Goal: Task Accomplishment & Management: Complete application form

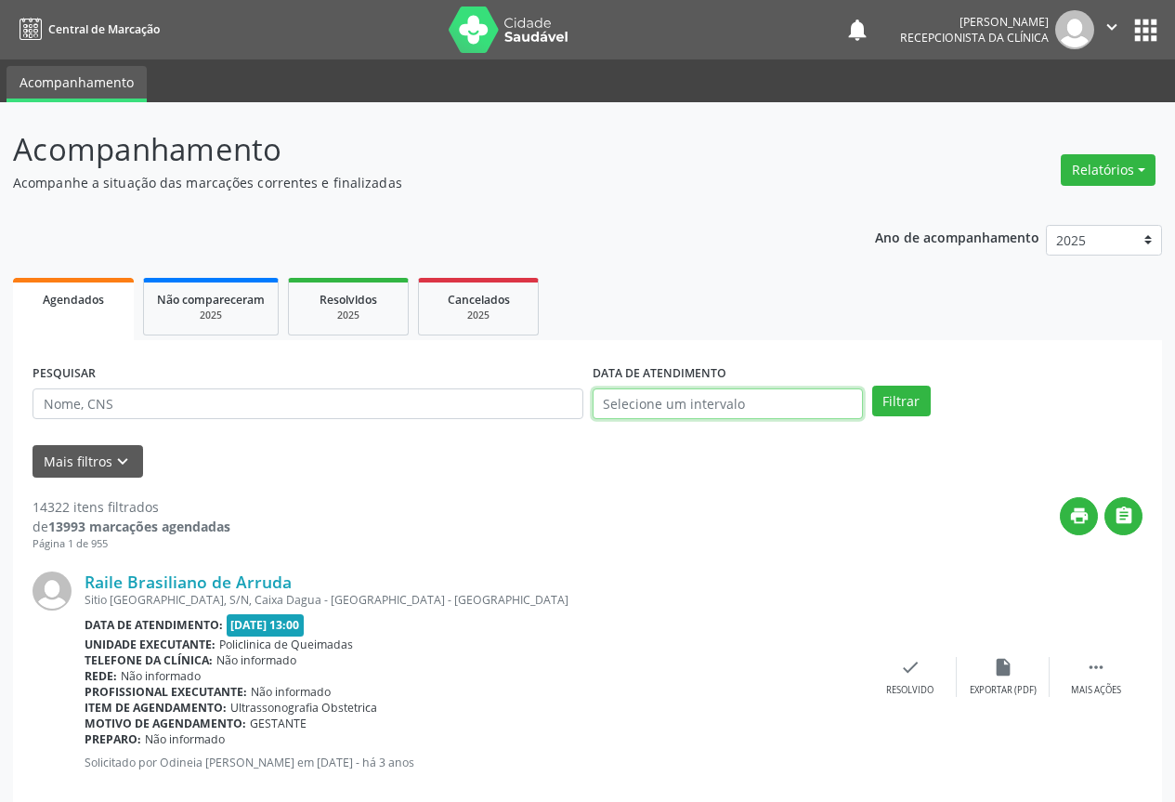
click at [707, 415] on body "Central de Marcação notifications [PERSON_NAME] Recepcionista da clínica  Conf…" at bounding box center [587, 401] width 1175 height 802
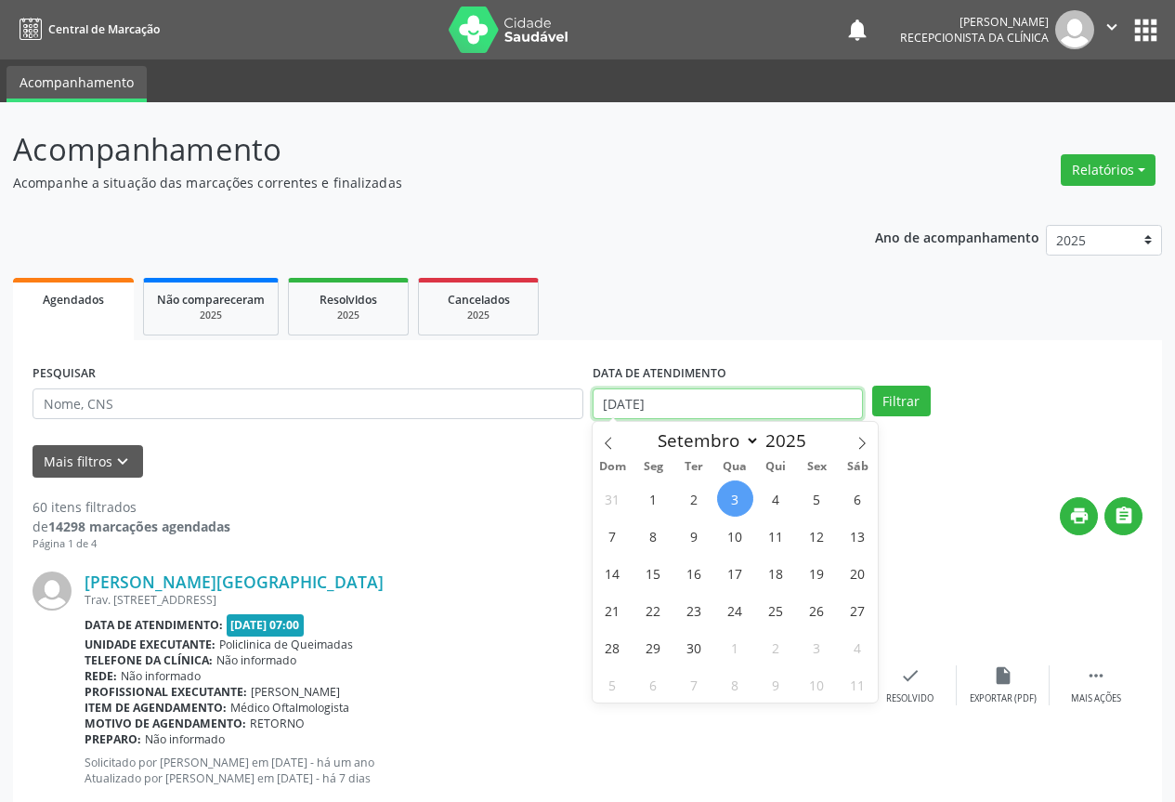
drag, startPoint x: 699, startPoint y: 402, endPoint x: 519, endPoint y: 399, distance: 179.4
click at [519, 399] on div "PESQUISAR DATA DE ATENDIMENTO [DATE] Filtrar" at bounding box center [588, 396] width 1120 height 72
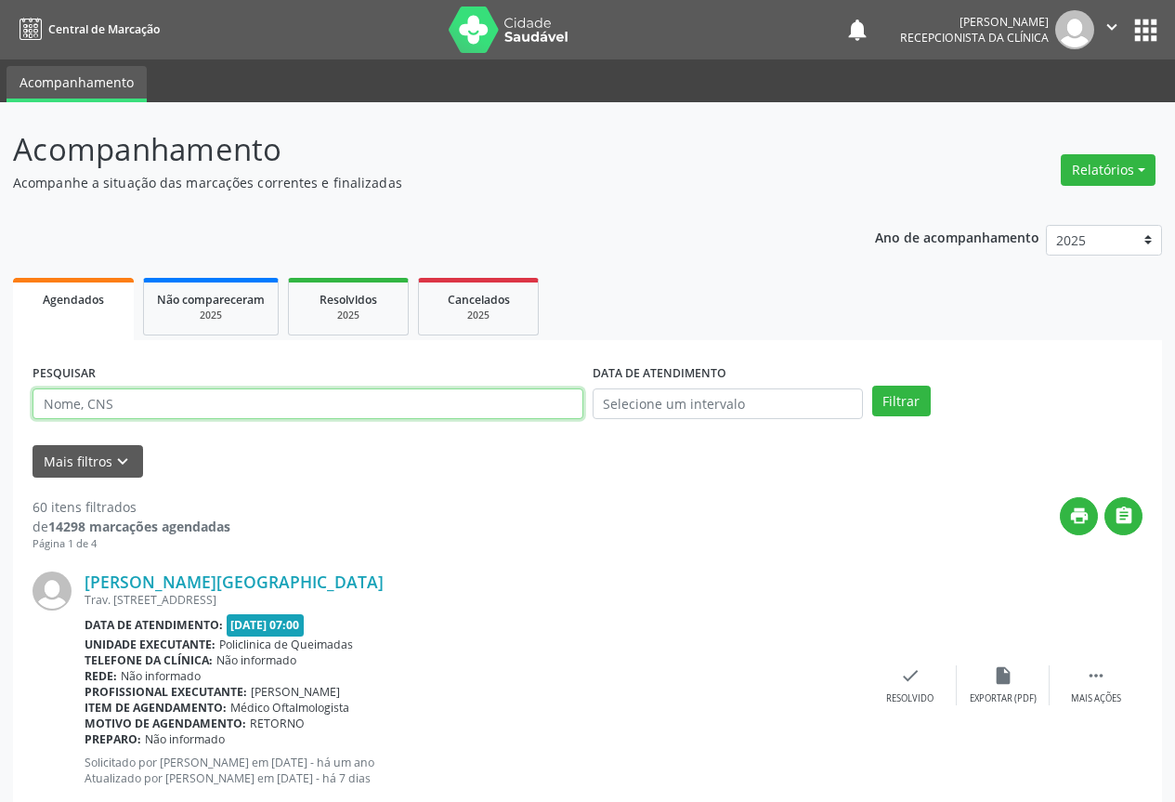
click at [92, 402] on input "text" at bounding box center [308, 404] width 551 height 32
click at [872, 386] on button "Filtrar" at bounding box center [901, 402] width 59 height 32
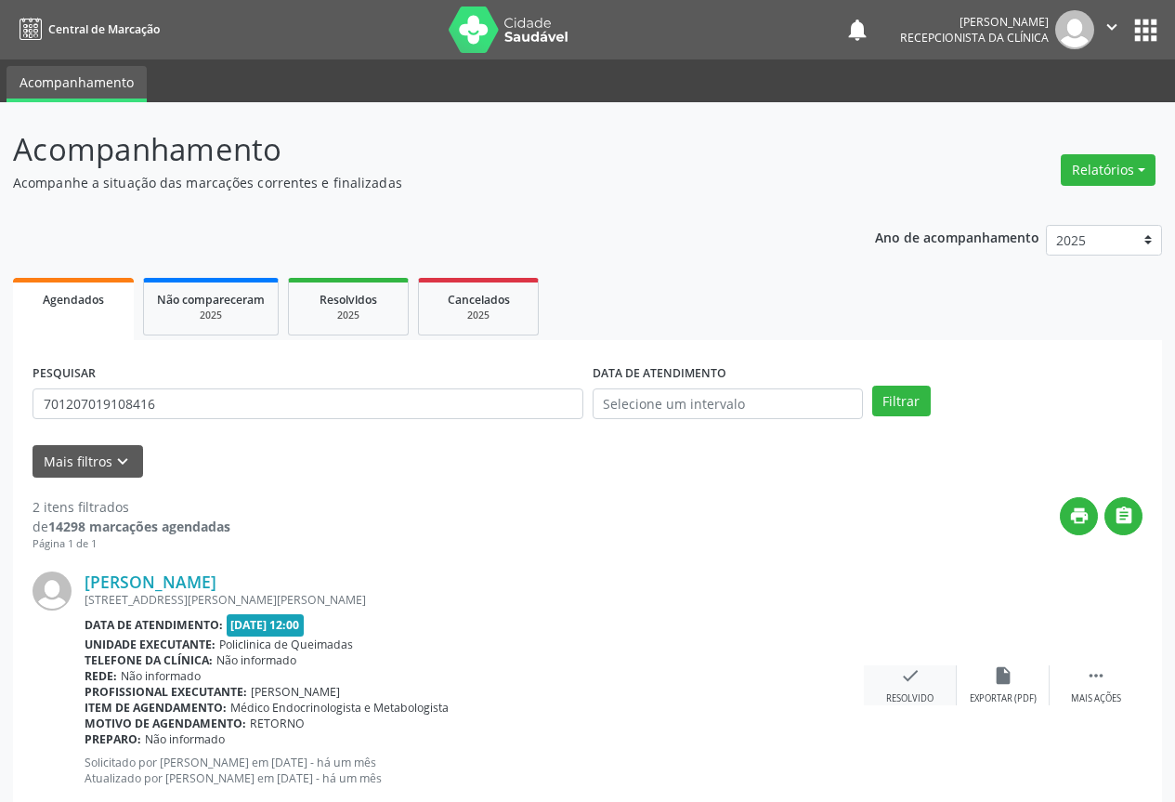
click at [908, 679] on icon "check" at bounding box center [910, 675] width 20 height 20
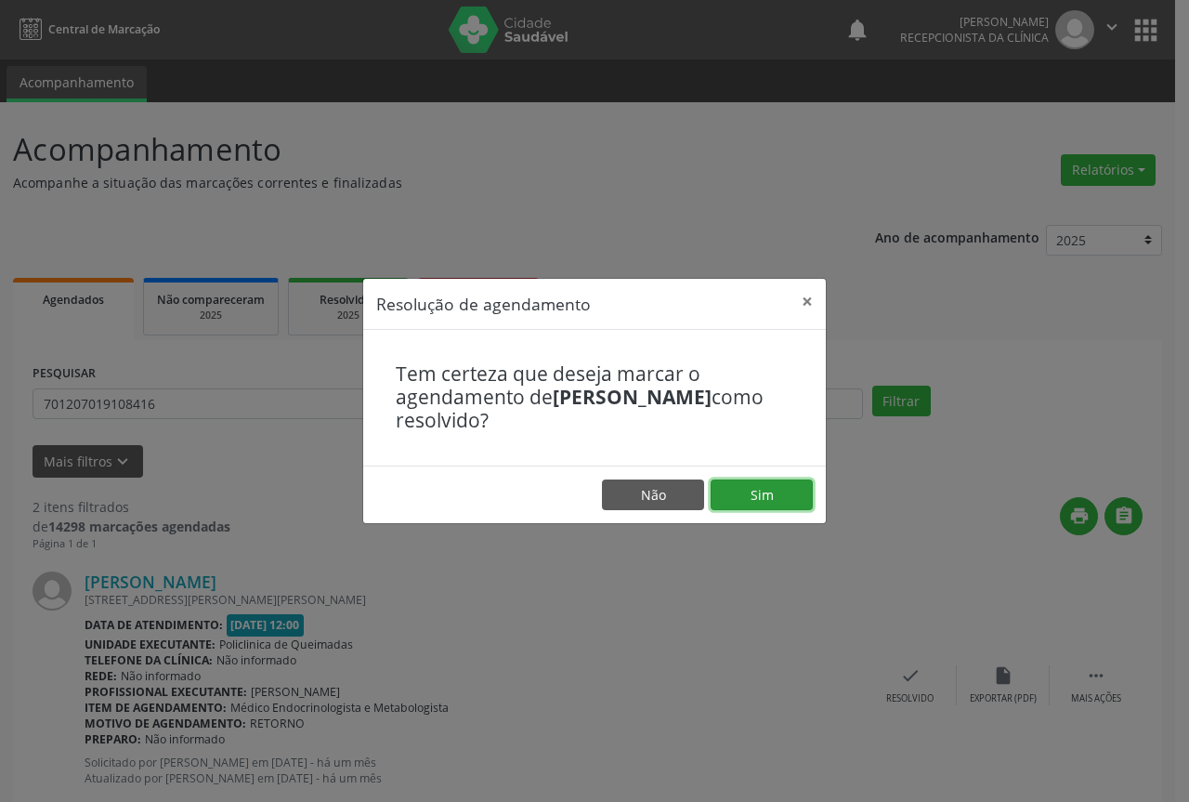
click at [758, 496] on button "Sim" at bounding box center [762, 495] width 102 height 32
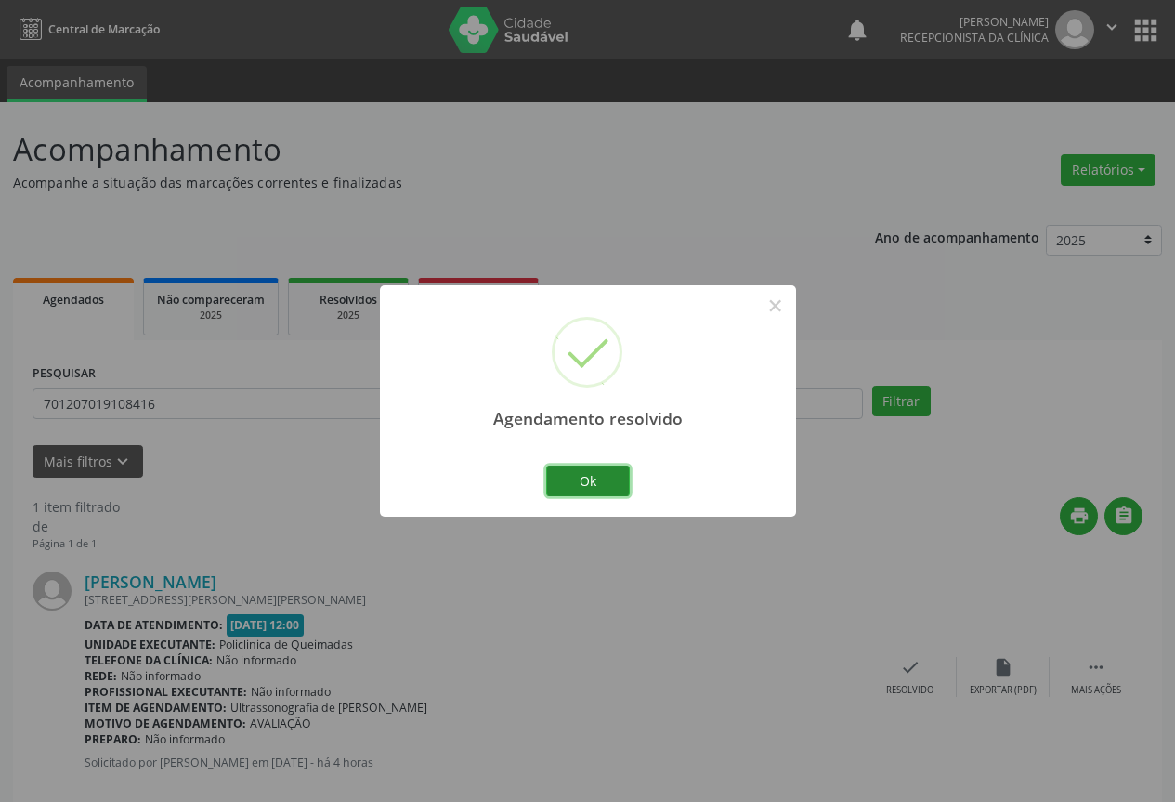
click at [592, 481] on button "Ok" at bounding box center [588, 481] width 84 height 32
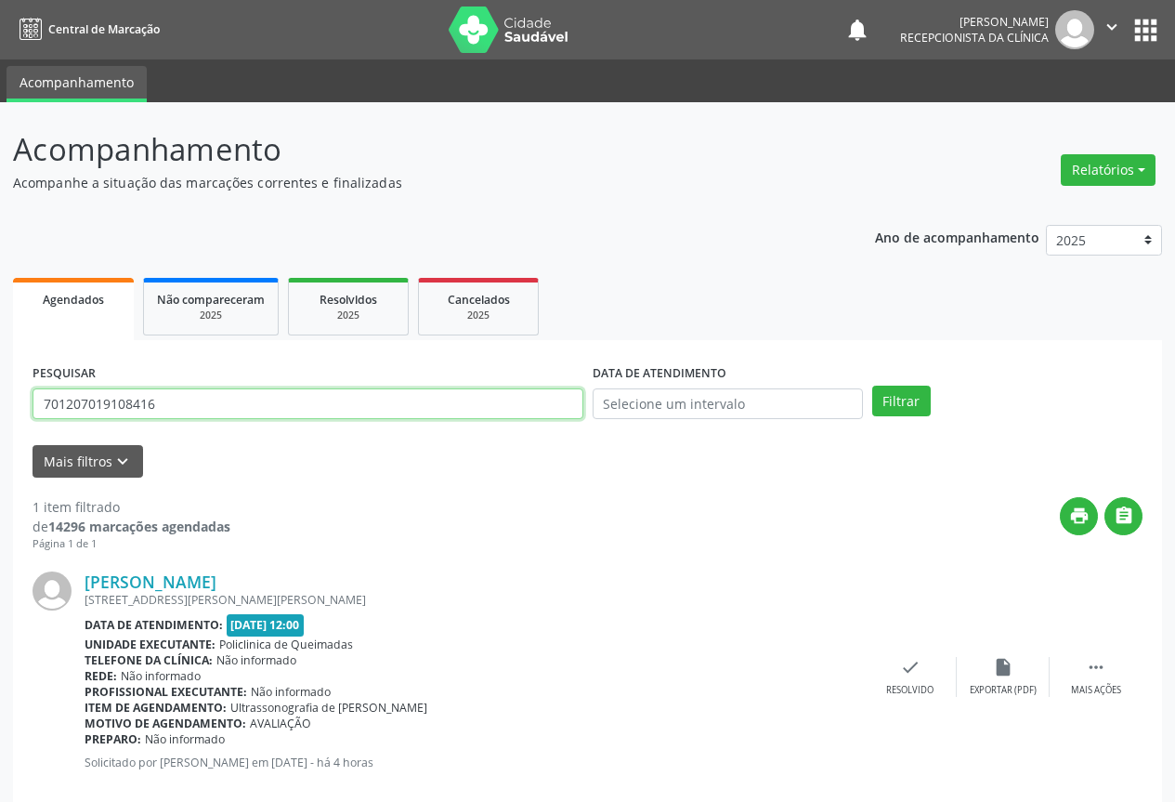
click at [158, 404] on input "701207019108416" at bounding box center [308, 404] width 551 height 32
click at [872, 386] on button "Filtrar" at bounding box center [901, 402] width 59 height 32
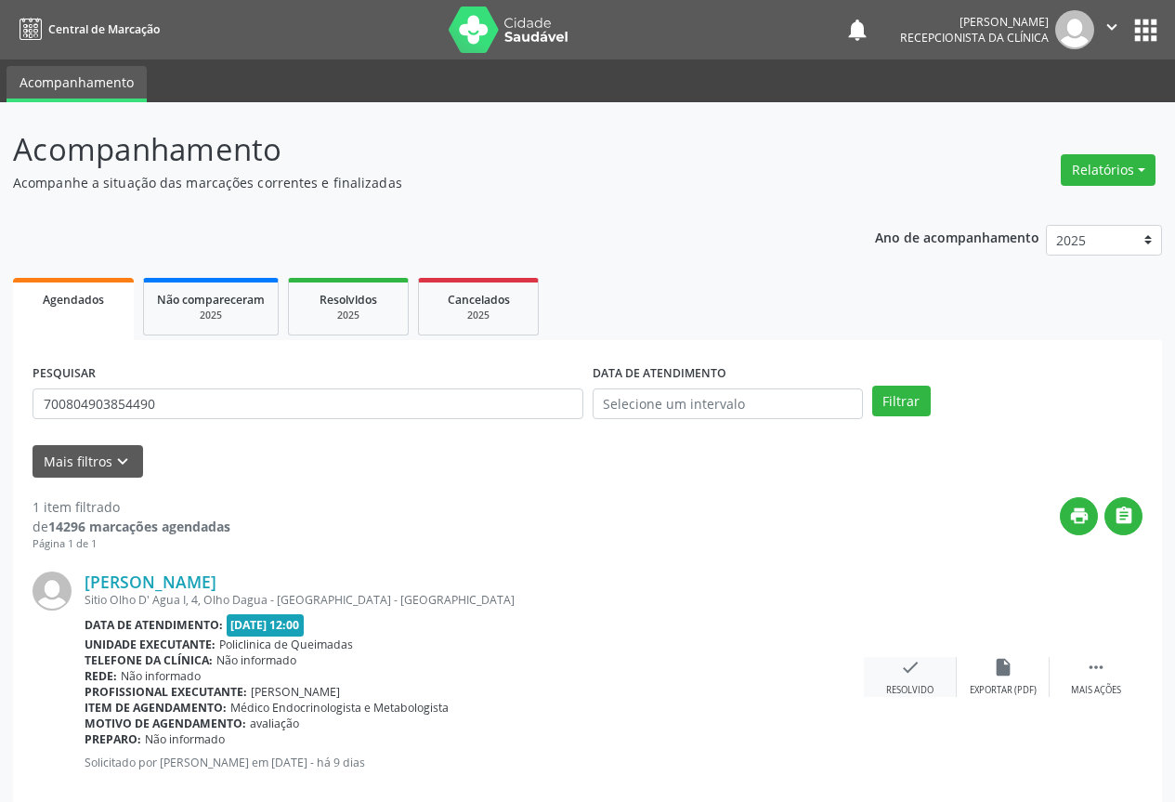
click at [911, 671] on icon "check" at bounding box center [910, 667] width 20 height 20
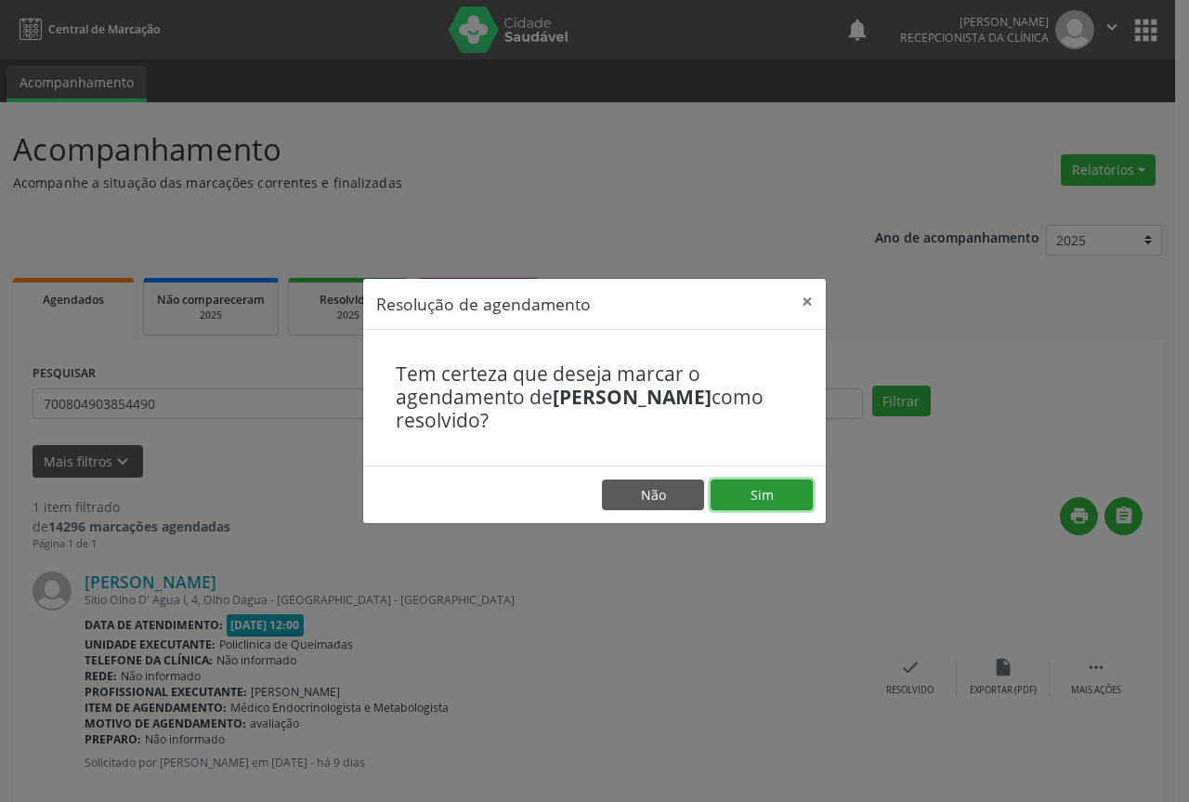
click at [767, 492] on button "Sim" at bounding box center [762, 495] width 102 height 32
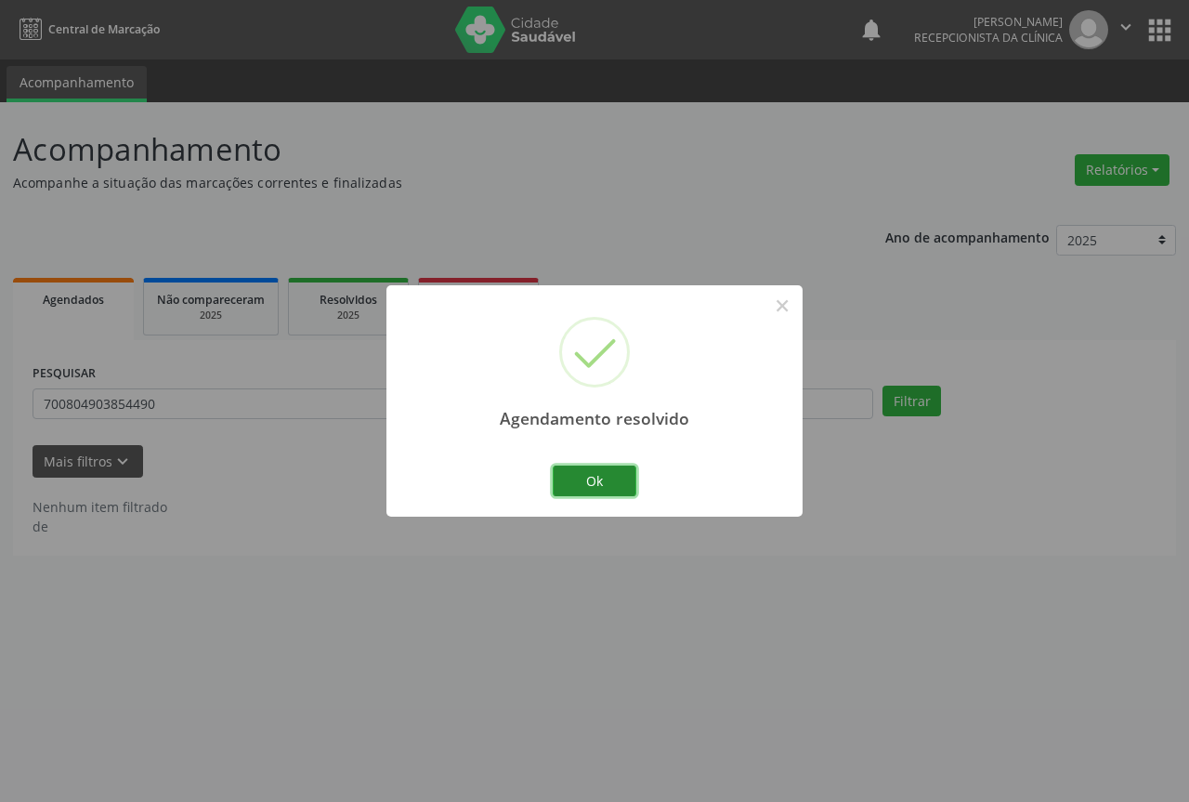
click at [583, 478] on button "Ok" at bounding box center [595, 481] width 84 height 32
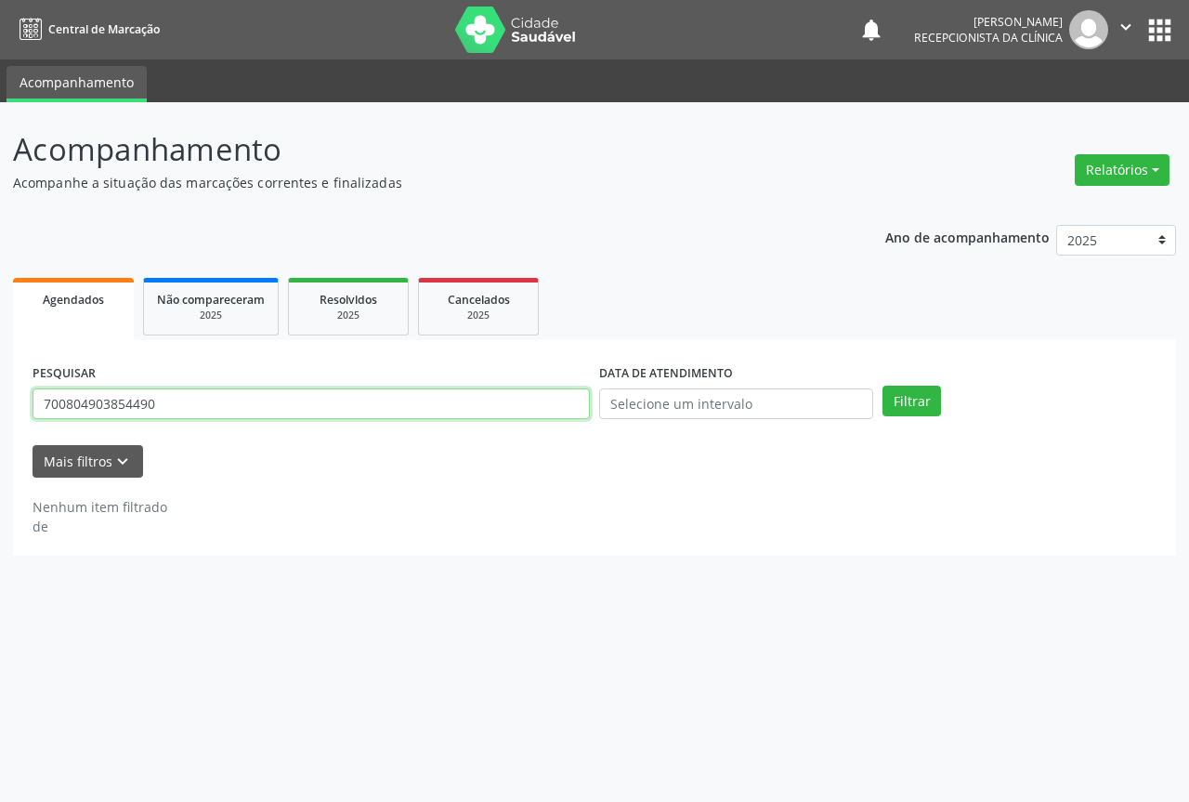
click at [251, 401] on input "700804903854490" at bounding box center [311, 404] width 557 height 32
click at [883, 386] on button "Filtrar" at bounding box center [912, 402] width 59 height 32
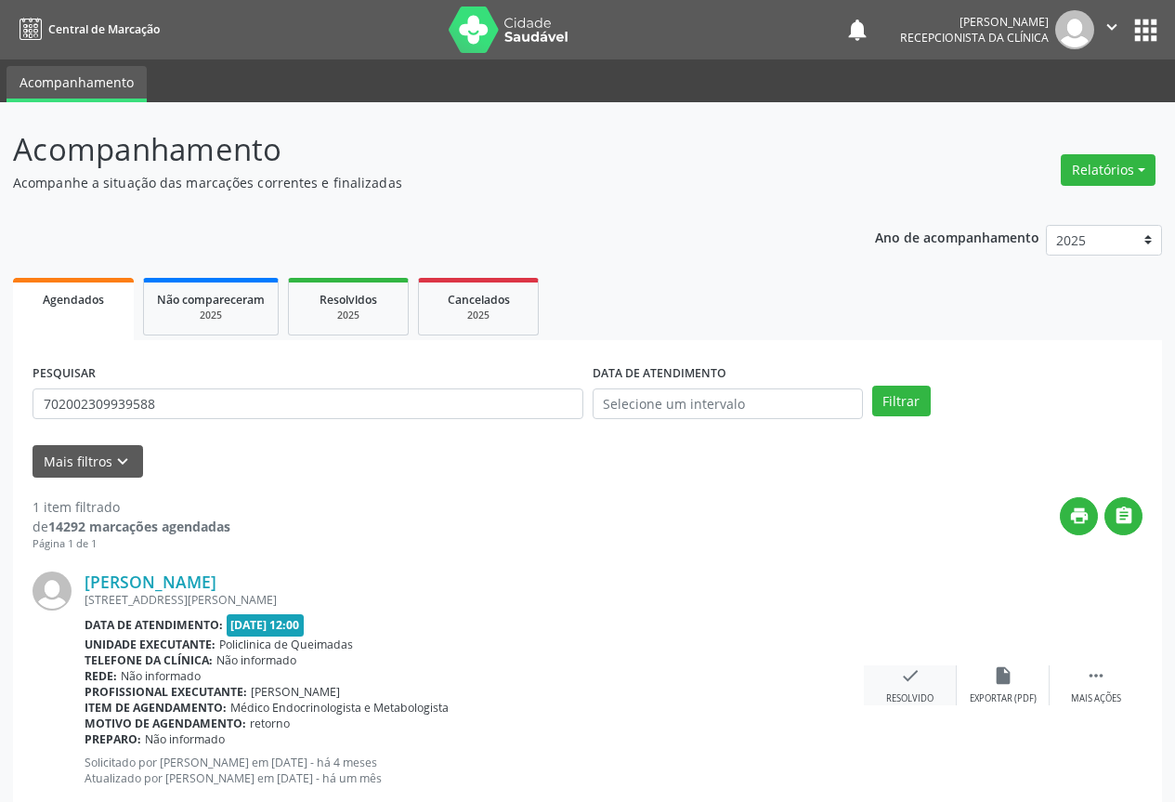
click at [913, 676] on icon "check" at bounding box center [910, 675] width 20 height 20
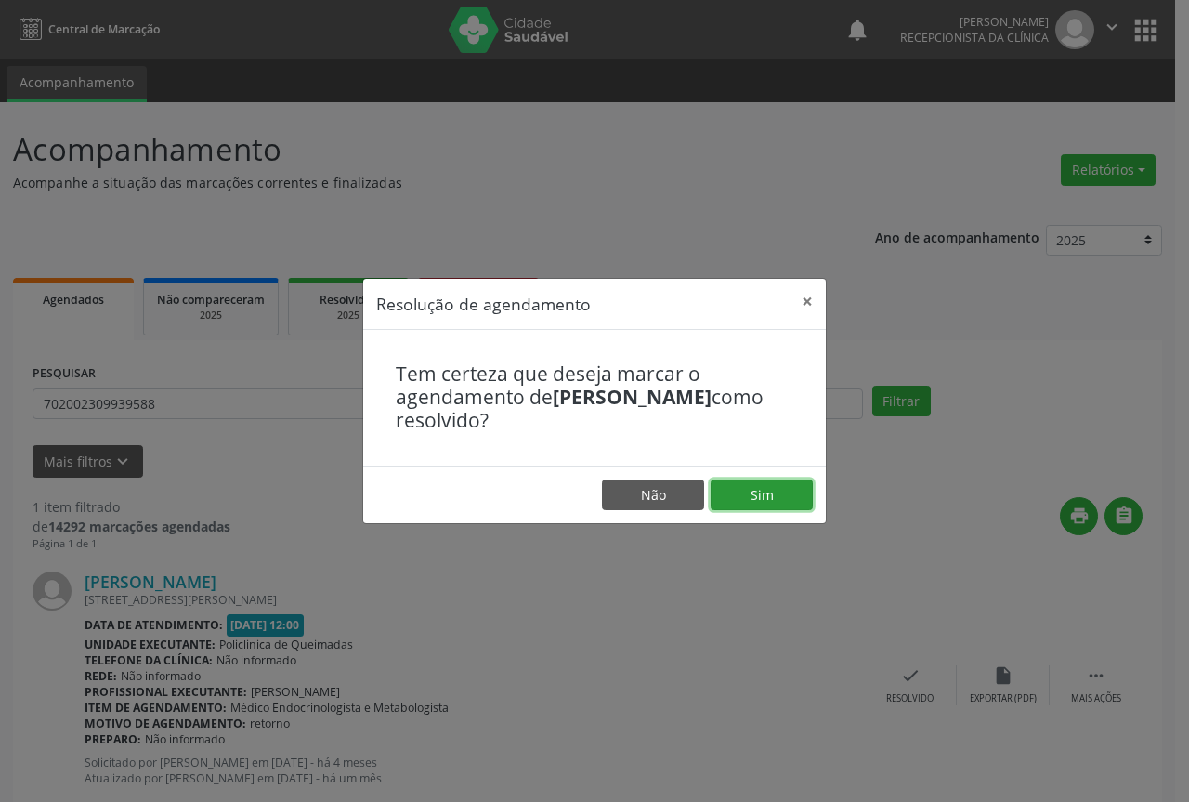
click at [769, 494] on button "Sim" at bounding box center [762, 495] width 102 height 32
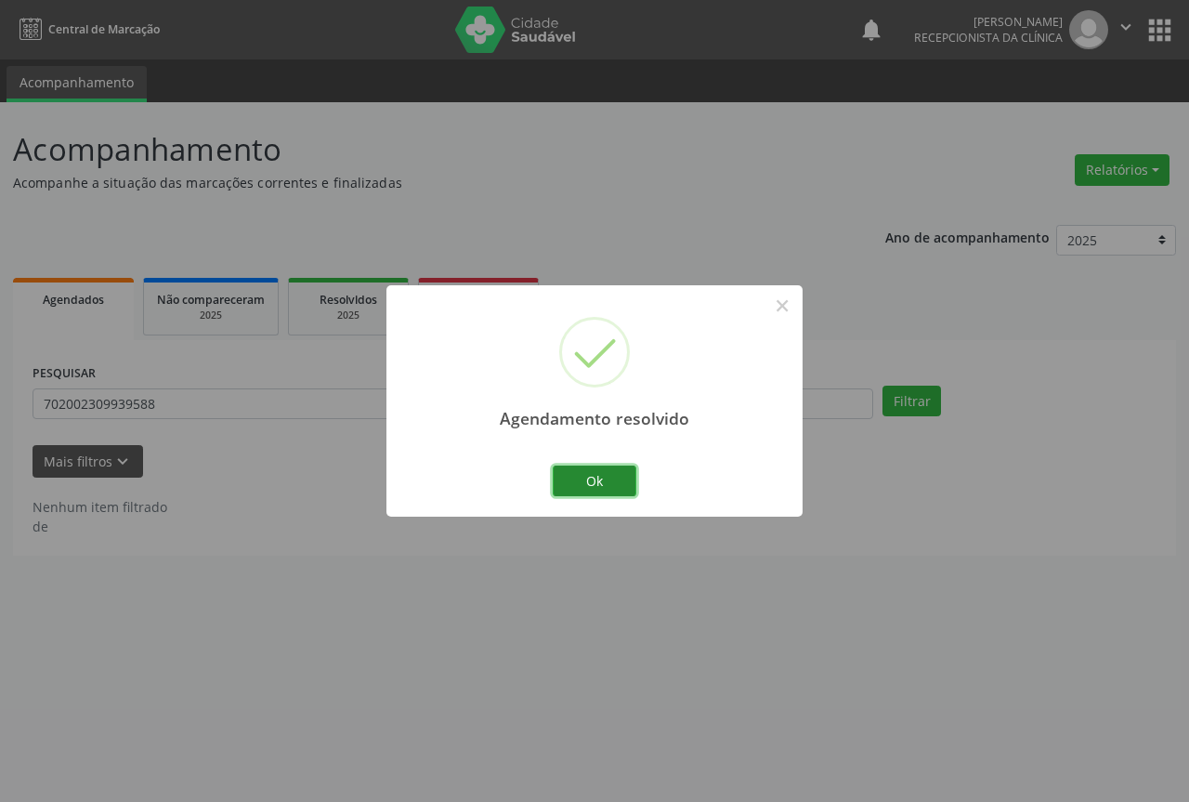
click at [597, 478] on button "Ok" at bounding box center [595, 481] width 84 height 32
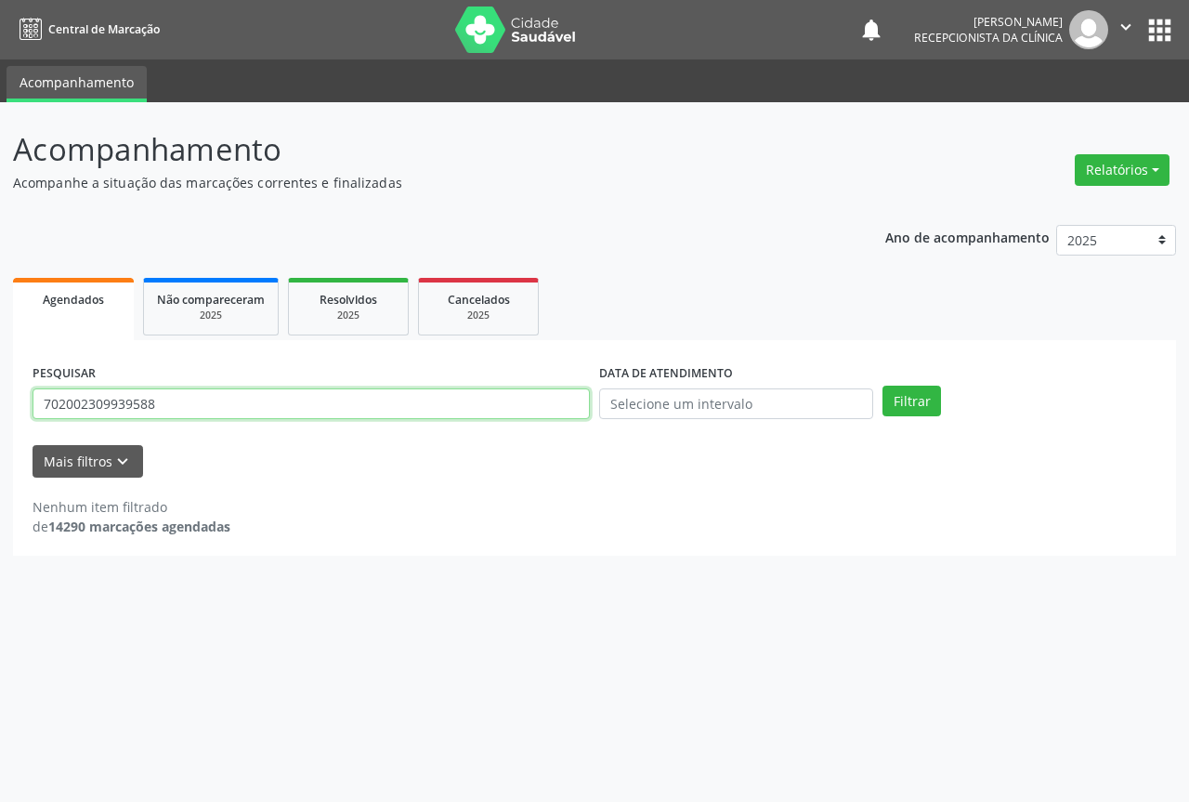
click at [289, 403] on input "702002309939588" at bounding box center [311, 404] width 557 height 32
click at [883, 386] on button "Filtrar" at bounding box center [912, 402] width 59 height 32
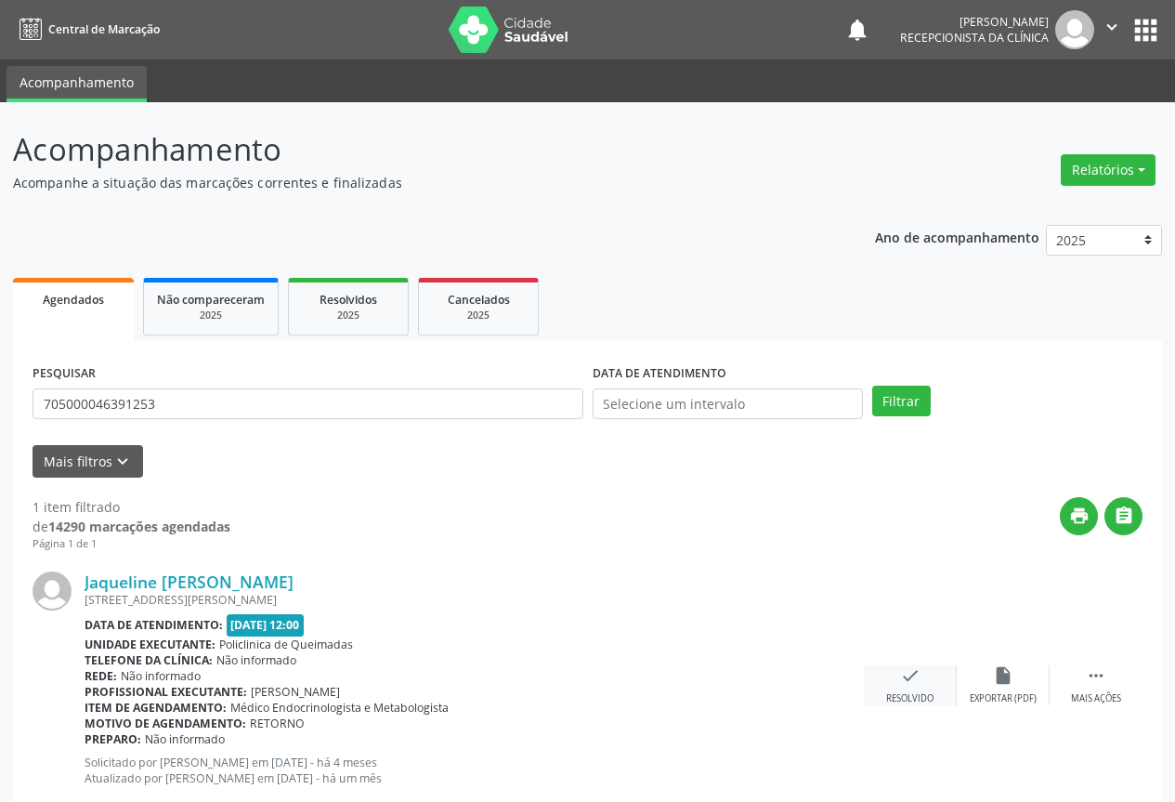
click at [910, 675] on icon "check" at bounding box center [910, 675] width 20 height 20
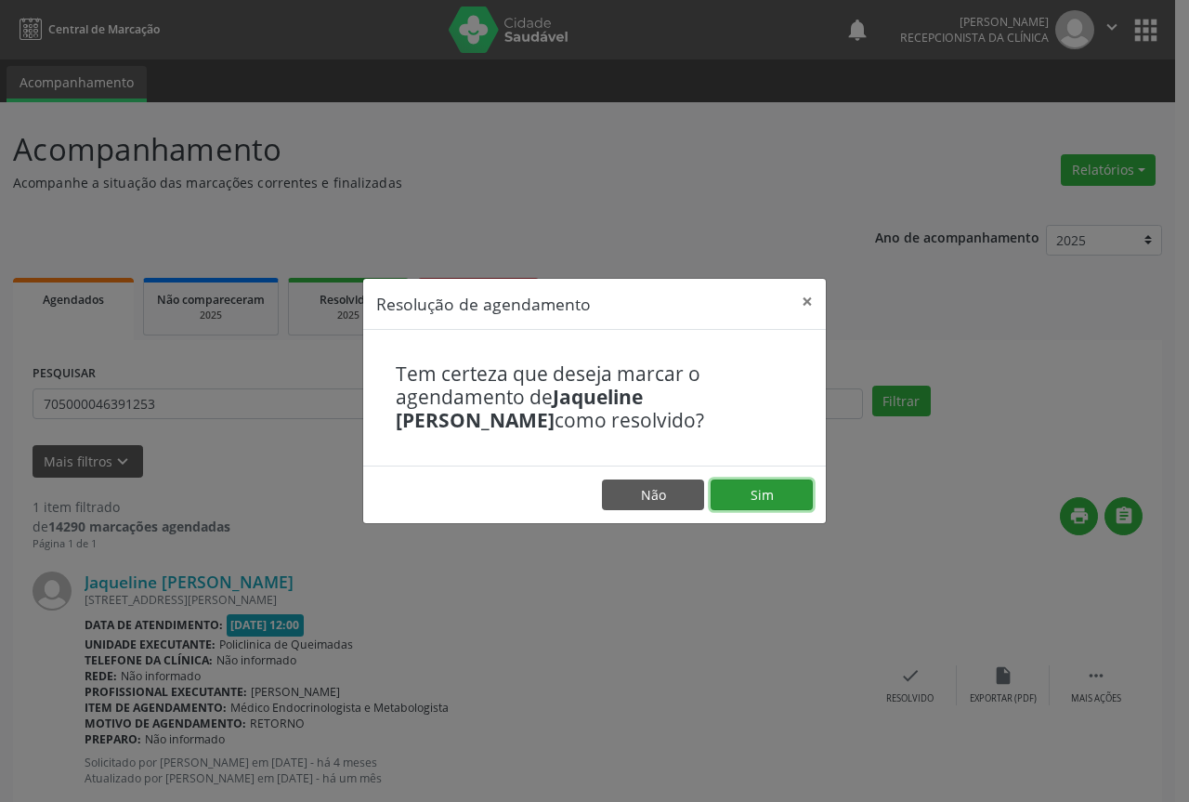
click at [750, 503] on button "Sim" at bounding box center [762, 495] width 102 height 32
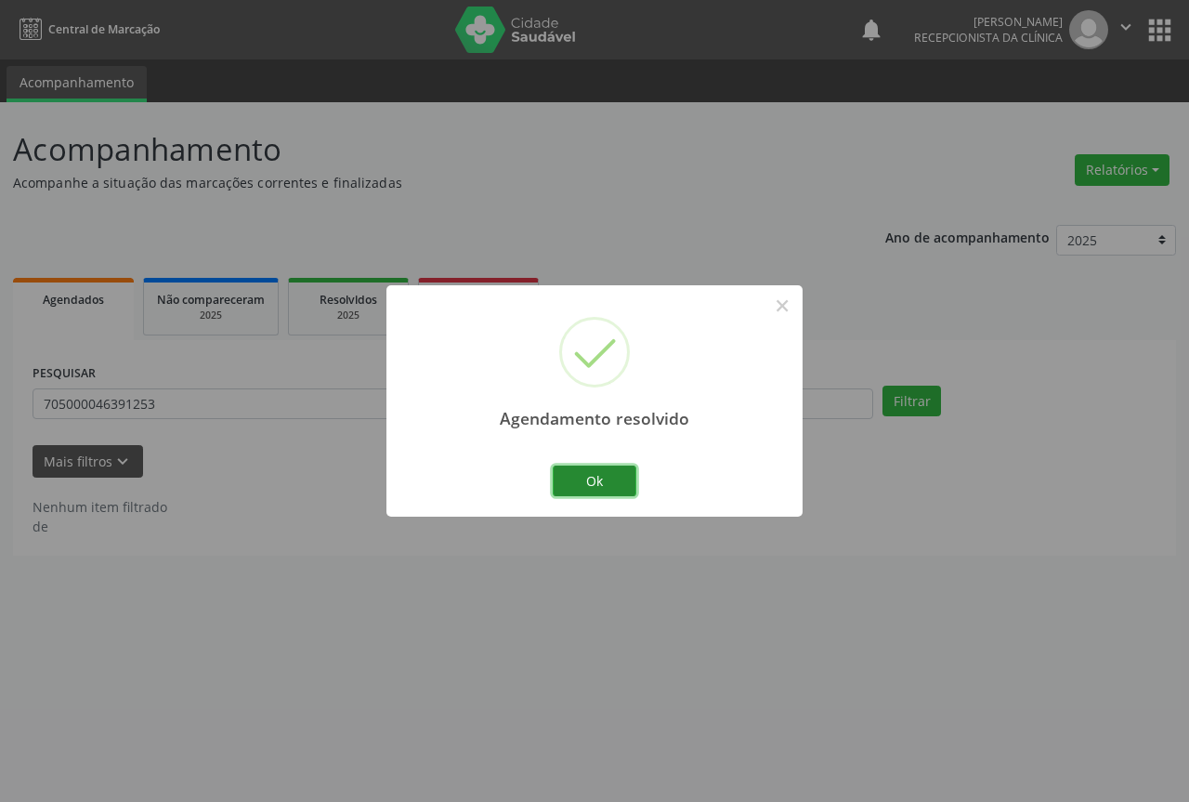
click at [585, 478] on button "Ok" at bounding box center [595, 481] width 84 height 32
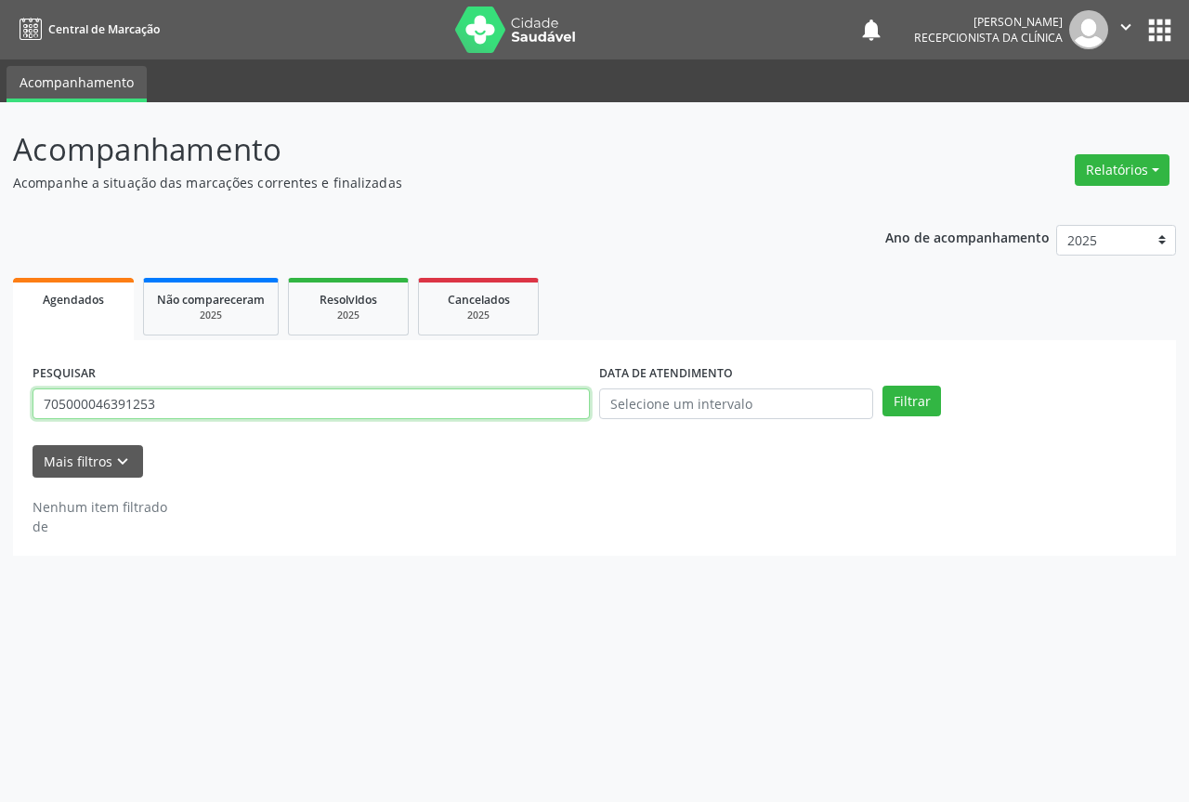
click at [276, 400] on input "705000046391253" at bounding box center [311, 404] width 557 height 32
click at [883, 386] on button "Filtrar" at bounding box center [912, 402] width 59 height 32
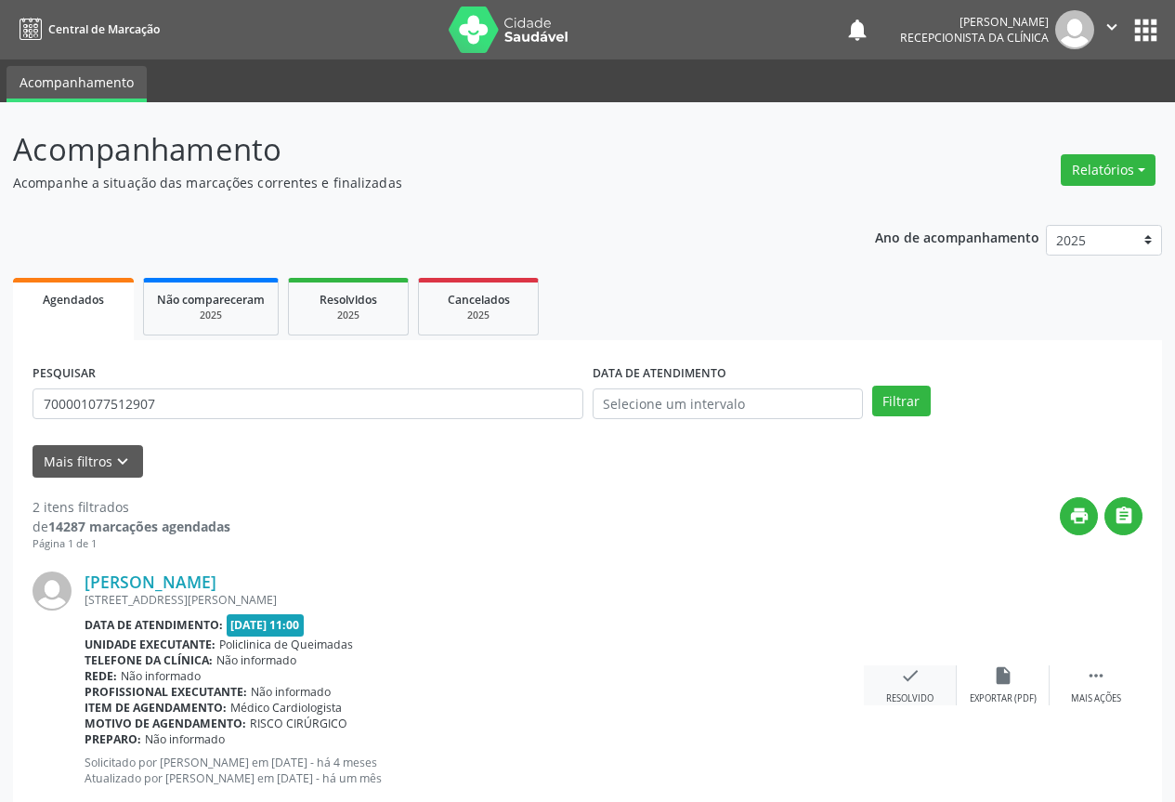
click at [905, 678] on icon "check" at bounding box center [910, 675] width 20 height 20
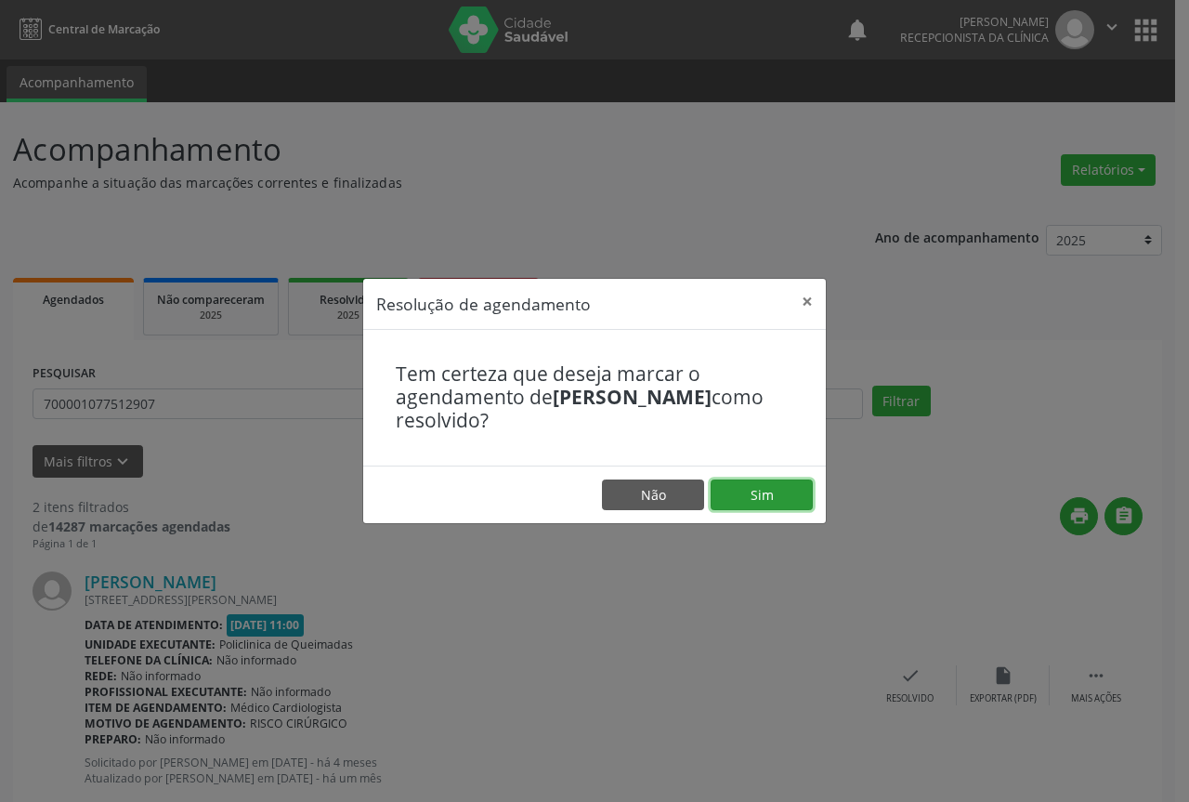
click at [753, 488] on button "Sim" at bounding box center [762, 495] width 102 height 32
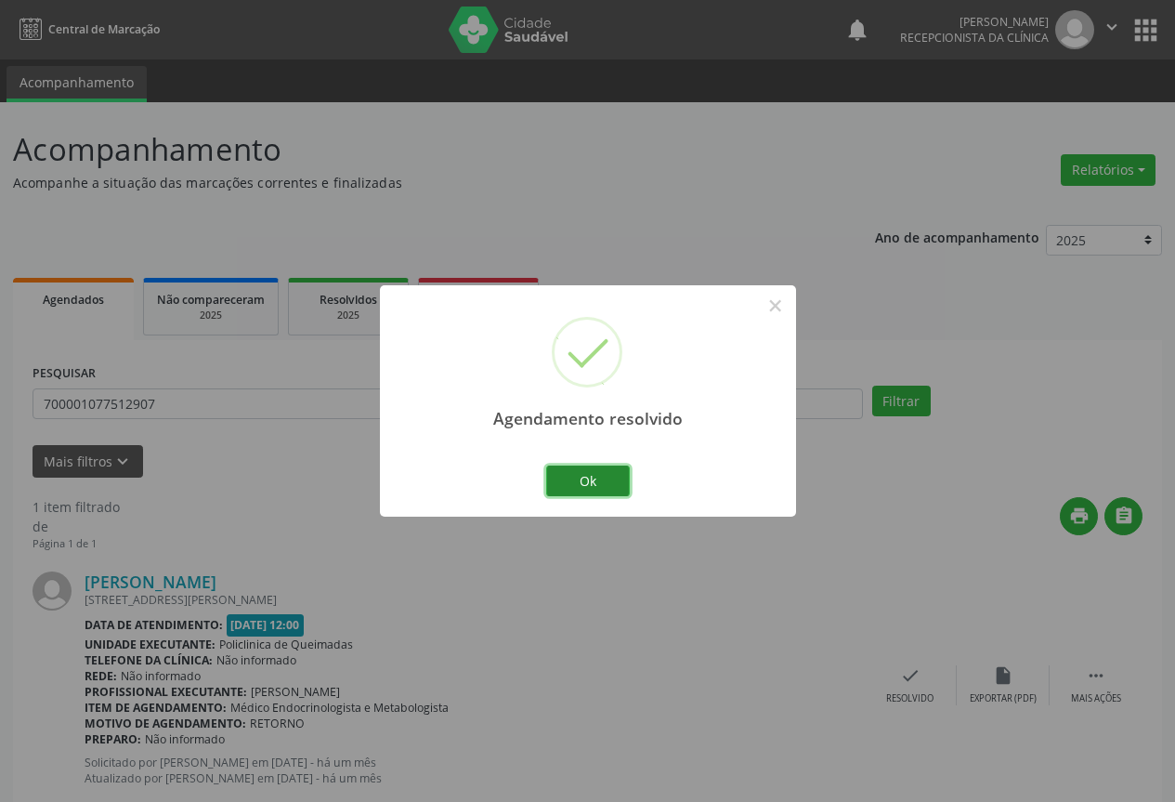
click at [593, 475] on button "Ok" at bounding box center [588, 481] width 84 height 32
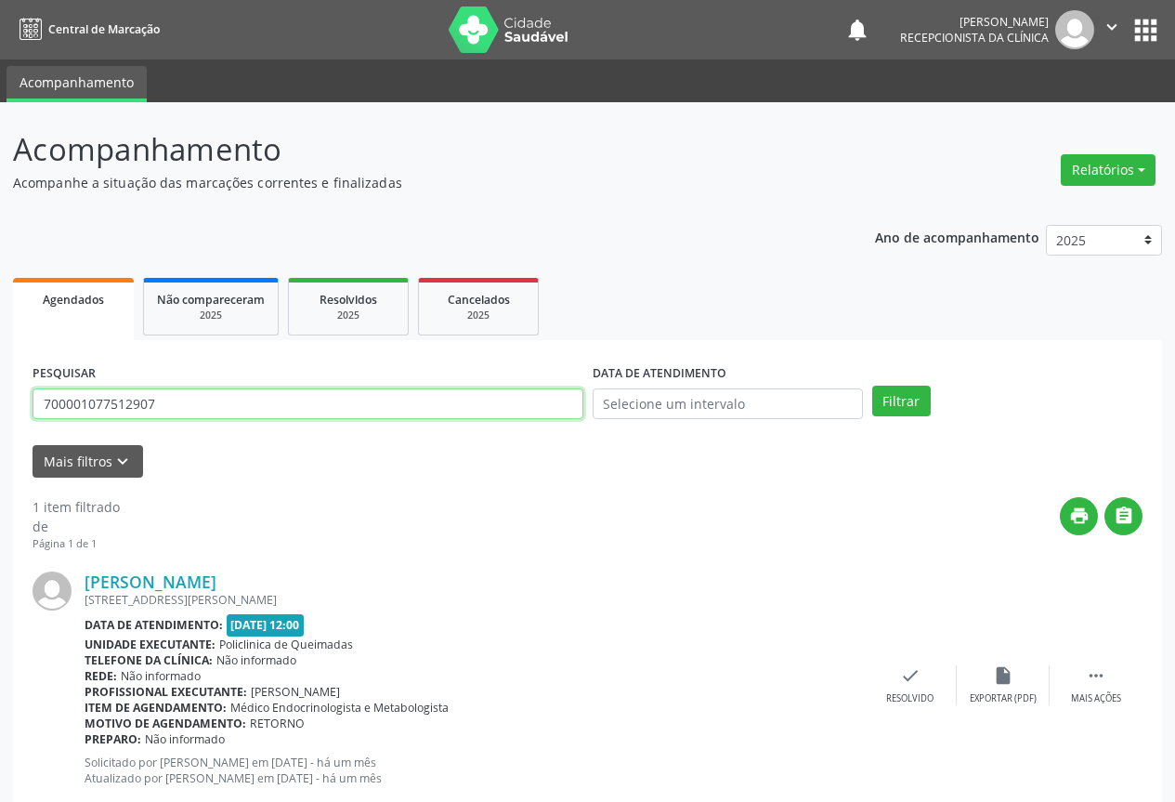
click at [213, 401] on input "700001077512907" at bounding box center [308, 404] width 551 height 32
click at [872, 386] on button "Filtrar" at bounding box center [901, 402] width 59 height 32
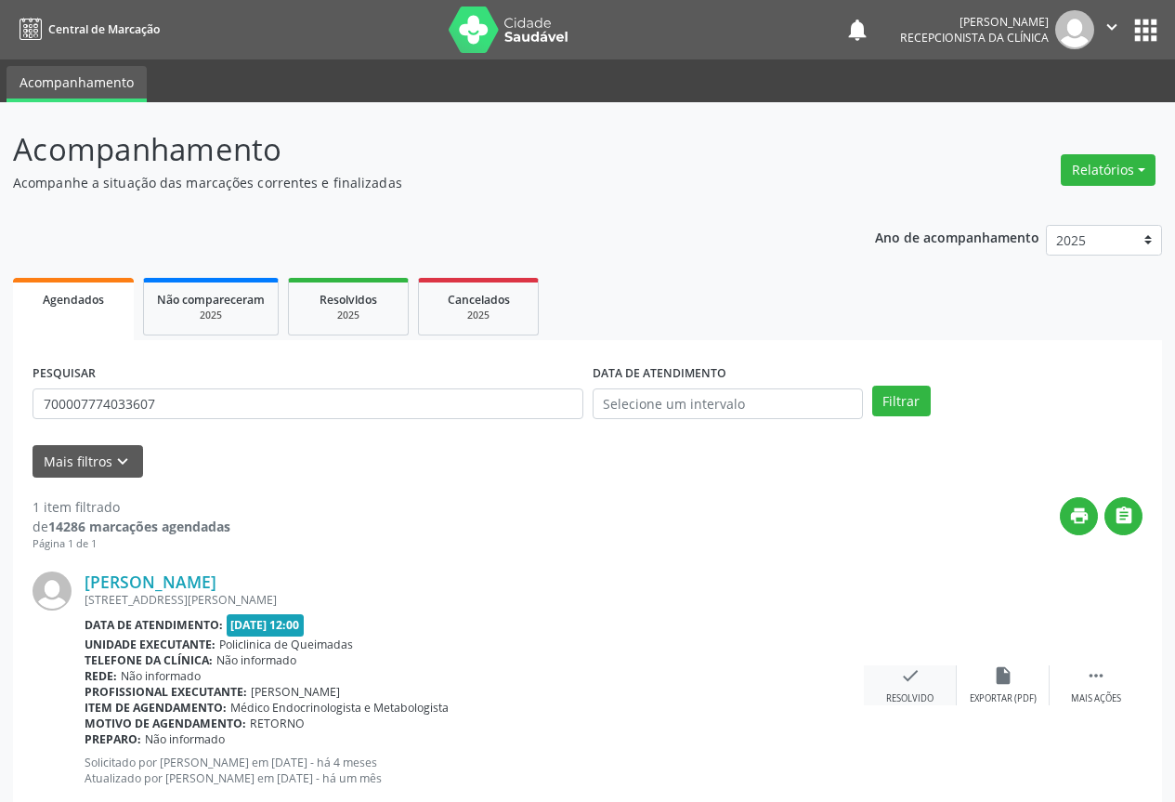
click at [906, 675] on icon "check" at bounding box center [910, 675] width 20 height 20
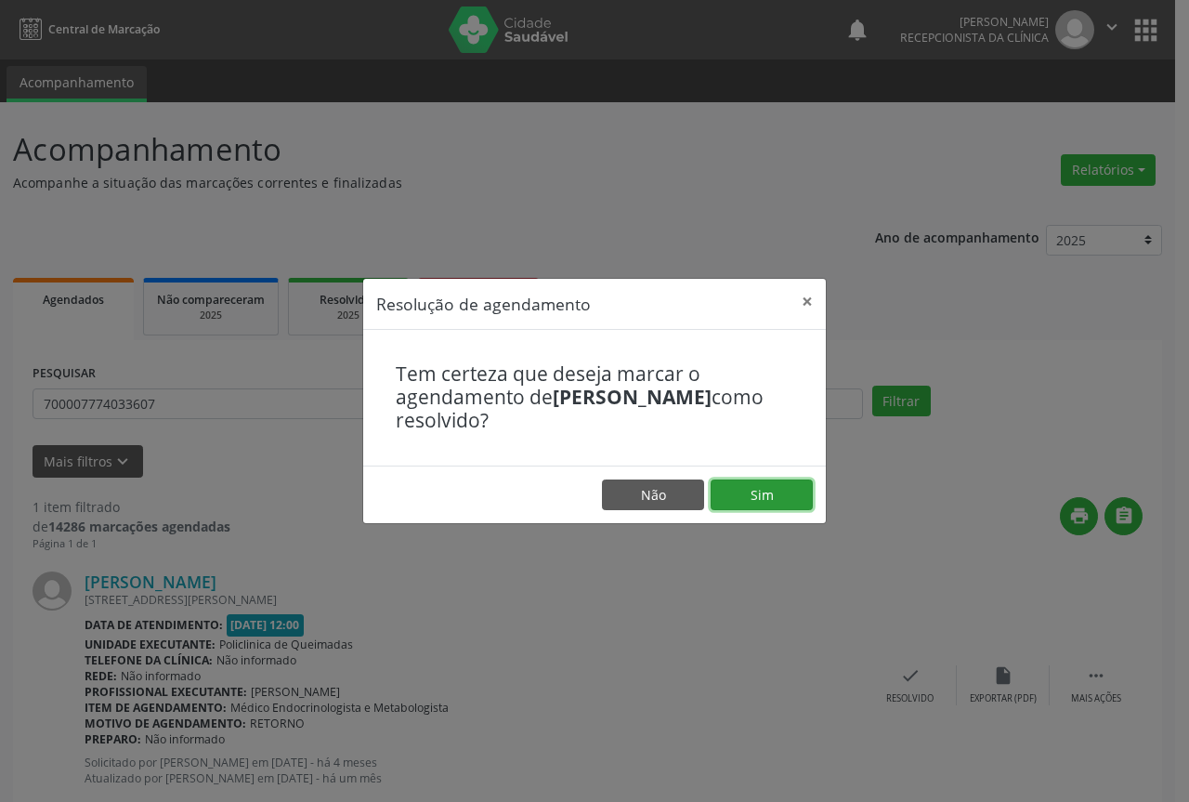
click at [767, 492] on button "Sim" at bounding box center [762, 495] width 102 height 32
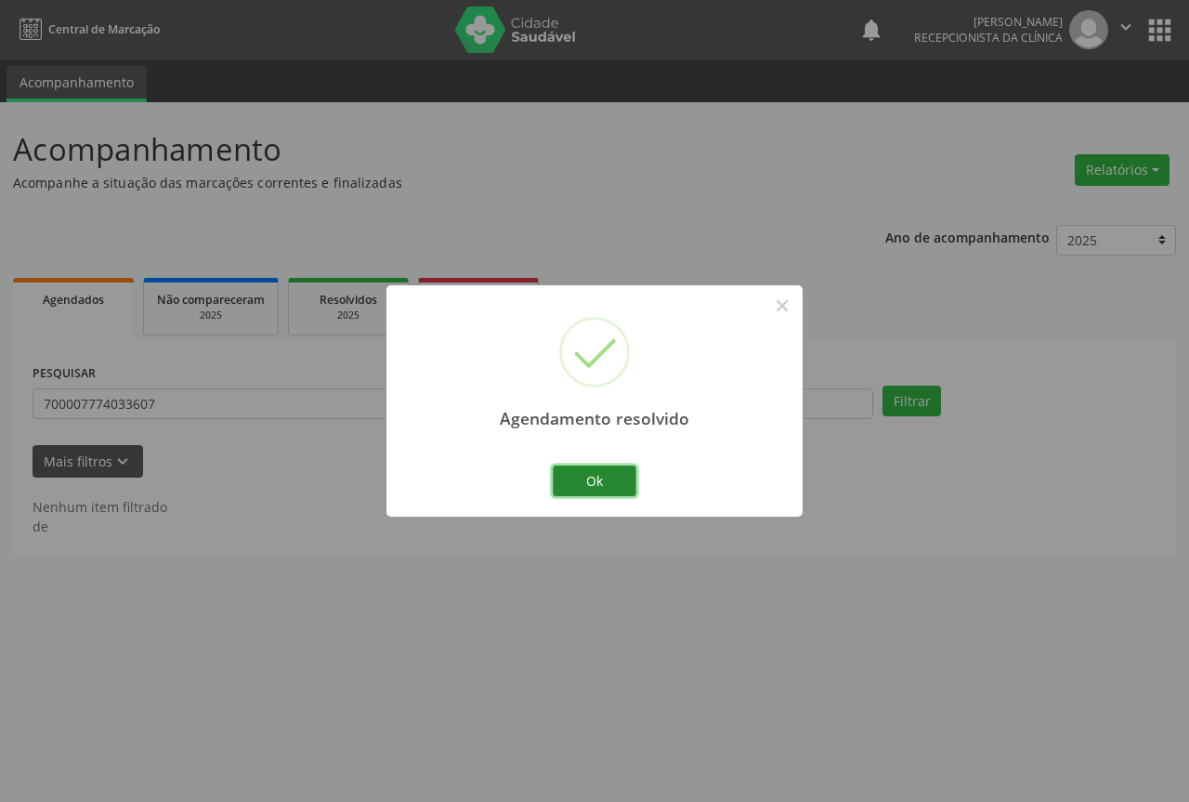
click at [602, 482] on button "Ok" at bounding box center [595, 481] width 84 height 32
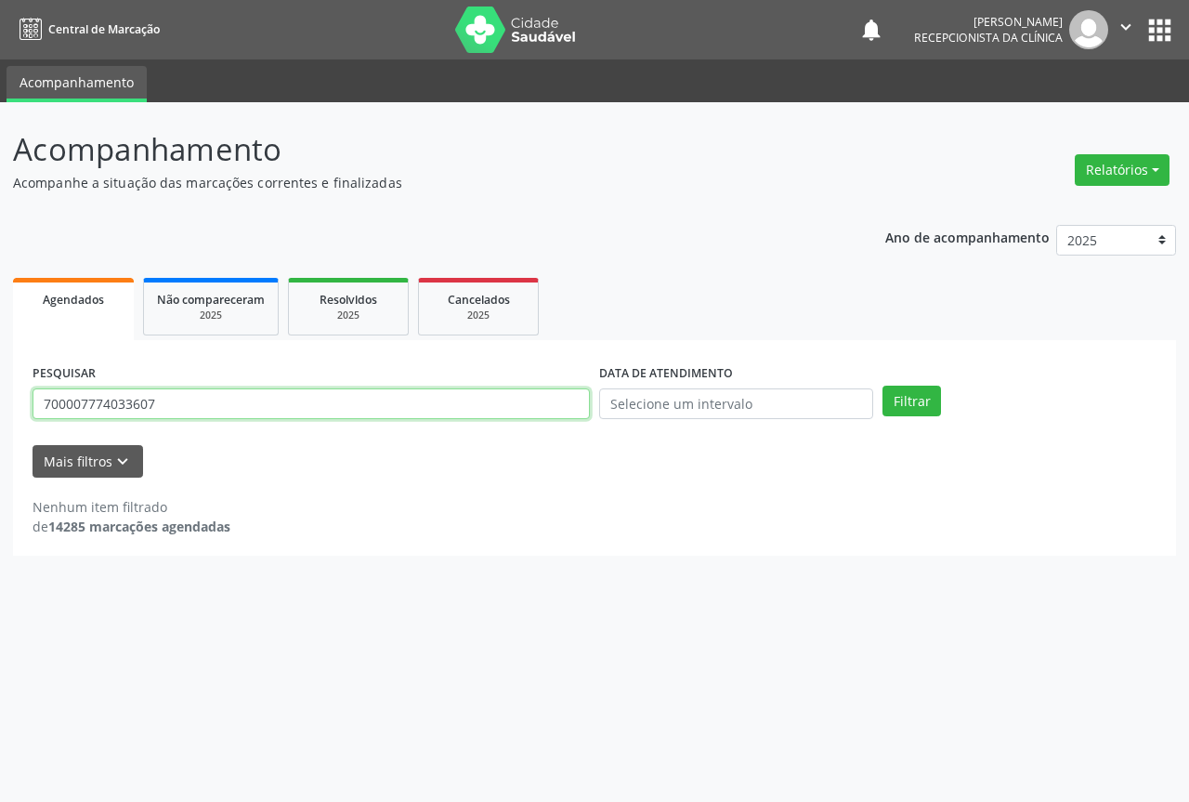
click at [240, 401] on input "700007774033607" at bounding box center [311, 404] width 557 height 32
click at [883, 386] on button "Filtrar" at bounding box center [912, 402] width 59 height 32
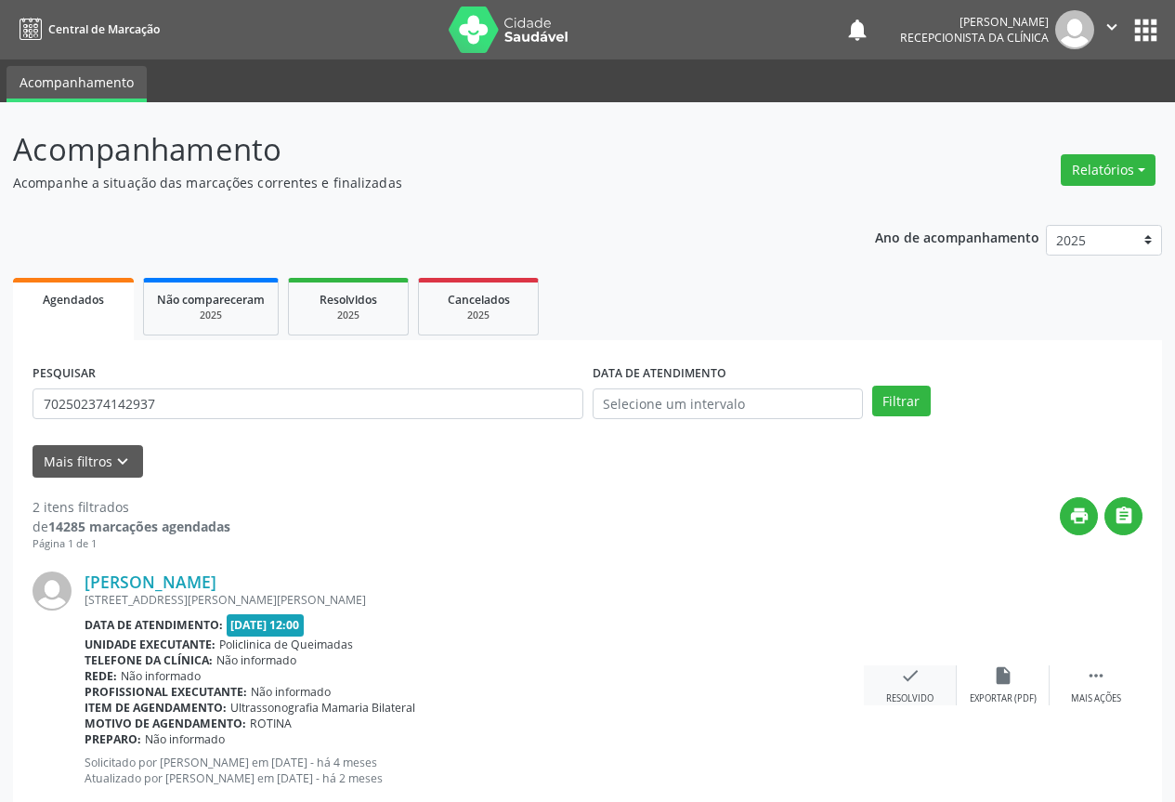
click at [908, 680] on icon "check" at bounding box center [910, 675] width 20 height 20
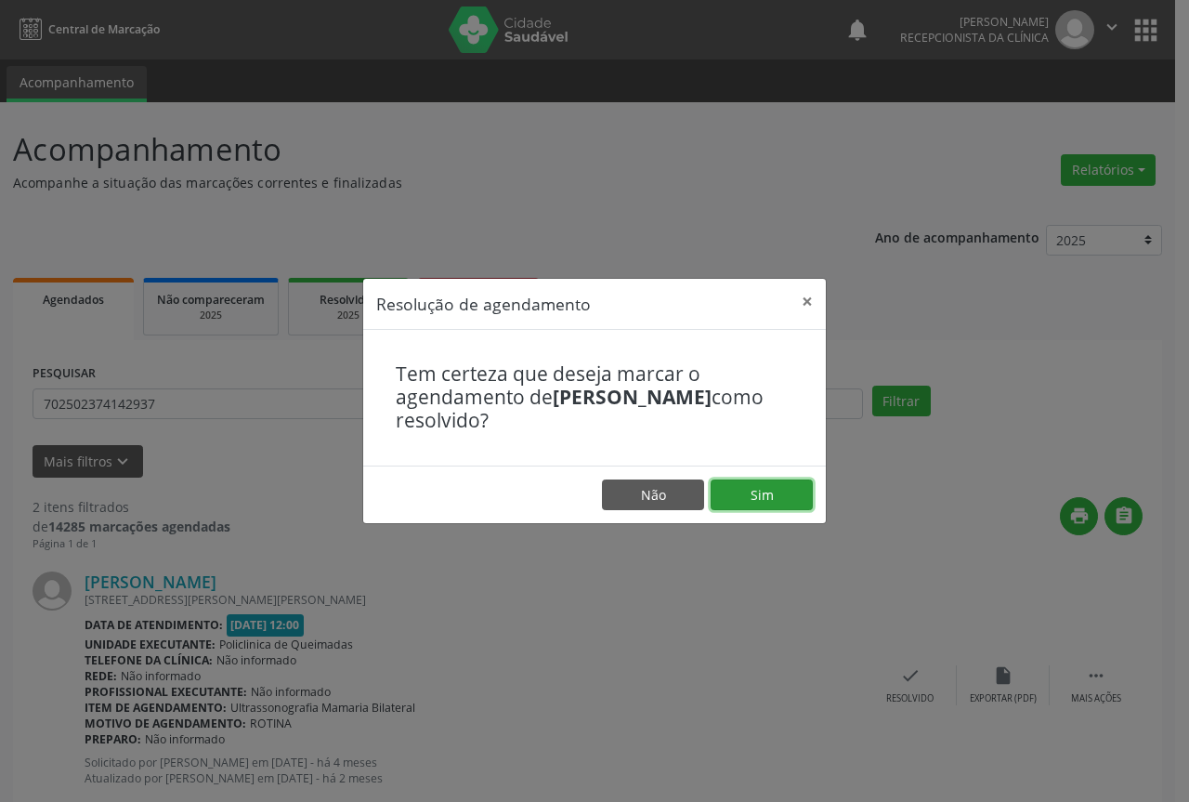
click at [757, 491] on button "Sim" at bounding box center [762, 495] width 102 height 32
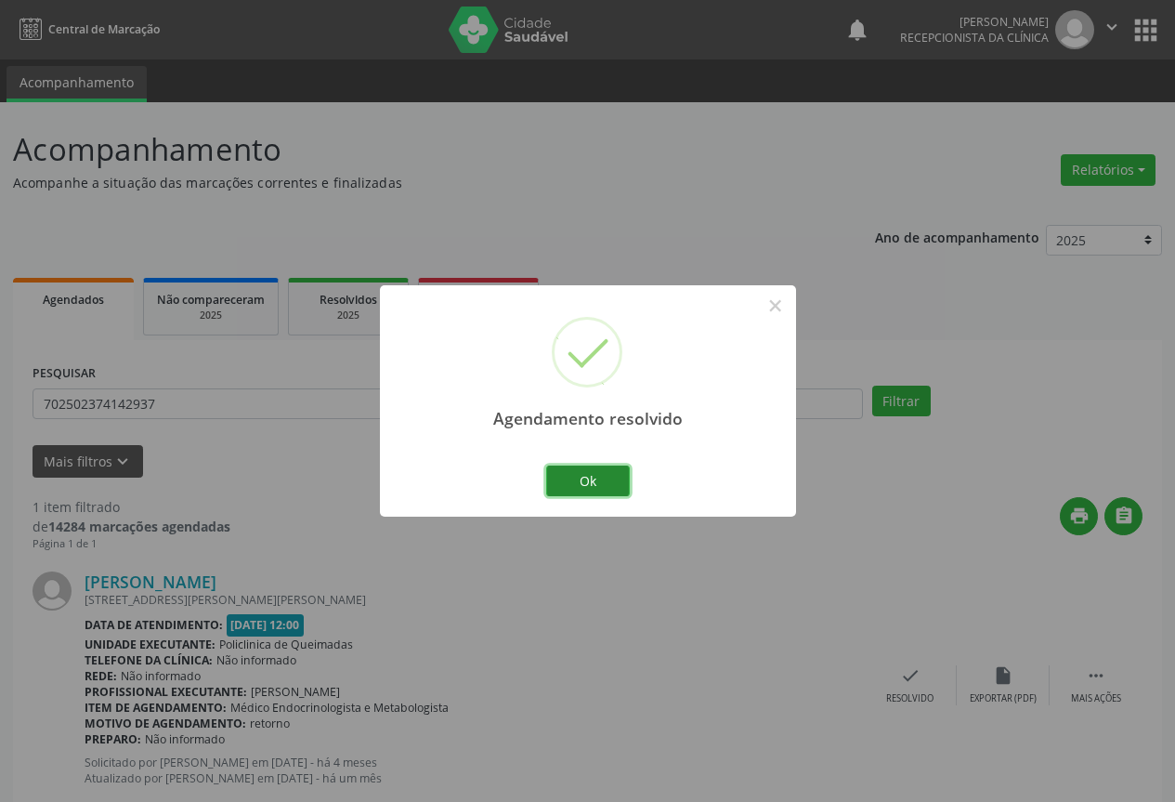
click at [584, 483] on button "Ok" at bounding box center [588, 481] width 84 height 32
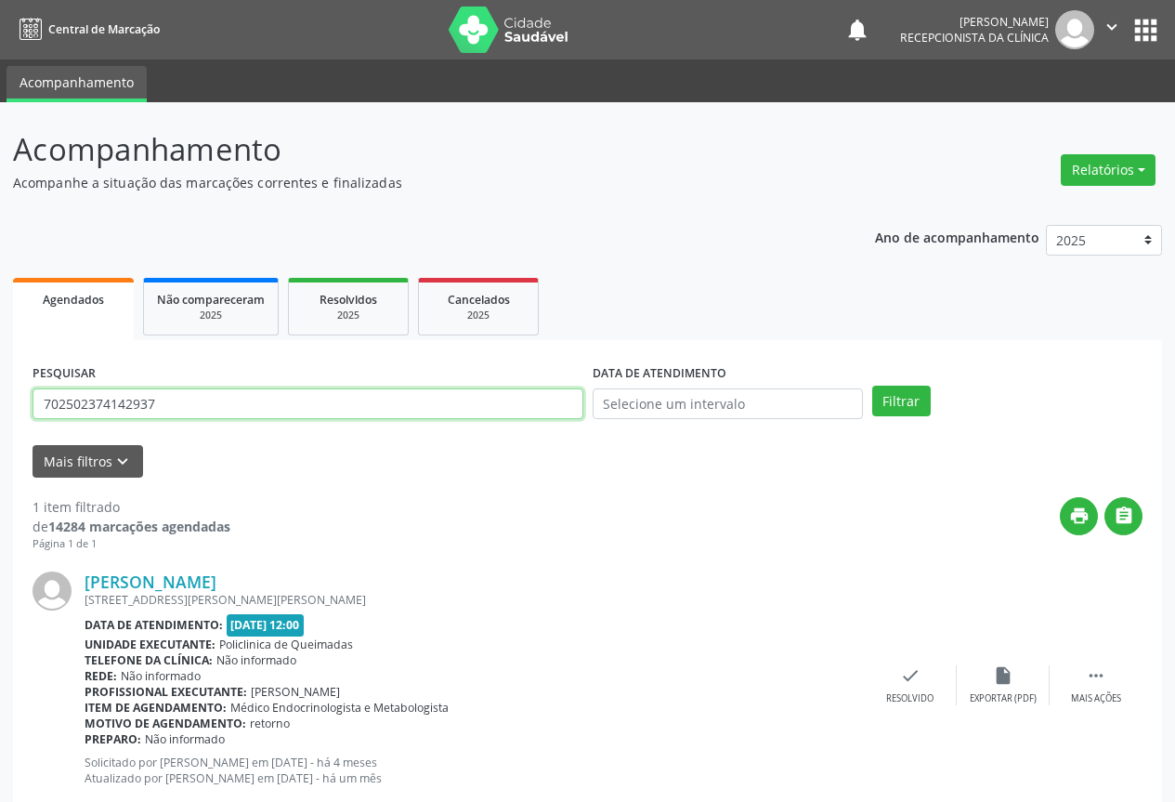
click at [299, 409] on input "702502374142937" at bounding box center [308, 404] width 551 height 32
click at [297, 409] on input "702502374142937" at bounding box center [308, 404] width 551 height 32
click at [872, 386] on button "Filtrar" at bounding box center [901, 402] width 59 height 32
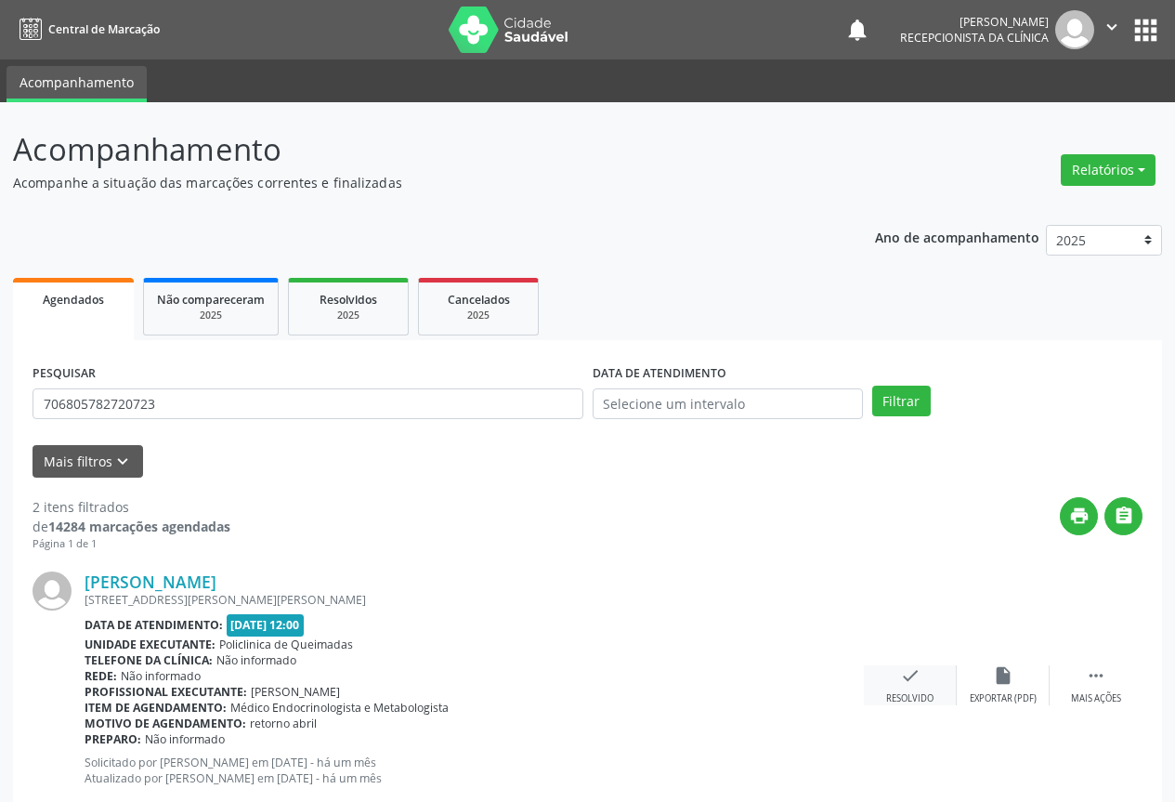
click at [908, 678] on icon "check" at bounding box center [910, 675] width 20 height 20
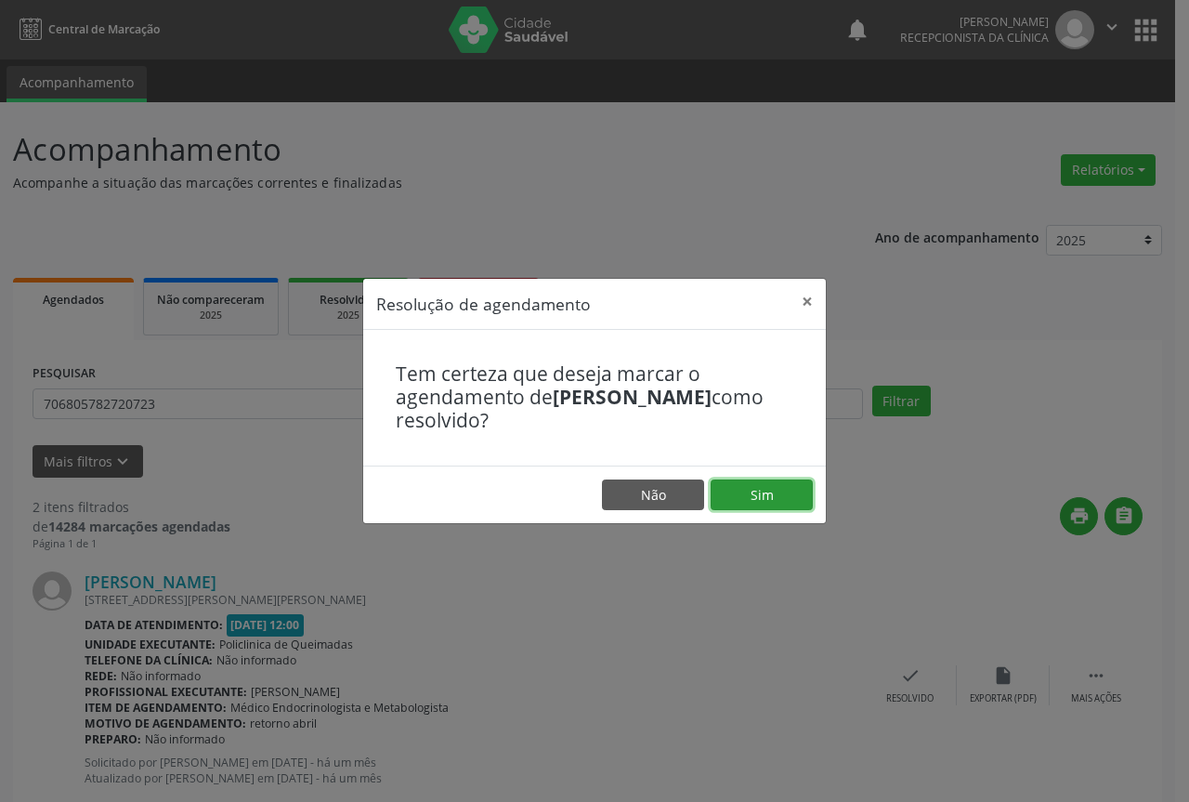
click at [755, 493] on button "Sim" at bounding box center [762, 495] width 102 height 32
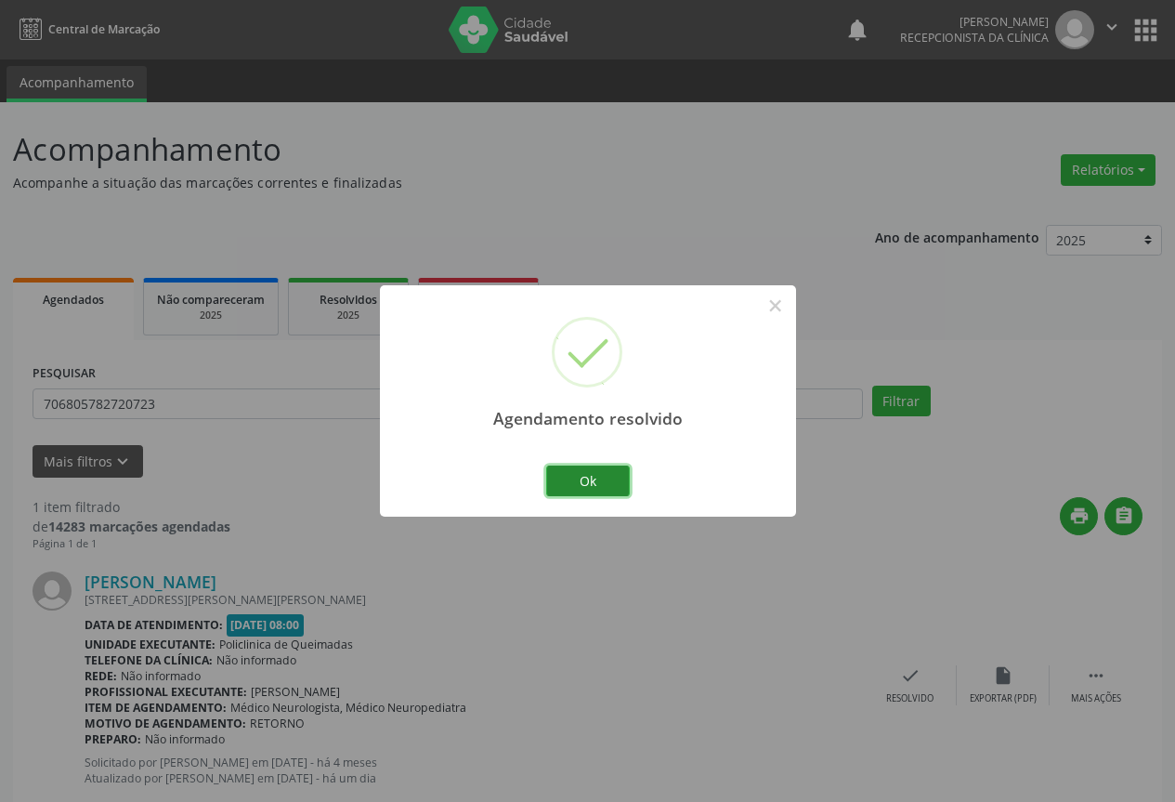
click at [591, 474] on button "Ok" at bounding box center [588, 481] width 84 height 32
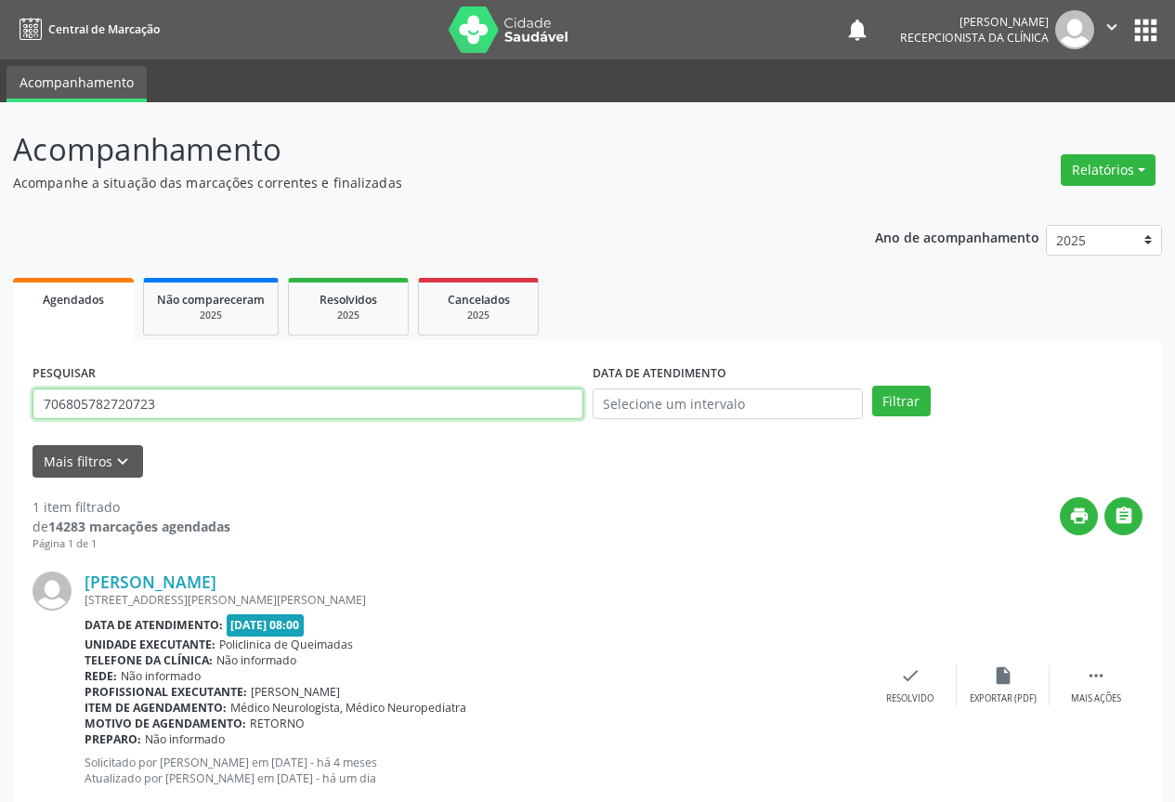
click at [220, 405] on input "706805782720723" at bounding box center [308, 404] width 551 height 32
click at [872, 386] on button "Filtrar" at bounding box center [901, 402] width 59 height 32
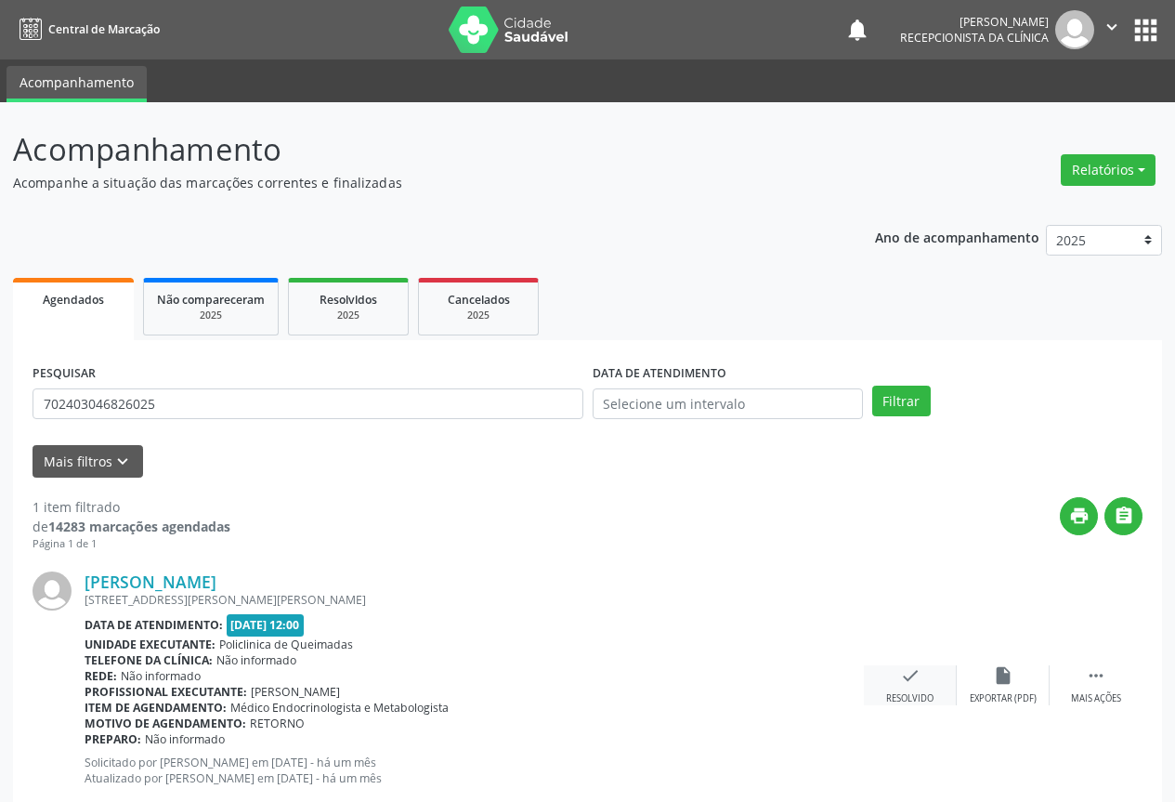
click at [909, 685] on icon "check" at bounding box center [910, 675] width 20 height 20
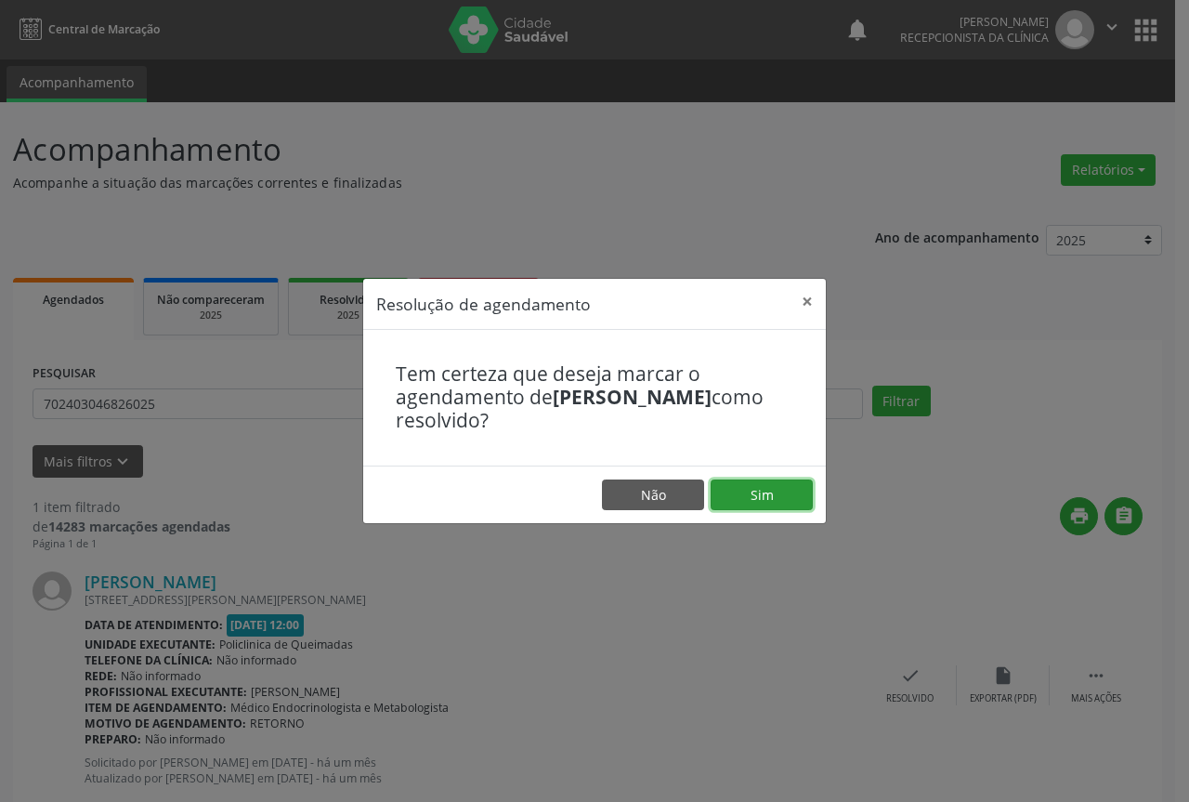
click at [780, 494] on button "Sim" at bounding box center [762, 495] width 102 height 32
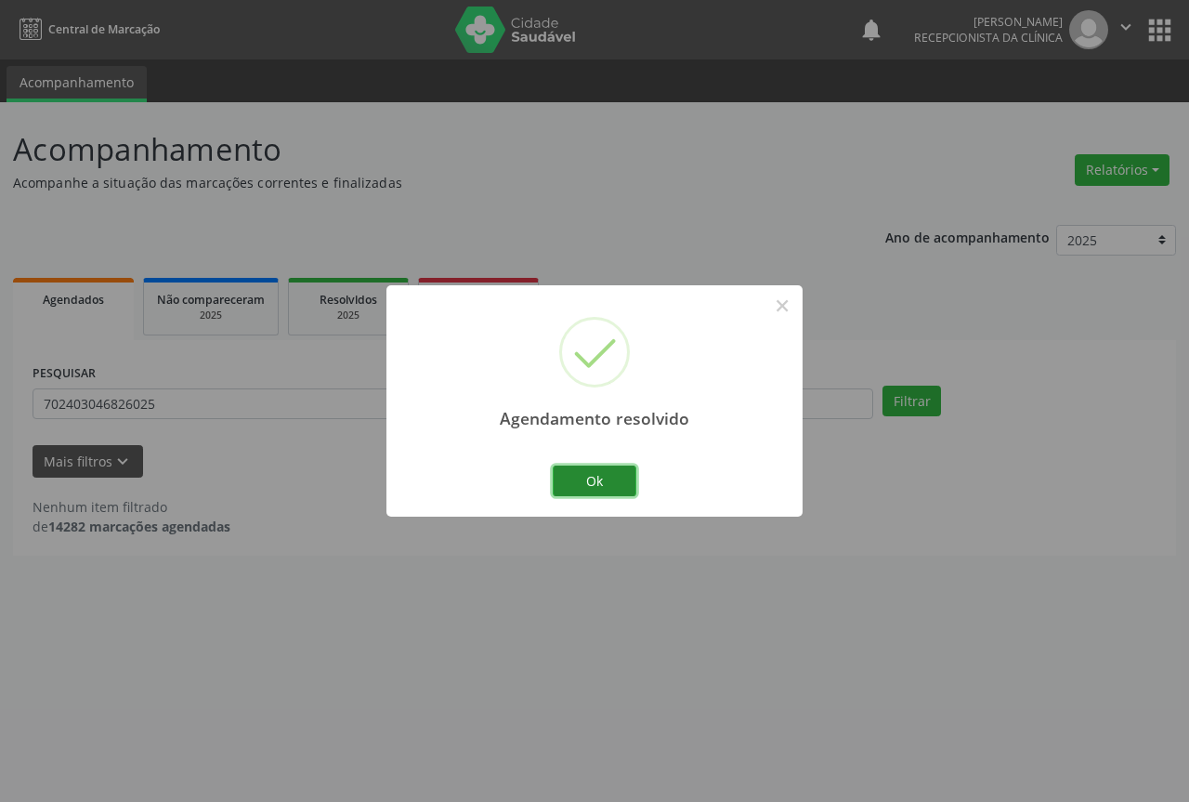
click at [588, 478] on button "Ok" at bounding box center [595, 481] width 84 height 32
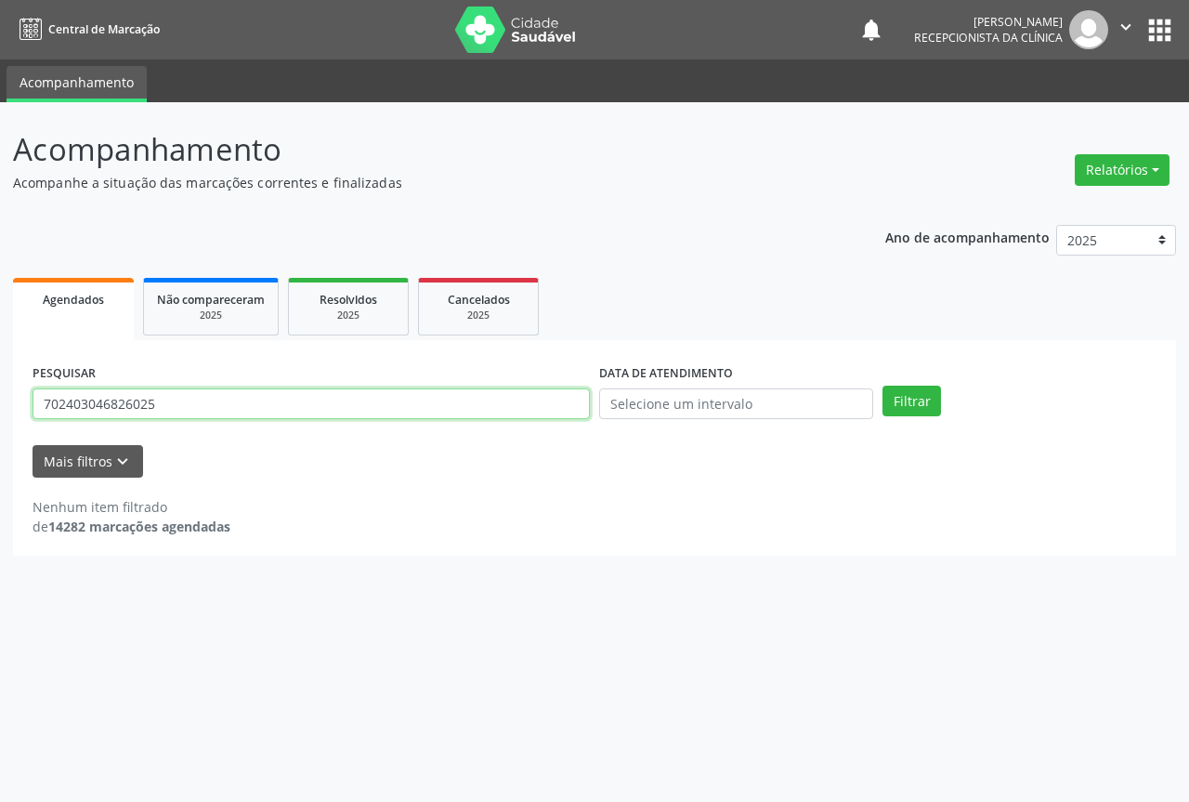
click at [213, 399] on input "702403046826025" at bounding box center [311, 404] width 557 height 32
click at [883, 386] on button "Filtrar" at bounding box center [912, 402] width 59 height 32
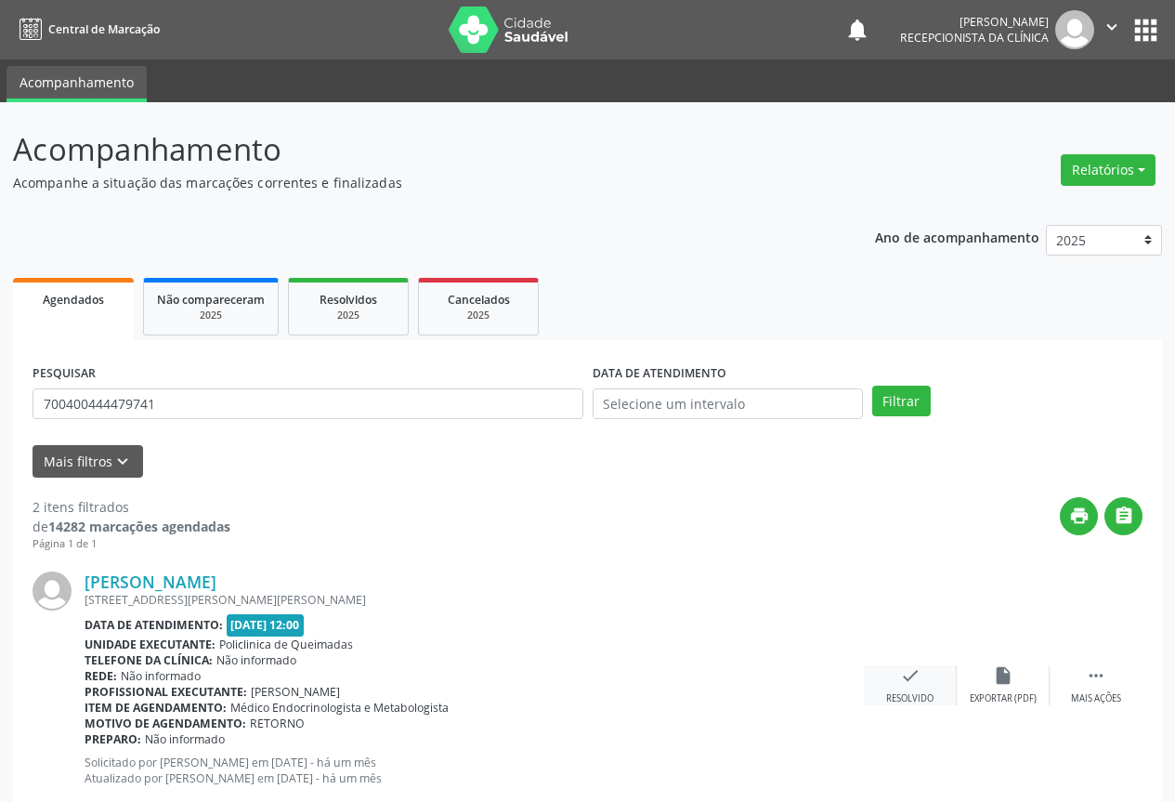
click at [906, 682] on icon "check" at bounding box center [910, 675] width 20 height 20
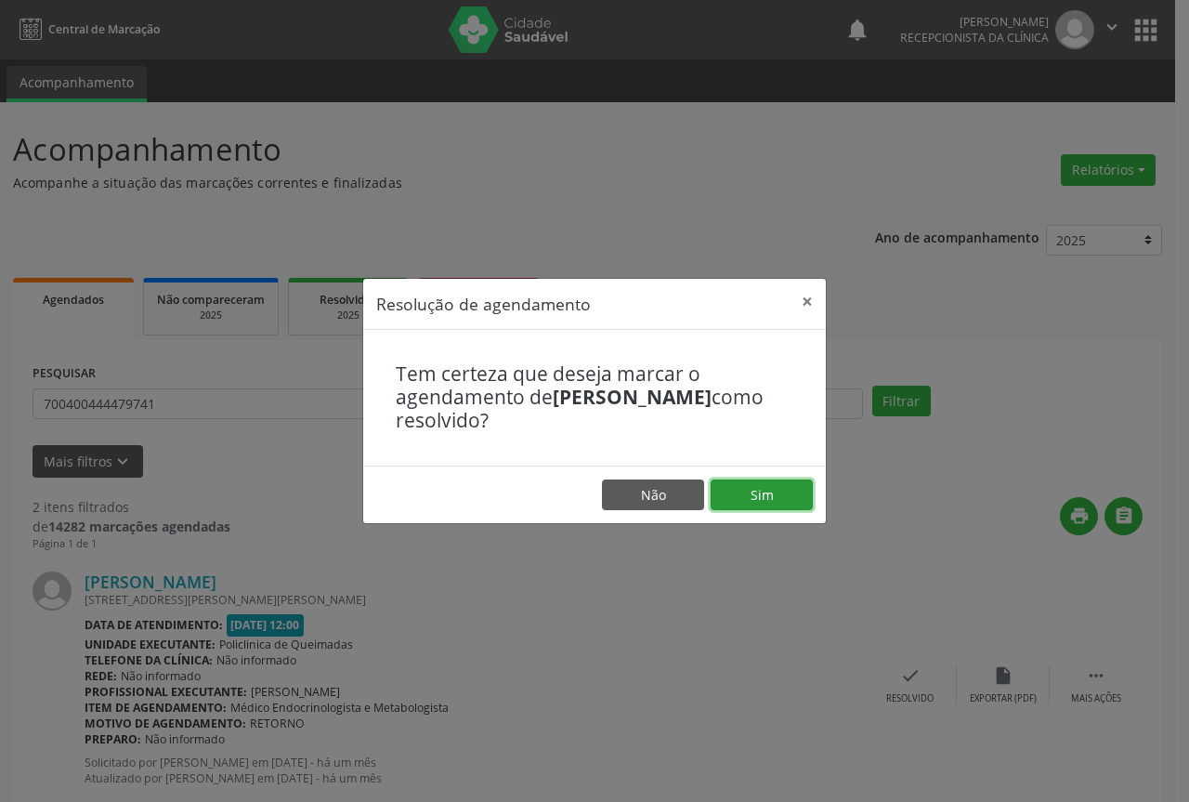
click at [785, 491] on button "Sim" at bounding box center [762, 495] width 102 height 32
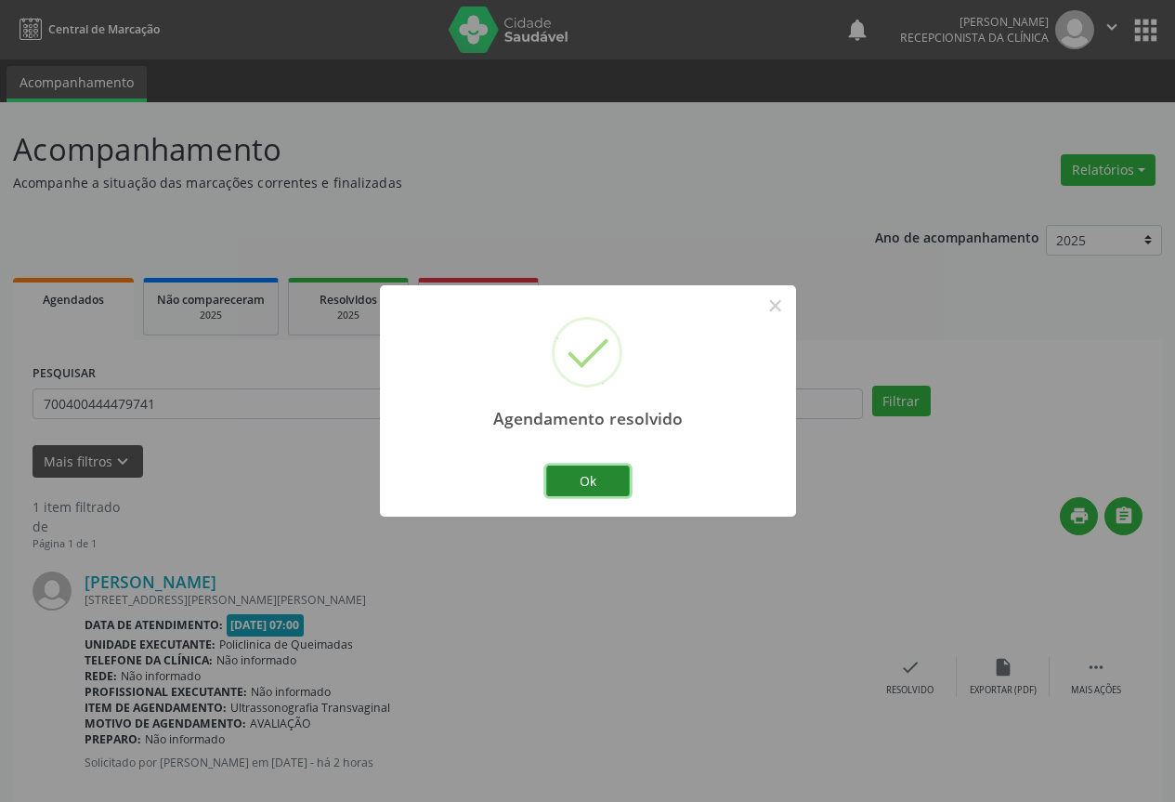
click at [576, 472] on button "Ok" at bounding box center [588, 481] width 84 height 32
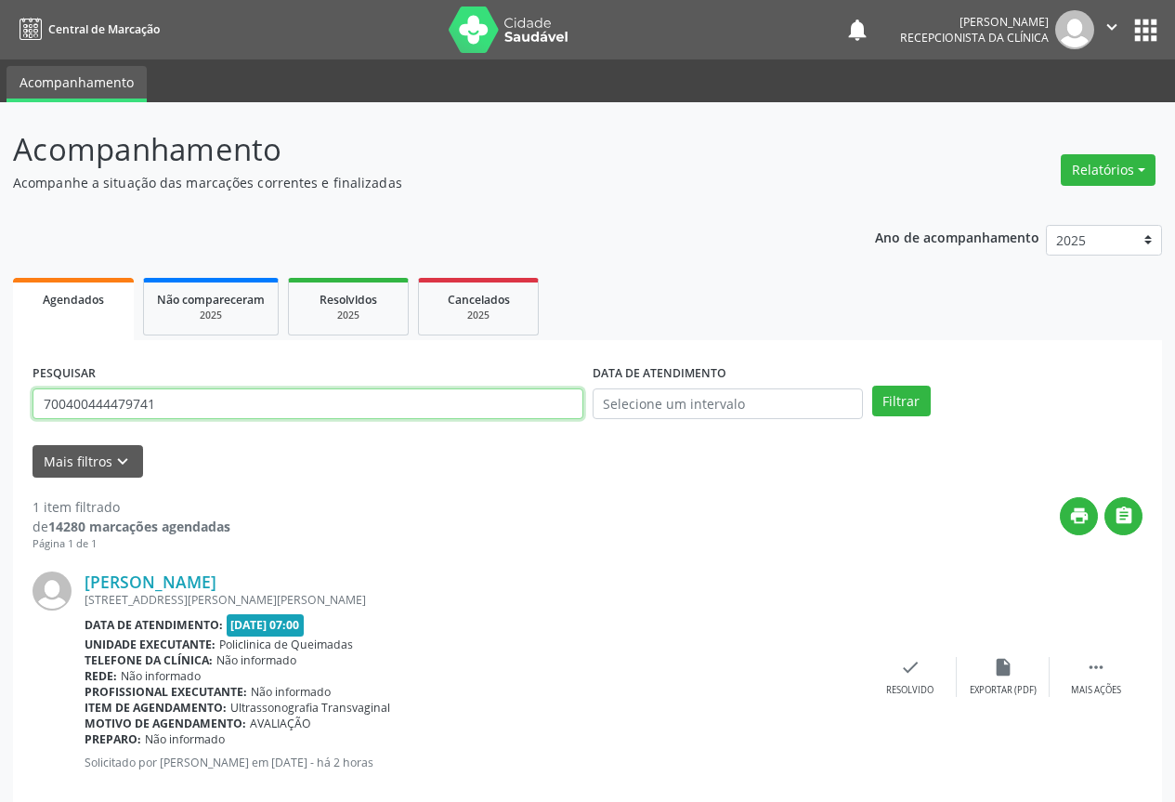
click at [195, 404] on input "700400444479741" at bounding box center [308, 404] width 551 height 32
click at [872, 386] on button "Filtrar" at bounding box center [901, 402] width 59 height 32
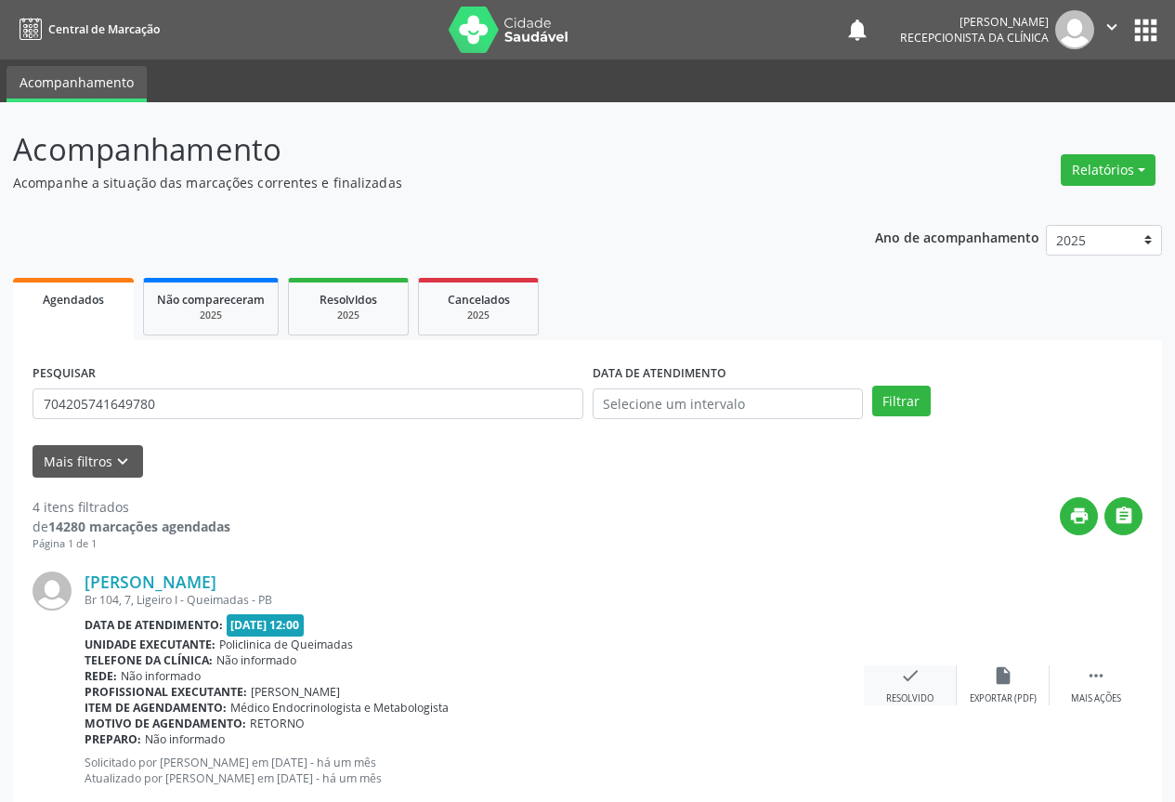
click at [906, 688] on div "check Resolvido" at bounding box center [910, 685] width 93 height 40
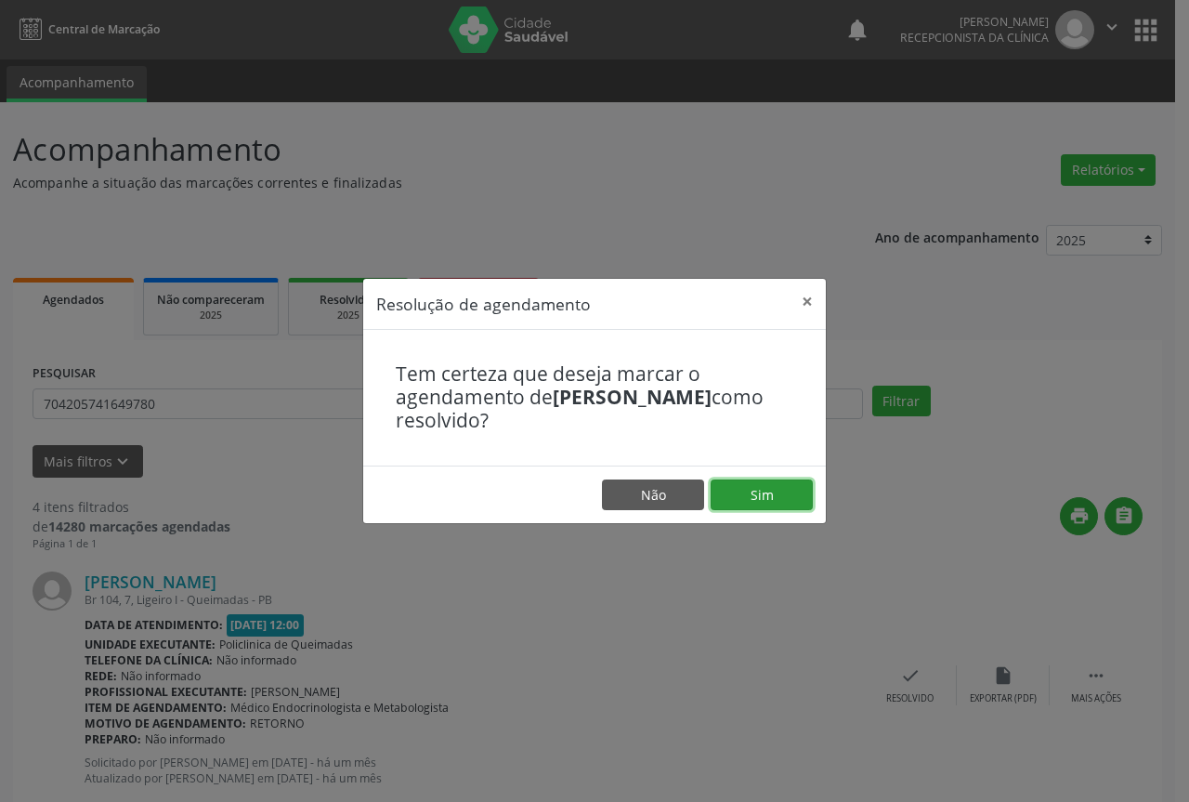
click at [759, 488] on button "Sim" at bounding box center [762, 495] width 102 height 32
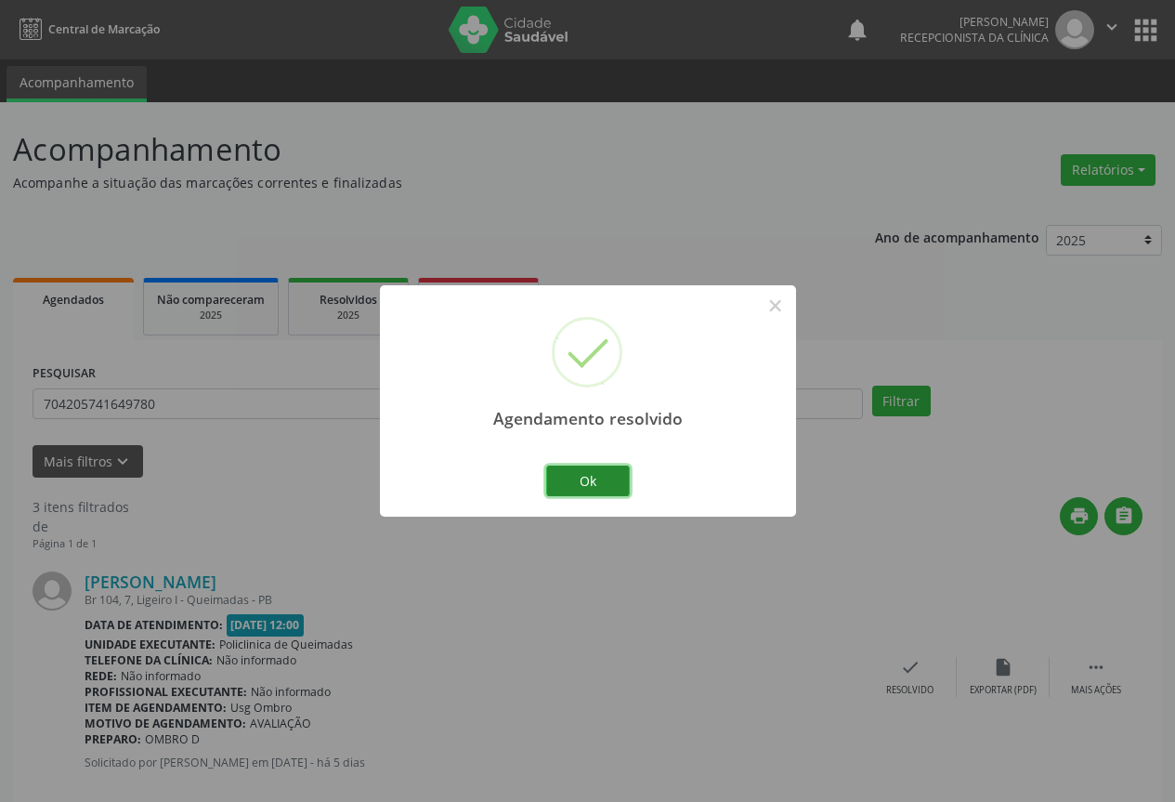
click at [577, 478] on button "Ok" at bounding box center [588, 481] width 84 height 32
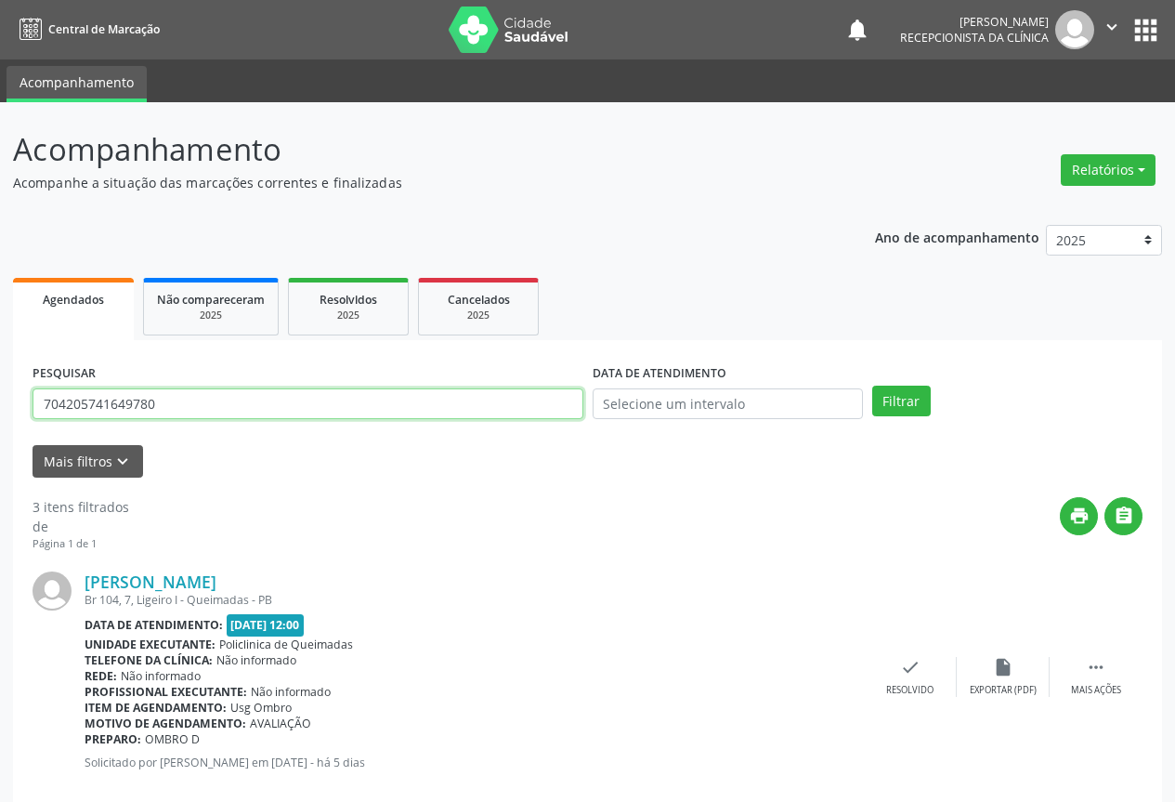
click at [400, 403] on input "704205741649780" at bounding box center [308, 404] width 551 height 32
click at [872, 386] on button "Filtrar" at bounding box center [901, 402] width 59 height 32
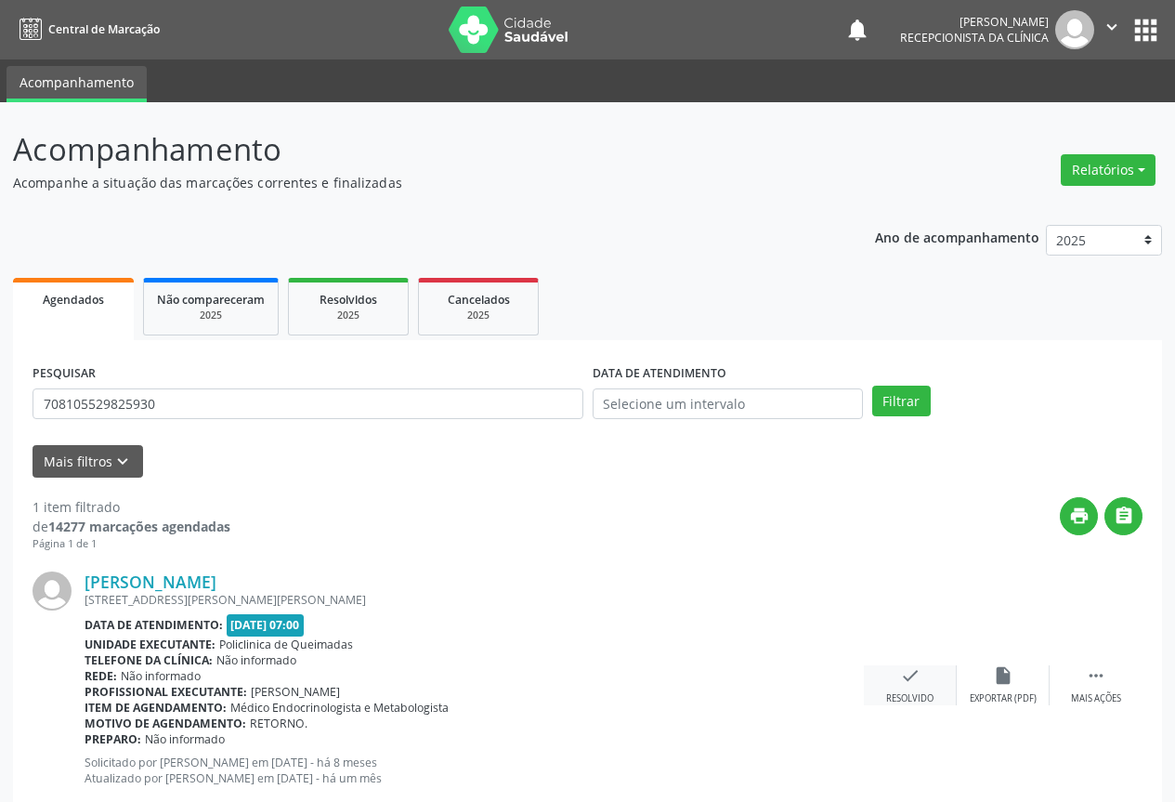
click at [907, 677] on icon "check" at bounding box center [910, 675] width 20 height 20
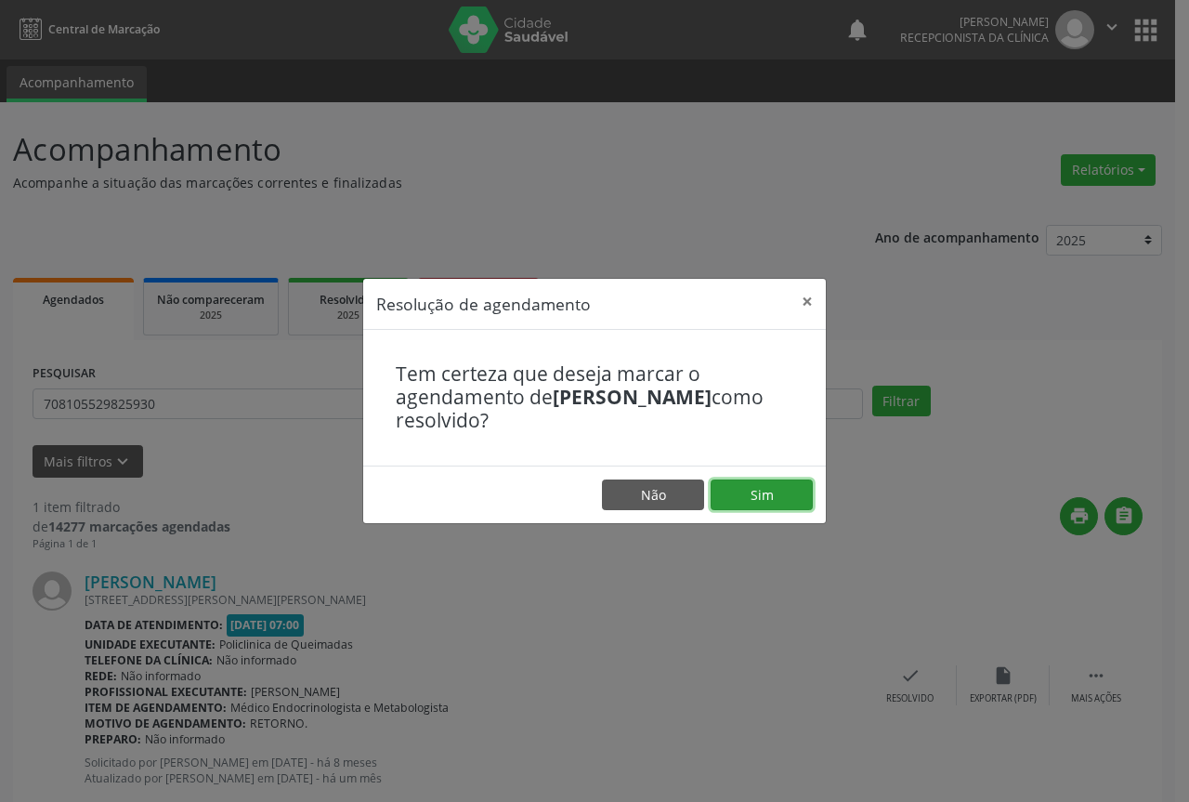
click at [768, 488] on button "Sim" at bounding box center [762, 495] width 102 height 32
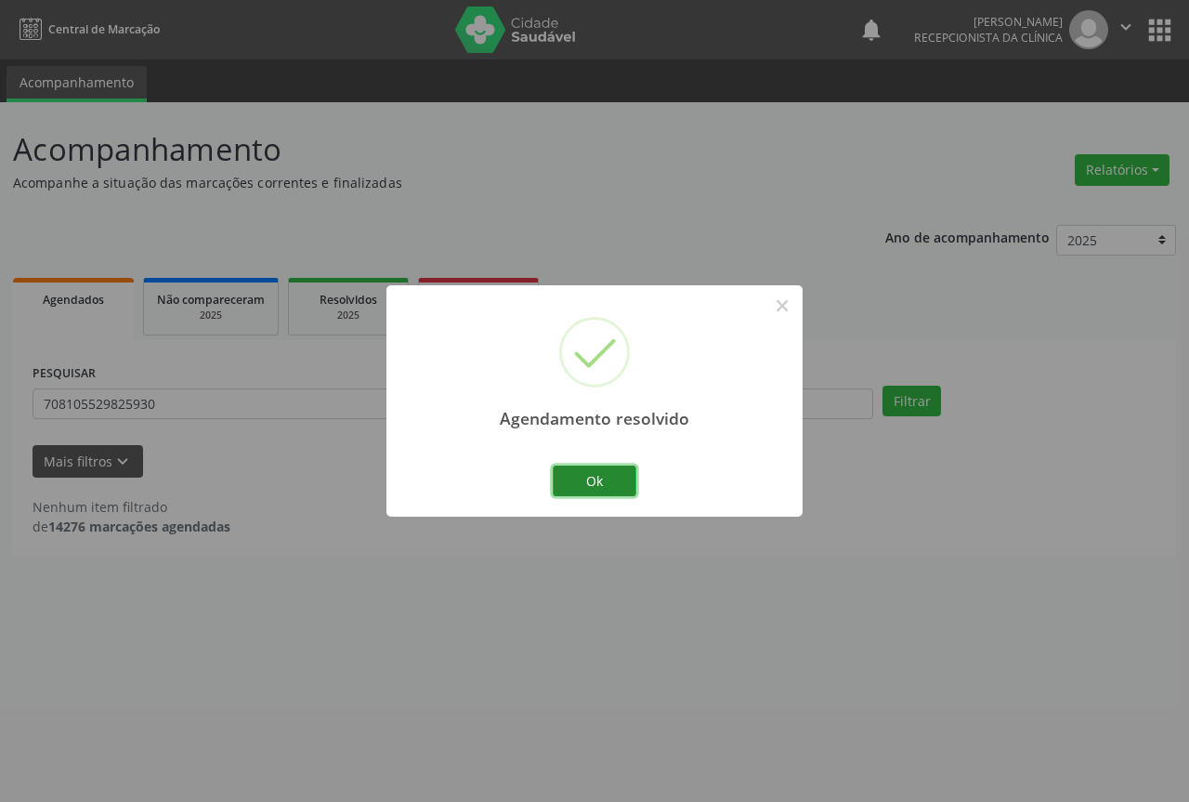
click at [586, 473] on button "Ok" at bounding box center [595, 481] width 84 height 32
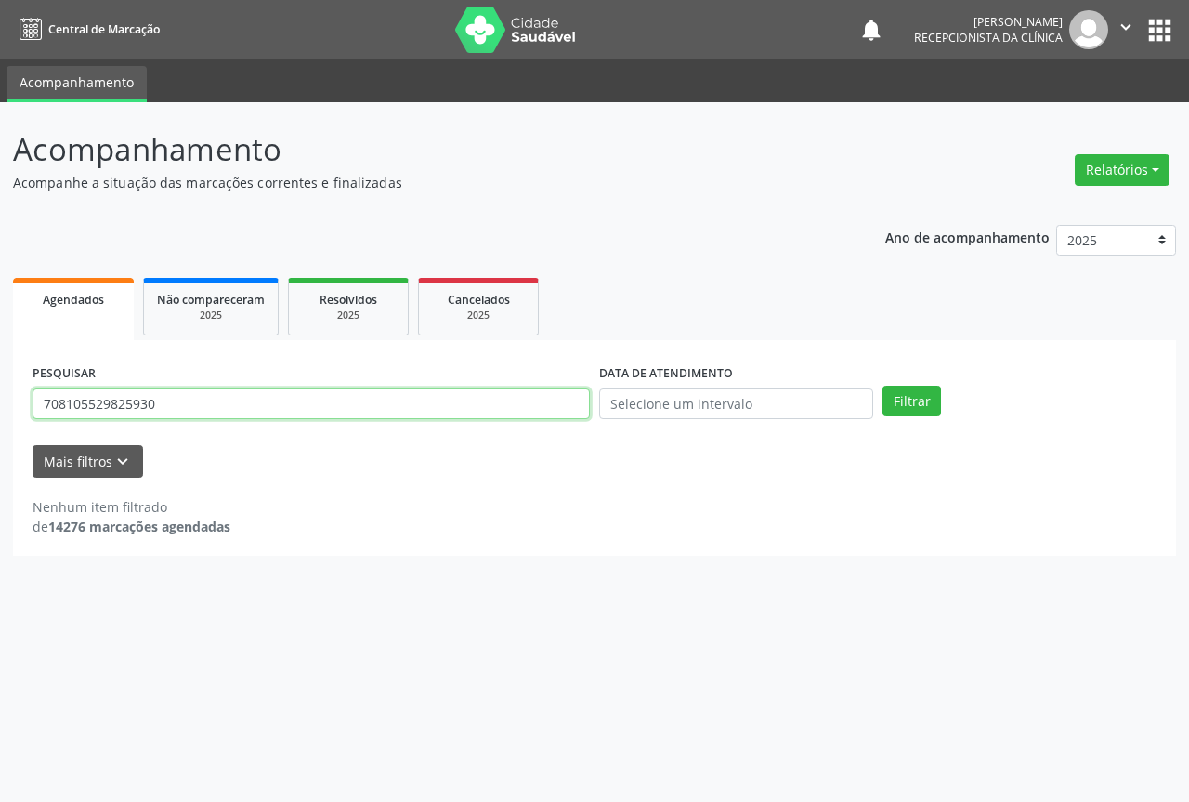
click at [175, 405] on input "708105529825930" at bounding box center [311, 404] width 557 height 32
click at [883, 386] on button "Filtrar" at bounding box center [912, 402] width 59 height 32
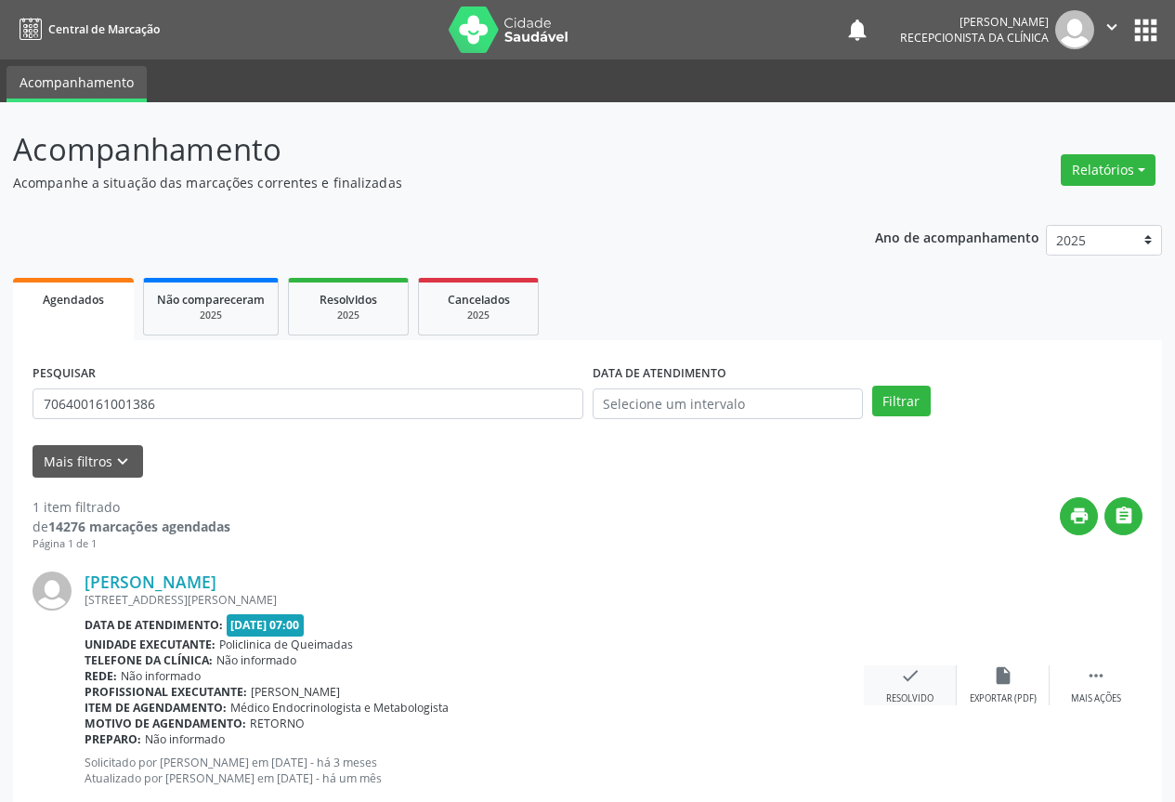
click at [908, 680] on icon "check" at bounding box center [910, 675] width 20 height 20
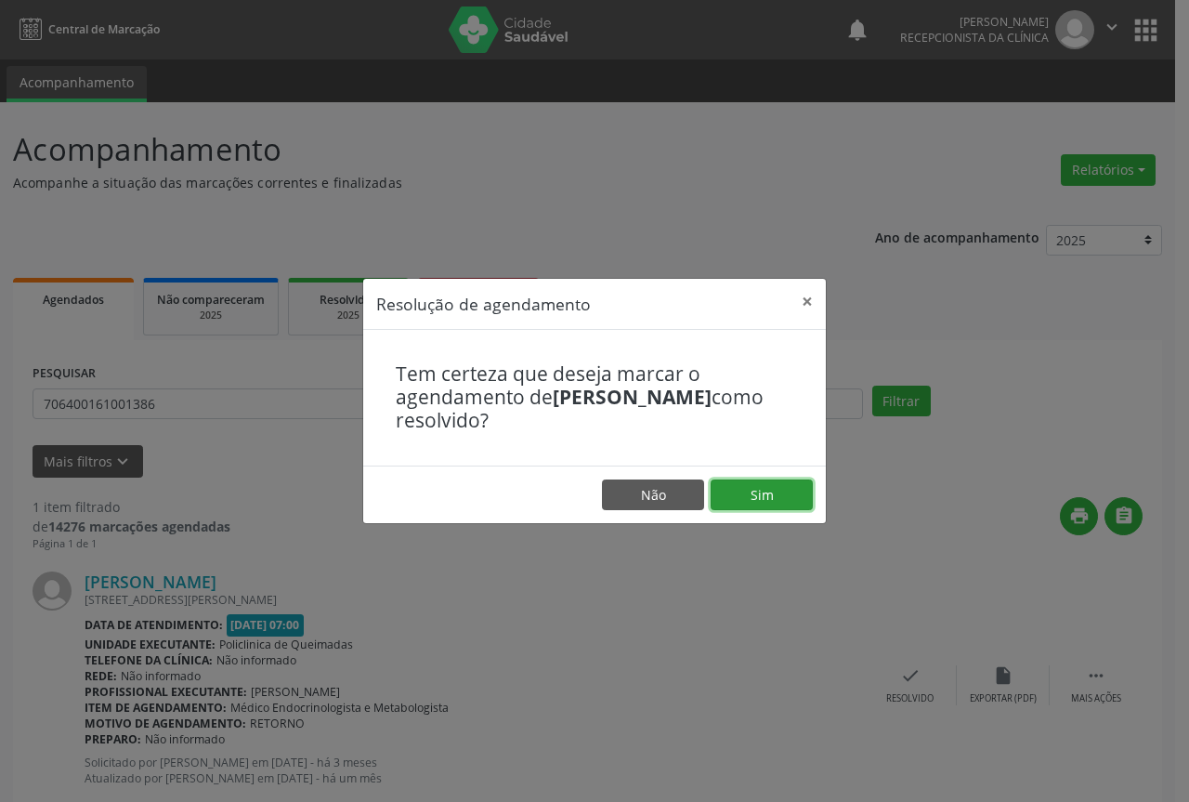
click at [763, 495] on button "Sim" at bounding box center [762, 495] width 102 height 32
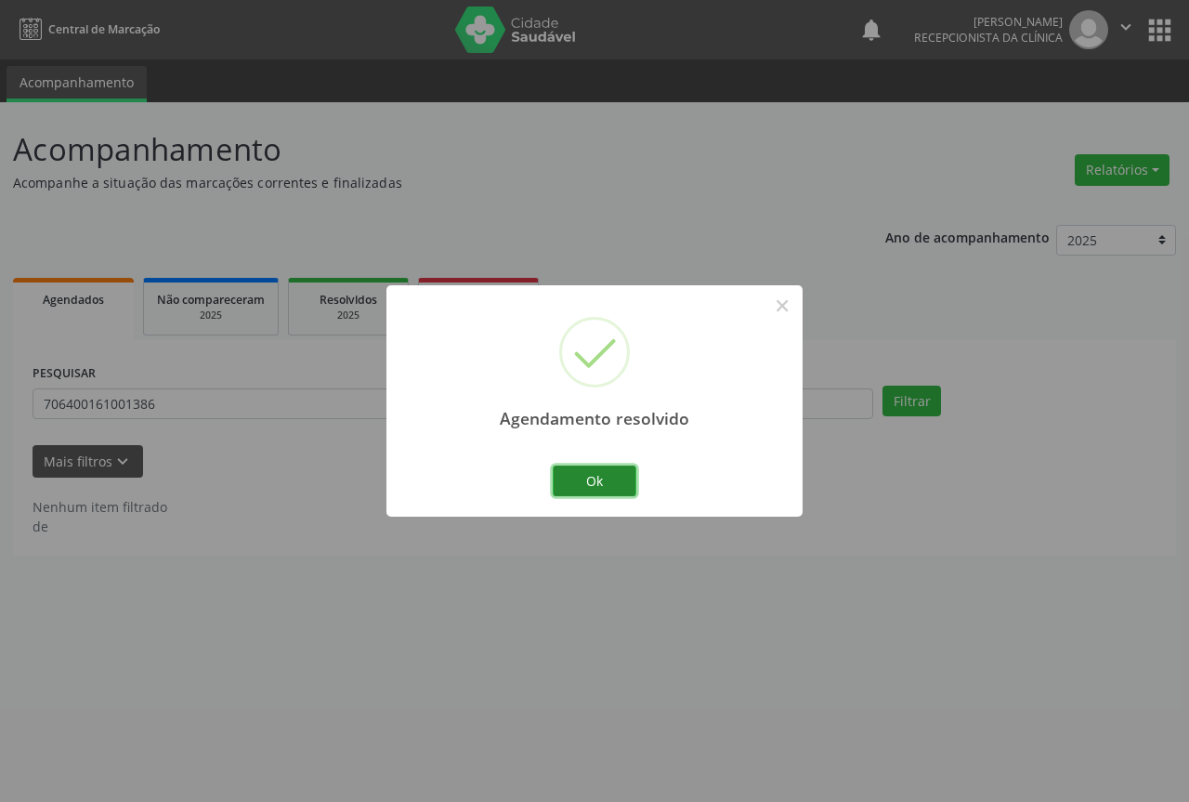
click at [591, 478] on button "Ok" at bounding box center [595, 481] width 84 height 32
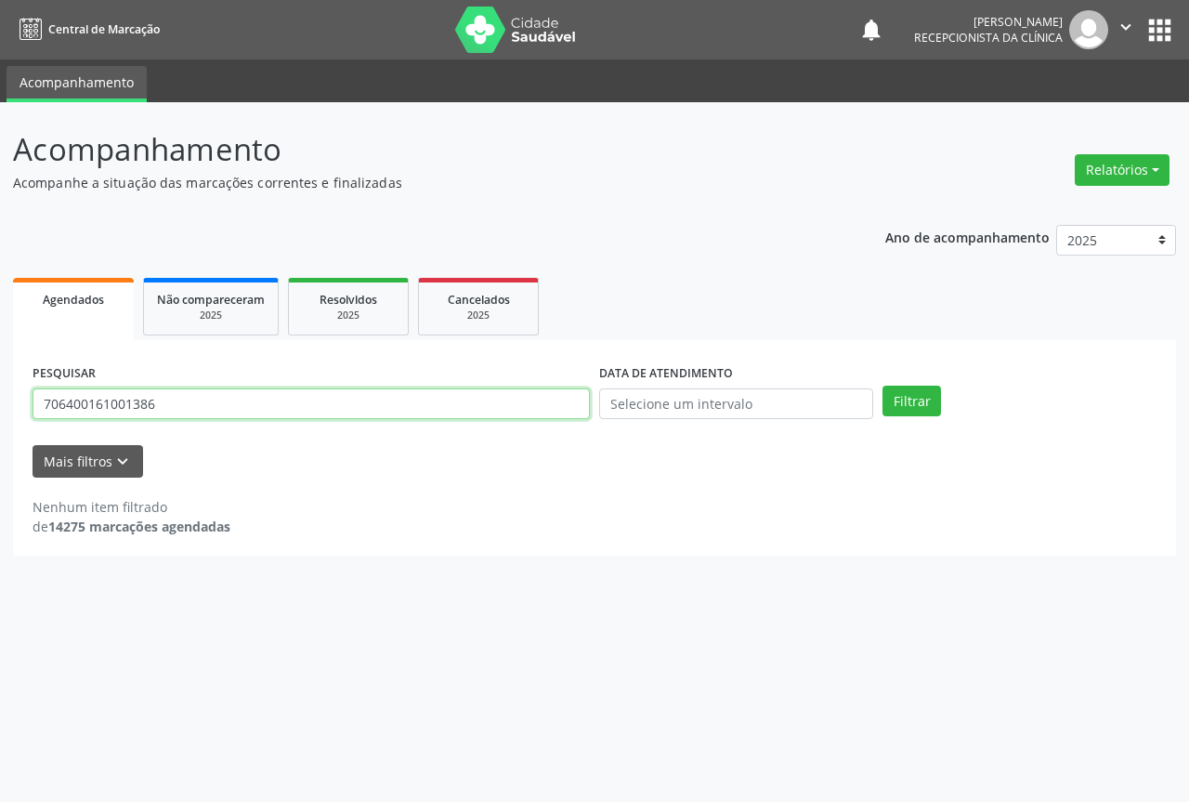
click at [194, 400] on input "706400161001386" at bounding box center [311, 404] width 557 height 32
click at [883, 386] on button "Filtrar" at bounding box center [912, 402] width 59 height 32
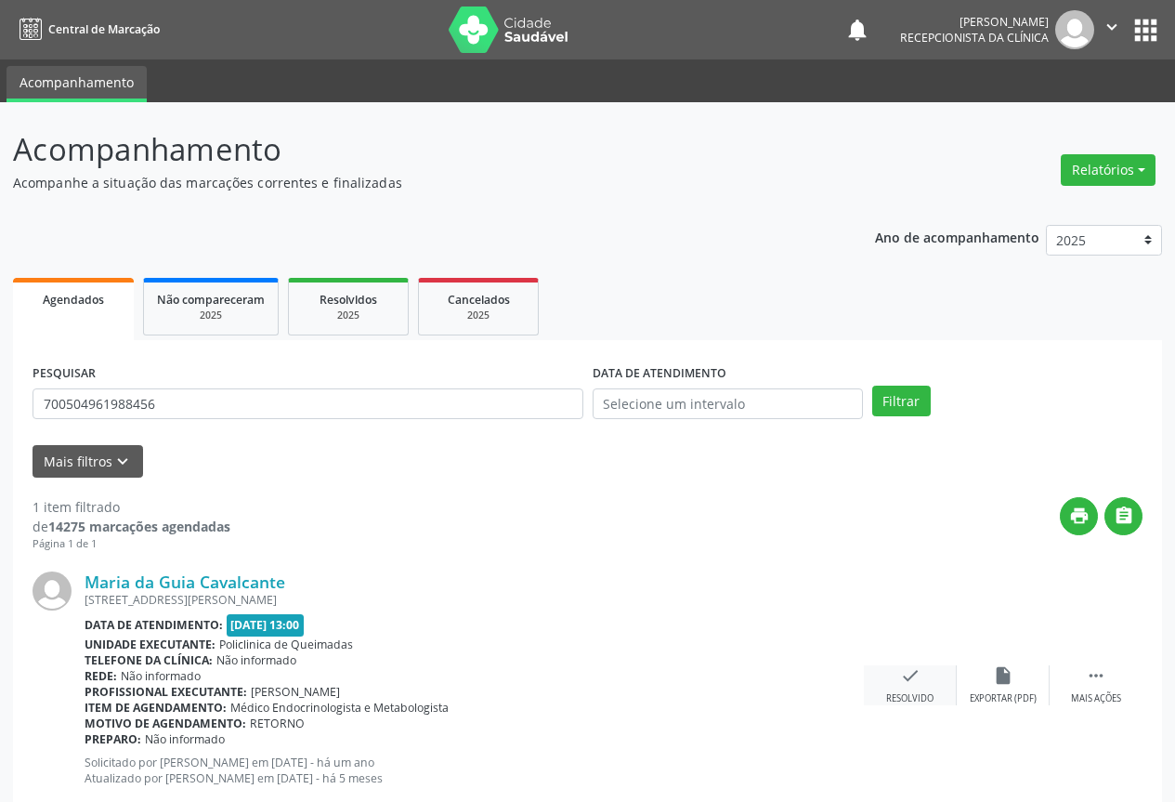
click at [912, 675] on icon "check" at bounding box center [910, 675] width 20 height 20
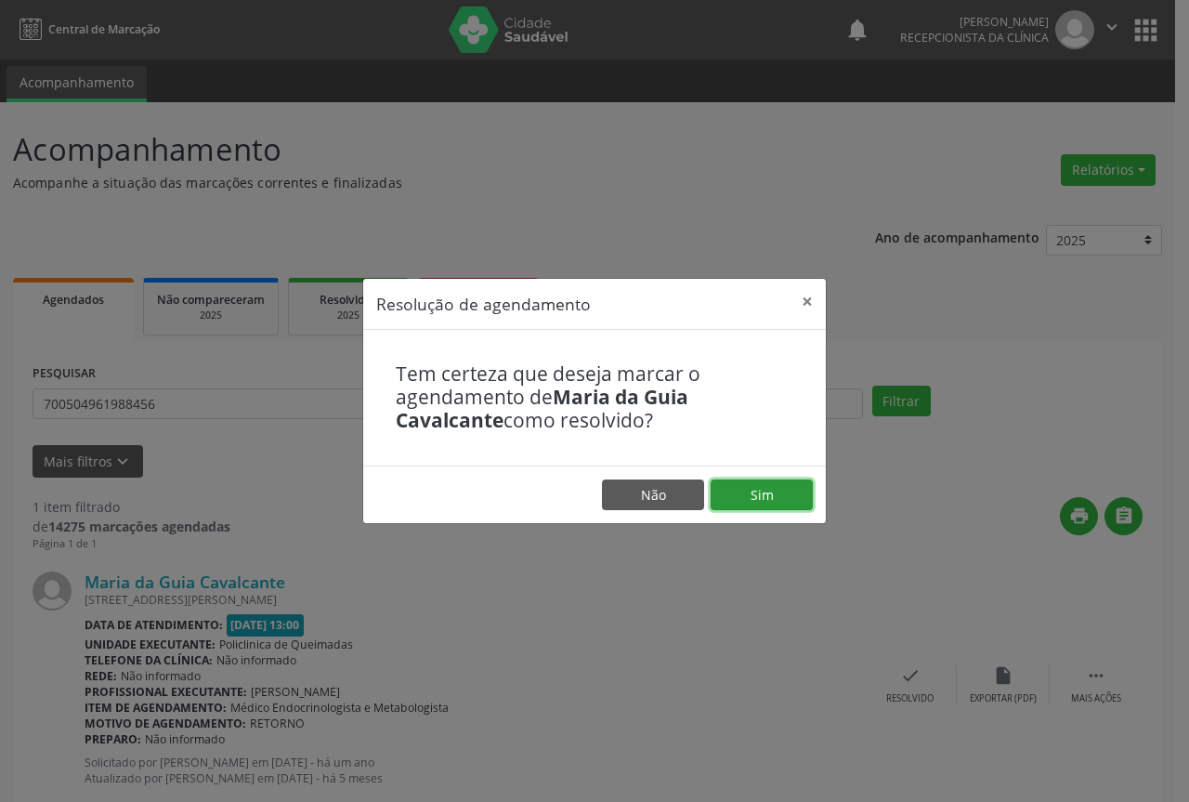
click at [781, 494] on button "Sim" at bounding box center [762, 495] width 102 height 32
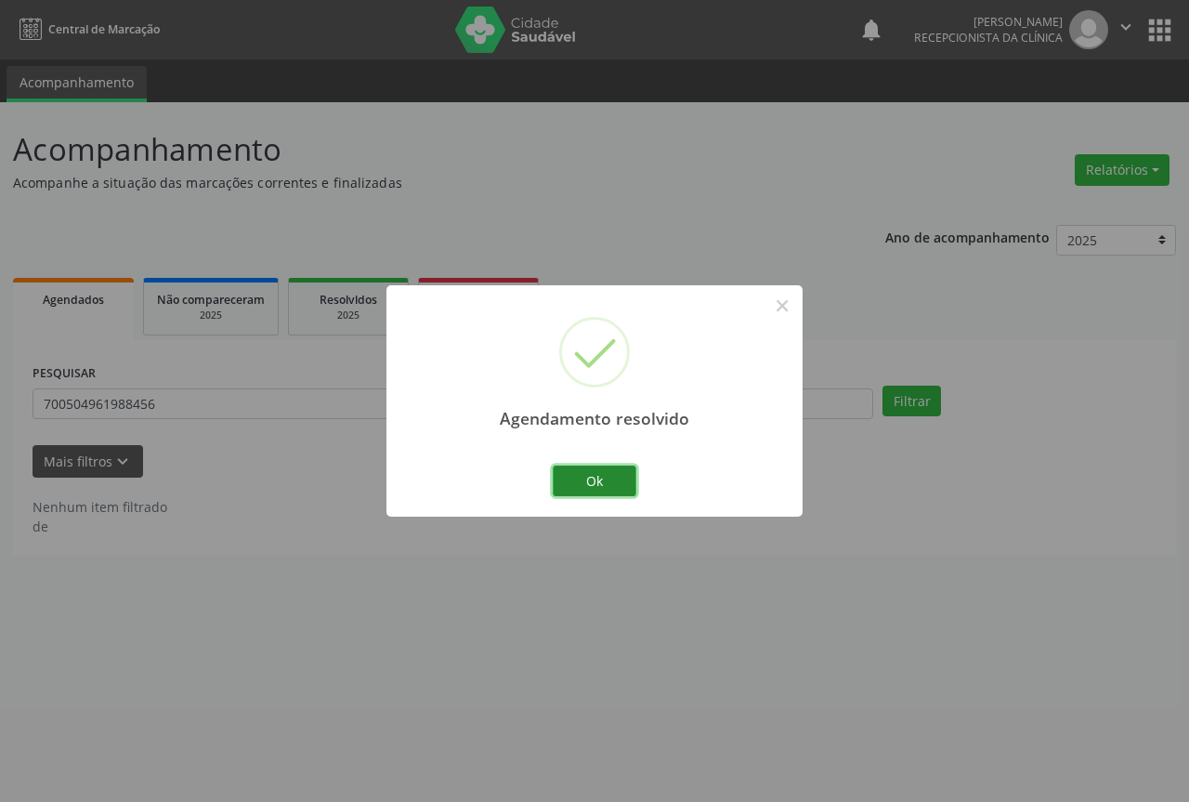
click at [600, 478] on button "Ok" at bounding box center [595, 481] width 84 height 32
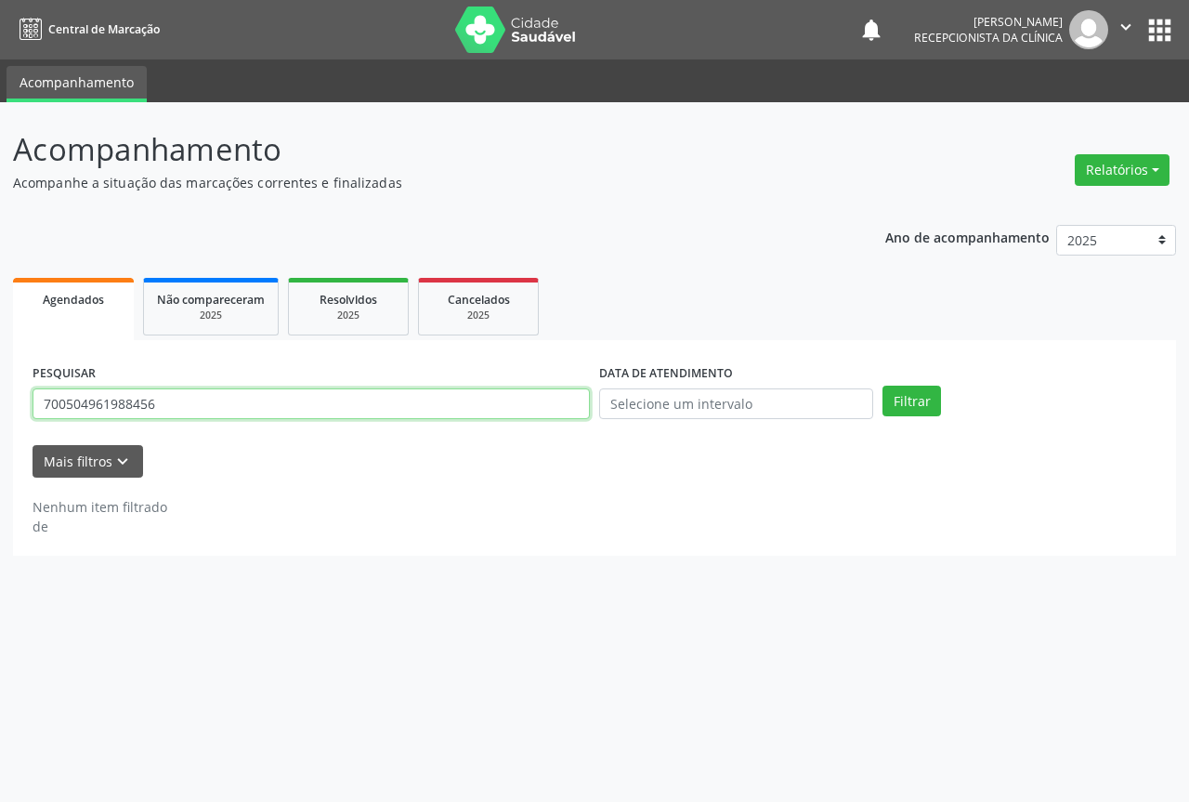
click at [411, 408] on input "700504961988456" at bounding box center [311, 404] width 557 height 32
click at [883, 386] on button "Filtrar" at bounding box center [912, 402] width 59 height 32
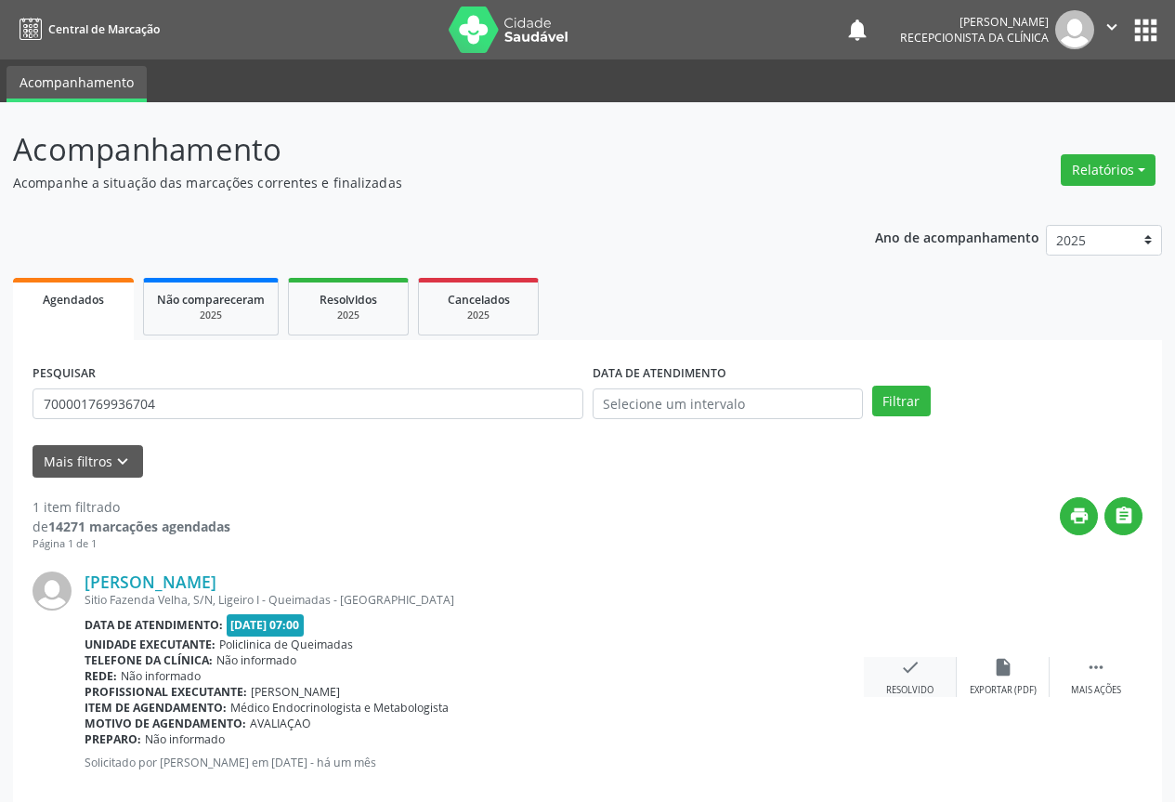
click at [906, 674] on icon "check" at bounding box center [910, 667] width 20 height 20
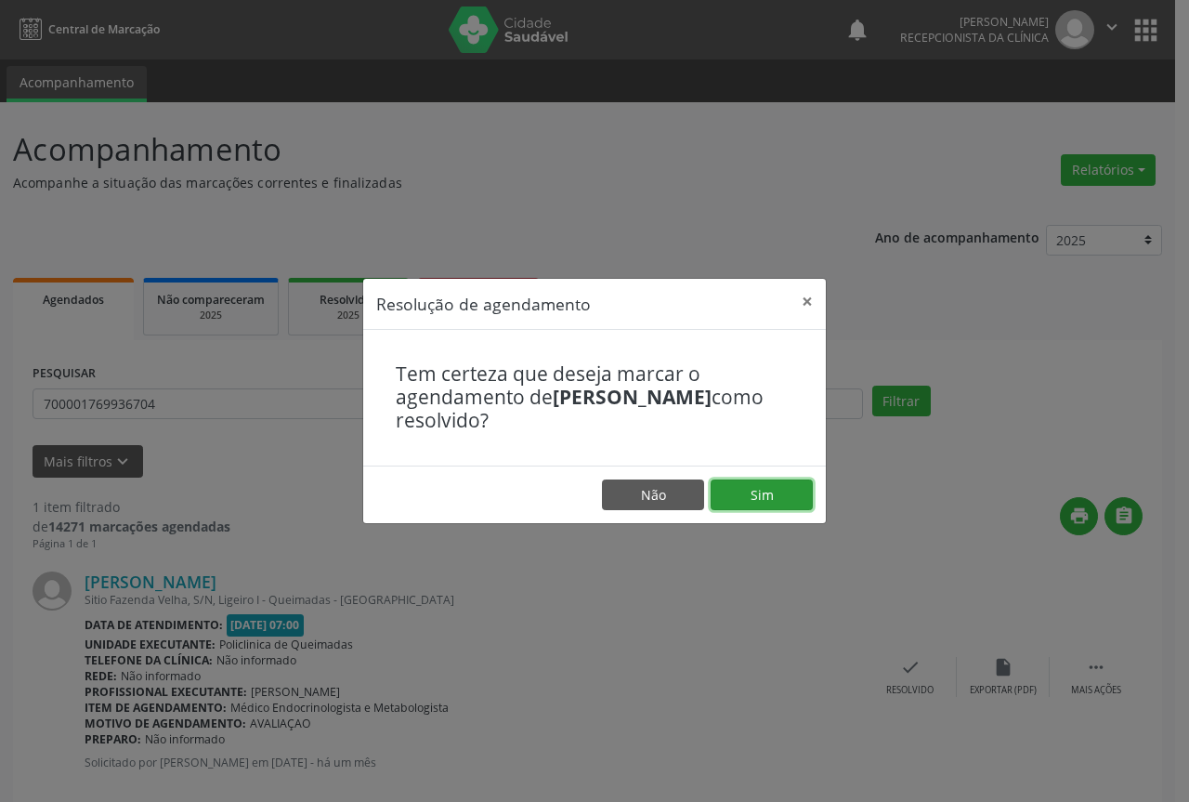
click at [788, 499] on button "Sim" at bounding box center [762, 495] width 102 height 32
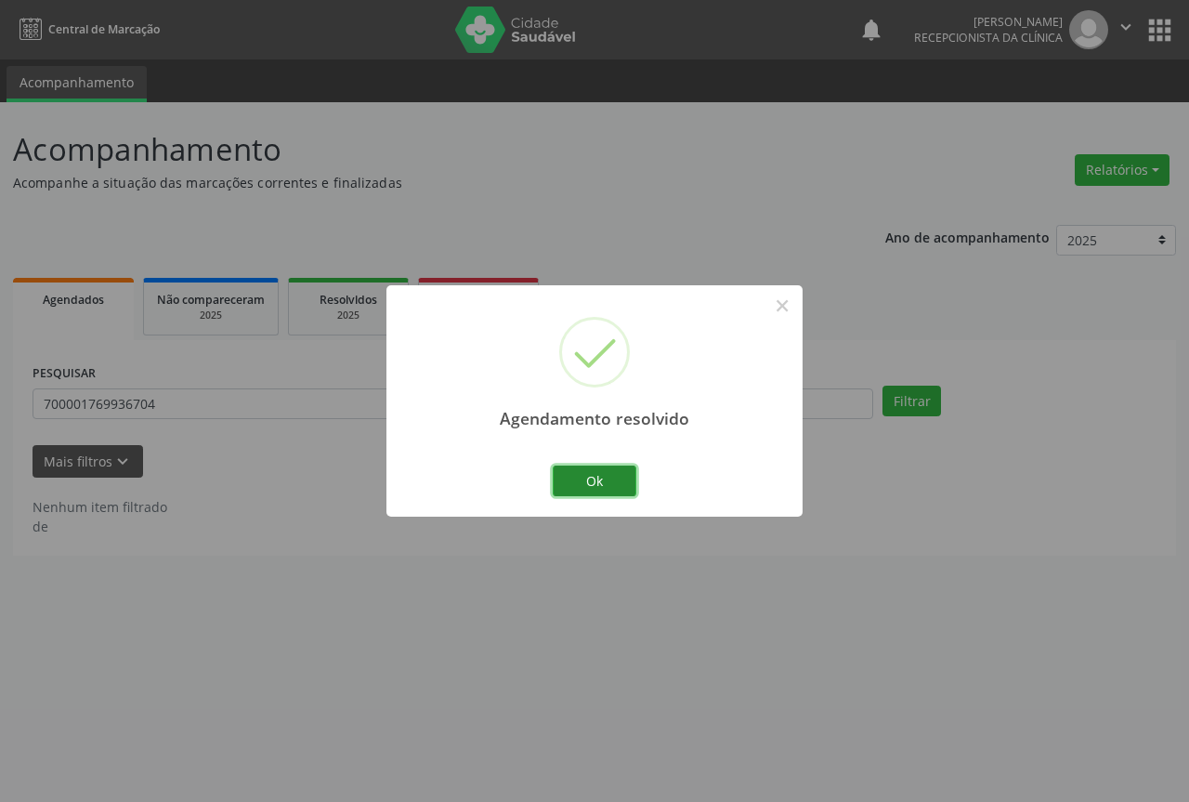
click at [602, 474] on button "Ok" at bounding box center [595, 481] width 84 height 32
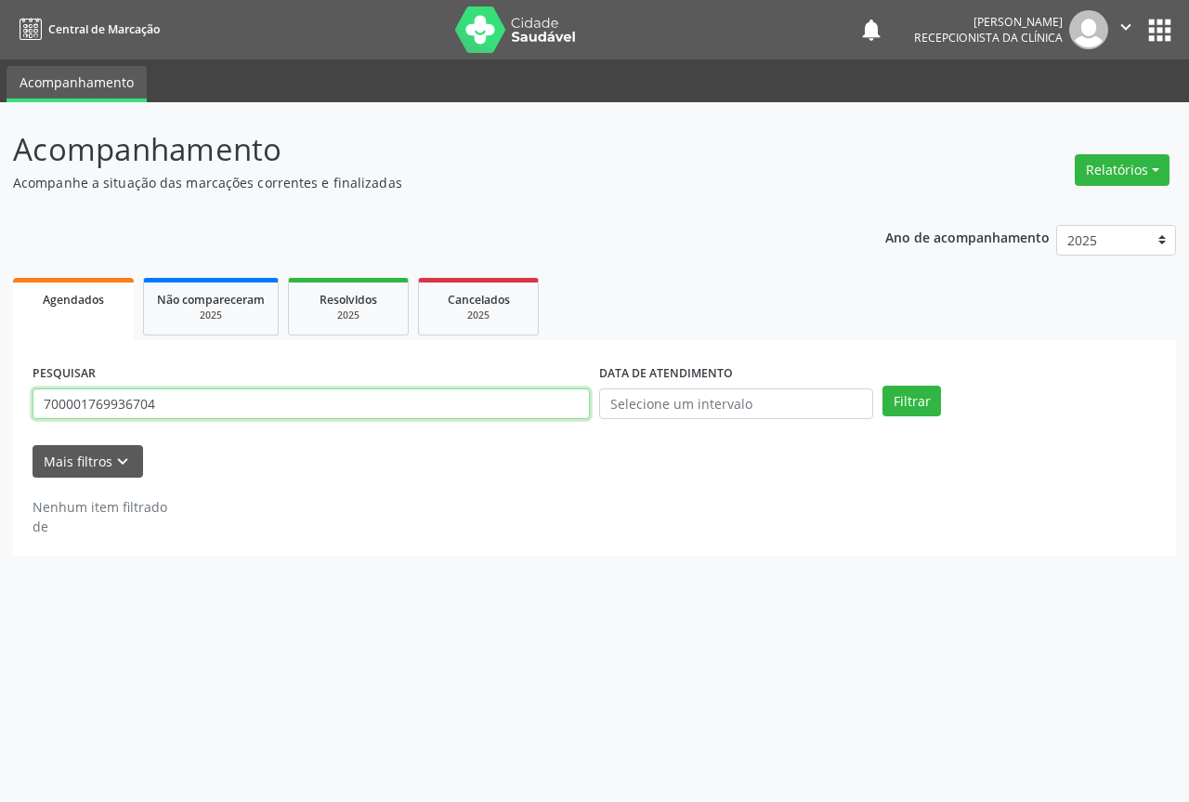
click at [195, 406] on input "700001769936704" at bounding box center [311, 404] width 557 height 32
click at [883, 386] on button "Filtrar" at bounding box center [912, 402] width 59 height 32
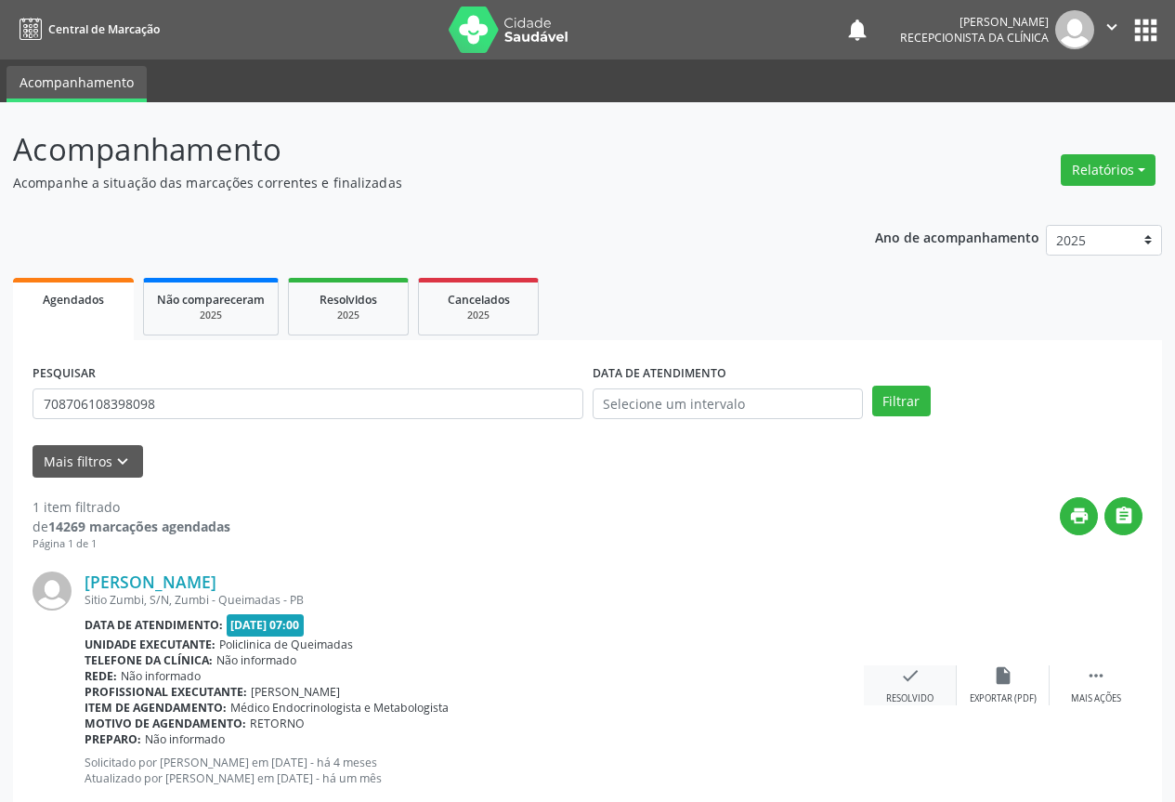
click at [909, 675] on icon "check" at bounding box center [910, 675] width 20 height 20
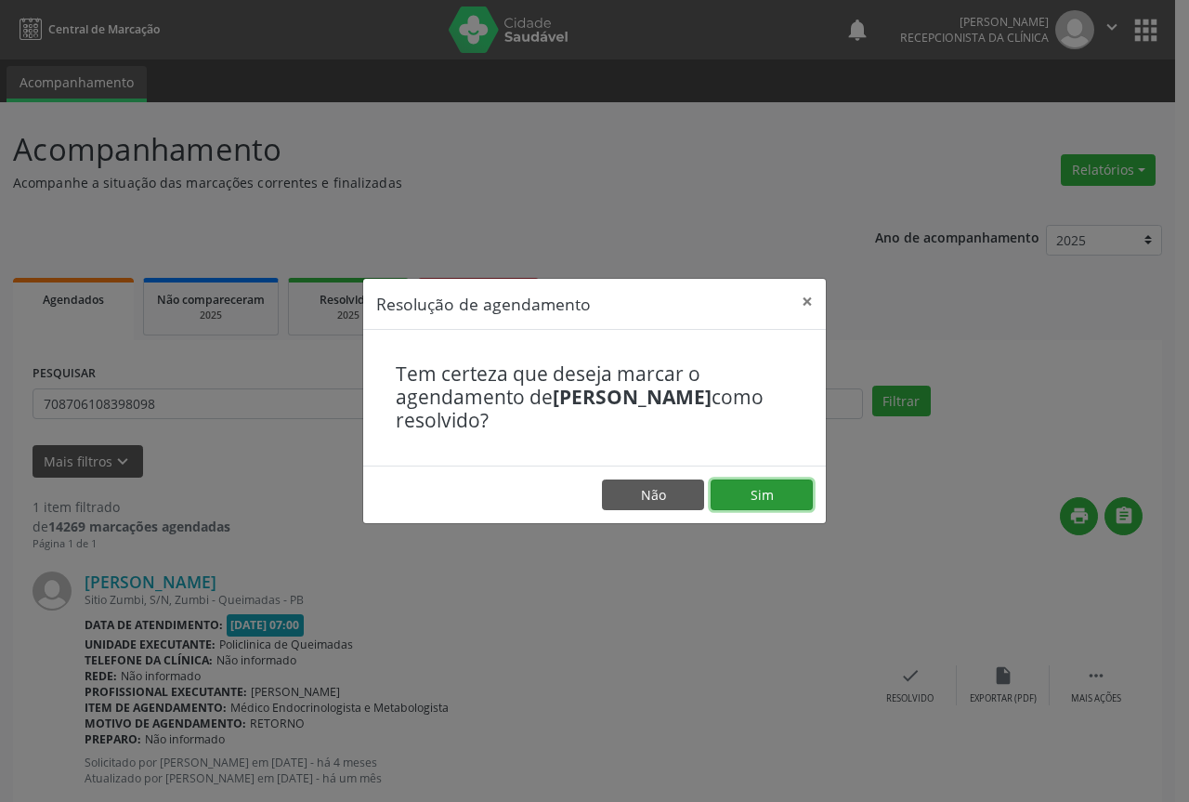
click at [781, 487] on button "Sim" at bounding box center [762, 495] width 102 height 32
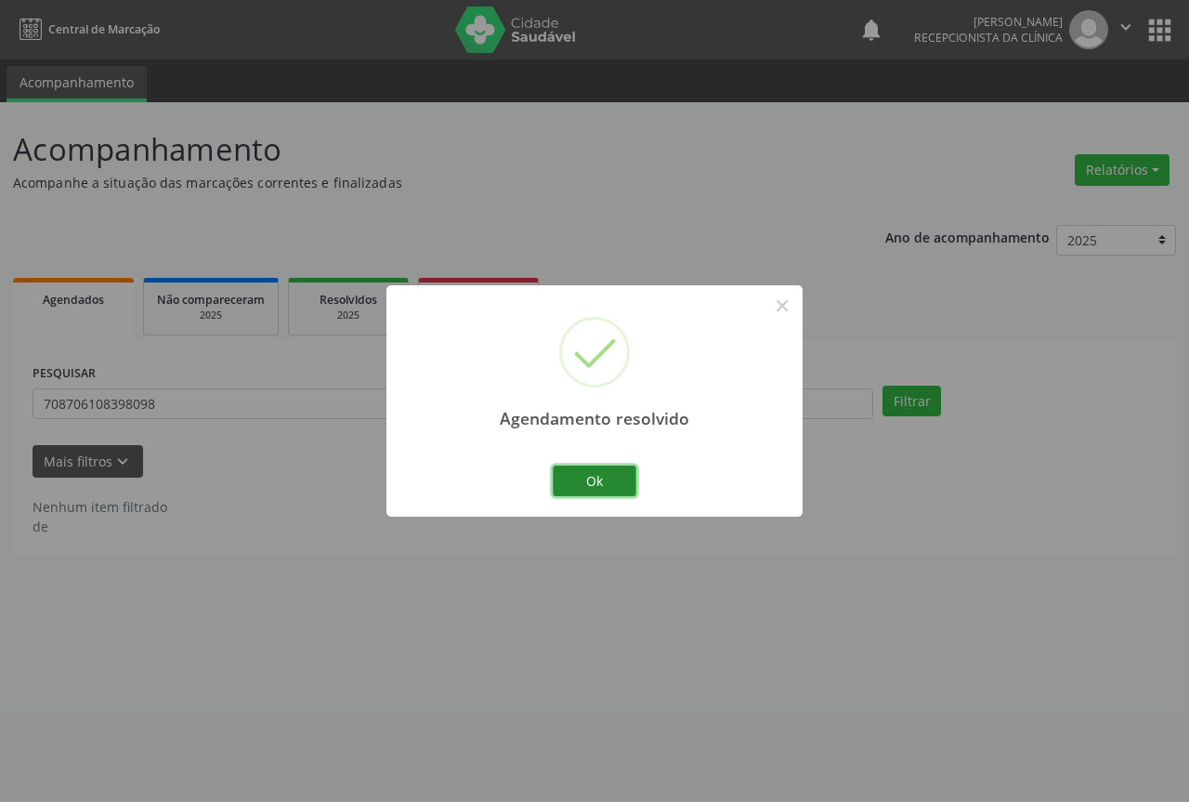
click at [585, 469] on button "Ok" at bounding box center [595, 481] width 84 height 32
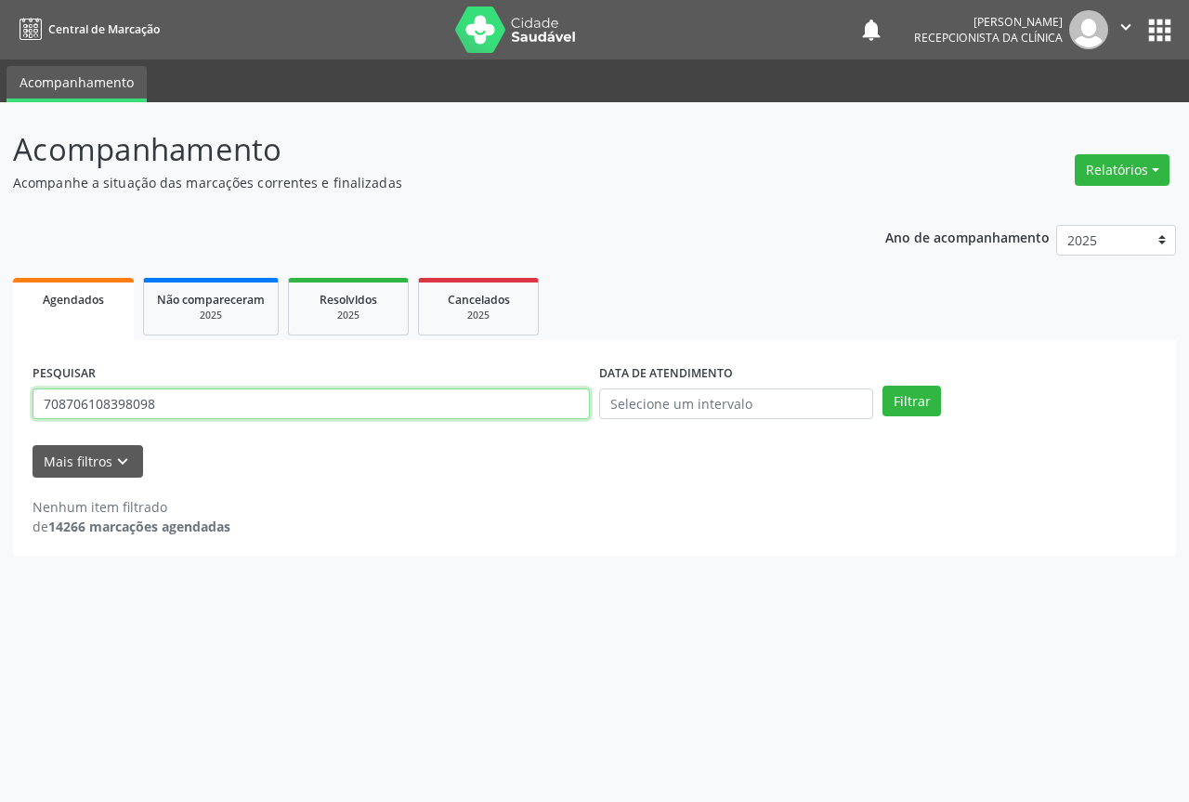
click at [483, 398] on input "708706108398098" at bounding box center [311, 404] width 557 height 32
click at [883, 386] on button "Filtrar" at bounding box center [912, 402] width 59 height 32
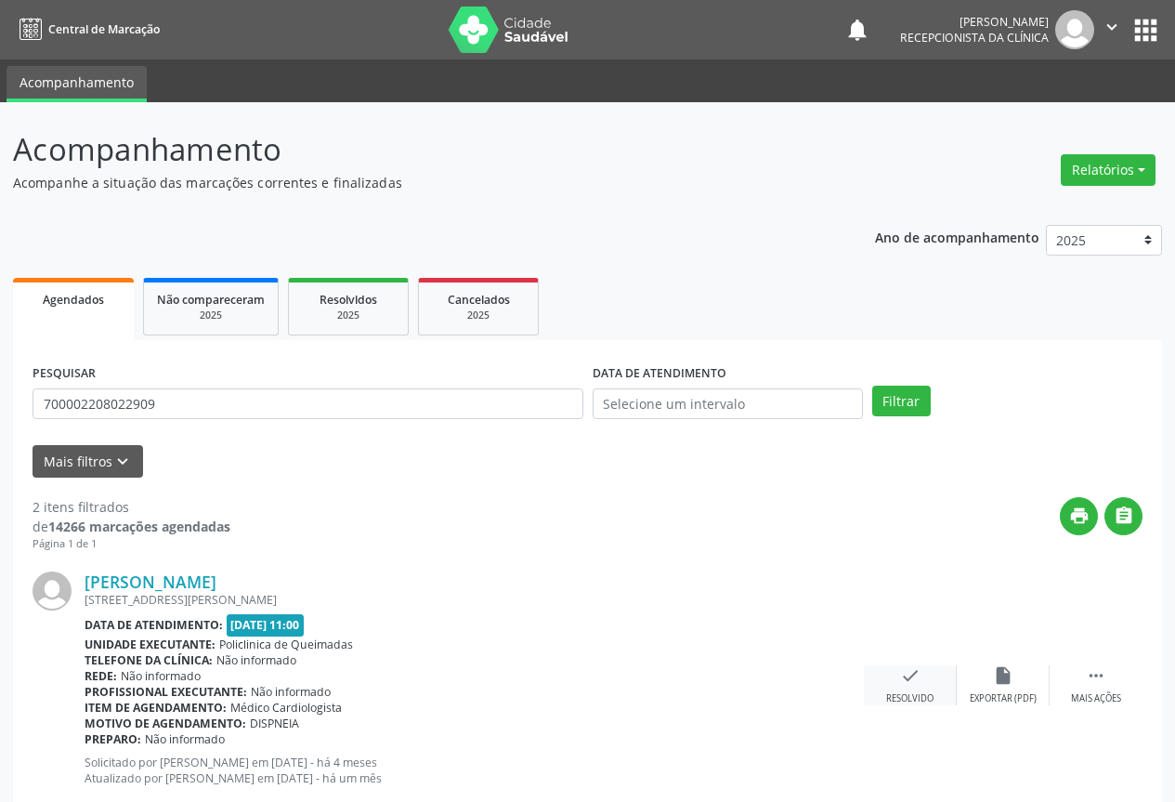
click at [904, 679] on icon "check" at bounding box center [910, 675] width 20 height 20
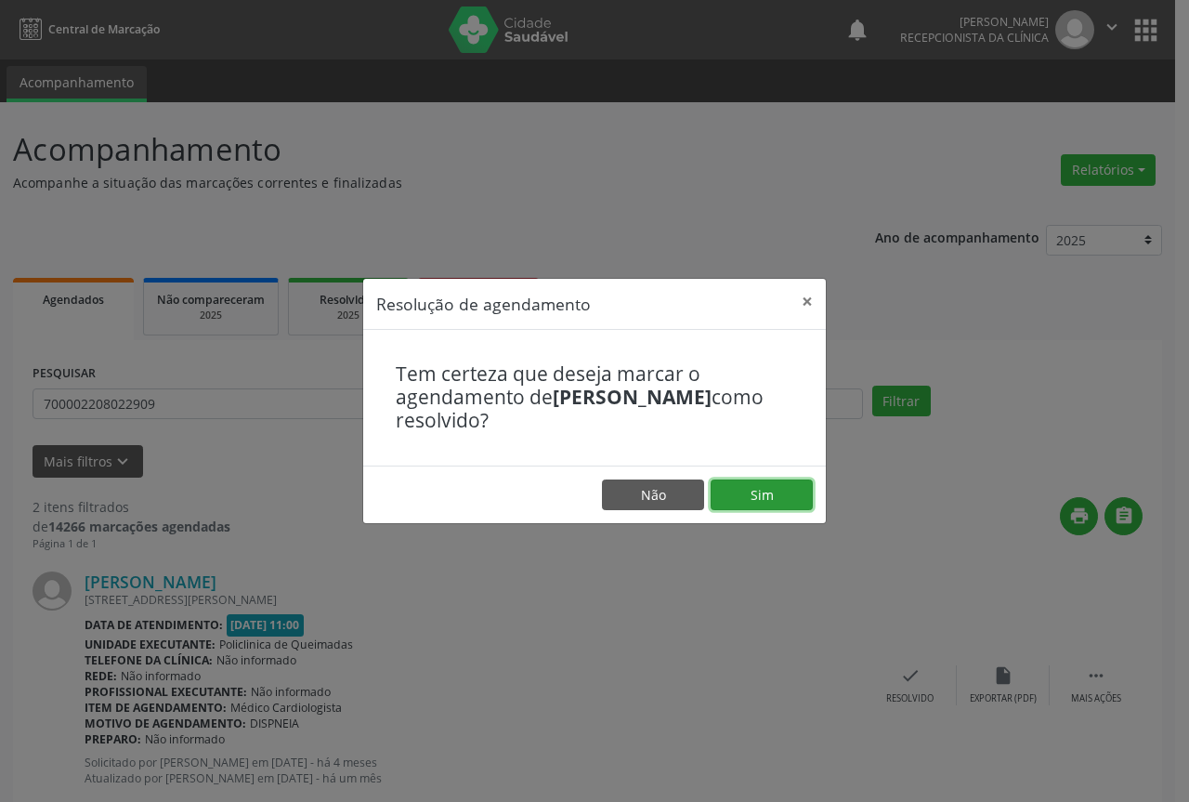
click at [759, 494] on button "Sim" at bounding box center [762, 495] width 102 height 32
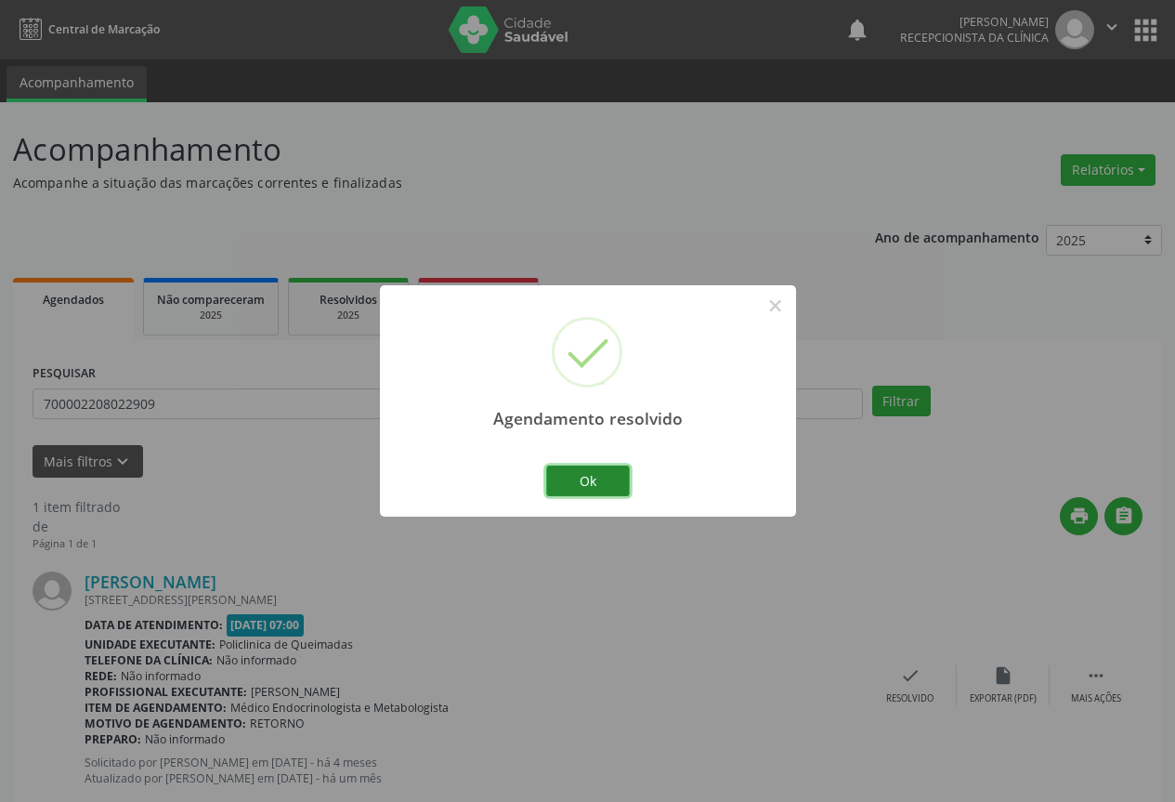
click at [603, 475] on button "Ok" at bounding box center [588, 481] width 84 height 32
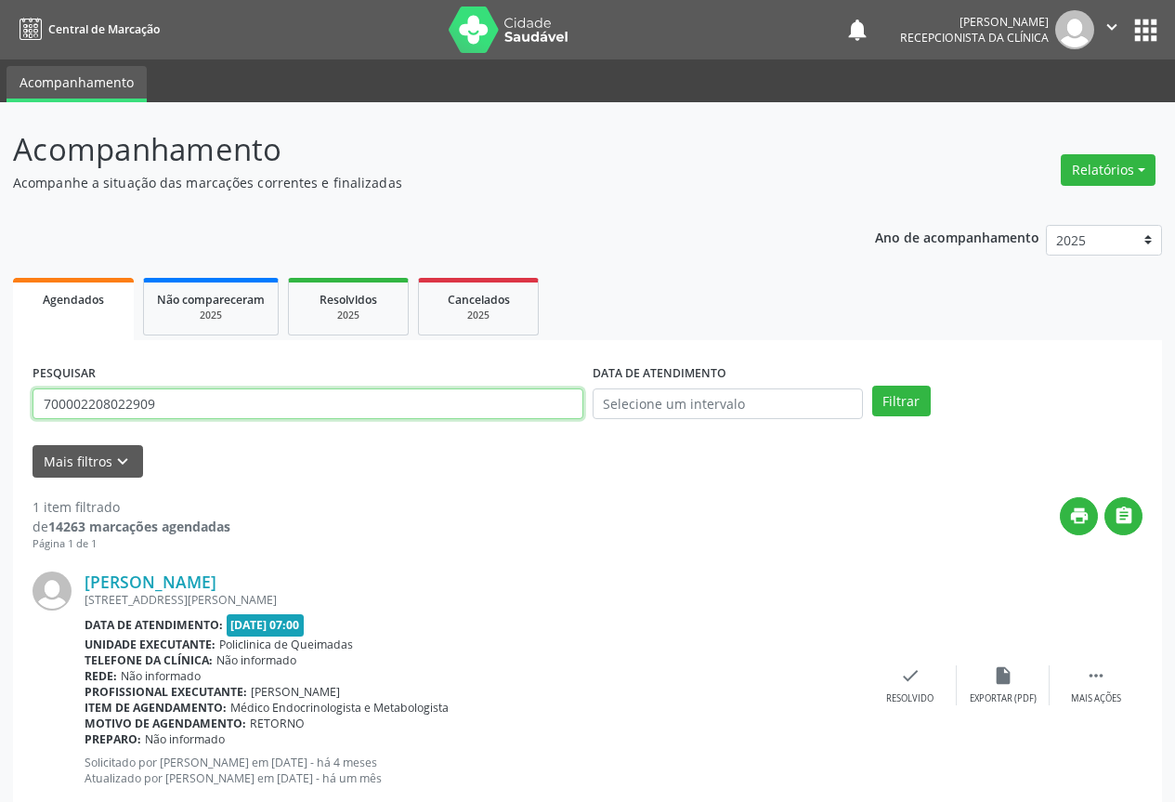
click at [476, 402] on input "700002208022909" at bounding box center [308, 404] width 551 height 32
click at [872, 386] on button "Filtrar" at bounding box center [901, 402] width 59 height 32
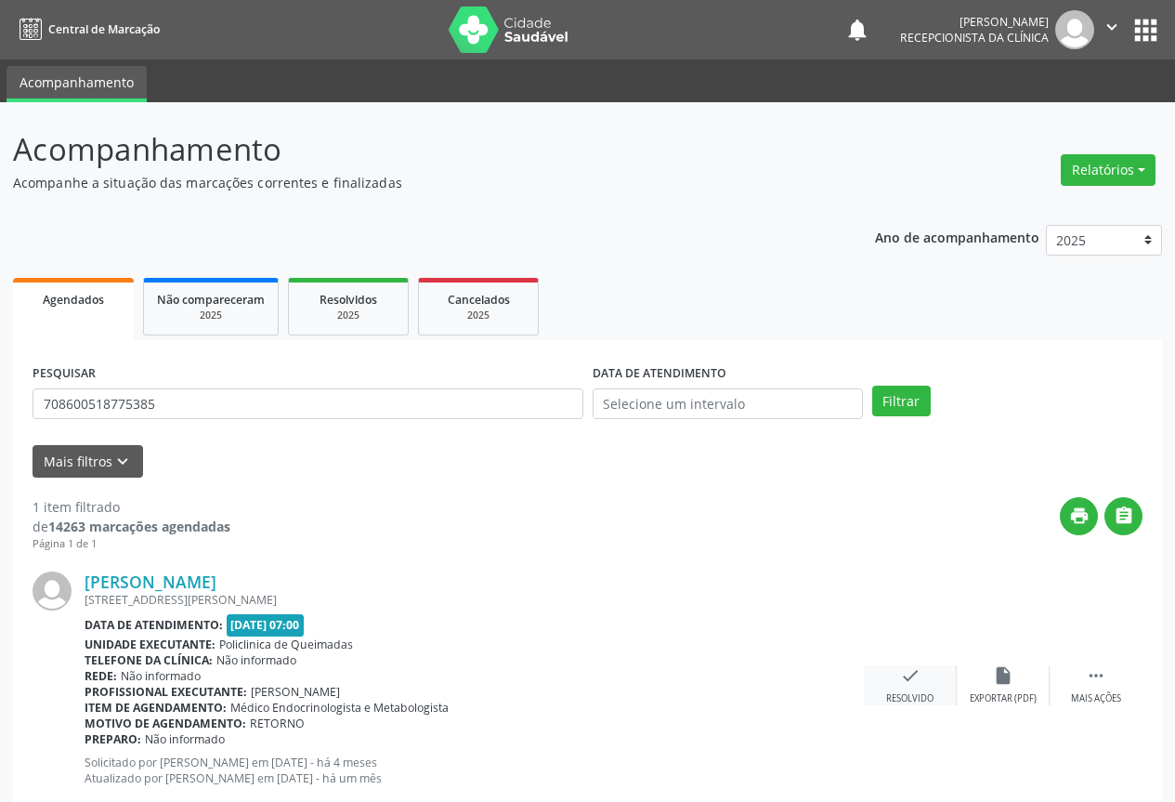
click at [908, 680] on icon "check" at bounding box center [910, 675] width 20 height 20
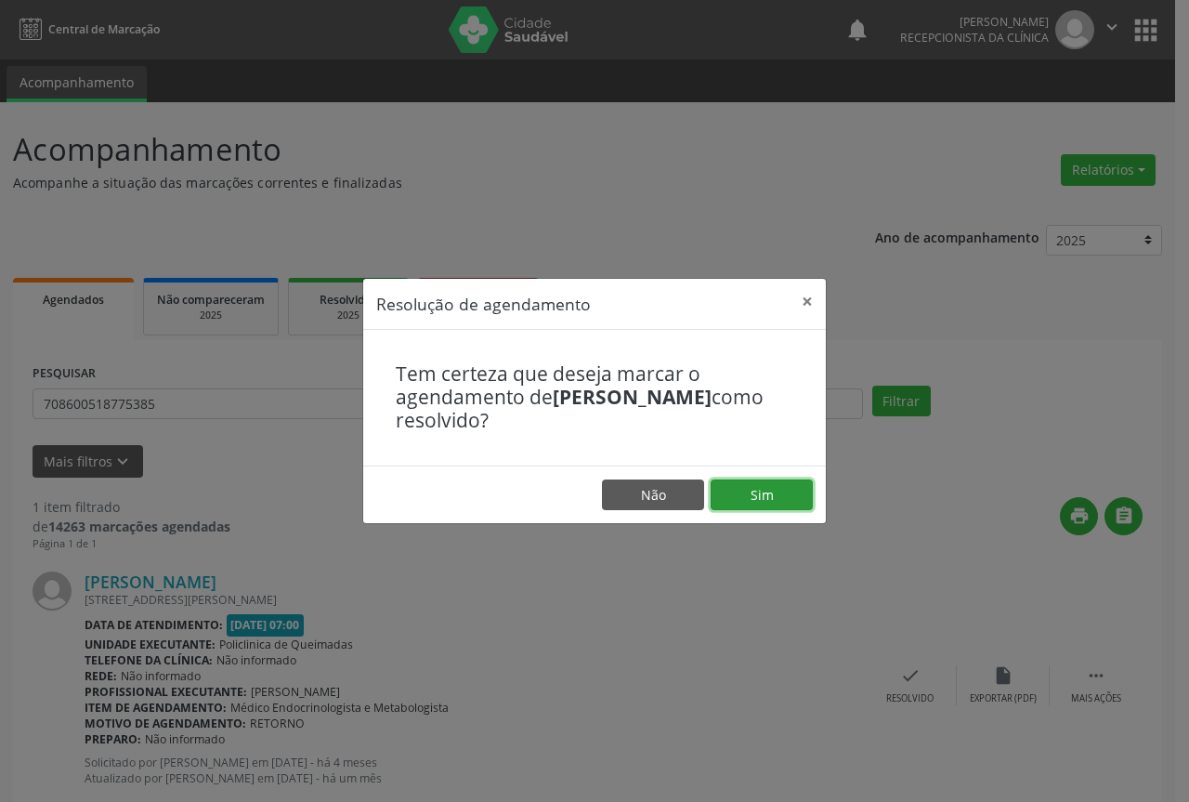
click at [780, 494] on button "Sim" at bounding box center [762, 495] width 102 height 32
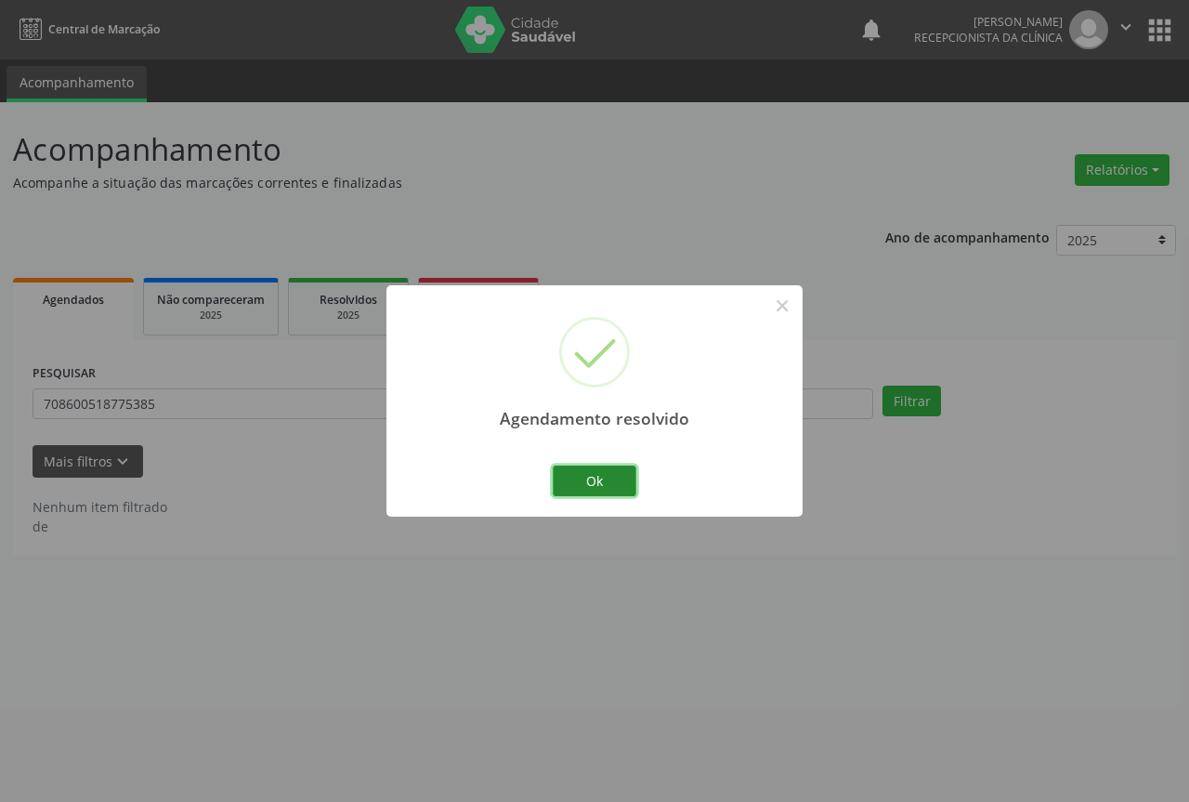
click at [603, 485] on button "Ok" at bounding box center [595, 481] width 84 height 32
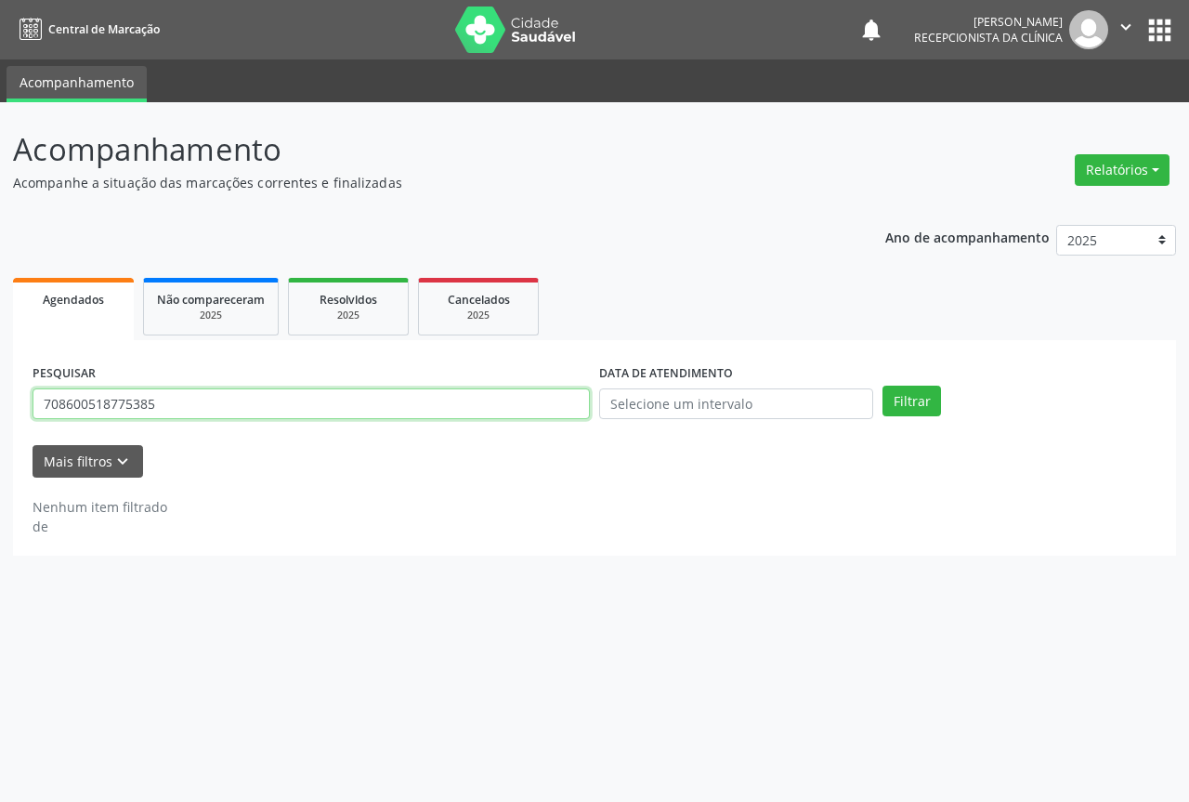
click at [222, 403] on input "708600518775385" at bounding box center [311, 404] width 557 height 32
click at [883, 386] on button "Filtrar" at bounding box center [912, 402] width 59 height 32
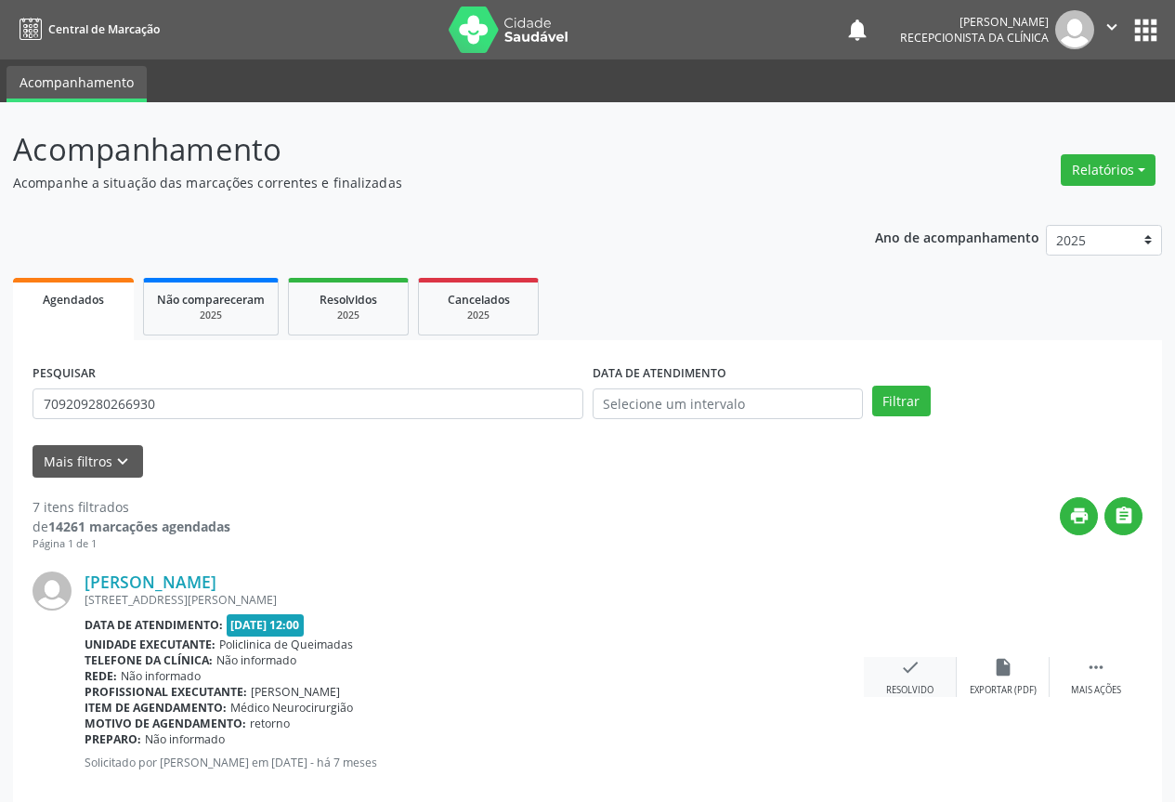
click at [909, 672] on icon "check" at bounding box center [910, 667] width 20 height 20
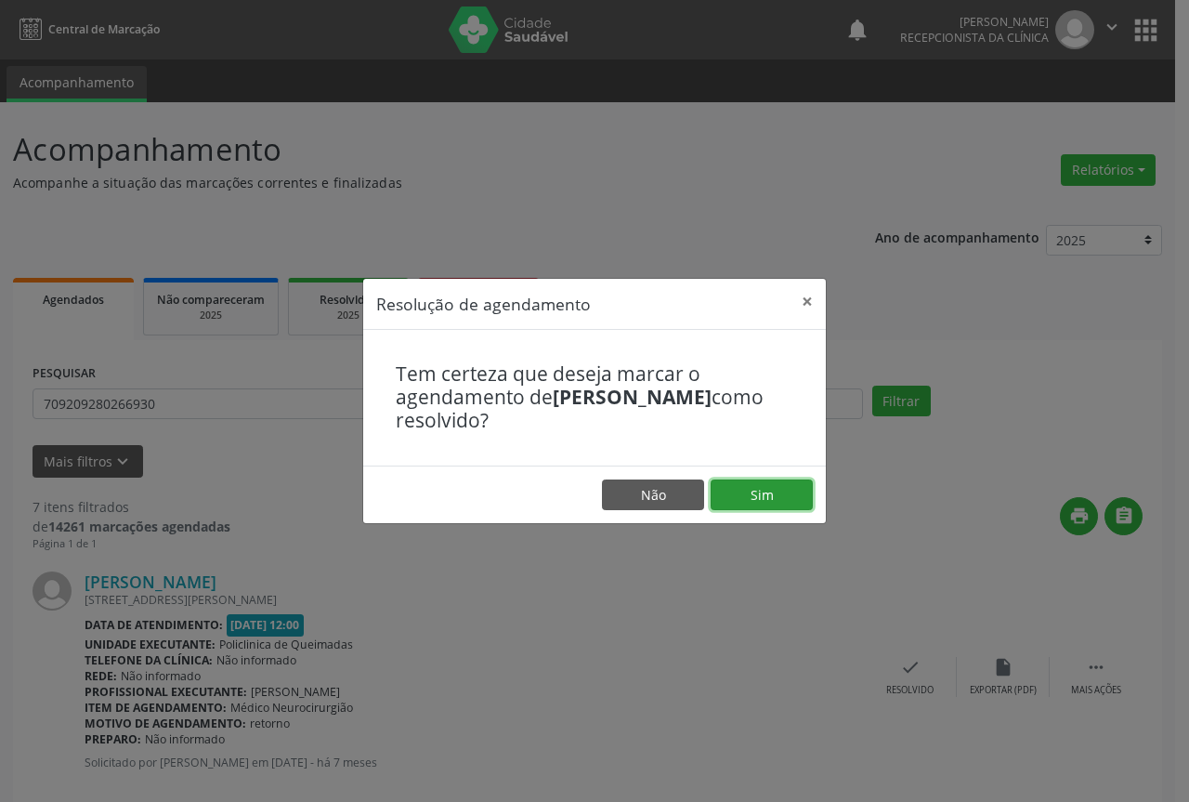
click at [754, 491] on button "Sim" at bounding box center [762, 495] width 102 height 32
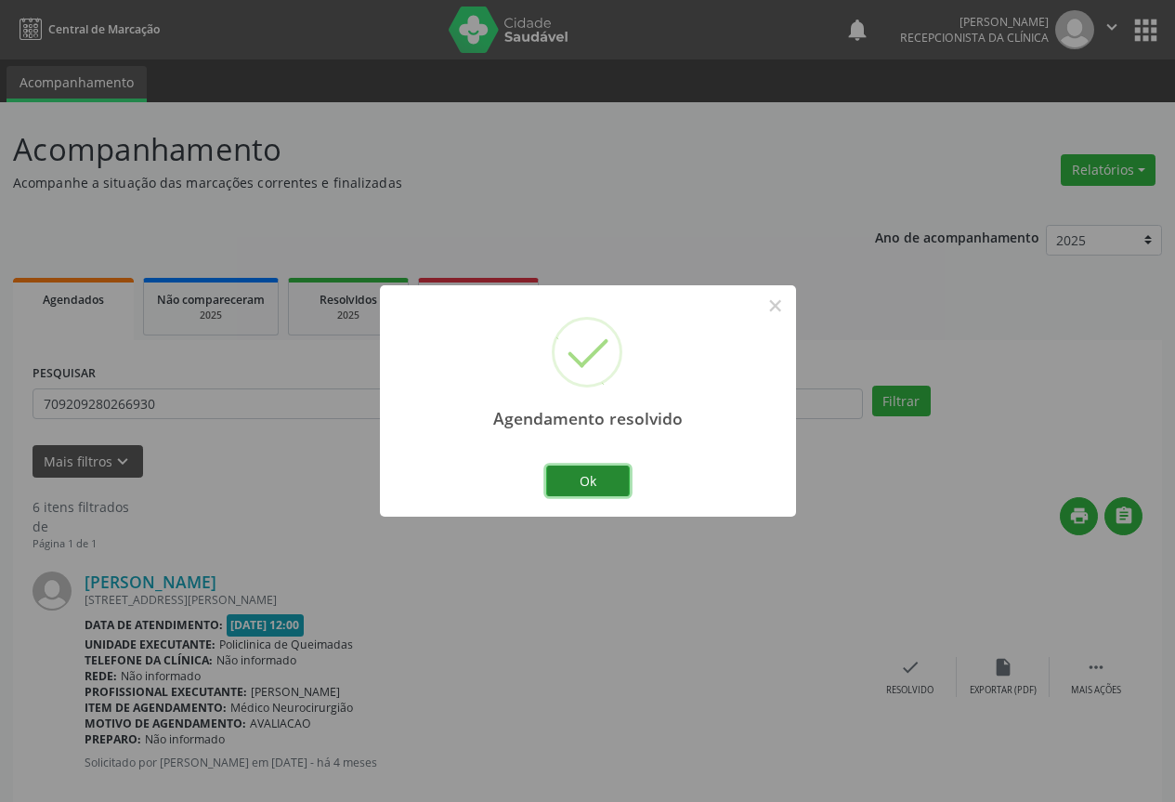
click at [586, 476] on button "Ok" at bounding box center [588, 481] width 84 height 32
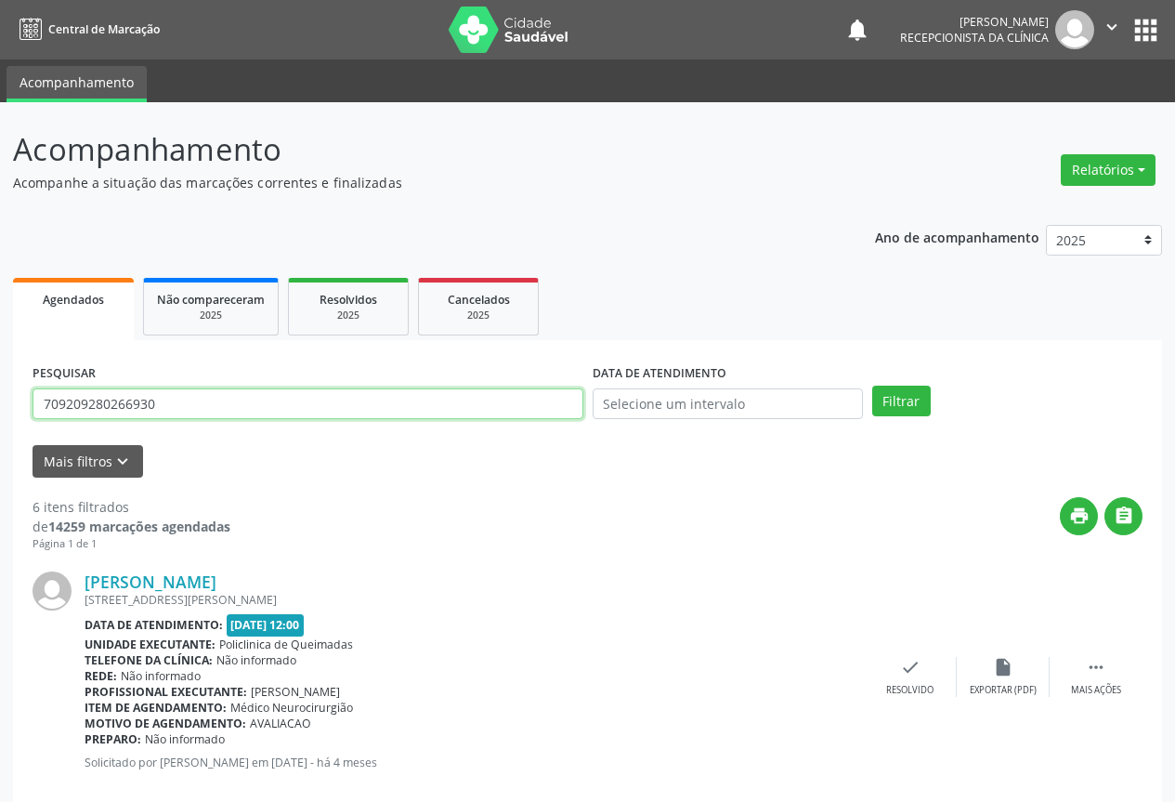
click at [412, 400] on input "709209280266930" at bounding box center [308, 404] width 551 height 32
click at [872, 386] on button "Filtrar" at bounding box center [901, 402] width 59 height 32
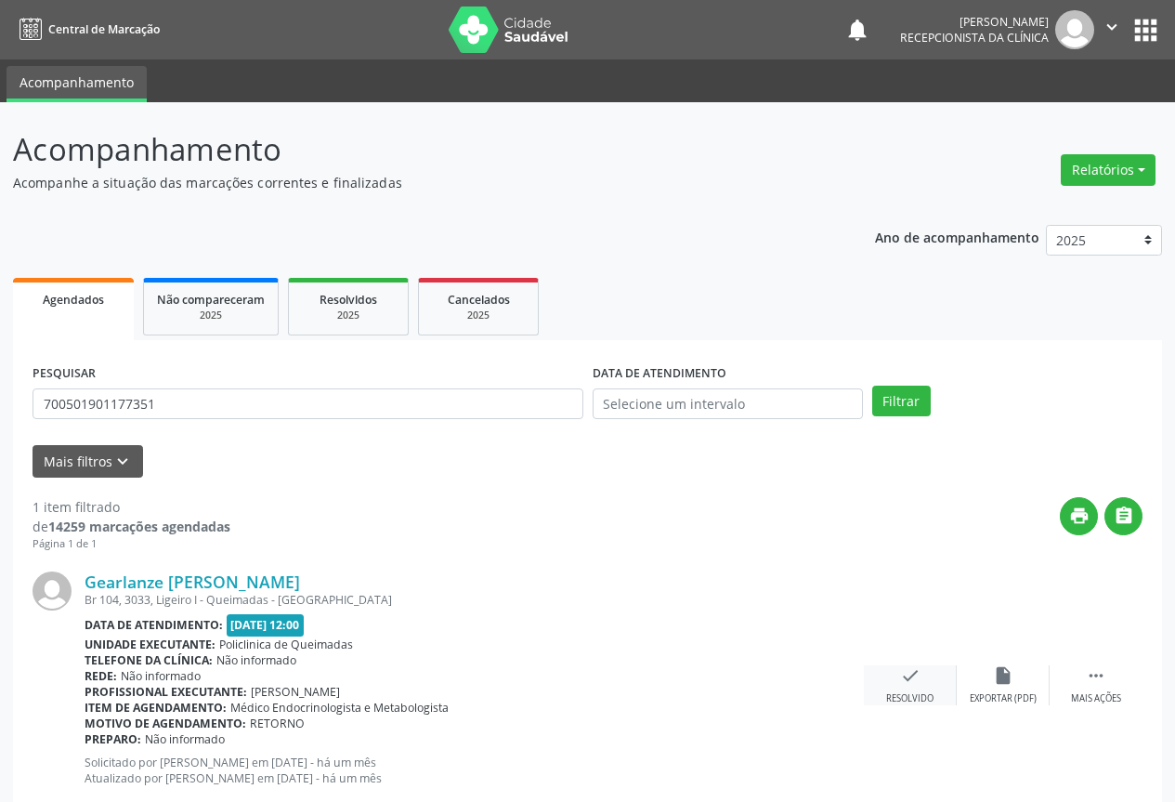
click at [905, 680] on icon "check" at bounding box center [910, 675] width 20 height 20
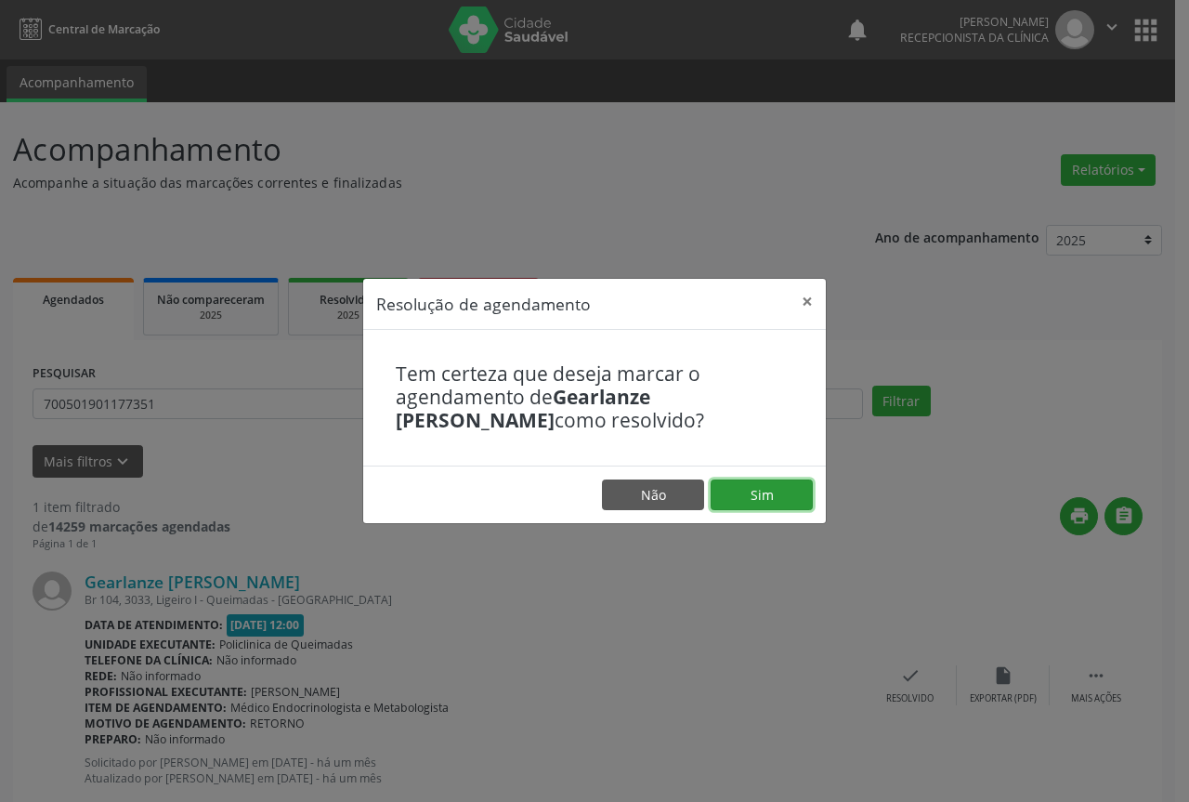
click at [744, 493] on button "Sim" at bounding box center [762, 495] width 102 height 32
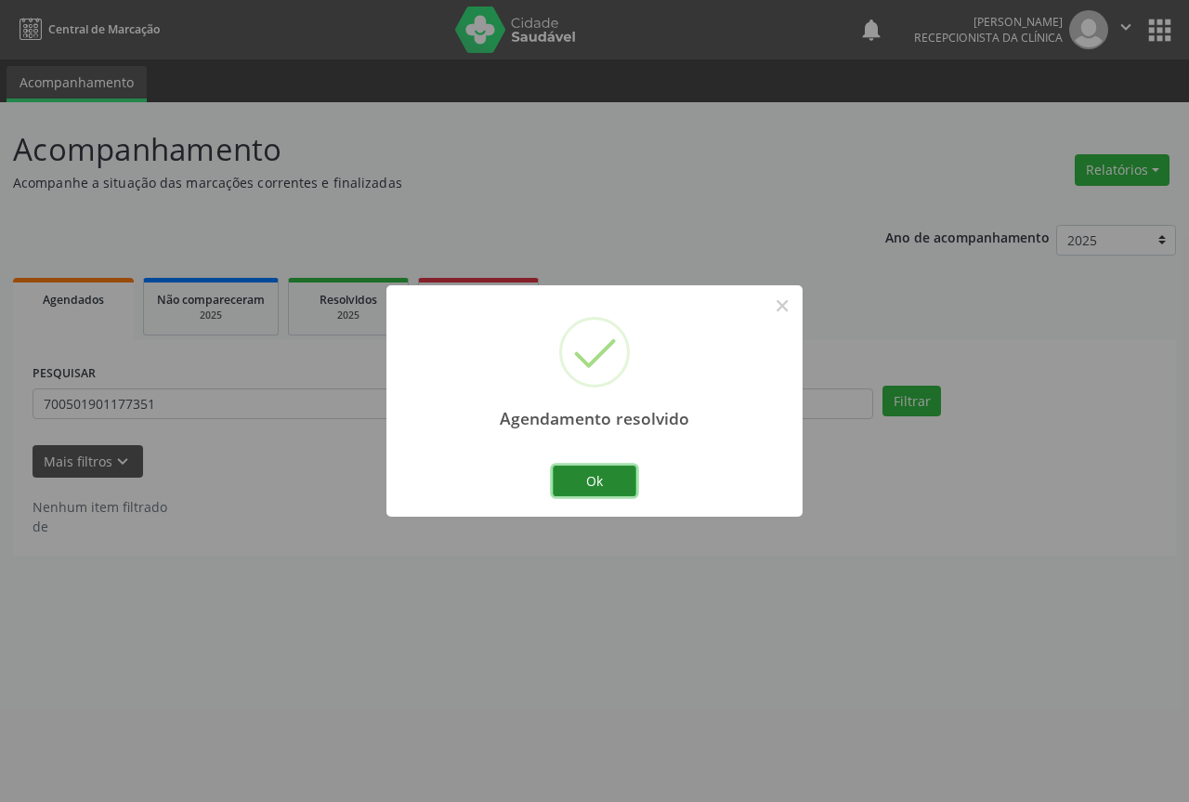
click at [597, 477] on button "Ok" at bounding box center [595, 481] width 84 height 32
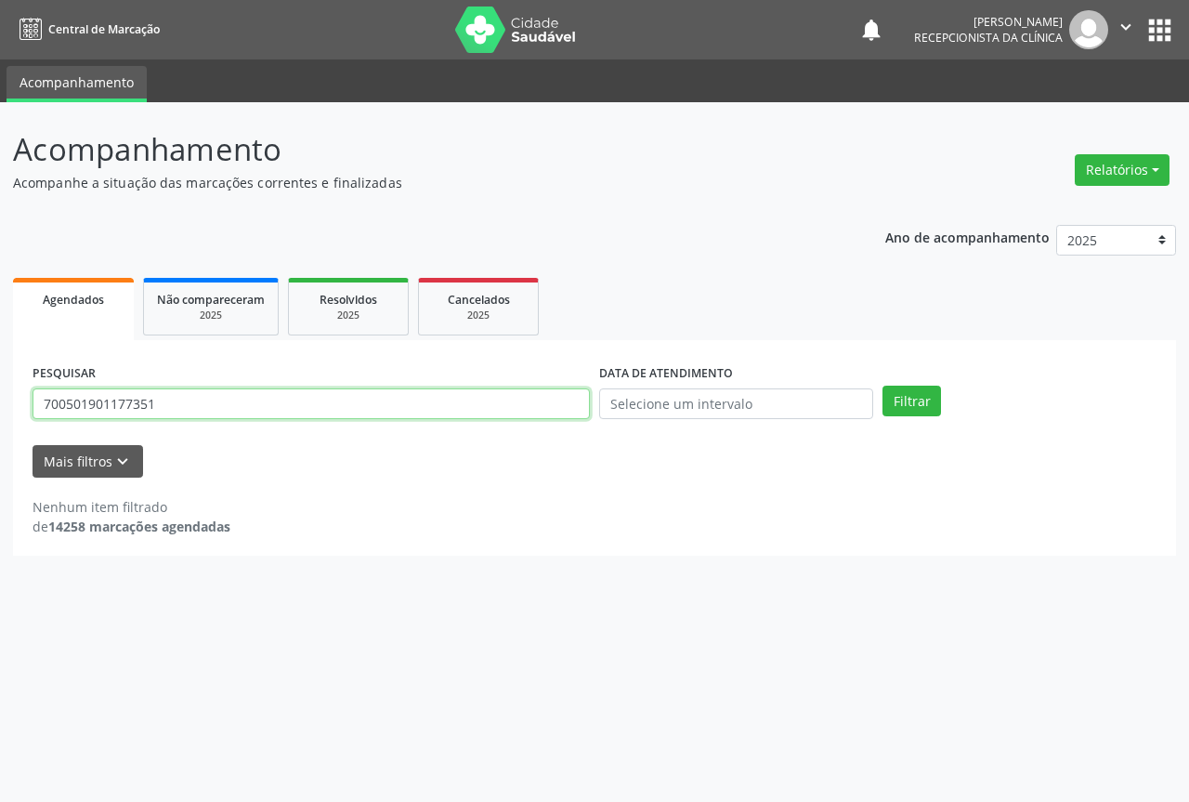
click at [325, 405] on input "700501901177351" at bounding box center [311, 404] width 557 height 32
click at [883, 386] on button "Filtrar" at bounding box center [912, 402] width 59 height 32
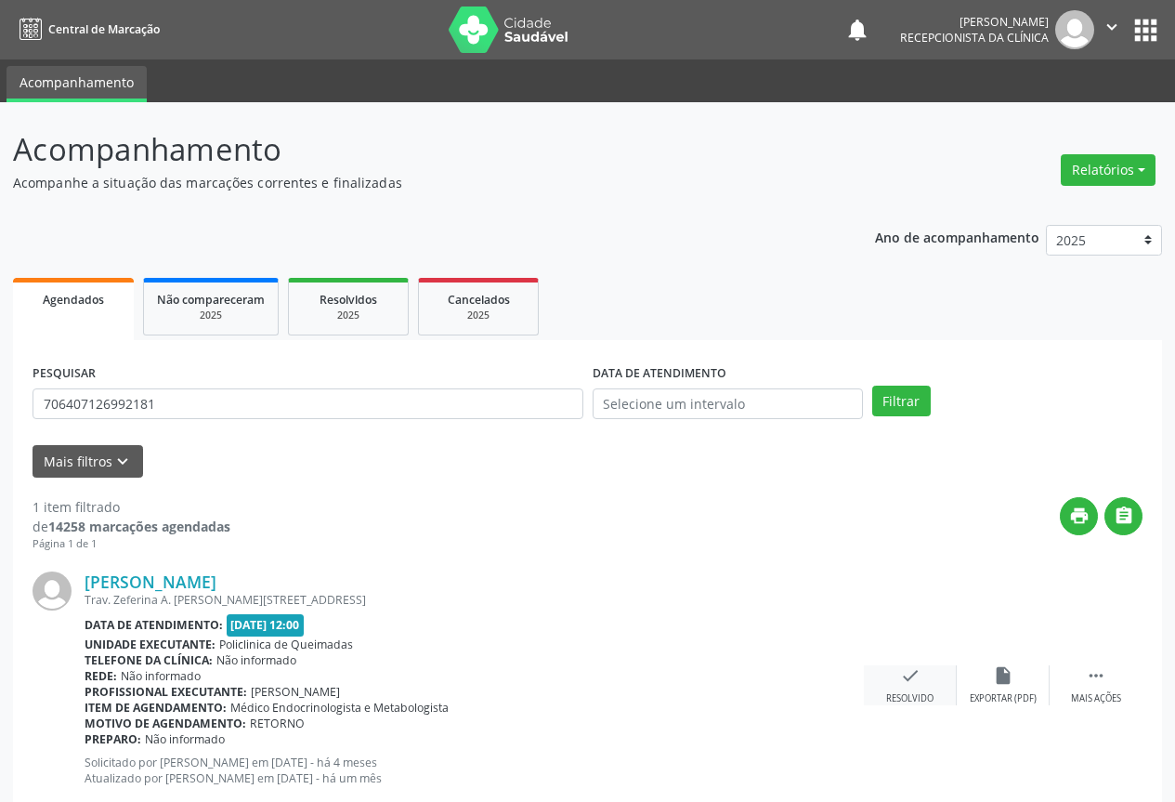
click at [907, 683] on icon "check" at bounding box center [910, 675] width 20 height 20
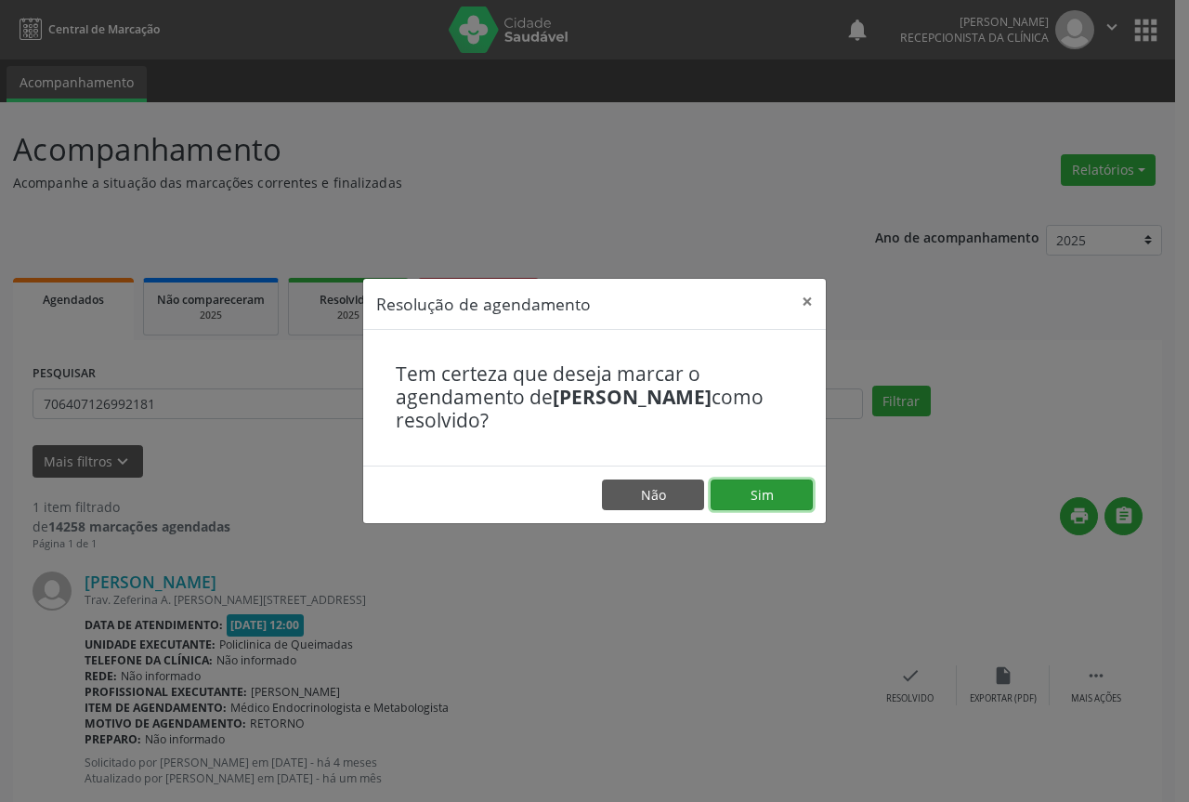
click at [762, 498] on button "Sim" at bounding box center [762, 495] width 102 height 32
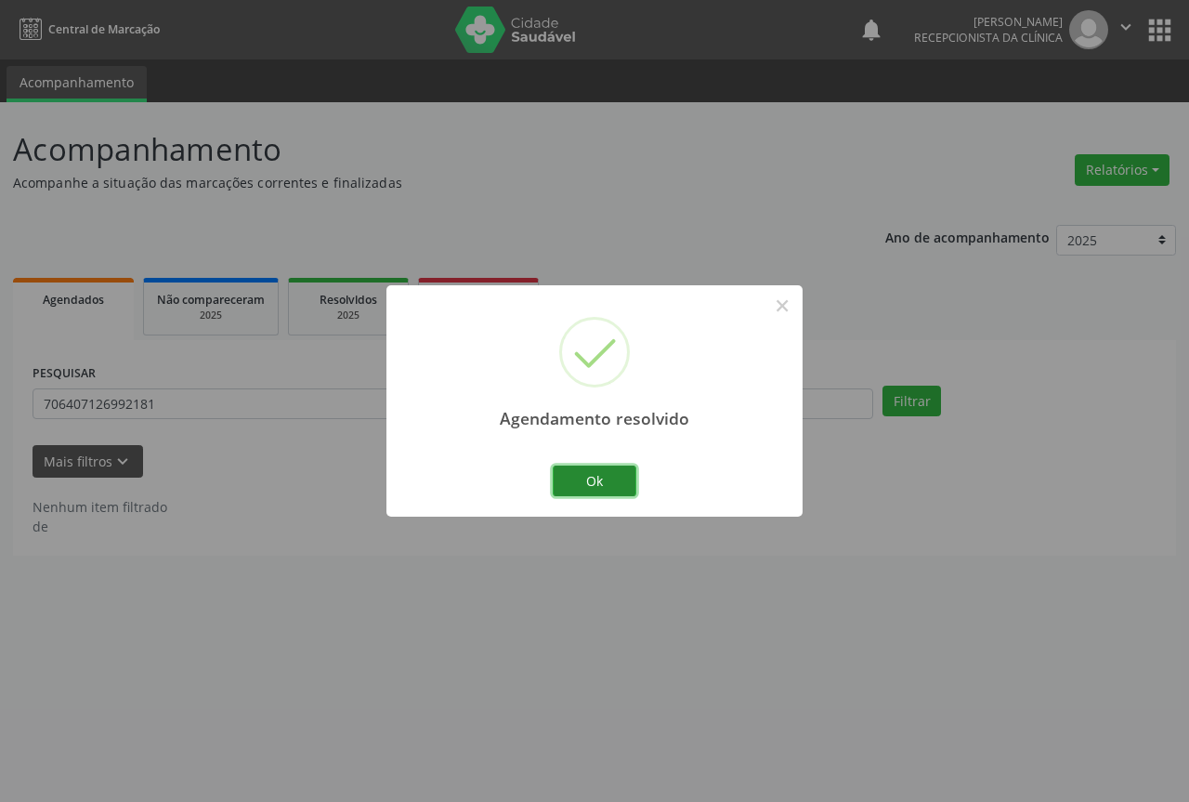
click at [595, 480] on button "Ok" at bounding box center [595, 481] width 84 height 32
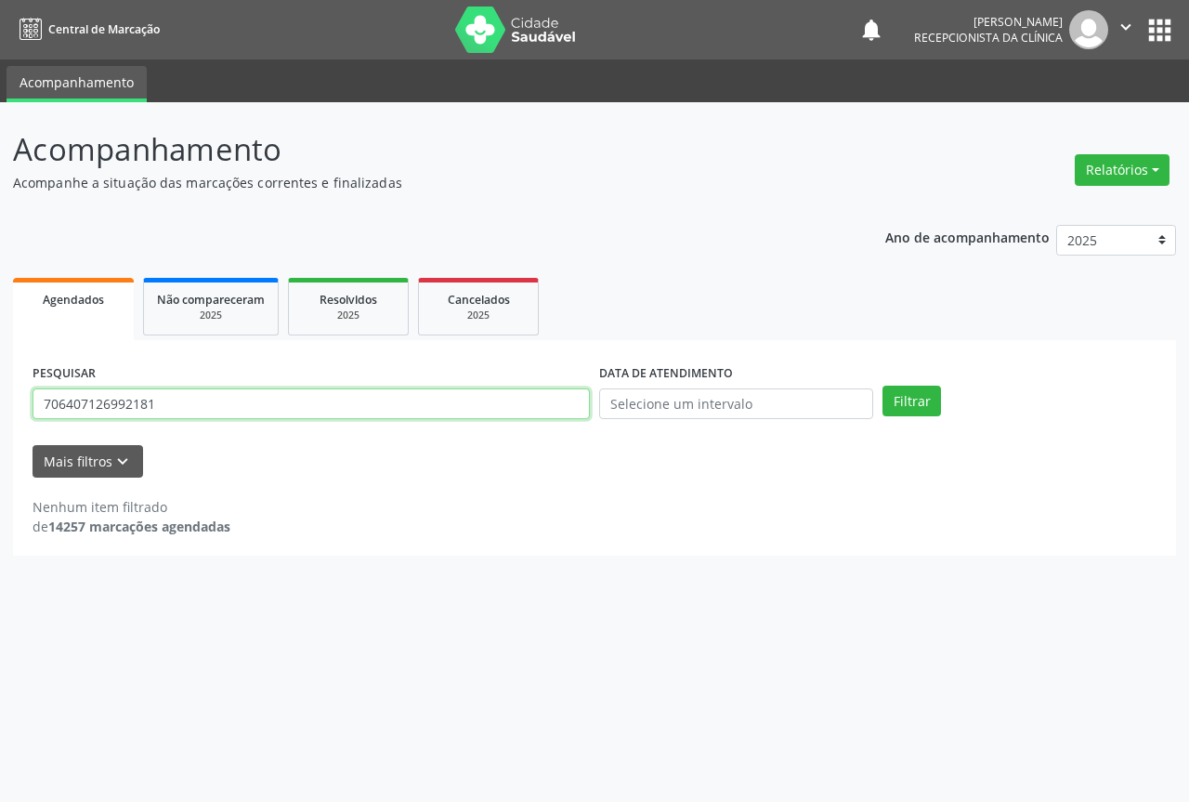
click at [167, 407] on input "706407126992181" at bounding box center [311, 404] width 557 height 32
click at [883, 386] on button "Filtrar" at bounding box center [912, 402] width 59 height 32
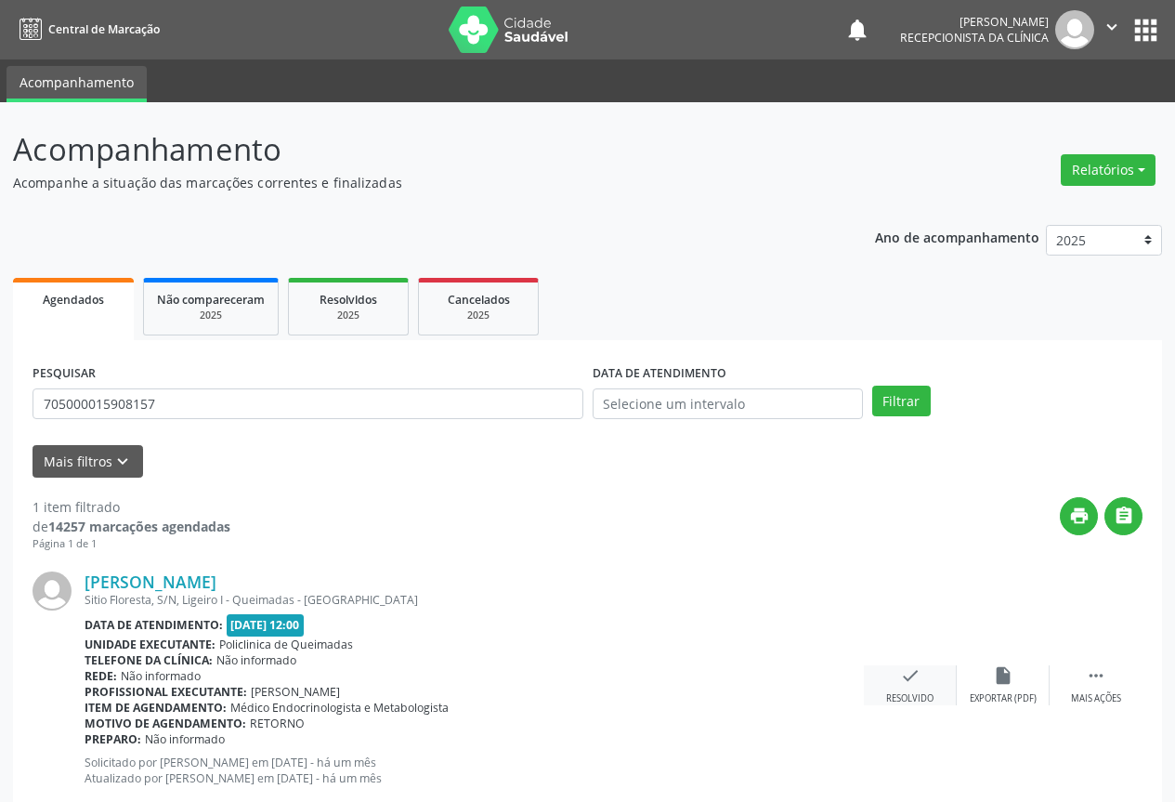
click at [910, 675] on icon "check" at bounding box center [910, 675] width 20 height 20
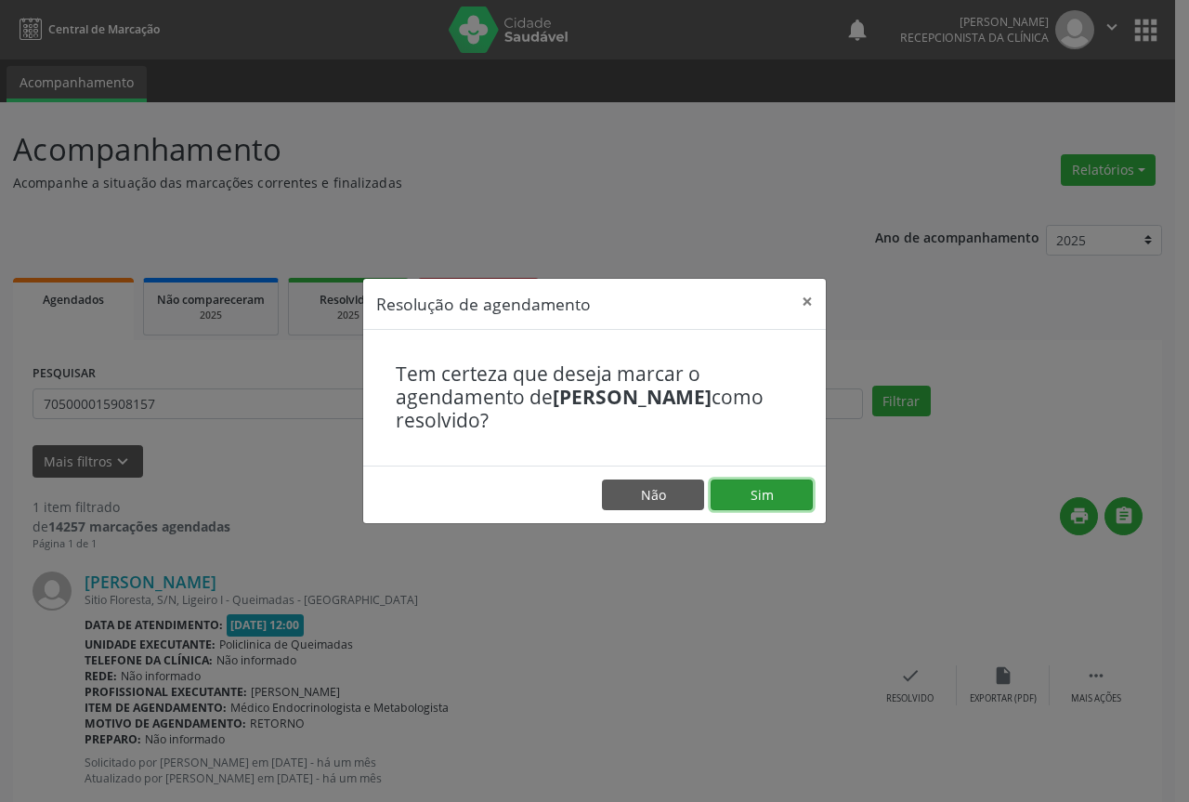
click at [778, 491] on button "Sim" at bounding box center [762, 495] width 102 height 32
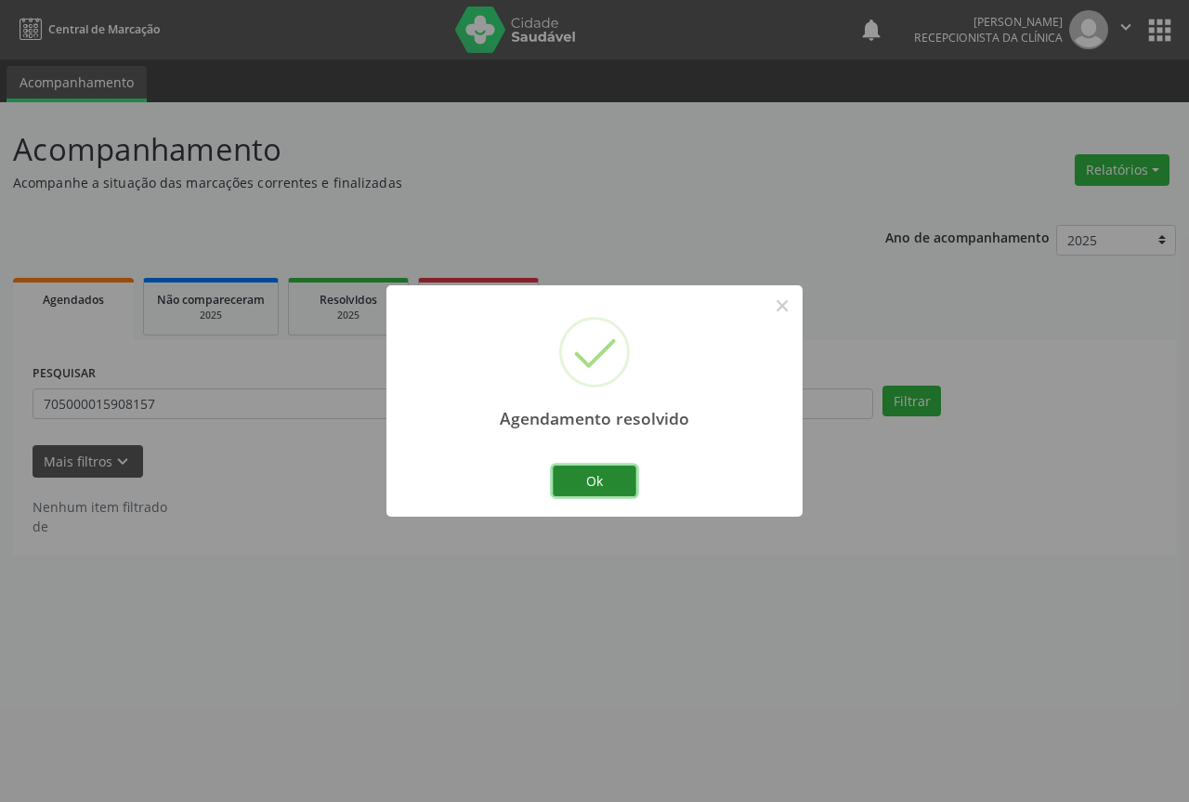
click at [595, 478] on button "Ok" at bounding box center [595, 481] width 84 height 32
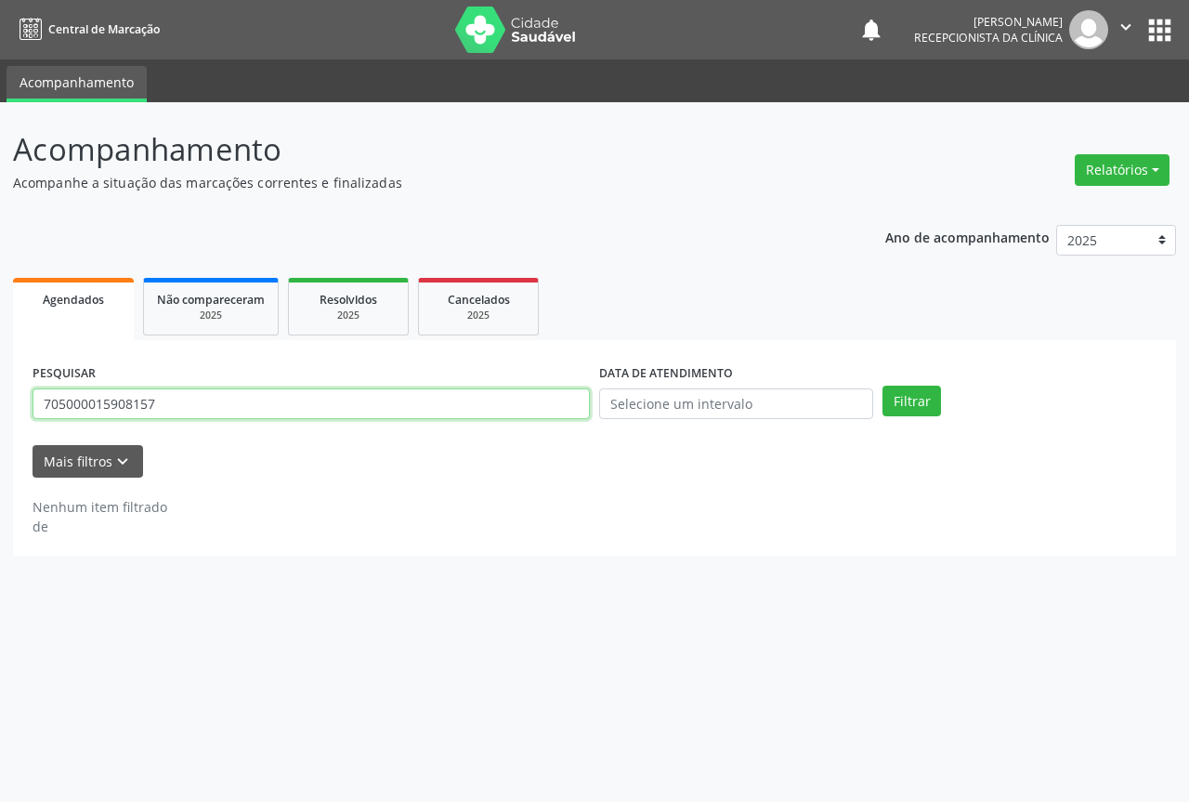
click at [382, 405] on input "705000015908157" at bounding box center [311, 404] width 557 height 32
click at [883, 386] on button "Filtrar" at bounding box center [912, 402] width 59 height 32
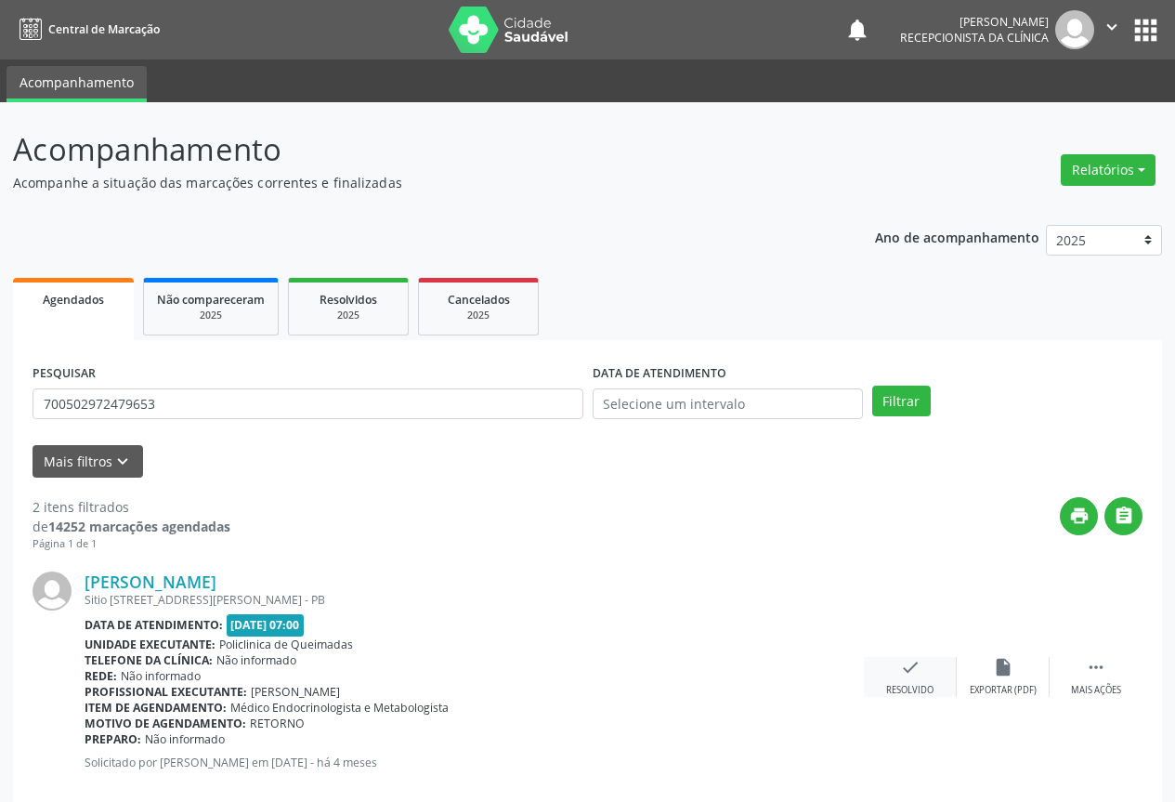
click at [909, 670] on icon "check" at bounding box center [910, 667] width 20 height 20
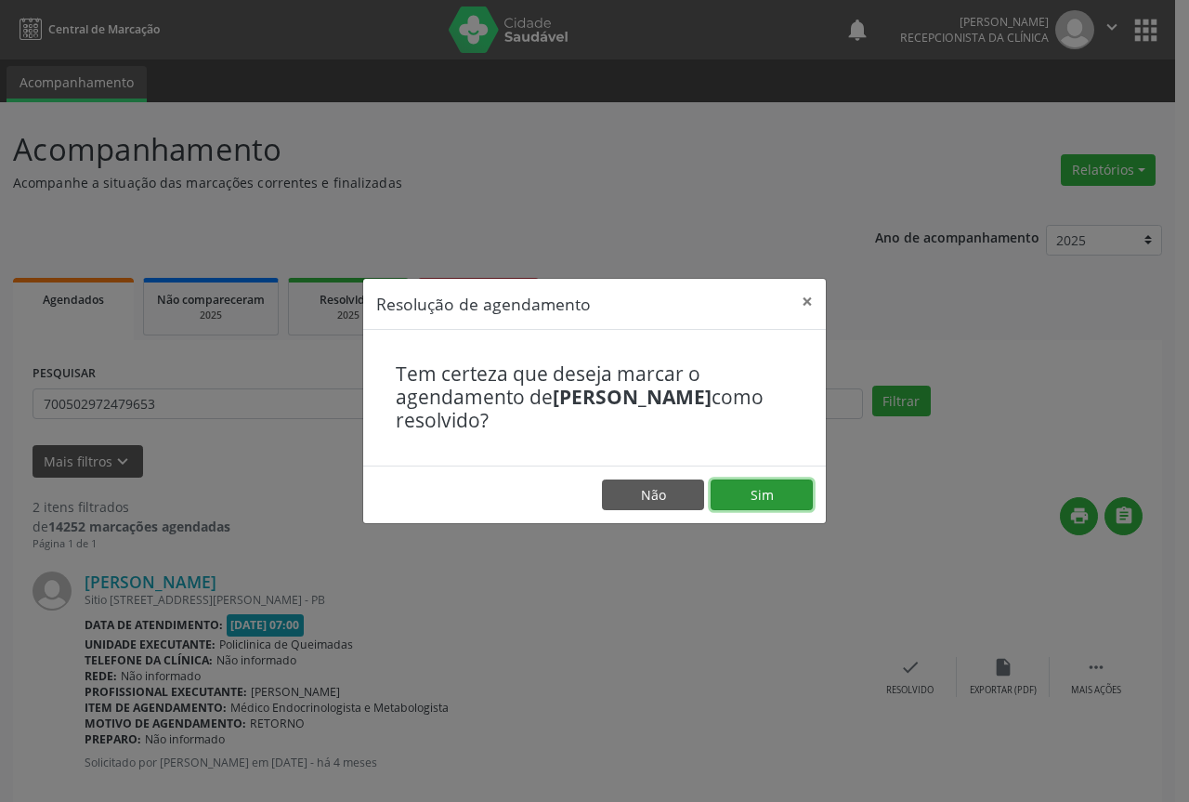
click at [792, 500] on button "Sim" at bounding box center [762, 495] width 102 height 32
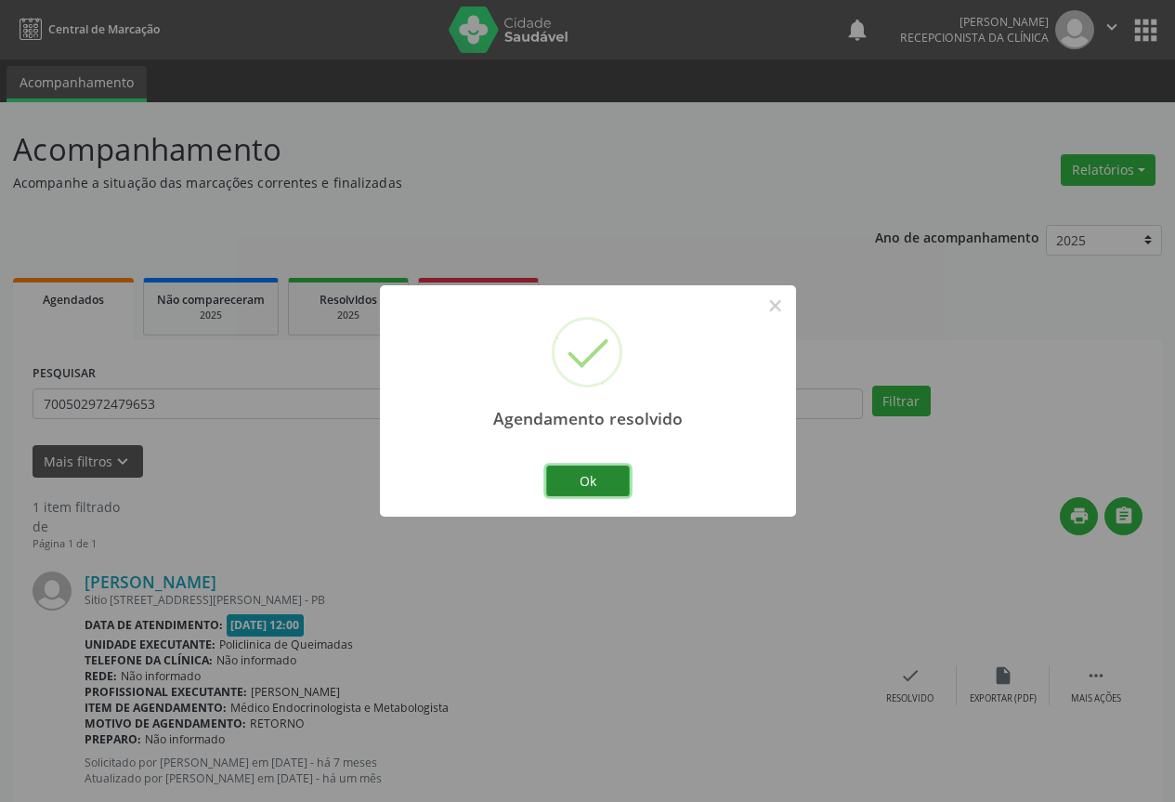
click at [616, 475] on button "Ok" at bounding box center [588, 481] width 84 height 32
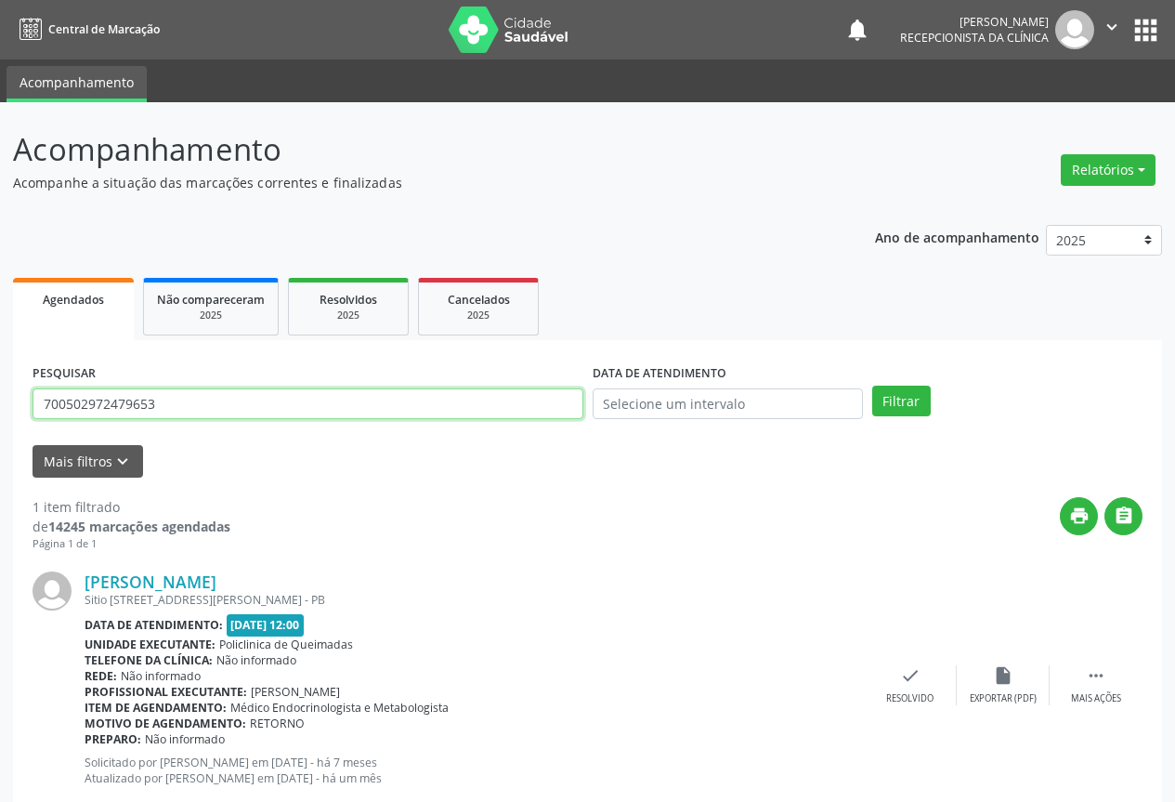
click at [435, 405] on input "700502972479653" at bounding box center [308, 404] width 551 height 32
click at [872, 386] on button "Filtrar" at bounding box center [901, 402] width 59 height 32
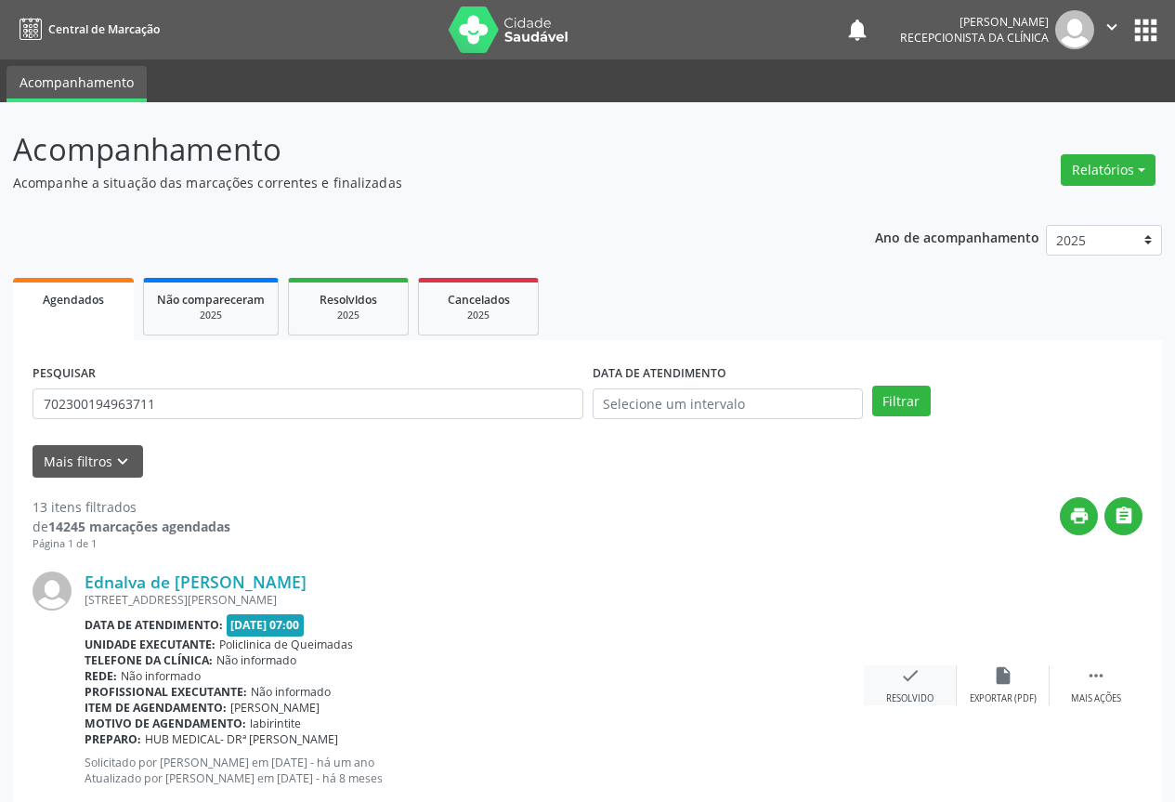
click at [904, 680] on icon "check" at bounding box center [910, 675] width 20 height 20
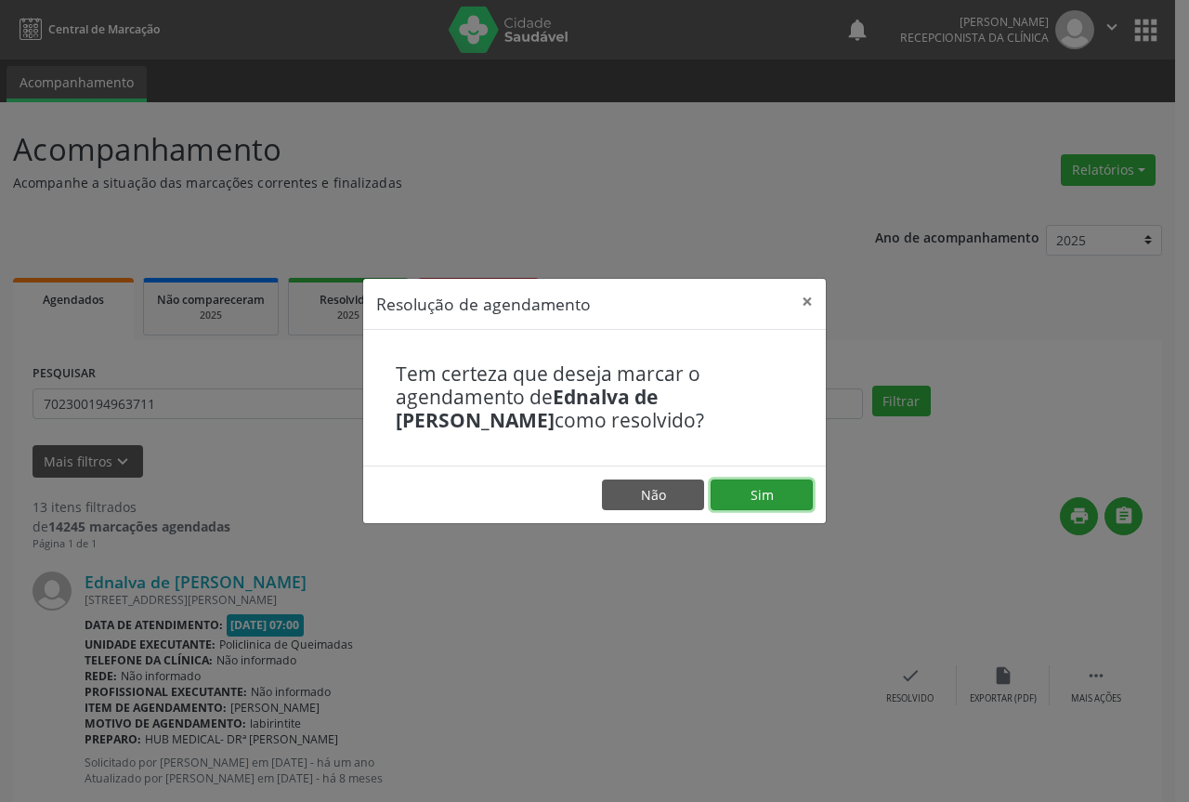
click at [754, 488] on button "Sim" at bounding box center [762, 495] width 102 height 32
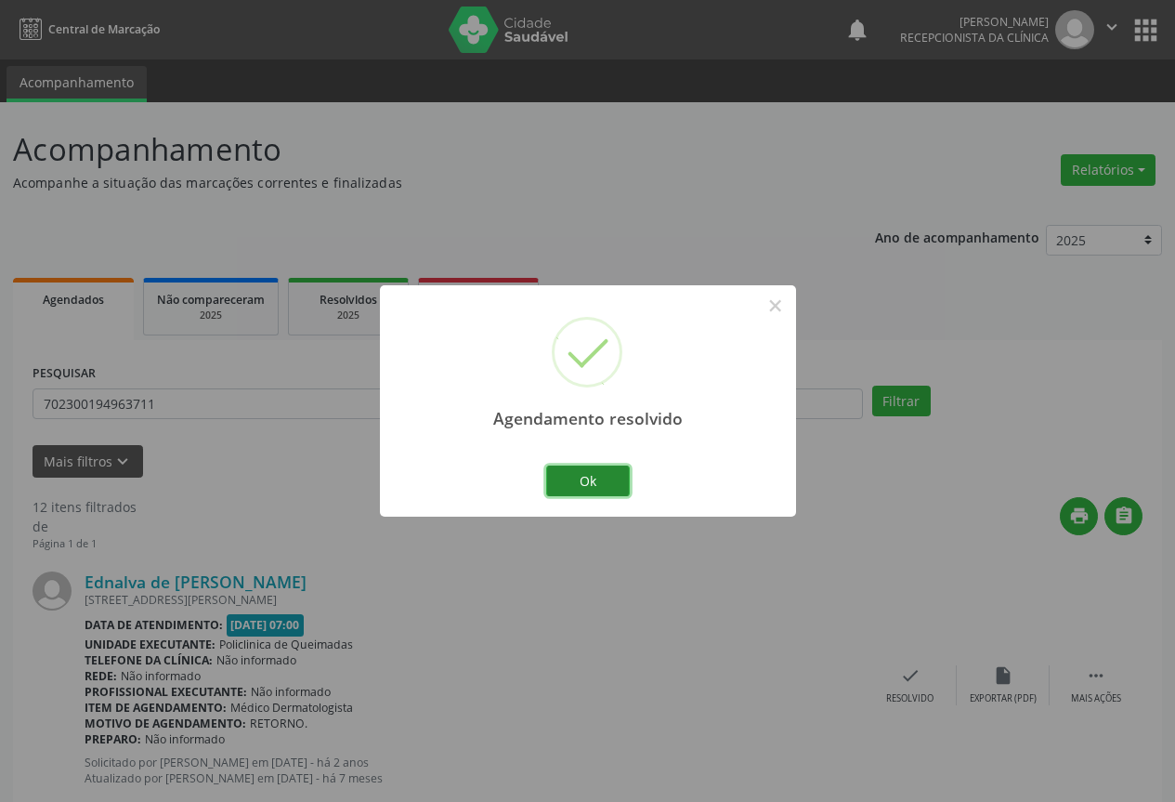
click at [601, 473] on button "Ok" at bounding box center [588, 481] width 84 height 32
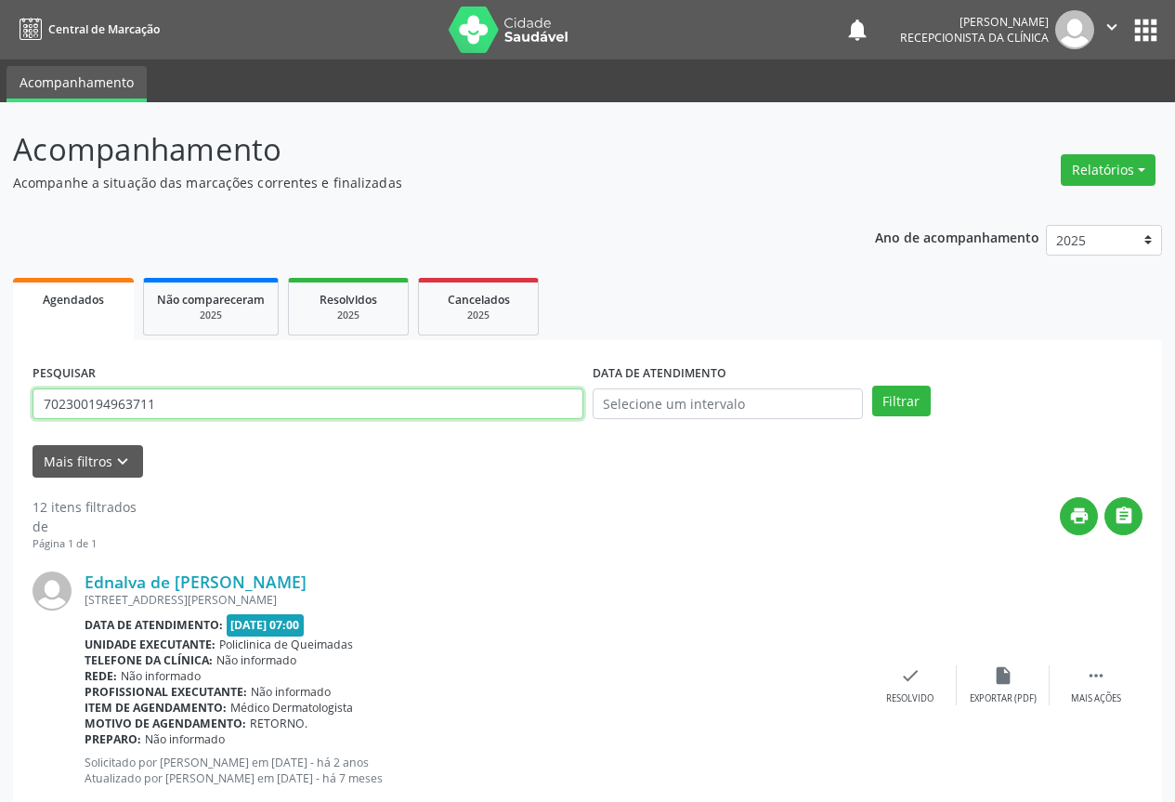
click at [177, 400] on input "702300194963711" at bounding box center [308, 404] width 551 height 32
click at [872, 386] on button "Filtrar" at bounding box center [901, 402] width 59 height 32
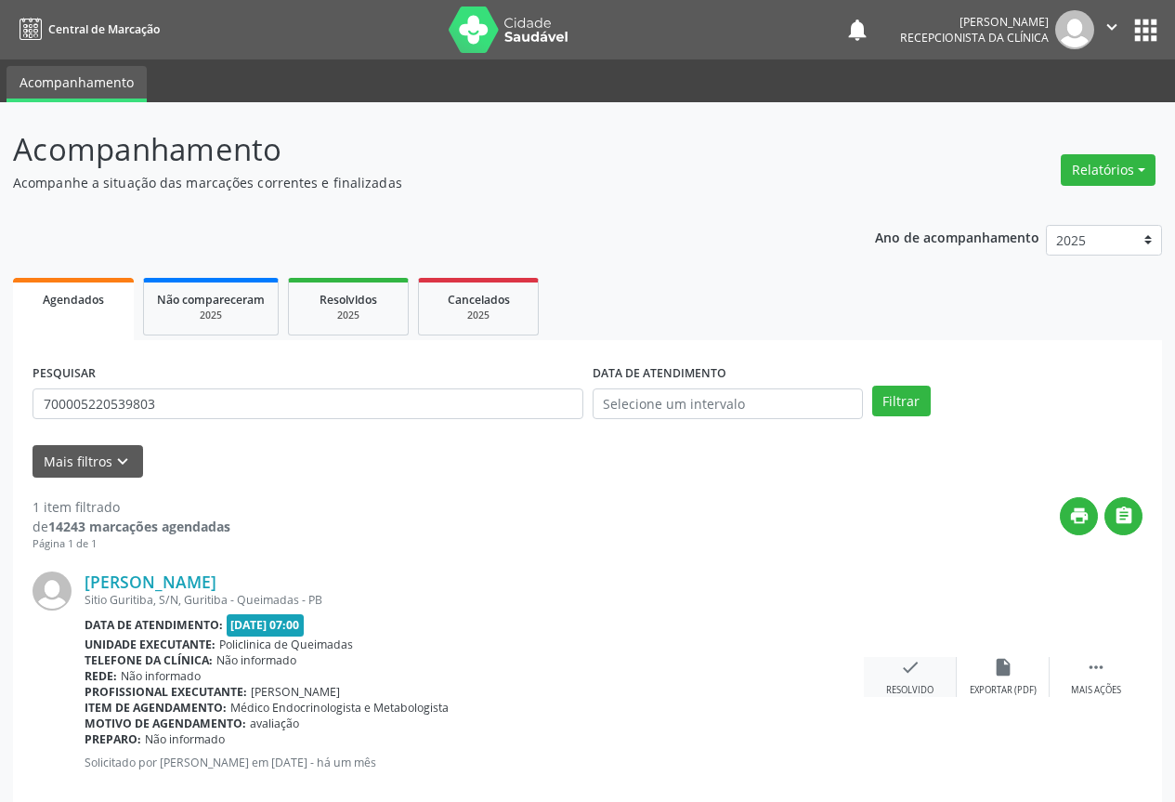
click at [907, 668] on icon "check" at bounding box center [910, 667] width 20 height 20
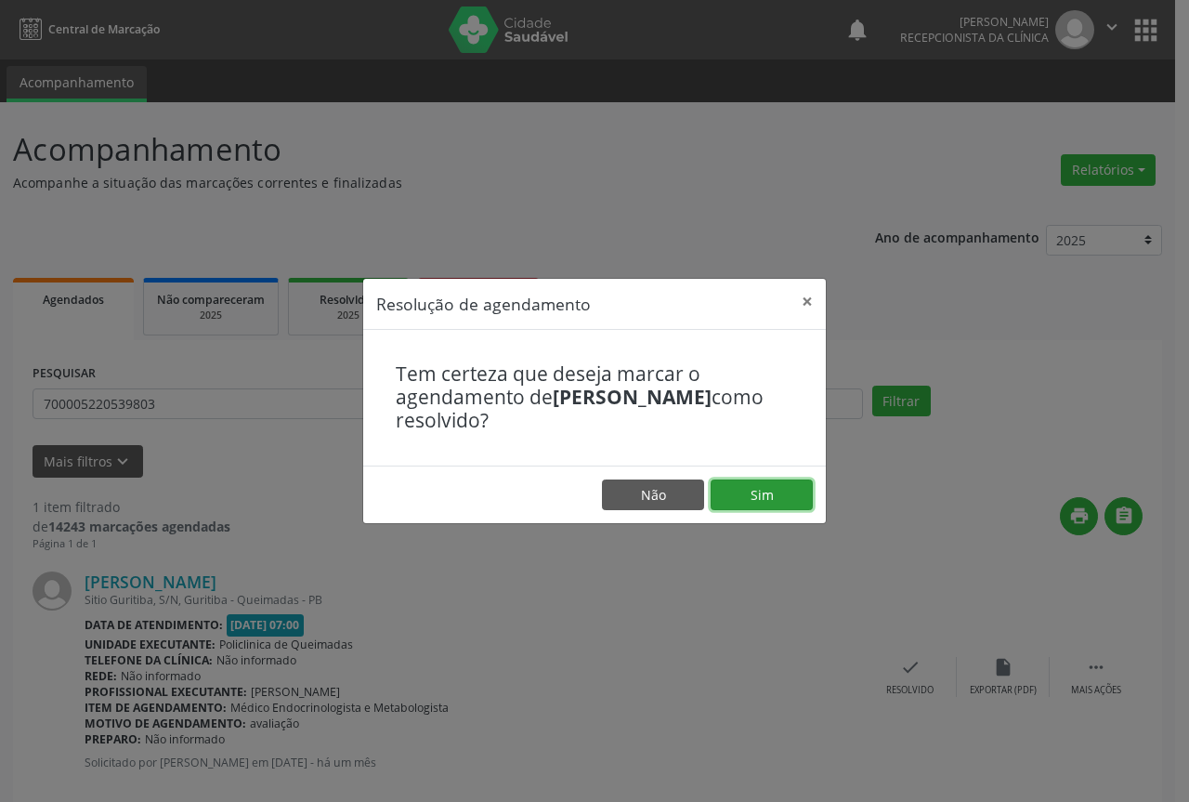
click at [765, 496] on button "Sim" at bounding box center [762, 495] width 102 height 32
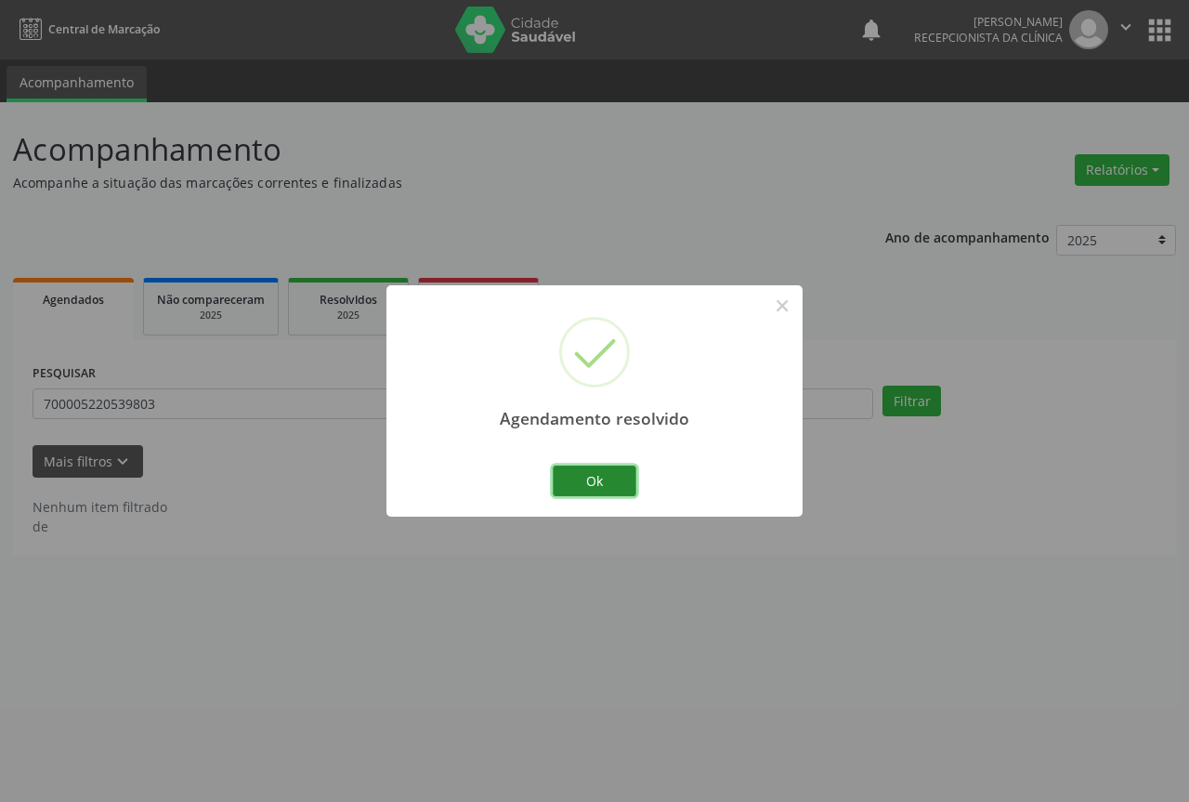
click at [595, 476] on button "Ok" at bounding box center [595, 481] width 84 height 32
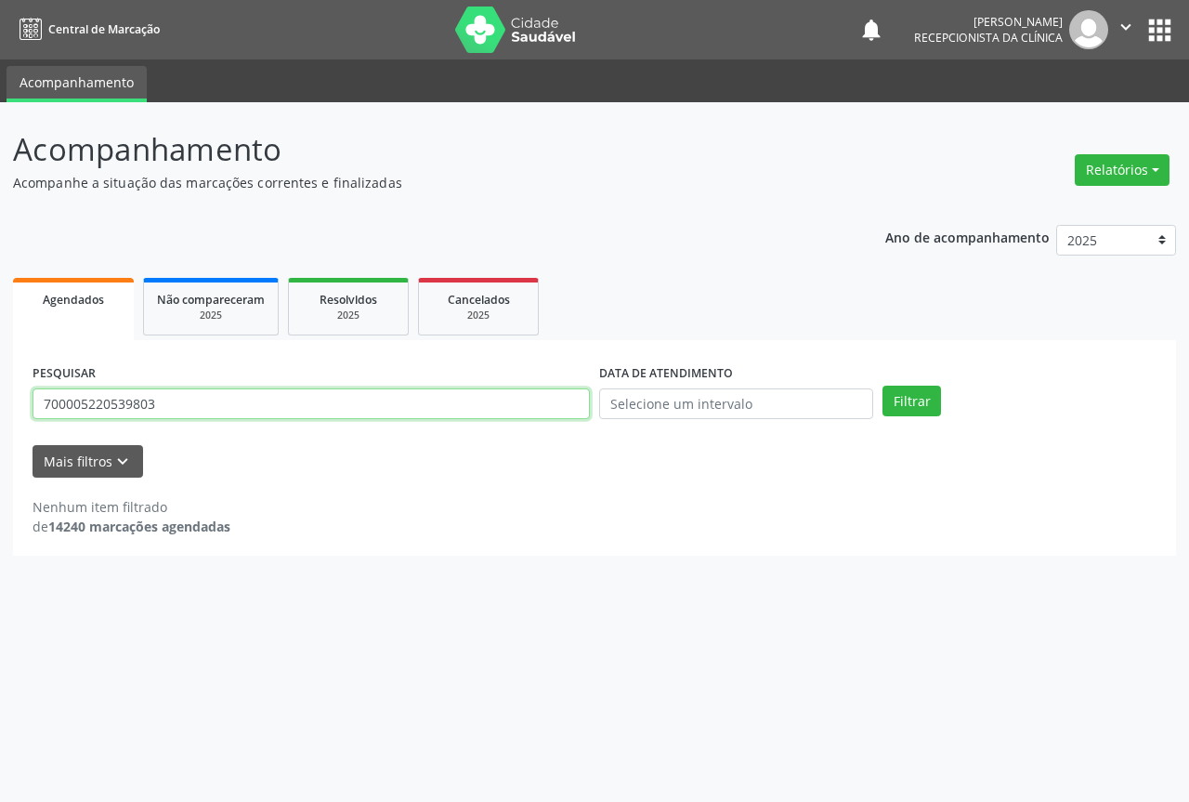
click at [272, 400] on input "700005220539803" at bounding box center [311, 404] width 557 height 32
click at [883, 386] on button "Filtrar" at bounding box center [912, 402] width 59 height 32
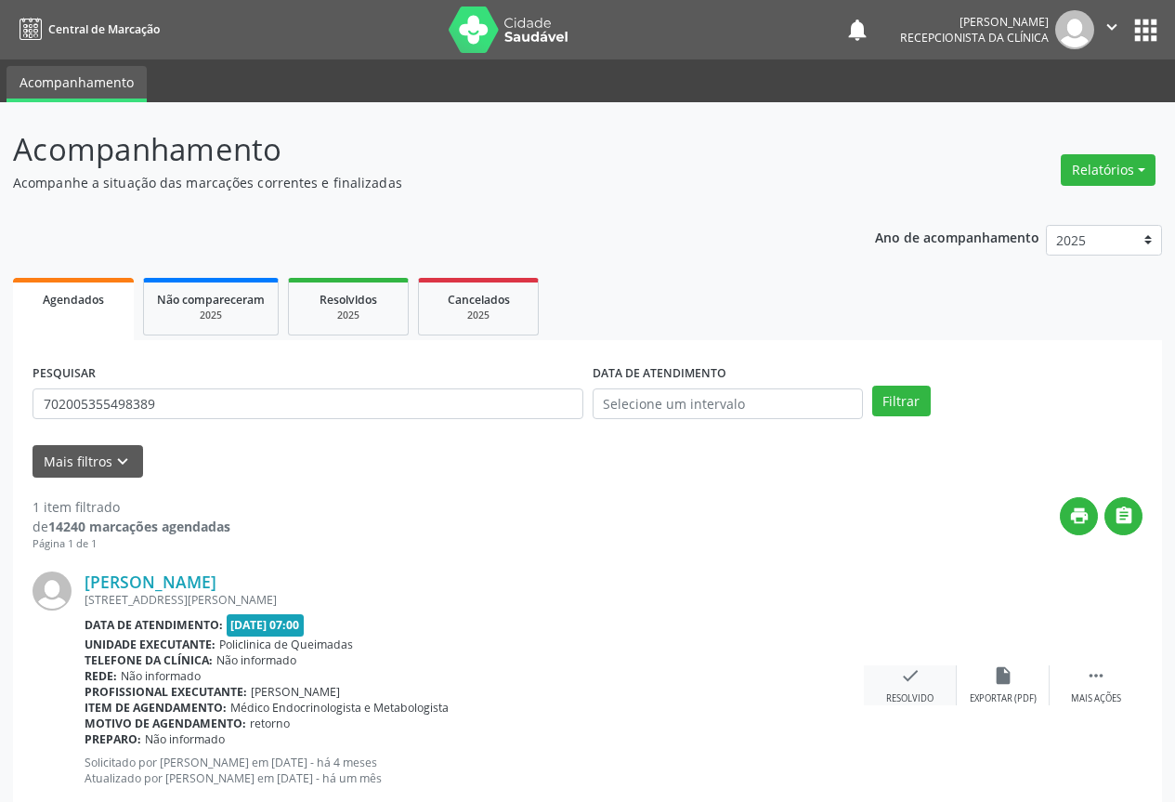
click at [911, 673] on icon "check" at bounding box center [910, 675] width 20 height 20
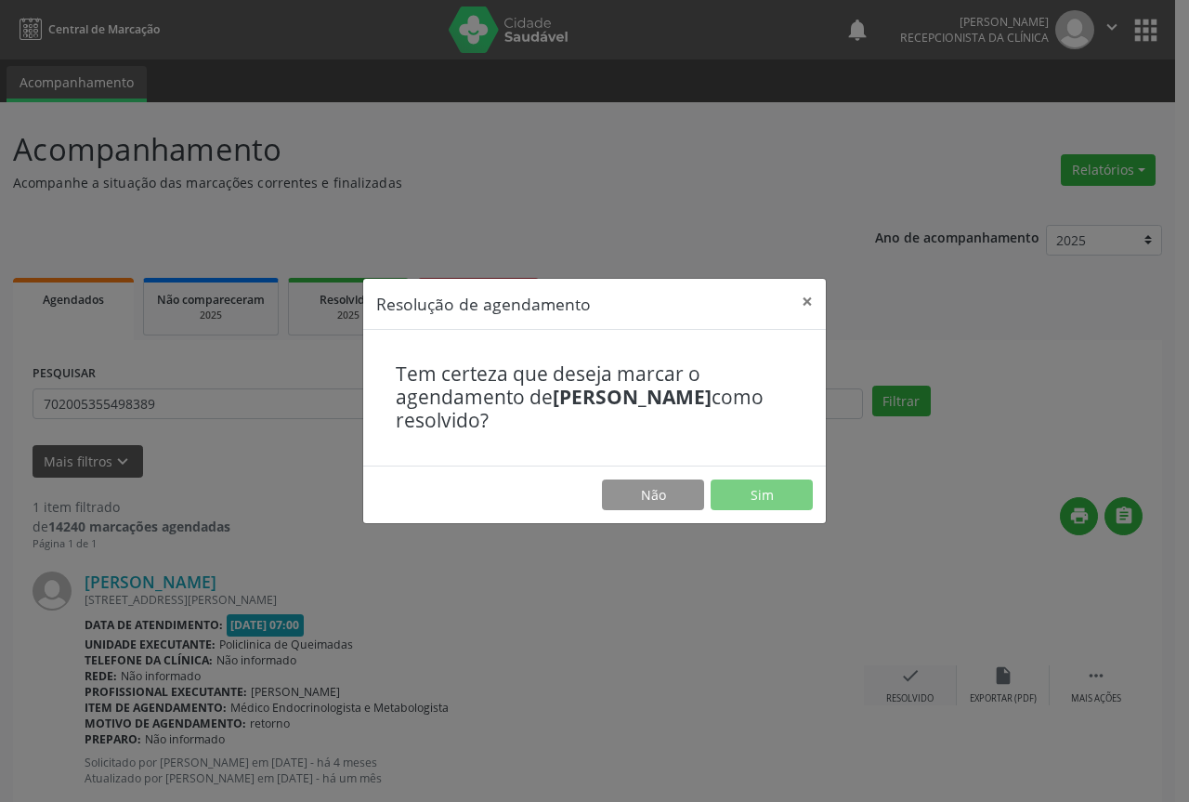
click at [911, 673] on div "Resolução de agendamento × Tem certeza que deseja marcar o agendamento de [PERS…" at bounding box center [594, 401] width 1189 height 802
click at [765, 491] on button "Sim" at bounding box center [762, 495] width 102 height 32
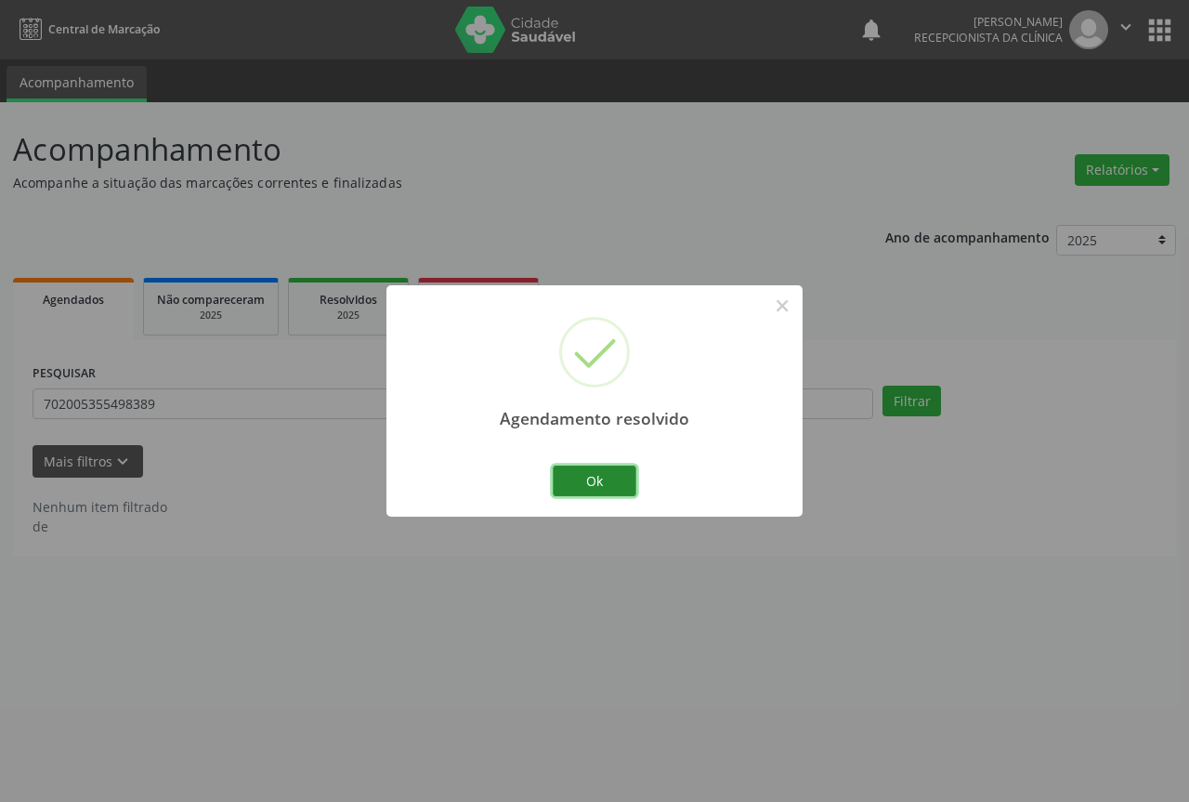
click at [596, 470] on button "Ok" at bounding box center [595, 481] width 84 height 32
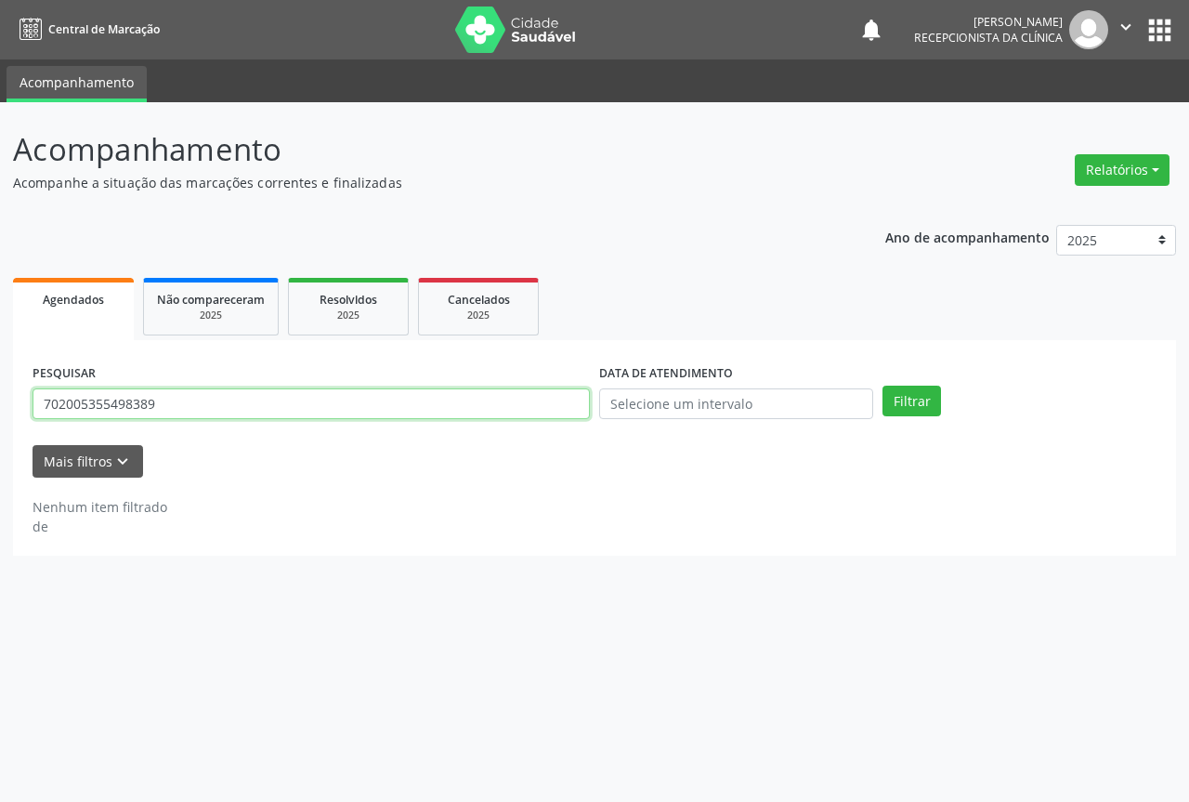
click at [489, 401] on input "702005355498389" at bounding box center [311, 404] width 557 height 32
click at [883, 386] on button "Filtrar" at bounding box center [912, 402] width 59 height 32
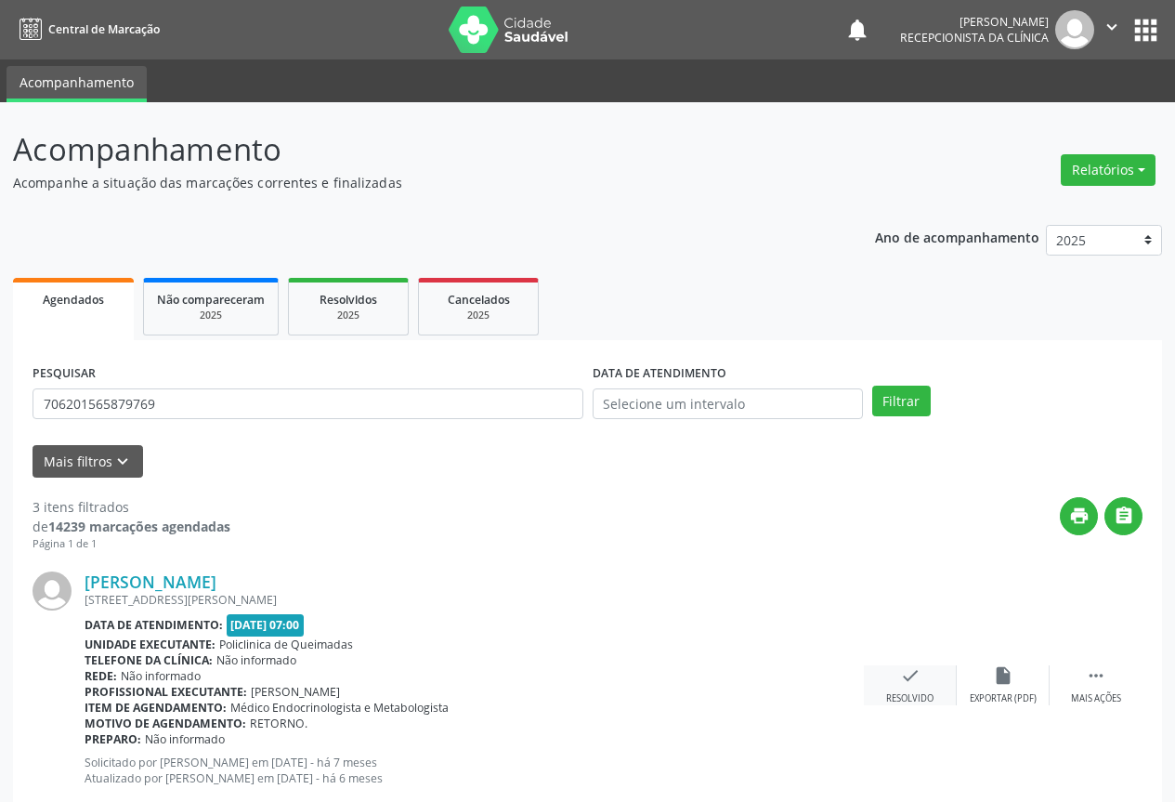
click at [906, 683] on icon "check" at bounding box center [910, 675] width 20 height 20
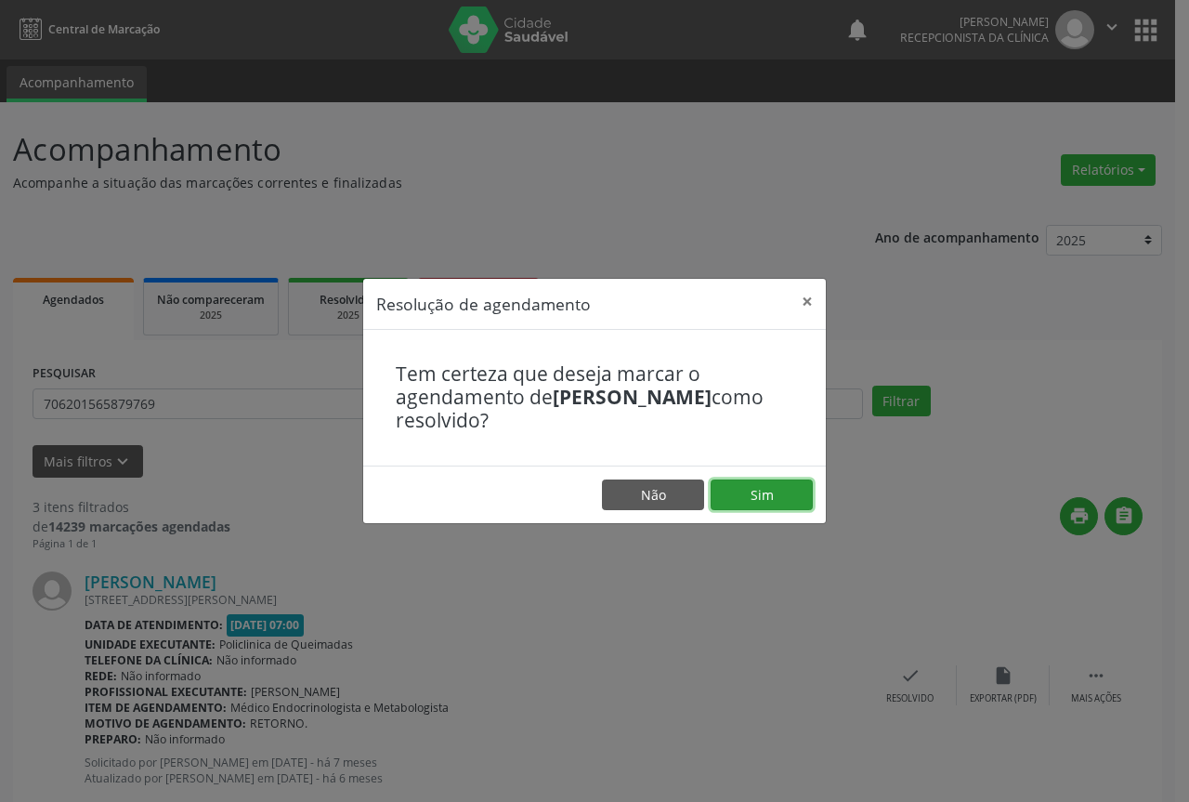
click at [773, 496] on button "Sim" at bounding box center [762, 495] width 102 height 32
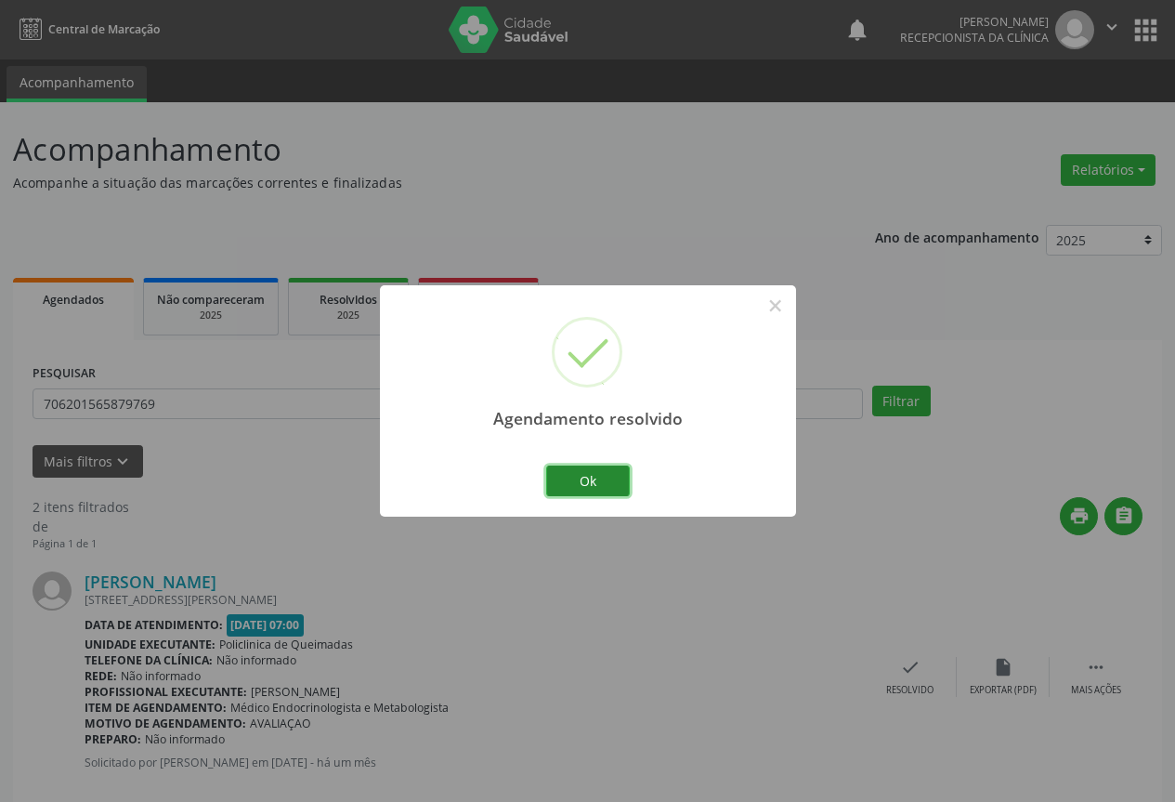
click at [599, 476] on button "Ok" at bounding box center [588, 481] width 84 height 32
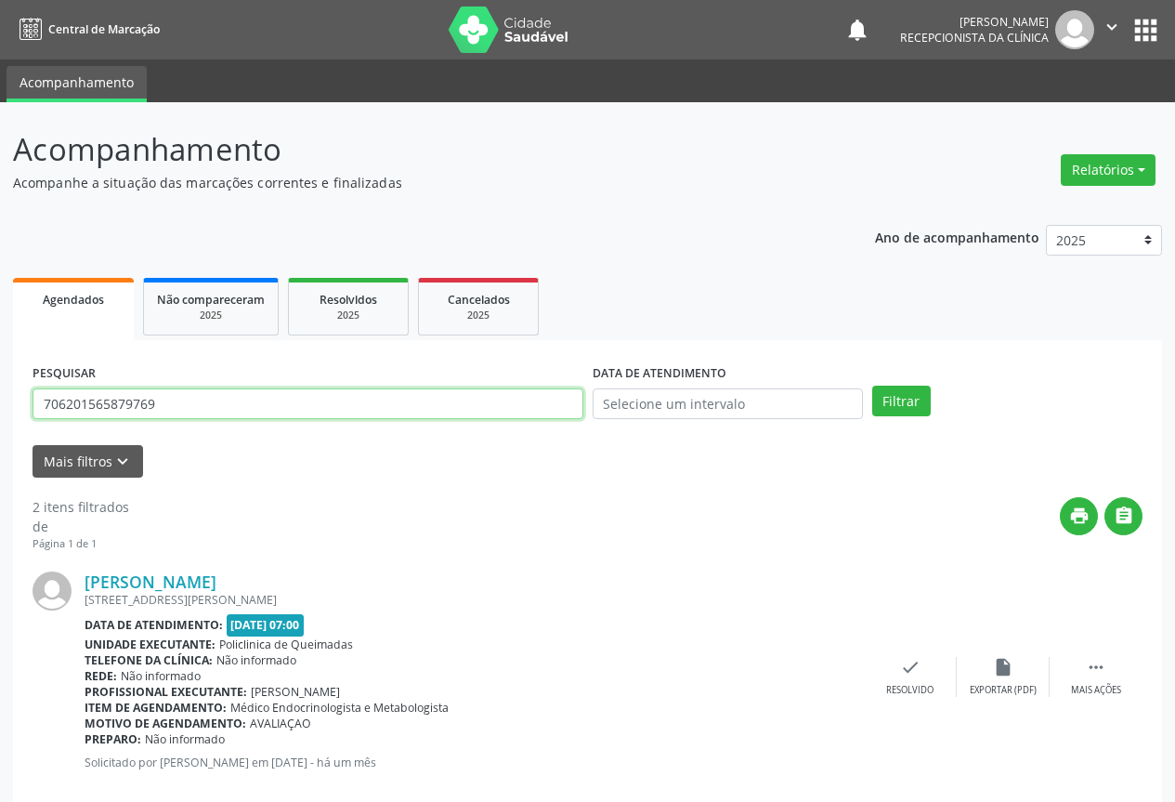
click at [430, 400] on input "706201565879769" at bounding box center [308, 404] width 551 height 32
click at [872, 386] on button "Filtrar" at bounding box center [901, 402] width 59 height 32
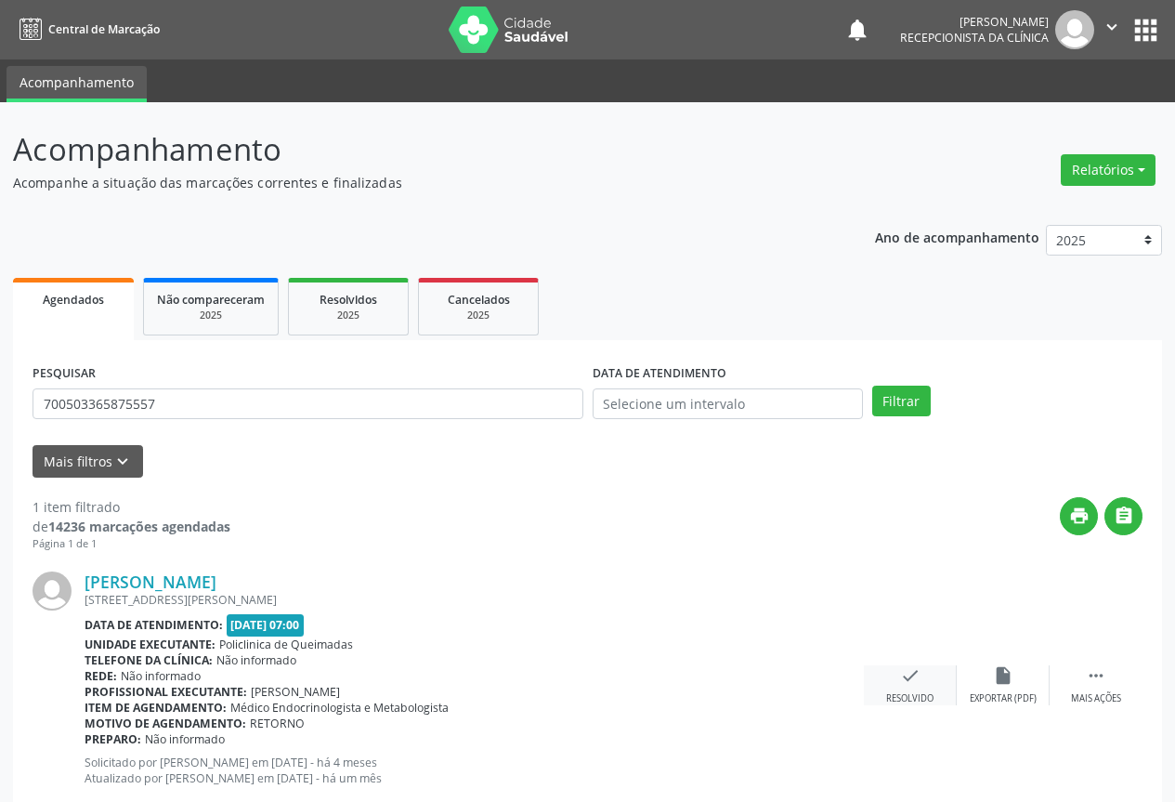
click at [907, 681] on icon "check" at bounding box center [910, 675] width 20 height 20
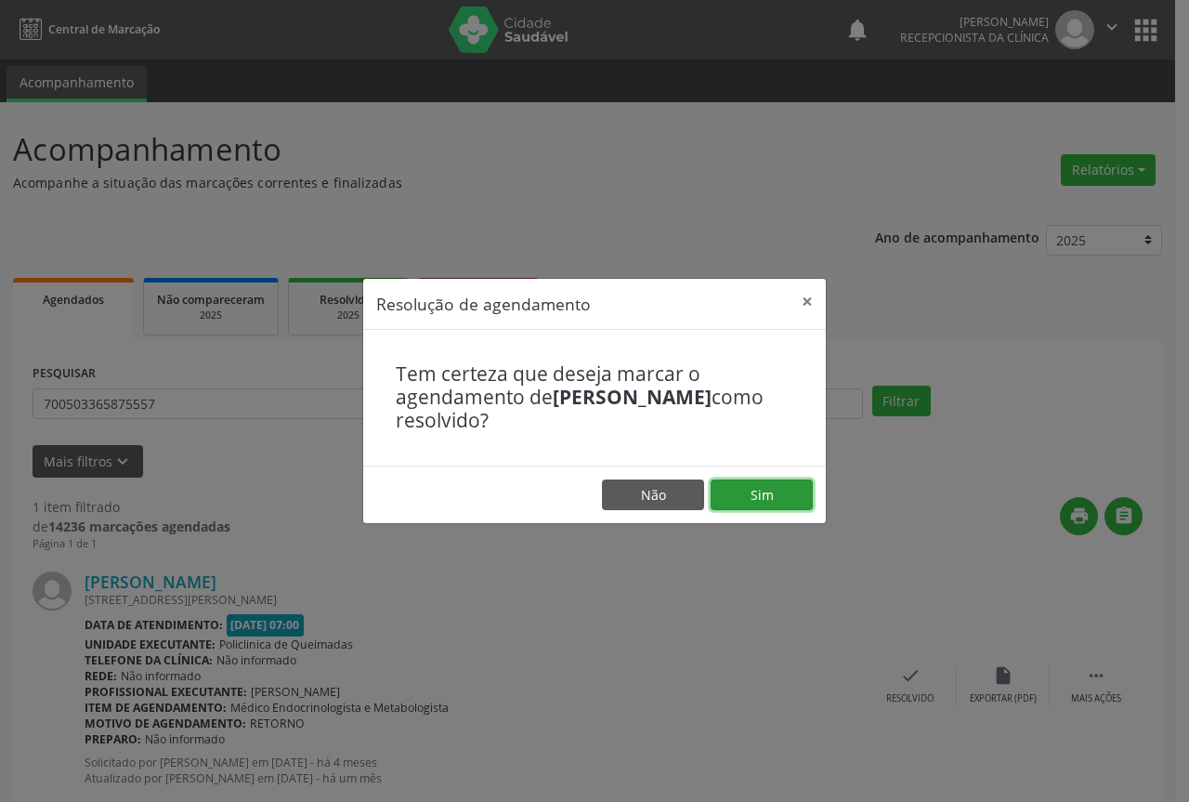
click at [787, 493] on button "Sim" at bounding box center [762, 495] width 102 height 32
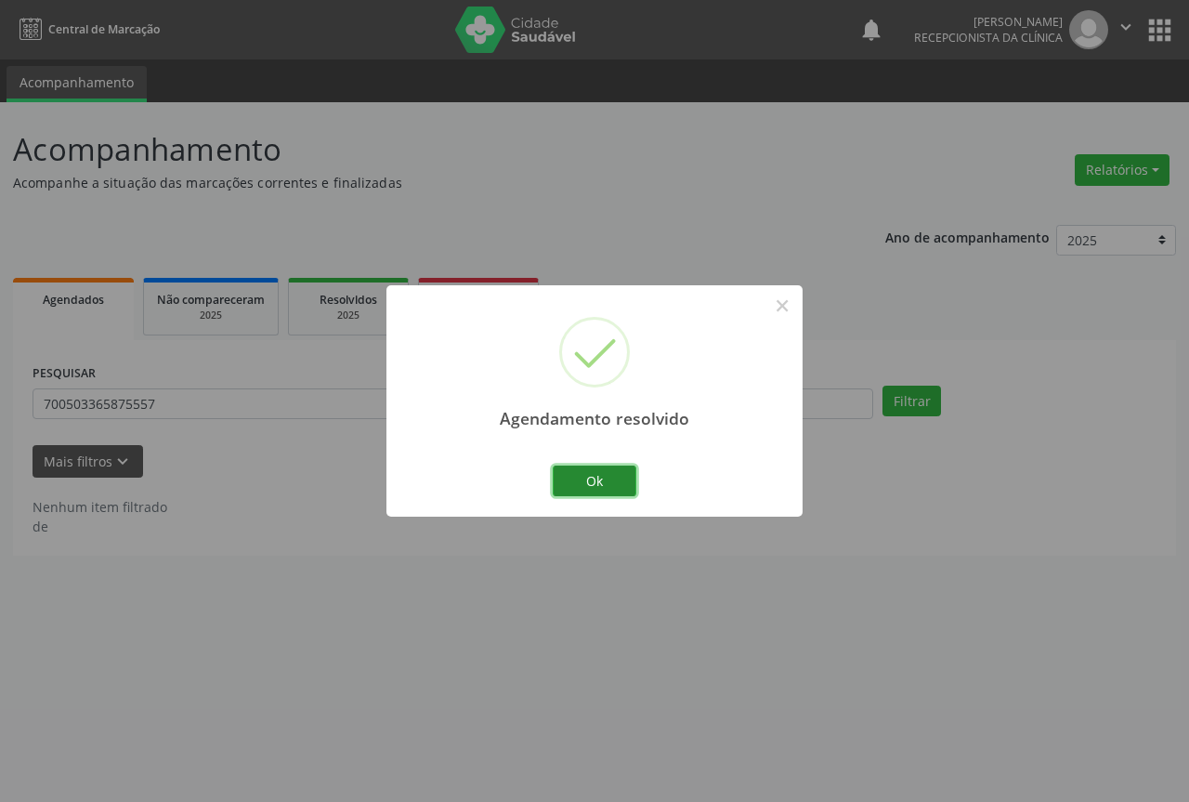
click at [582, 476] on button "Ok" at bounding box center [595, 481] width 84 height 32
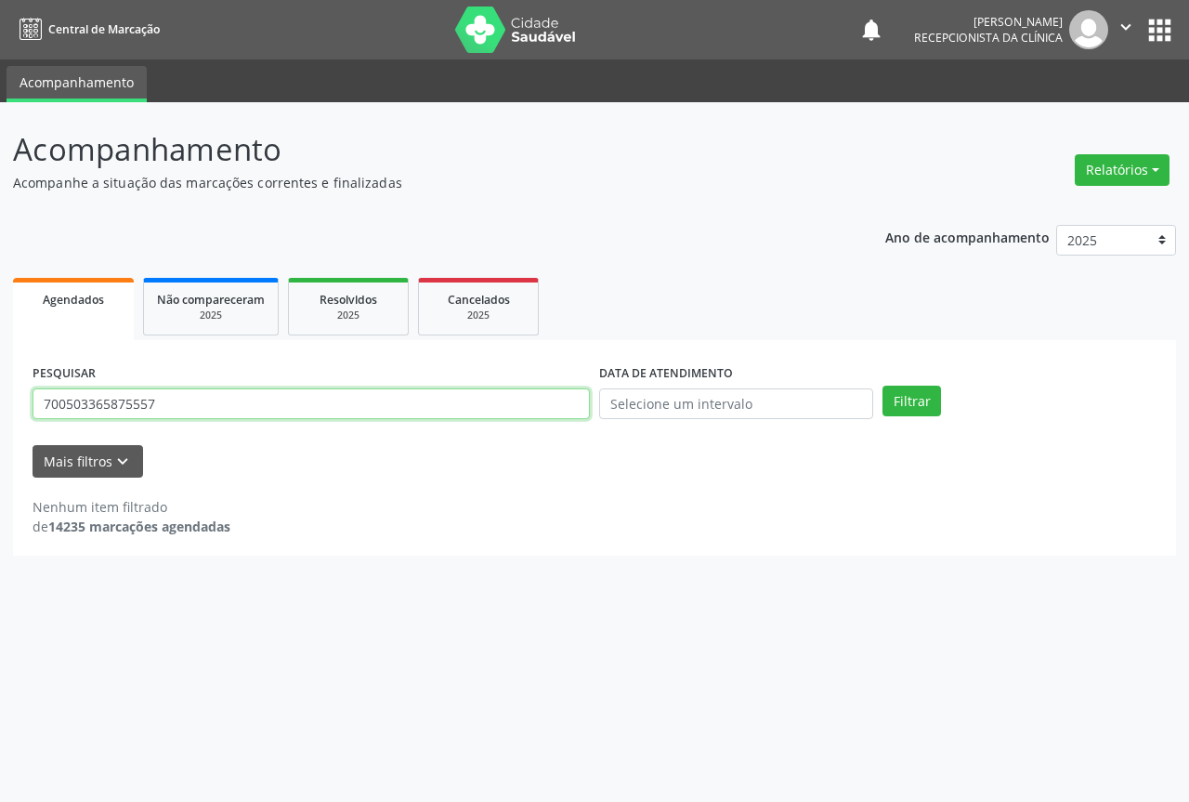
click at [496, 402] on input "700503365875557" at bounding box center [311, 404] width 557 height 32
click at [883, 386] on button "Filtrar" at bounding box center [912, 402] width 59 height 32
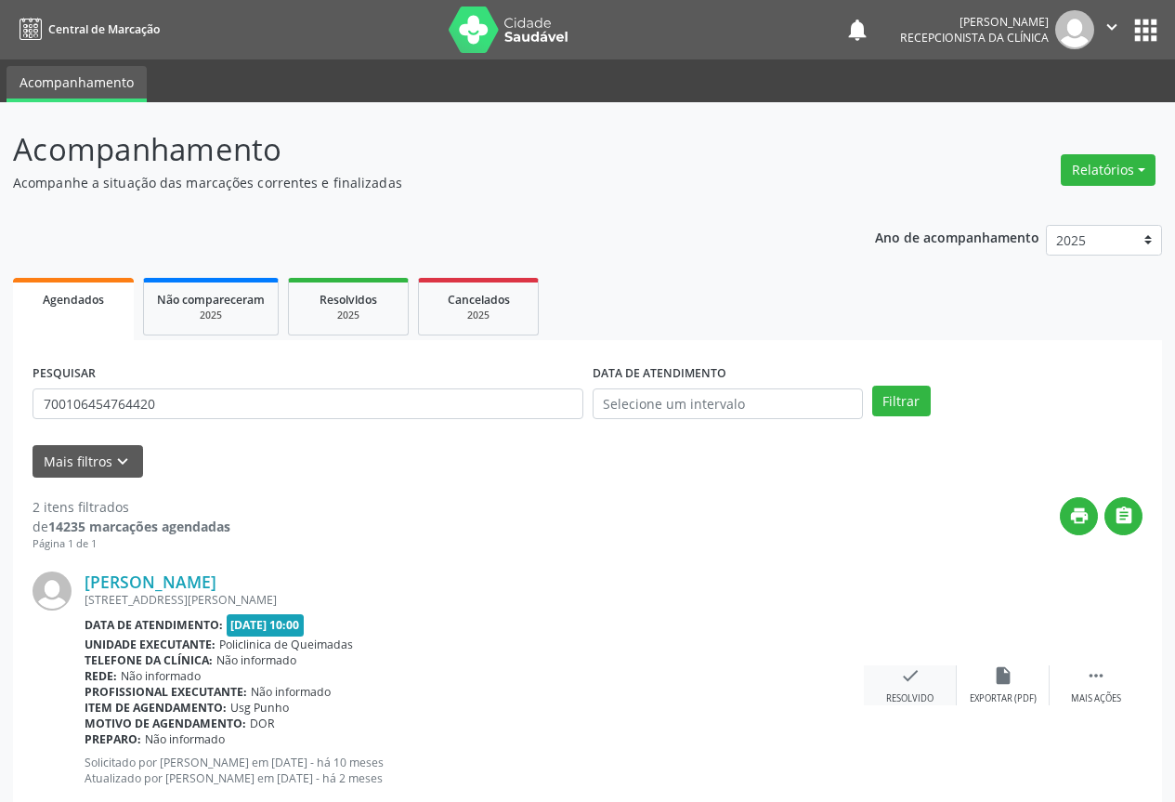
click at [909, 675] on icon "check" at bounding box center [910, 675] width 20 height 20
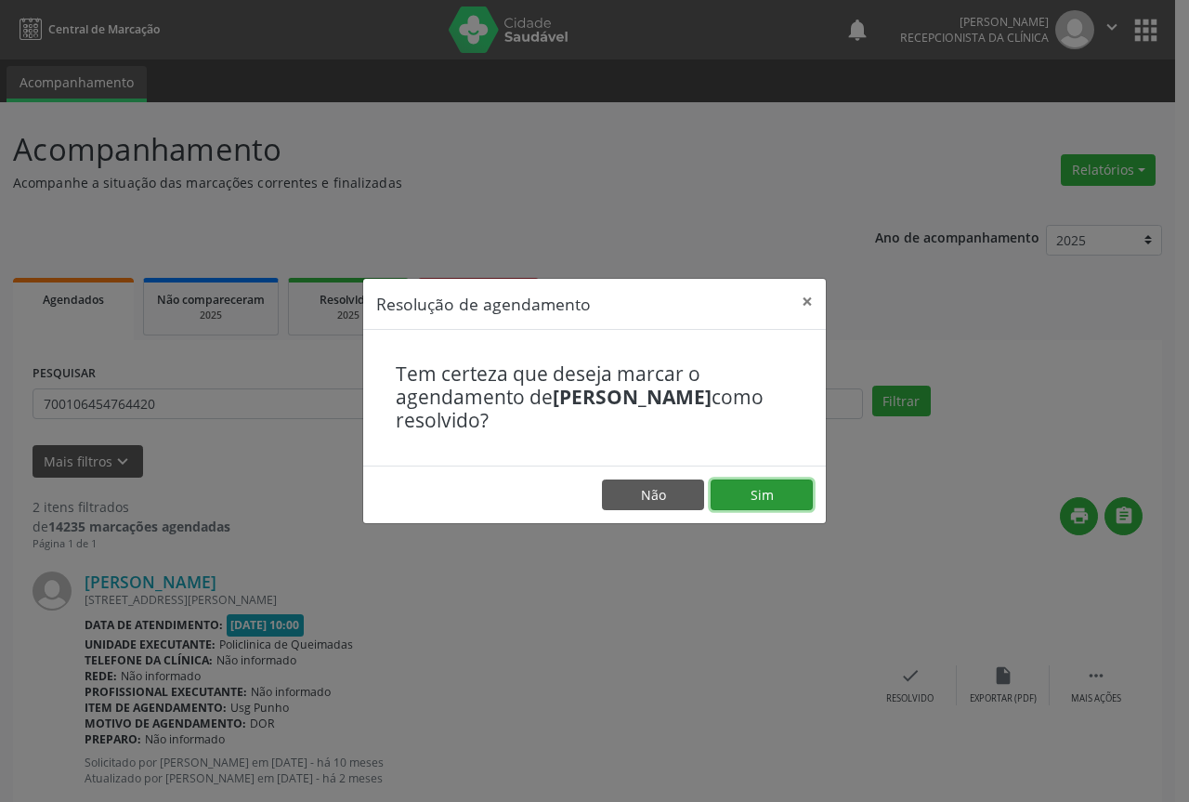
click at [757, 499] on button "Sim" at bounding box center [762, 495] width 102 height 32
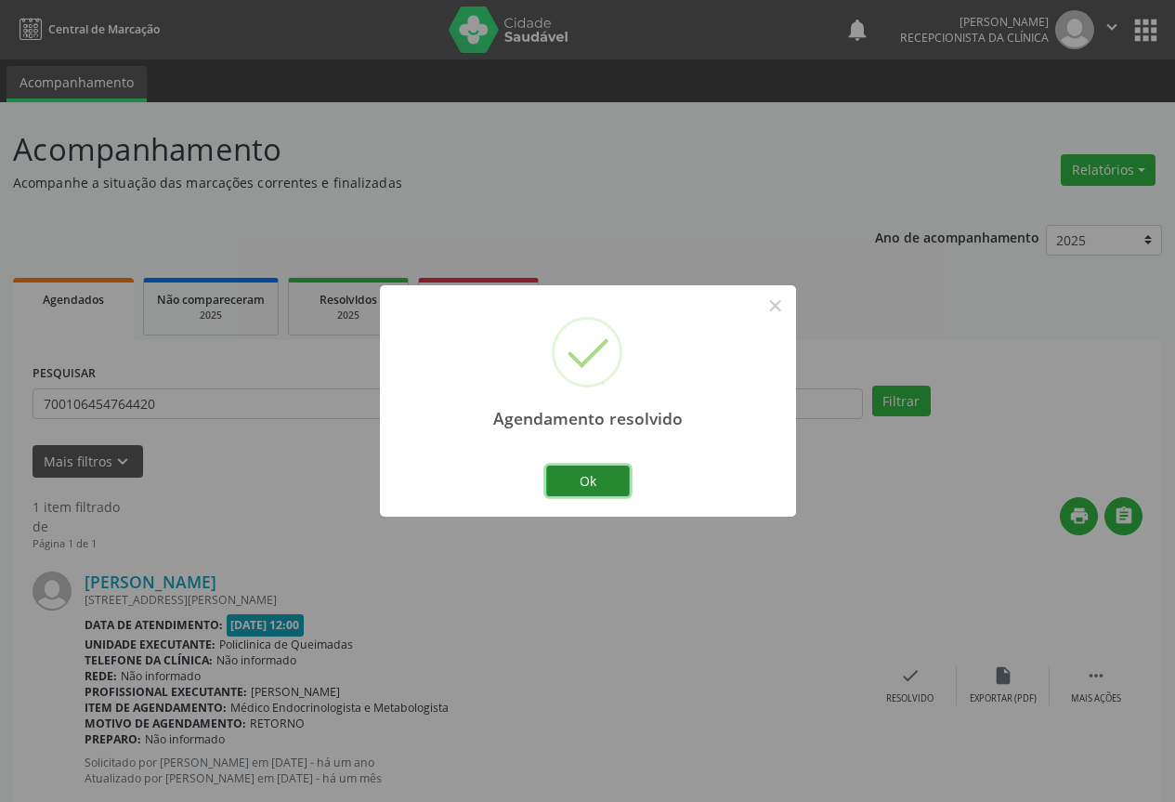
click at [616, 476] on button "Ok" at bounding box center [588, 481] width 84 height 32
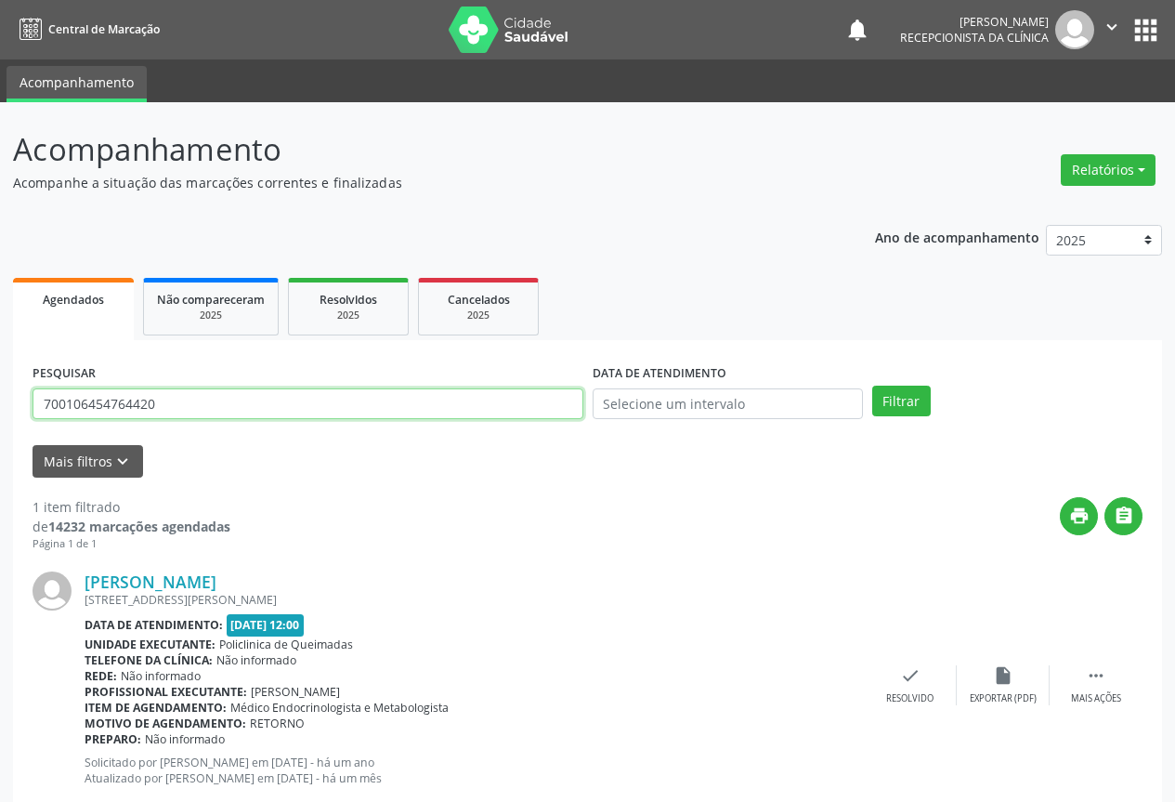
click at [431, 402] on input "700106454764420" at bounding box center [308, 404] width 551 height 32
click at [872, 386] on button "Filtrar" at bounding box center [901, 402] width 59 height 32
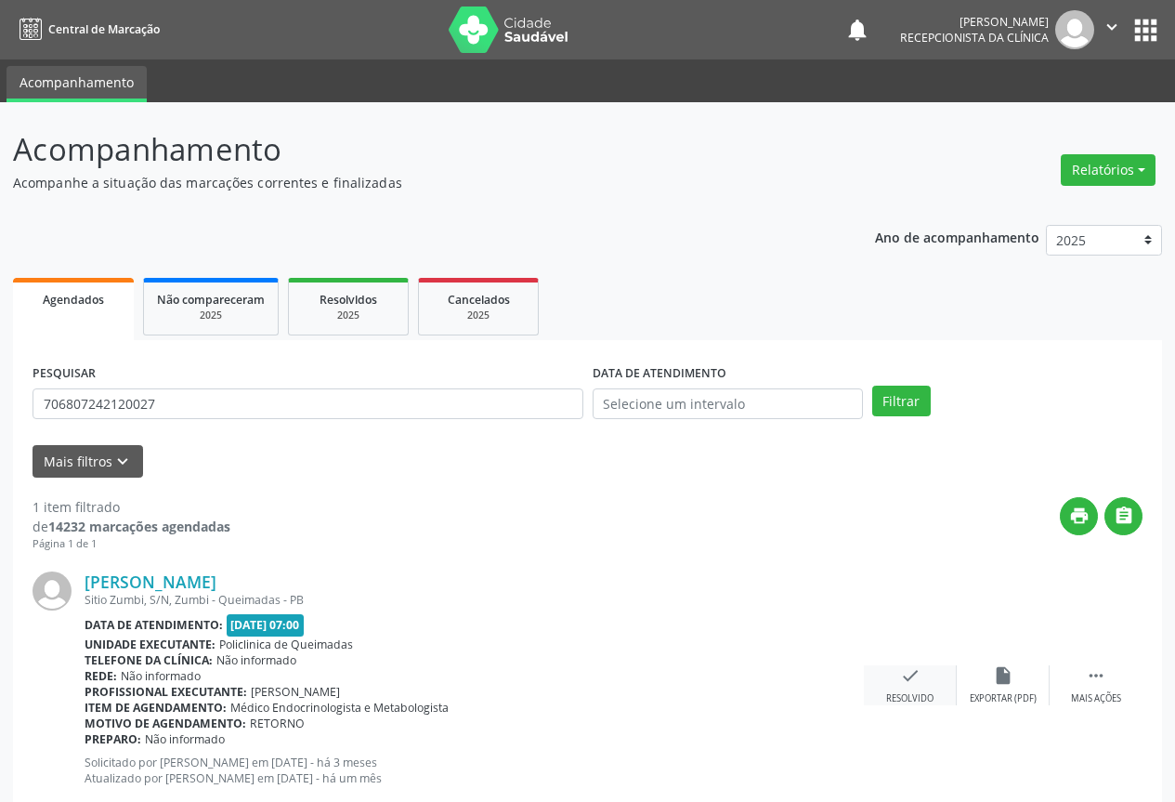
click at [908, 686] on div "check Resolvido" at bounding box center [910, 685] width 93 height 40
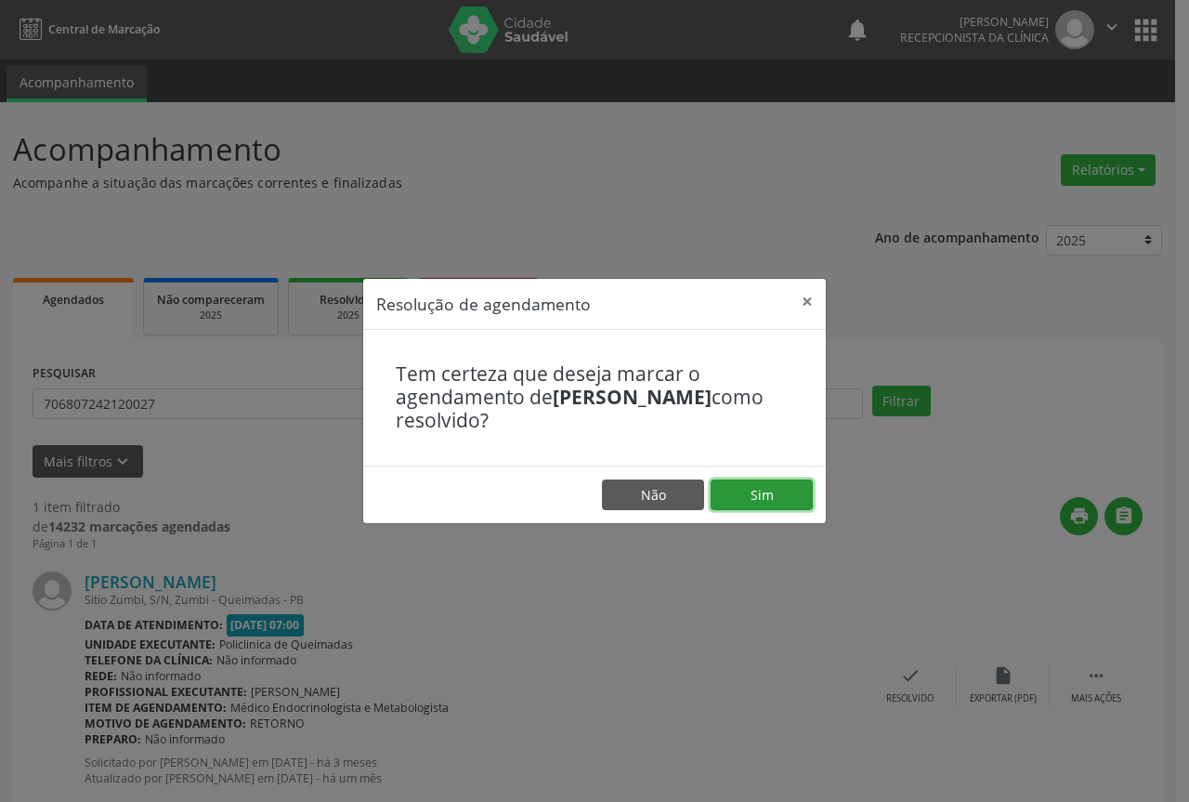
click at [767, 496] on button "Sim" at bounding box center [762, 495] width 102 height 32
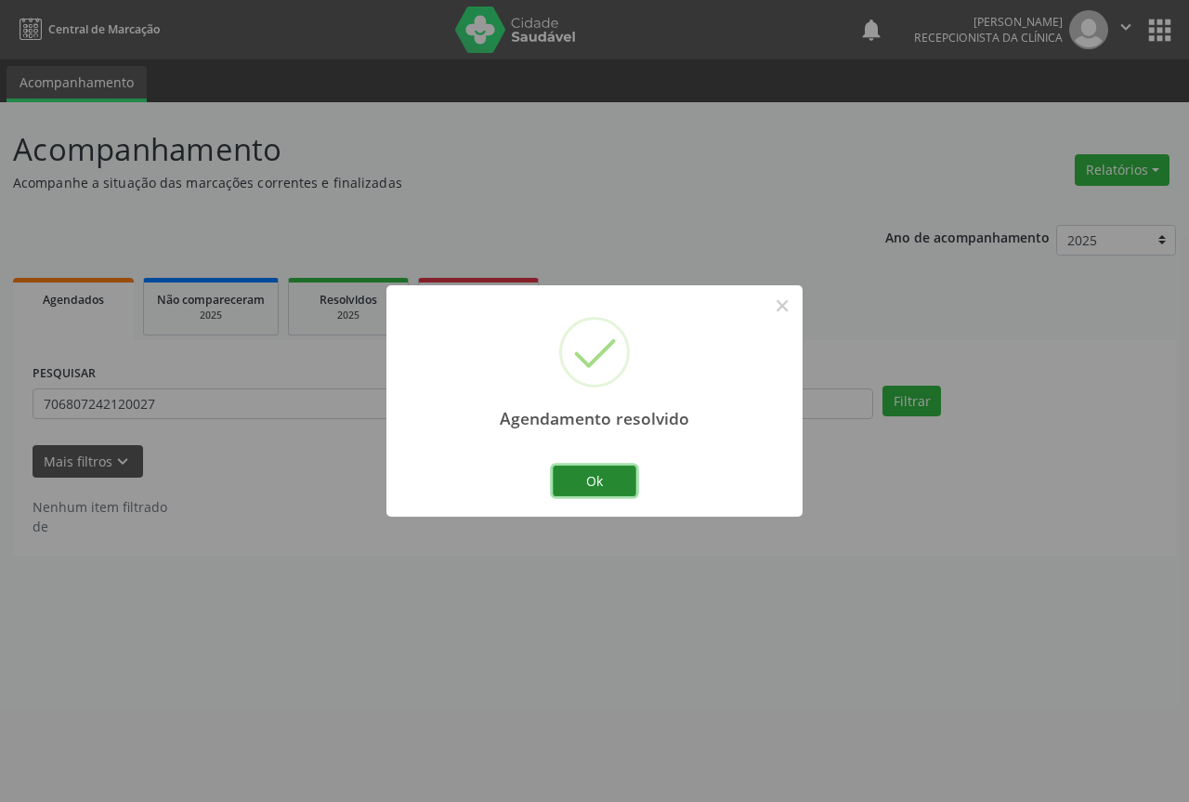
click at [604, 477] on button "Ok" at bounding box center [595, 481] width 84 height 32
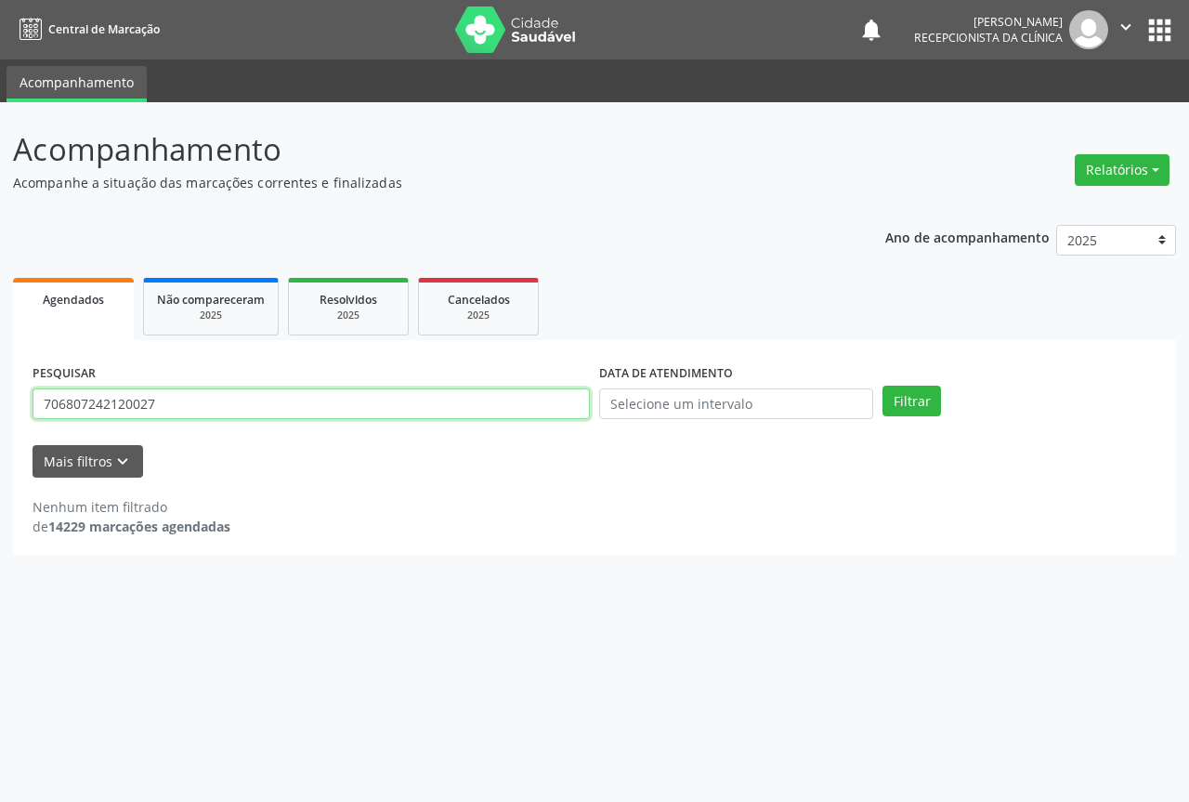
click at [514, 400] on input "706807242120027" at bounding box center [311, 404] width 557 height 32
click at [883, 386] on button "Filtrar" at bounding box center [912, 402] width 59 height 32
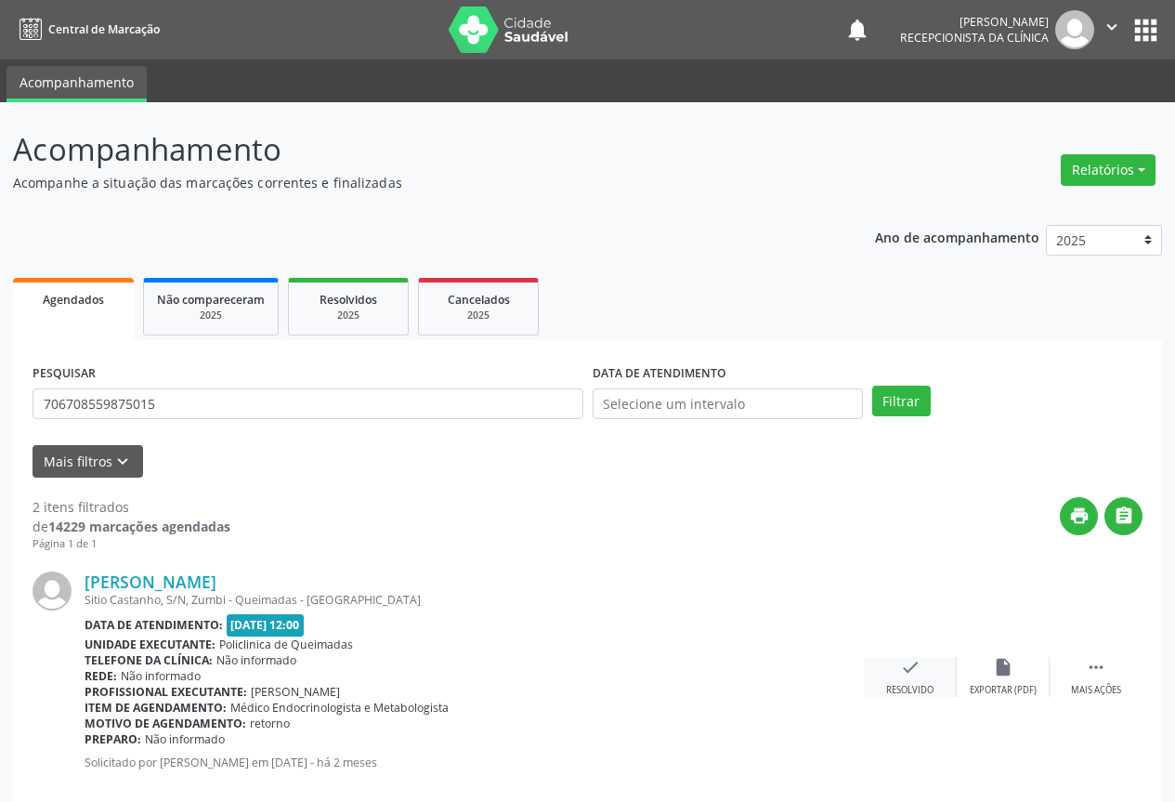
click at [911, 672] on icon "check" at bounding box center [910, 667] width 20 height 20
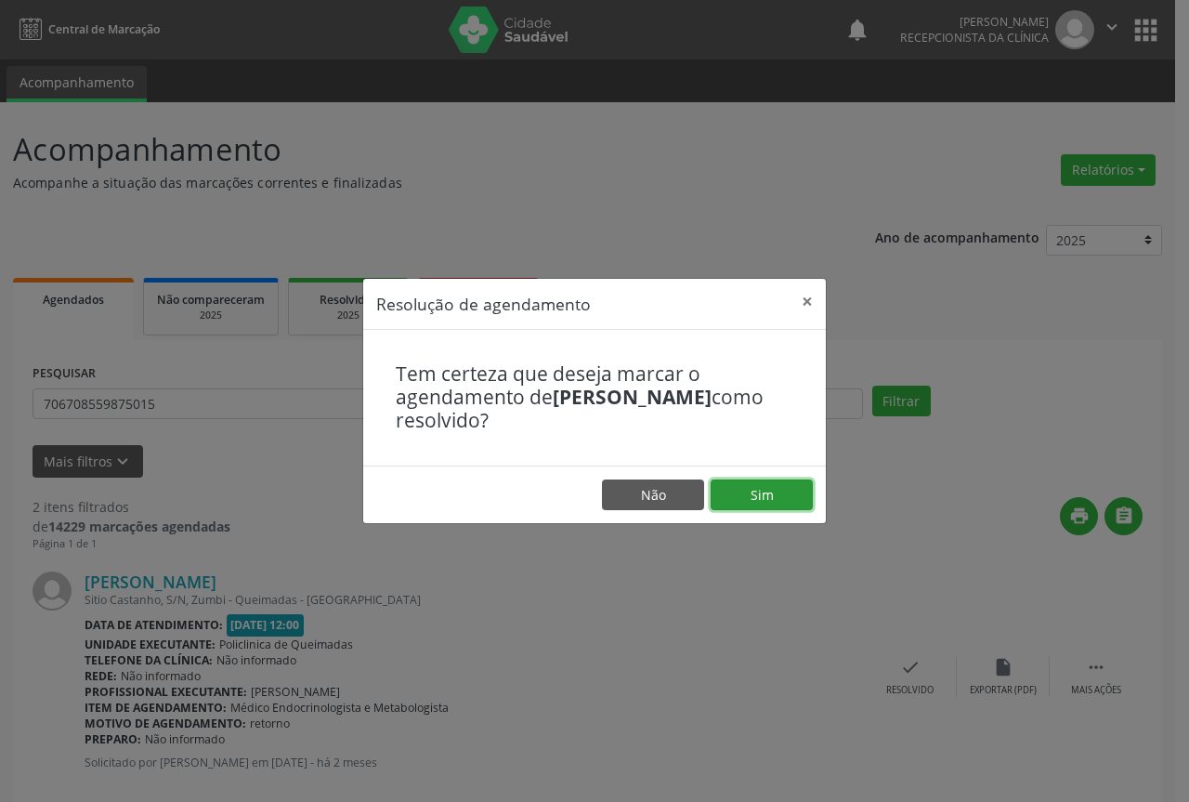
click at [771, 486] on button "Sim" at bounding box center [762, 495] width 102 height 32
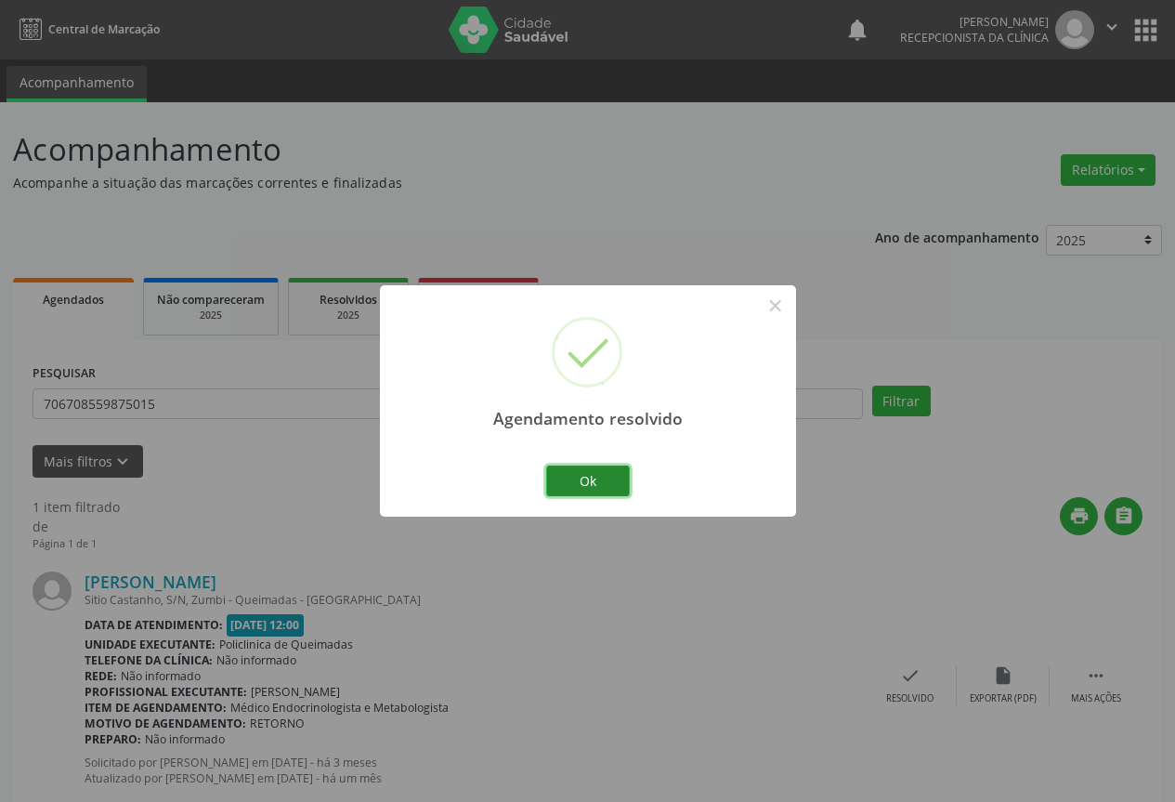
click at [596, 478] on button "Ok" at bounding box center [588, 481] width 84 height 32
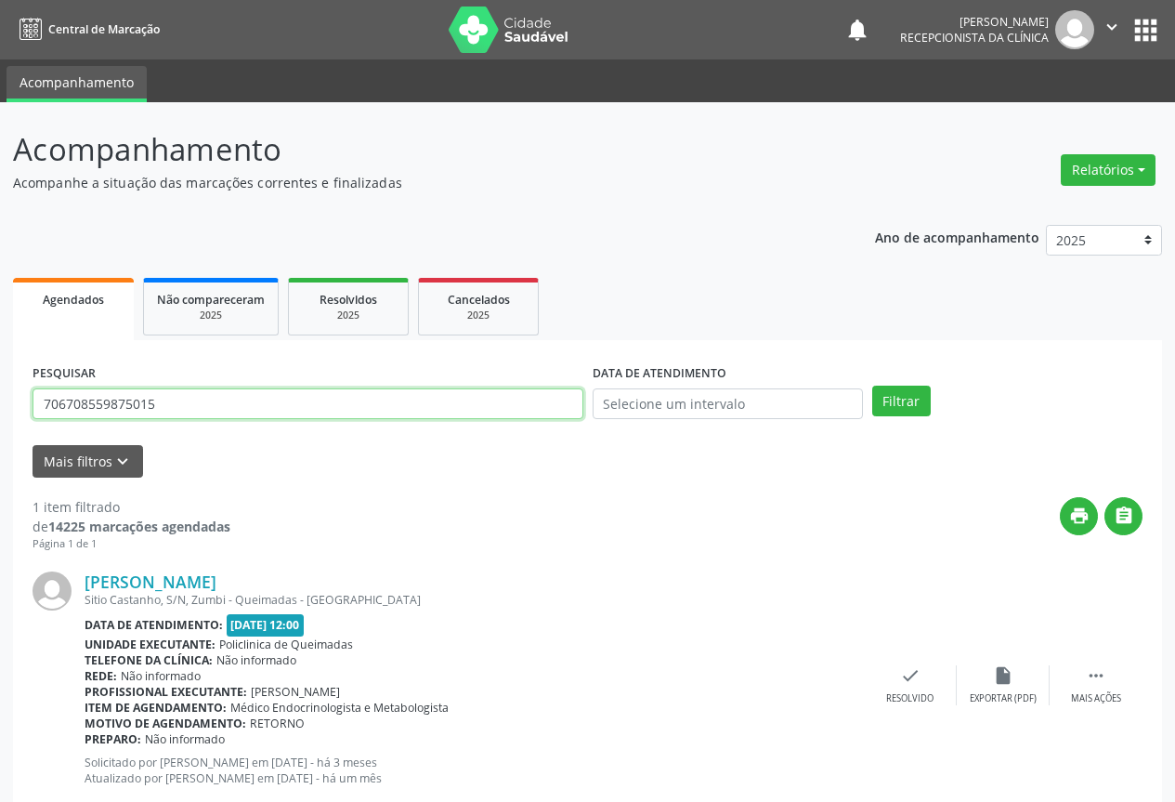
click at [547, 403] on input "706708559875015" at bounding box center [308, 404] width 551 height 32
click at [872, 386] on button "Filtrar" at bounding box center [901, 402] width 59 height 32
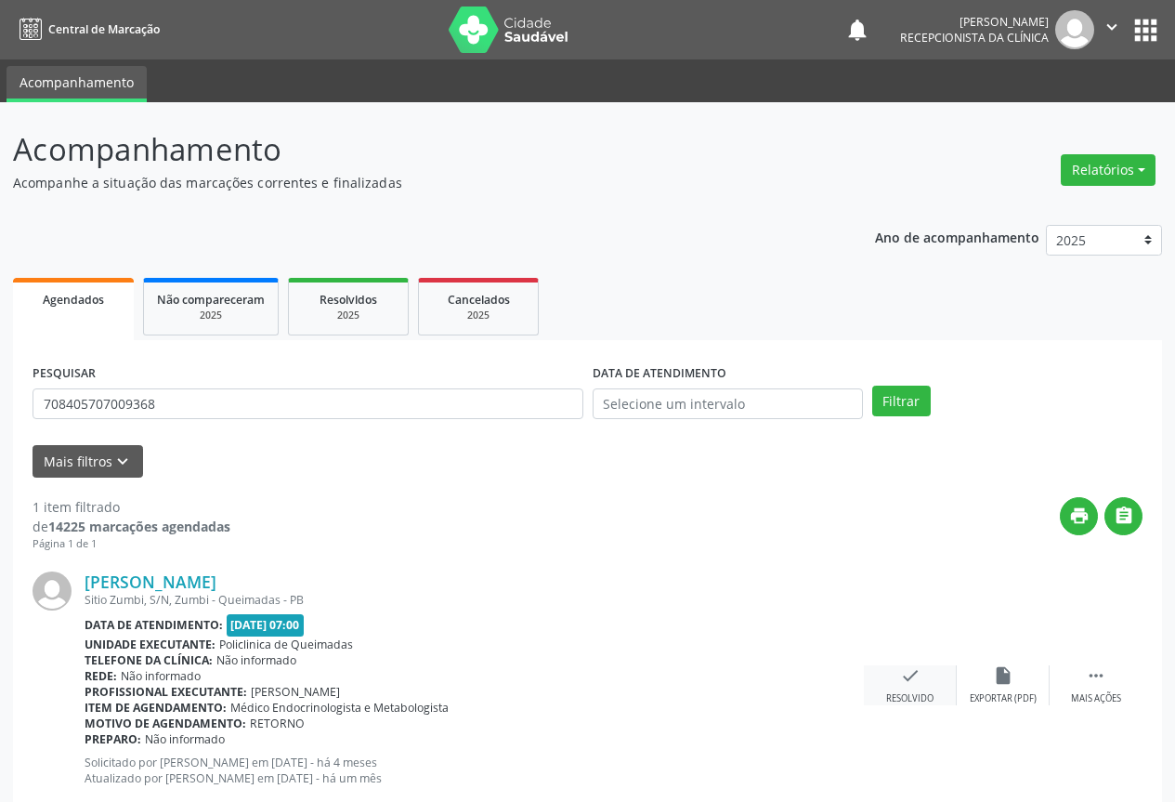
click at [911, 672] on icon "check" at bounding box center [910, 675] width 20 height 20
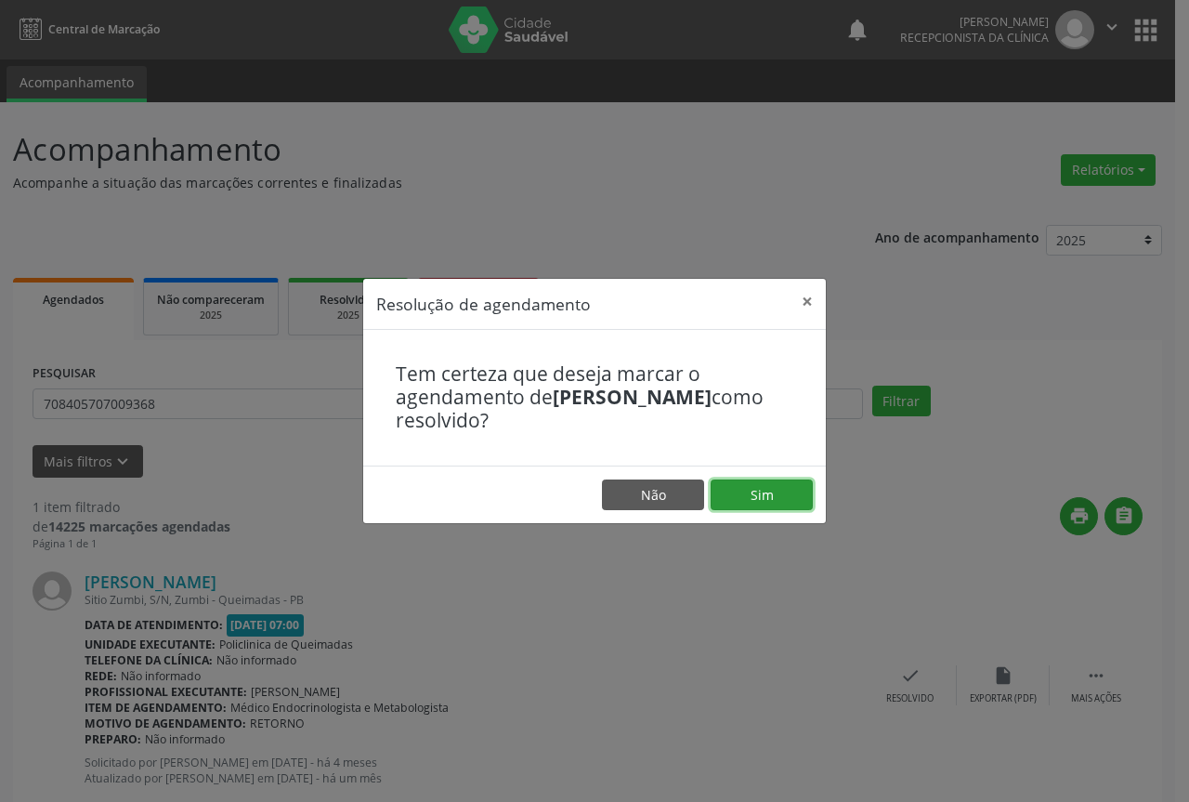
click at [768, 494] on button "Sim" at bounding box center [762, 495] width 102 height 32
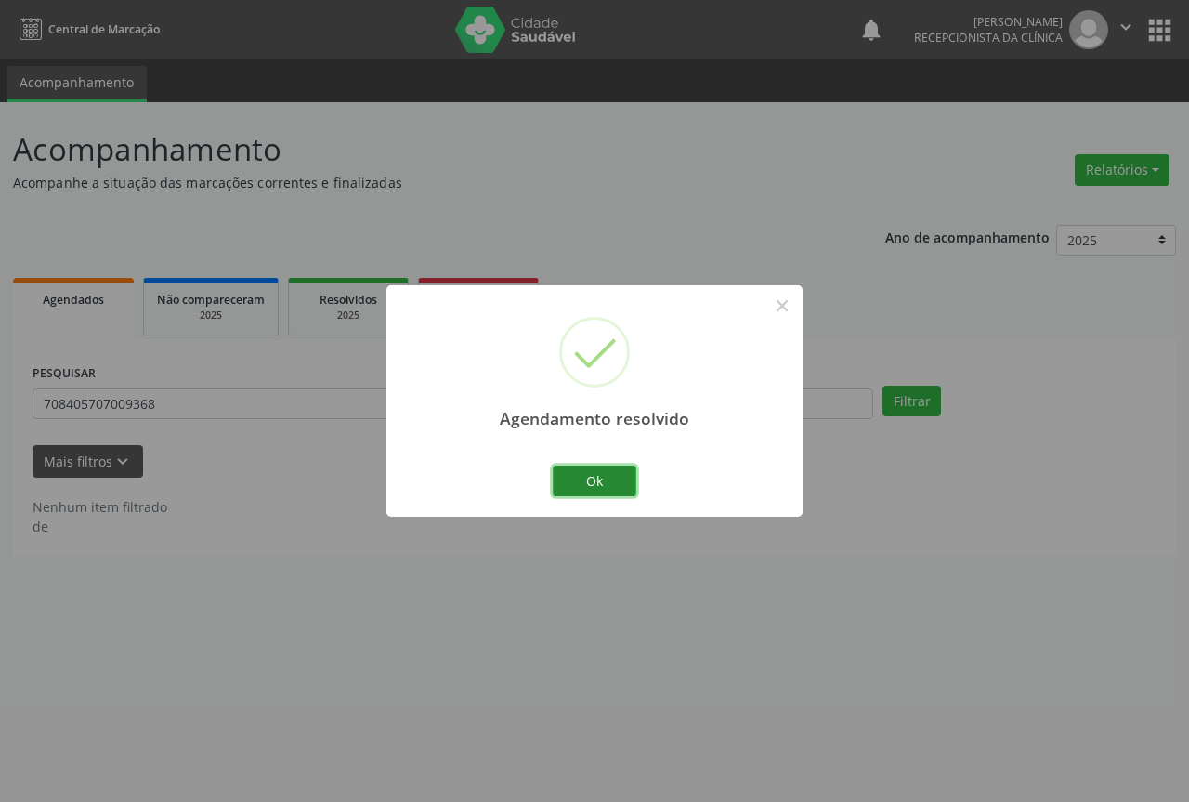
click at [594, 479] on button "Ok" at bounding box center [595, 481] width 84 height 32
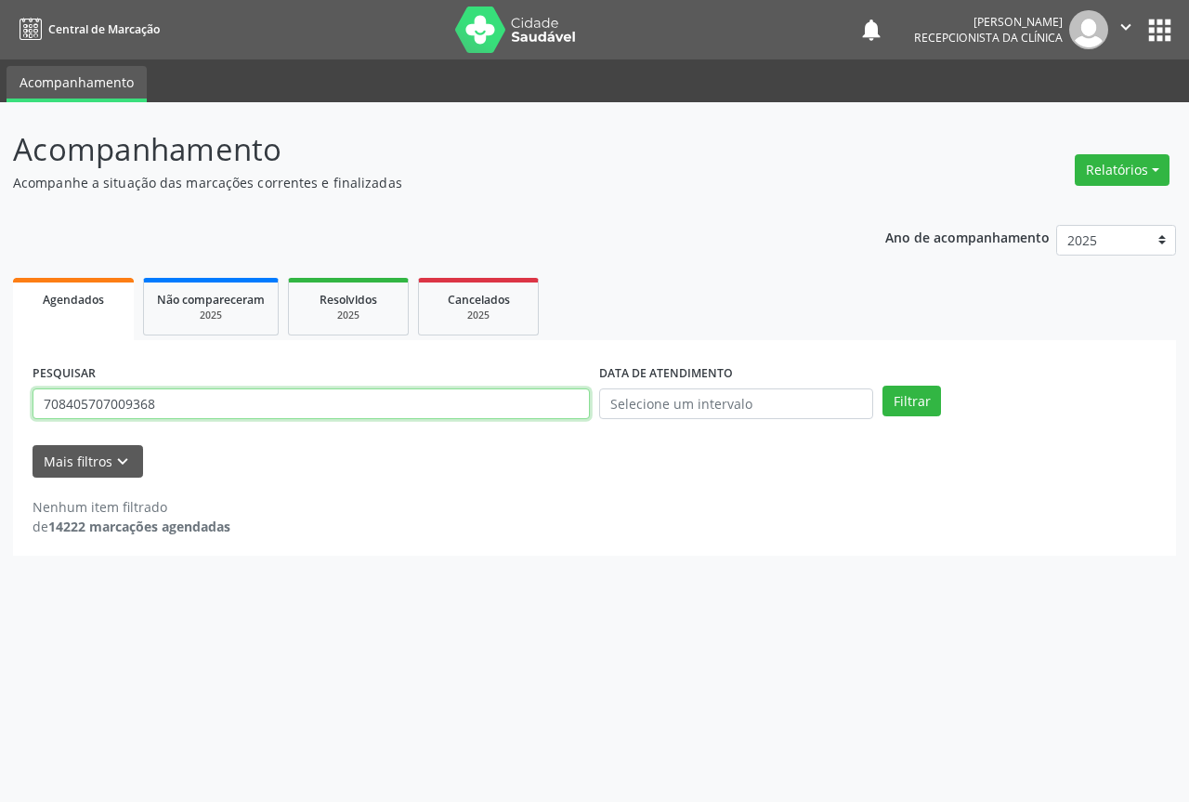
click at [499, 403] on input "708405707009368" at bounding box center [311, 404] width 557 height 32
click at [883, 386] on button "Filtrar" at bounding box center [912, 402] width 59 height 32
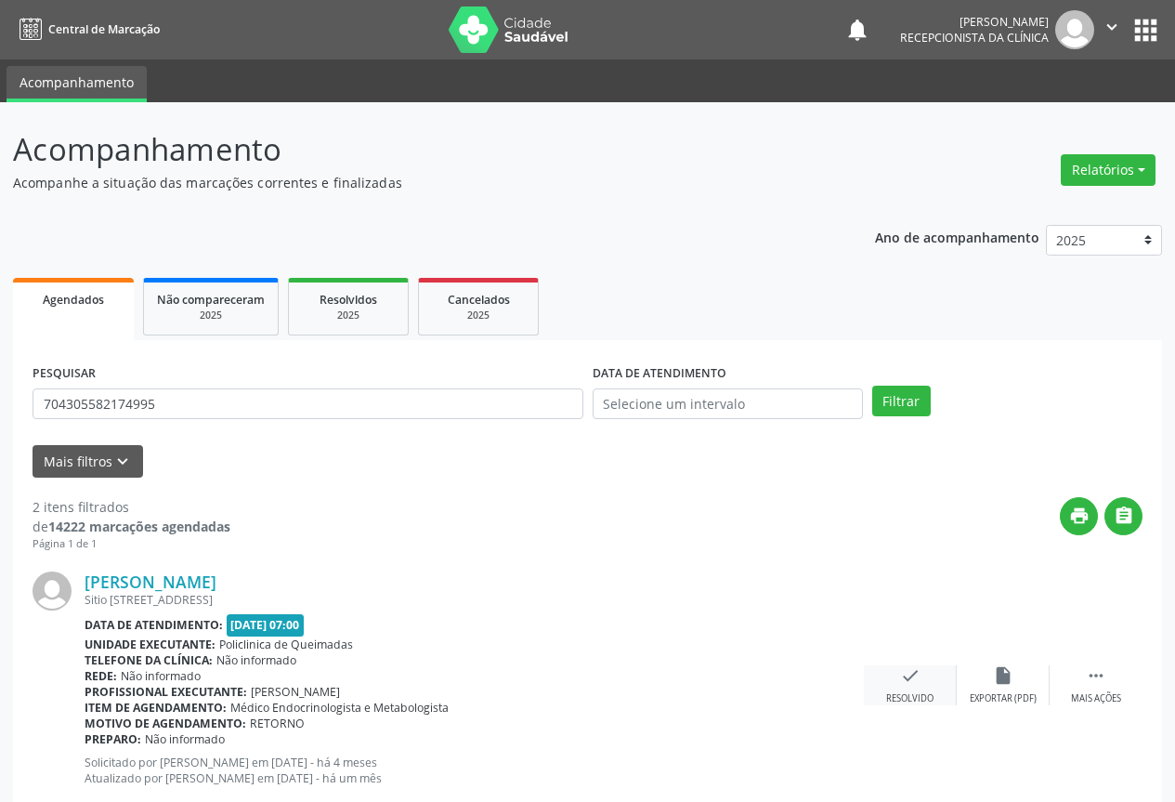
click at [911, 682] on icon "check" at bounding box center [910, 675] width 20 height 20
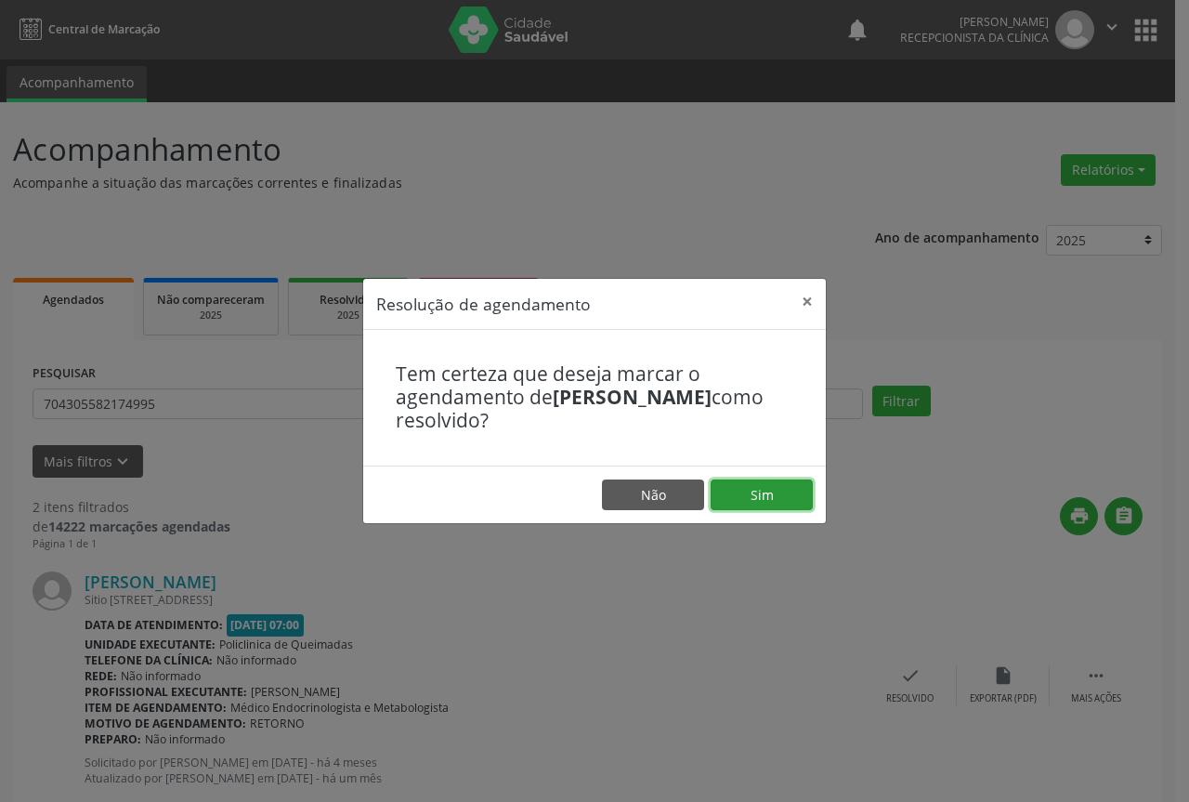
click at [755, 495] on button "Sim" at bounding box center [762, 495] width 102 height 32
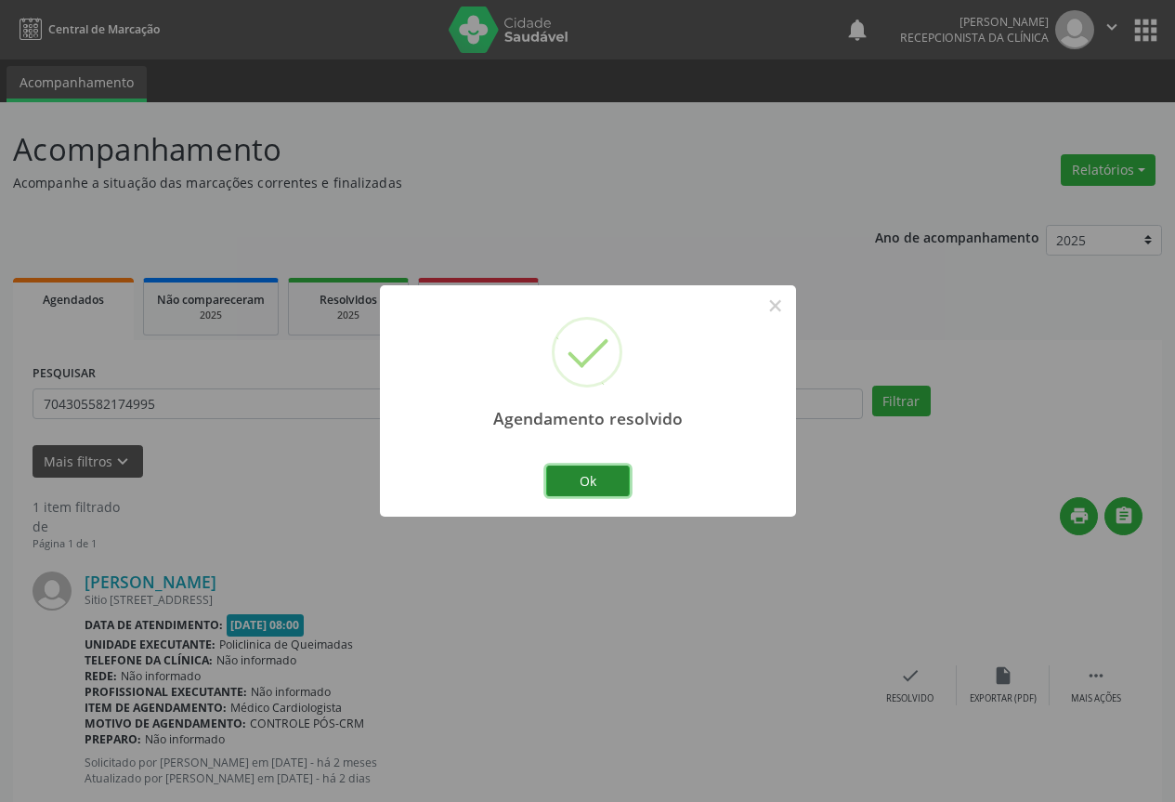
click at [611, 475] on button "Ok" at bounding box center [588, 481] width 84 height 32
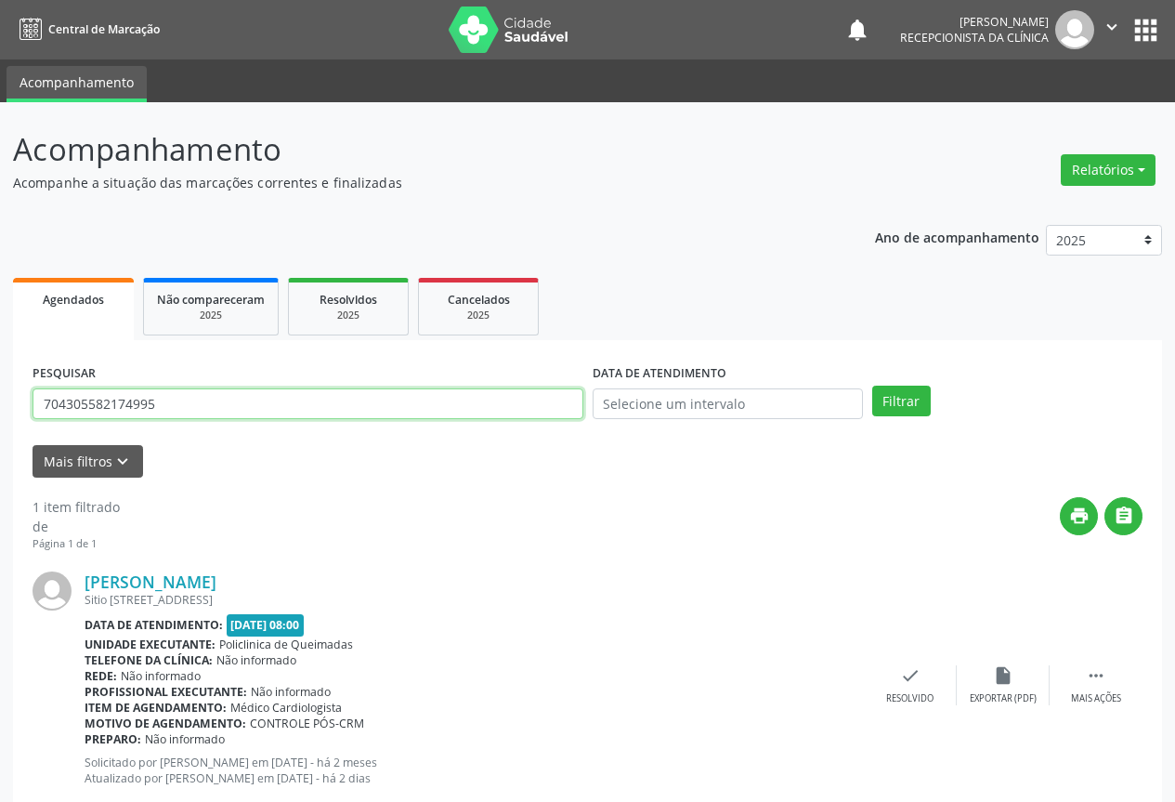
click at [549, 406] on input "704305582174995" at bounding box center [308, 404] width 551 height 32
click at [872, 386] on button "Filtrar" at bounding box center [901, 402] width 59 height 32
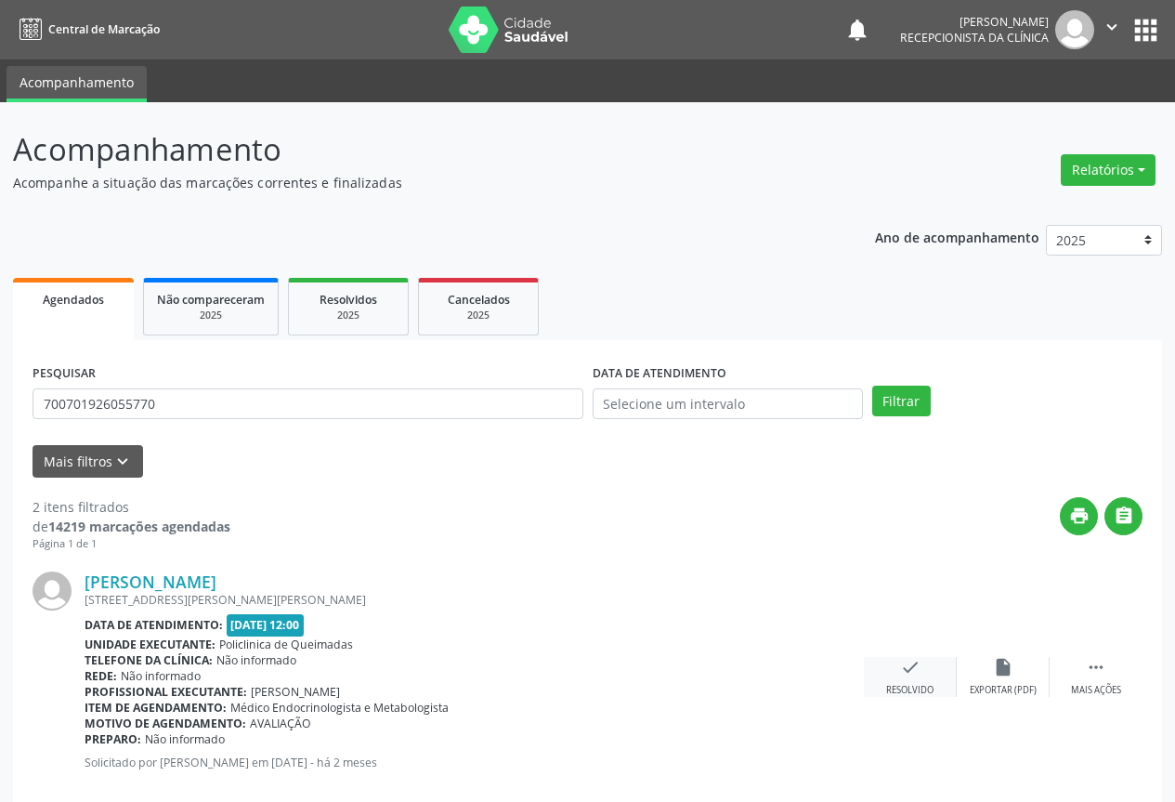
click at [907, 675] on icon "check" at bounding box center [910, 667] width 20 height 20
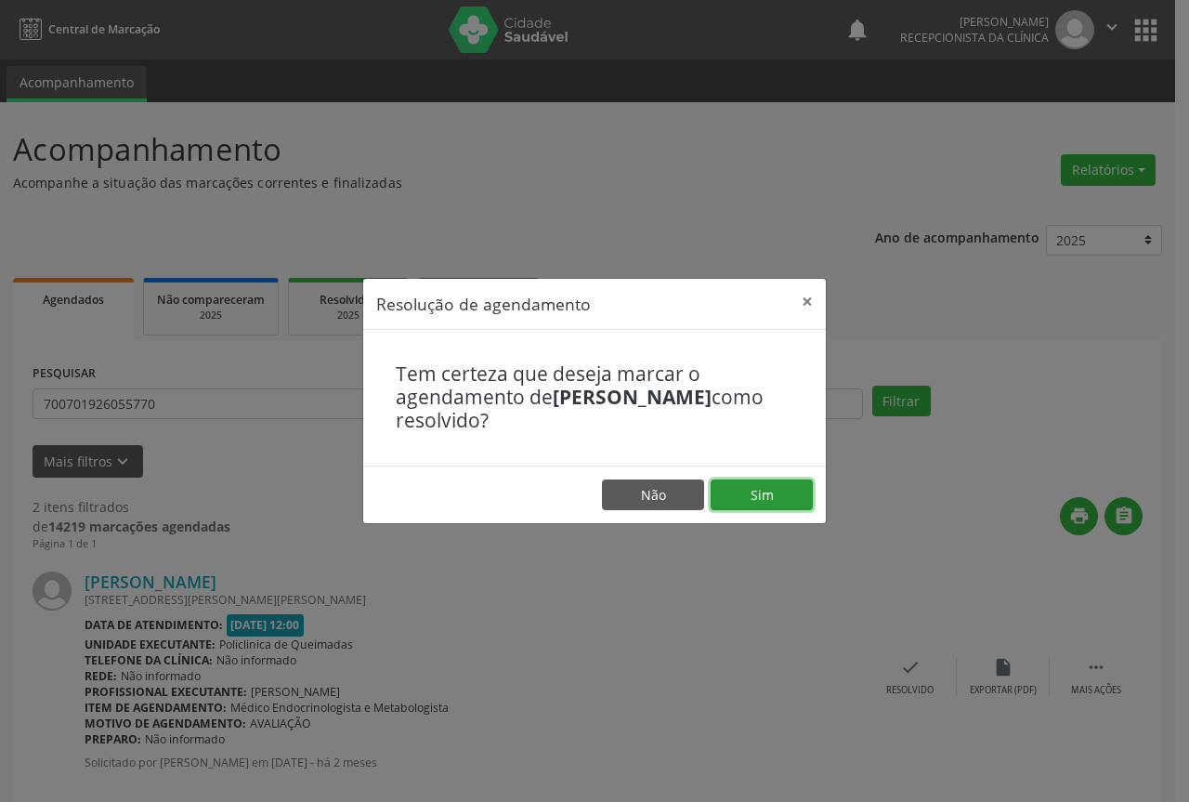
click at [759, 498] on button "Sim" at bounding box center [762, 495] width 102 height 32
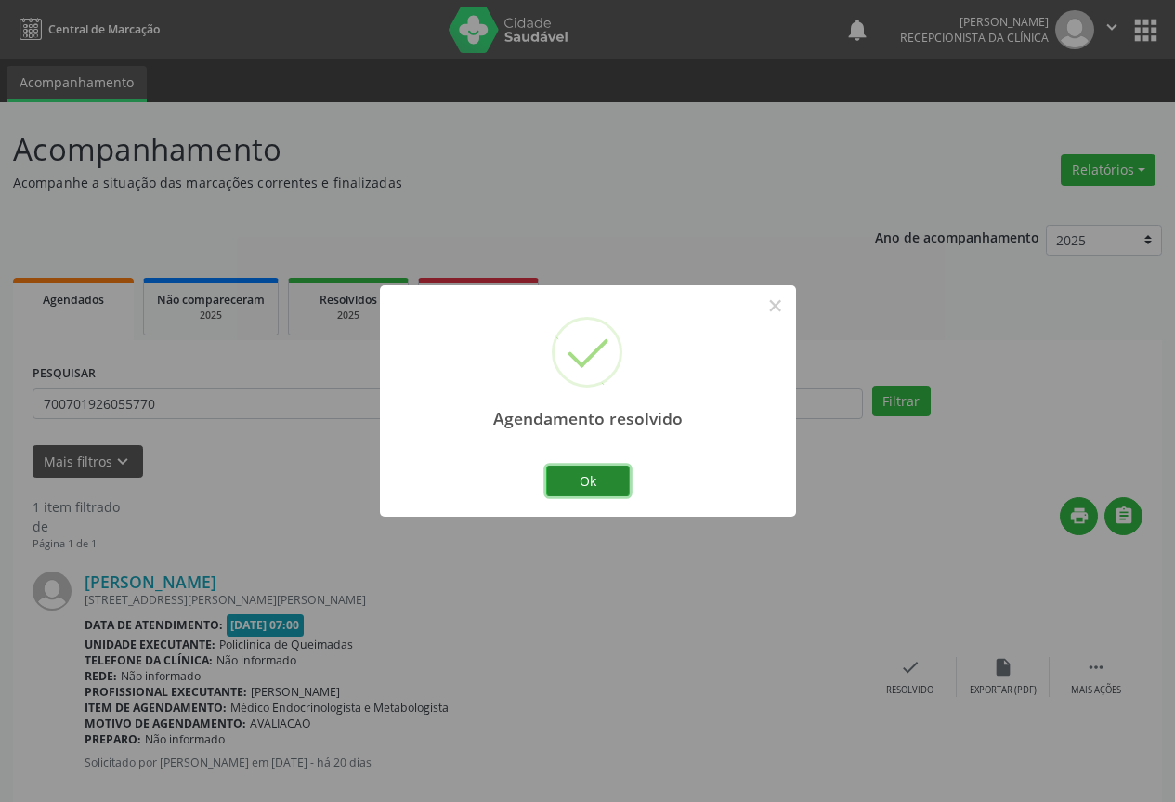
click at [593, 471] on button "Ok" at bounding box center [588, 481] width 84 height 32
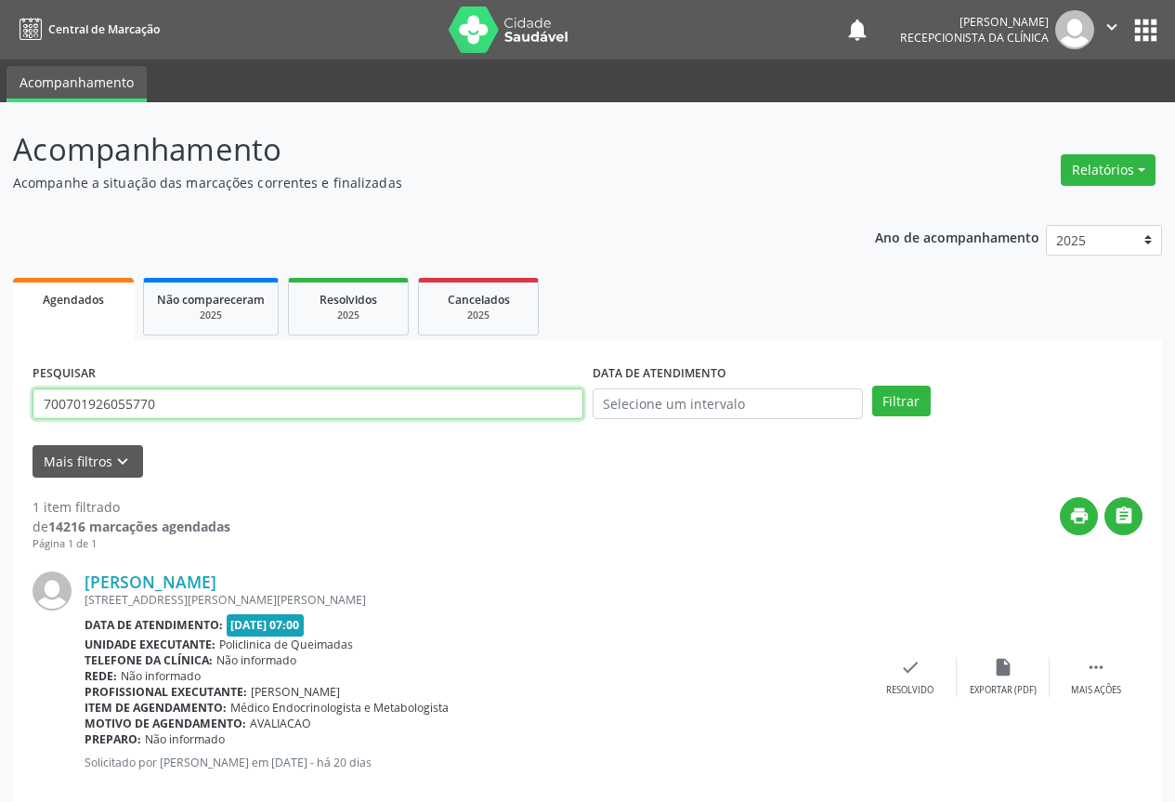
click at [544, 403] on input "700701926055770" at bounding box center [308, 404] width 551 height 32
click at [872, 386] on button "Filtrar" at bounding box center [901, 402] width 59 height 32
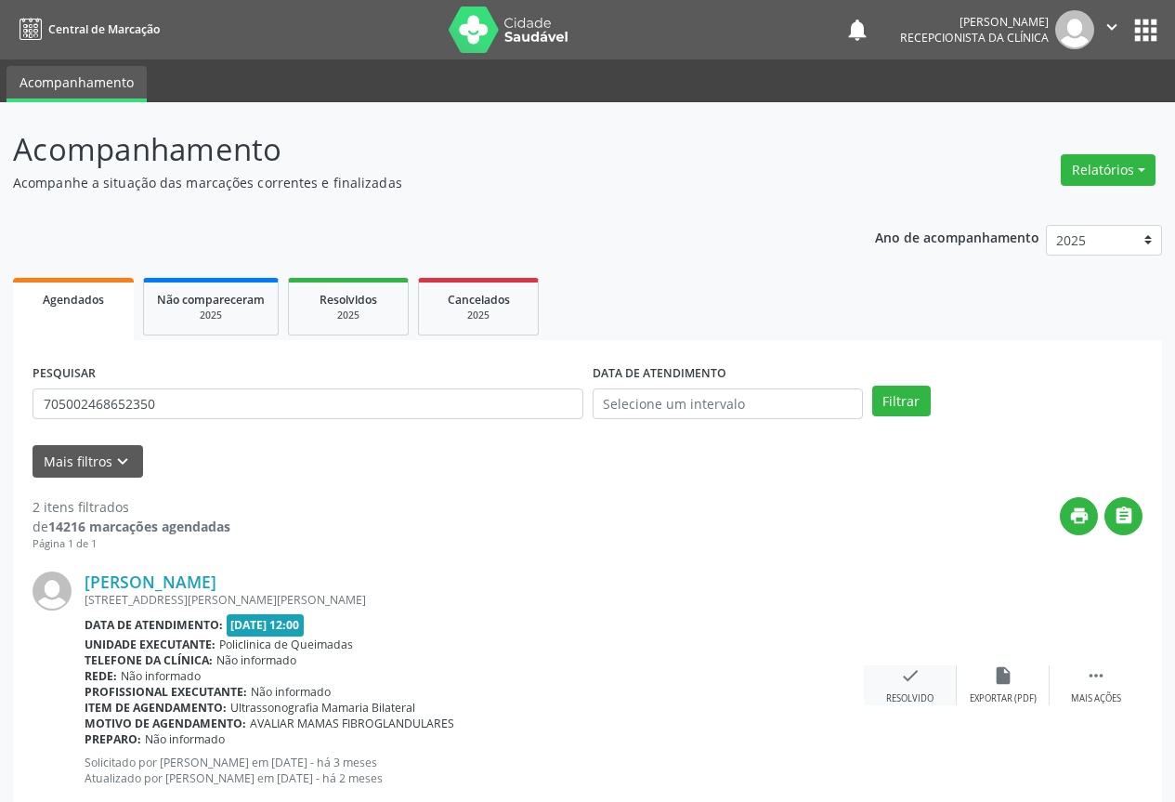
click at [911, 682] on icon "check" at bounding box center [910, 675] width 20 height 20
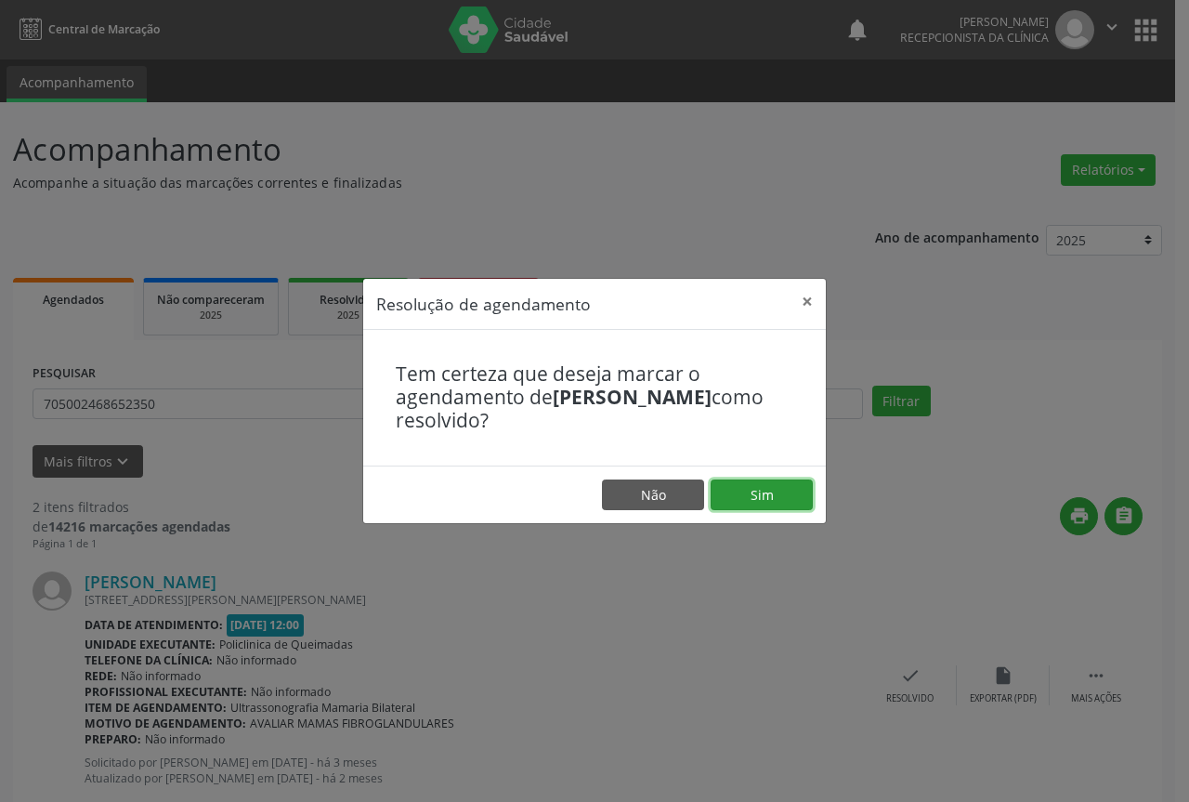
click at [791, 492] on button "Sim" at bounding box center [762, 495] width 102 height 32
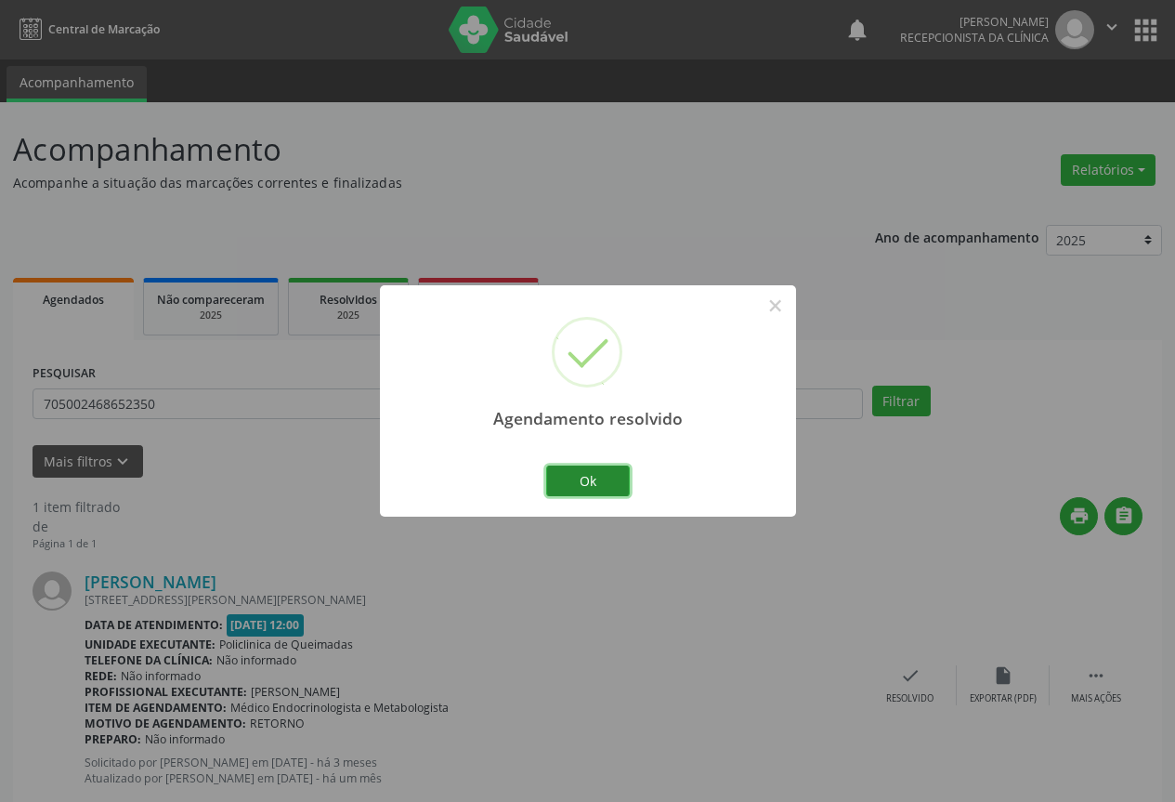
click at [586, 475] on button "Ok" at bounding box center [588, 481] width 84 height 32
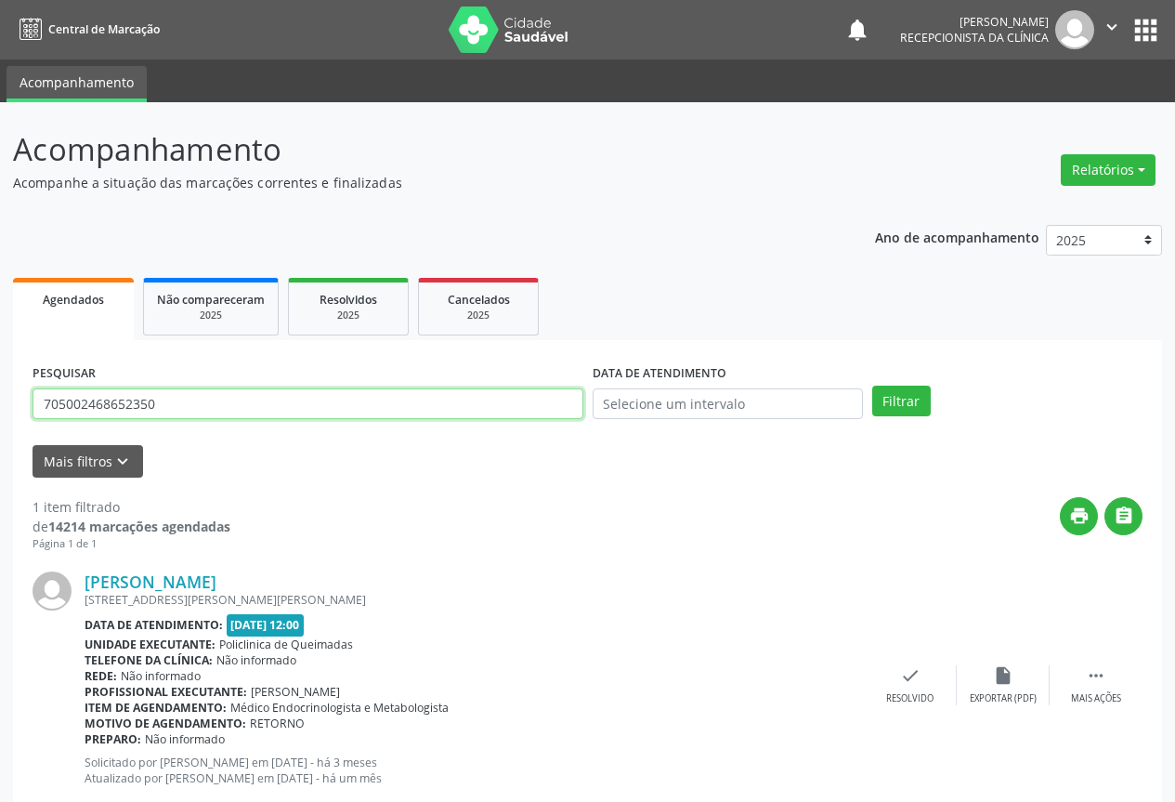
click at [518, 410] on input "705002468652350" at bounding box center [308, 404] width 551 height 32
click at [872, 386] on button "Filtrar" at bounding box center [901, 402] width 59 height 32
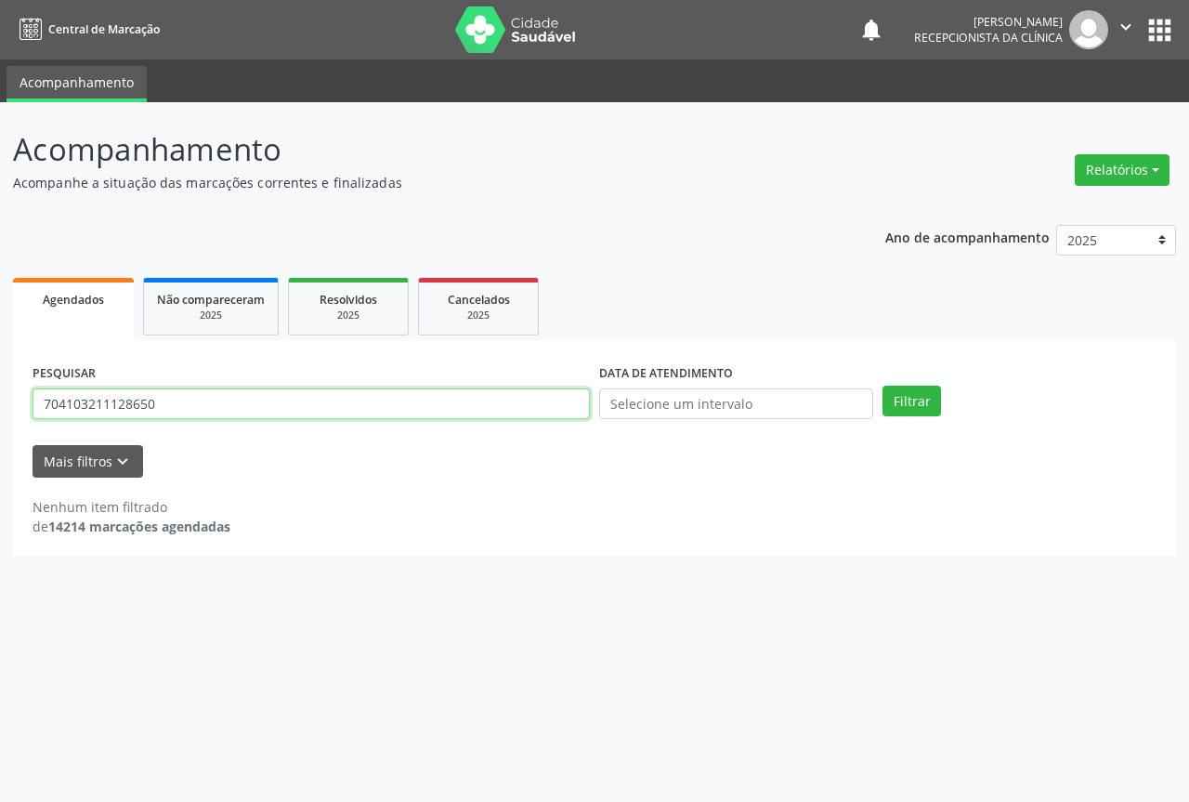
click at [158, 403] on input "704103211128650" at bounding box center [311, 404] width 557 height 32
click at [883, 386] on button "Filtrar" at bounding box center [912, 402] width 59 height 32
click at [350, 402] on input "704103211128650" at bounding box center [311, 404] width 557 height 32
type input "7041032"
click at [883, 386] on button "Filtrar" at bounding box center [912, 402] width 59 height 32
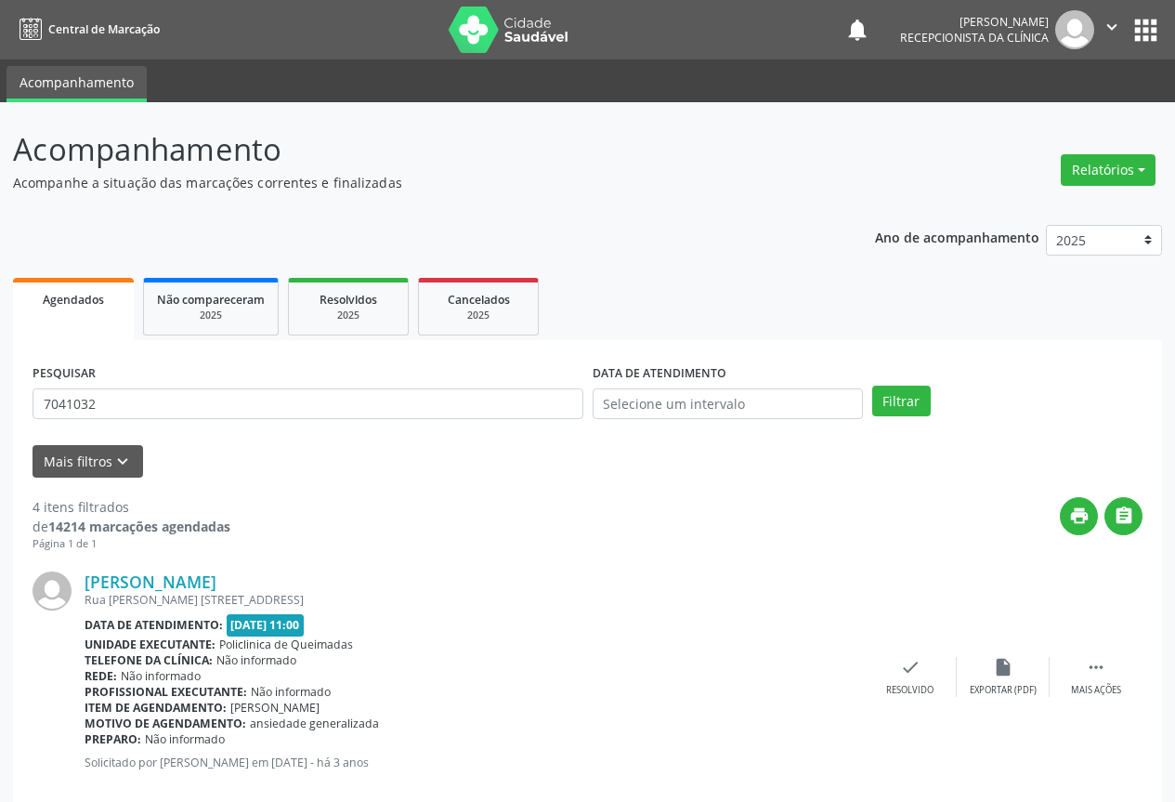
click at [400, 436] on form "PESQUISAR 7041032 DATA DE ATENDIMENTO Filtrar UNIDADE DE REFERÊNCIA Selecione u…" at bounding box center [588, 419] width 1110 height 118
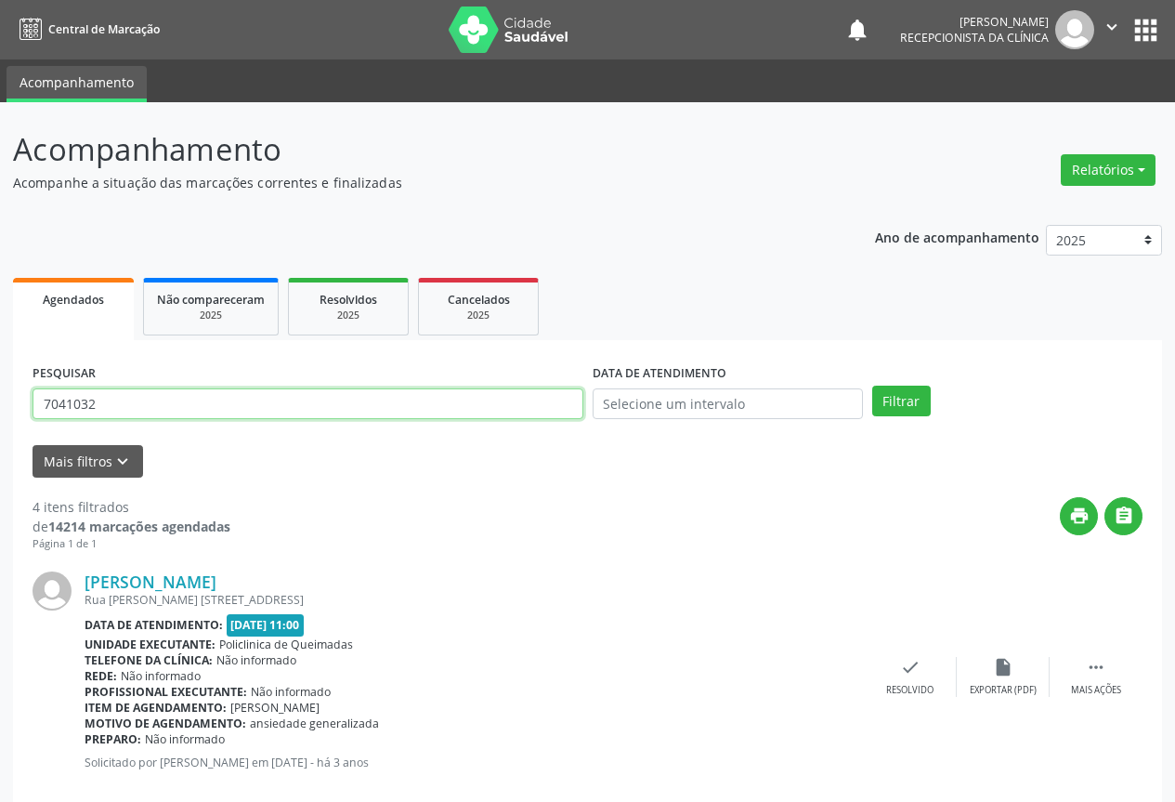
click at [407, 415] on input "7041032" at bounding box center [308, 404] width 551 height 32
click at [407, 413] on input "7041032" at bounding box center [308, 404] width 551 height 32
click at [872, 386] on button "Filtrar" at bounding box center [901, 402] width 59 height 32
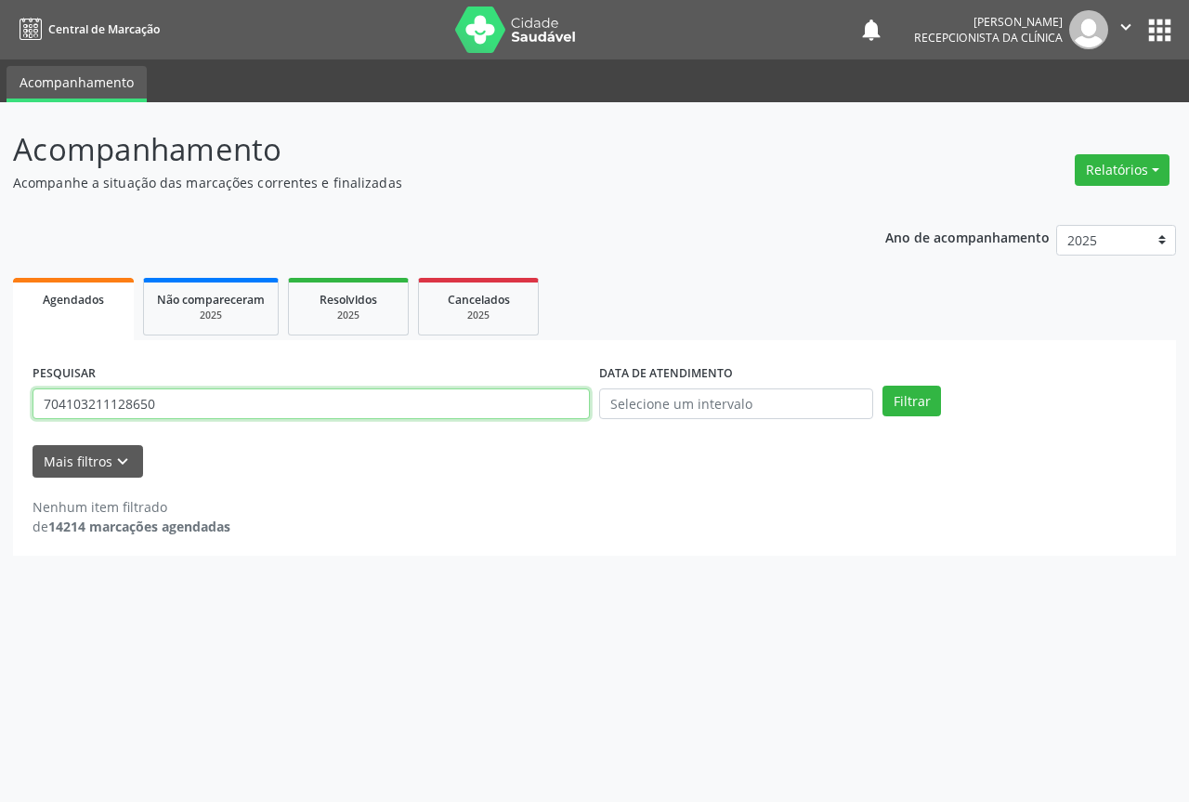
click at [295, 403] on input "704103211128650" at bounding box center [311, 404] width 557 height 32
click at [883, 386] on button "Filtrar" at bounding box center [912, 402] width 59 height 32
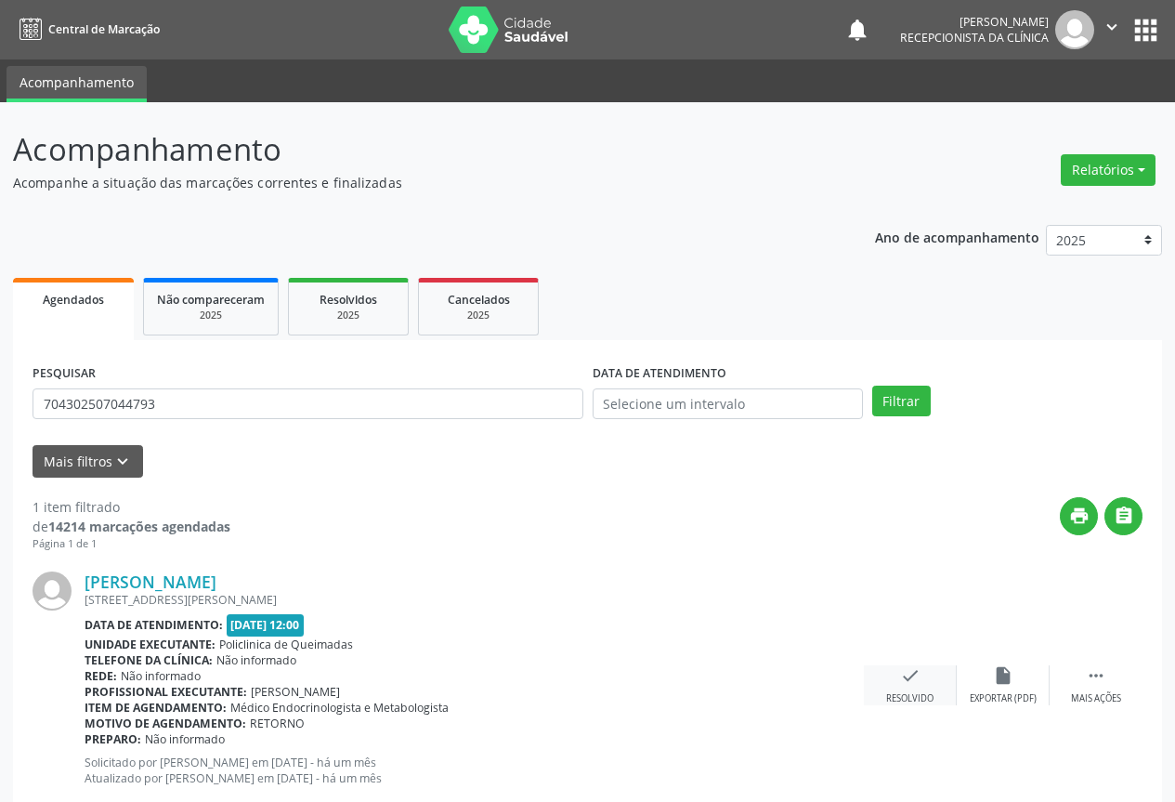
click at [912, 675] on icon "check" at bounding box center [910, 675] width 20 height 20
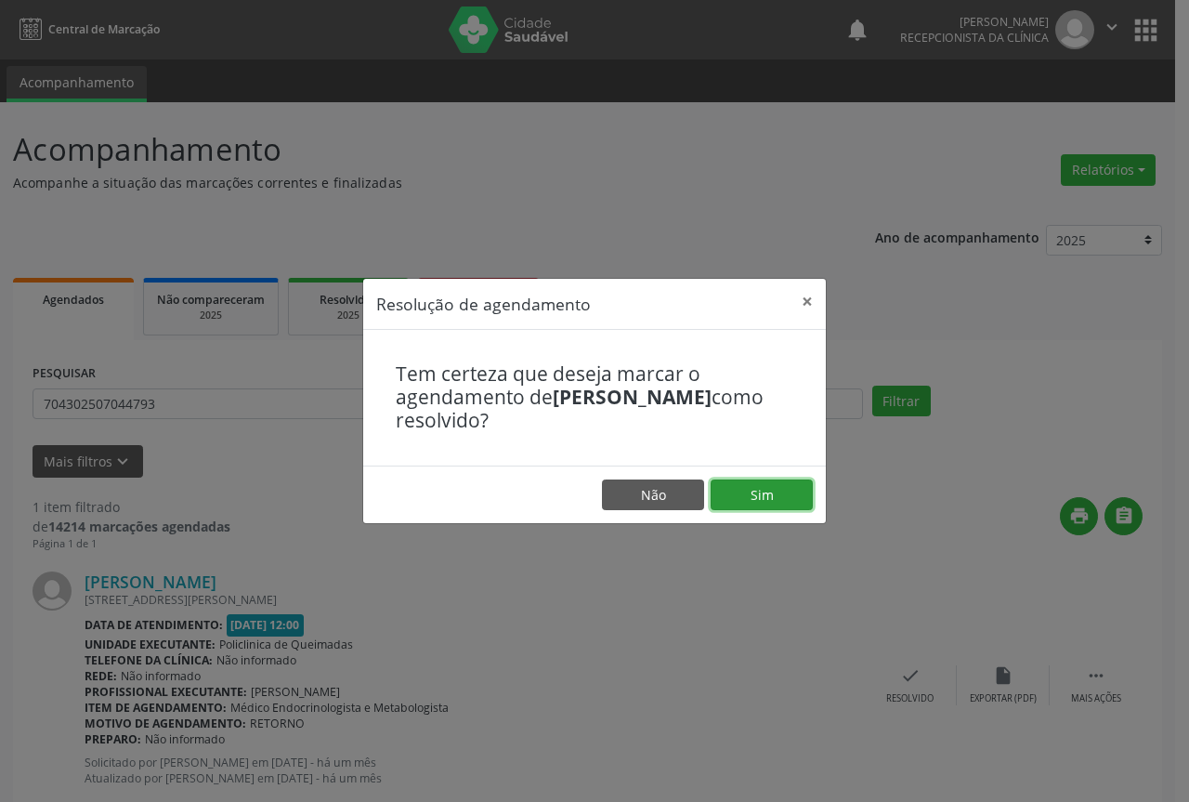
click at [744, 497] on button "Sim" at bounding box center [762, 495] width 102 height 32
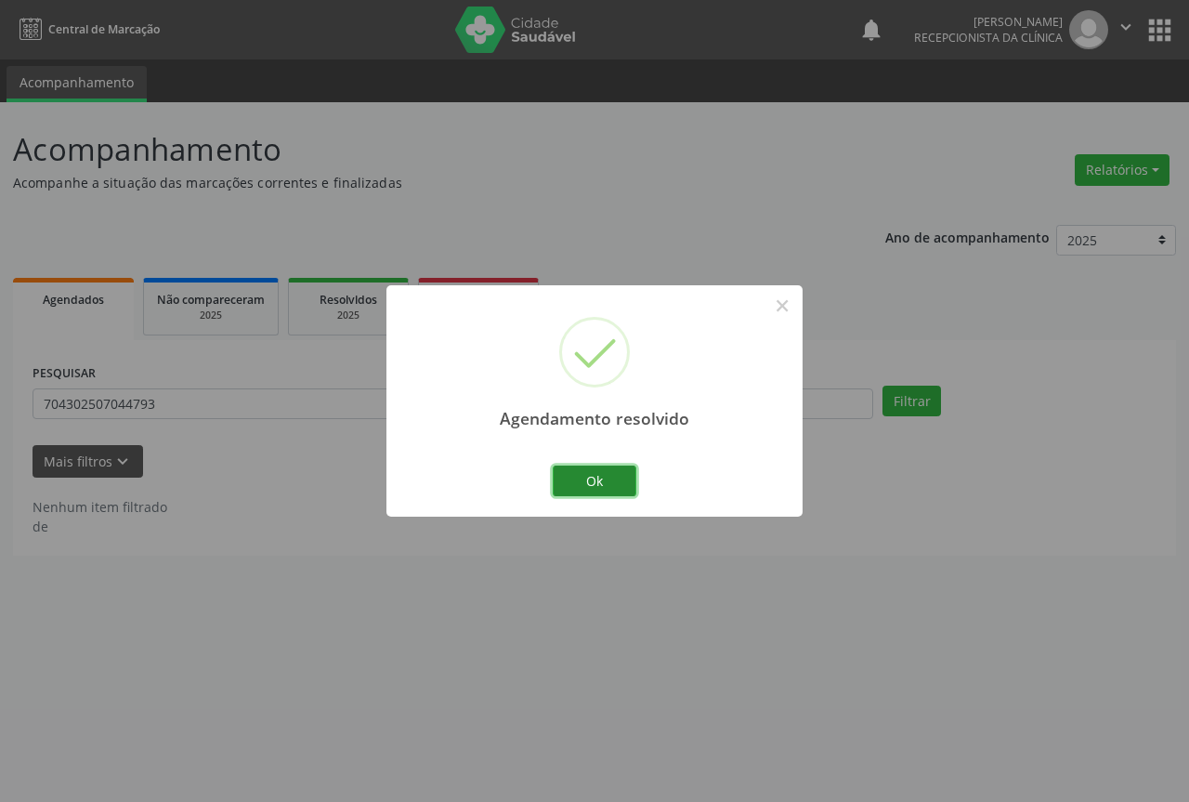
click at [610, 478] on button "Ok" at bounding box center [595, 481] width 84 height 32
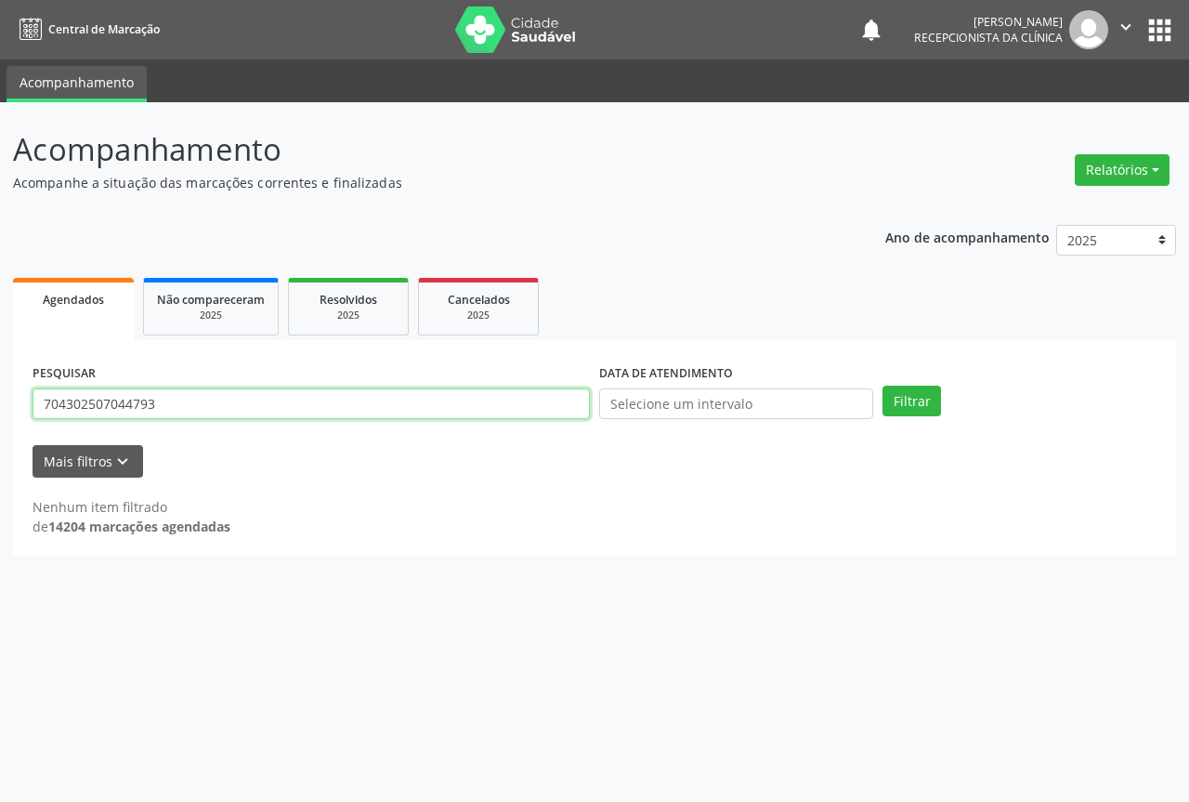
click at [506, 398] on input "704302507044793" at bounding box center [311, 404] width 557 height 32
click at [883, 386] on button "Filtrar" at bounding box center [912, 402] width 59 height 32
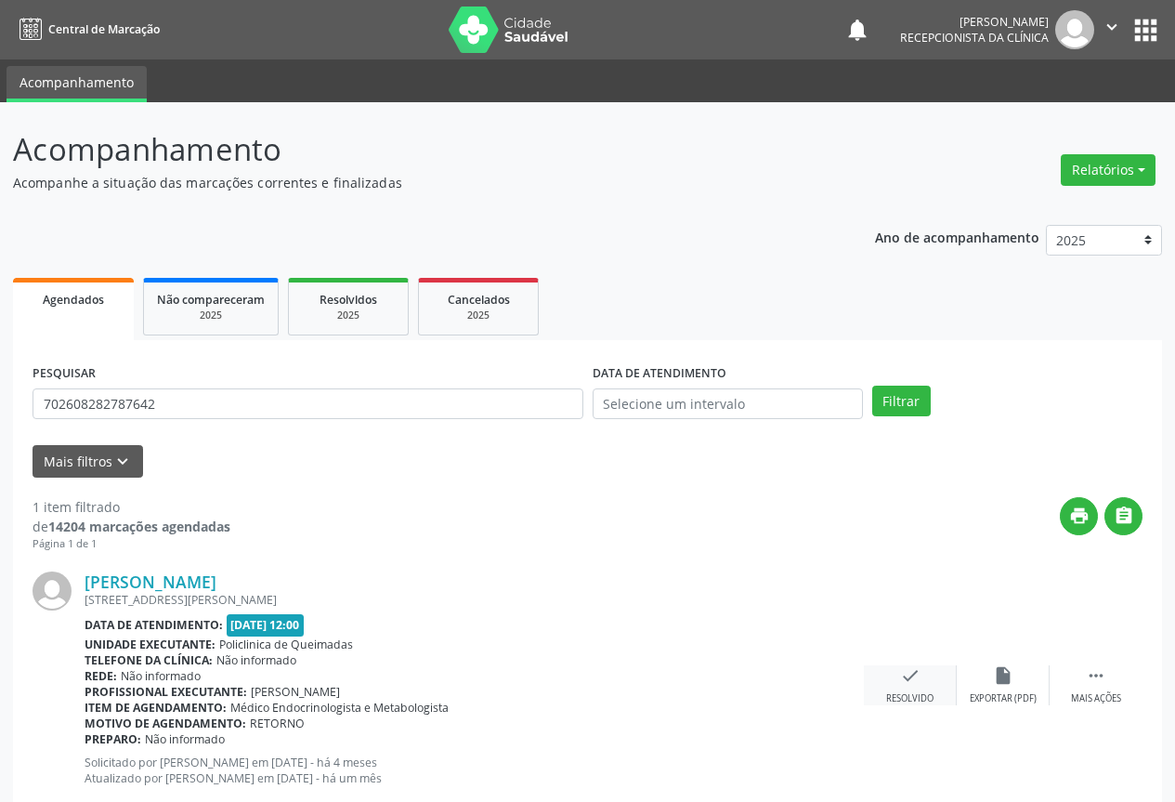
click at [908, 676] on icon "check" at bounding box center [910, 675] width 20 height 20
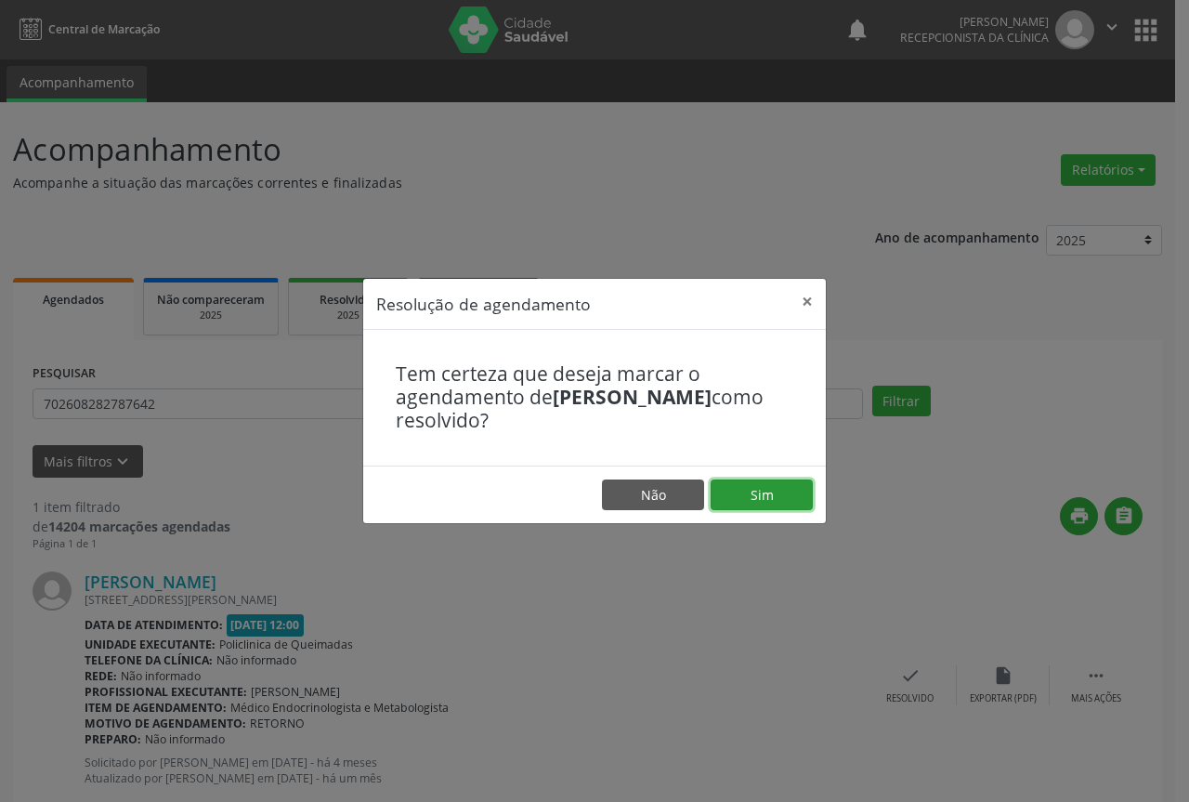
click at [761, 491] on button "Sim" at bounding box center [762, 495] width 102 height 32
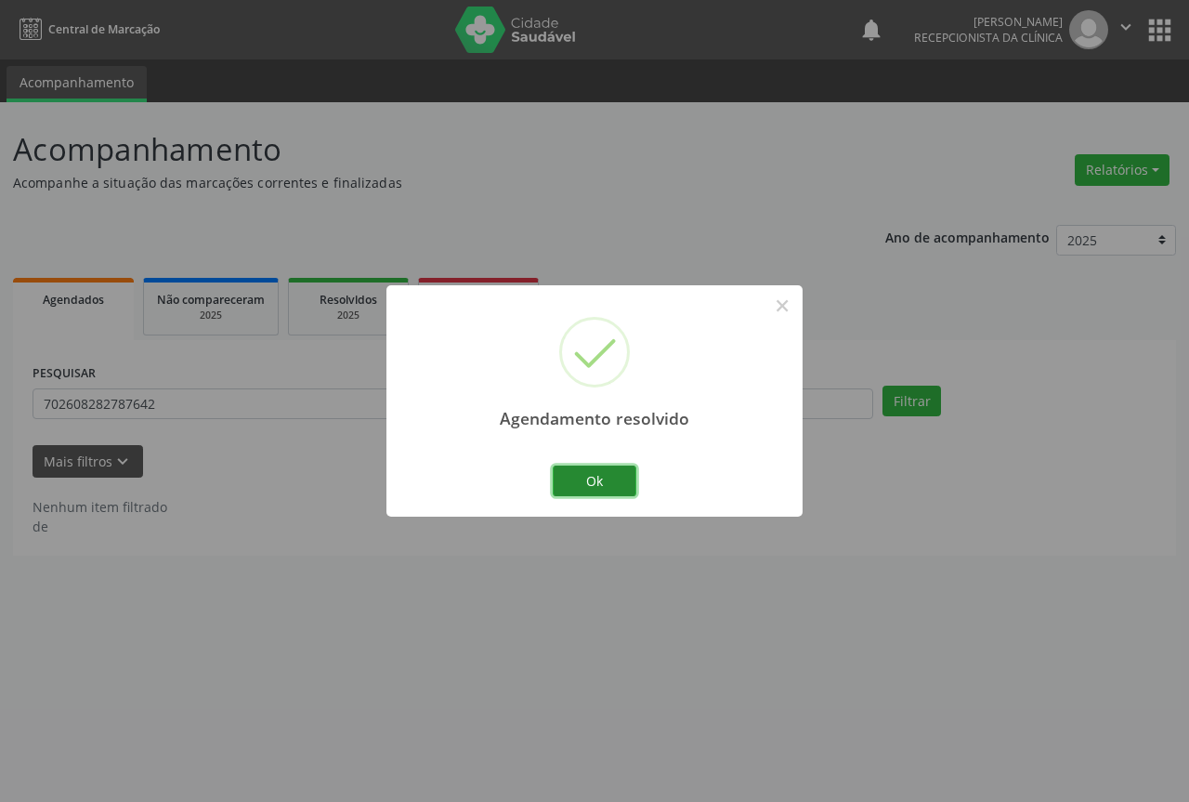
click at [595, 474] on button "Ok" at bounding box center [595, 481] width 84 height 32
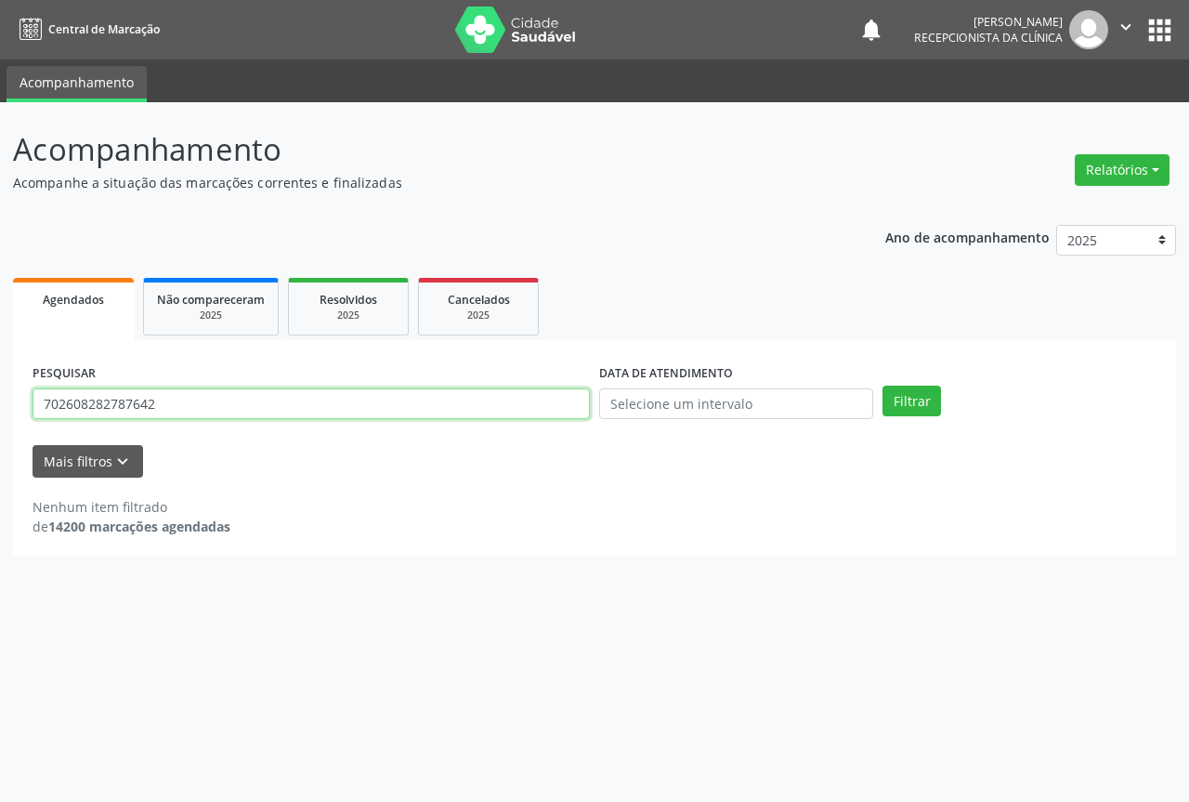
click at [388, 401] on input "702608282787642" at bounding box center [311, 404] width 557 height 32
click at [883, 386] on button "Filtrar" at bounding box center [912, 402] width 59 height 32
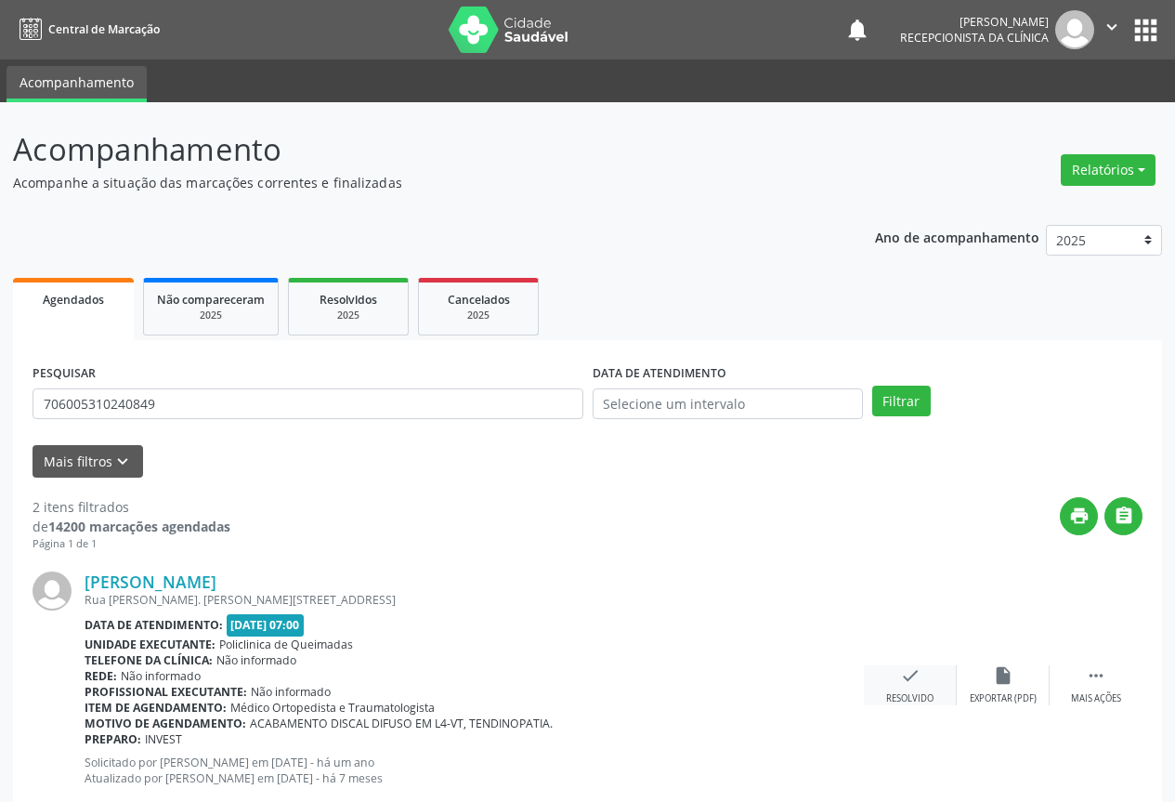
click at [912, 677] on icon "check" at bounding box center [910, 675] width 20 height 20
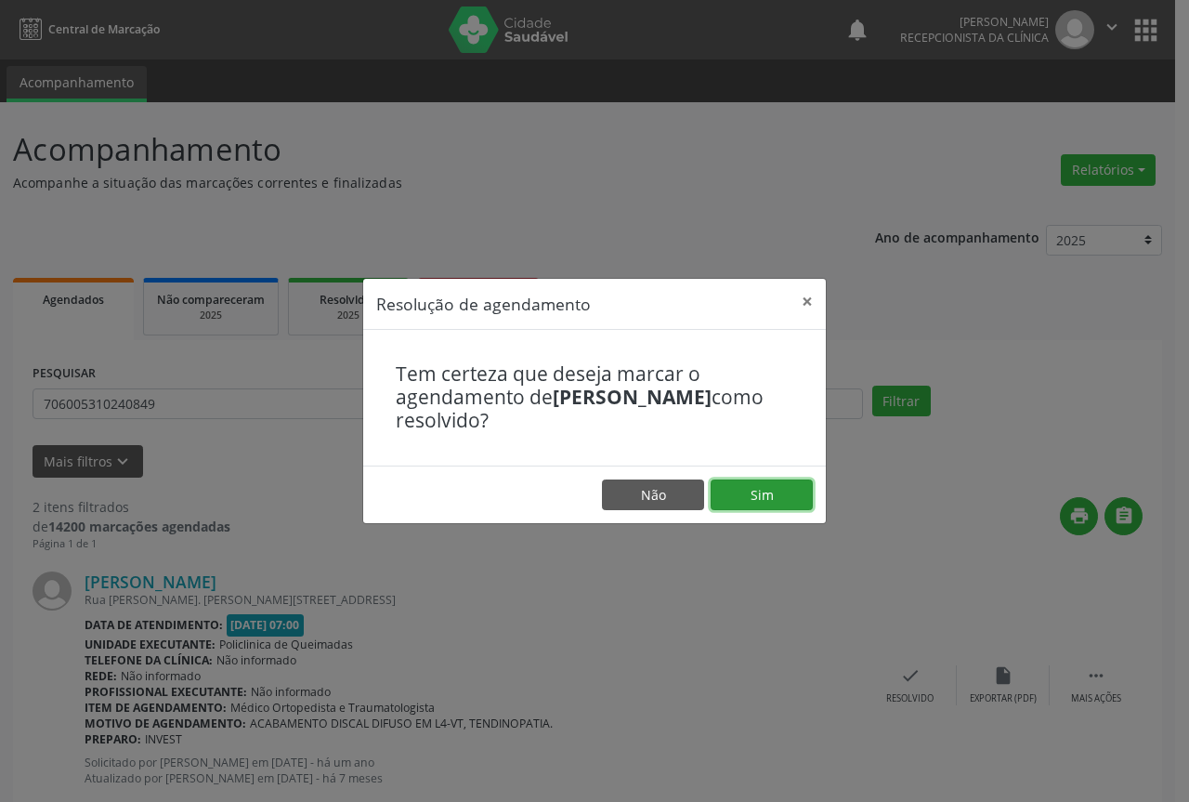
click at [746, 497] on button "Sim" at bounding box center [762, 495] width 102 height 32
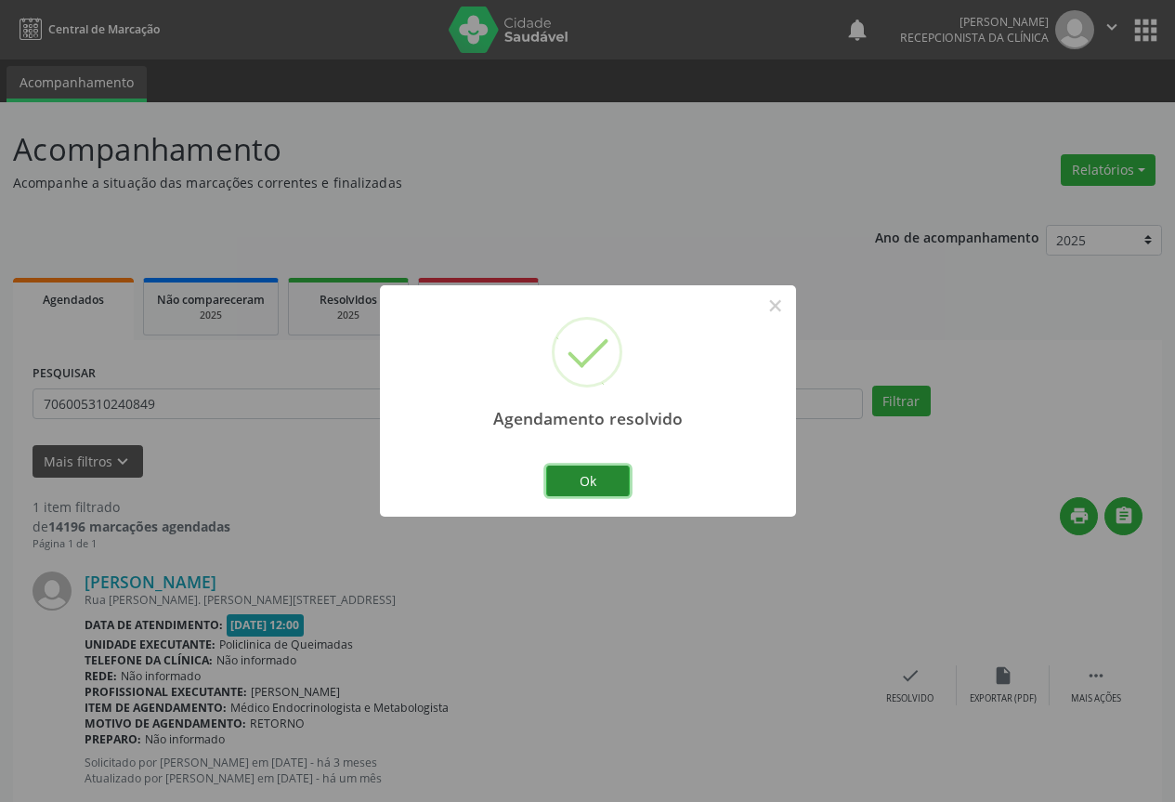
click at [588, 477] on button "Ok" at bounding box center [588, 481] width 84 height 32
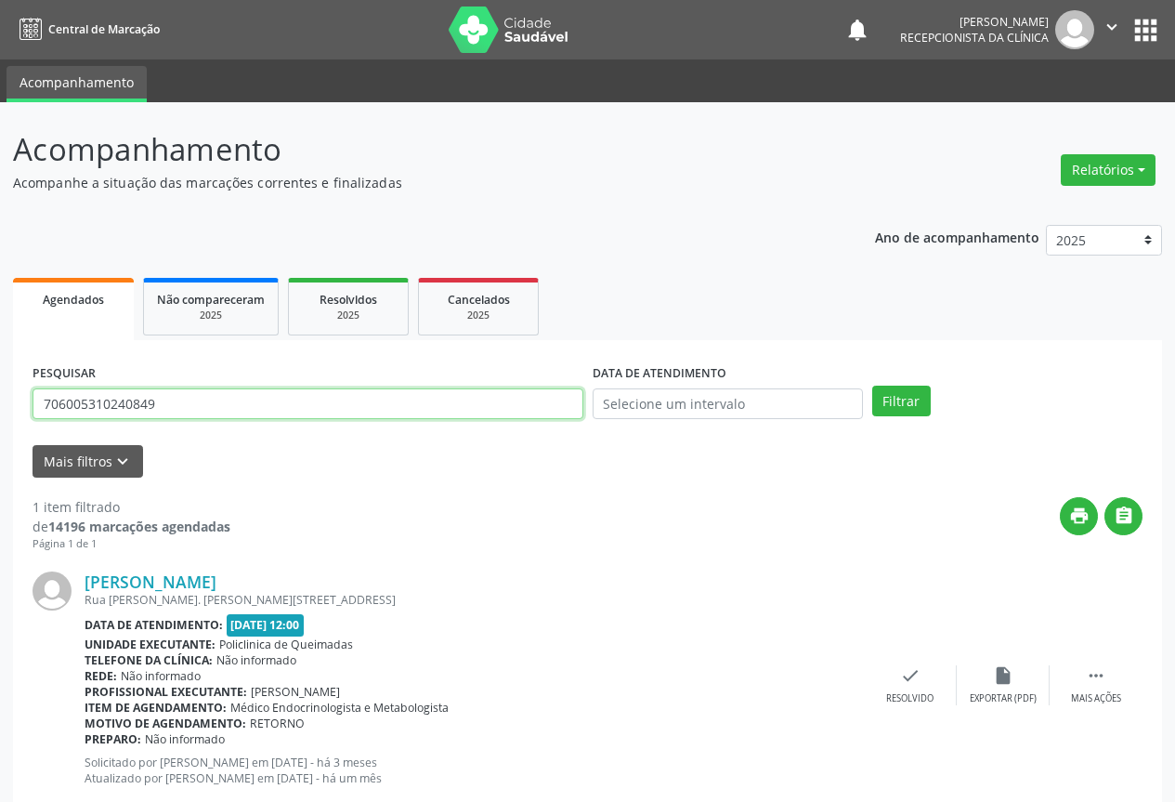
click at [483, 410] on input "706005310240849" at bounding box center [308, 404] width 551 height 32
click at [872, 386] on button "Filtrar" at bounding box center [901, 402] width 59 height 32
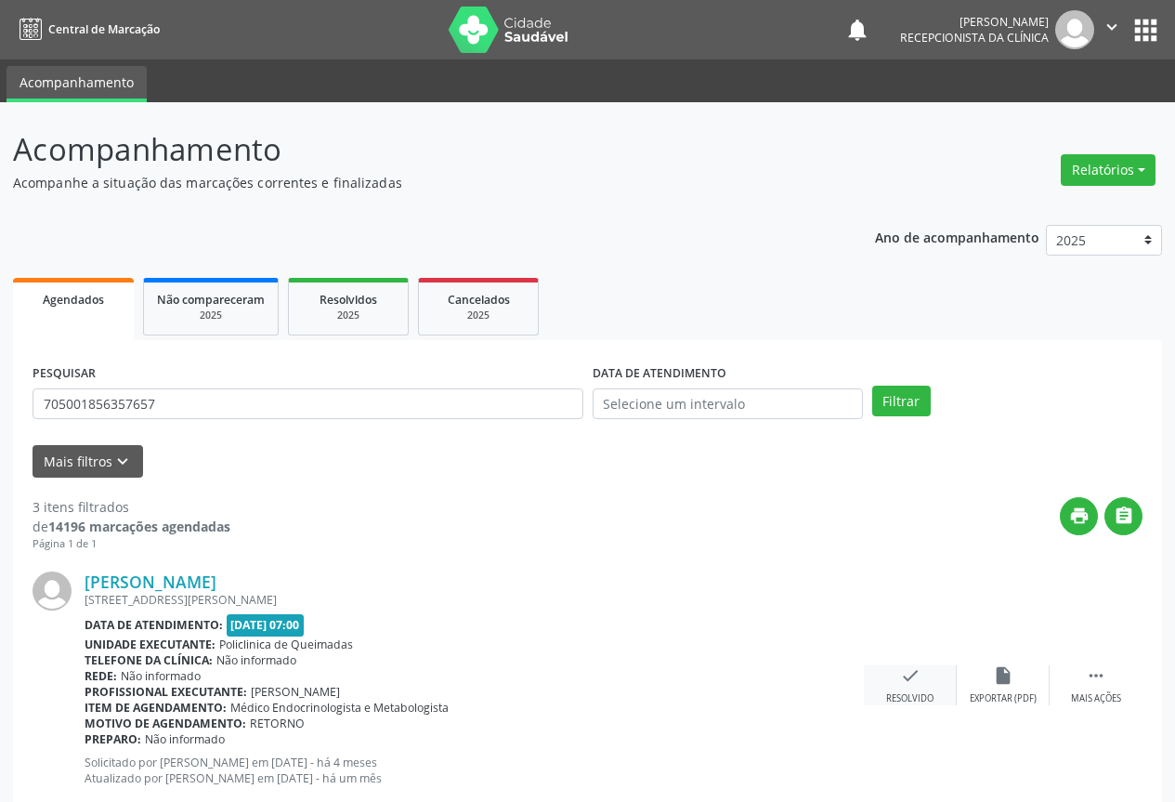
click at [908, 675] on icon "check" at bounding box center [910, 675] width 20 height 20
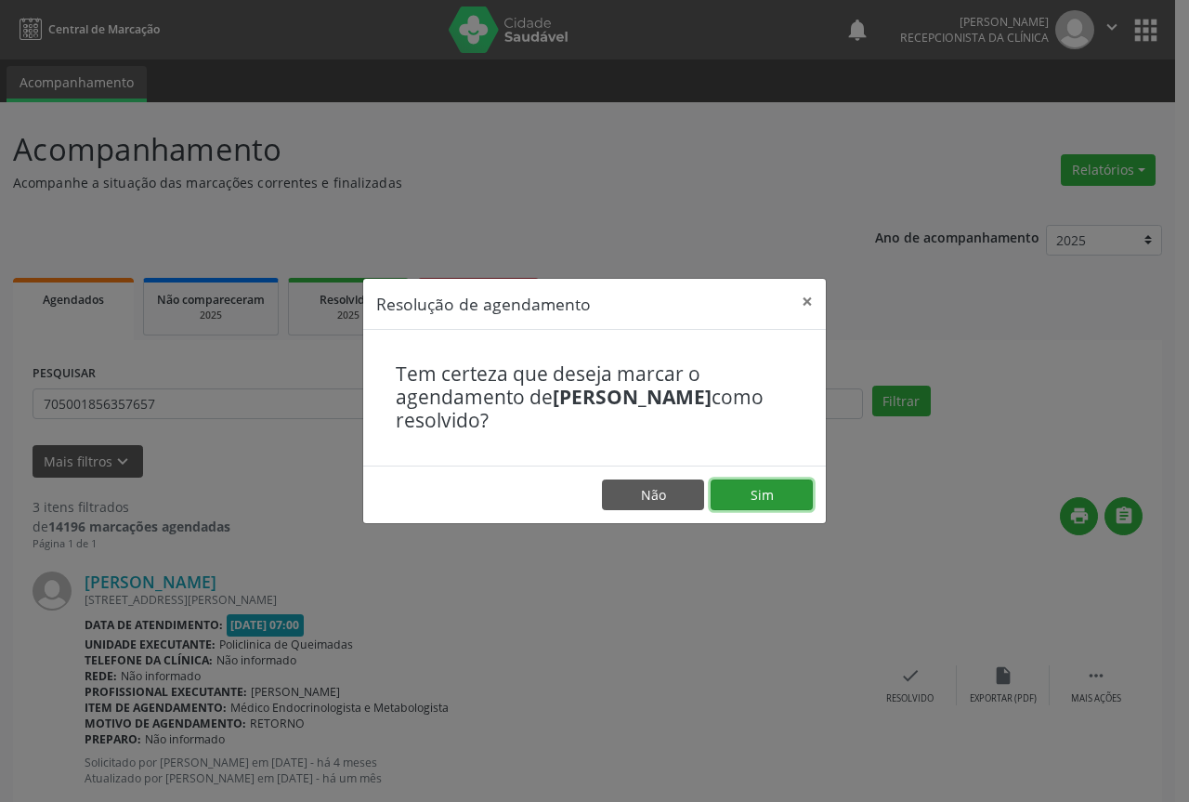
click at [755, 486] on button "Sim" at bounding box center [762, 495] width 102 height 32
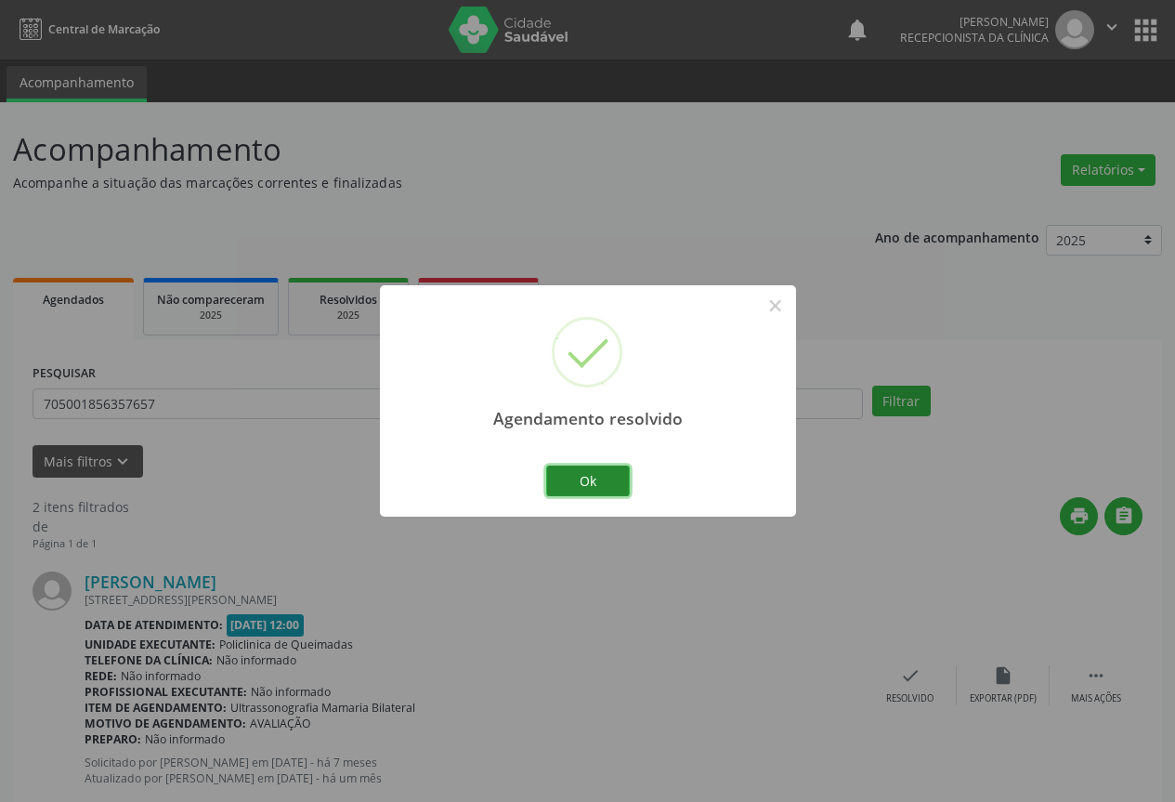
click at [603, 475] on button "Ok" at bounding box center [588, 481] width 84 height 32
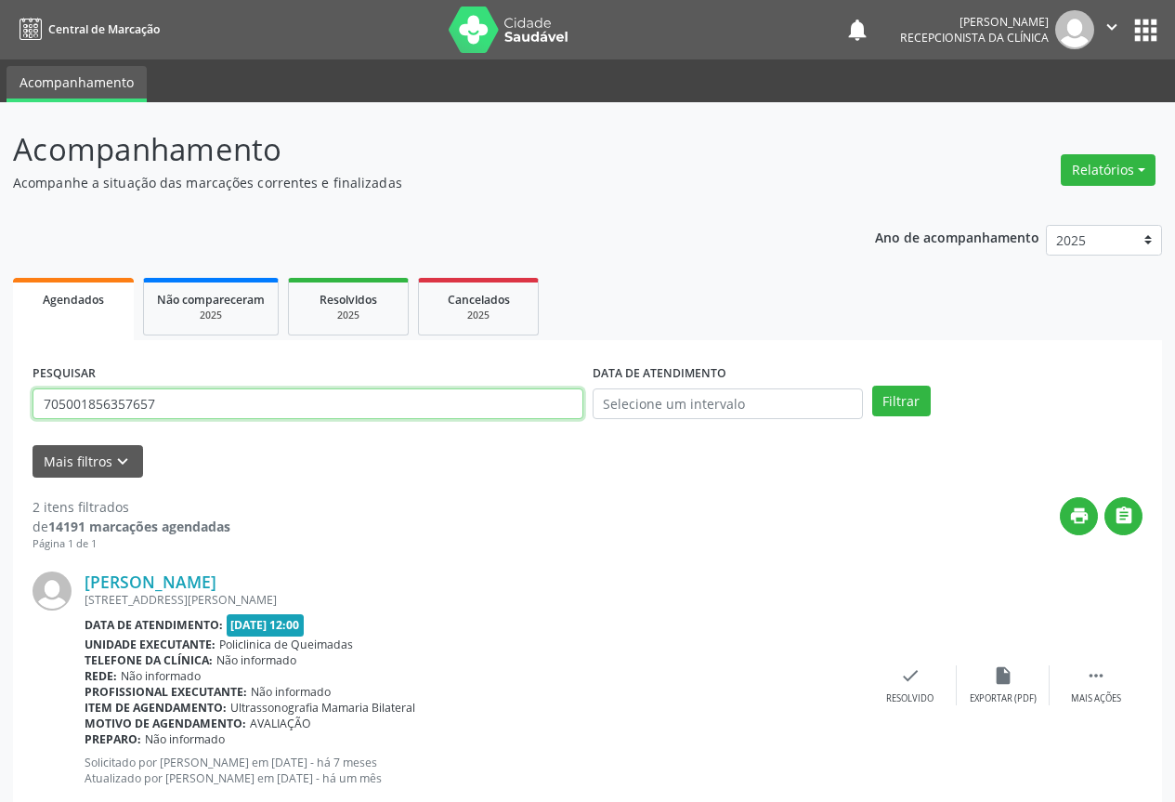
click at [410, 400] on input "705001856357657" at bounding box center [308, 404] width 551 height 32
type input "7"
click at [872, 386] on button "Filtrar" at bounding box center [901, 402] width 59 height 32
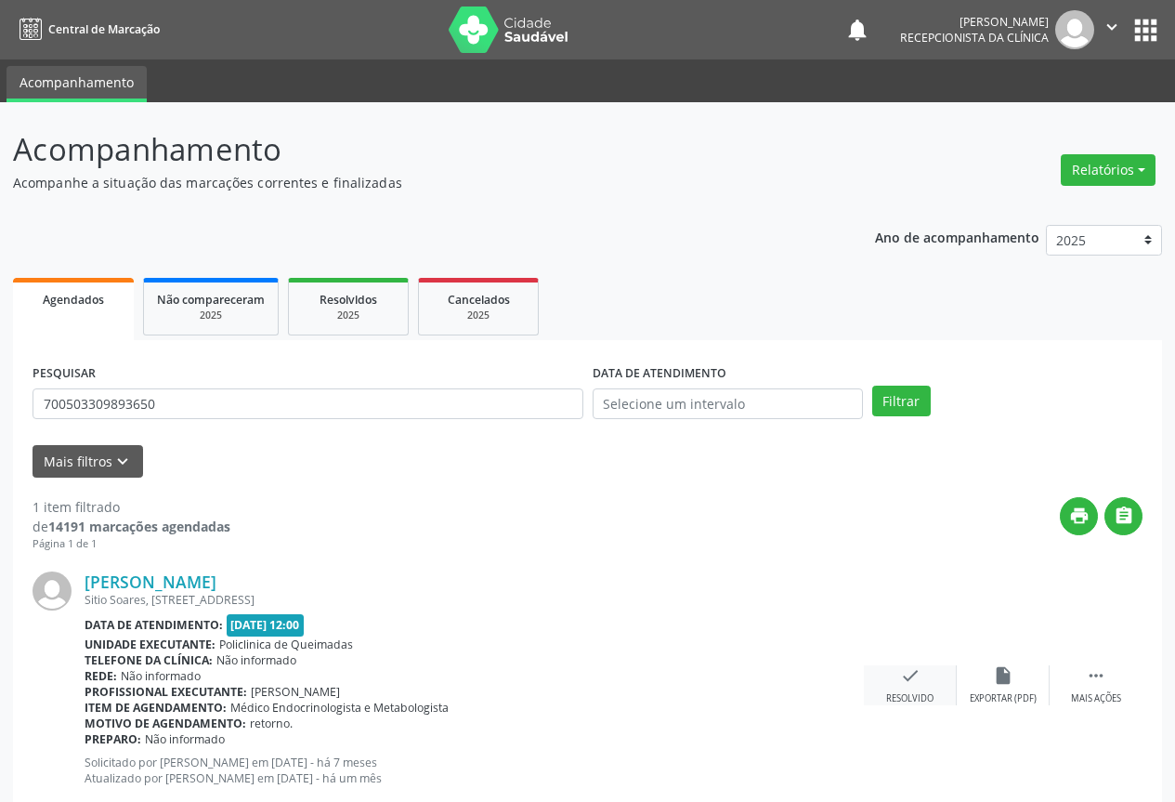
click at [909, 683] on icon "check" at bounding box center [910, 675] width 20 height 20
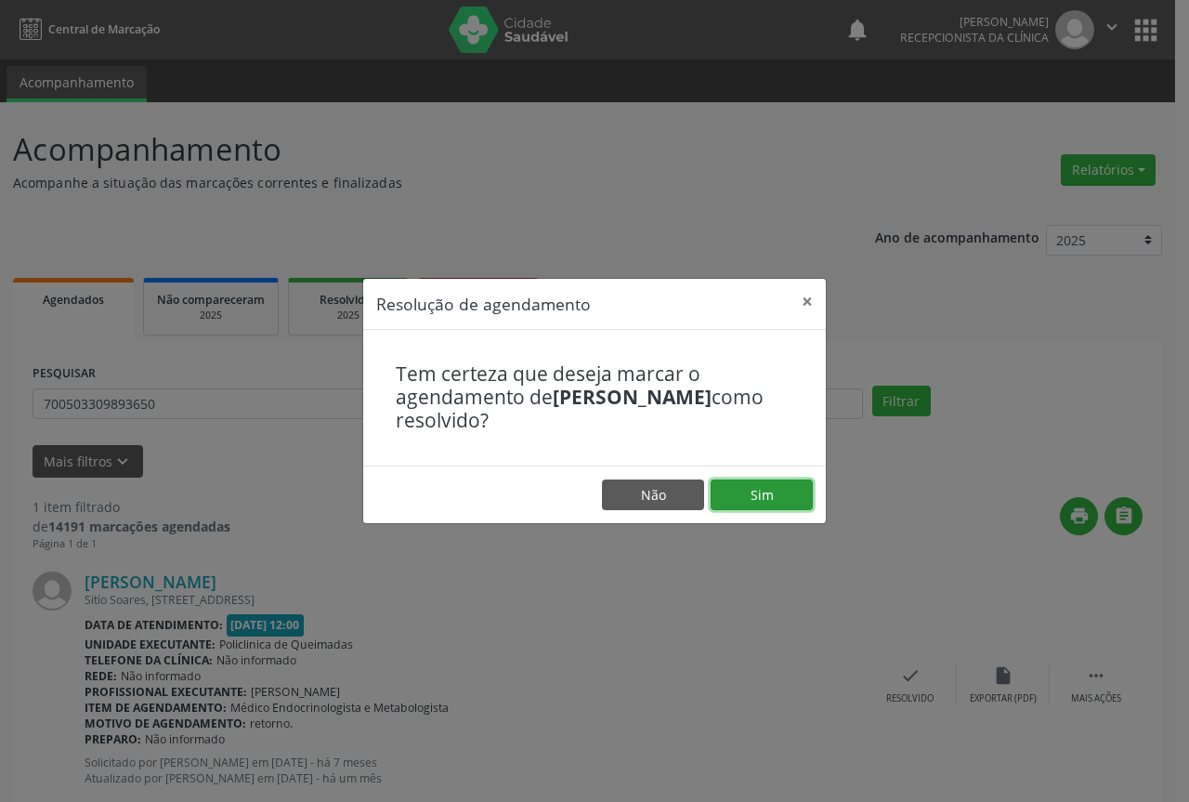
click at [764, 494] on button "Sim" at bounding box center [762, 495] width 102 height 32
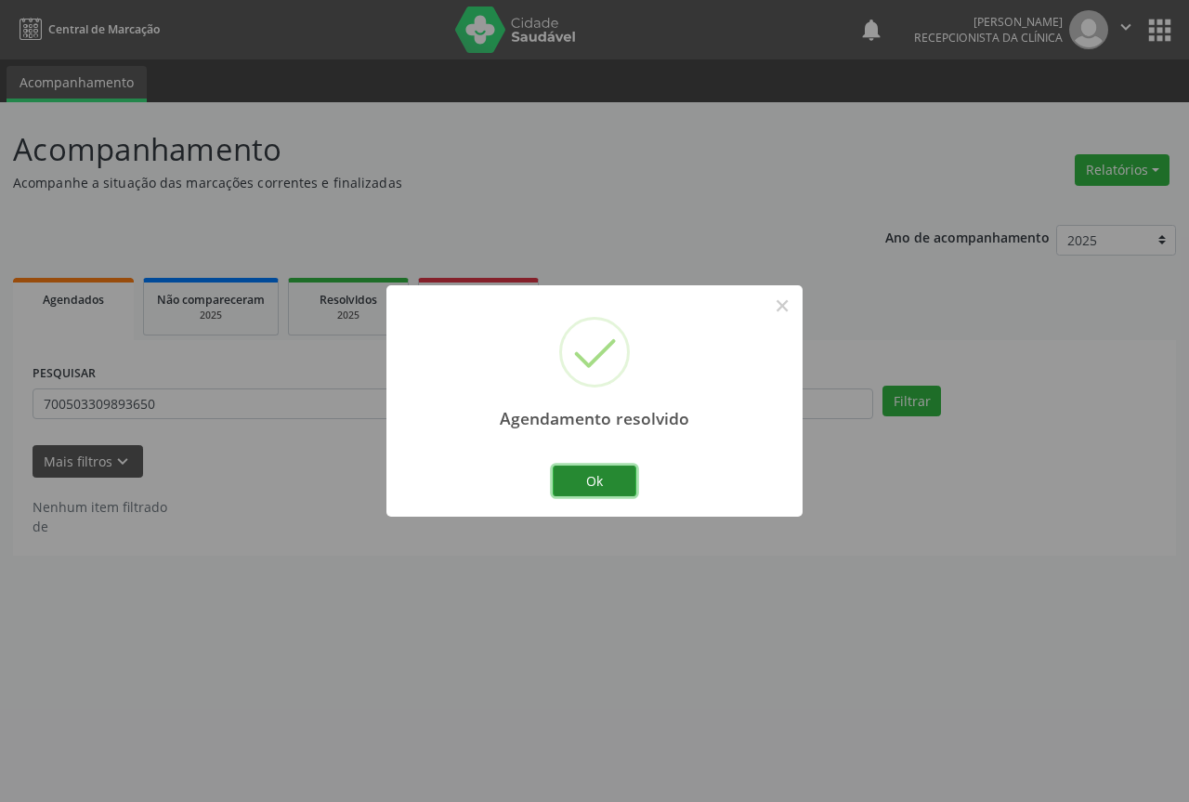
click at [591, 477] on button "Ok" at bounding box center [595, 481] width 84 height 32
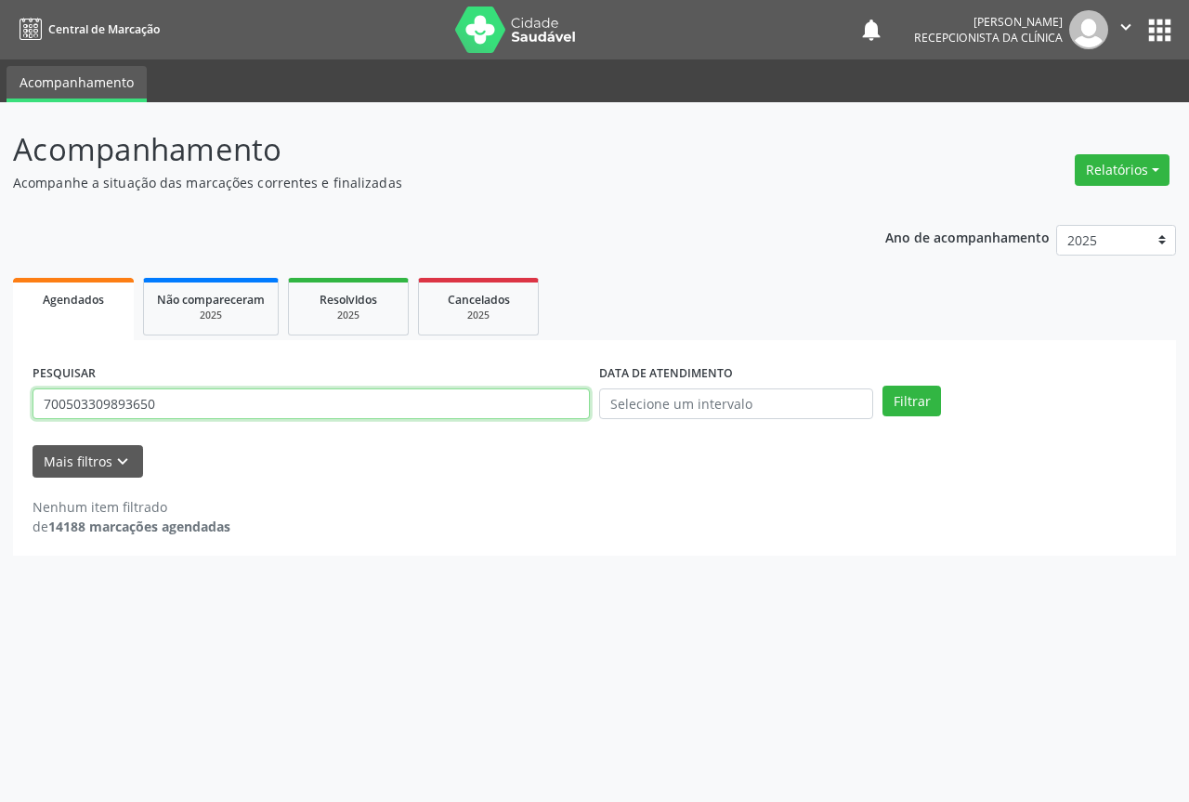
click at [254, 402] on input "700503309893650" at bounding box center [311, 404] width 557 height 32
click at [883, 386] on button "Filtrar" at bounding box center [912, 402] width 59 height 32
click at [245, 397] on input "704103211128650" at bounding box center [311, 404] width 557 height 32
type input "7"
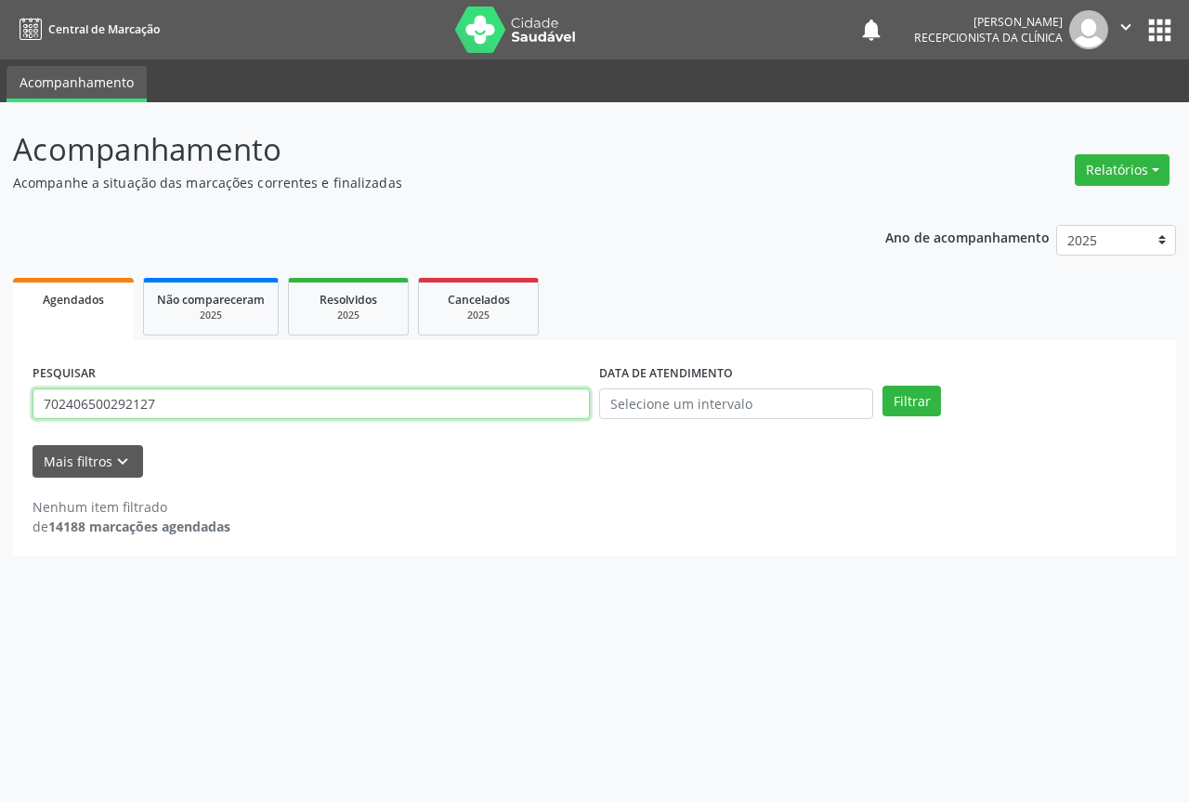
click at [883, 386] on button "Filtrar" at bounding box center [912, 402] width 59 height 32
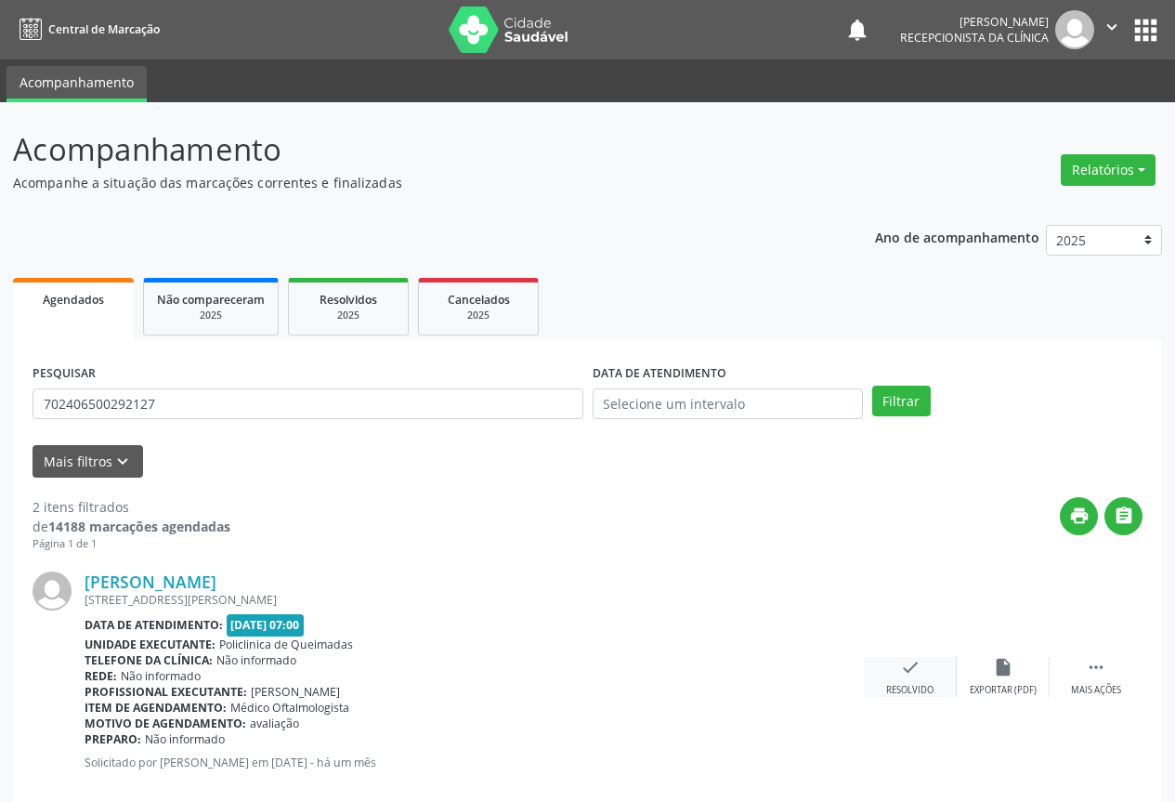
click at [912, 675] on icon "check" at bounding box center [910, 667] width 20 height 20
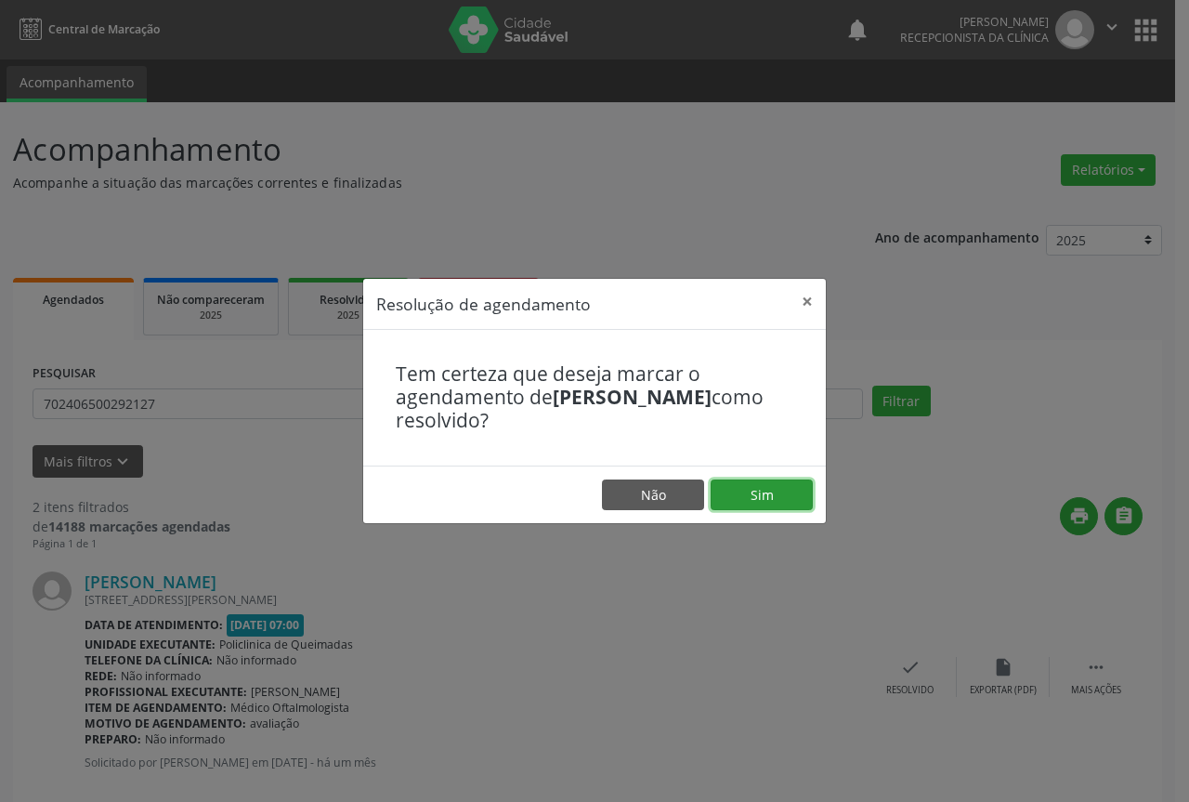
click at [747, 502] on button "Sim" at bounding box center [762, 495] width 102 height 32
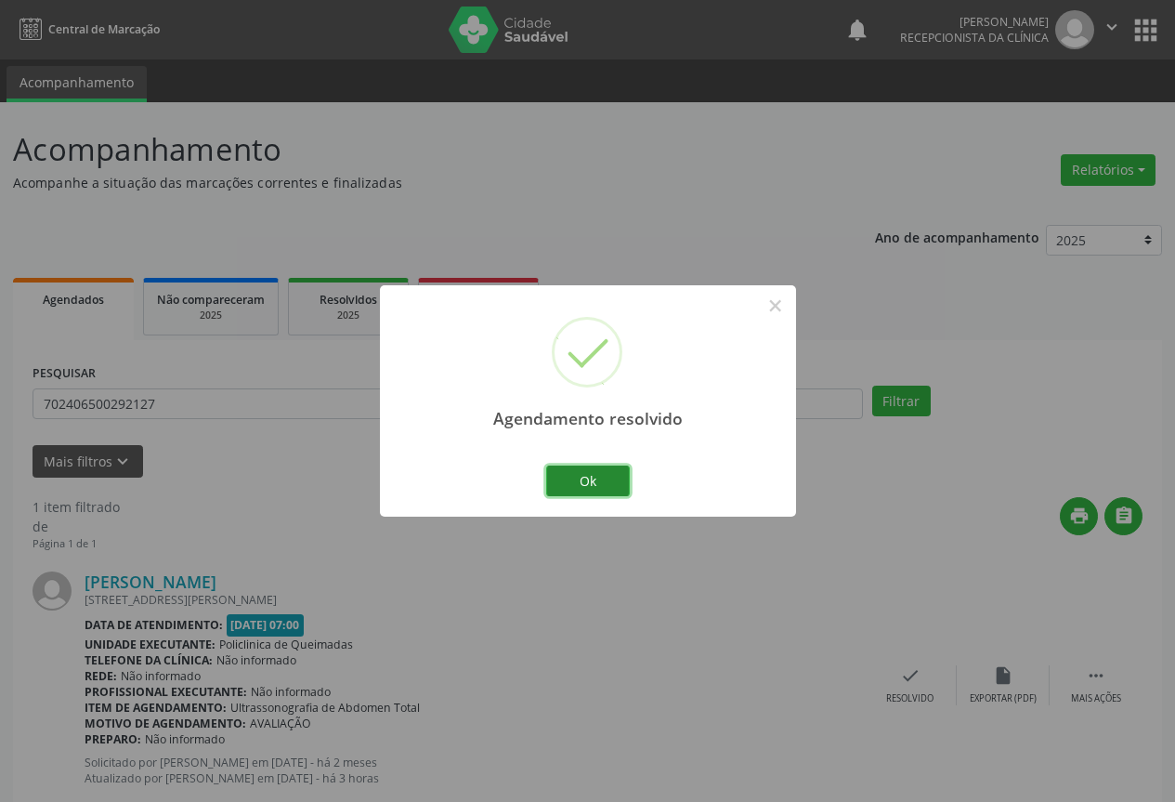
click at [581, 474] on button "Ok" at bounding box center [588, 481] width 84 height 32
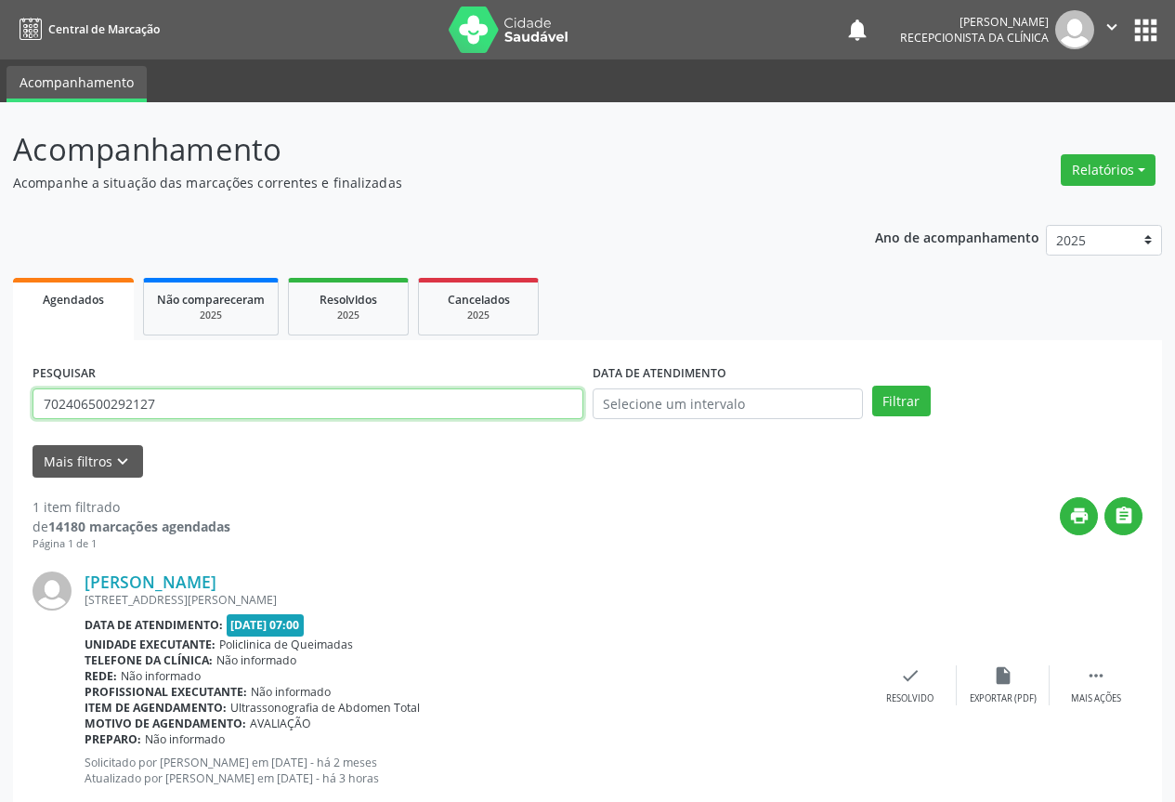
click at [530, 403] on input "702406500292127" at bounding box center [308, 404] width 551 height 32
click at [872, 386] on button "Filtrar" at bounding box center [901, 402] width 59 height 32
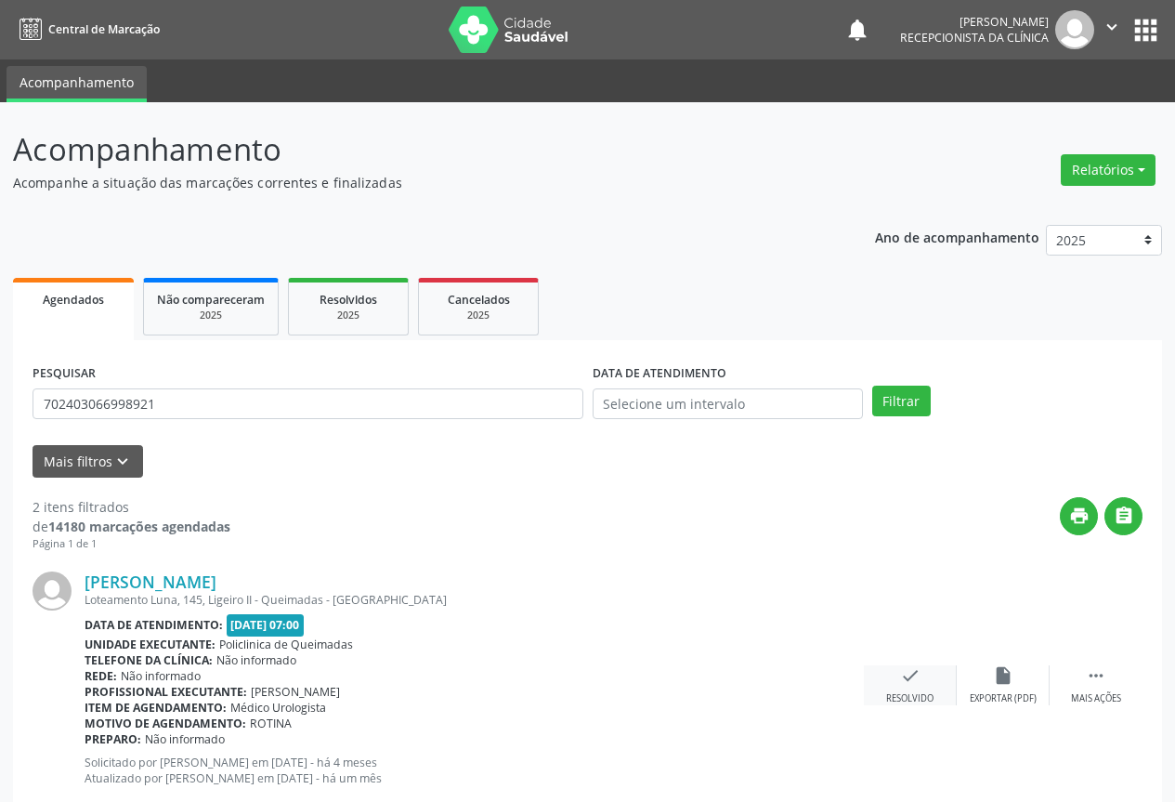
click at [910, 689] on div "check Resolvido" at bounding box center [910, 685] width 93 height 40
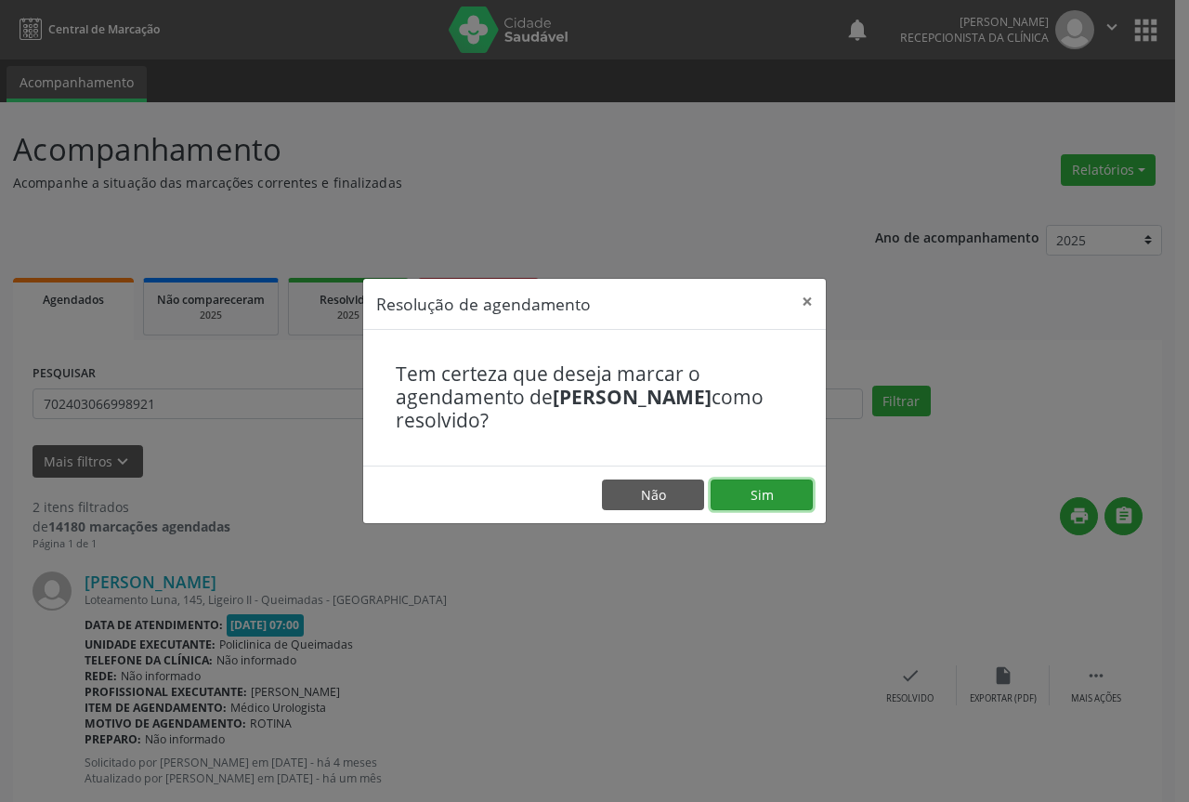
click at [756, 497] on button "Sim" at bounding box center [762, 495] width 102 height 32
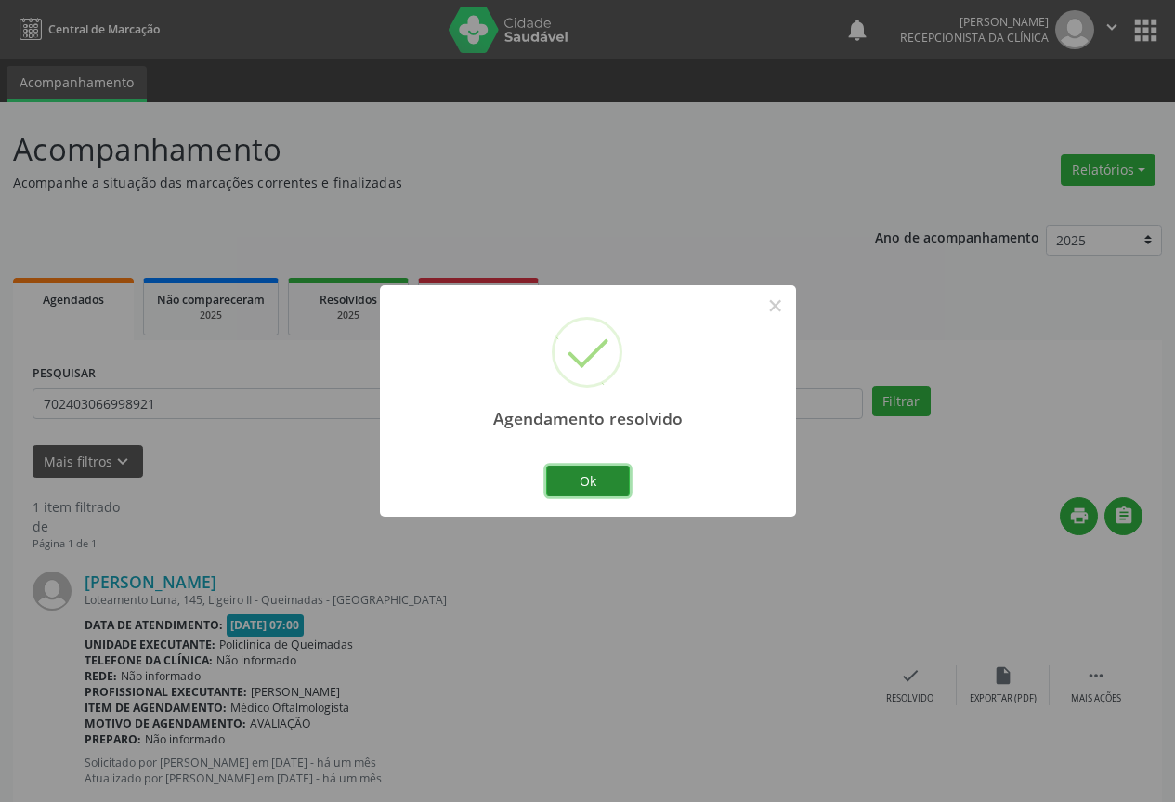
click at [596, 470] on button "Ok" at bounding box center [588, 481] width 84 height 32
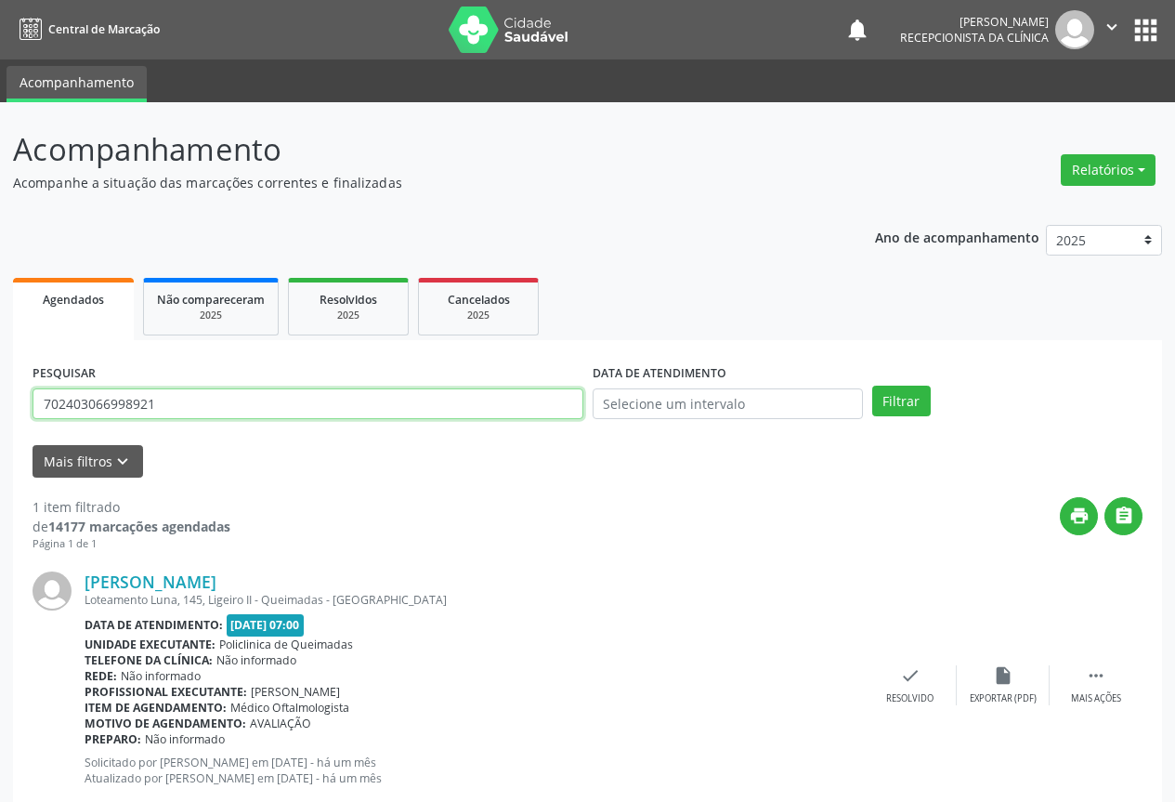
click at [491, 400] on input "702403066998921" at bounding box center [308, 404] width 551 height 32
click at [872, 386] on button "Filtrar" at bounding box center [901, 402] width 59 height 32
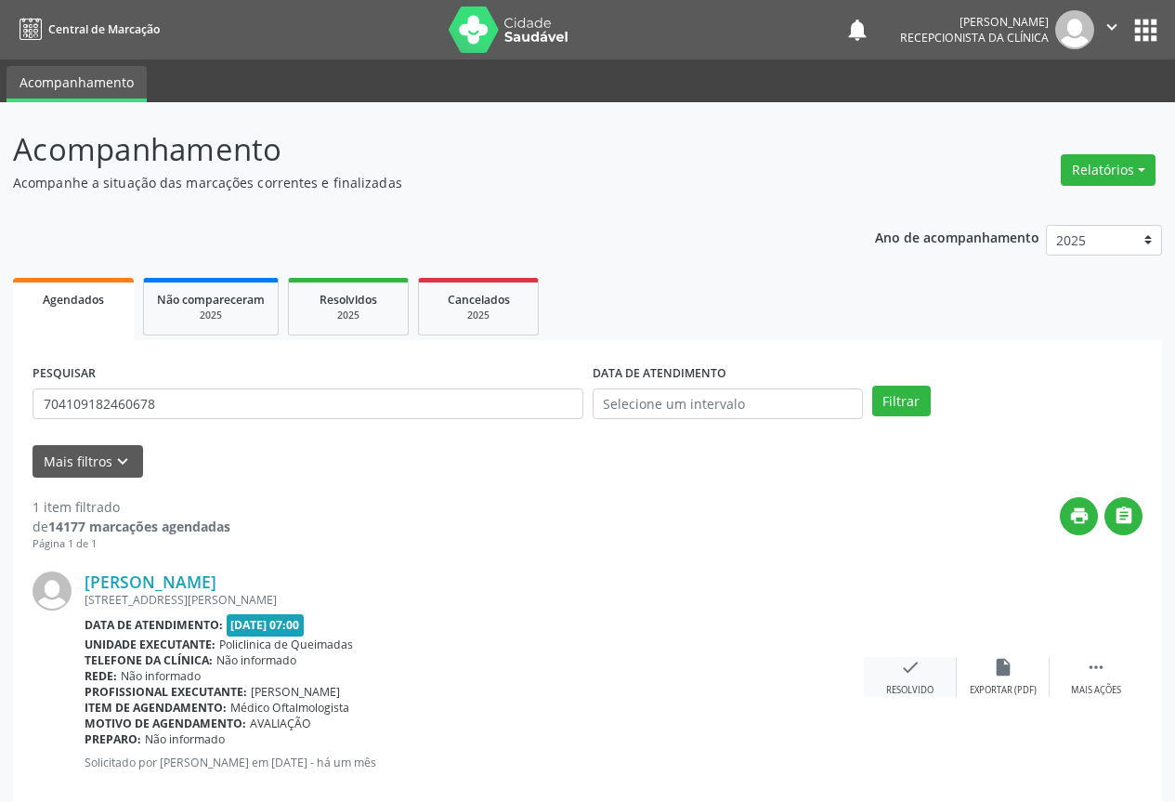
click at [909, 677] on icon "check" at bounding box center [910, 667] width 20 height 20
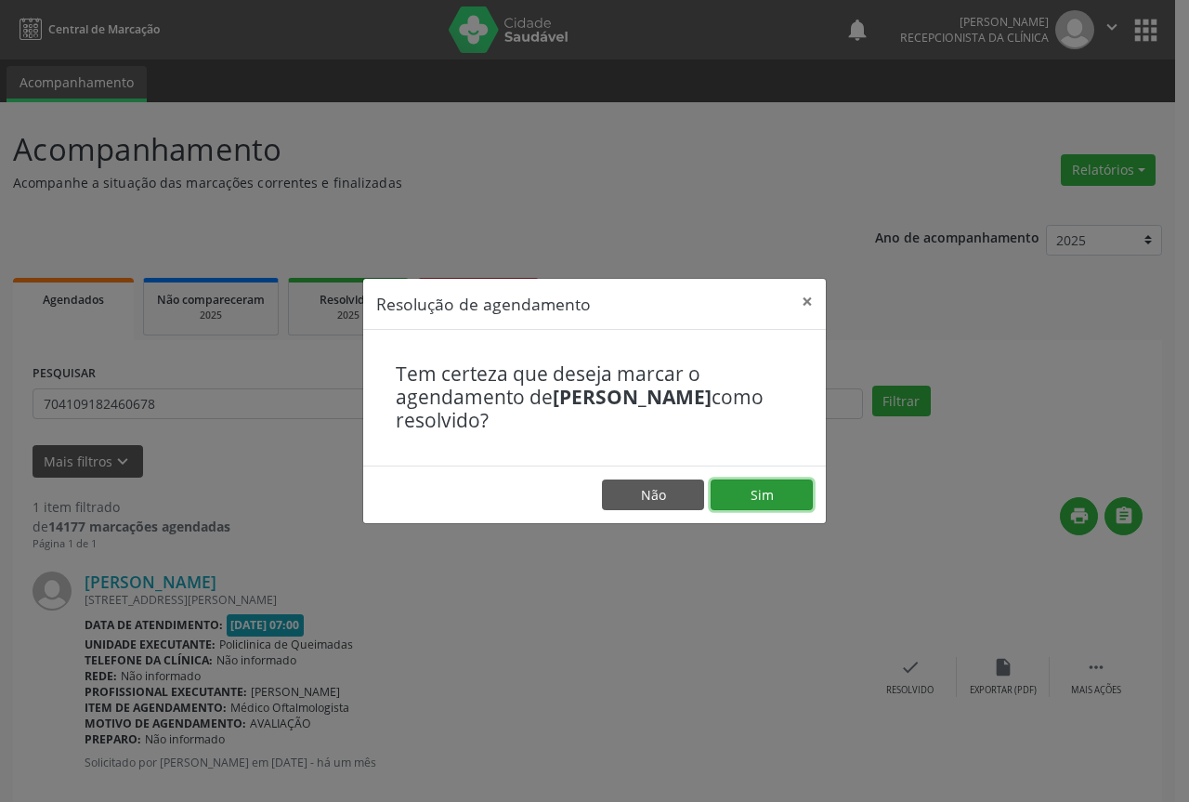
click at [746, 488] on button "Sim" at bounding box center [762, 495] width 102 height 32
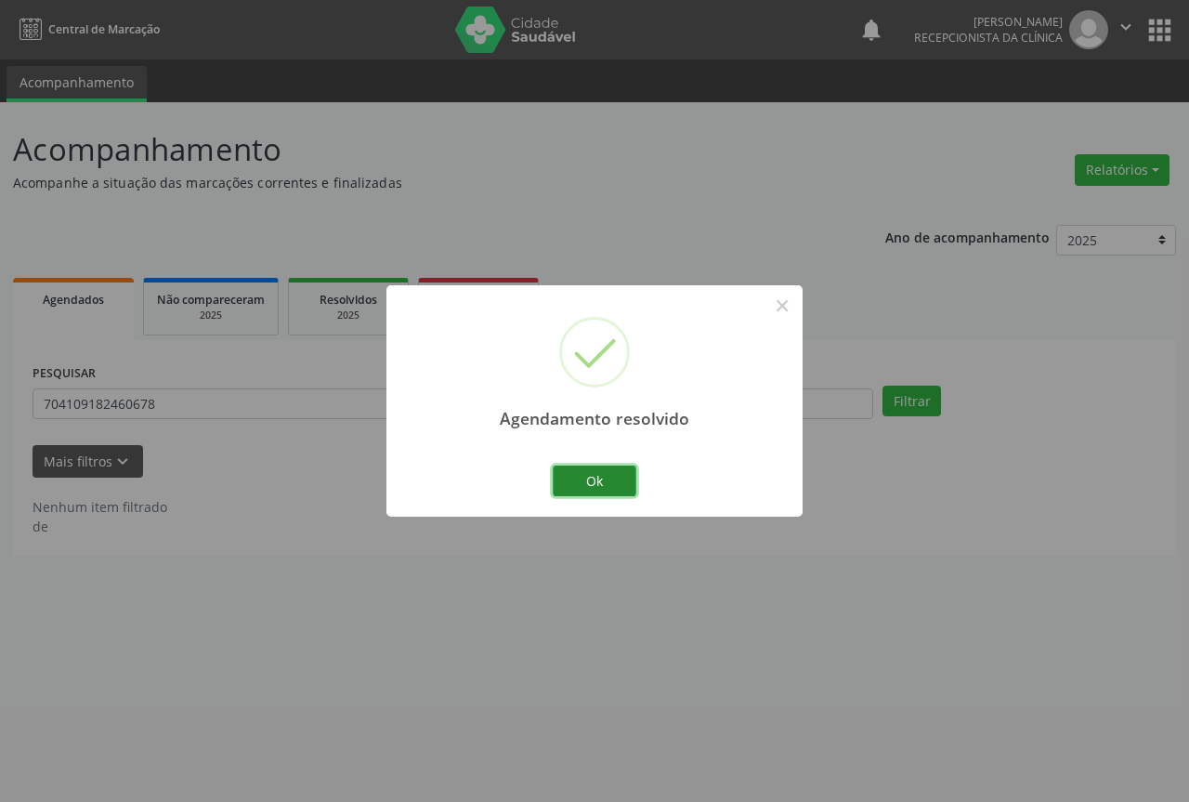
click at [602, 472] on button "Ok" at bounding box center [595, 481] width 84 height 32
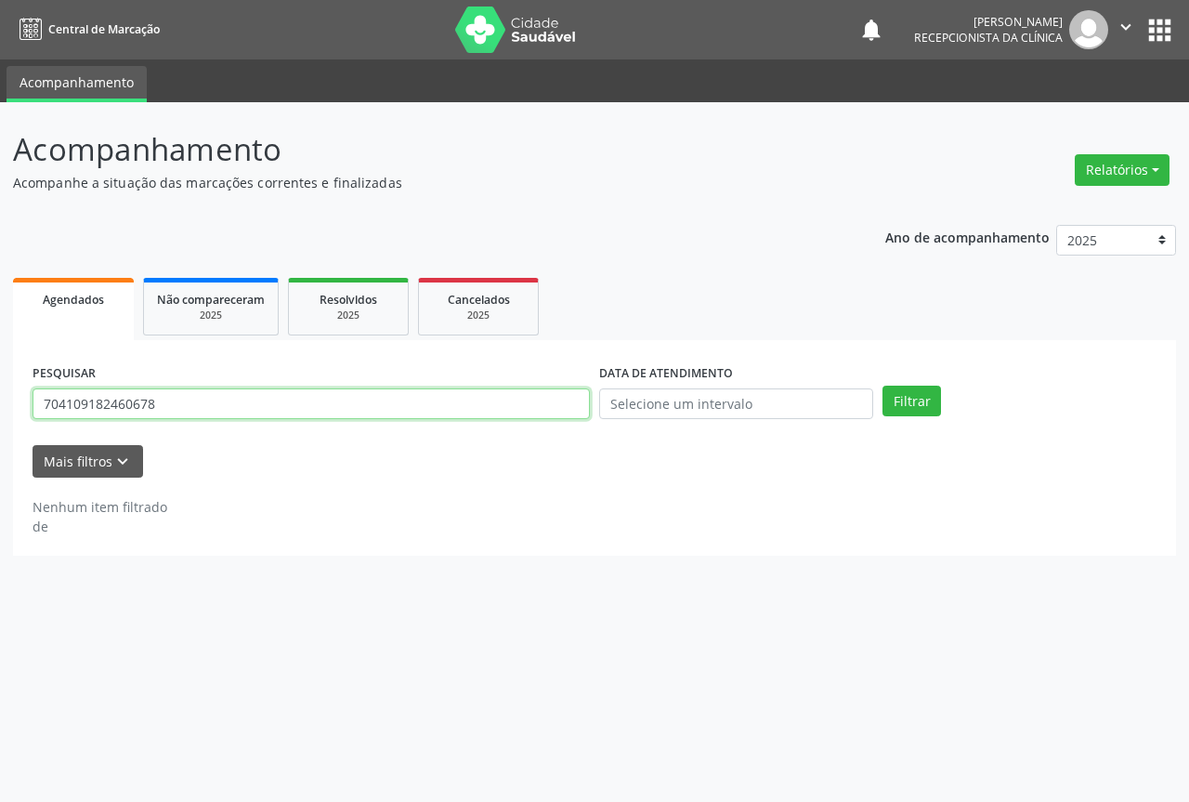
click at [547, 400] on input "704109182460678" at bounding box center [311, 404] width 557 height 32
click at [883, 386] on button "Filtrar" at bounding box center [912, 402] width 59 height 32
click at [157, 405] on input "703609083980336" at bounding box center [311, 404] width 557 height 32
type input "7"
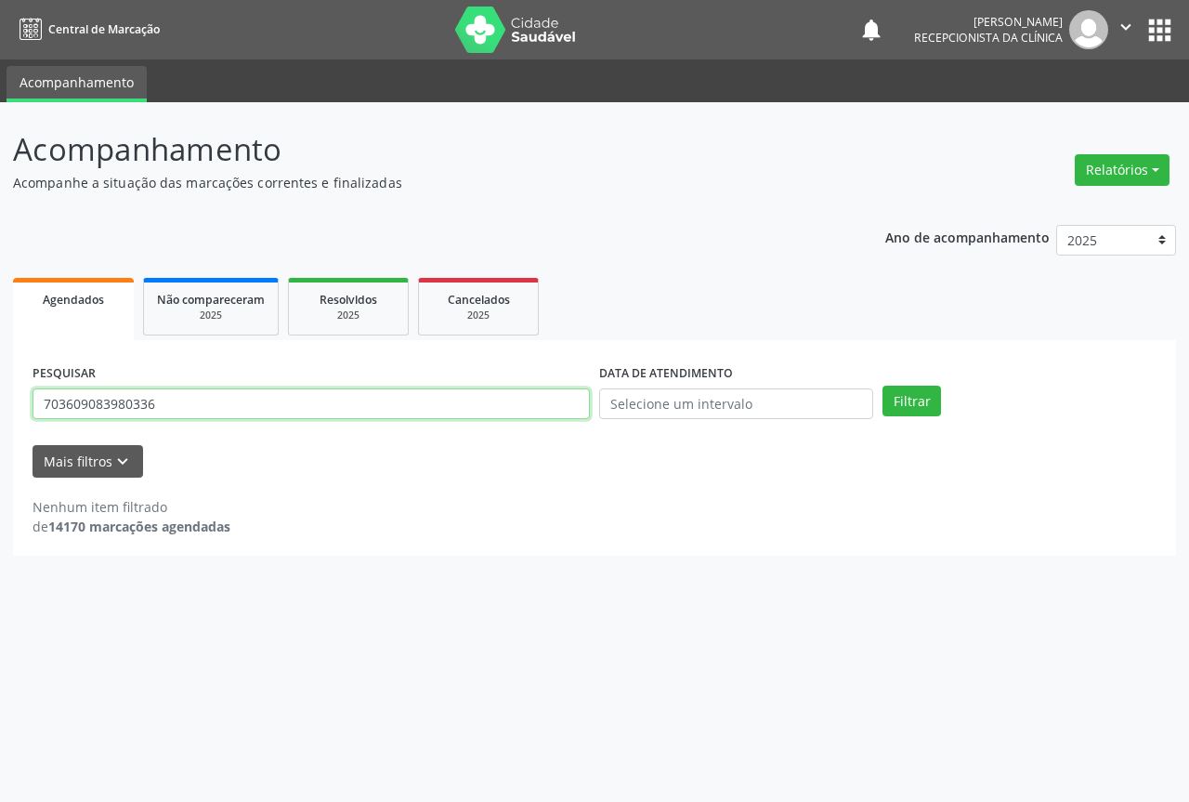
click at [883, 386] on button "Filtrar" at bounding box center [912, 402] width 59 height 32
click at [295, 401] on input "703609083980336" at bounding box center [311, 404] width 557 height 32
click at [883, 386] on button "Filtrar" at bounding box center [912, 402] width 59 height 32
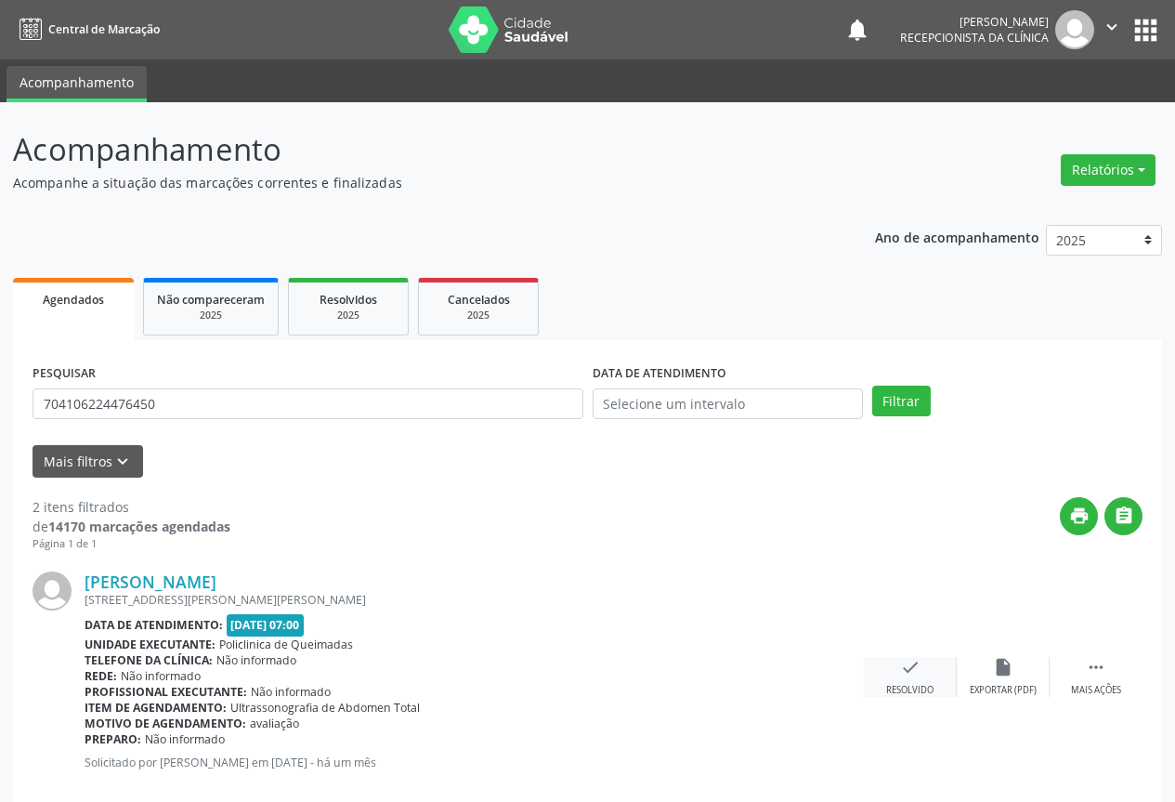
click at [913, 665] on icon "check" at bounding box center [910, 667] width 20 height 20
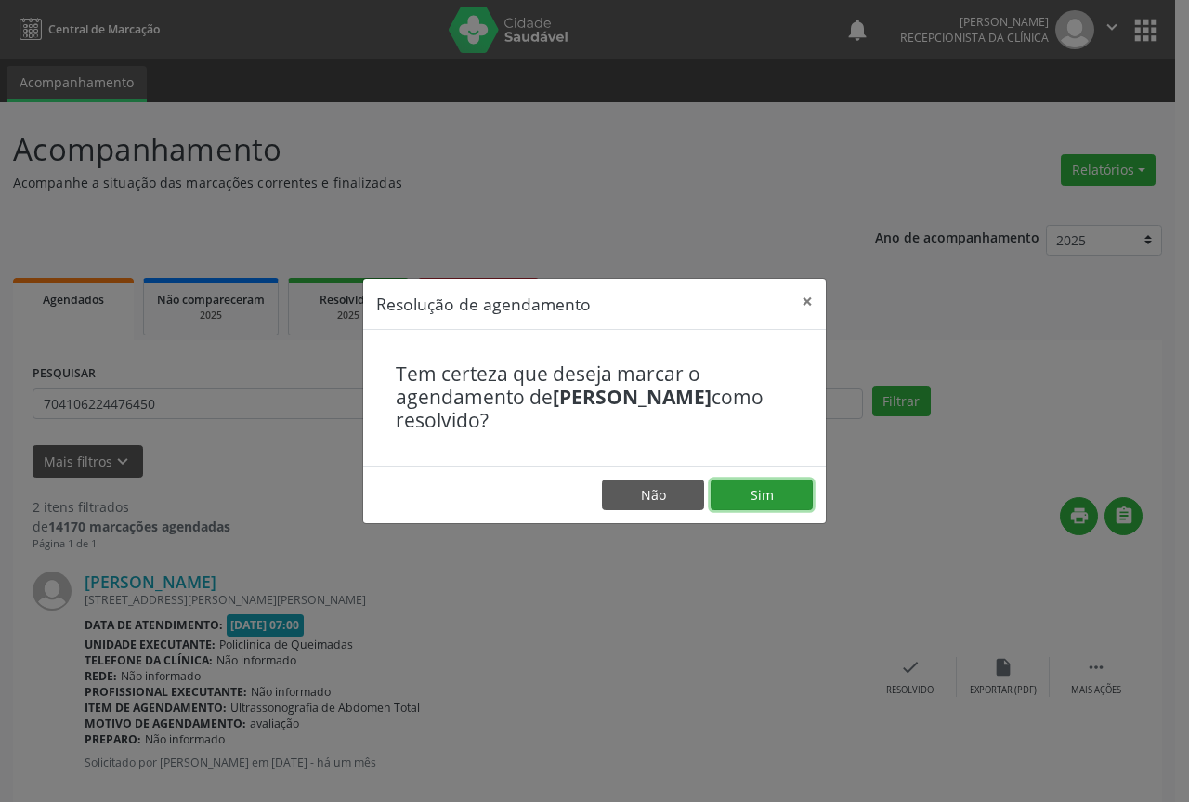
click at [768, 496] on button "Sim" at bounding box center [762, 495] width 102 height 32
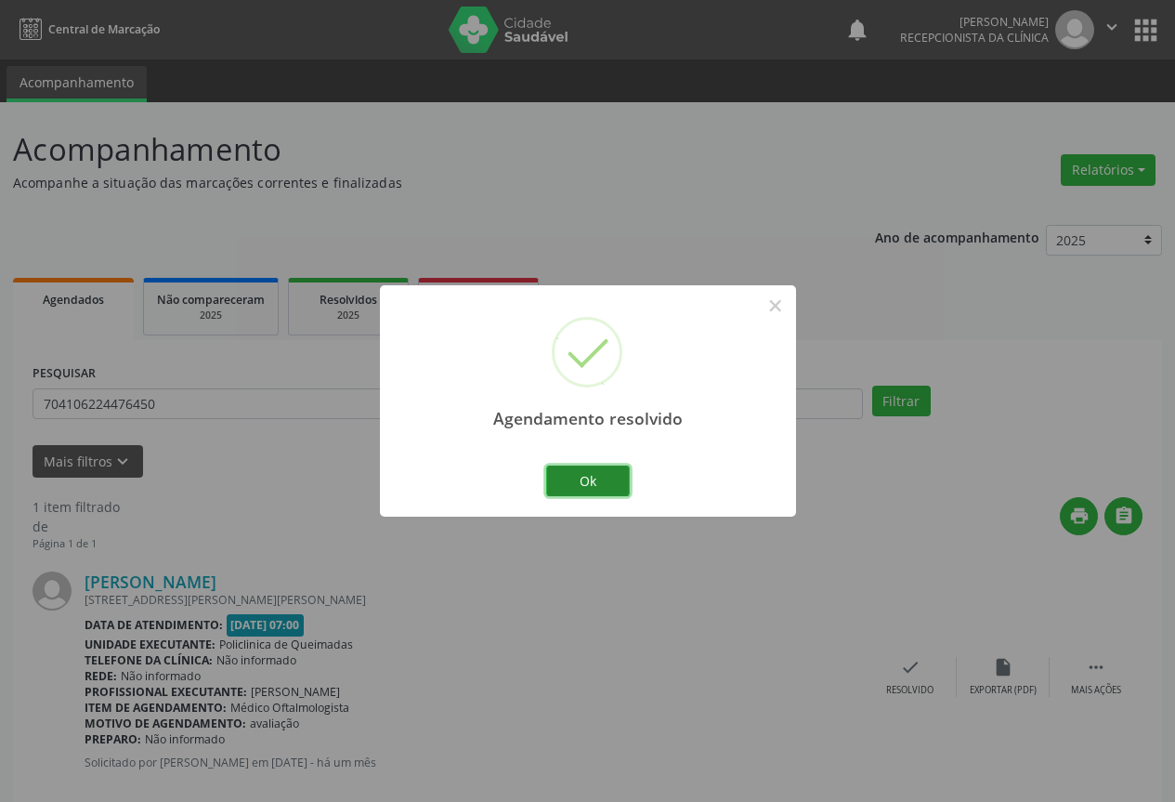
click at [587, 473] on button "Ok" at bounding box center [588, 481] width 84 height 32
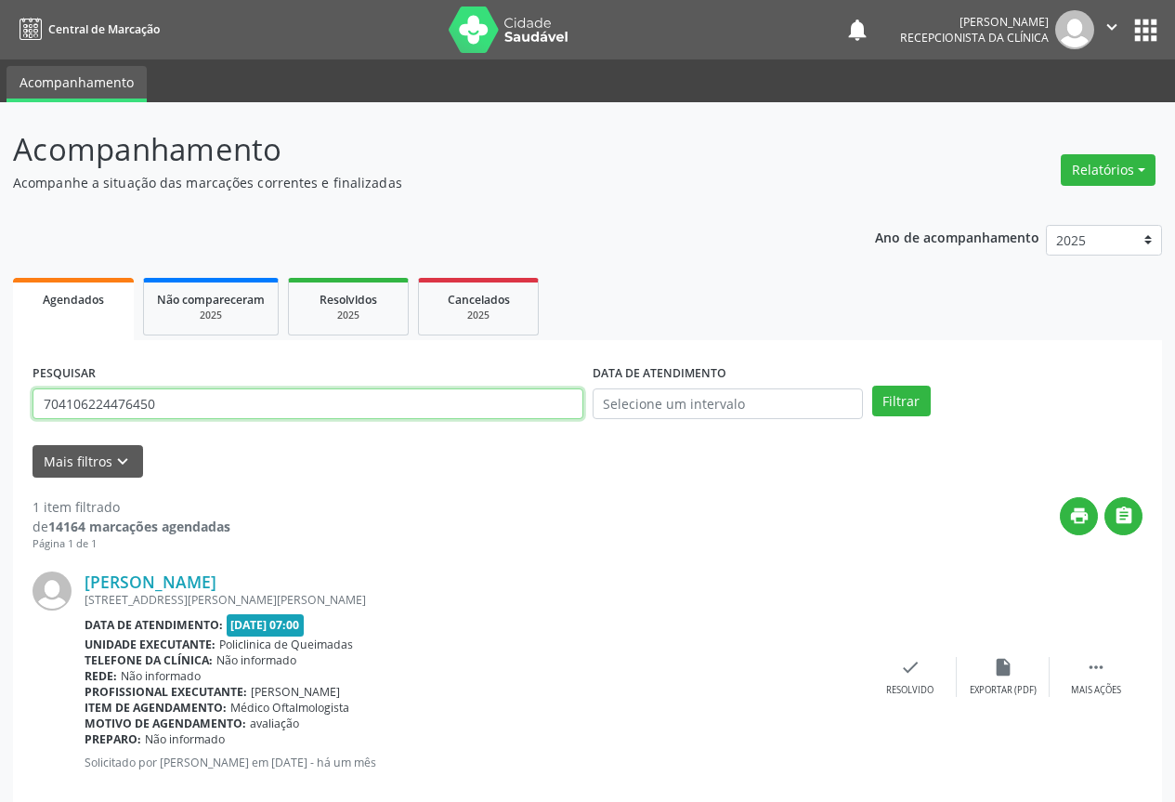
click at [456, 399] on input "704106224476450" at bounding box center [308, 404] width 551 height 32
click at [872, 386] on button "Filtrar" at bounding box center [901, 402] width 59 height 32
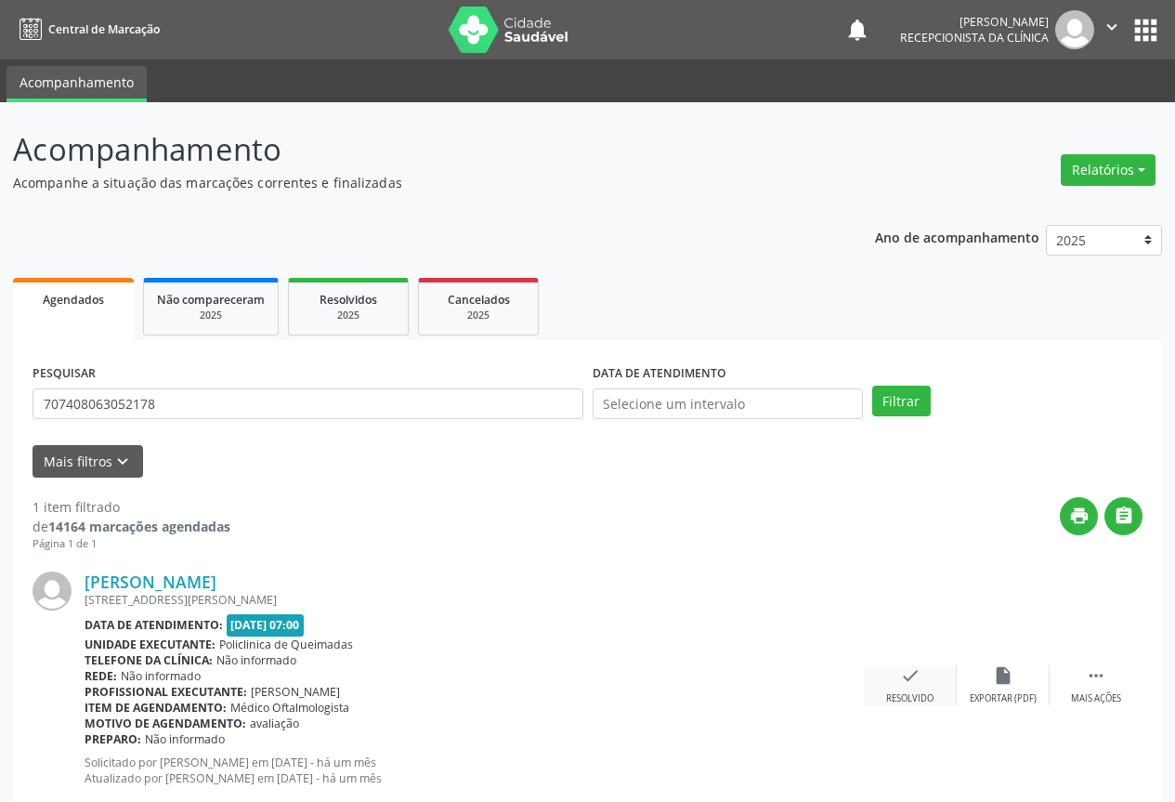
click at [908, 679] on icon "check" at bounding box center [910, 675] width 20 height 20
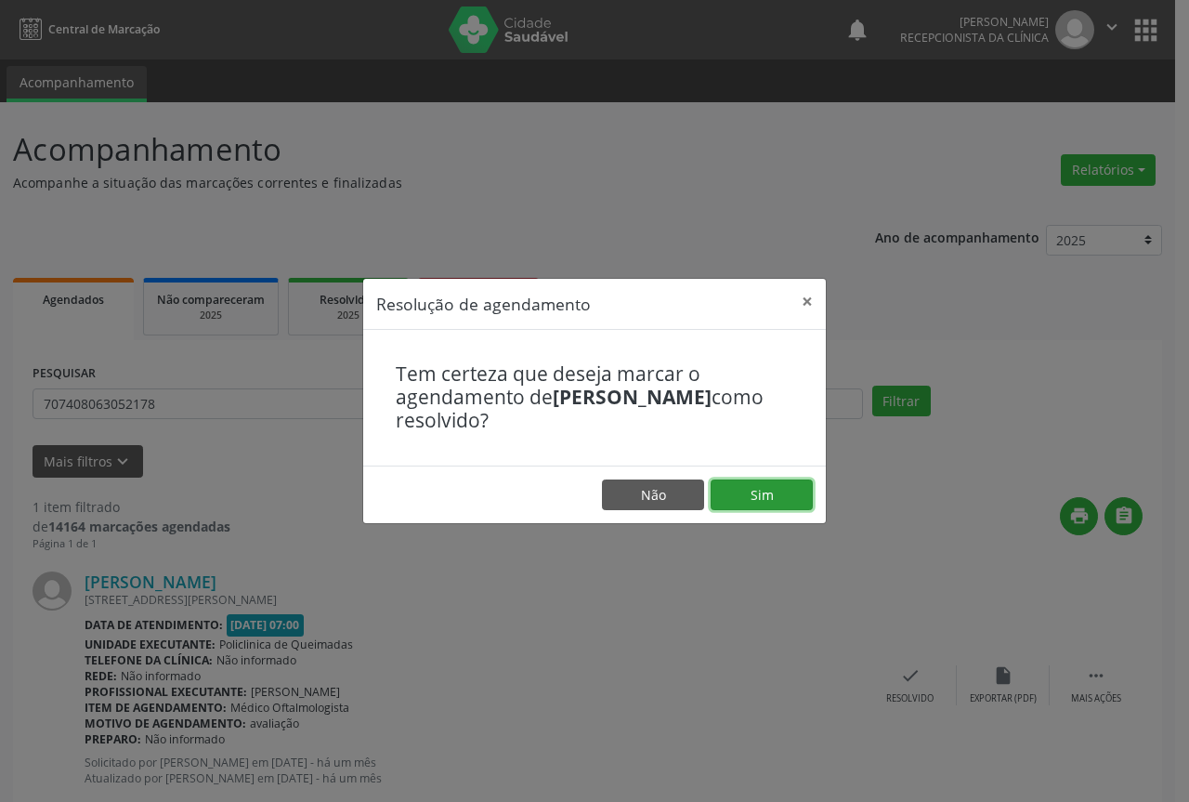
click at [785, 496] on button "Sim" at bounding box center [762, 495] width 102 height 32
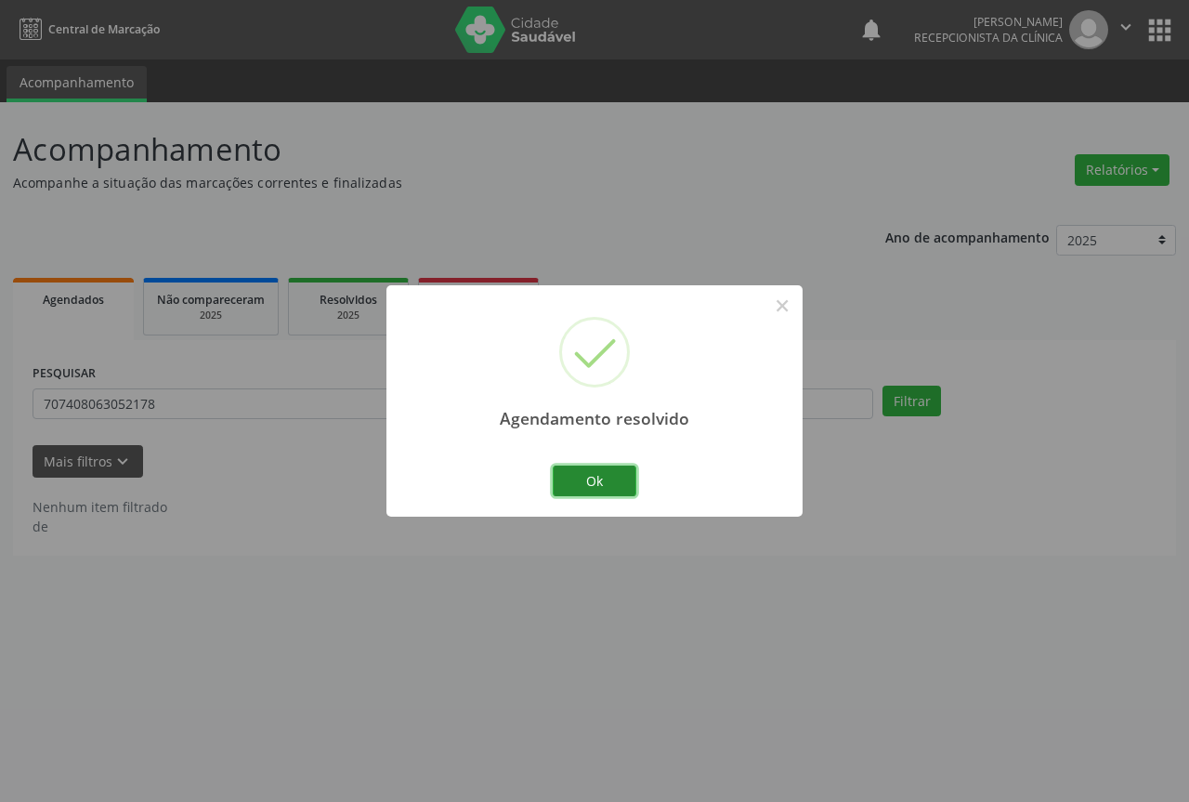
click at [611, 481] on button "Ok" at bounding box center [595, 481] width 84 height 32
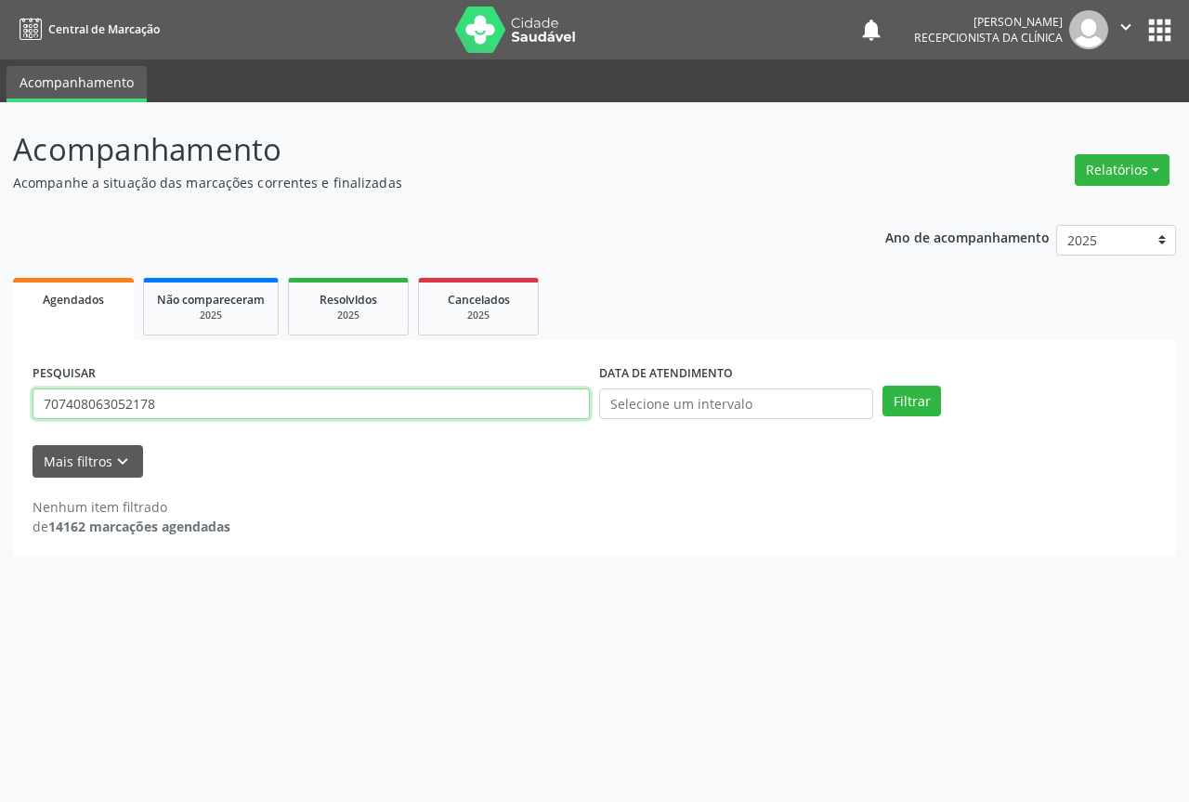
click at [518, 396] on input "707408063052178" at bounding box center [311, 404] width 557 height 32
drag, startPoint x: 518, startPoint y: 396, endPoint x: 542, endPoint y: 416, distance: 30.9
click at [524, 403] on input "707408063052178" at bounding box center [311, 404] width 557 height 32
click at [883, 386] on button "Filtrar" at bounding box center [912, 402] width 59 height 32
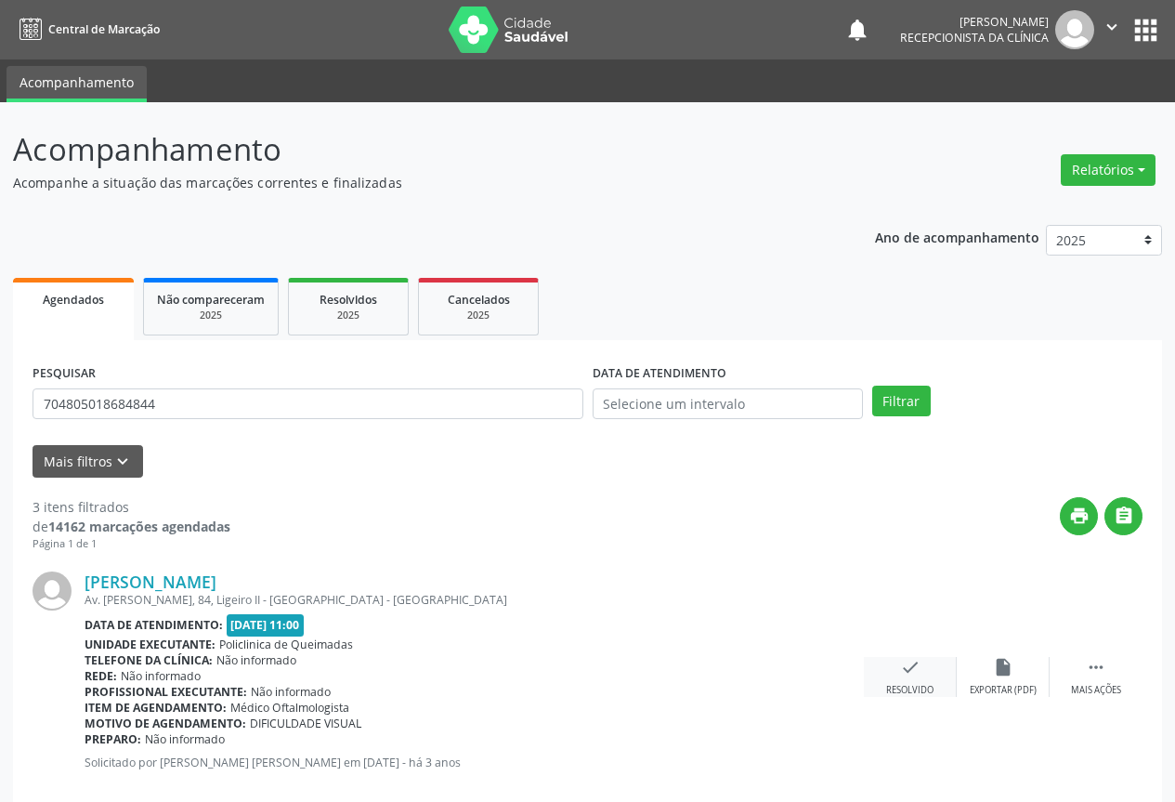
click at [910, 672] on icon "check" at bounding box center [910, 667] width 20 height 20
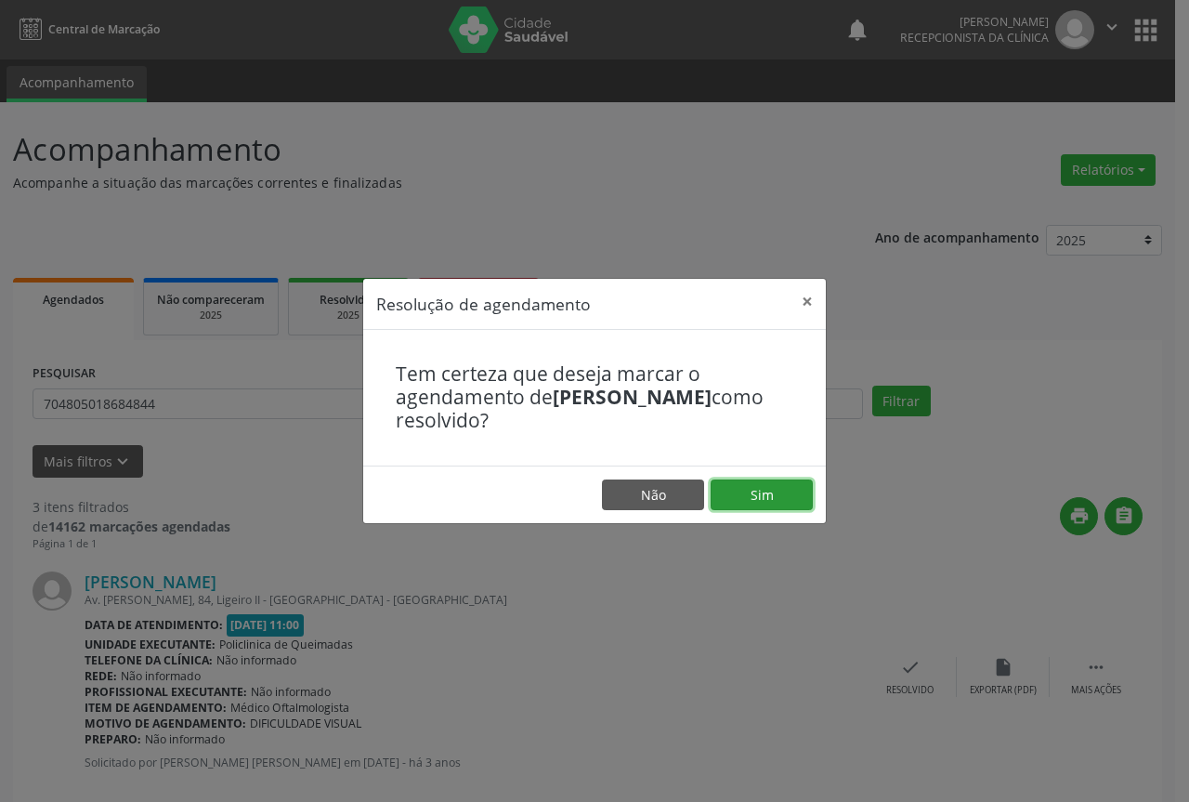
click at [781, 487] on button "Sim" at bounding box center [762, 495] width 102 height 32
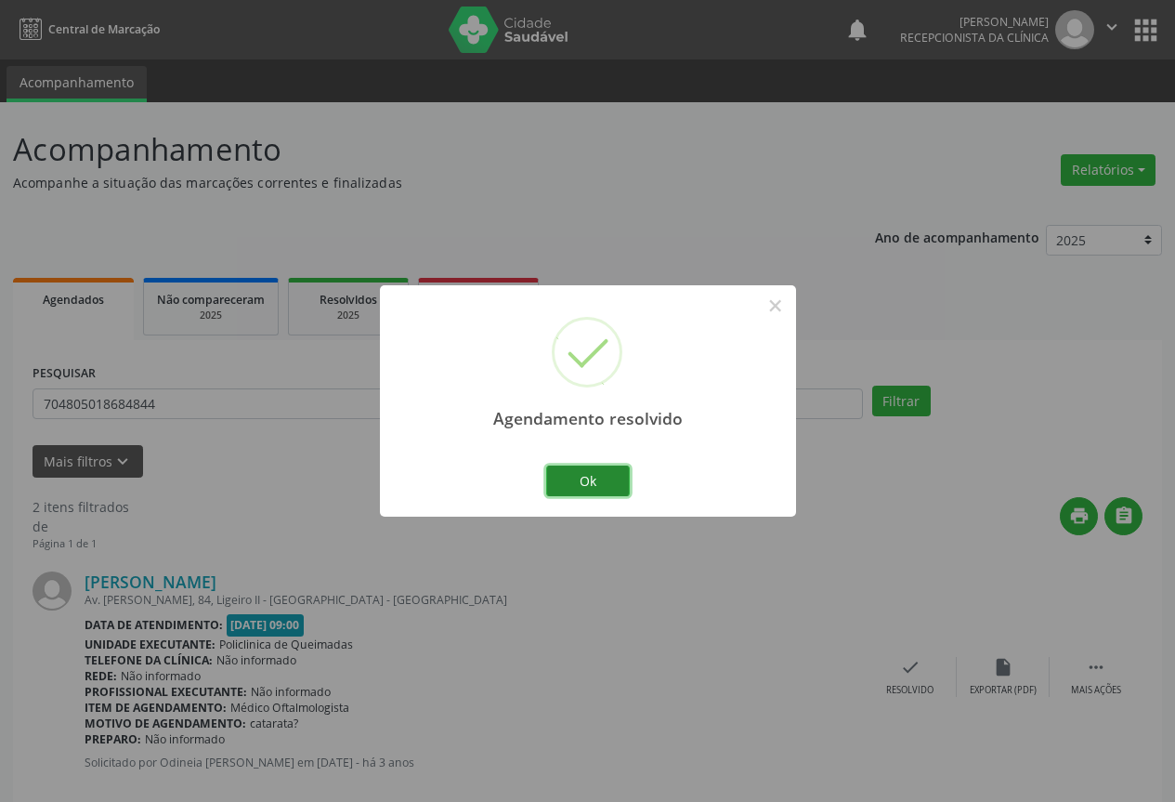
click at [583, 477] on button "Ok" at bounding box center [588, 481] width 84 height 32
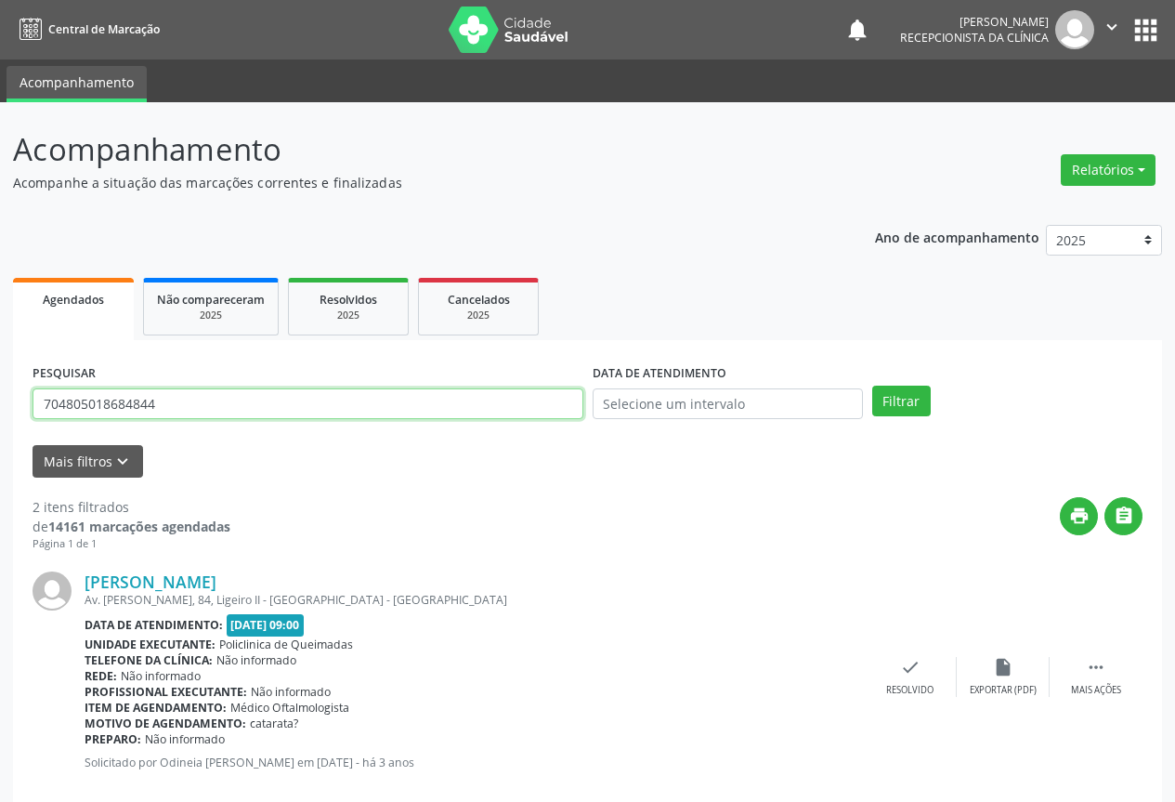
click at [531, 400] on input "704805018684844" at bounding box center [308, 404] width 551 height 32
click at [872, 386] on button "Filtrar" at bounding box center [901, 402] width 59 height 32
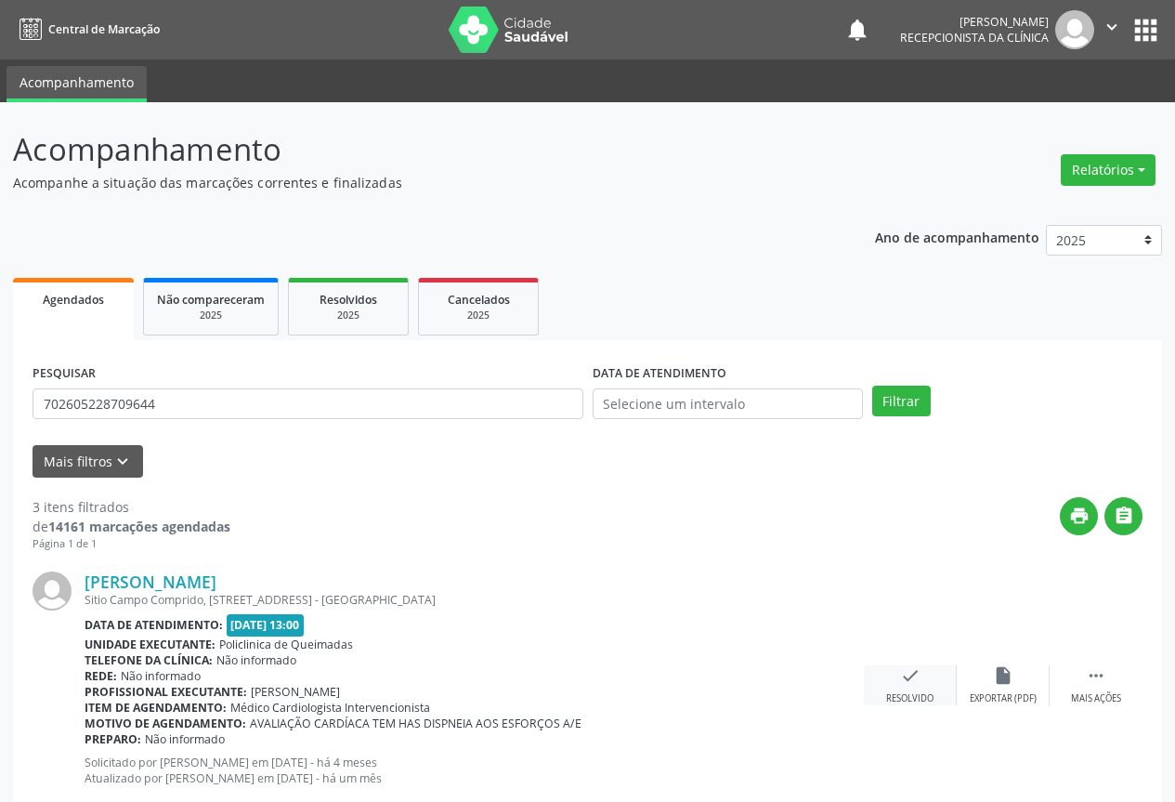
click at [909, 685] on icon "check" at bounding box center [910, 675] width 20 height 20
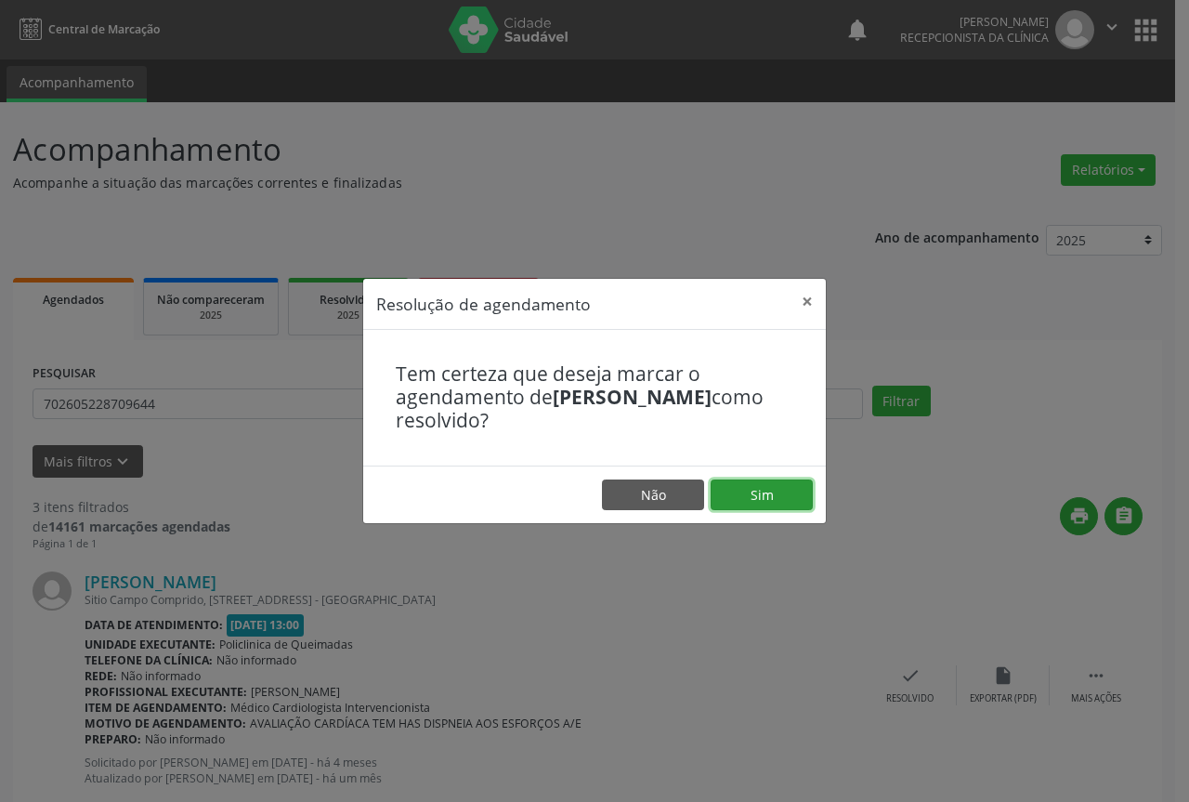
click at [775, 490] on button "Sim" at bounding box center [762, 495] width 102 height 32
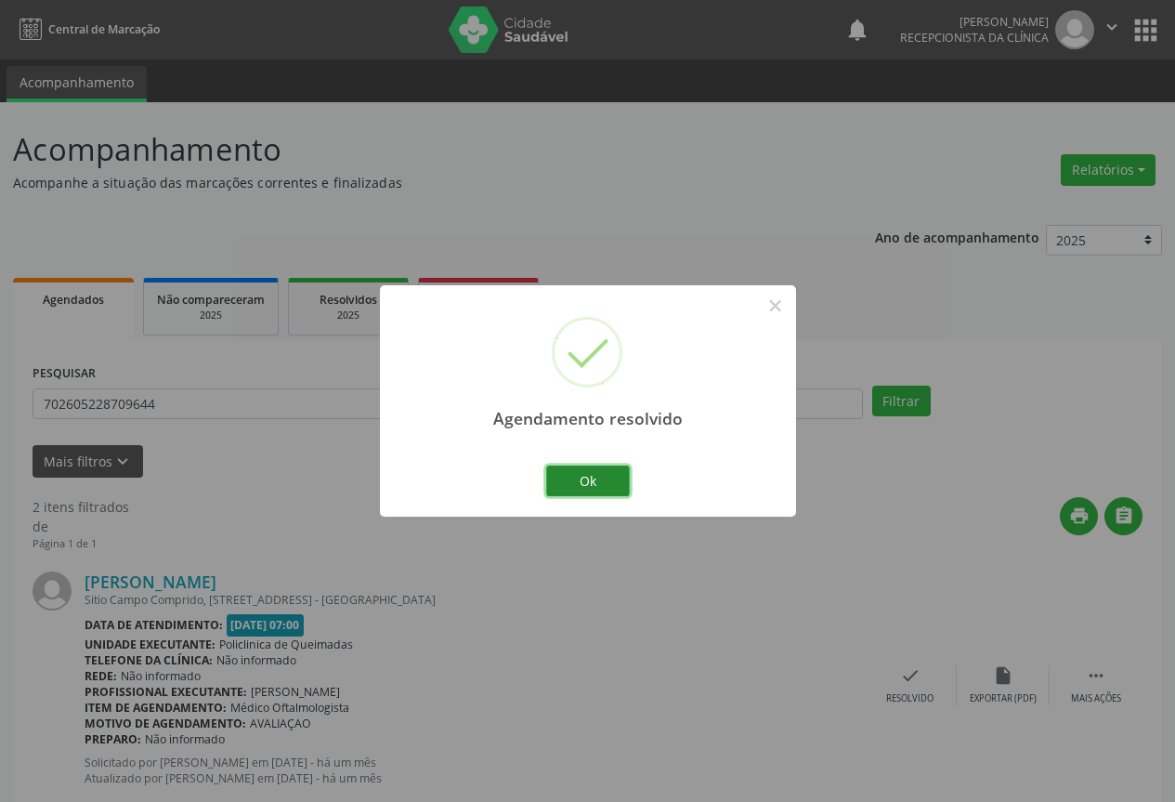
click at [589, 475] on button "Ok" at bounding box center [588, 481] width 84 height 32
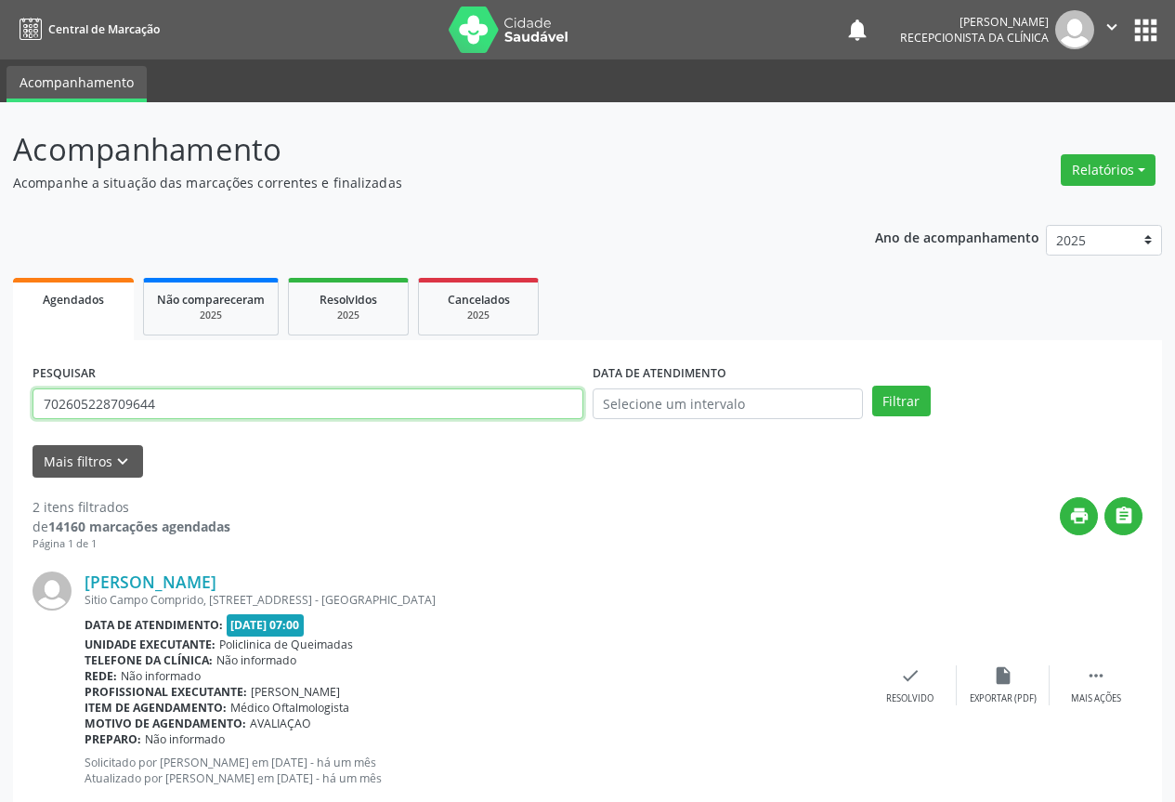
click at [385, 400] on input "702605228709644" at bounding box center [308, 404] width 551 height 32
click at [872, 386] on button "Filtrar" at bounding box center [901, 402] width 59 height 32
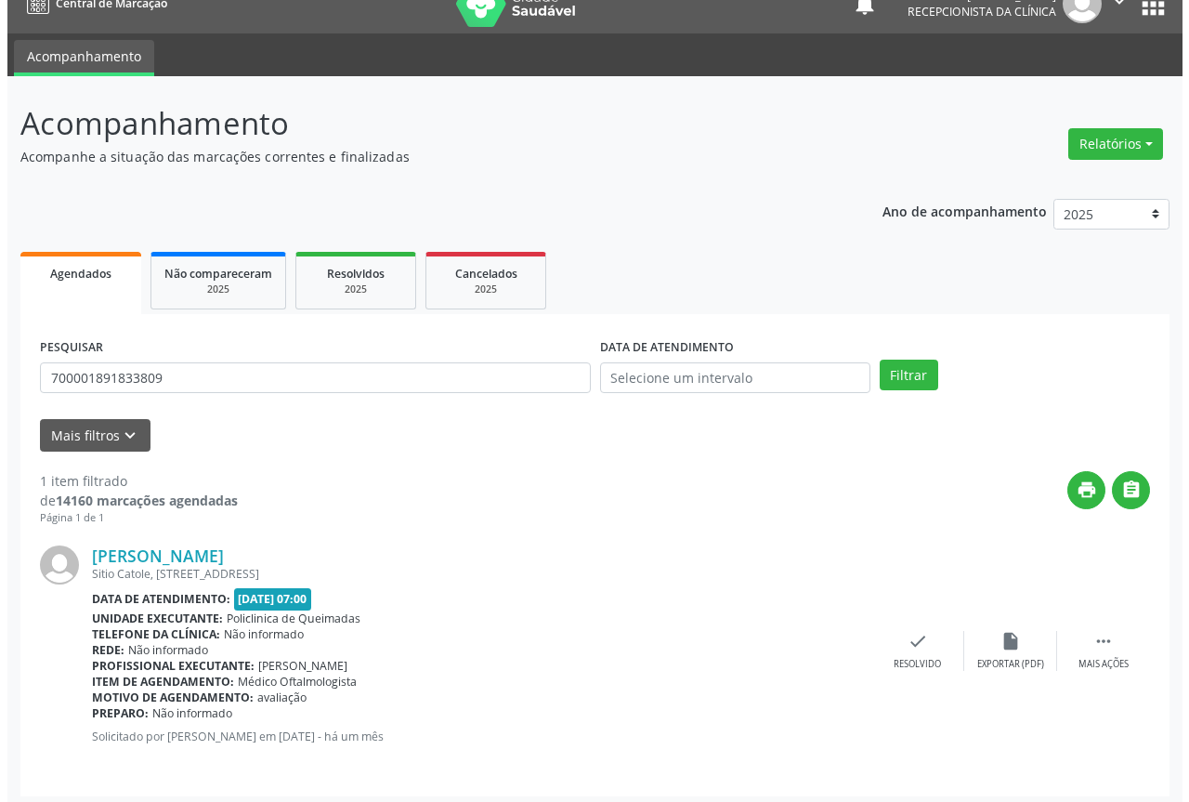
scroll to position [33, 0]
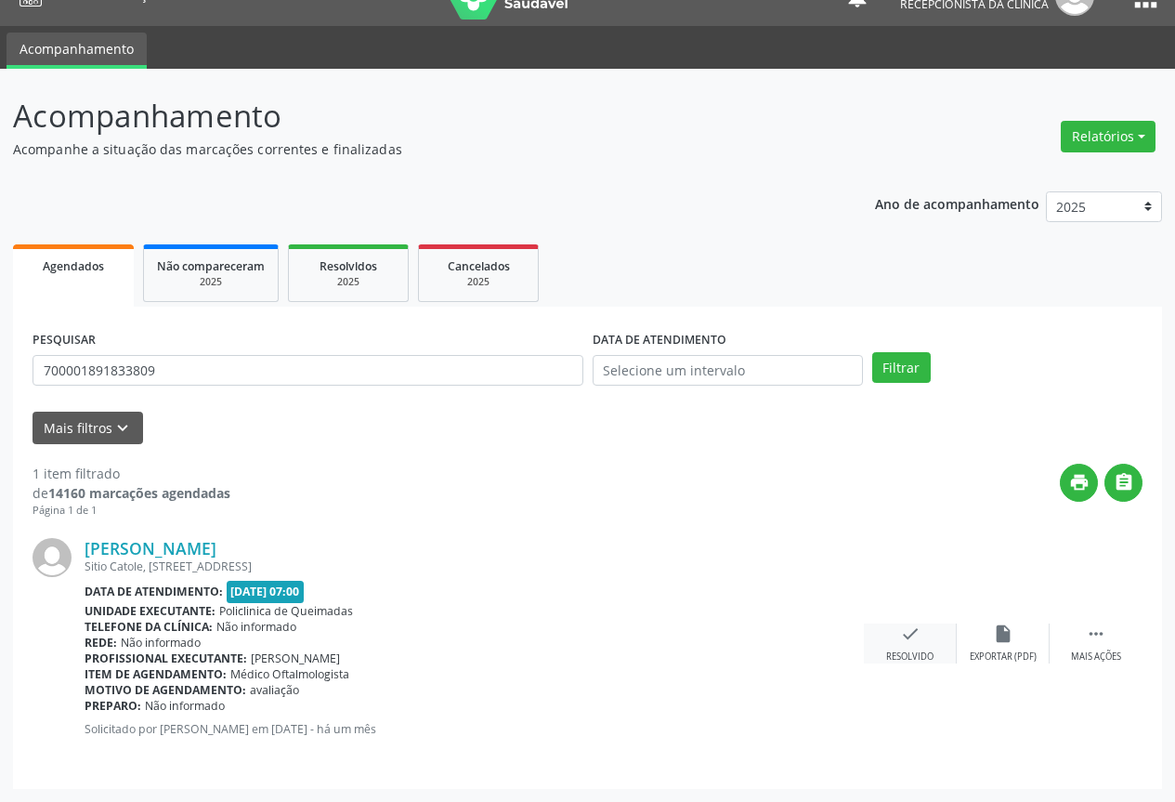
click at [910, 635] on icon "check" at bounding box center [910, 633] width 20 height 20
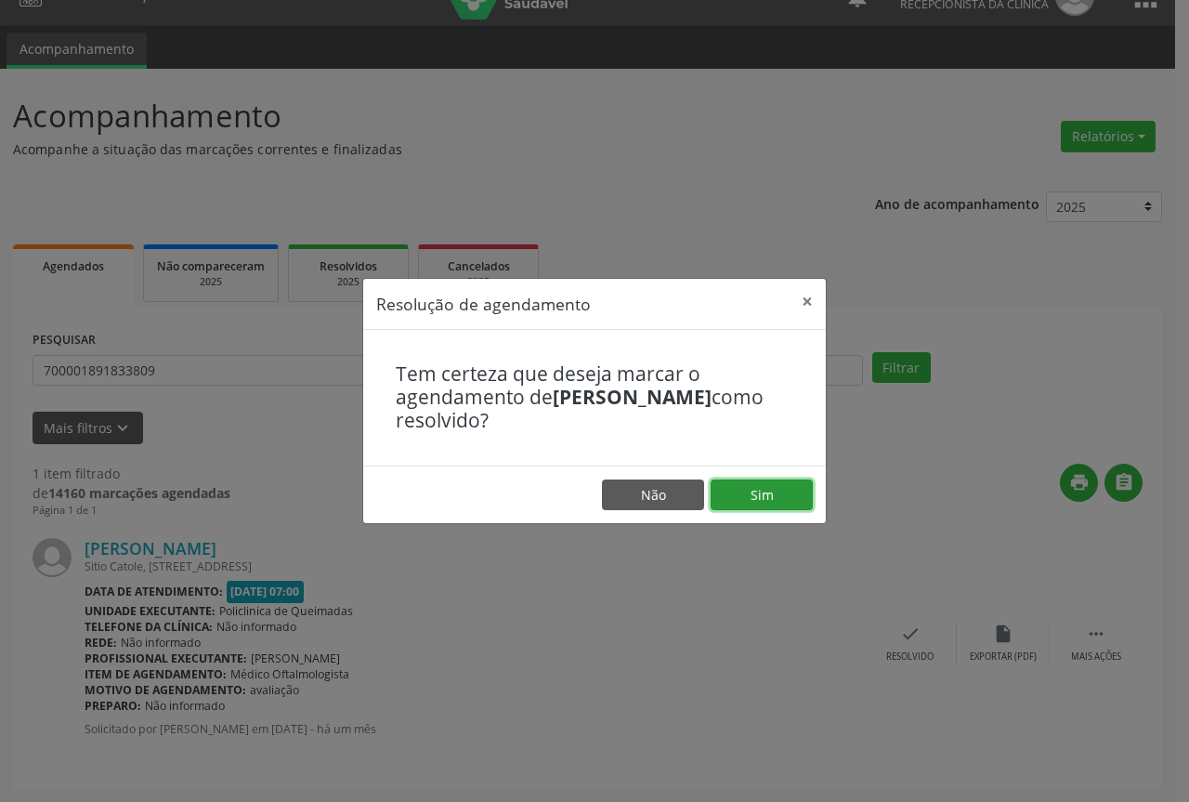
click at [797, 497] on button "Sim" at bounding box center [762, 495] width 102 height 32
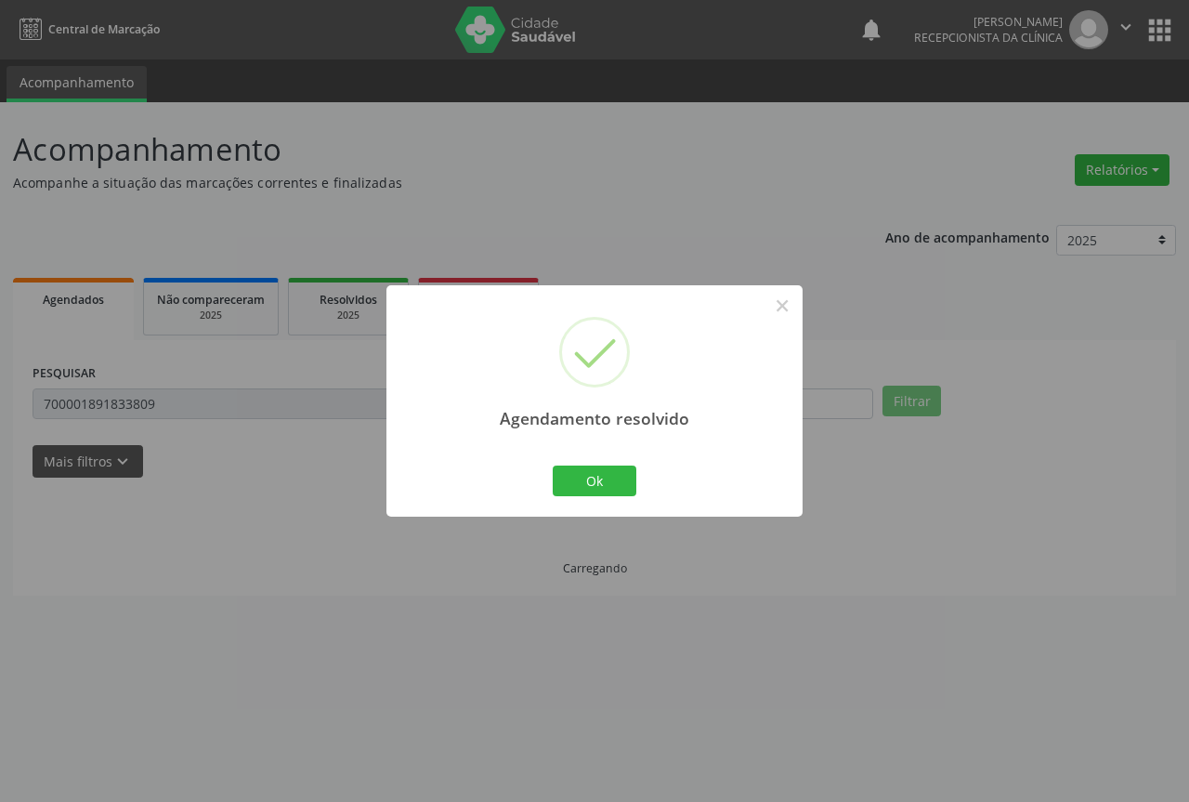
scroll to position [0, 0]
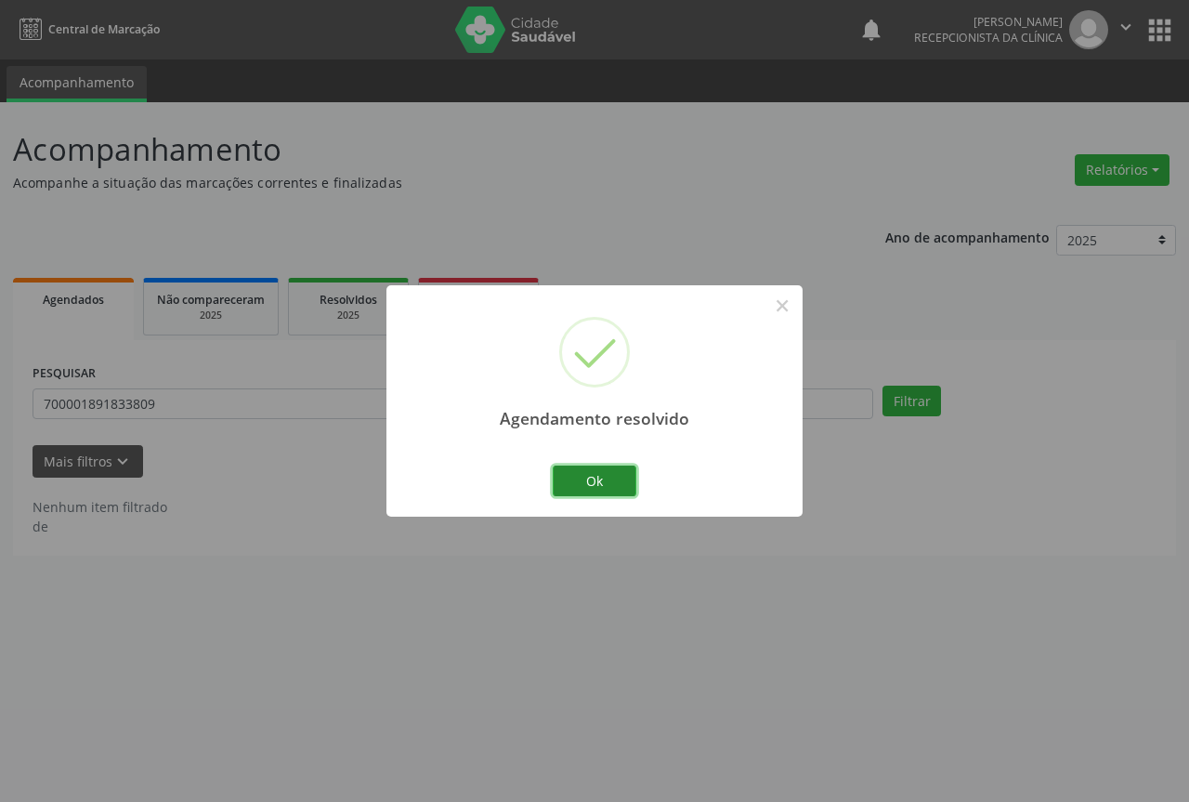
click at [596, 473] on button "Ok" at bounding box center [595, 481] width 84 height 32
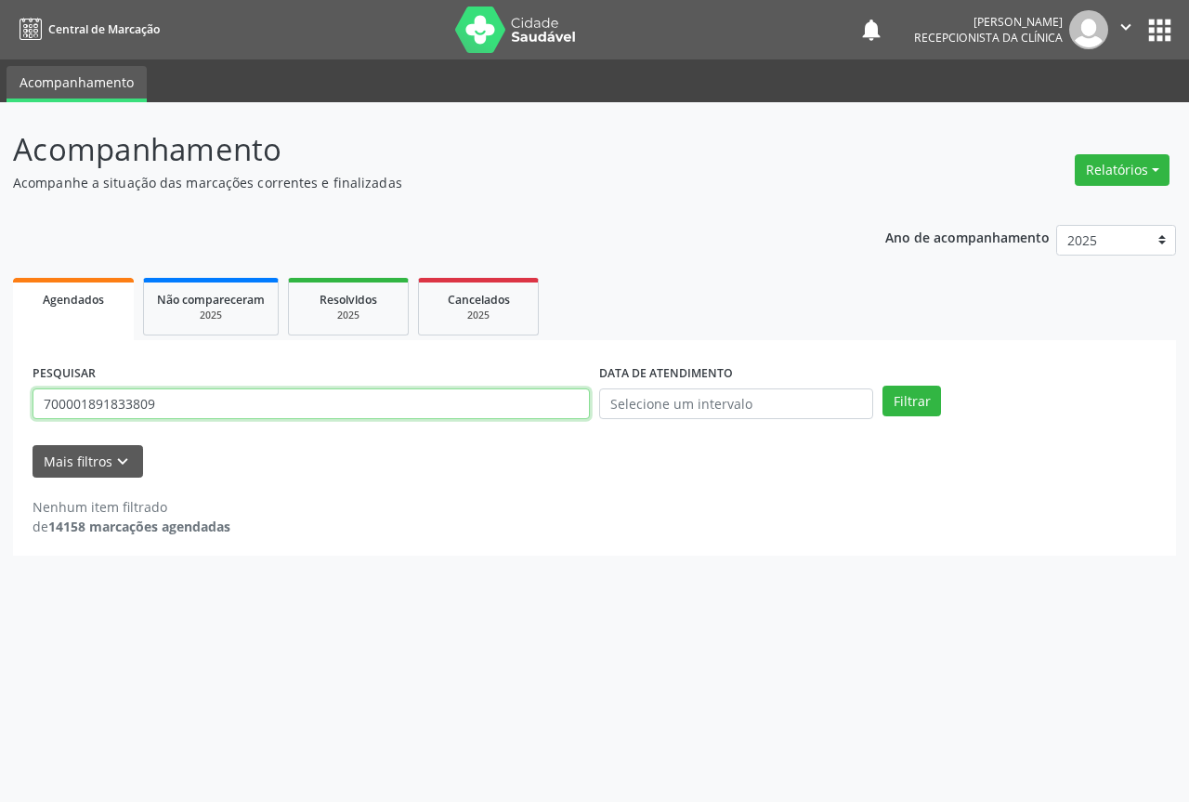
click at [560, 411] on input "700001891833809" at bounding box center [311, 404] width 557 height 32
click at [883, 386] on button "Filtrar" at bounding box center [912, 402] width 59 height 32
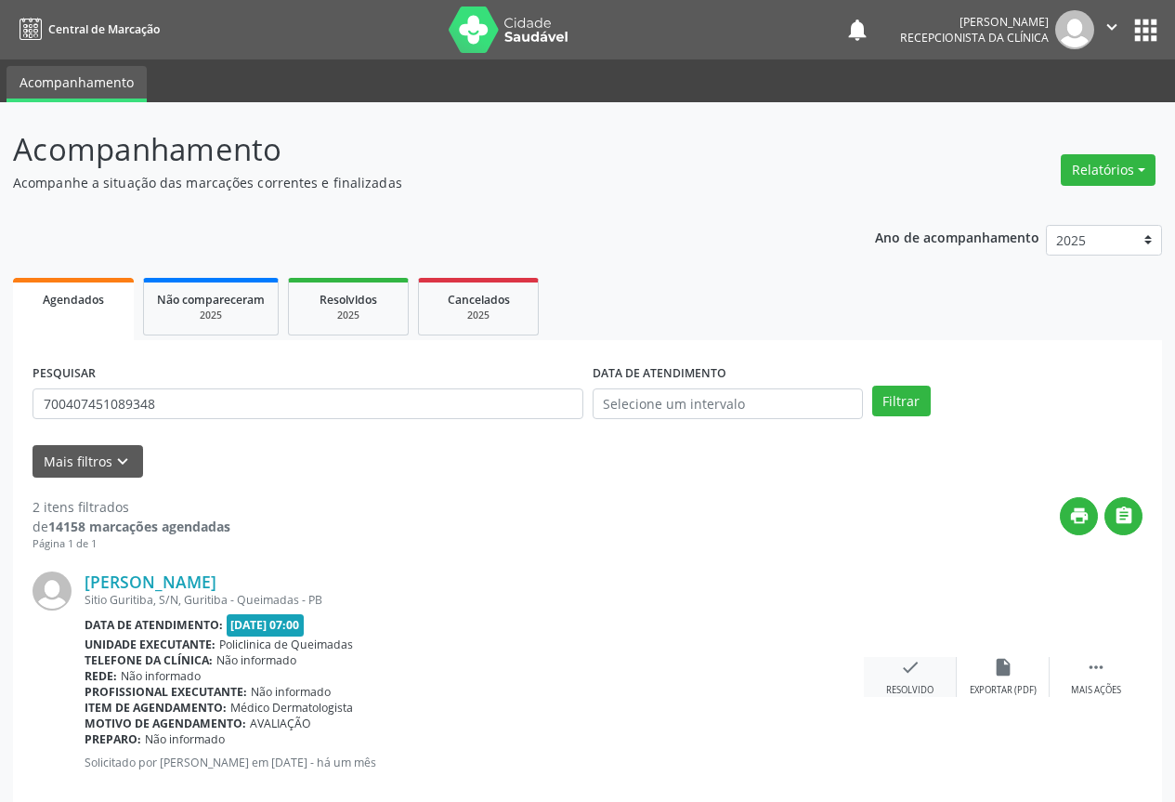
click at [910, 672] on icon "check" at bounding box center [910, 667] width 20 height 20
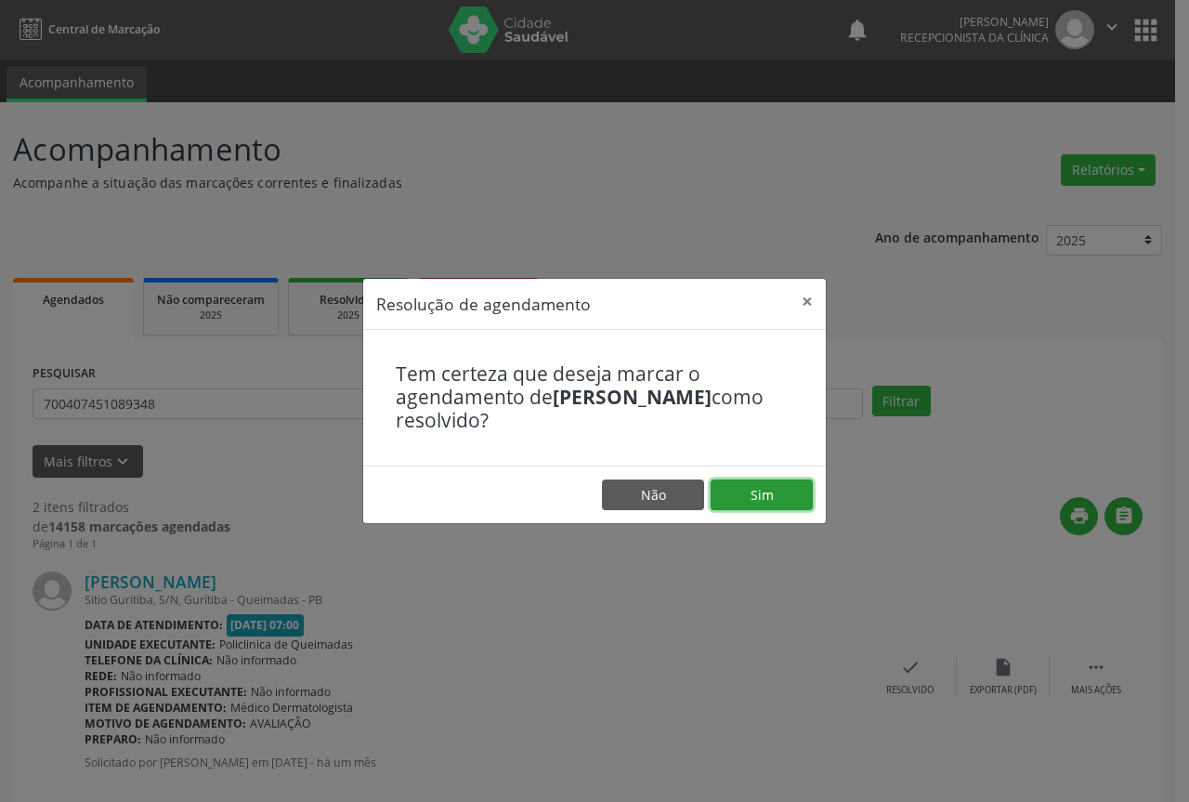
click at [766, 491] on button "Sim" at bounding box center [762, 495] width 102 height 32
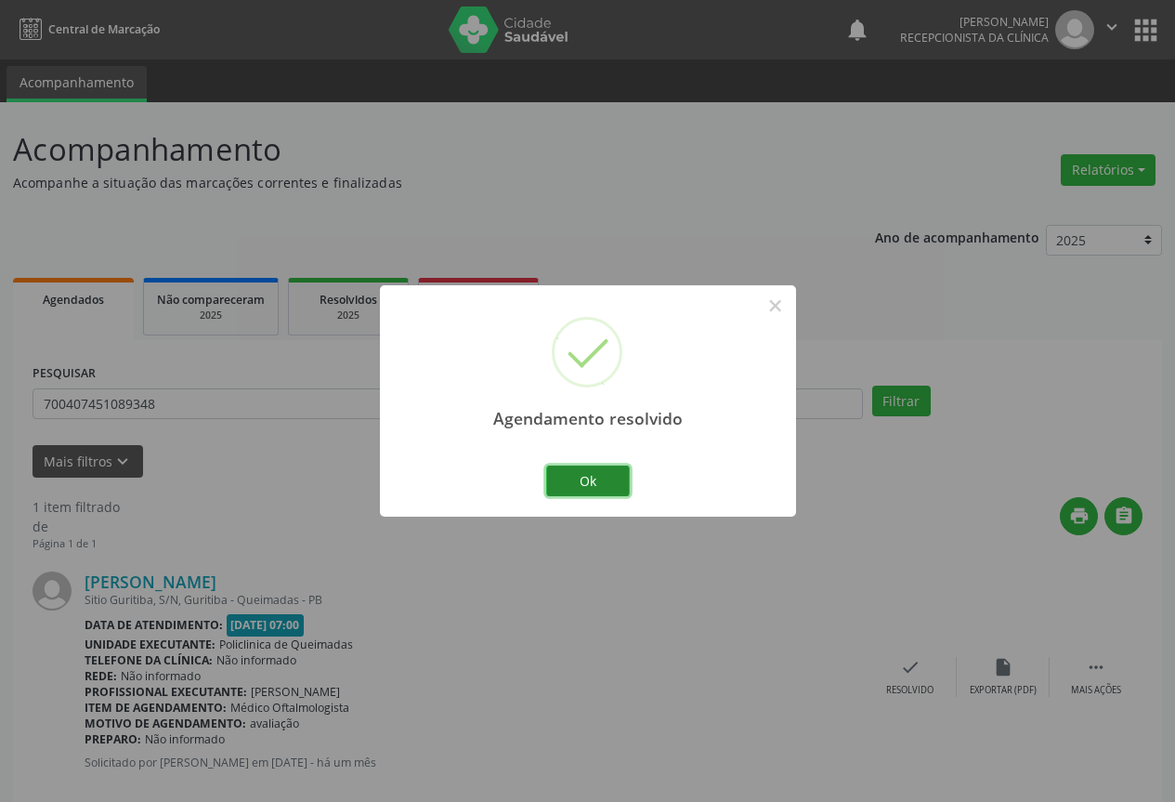
click at [609, 475] on button "Ok" at bounding box center [588, 481] width 84 height 32
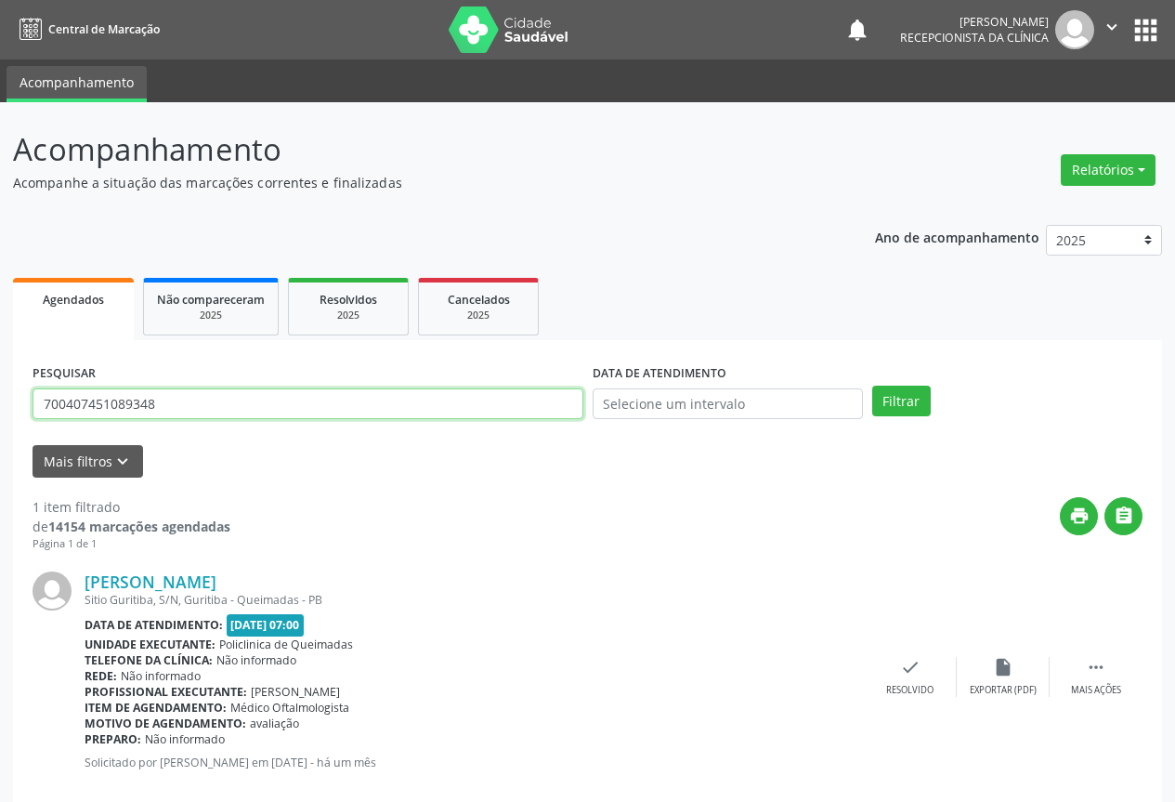
click at [516, 406] on input "700407451089348" at bounding box center [308, 404] width 551 height 32
click at [872, 386] on button "Filtrar" at bounding box center [901, 402] width 59 height 32
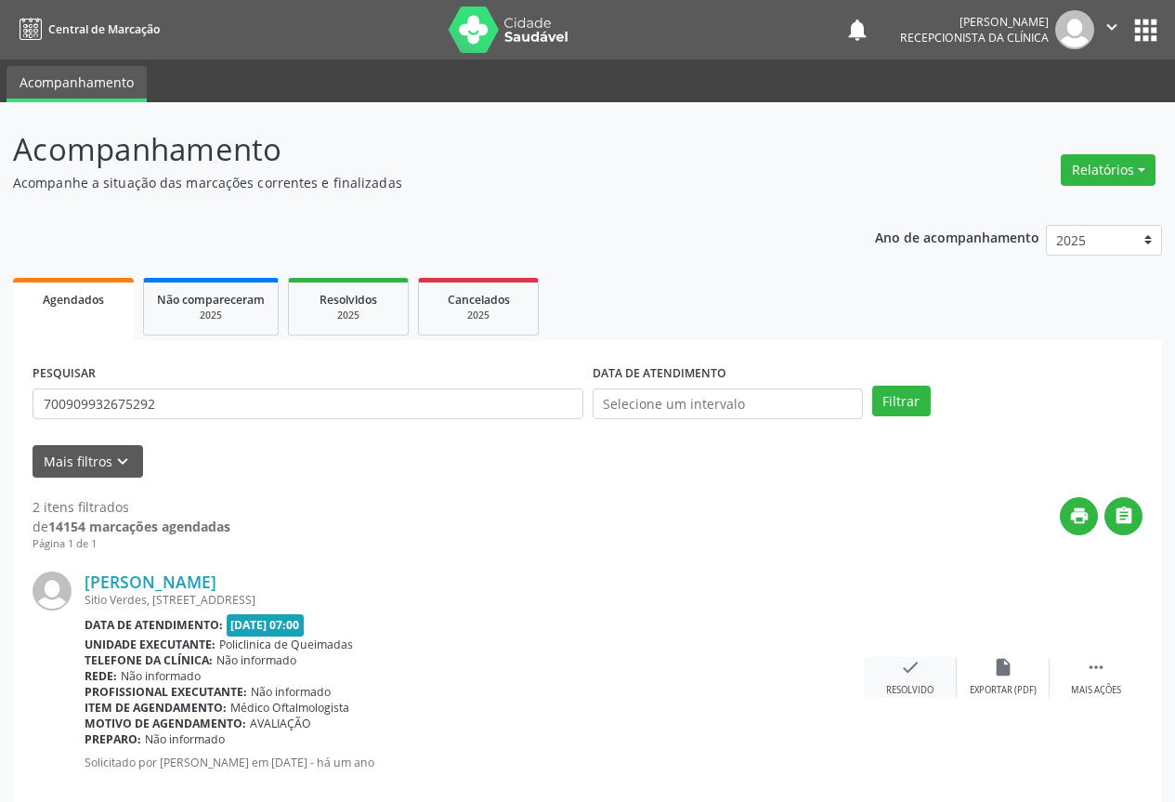
click at [911, 672] on icon "check" at bounding box center [910, 667] width 20 height 20
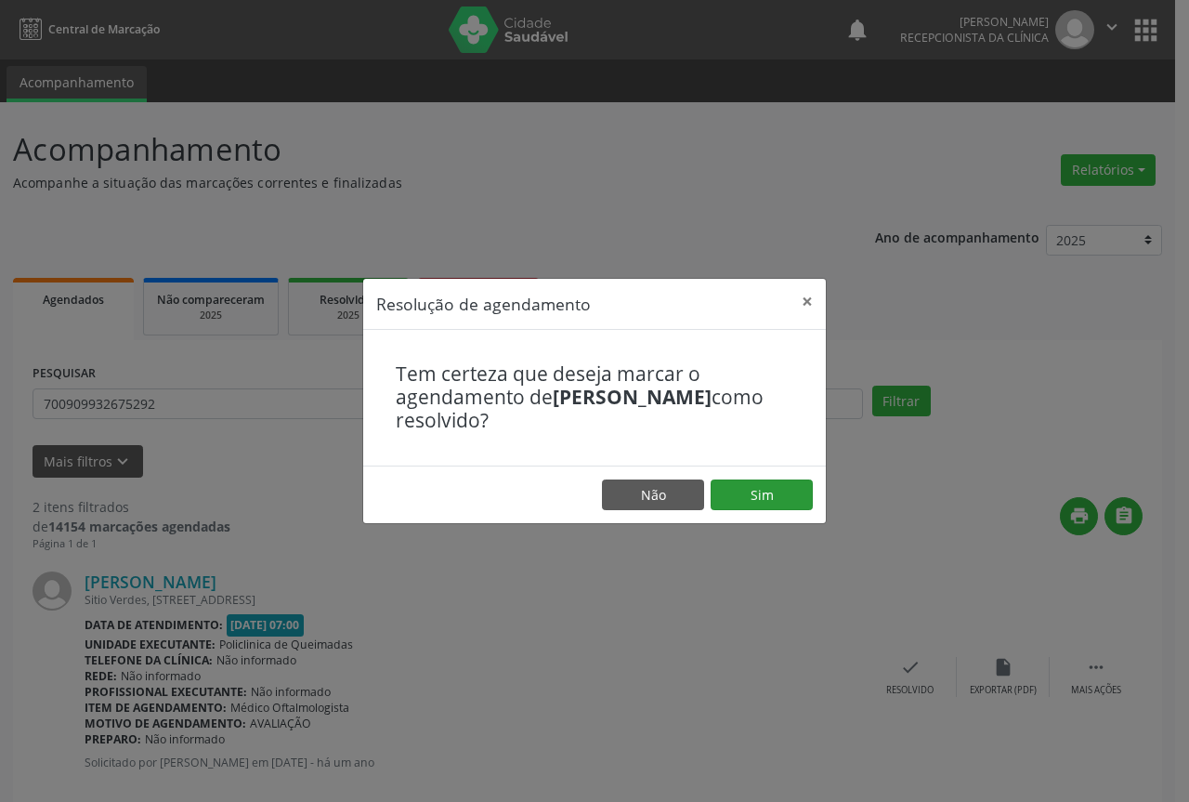
click at [753, 492] on button "Sim" at bounding box center [762, 495] width 102 height 32
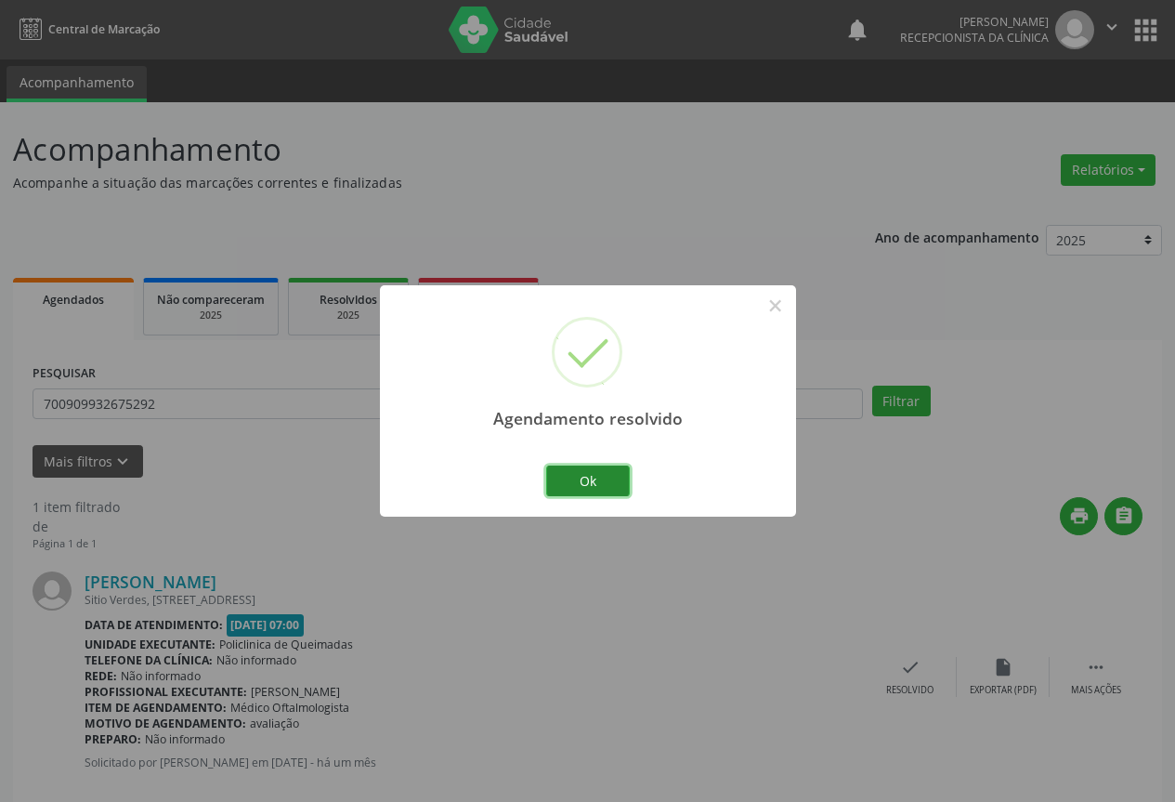
click at [609, 476] on button "Ok" at bounding box center [588, 481] width 84 height 32
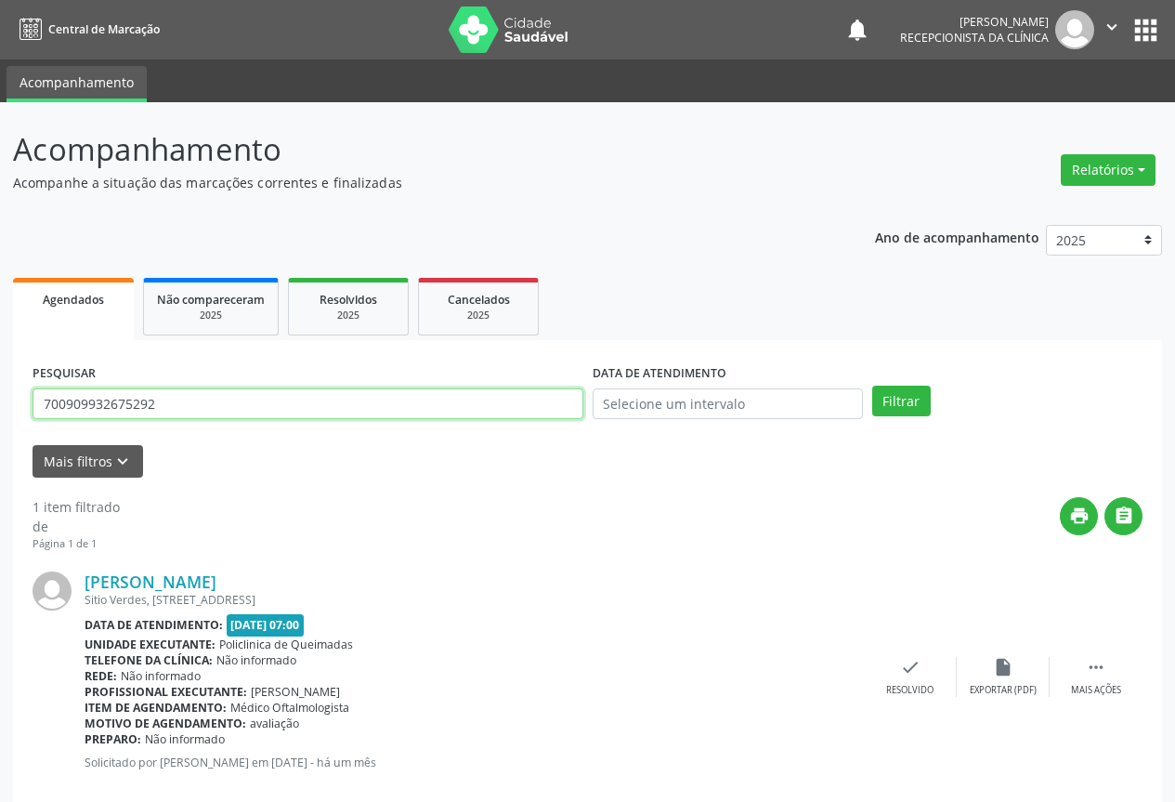
click at [533, 408] on input "700909932675292" at bounding box center [308, 404] width 551 height 32
click at [538, 405] on input "700909932675292" at bounding box center [308, 404] width 551 height 32
click at [872, 386] on button "Filtrar" at bounding box center [901, 402] width 59 height 32
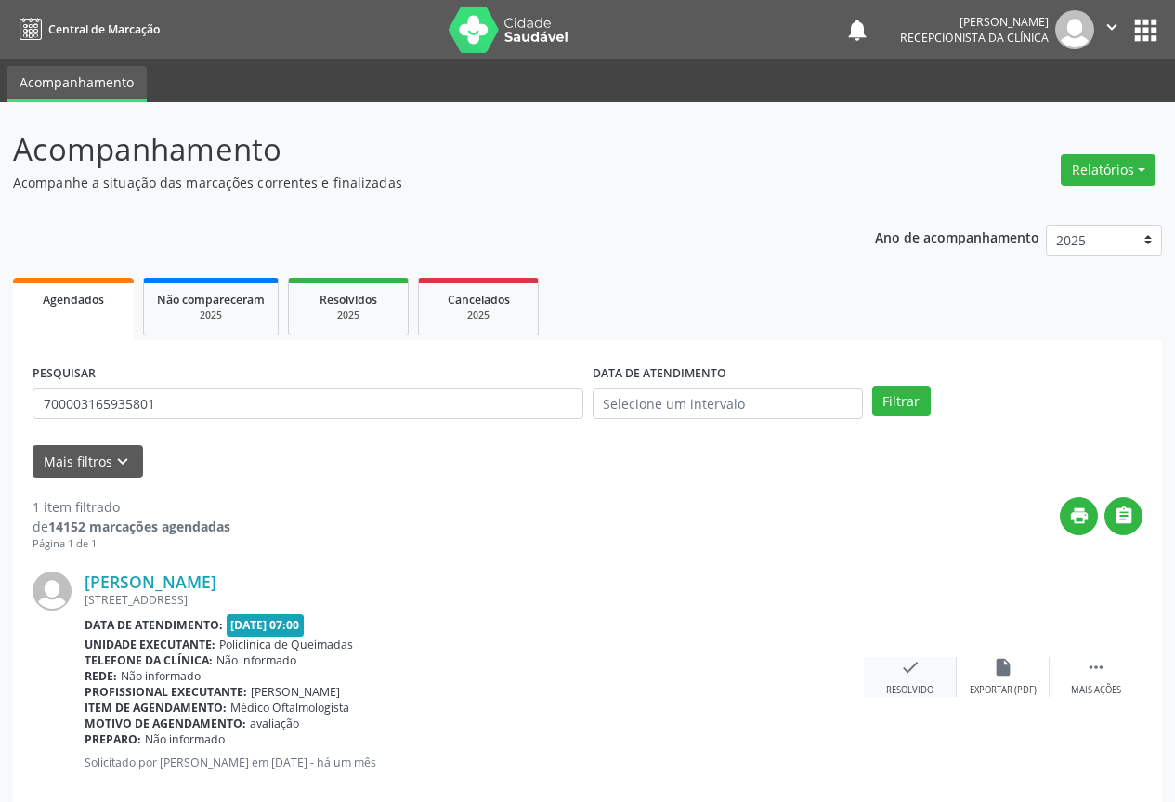
click at [909, 671] on icon "check" at bounding box center [910, 667] width 20 height 20
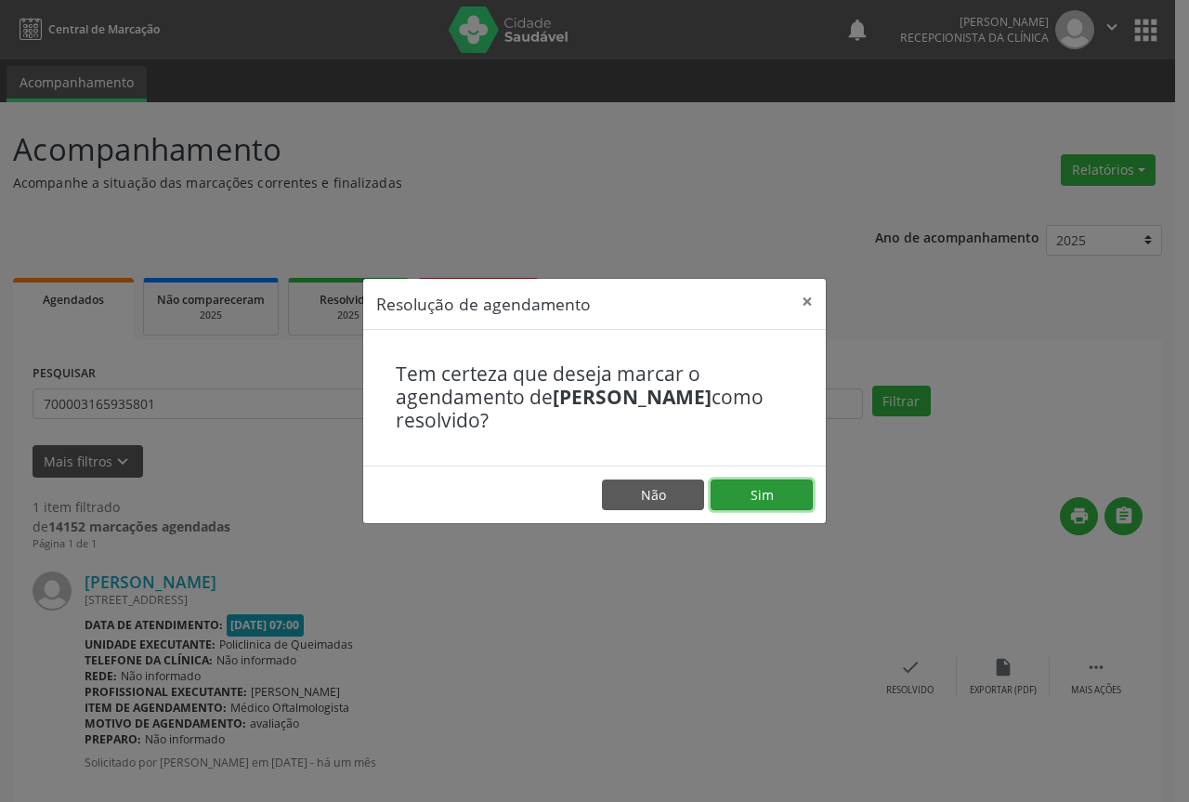
click at [781, 497] on button "Sim" at bounding box center [762, 495] width 102 height 32
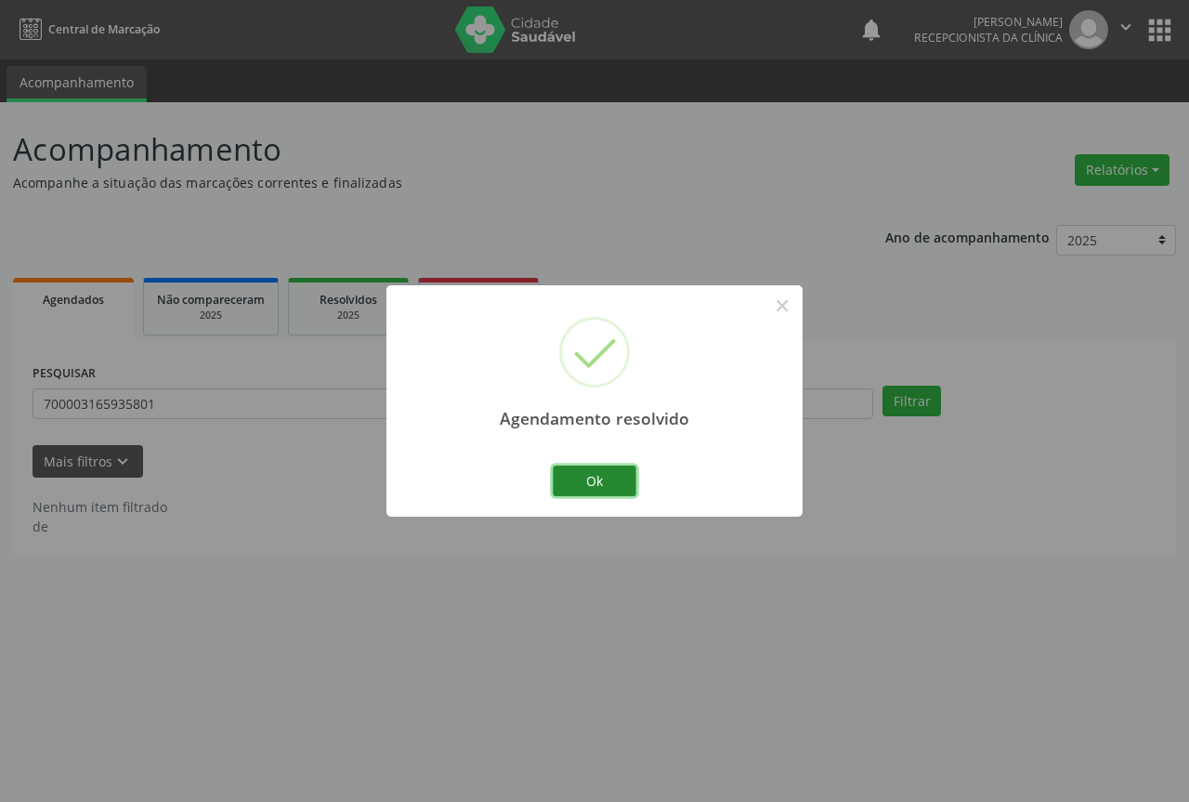
click at [598, 478] on button "Ok" at bounding box center [595, 481] width 84 height 32
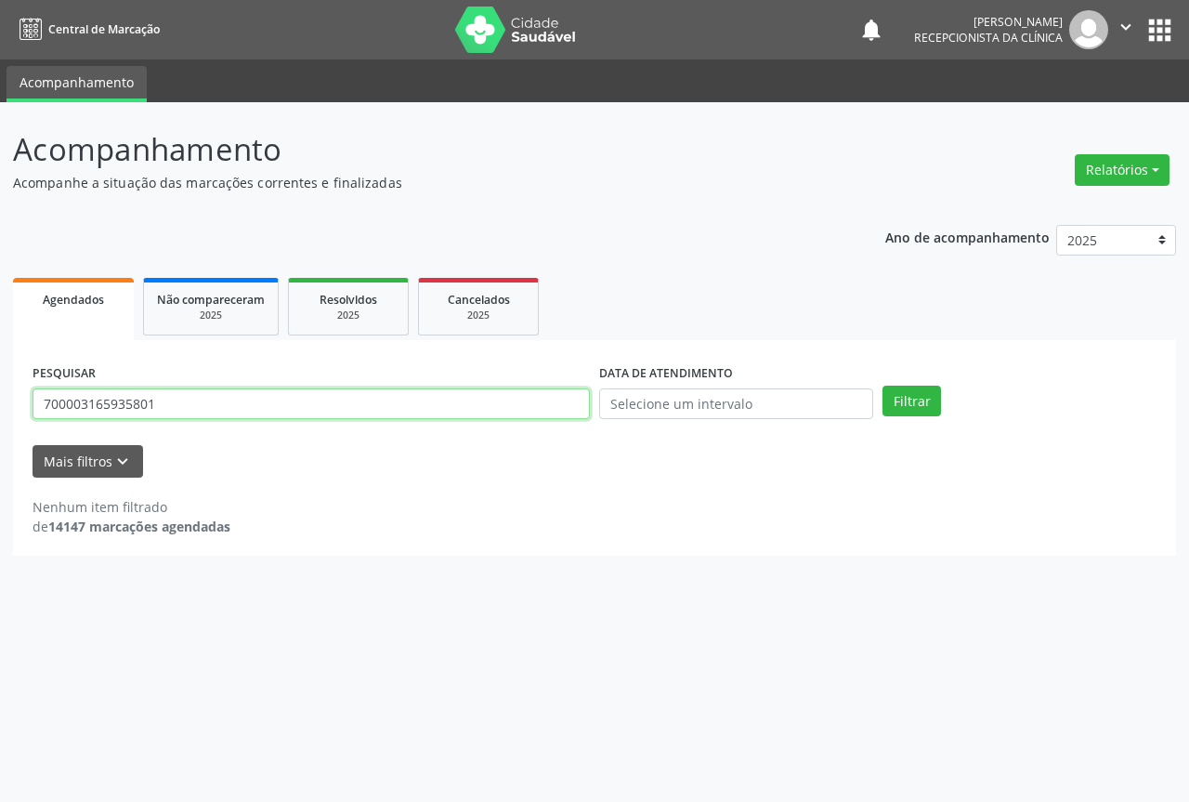
click at [431, 409] on input "700003165935801" at bounding box center [311, 404] width 557 height 32
click at [883, 386] on button "Filtrar" at bounding box center [912, 402] width 59 height 32
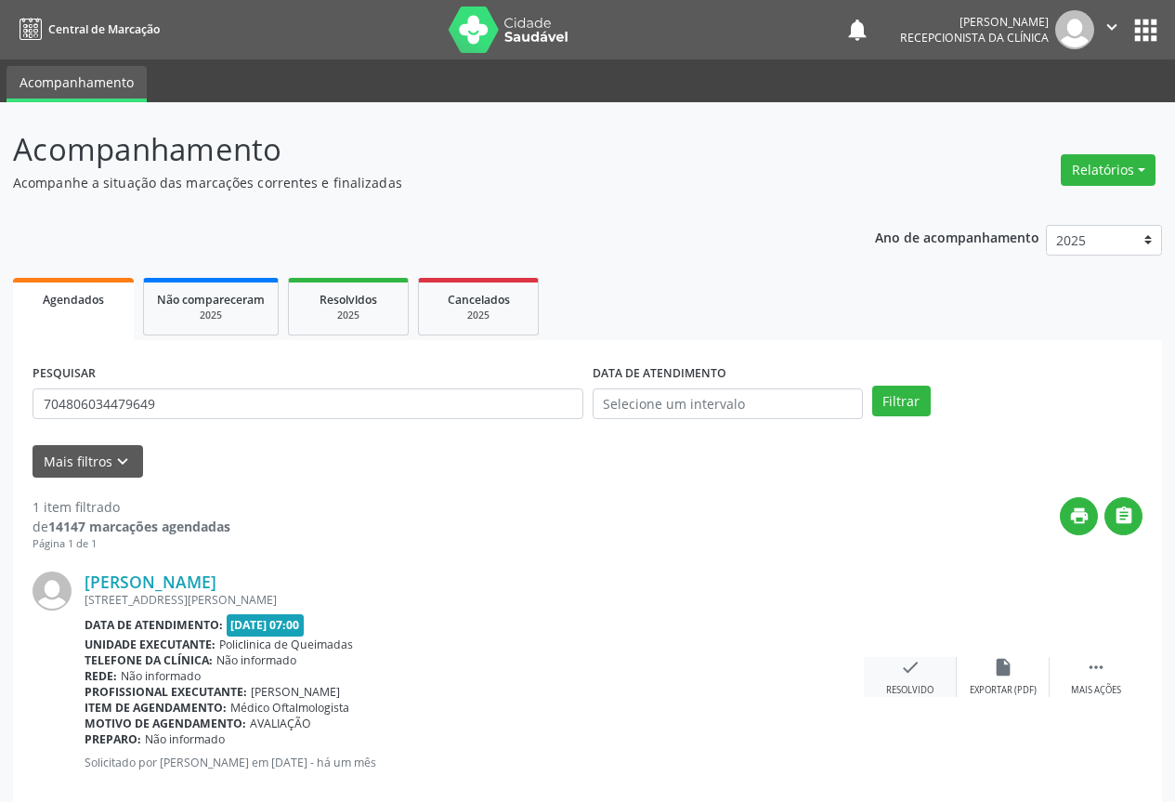
click at [912, 669] on icon "check" at bounding box center [910, 667] width 20 height 20
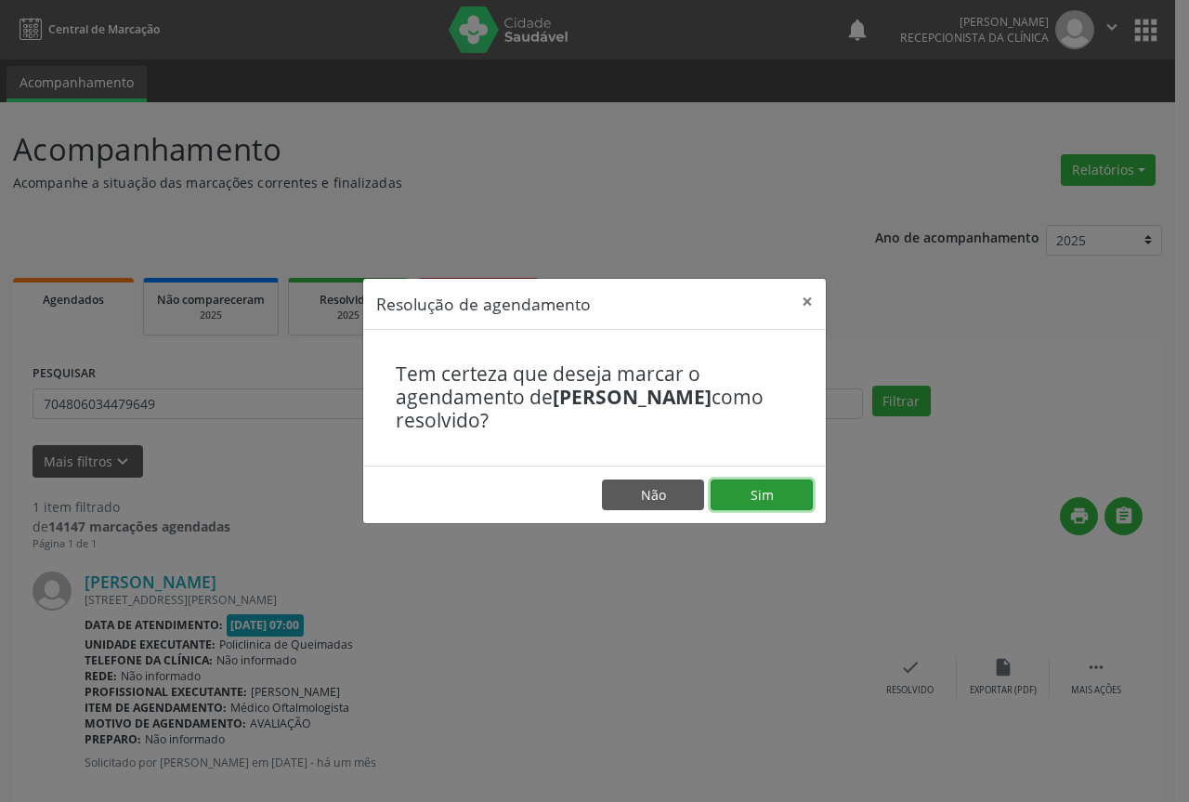
click at [788, 500] on button "Sim" at bounding box center [762, 495] width 102 height 32
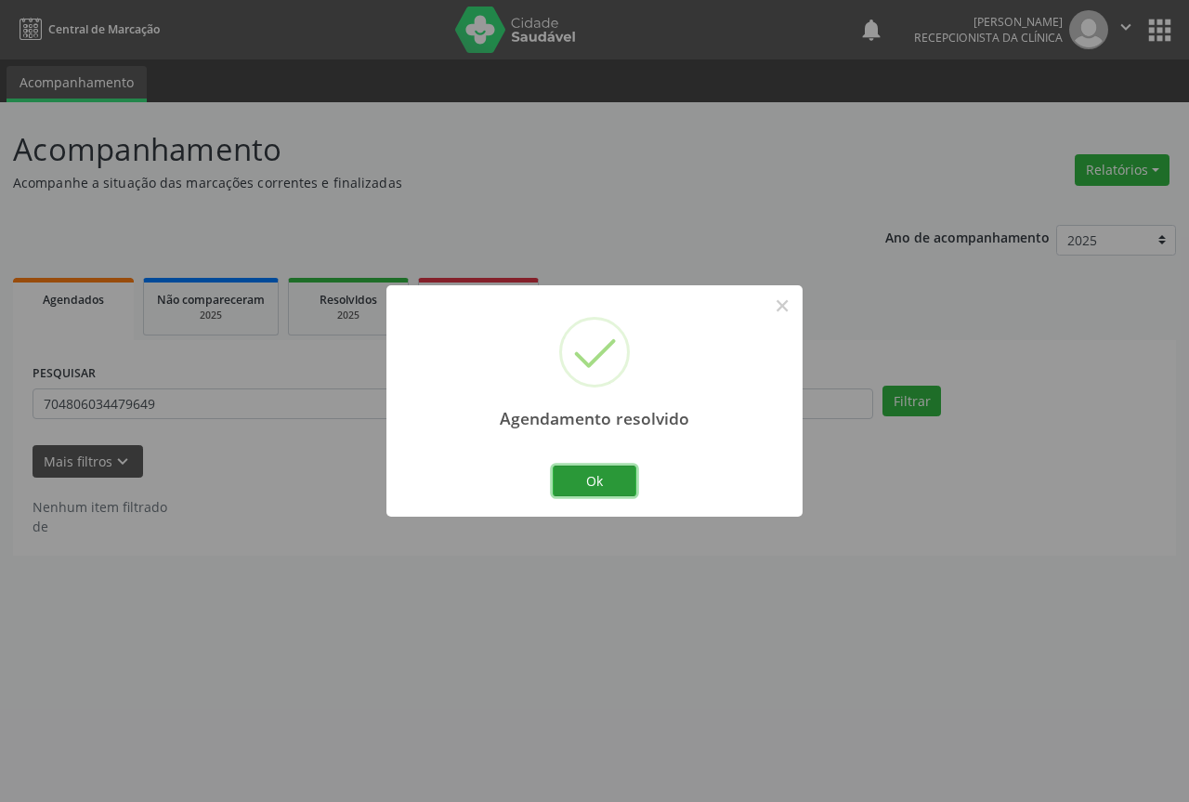
drag, startPoint x: 589, startPoint y: 472, endPoint x: 614, endPoint y: 478, distance: 25.9
click at [589, 474] on button "Ok" at bounding box center [595, 481] width 84 height 32
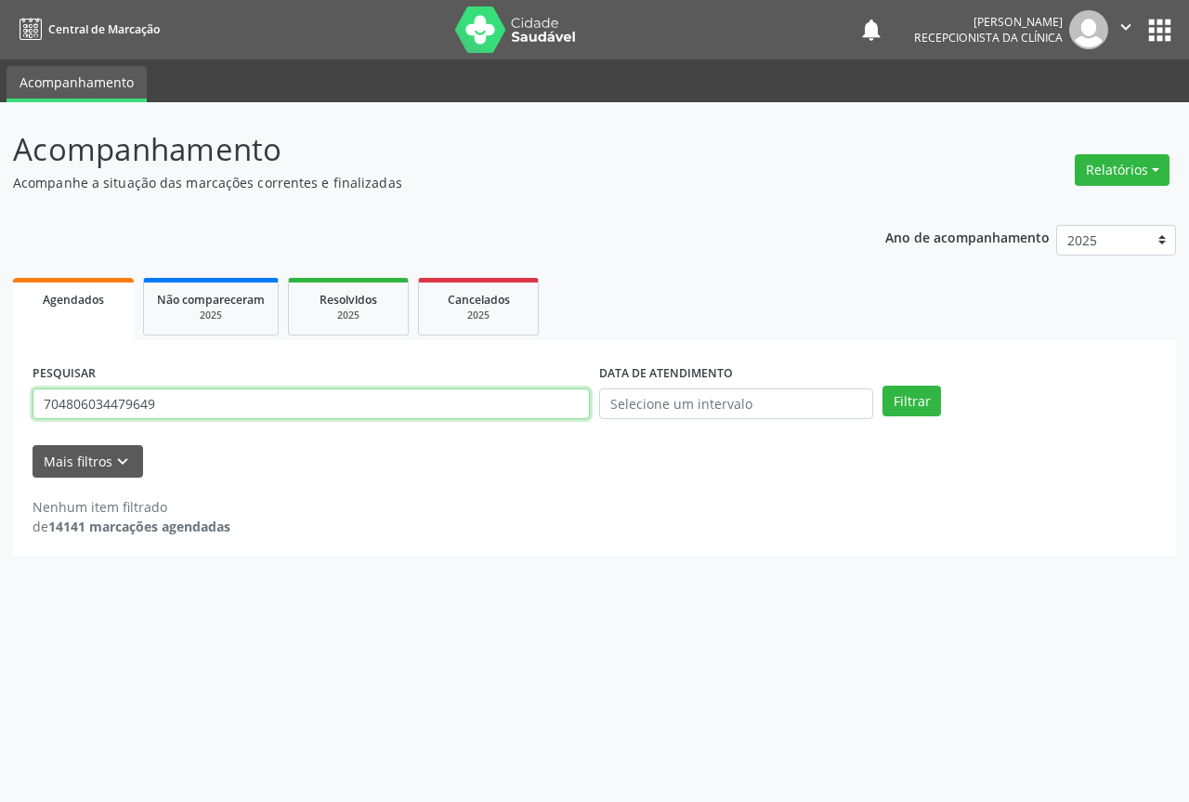
click at [405, 406] on input "704806034479649" at bounding box center [311, 404] width 557 height 32
click at [883, 386] on button "Filtrar" at bounding box center [912, 402] width 59 height 32
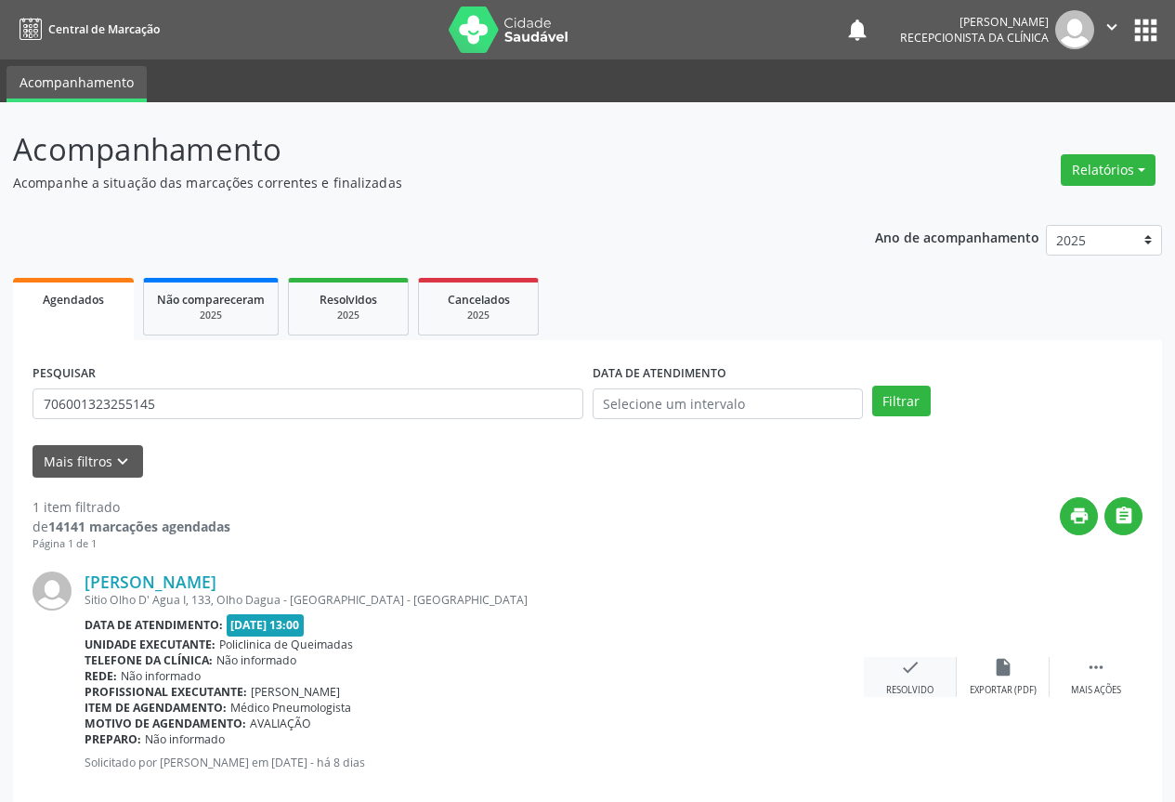
click at [908, 670] on icon "check" at bounding box center [910, 667] width 20 height 20
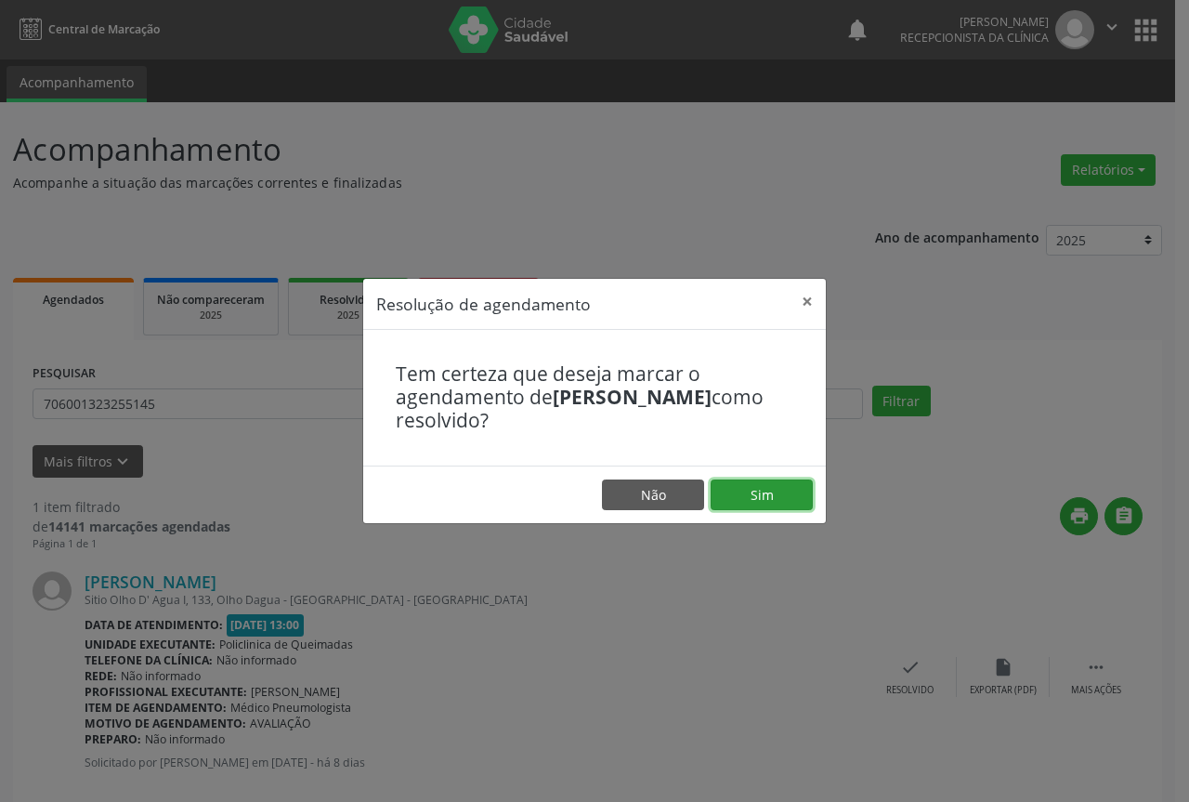
click at [746, 490] on button "Sim" at bounding box center [762, 495] width 102 height 32
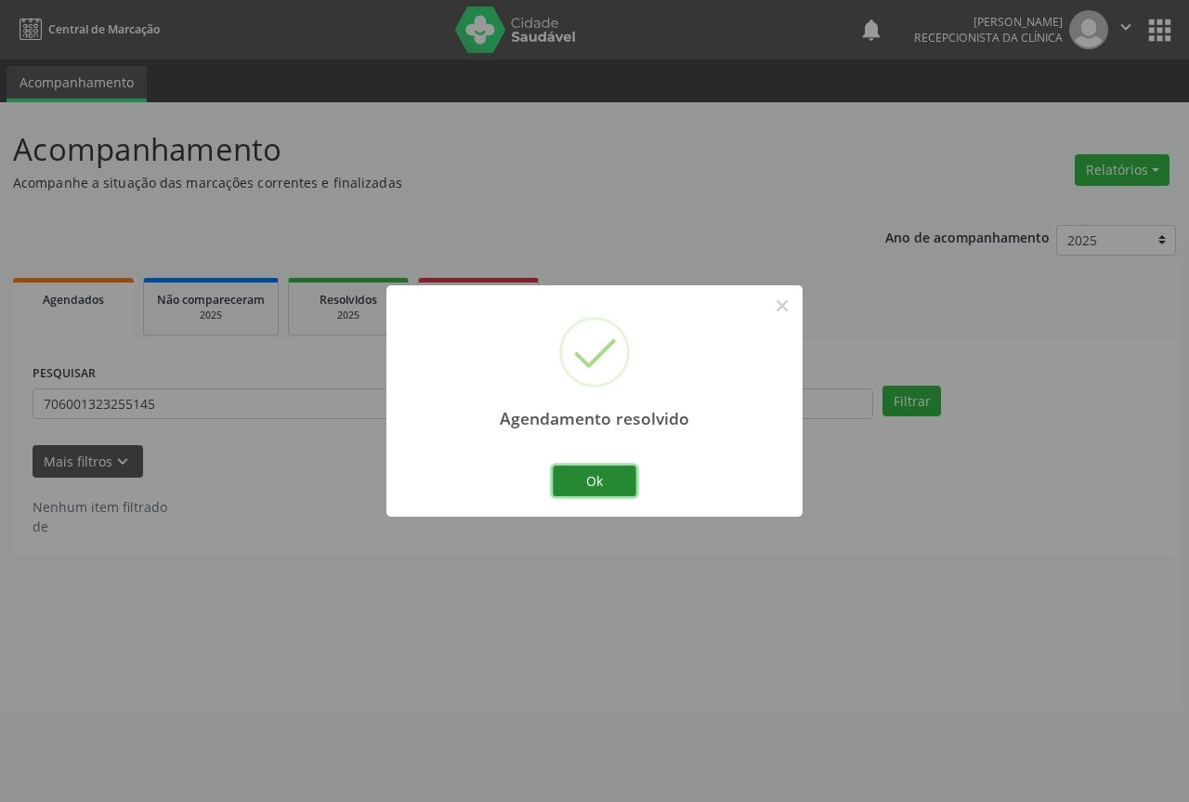
click at [607, 469] on button "Ok" at bounding box center [595, 481] width 84 height 32
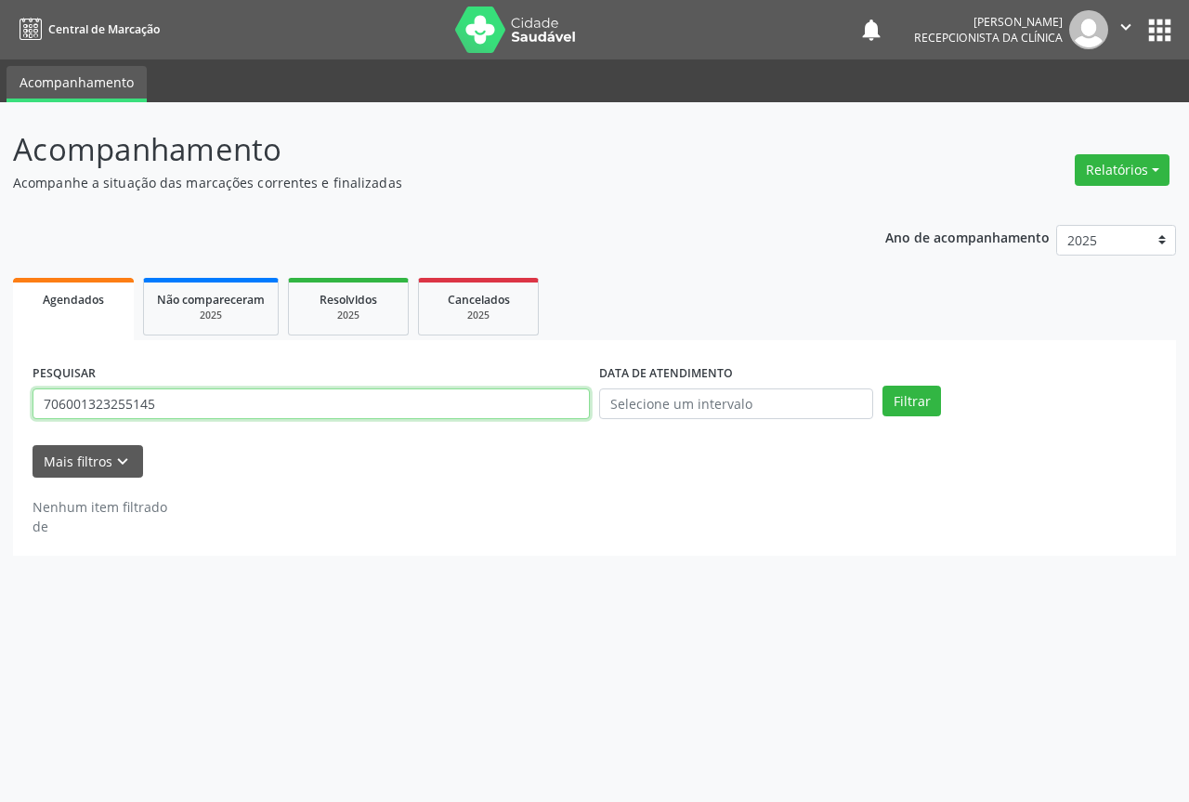
click at [533, 400] on input "706001323255145" at bounding box center [311, 404] width 557 height 32
click at [883, 386] on button "Filtrar" at bounding box center [912, 402] width 59 height 32
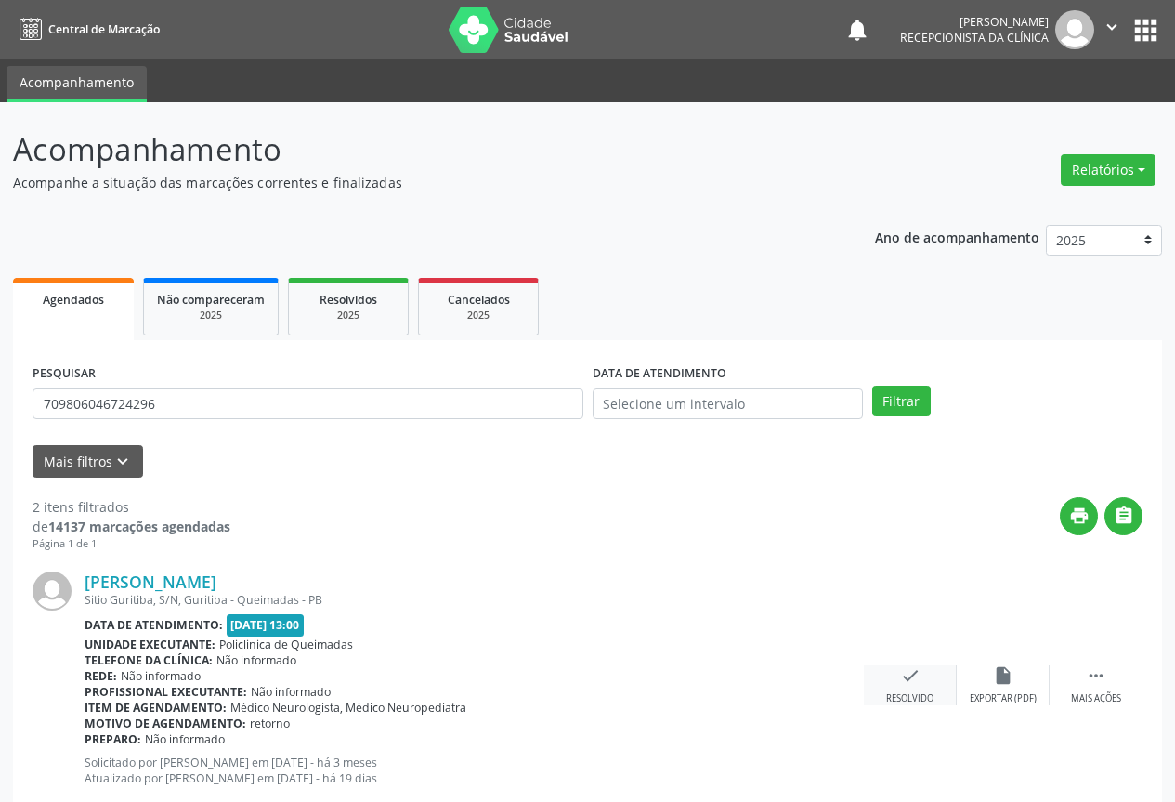
click at [912, 683] on icon "check" at bounding box center [910, 675] width 20 height 20
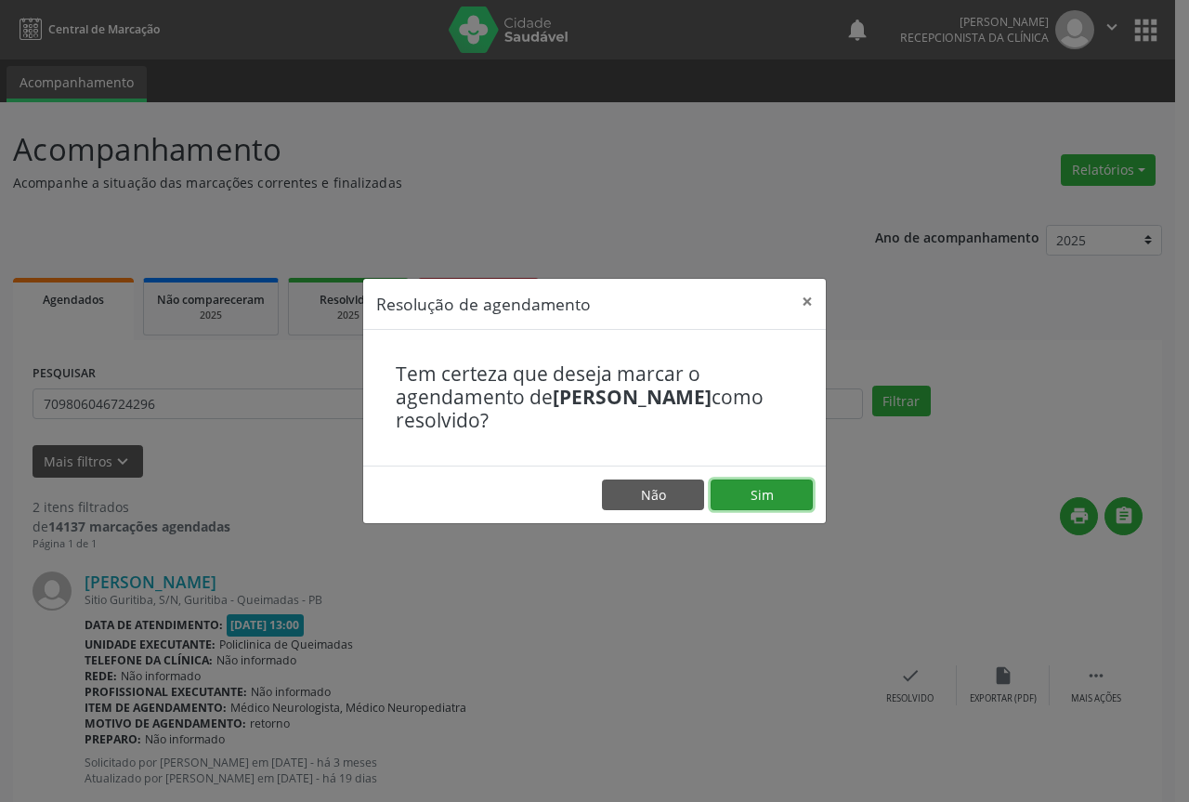
click at [793, 493] on button "Sim" at bounding box center [762, 495] width 102 height 32
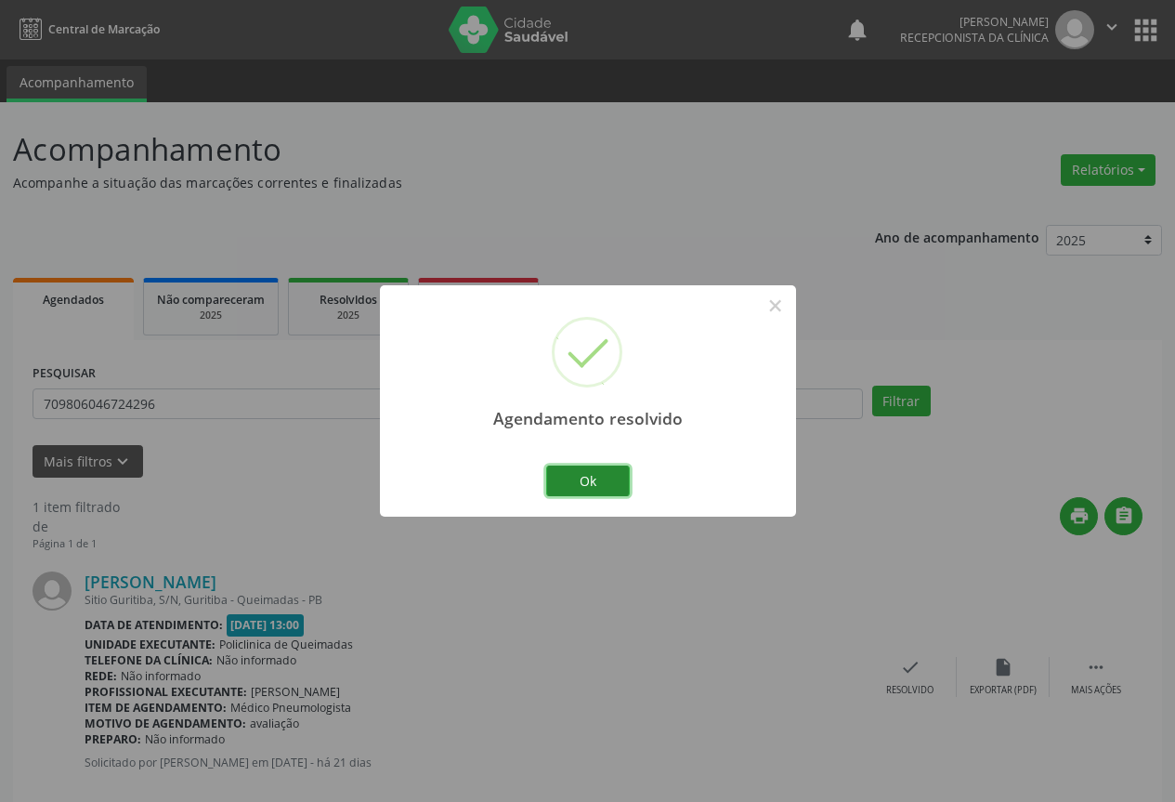
click at [595, 475] on button "Ok" at bounding box center [588, 481] width 84 height 32
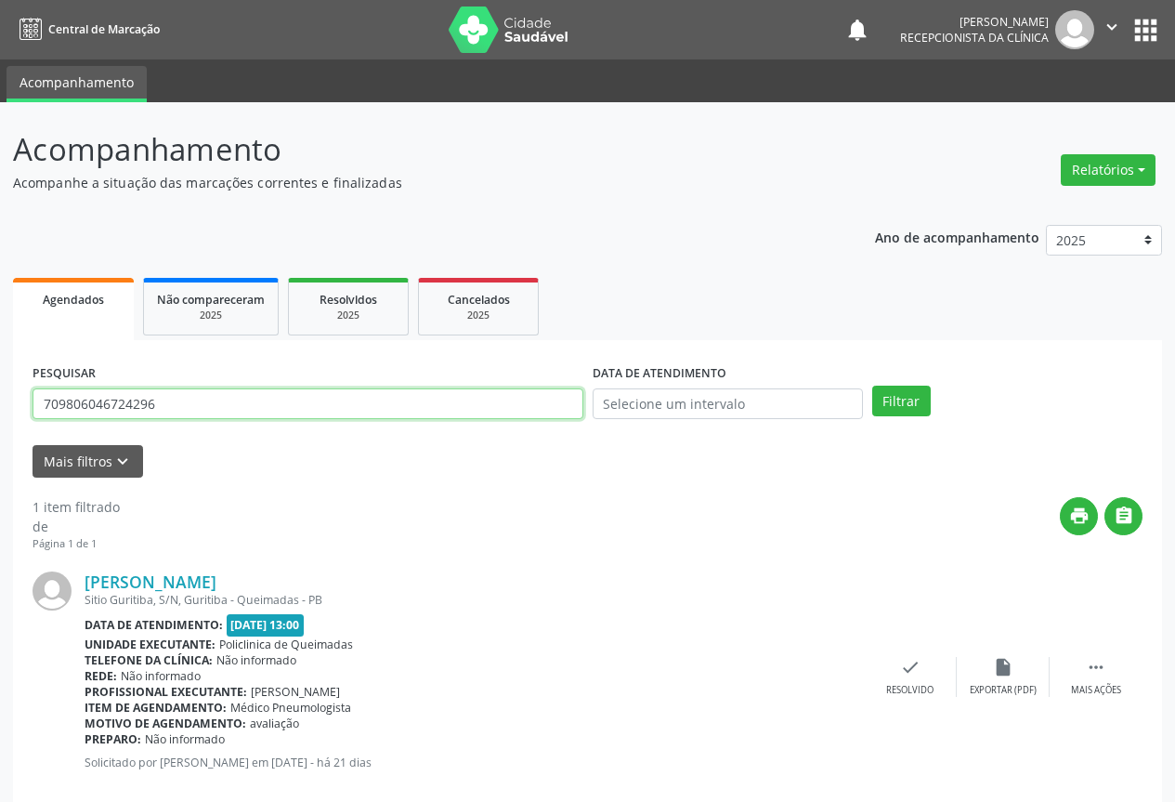
click at [520, 400] on input "709806046724296" at bounding box center [308, 404] width 551 height 32
drag, startPoint x: 520, startPoint y: 400, endPoint x: 531, endPoint y: 400, distance: 10.2
click at [521, 400] on input "709806046724296" at bounding box center [308, 404] width 551 height 32
click at [872, 386] on button "Filtrar" at bounding box center [901, 402] width 59 height 32
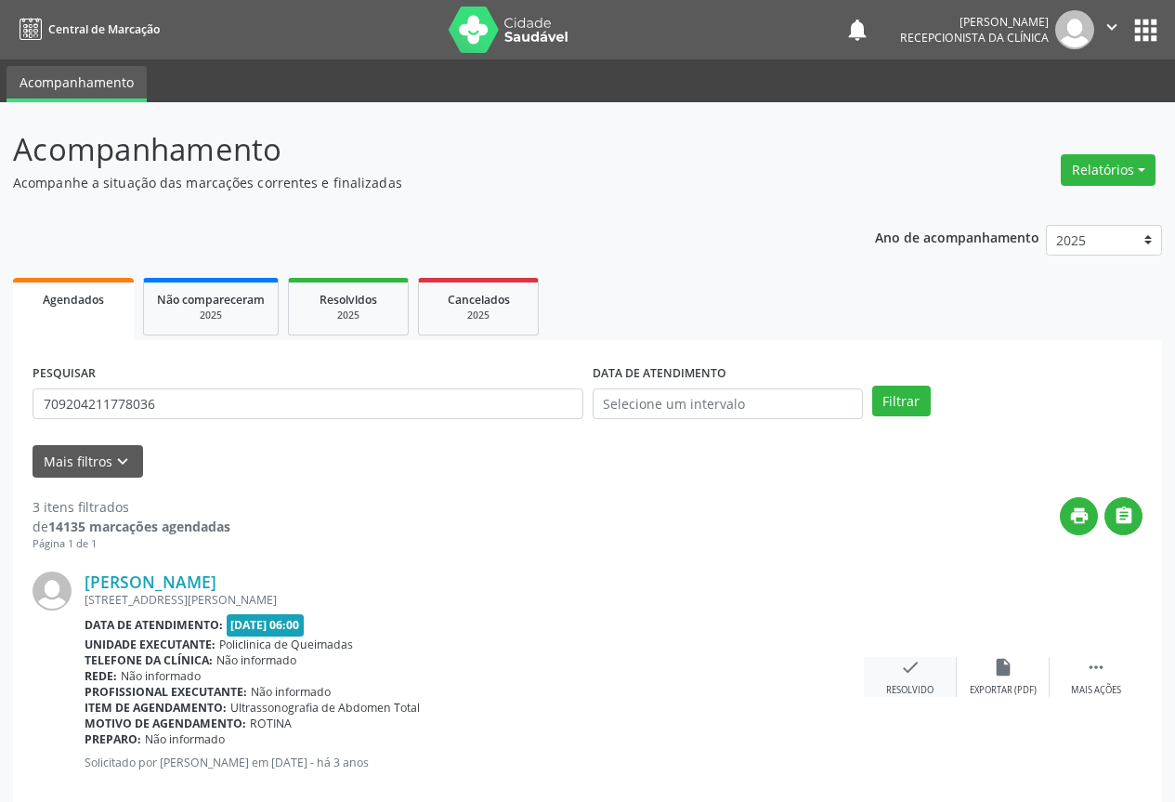
click at [909, 664] on icon "check" at bounding box center [910, 667] width 20 height 20
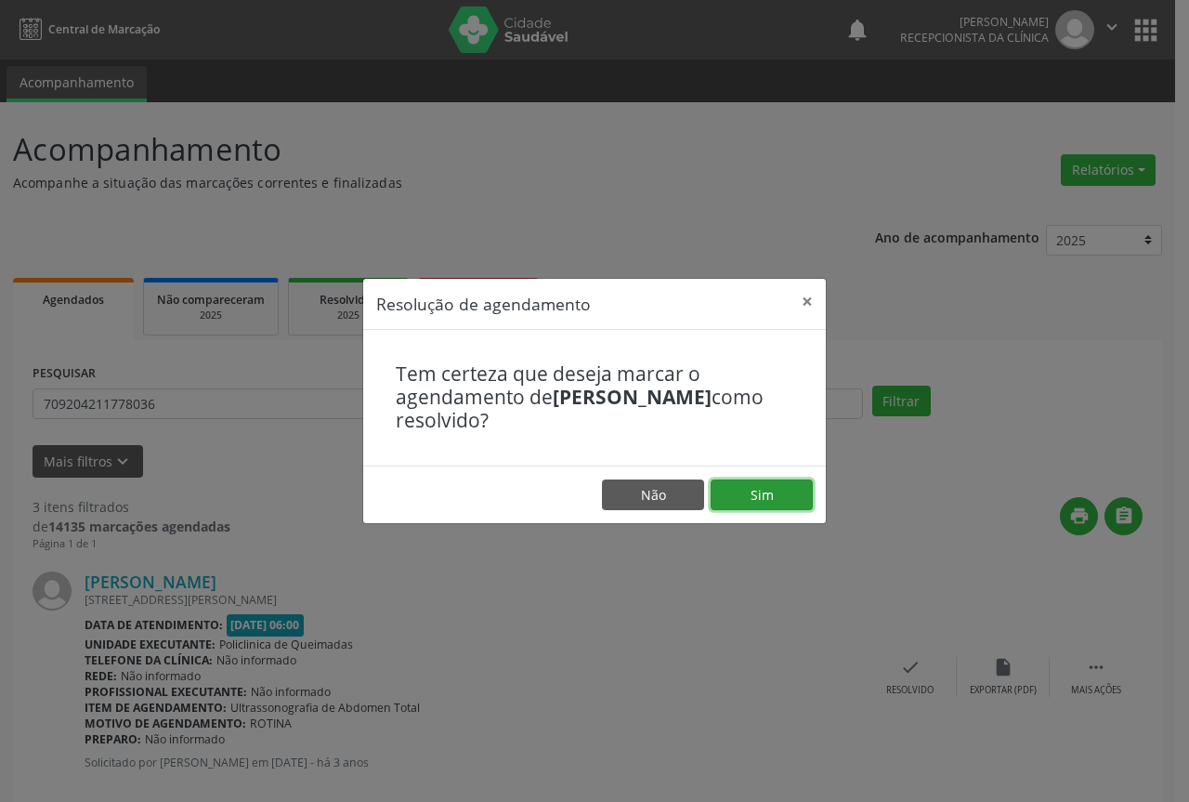
click at [764, 485] on button "Sim" at bounding box center [762, 495] width 102 height 32
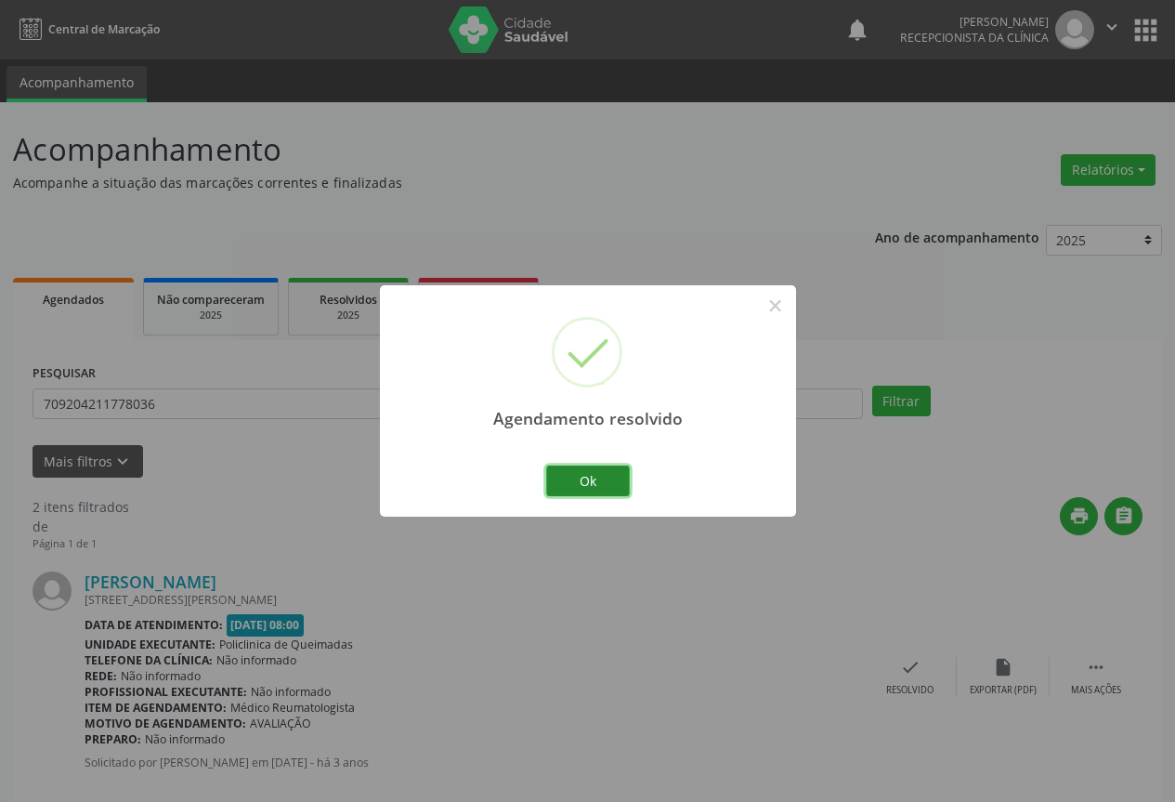
click at [584, 473] on button "Ok" at bounding box center [588, 481] width 84 height 32
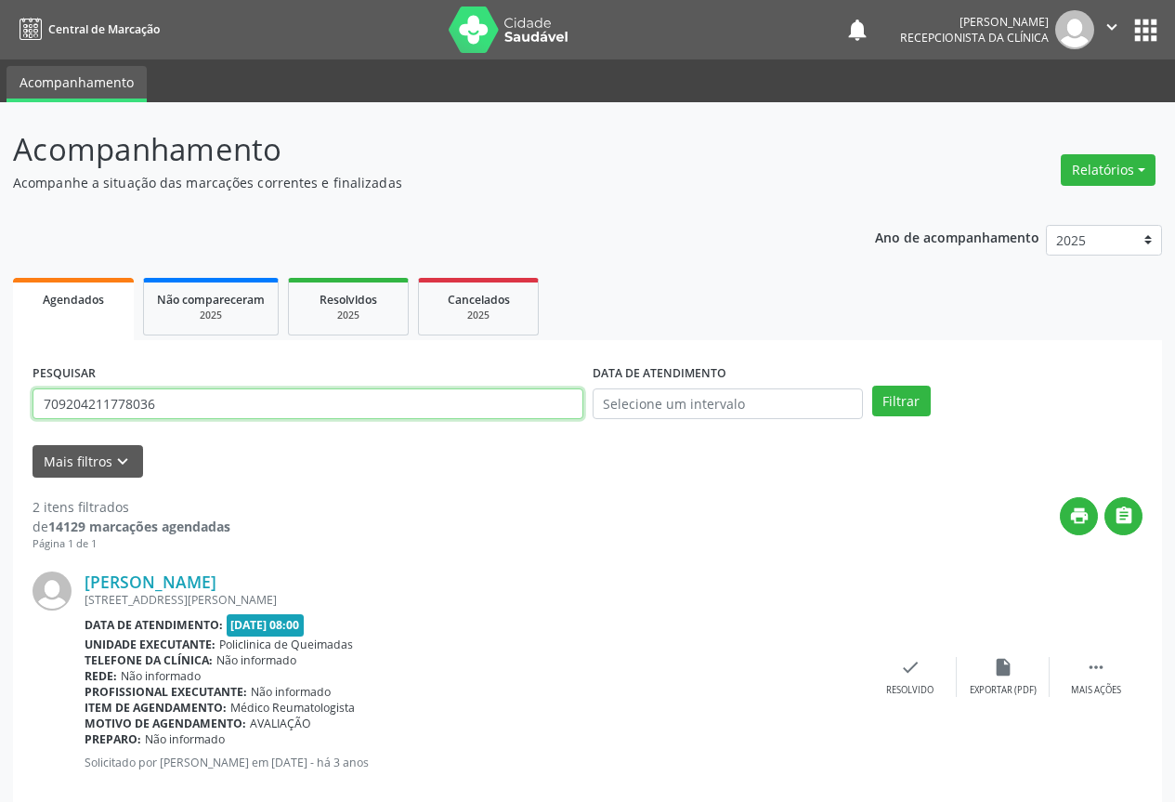
click at [529, 397] on input "709204211778036" at bounding box center [308, 404] width 551 height 32
click at [526, 400] on input "709204211778036" at bounding box center [308, 404] width 551 height 32
click at [872, 386] on button "Filtrar" at bounding box center [901, 402] width 59 height 32
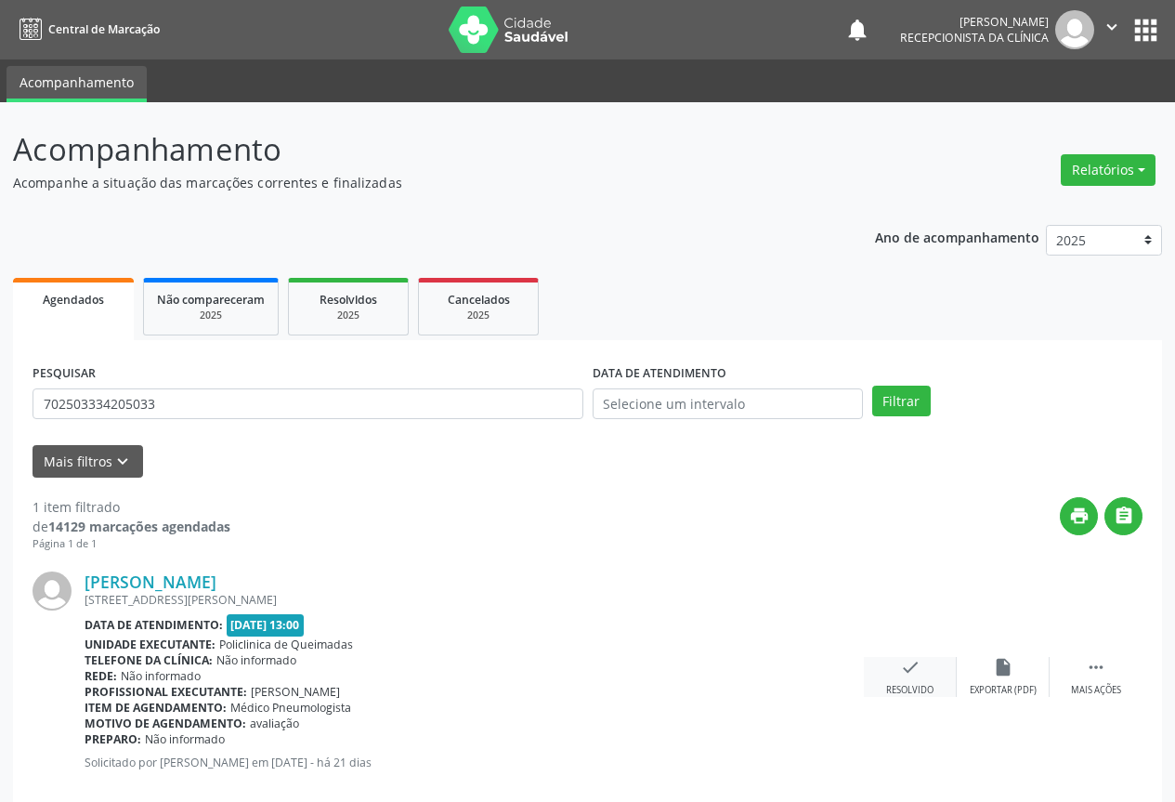
click at [914, 670] on icon "check" at bounding box center [910, 667] width 20 height 20
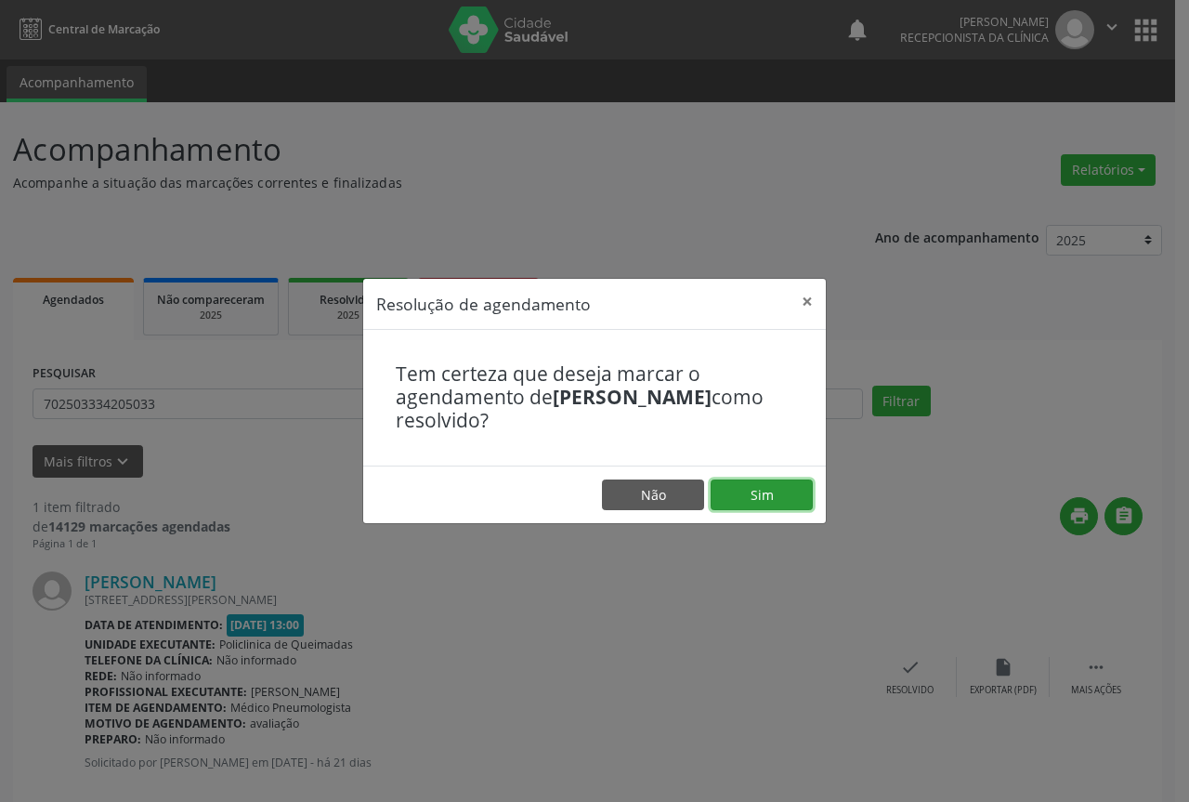
click at [780, 497] on button "Sim" at bounding box center [762, 495] width 102 height 32
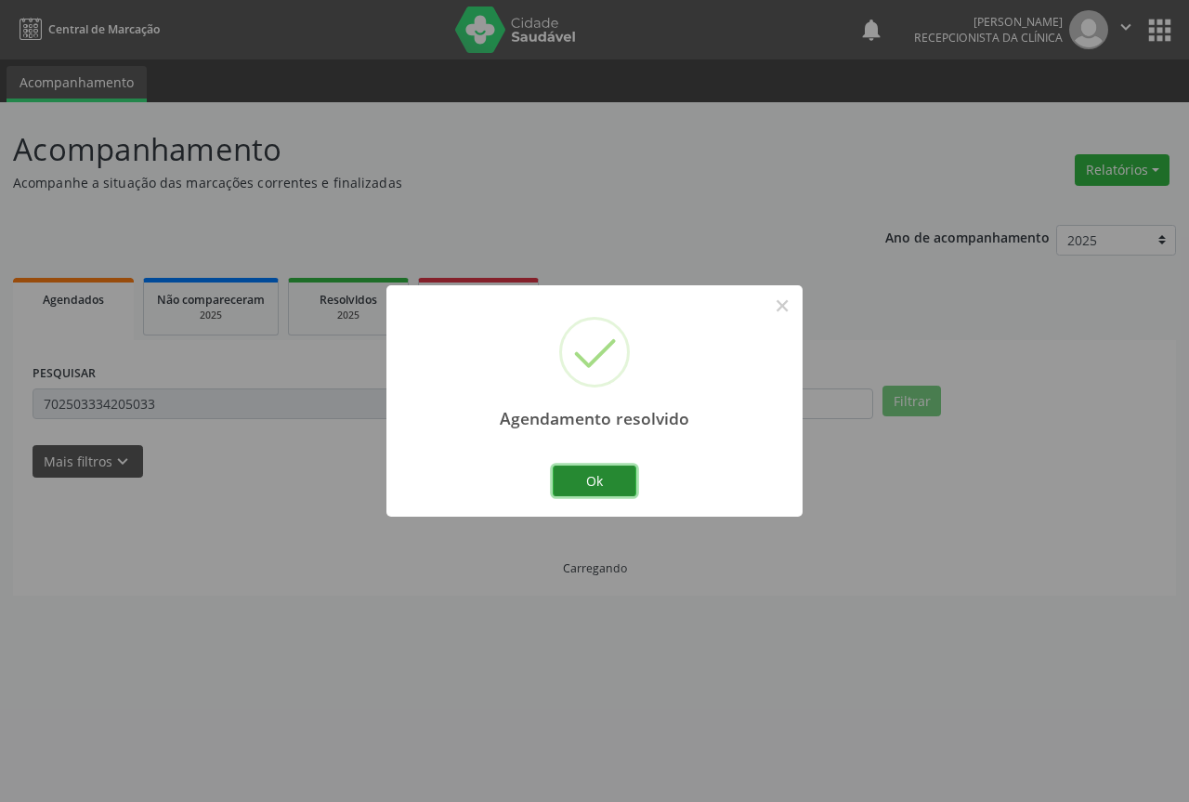
click at [603, 475] on button "Ok" at bounding box center [595, 481] width 84 height 32
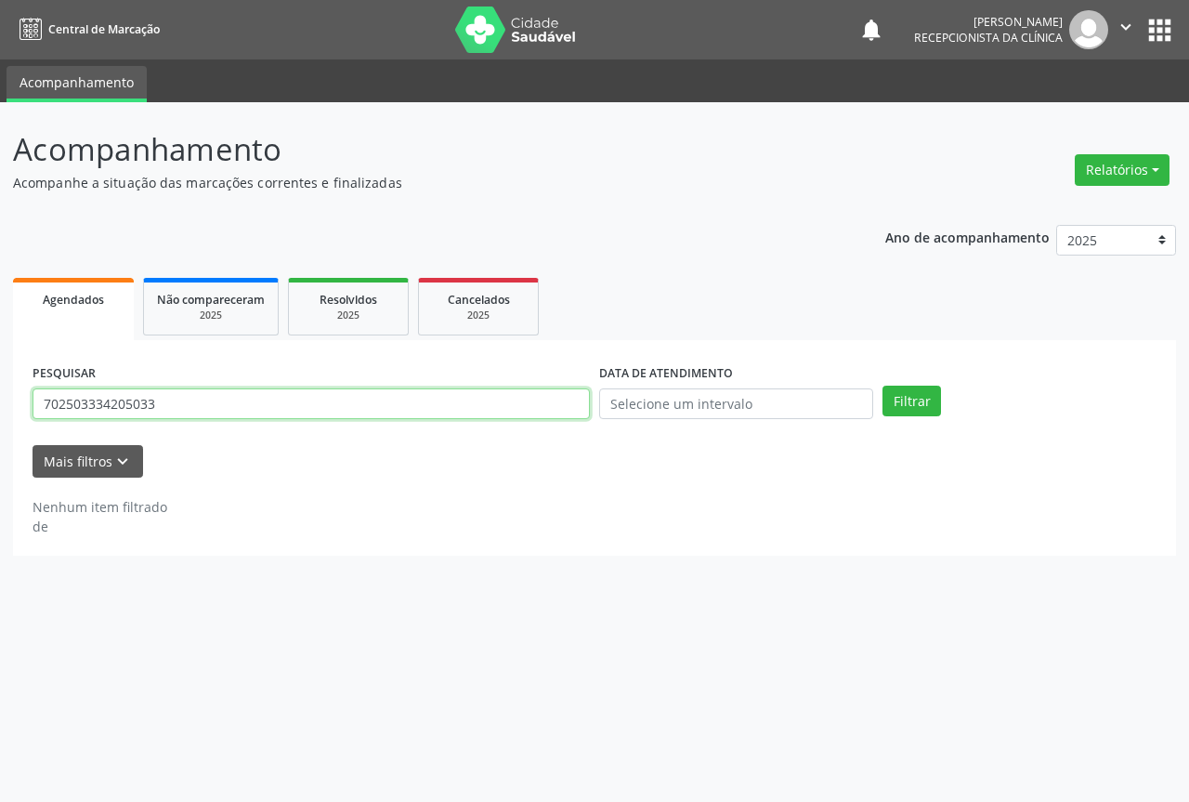
click at [512, 405] on input "702503334205033" at bounding box center [311, 404] width 557 height 32
click at [883, 386] on button "Filtrar" at bounding box center [912, 402] width 59 height 32
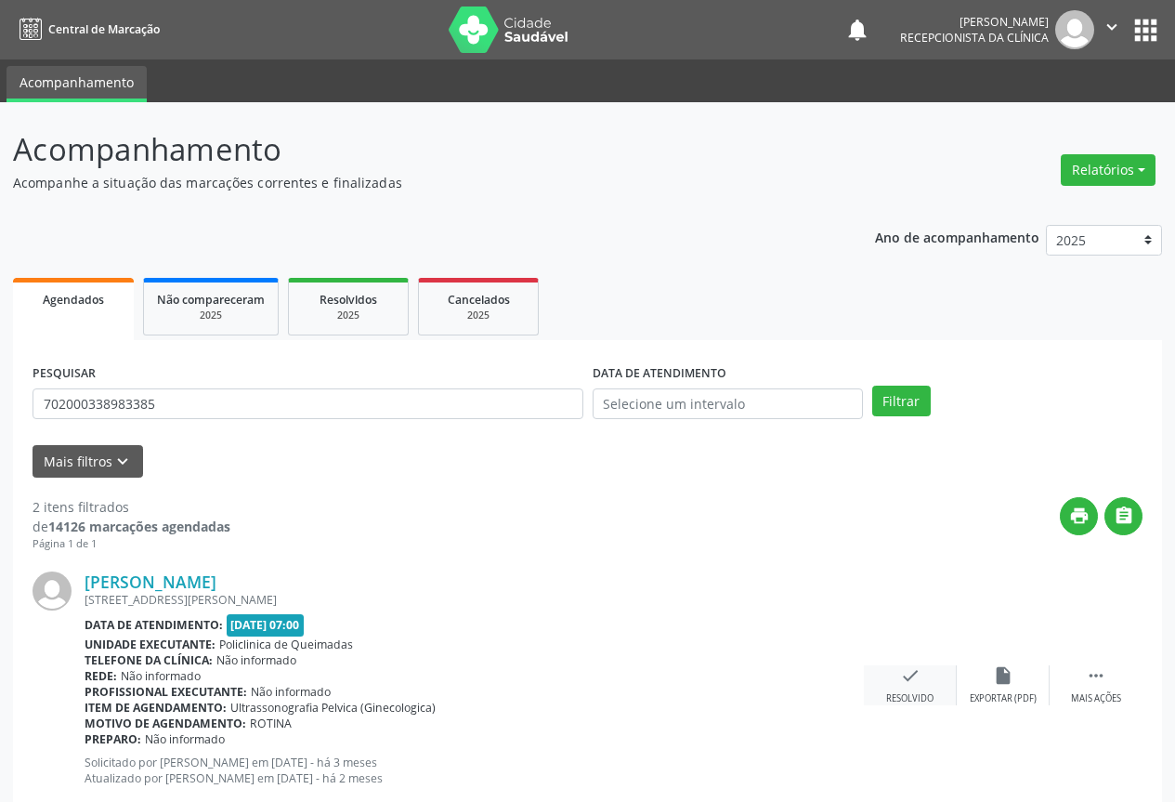
click at [909, 677] on icon "check" at bounding box center [910, 675] width 20 height 20
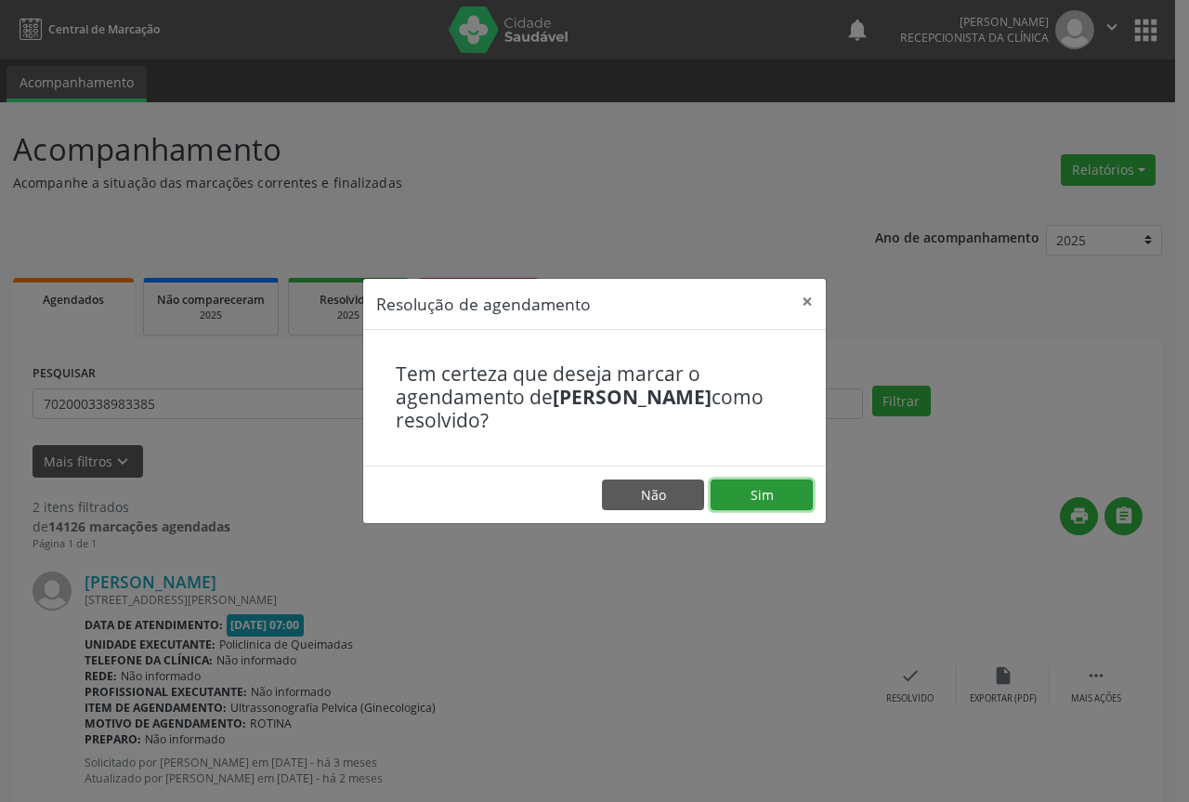
click at [780, 492] on button "Sim" at bounding box center [762, 495] width 102 height 32
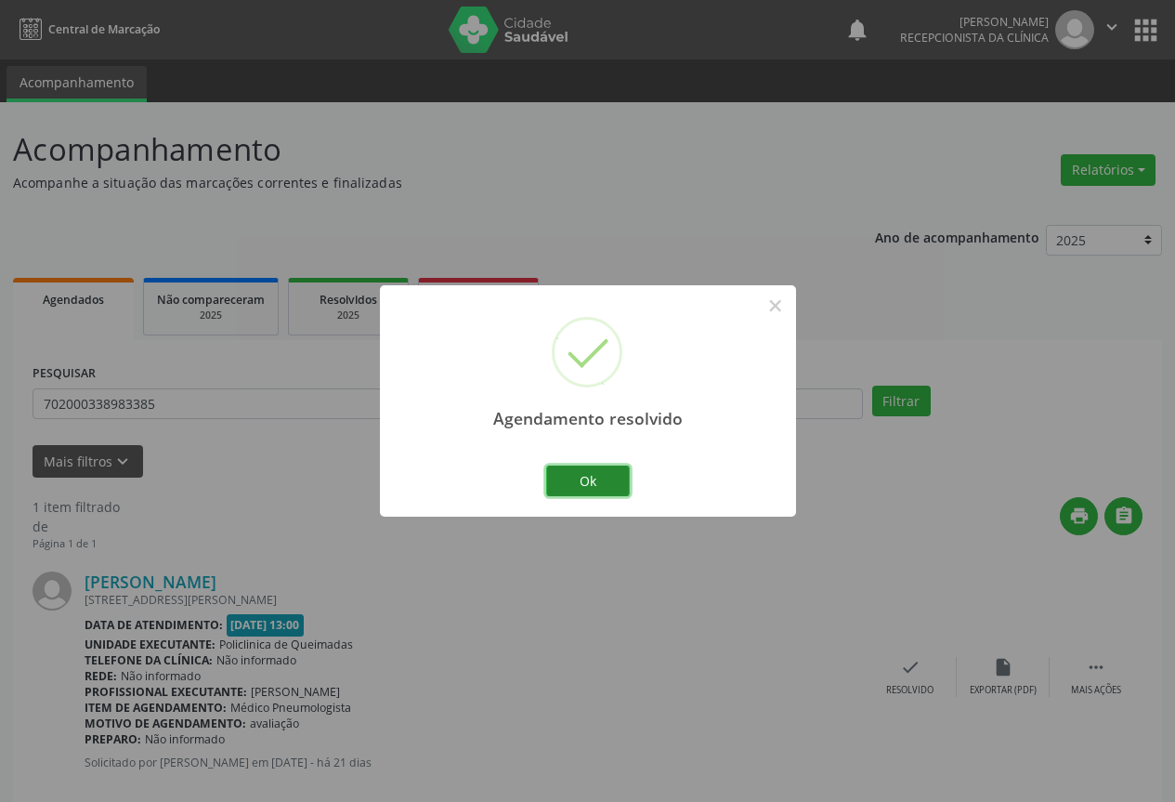
click at [597, 472] on button "Ok" at bounding box center [588, 481] width 84 height 32
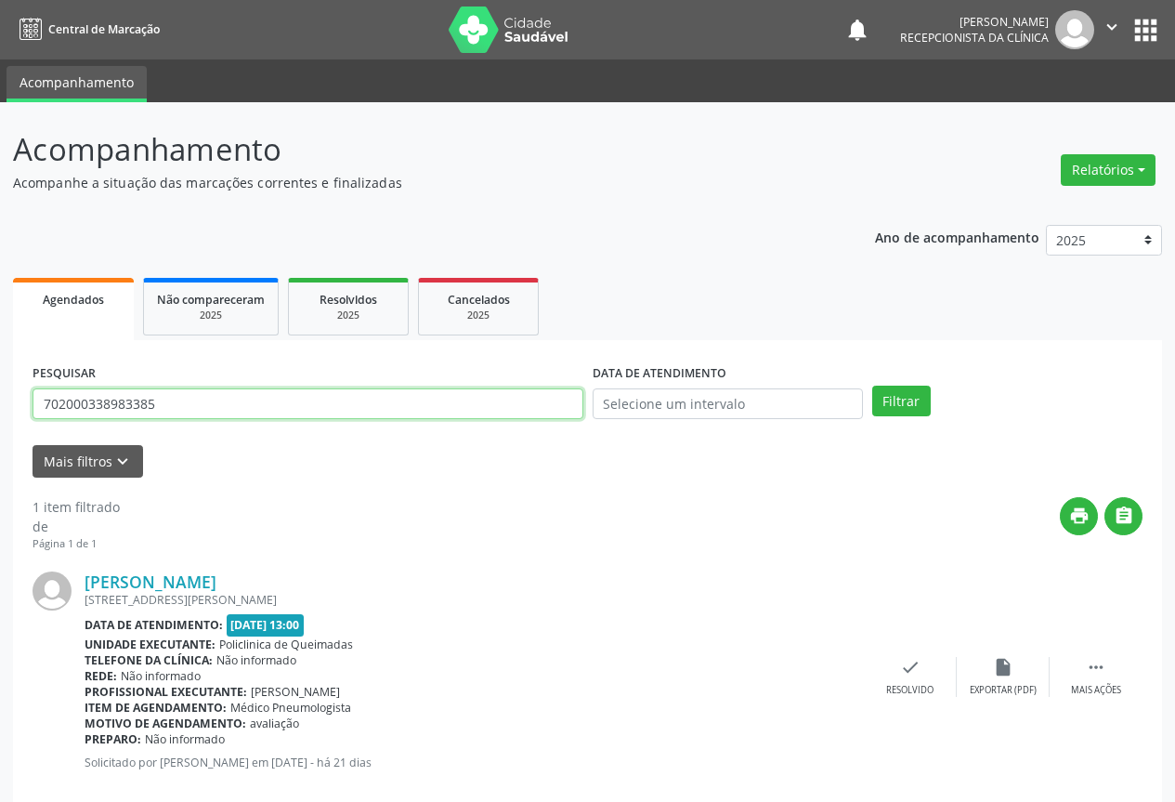
click at [552, 406] on input "702000338983385" at bounding box center [308, 404] width 551 height 32
click at [872, 386] on button "Filtrar" at bounding box center [901, 402] width 59 height 32
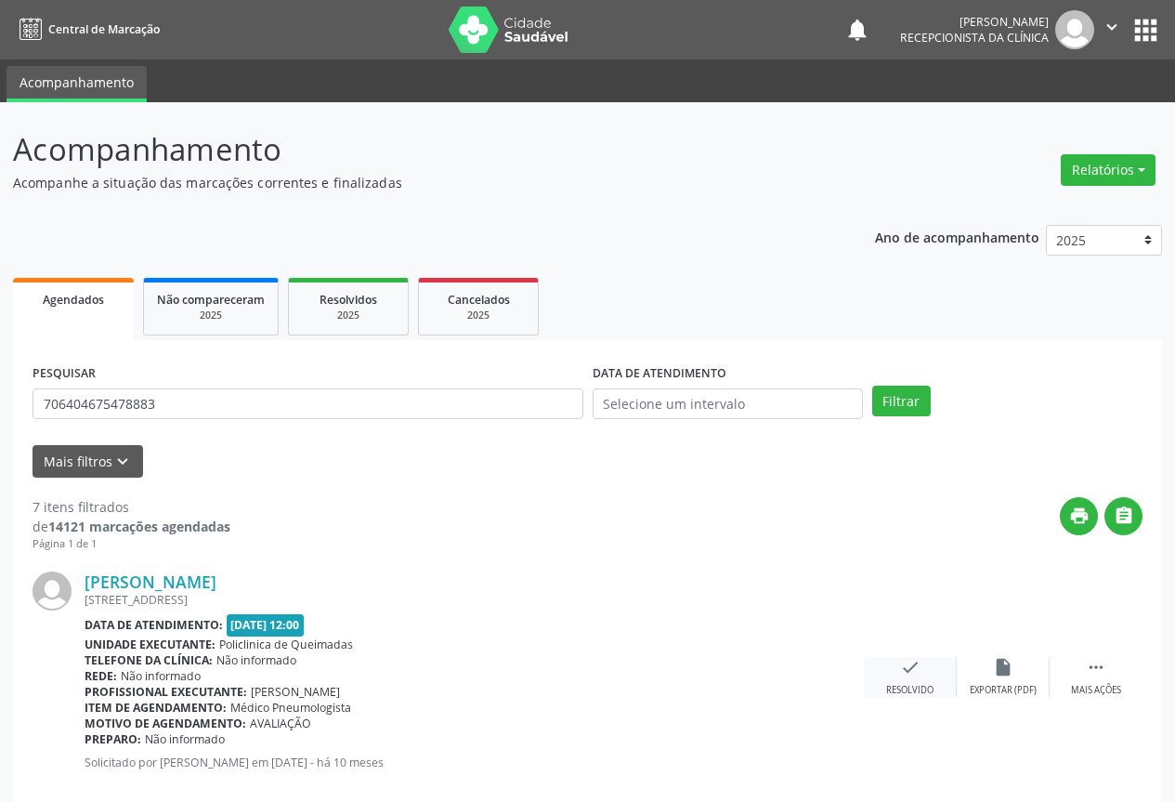
click at [905, 667] on icon "check" at bounding box center [910, 667] width 20 height 20
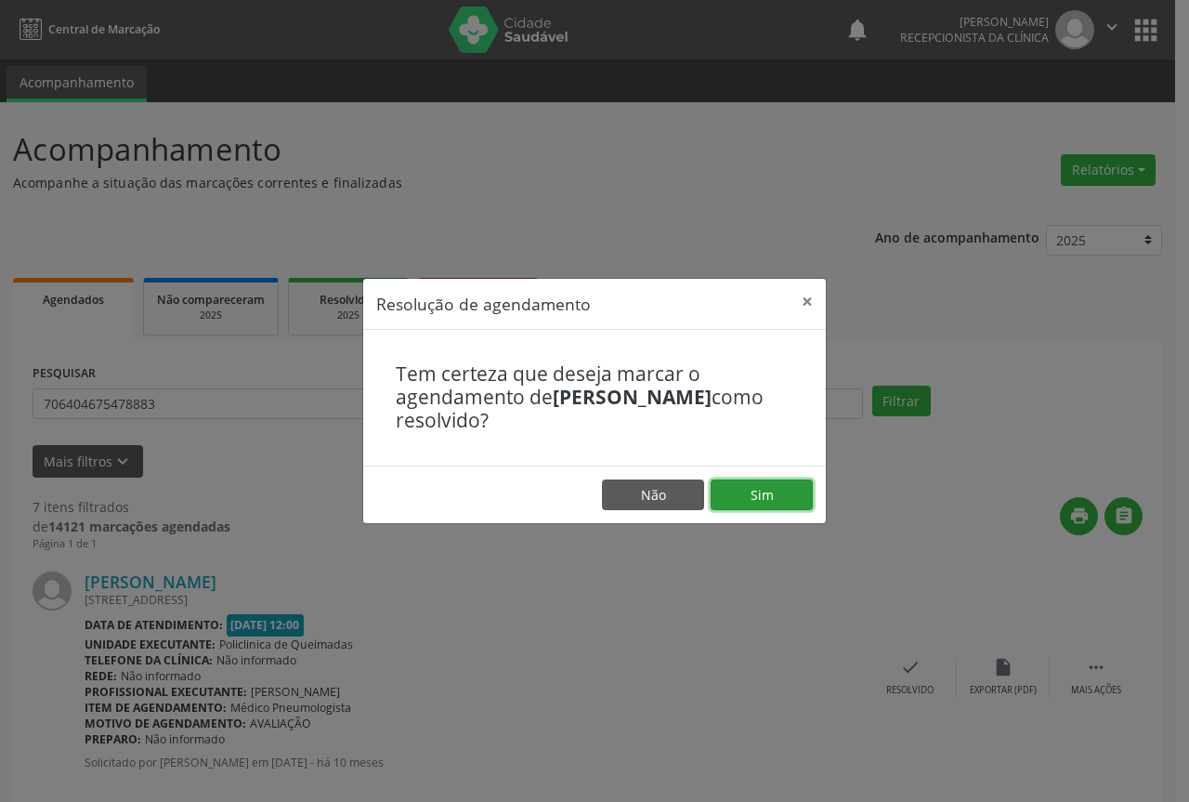
click at [759, 489] on button "Sim" at bounding box center [762, 495] width 102 height 32
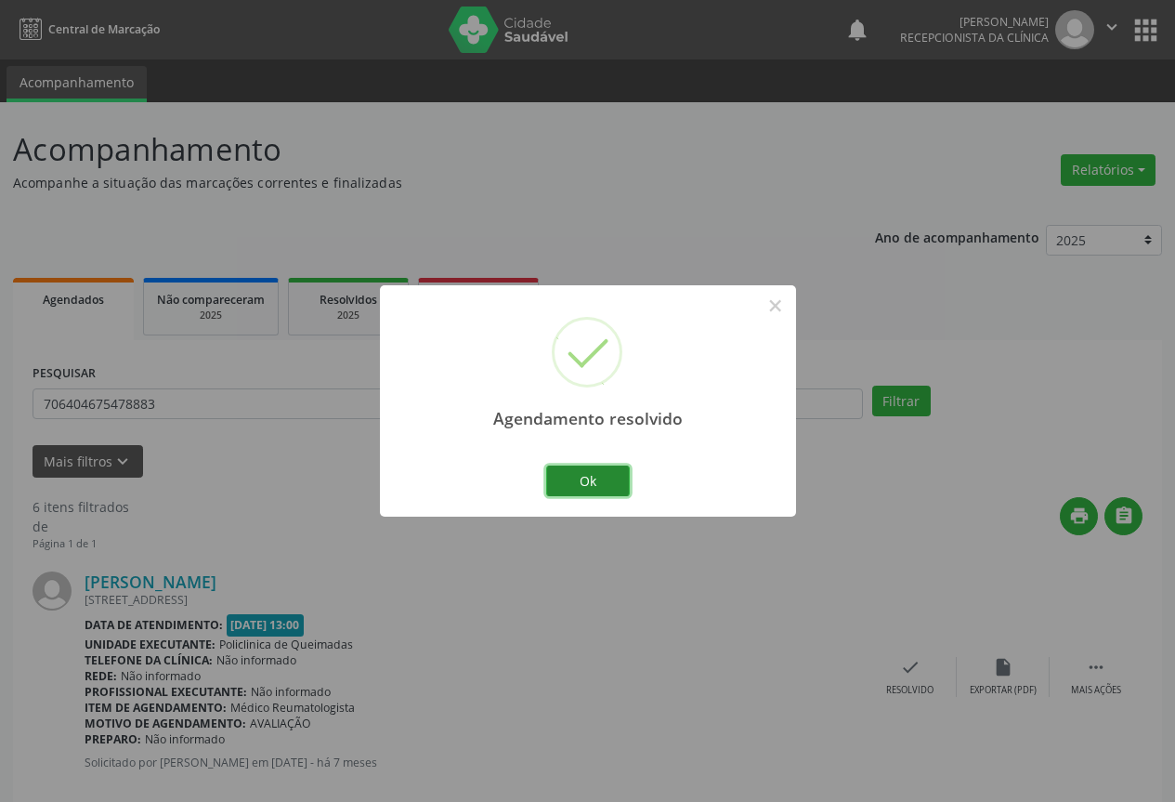
click at [621, 471] on button "Ok" at bounding box center [588, 481] width 84 height 32
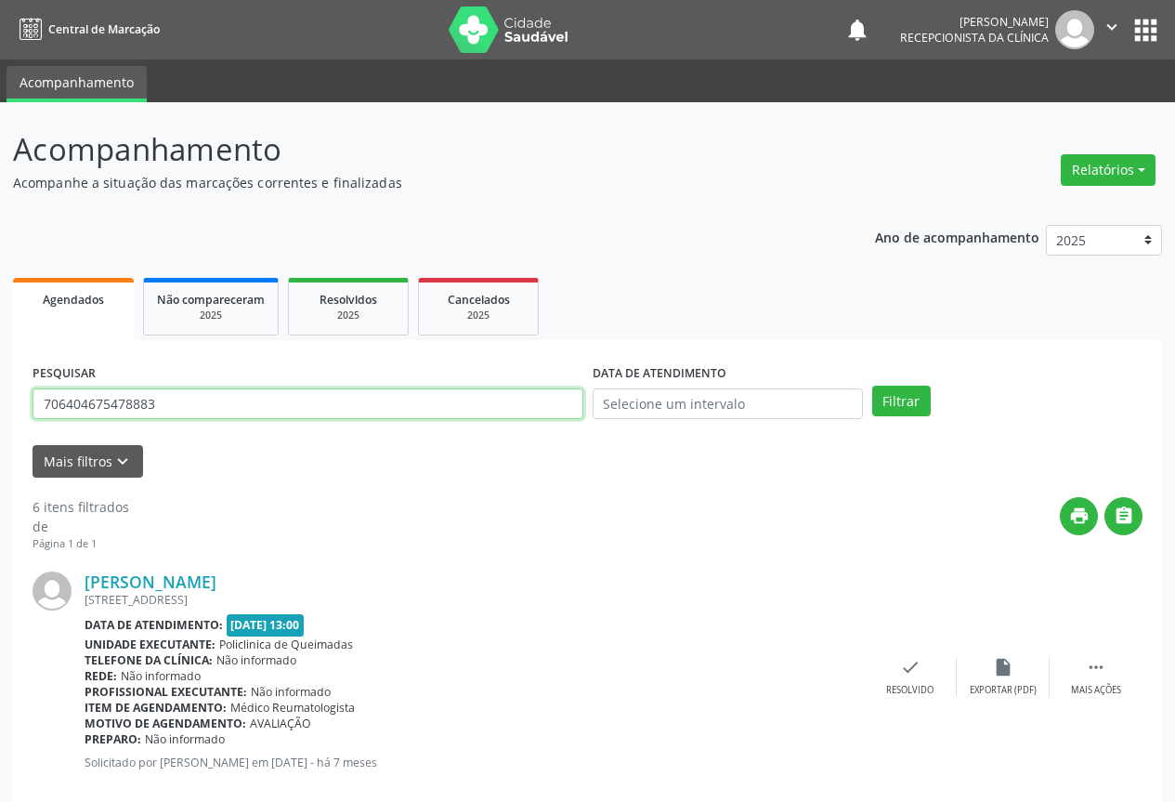
click at [550, 402] on input "706404675478883" at bounding box center [308, 404] width 551 height 32
click at [872, 386] on button "Filtrar" at bounding box center [901, 402] width 59 height 32
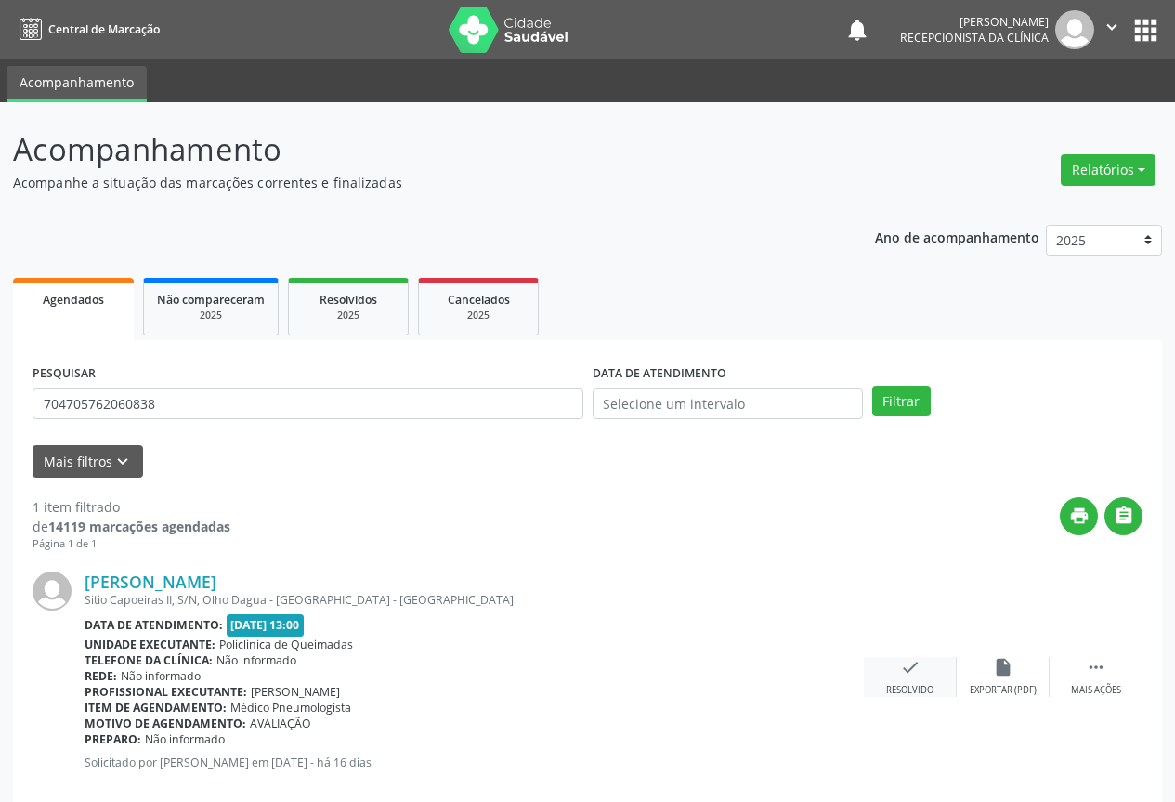
click at [906, 671] on icon "check" at bounding box center [910, 667] width 20 height 20
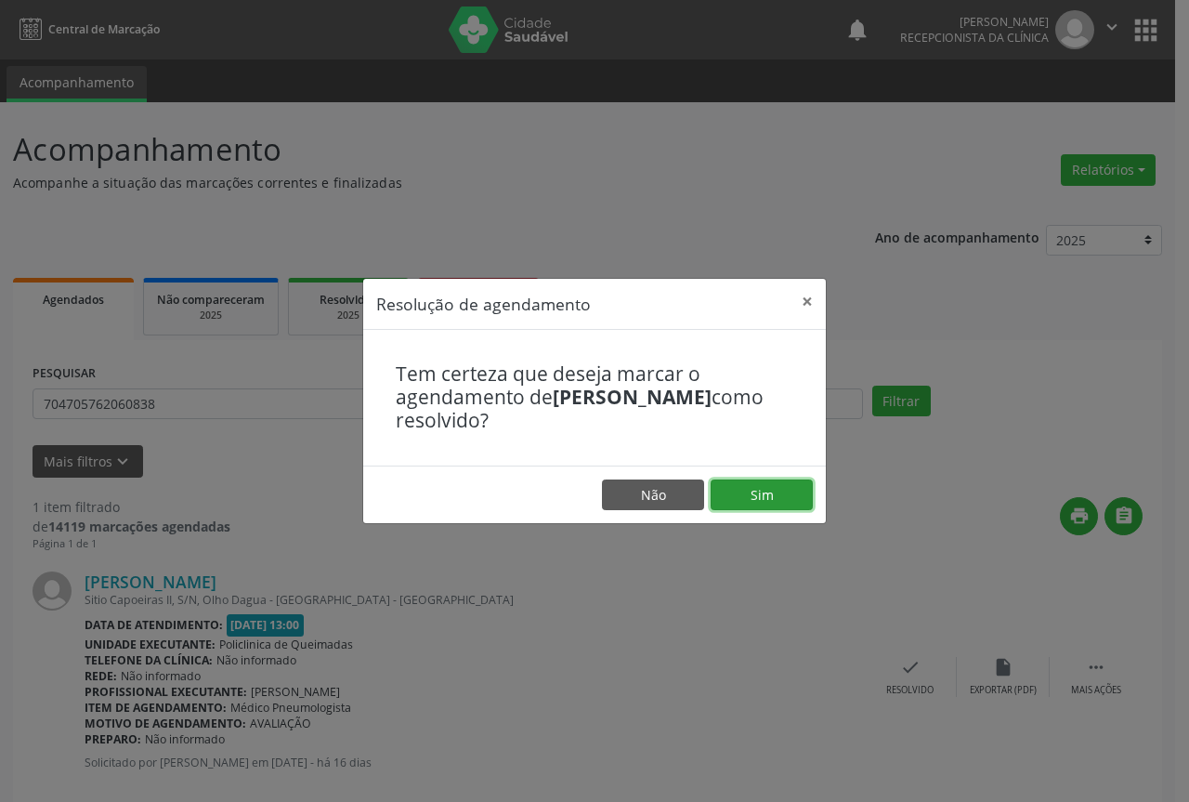
click at [775, 488] on button "Sim" at bounding box center [762, 495] width 102 height 32
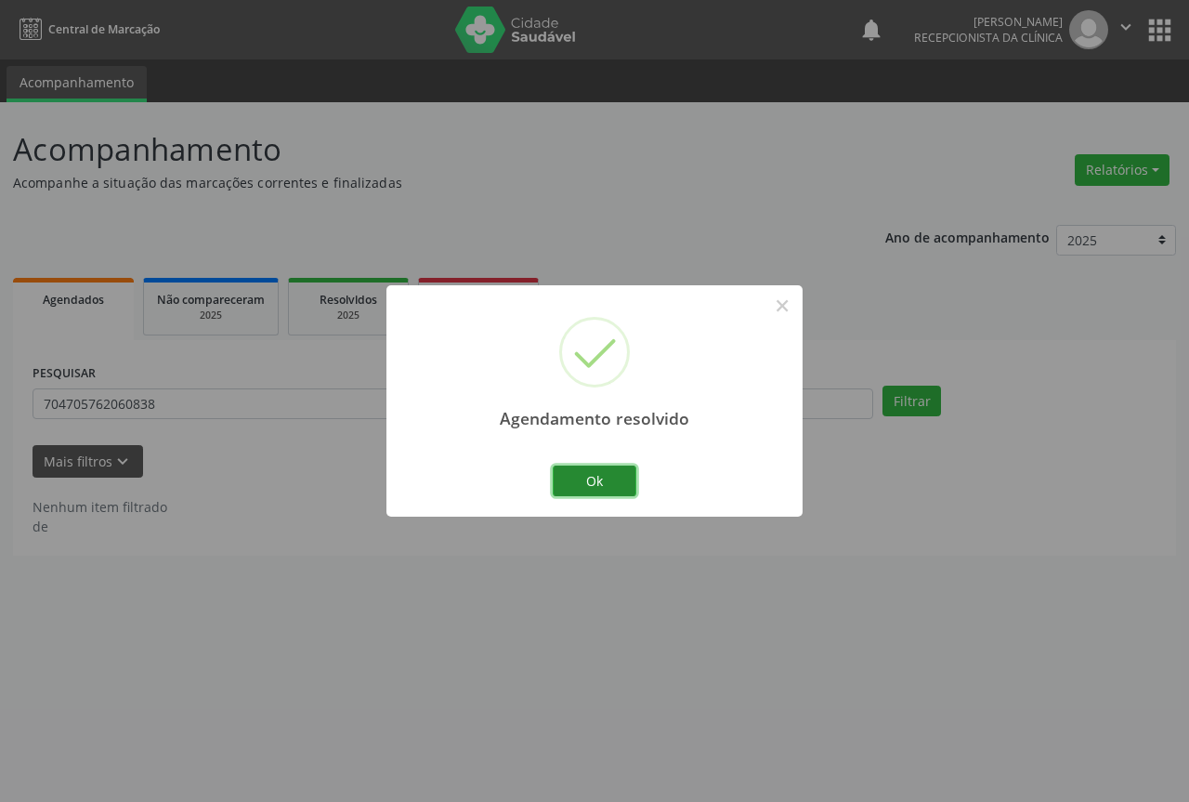
click at [610, 475] on button "Ok" at bounding box center [595, 481] width 84 height 32
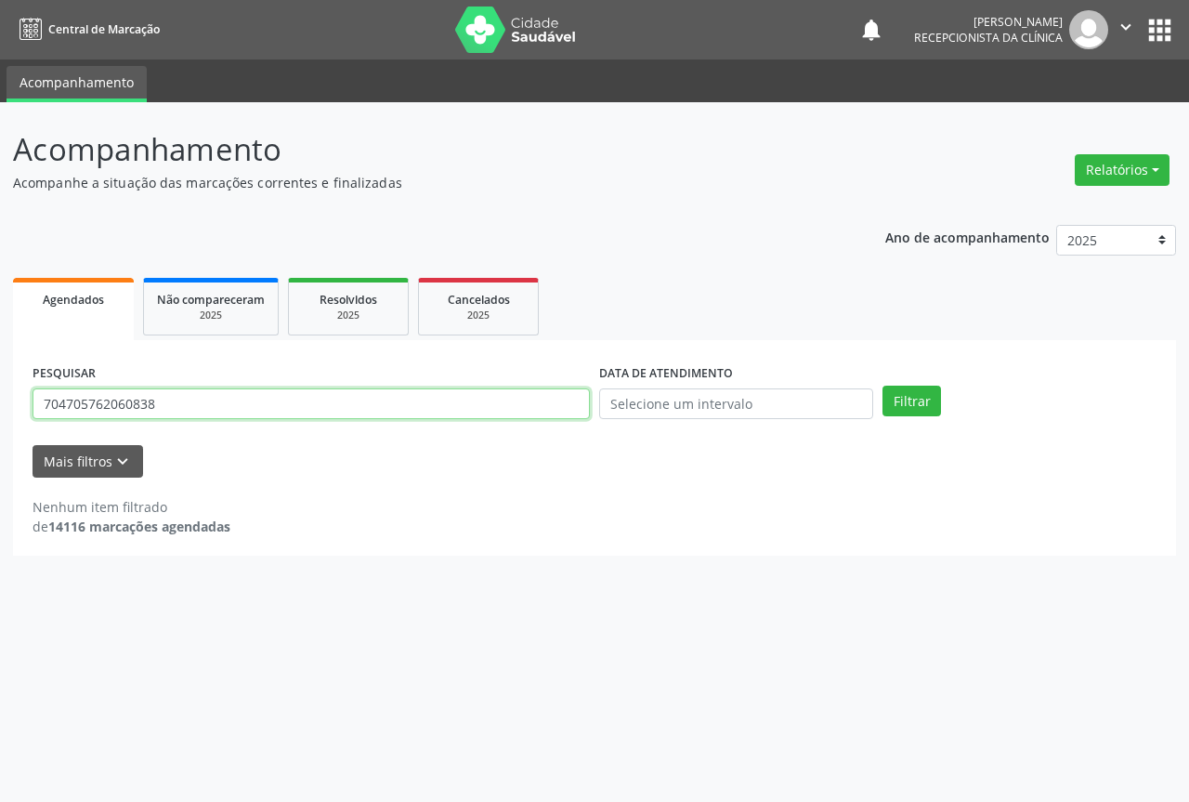
click at [440, 400] on input "704705762060838" at bounding box center [311, 404] width 557 height 32
click at [883, 386] on button "Filtrar" at bounding box center [912, 402] width 59 height 32
click at [214, 401] on input "706904133303736" at bounding box center [311, 404] width 557 height 32
type input "7"
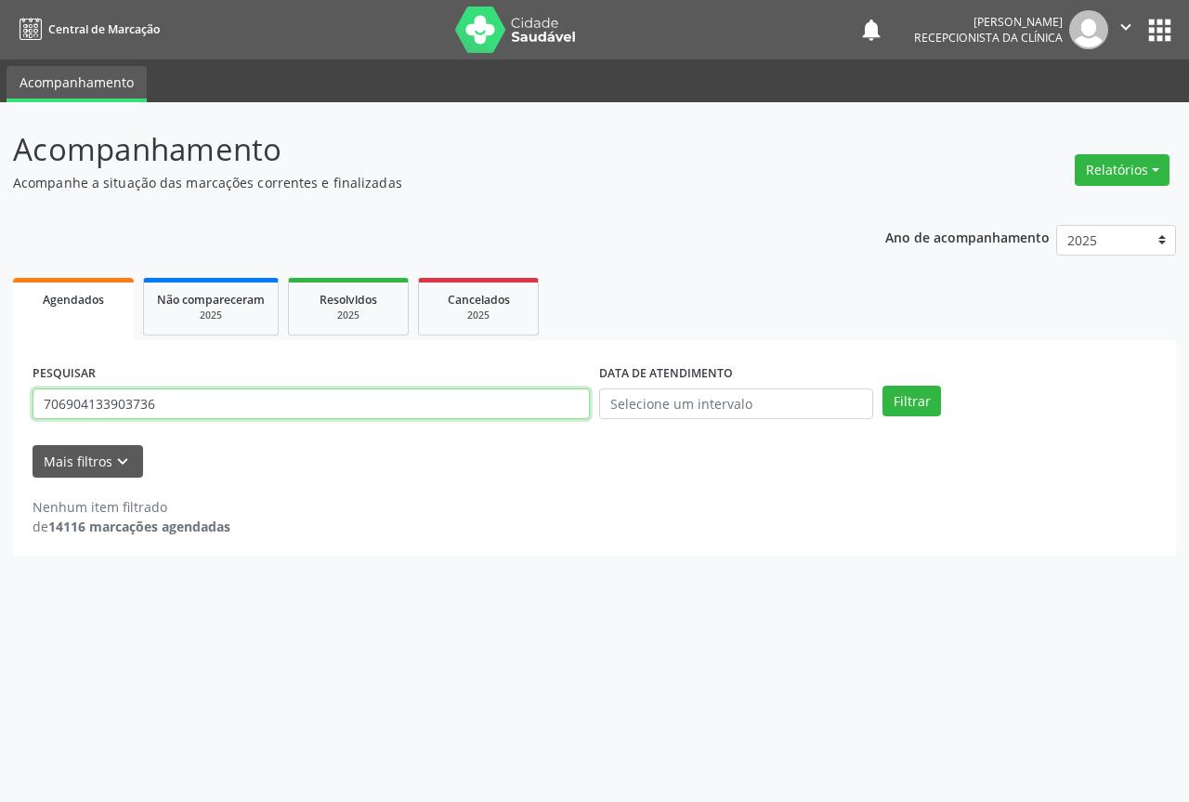
click at [883, 386] on button "Filtrar" at bounding box center [912, 402] width 59 height 32
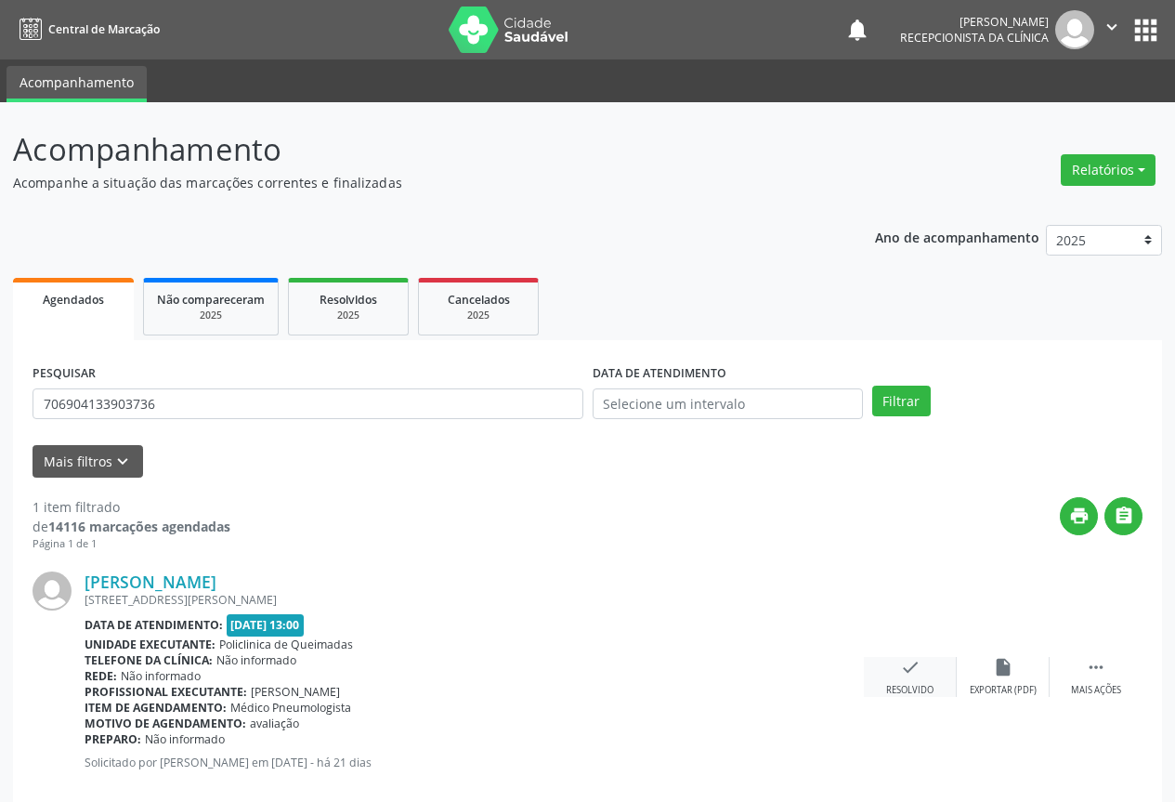
click at [911, 667] on icon "check" at bounding box center [910, 667] width 20 height 20
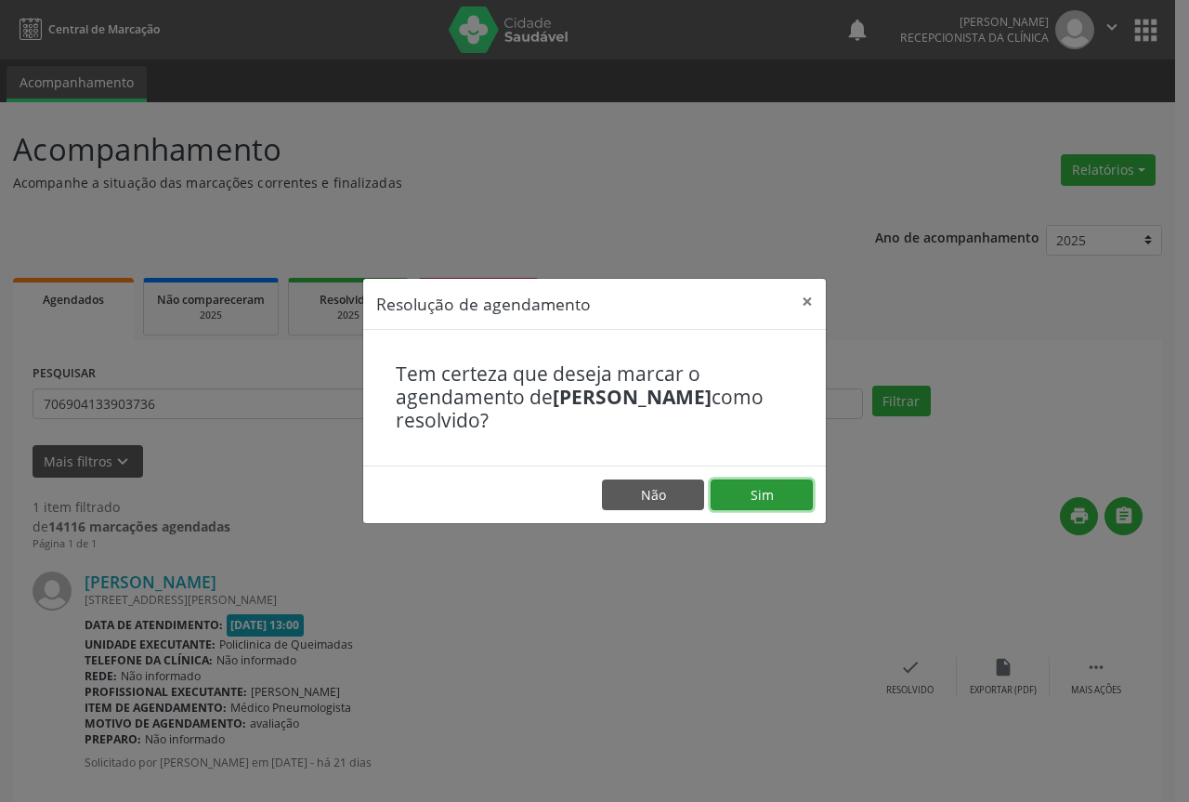
click at [795, 492] on button "Sim" at bounding box center [762, 495] width 102 height 32
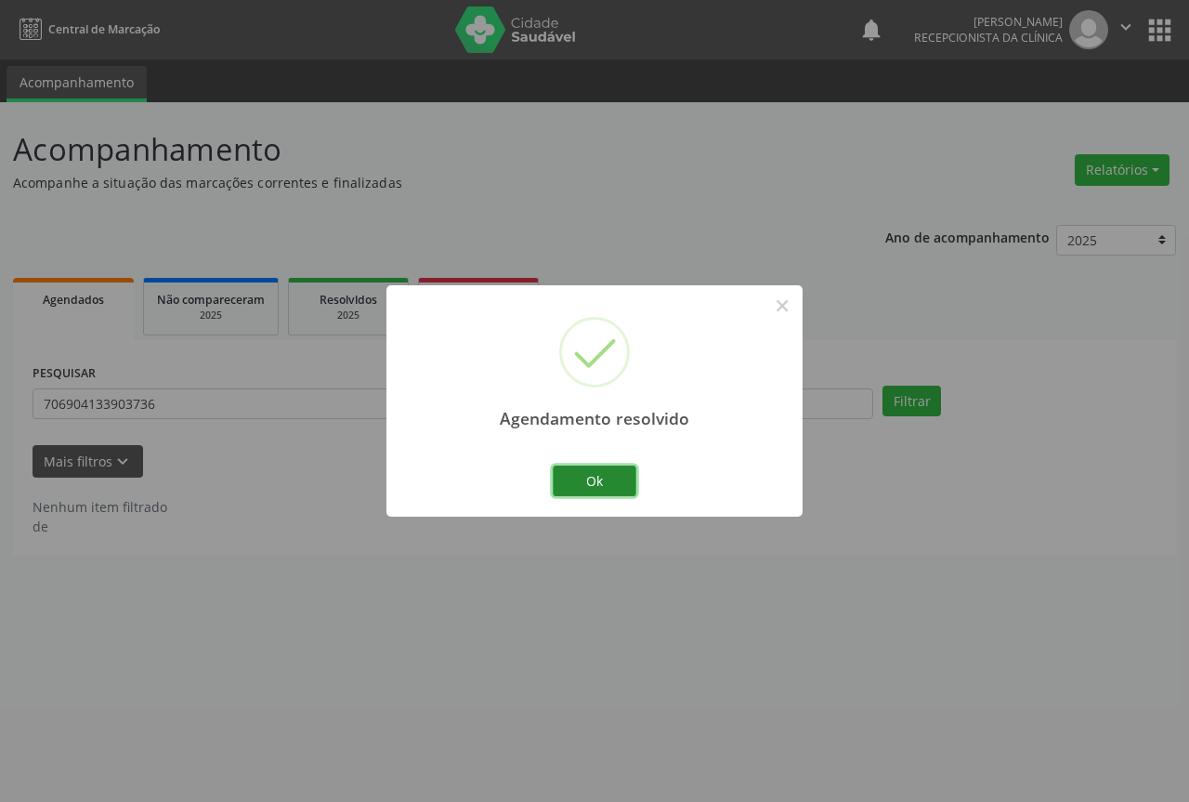
click at [587, 471] on button "Ok" at bounding box center [595, 481] width 84 height 32
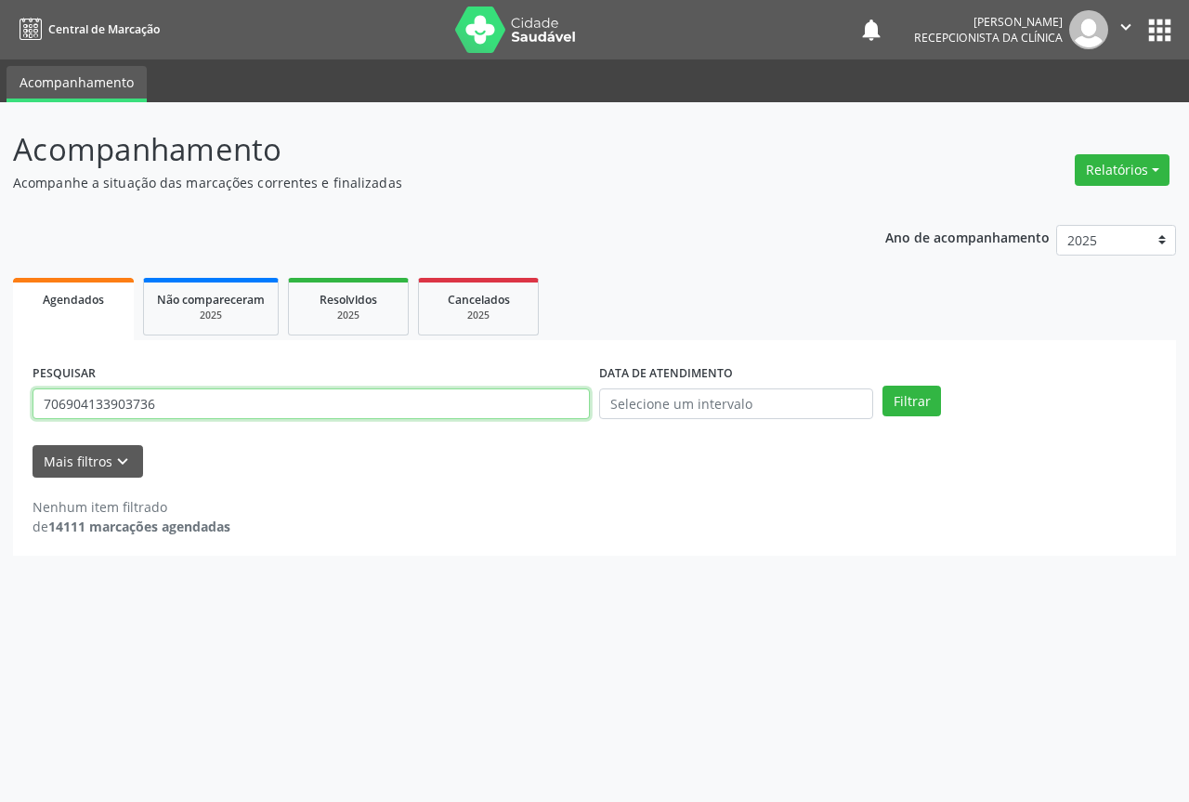
click at [532, 406] on input "706904133903736" at bounding box center [311, 404] width 557 height 32
click at [883, 386] on button "Filtrar" at bounding box center [912, 402] width 59 height 32
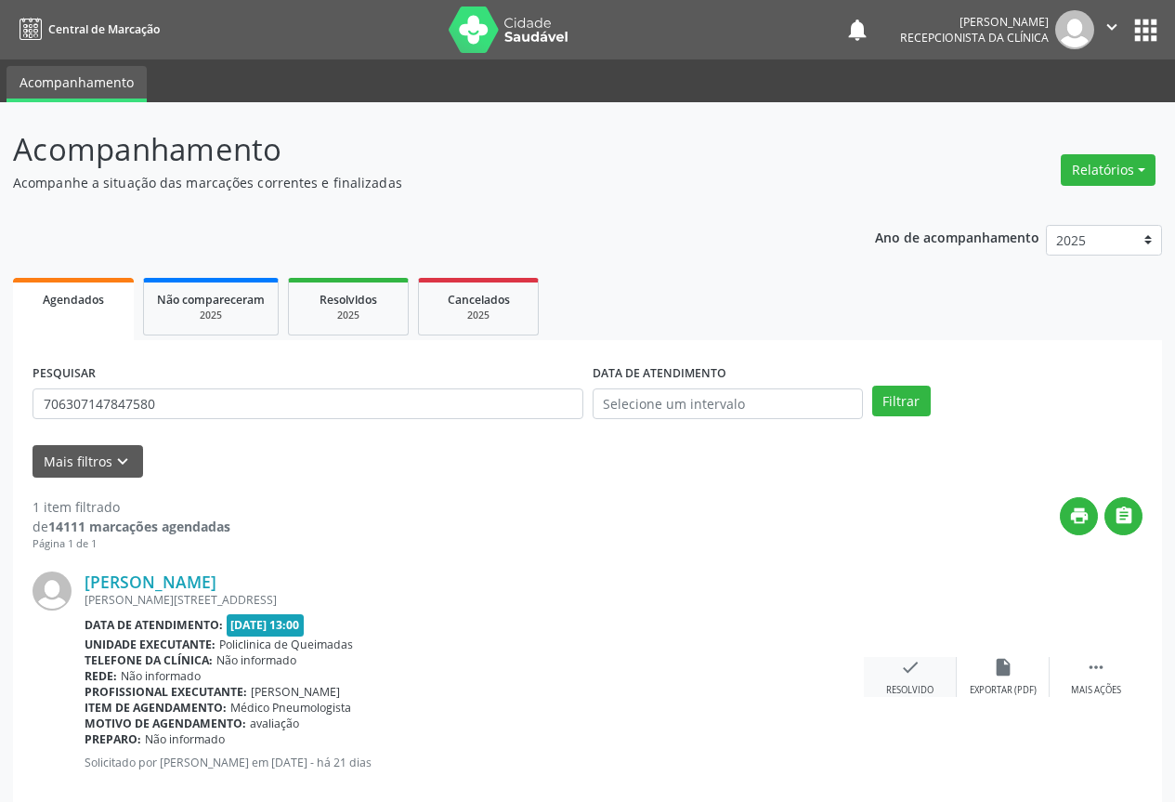
click at [905, 672] on icon "check" at bounding box center [910, 667] width 20 height 20
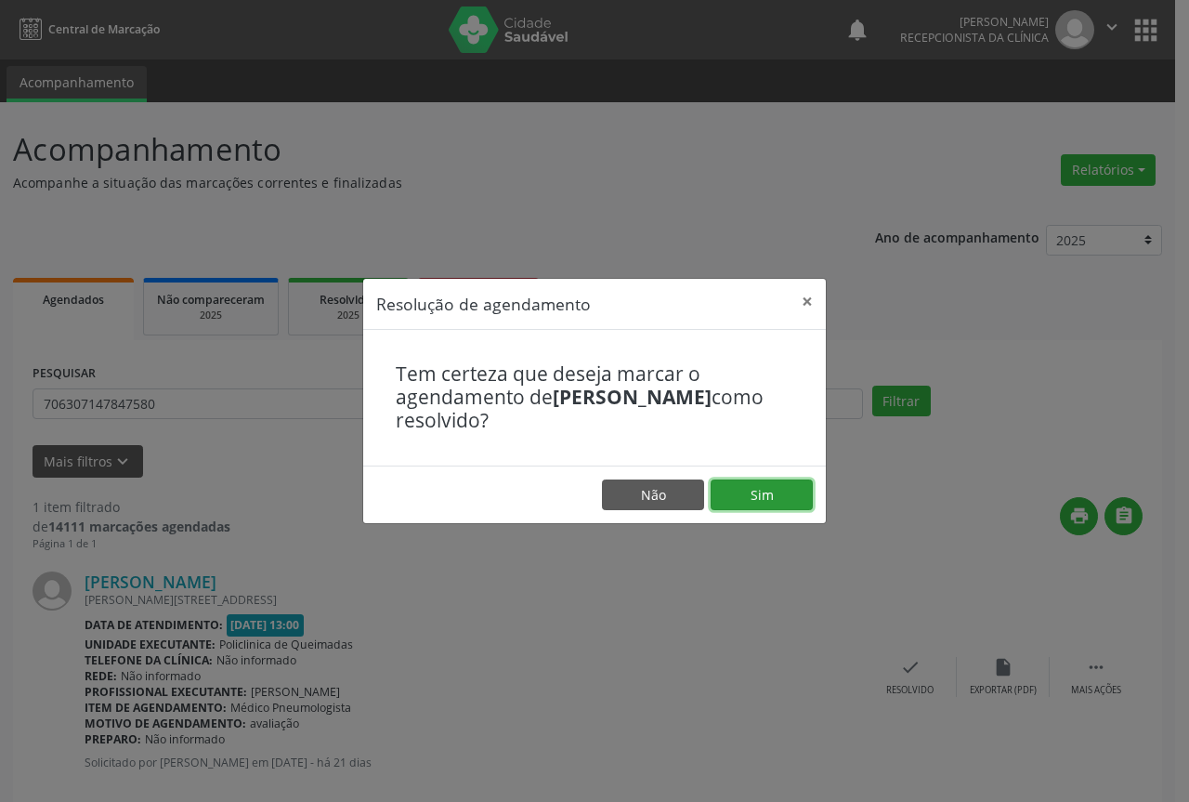
click at [754, 491] on button "Sim" at bounding box center [762, 495] width 102 height 32
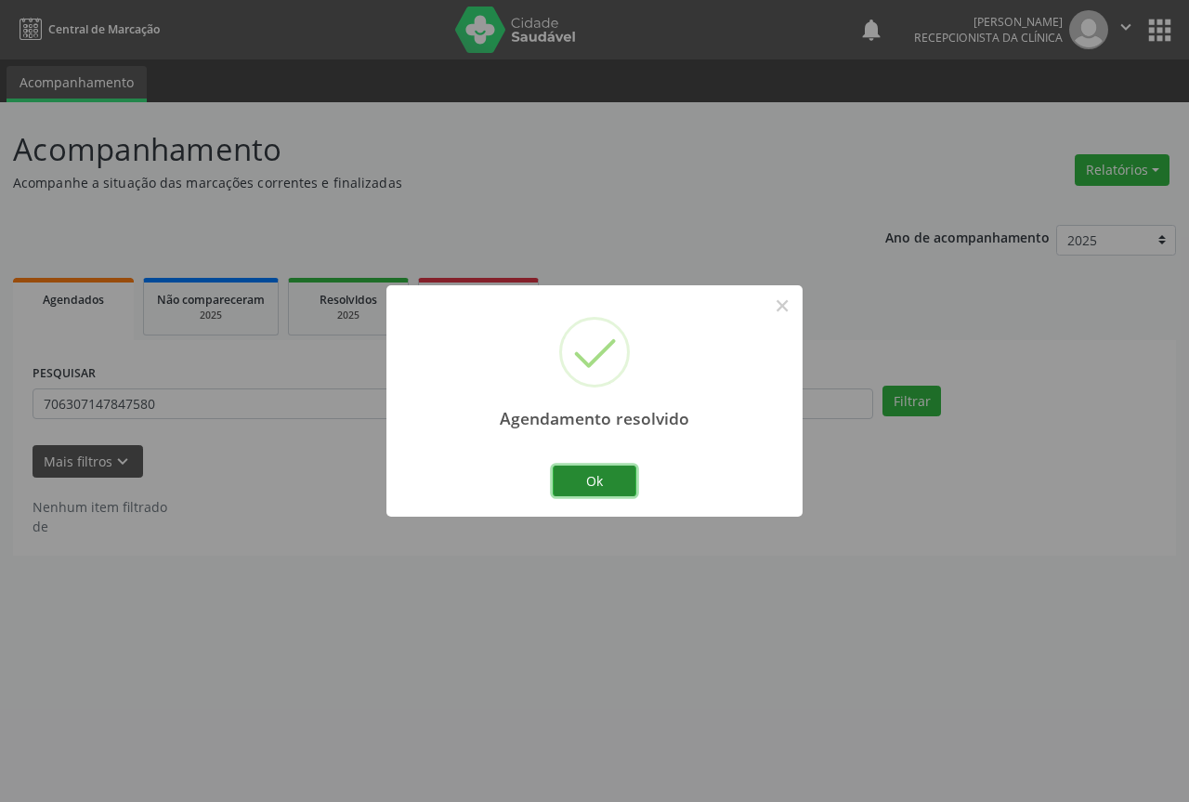
click at [612, 473] on button "Ok" at bounding box center [595, 481] width 84 height 32
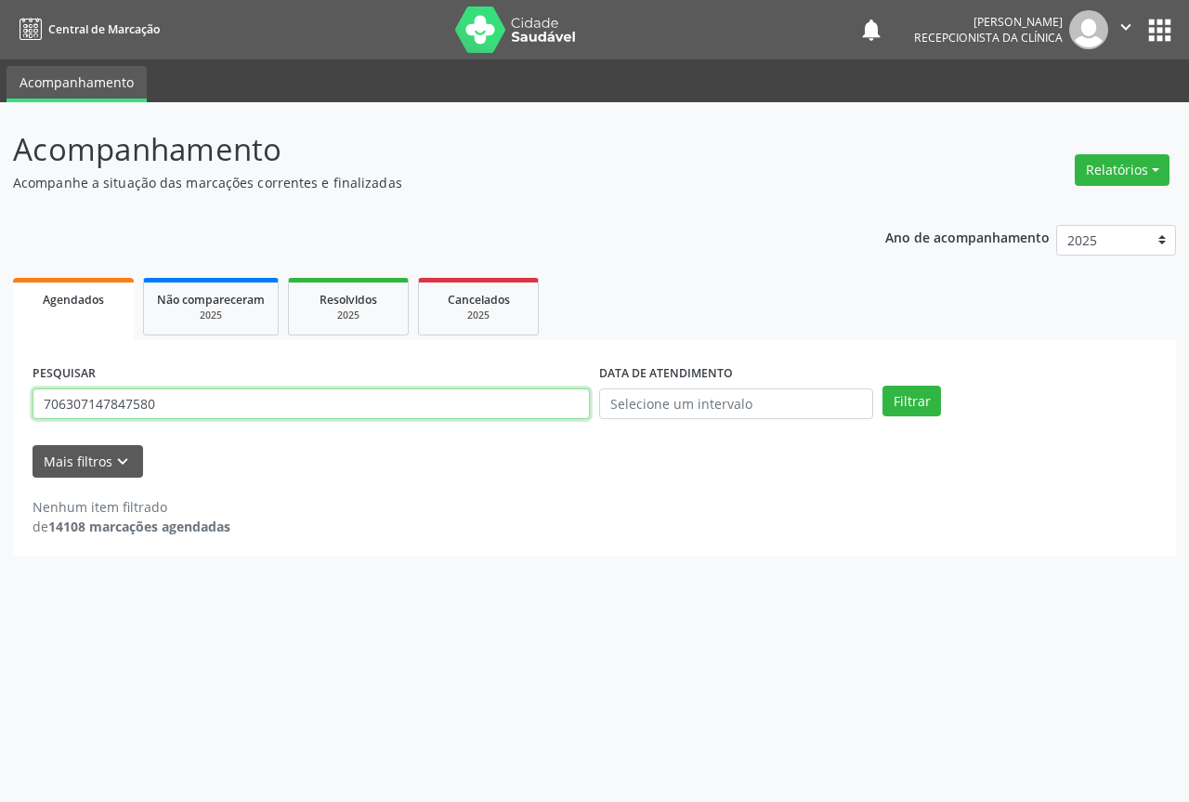
click at [443, 400] on input "706307147847580" at bounding box center [311, 404] width 557 height 32
click at [883, 386] on button "Filtrar" at bounding box center [912, 402] width 59 height 32
click at [191, 407] on input "705603496022213" at bounding box center [311, 404] width 557 height 32
type input "7"
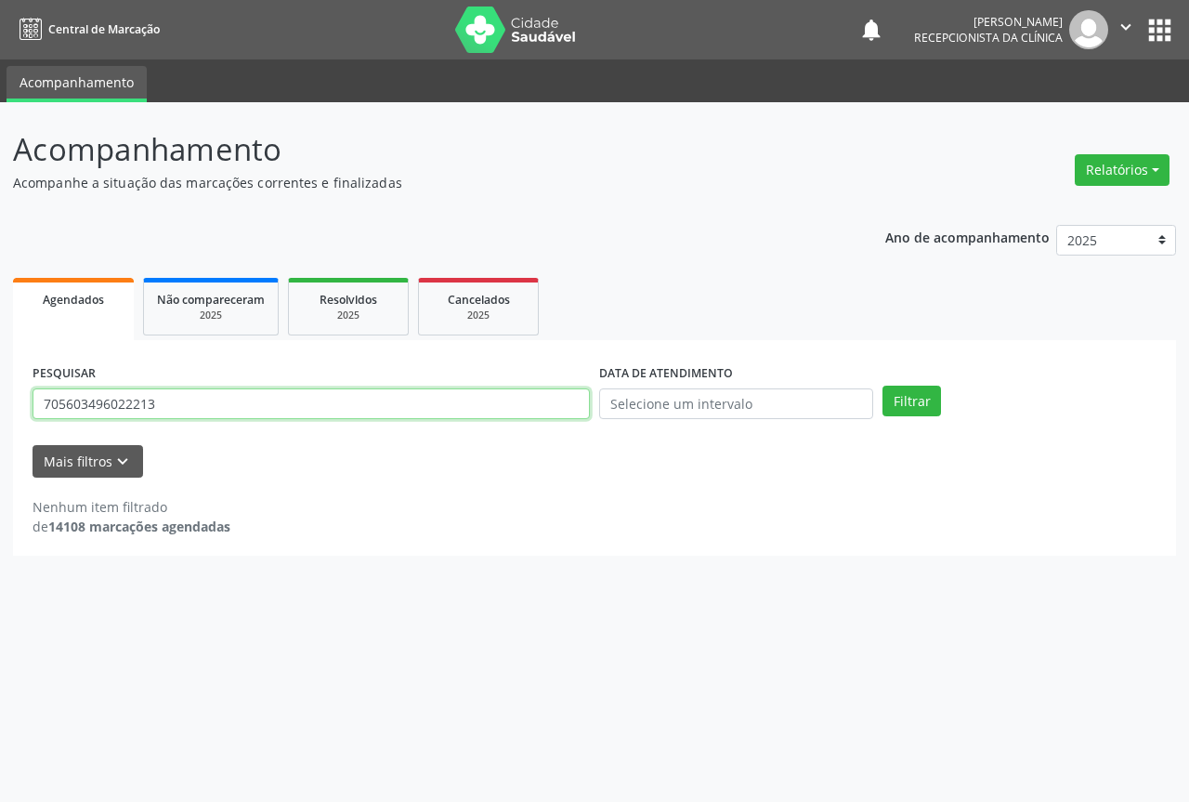
click at [883, 386] on button "Filtrar" at bounding box center [912, 402] width 59 height 32
click at [190, 407] on input "705603496022213" at bounding box center [311, 404] width 557 height 32
click at [883, 386] on button "Filtrar" at bounding box center [912, 402] width 59 height 32
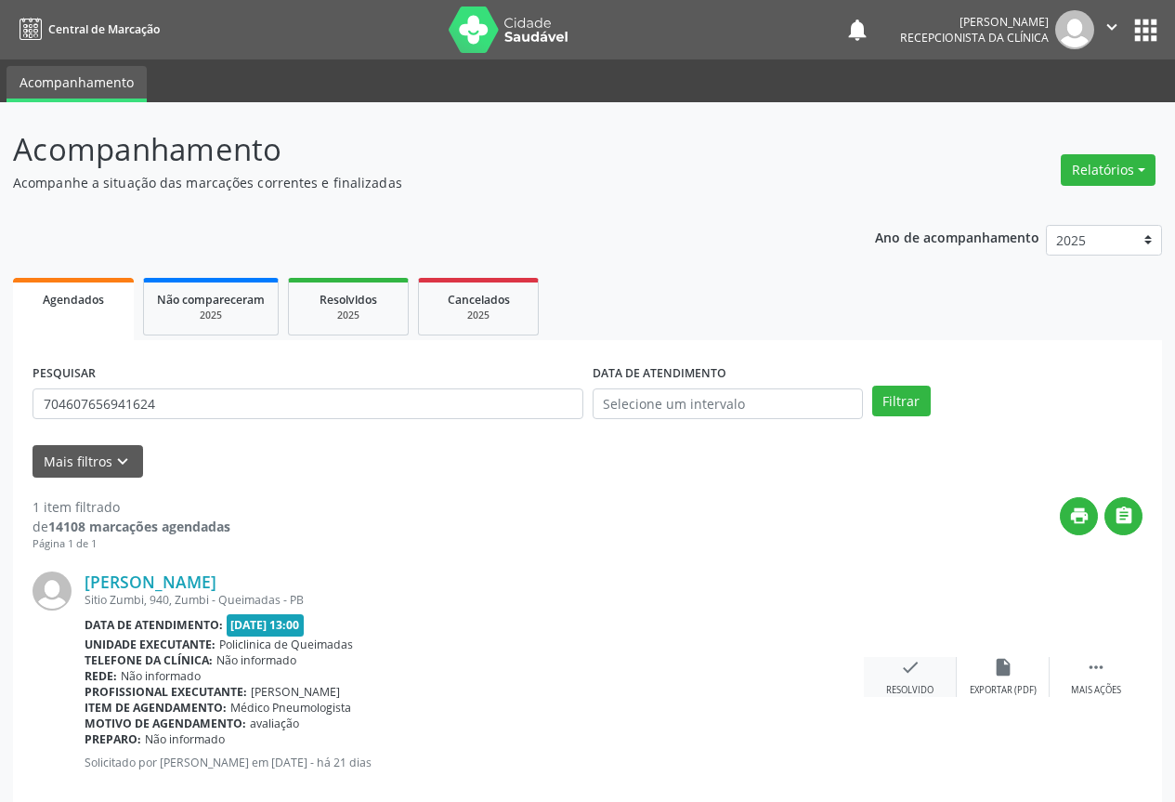
click at [918, 667] on icon "check" at bounding box center [910, 667] width 20 height 20
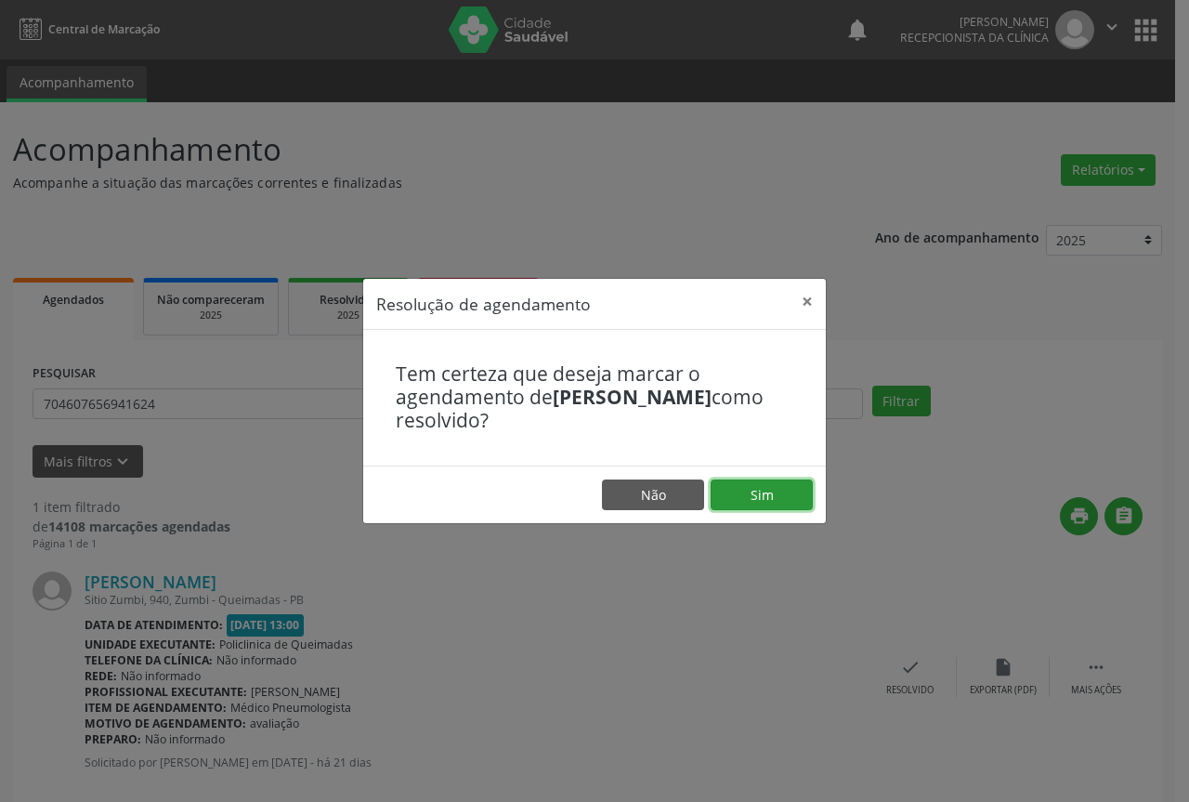
click at [758, 494] on button "Sim" at bounding box center [762, 495] width 102 height 32
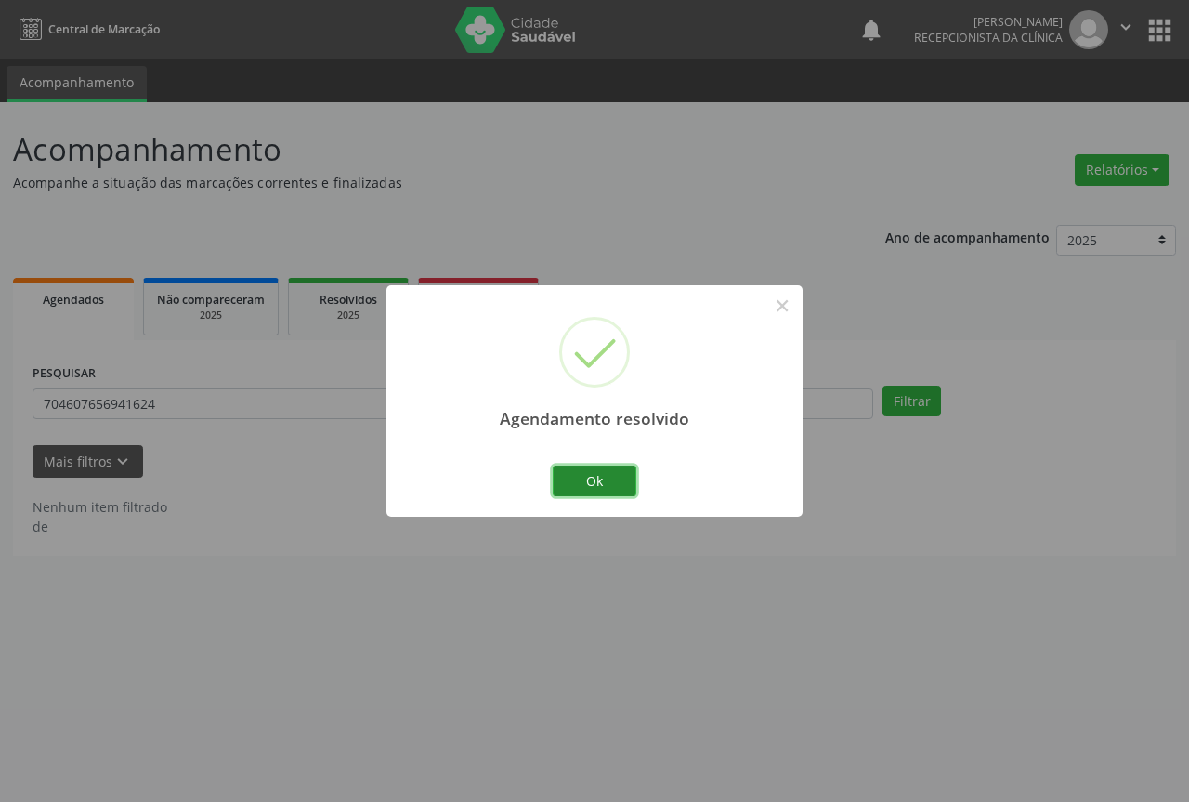
click at [596, 474] on button "Ok" at bounding box center [595, 481] width 84 height 32
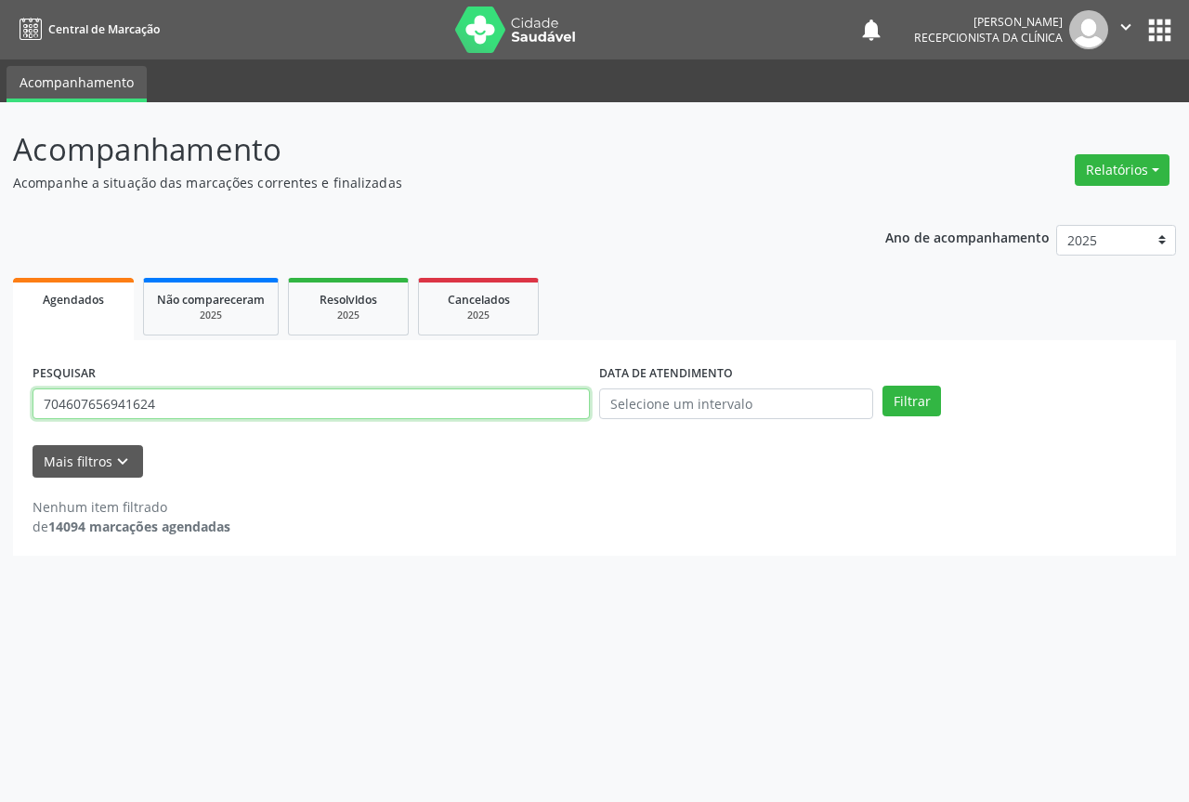
click at [495, 405] on input "704607656941624" at bounding box center [311, 404] width 557 height 32
click at [497, 405] on input "704607656941624" at bounding box center [311, 404] width 557 height 32
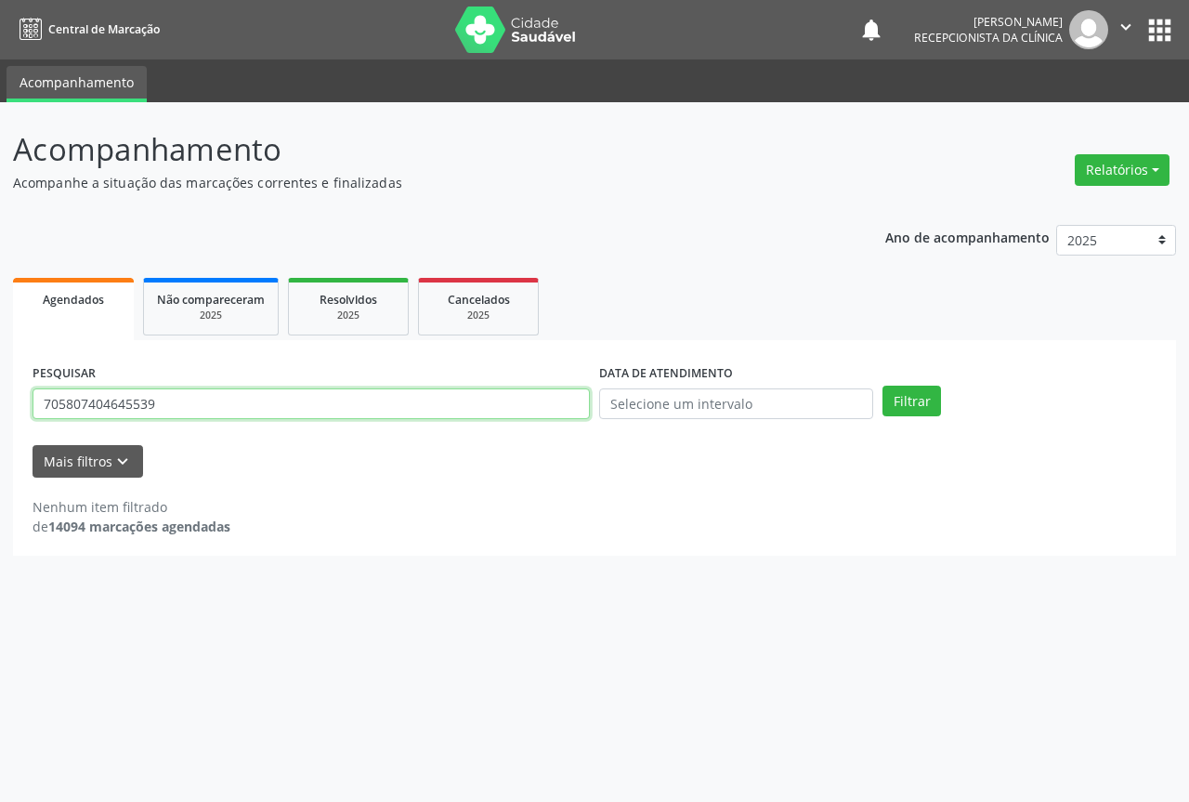
click at [883, 386] on button "Filtrar" at bounding box center [912, 402] width 59 height 32
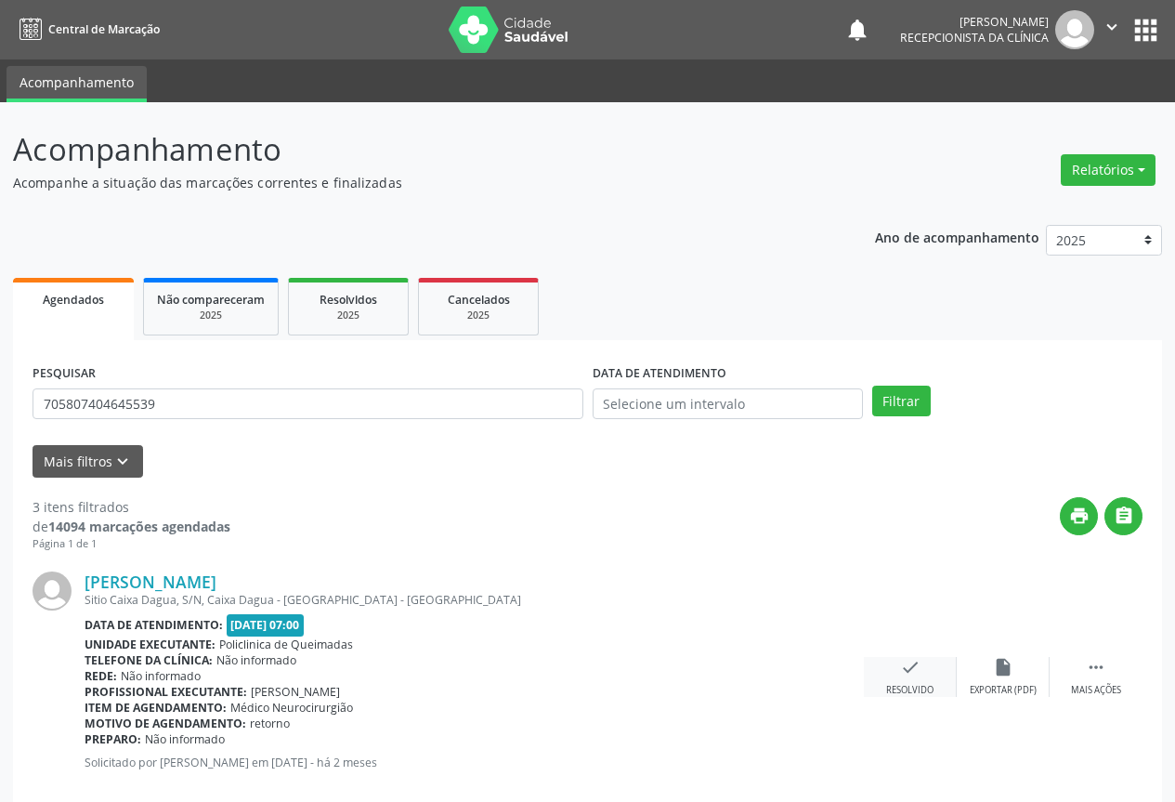
click at [917, 673] on icon "check" at bounding box center [910, 667] width 20 height 20
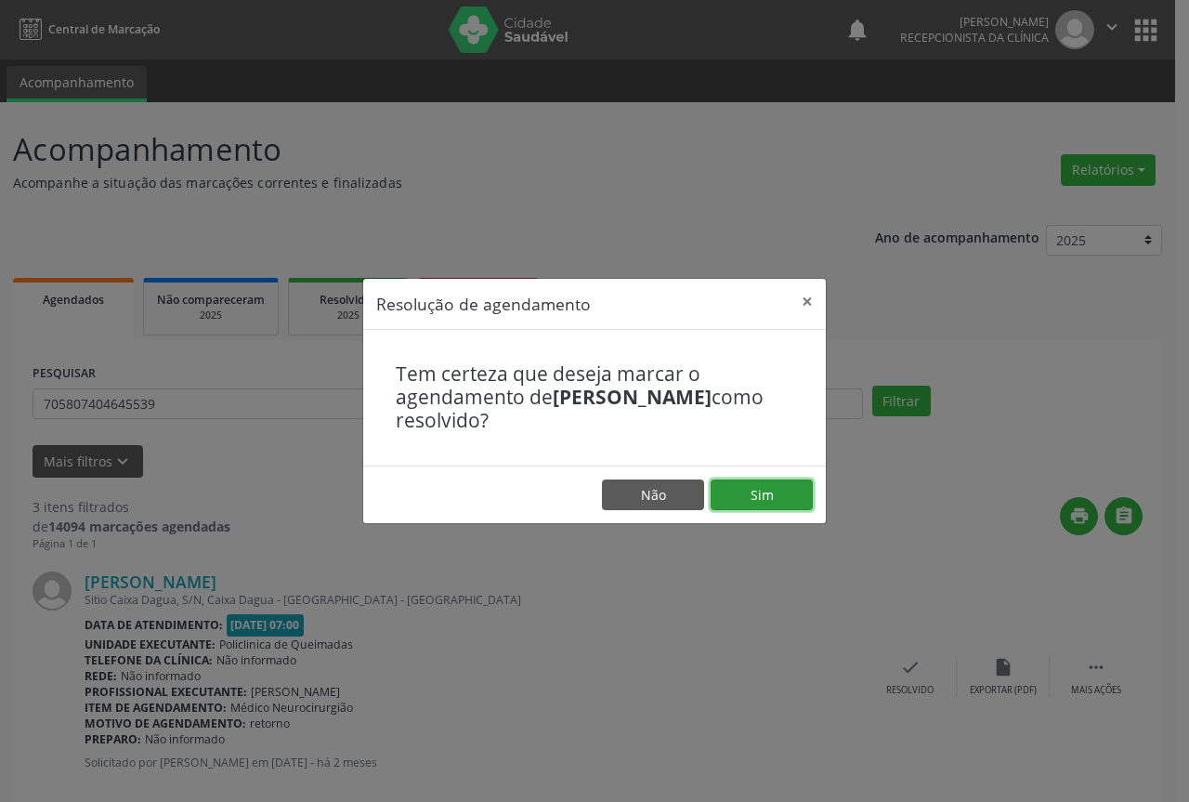
click at [754, 496] on button "Sim" at bounding box center [762, 495] width 102 height 32
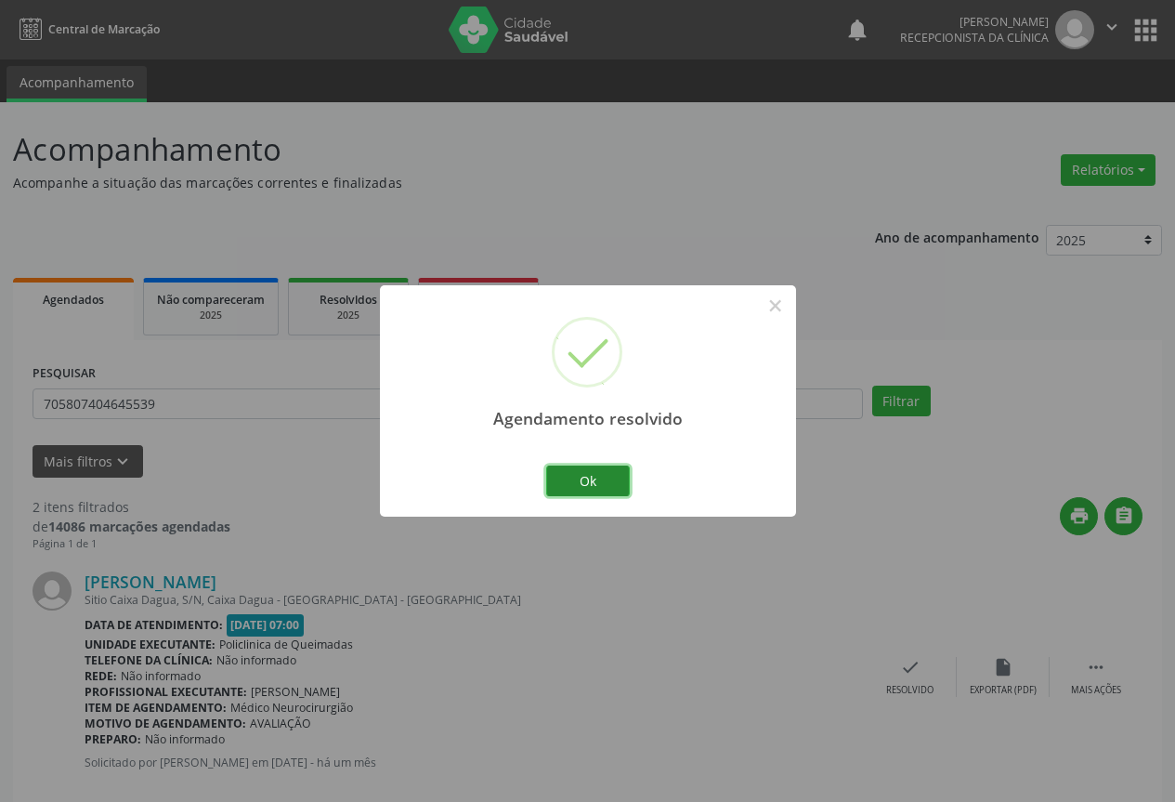
click at [617, 478] on button "Ok" at bounding box center [588, 481] width 84 height 32
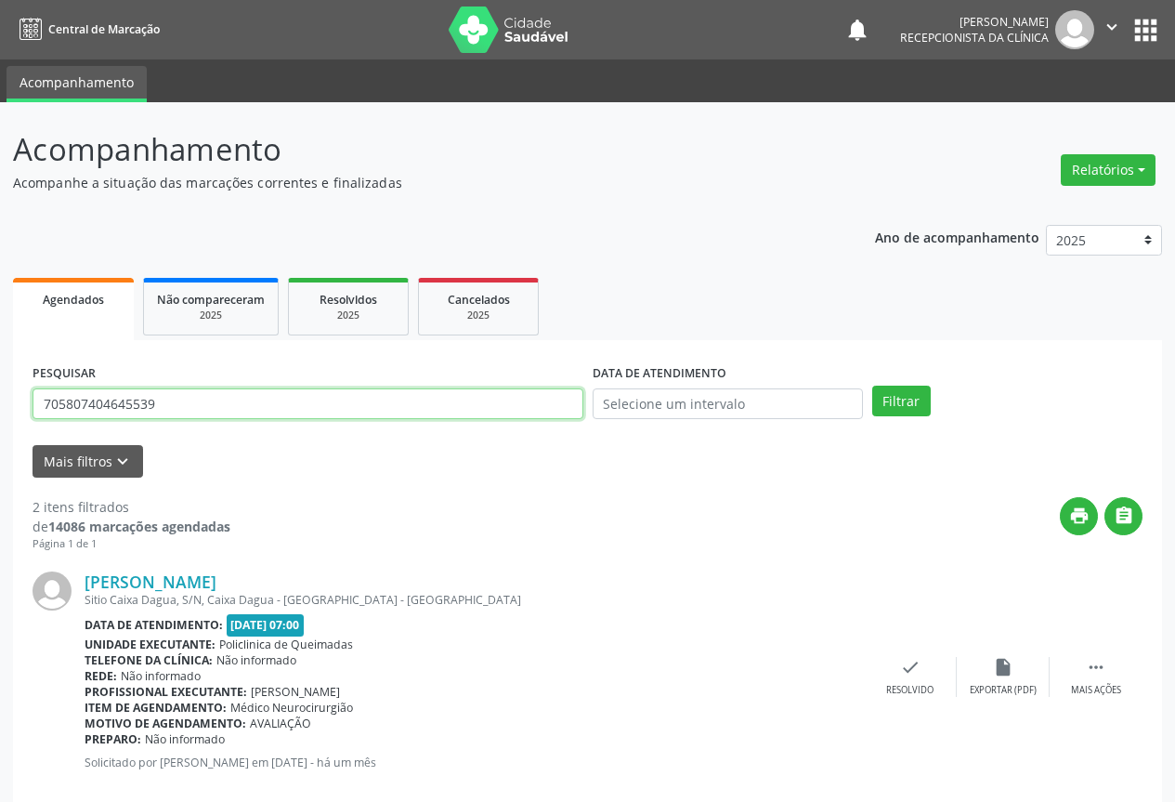
click at [488, 408] on input "705807404645539" at bounding box center [308, 404] width 551 height 32
click at [872, 386] on button "Filtrar" at bounding box center [901, 402] width 59 height 32
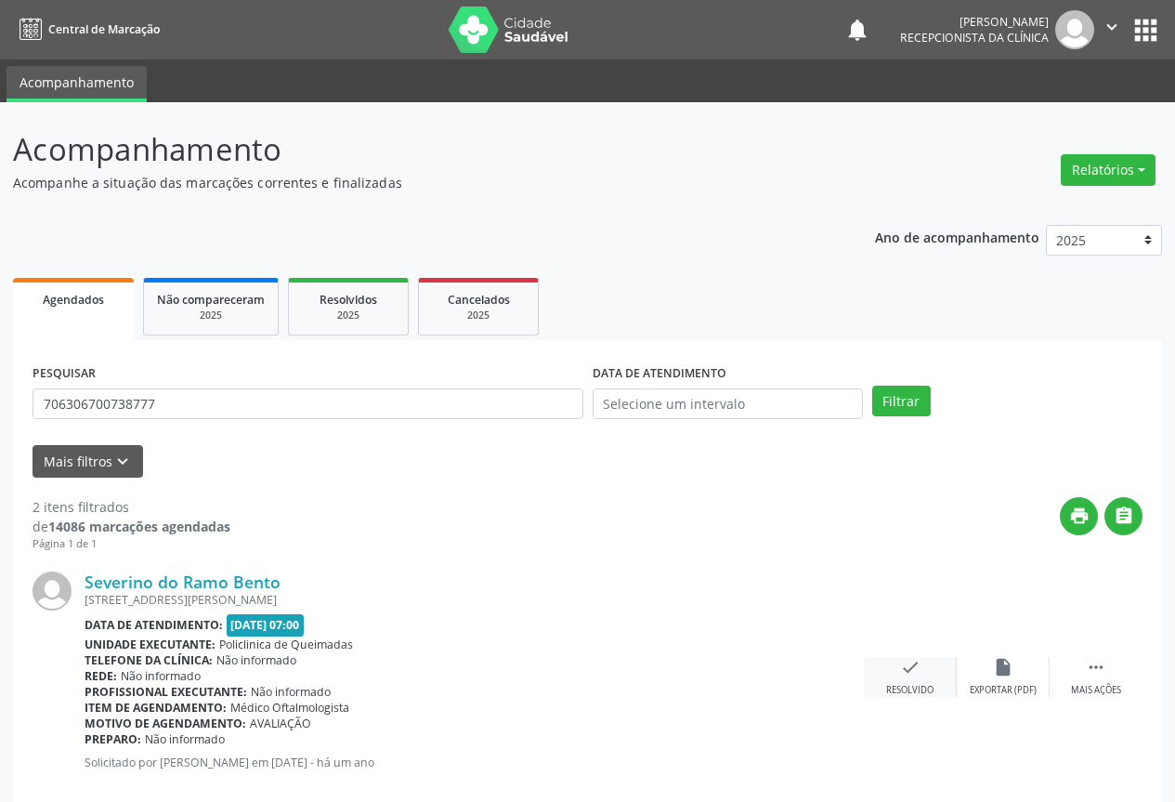
click at [909, 676] on icon "check" at bounding box center [910, 667] width 20 height 20
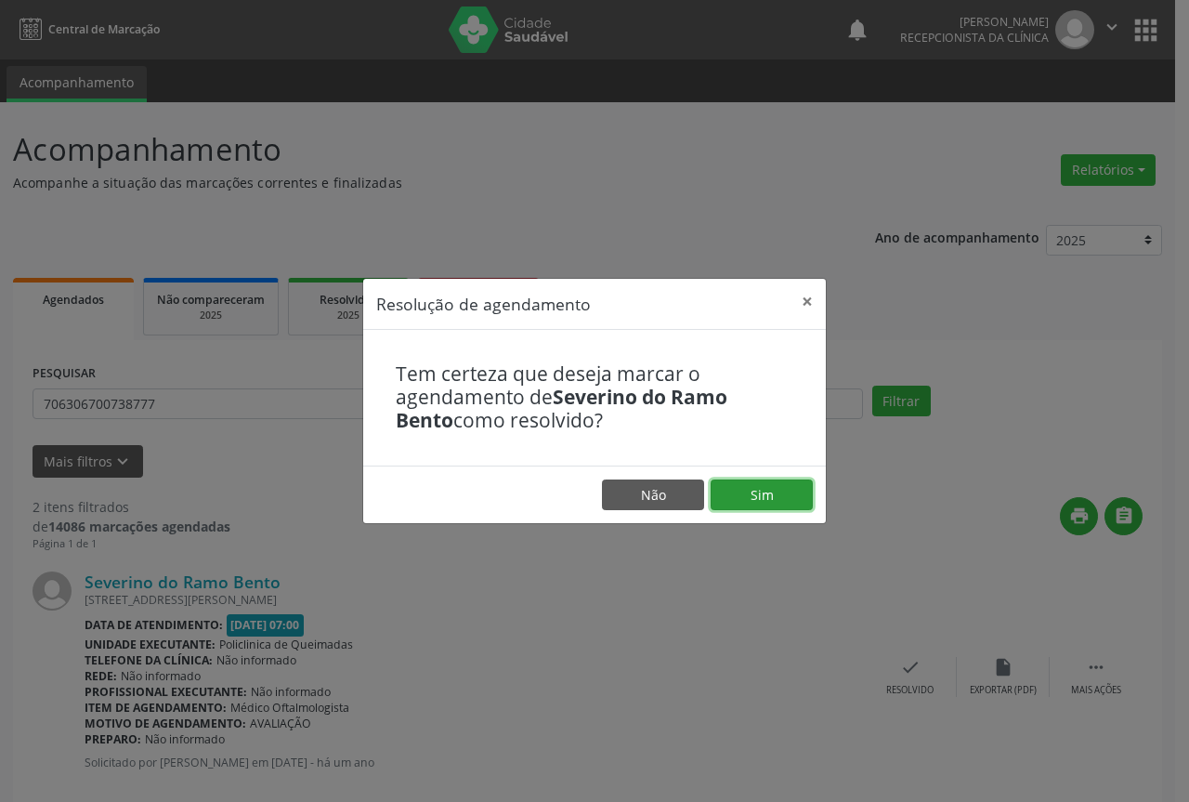
click at [769, 487] on button "Sim" at bounding box center [762, 495] width 102 height 32
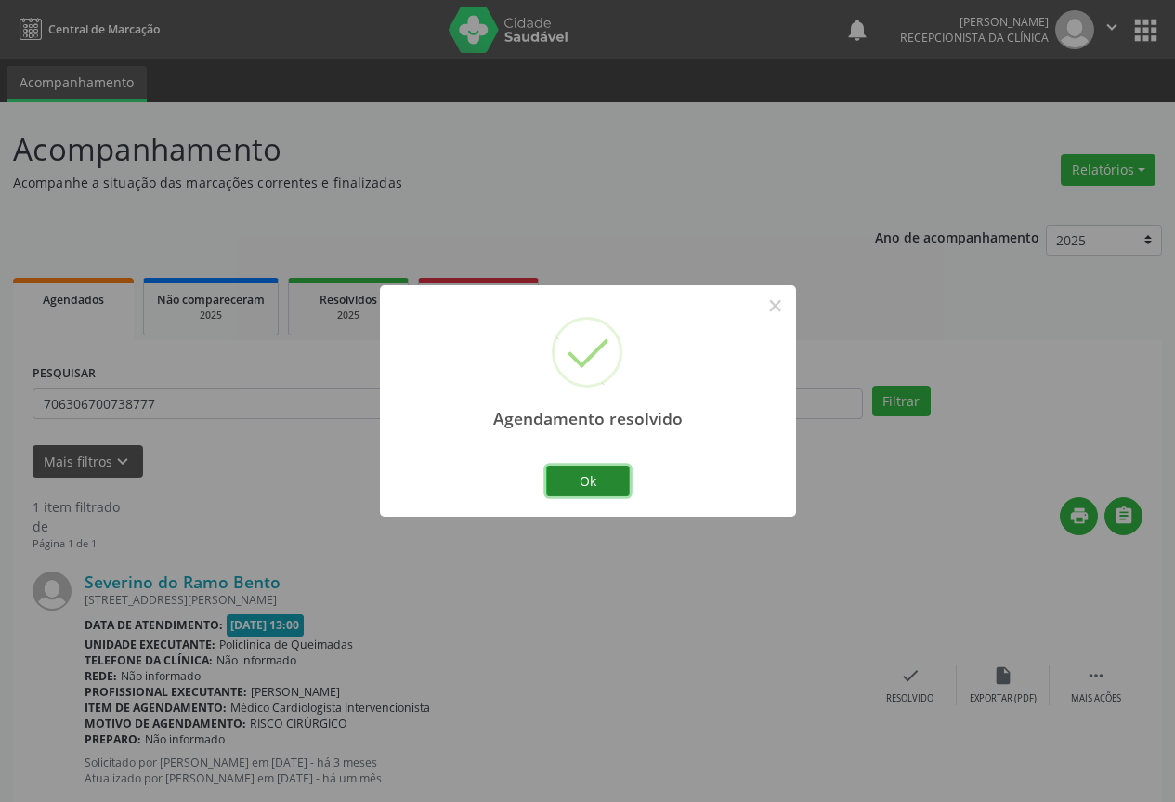
click at [595, 481] on button "Ok" at bounding box center [588, 481] width 84 height 32
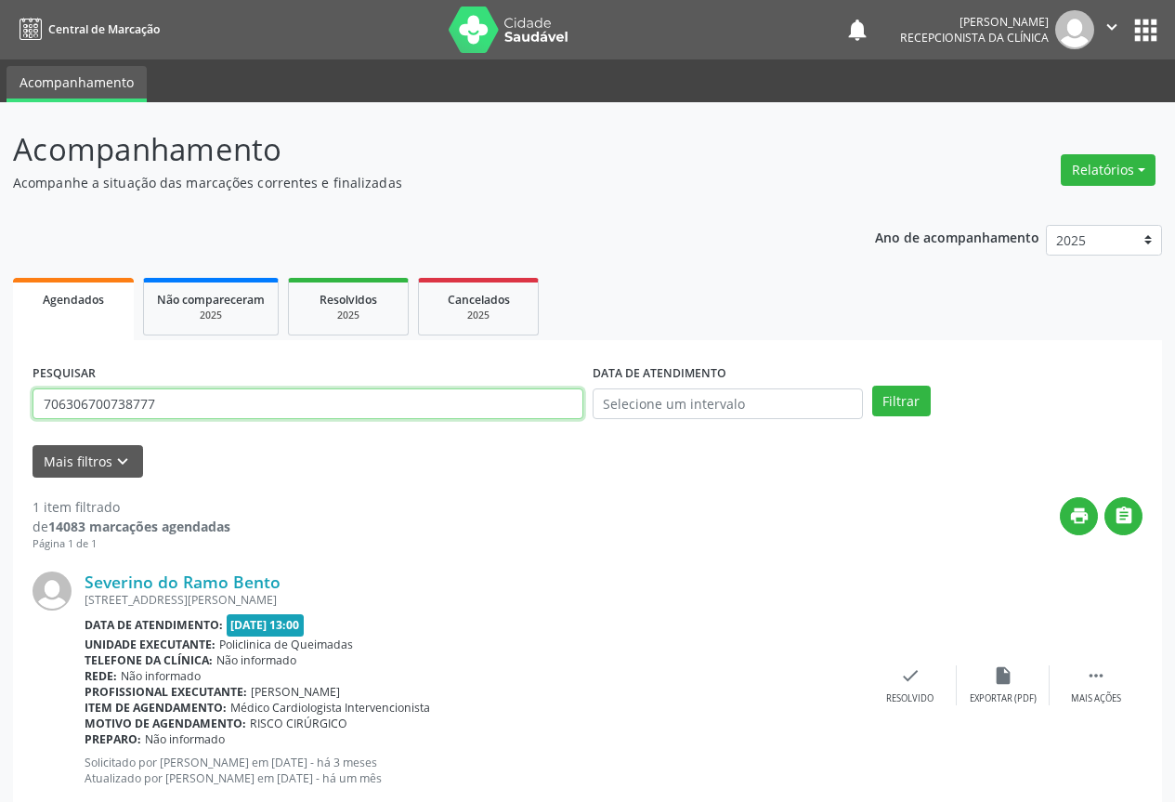
click at [407, 403] on input "706306700738777" at bounding box center [308, 404] width 551 height 32
click at [872, 386] on button "Filtrar" at bounding box center [901, 402] width 59 height 32
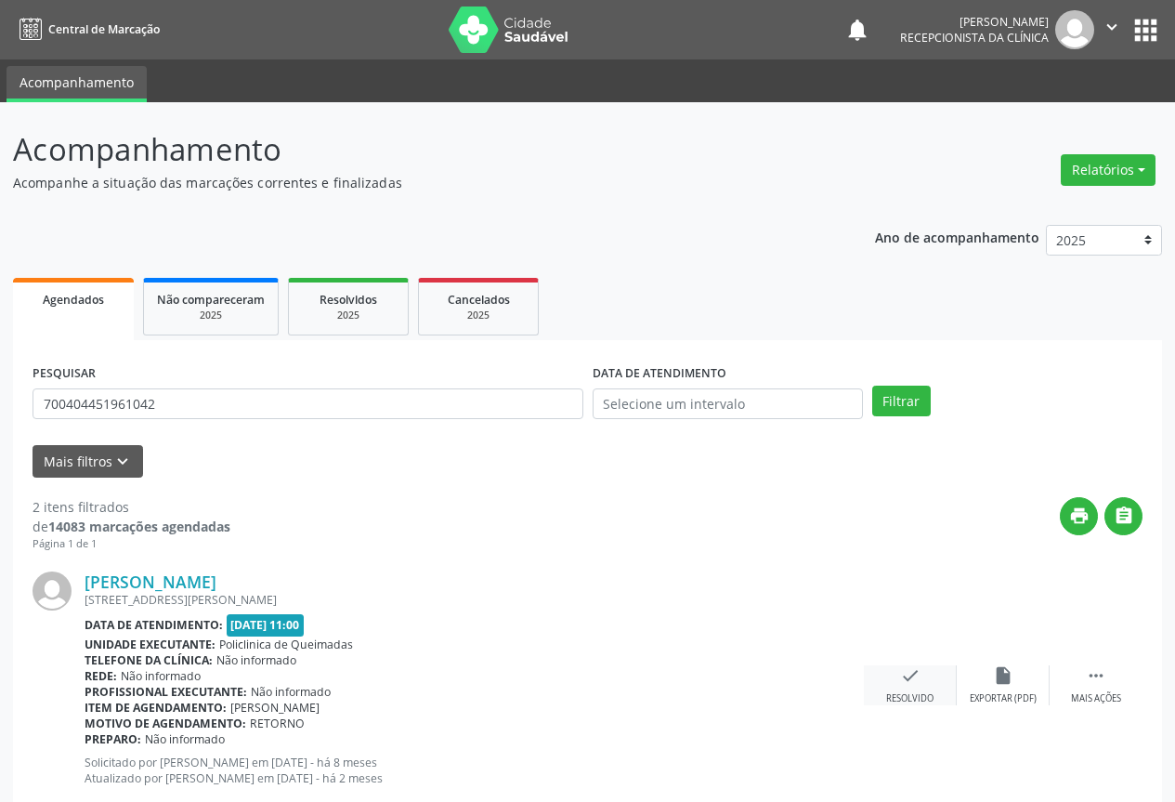
click at [910, 679] on icon "check" at bounding box center [910, 675] width 20 height 20
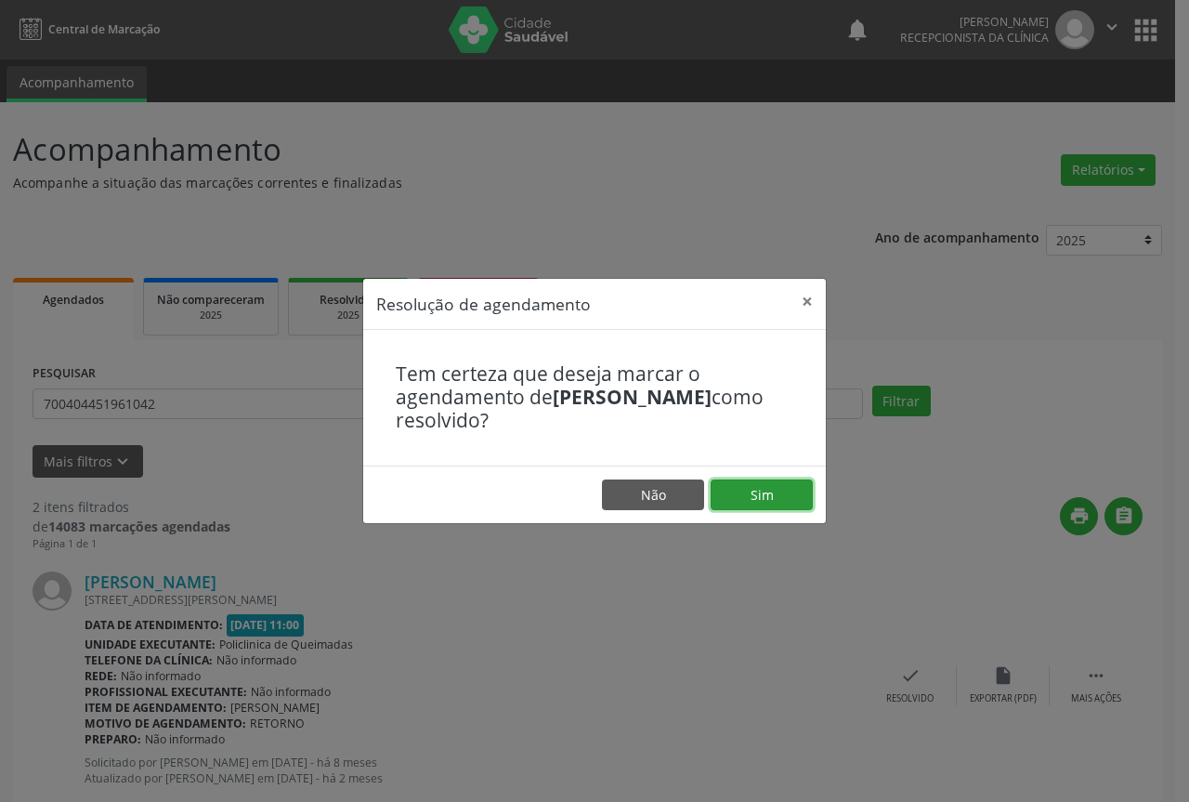
click at [766, 493] on button "Sim" at bounding box center [762, 495] width 102 height 32
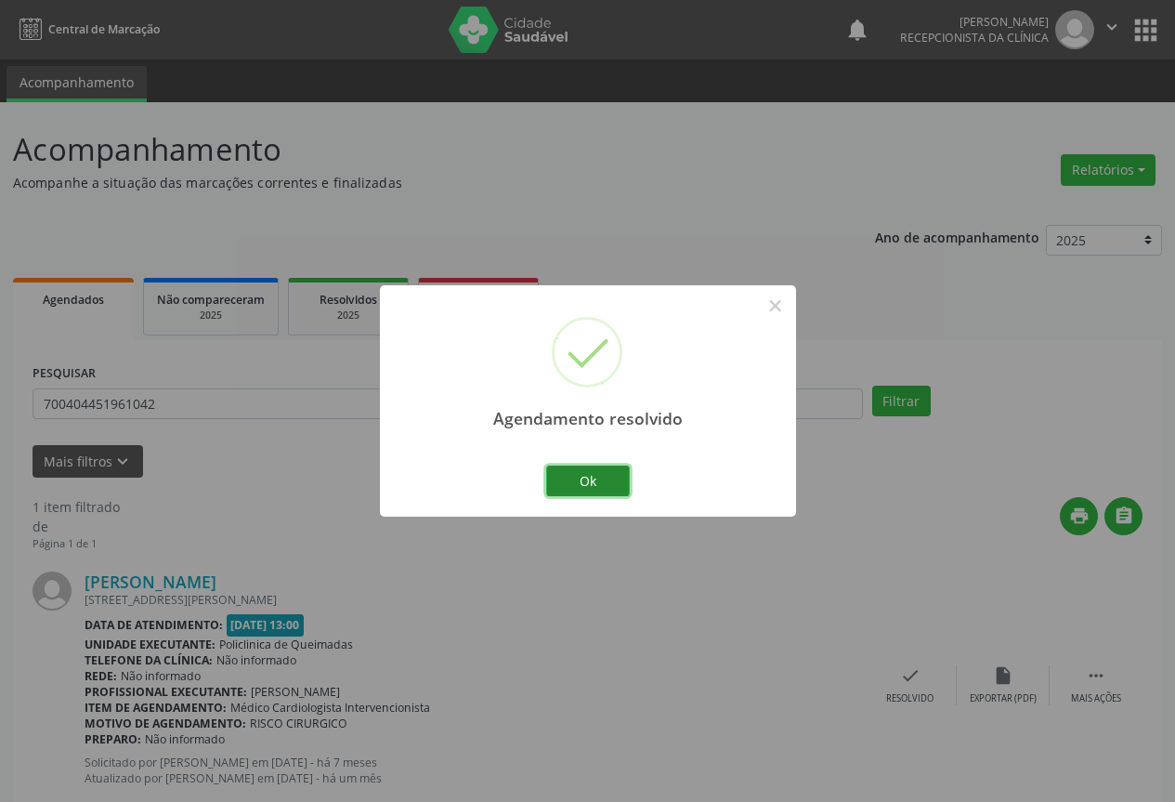
click at [588, 471] on button "Ok" at bounding box center [588, 481] width 84 height 32
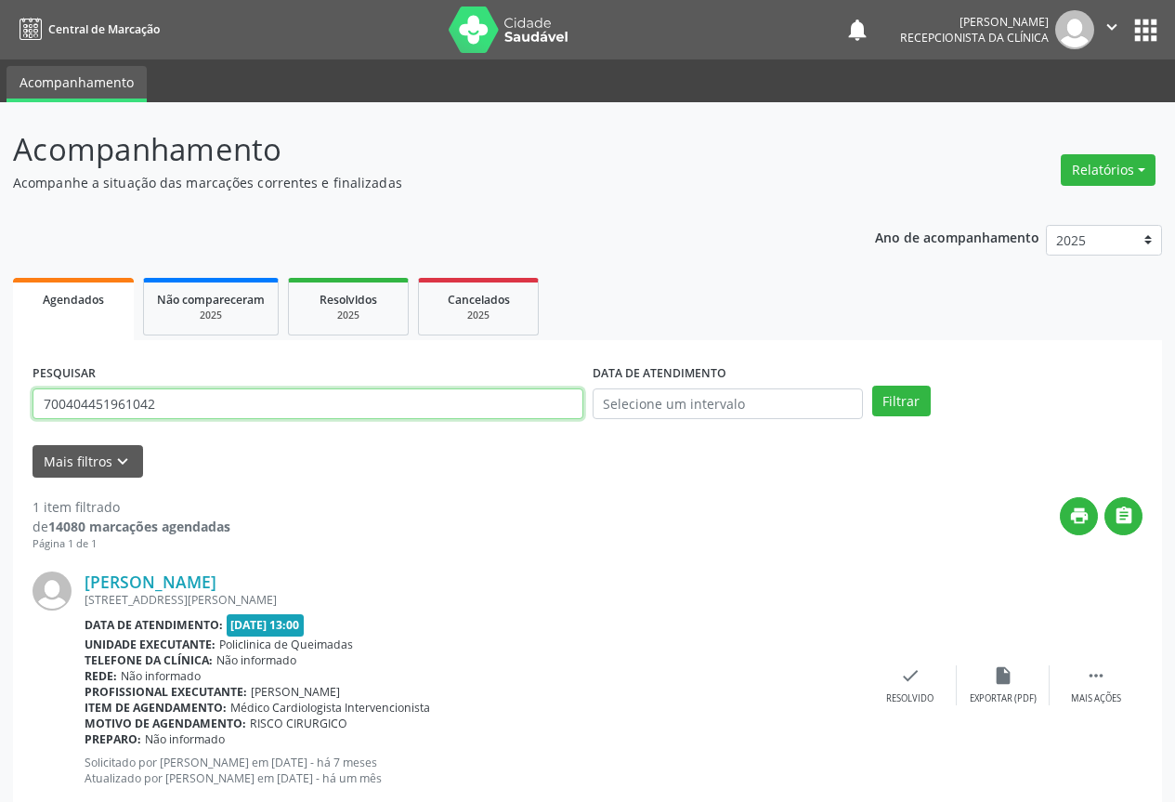
click at [478, 402] on input "700404451961042" at bounding box center [308, 404] width 551 height 32
click at [872, 386] on button "Filtrar" at bounding box center [901, 402] width 59 height 32
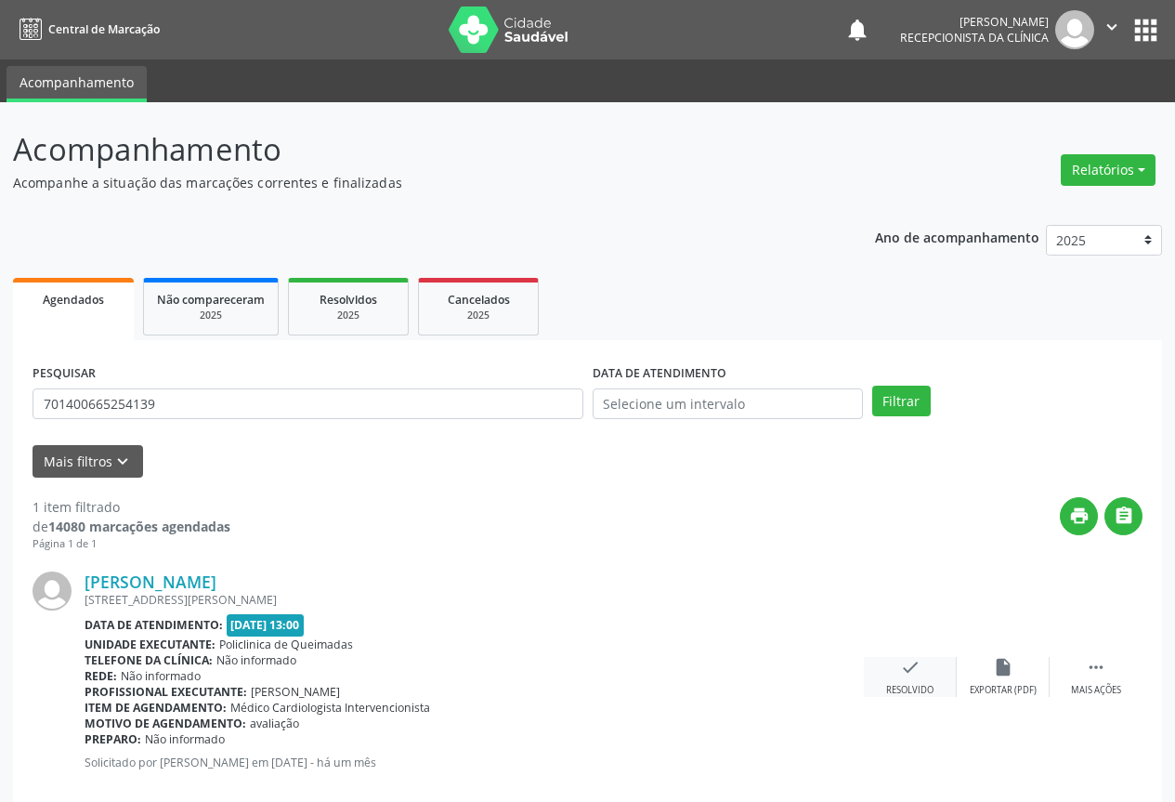
click at [908, 673] on icon "check" at bounding box center [910, 667] width 20 height 20
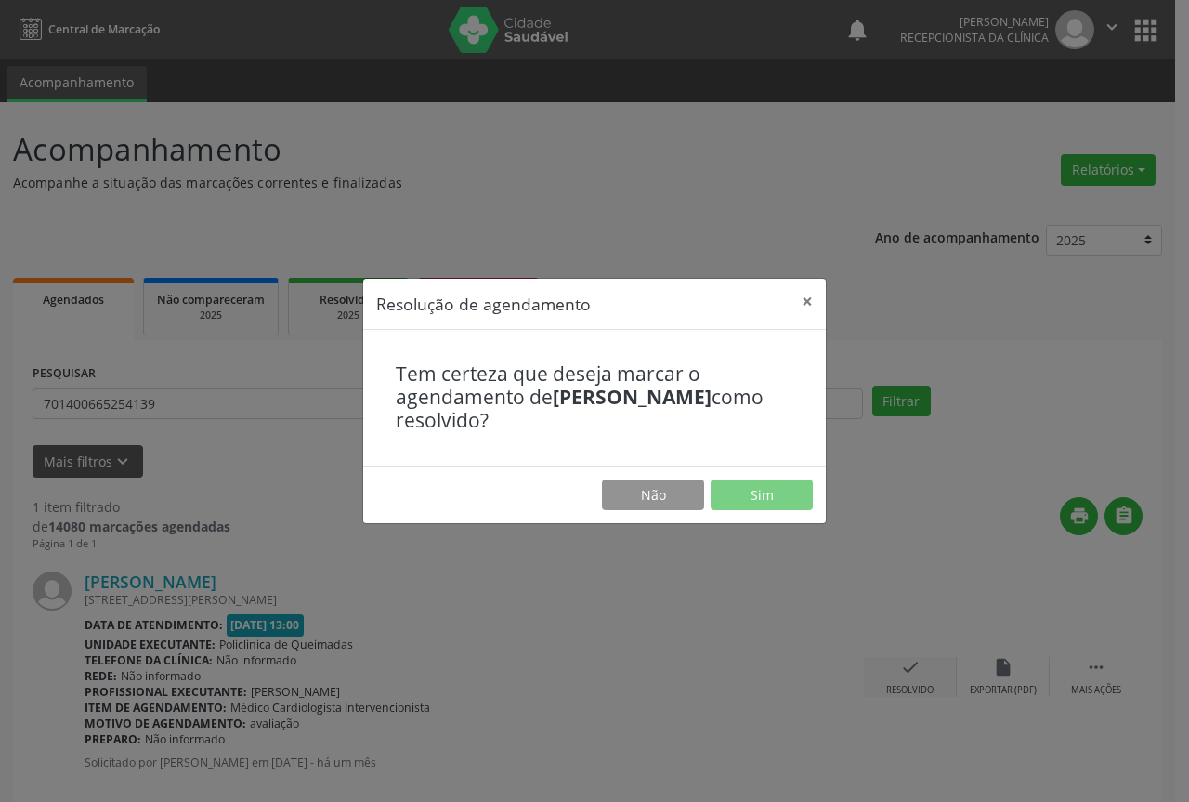
click at [908, 673] on div "Resolução de agendamento × Tem certeza que deseja marcar o agendamento de [PERS…" at bounding box center [594, 401] width 1189 height 802
click at [791, 493] on button "Sim" at bounding box center [762, 495] width 102 height 32
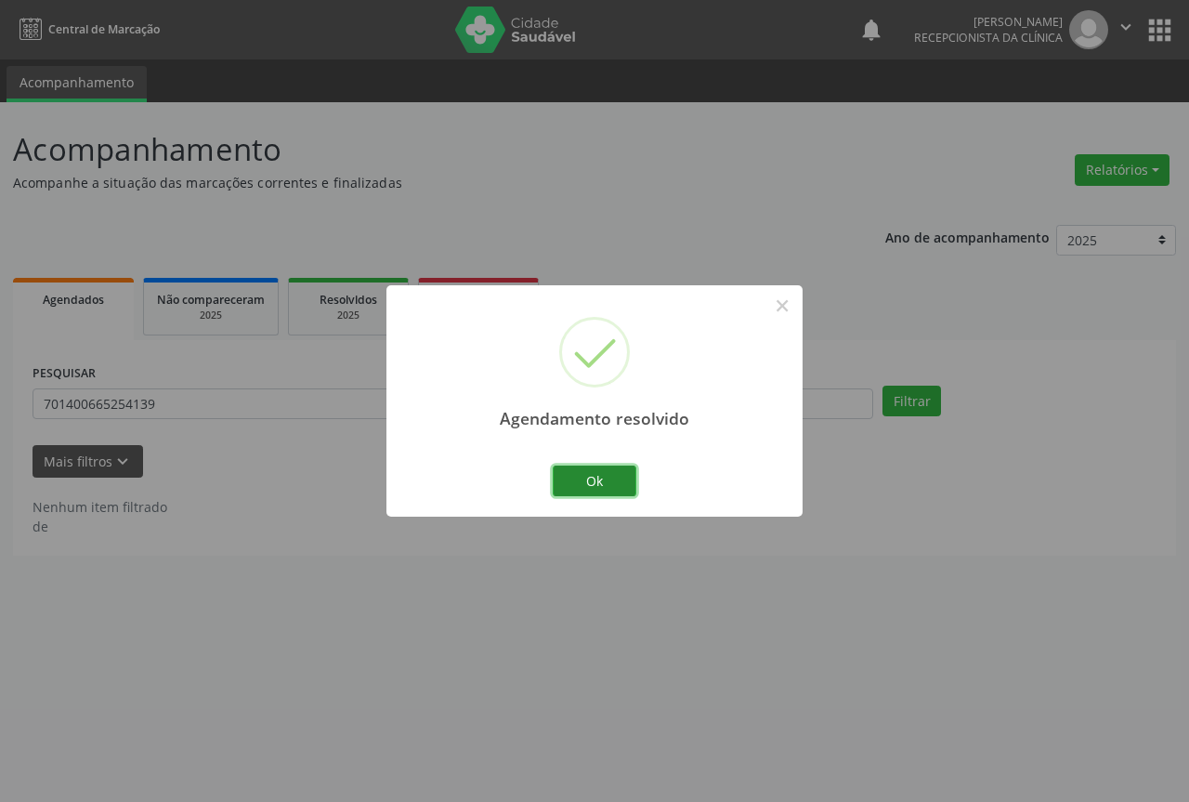
click at [620, 481] on button "Ok" at bounding box center [595, 481] width 84 height 32
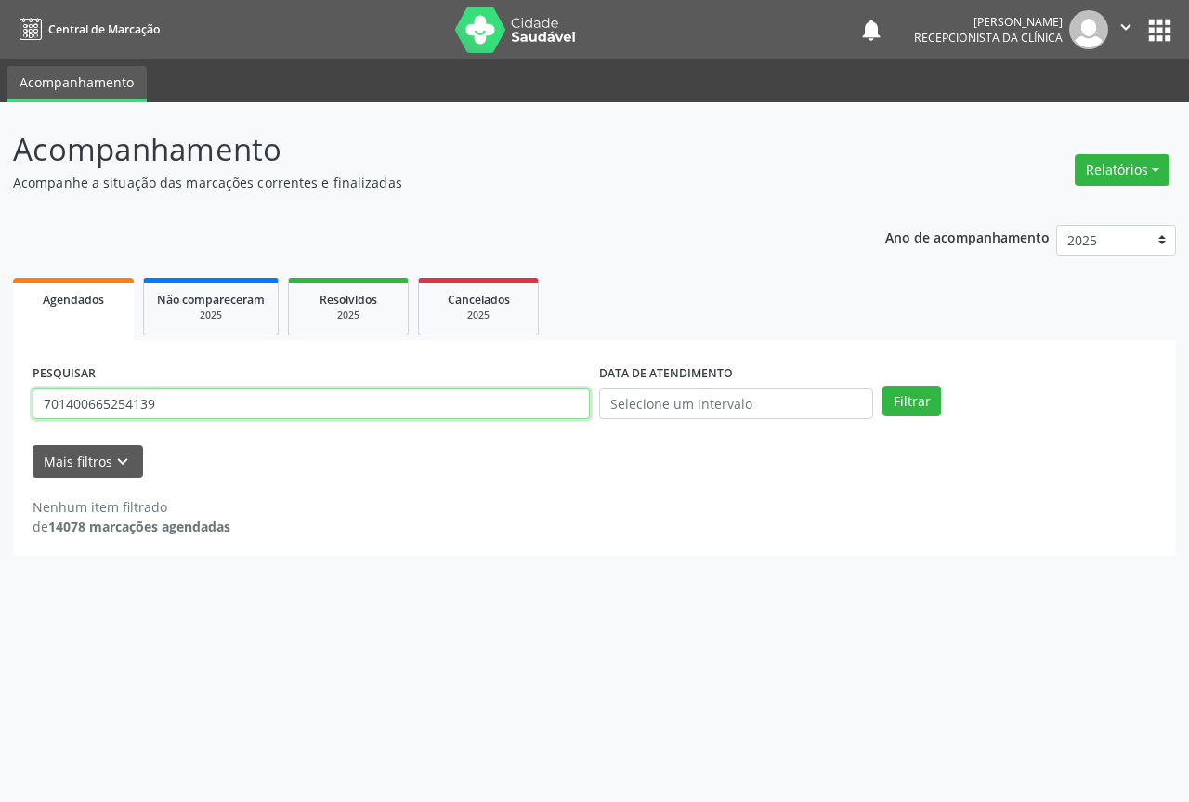
click at [538, 403] on input "701400665254139" at bounding box center [311, 404] width 557 height 32
click at [883, 386] on button "Filtrar" at bounding box center [912, 402] width 59 height 32
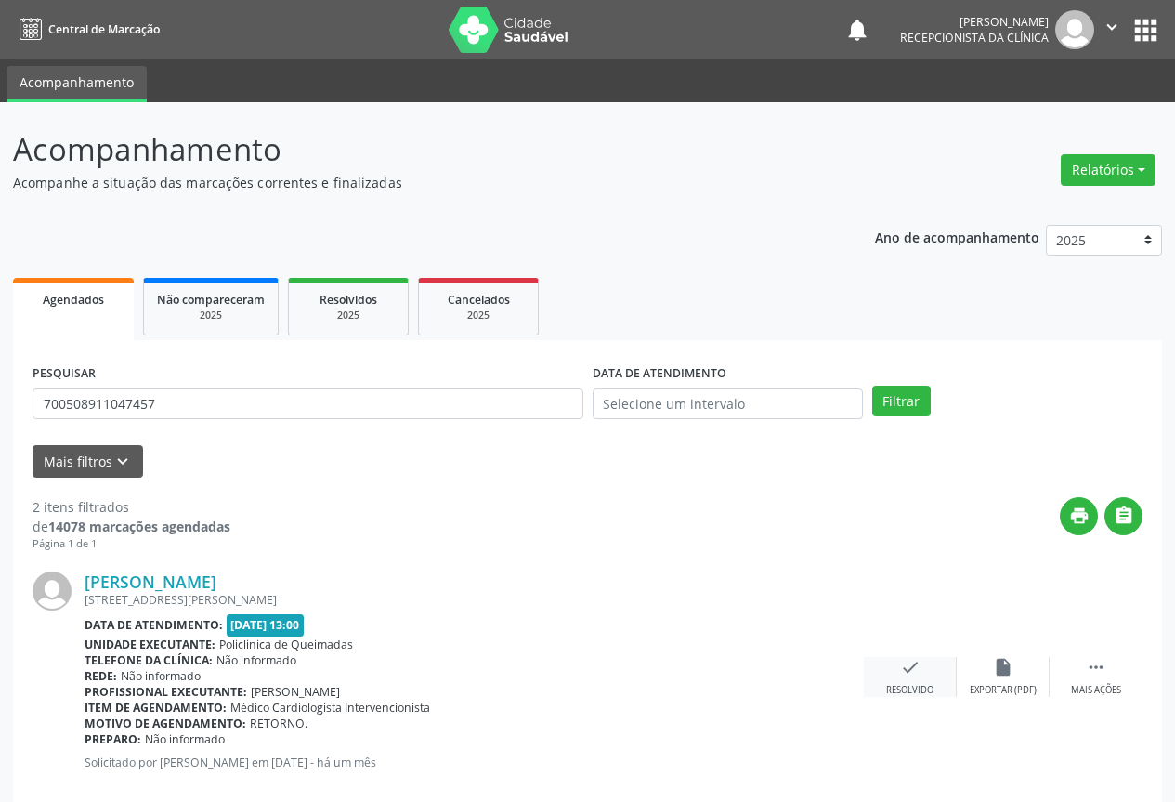
click at [913, 670] on icon "check" at bounding box center [910, 667] width 20 height 20
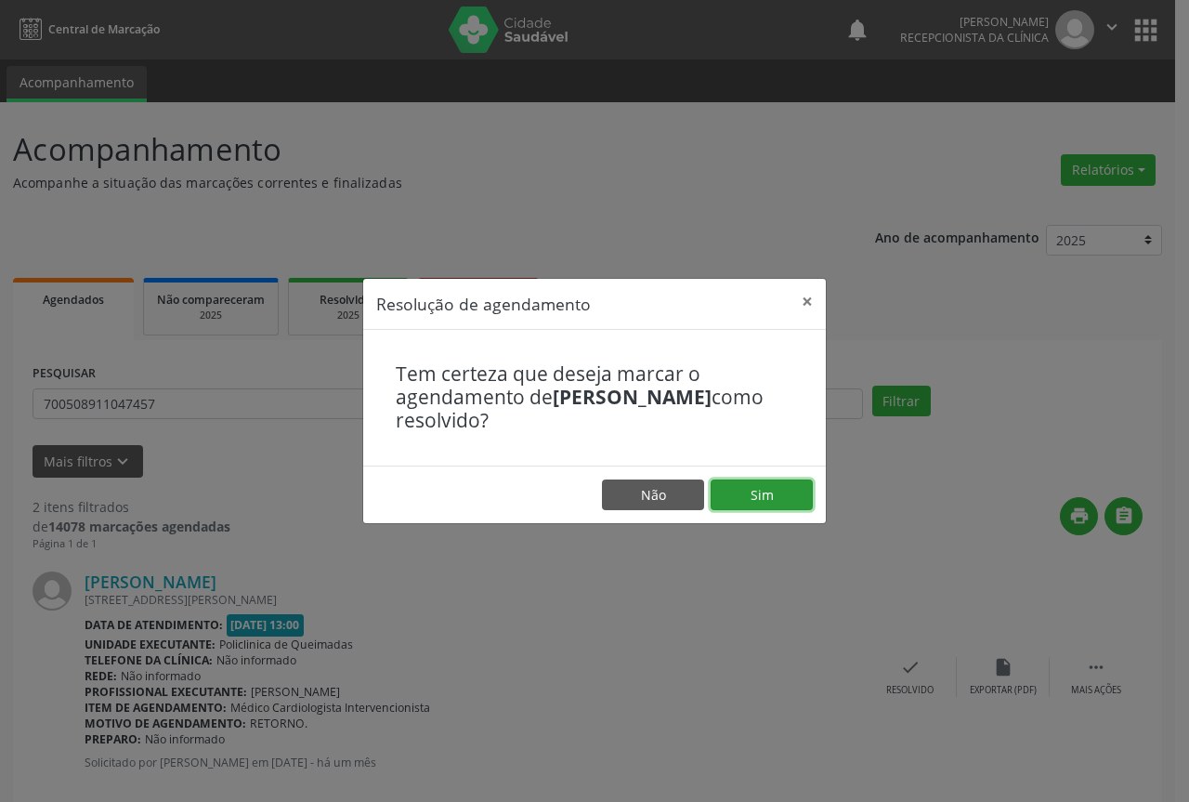
click at [747, 489] on button "Sim" at bounding box center [762, 495] width 102 height 32
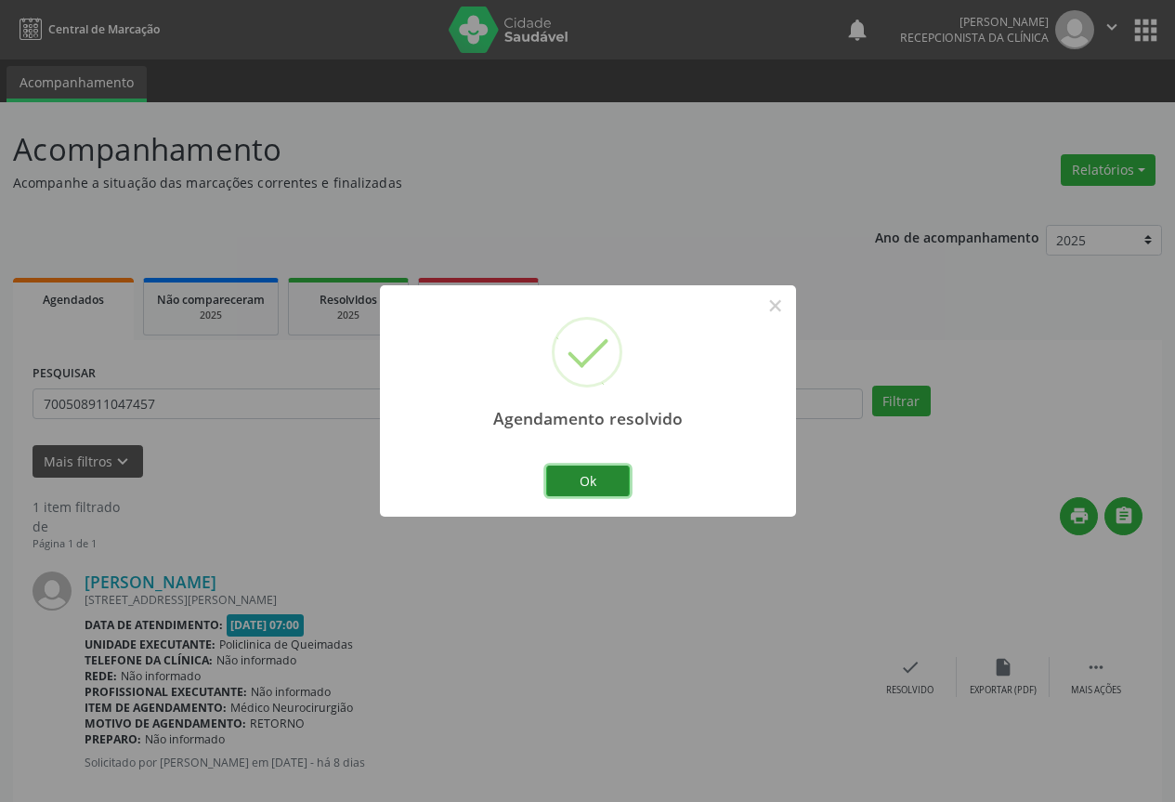
click at [600, 474] on button "Ok" at bounding box center [588, 481] width 84 height 32
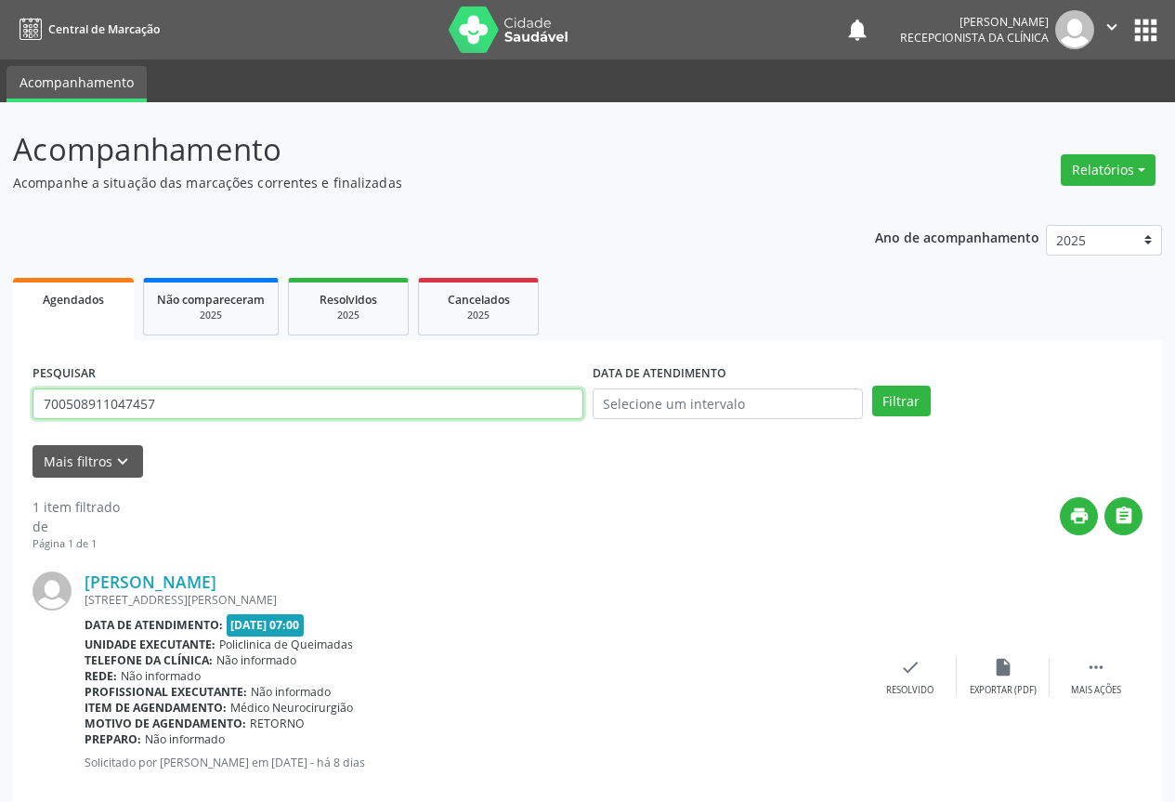
click at [508, 400] on input "700508911047457" at bounding box center [308, 404] width 551 height 32
click at [872, 386] on button "Filtrar" at bounding box center [901, 402] width 59 height 32
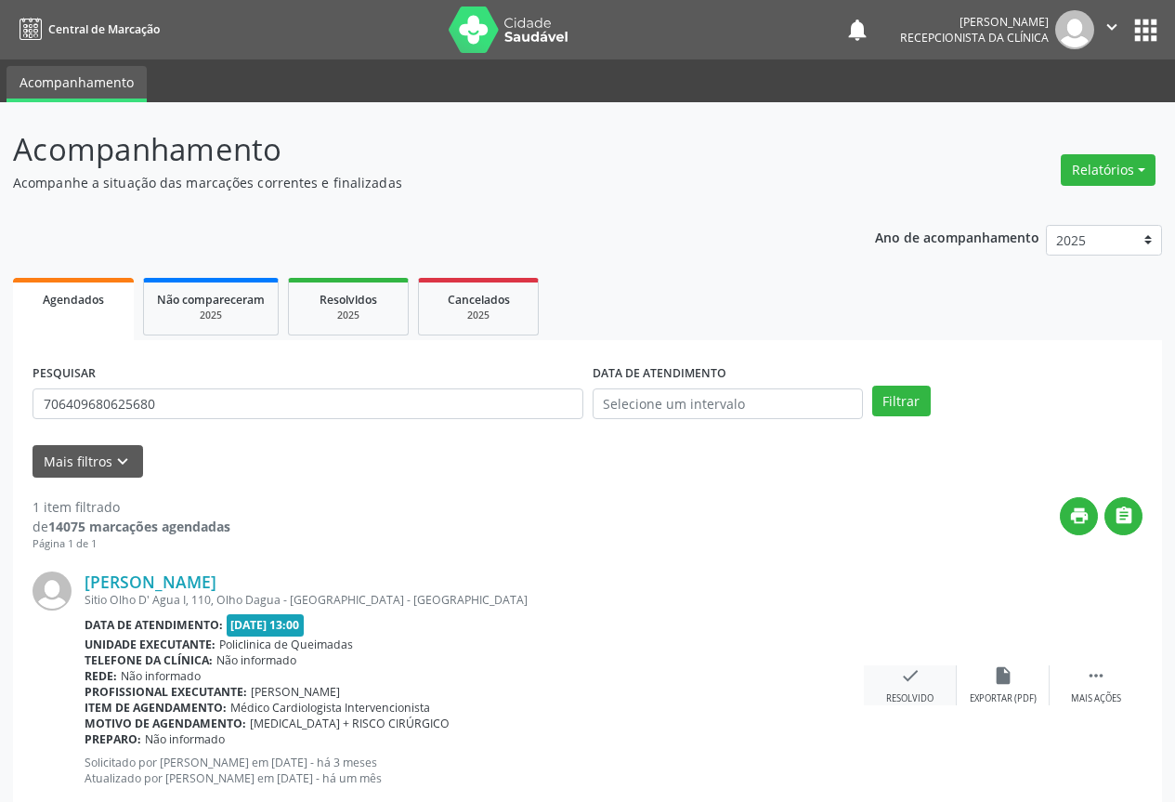
click at [910, 686] on div "check Resolvido" at bounding box center [910, 685] width 93 height 40
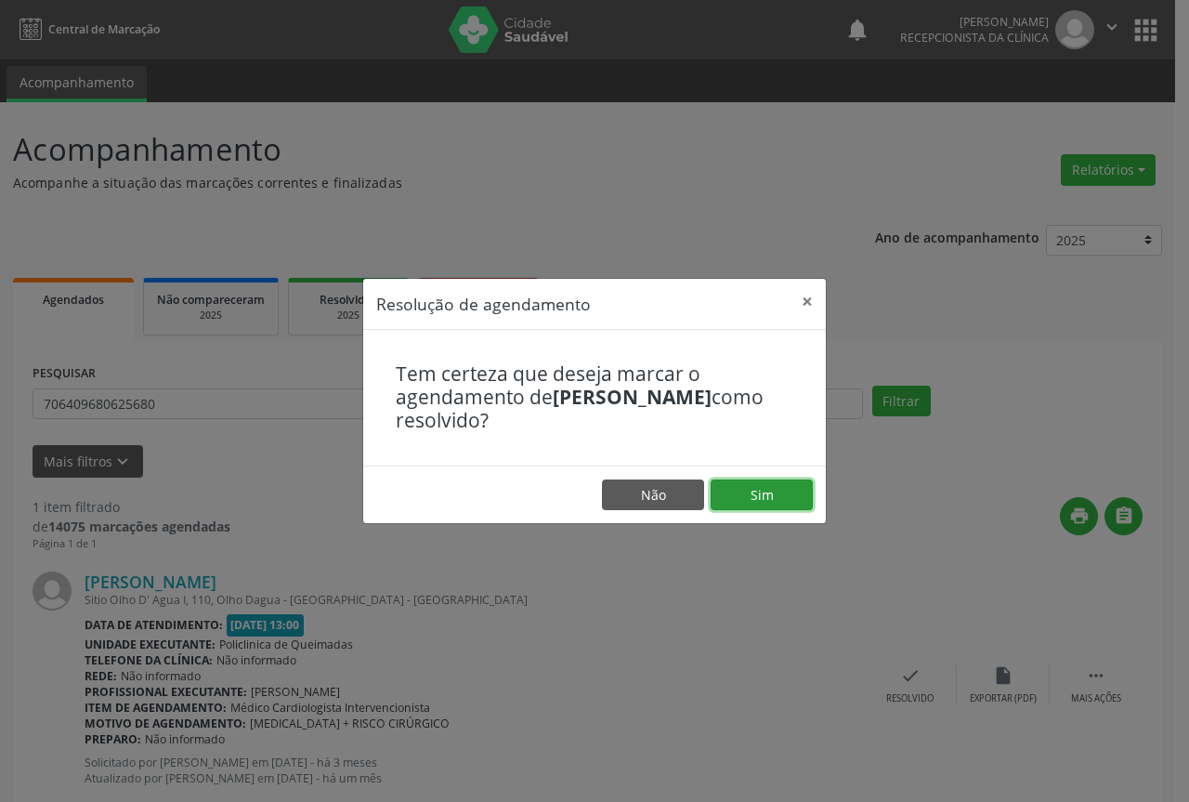
click at [787, 495] on button "Sim" at bounding box center [762, 495] width 102 height 32
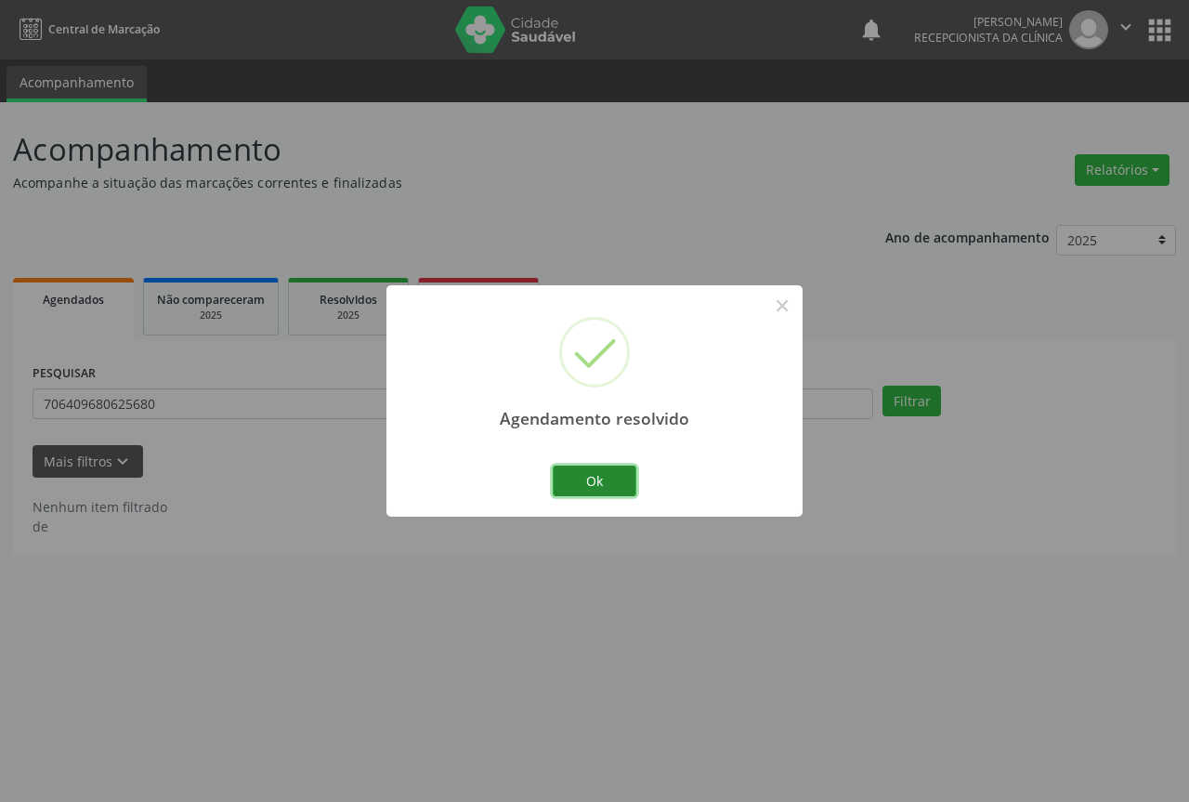
click at [589, 478] on button "Ok" at bounding box center [595, 481] width 84 height 32
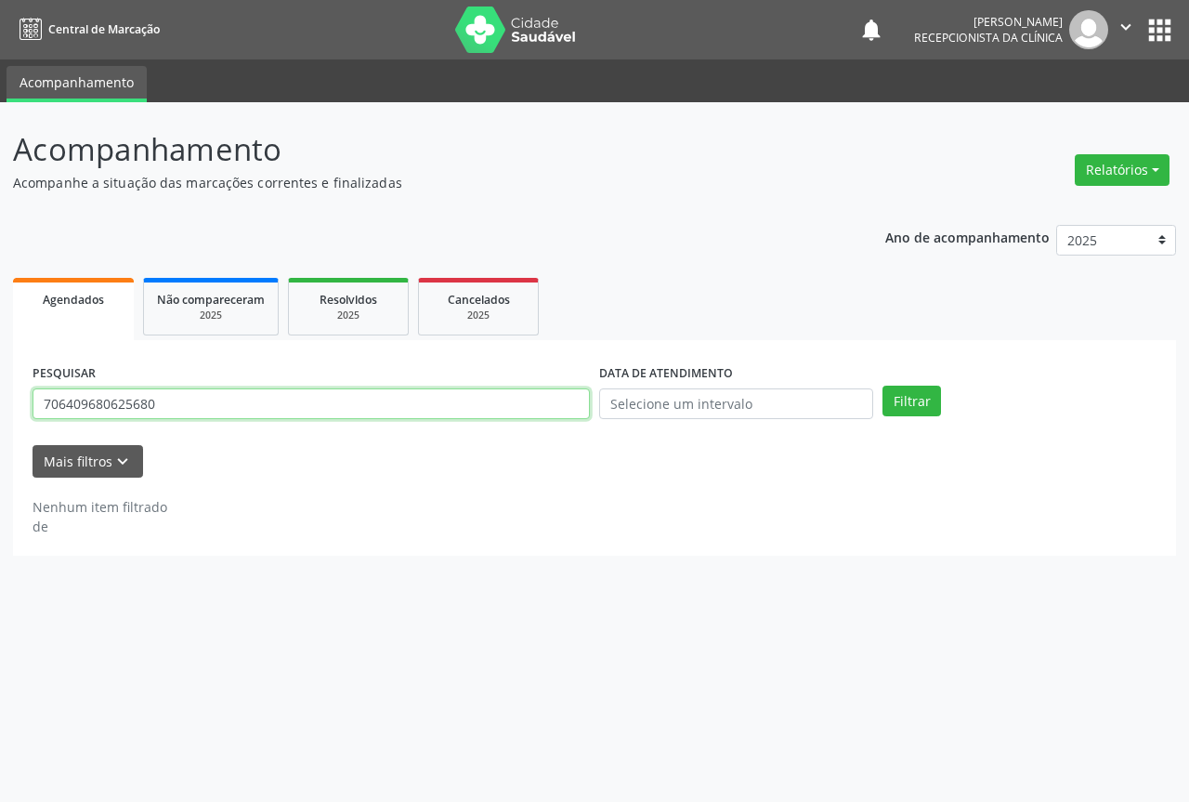
click at [508, 402] on input "706409680625680" at bounding box center [311, 404] width 557 height 32
click at [883, 386] on button "Filtrar" at bounding box center [912, 402] width 59 height 32
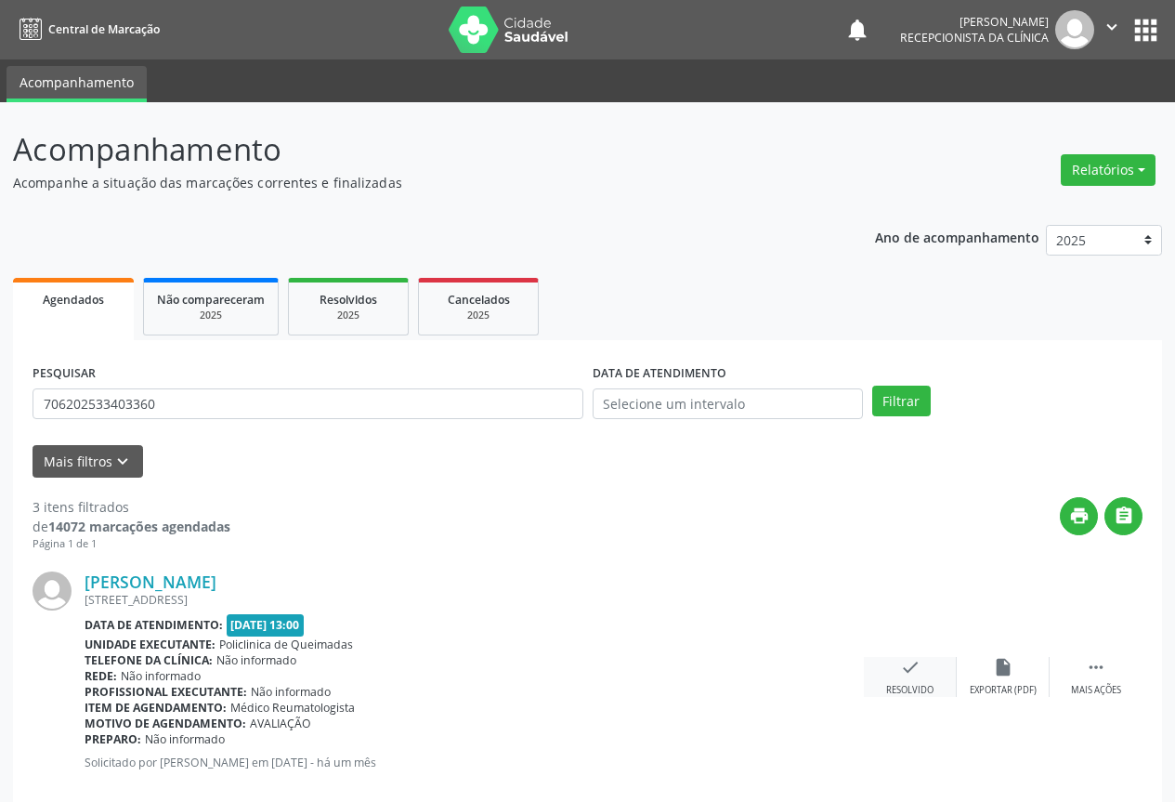
click at [911, 669] on icon "check" at bounding box center [910, 667] width 20 height 20
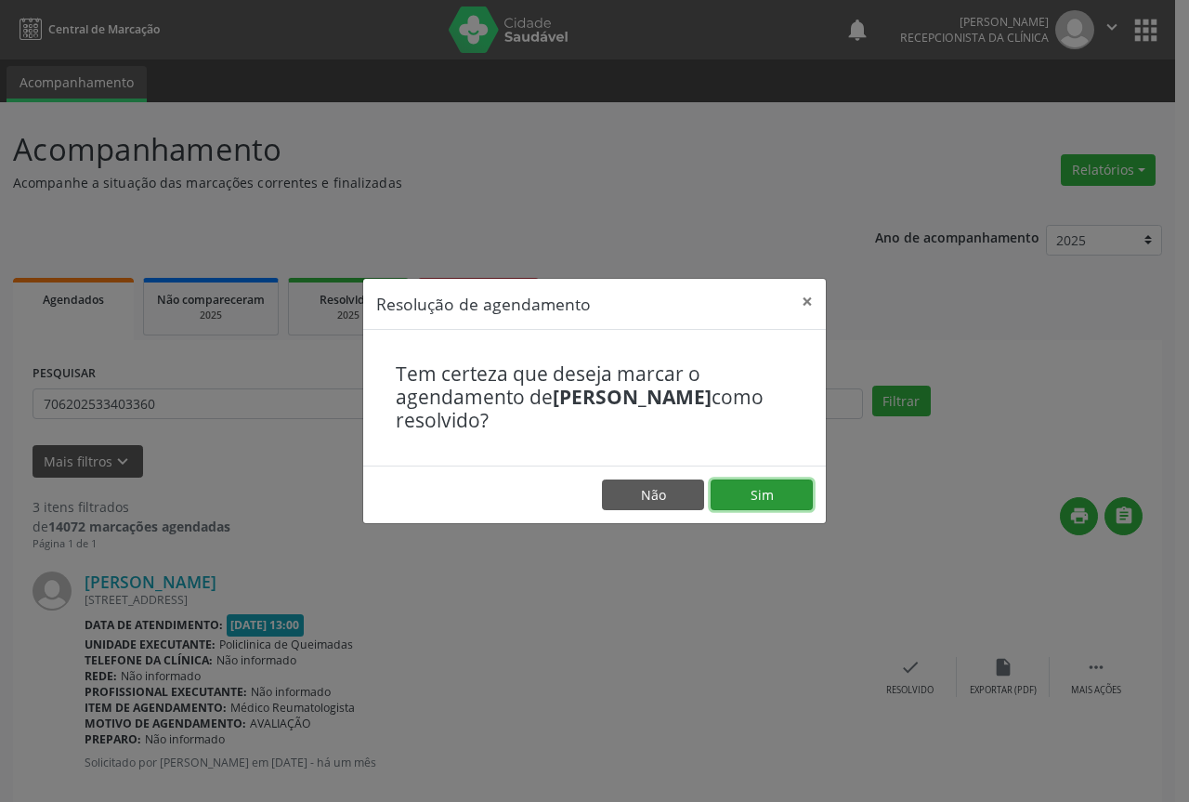
click at [791, 497] on button "Sim" at bounding box center [762, 495] width 102 height 32
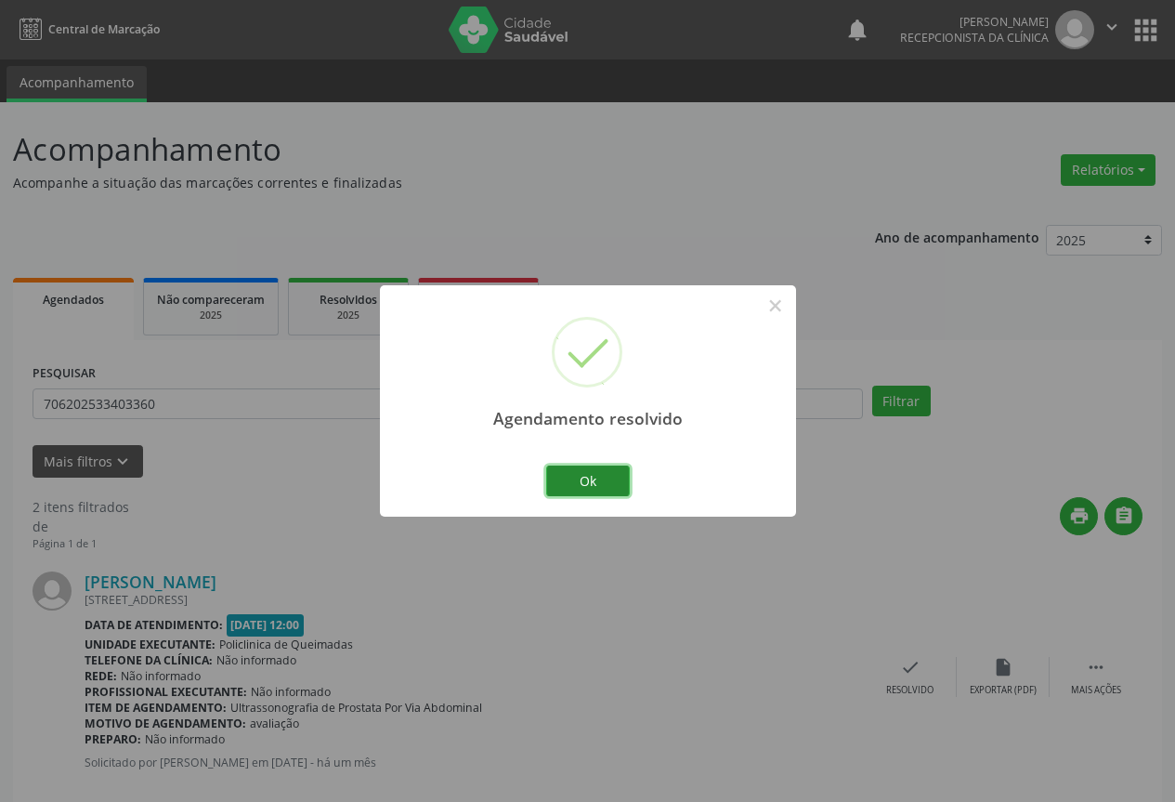
click at [593, 480] on button "Ok" at bounding box center [588, 481] width 84 height 32
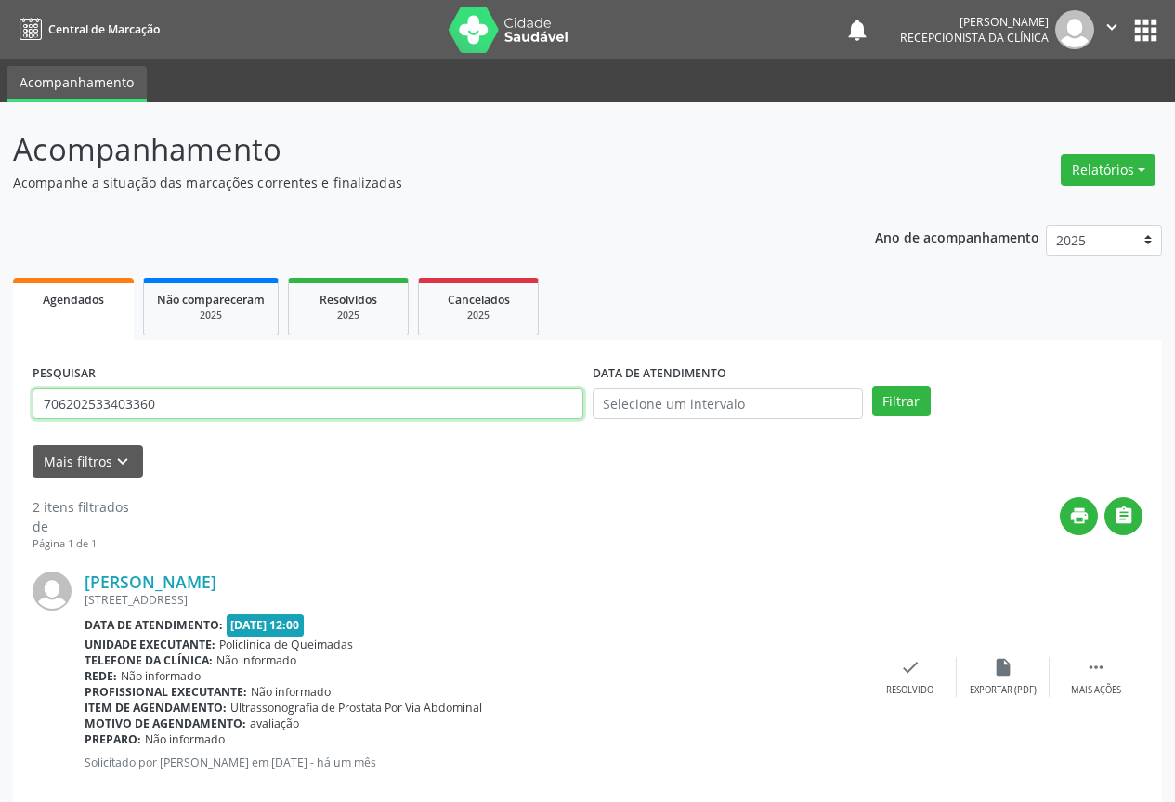
click at [537, 401] on input "706202533403360" at bounding box center [308, 404] width 551 height 32
click at [872, 386] on button "Filtrar" at bounding box center [901, 402] width 59 height 32
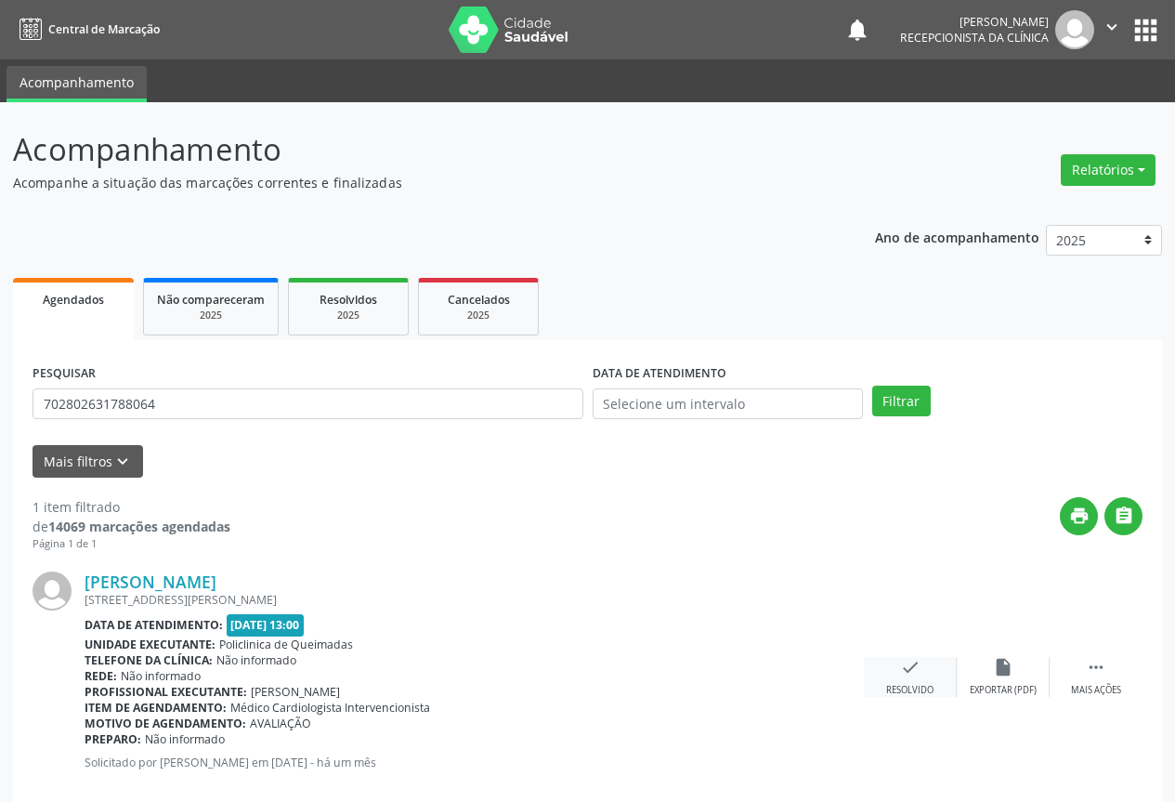
click at [907, 672] on icon "check" at bounding box center [910, 667] width 20 height 20
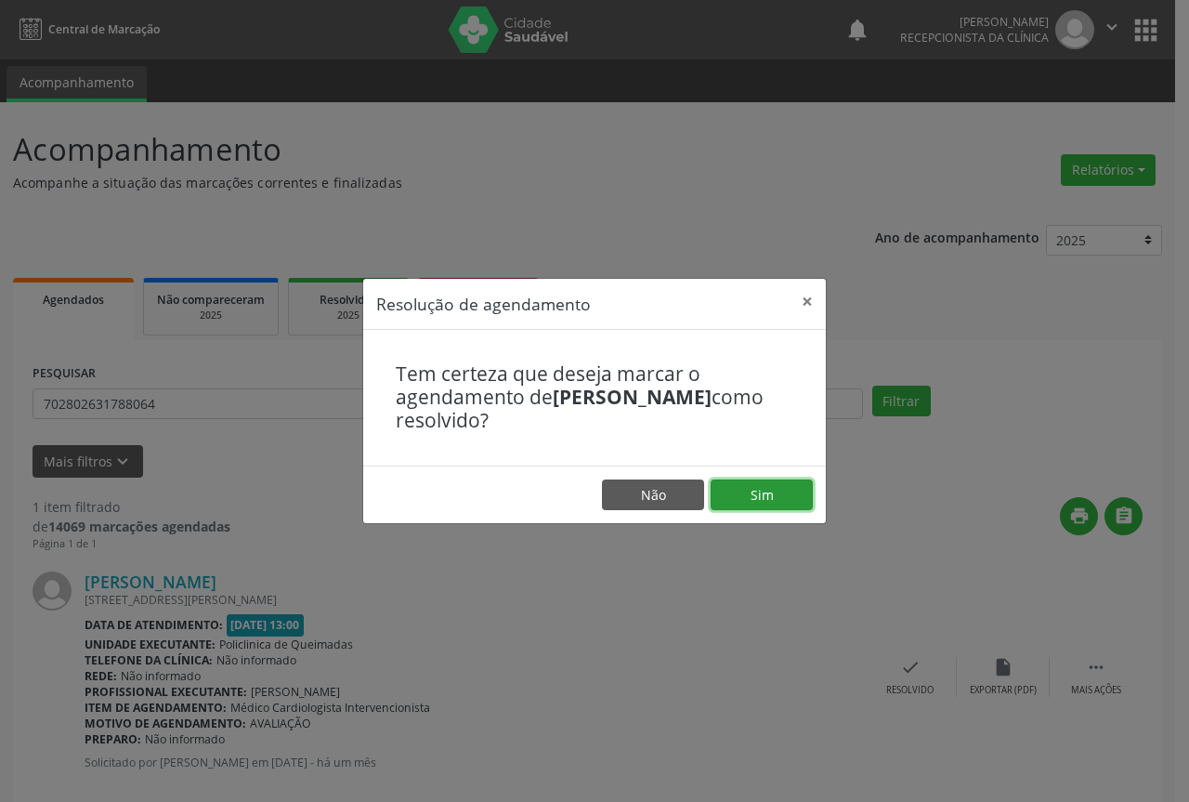
click at [771, 501] on button "Sim" at bounding box center [762, 495] width 102 height 32
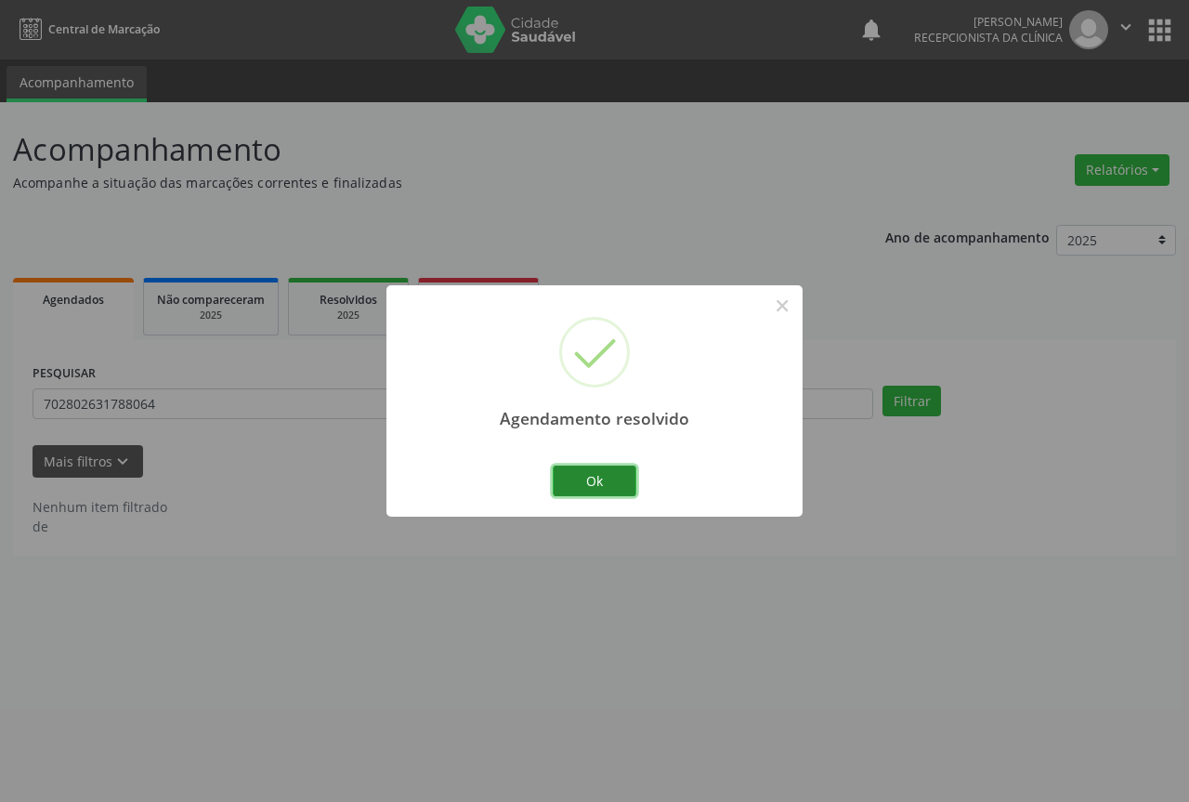
click at [588, 474] on button "Ok" at bounding box center [595, 481] width 84 height 32
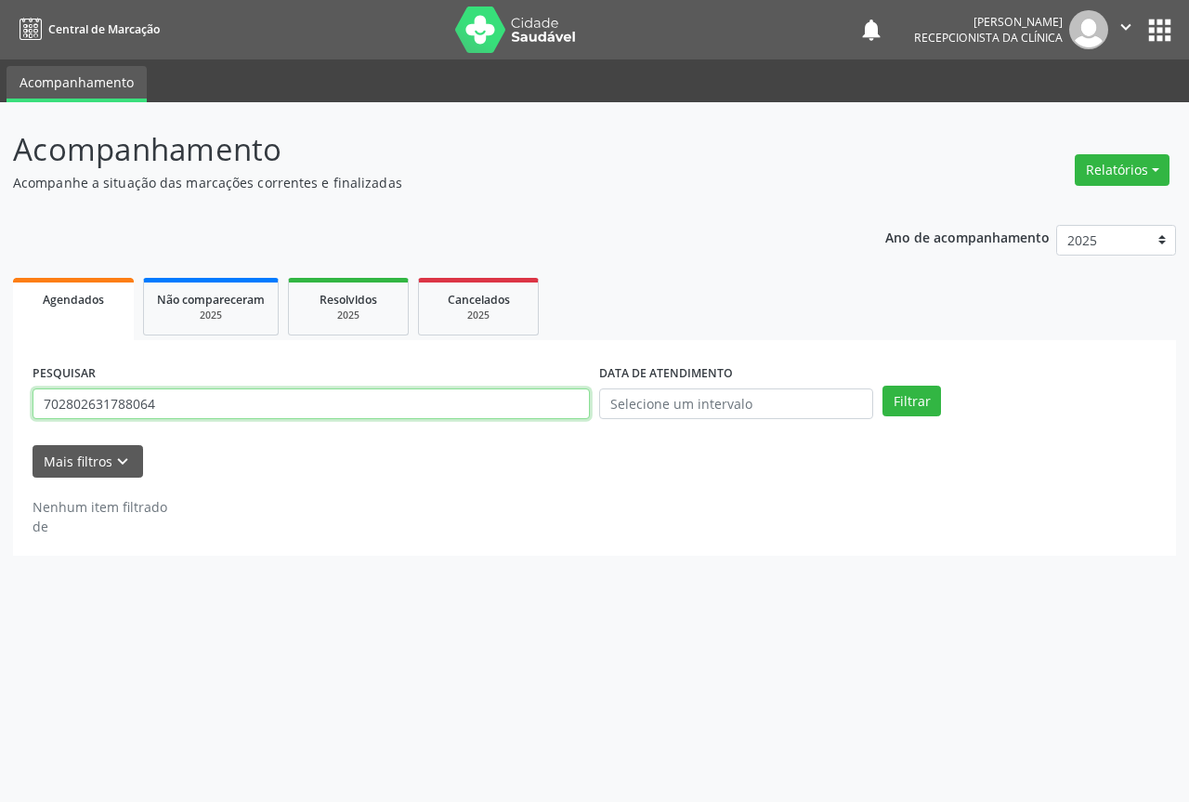
click at [525, 408] on input "702802631788064" at bounding box center [311, 404] width 557 height 32
click at [883, 386] on button "Filtrar" at bounding box center [912, 402] width 59 height 32
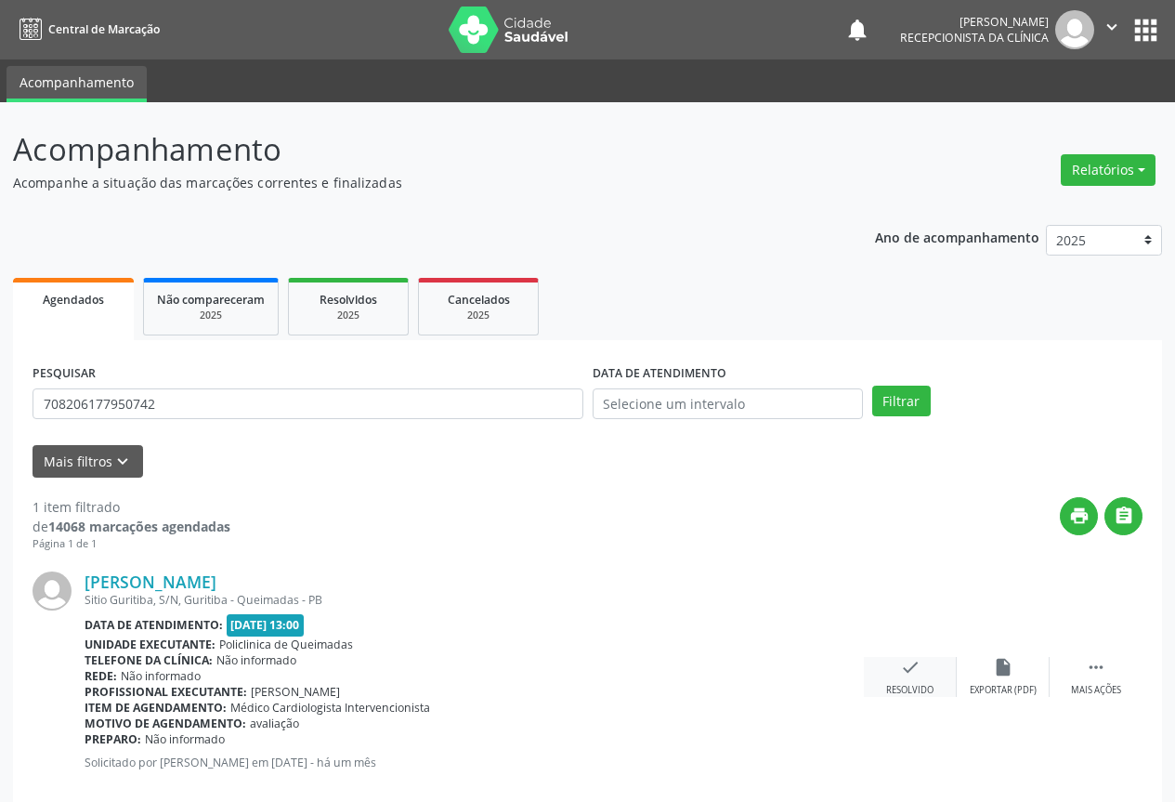
click at [902, 672] on icon "check" at bounding box center [910, 667] width 20 height 20
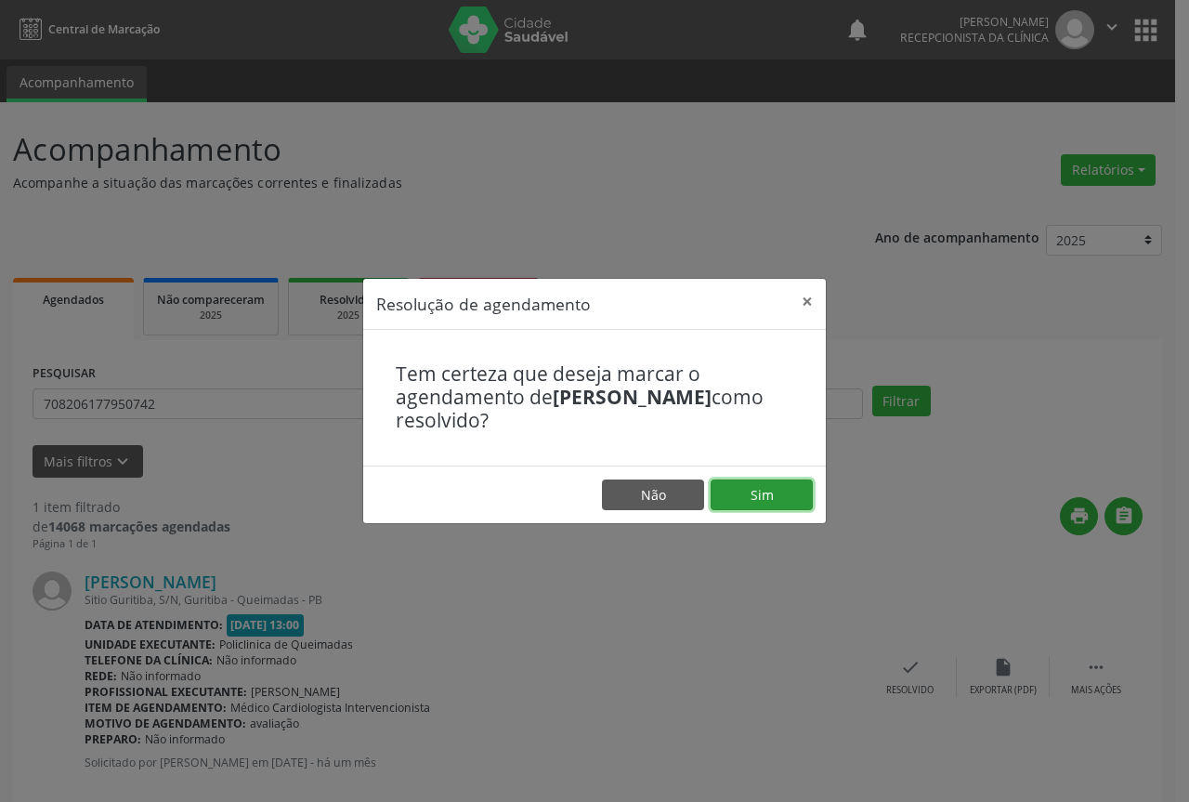
click at [793, 490] on button "Sim" at bounding box center [762, 495] width 102 height 32
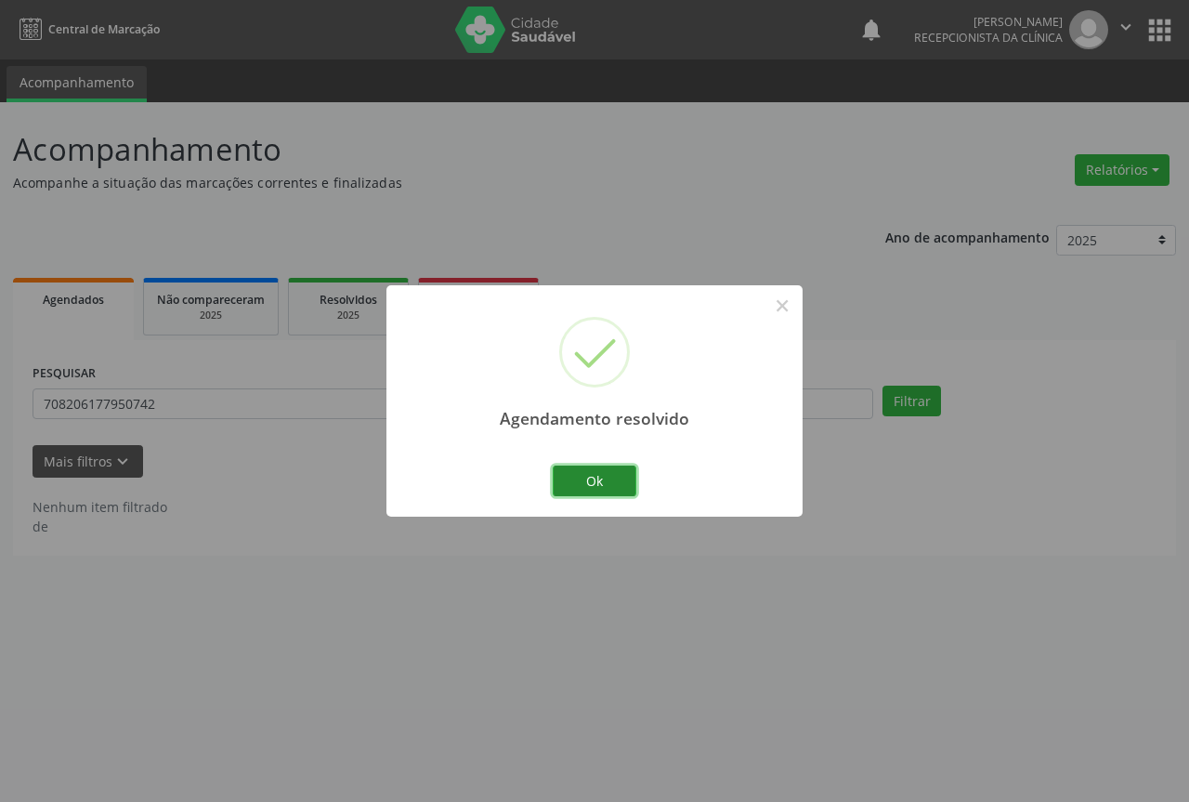
click at [614, 482] on button "Ok" at bounding box center [595, 481] width 84 height 32
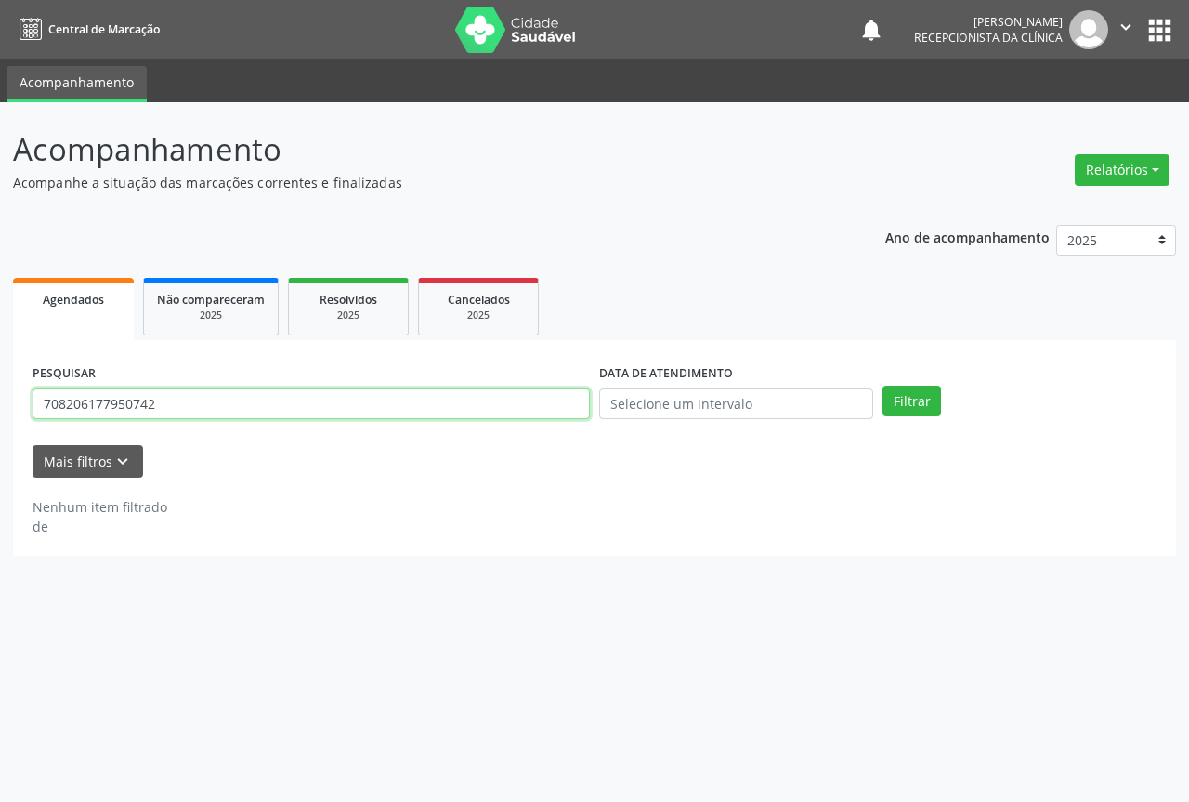
click at [440, 400] on input "708206177950742" at bounding box center [311, 404] width 557 height 32
click at [883, 386] on button "Filtrar" at bounding box center [912, 402] width 59 height 32
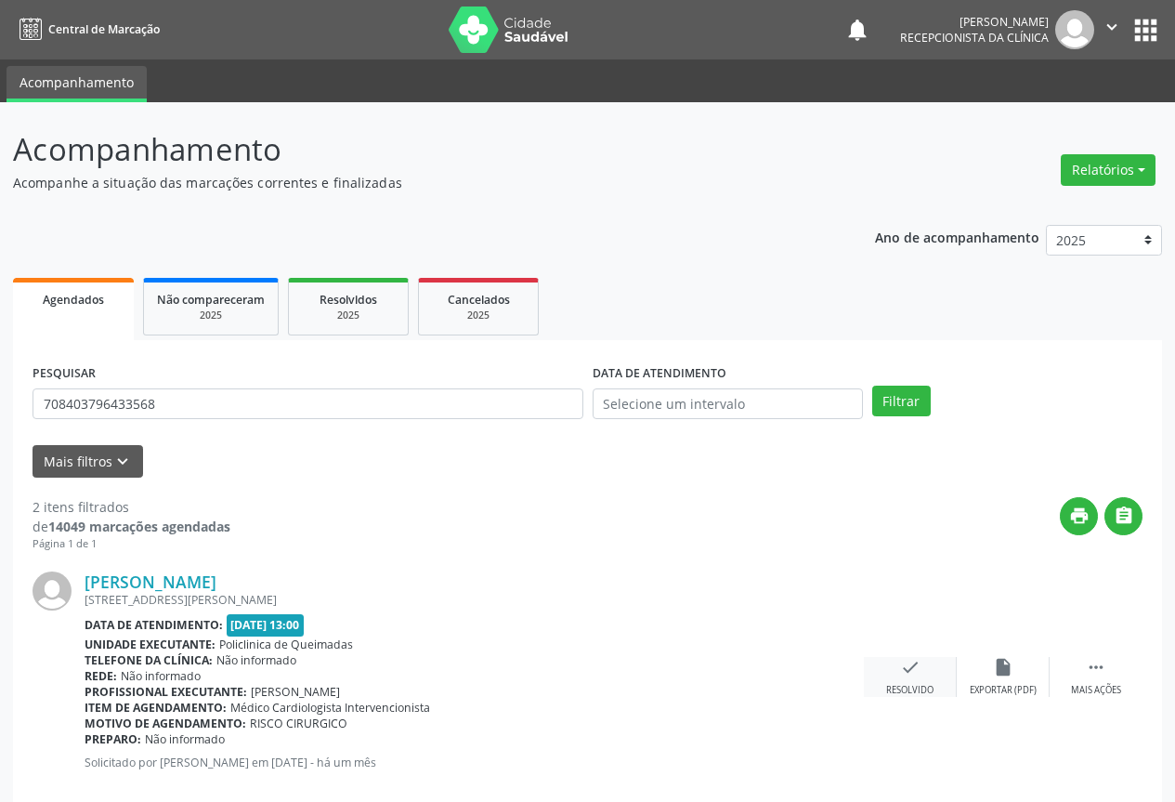
click at [905, 670] on icon "check" at bounding box center [910, 667] width 20 height 20
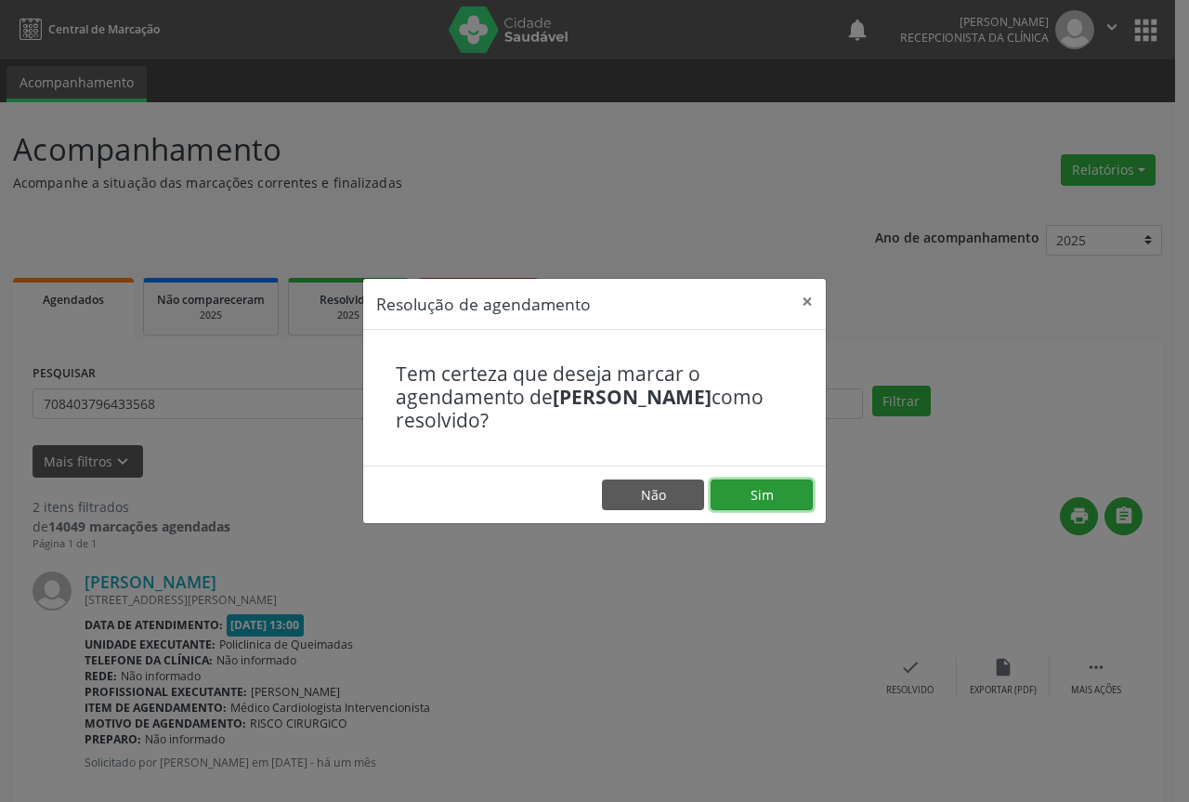
click at [753, 498] on button "Sim" at bounding box center [762, 495] width 102 height 32
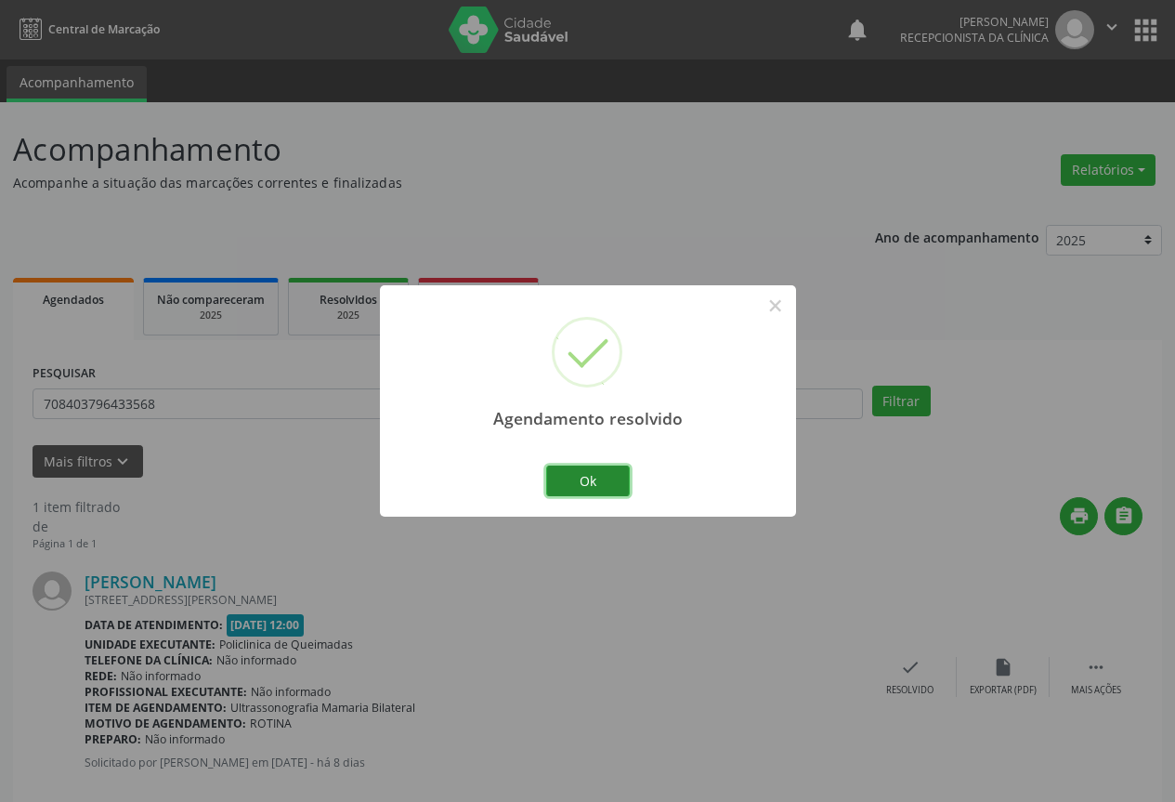
click at [608, 475] on button "Ok" at bounding box center [588, 481] width 84 height 32
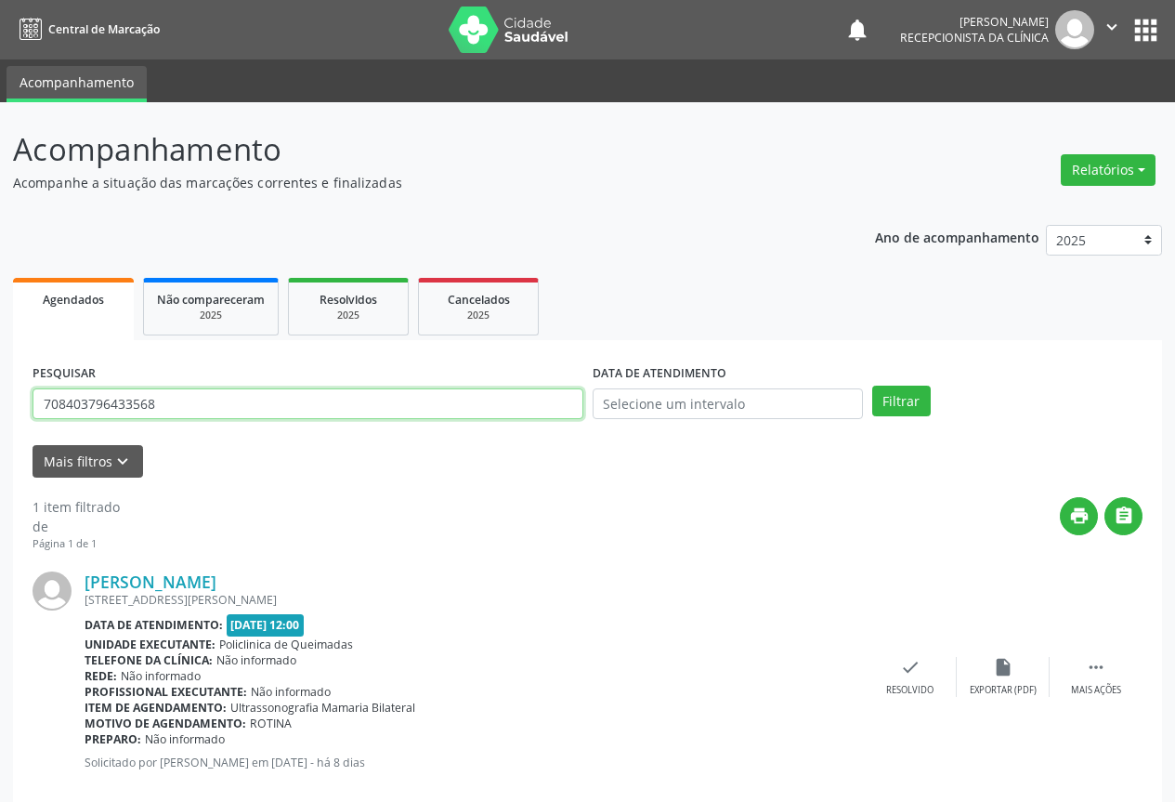
click at [538, 400] on input "708403796433568" at bounding box center [308, 404] width 551 height 32
click at [872, 386] on button "Filtrar" at bounding box center [901, 402] width 59 height 32
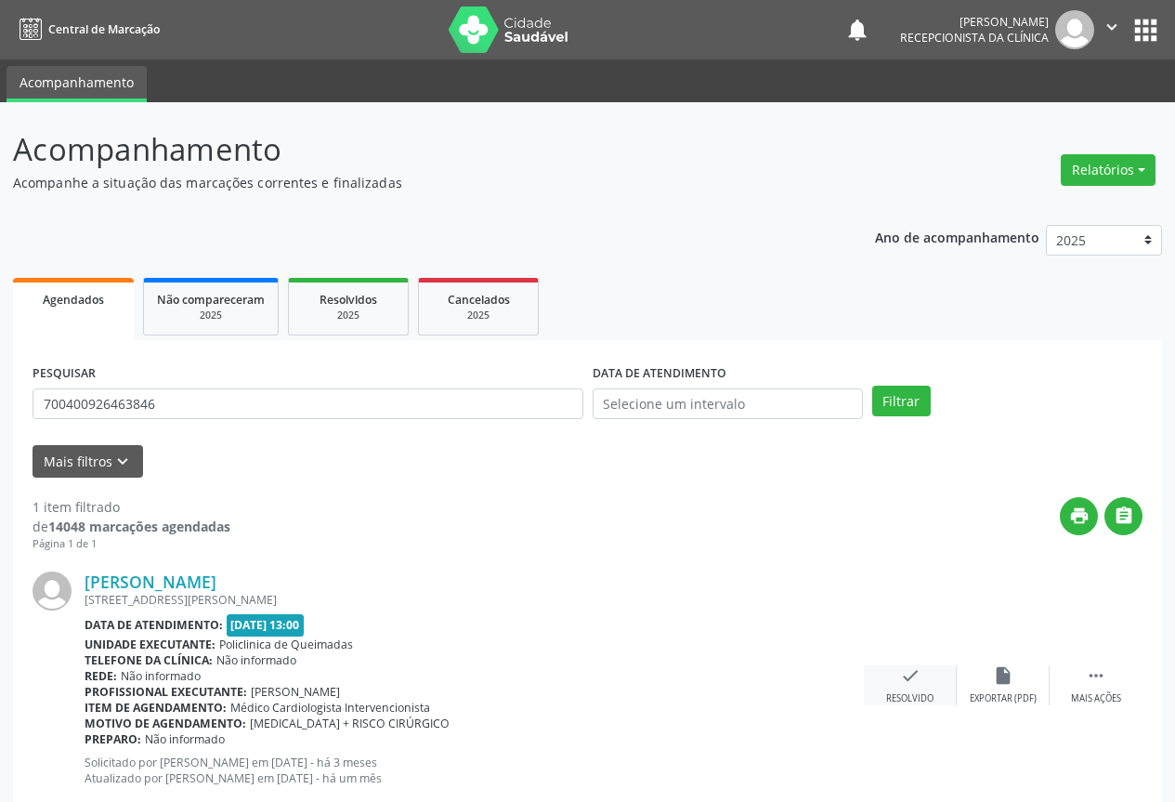
click at [911, 684] on icon "check" at bounding box center [910, 675] width 20 height 20
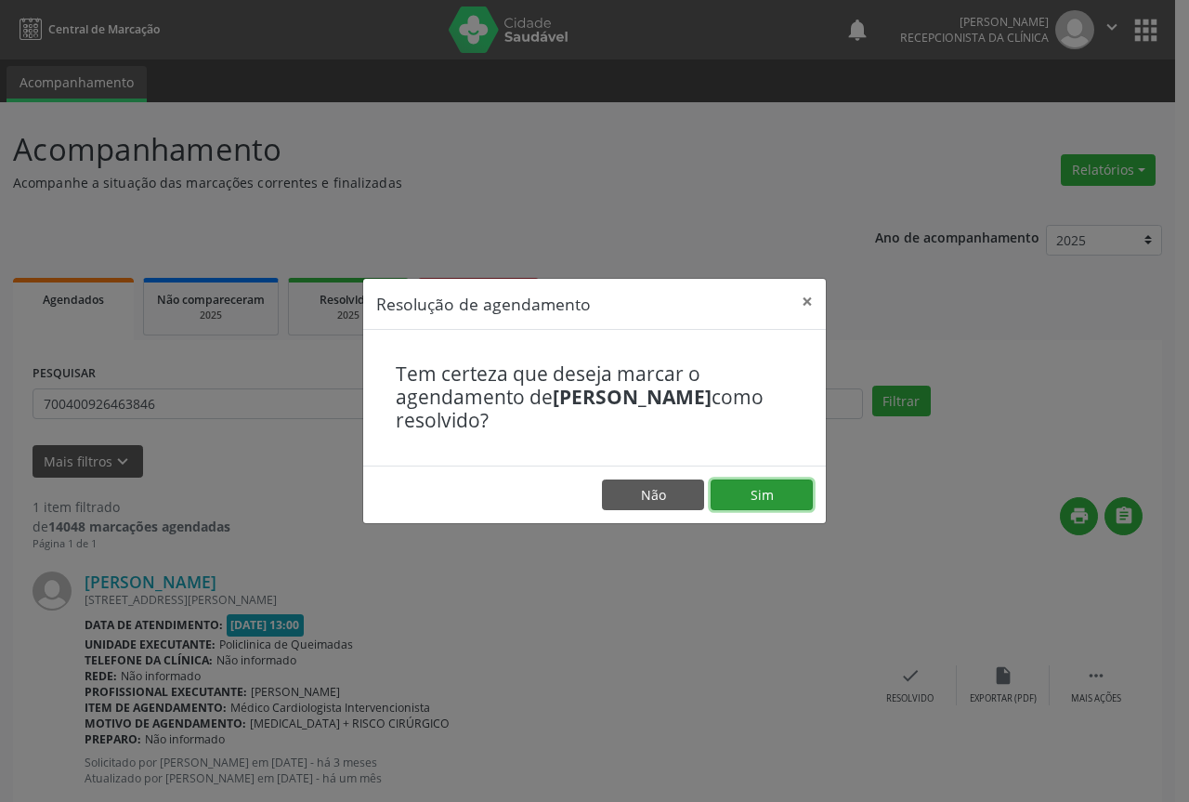
click at [764, 486] on button "Sim" at bounding box center [762, 495] width 102 height 32
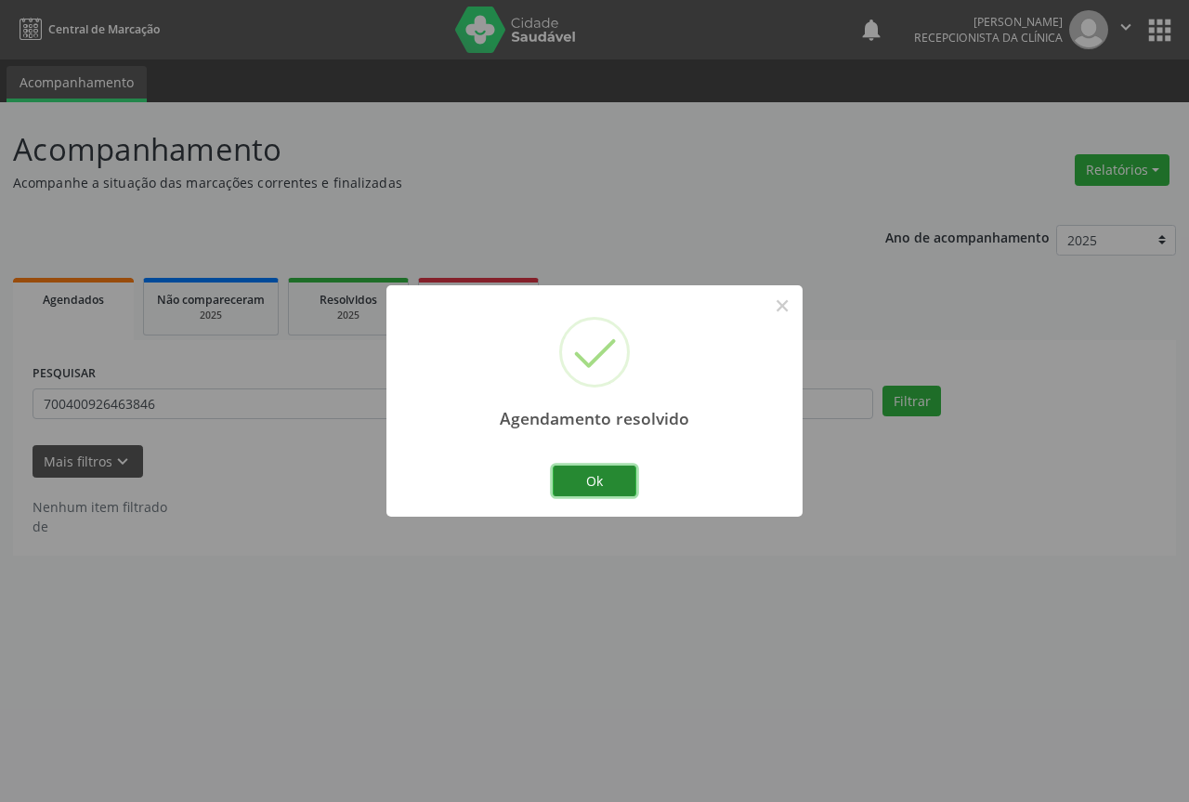
click at [597, 480] on button "Ok" at bounding box center [595, 481] width 84 height 32
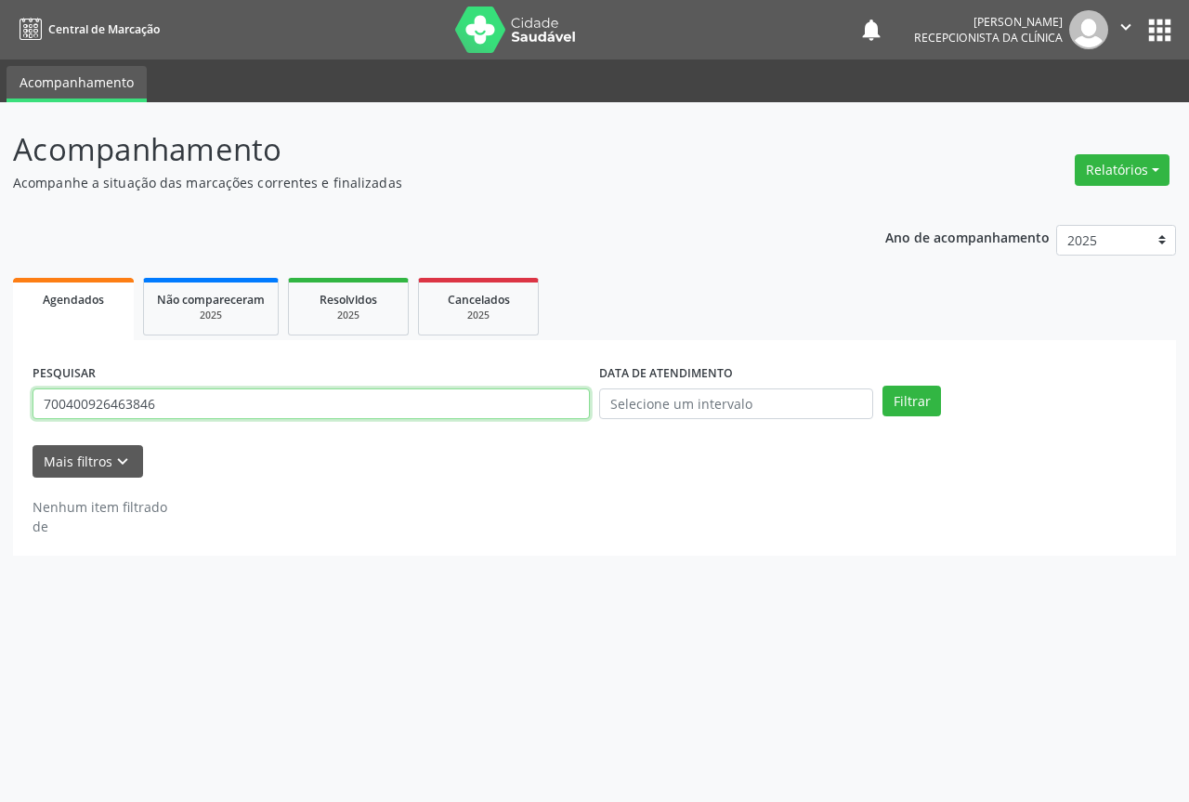
click at [490, 400] on input "700400926463846" at bounding box center [311, 404] width 557 height 32
click at [883, 386] on button "Filtrar" at bounding box center [912, 402] width 59 height 32
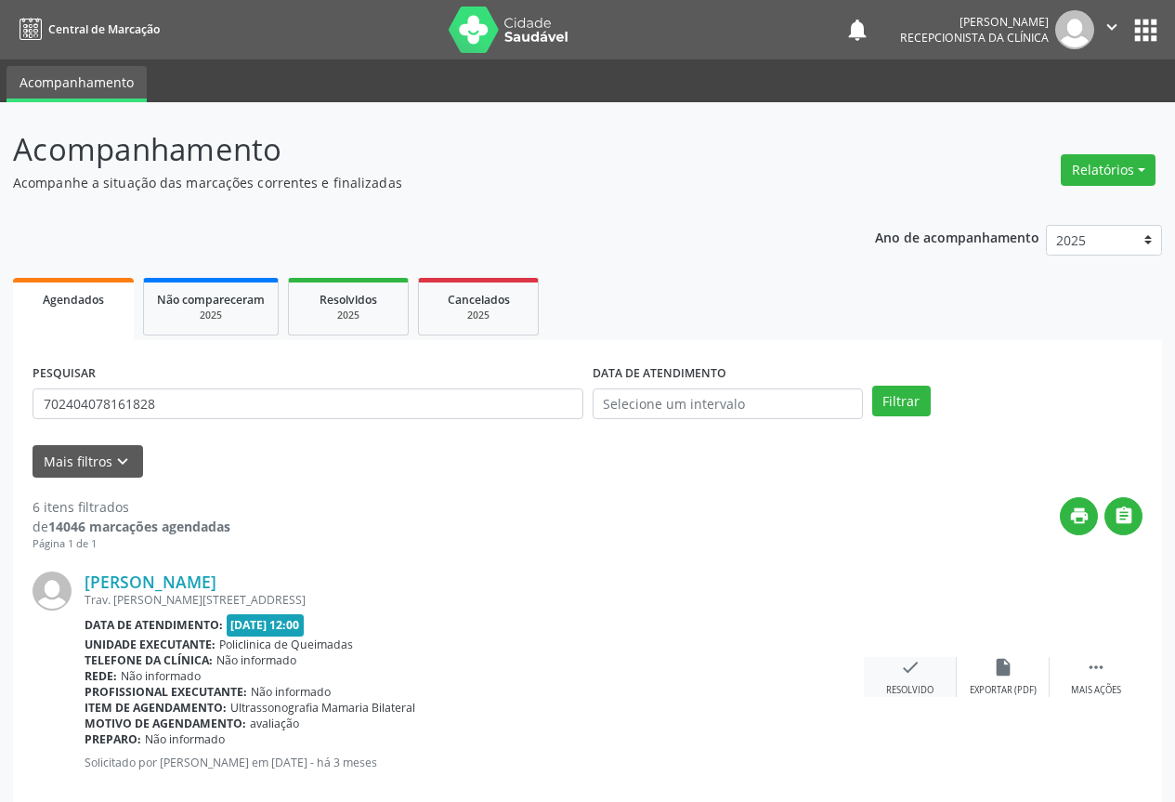
click at [911, 676] on icon "check" at bounding box center [910, 667] width 20 height 20
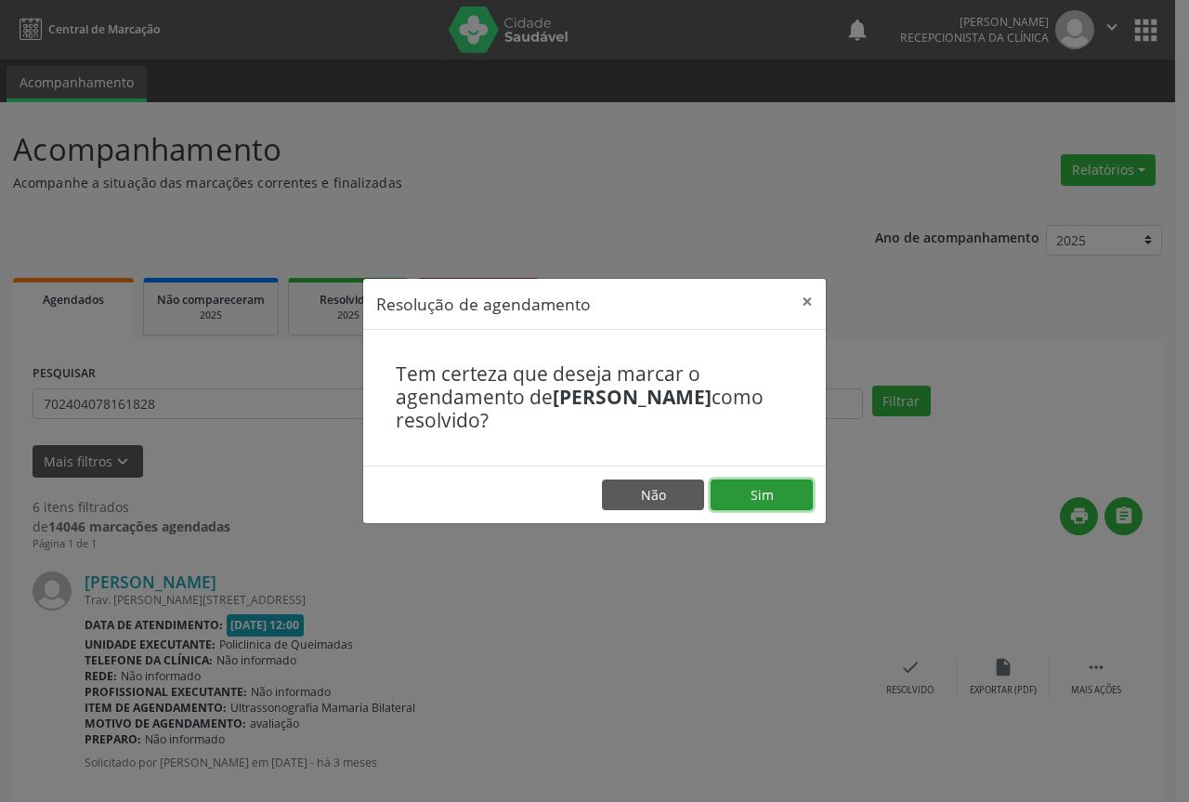
click at [771, 488] on button "Sim" at bounding box center [762, 495] width 102 height 32
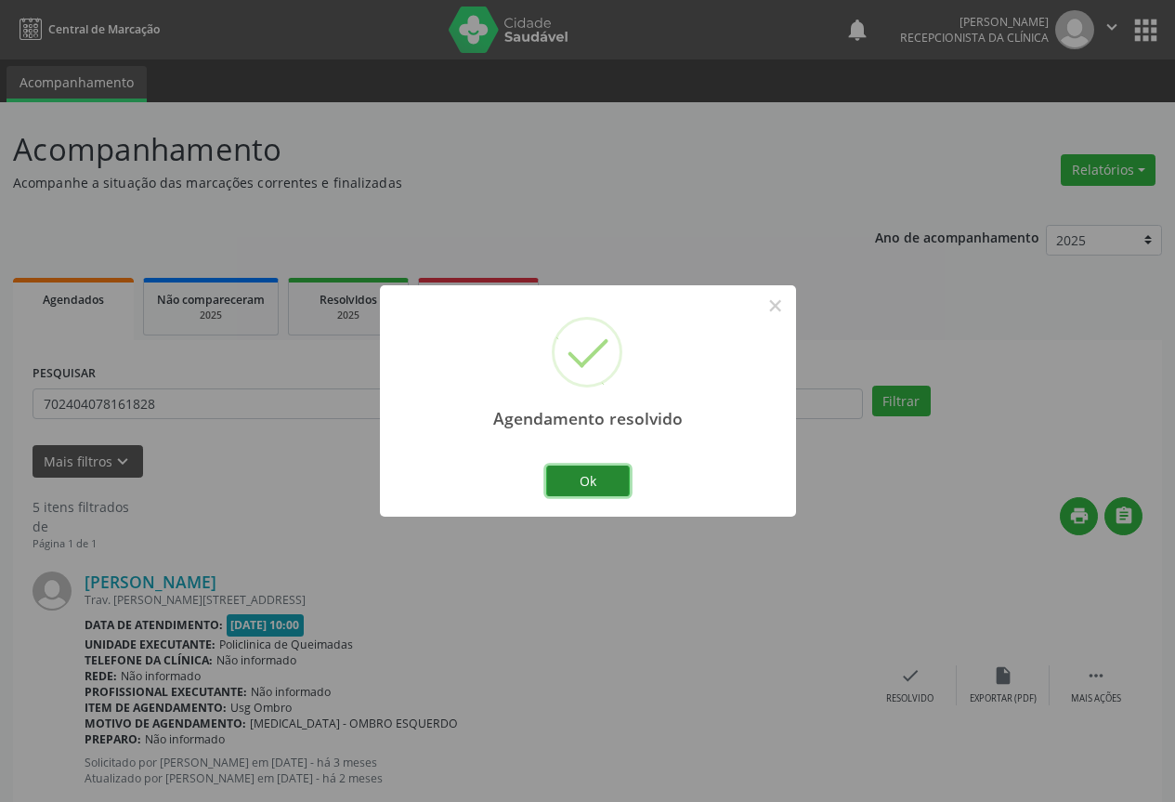
click at [614, 478] on button "Ok" at bounding box center [588, 481] width 84 height 32
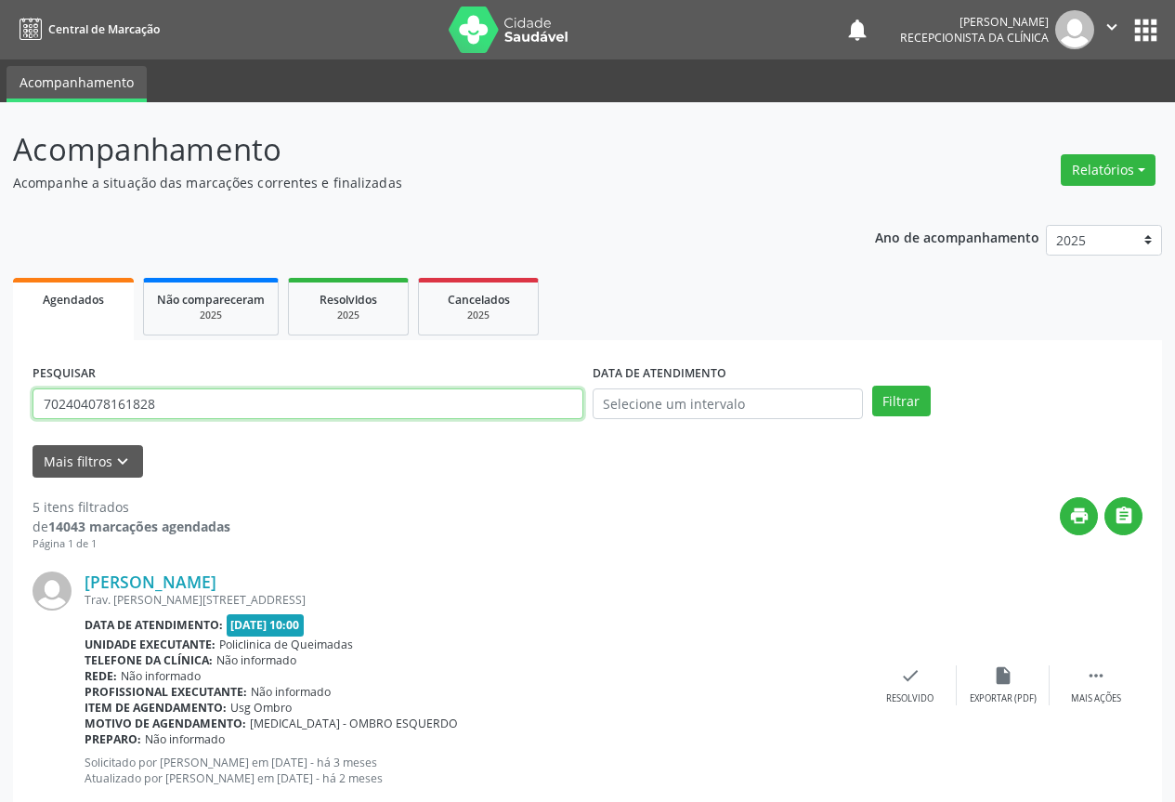
click at [368, 402] on input "702404078161828" at bounding box center [308, 404] width 551 height 32
click at [872, 386] on button "Filtrar" at bounding box center [901, 402] width 59 height 32
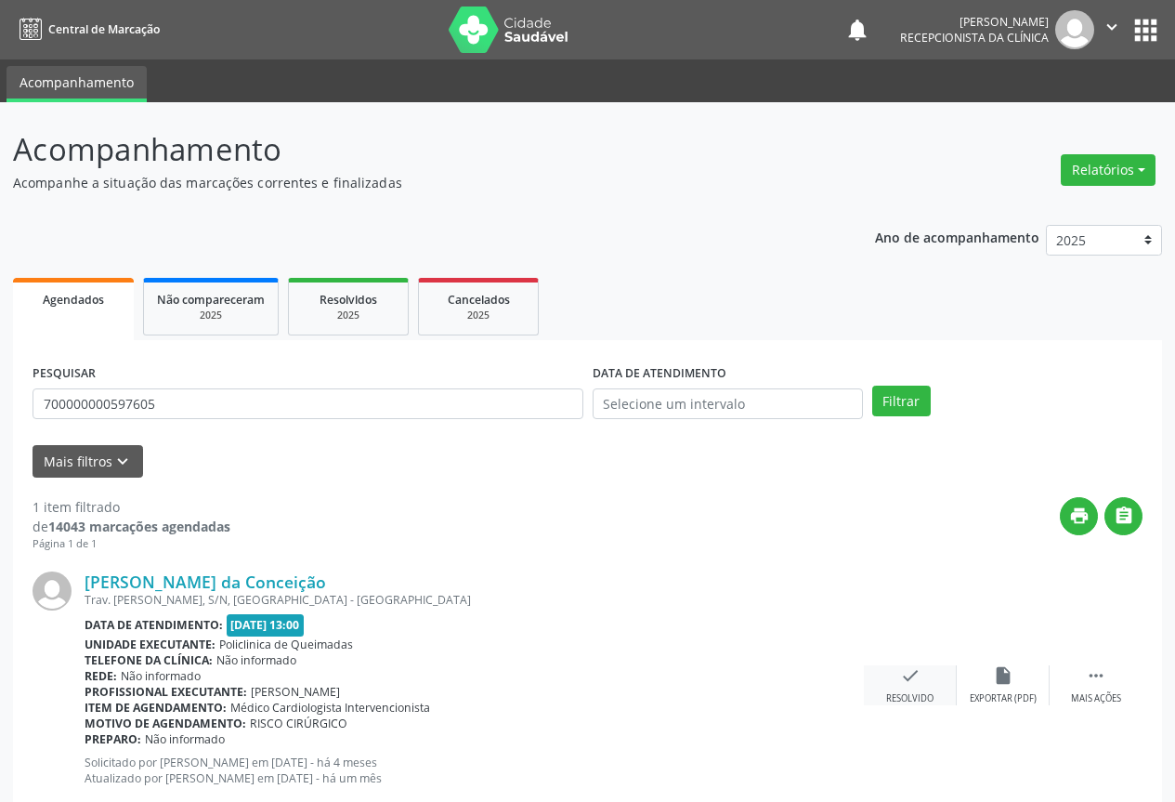
click at [909, 675] on icon "check" at bounding box center [910, 675] width 20 height 20
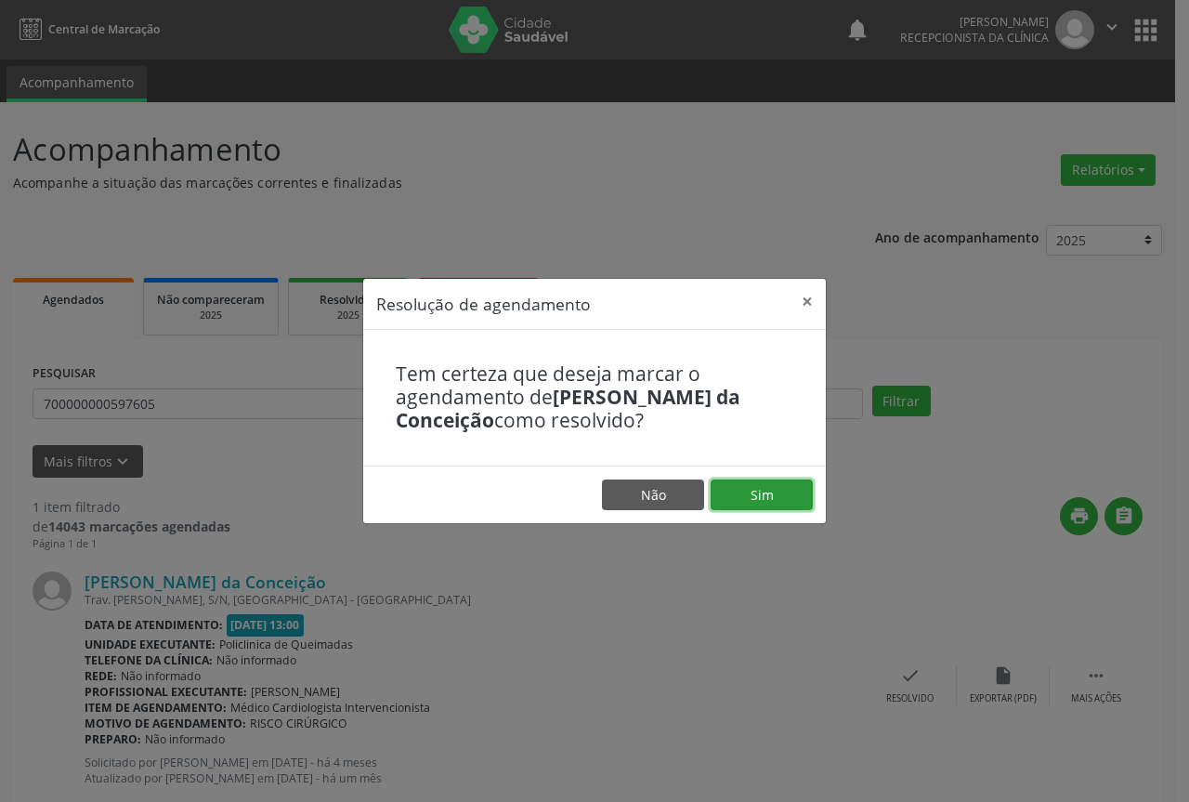
click at [767, 496] on button "Sim" at bounding box center [762, 495] width 102 height 32
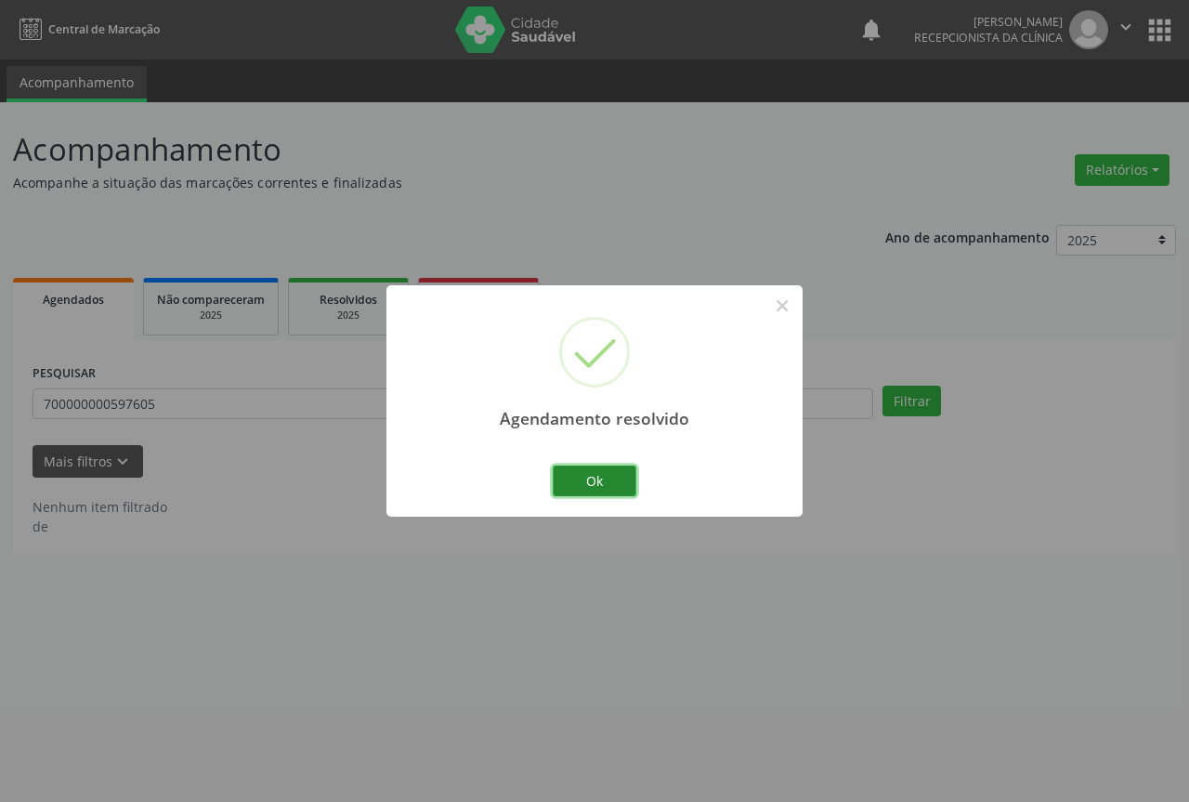
click at [587, 473] on button "Ok" at bounding box center [595, 481] width 84 height 32
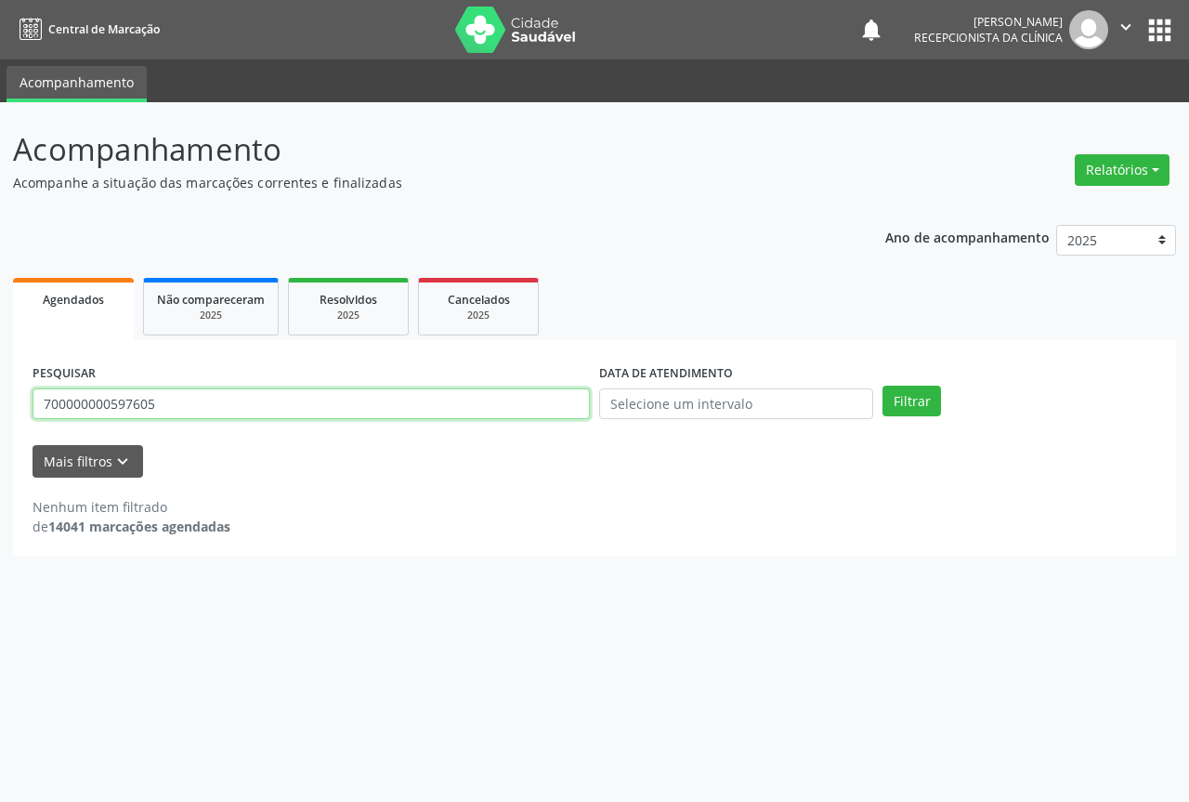
click at [532, 407] on input "700000000597605" at bounding box center [311, 404] width 557 height 32
click at [531, 407] on input "700000000597605" at bounding box center [311, 404] width 557 height 32
click at [883, 386] on button "Filtrar" at bounding box center [912, 402] width 59 height 32
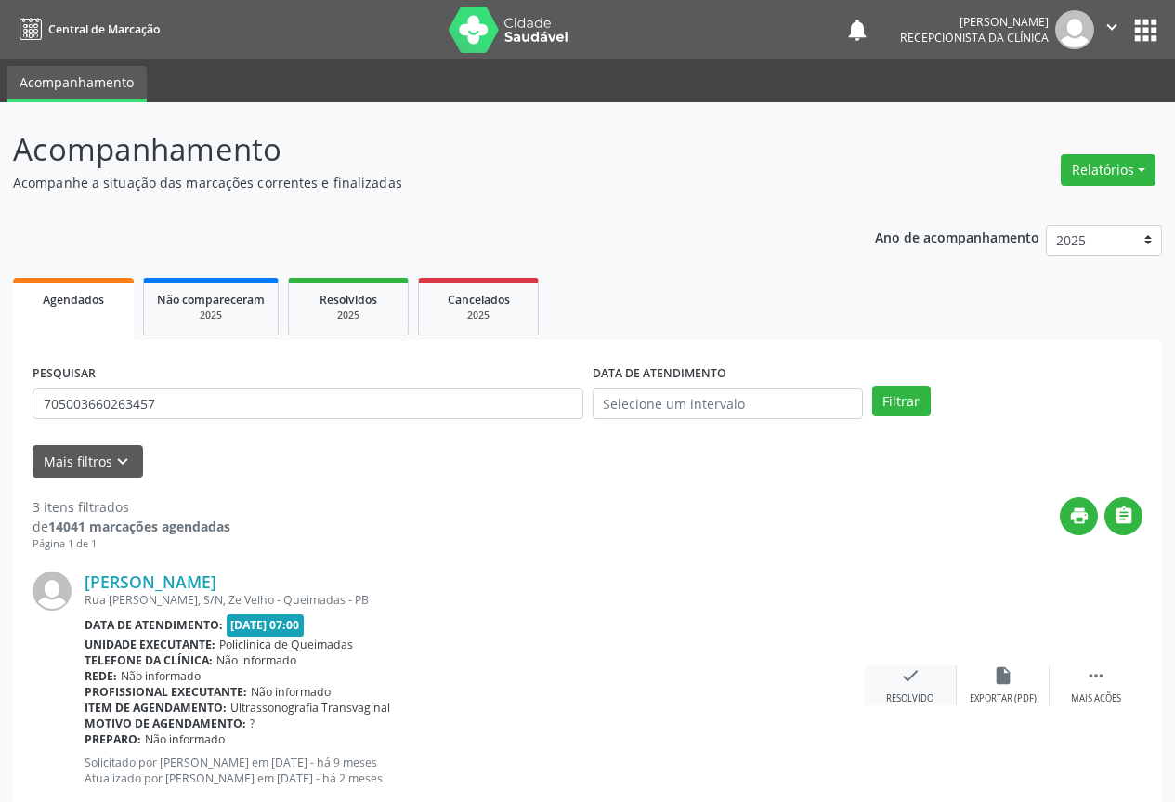
click at [905, 677] on icon "check" at bounding box center [910, 675] width 20 height 20
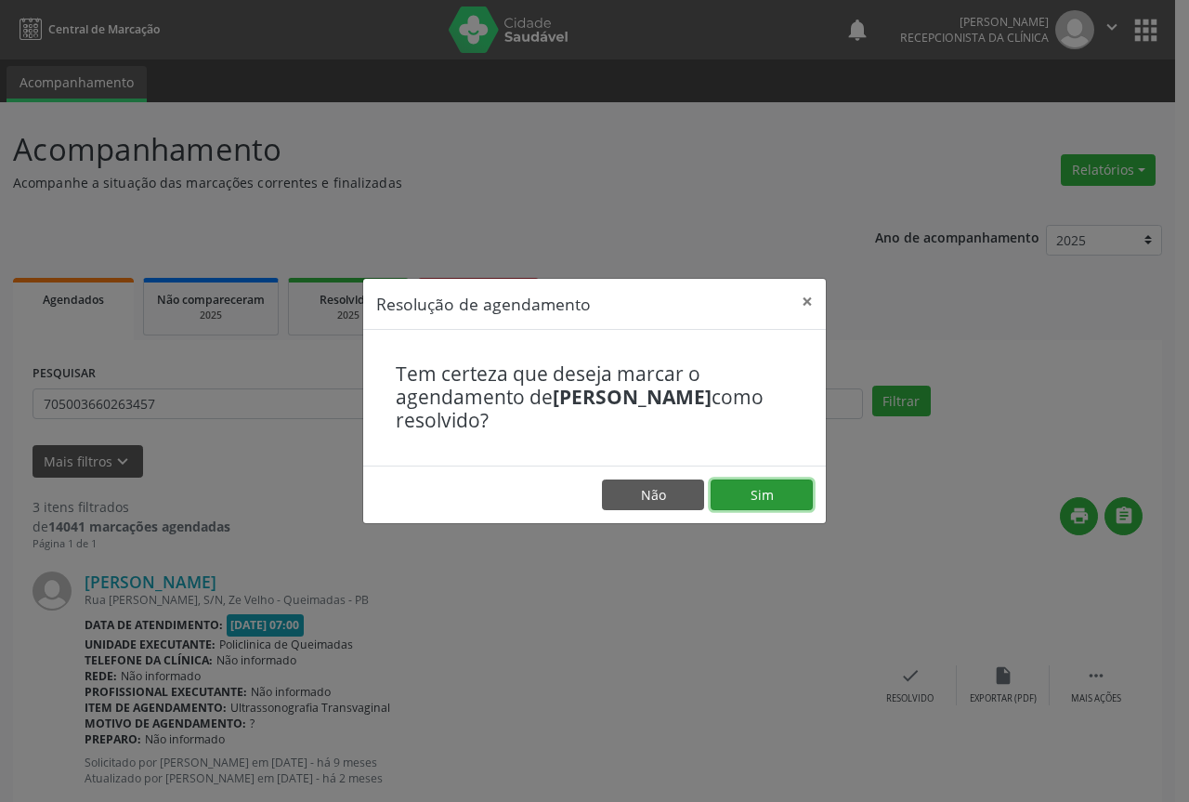
click at [785, 496] on button "Sim" at bounding box center [762, 495] width 102 height 32
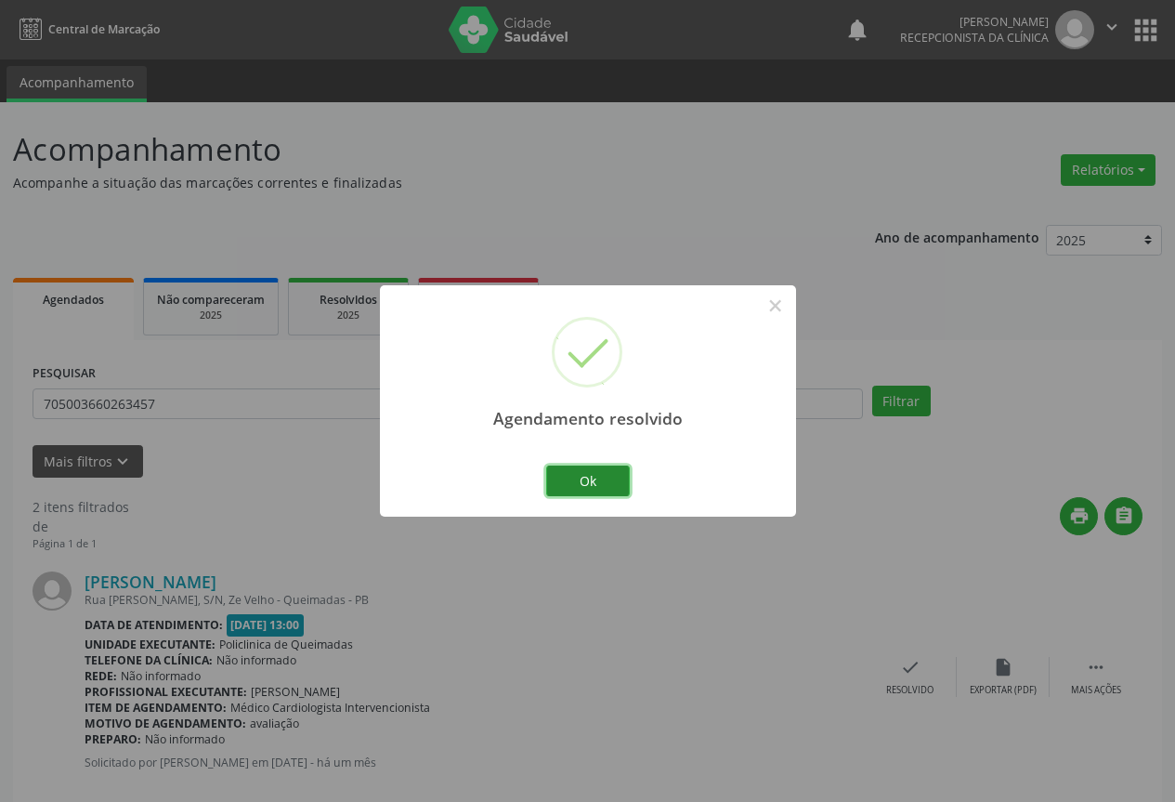
click at [581, 473] on button "Ok" at bounding box center [588, 481] width 84 height 32
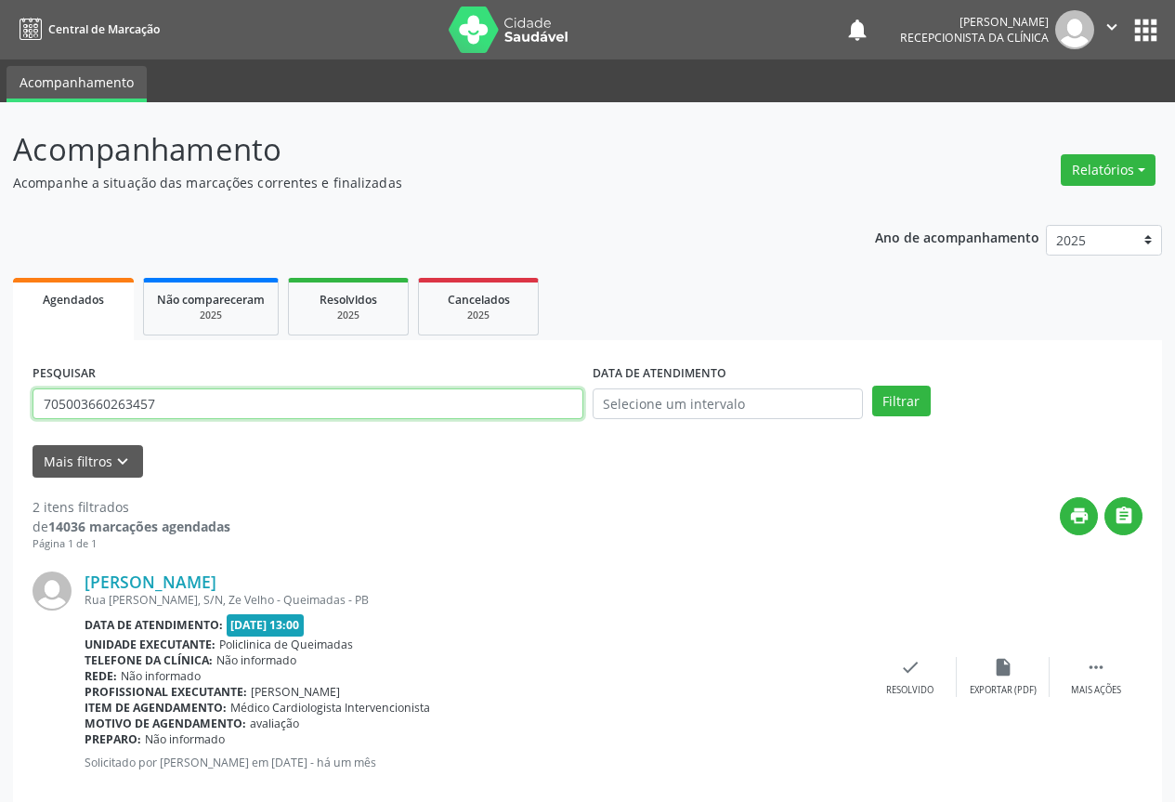
click at [523, 405] on input "705003660263457" at bounding box center [308, 404] width 551 height 32
click at [872, 386] on button "Filtrar" at bounding box center [901, 402] width 59 height 32
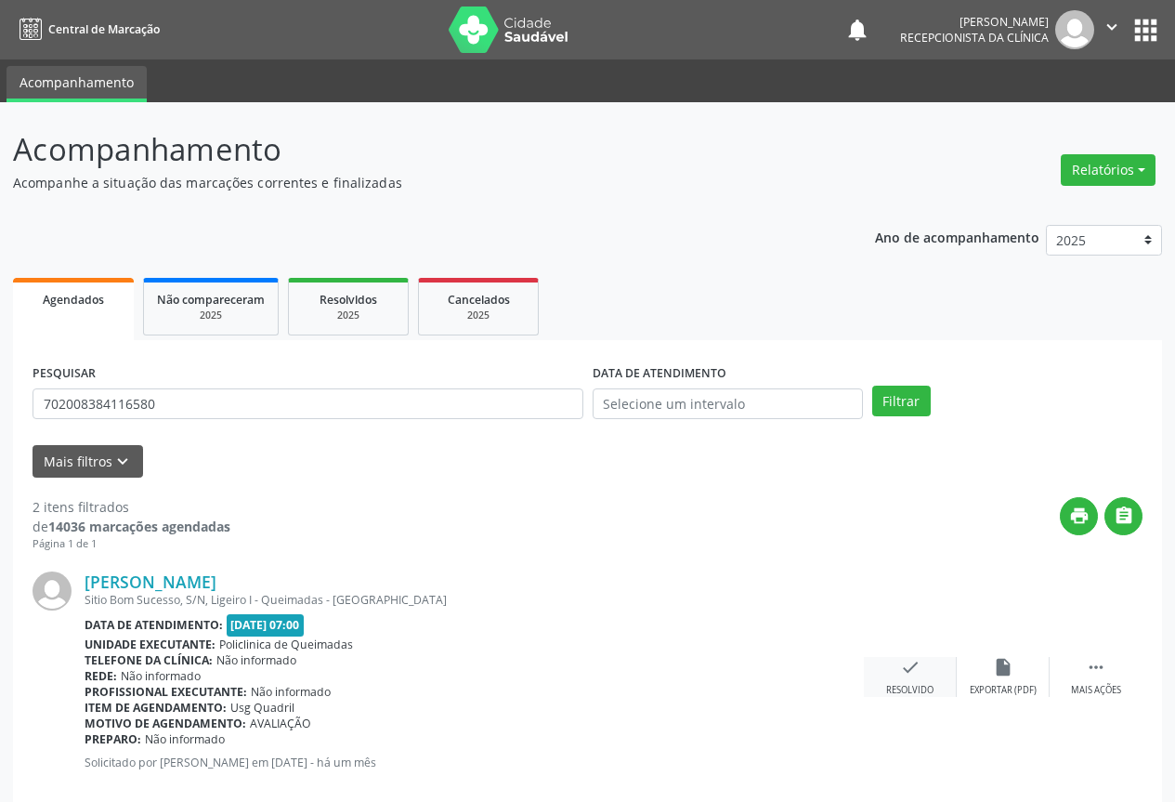
click at [913, 672] on icon "check" at bounding box center [910, 667] width 20 height 20
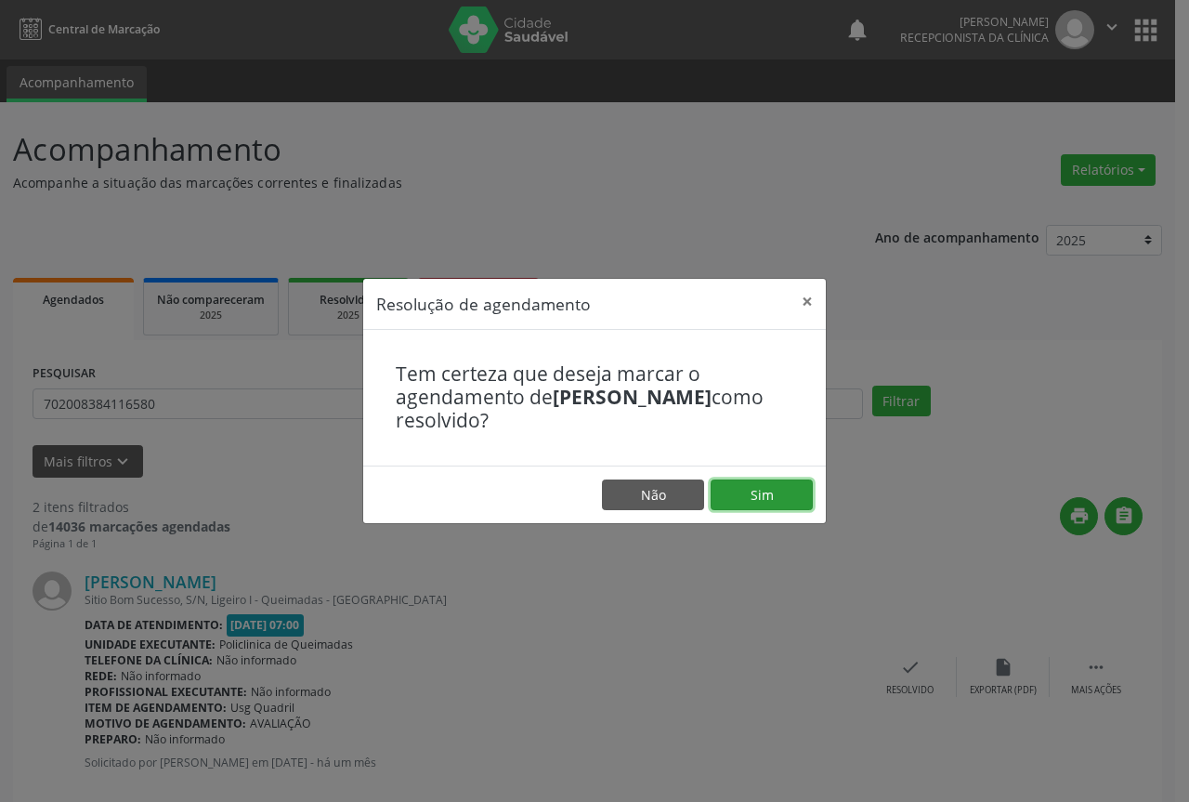
click at [760, 495] on button "Sim" at bounding box center [762, 495] width 102 height 32
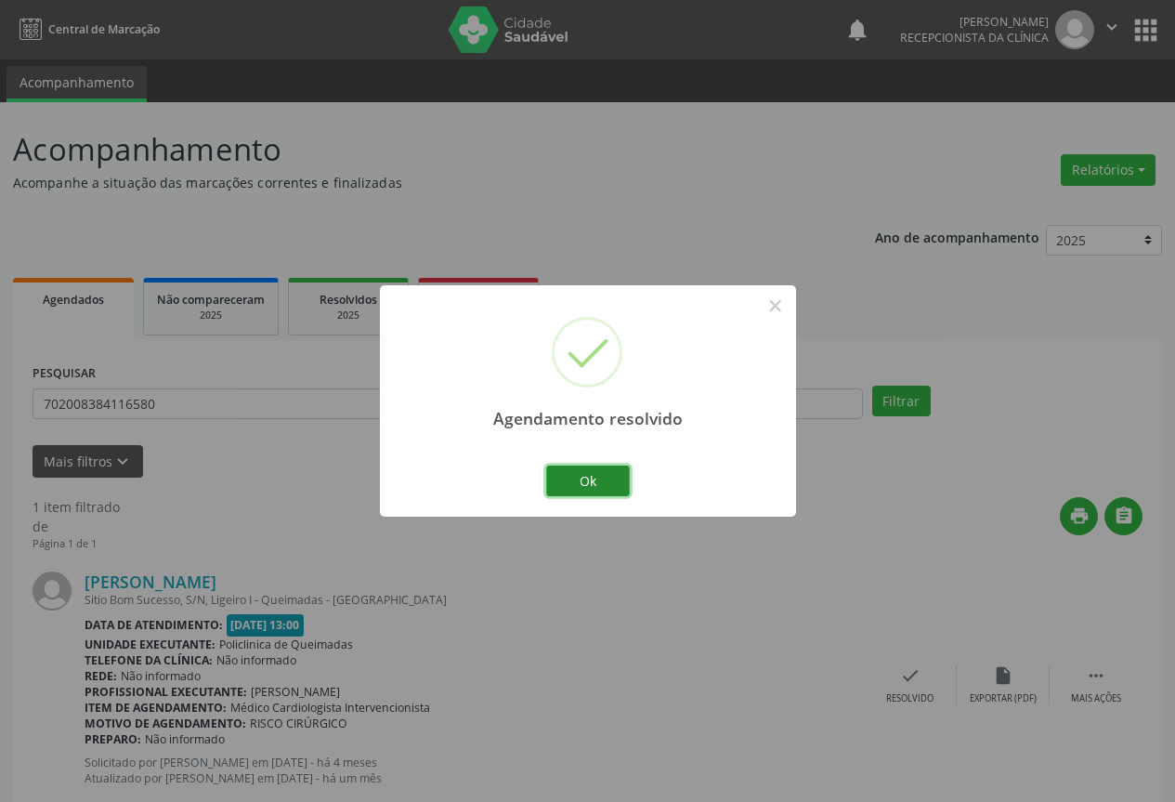
click at [585, 477] on button "Ok" at bounding box center [588, 481] width 84 height 32
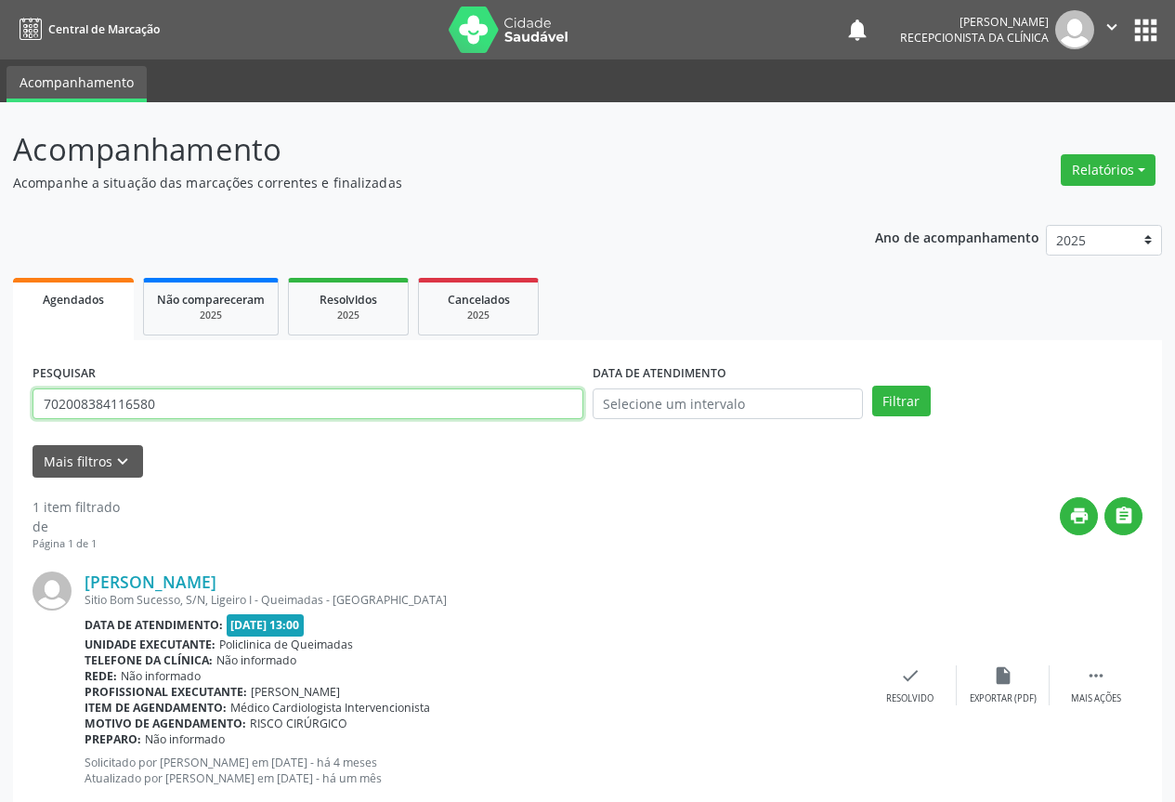
click at [518, 398] on input "702008384116580" at bounding box center [308, 404] width 551 height 32
click at [872, 386] on button "Filtrar" at bounding box center [901, 402] width 59 height 32
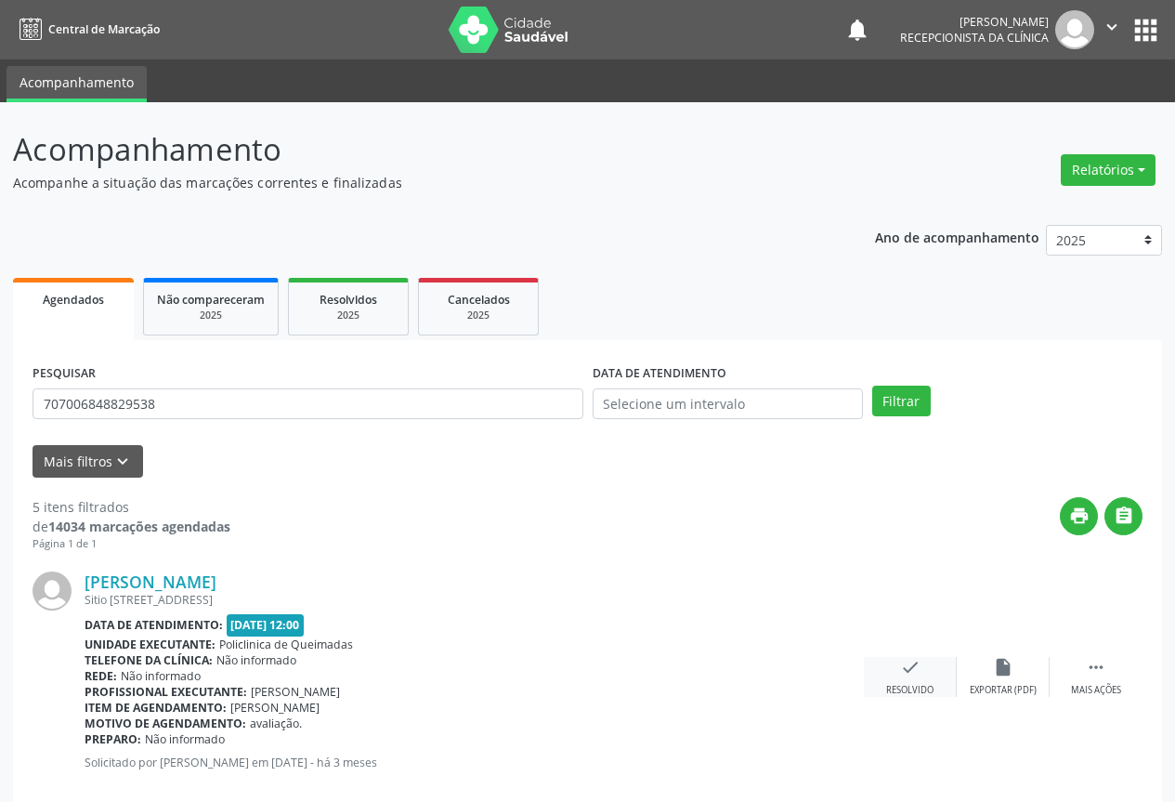
click at [909, 673] on icon "check" at bounding box center [910, 667] width 20 height 20
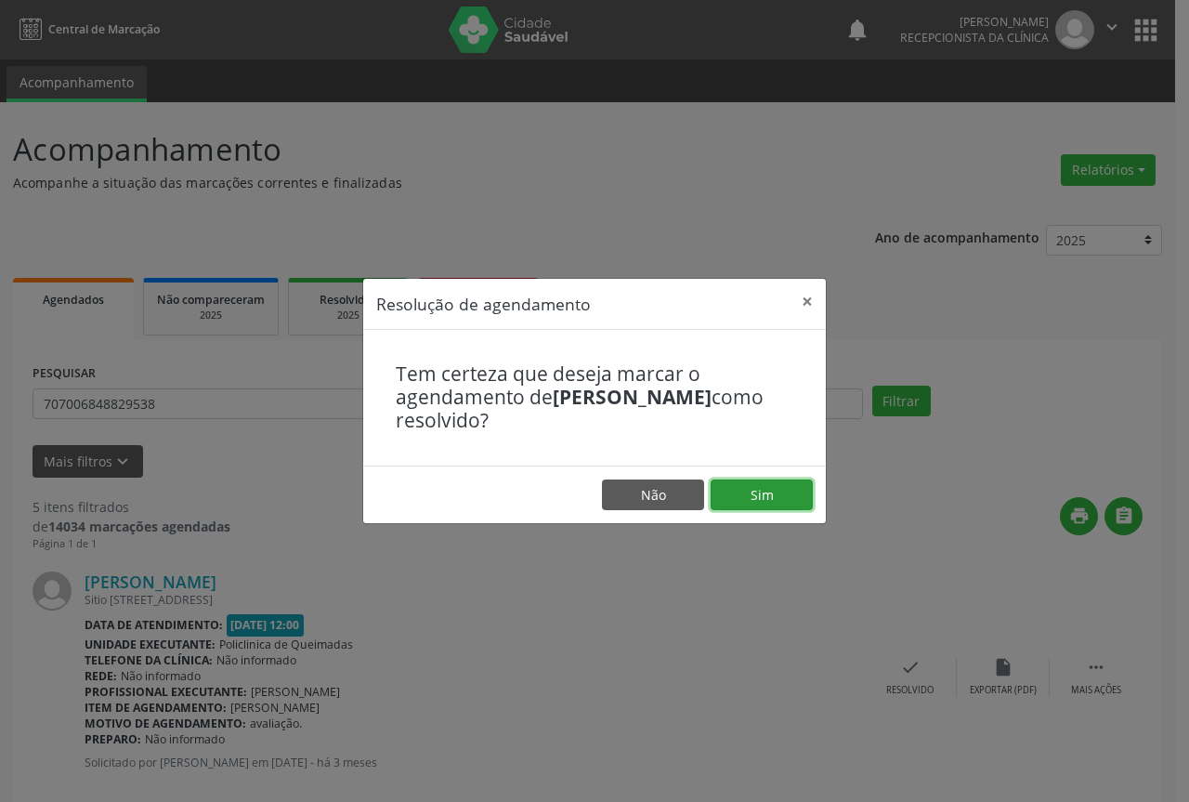
click at [778, 485] on button "Sim" at bounding box center [762, 495] width 102 height 32
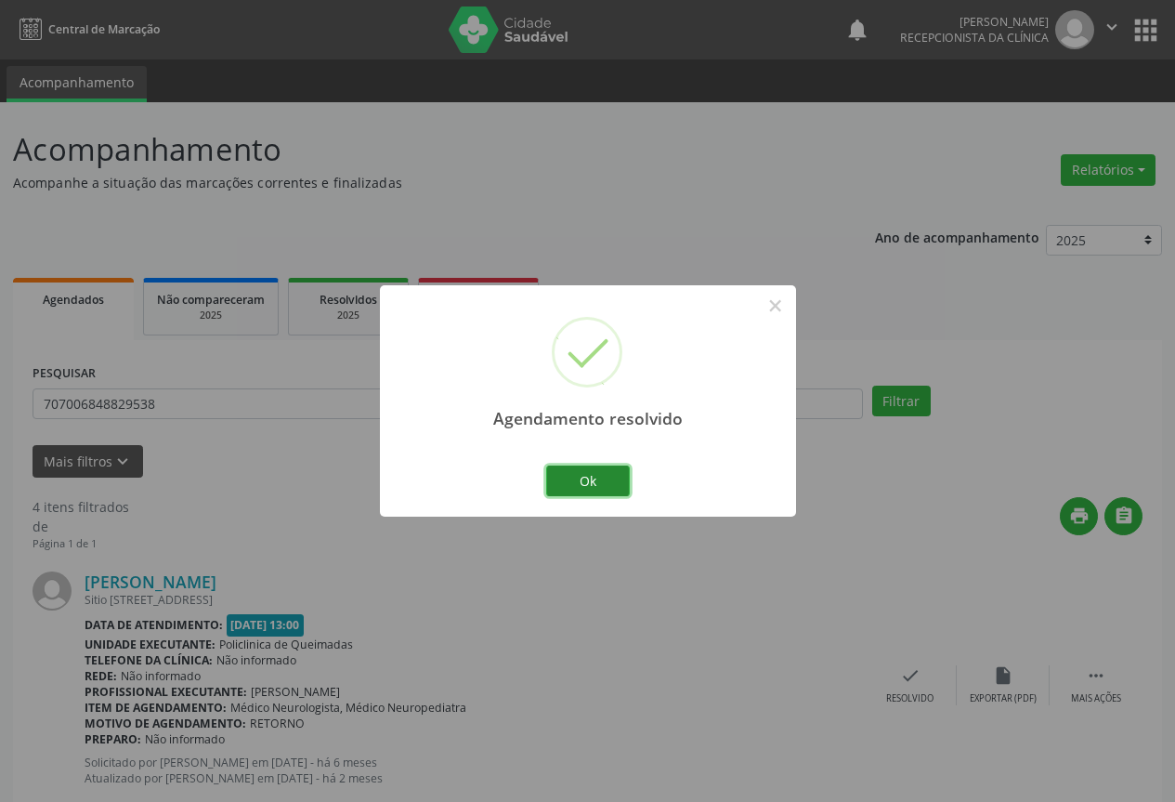
click at [608, 475] on button "Ok" at bounding box center [588, 481] width 84 height 32
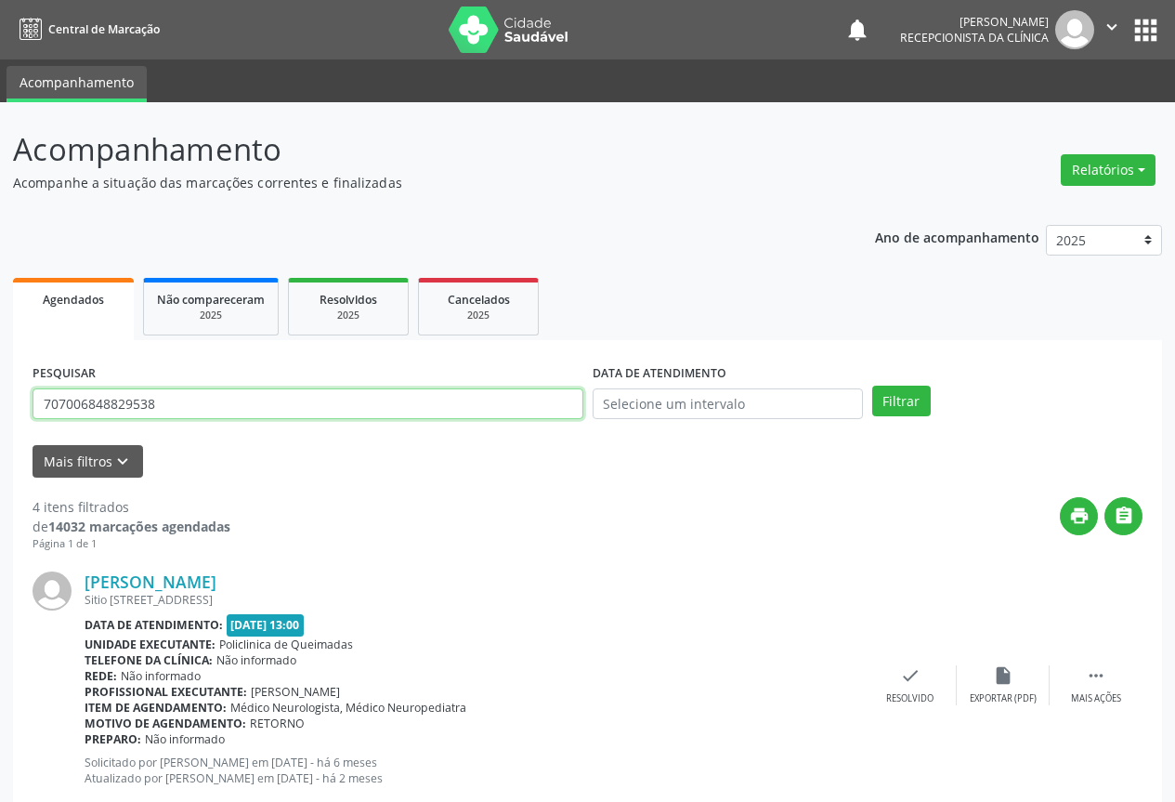
click at [471, 398] on input "707006848829538" at bounding box center [308, 404] width 551 height 32
click at [872, 386] on button "Filtrar" at bounding box center [901, 402] width 59 height 32
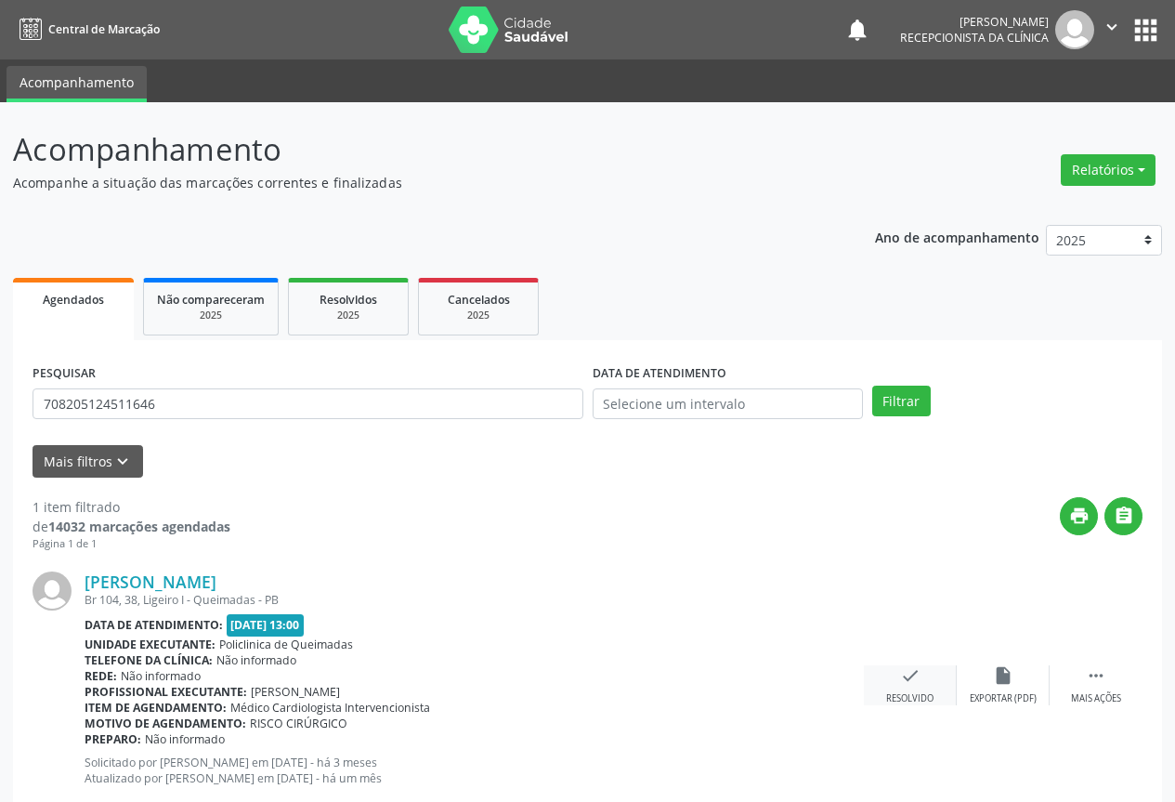
click at [901, 678] on icon "check" at bounding box center [910, 675] width 20 height 20
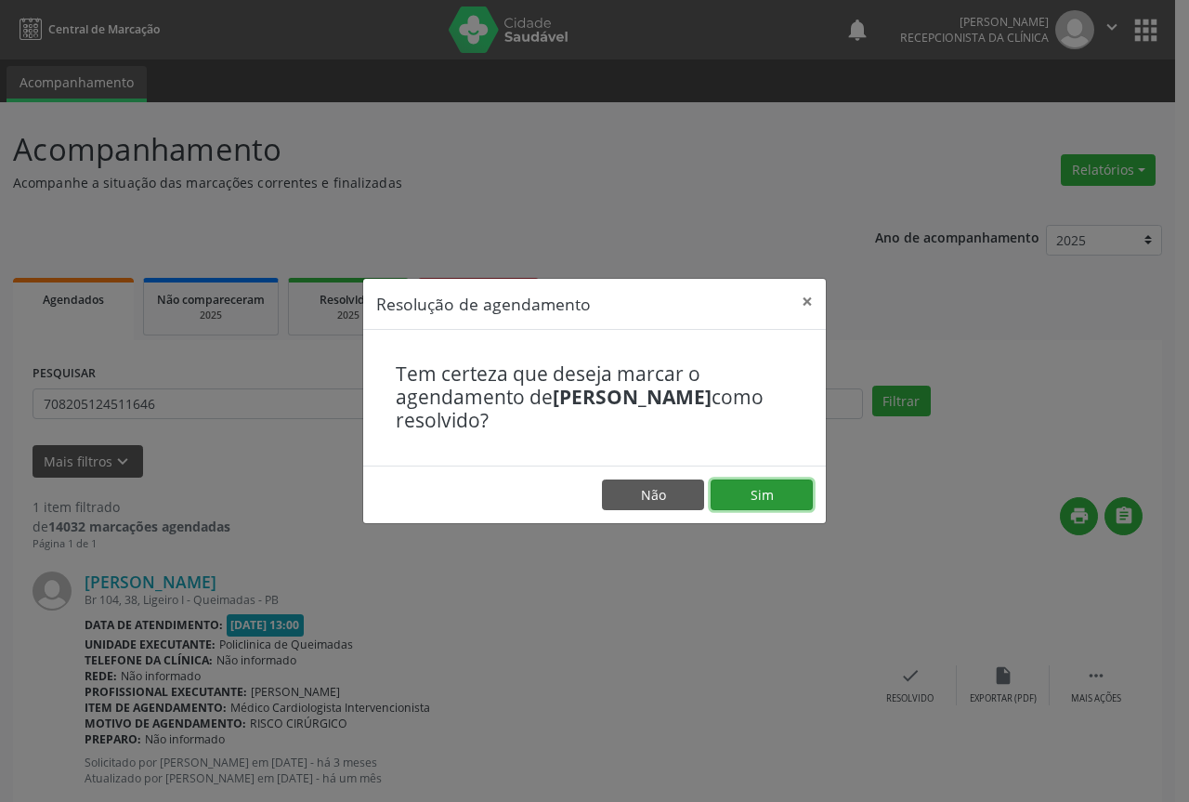
click at [783, 504] on button "Sim" at bounding box center [762, 495] width 102 height 32
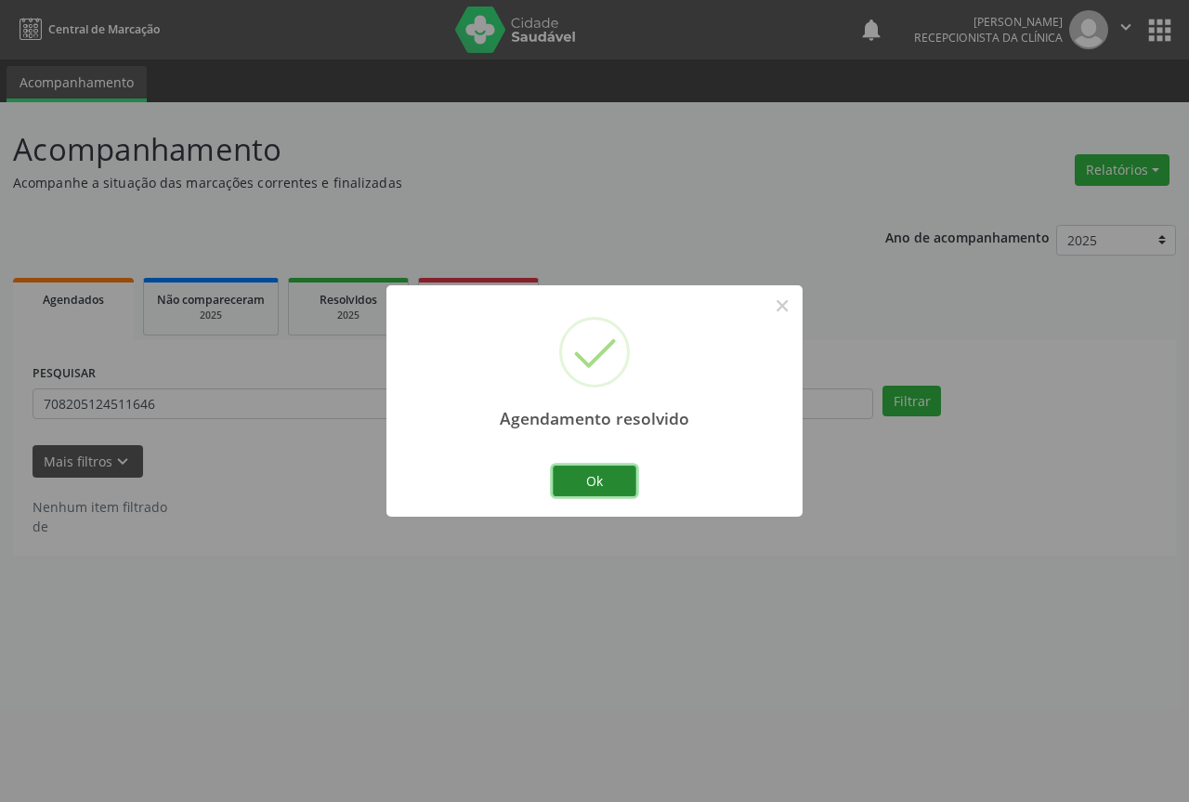
click at [590, 466] on button "Ok" at bounding box center [595, 481] width 84 height 32
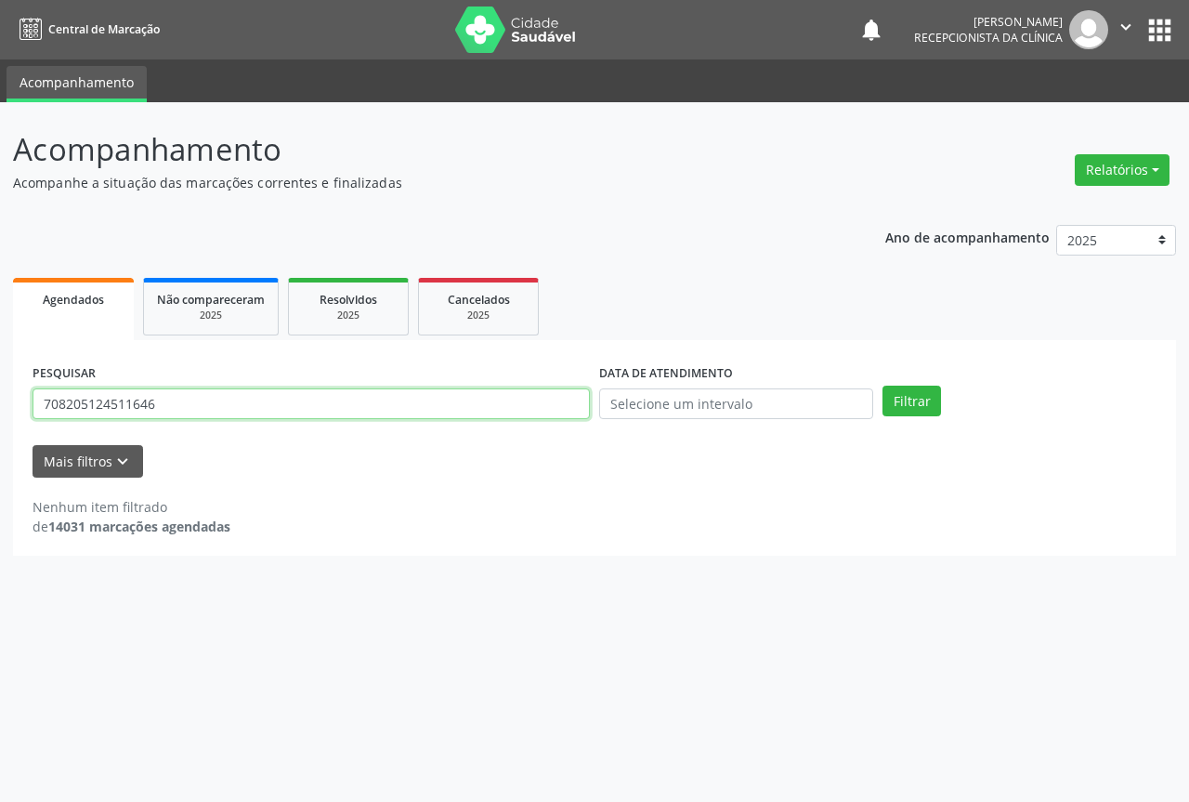
click at [508, 399] on input "708205124511646" at bounding box center [311, 404] width 557 height 32
click at [507, 399] on input "708205124511646" at bounding box center [311, 404] width 557 height 32
click at [883, 386] on button "Filtrar" at bounding box center [912, 402] width 59 height 32
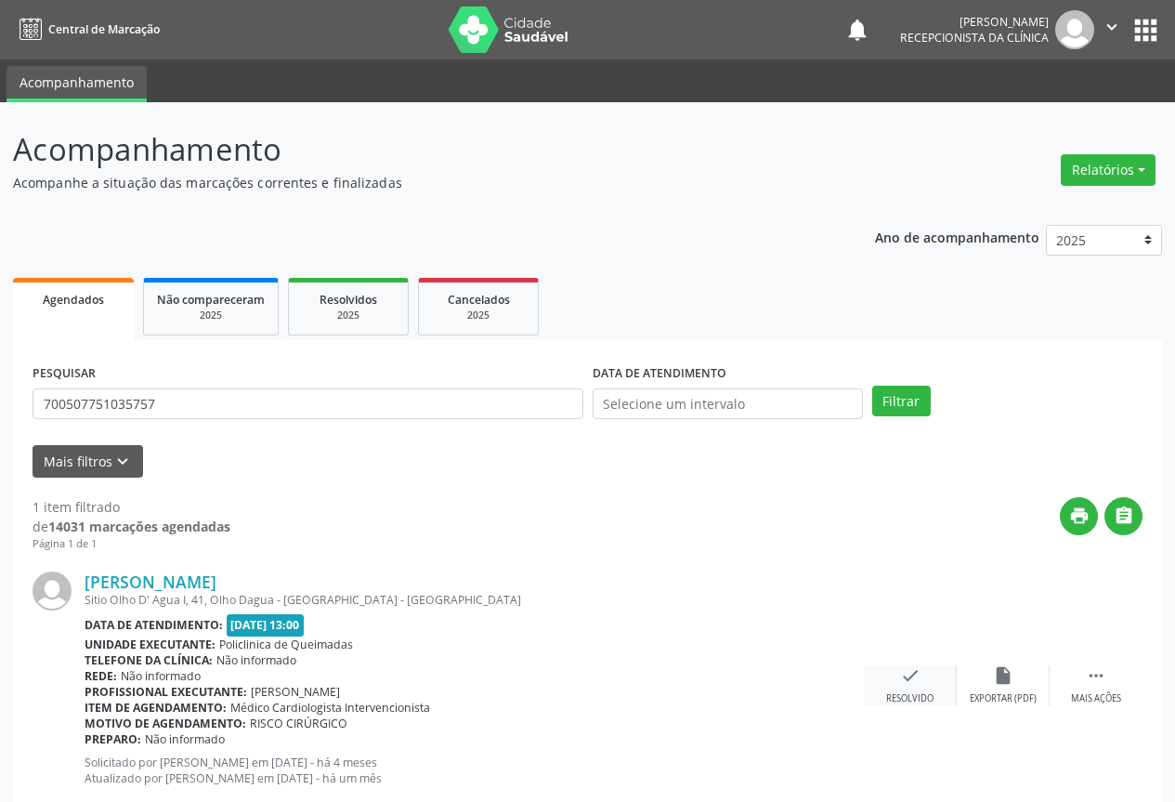
click at [916, 679] on icon "check" at bounding box center [910, 675] width 20 height 20
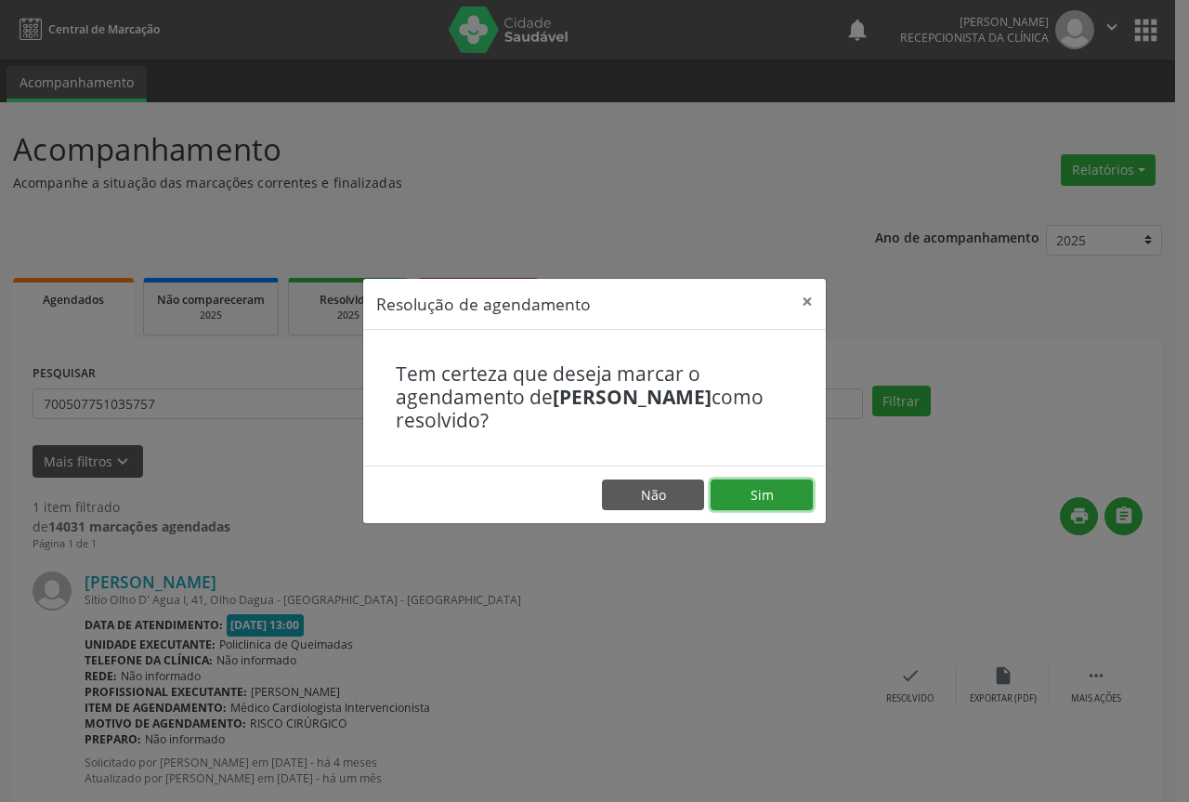
click at [794, 489] on button "Sim" at bounding box center [762, 495] width 102 height 32
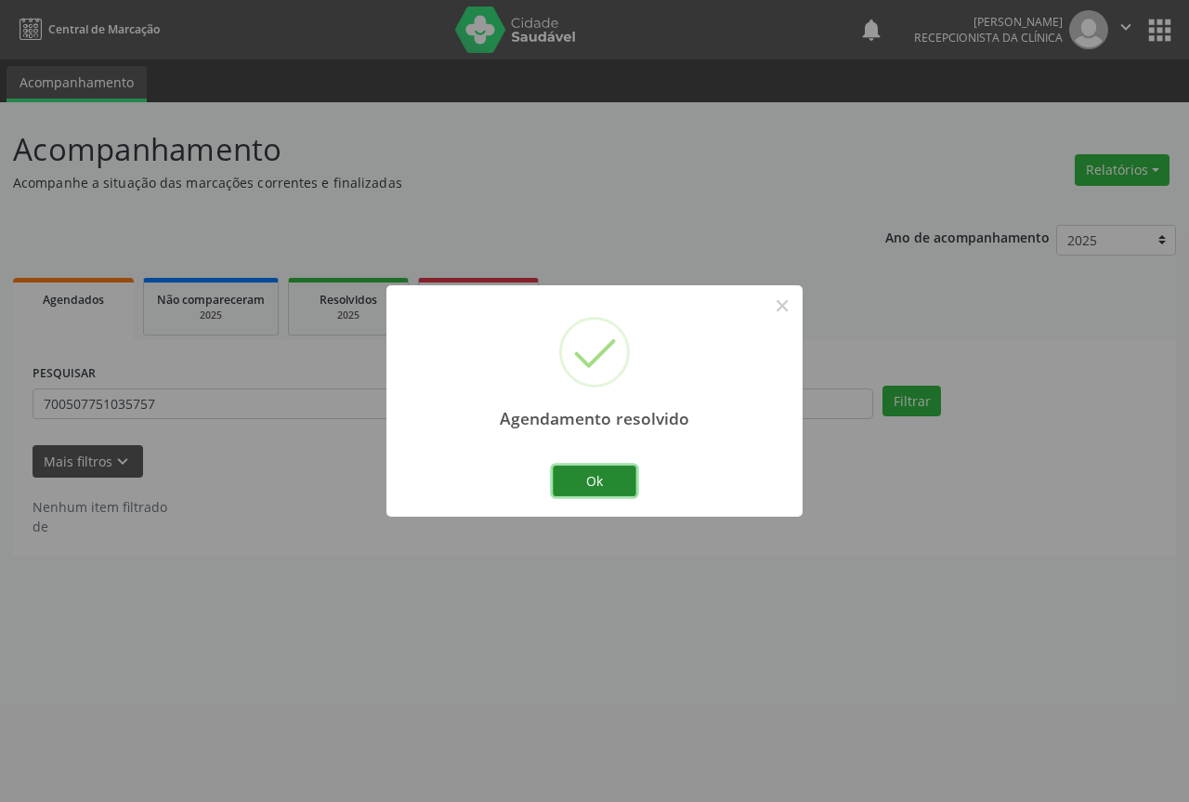
click at [595, 476] on button "Ok" at bounding box center [595, 481] width 84 height 32
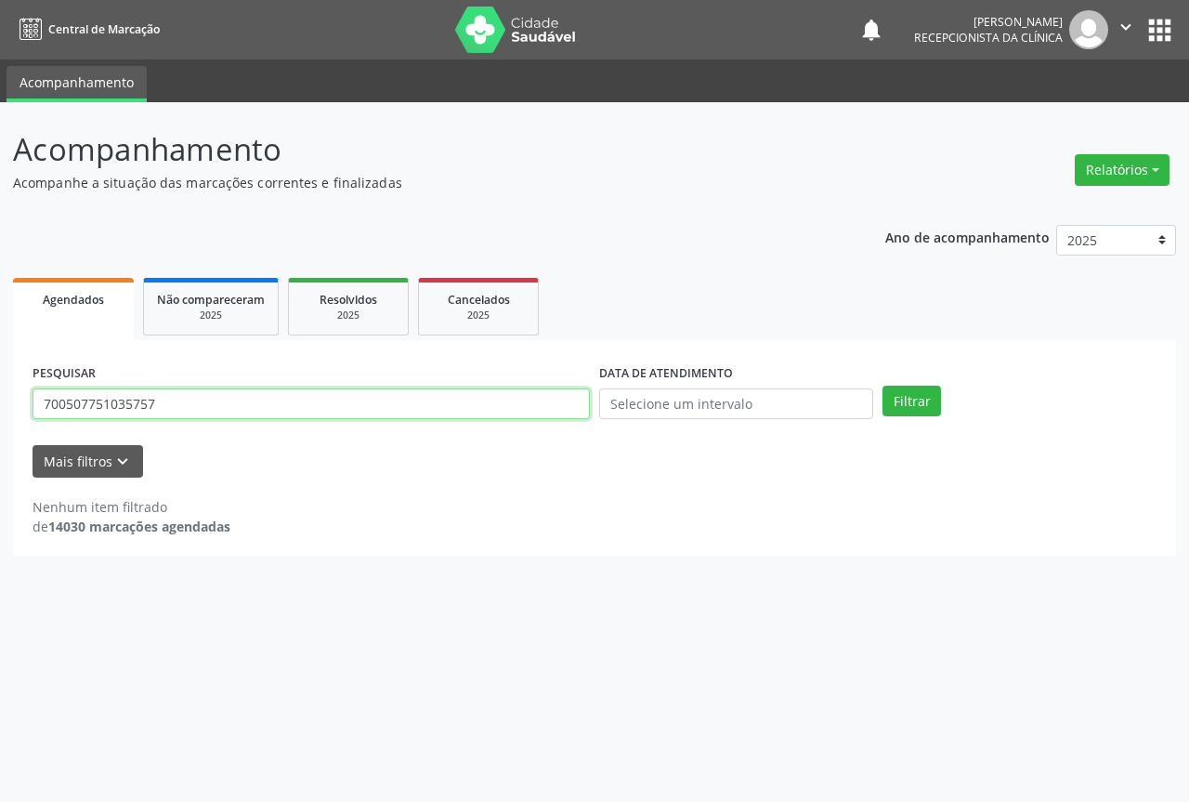
click at [548, 400] on input "700507751035757" at bounding box center [311, 404] width 557 height 32
click at [883, 386] on button "Filtrar" at bounding box center [912, 402] width 59 height 32
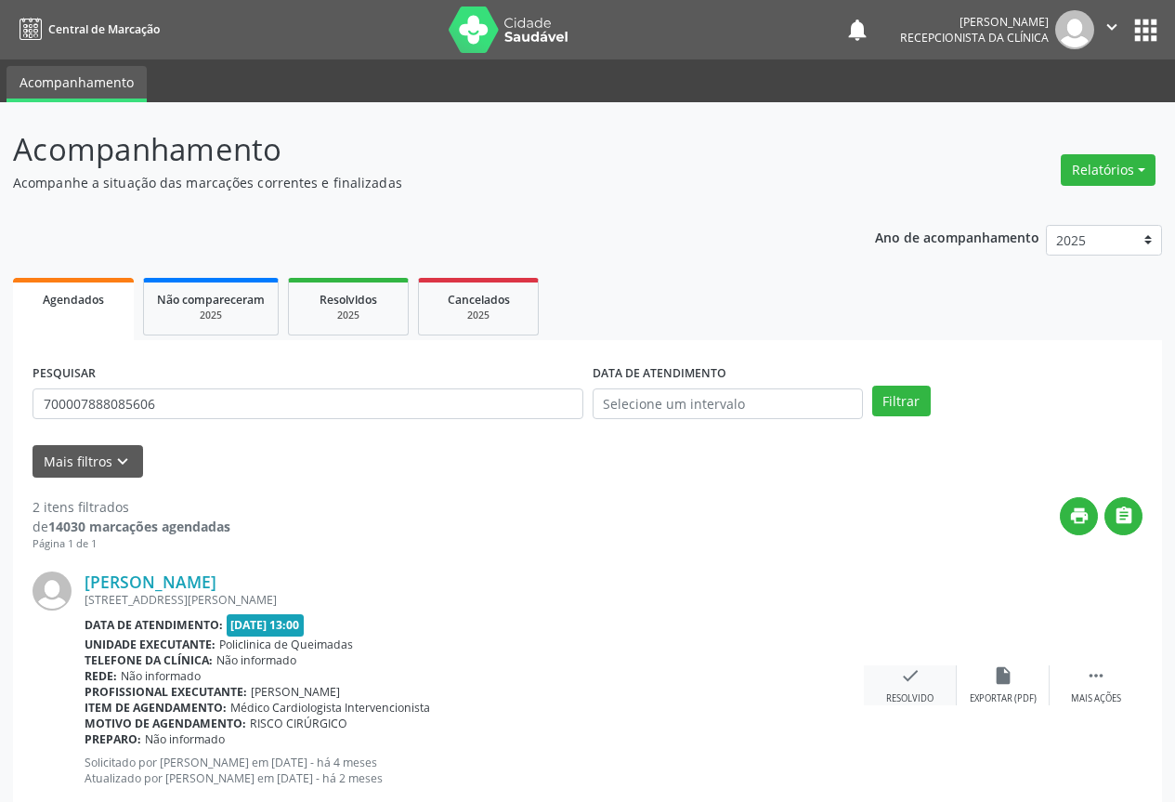
click at [915, 677] on icon "check" at bounding box center [910, 675] width 20 height 20
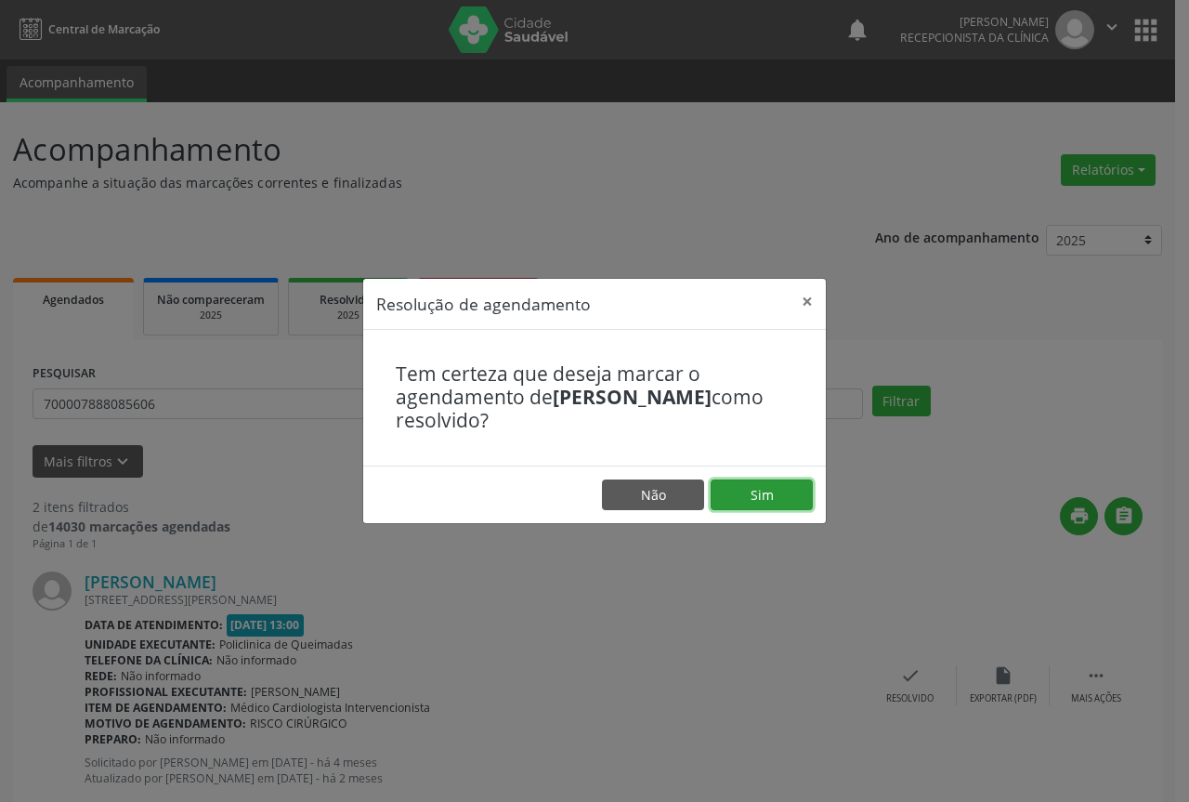
click at [783, 494] on button "Sim" at bounding box center [762, 495] width 102 height 32
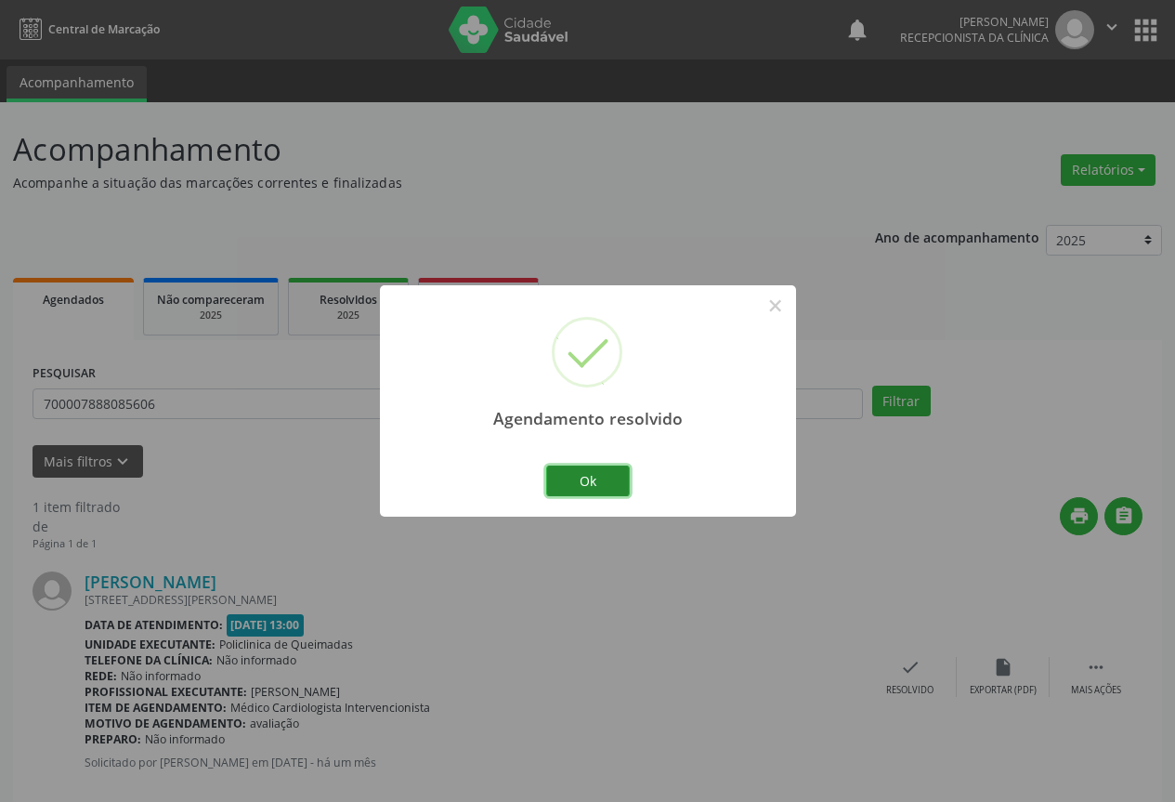
click at [581, 475] on button "Ok" at bounding box center [588, 481] width 84 height 32
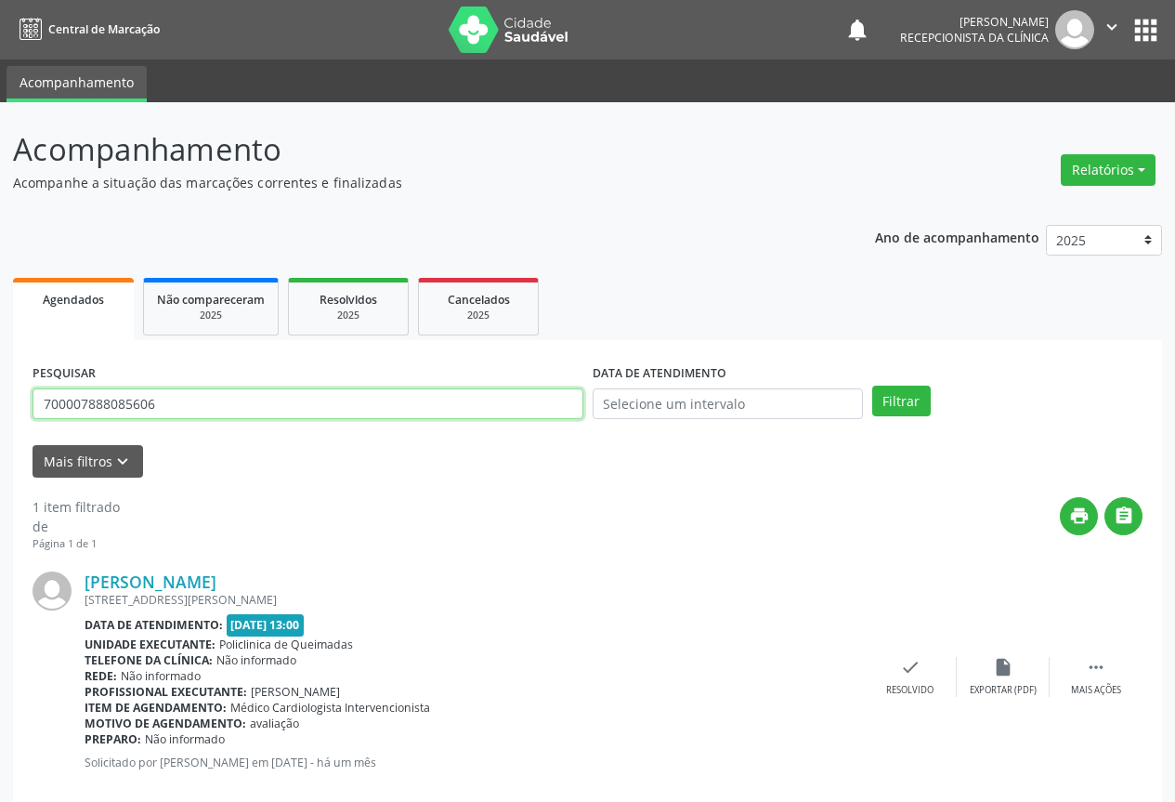
click at [561, 406] on input "700007888085606" at bounding box center [308, 404] width 551 height 32
click at [561, 405] on input "700007888085606" at bounding box center [308, 404] width 551 height 32
click at [872, 386] on button "Filtrar" at bounding box center [901, 402] width 59 height 32
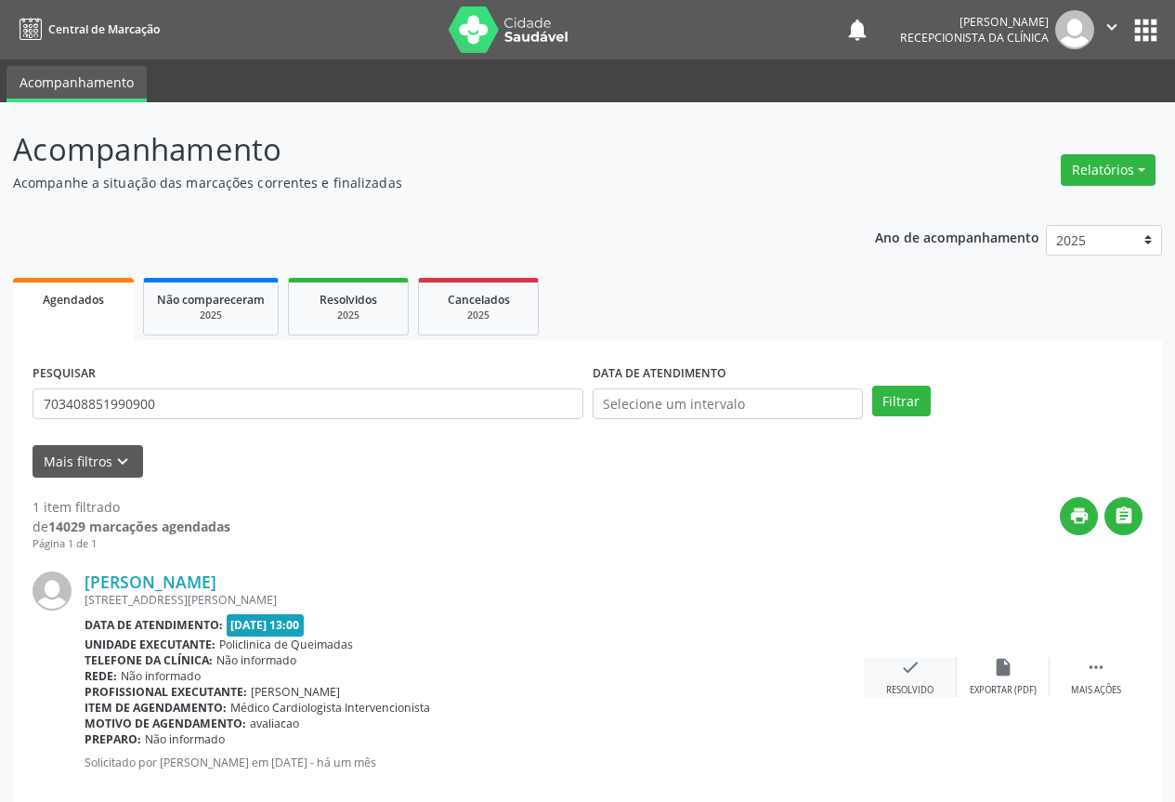
click at [916, 675] on icon "check" at bounding box center [910, 667] width 20 height 20
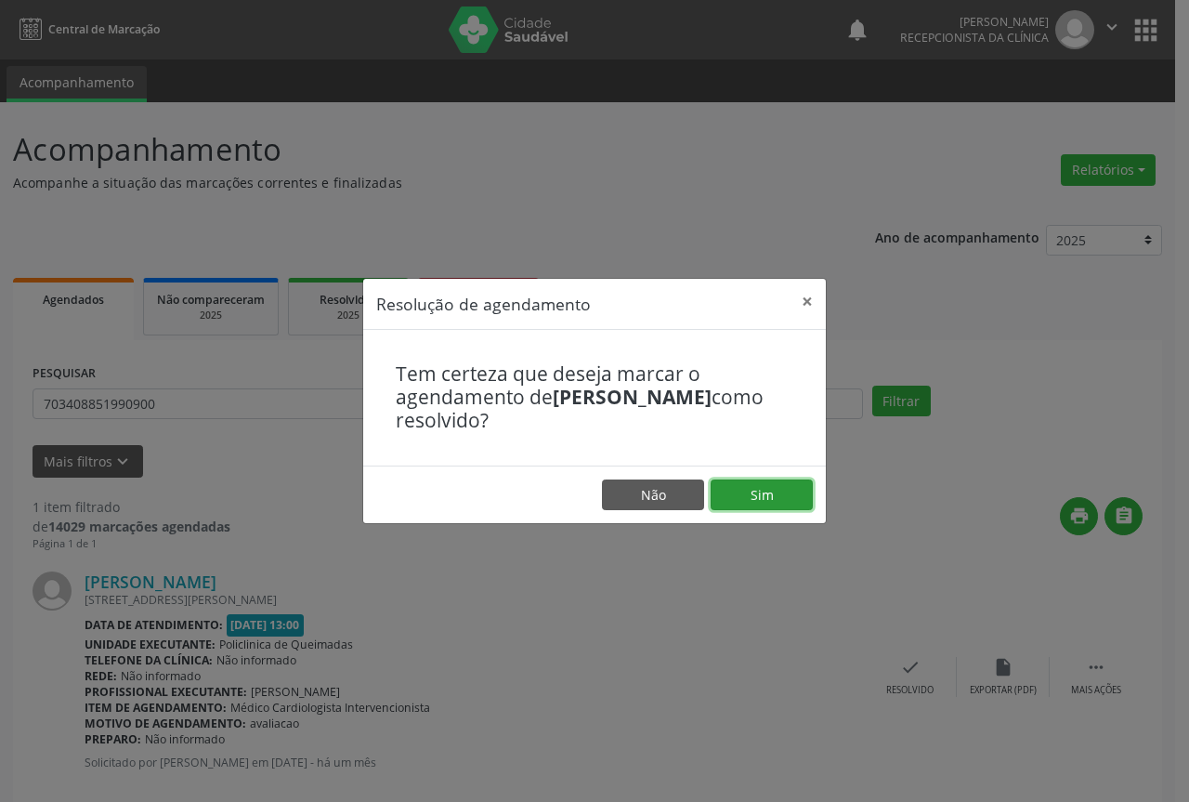
click at [787, 502] on button "Sim" at bounding box center [762, 495] width 102 height 32
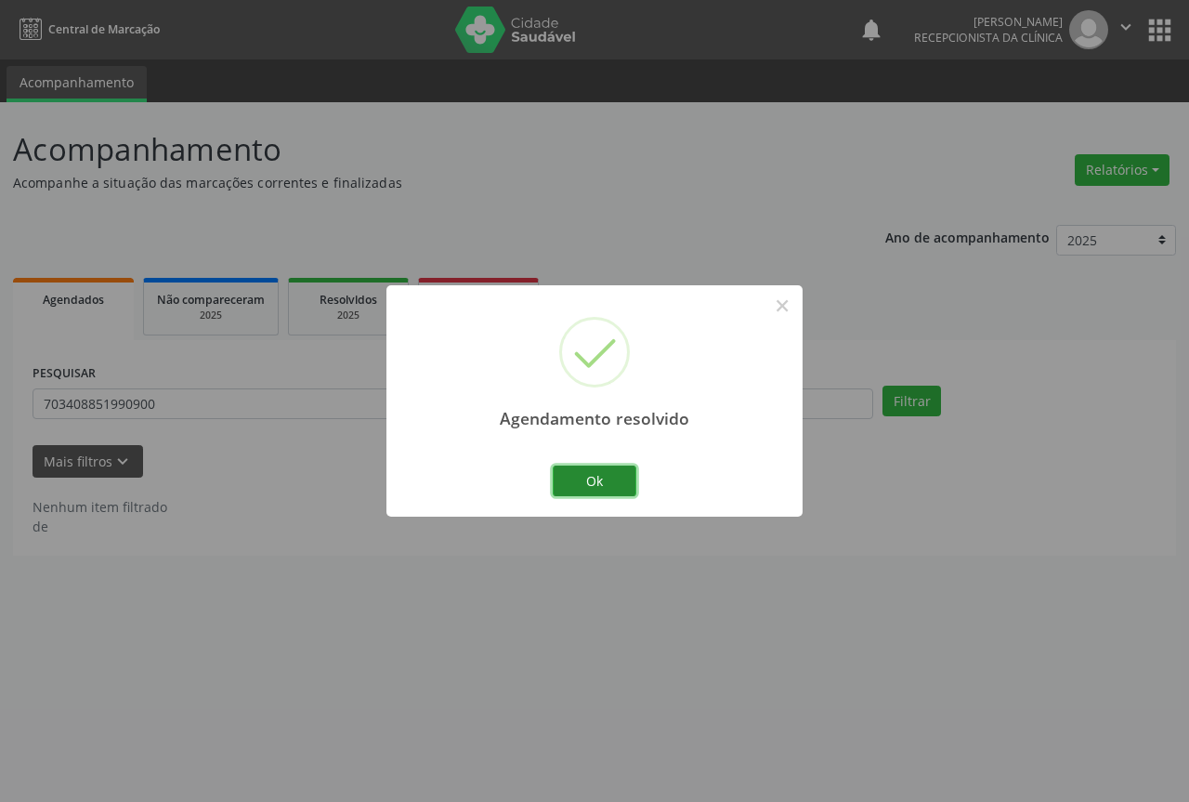
click at [600, 478] on button "Ok" at bounding box center [595, 481] width 84 height 32
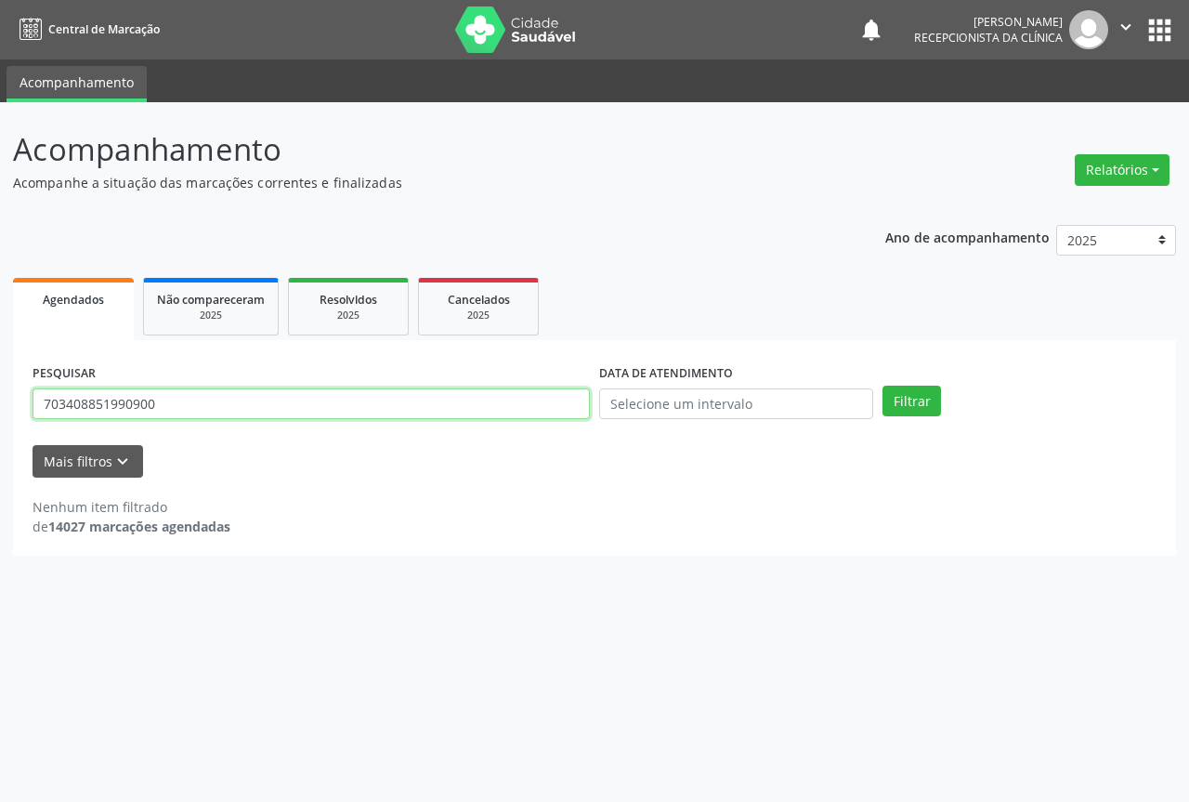
click at [556, 402] on input "703408851990900" at bounding box center [311, 404] width 557 height 32
click at [883, 386] on button "Filtrar" at bounding box center [912, 402] width 59 height 32
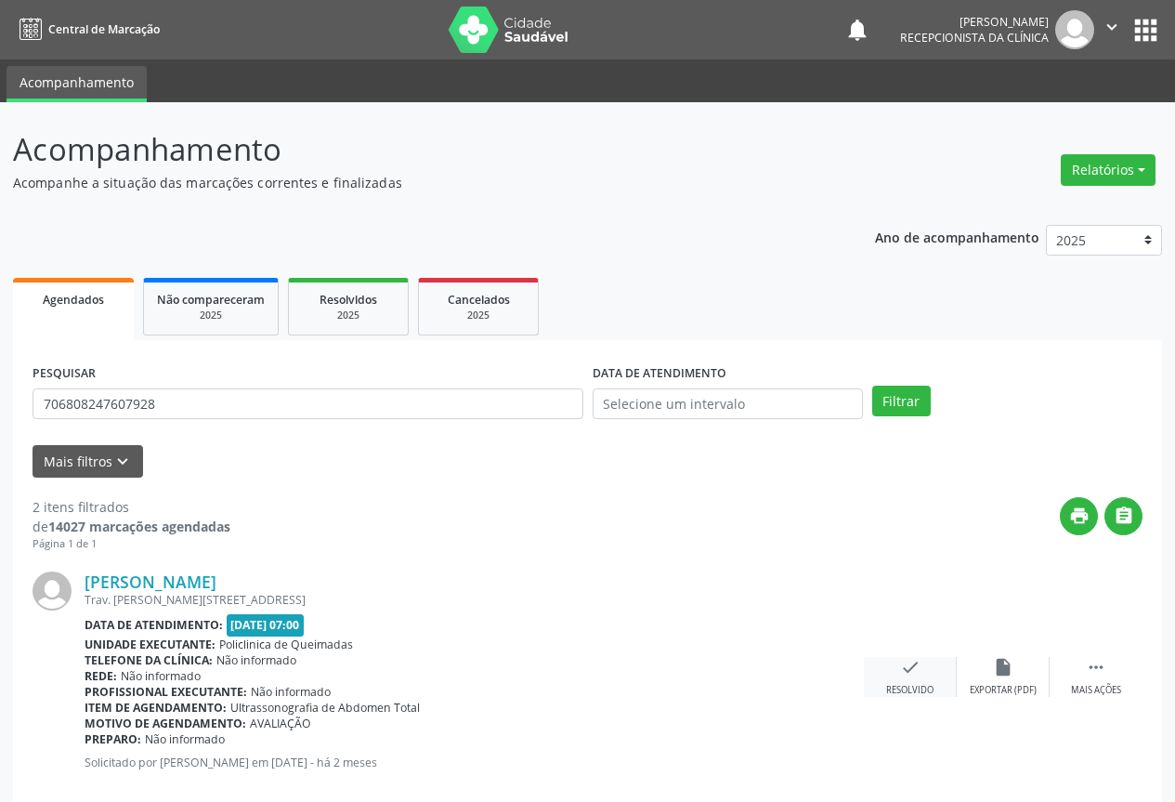
click at [911, 673] on icon "check" at bounding box center [910, 667] width 20 height 20
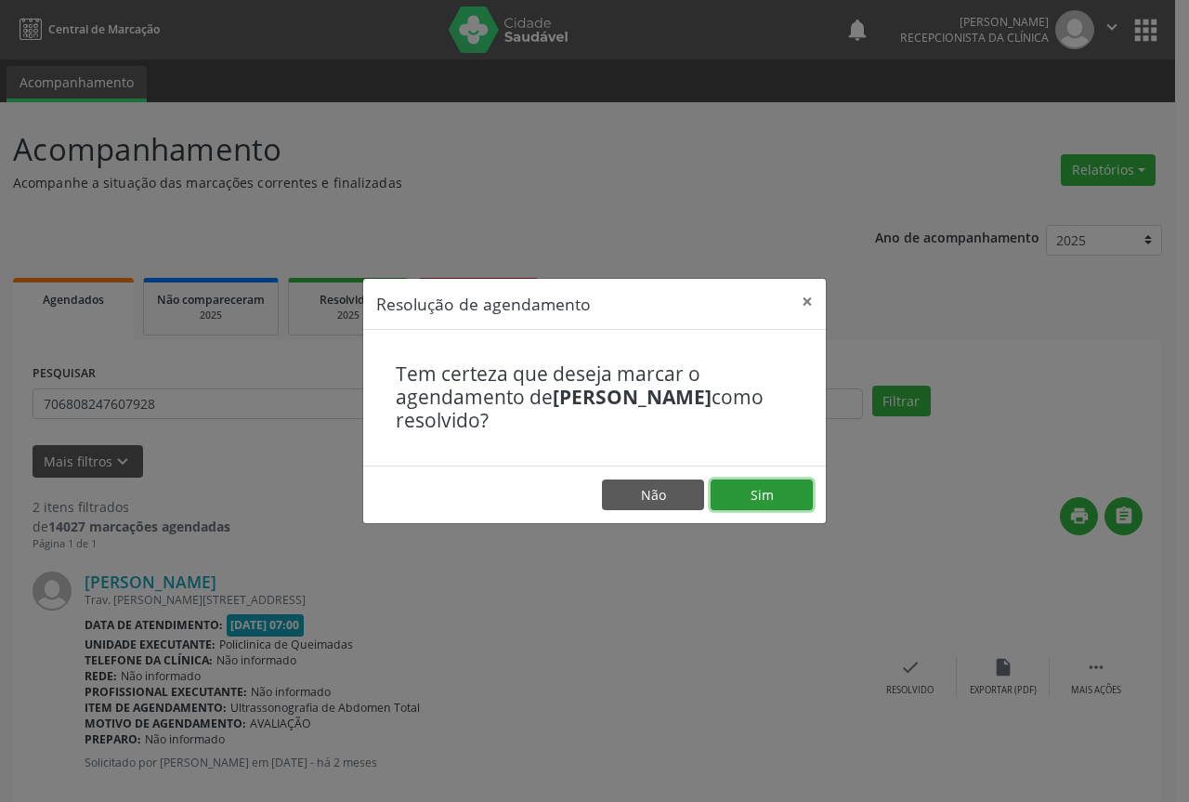
click at [771, 491] on button "Sim" at bounding box center [762, 495] width 102 height 32
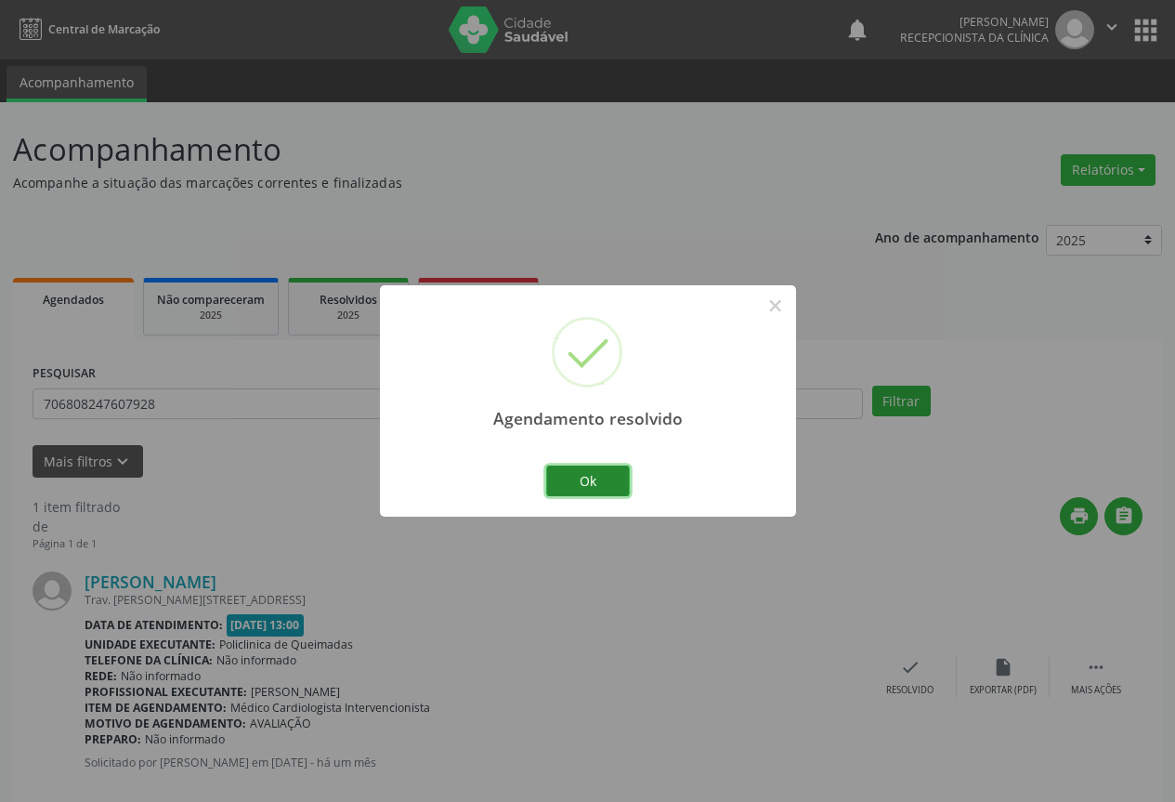
click at [615, 473] on button "Ok" at bounding box center [588, 481] width 84 height 32
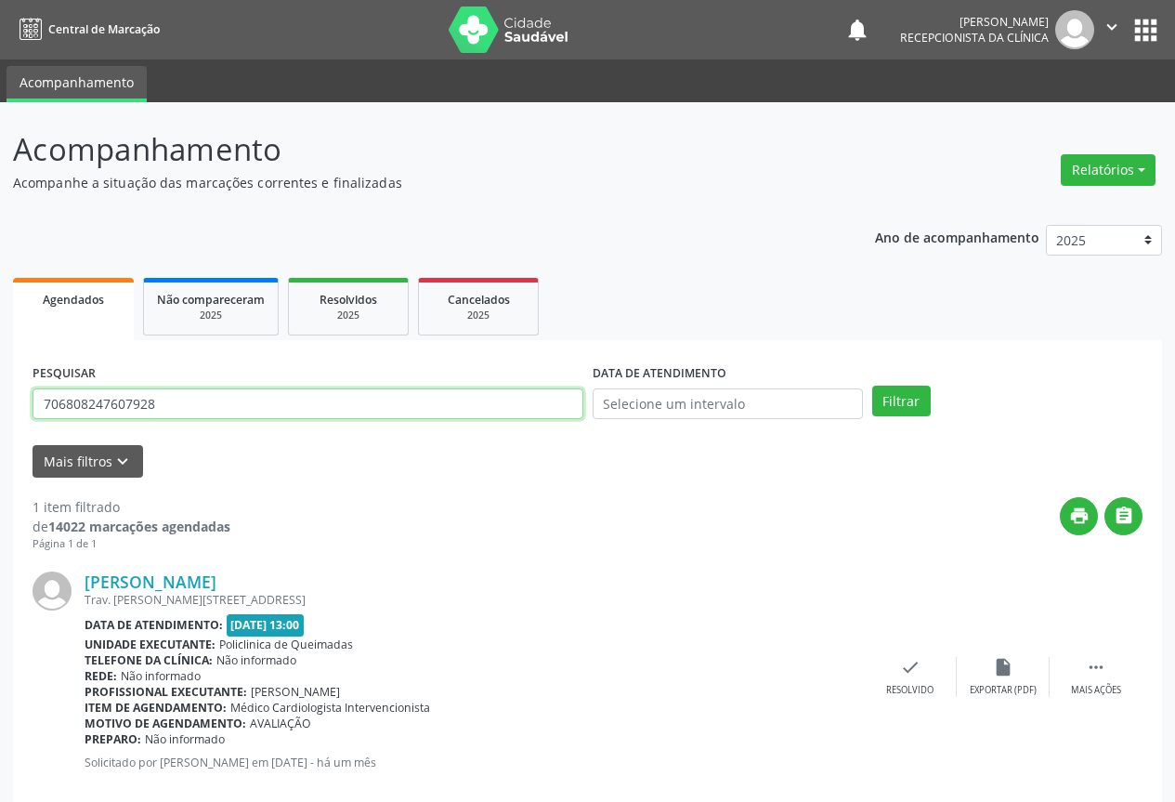
click at [486, 409] on input "706808247607928" at bounding box center [308, 404] width 551 height 32
click at [872, 386] on button "Filtrar" at bounding box center [901, 402] width 59 height 32
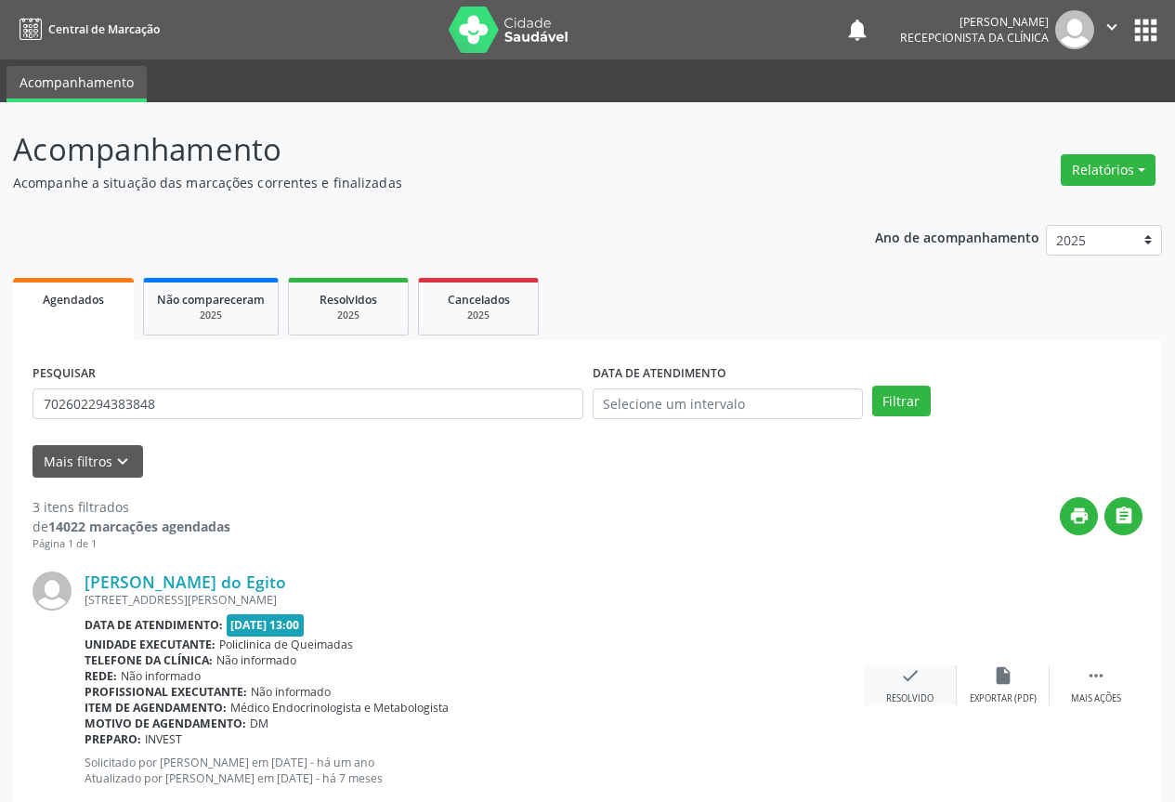
click at [904, 681] on icon "check" at bounding box center [910, 675] width 20 height 20
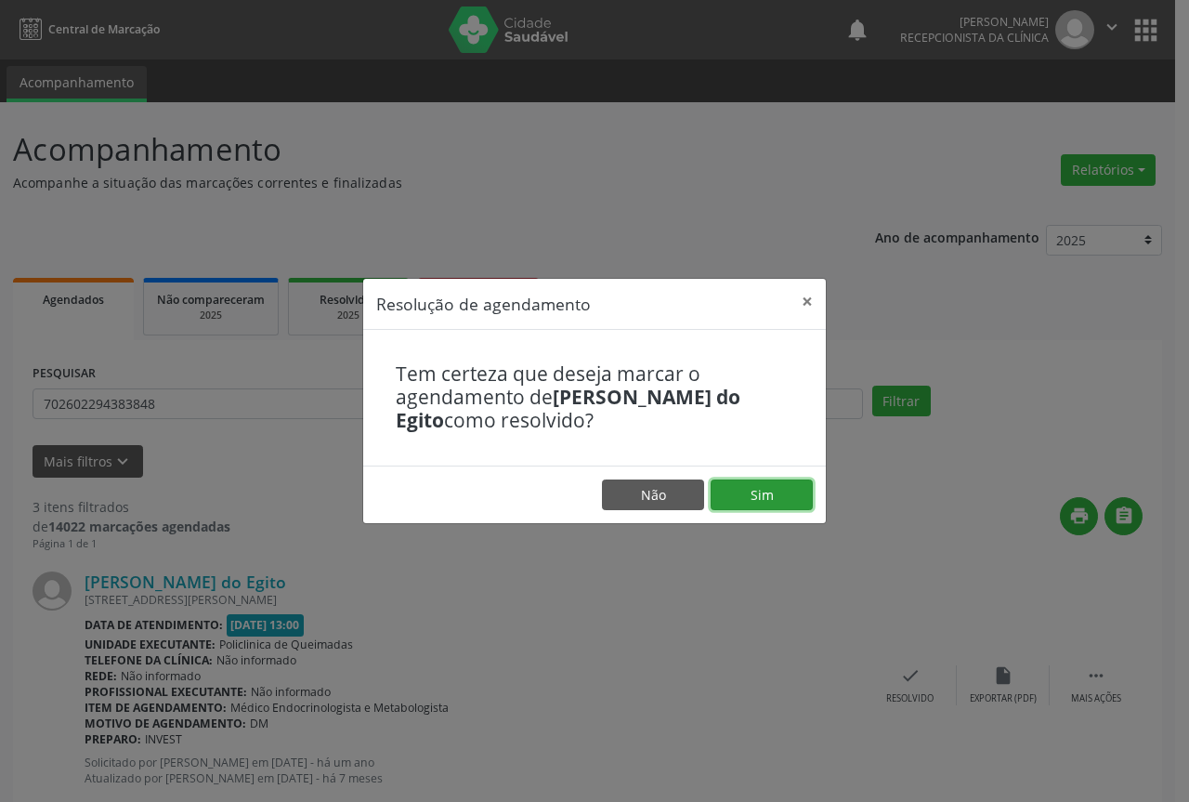
click at [753, 498] on button "Sim" at bounding box center [762, 495] width 102 height 32
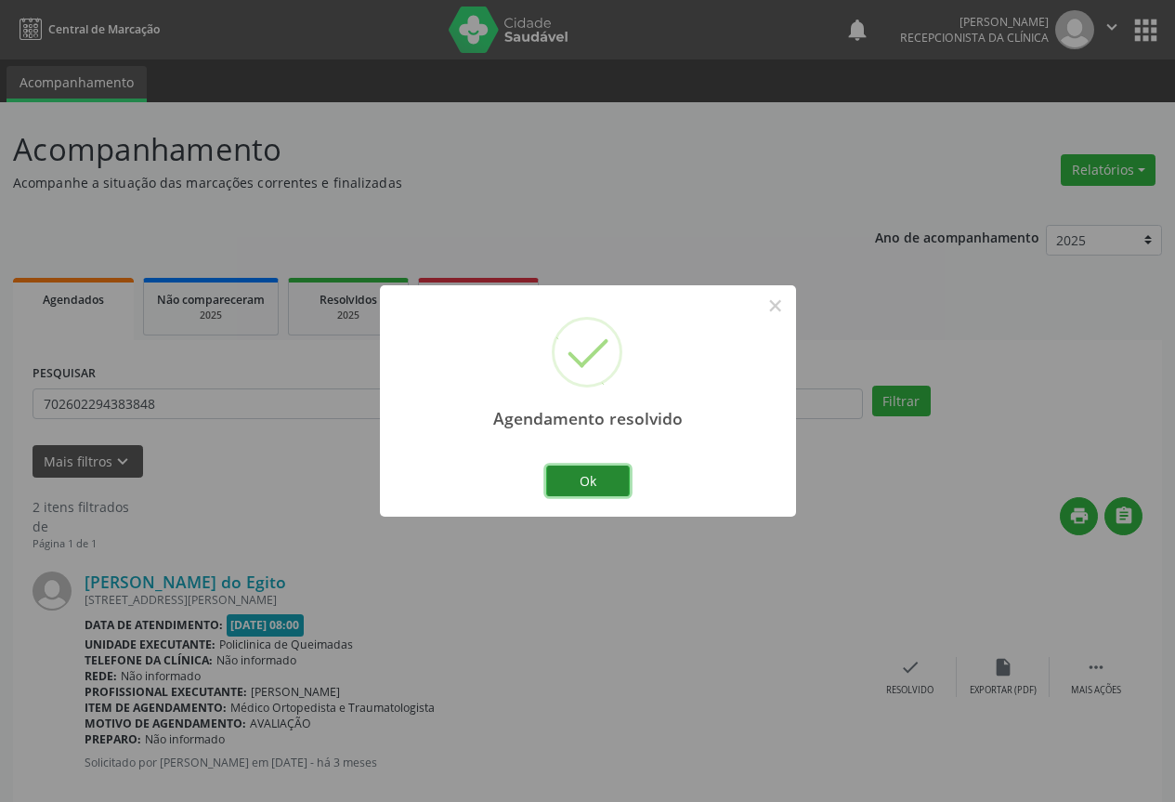
click at [582, 484] on button "Ok" at bounding box center [588, 481] width 84 height 32
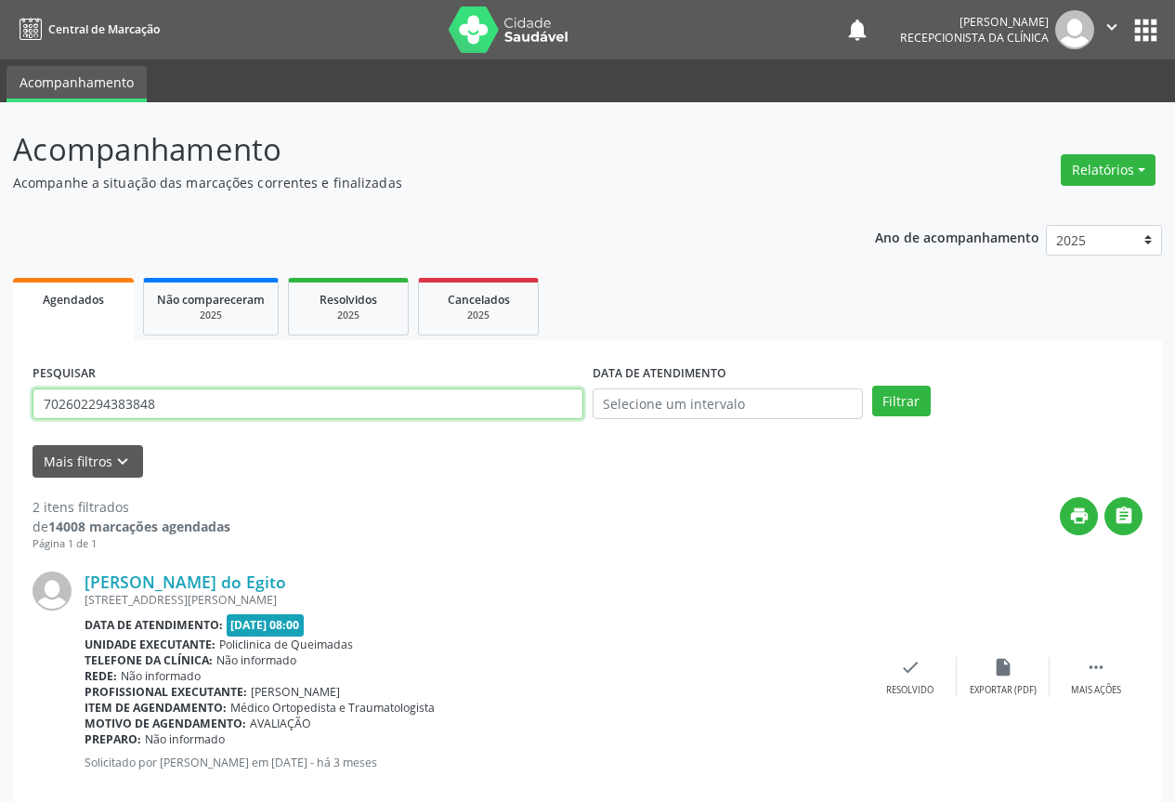
click at [343, 407] on input "702602294383848" at bounding box center [308, 404] width 551 height 32
click at [872, 386] on button "Filtrar" at bounding box center [901, 402] width 59 height 32
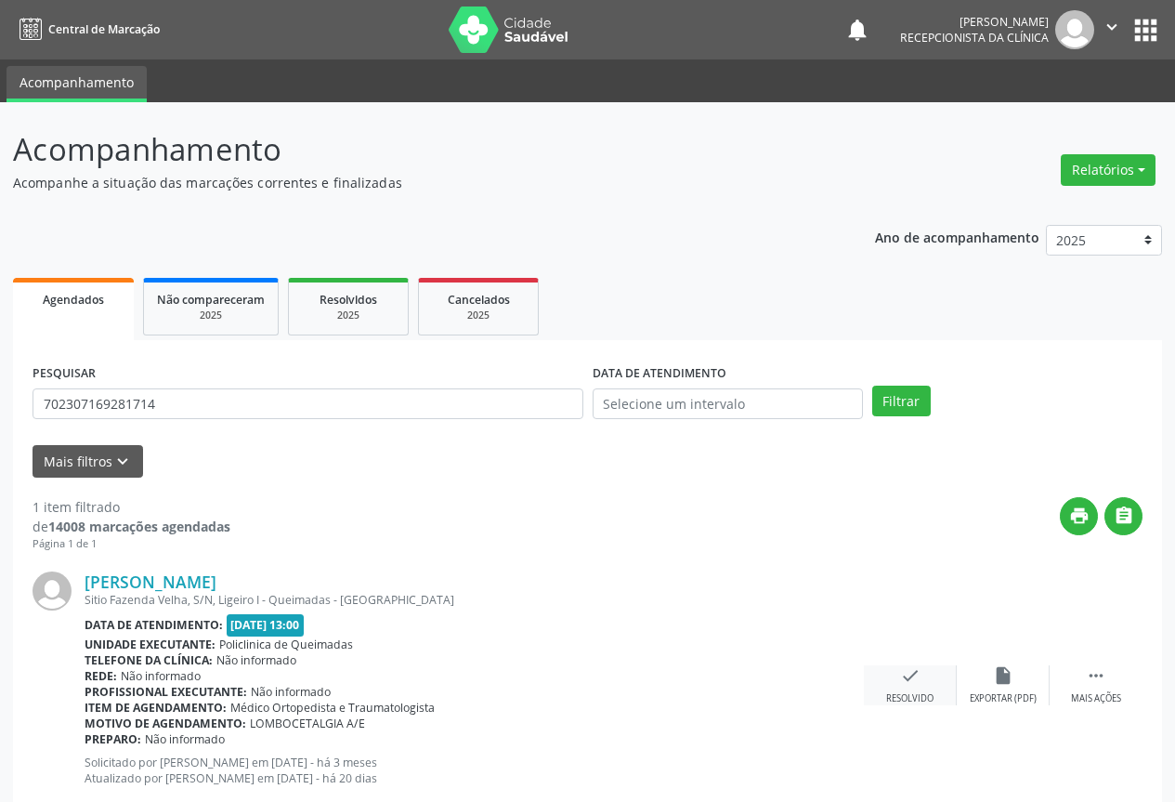
click at [911, 680] on icon "check" at bounding box center [910, 675] width 20 height 20
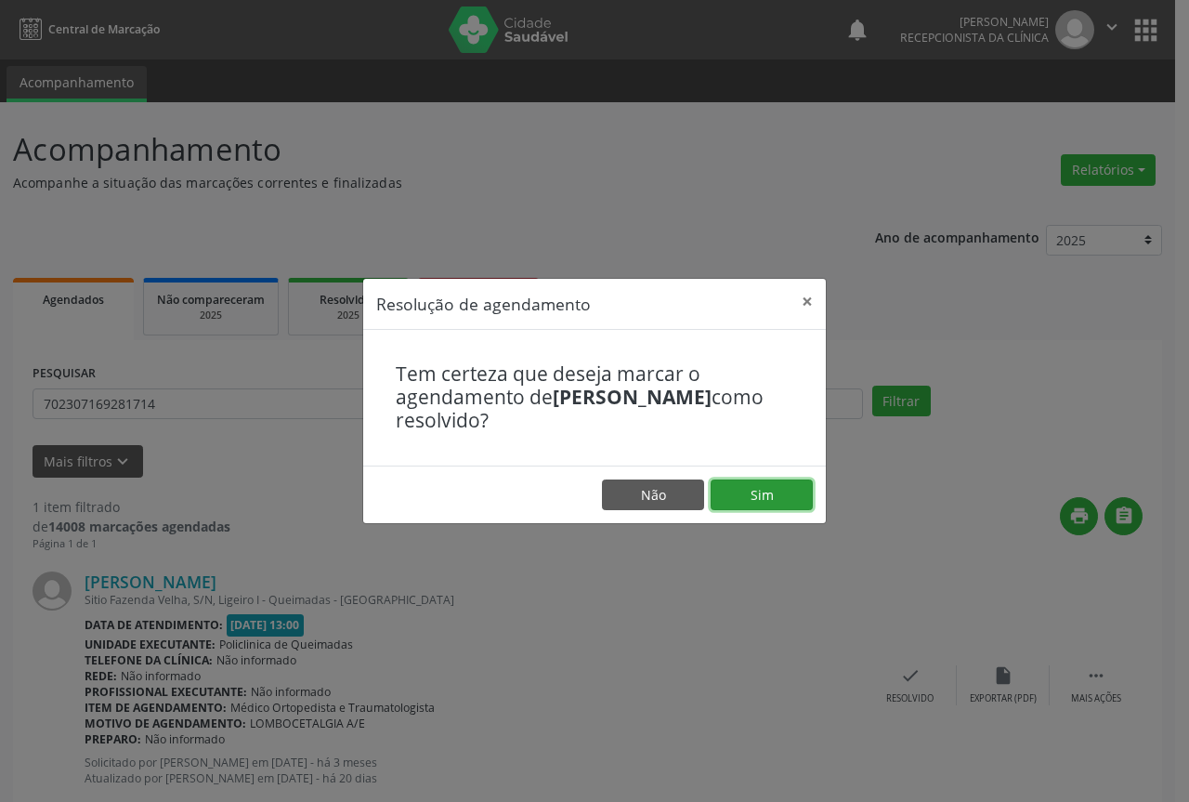
click at [788, 499] on button "Sim" at bounding box center [762, 495] width 102 height 32
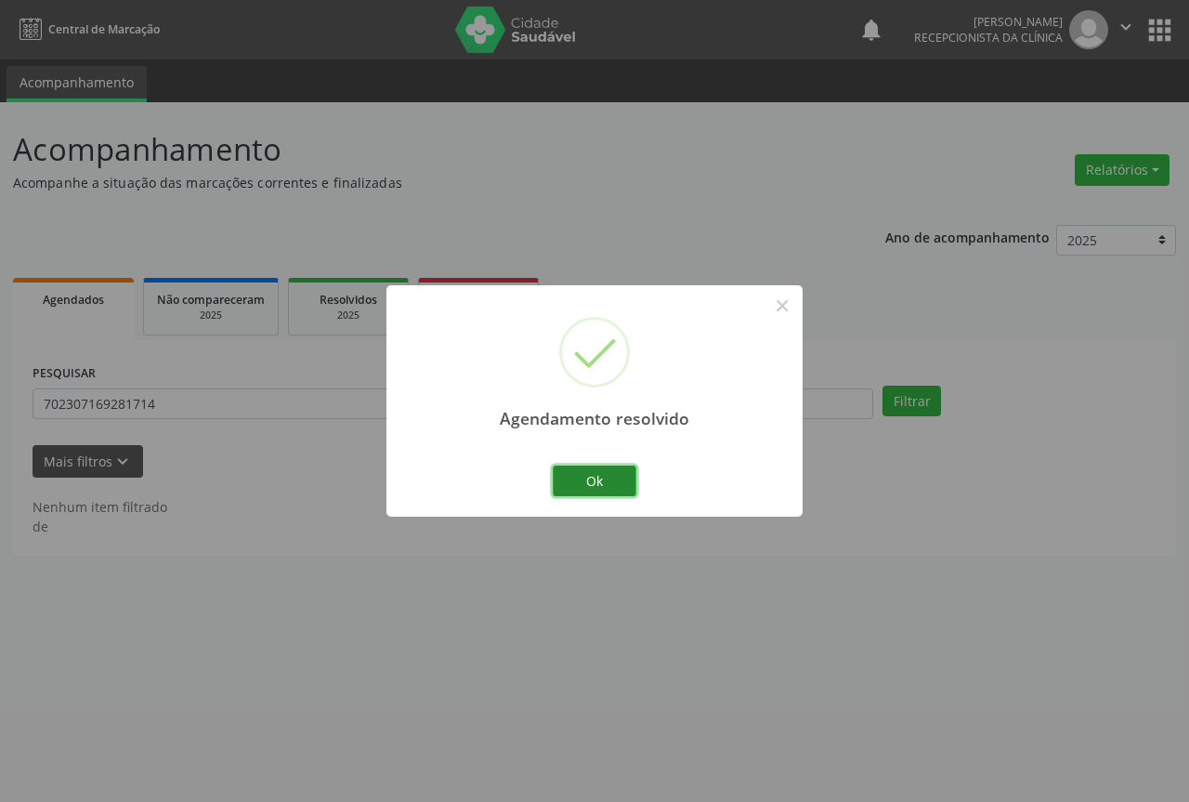
click at [573, 486] on button "Ok" at bounding box center [595, 481] width 84 height 32
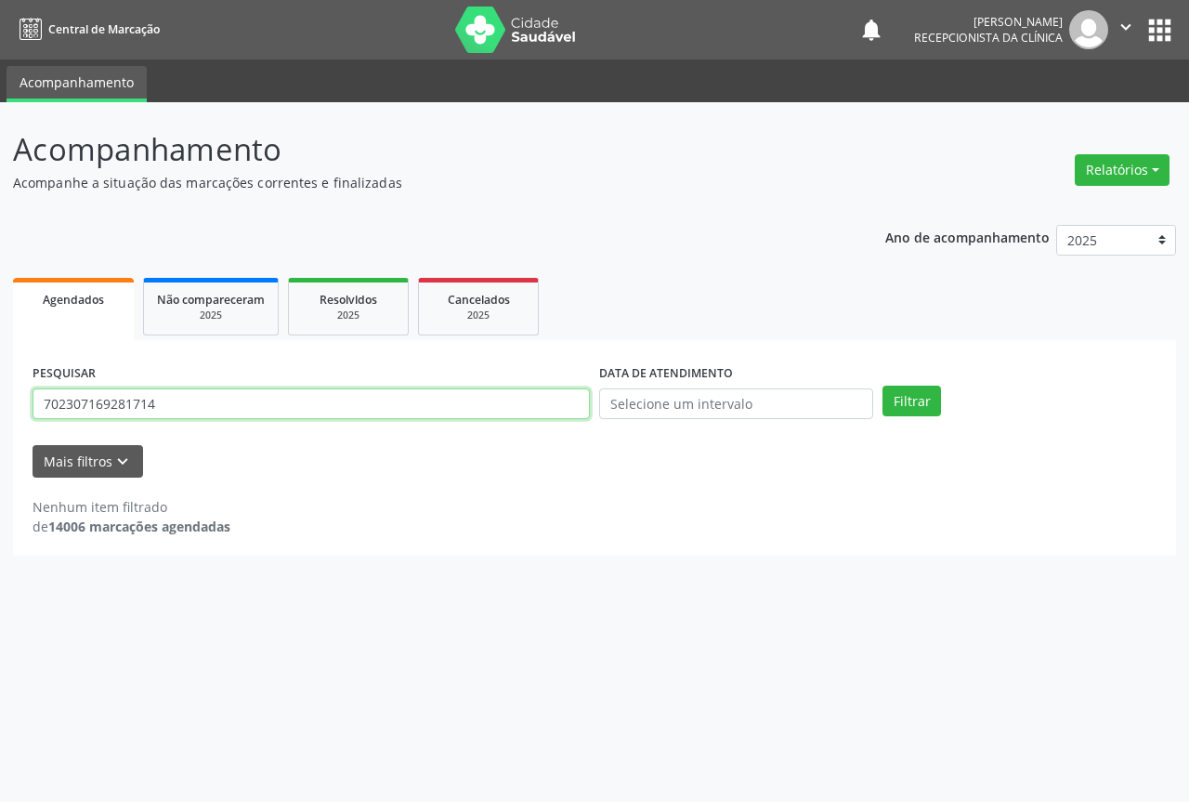
click at [340, 403] on input "702307169281714" at bounding box center [311, 404] width 557 height 32
click at [883, 386] on button "Filtrar" at bounding box center [912, 402] width 59 height 32
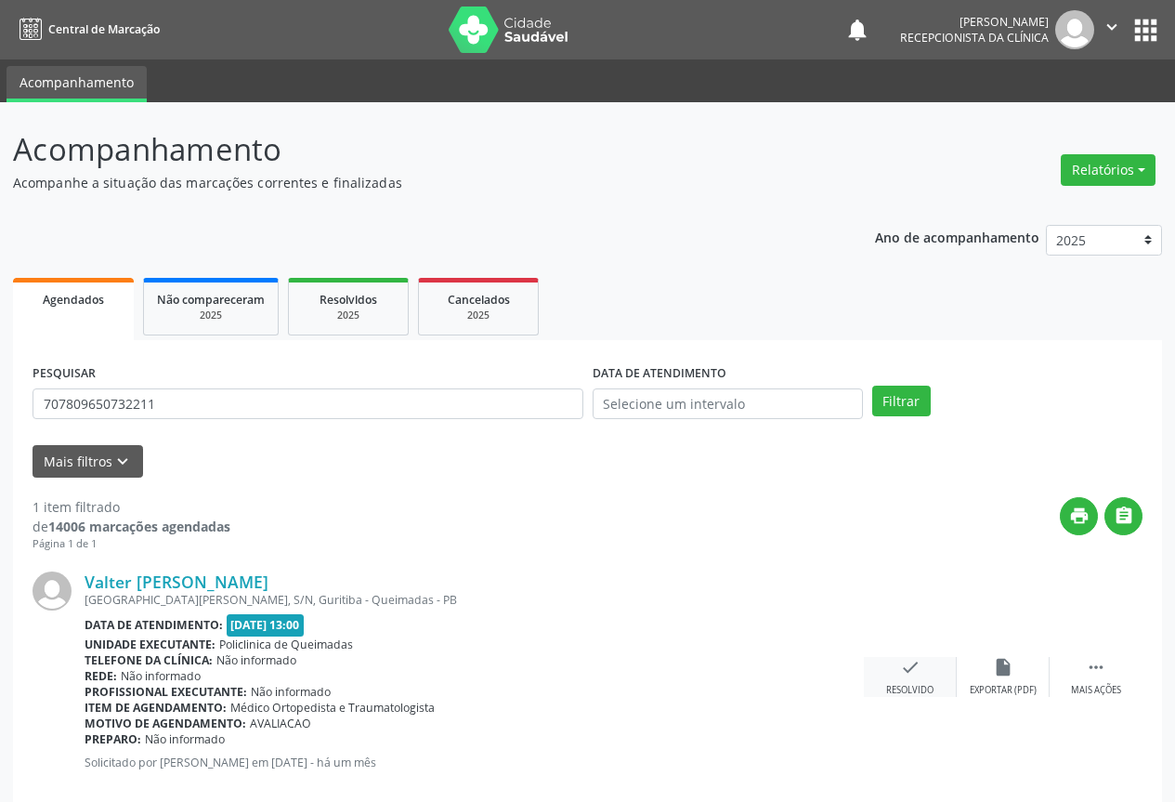
click at [911, 680] on div "check Resolvido" at bounding box center [910, 677] width 93 height 40
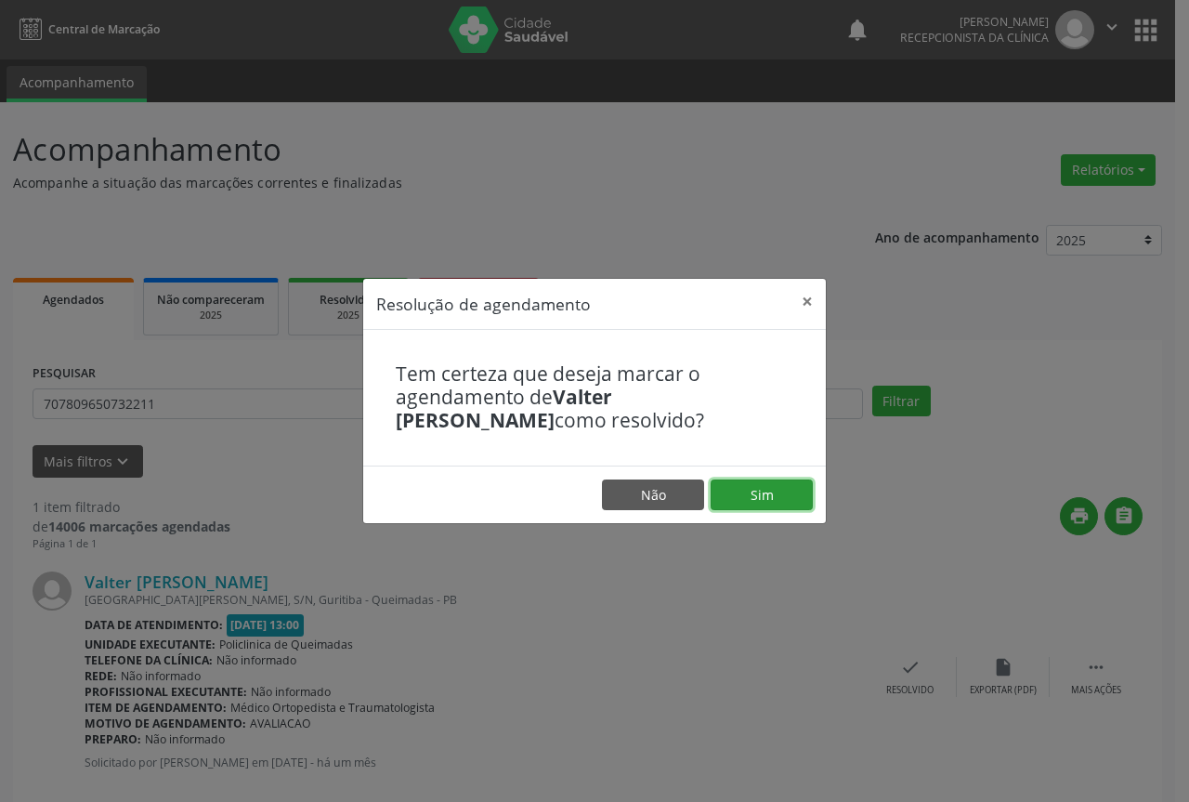
click at [752, 487] on button "Sim" at bounding box center [762, 495] width 102 height 32
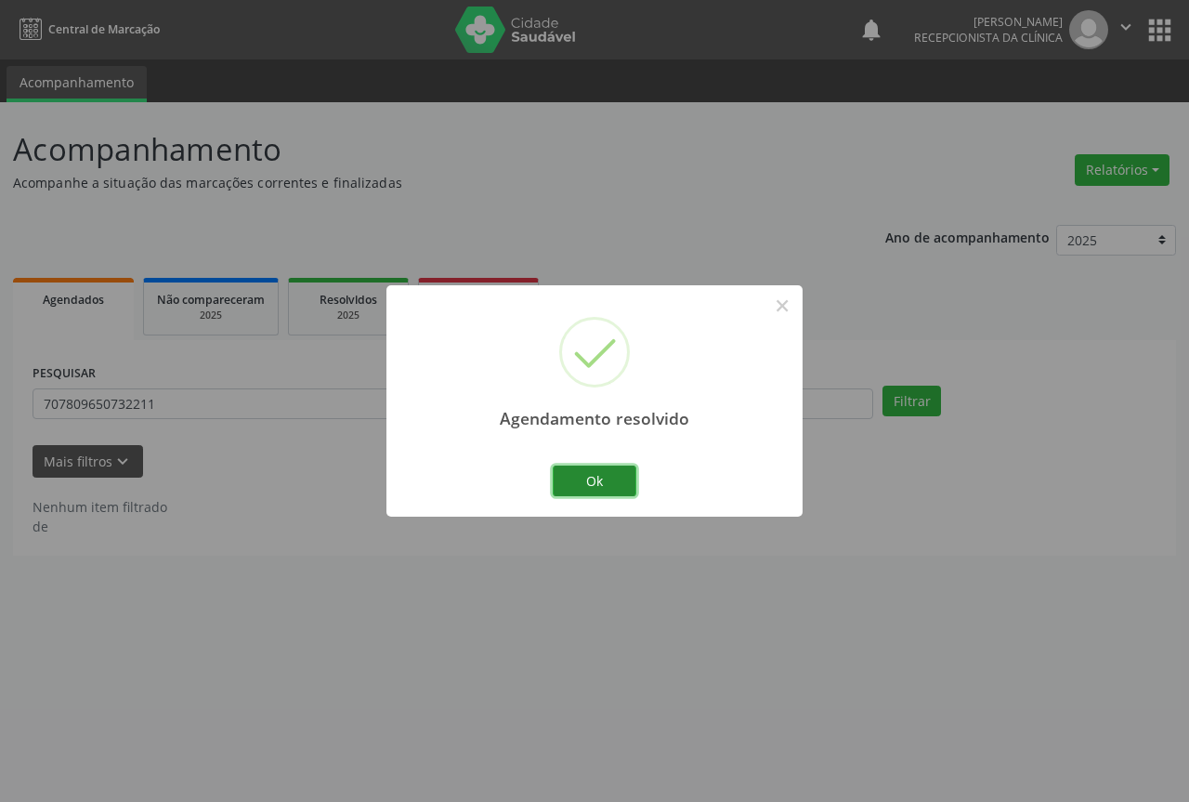
click at [609, 470] on button "Ok" at bounding box center [595, 481] width 84 height 32
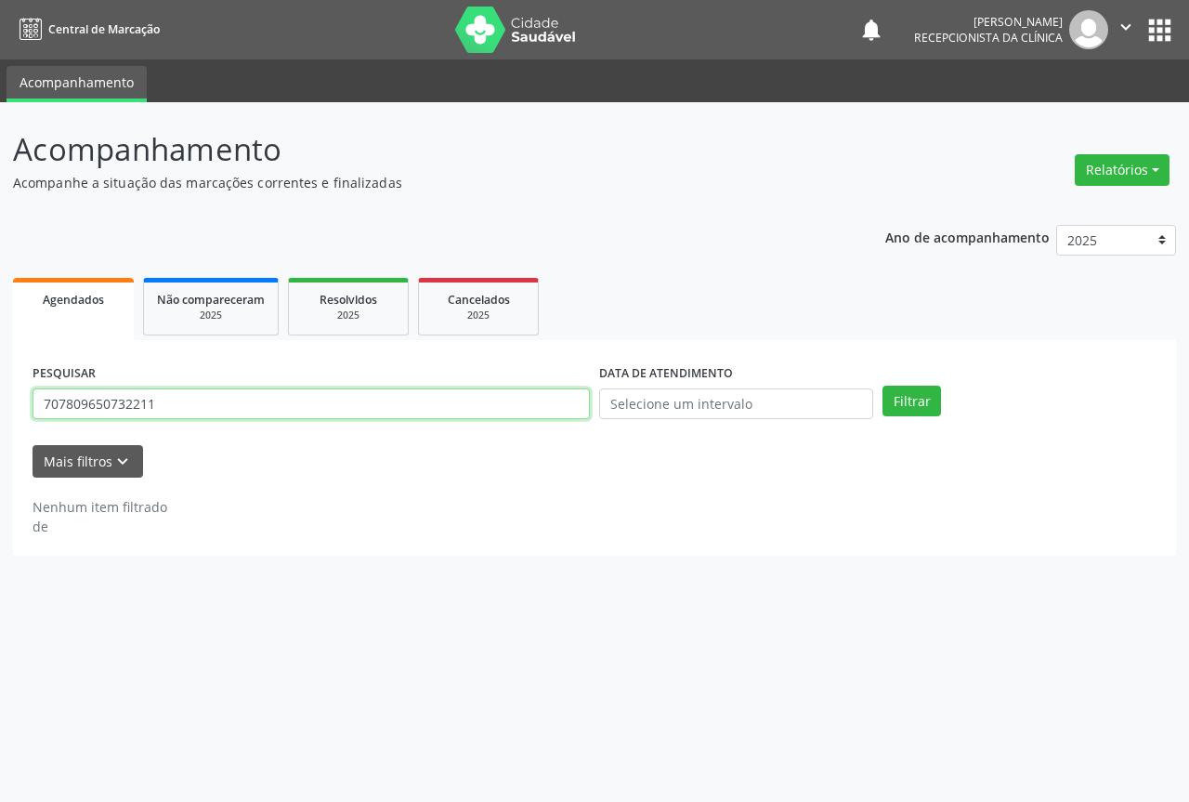
click at [453, 407] on input "707809650732211" at bounding box center [311, 404] width 557 height 32
click at [883, 386] on button "Filtrar" at bounding box center [912, 402] width 59 height 32
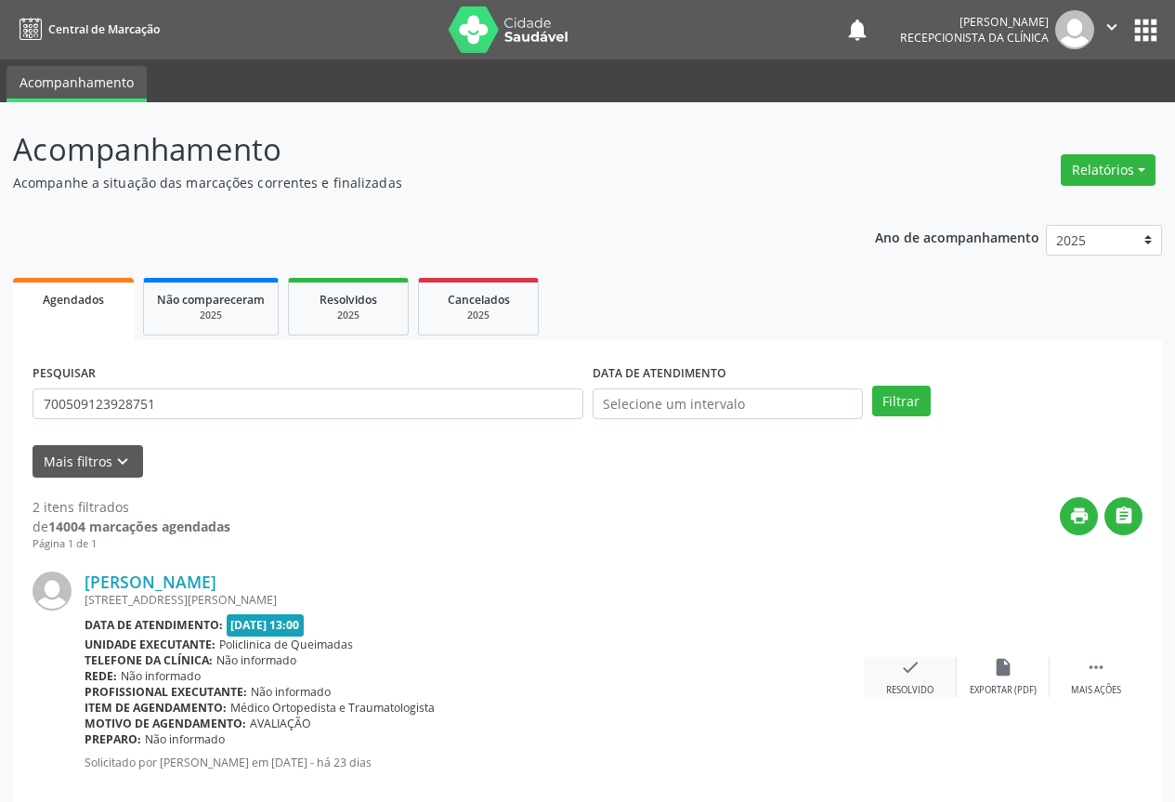
click at [912, 673] on icon "check" at bounding box center [910, 667] width 20 height 20
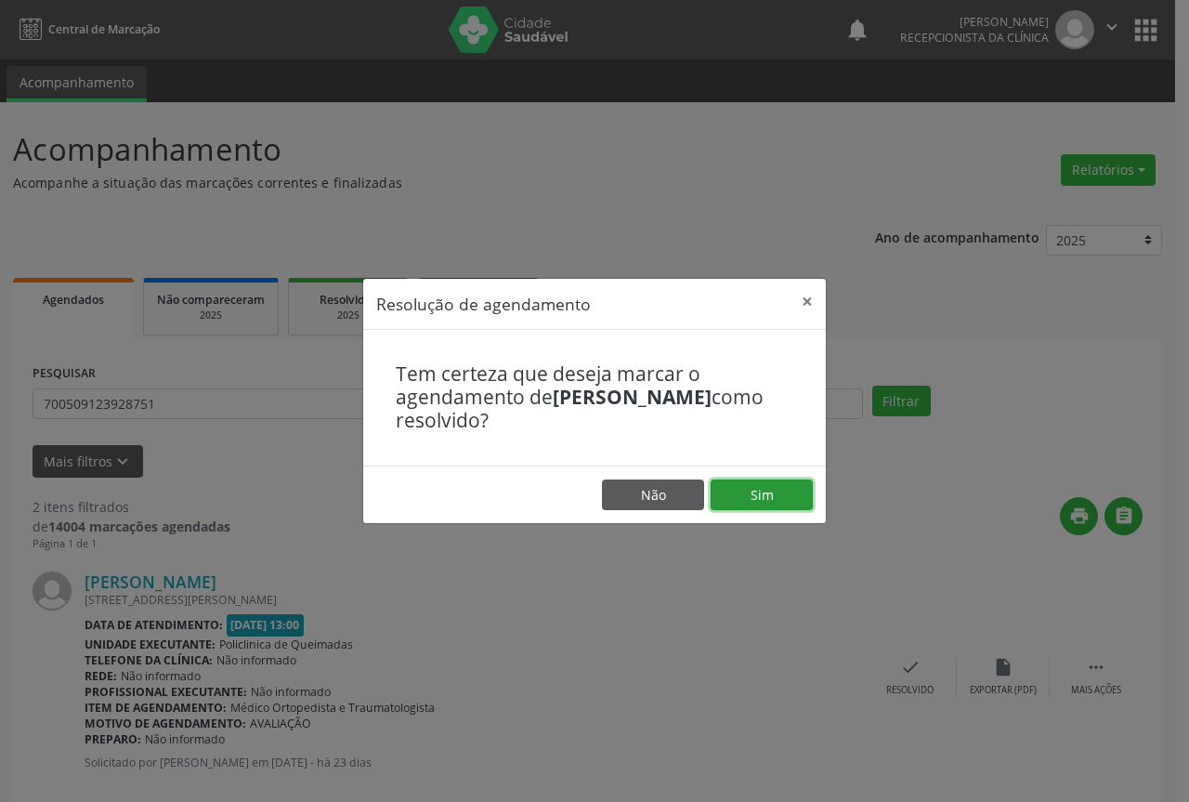
click at [769, 499] on button "Sim" at bounding box center [762, 495] width 102 height 32
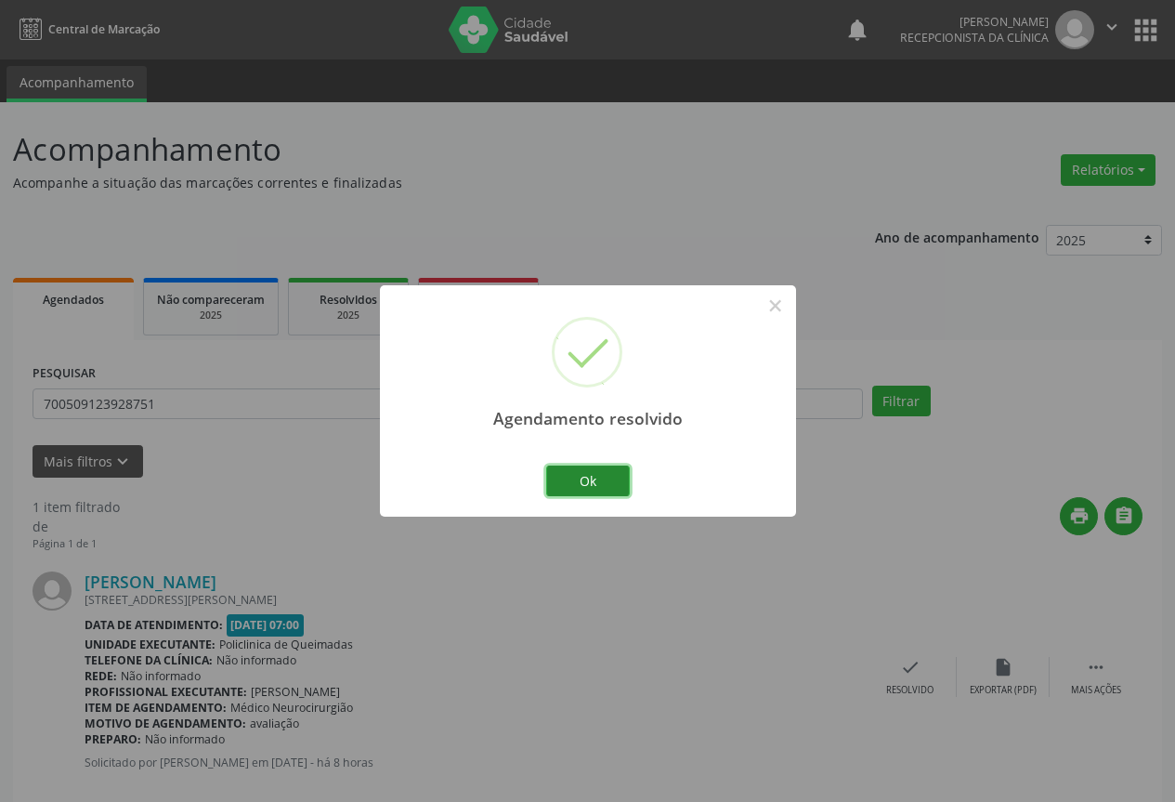
click at [605, 484] on button "Ok" at bounding box center [588, 481] width 84 height 32
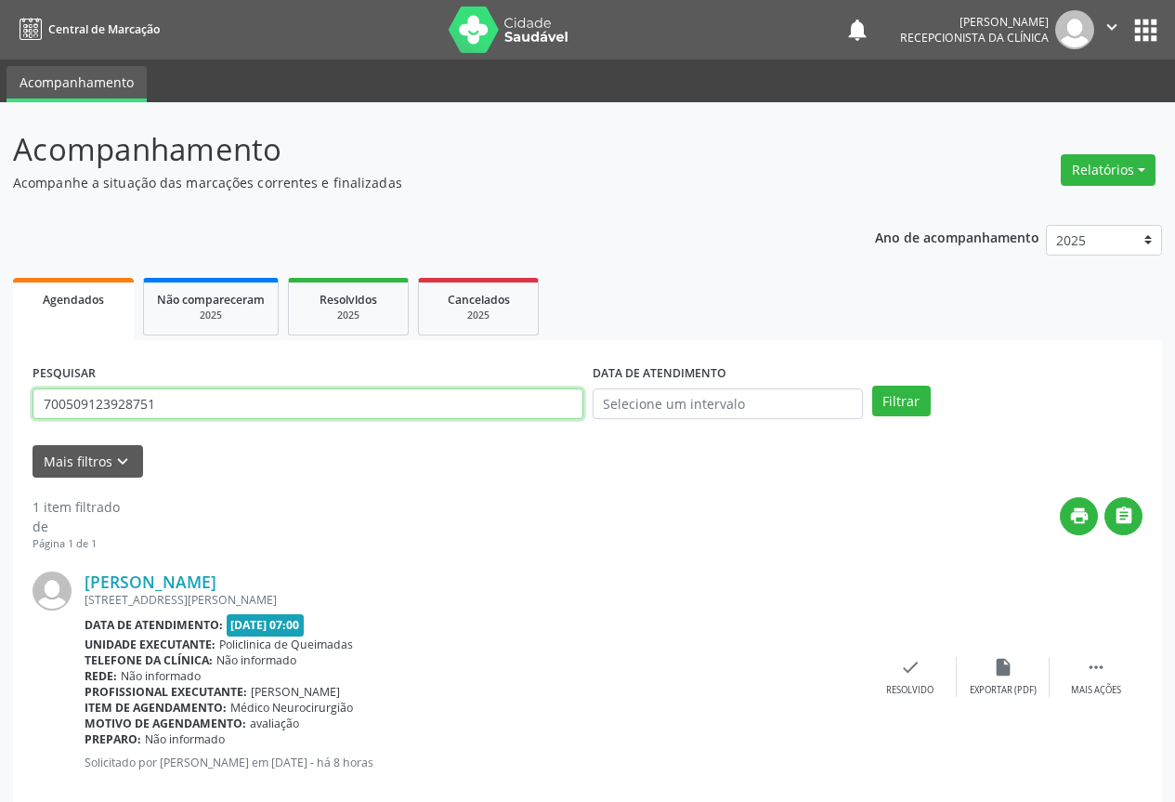
click at [349, 398] on input "700509123928751" at bounding box center [308, 404] width 551 height 32
click at [872, 386] on button "Filtrar" at bounding box center [901, 402] width 59 height 32
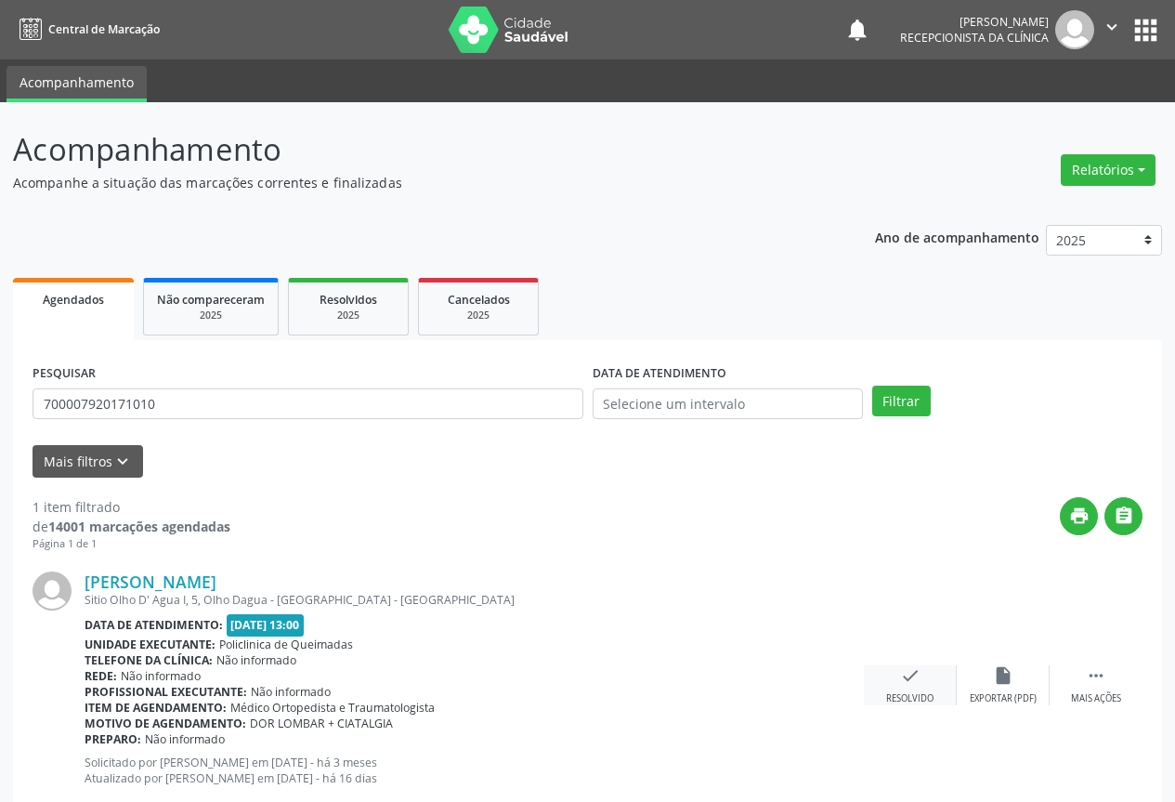
click at [906, 685] on icon "check" at bounding box center [910, 675] width 20 height 20
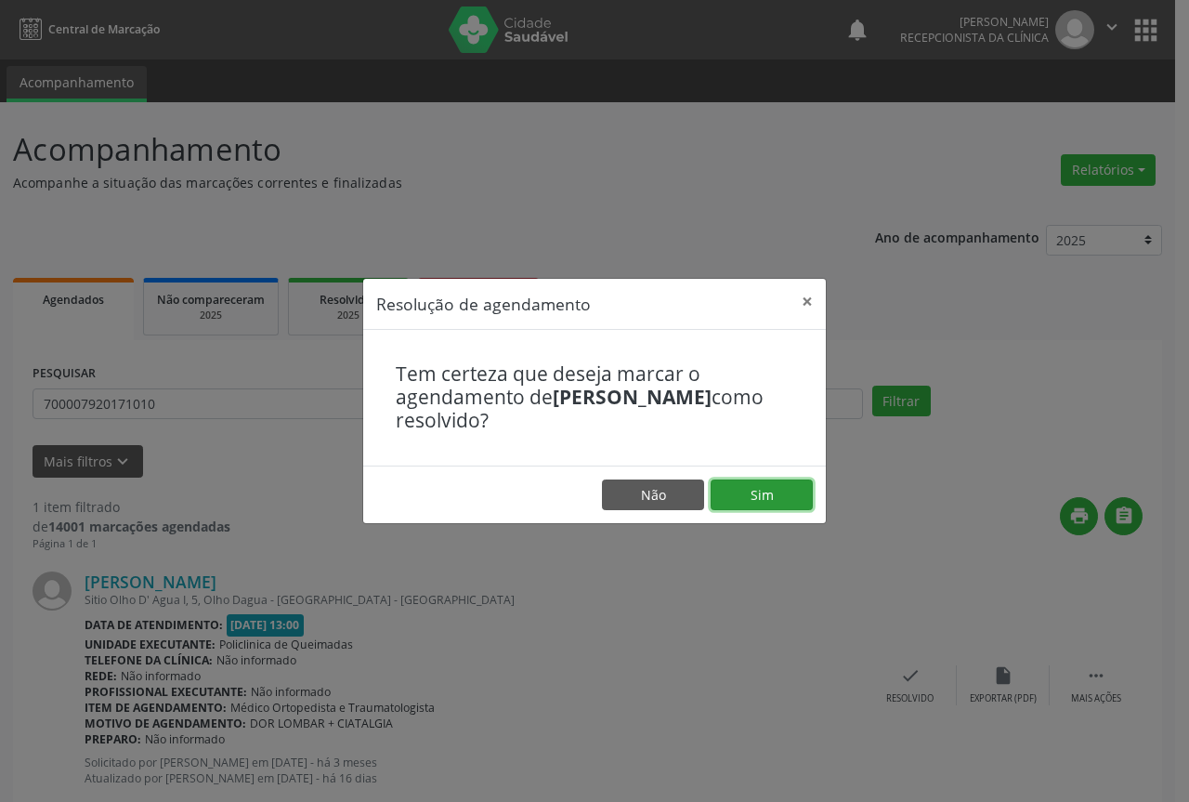
click at [787, 504] on button "Sim" at bounding box center [762, 495] width 102 height 32
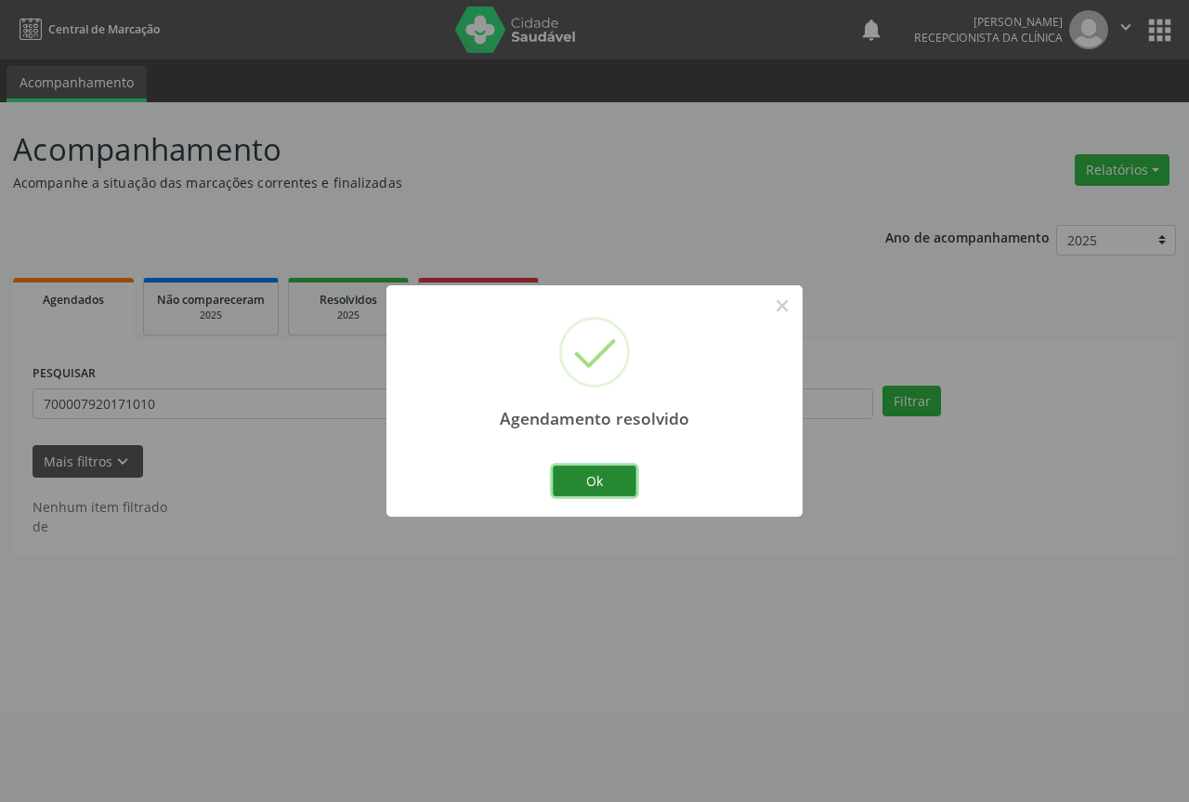
click at [612, 472] on button "Ok" at bounding box center [595, 481] width 84 height 32
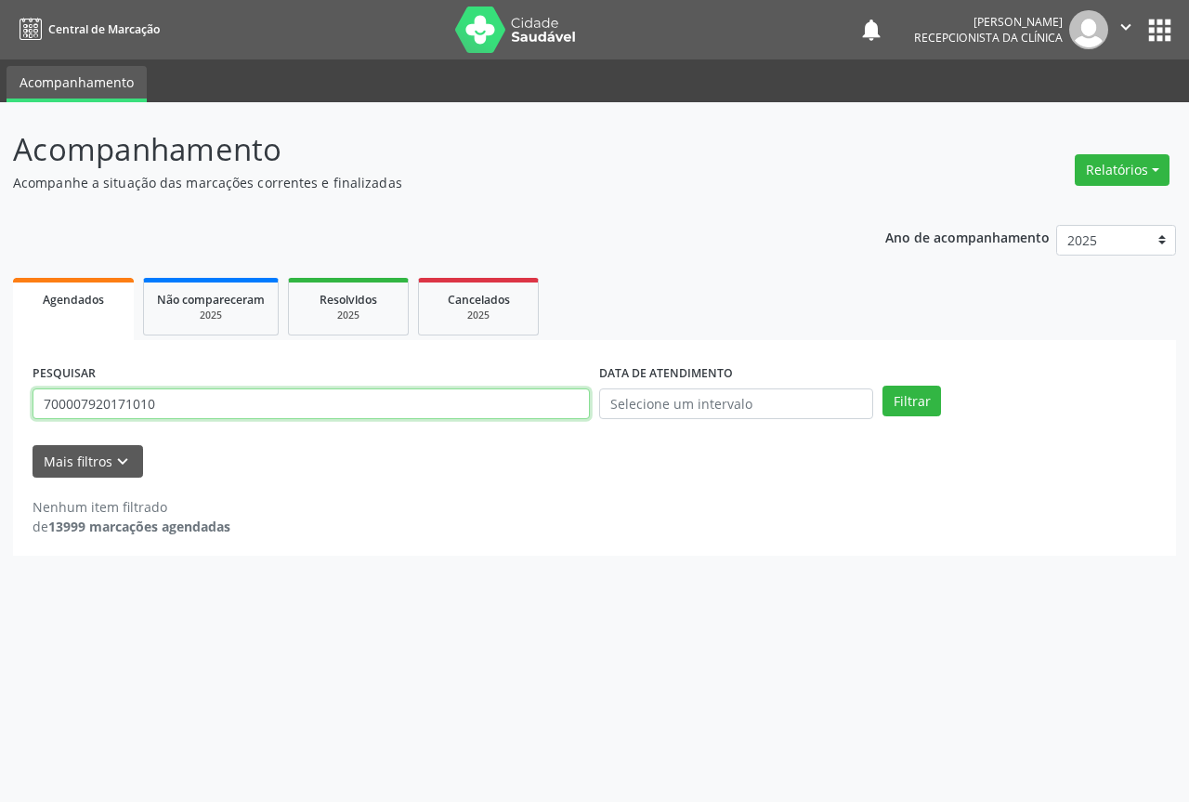
click at [473, 406] on input "700007920171010" at bounding box center [311, 404] width 557 height 32
click at [883, 386] on button "Filtrar" at bounding box center [912, 402] width 59 height 32
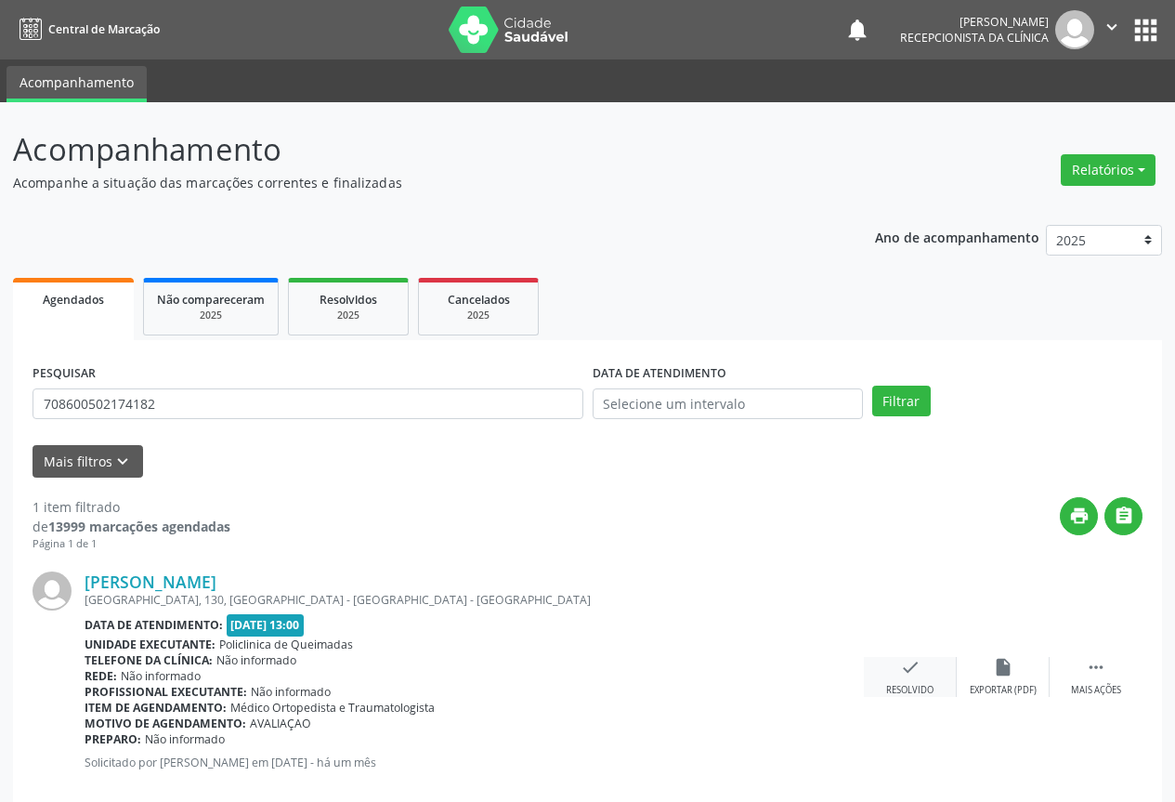
click at [915, 681] on div "check Resolvido" at bounding box center [910, 677] width 93 height 40
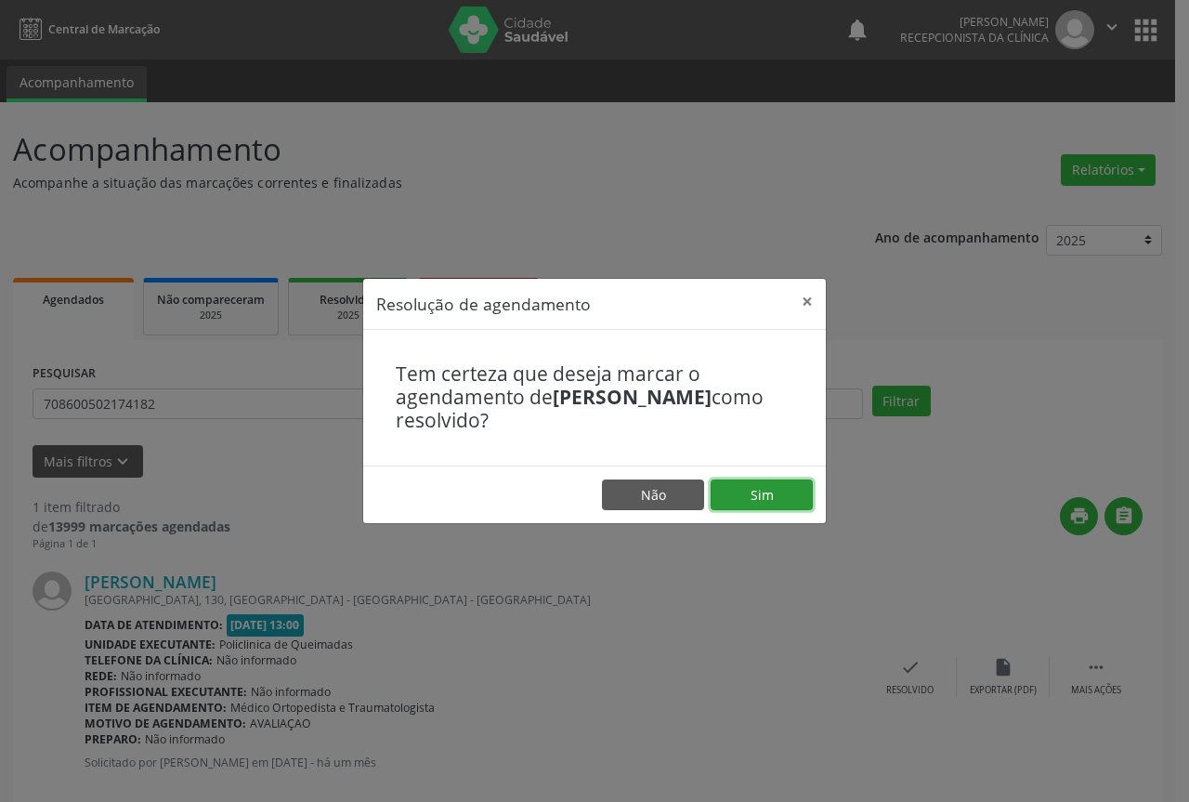
click at [747, 497] on button "Sim" at bounding box center [762, 495] width 102 height 32
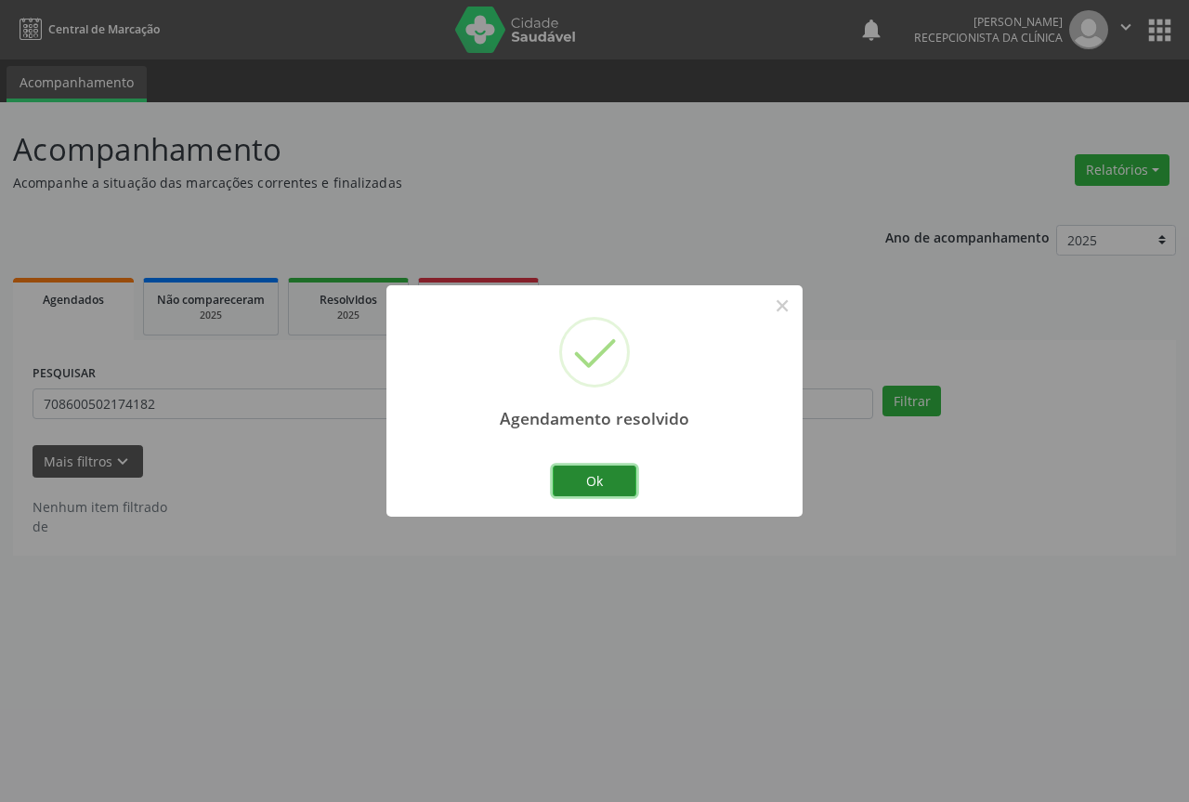
click at [626, 478] on button "Ok" at bounding box center [595, 481] width 84 height 32
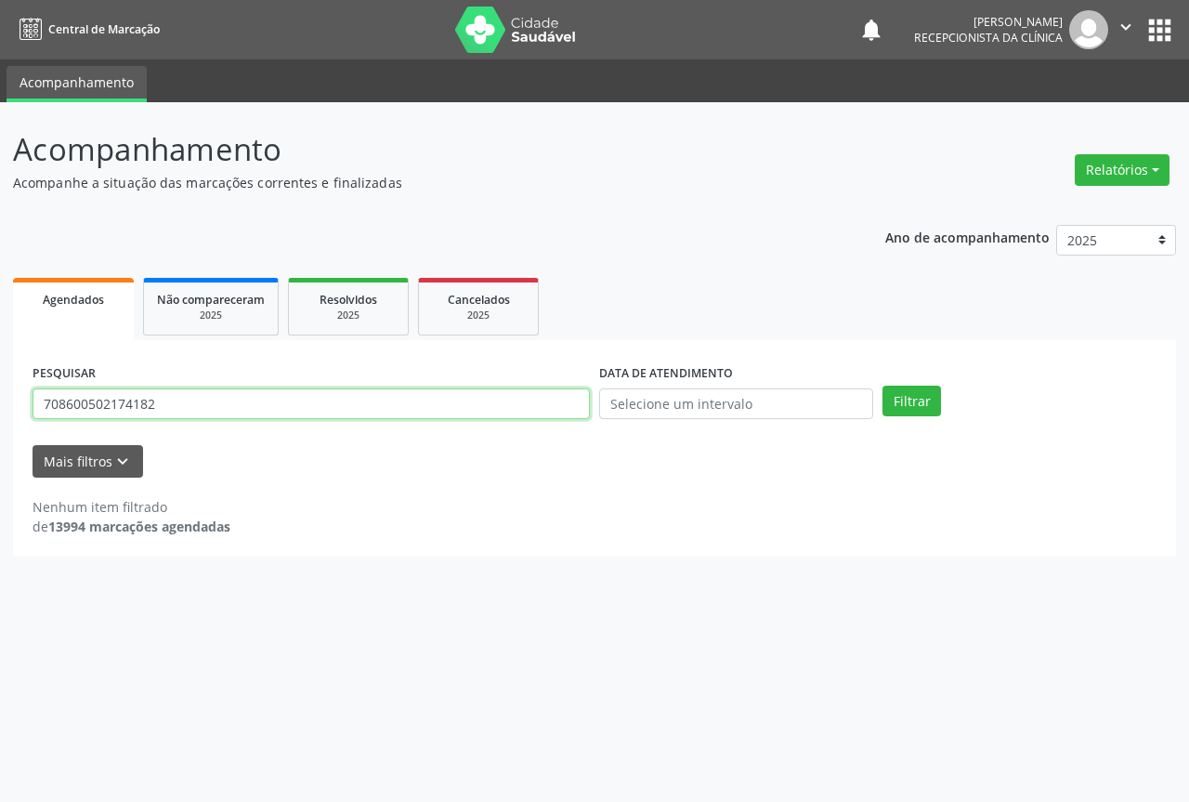
click at [501, 410] on input "708600502174182" at bounding box center [311, 404] width 557 height 32
click at [883, 386] on button "Filtrar" at bounding box center [912, 402] width 59 height 32
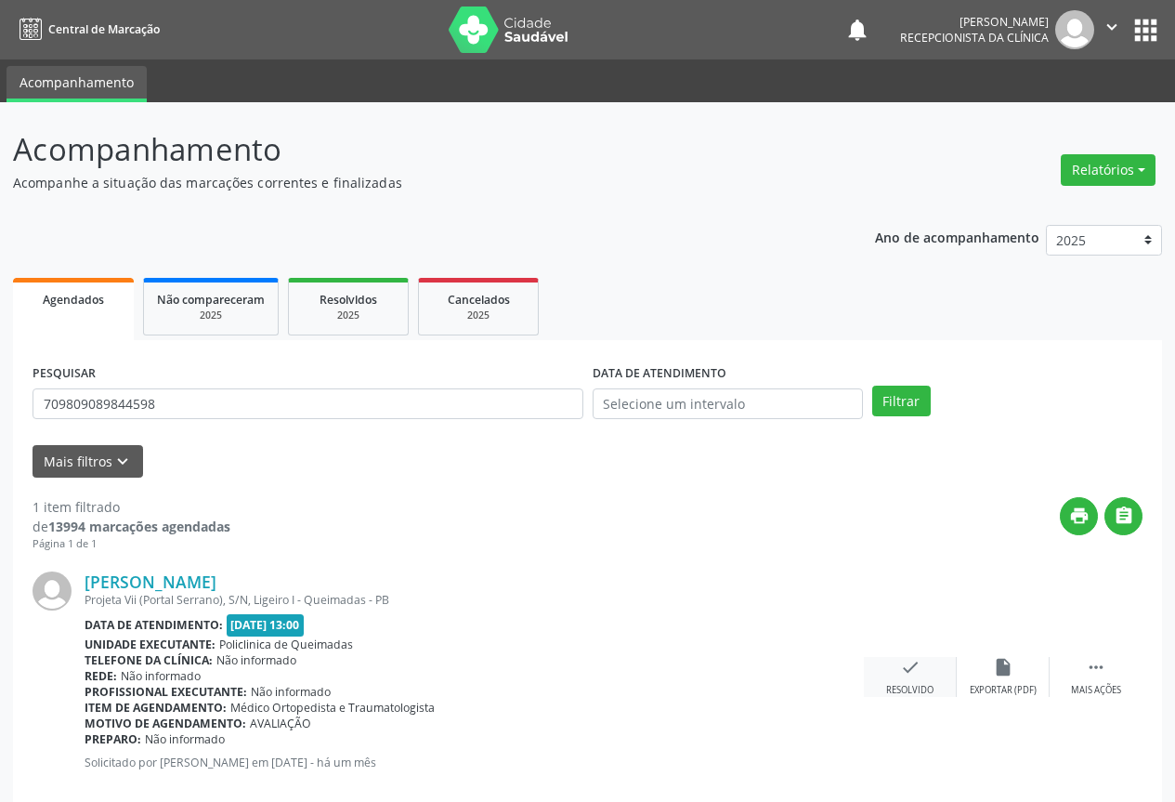
click at [908, 673] on icon "check" at bounding box center [910, 667] width 20 height 20
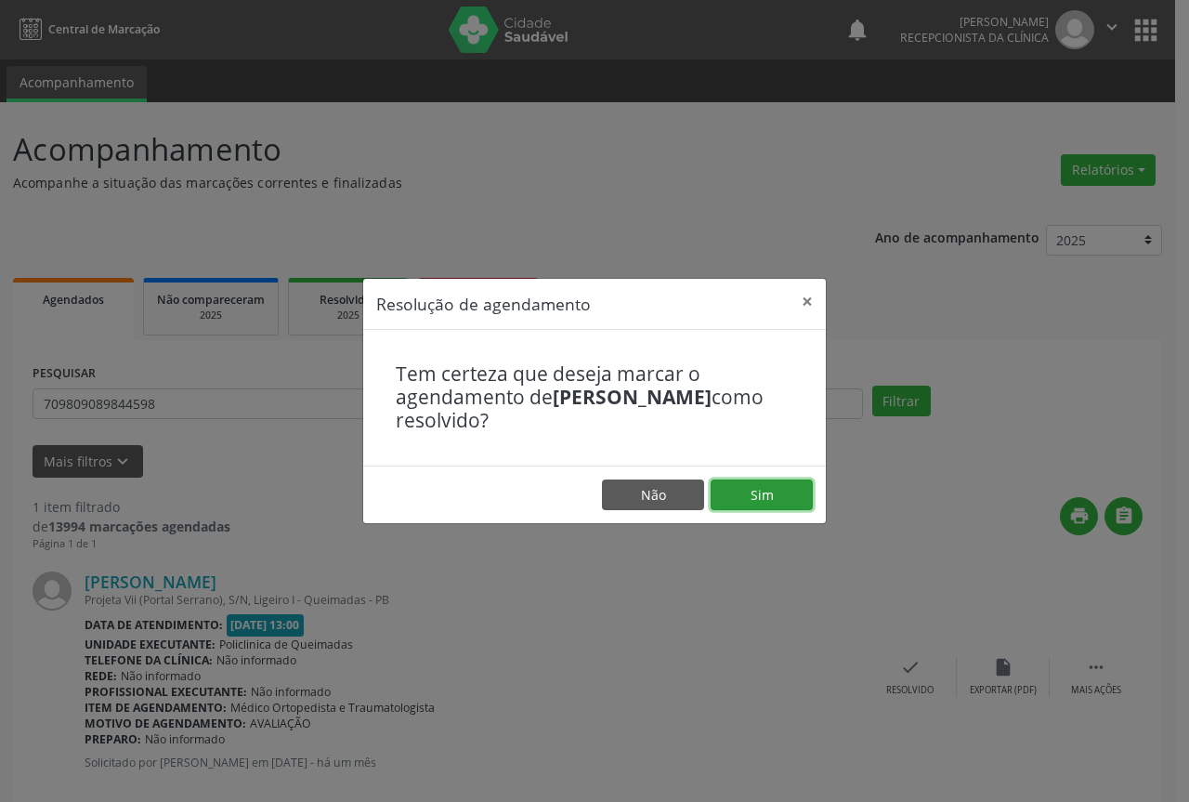
click at [781, 482] on button "Sim" at bounding box center [762, 495] width 102 height 32
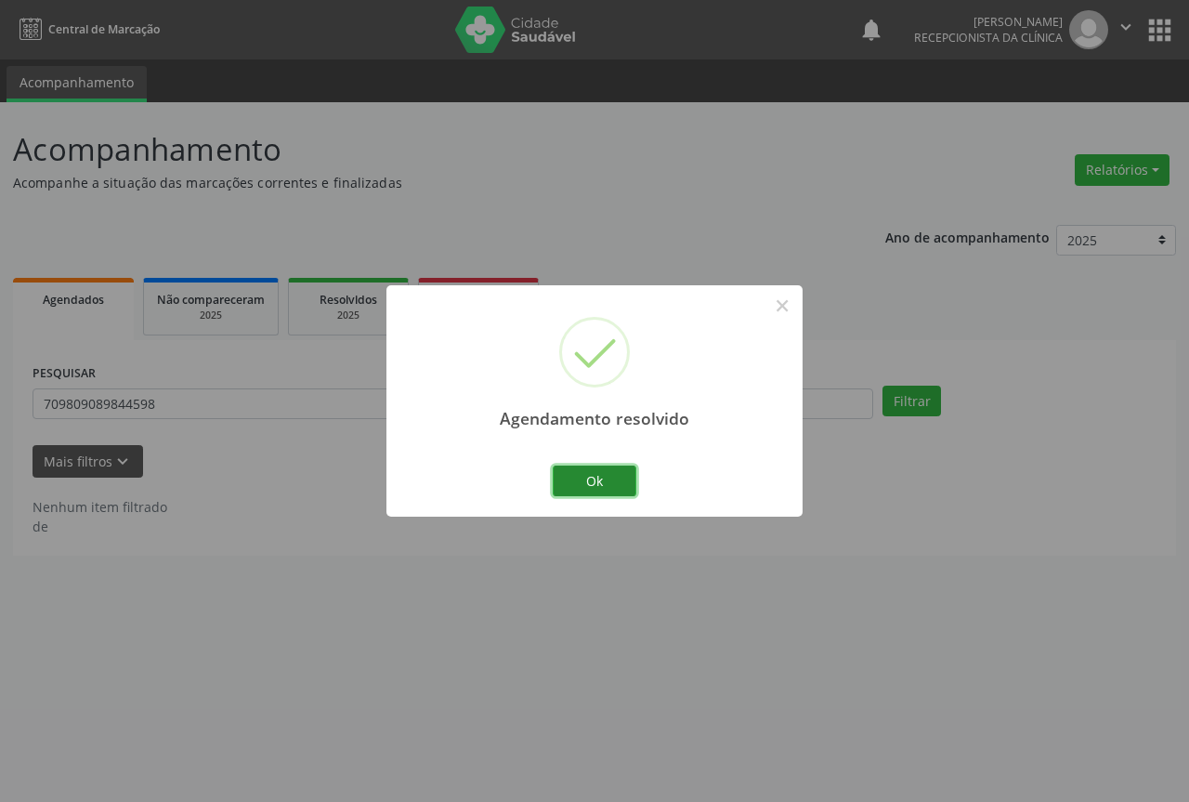
click at [620, 472] on button "Ok" at bounding box center [595, 481] width 84 height 32
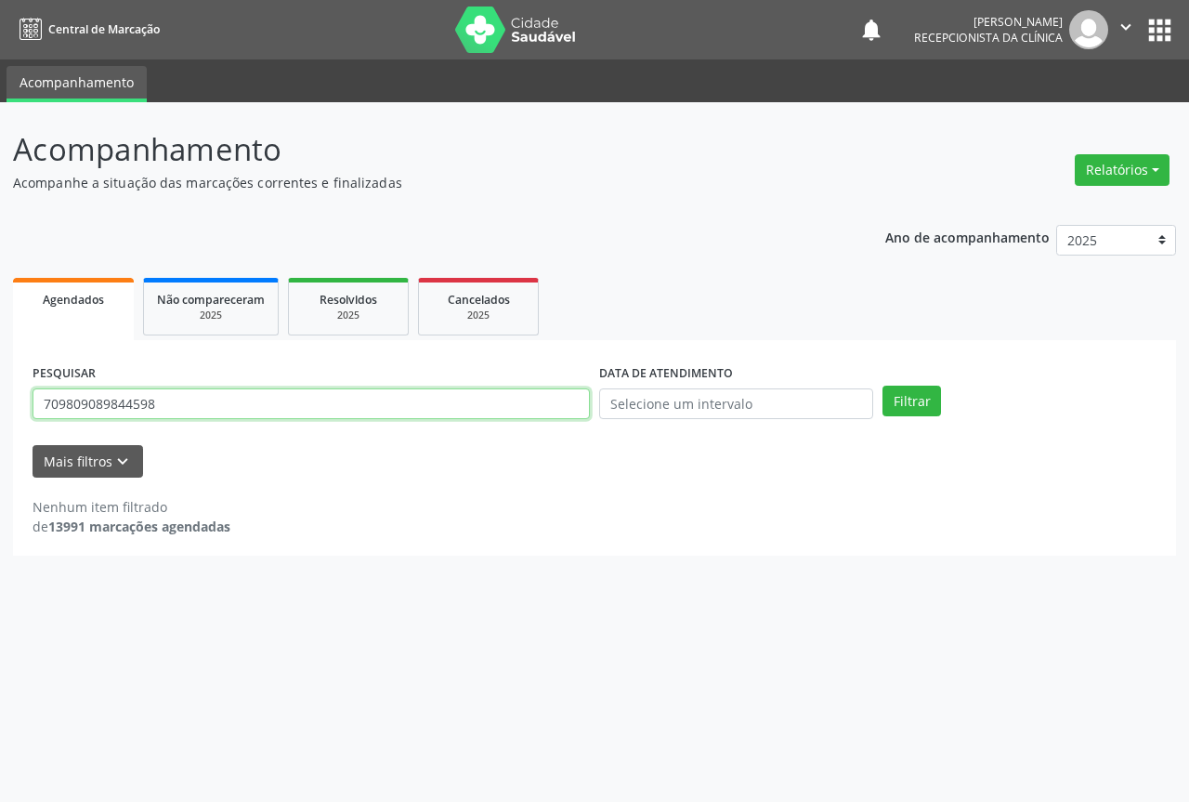
click at [509, 404] on input "709809089844598" at bounding box center [311, 404] width 557 height 32
click at [883, 386] on button "Filtrar" at bounding box center [912, 402] width 59 height 32
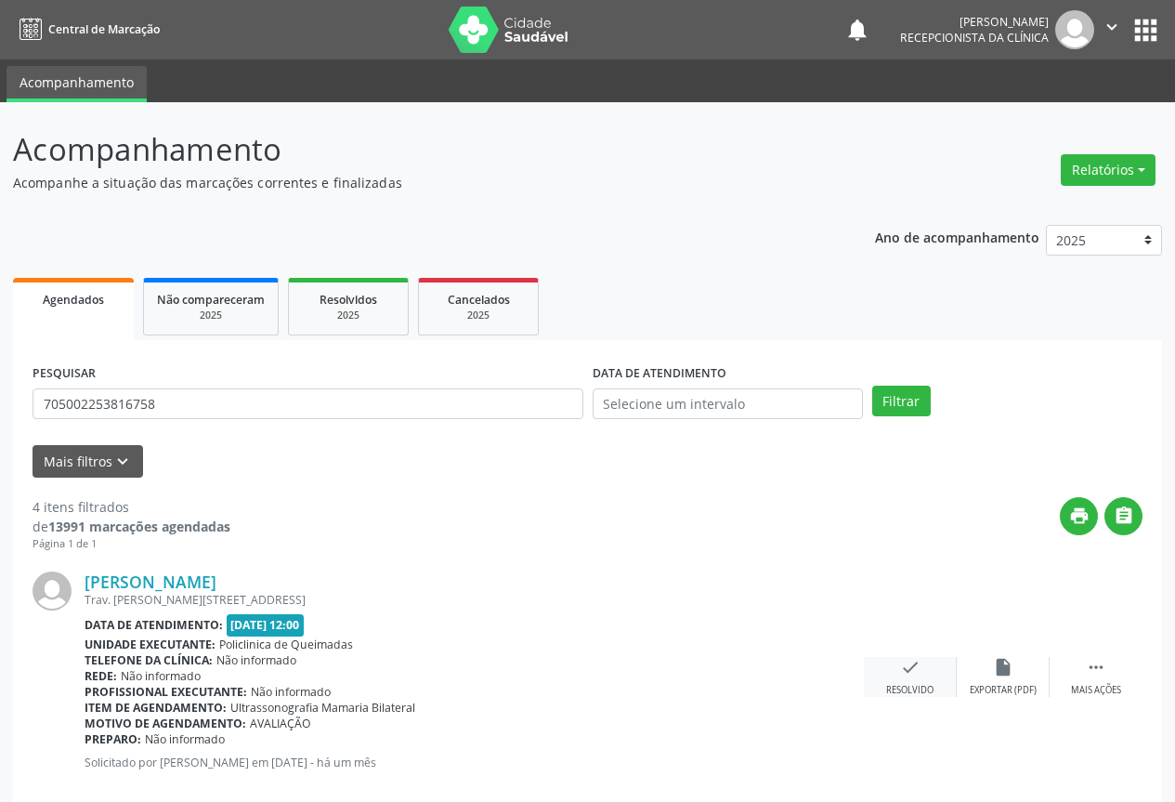
click at [904, 675] on icon "check" at bounding box center [910, 667] width 20 height 20
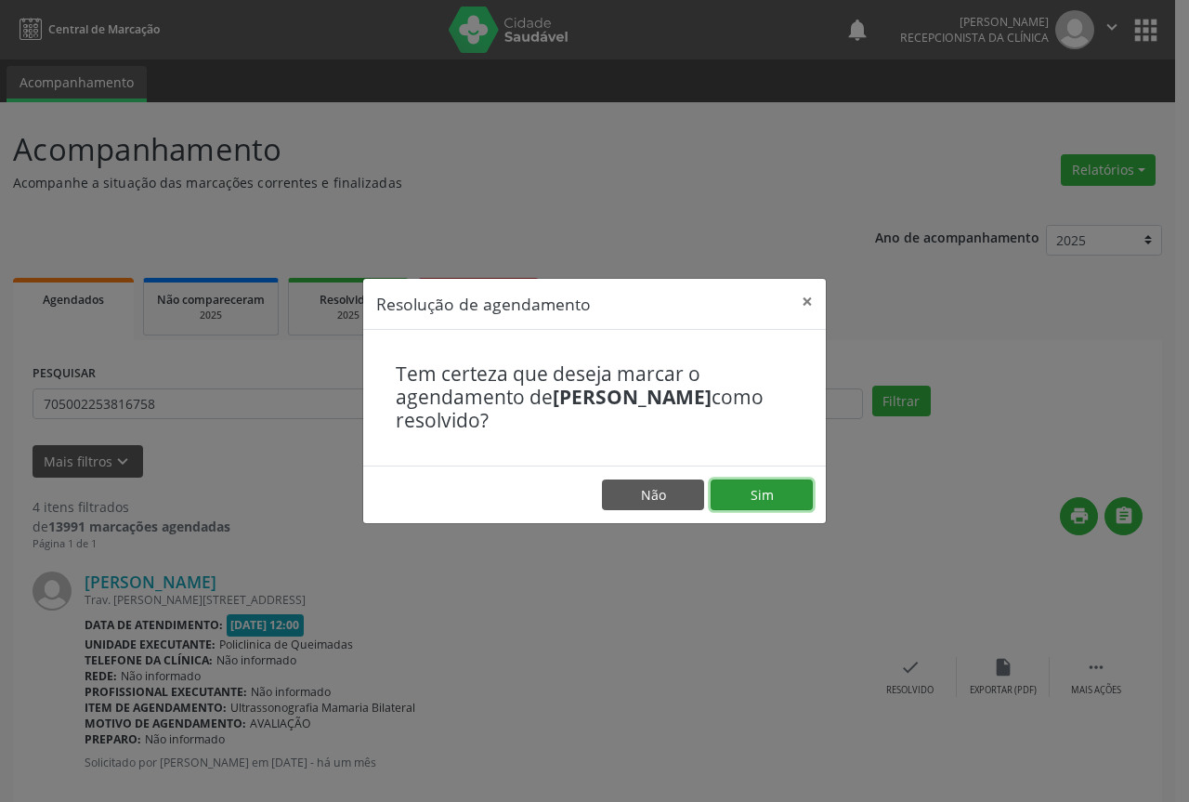
click at [769, 488] on button "Sim" at bounding box center [762, 495] width 102 height 32
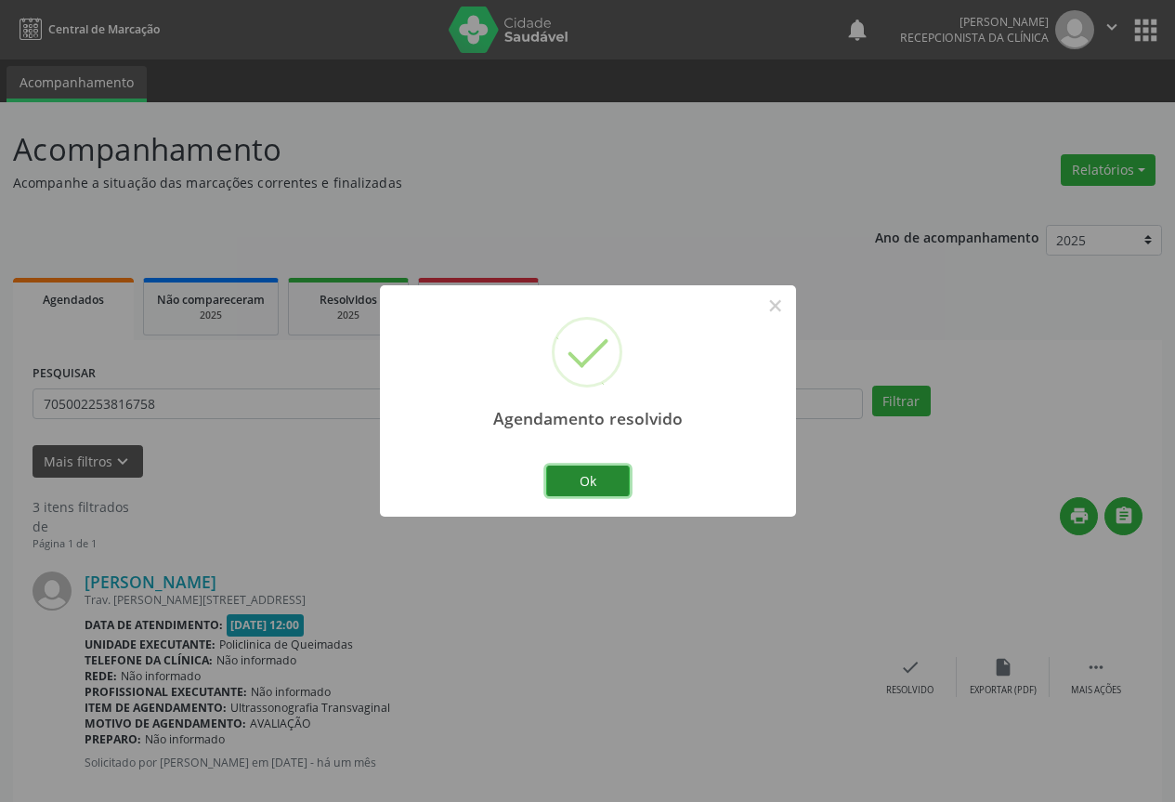
click at [611, 469] on button "Ok" at bounding box center [588, 481] width 84 height 32
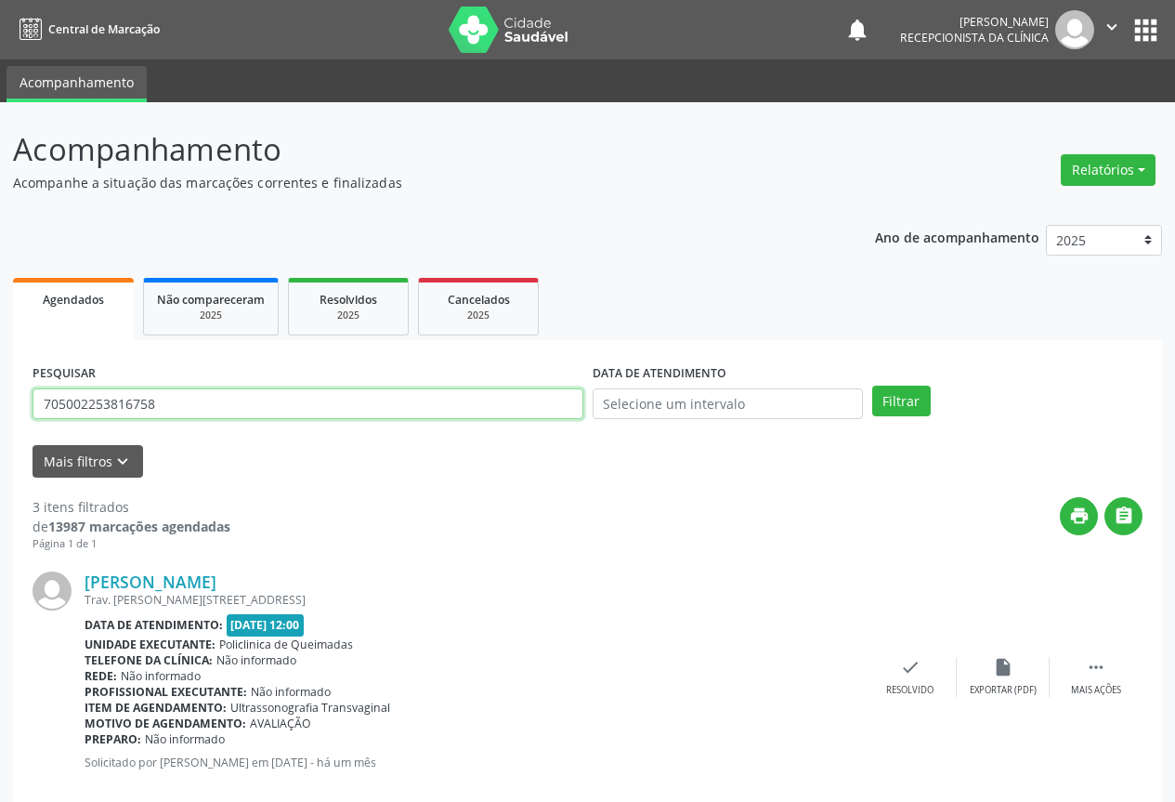
click at [414, 401] on input "705002253816758" at bounding box center [308, 404] width 551 height 32
click at [872, 386] on button "Filtrar" at bounding box center [901, 402] width 59 height 32
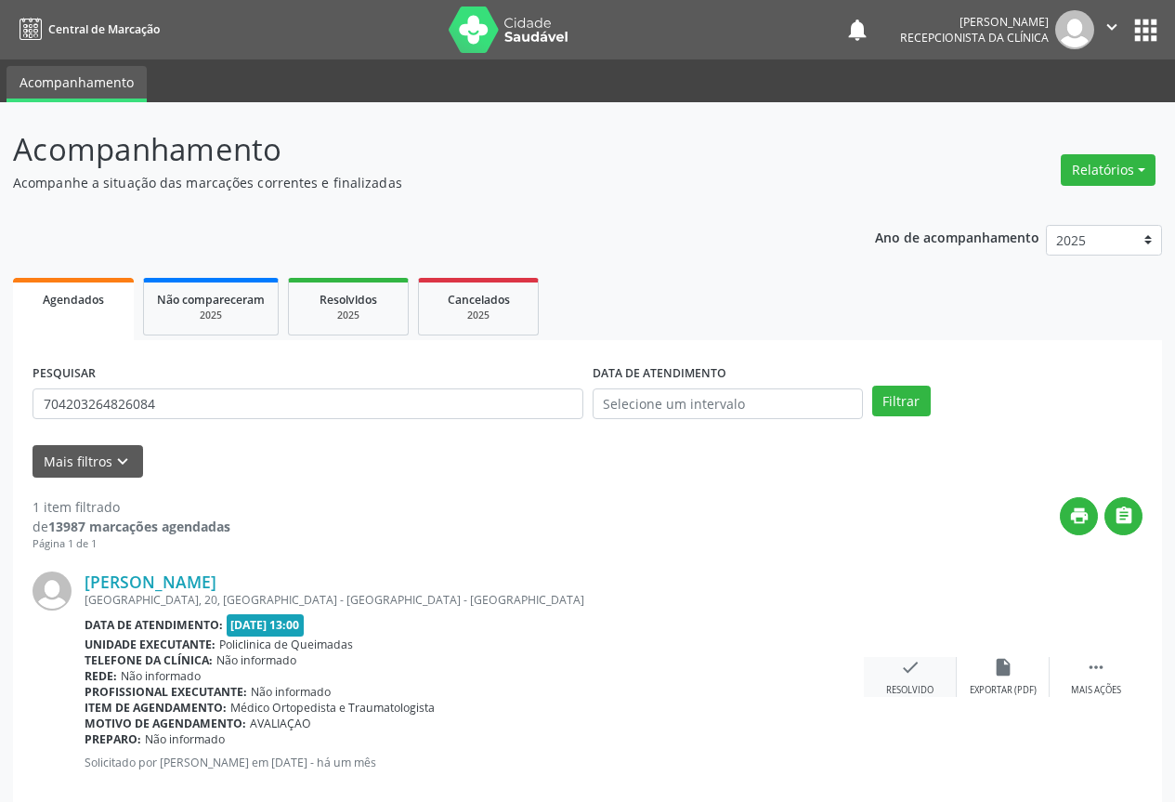
click at [906, 670] on icon "check" at bounding box center [910, 667] width 20 height 20
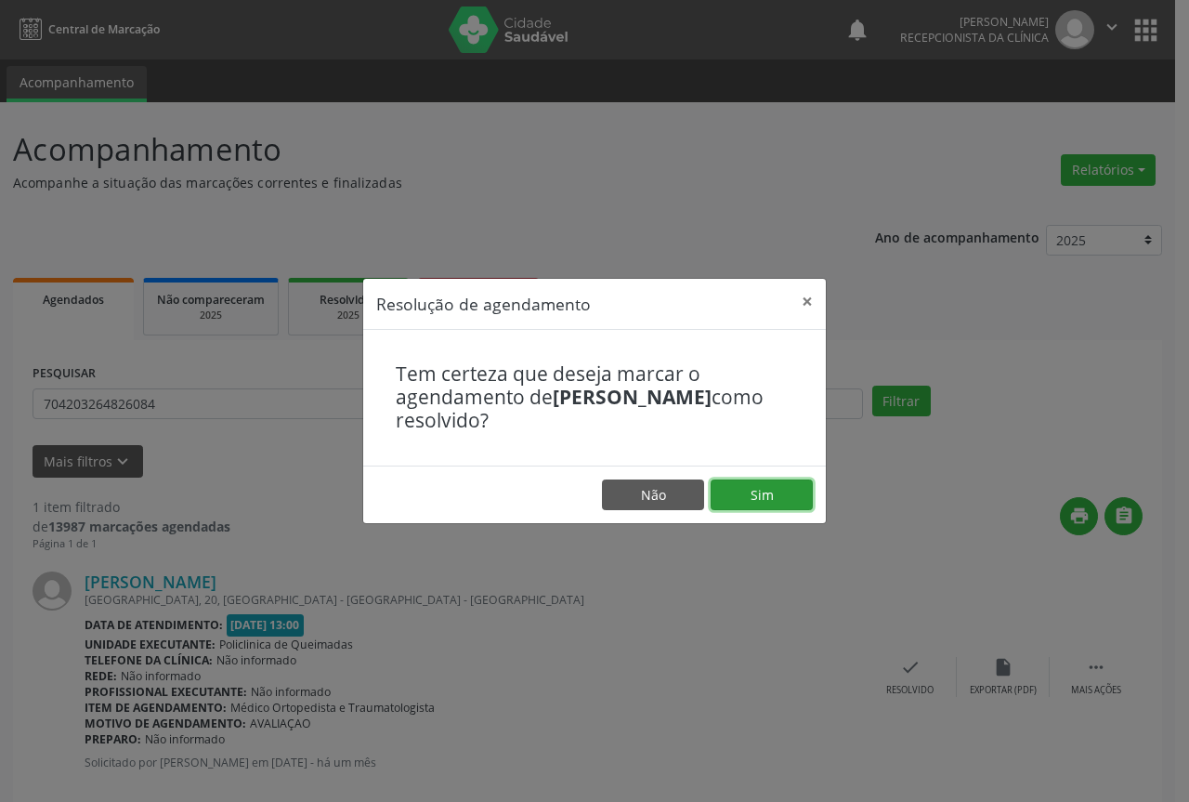
click at [786, 491] on button "Sim" at bounding box center [762, 495] width 102 height 32
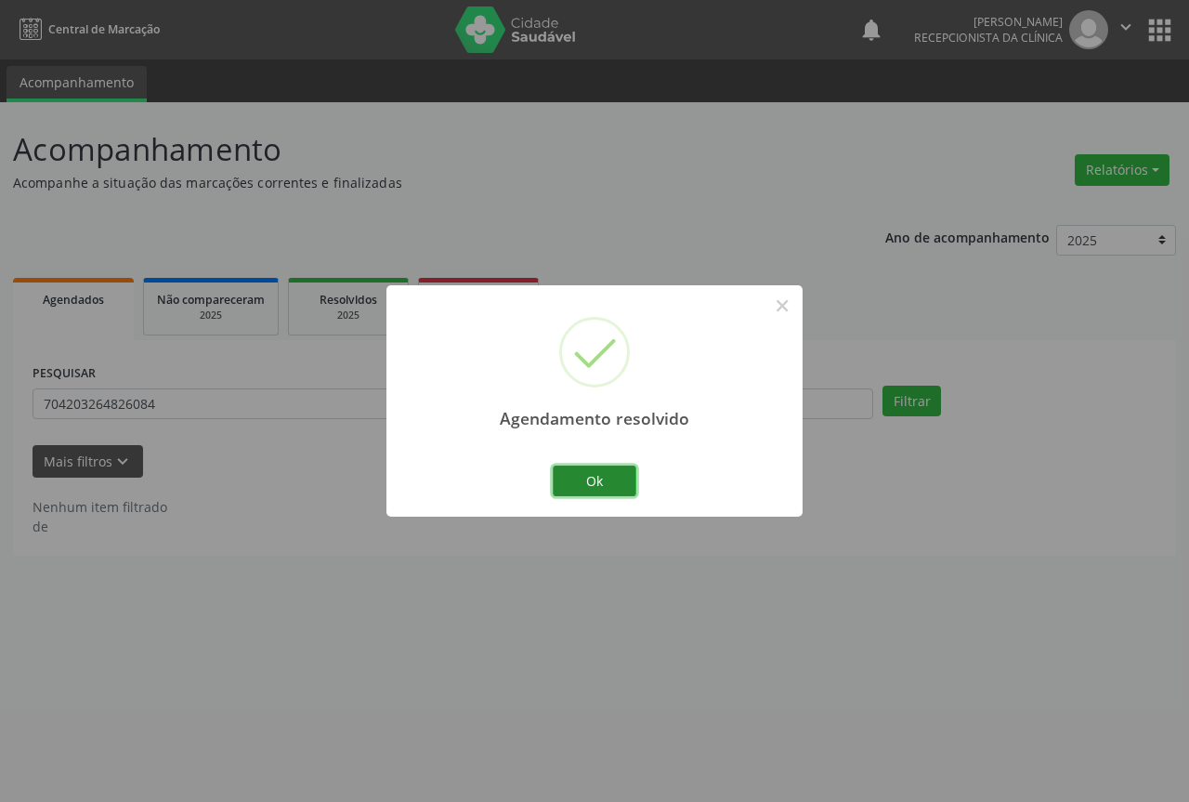
click at [583, 487] on button "Ok" at bounding box center [595, 481] width 84 height 32
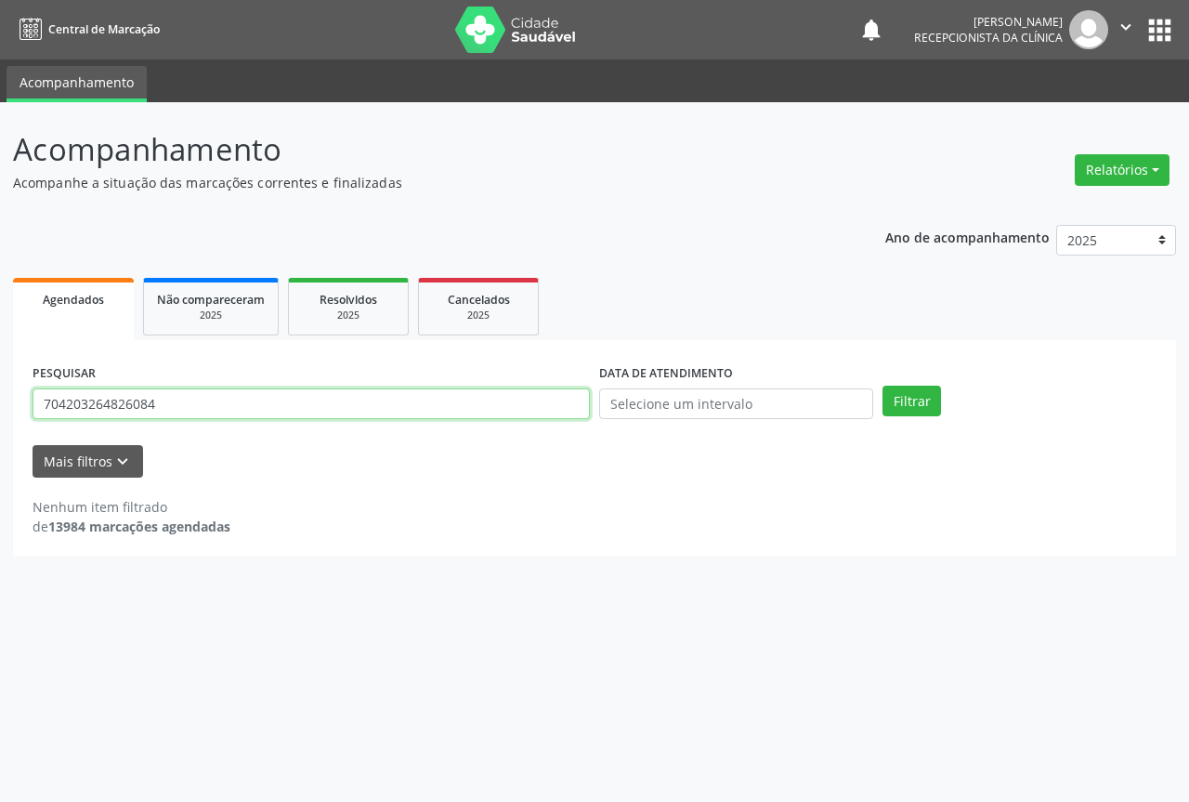
click at [507, 406] on input "704203264826084" at bounding box center [311, 404] width 557 height 32
click at [883, 386] on button "Filtrar" at bounding box center [912, 402] width 59 height 32
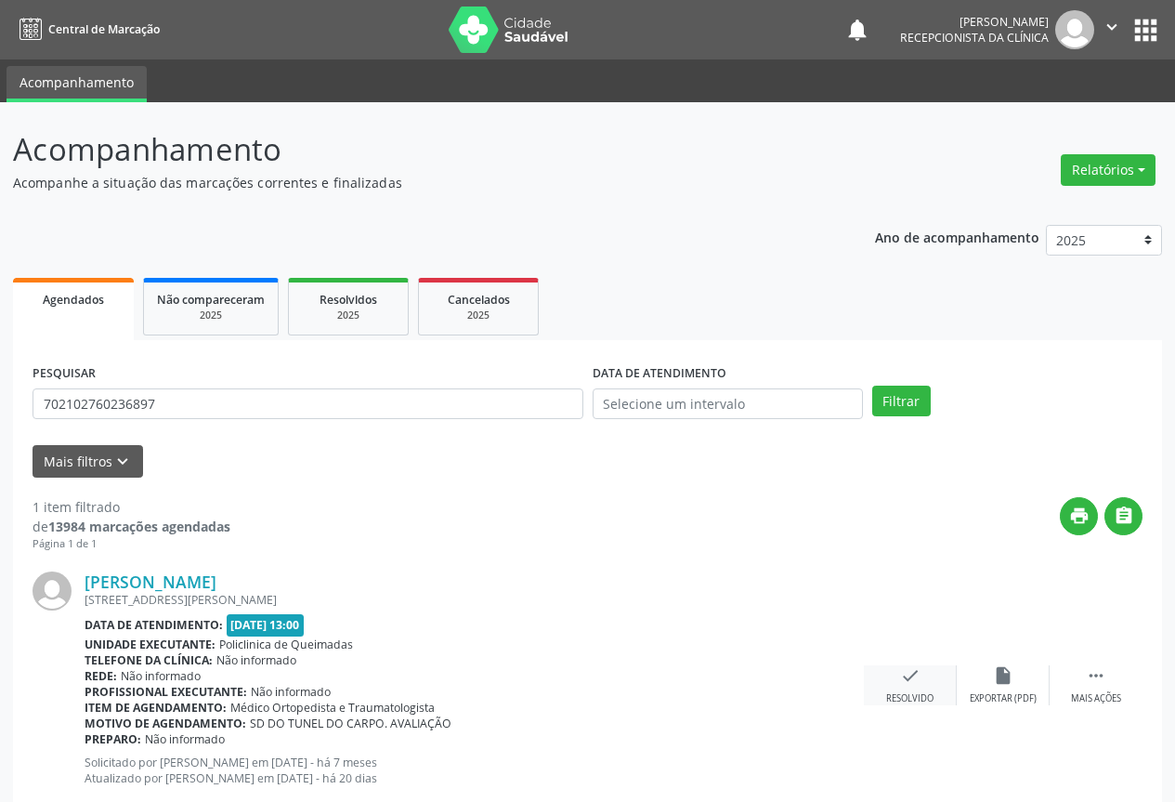
click at [913, 685] on icon "check" at bounding box center [910, 675] width 20 height 20
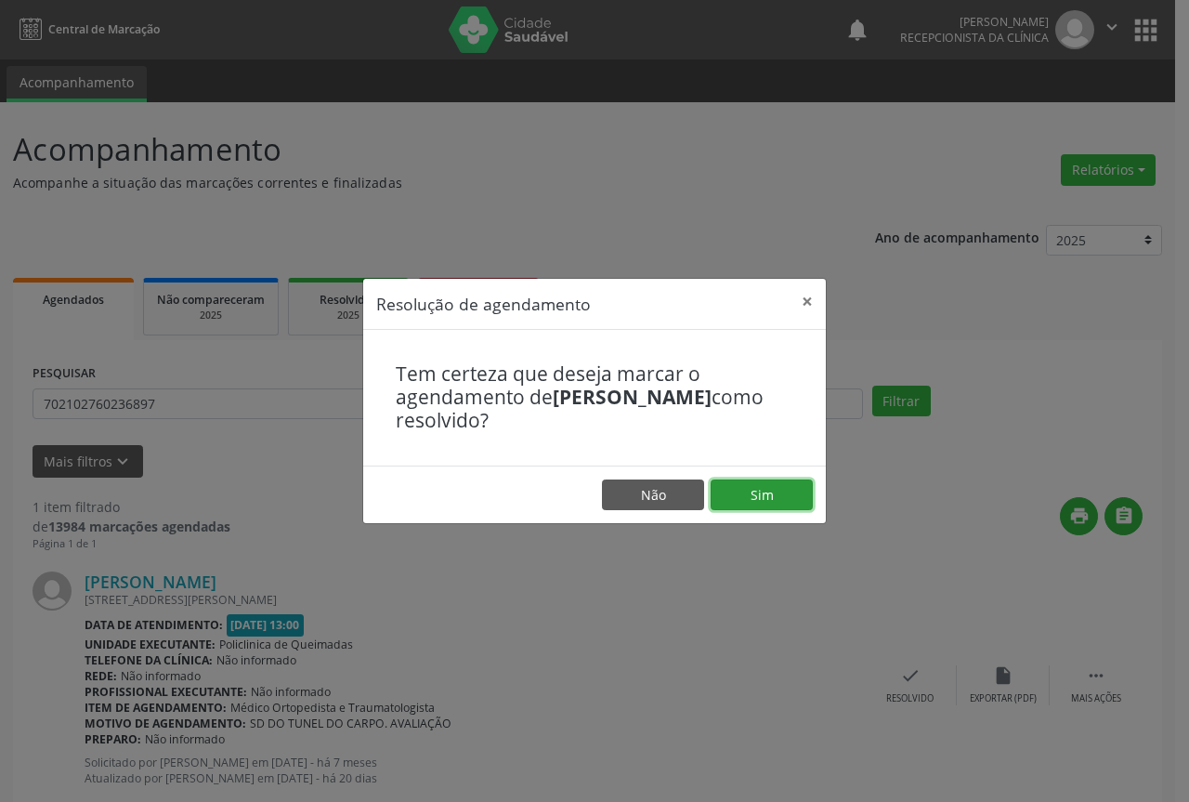
click at [785, 484] on button "Sim" at bounding box center [762, 495] width 102 height 32
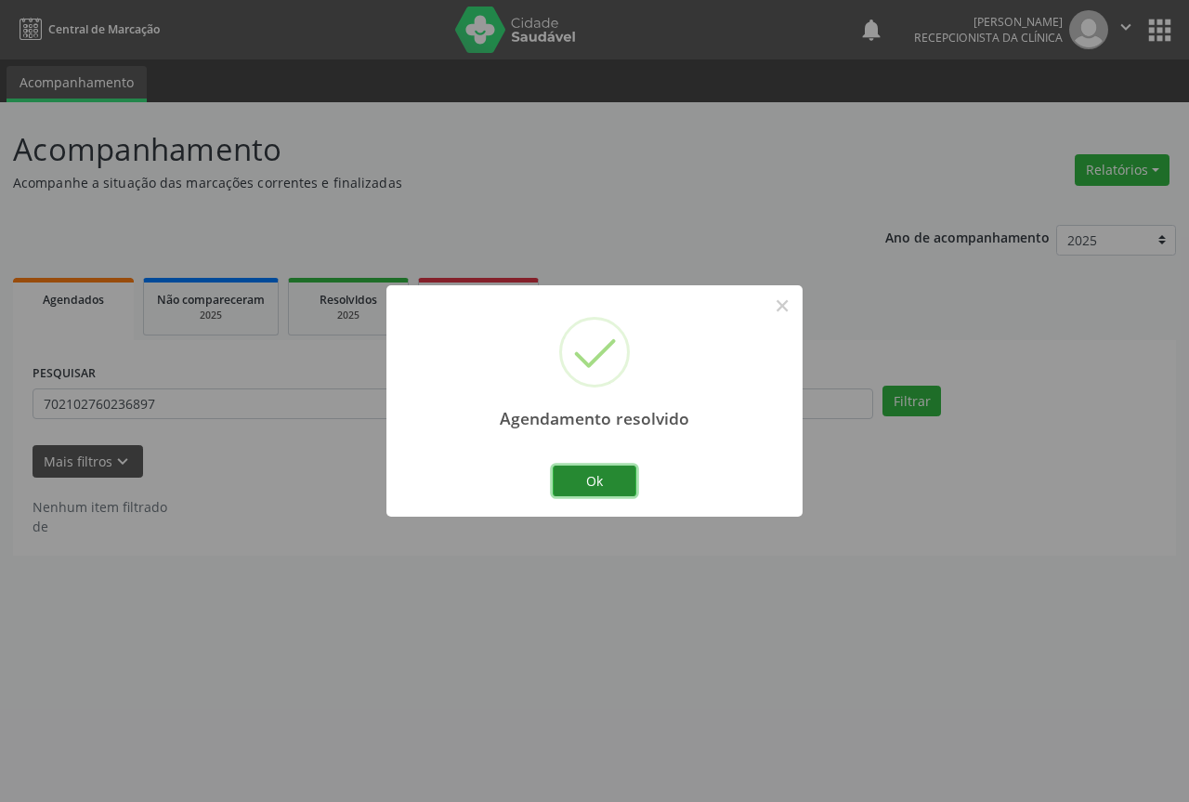
click at [625, 476] on button "Ok" at bounding box center [595, 481] width 84 height 32
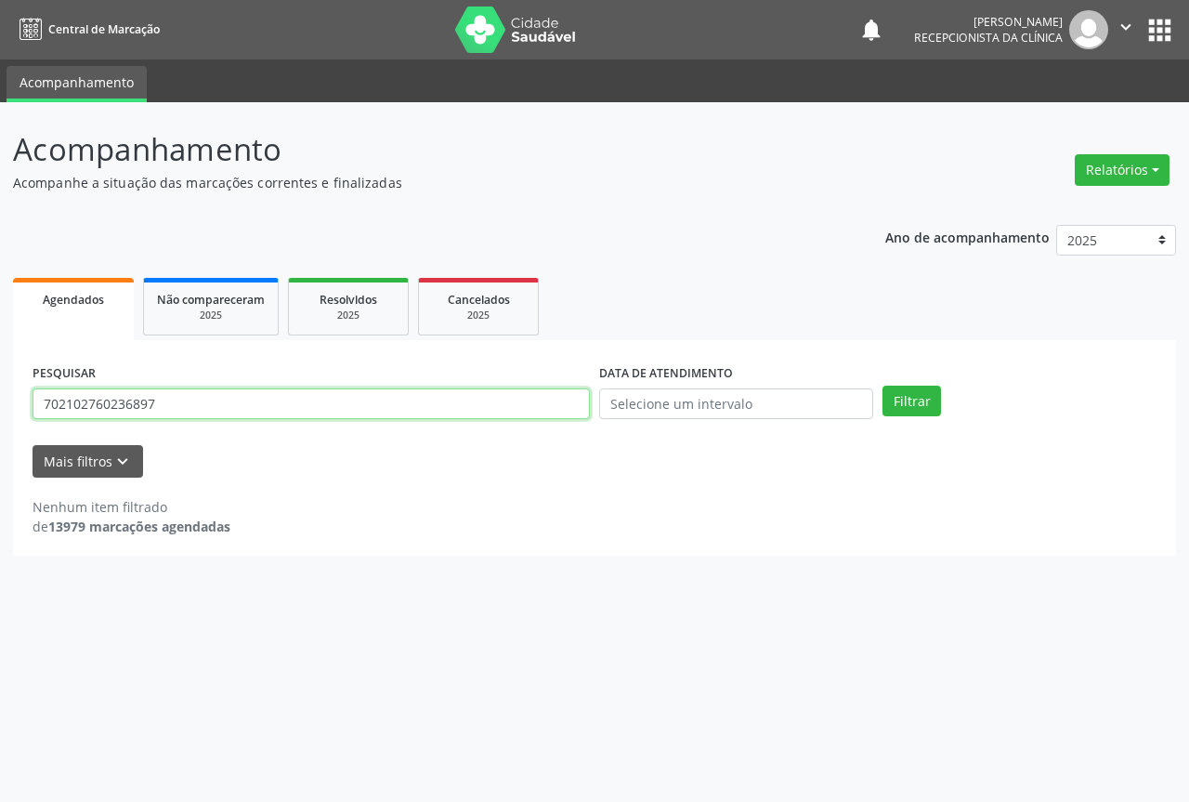
click at [487, 398] on input "702102760236897" at bounding box center [311, 404] width 557 height 32
click at [883, 386] on button "Filtrar" at bounding box center [912, 402] width 59 height 32
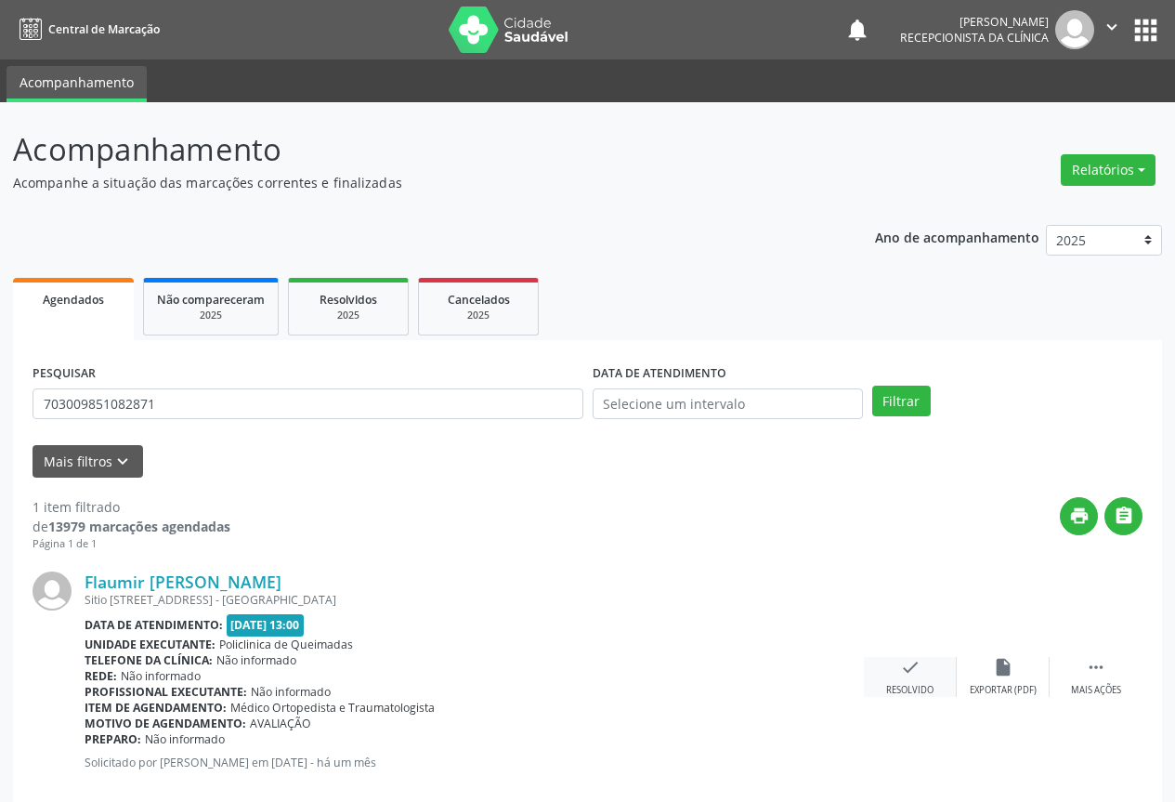
click at [911, 670] on icon "check" at bounding box center [910, 667] width 20 height 20
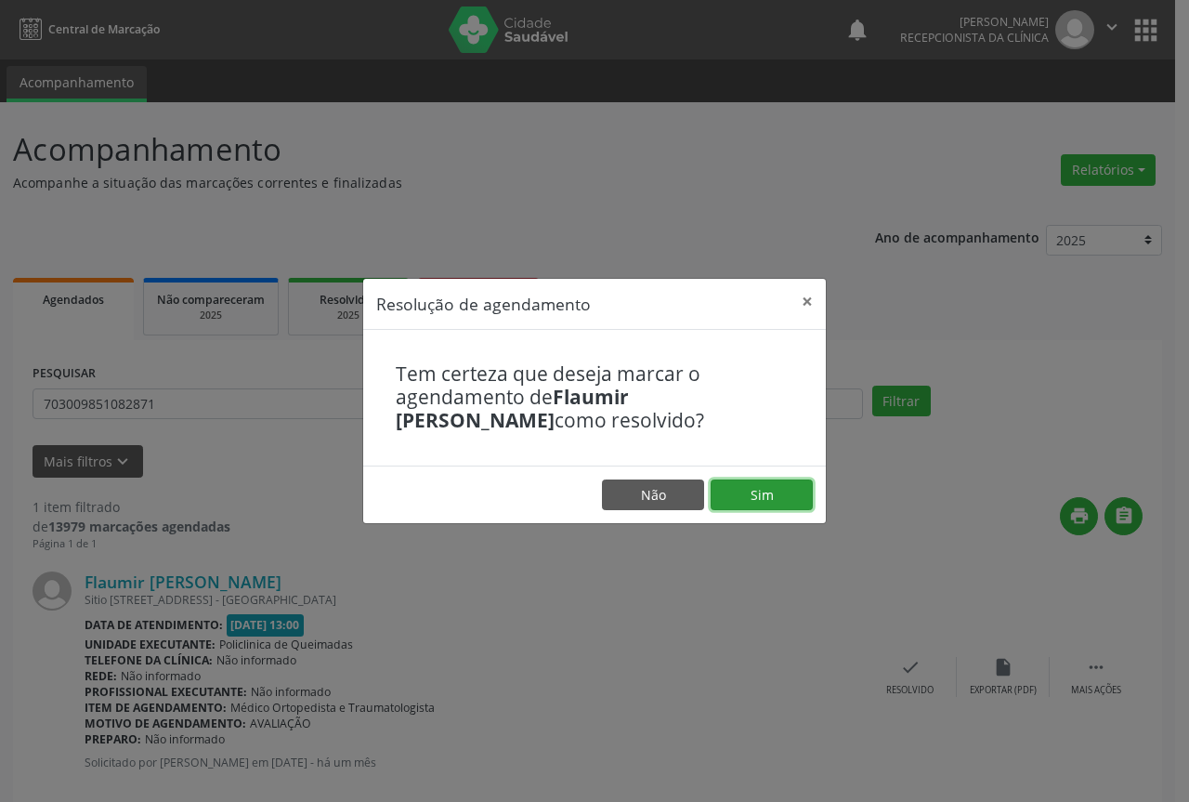
click at [729, 497] on button "Sim" at bounding box center [762, 495] width 102 height 32
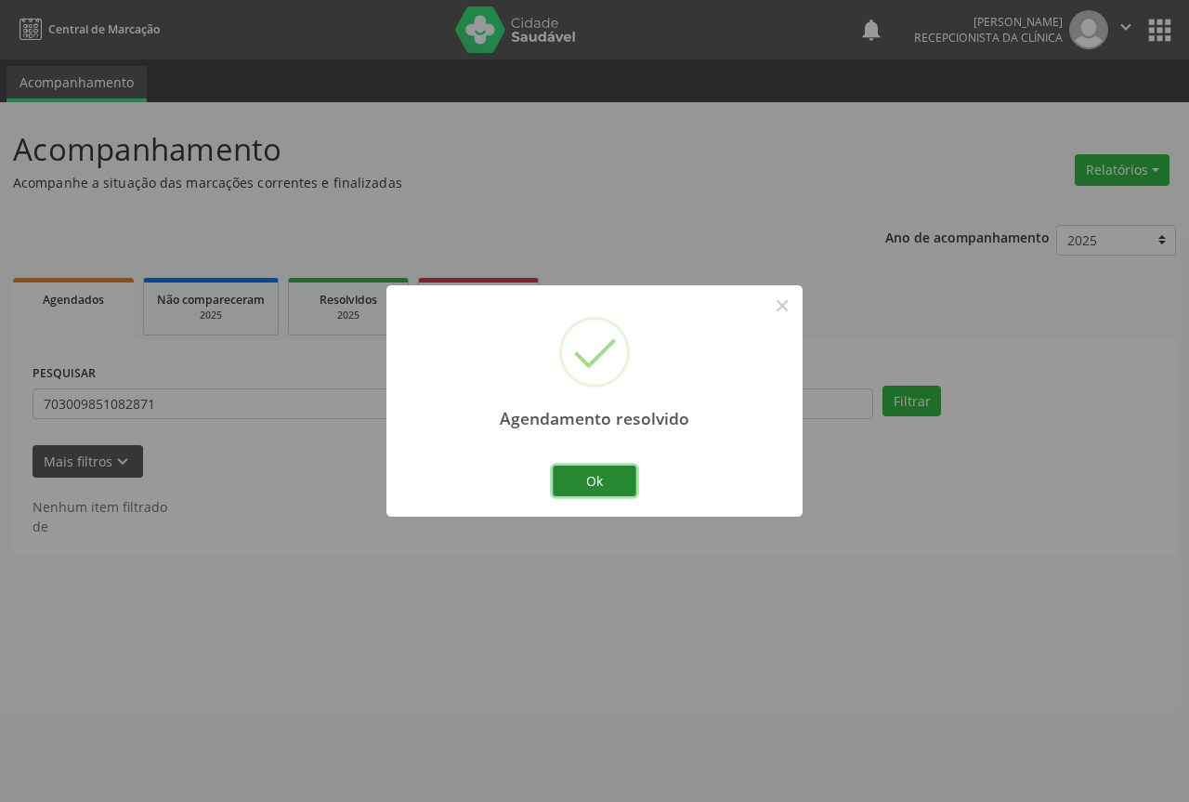
click at [613, 487] on button "Ok" at bounding box center [595, 481] width 84 height 32
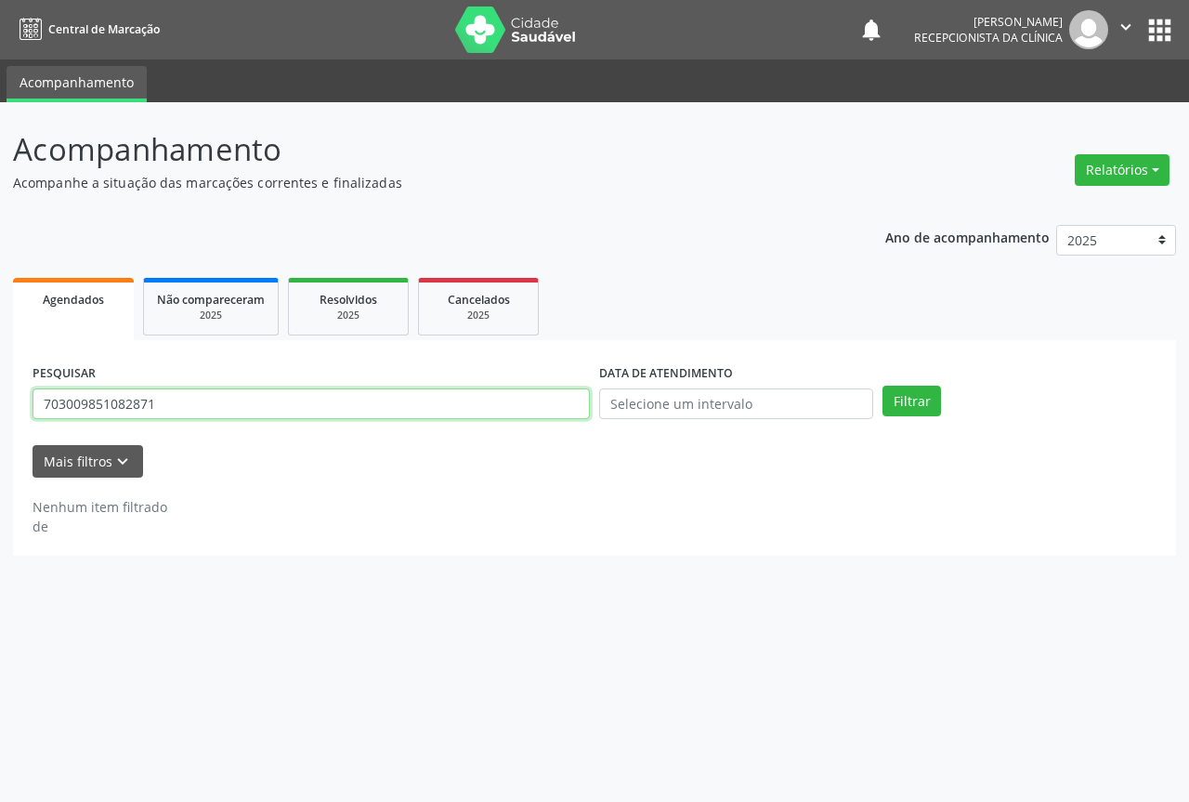
click at [544, 405] on input "703009851082871" at bounding box center [311, 404] width 557 height 32
click at [883, 386] on button "Filtrar" at bounding box center [912, 402] width 59 height 32
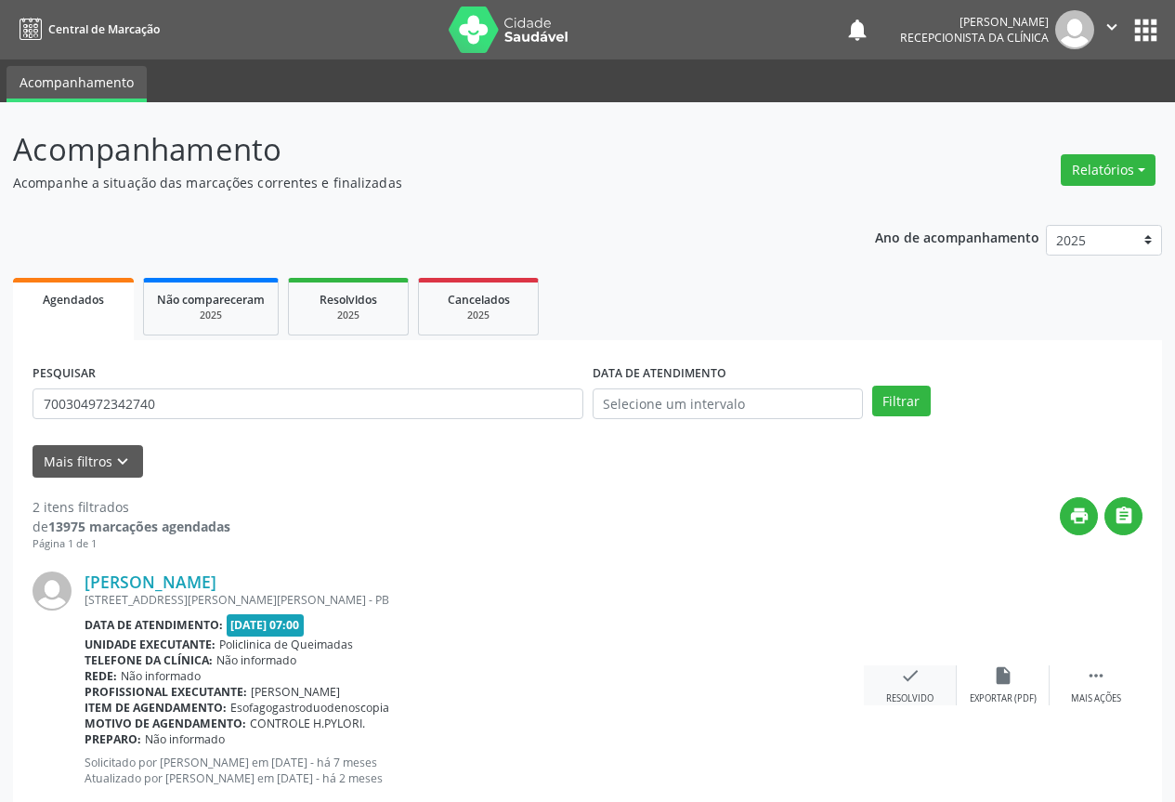
click at [909, 686] on div "check Resolvido" at bounding box center [910, 685] width 93 height 40
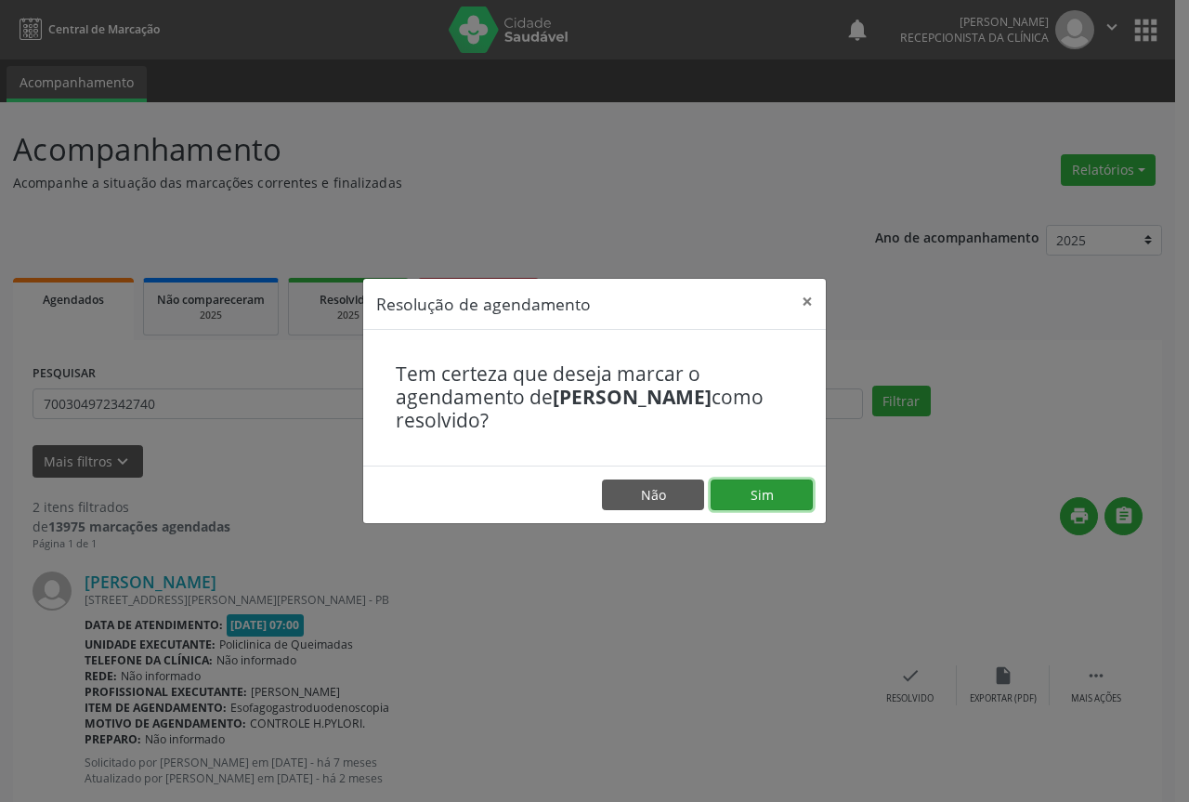
click at [784, 481] on button "Sim" at bounding box center [762, 495] width 102 height 32
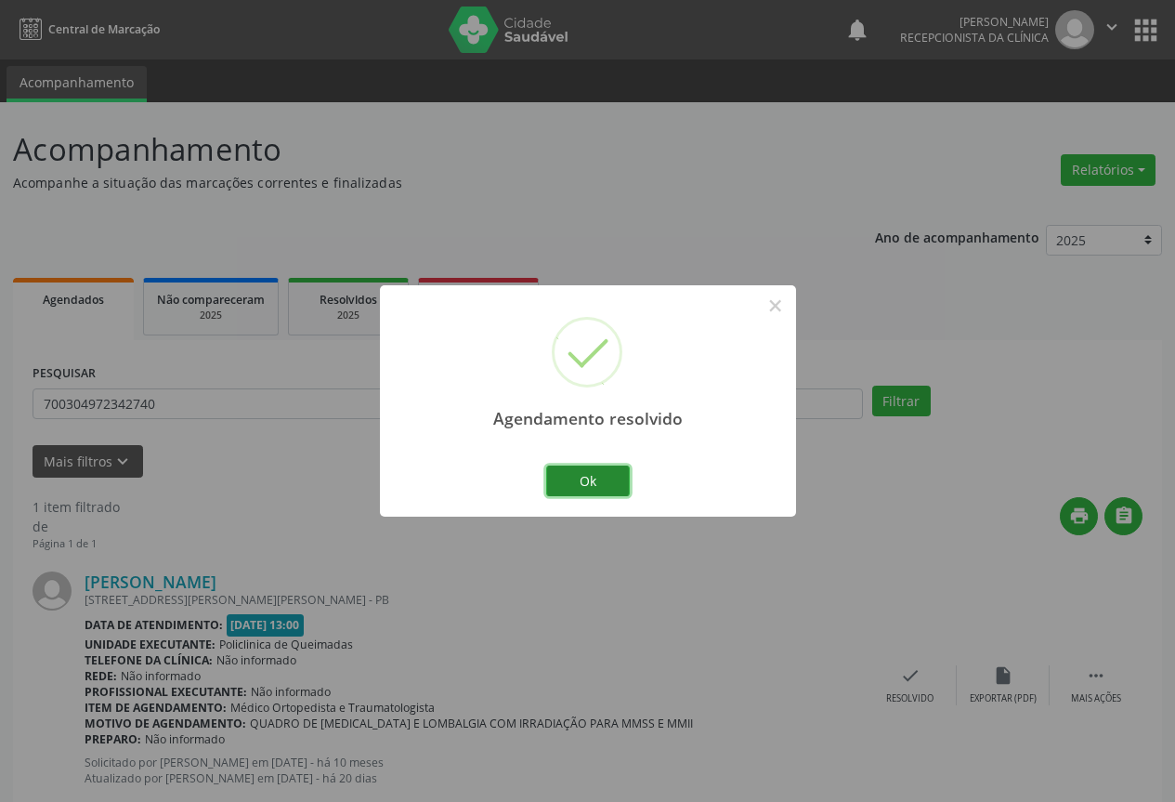
click at [582, 477] on button "Ok" at bounding box center [588, 481] width 84 height 32
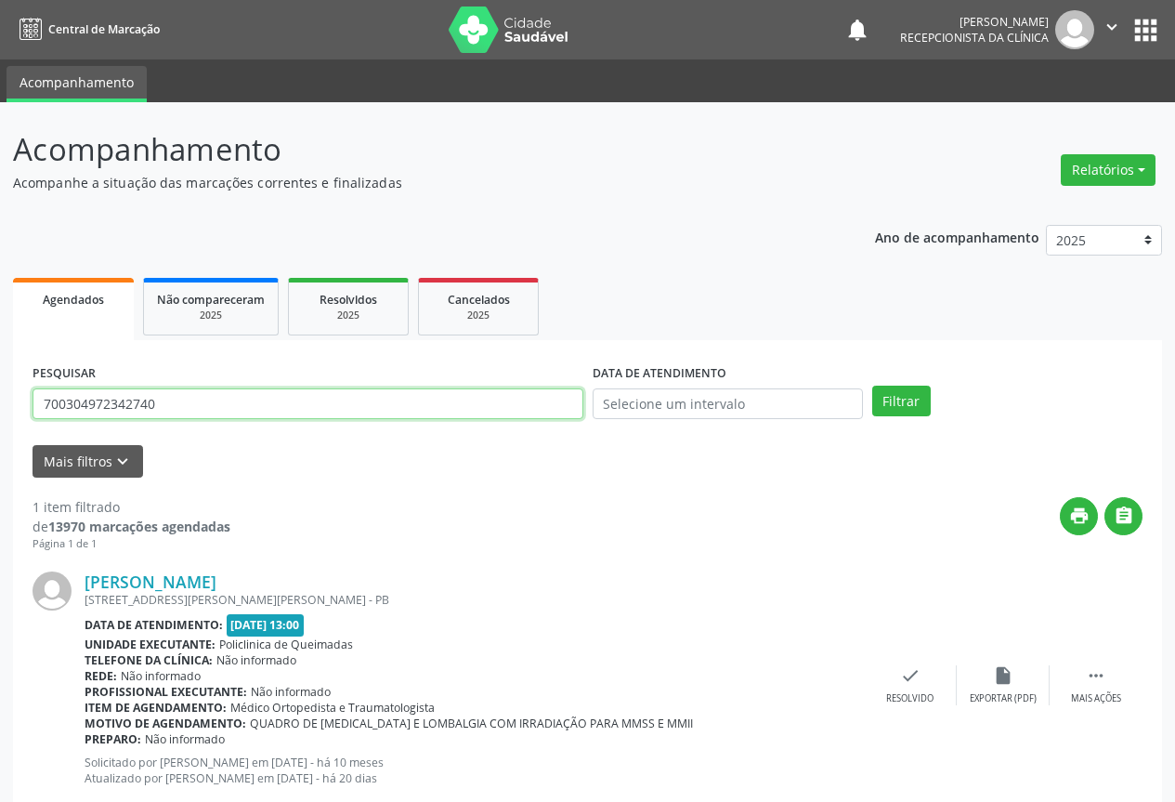
click at [465, 408] on input "700304972342740" at bounding box center [308, 404] width 551 height 32
click at [872, 386] on button "Filtrar" at bounding box center [901, 402] width 59 height 32
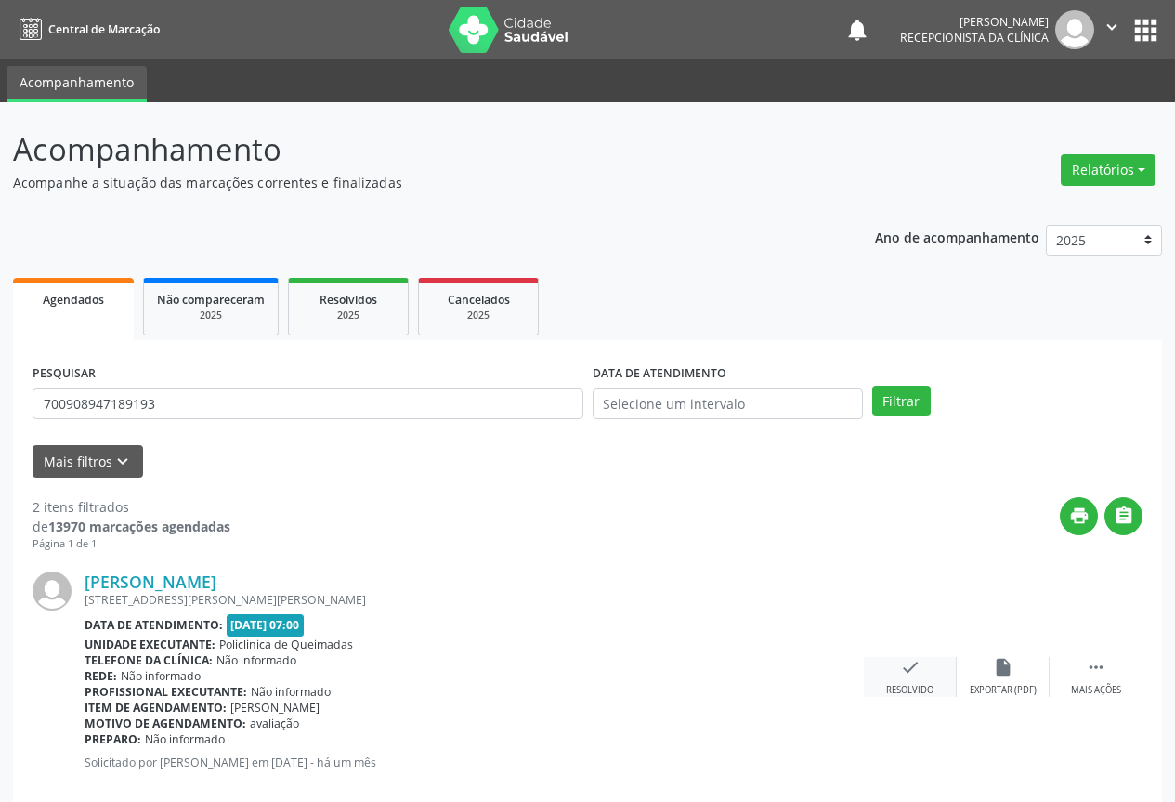
click at [916, 674] on icon "check" at bounding box center [910, 667] width 20 height 20
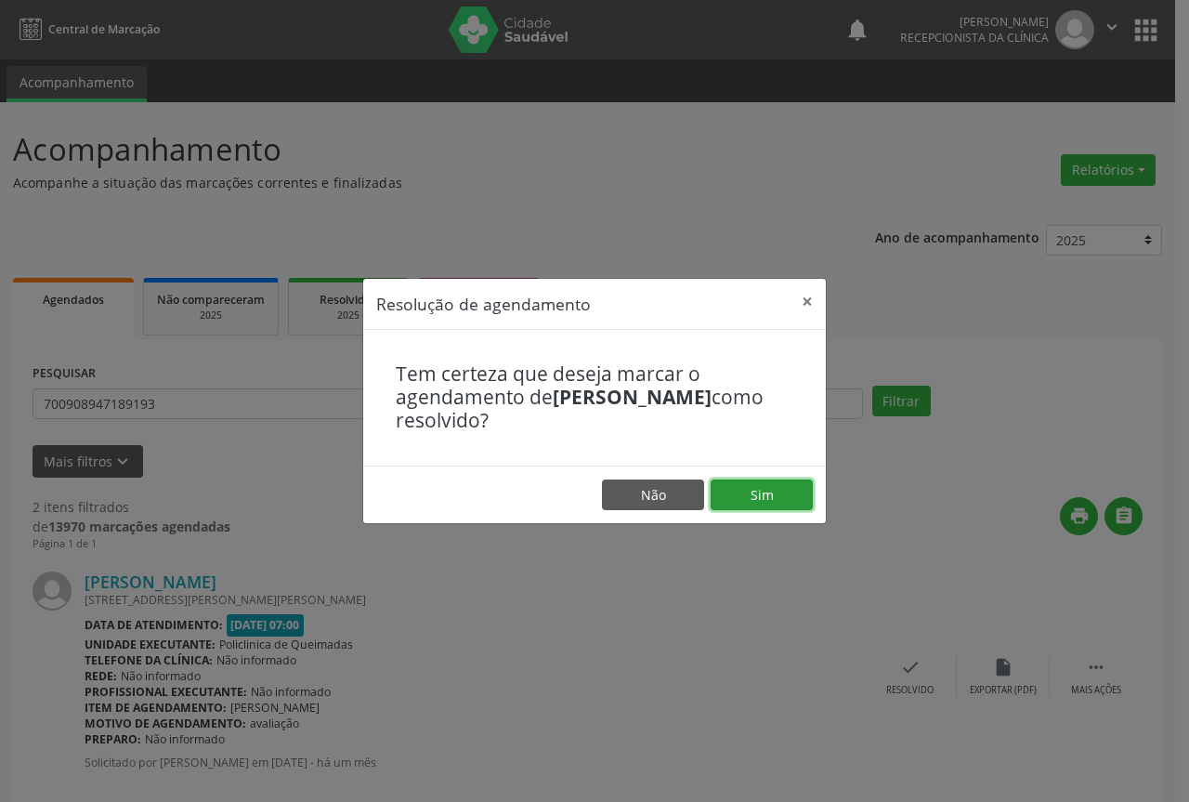
click at [754, 493] on button "Sim" at bounding box center [762, 495] width 102 height 32
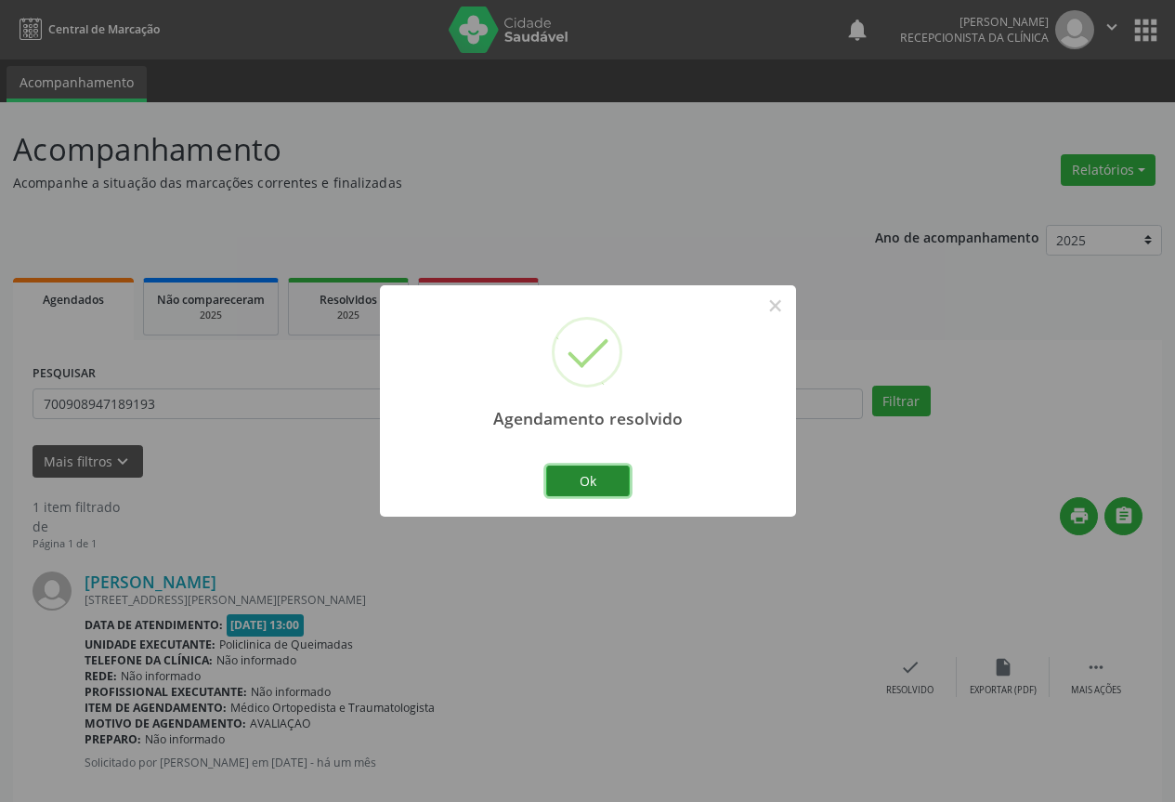
click at [590, 473] on button "Ok" at bounding box center [588, 481] width 84 height 32
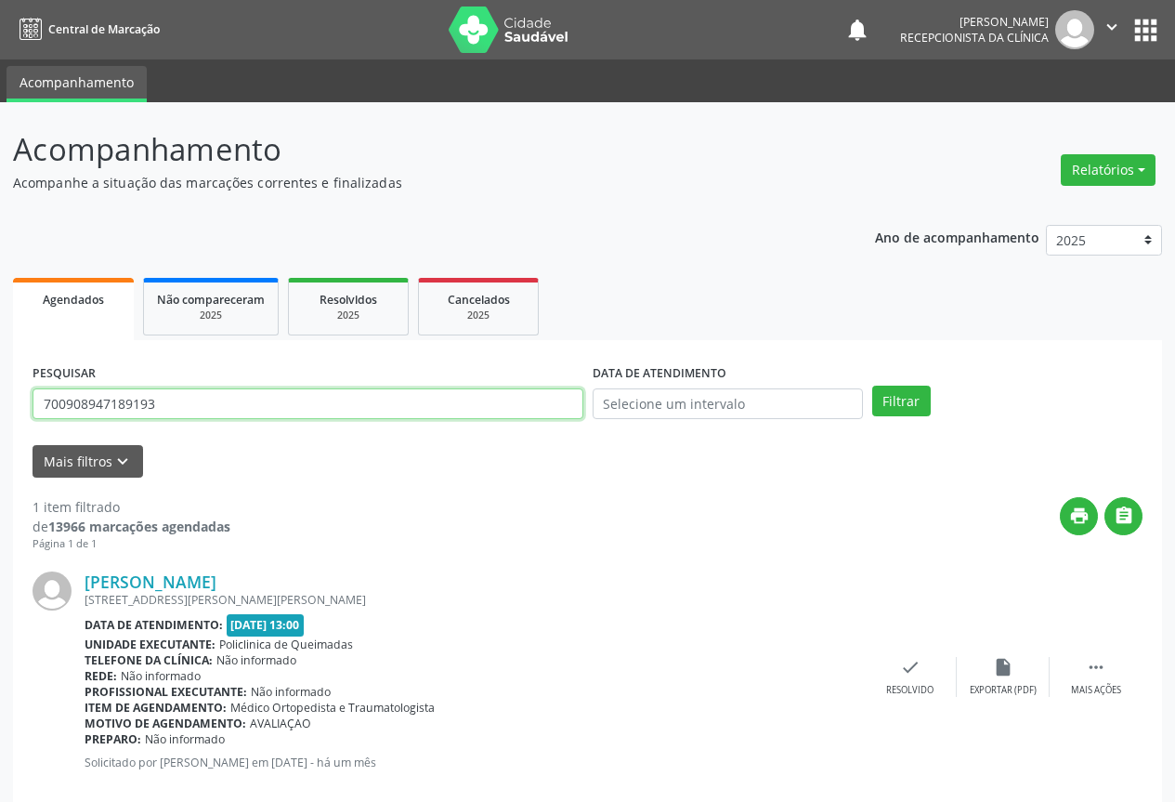
click at [365, 410] on input "700908947189193" at bounding box center [308, 404] width 551 height 32
click at [872, 386] on button "Filtrar" at bounding box center [901, 402] width 59 height 32
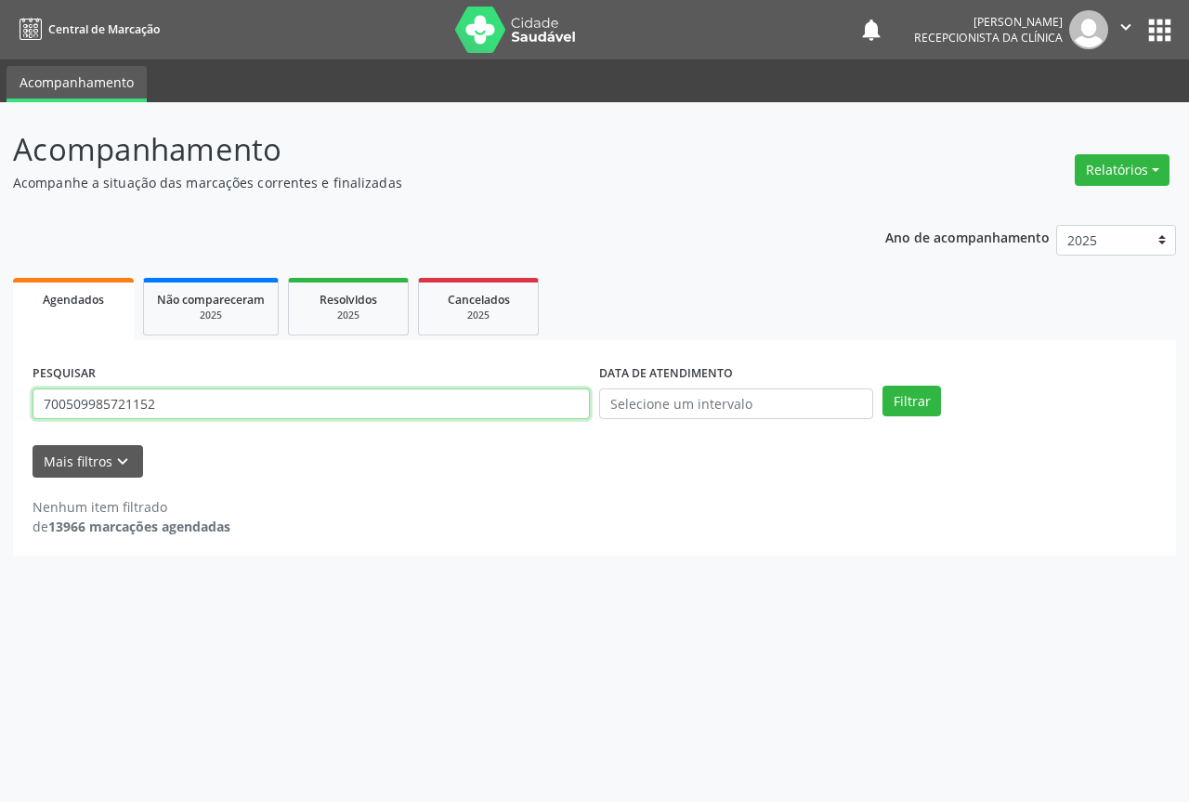
click at [257, 400] on input "700509985721152" at bounding box center [311, 404] width 557 height 32
drag, startPoint x: 257, startPoint y: 400, endPoint x: 216, endPoint y: 417, distance: 44.5
click at [246, 406] on input "700509985721152" at bounding box center [311, 404] width 557 height 32
click at [883, 386] on button "Filtrar" at bounding box center [912, 402] width 59 height 32
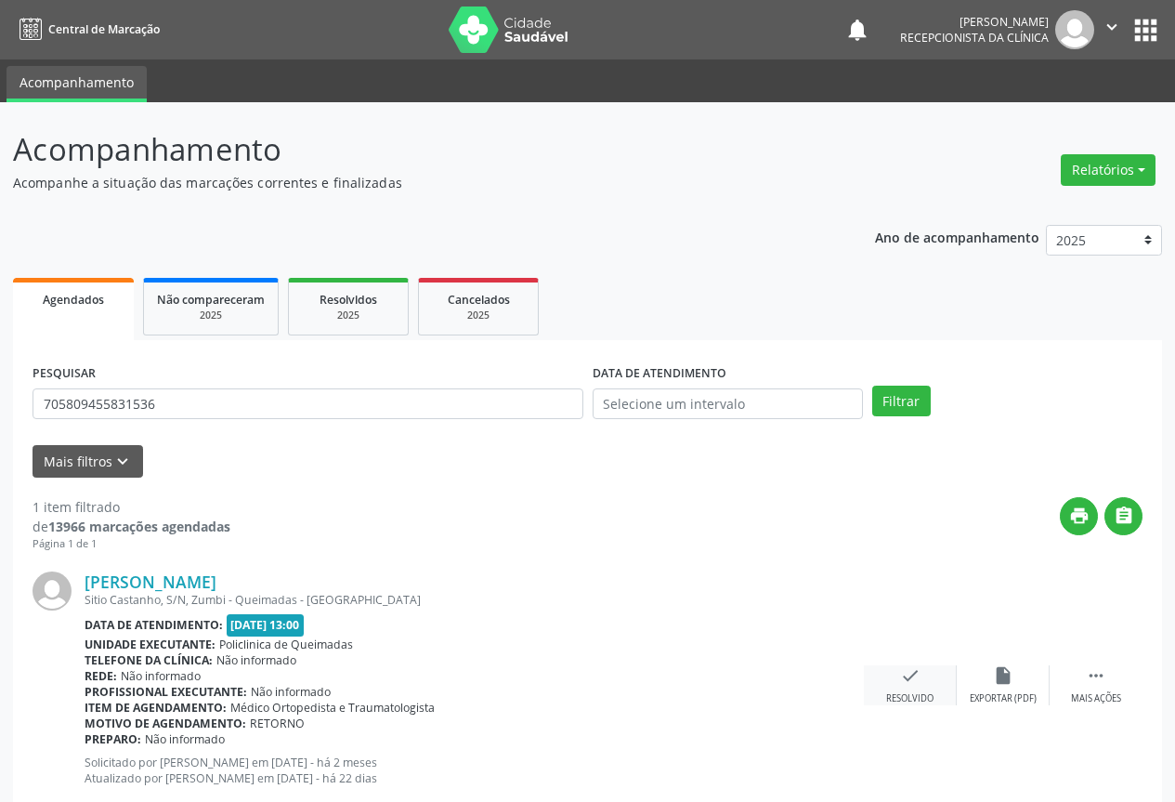
click at [911, 679] on icon "check" at bounding box center [910, 675] width 20 height 20
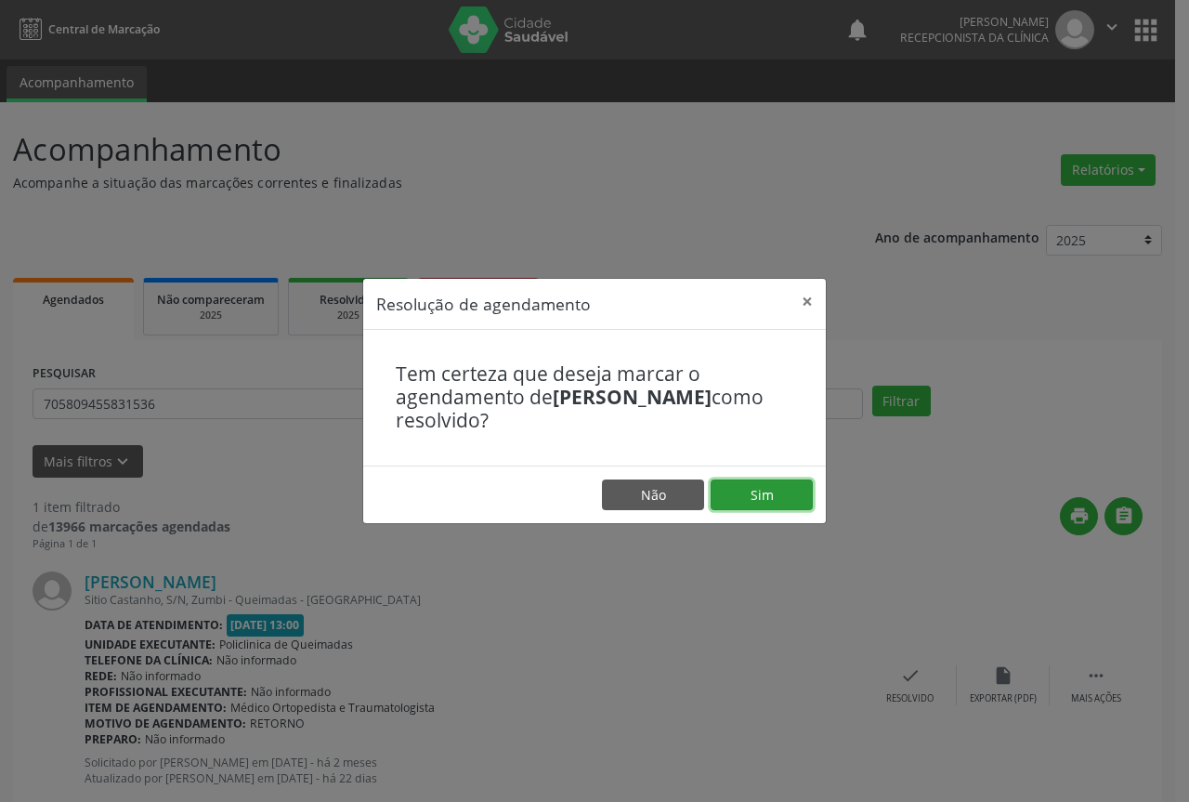
click at [784, 503] on button "Sim" at bounding box center [762, 495] width 102 height 32
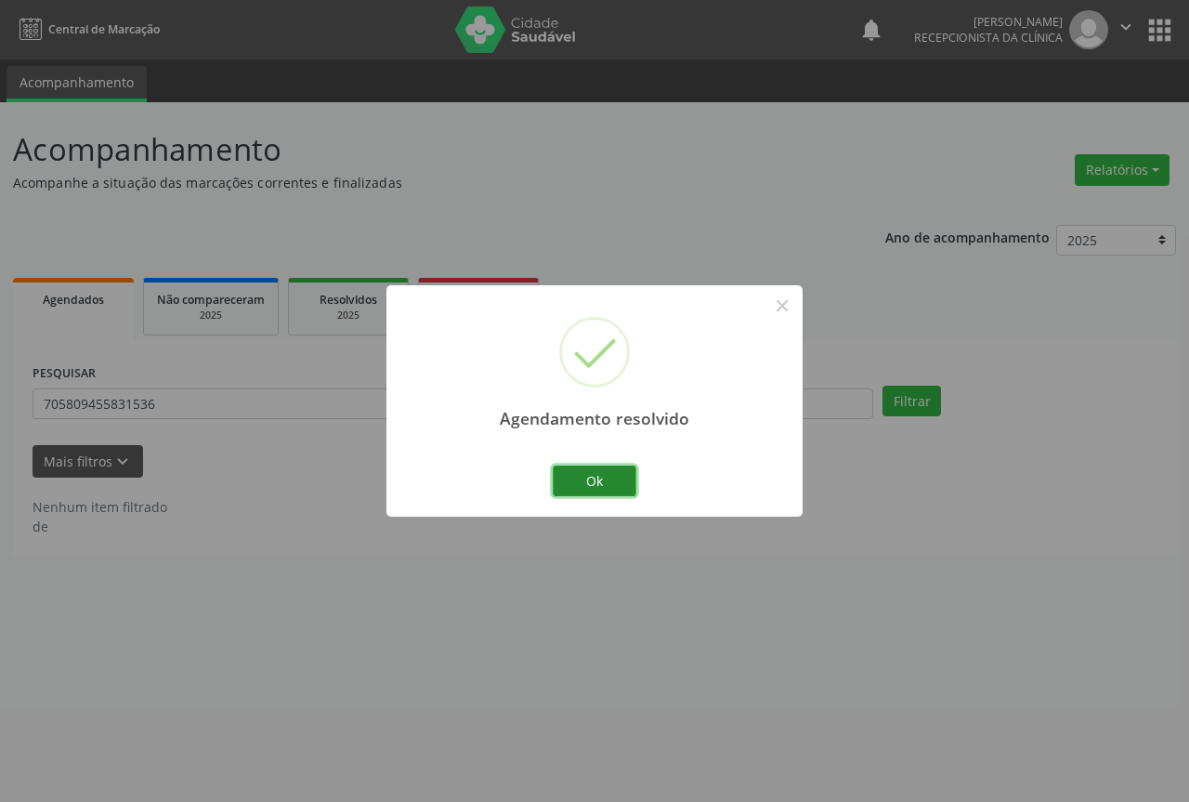
click at [591, 476] on button "Ok" at bounding box center [595, 481] width 84 height 32
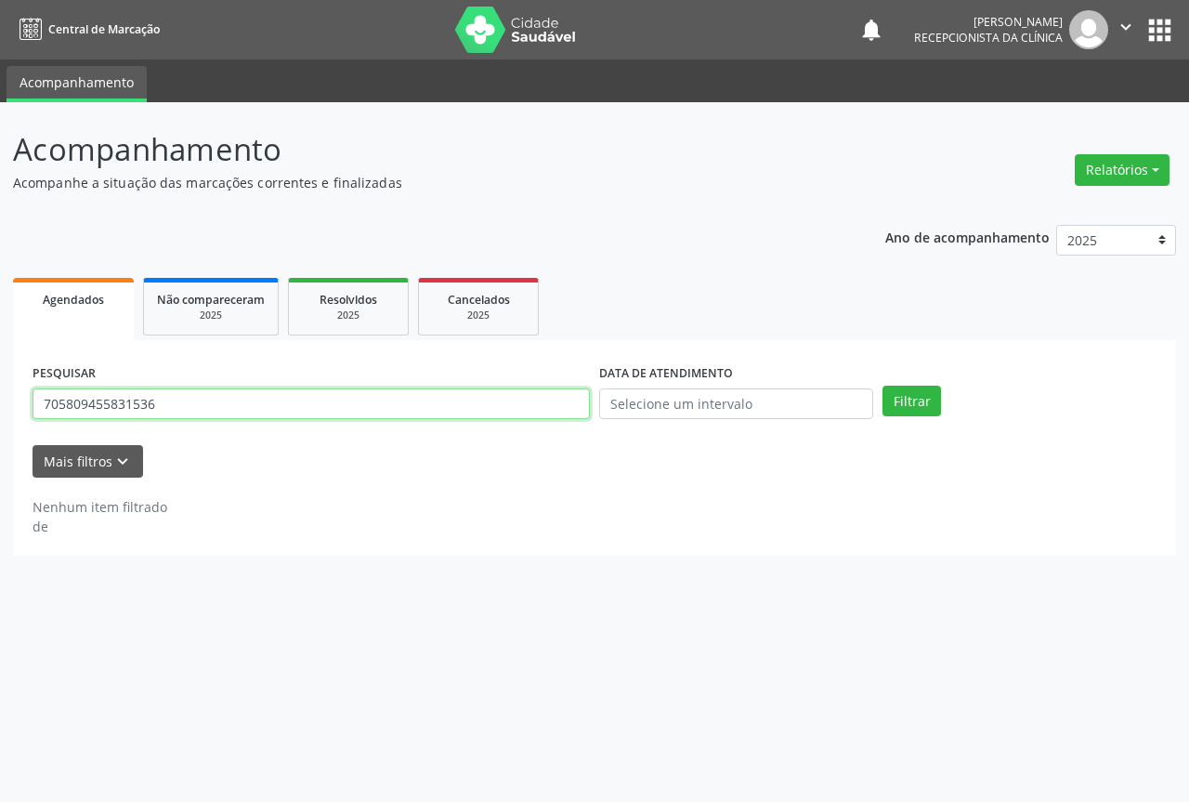
click at [543, 411] on input "705809455831536" at bounding box center [311, 404] width 557 height 32
click at [883, 386] on button "Filtrar" at bounding box center [912, 402] width 59 height 32
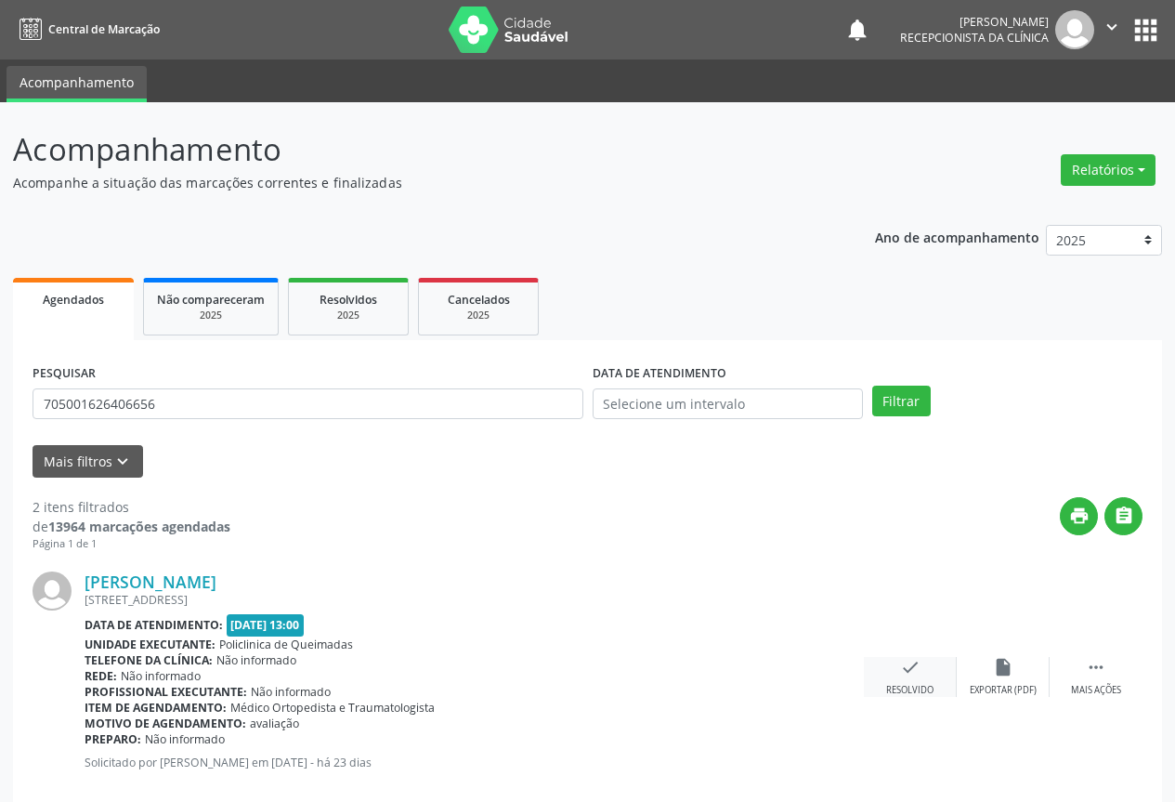
click at [903, 680] on div "check Resolvido" at bounding box center [910, 677] width 93 height 40
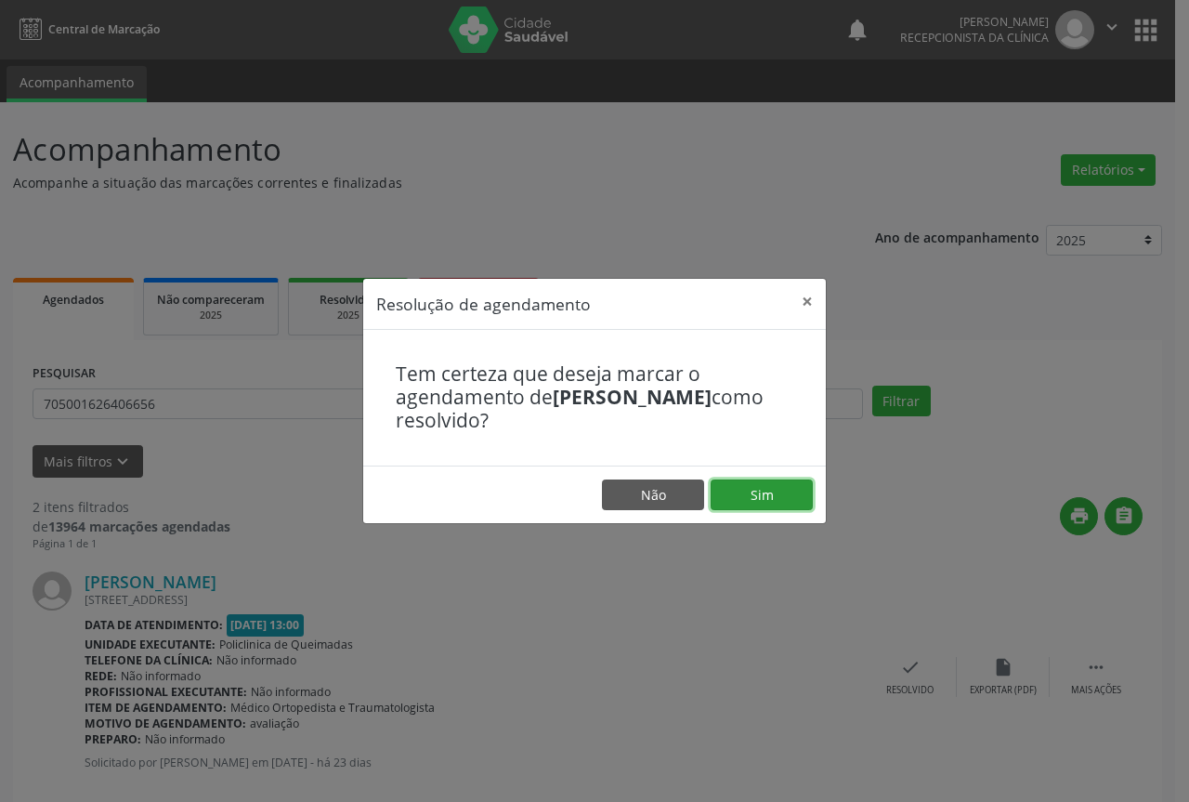
click at [786, 495] on button "Sim" at bounding box center [762, 495] width 102 height 32
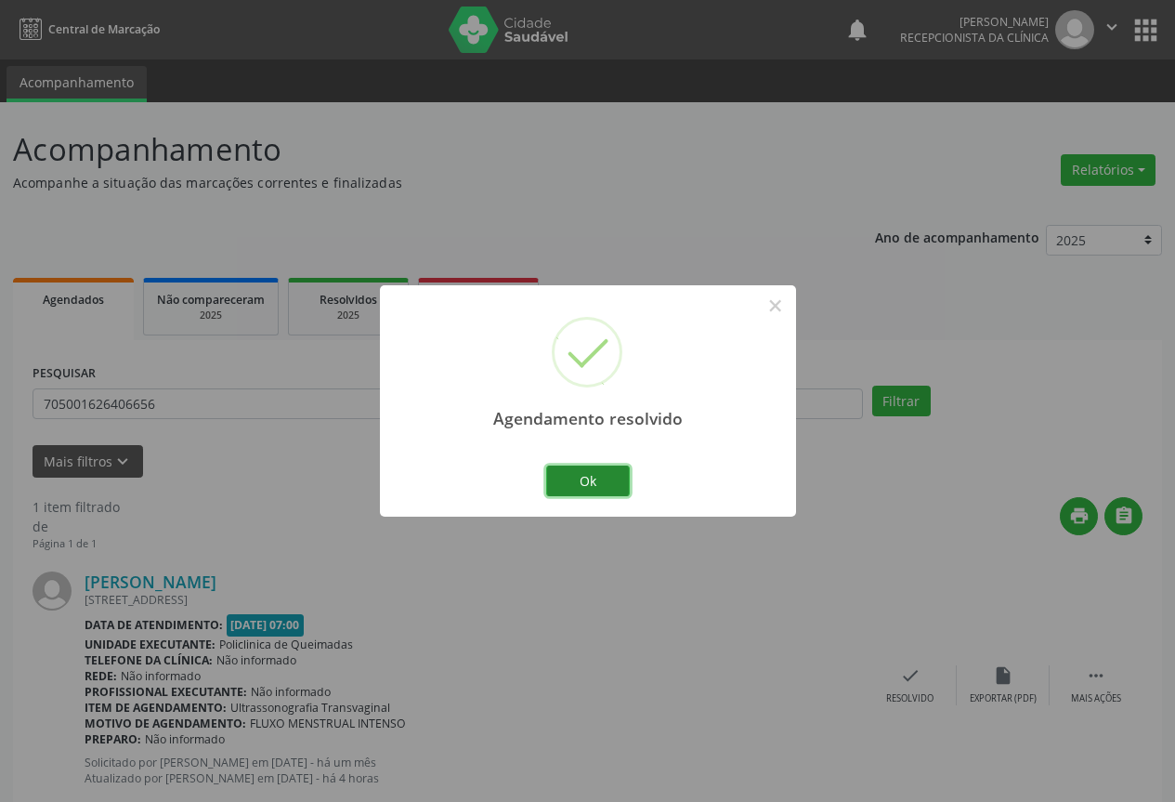
click at [609, 473] on button "Ok" at bounding box center [588, 481] width 84 height 32
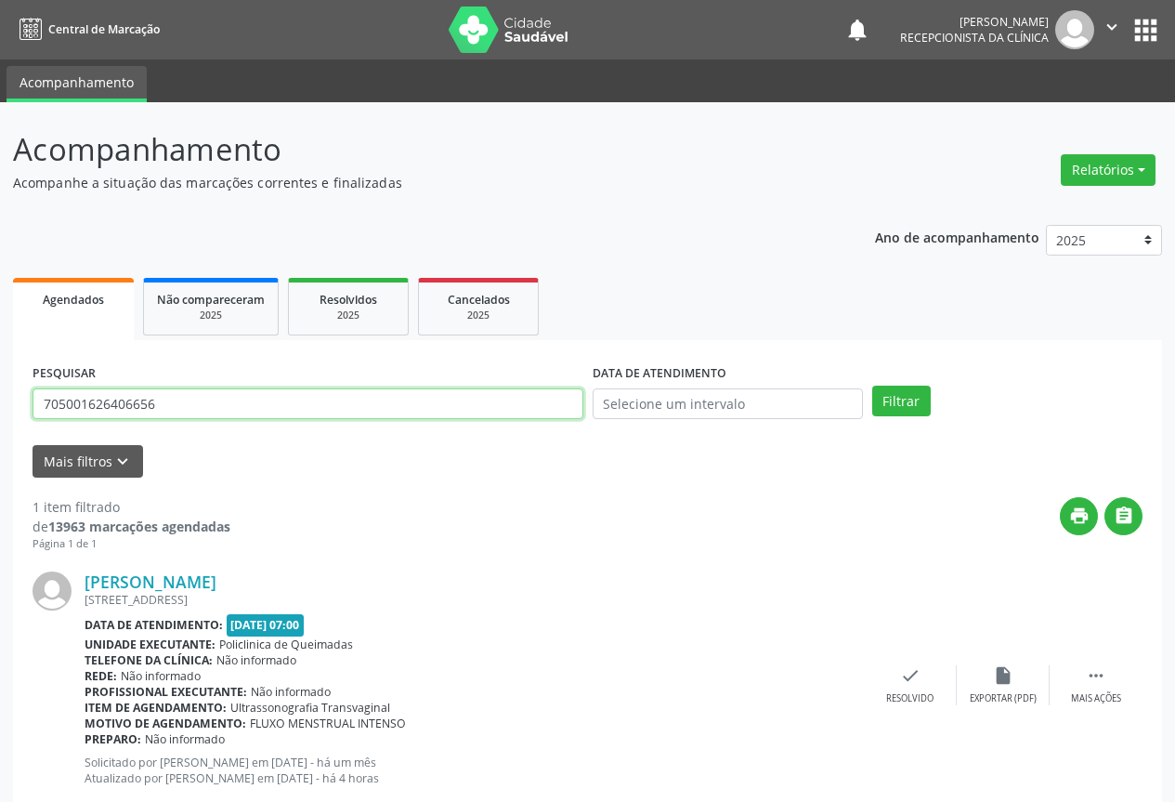
click at [517, 407] on input "705001626406656" at bounding box center [308, 404] width 551 height 32
click at [872, 386] on button "Filtrar" at bounding box center [901, 402] width 59 height 32
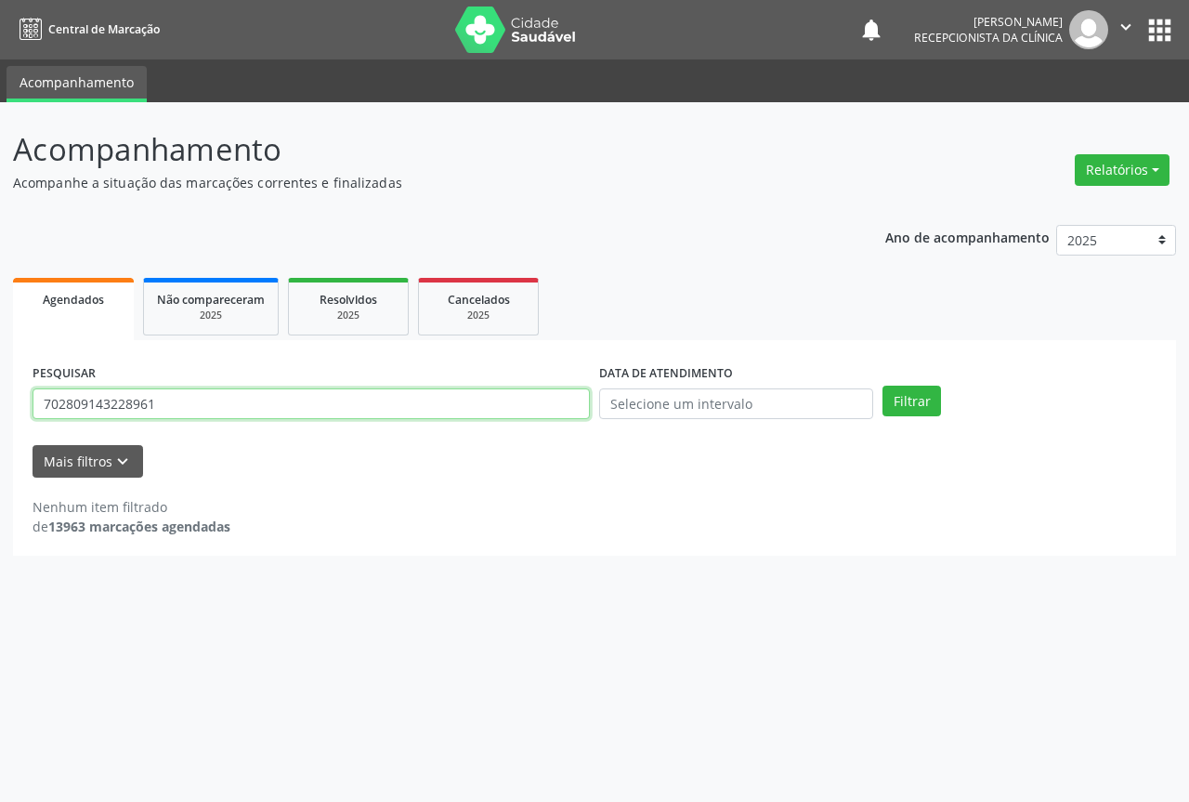
click at [334, 406] on input "702809143228961" at bounding box center [311, 404] width 557 height 32
type input "7"
click at [883, 386] on button "Filtrar" at bounding box center [912, 402] width 59 height 32
click at [516, 402] on input "702809143228961" at bounding box center [311, 404] width 557 height 32
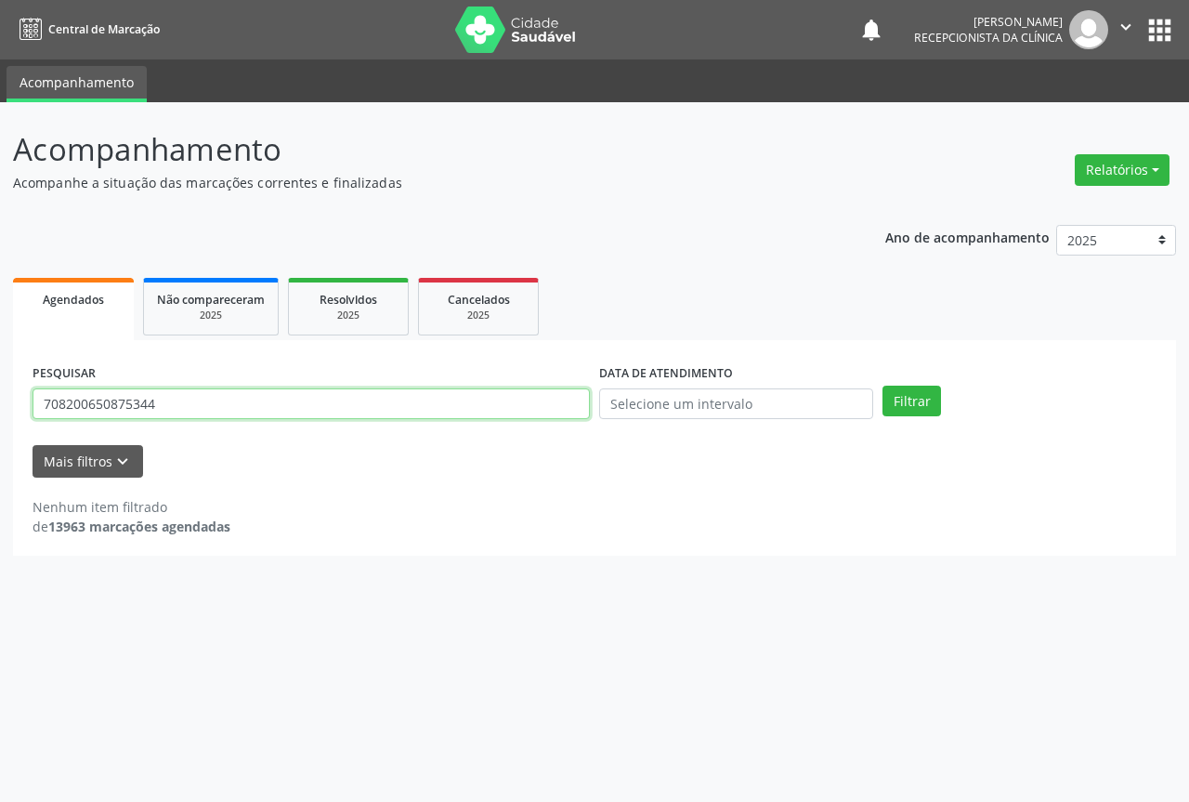
click at [883, 386] on button "Filtrar" at bounding box center [912, 402] width 59 height 32
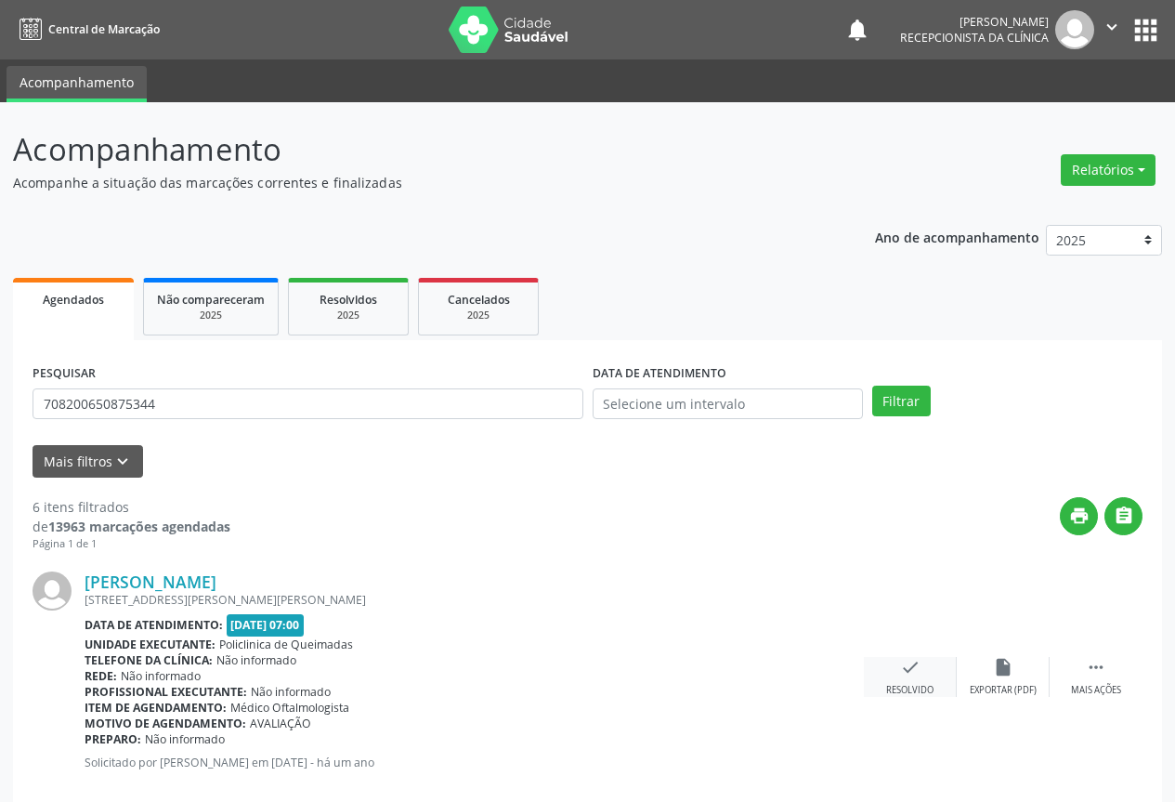
click at [914, 672] on icon "check" at bounding box center [910, 667] width 20 height 20
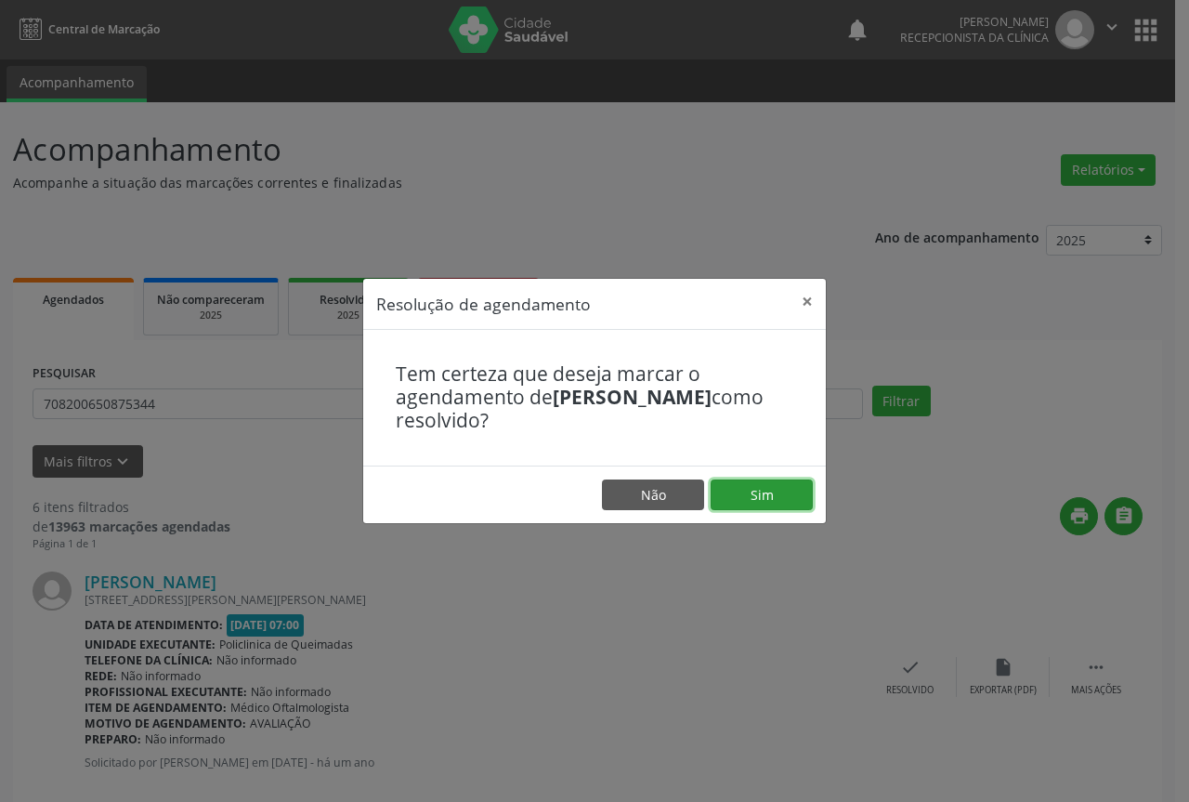
click at [777, 502] on button "Sim" at bounding box center [762, 495] width 102 height 32
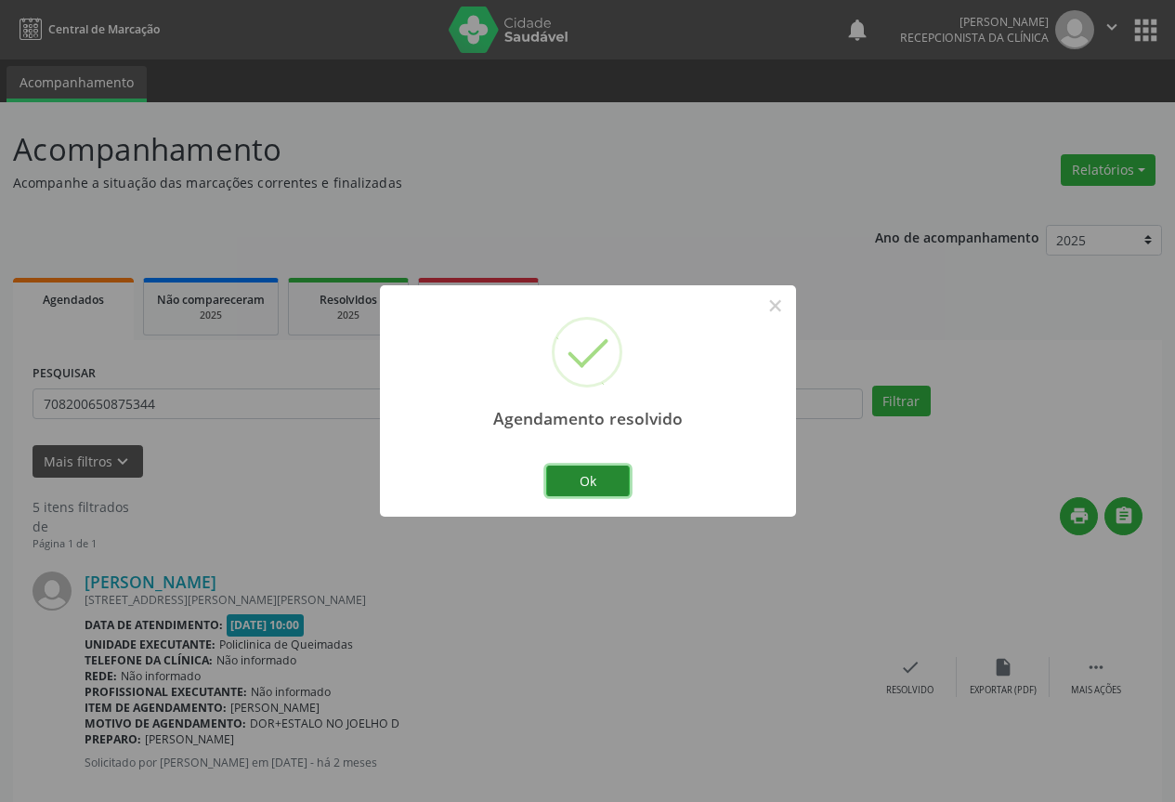
click at [580, 478] on button "Ok" at bounding box center [588, 481] width 84 height 32
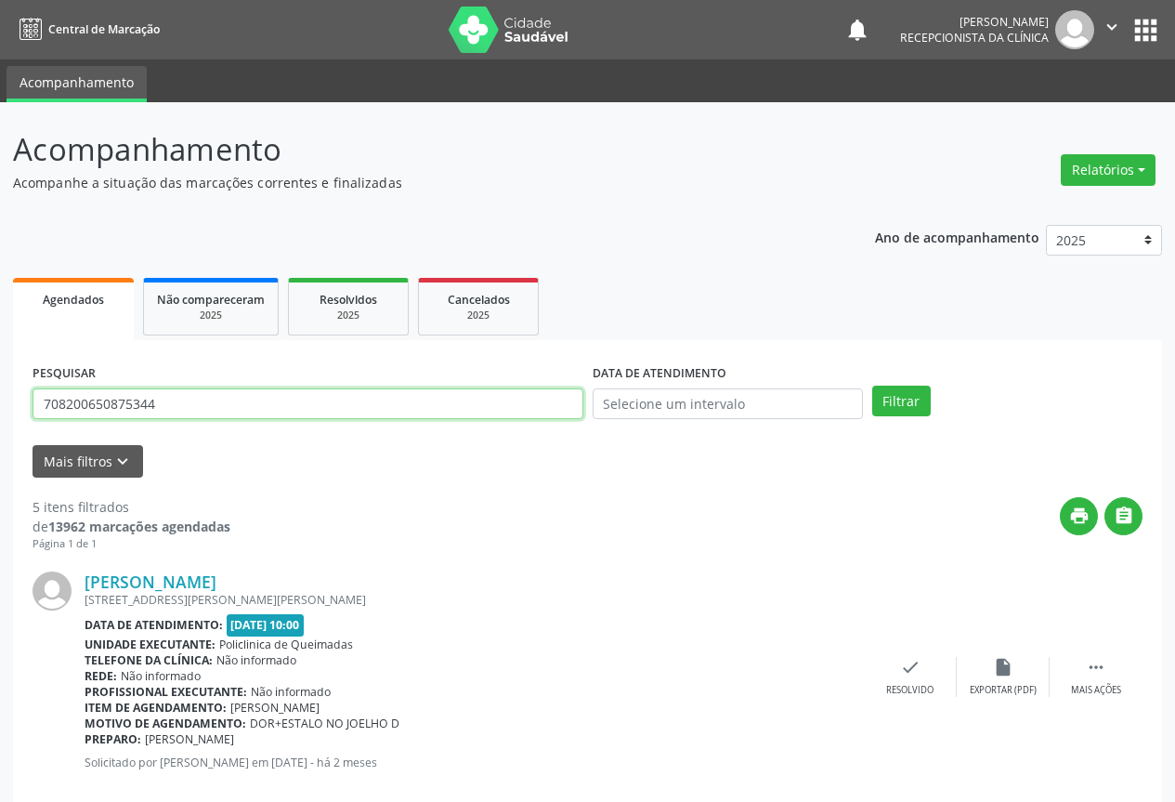
click at [322, 406] on input "708200650875344" at bounding box center [308, 404] width 551 height 32
click at [872, 386] on button "Filtrar" at bounding box center [901, 402] width 59 height 32
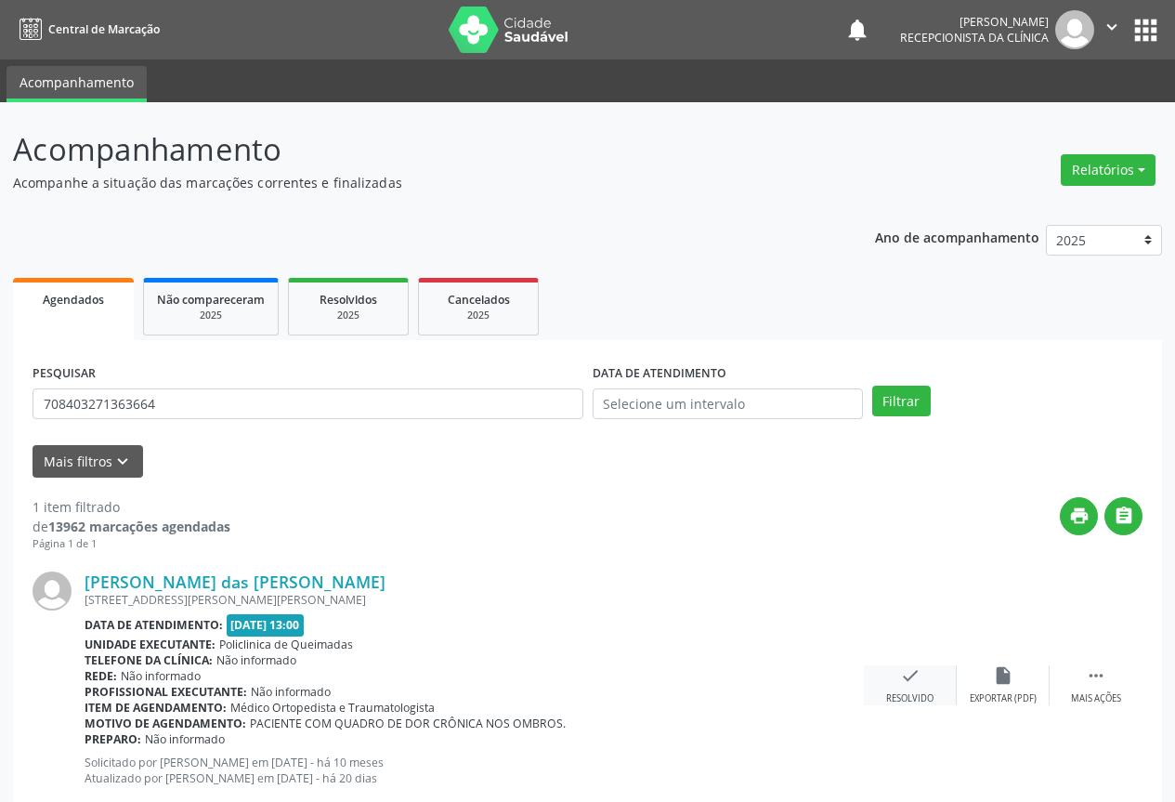
click at [910, 680] on icon "check" at bounding box center [910, 675] width 20 height 20
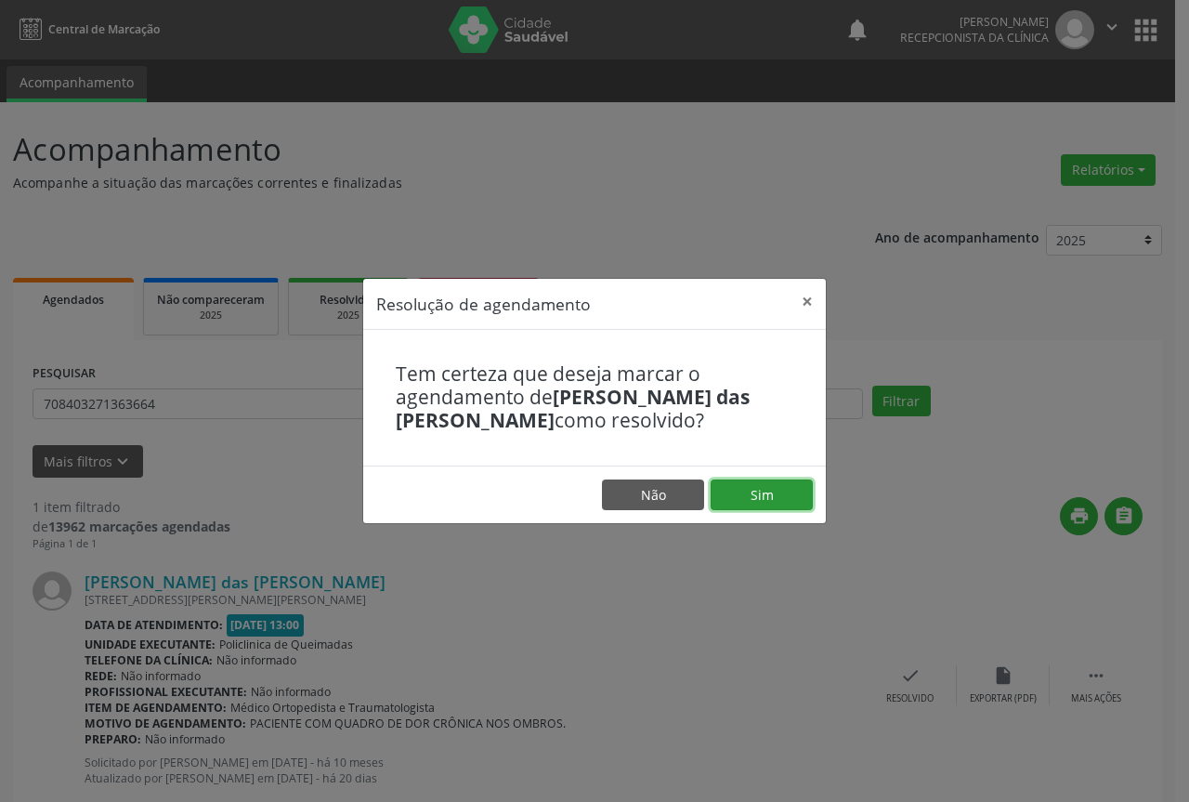
click at [789, 498] on button "Sim" at bounding box center [762, 495] width 102 height 32
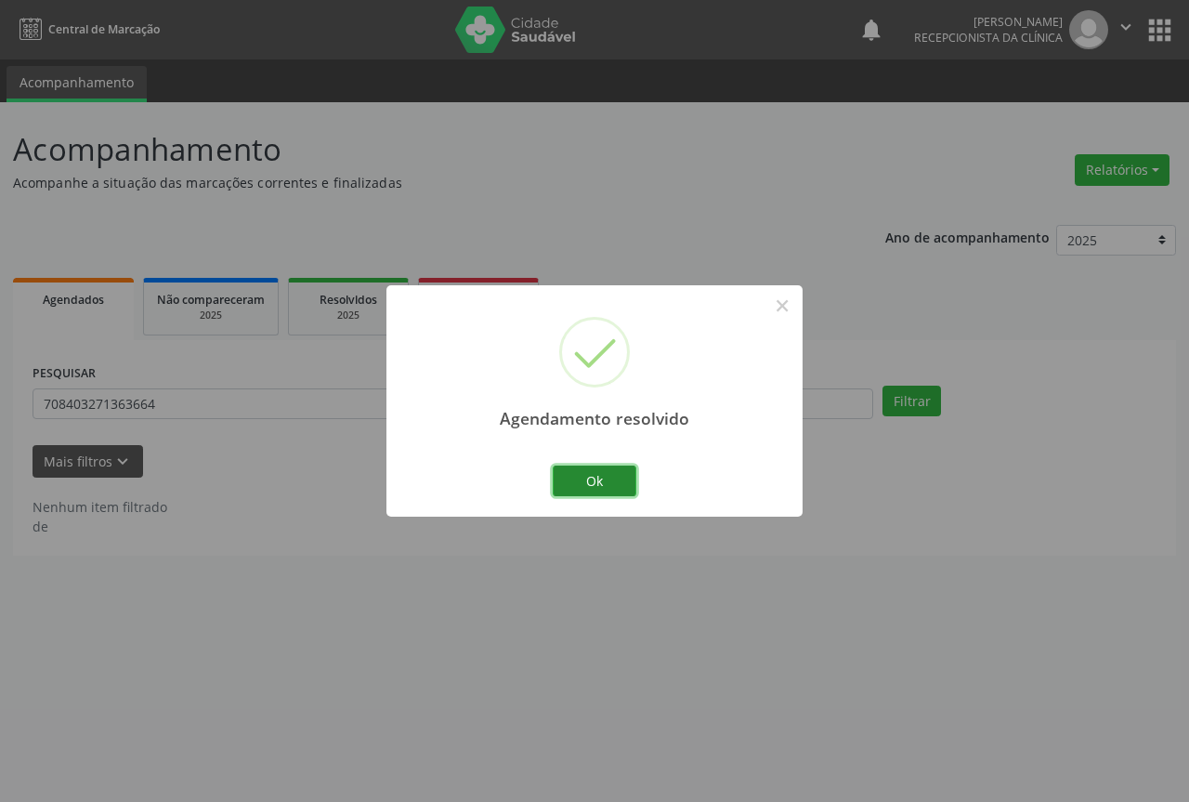
click at [570, 474] on button "Ok" at bounding box center [595, 481] width 84 height 32
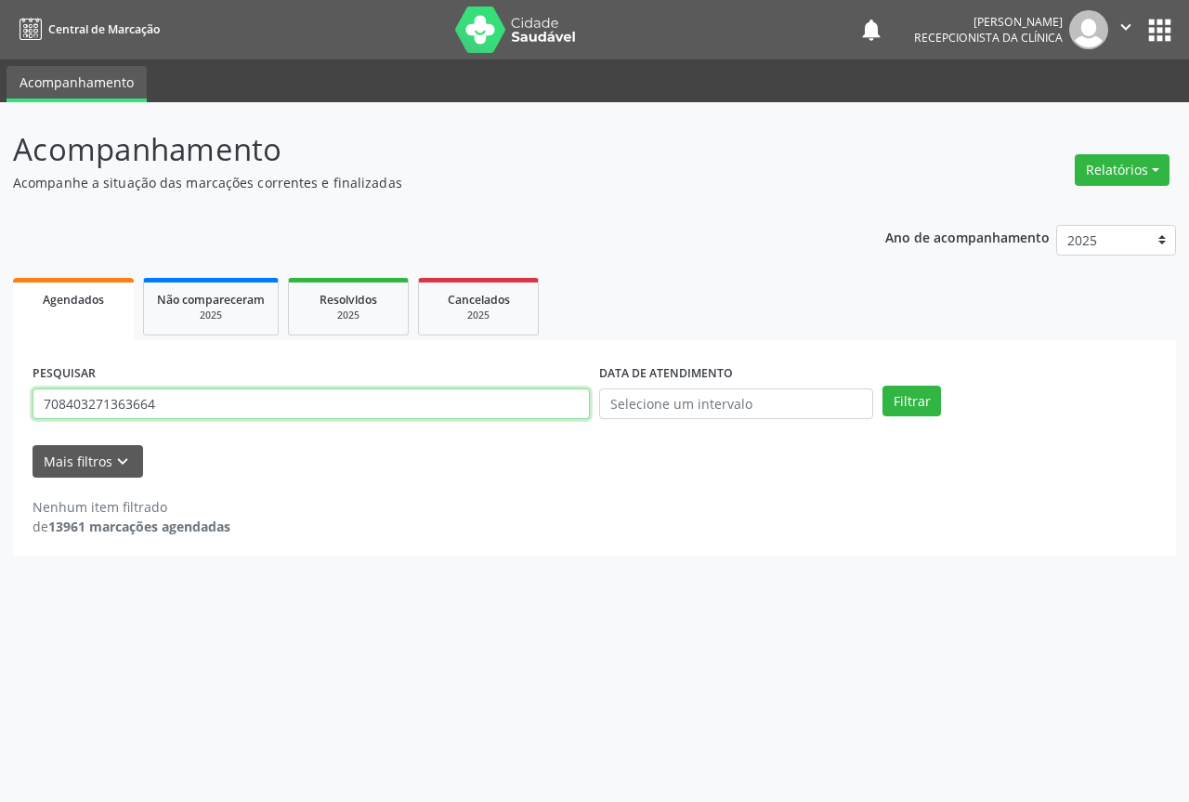
click at [541, 403] on input "708403271363664" at bounding box center [311, 404] width 557 height 32
click at [883, 386] on button "Filtrar" at bounding box center [912, 402] width 59 height 32
click at [450, 403] on input "701000875260597" at bounding box center [311, 404] width 557 height 32
click at [454, 402] on input "701000875260597" at bounding box center [311, 404] width 557 height 32
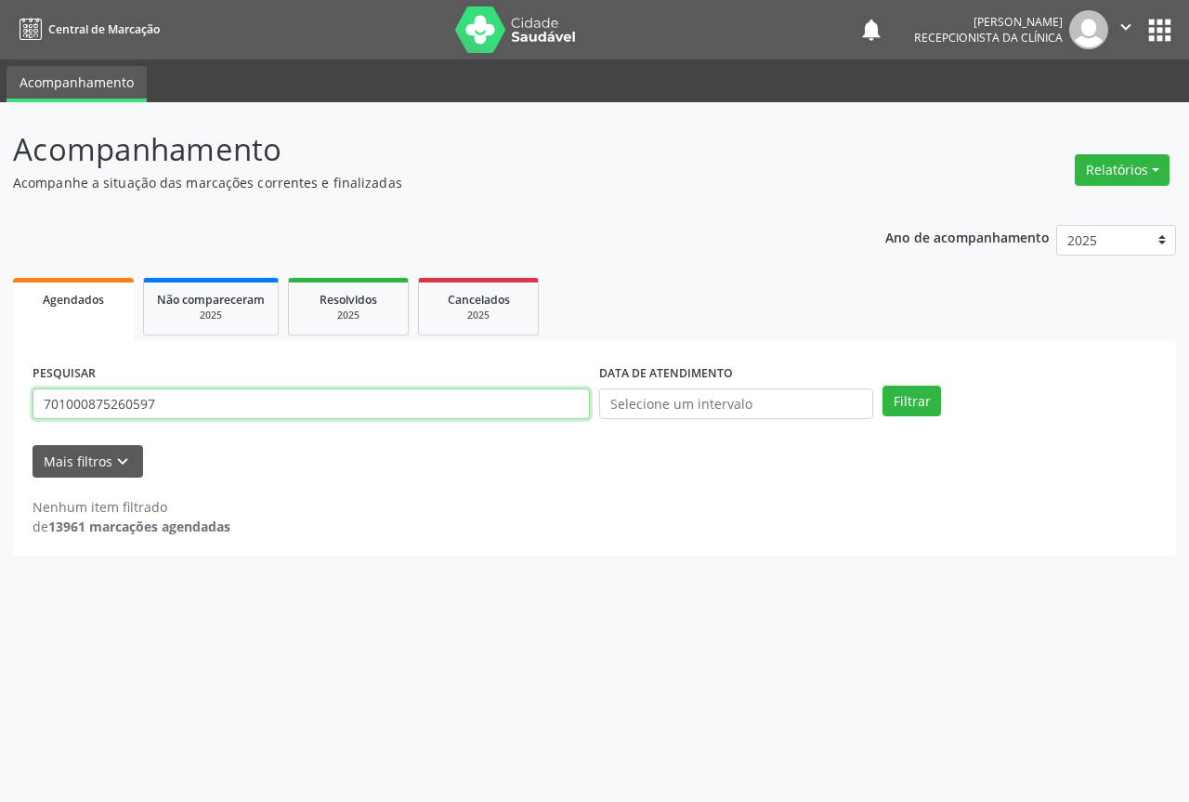
click at [454, 402] on input "701000875260597" at bounding box center [311, 404] width 557 height 32
click at [883, 386] on button "Filtrar" at bounding box center [912, 402] width 59 height 32
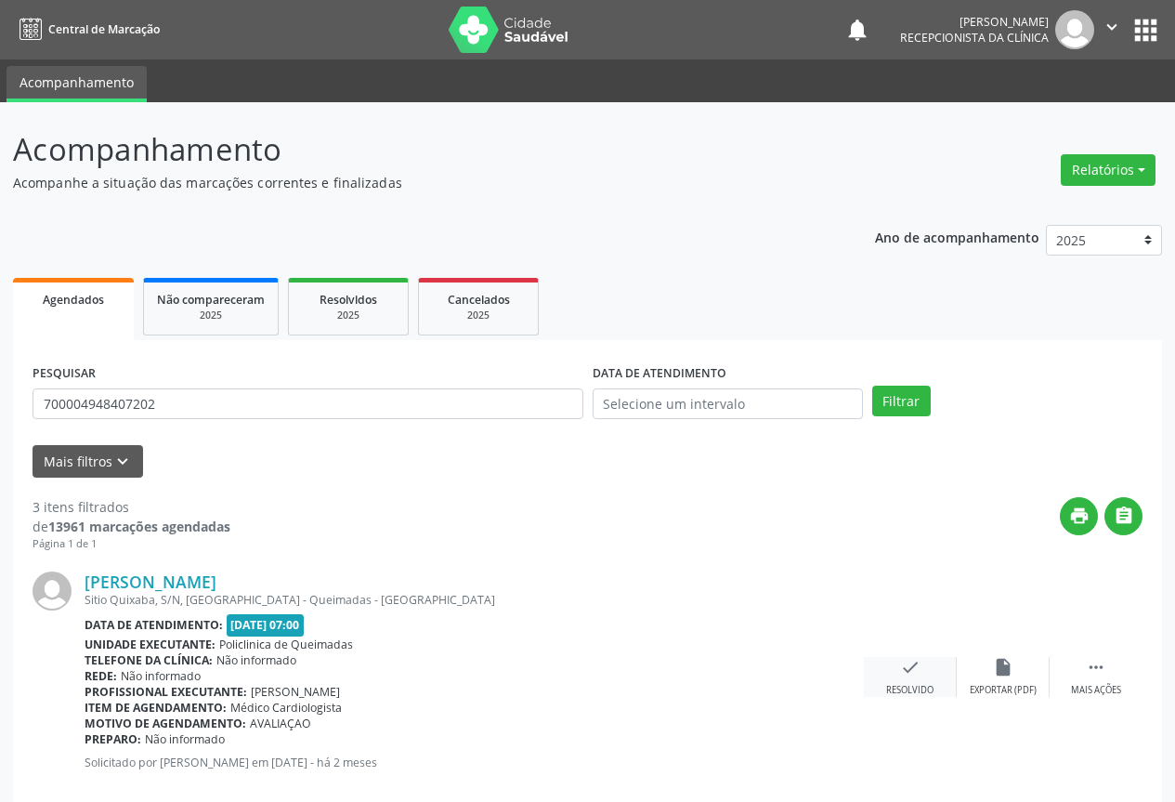
click at [904, 668] on icon "check" at bounding box center [910, 667] width 20 height 20
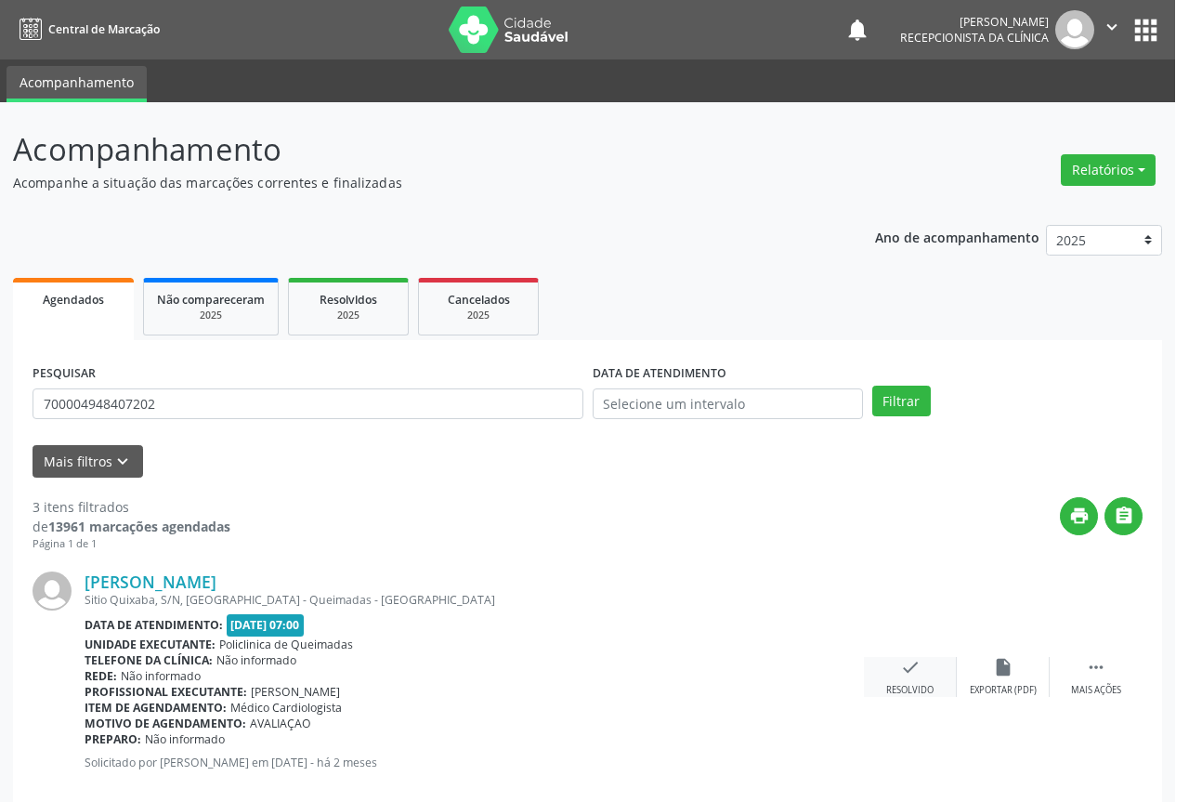
click at [904, 668] on div "Resolução de agendamento × Tem certeza que deseja marcar o agendamento de [PERS…" at bounding box center [594, 401] width 1189 height 802
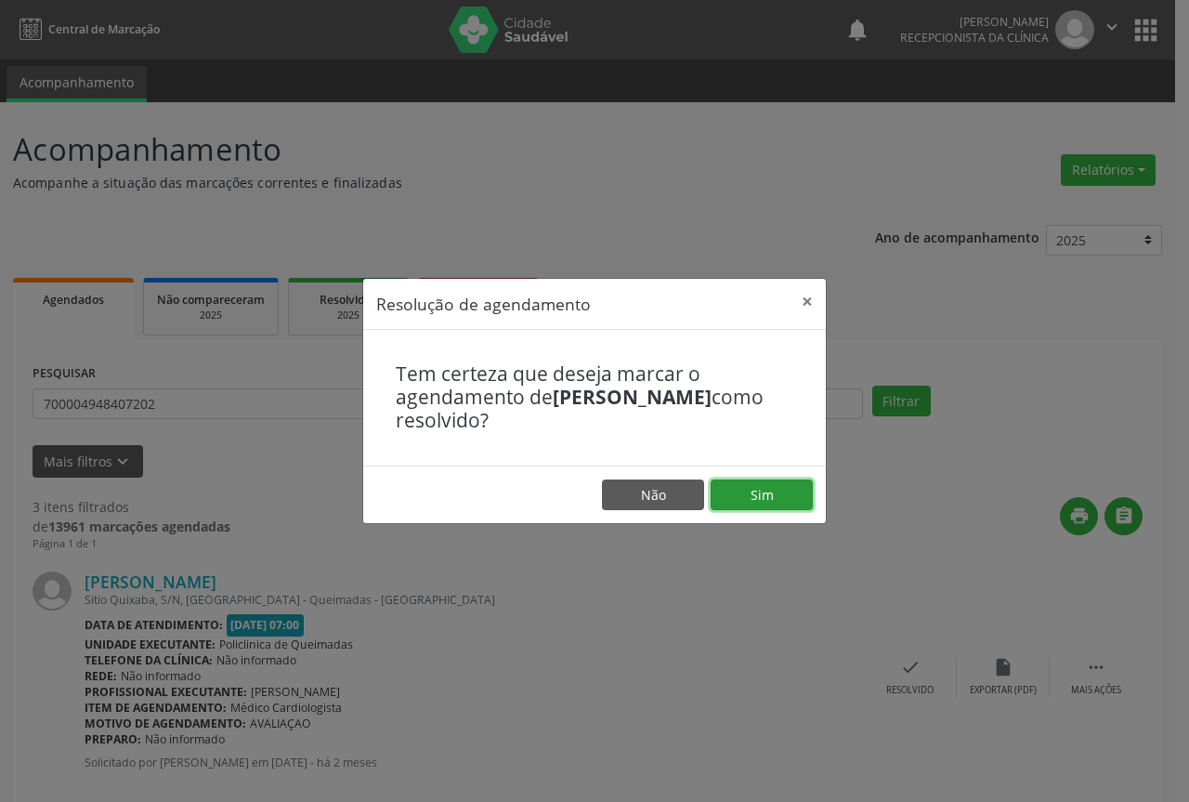
click at [785, 497] on button "Sim" at bounding box center [762, 495] width 102 height 32
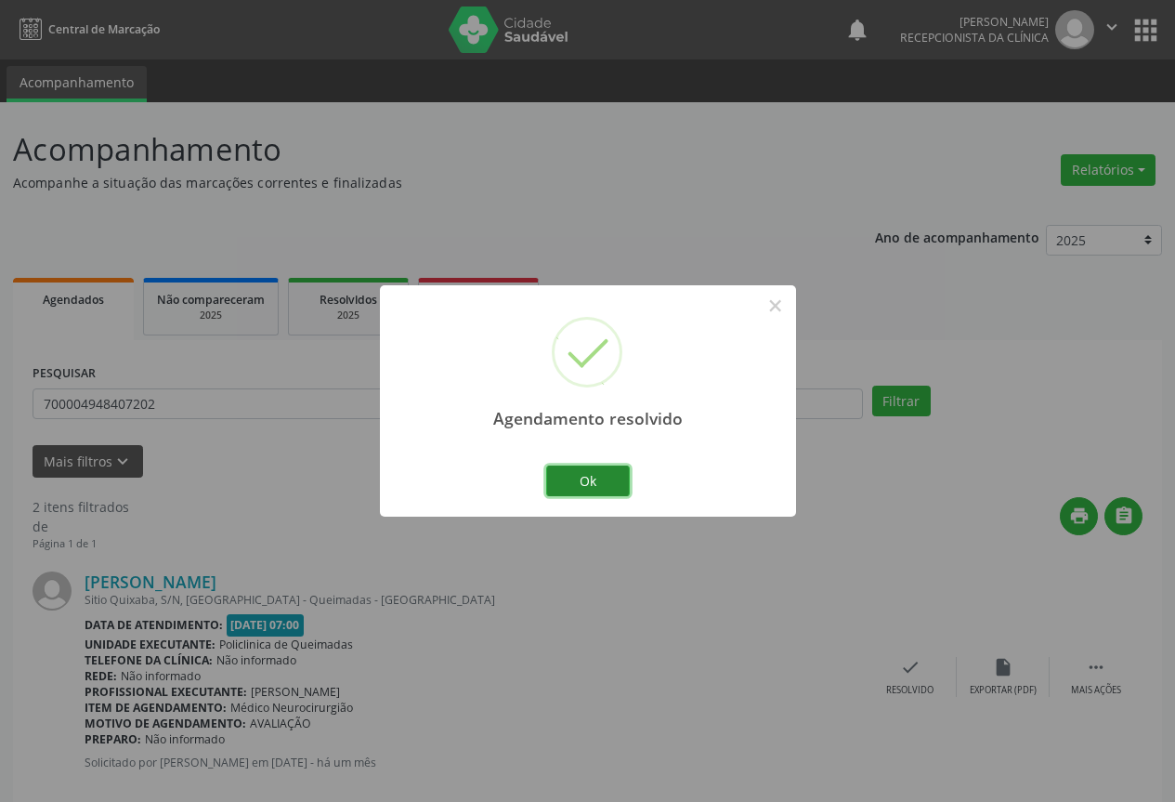
click at [583, 483] on button "Ok" at bounding box center [588, 481] width 84 height 32
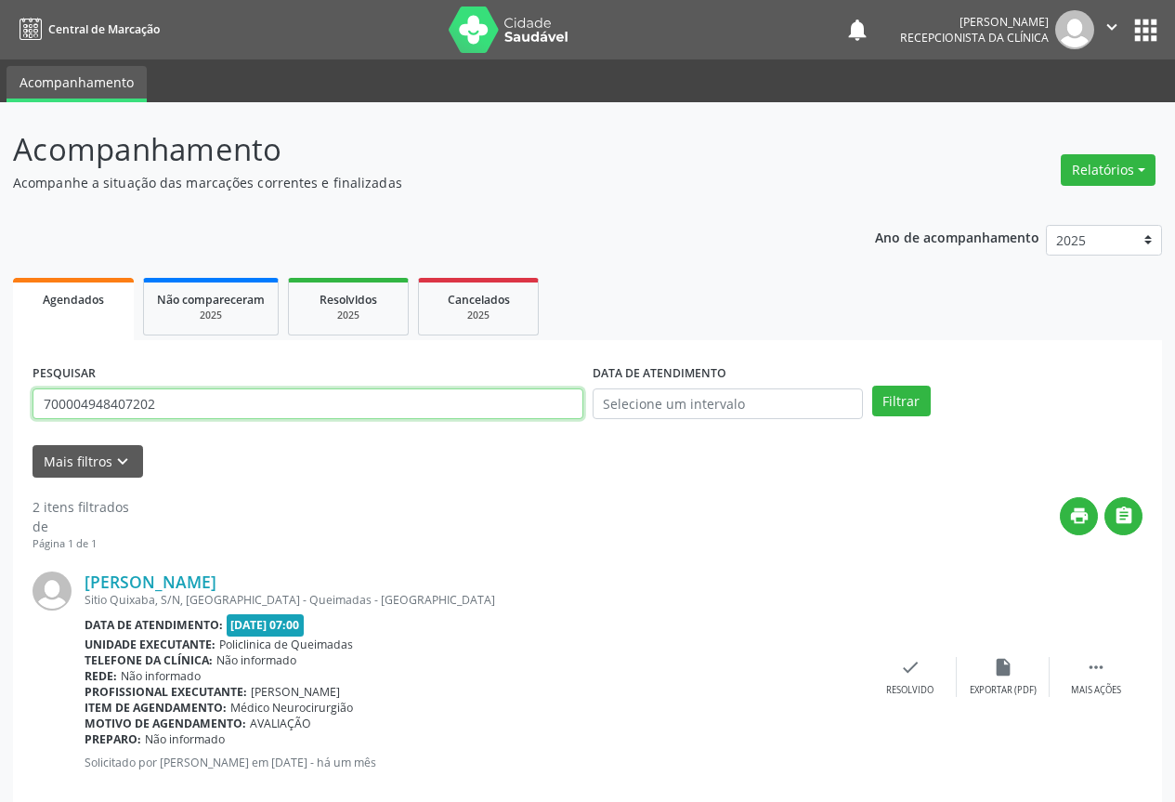
click at [516, 402] on input "700004948407202" at bounding box center [308, 404] width 551 height 32
click at [872, 386] on button "Filtrar" at bounding box center [901, 402] width 59 height 32
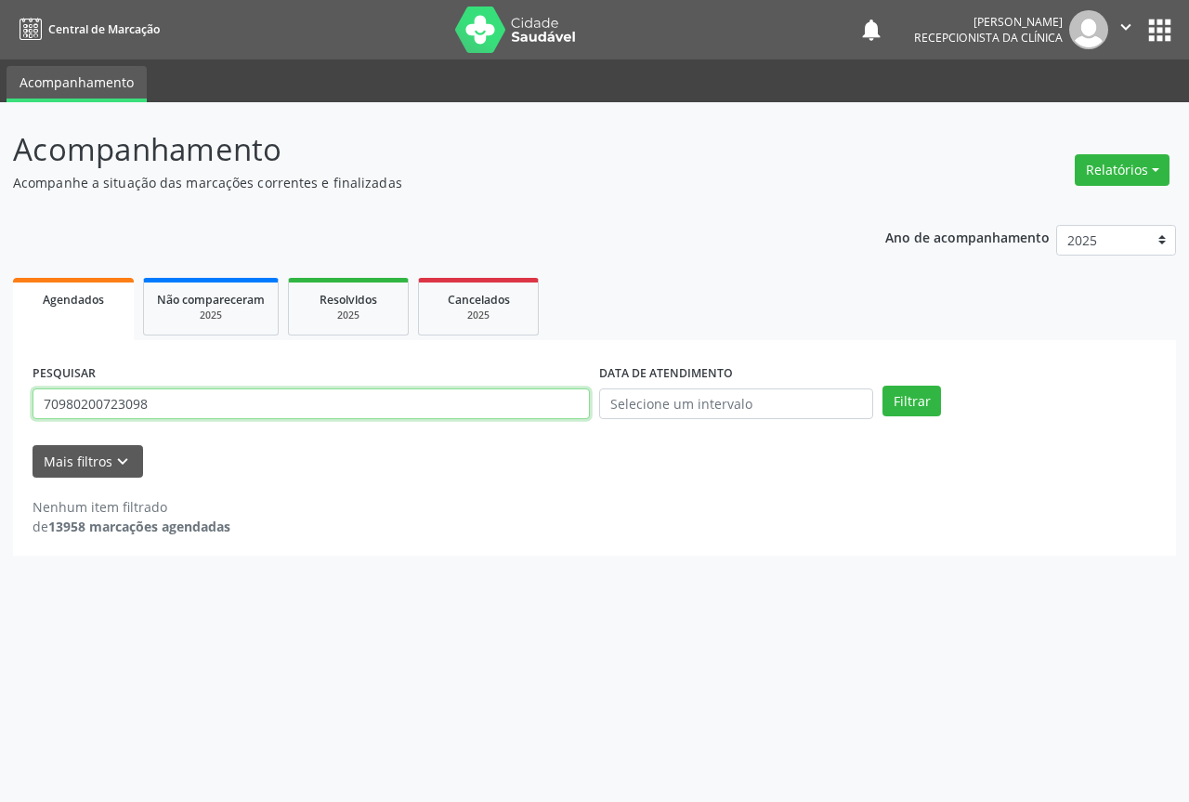
click at [284, 402] on input "70980200723098" at bounding box center [311, 404] width 557 height 32
click at [883, 386] on button "Filtrar" at bounding box center [912, 402] width 59 height 32
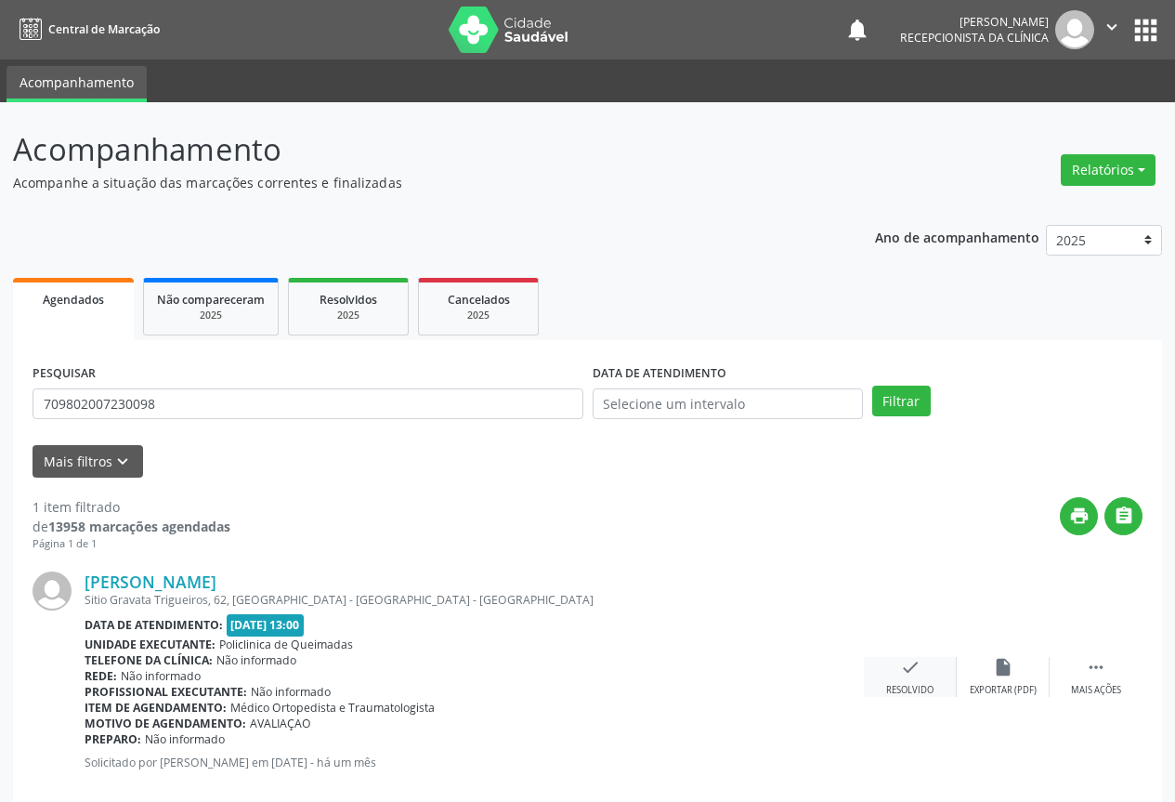
click at [909, 680] on div "check Resolvido" at bounding box center [910, 677] width 93 height 40
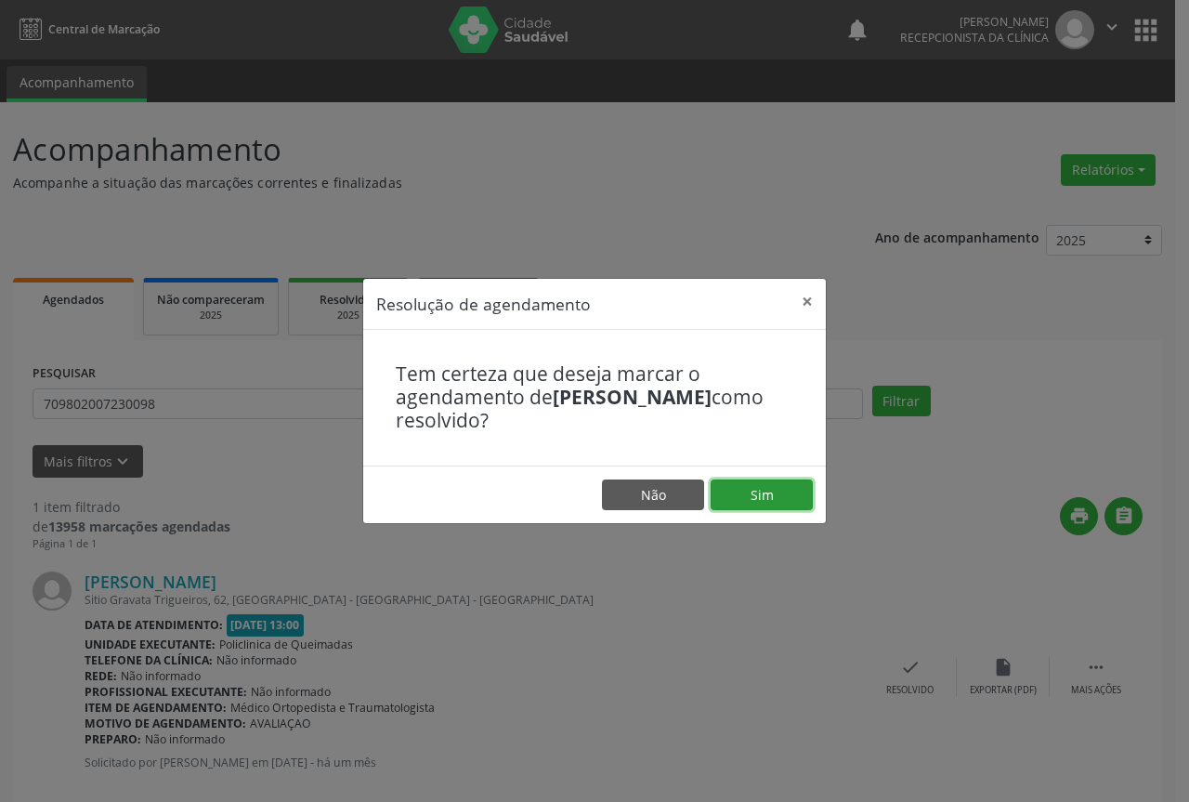
click at [755, 501] on button "Sim" at bounding box center [762, 495] width 102 height 32
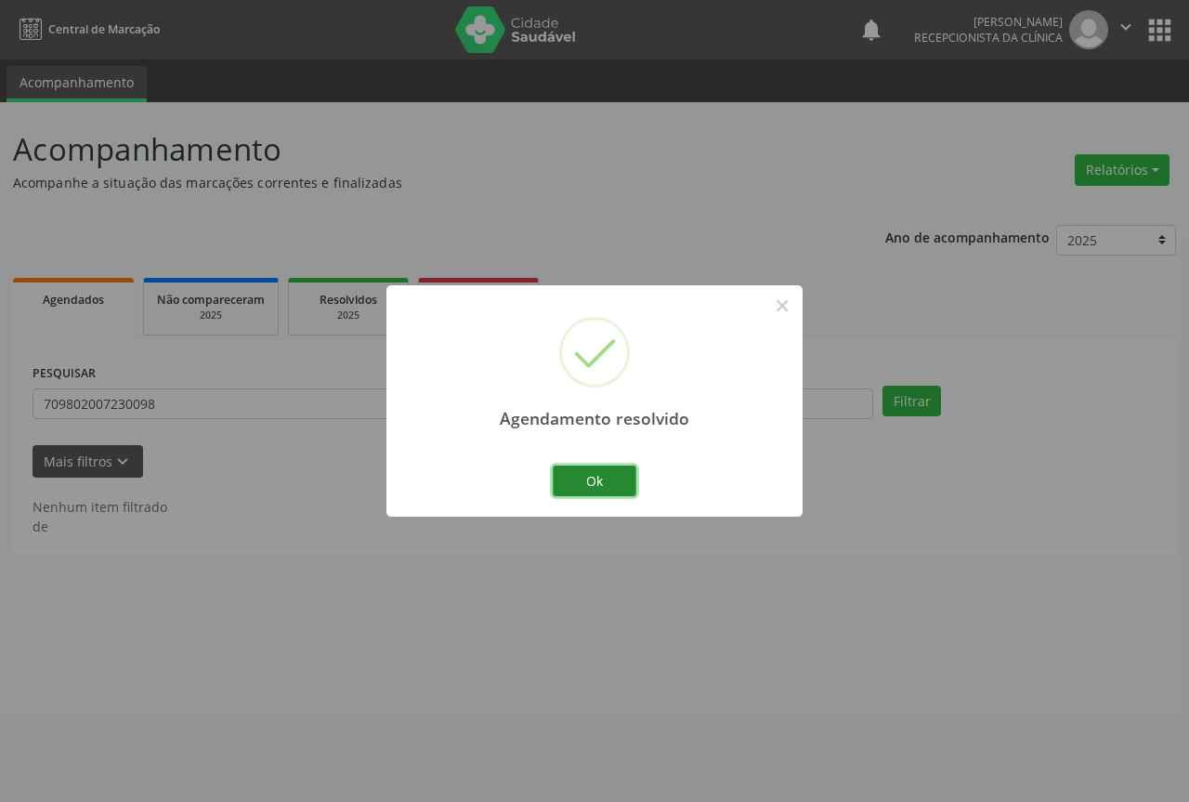
click at [609, 480] on button "Ok" at bounding box center [595, 481] width 84 height 32
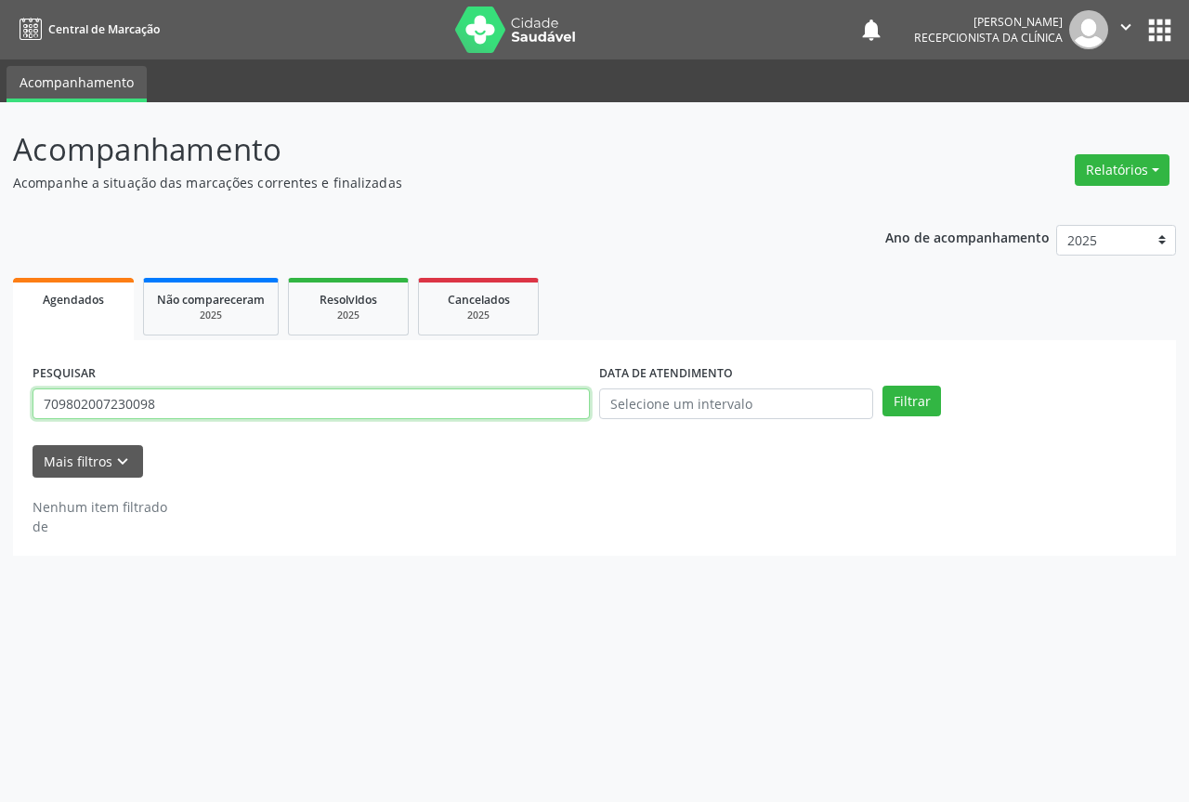
click at [473, 399] on input "709802007230098" at bounding box center [311, 404] width 557 height 32
click at [883, 386] on button "Filtrar" at bounding box center [912, 402] width 59 height 32
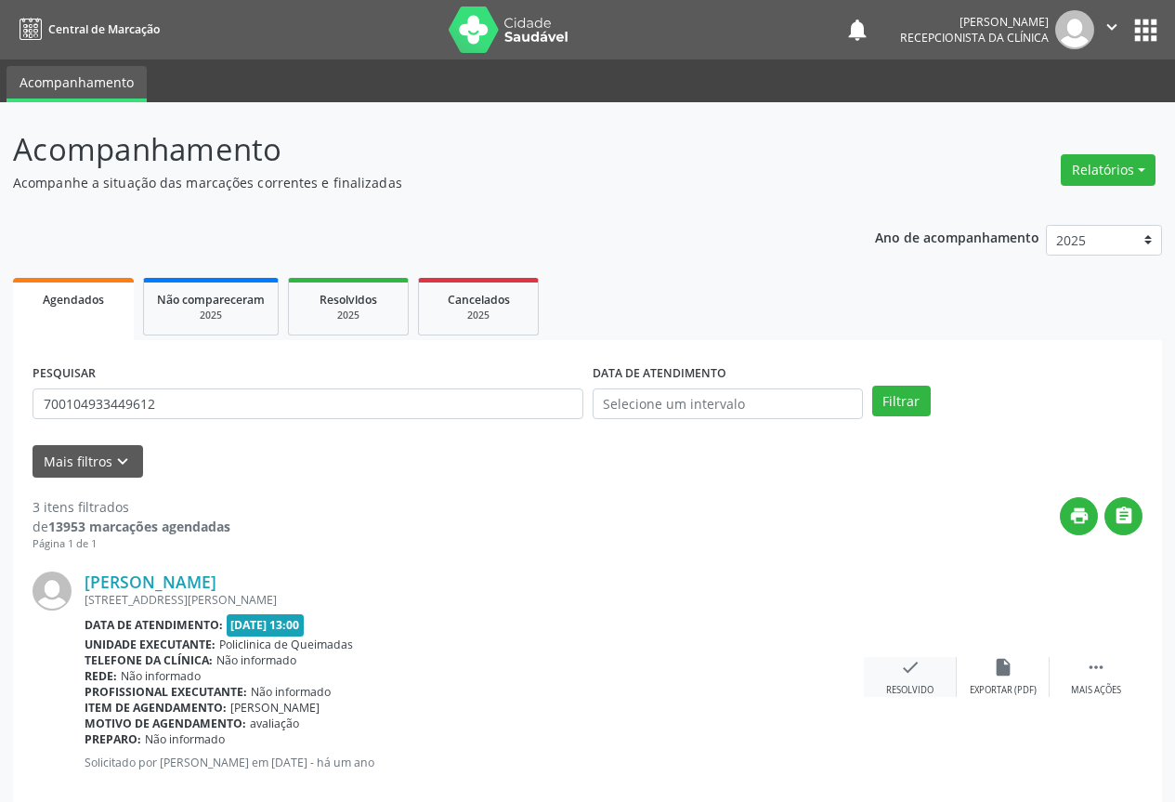
click at [909, 671] on icon "check" at bounding box center [910, 667] width 20 height 20
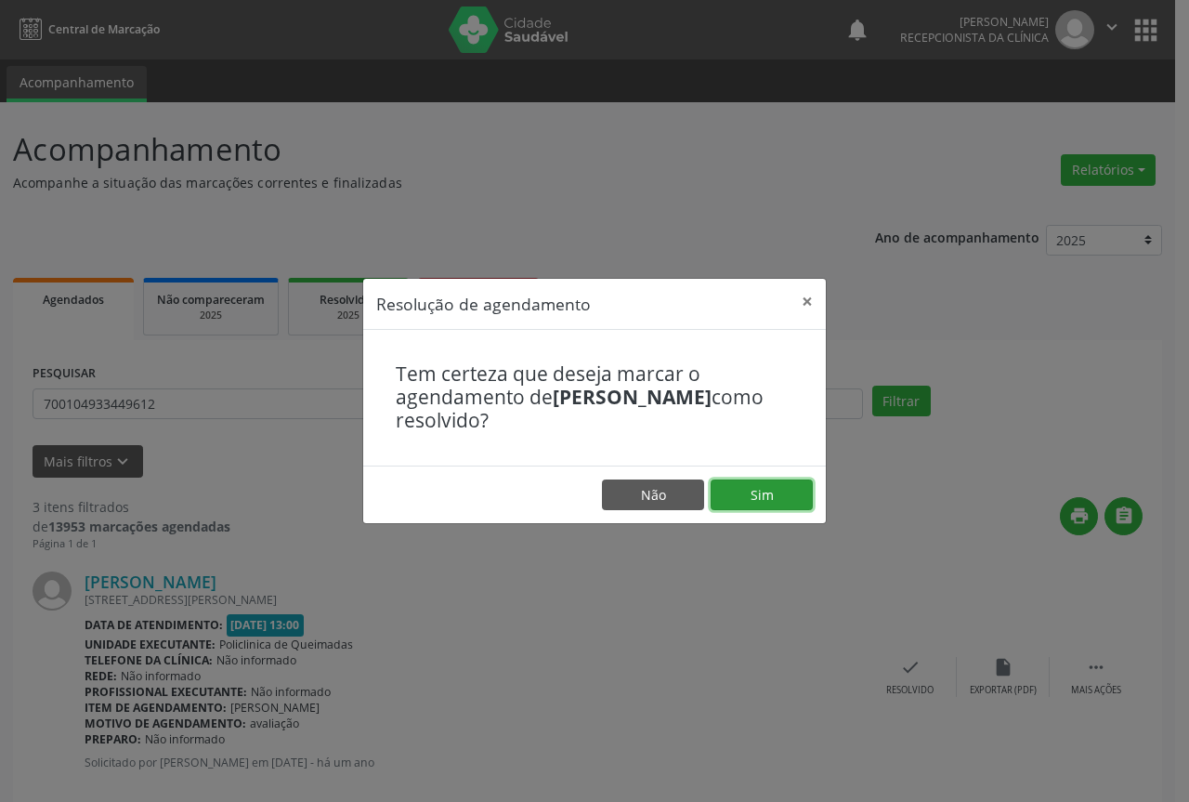
click at [768, 493] on button "Sim" at bounding box center [762, 495] width 102 height 32
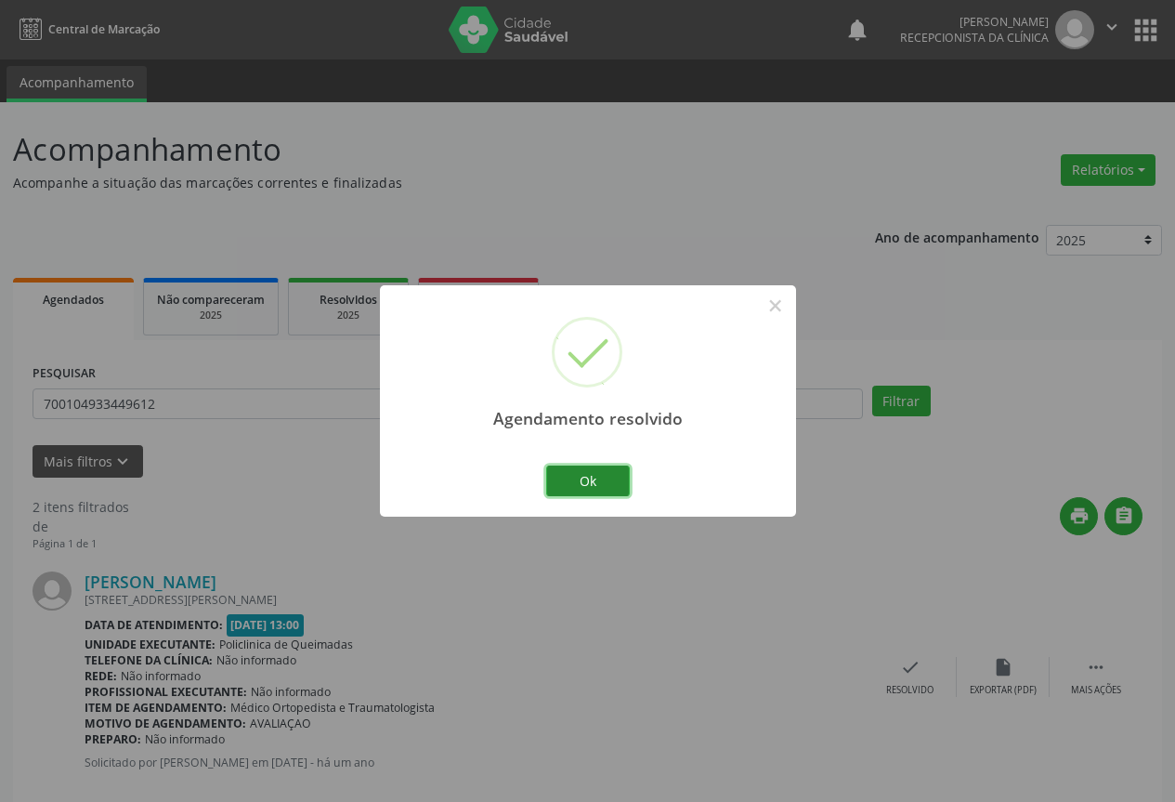
click at [608, 474] on button "Ok" at bounding box center [588, 481] width 84 height 32
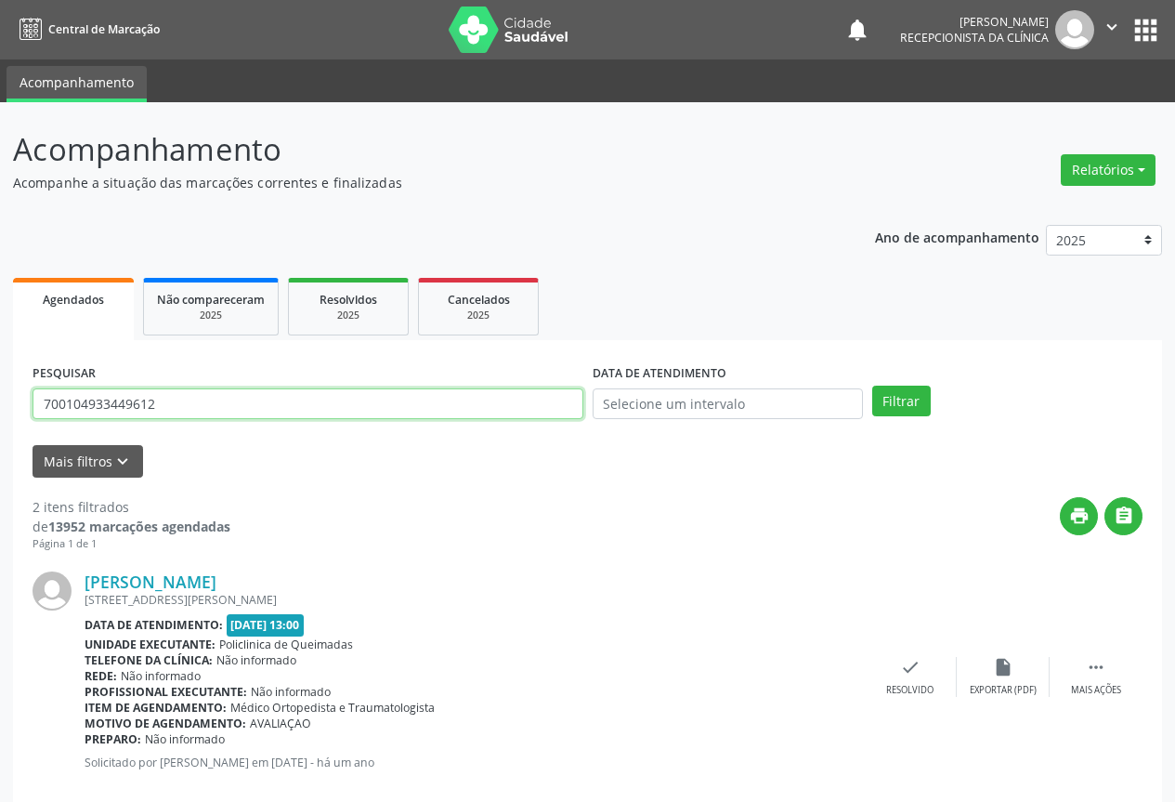
click at [411, 400] on input "700104933449612" at bounding box center [308, 404] width 551 height 32
click at [872, 386] on button "Filtrar" at bounding box center [901, 402] width 59 height 32
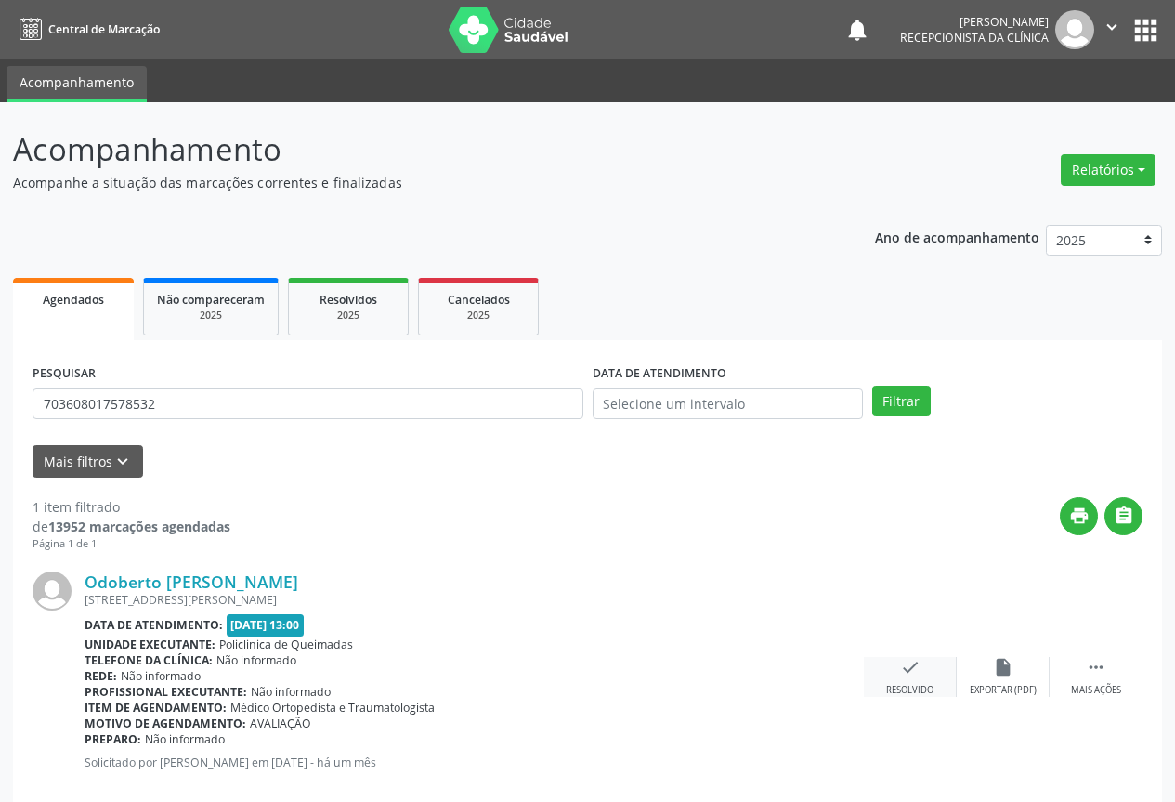
click at [907, 668] on icon "check" at bounding box center [910, 667] width 20 height 20
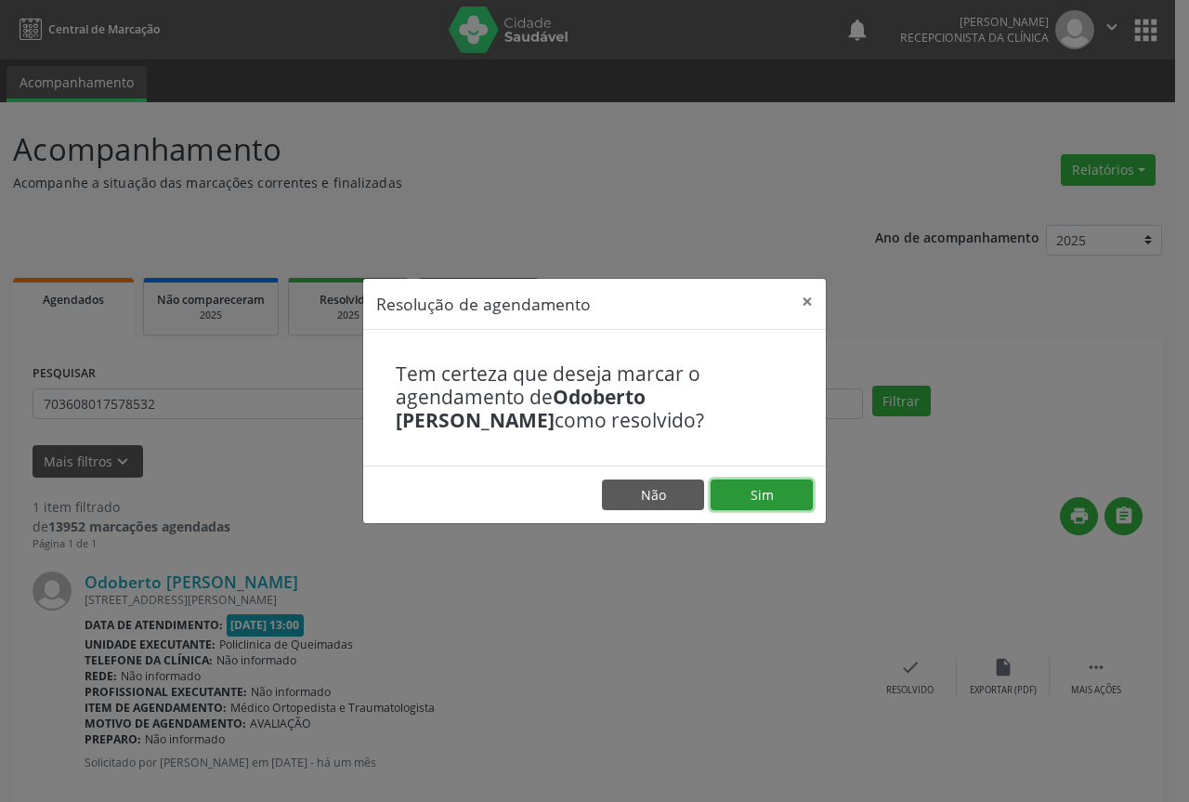
click at [774, 498] on button "Sim" at bounding box center [762, 495] width 102 height 32
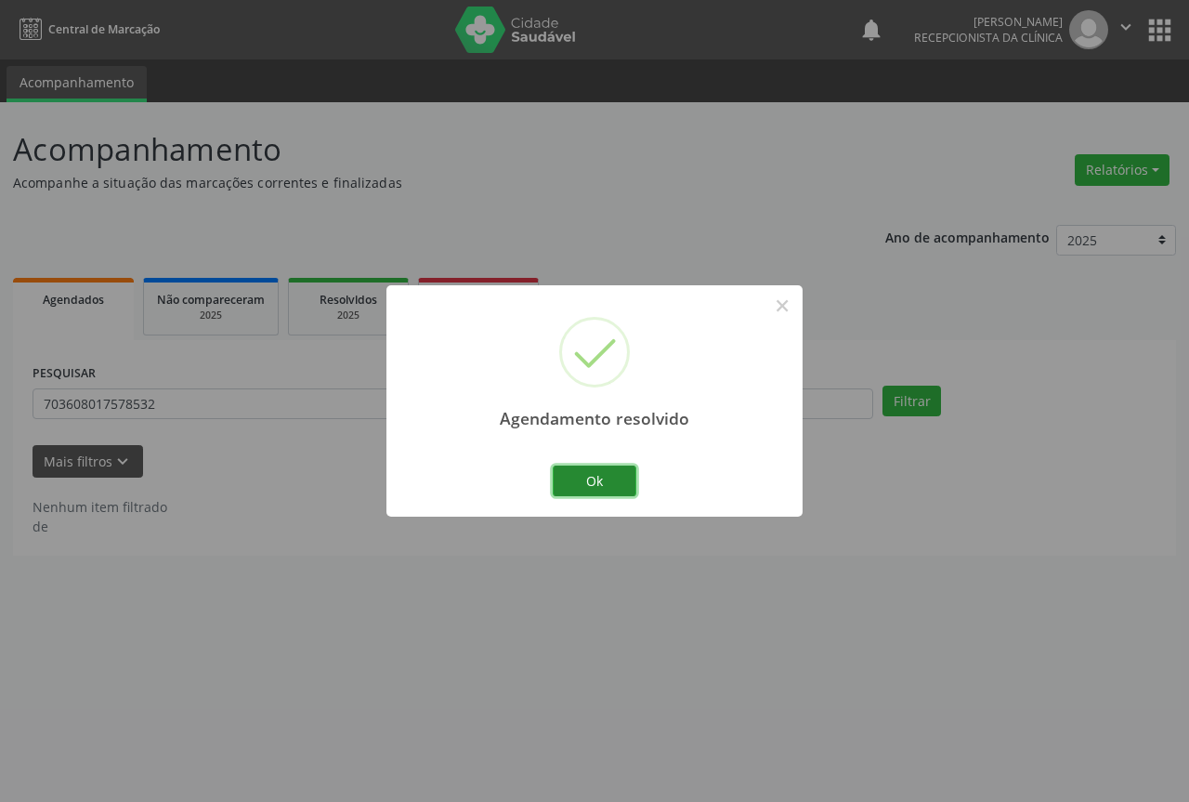
click at [608, 479] on button "Ok" at bounding box center [595, 481] width 84 height 32
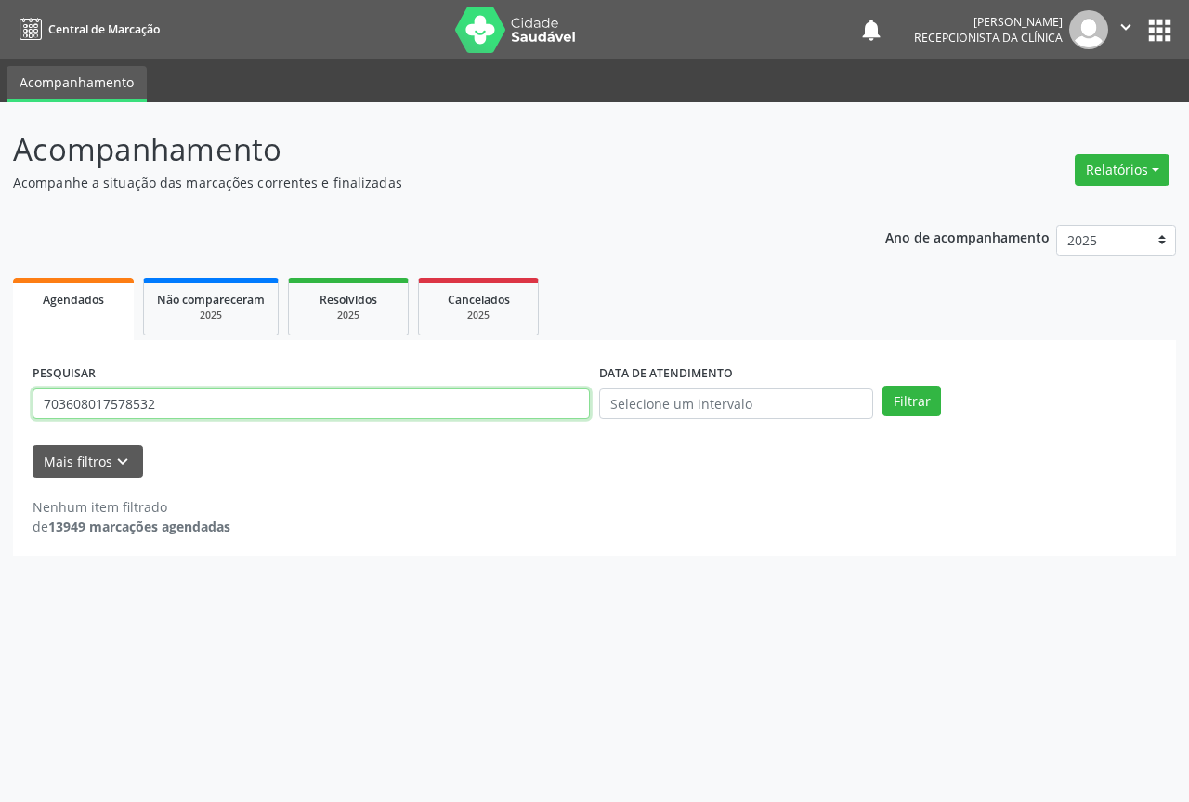
click at [518, 397] on input "703608017578532" at bounding box center [311, 404] width 557 height 32
click at [883, 386] on button "Filtrar" at bounding box center [912, 402] width 59 height 32
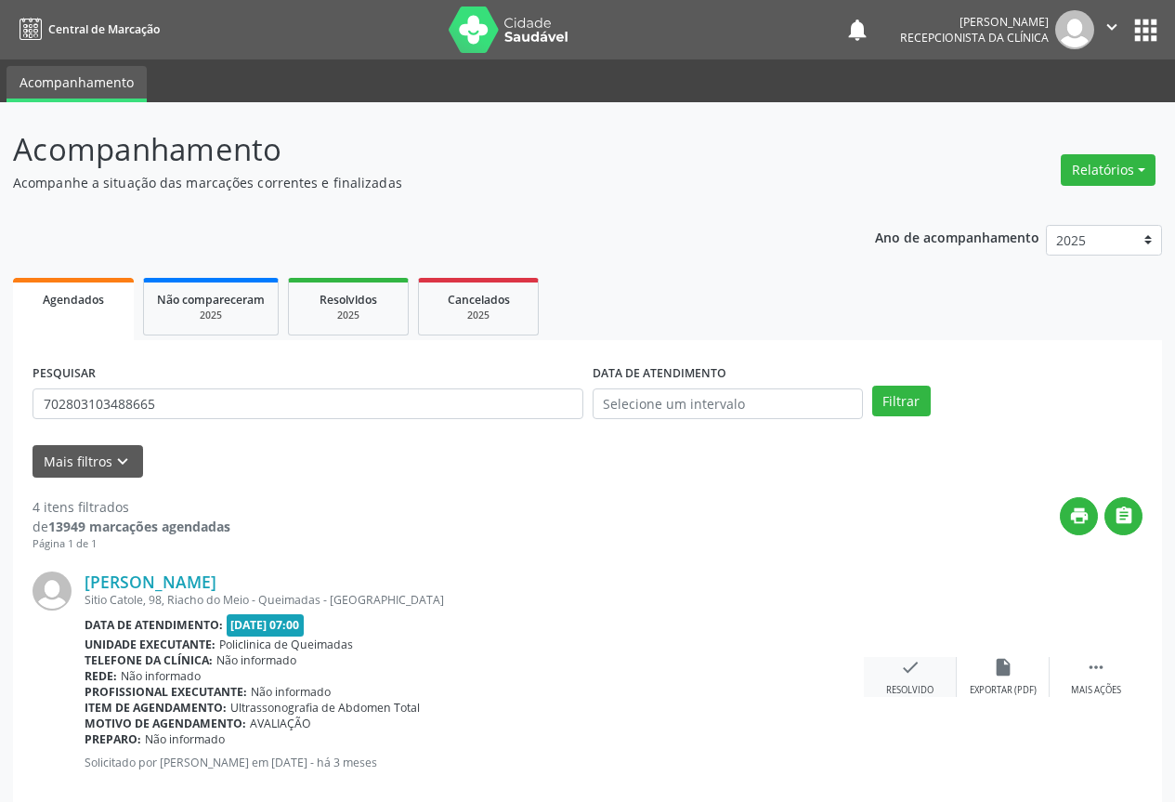
click at [901, 668] on icon "check" at bounding box center [910, 667] width 20 height 20
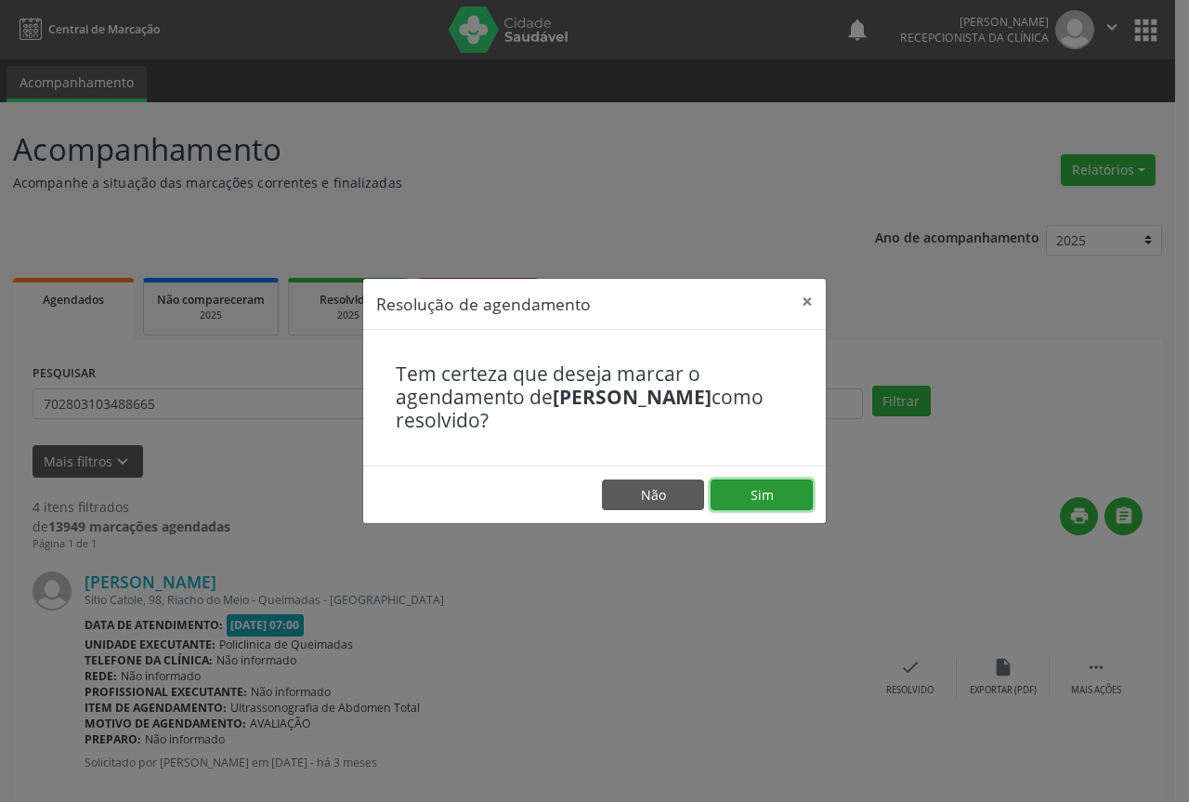
click at [754, 503] on button "Sim" at bounding box center [762, 495] width 102 height 32
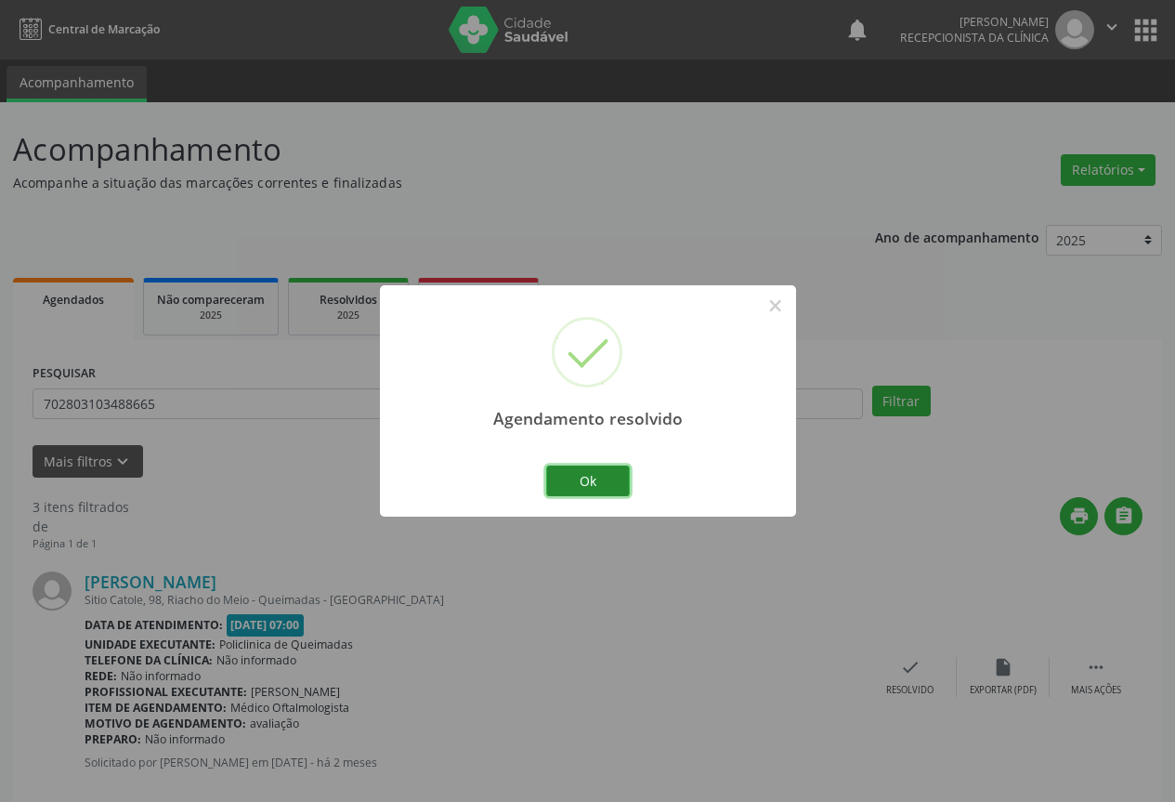
click at [620, 475] on button "Ok" at bounding box center [588, 481] width 84 height 32
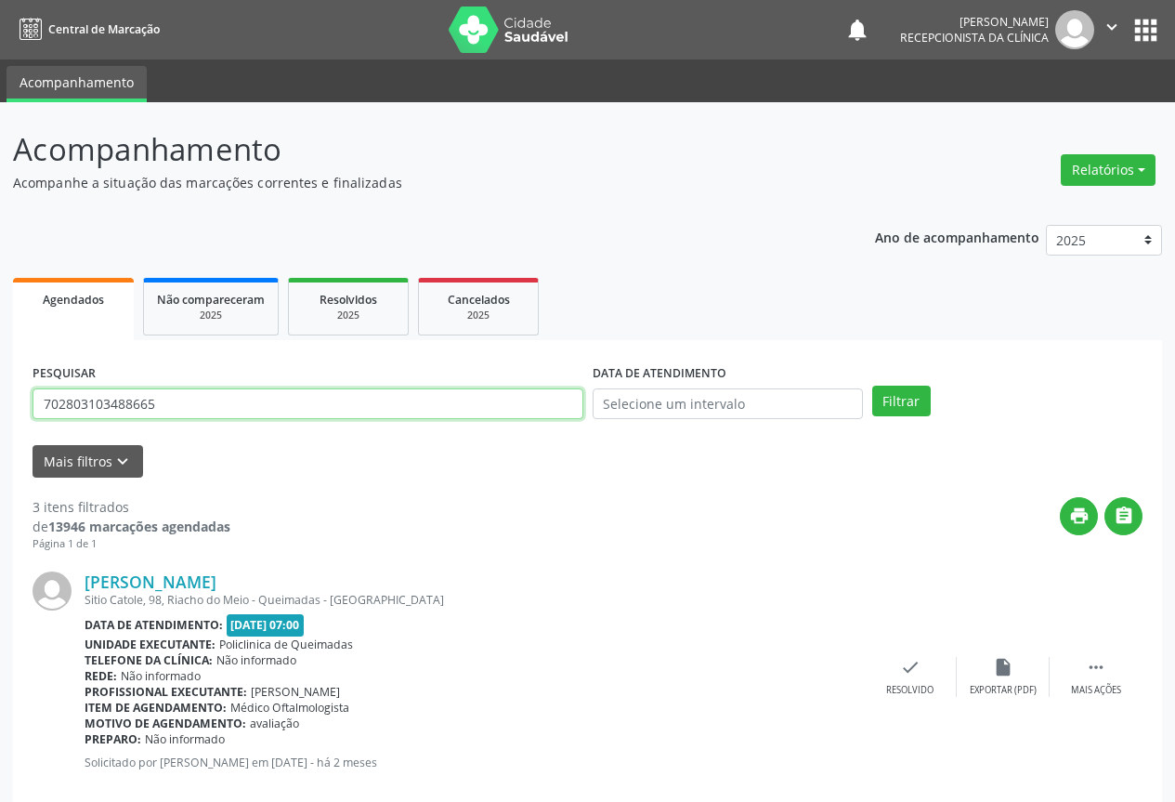
click at [459, 411] on input "702803103488665" at bounding box center [308, 404] width 551 height 32
click at [872, 386] on button "Filtrar" at bounding box center [901, 402] width 59 height 32
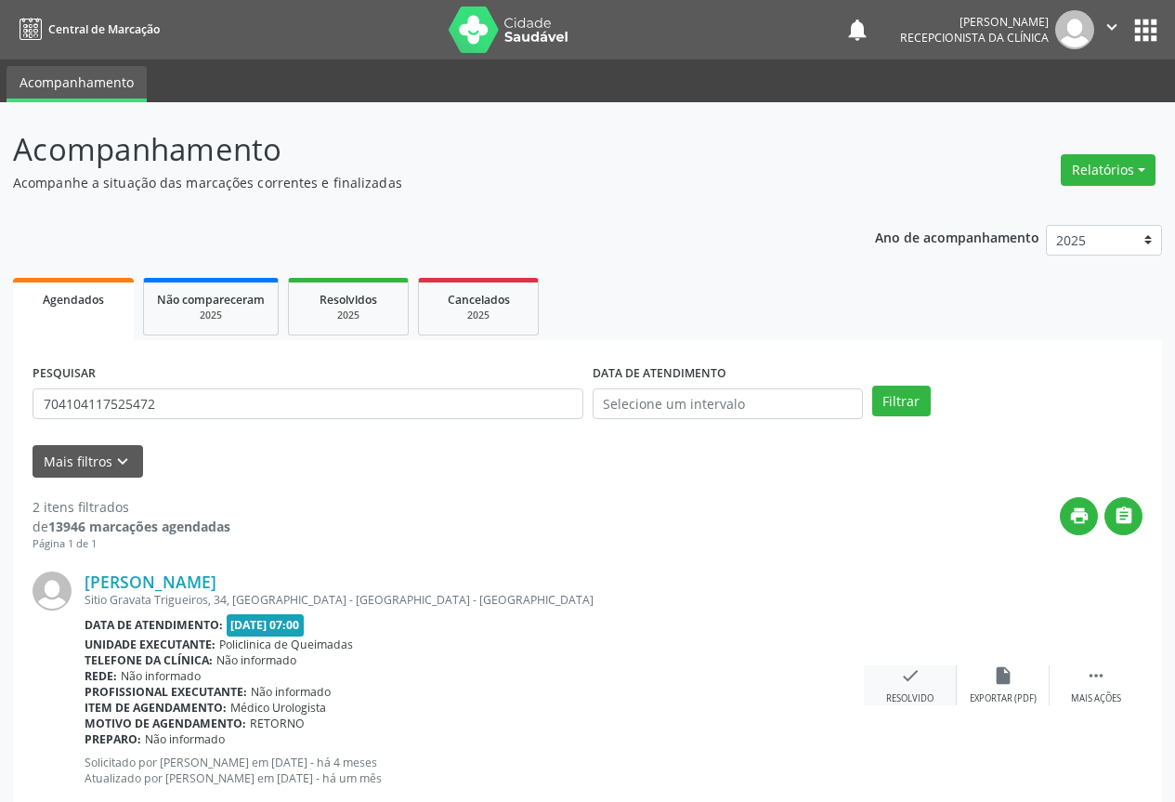
click at [904, 670] on icon "check" at bounding box center [910, 675] width 20 height 20
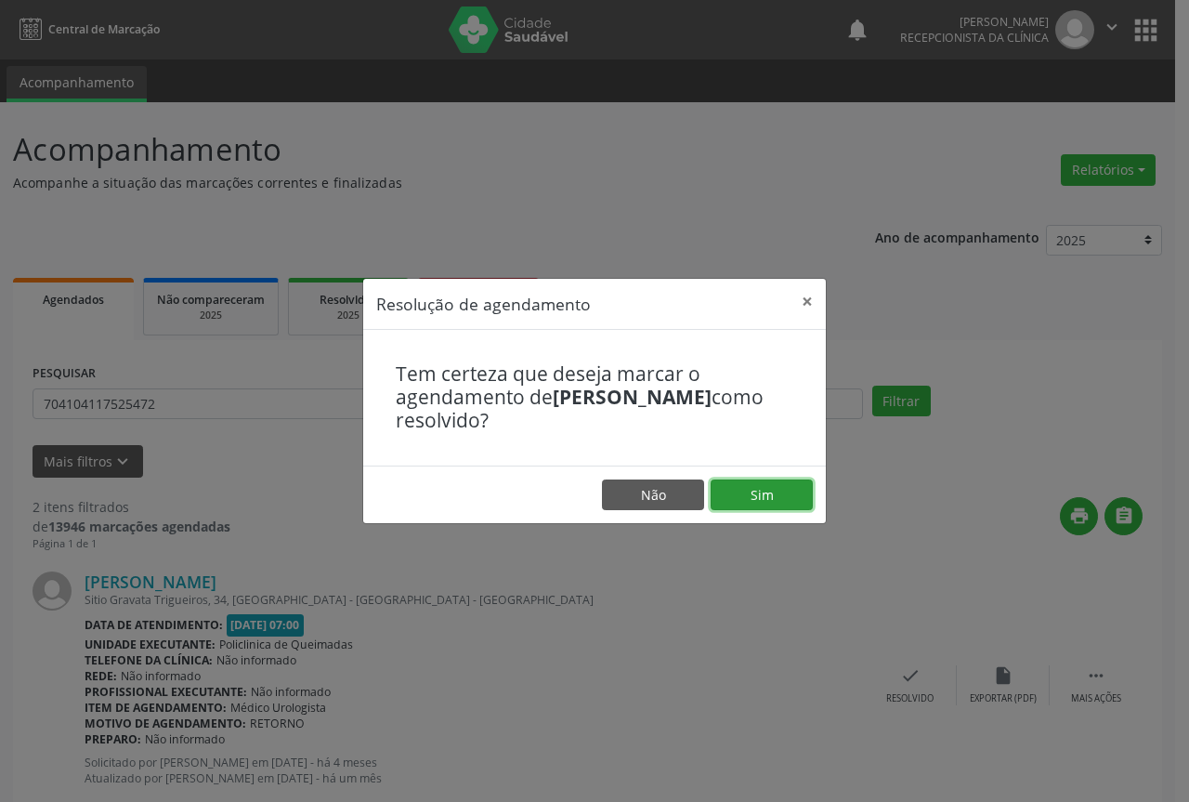
click at [746, 493] on button "Sim" at bounding box center [762, 495] width 102 height 32
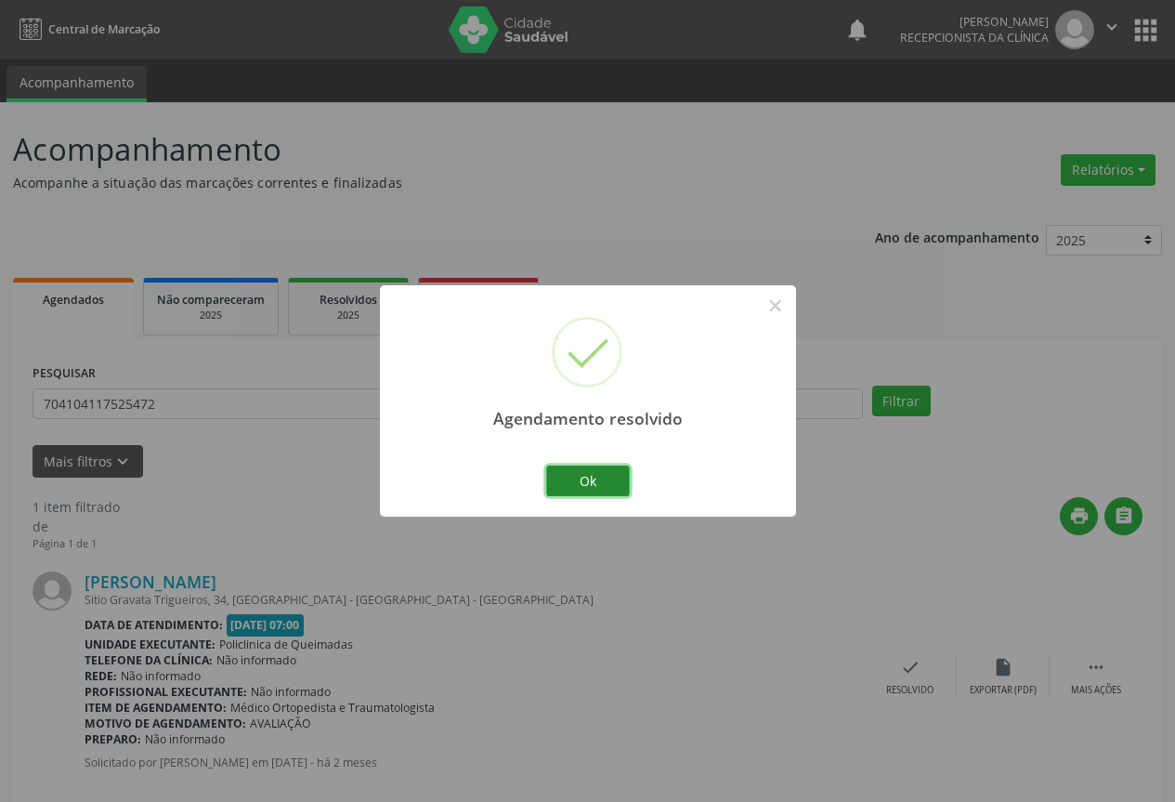
click at [583, 475] on button "Ok" at bounding box center [588, 481] width 84 height 32
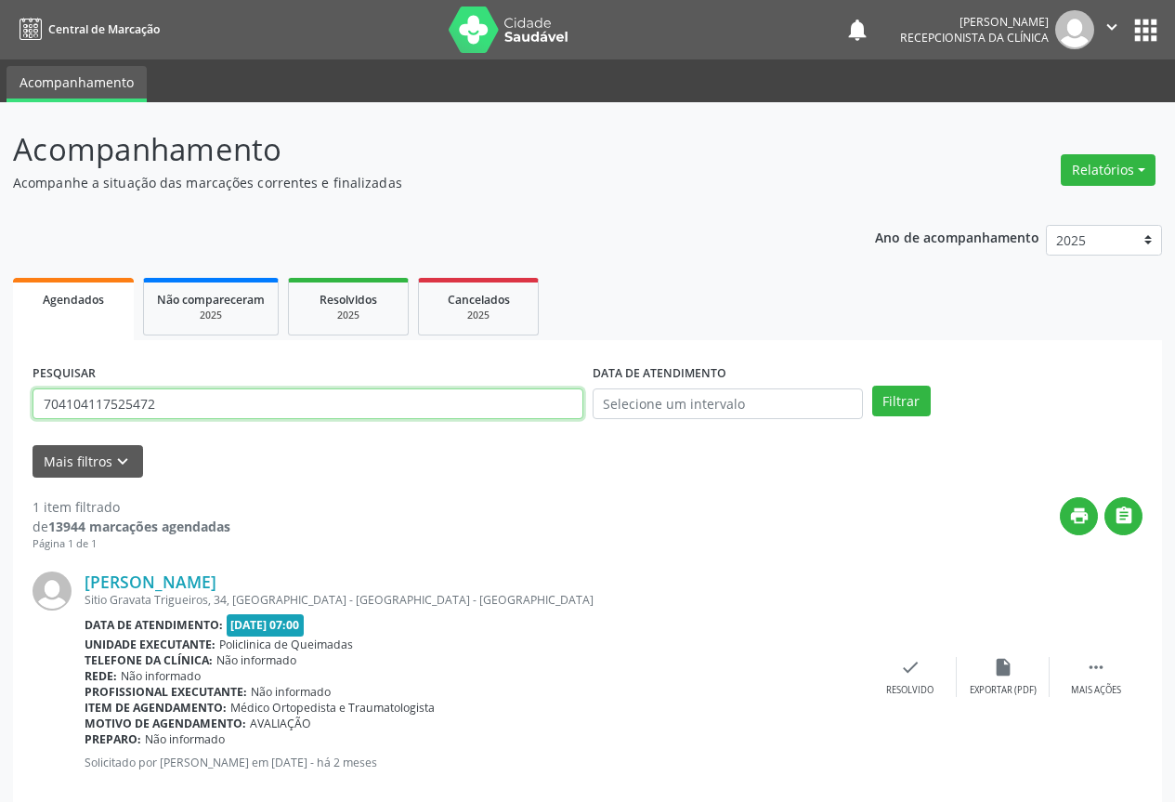
click at [543, 398] on input "704104117525472" at bounding box center [308, 404] width 551 height 32
click at [872, 386] on button "Filtrar" at bounding box center [901, 402] width 59 height 32
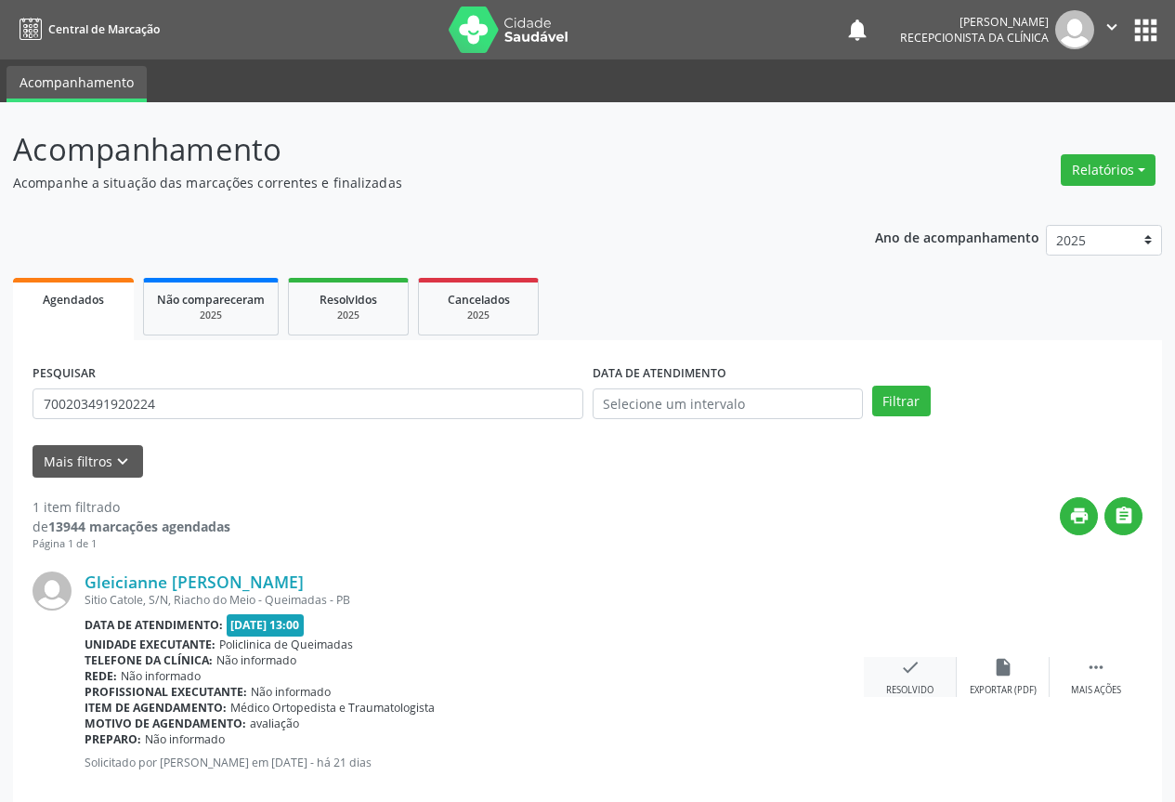
click at [906, 673] on icon "check" at bounding box center [910, 667] width 20 height 20
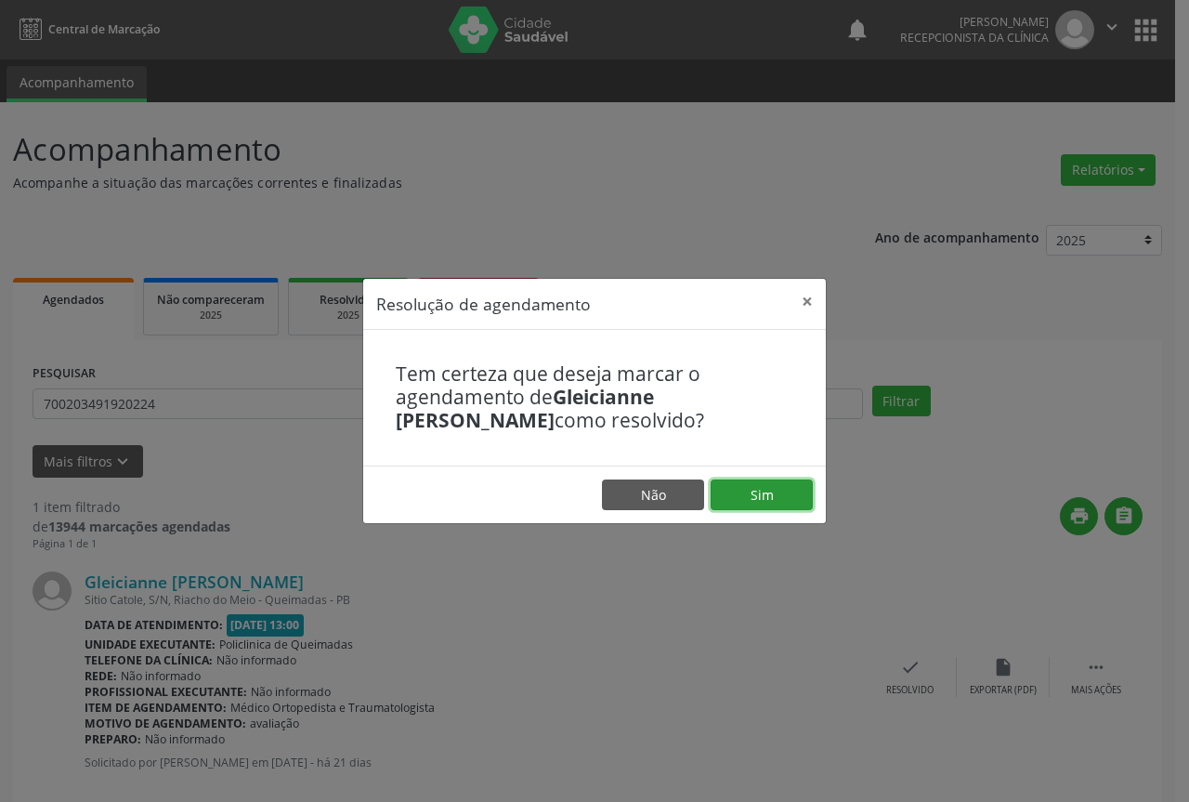
click at [777, 495] on button "Sim" at bounding box center [762, 495] width 102 height 32
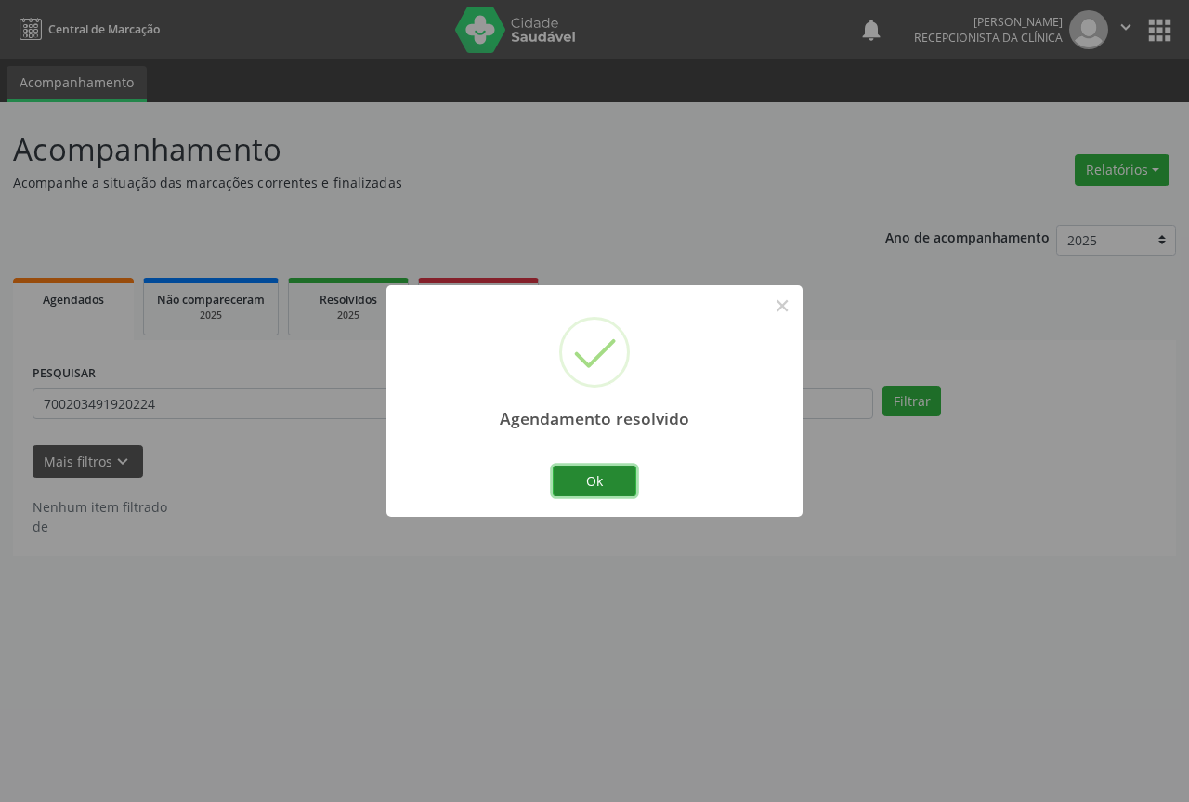
click at [604, 480] on button "Ok" at bounding box center [595, 481] width 84 height 32
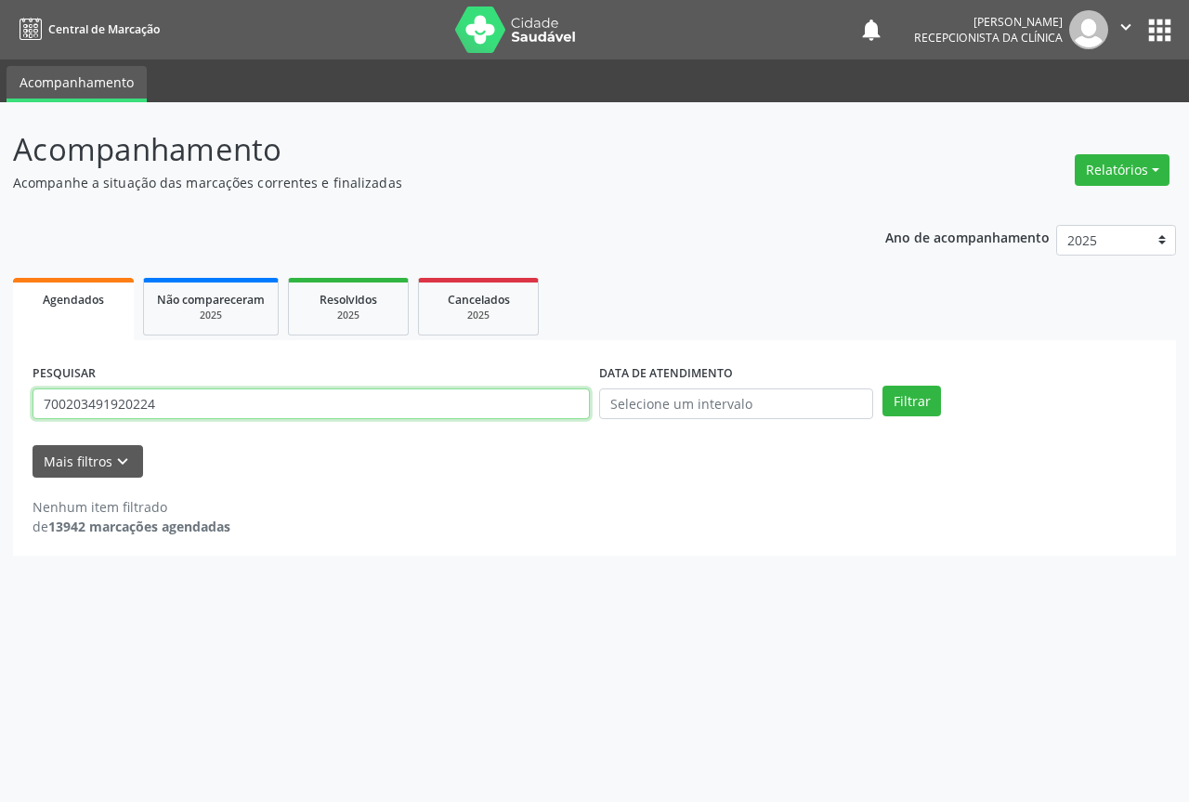
click at [326, 405] on input "700203491920224" at bounding box center [311, 404] width 557 height 32
click at [883, 386] on button "Filtrar" at bounding box center [912, 402] width 59 height 32
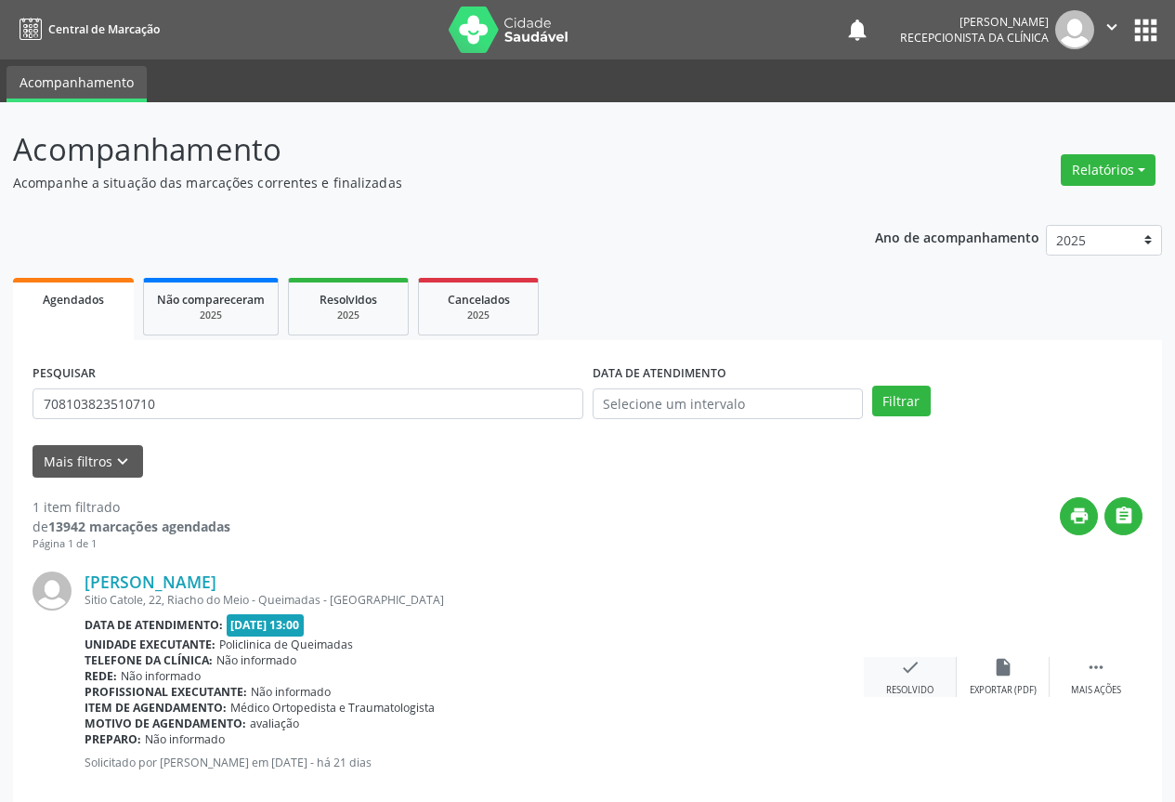
click at [908, 679] on div "check Resolvido" at bounding box center [910, 677] width 93 height 40
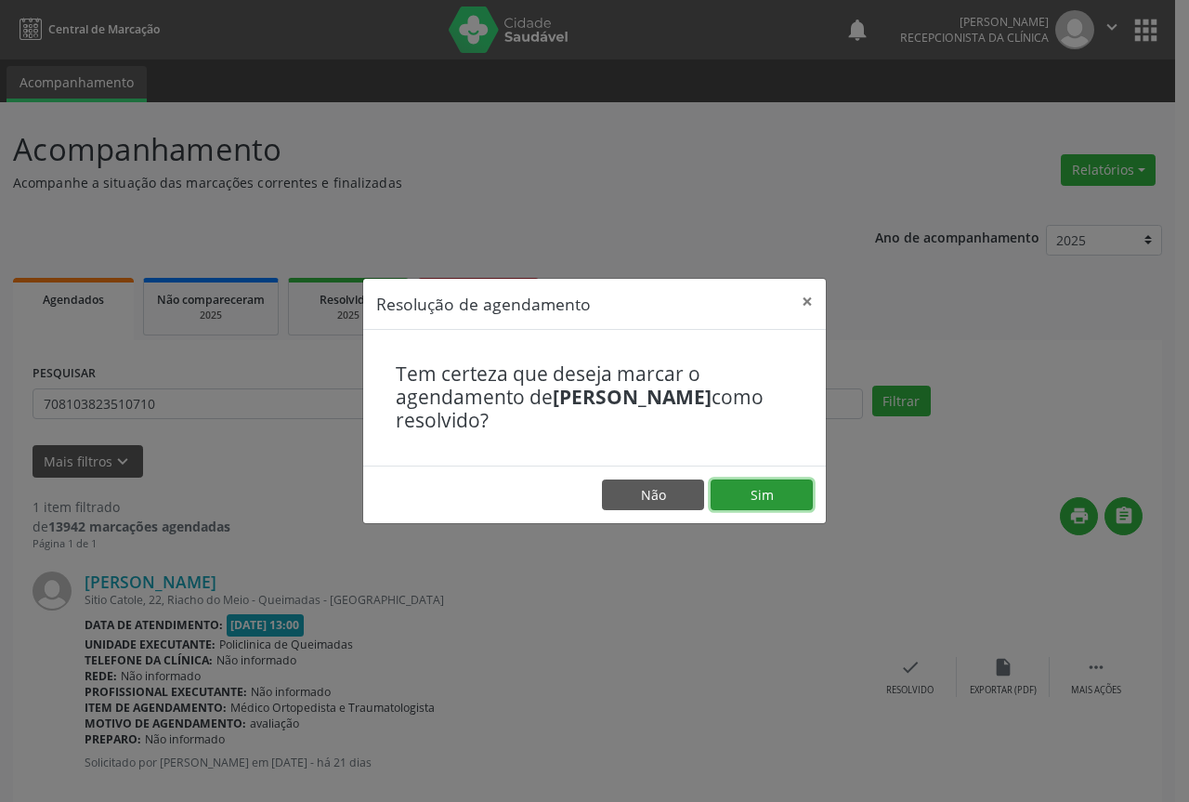
click at [772, 492] on button "Sim" at bounding box center [762, 495] width 102 height 32
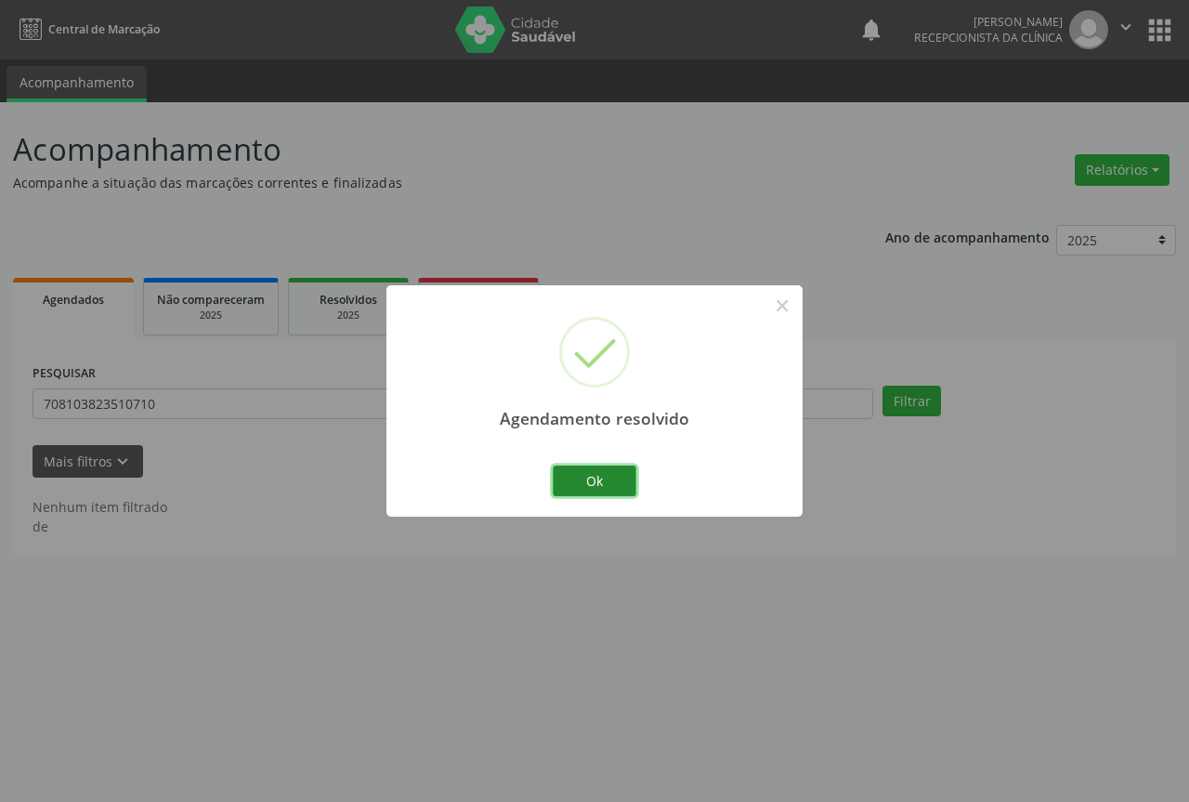
click at [614, 469] on button "Ok" at bounding box center [595, 481] width 84 height 32
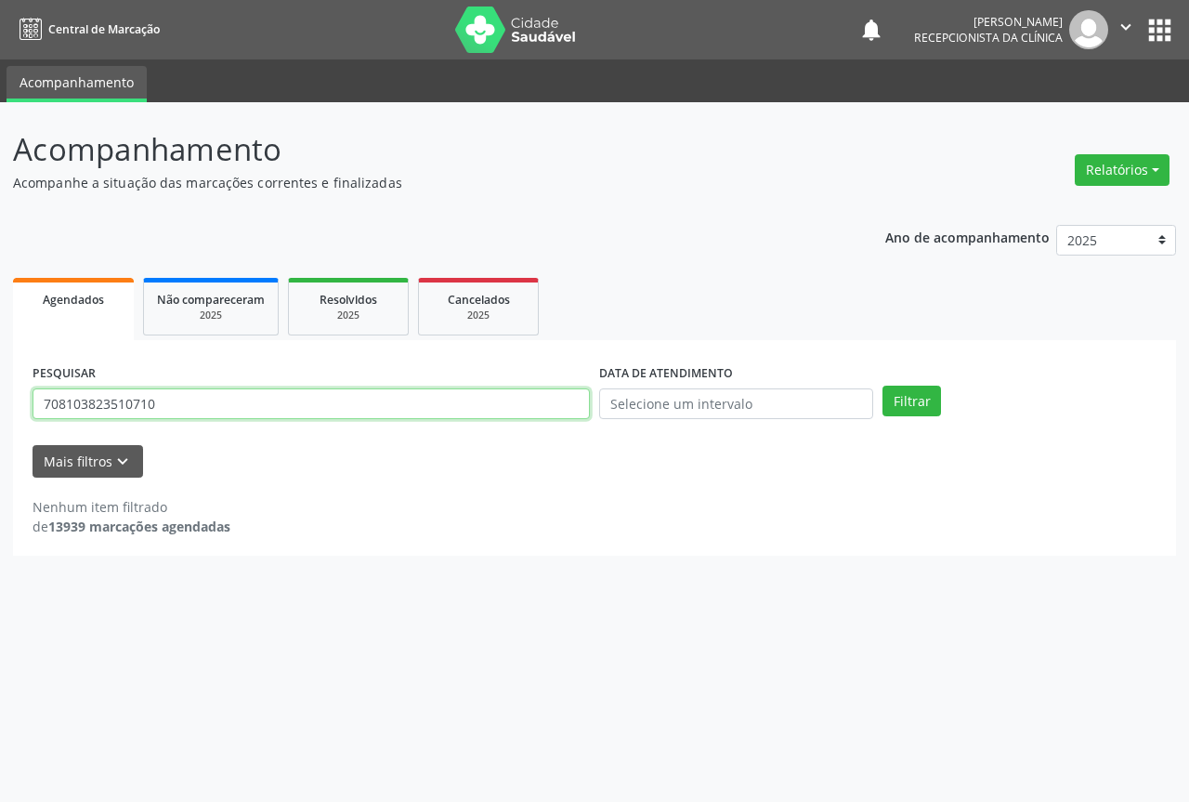
click at [485, 403] on input "708103823510710" at bounding box center [311, 404] width 557 height 32
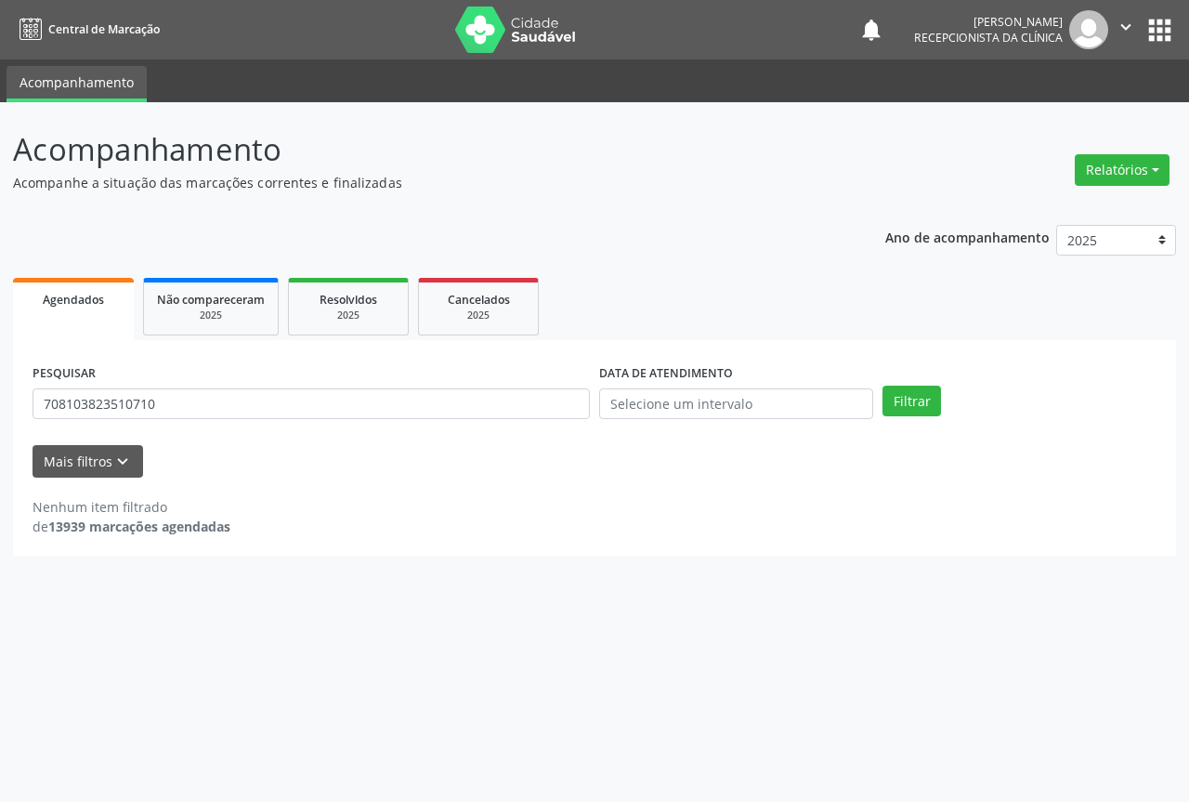
click at [518, 376] on div "PESQUISAR 708103823510710" at bounding box center [311, 396] width 567 height 72
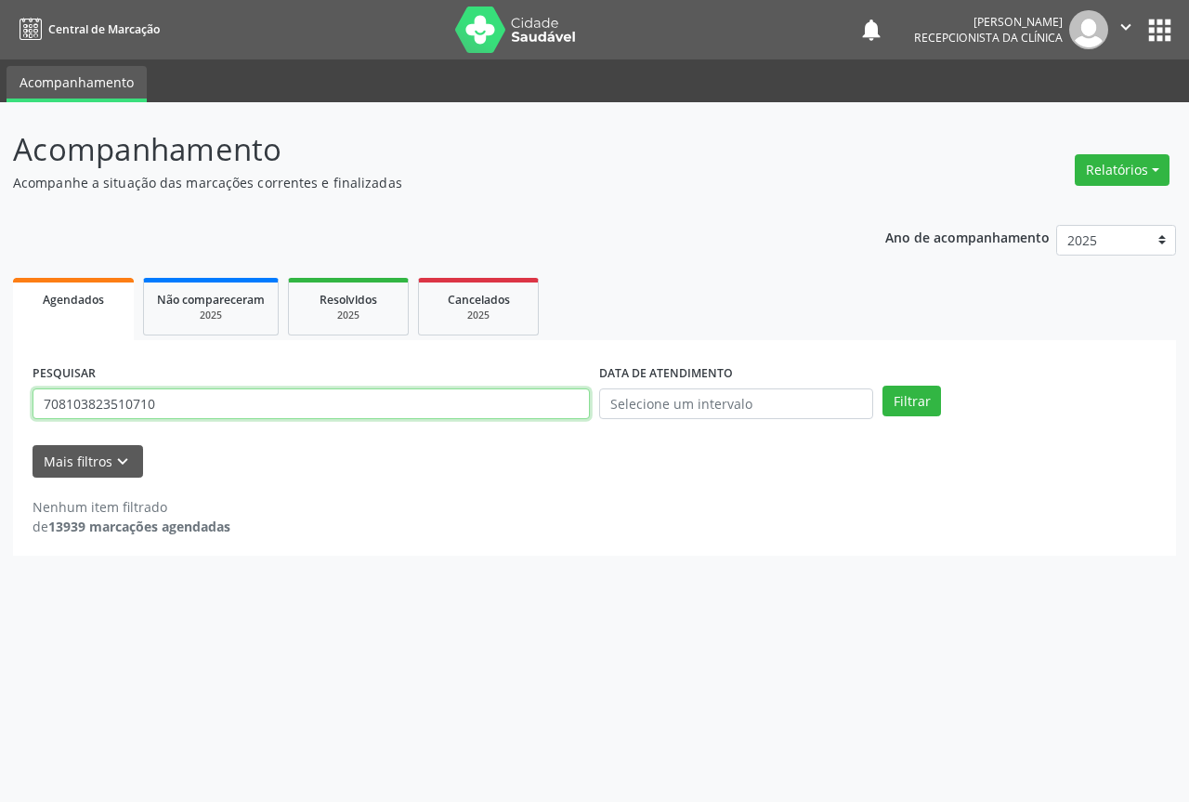
click at [509, 407] on input "708103823510710" at bounding box center [311, 404] width 557 height 32
click at [883, 386] on button "Filtrar" at bounding box center [912, 402] width 59 height 32
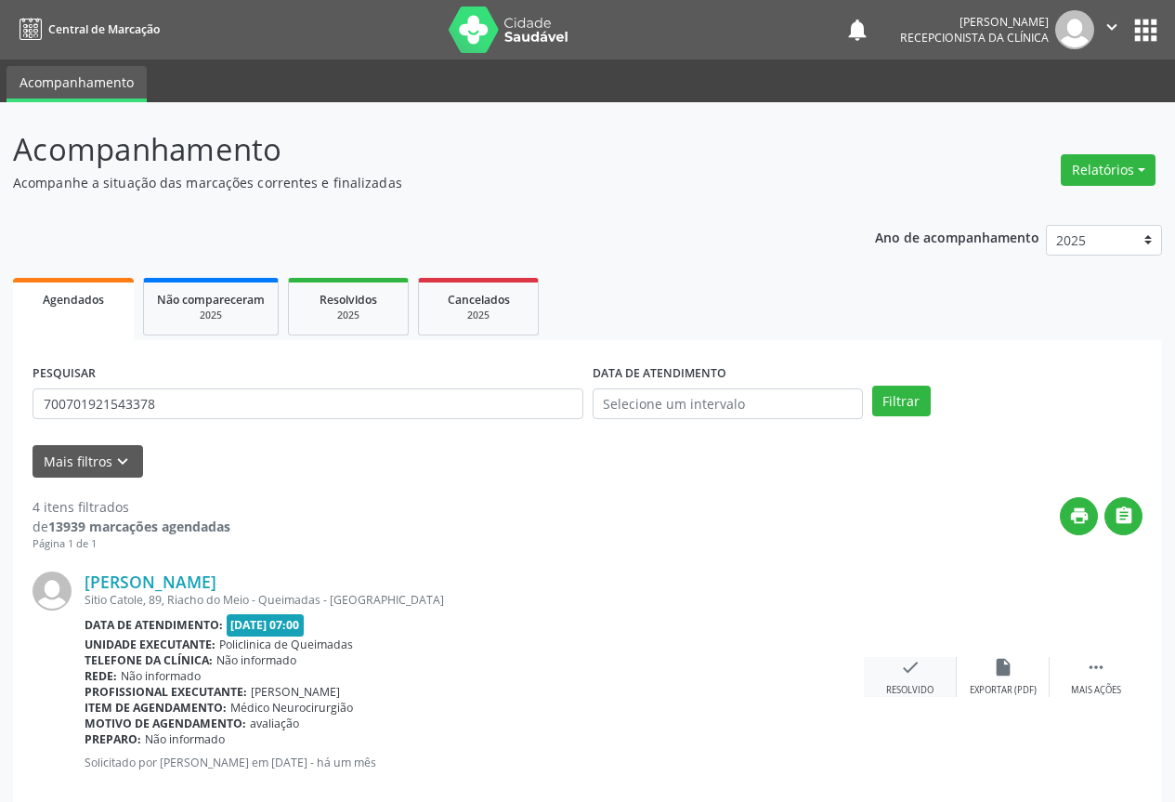
click at [917, 684] on div "Resolvido" at bounding box center [909, 690] width 47 height 13
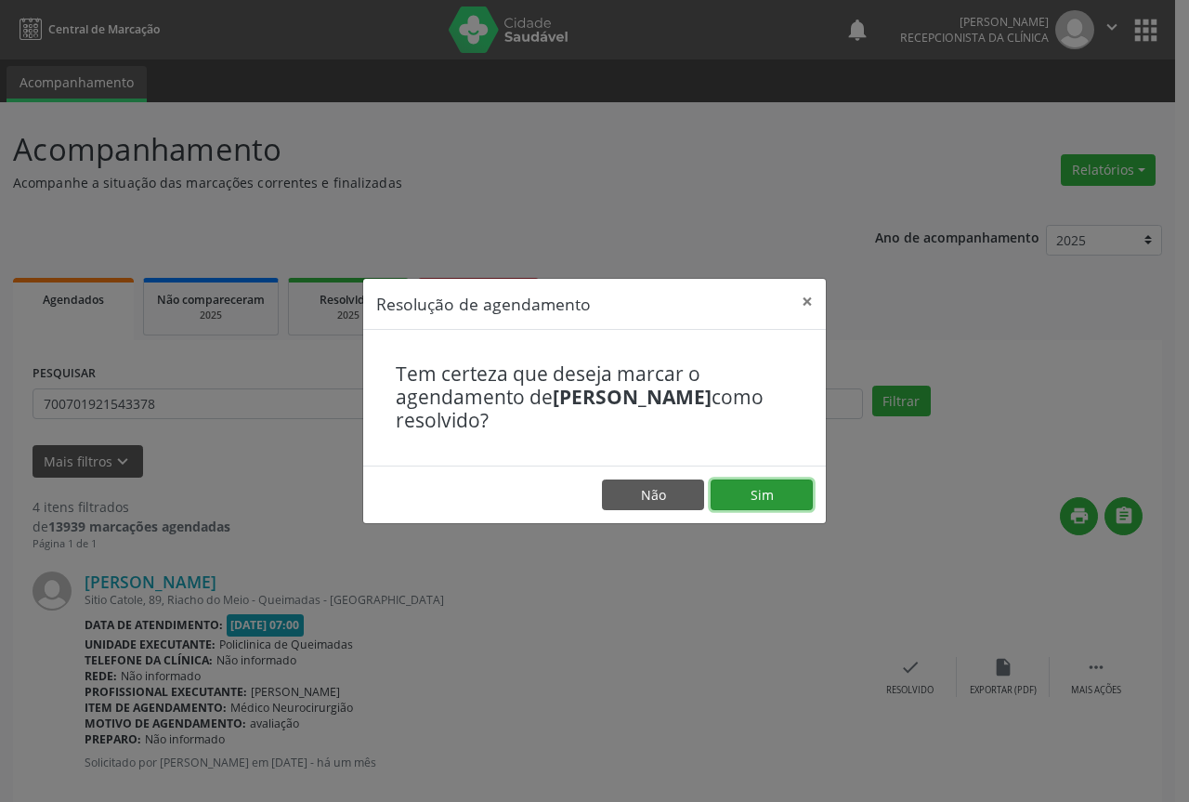
click at [783, 494] on button "Sim" at bounding box center [762, 495] width 102 height 32
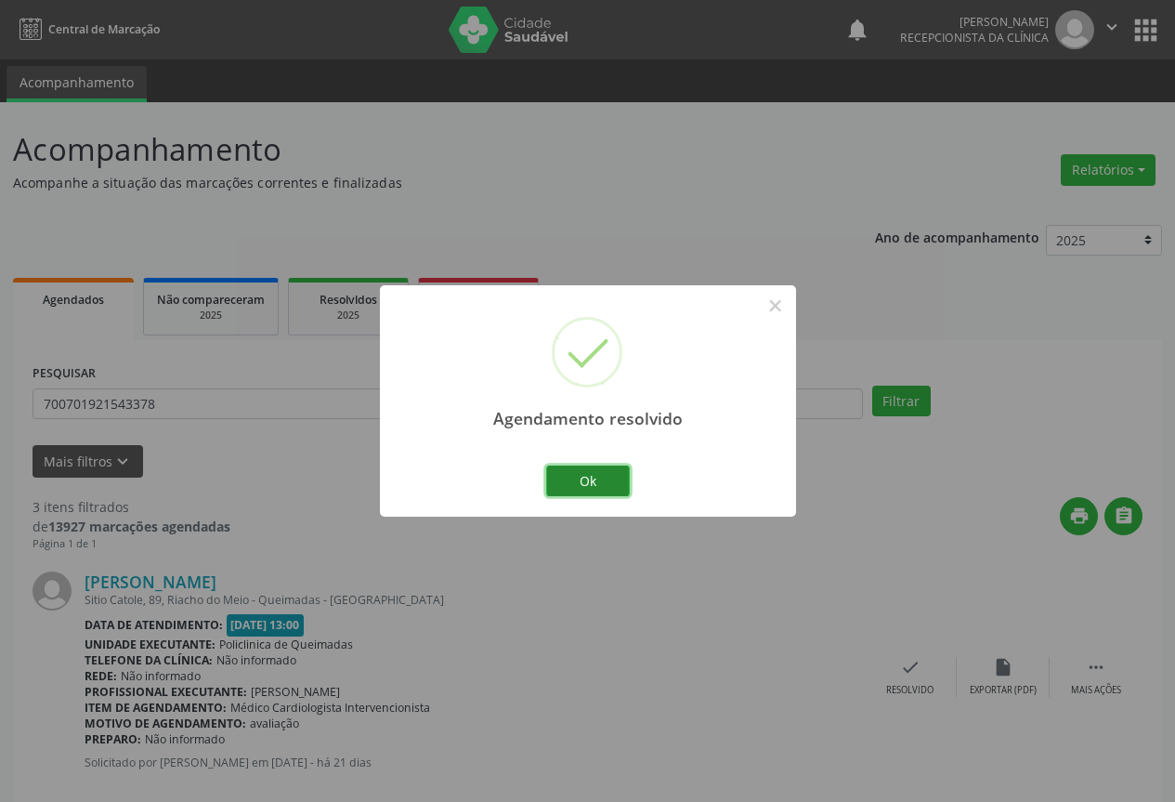
click at [593, 473] on button "Ok" at bounding box center [588, 481] width 84 height 32
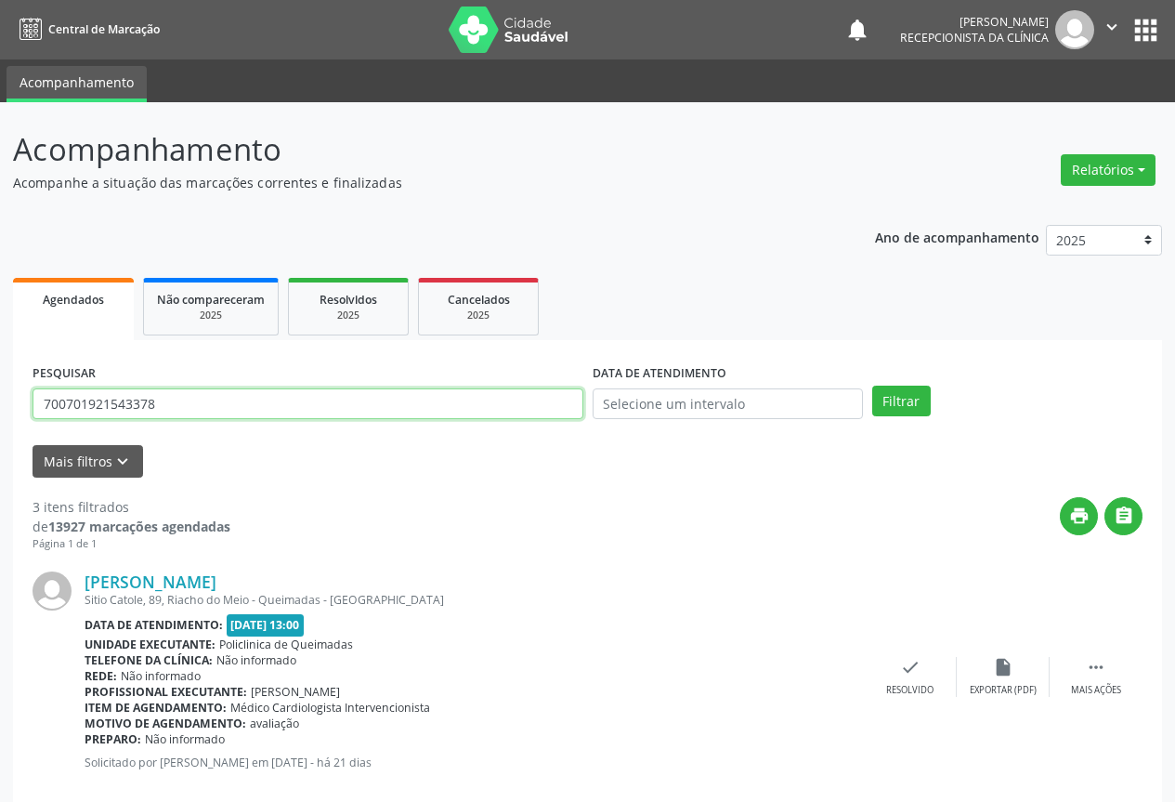
click at [422, 404] on input "700701921543378" at bounding box center [308, 404] width 551 height 32
click at [872, 386] on button "Filtrar" at bounding box center [901, 402] width 59 height 32
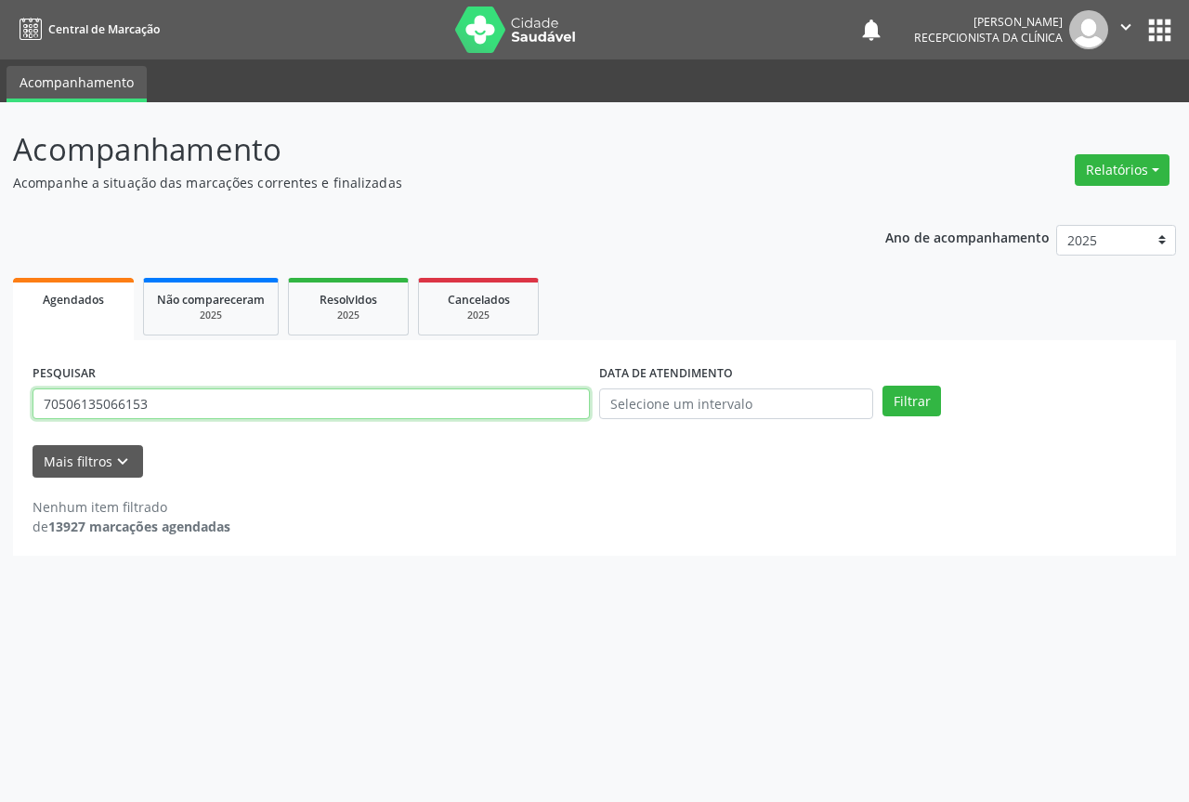
click at [300, 401] on input "70506135066153" at bounding box center [311, 404] width 557 height 32
type input "7"
click at [883, 386] on button "Filtrar" at bounding box center [912, 402] width 59 height 32
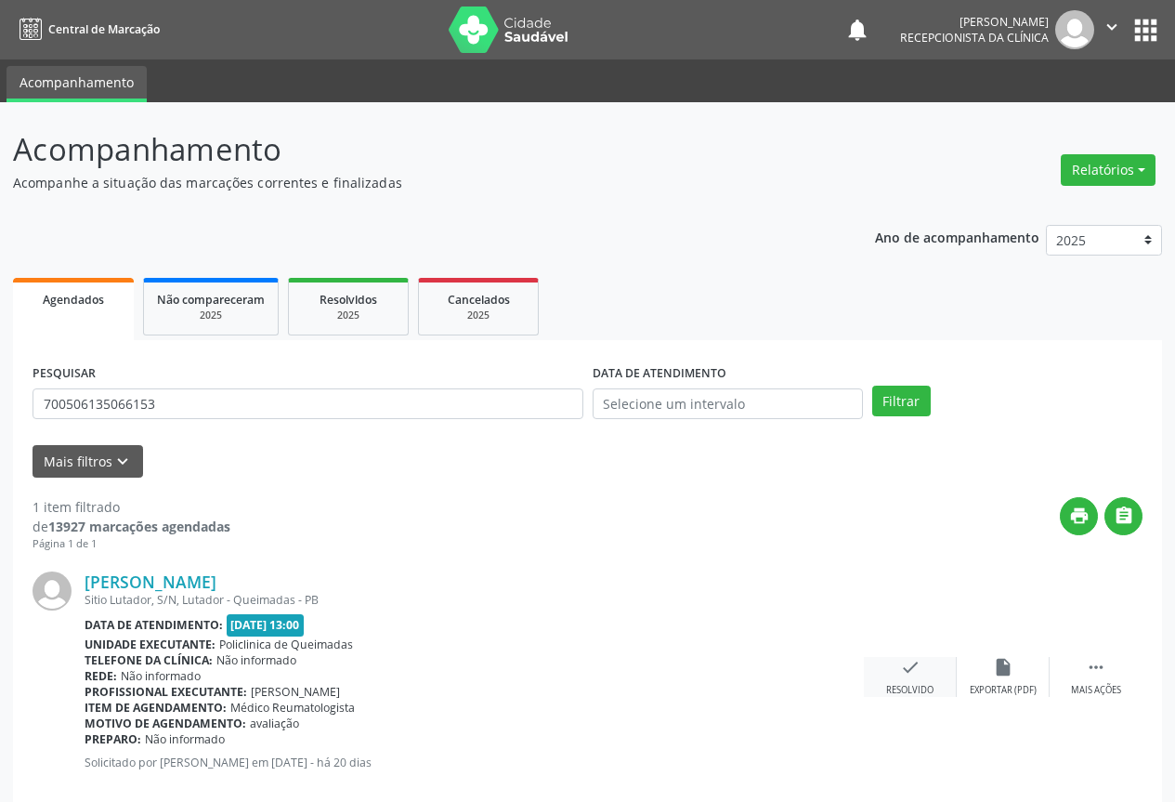
click at [904, 671] on icon "check" at bounding box center [910, 667] width 20 height 20
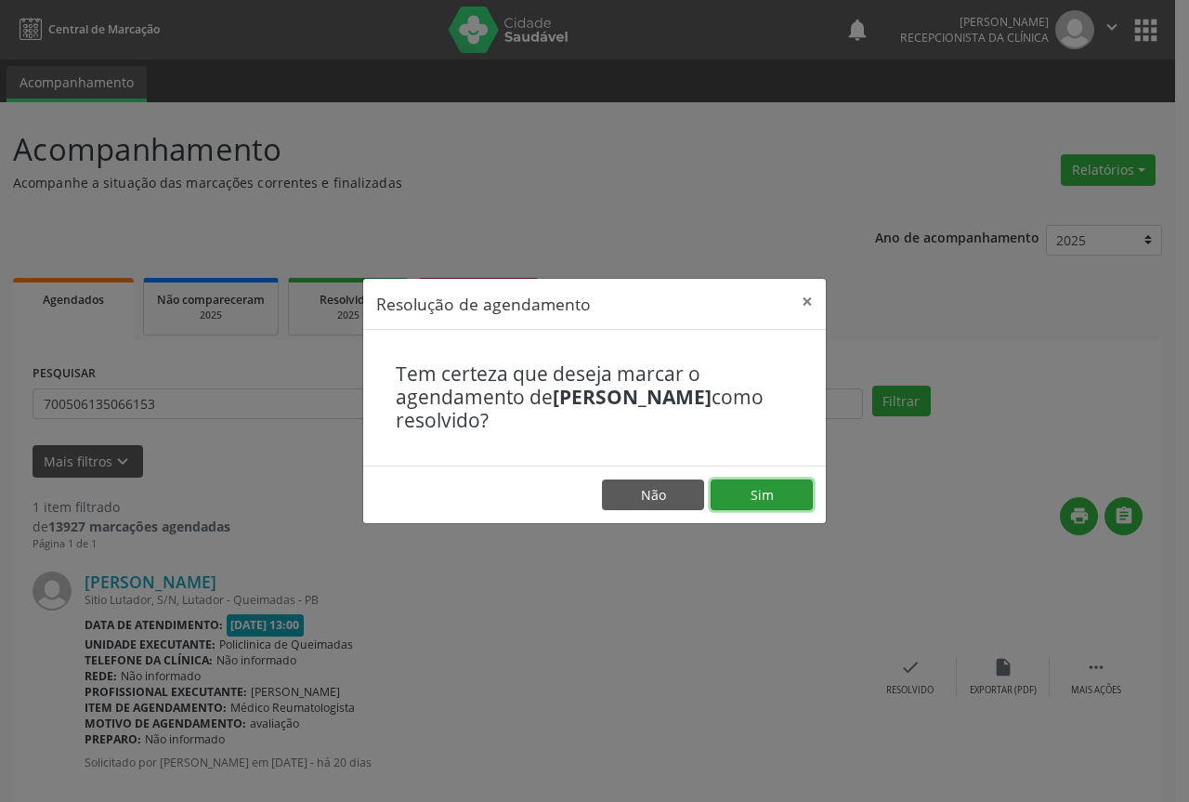
click at [774, 484] on button "Sim" at bounding box center [762, 495] width 102 height 32
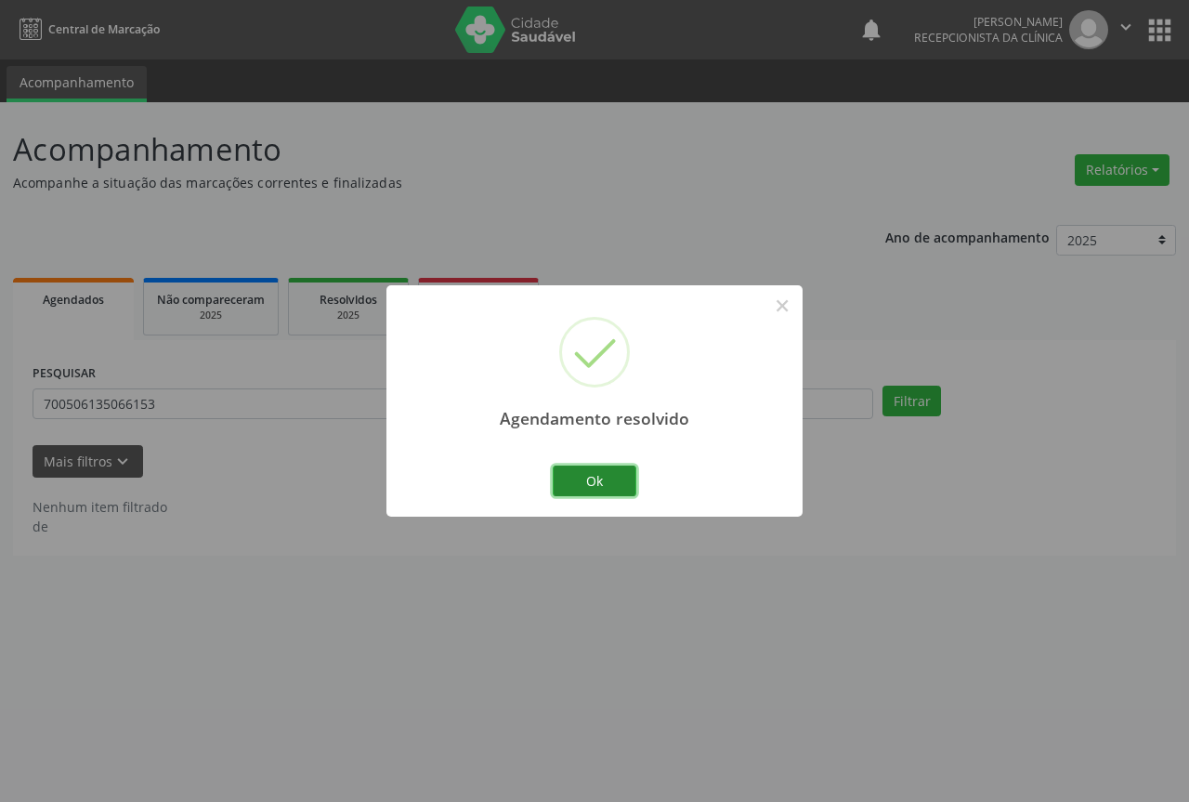
click at [601, 474] on button "Ok" at bounding box center [595, 481] width 84 height 32
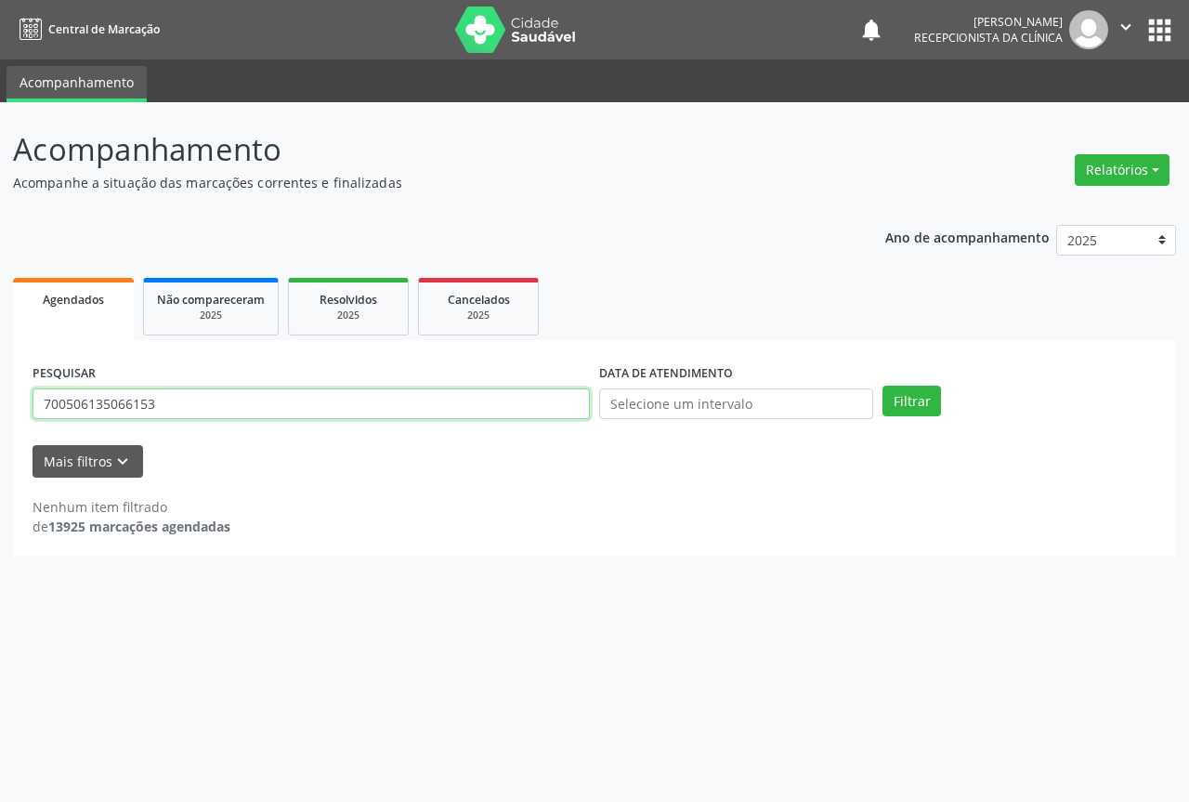
click at [194, 399] on input "700506135066153" at bounding box center [311, 404] width 557 height 32
click at [193, 399] on input "700506135066153" at bounding box center [311, 404] width 557 height 32
click at [883, 386] on button "Filtrar" at bounding box center [912, 402] width 59 height 32
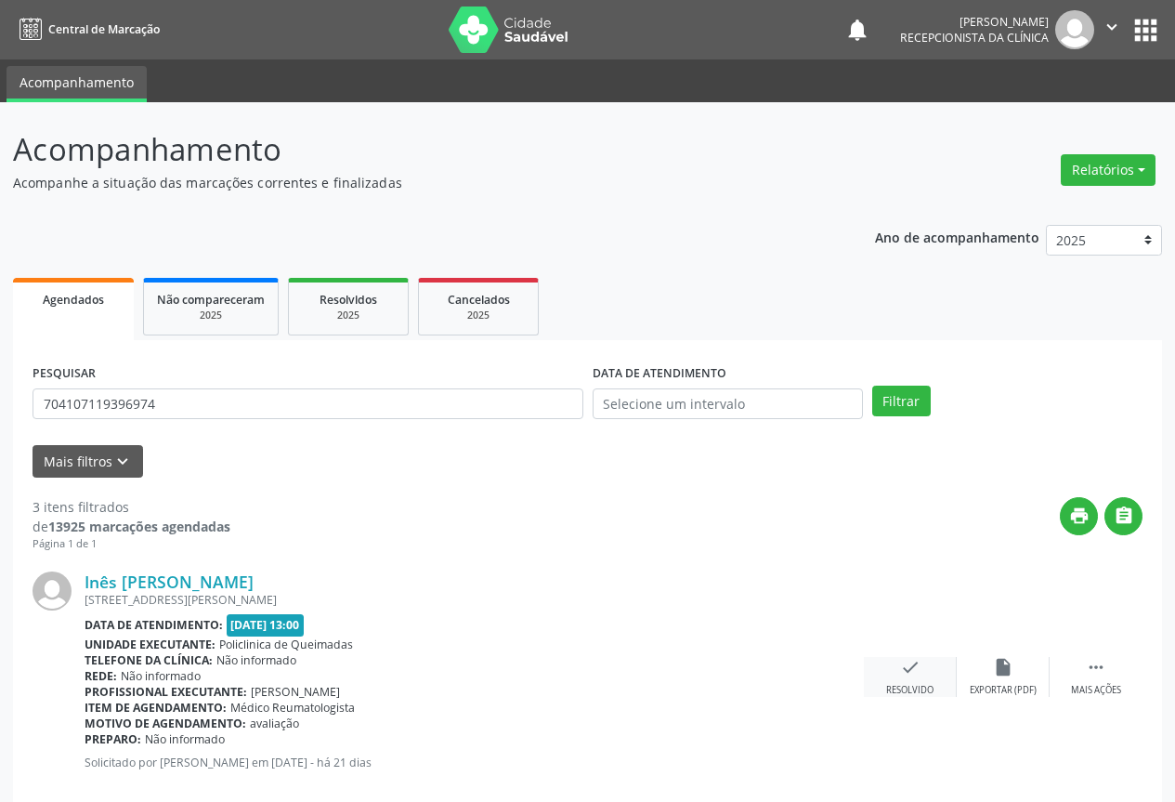
click at [910, 677] on icon "check" at bounding box center [910, 667] width 20 height 20
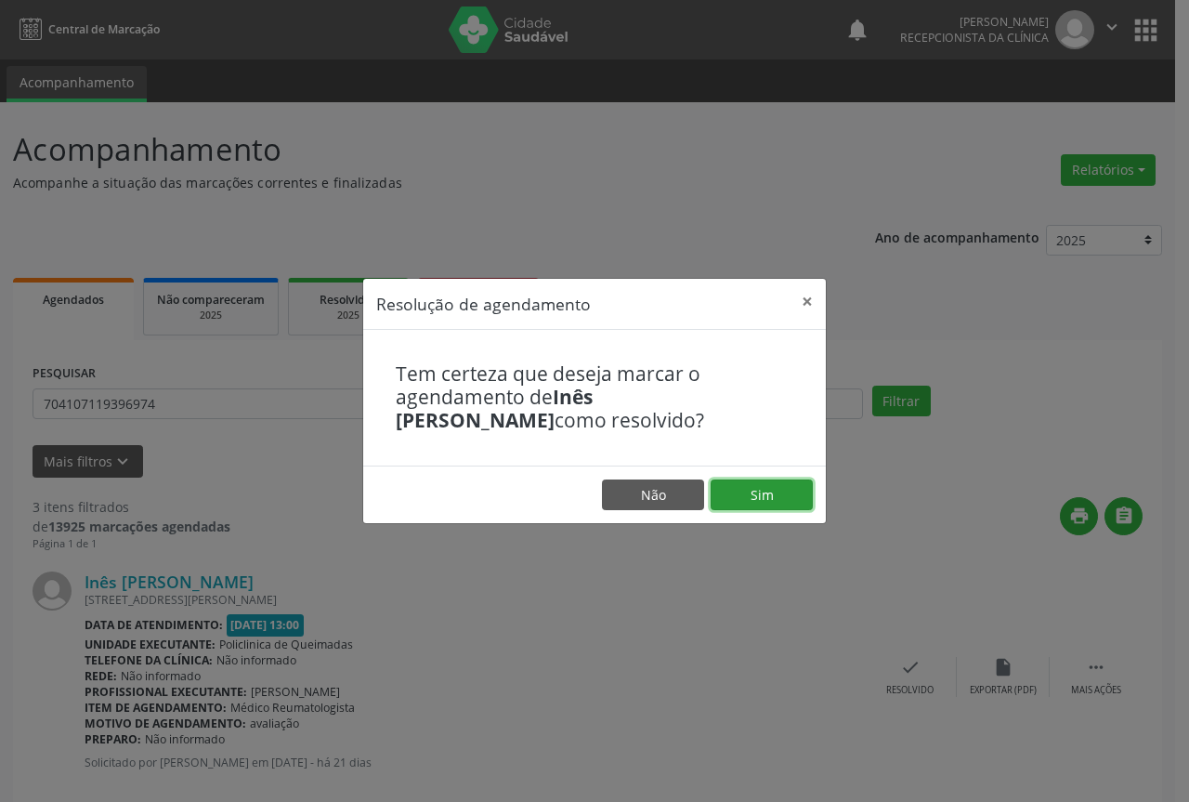
click at [788, 488] on button "Sim" at bounding box center [762, 495] width 102 height 32
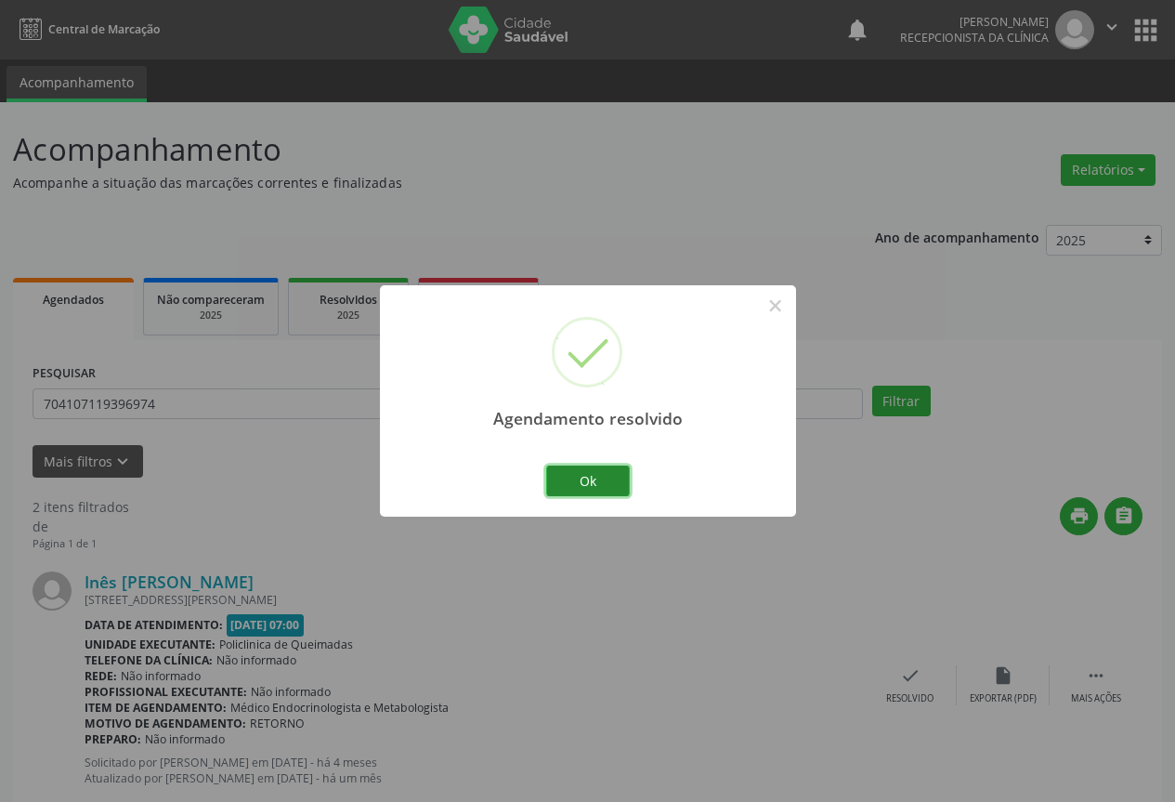
click at [593, 471] on button "Ok" at bounding box center [588, 481] width 84 height 32
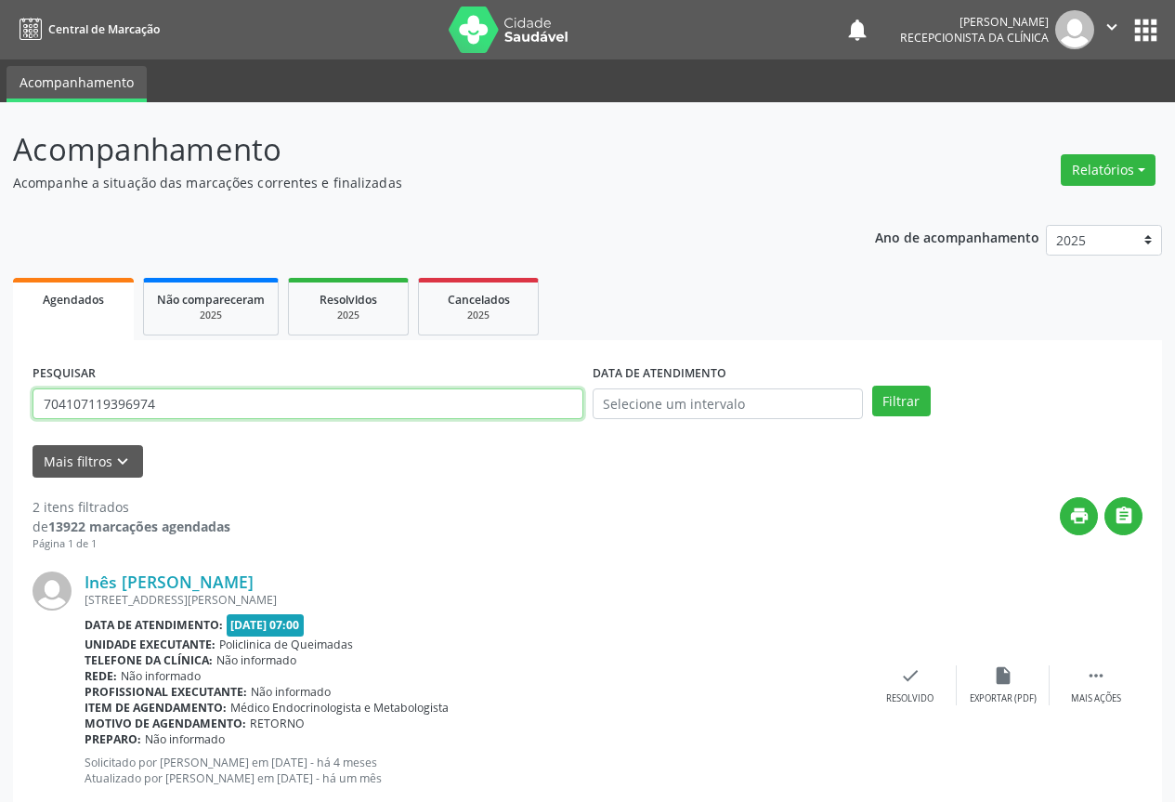
click at [438, 400] on input "704107119396974" at bounding box center [308, 404] width 551 height 32
click at [438, 399] on input "704107119396974" at bounding box center [308, 404] width 551 height 32
click at [430, 400] on input "704107119396974" at bounding box center [308, 404] width 551 height 32
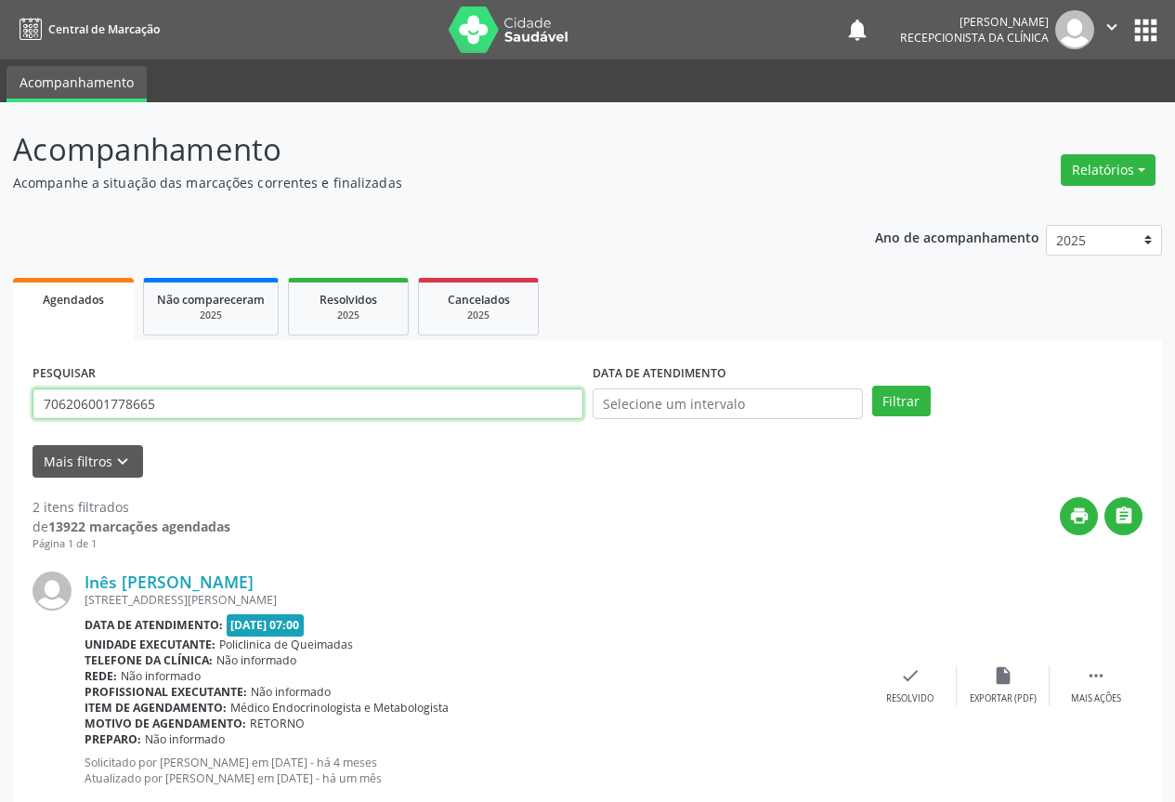
click at [872, 386] on button "Filtrar" at bounding box center [901, 402] width 59 height 32
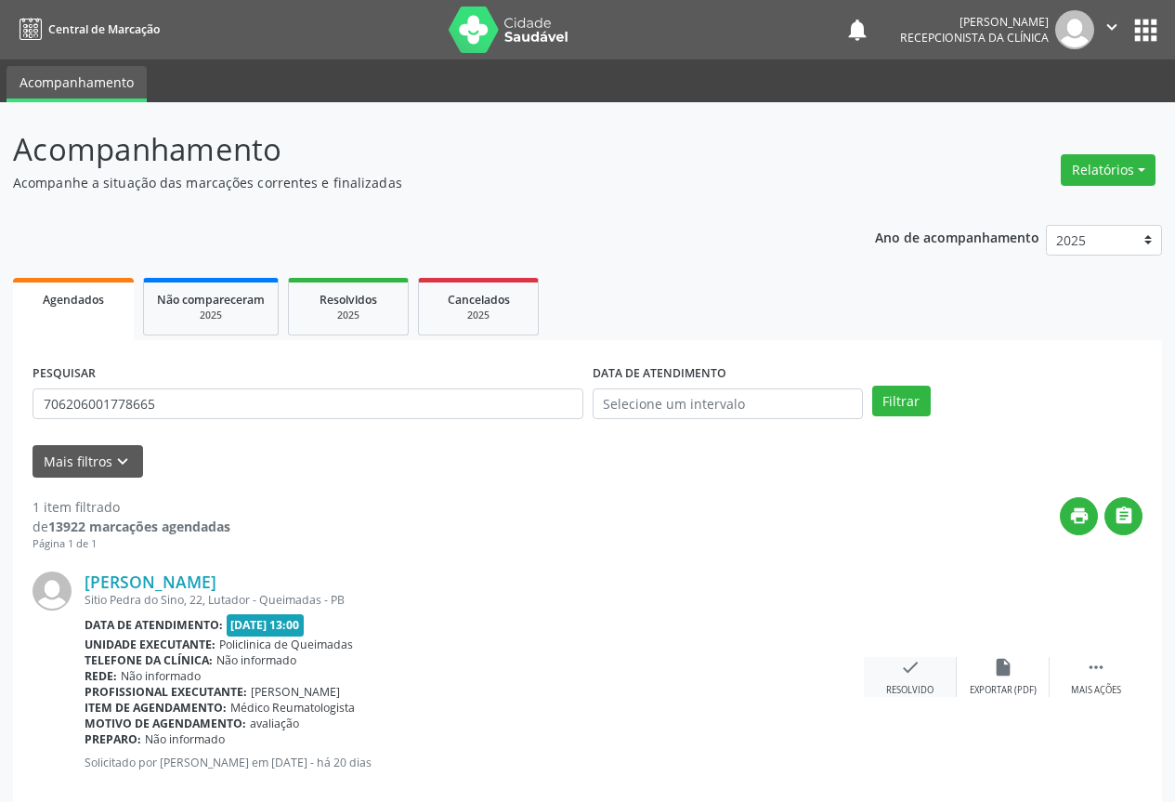
click at [909, 680] on div "check Resolvido" at bounding box center [910, 677] width 93 height 40
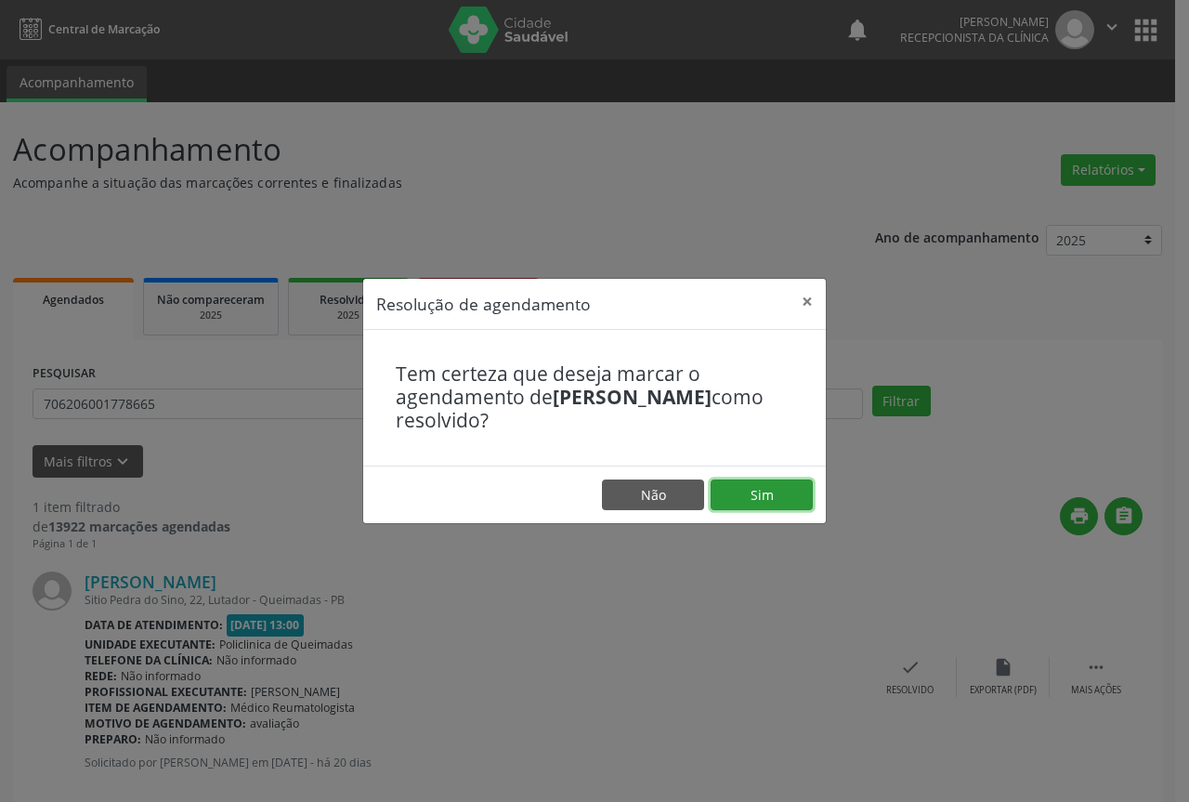
click at [781, 499] on button "Sim" at bounding box center [762, 495] width 102 height 32
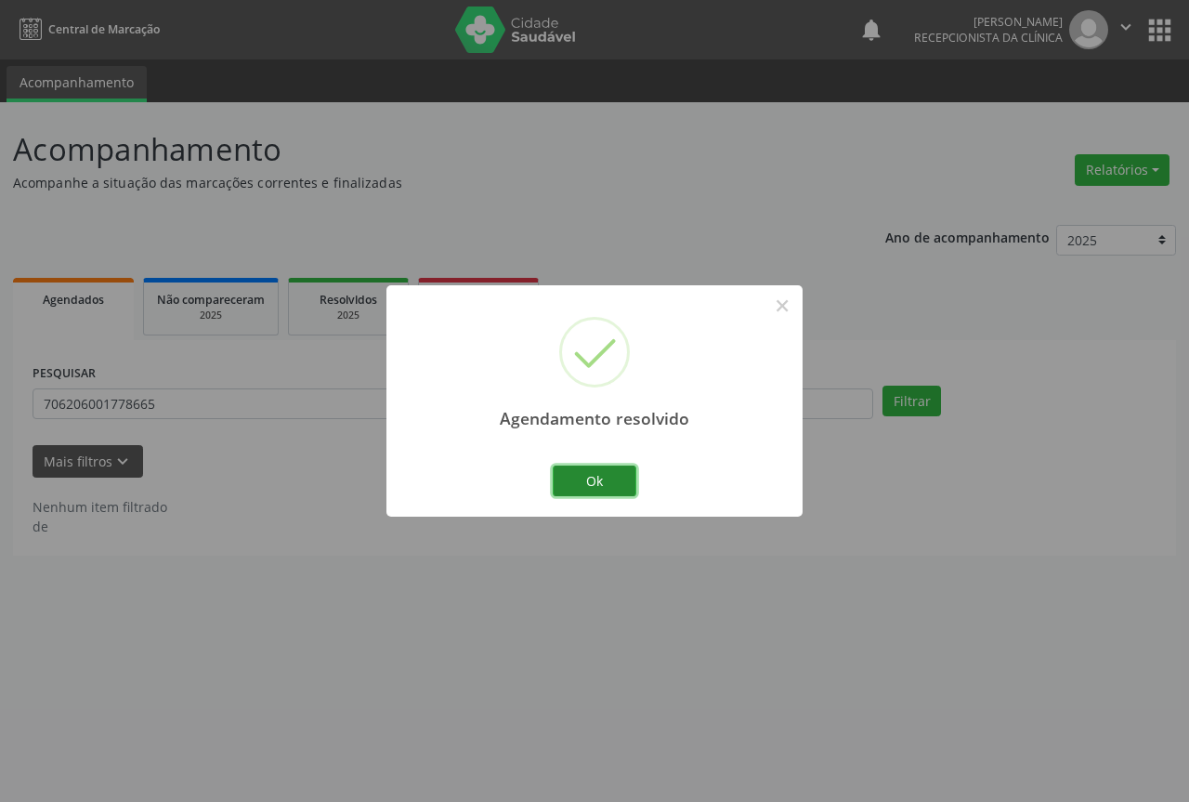
click at [595, 476] on button "Ok" at bounding box center [595, 481] width 84 height 32
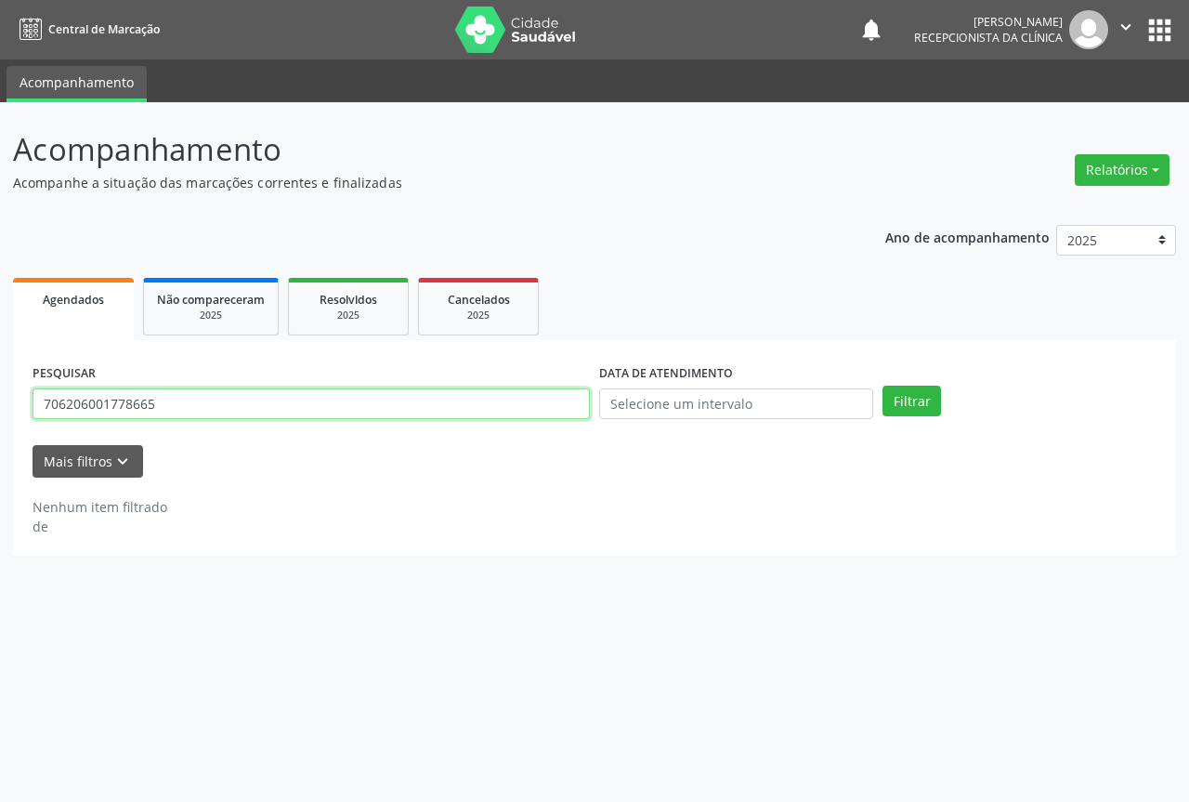
click at [569, 409] on input "706206001778665" at bounding box center [311, 404] width 557 height 32
click at [883, 386] on button "Filtrar" at bounding box center [912, 402] width 59 height 32
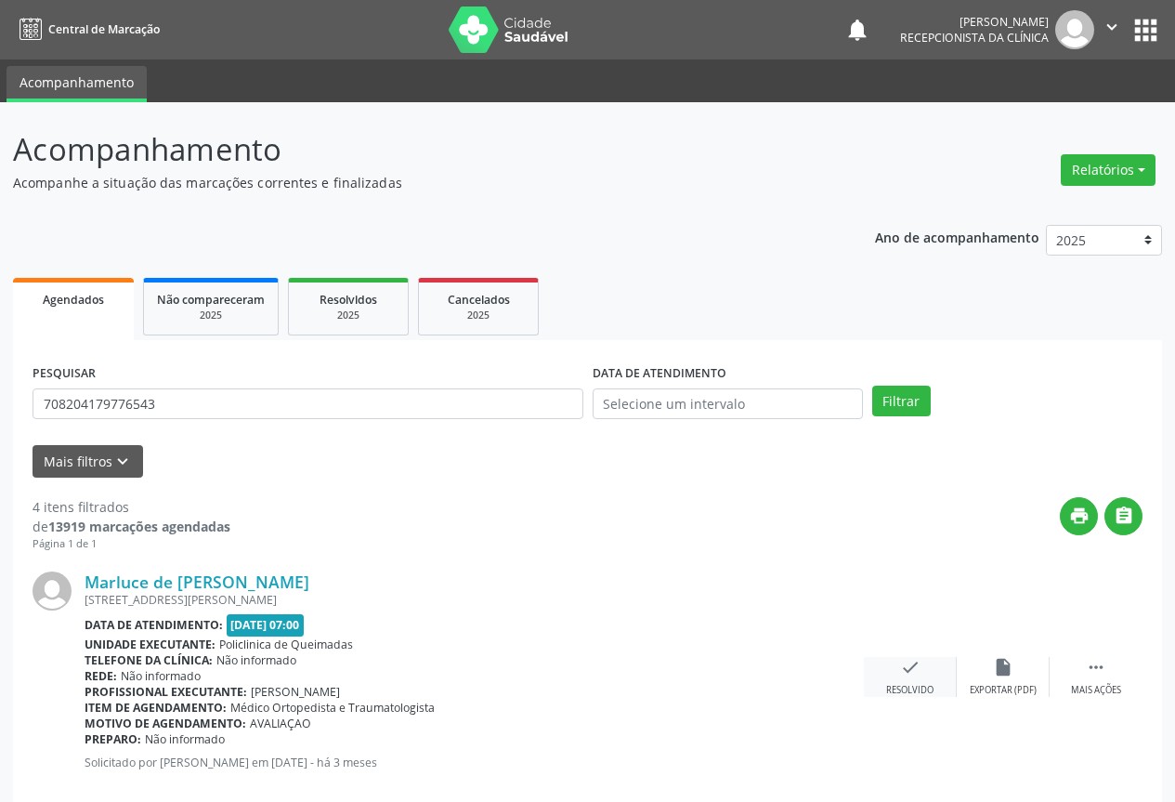
click at [904, 670] on icon "check" at bounding box center [910, 667] width 20 height 20
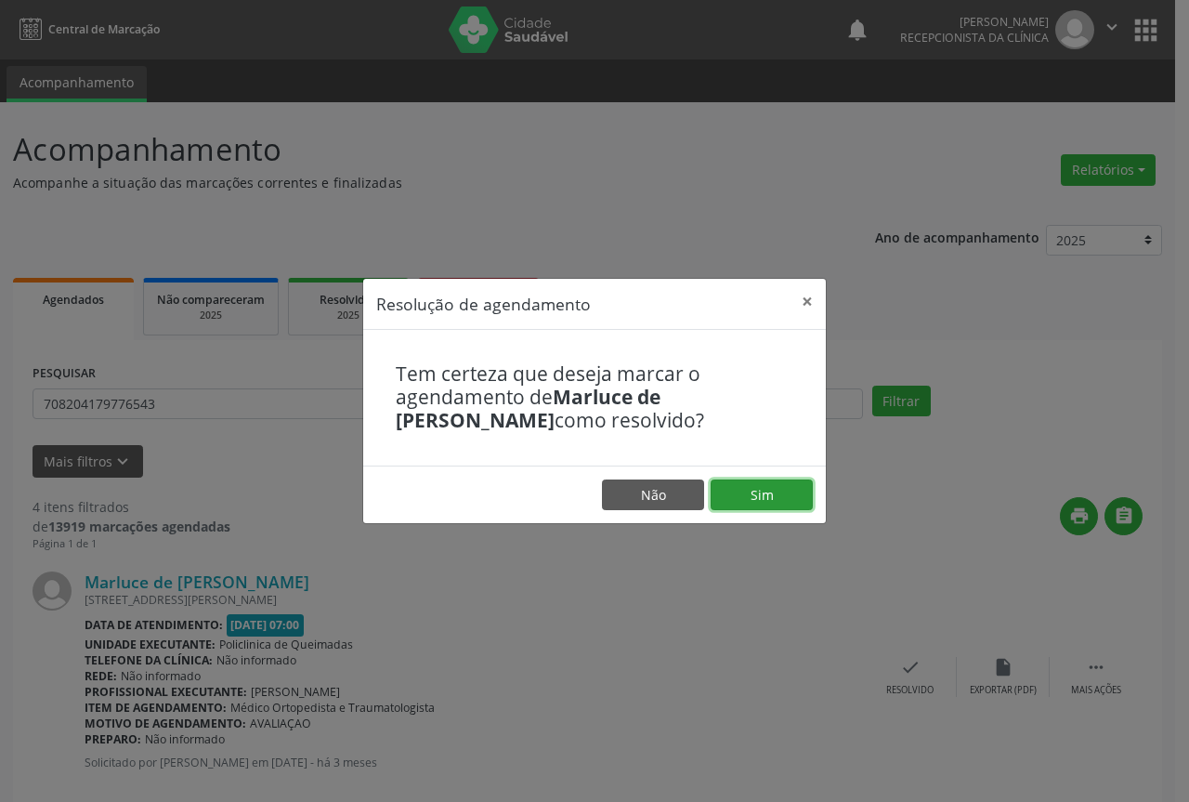
click at [745, 482] on button "Sim" at bounding box center [762, 495] width 102 height 32
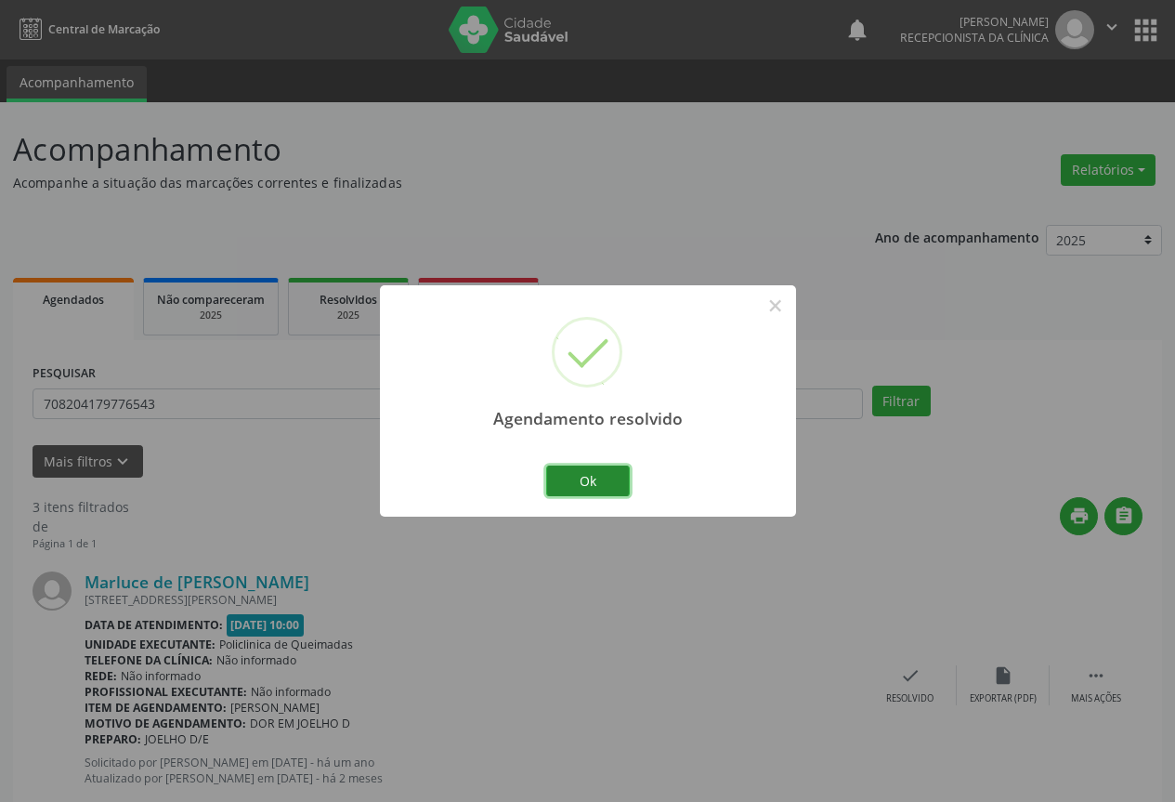
click at [591, 478] on button "Ok" at bounding box center [588, 481] width 84 height 32
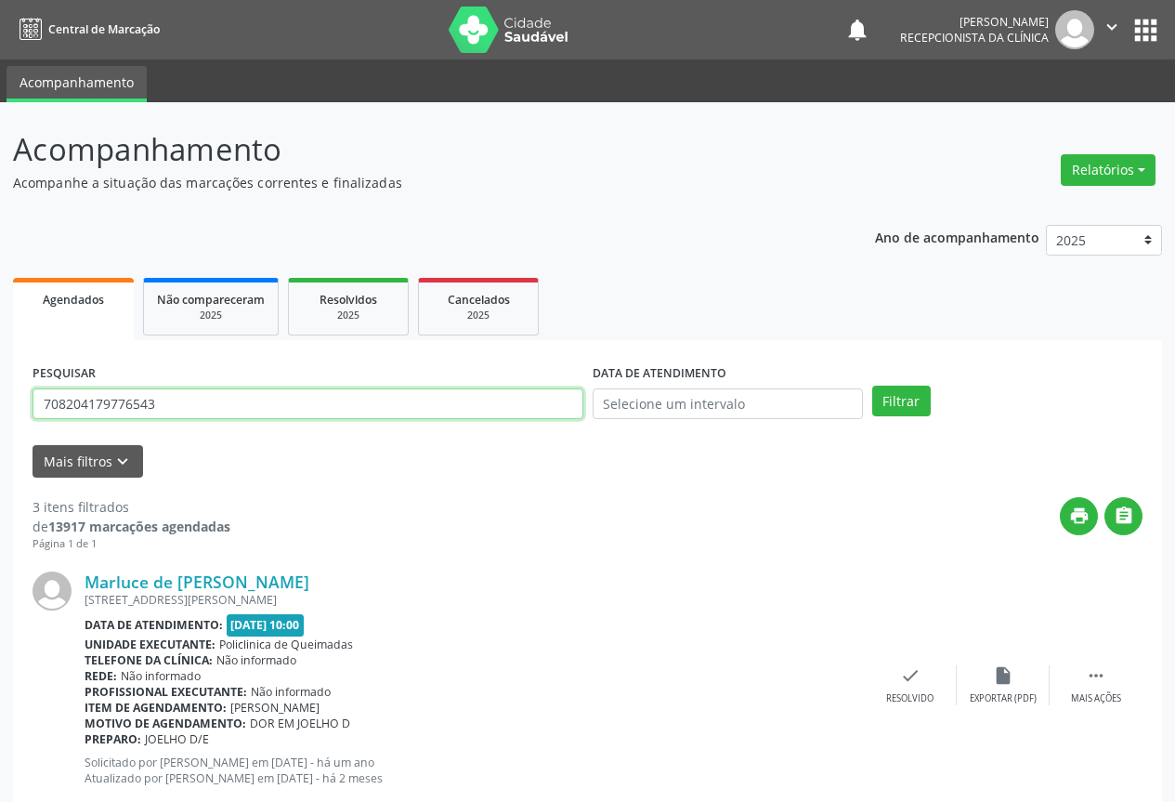
click at [557, 400] on input "708204179776543" at bounding box center [308, 404] width 551 height 32
click at [872, 386] on button "Filtrar" at bounding box center [901, 402] width 59 height 32
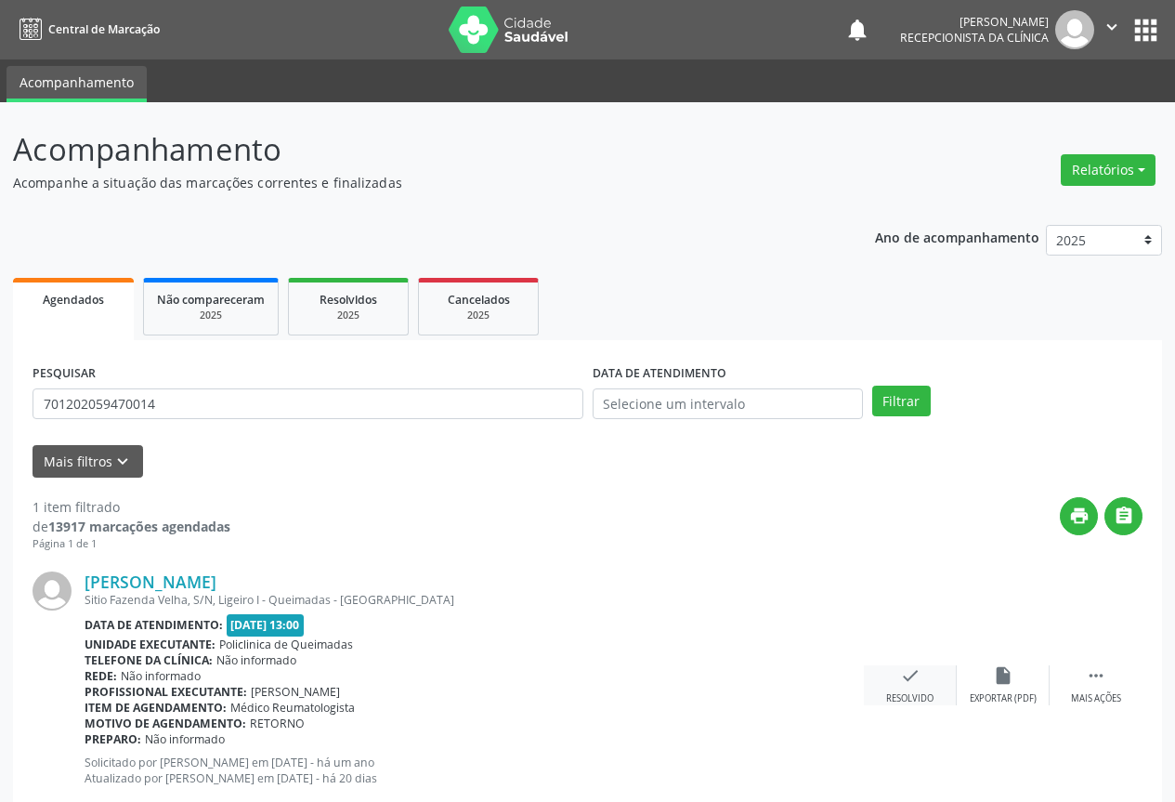
click at [917, 688] on div "check Resolvido" at bounding box center [910, 685] width 93 height 40
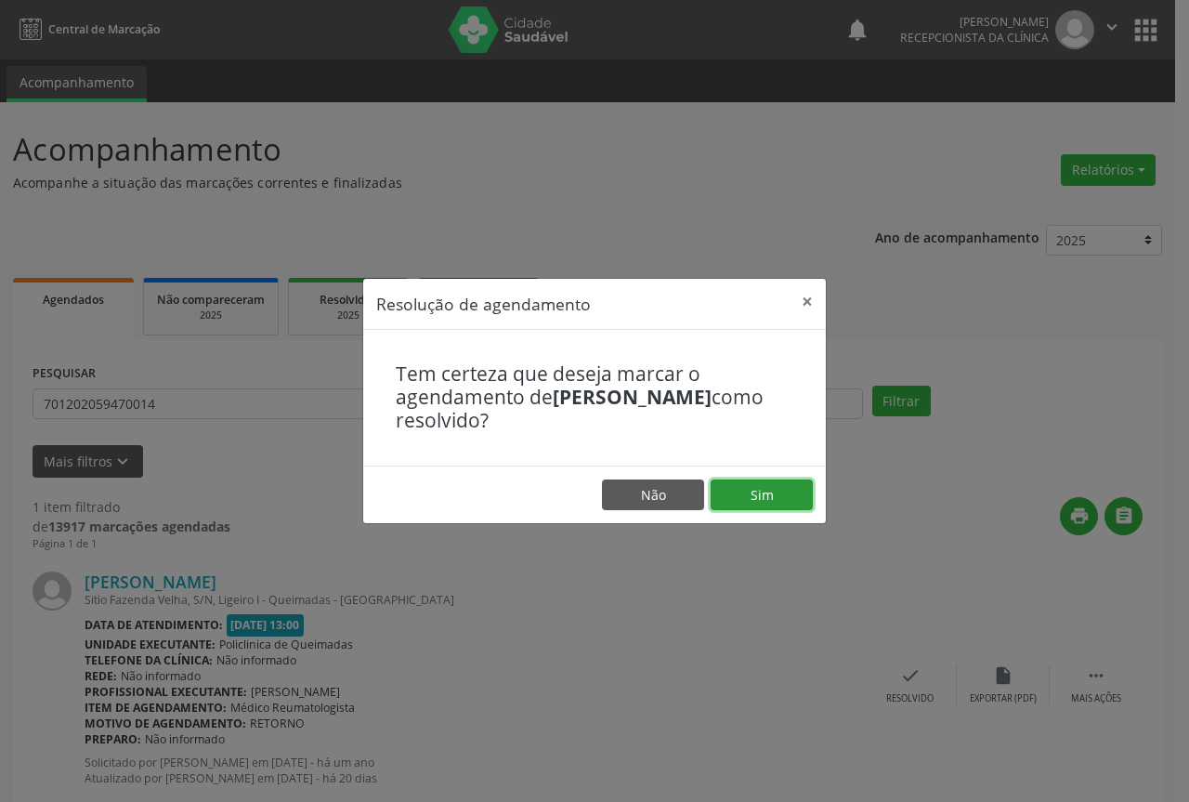
click at [756, 499] on button "Sim" at bounding box center [762, 495] width 102 height 32
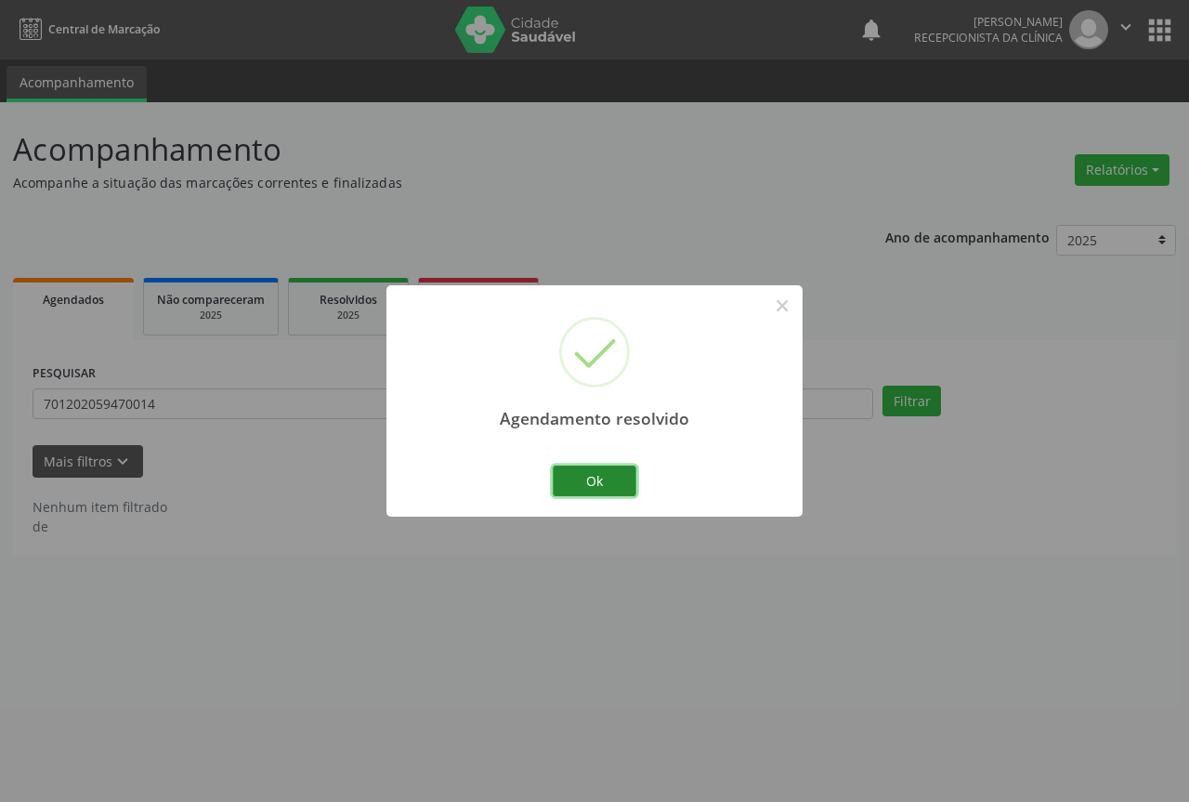
click at [595, 470] on button "Ok" at bounding box center [595, 481] width 84 height 32
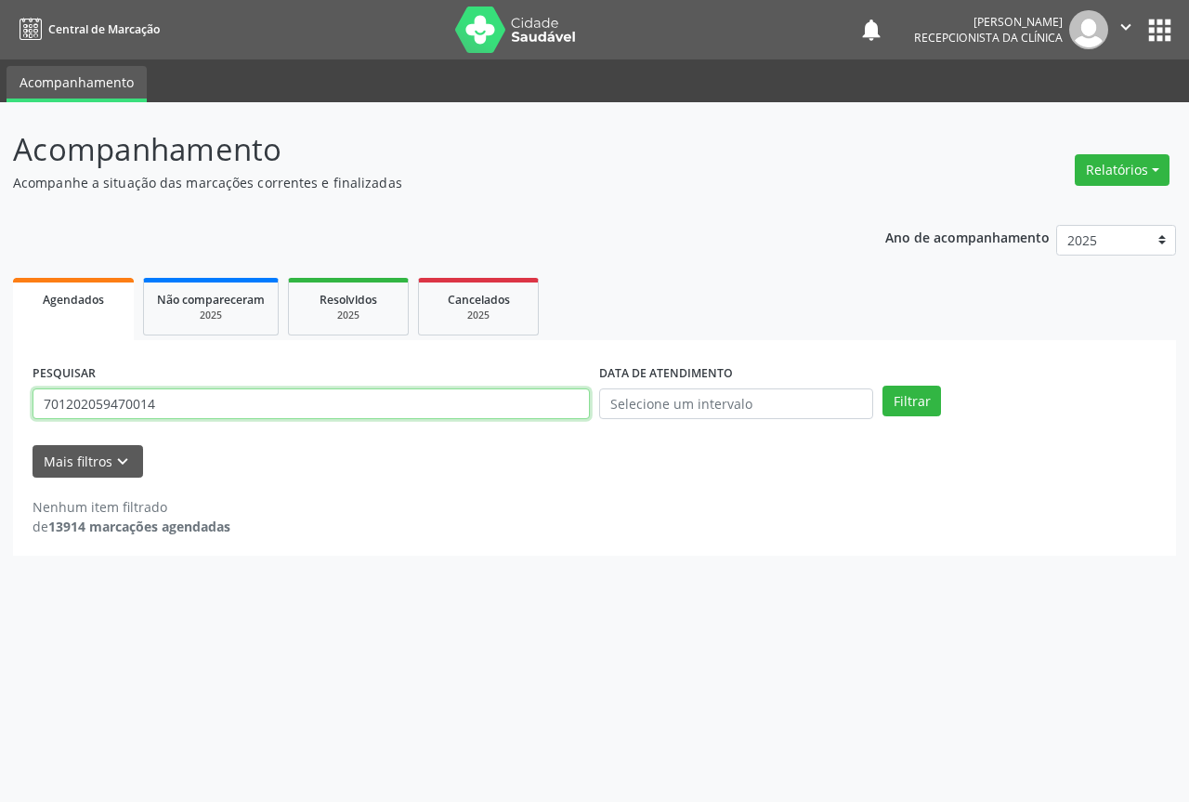
click at [559, 408] on input "701202059470014" at bounding box center [311, 404] width 557 height 32
click at [883, 386] on button "Filtrar" at bounding box center [912, 402] width 59 height 32
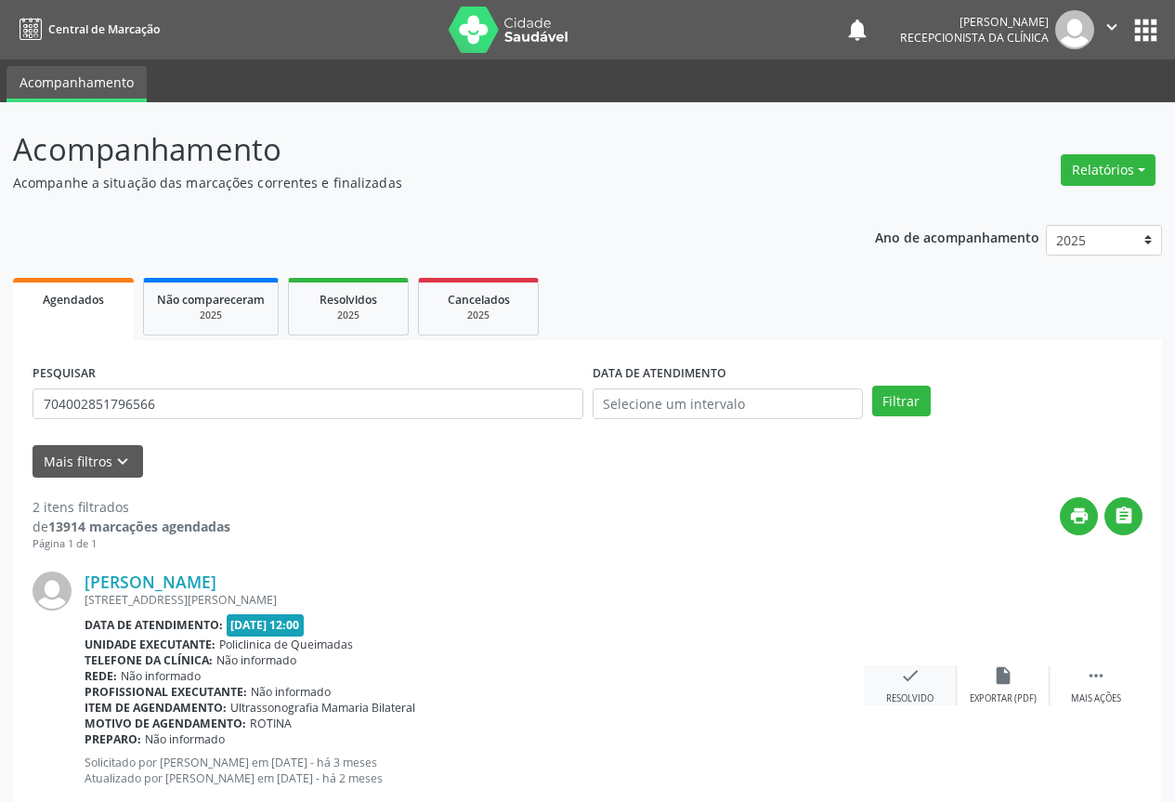
click at [906, 689] on div "check Resolvido" at bounding box center [910, 685] width 93 height 40
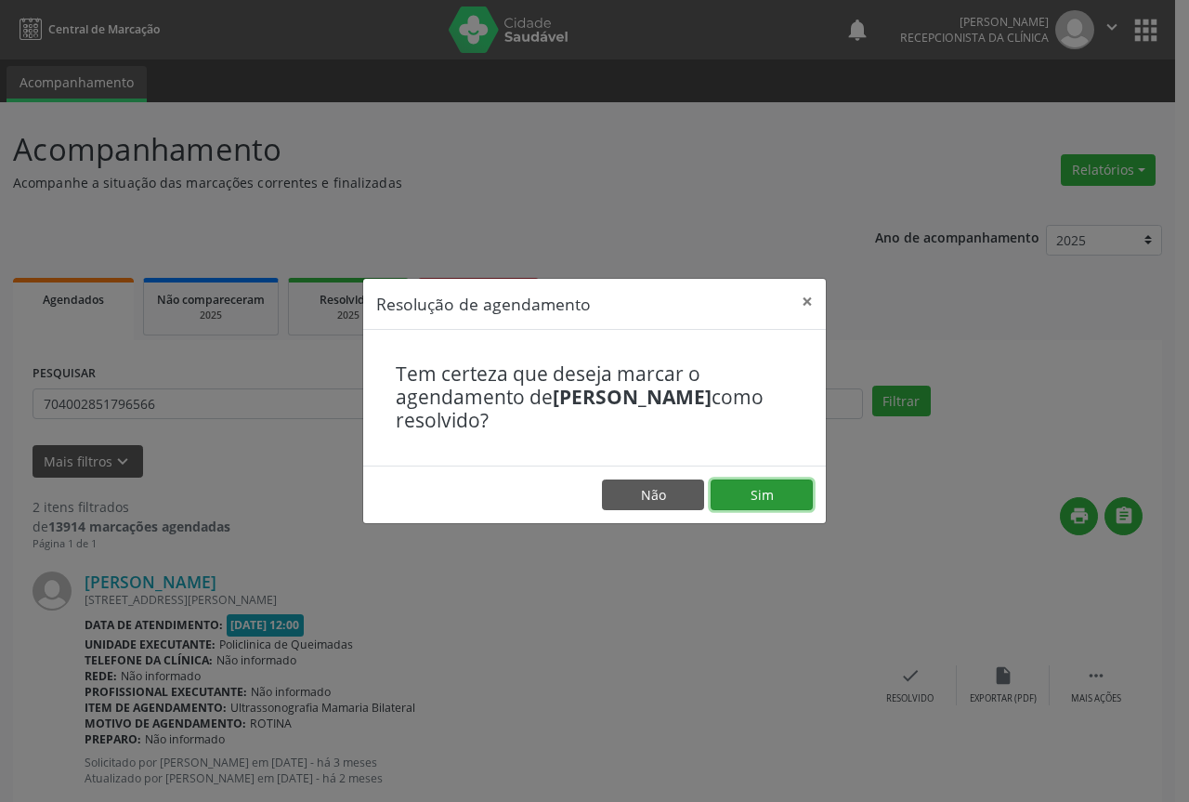
click at [751, 504] on button "Sim" at bounding box center [762, 495] width 102 height 32
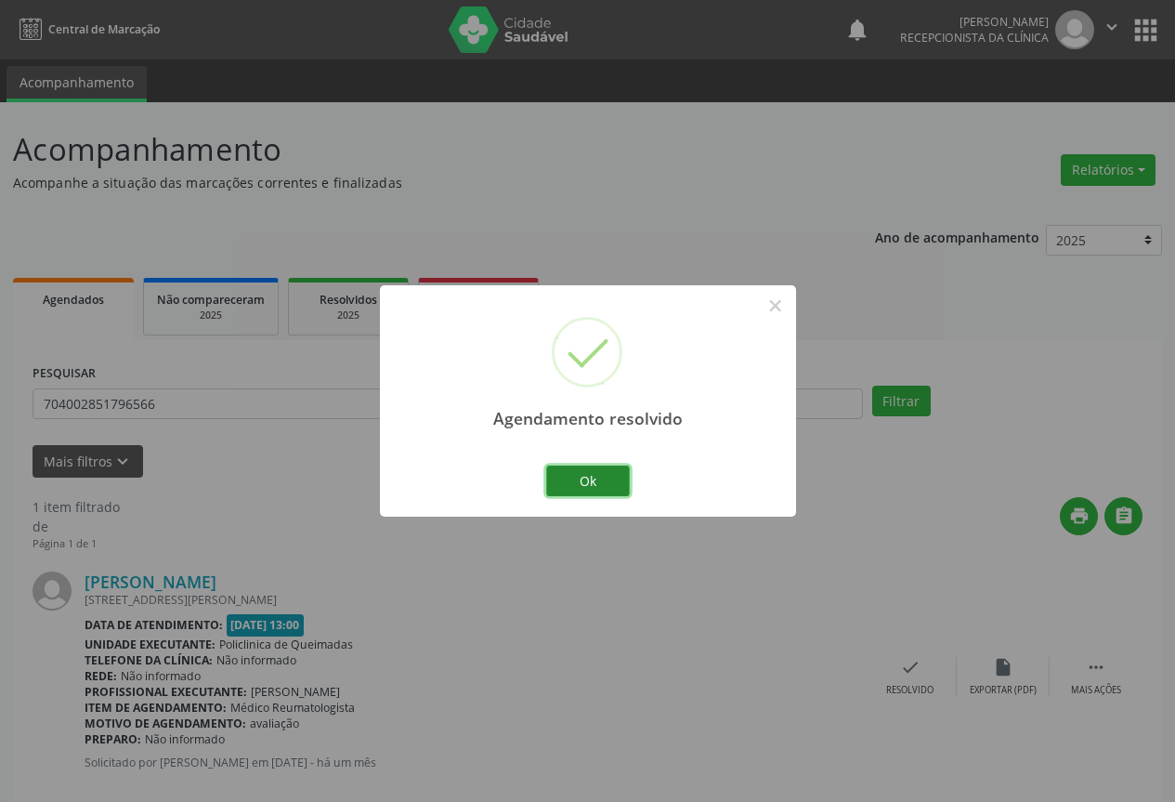
click at [611, 490] on button "Ok" at bounding box center [588, 481] width 84 height 32
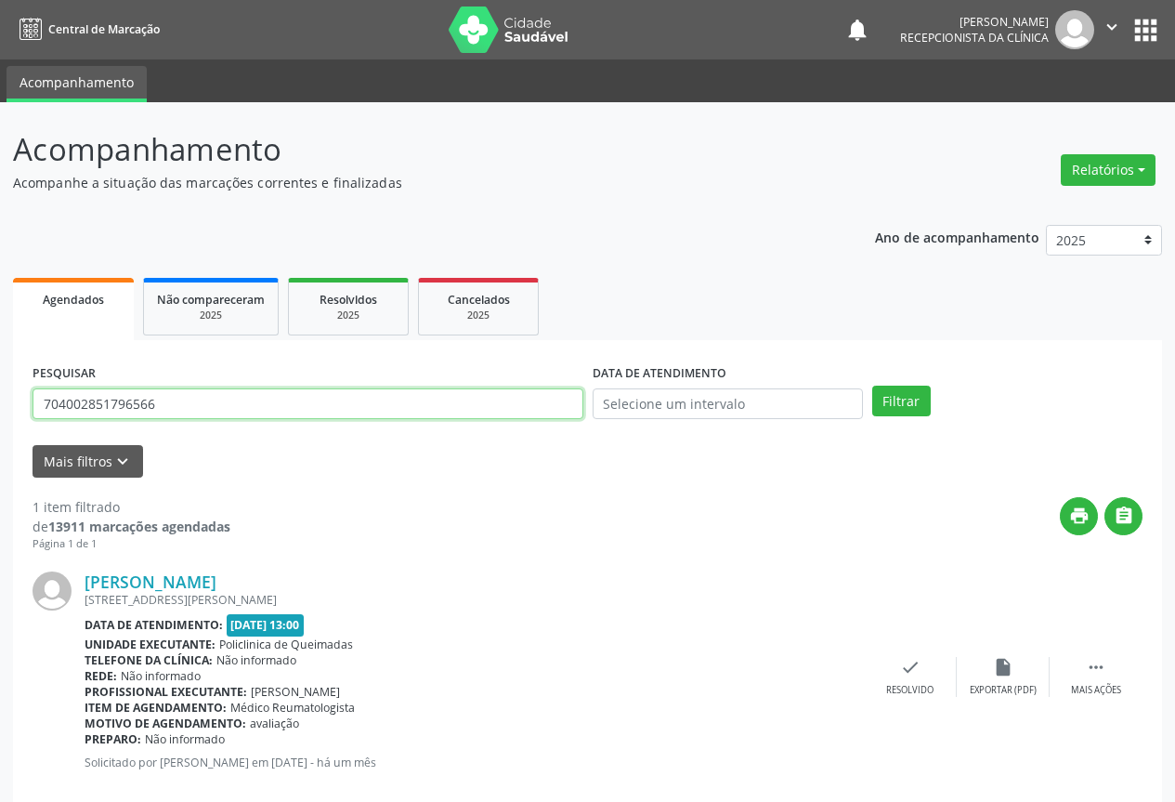
click at [283, 397] on input "704002851796566" at bounding box center [308, 404] width 551 height 32
click at [872, 386] on button "Filtrar" at bounding box center [901, 402] width 59 height 32
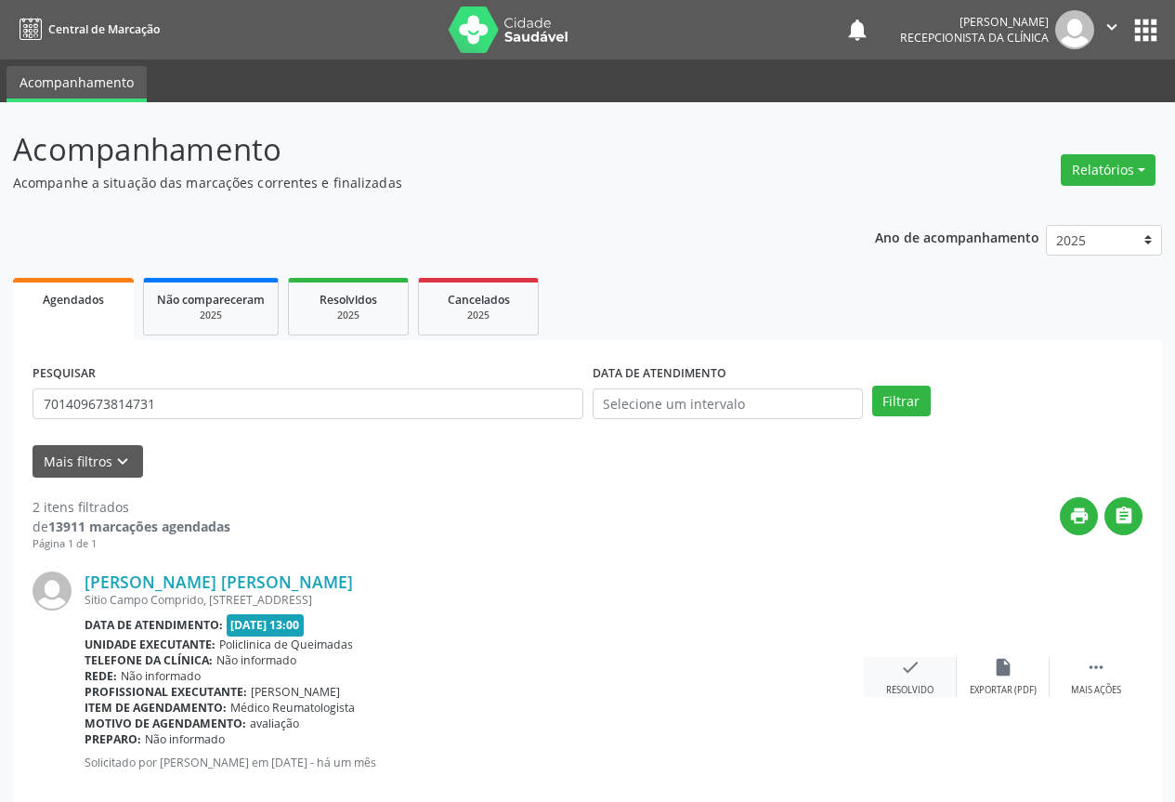
click at [908, 675] on icon "check" at bounding box center [910, 667] width 20 height 20
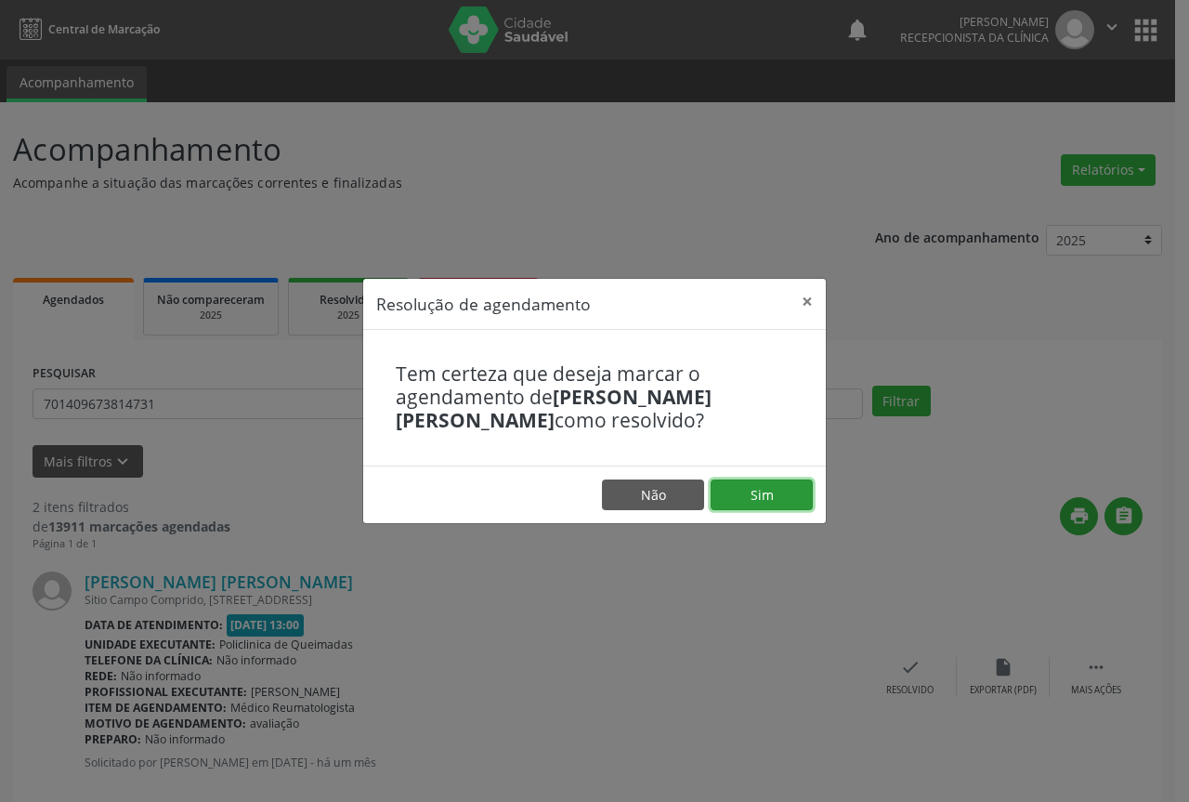
click at [735, 482] on button "Sim" at bounding box center [762, 495] width 102 height 32
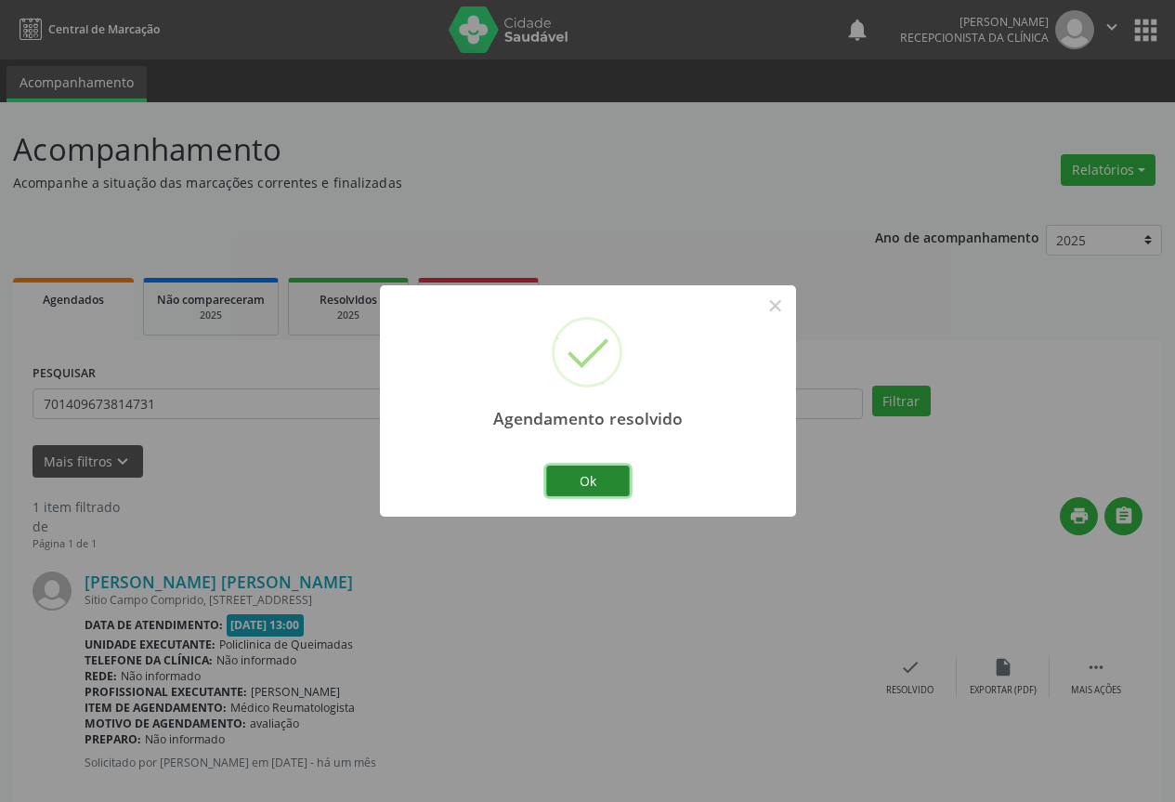
click at [583, 473] on button "Ok" at bounding box center [588, 481] width 84 height 32
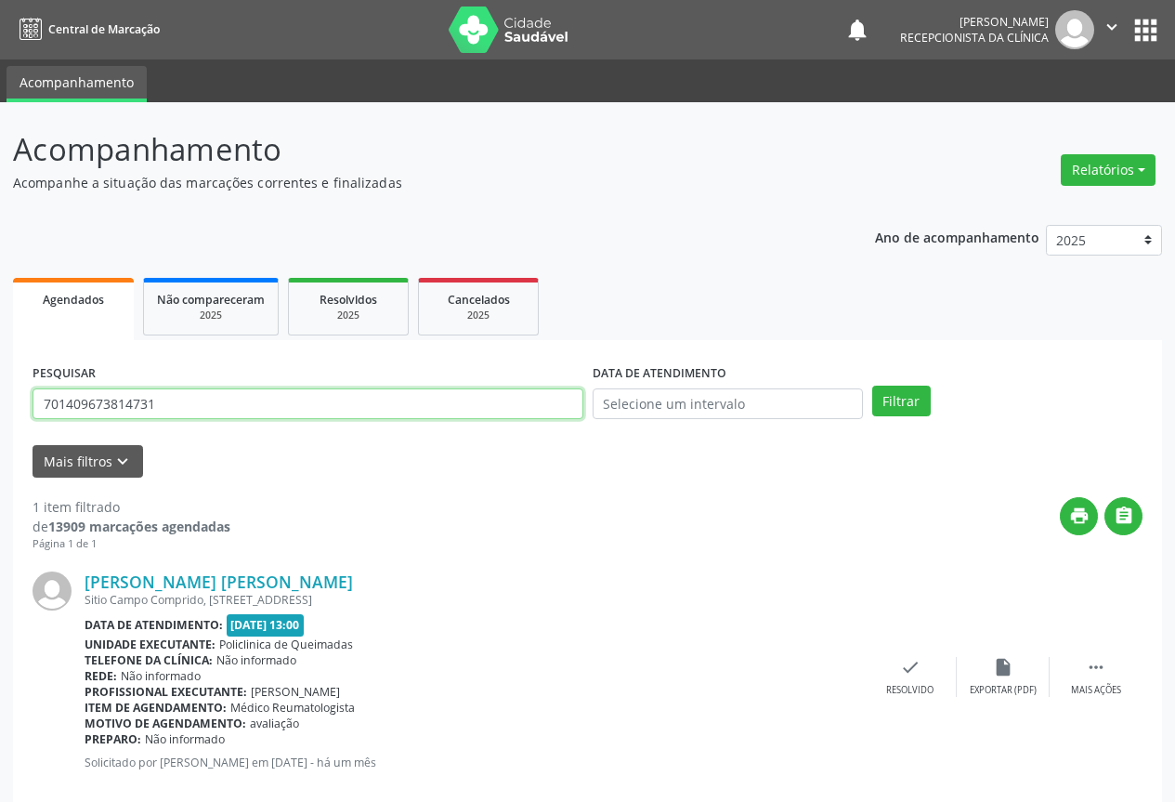
click at [457, 411] on input "701409673814731" at bounding box center [308, 404] width 551 height 32
click at [872, 386] on button "Filtrar" at bounding box center [901, 402] width 59 height 32
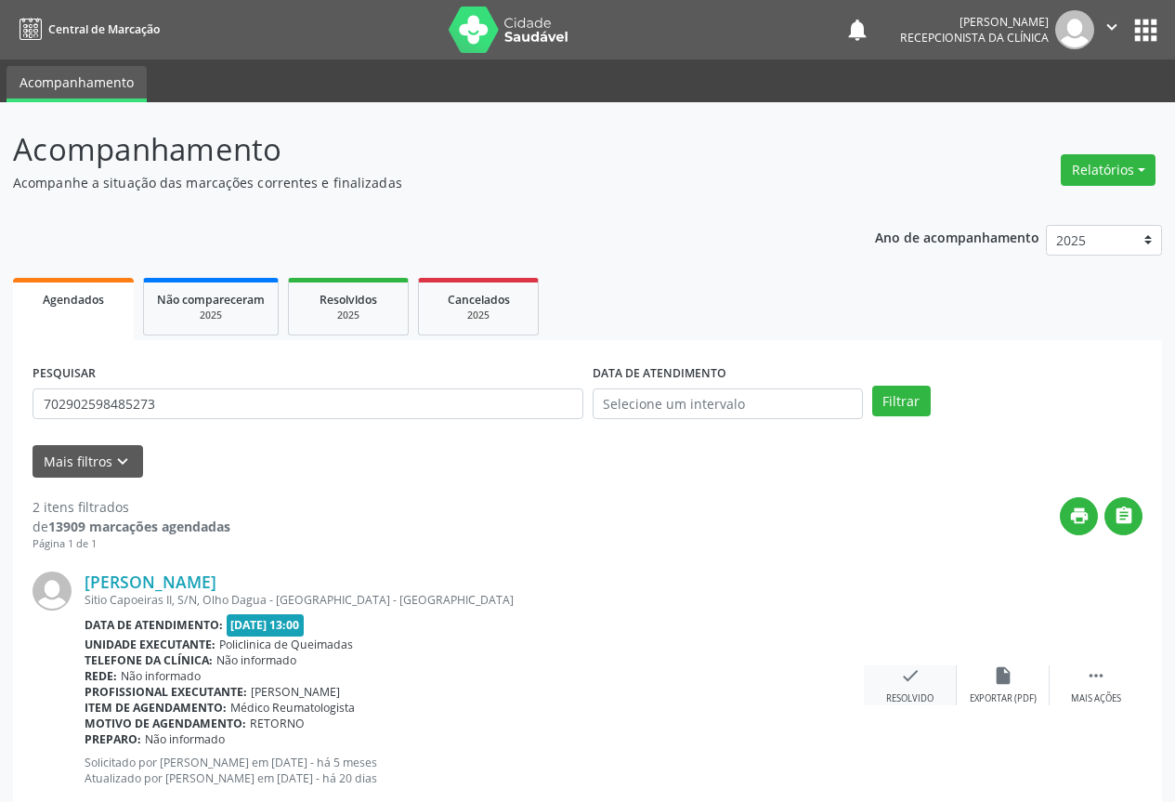
click at [911, 681] on icon "check" at bounding box center [910, 675] width 20 height 20
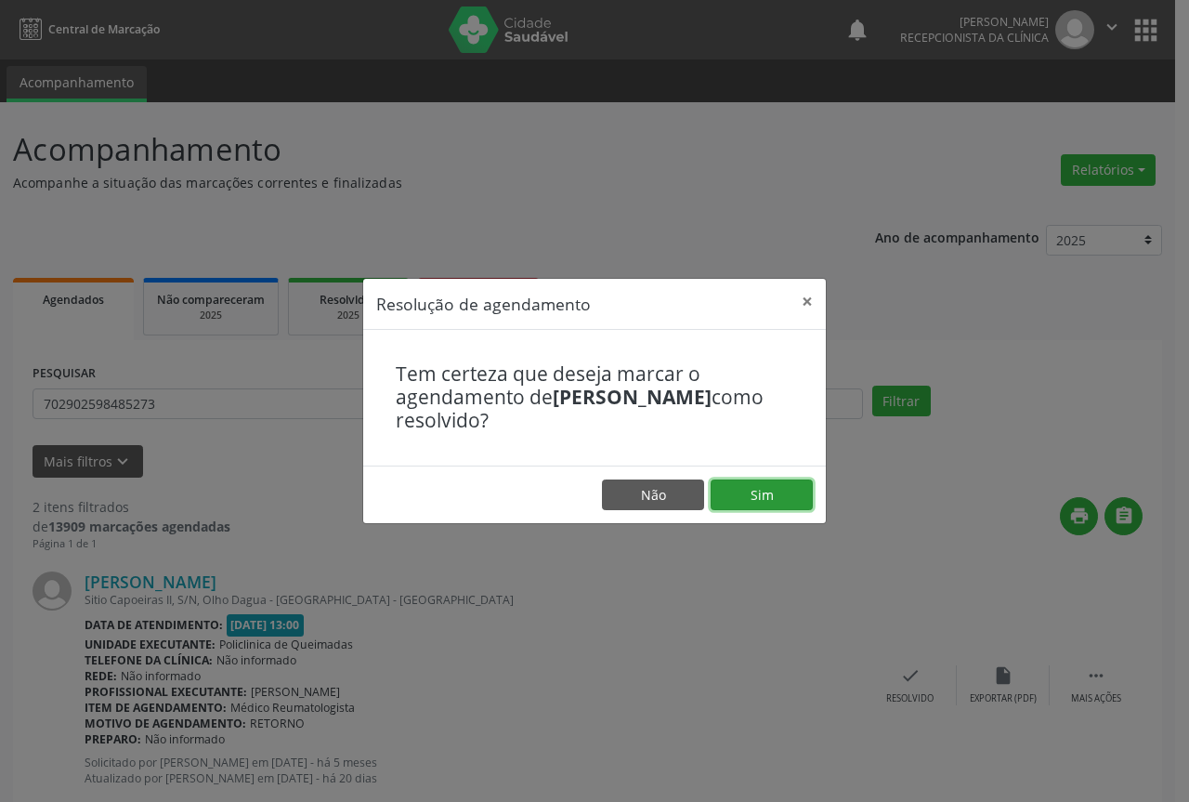
click at [756, 496] on button "Sim" at bounding box center [762, 495] width 102 height 32
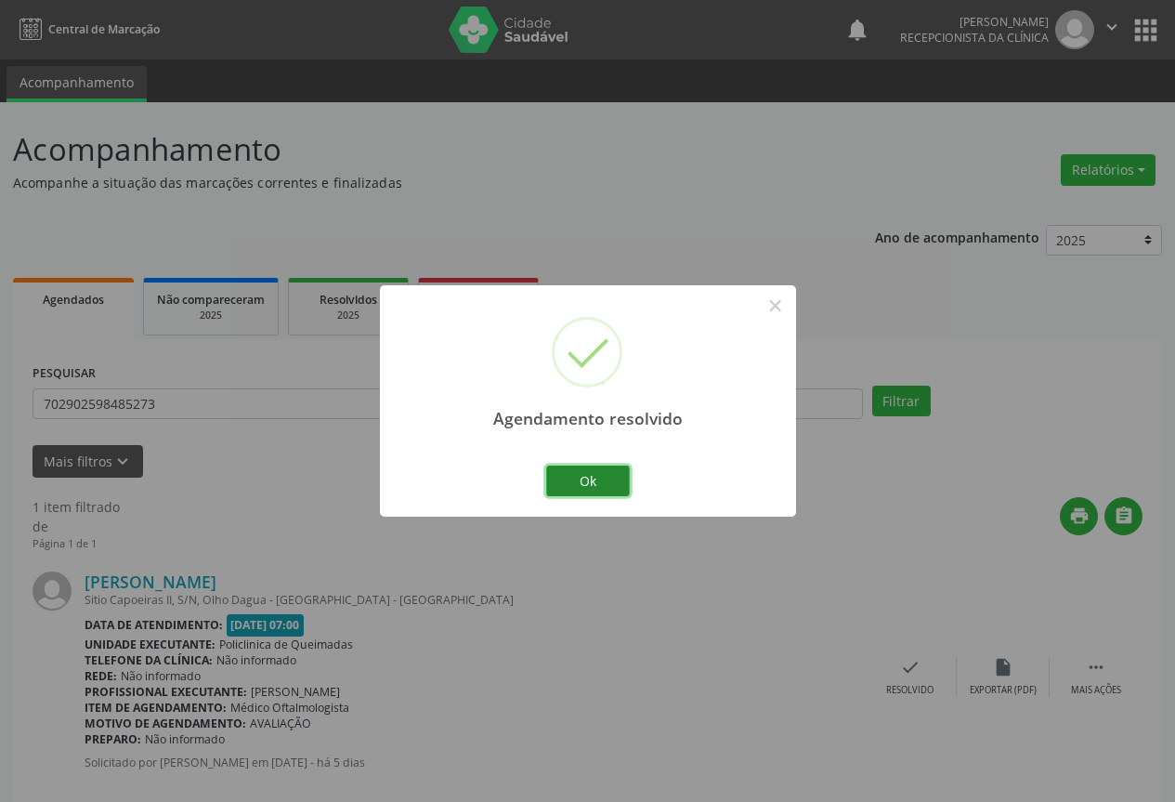
click at [593, 480] on button "Ok" at bounding box center [588, 481] width 84 height 32
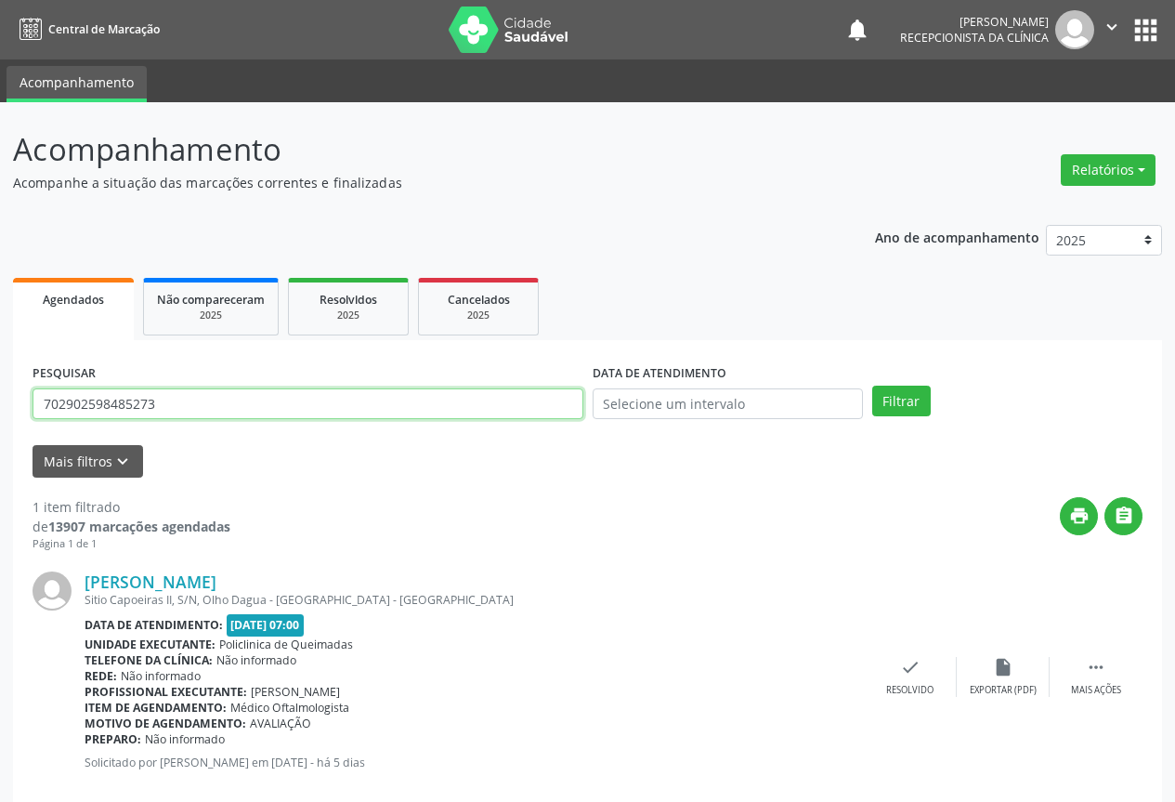
click at [500, 400] on input "702902598485273" at bounding box center [308, 404] width 551 height 32
click at [872, 386] on button "Filtrar" at bounding box center [901, 402] width 59 height 32
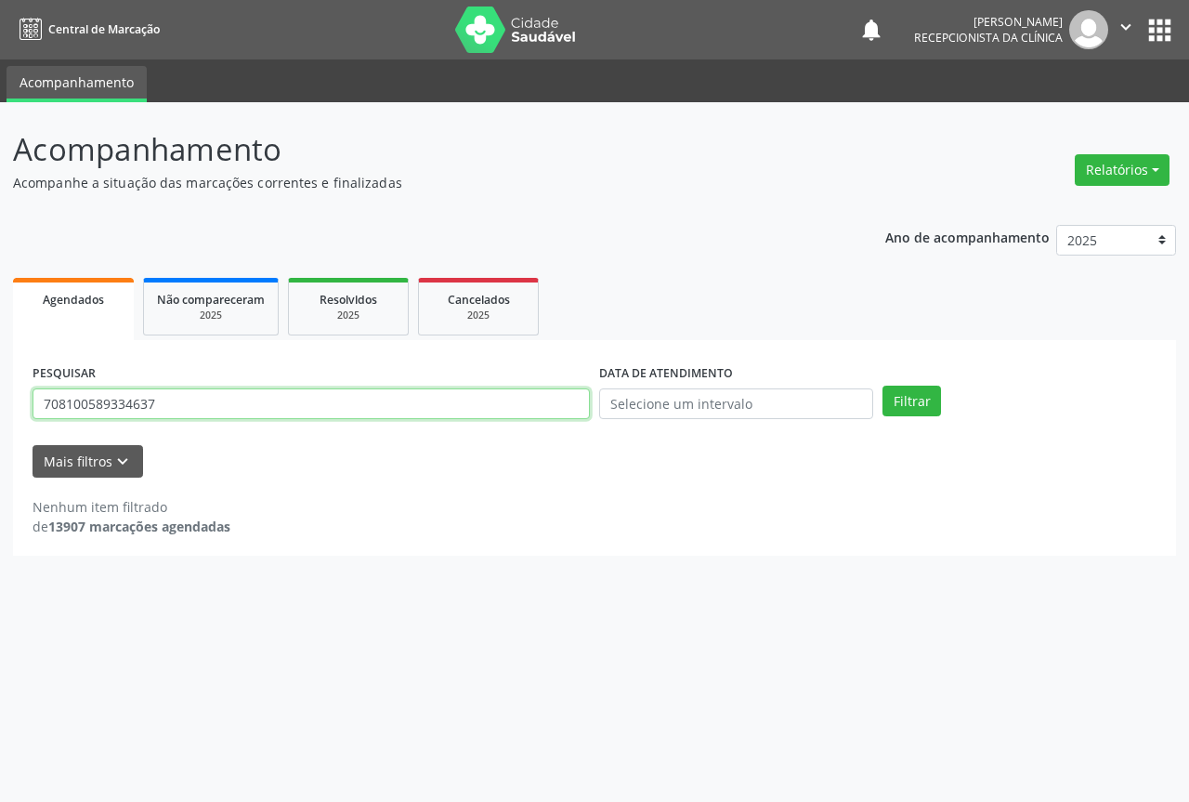
click at [55, 400] on input "708100589334637" at bounding box center [311, 404] width 557 height 32
click at [166, 403] on input "7008100589334637" at bounding box center [311, 404] width 557 height 32
click at [883, 386] on button "Filtrar" at bounding box center [912, 402] width 59 height 32
click at [166, 403] on input "7008100589334637" at bounding box center [311, 404] width 557 height 32
type input "7"
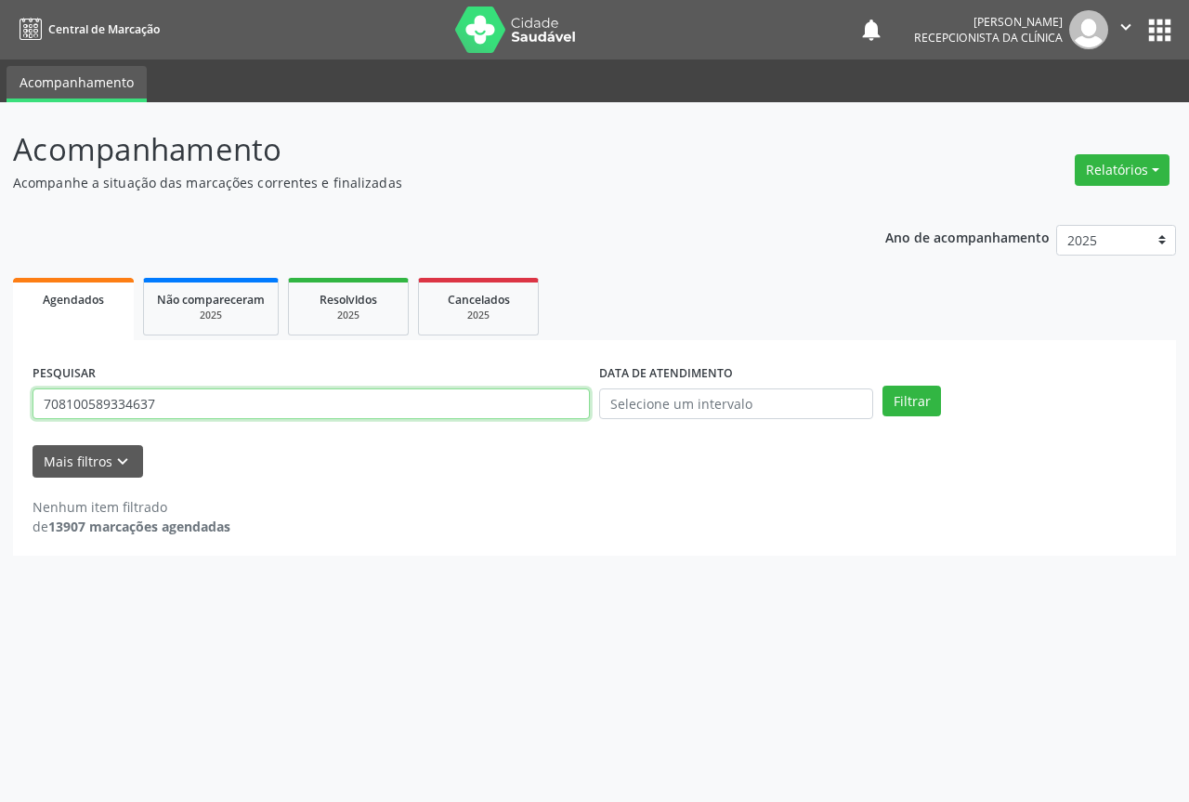
click at [883, 386] on button "Filtrar" at bounding box center [912, 402] width 59 height 32
click at [164, 407] on input "708100589334637" at bounding box center [311, 404] width 557 height 32
click at [883, 386] on button "Filtrar" at bounding box center [912, 402] width 59 height 32
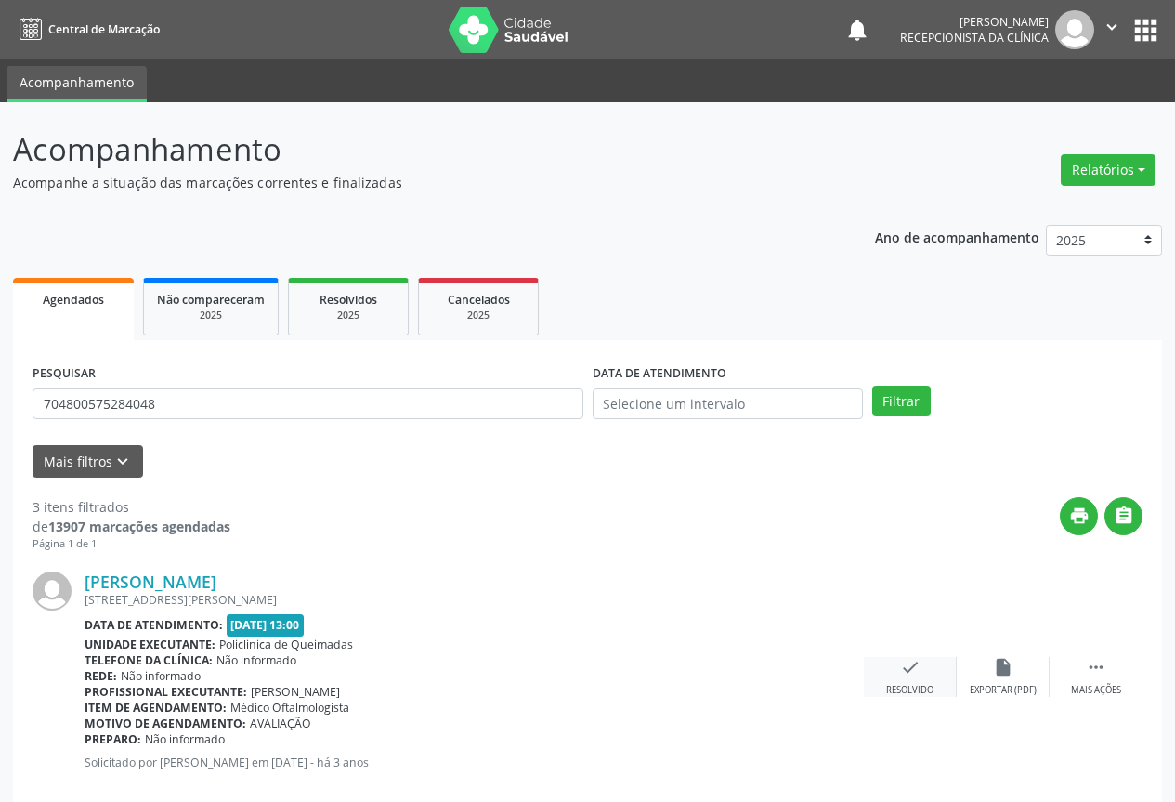
click at [917, 673] on icon "check" at bounding box center [910, 667] width 20 height 20
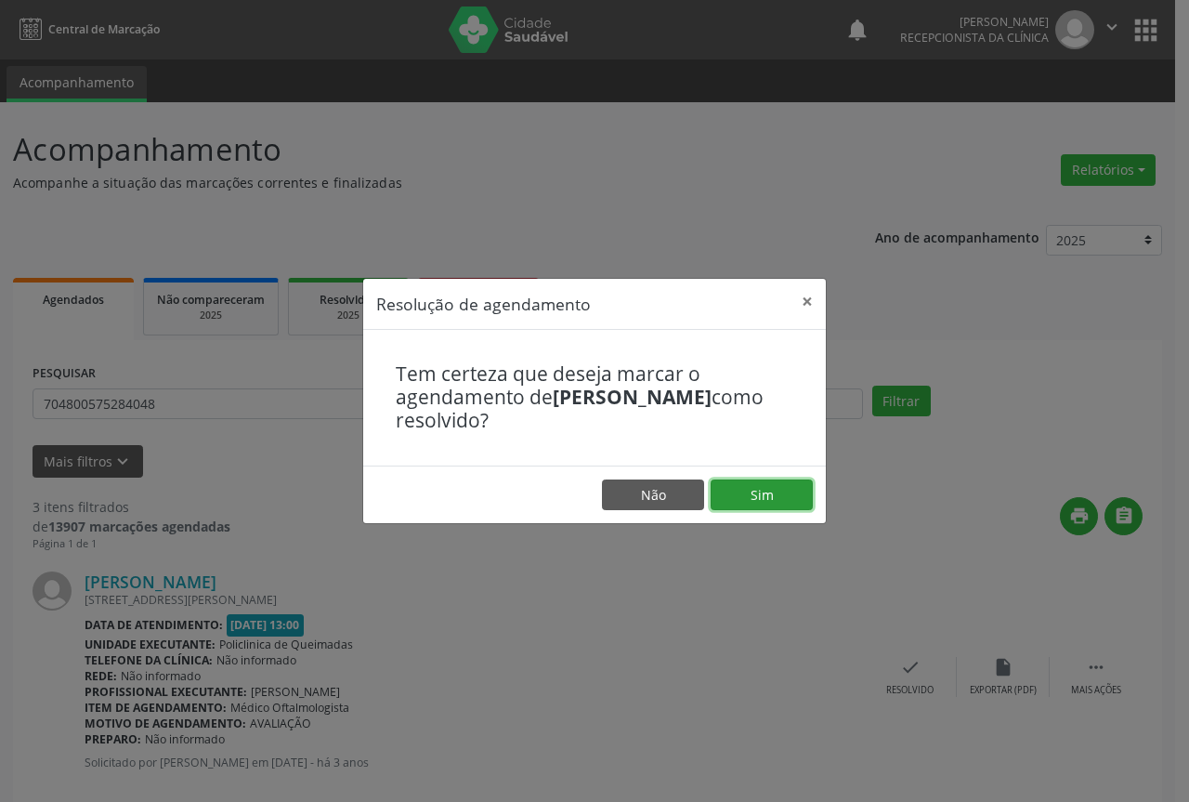
click at [739, 492] on button "Sim" at bounding box center [762, 495] width 102 height 32
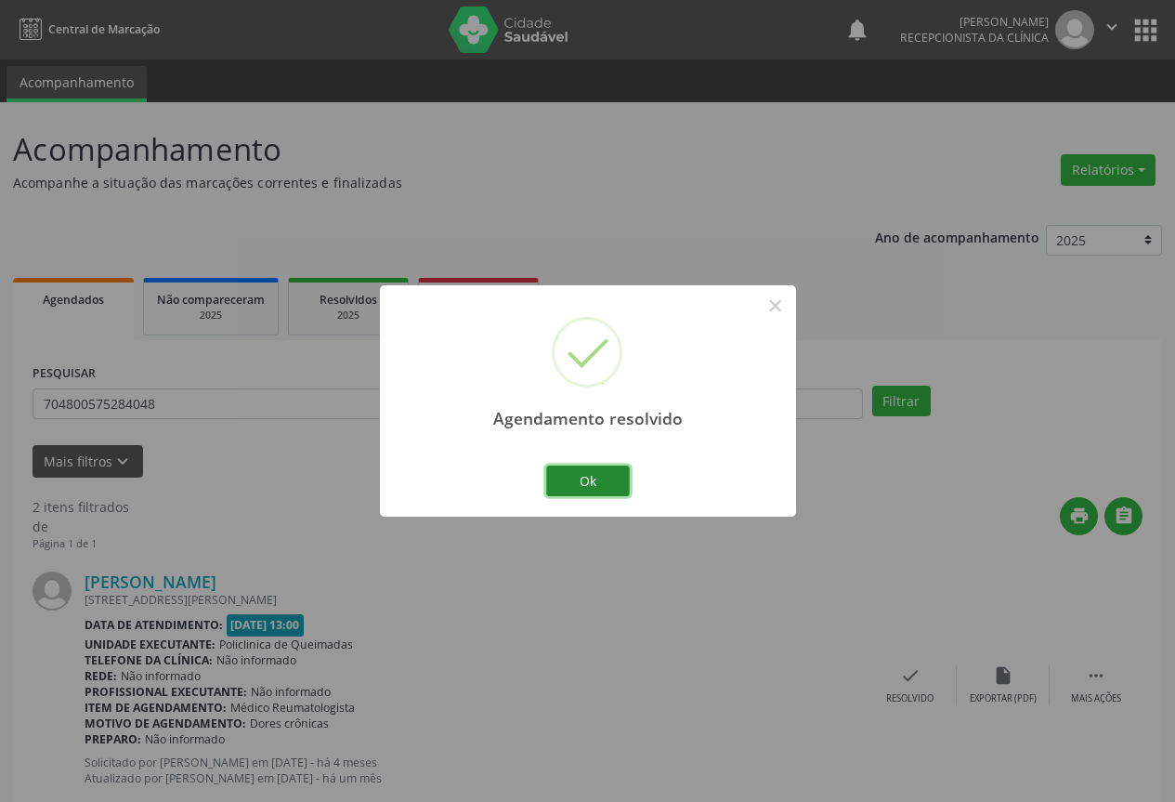
click at [600, 478] on button "Ok" at bounding box center [588, 481] width 84 height 32
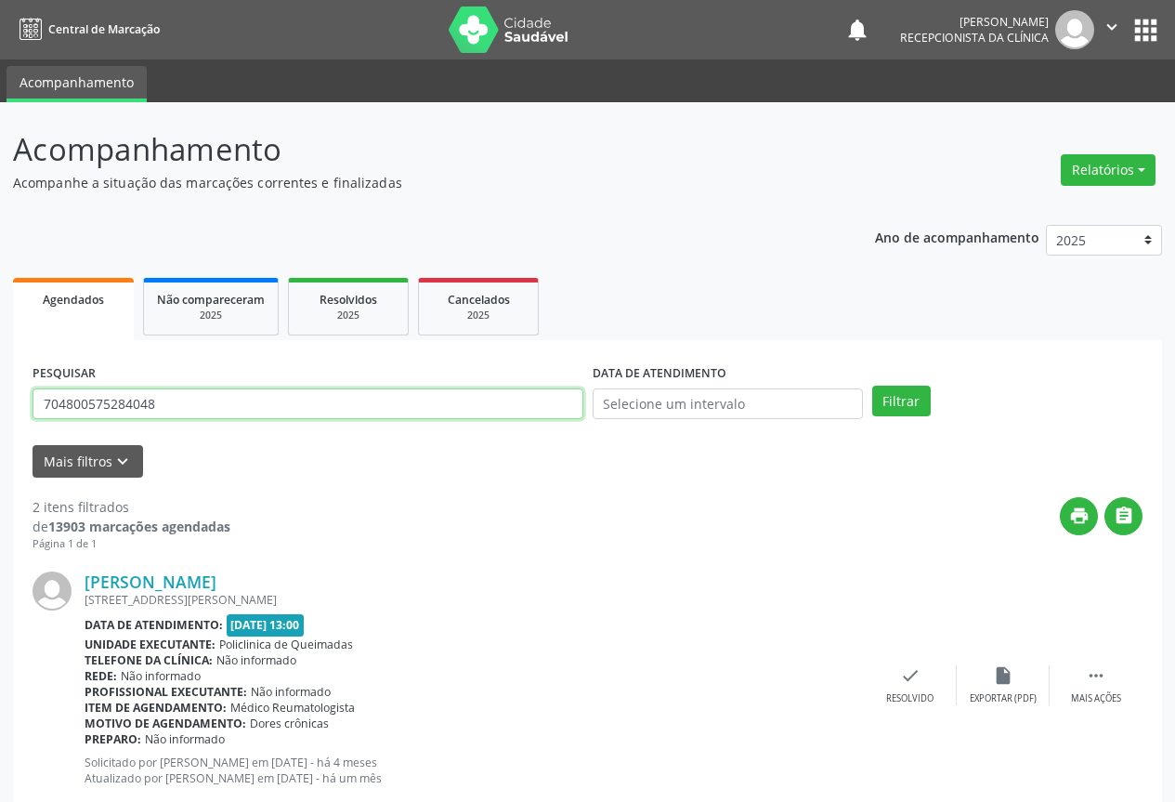
click at [509, 407] on input "704800575284048" at bounding box center [308, 404] width 551 height 32
click at [872, 386] on button "Filtrar" at bounding box center [901, 402] width 59 height 32
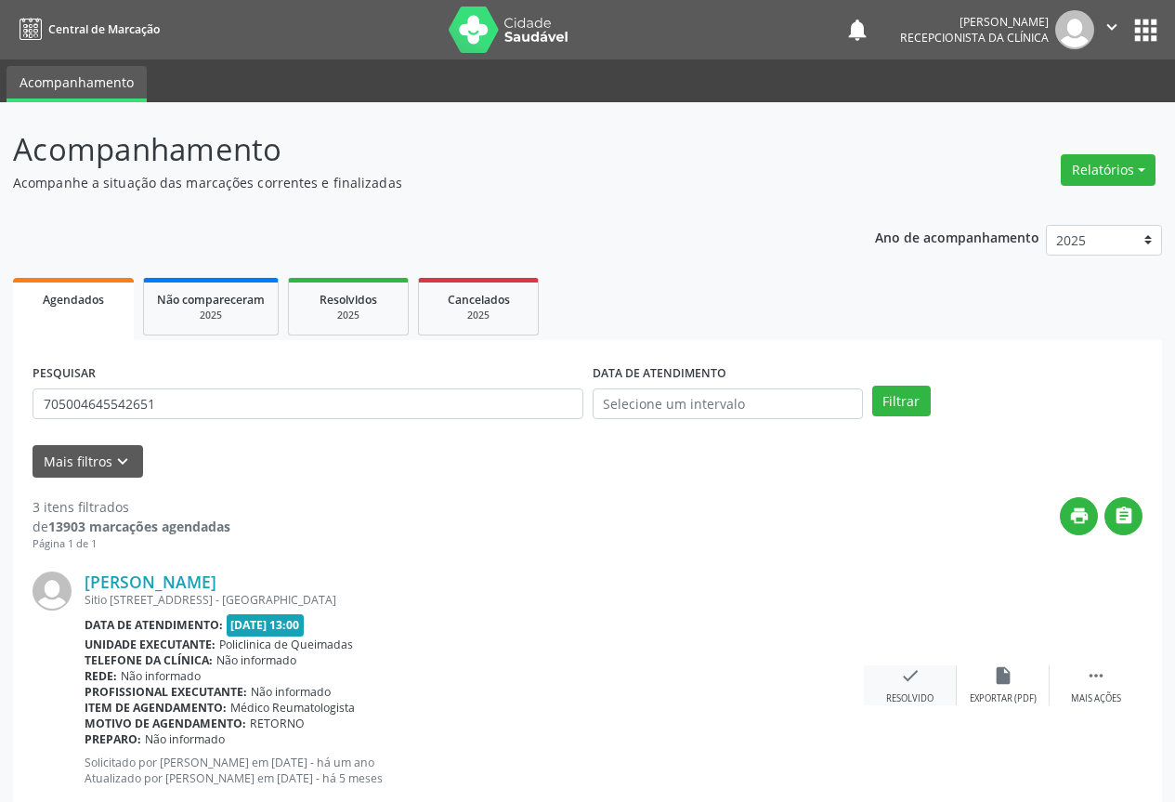
click at [904, 678] on icon "check" at bounding box center [910, 675] width 20 height 20
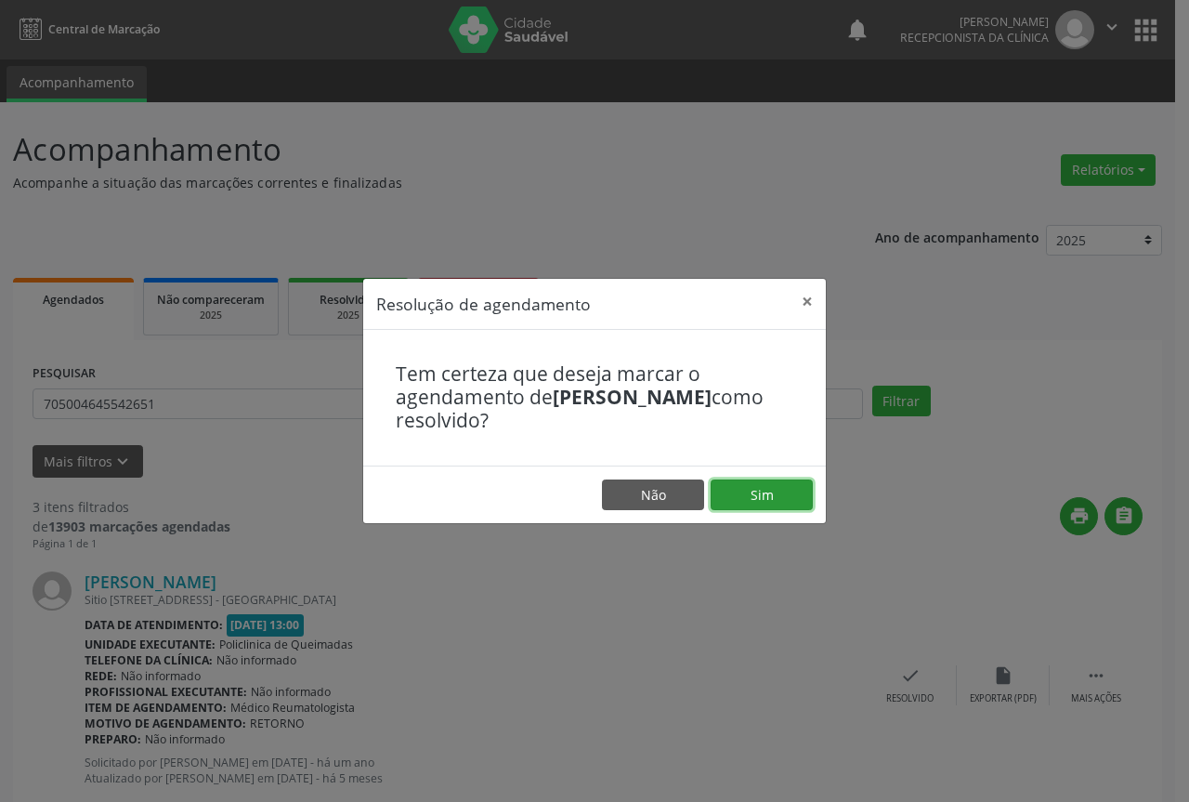
click at [773, 487] on button "Sim" at bounding box center [762, 495] width 102 height 32
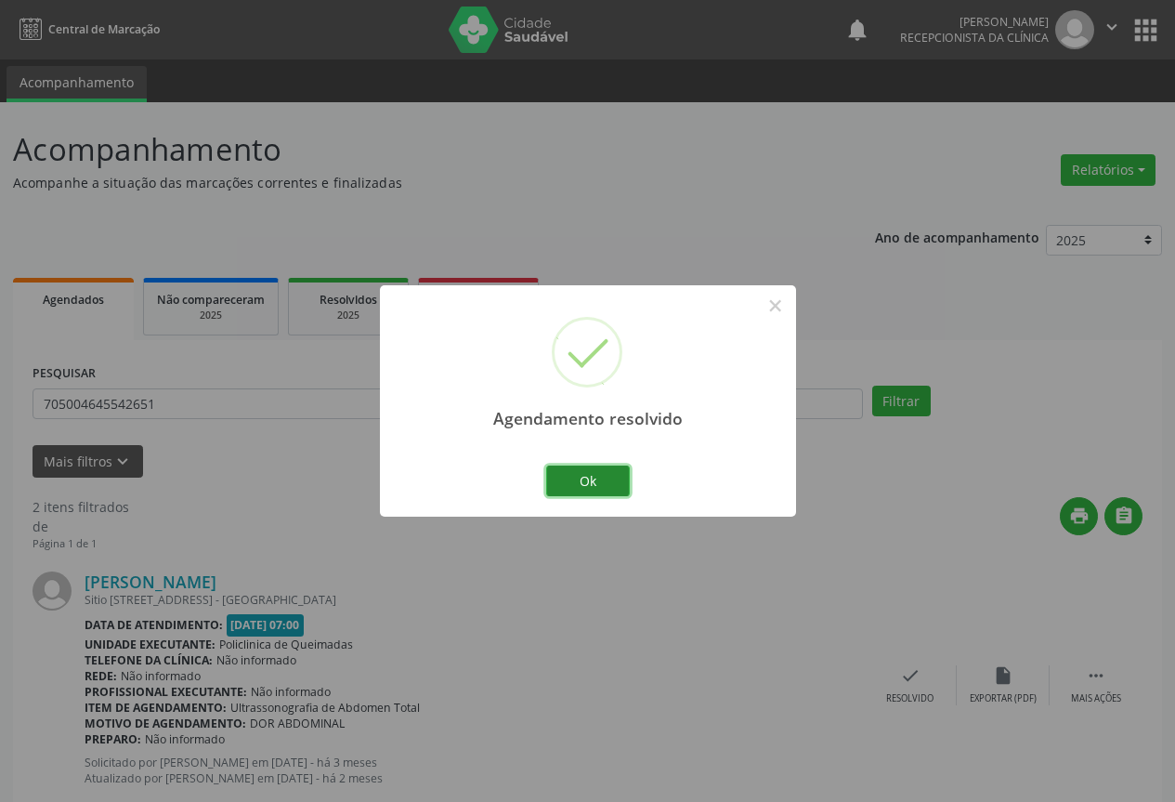
click at [583, 483] on button "Ok" at bounding box center [588, 481] width 84 height 32
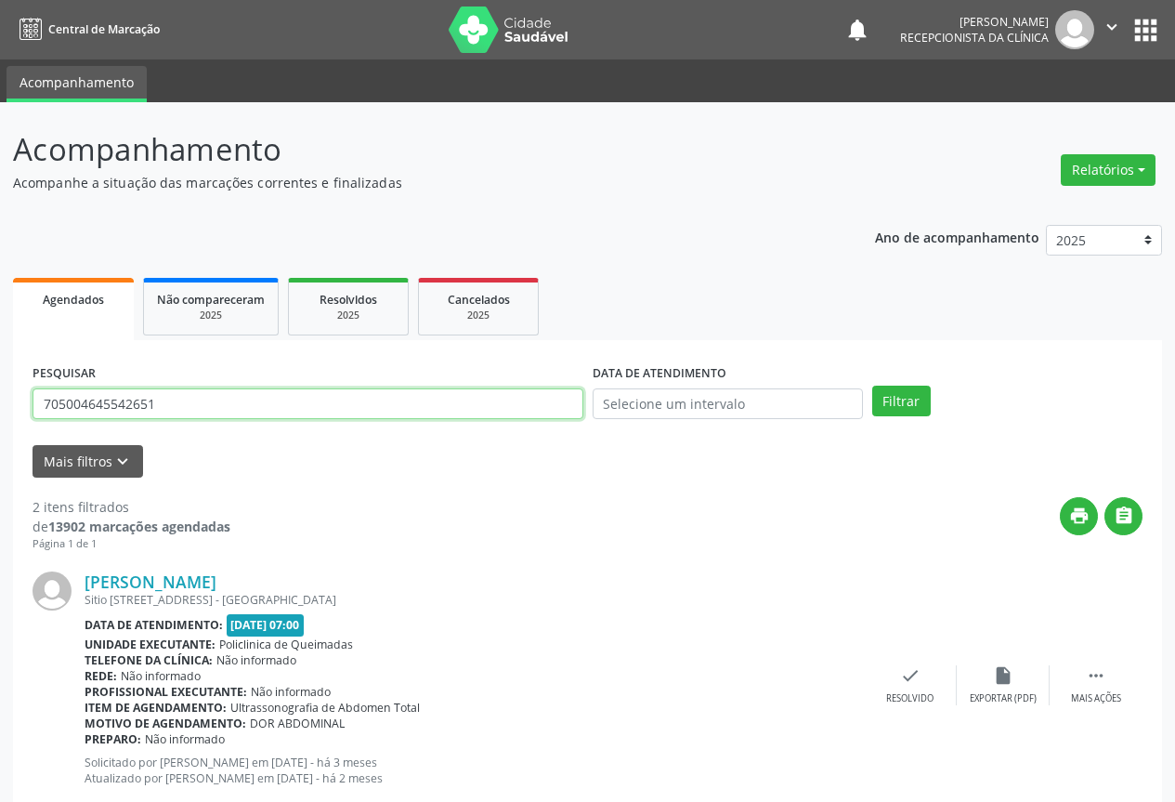
click at [305, 400] on input "705004645542651" at bounding box center [308, 404] width 551 height 32
click at [872, 386] on button "Filtrar" at bounding box center [901, 402] width 59 height 32
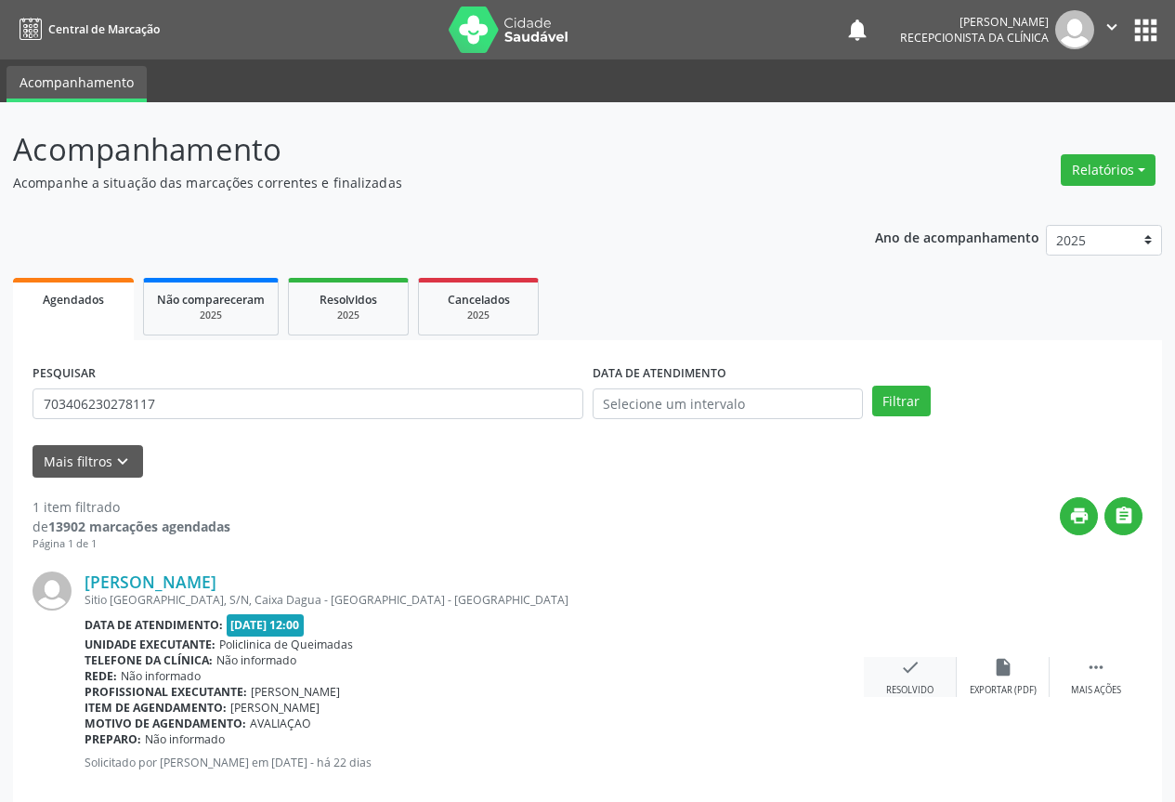
click at [916, 673] on icon "check" at bounding box center [910, 667] width 20 height 20
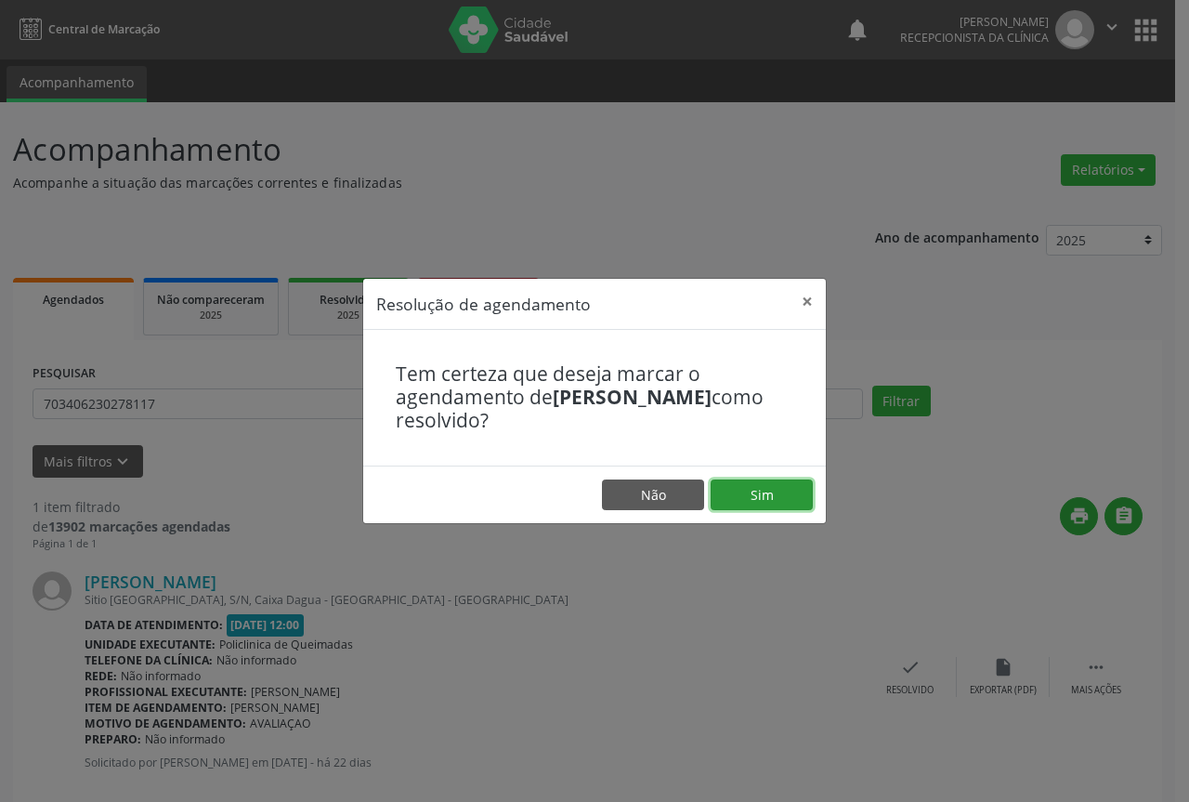
click at [796, 488] on button "Sim" at bounding box center [762, 495] width 102 height 32
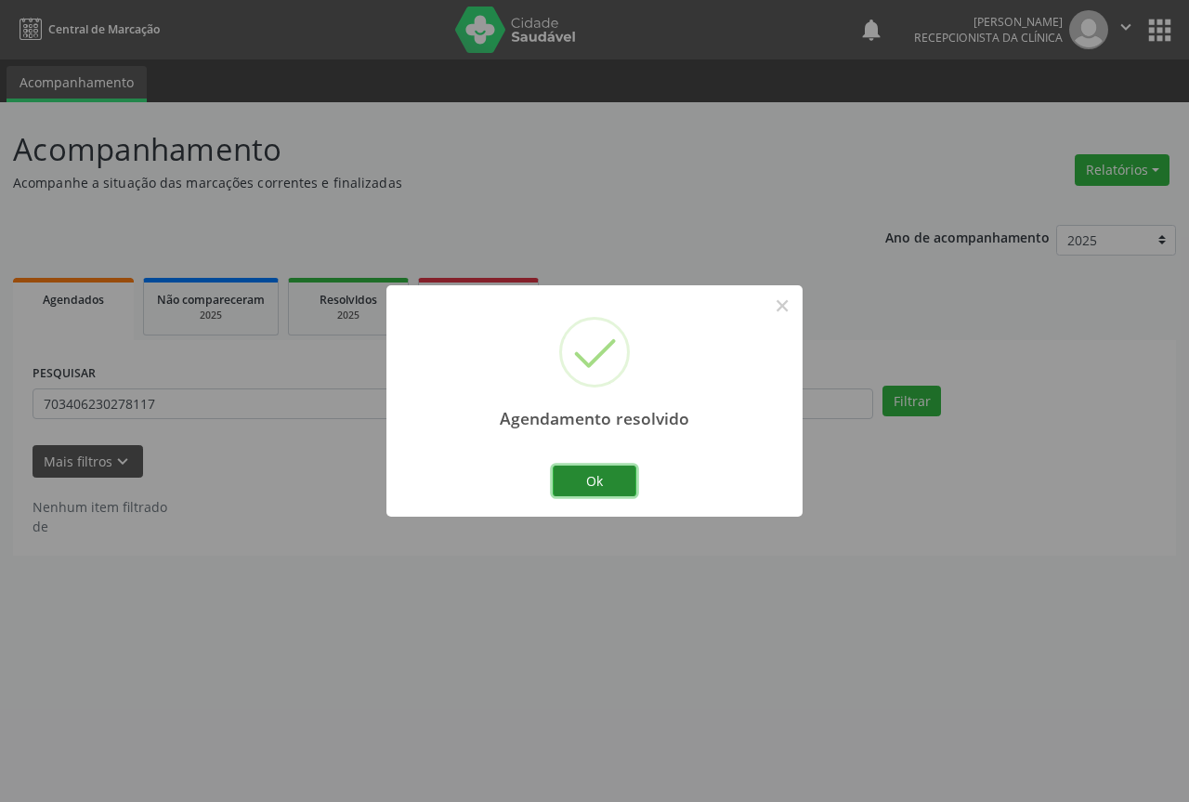
click at [601, 476] on button "Ok" at bounding box center [595, 481] width 84 height 32
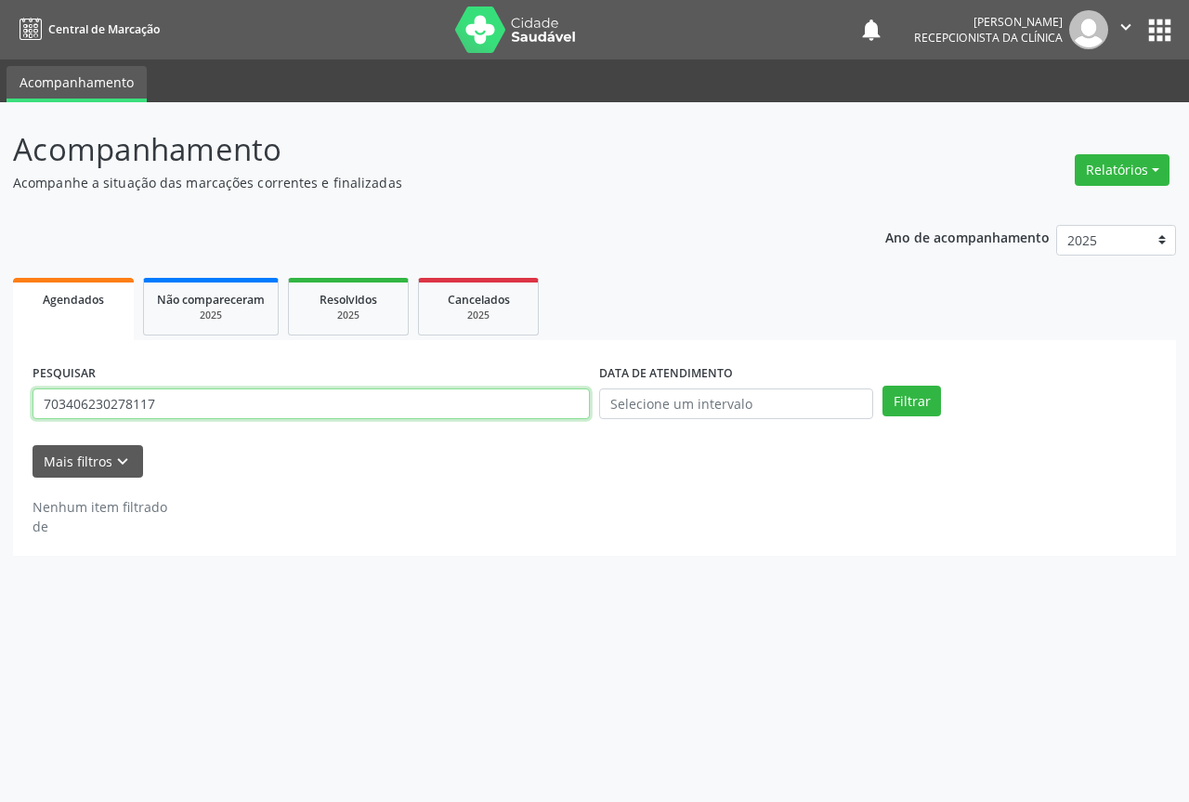
click at [516, 410] on input "703406230278117" at bounding box center [311, 404] width 557 height 32
click at [883, 386] on button "Filtrar" at bounding box center [912, 402] width 59 height 32
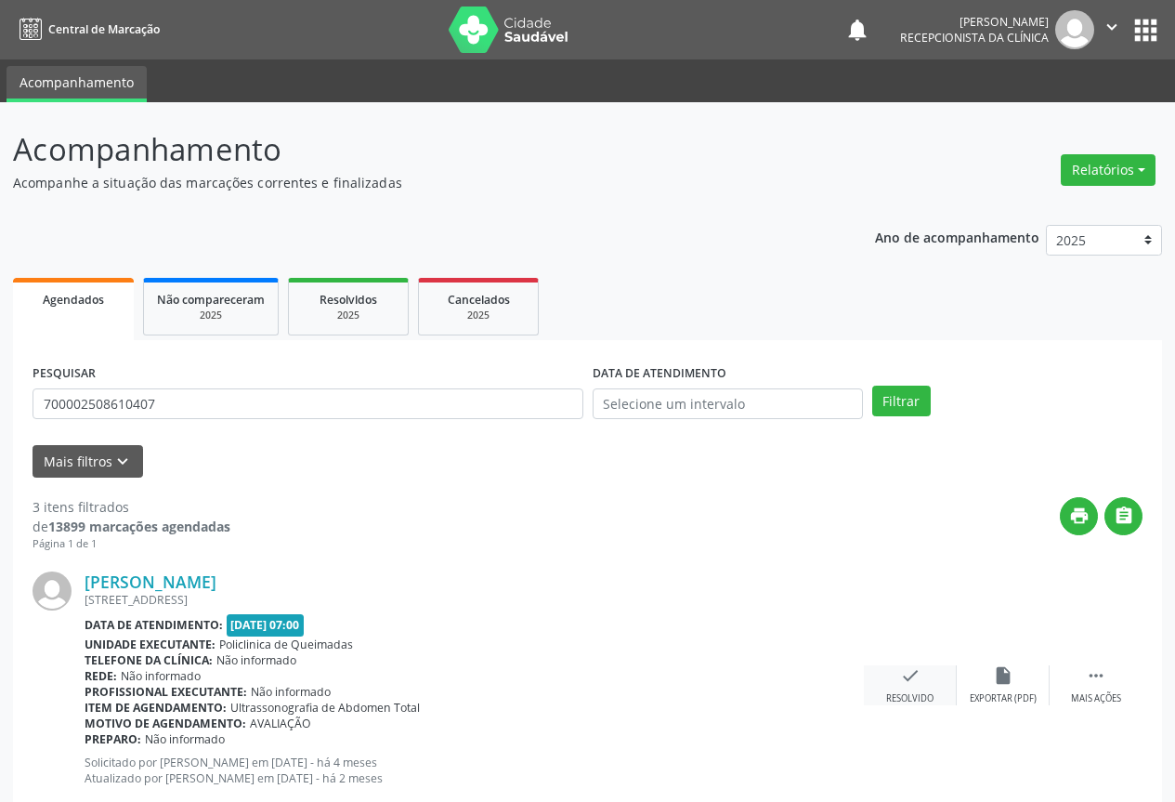
click at [904, 681] on icon "check" at bounding box center [910, 675] width 20 height 20
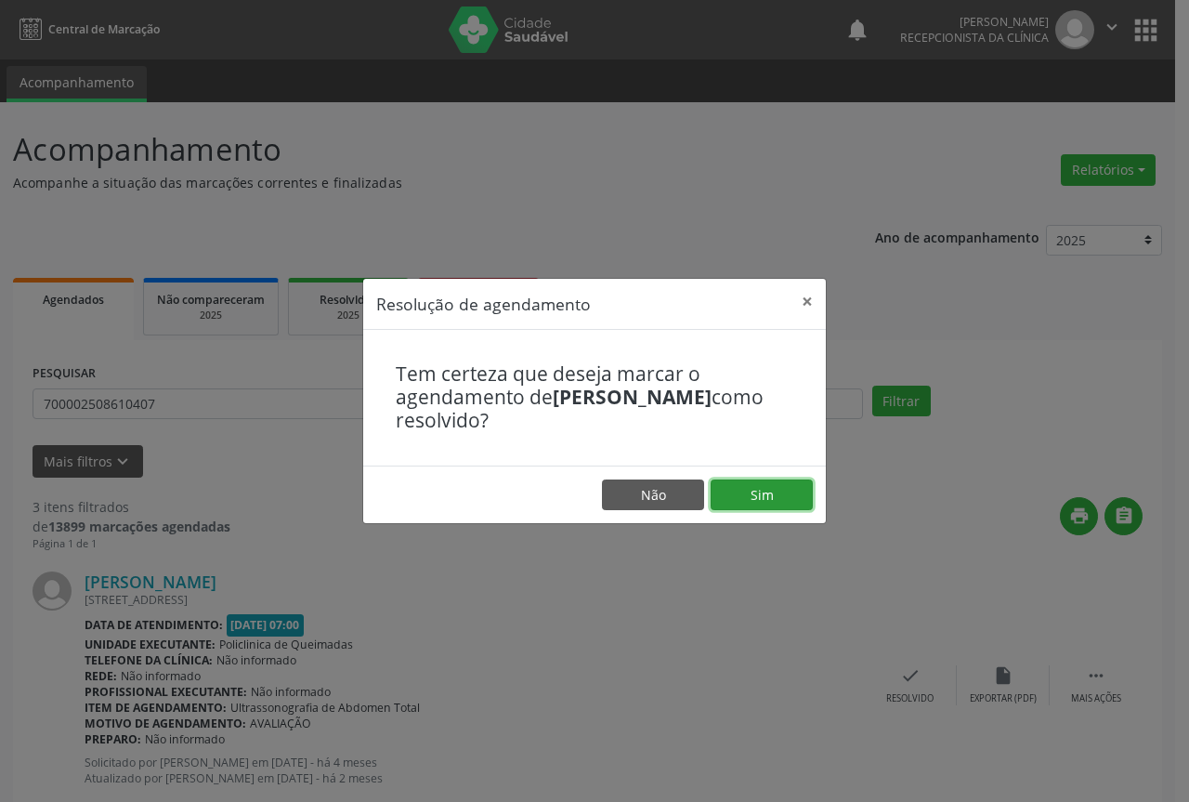
click at [750, 488] on button "Sim" at bounding box center [762, 495] width 102 height 32
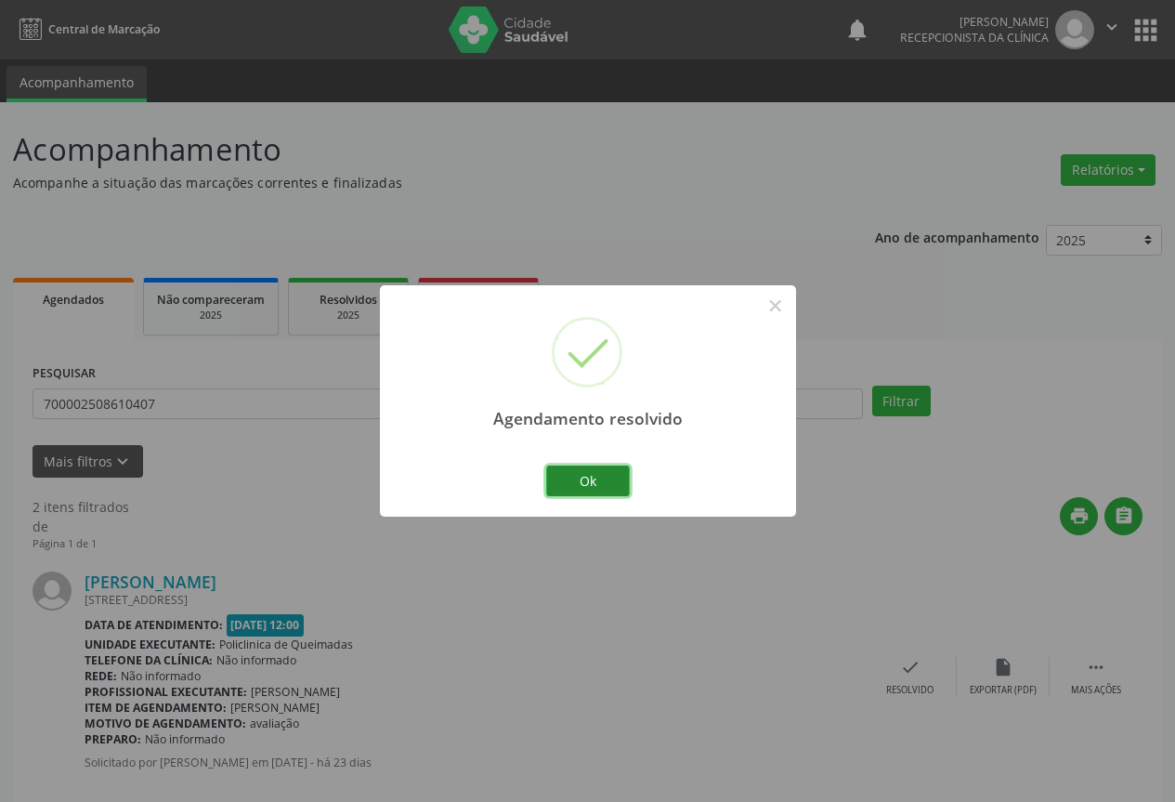
click at [574, 474] on button "Ok" at bounding box center [588, 481] width 84 height 32
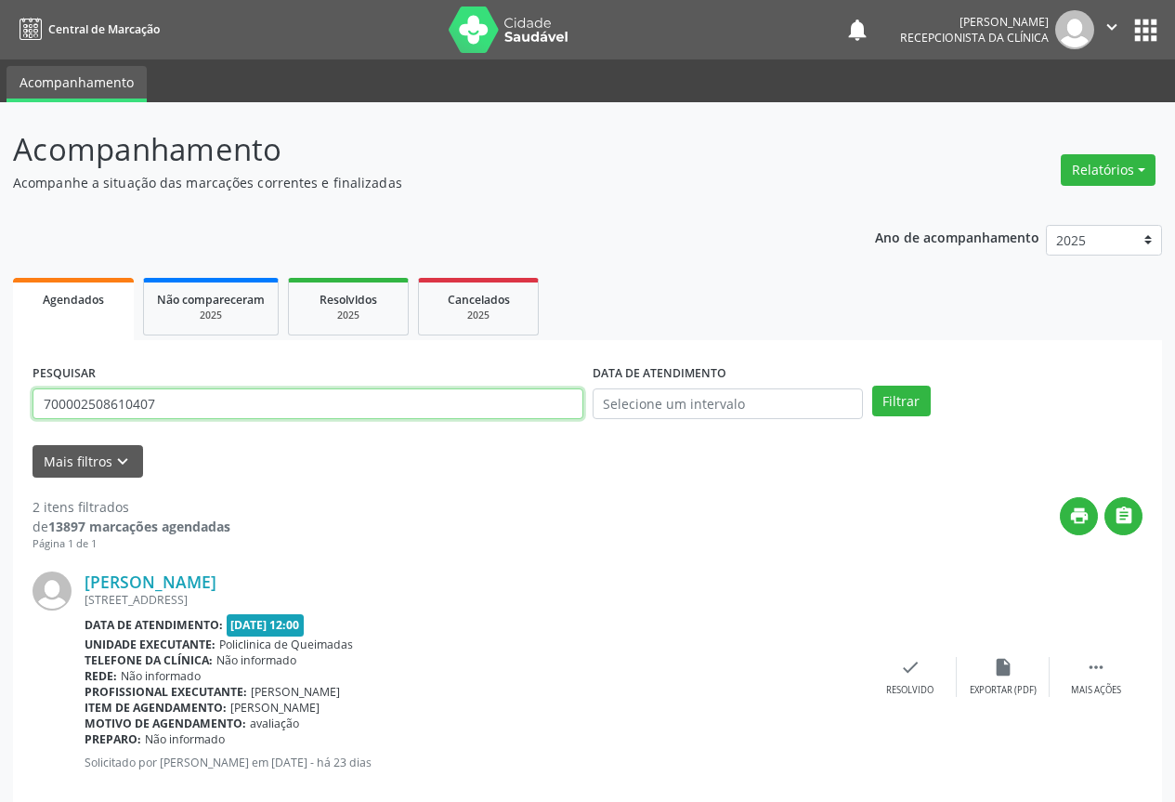
click at [502, 410] on input "700002508610407" at bounding box center [308, 404] width 551 height 32
click at [872, 386] on button "Filtrar" at bounding box center [901, 402] width 59 height 32
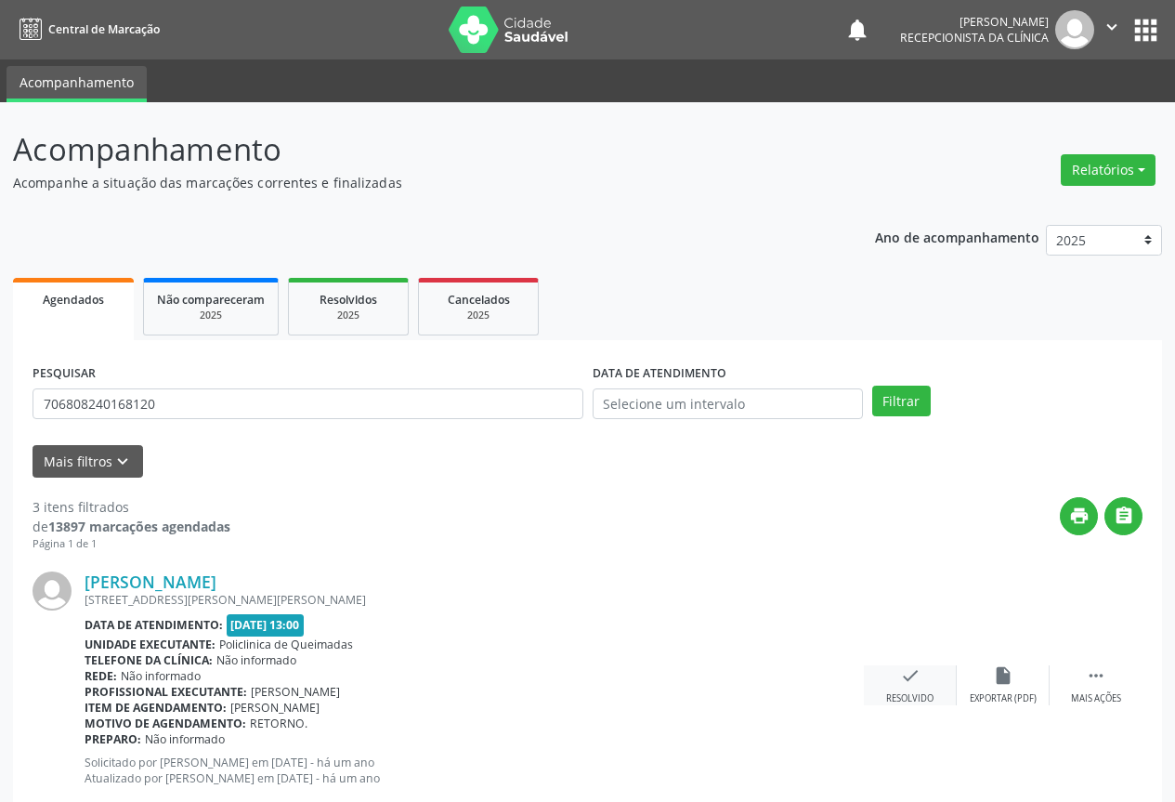
click at [910, 682] on icon "check" at bounding box center [910, 675] width 20 height 20
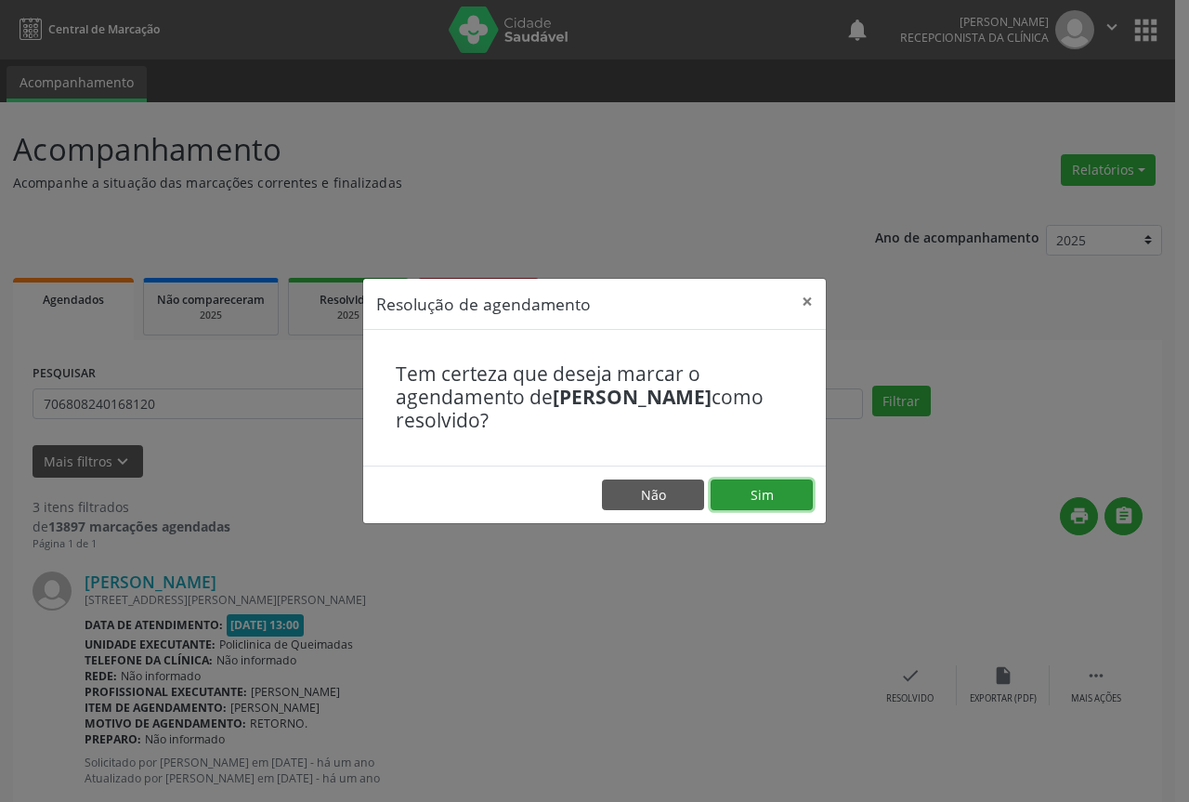
click at [780, 496] on button "Sim" at bounding box center [762, 495] width 102 height 32
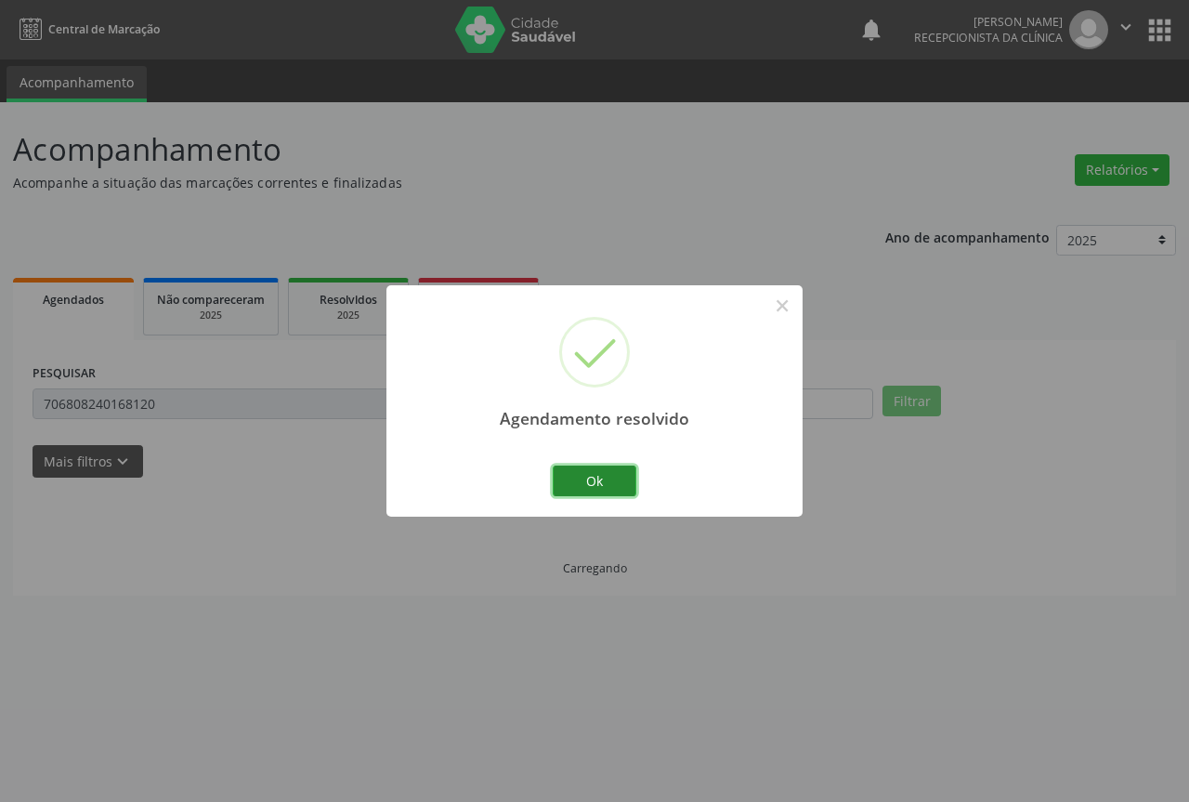
click at [603, 468] on button "Ok" at bounding box center [595, 481] width 84 height 32
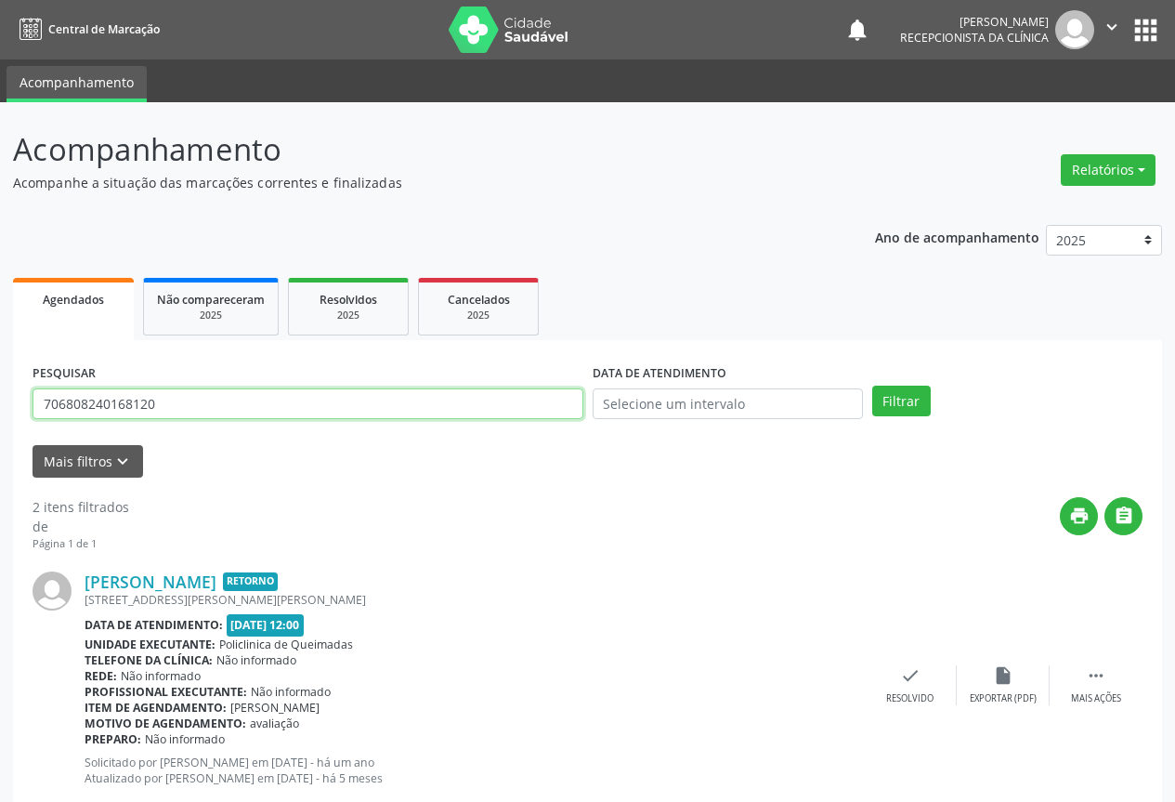
click at [504, 405] on input "706808240168120" at bounding box center [308, 404] width 551 height 32
click at [872, 386] on button "Filtrar" at bounding box center [901, 402] width 59 height 32
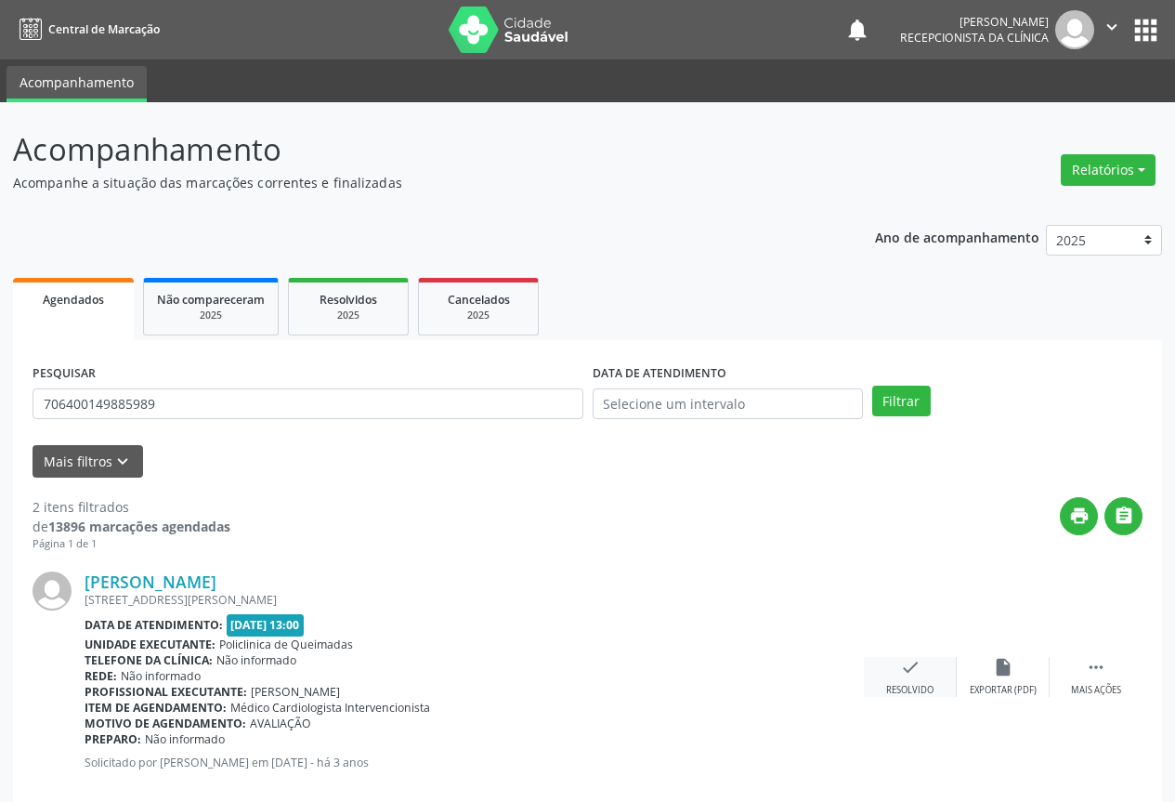
click at [913, 673] on icon "check" at bounding box center [910, 667] width 20 height 20
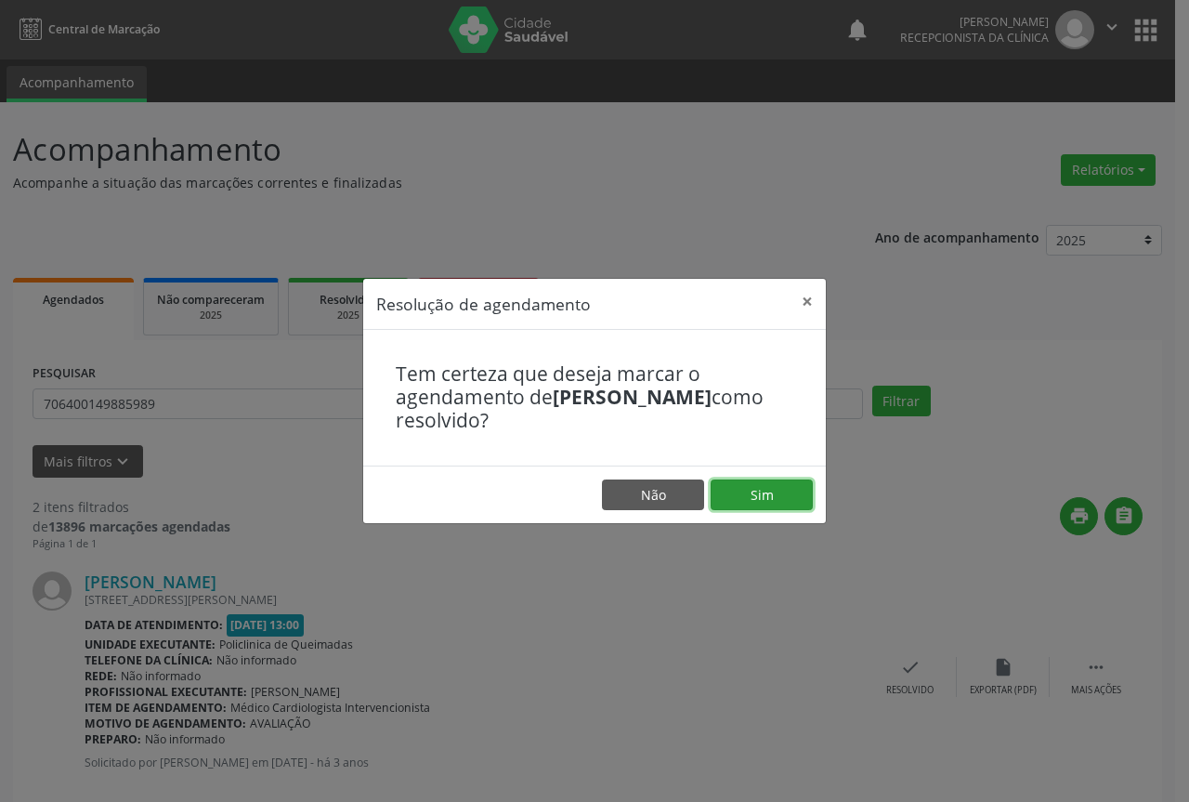
click at [777, 486] on button "Sim" at bounding box center [762, 495] width 102 height 32
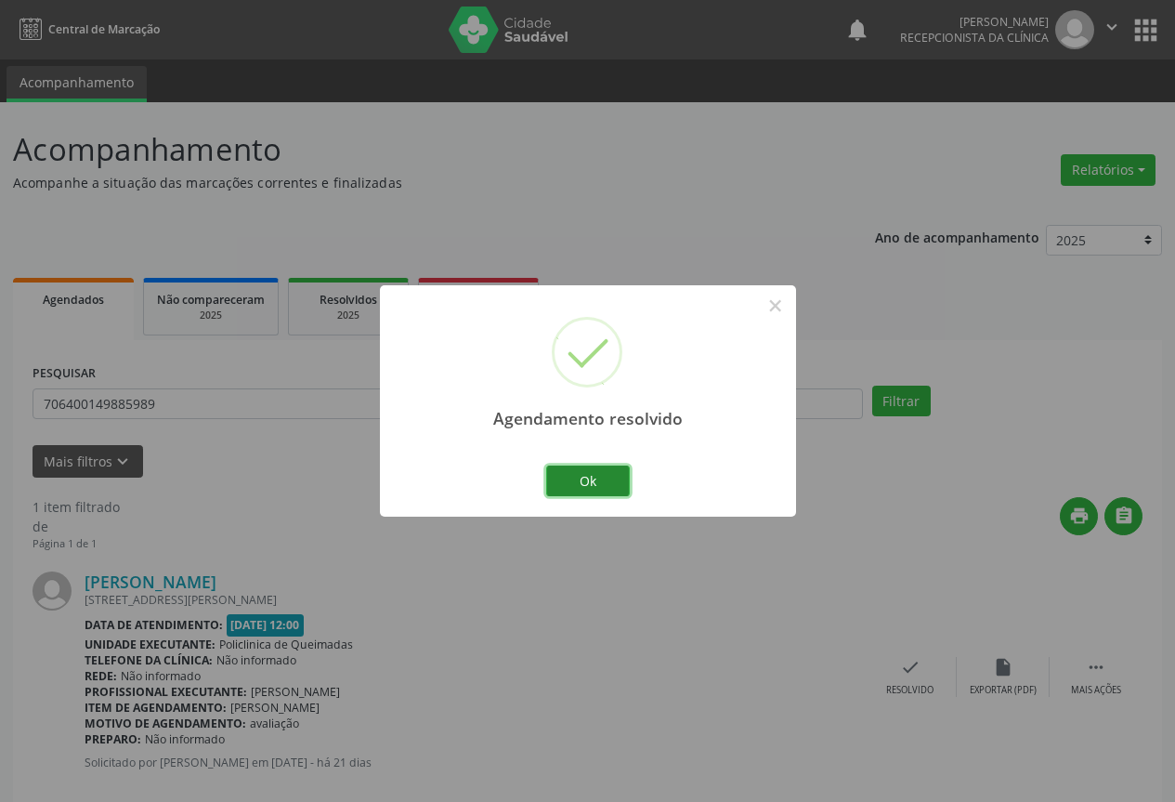
click at [587, 474] on button "Ok" at bounding box center [588, 481] width 84 height 32
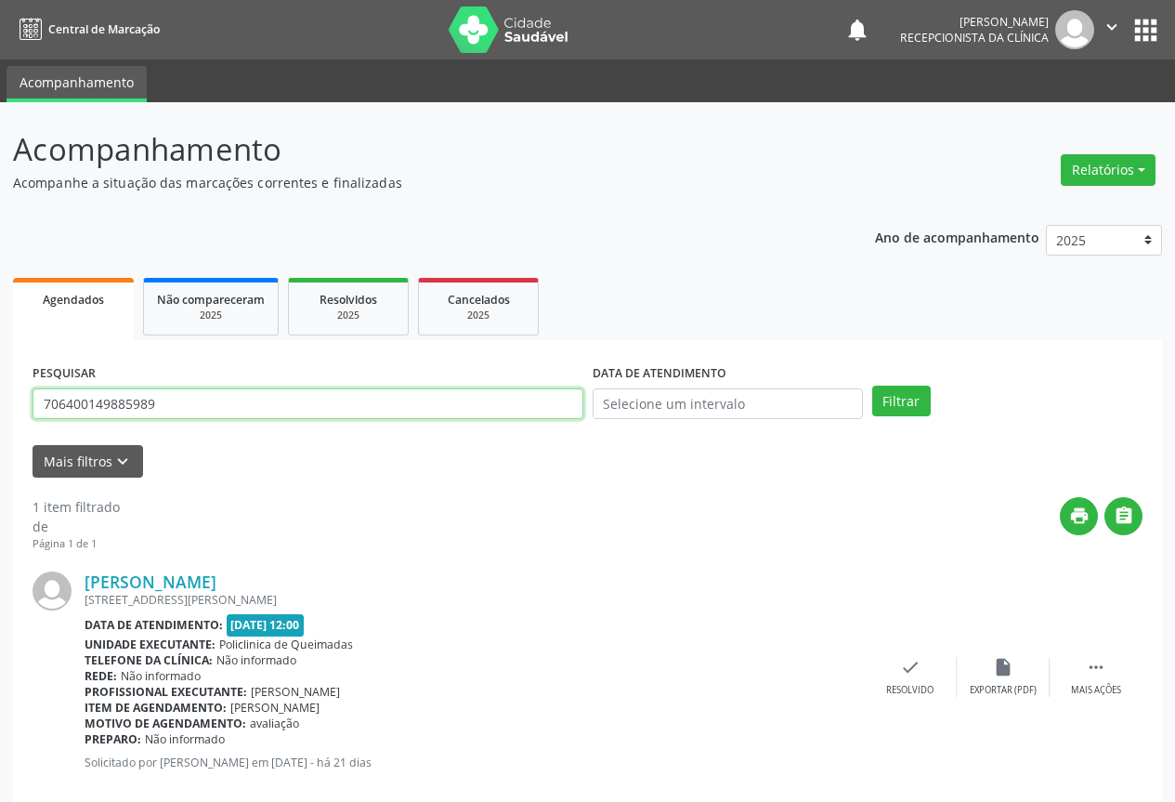
click at [537, 402] on input "706400149885989" at bounding box center [308, 404] width 551 height 32
click at [536, 402] on input "706400149885989" at bounding box center [308, 404] width 551 height 32
click at [872, 386] on button "Filtrar" at bounding box center [901, 402] width 59 height 32
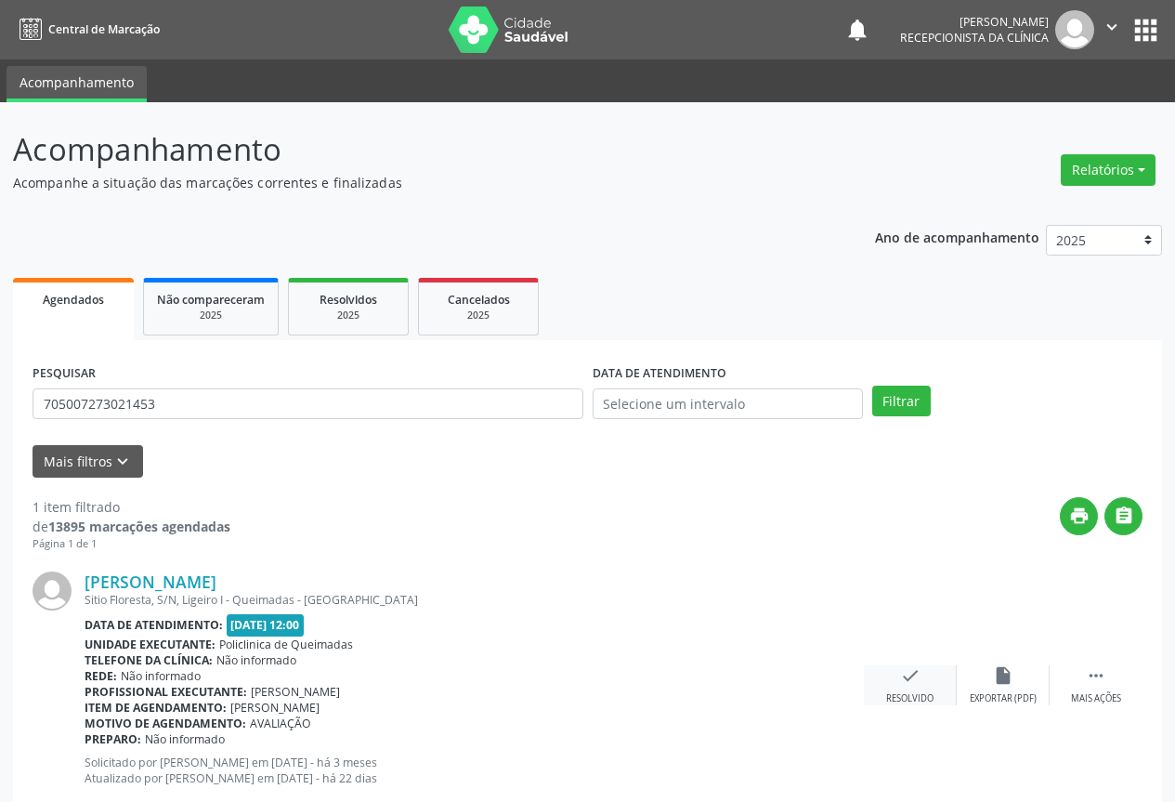
click at [909, 686] on div "check Resolvido" at bounding box center [910, 685] width 93 height 40
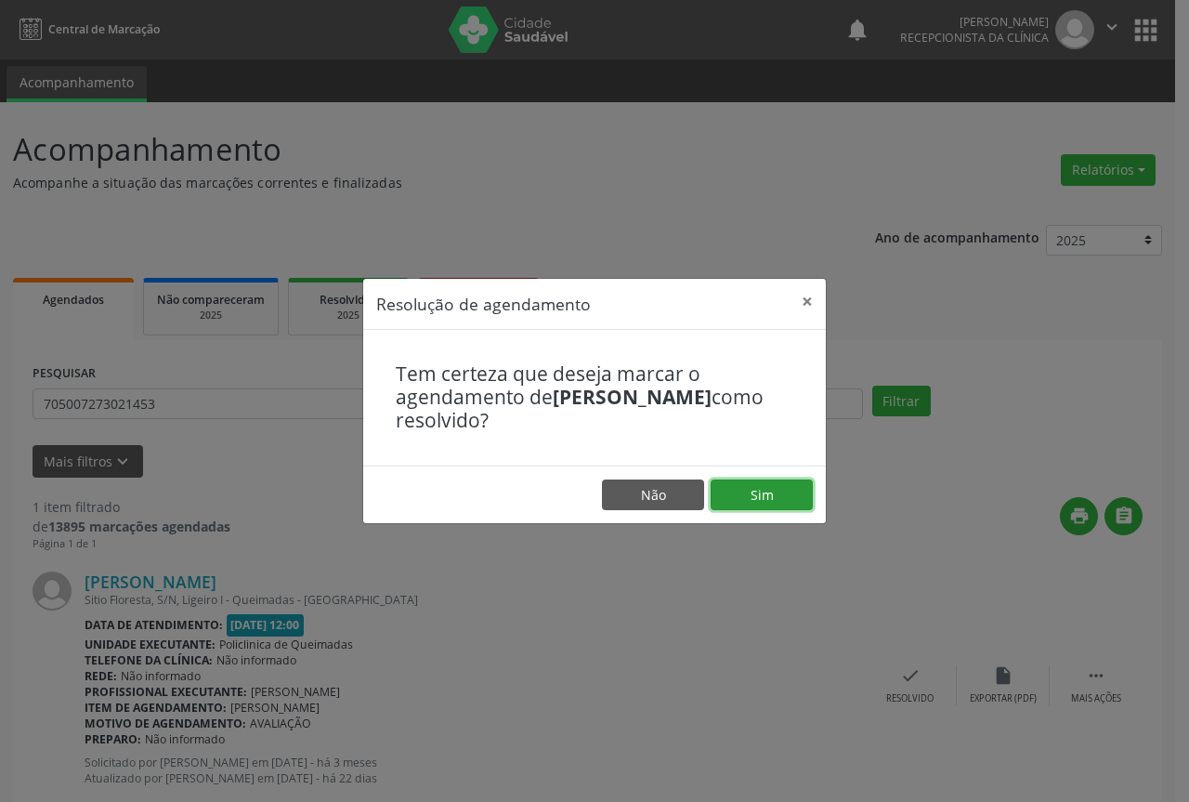
click at [765, 505] on button "Sim" at bounding box center [762, 495] width 102 height 32
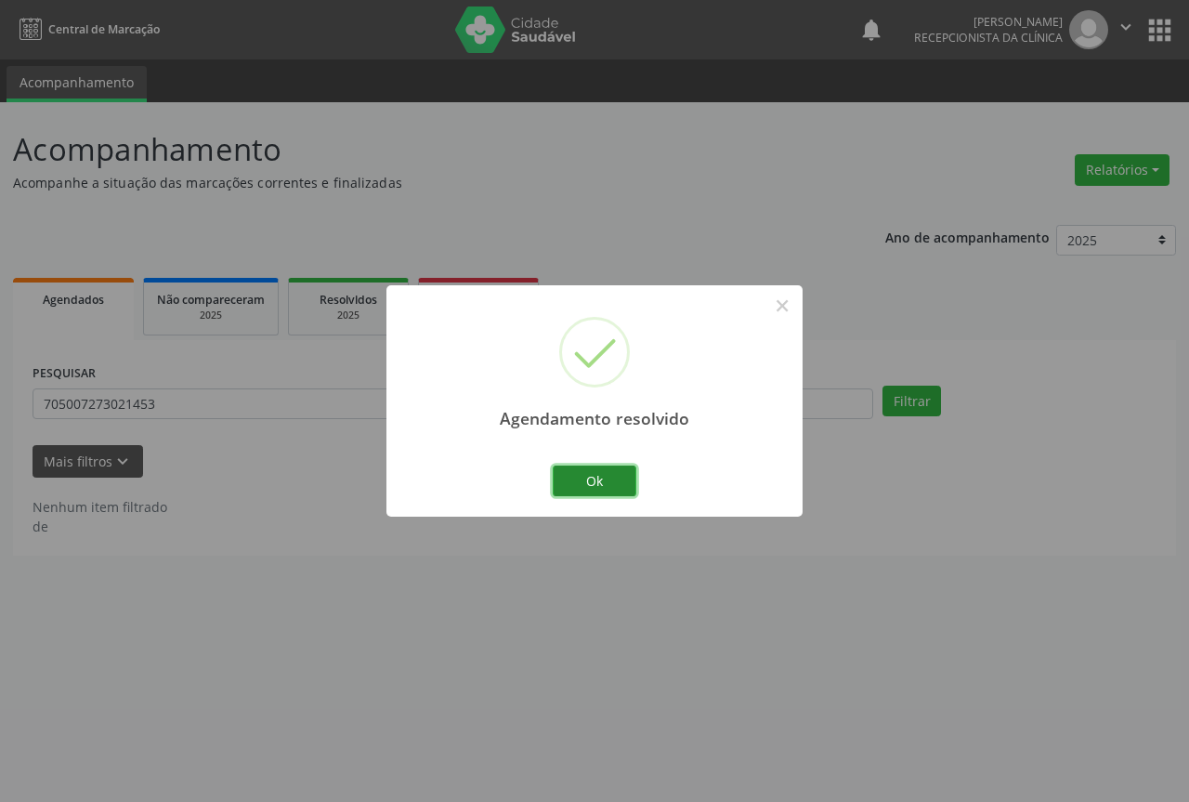
click at [620, 476] on button "Ok" at bounding box center [595, 481] width 84 height 32
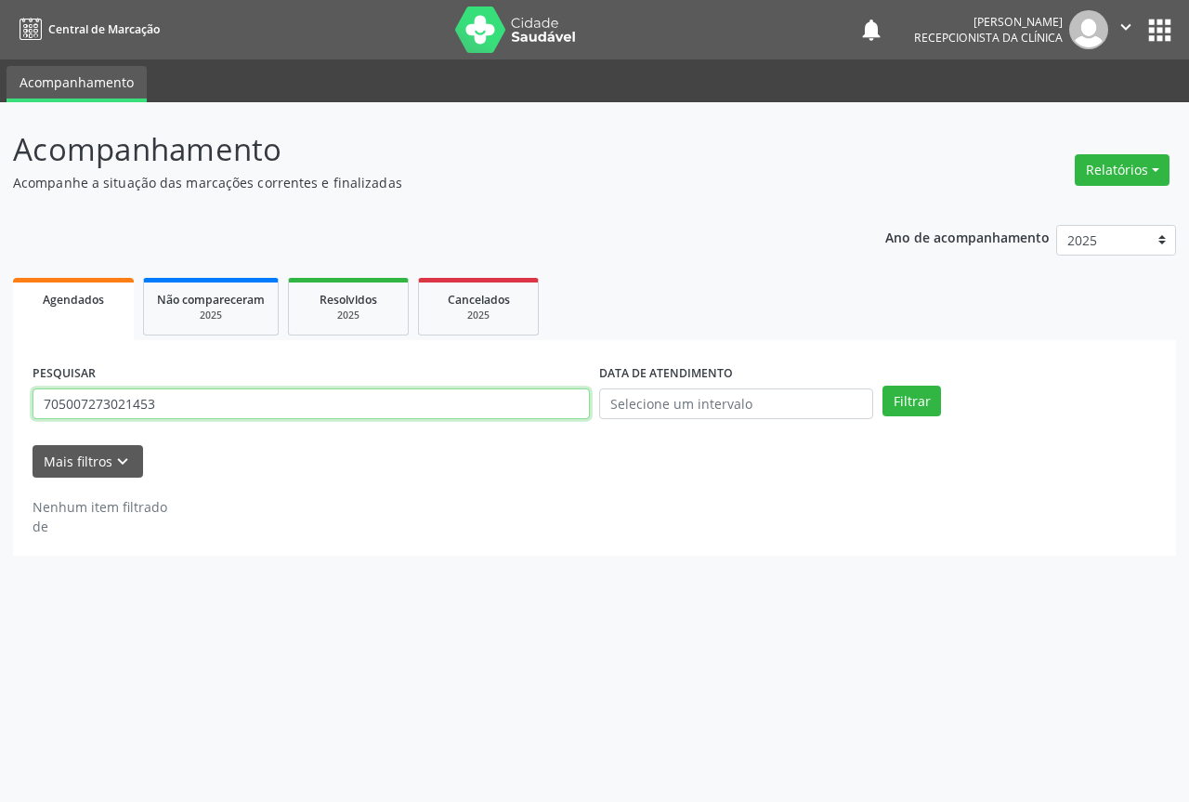
click at [539, 406] on input "705007273021453" at bounding box center [311, 404] width 557 height 32
click at [883, 386] on button "Filtrar" at bounding box center [912, 402] width 59 height 32
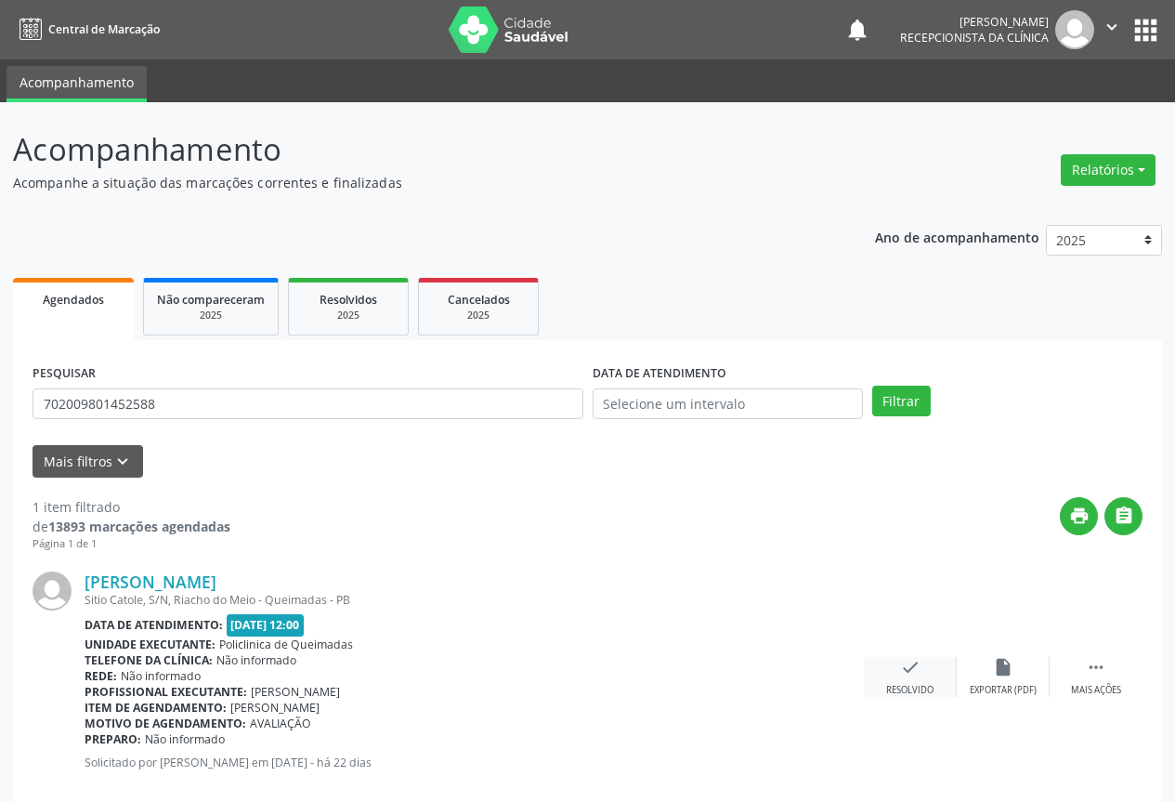
click at [898, 675] on div "check Resolvido" at bounding box center [910, 677] width 93 height 40
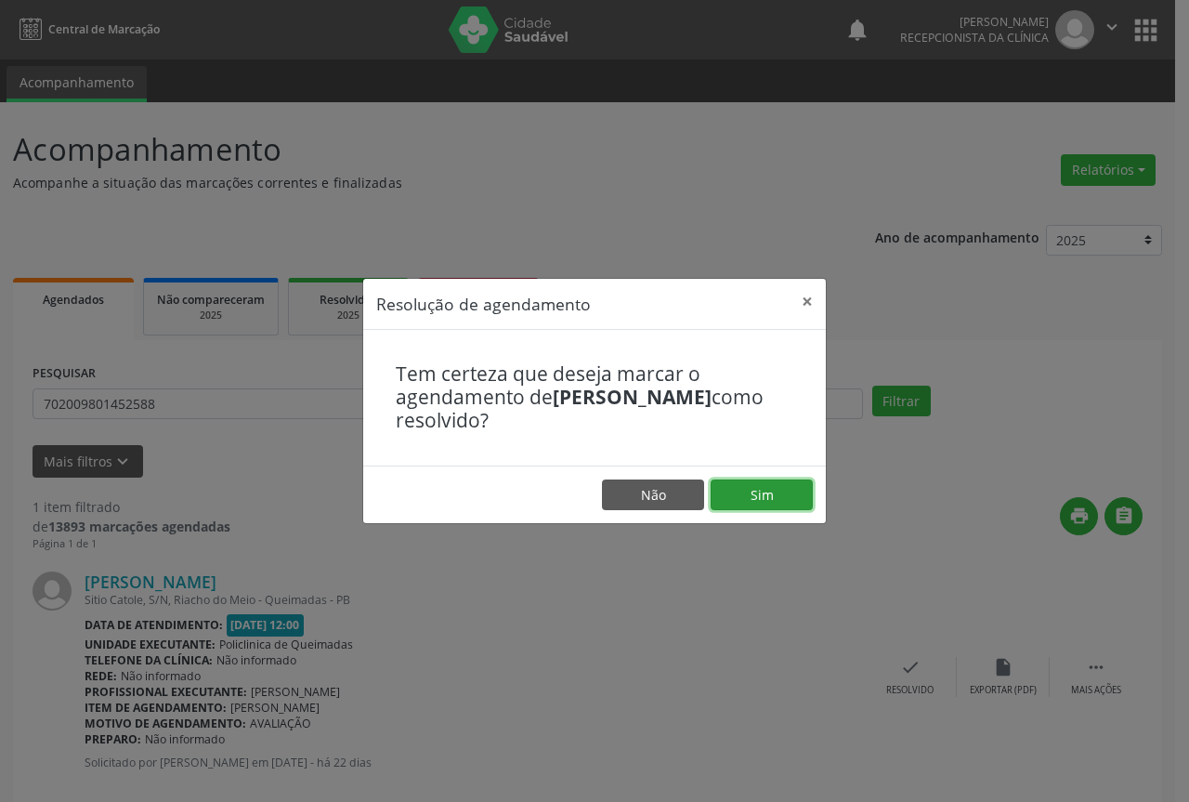
click at [750, 501] on button "Sim" at bounding box center [762, 495] width 102 height 32
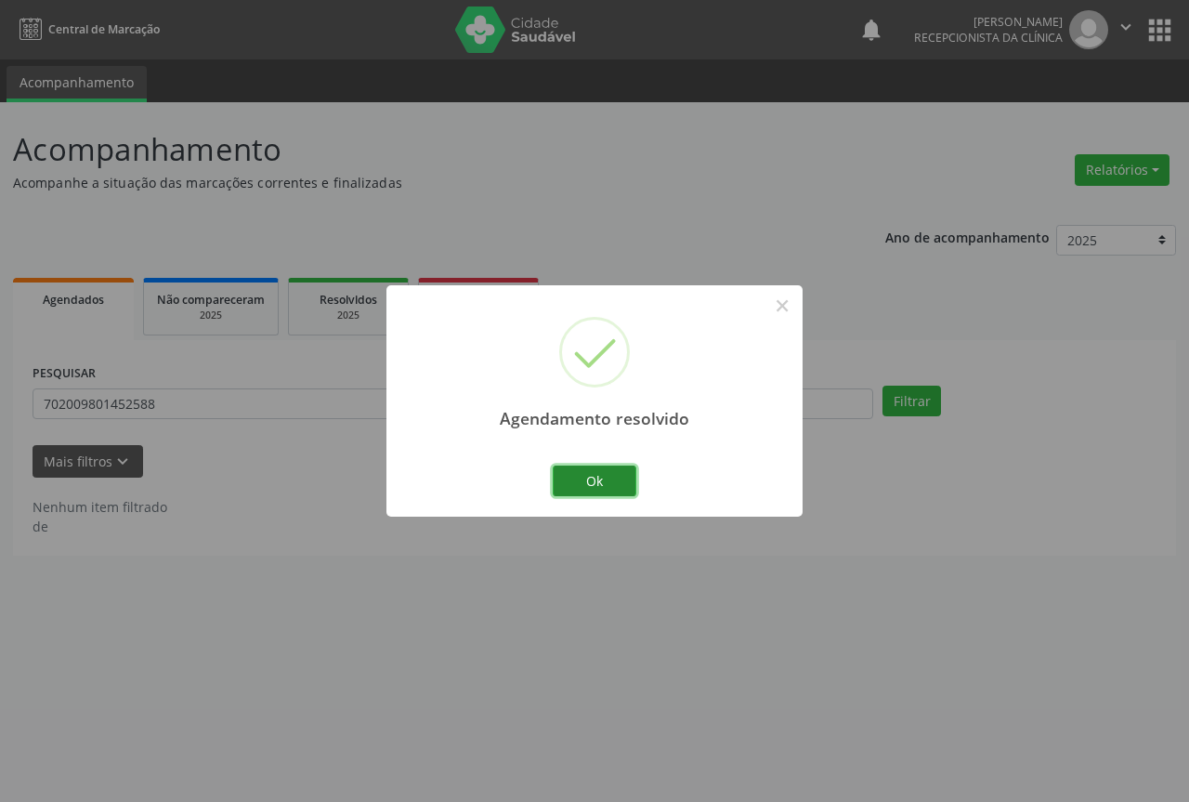
click at [605, 475] on button "Ok" at bounding box center [595, 481] width 84 height 32
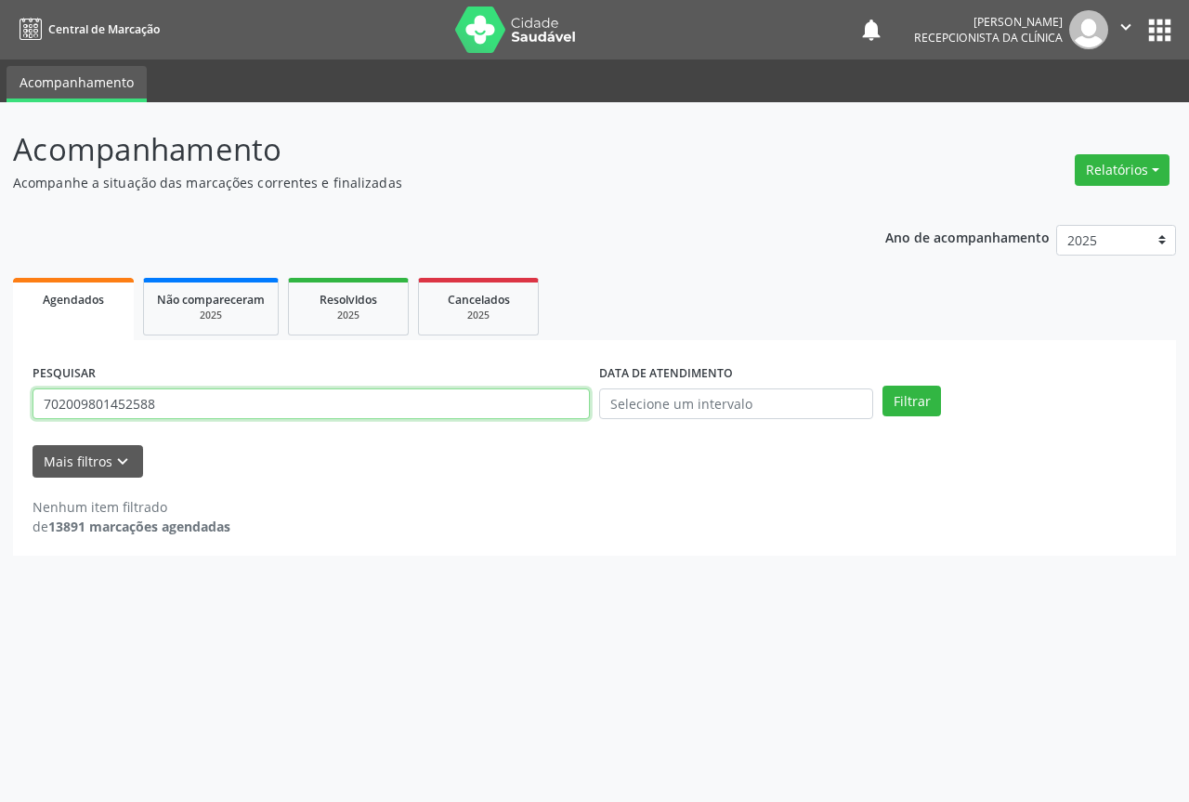
click at [474, 399] on input "702009801452588" at bounding box center [311, 404] width 557 height 32
click at [883, 386] on button "Filtrar" at bounding box center [912, 402] width 59 height 32
click at [349, 404] on input "74003347564968" at bounding box center [311, 404] width 557 height 32
type input "7"
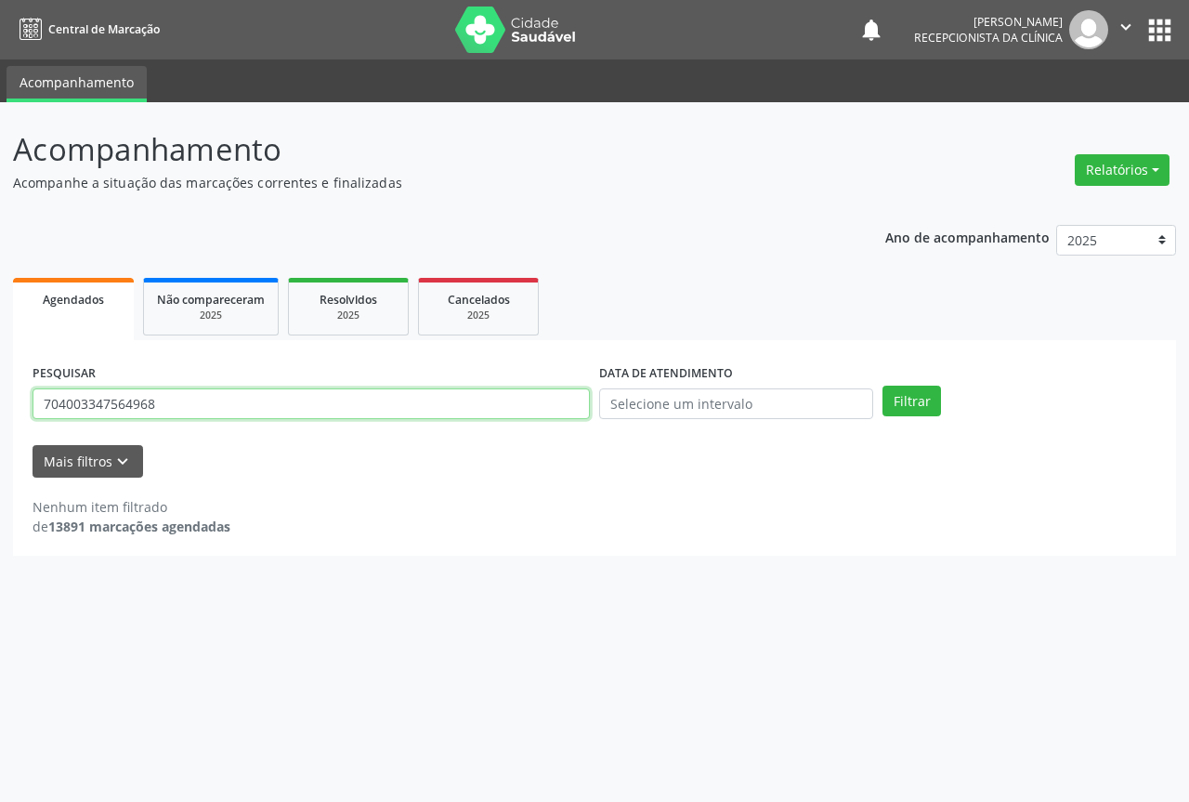
click at [883, 386] on button "Filtrar" at bounding box center [912, 402] width 59 height 32
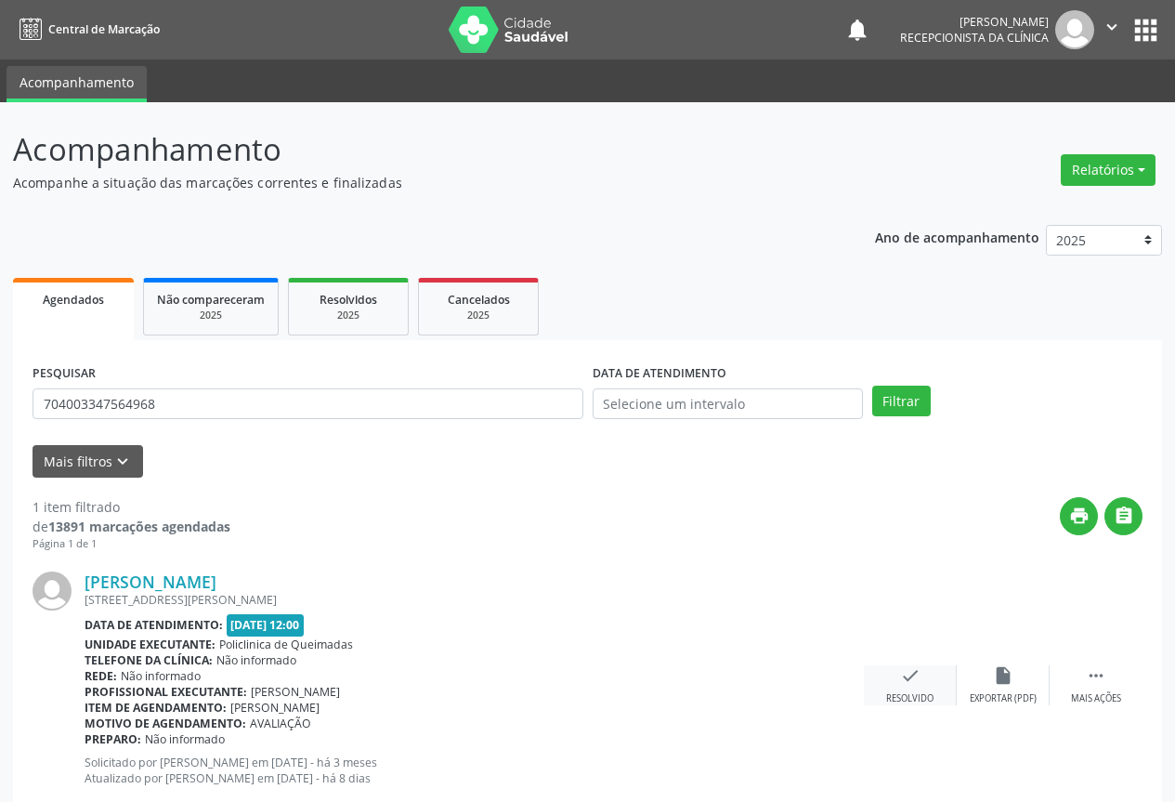
click at [909, 675] on icon "check" at bounding box center [910, 675] width 20 height 20
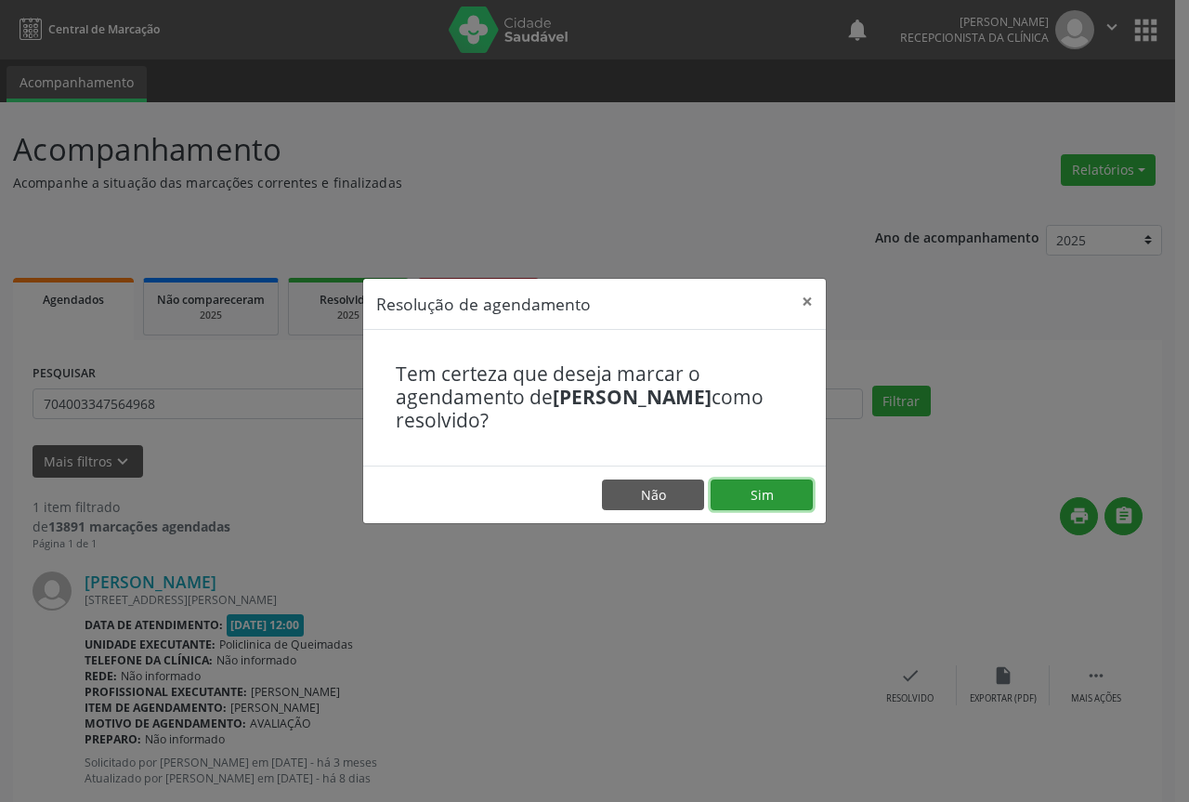
click at [750, 491] on button "Sim" at bounding box center [762, 495] width 102 height 32
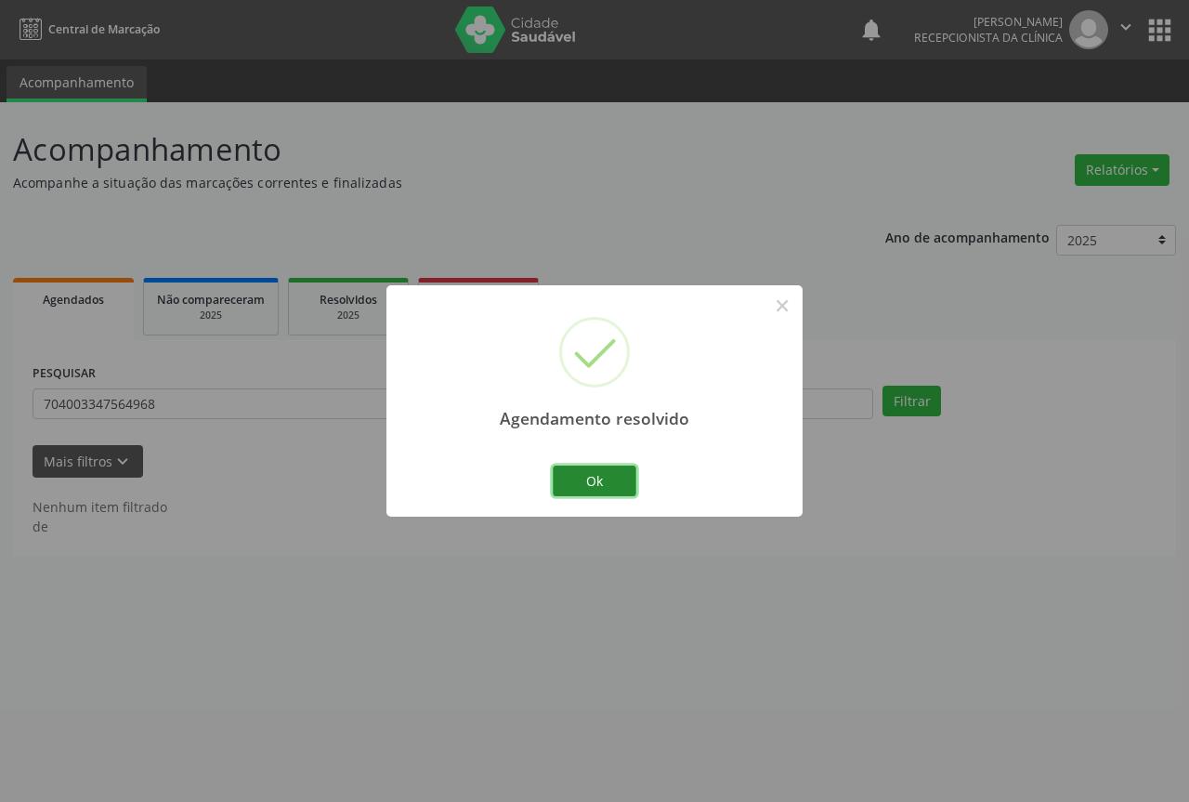
click at [610, 471] on button "Ok" at bounding box center [595, 481] width 84 height 32
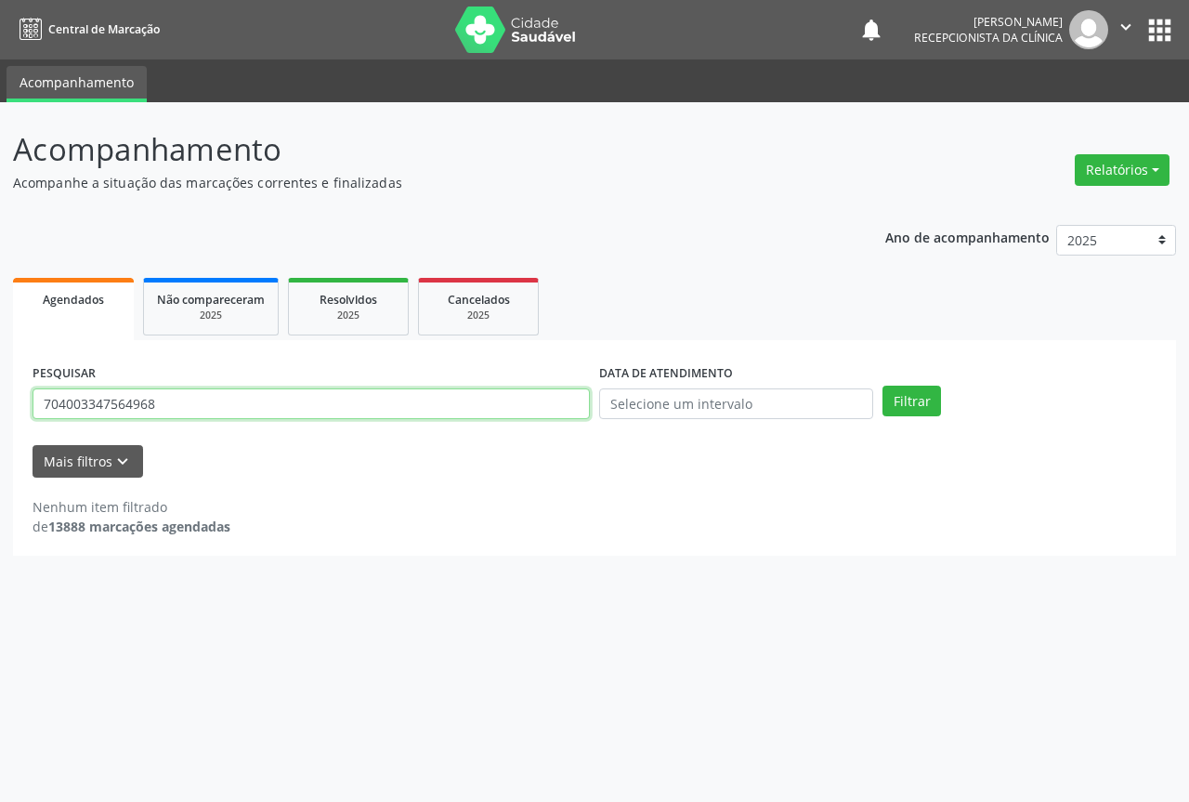
click at [525, 397] on input "704003347564968" at bounding box center [311, 404] width 557 height 32
click at [525, 398] on input "704003347564968" at bounding box center [311, 404] width 557 height 32
click at [883, 386] on button "Filtrar" at bounding box center [912, 402] width 59 height 32
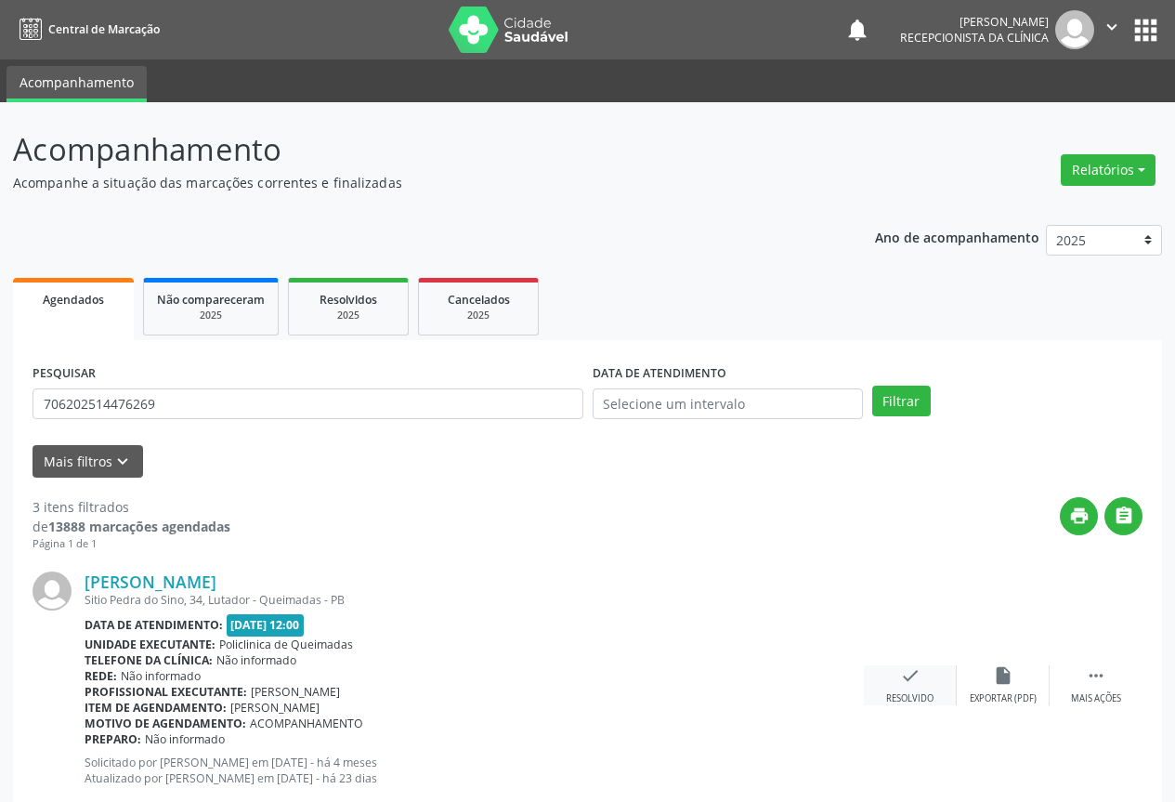
click at [923, 688] on div "check Resolvido" at bounding box center [910, 685] width 93 height 40
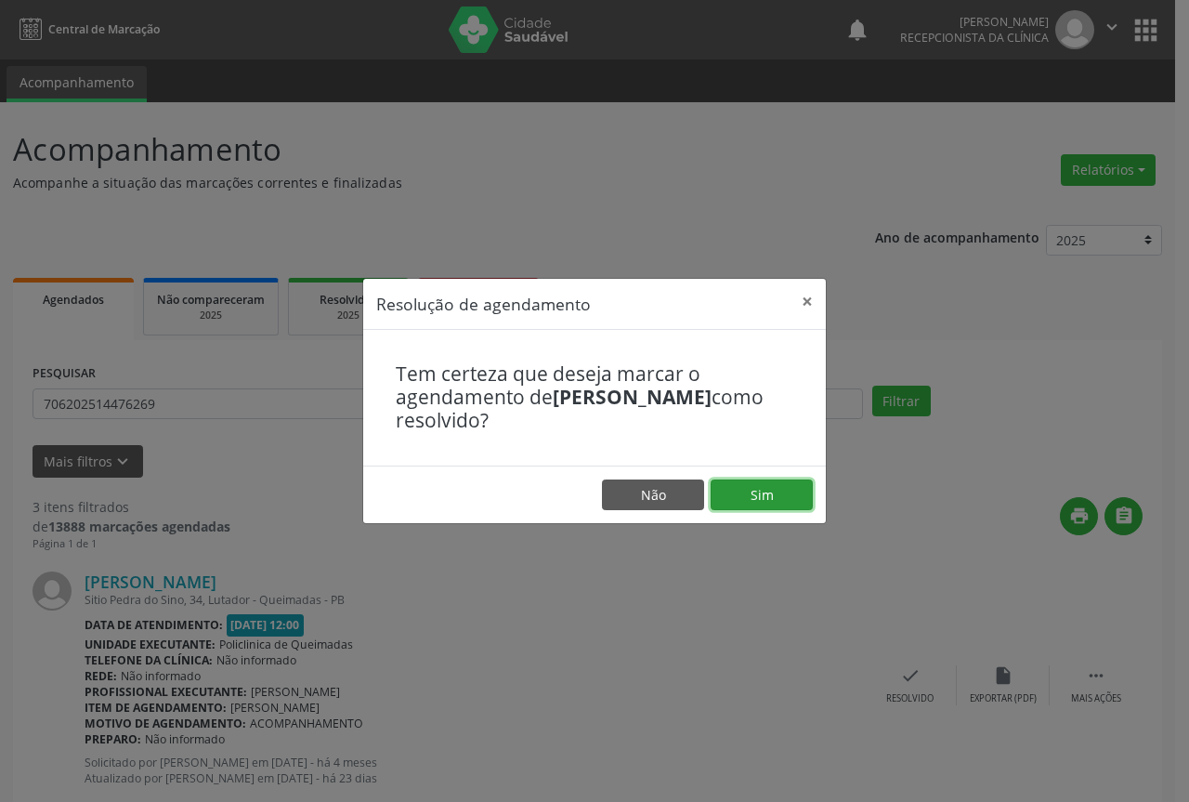
click at [784, 491] on button "Sim" at bounding box center [762, 495] width 102 height 32
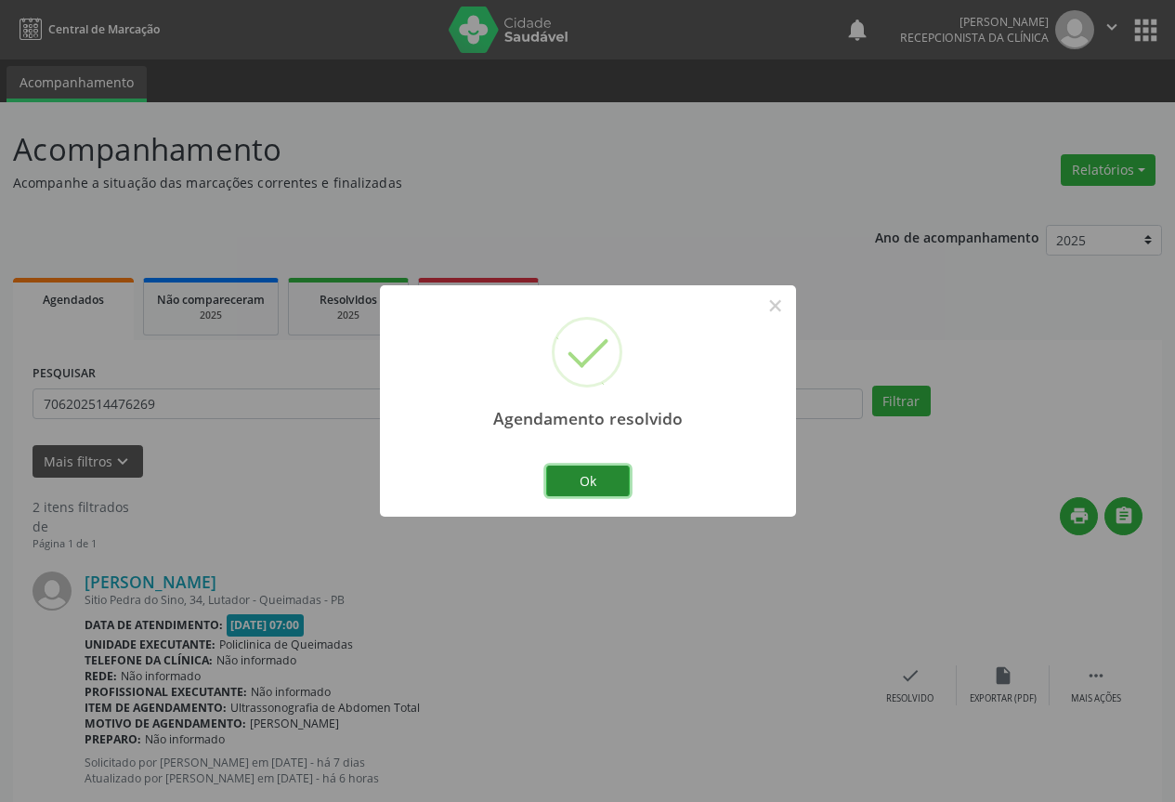
click at [583, 474] on button "Ok" at bounding box center [588, 481] width 84 height 32
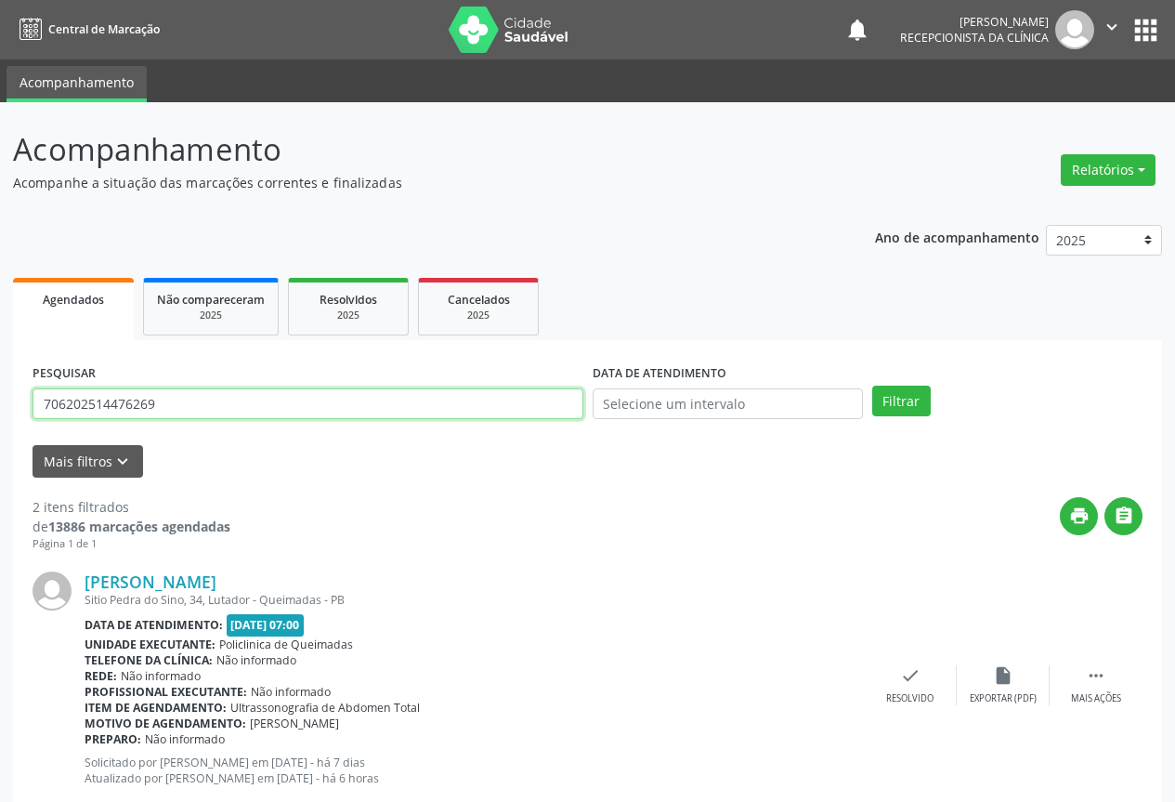
click at [493, 400] on input "706202514476269" at bounding box center [308, 404] width 551 height 32
click at [872, 386] on button "Filtrar" at bounding box center [901, 402] width 59 height 32
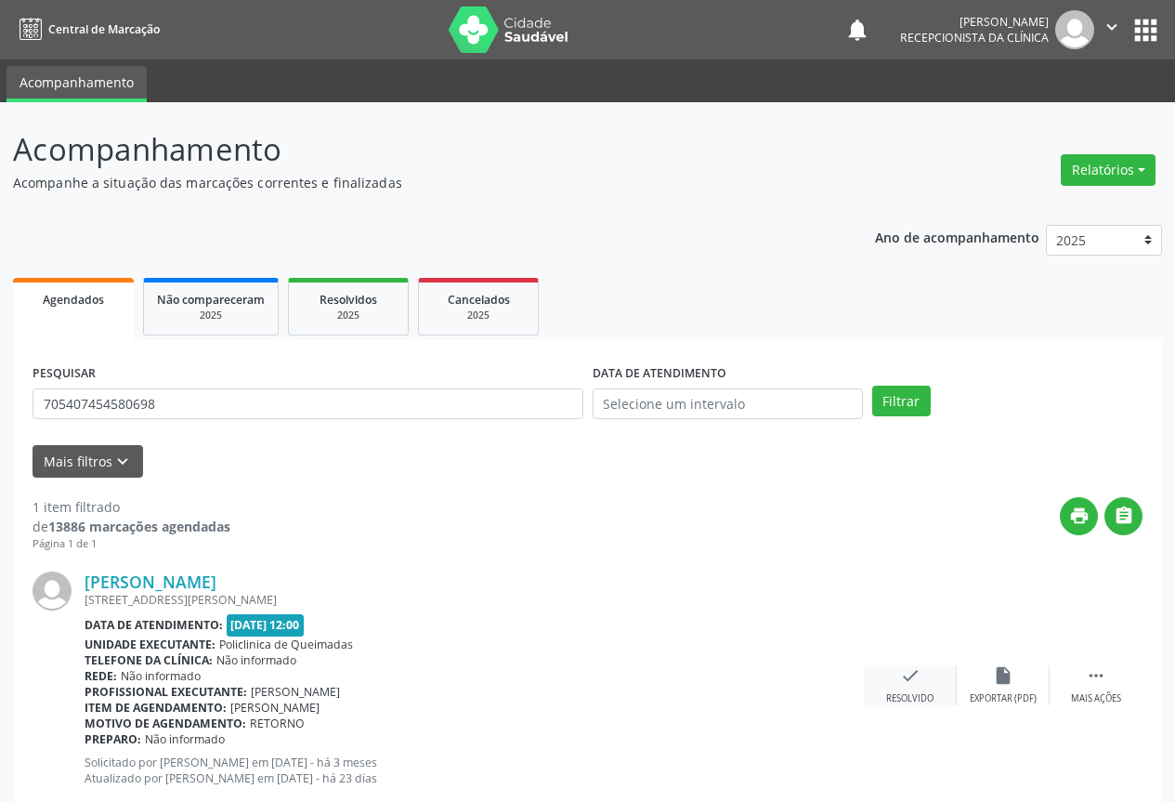
click at [913, 688] on div "check Resolvido" at bounding box center [910, 685] width 93 height 40
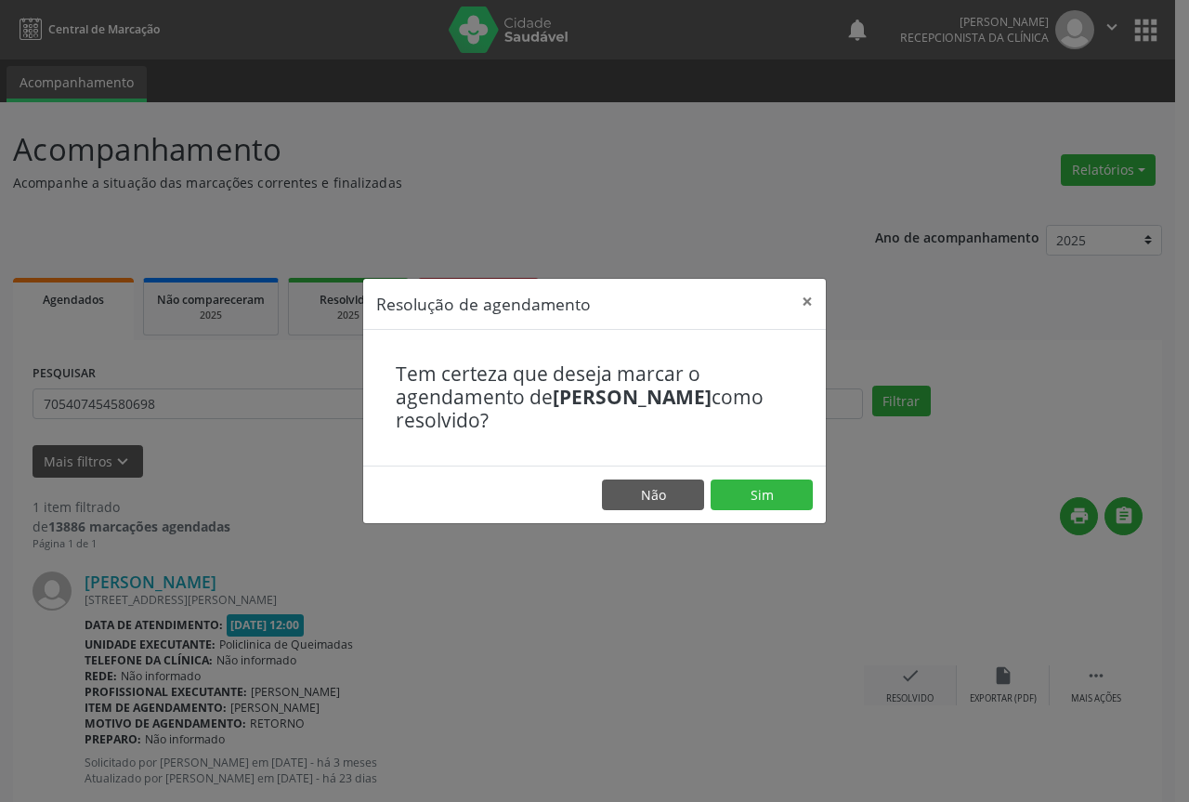
click at [913, 688] on div "Resolução de agendamento × Tem certeza que deseja marcar o agendamento de [PERS…" at bounding box center [594, 401] width 1189 height 802
click at [767, 491] on button "Sim" at bounding box center [762, 495] width 102 height 32
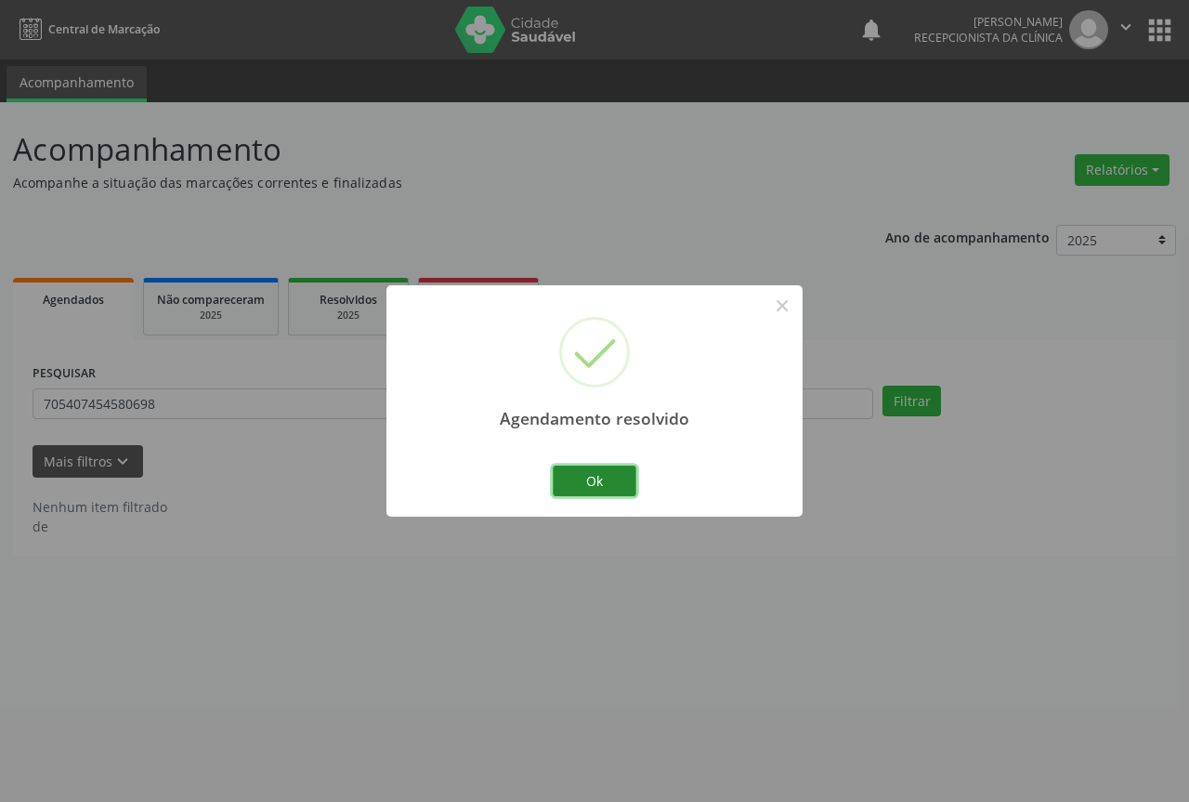
click at [583, 478] on button "Ok" at bounding box center [595, 481] width 84 height 32
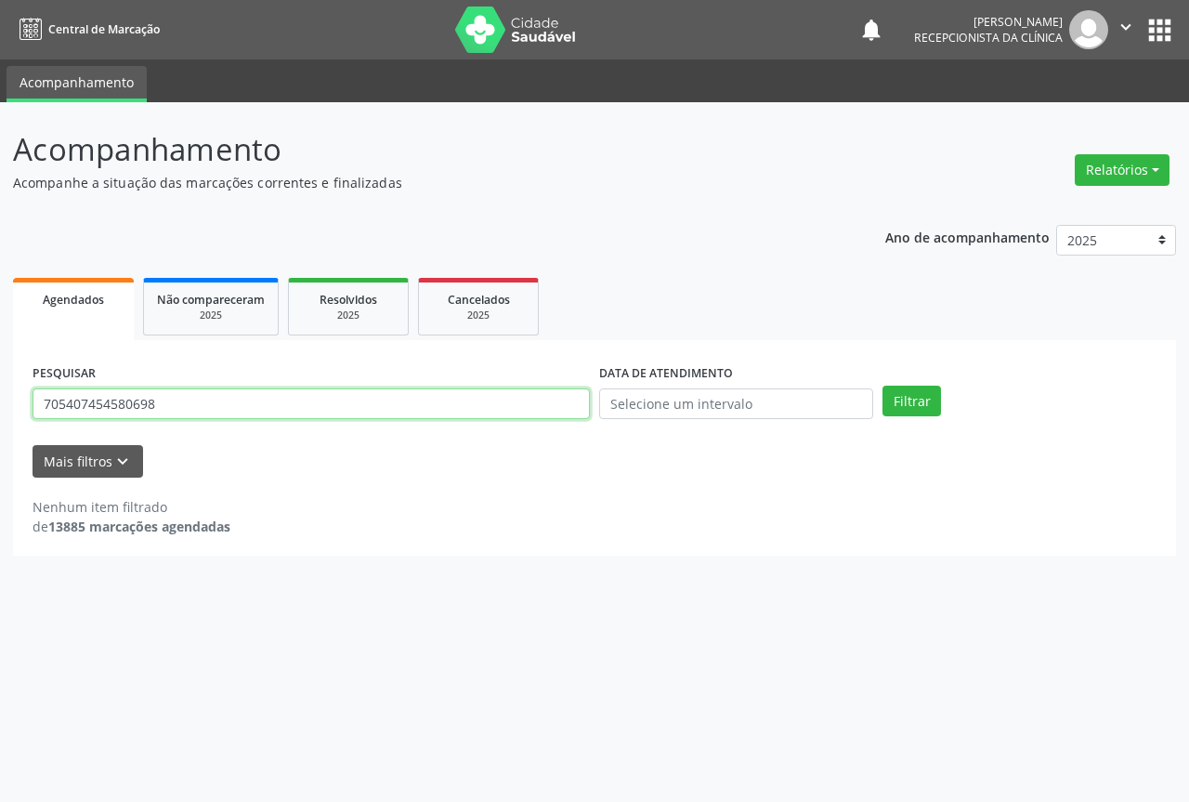
click at [482, 398] on input "705407454580698" at bounding box center [311, 404] width 557 height 32
click at [883, 386] on button "Filtrar" at bounding box center [912, 402] width 59 height 32
click at [471, 411] on input "700004066894601" at bounding box center [311, 404] width 557 height 32
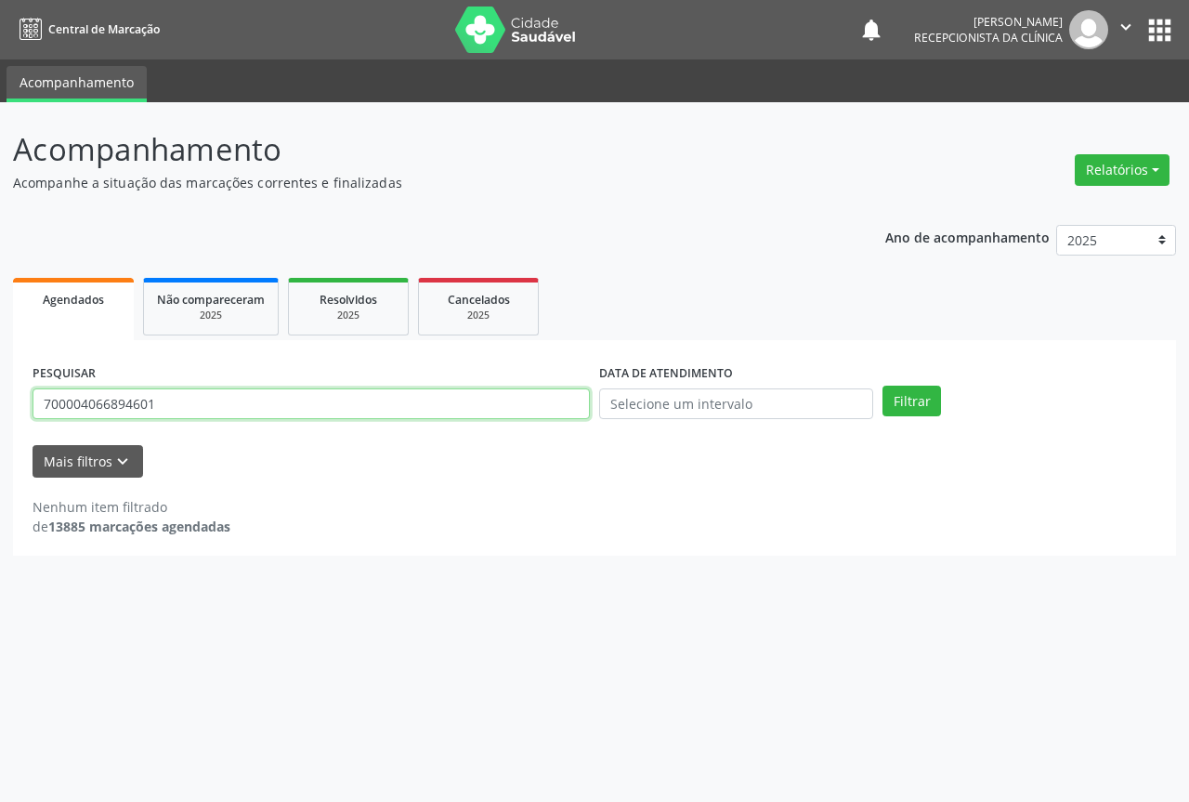
click at [471, 411] on input "700004066894601" at bounding box center [311, 404] width 557 height 32
click at [883, 386] on button "Filtrar" at bounding box center [912, 402] width 59 height 32
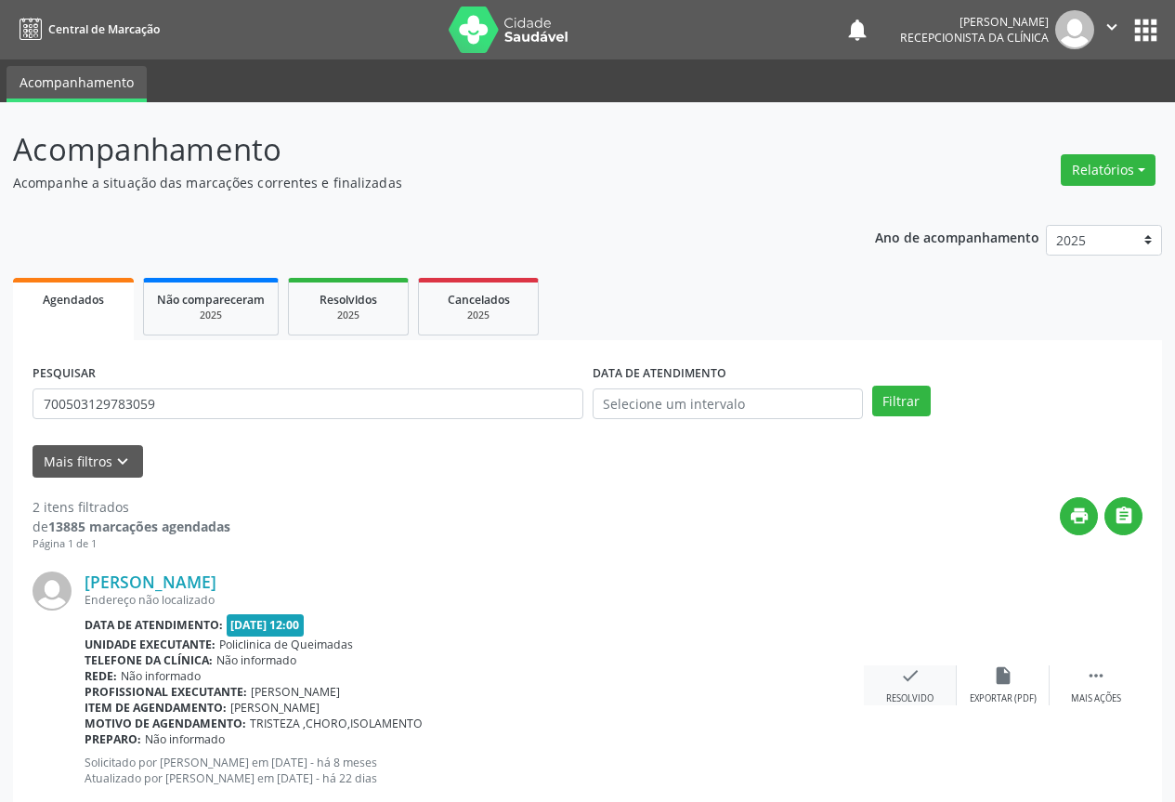
click at [908, 681] on icon "check" at bounding box center [910, 675] width 20 height 20
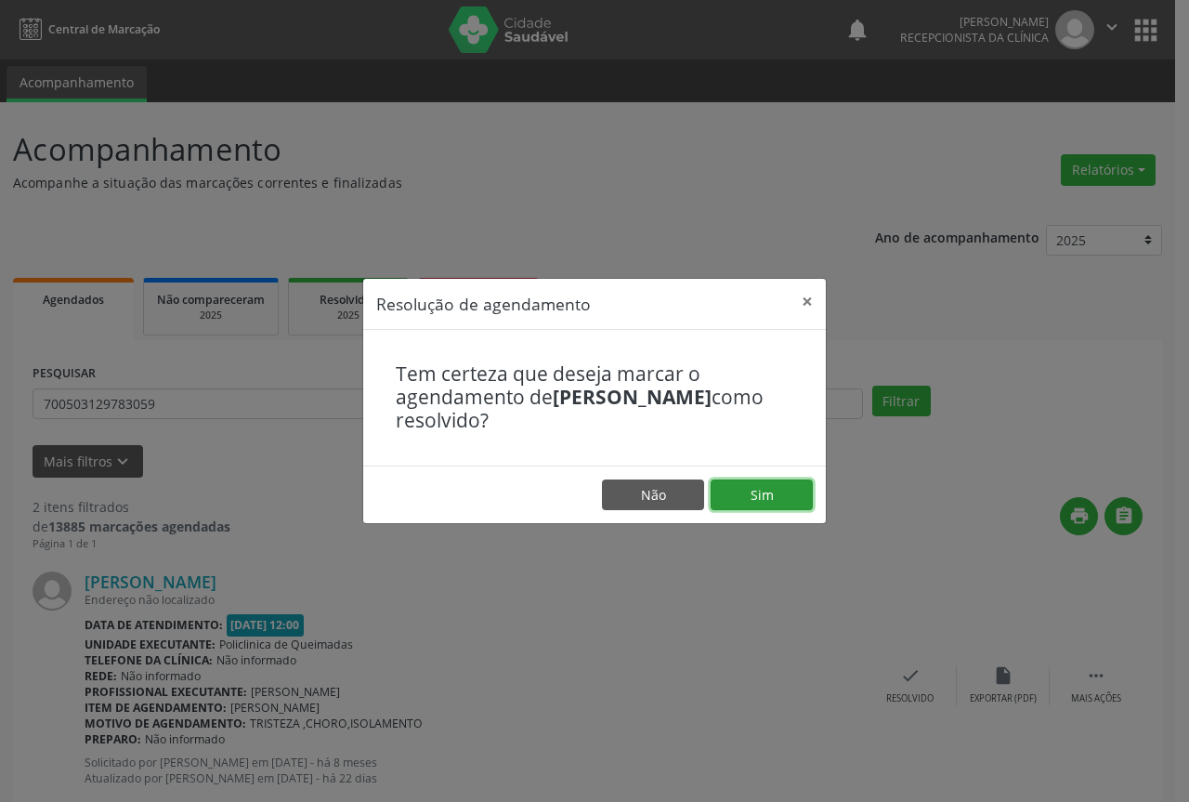
click at [787, 495] on button "Sim" at bounding box center [762, 495] width 102 height 32
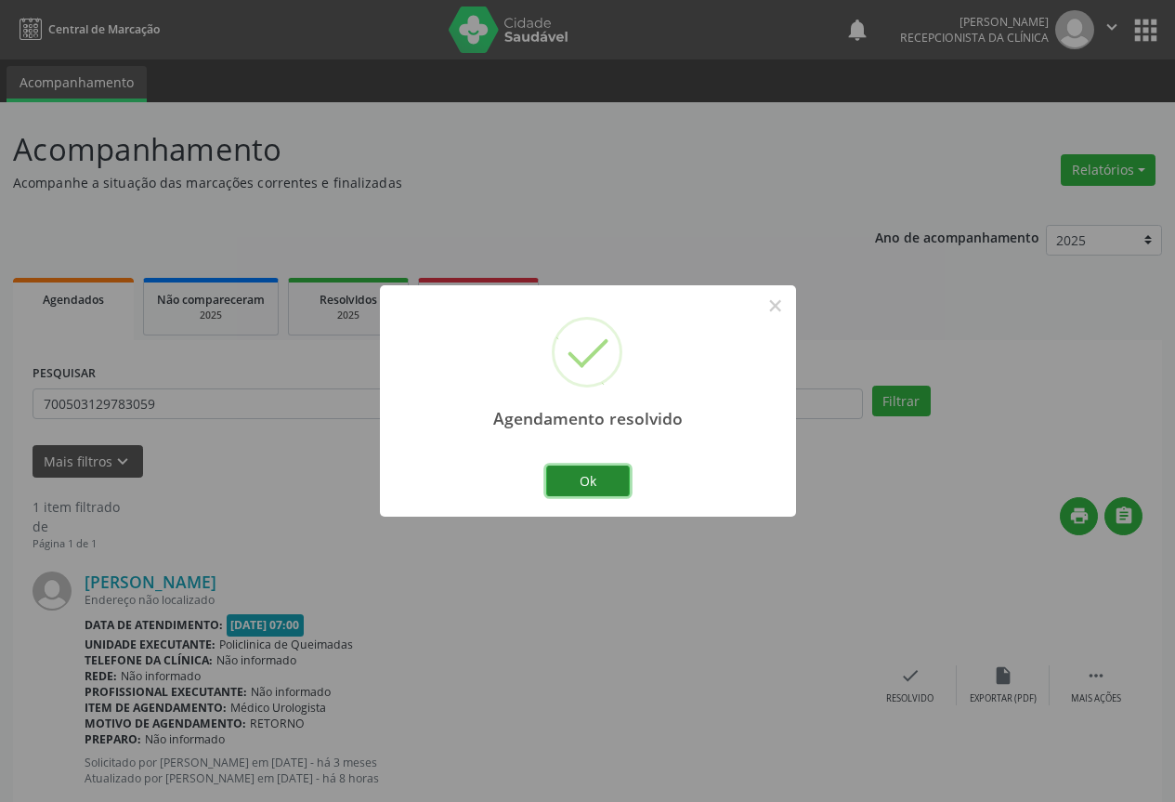
click at [576, 478] on button "Ok" at bounding box center [588, 481] width 84 height 32
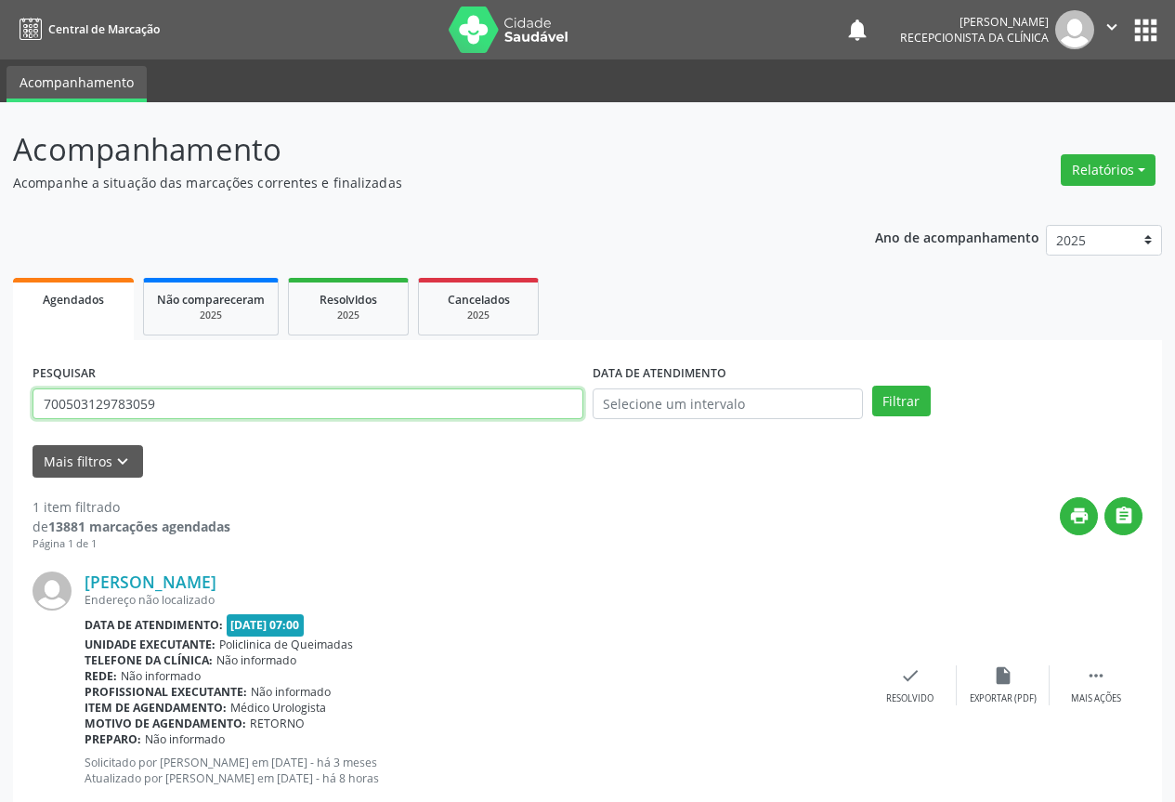
click at [518, 405] on input "700503129783059" at bounding box center [308, 404] width 551 height 32
click at [872, 386] on button "Filtrar" at bounding box center [901, 402] width 59 height 32
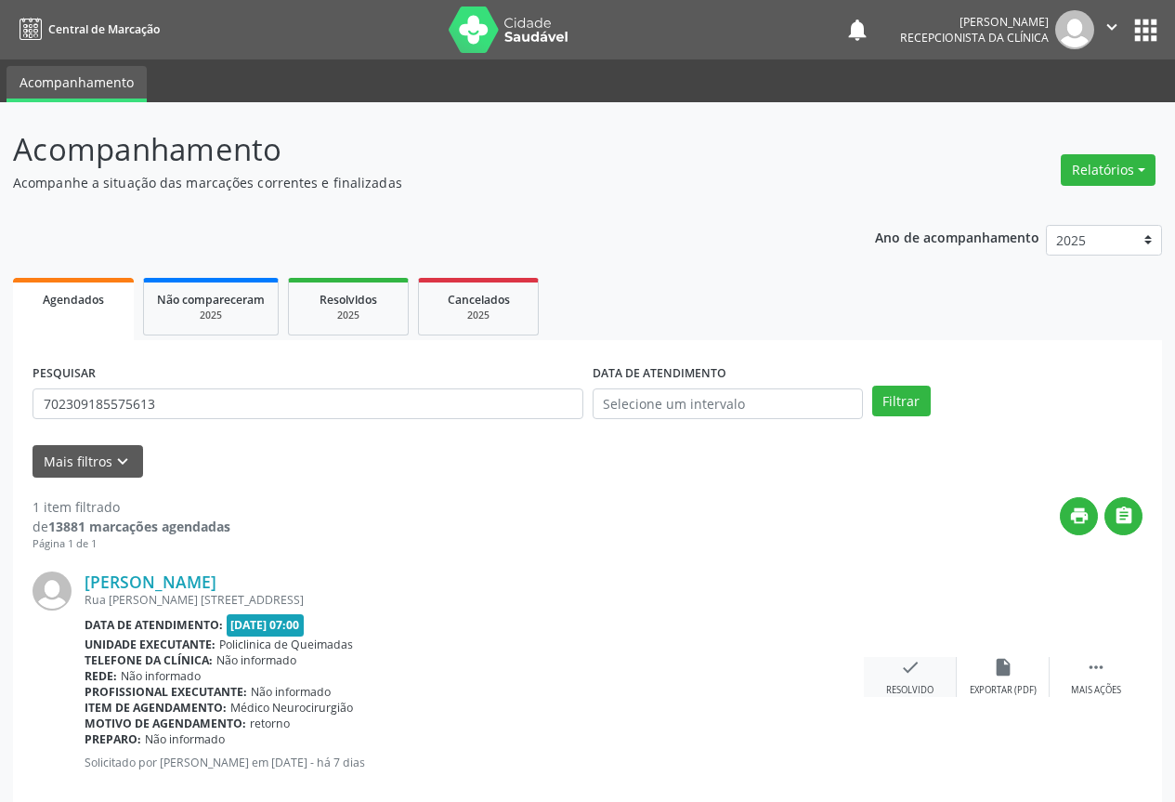
click at [922, 682] on div "check Resolvido" at bounding box center [910, 677] width 93 height 40
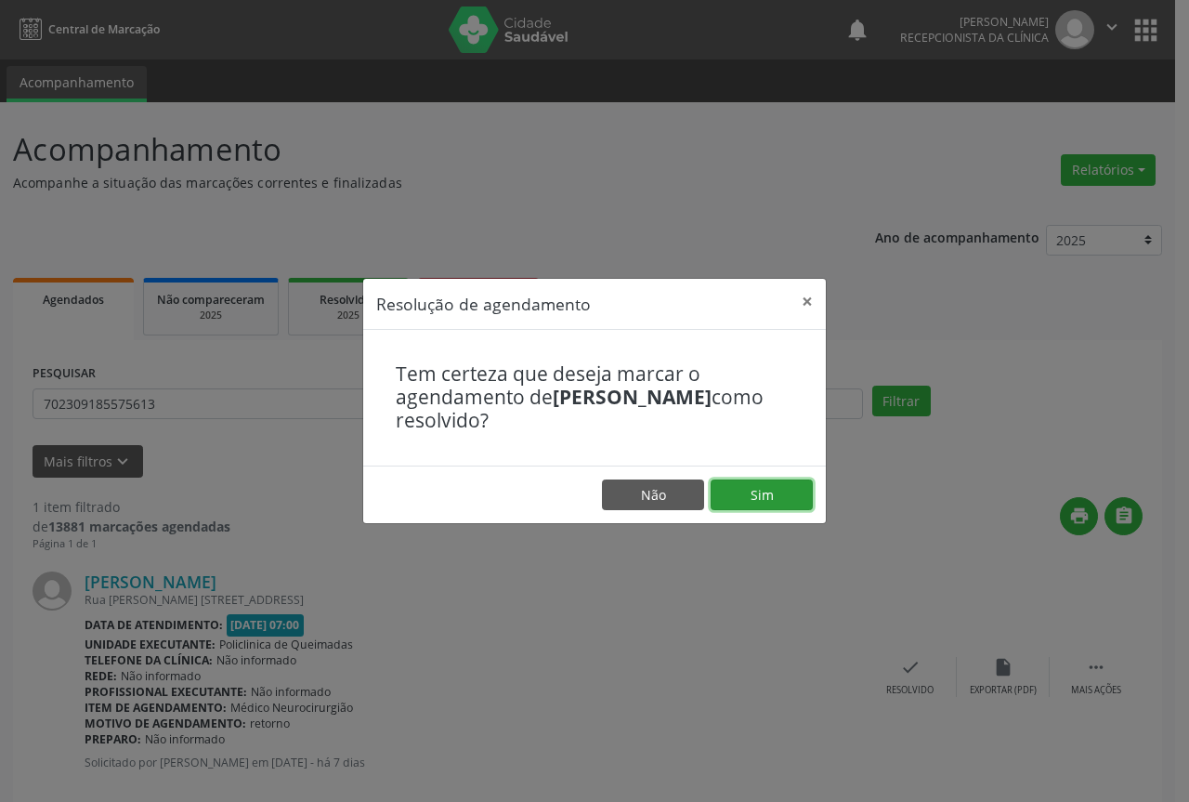
click at [740, 504] on button "Sim" at bounding box center [762, 495] width 102 height 32
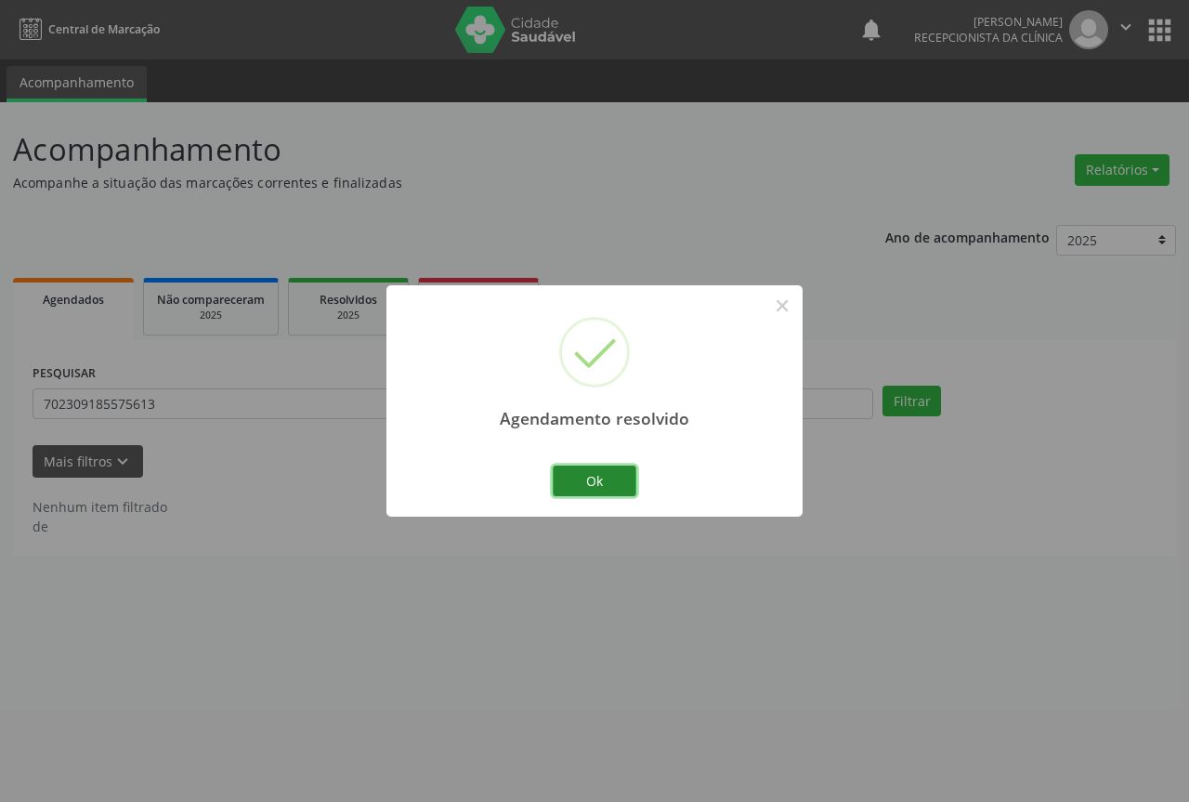
click at [611, 489] on button "Ok" at bounding box center [595, 481] width 84 height 32
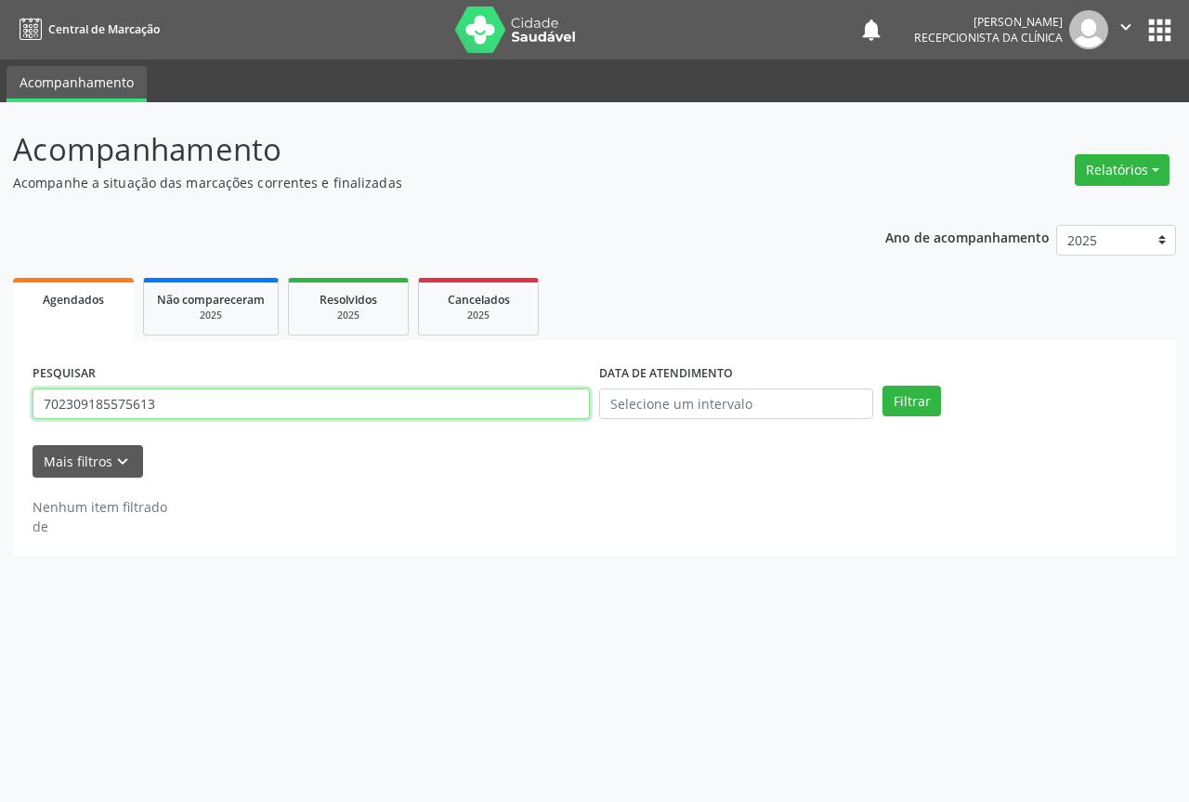
click at [379, 411] on input "702309185575613" at bounding box center [311, 404] width 557 height 32
click at [883, 386] on button "Filtrar" at bounding box center [912, 402] width 59 height 32
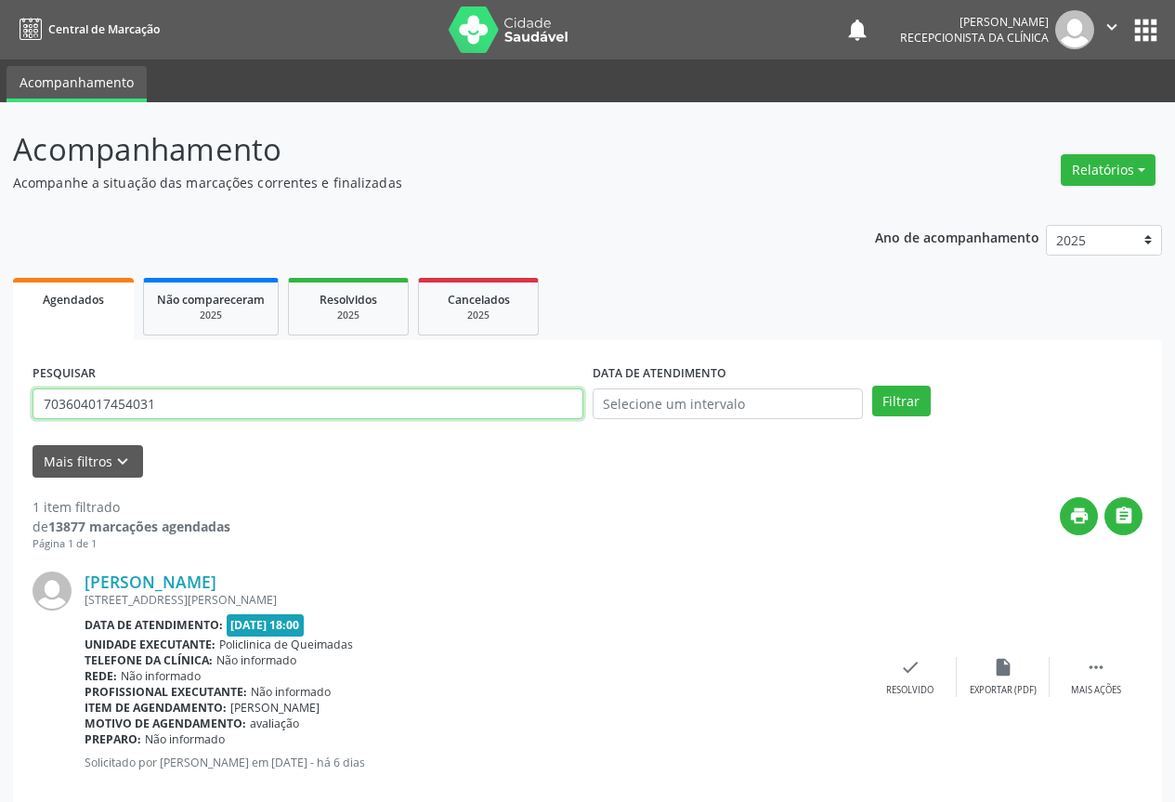
click at [506, 405] on input "703604017454031" at bounding box center [308, 404] width 551 height 32
click at [872, 386] on button "Filtrar" at bounding box center [901, 402] width 59 height 32
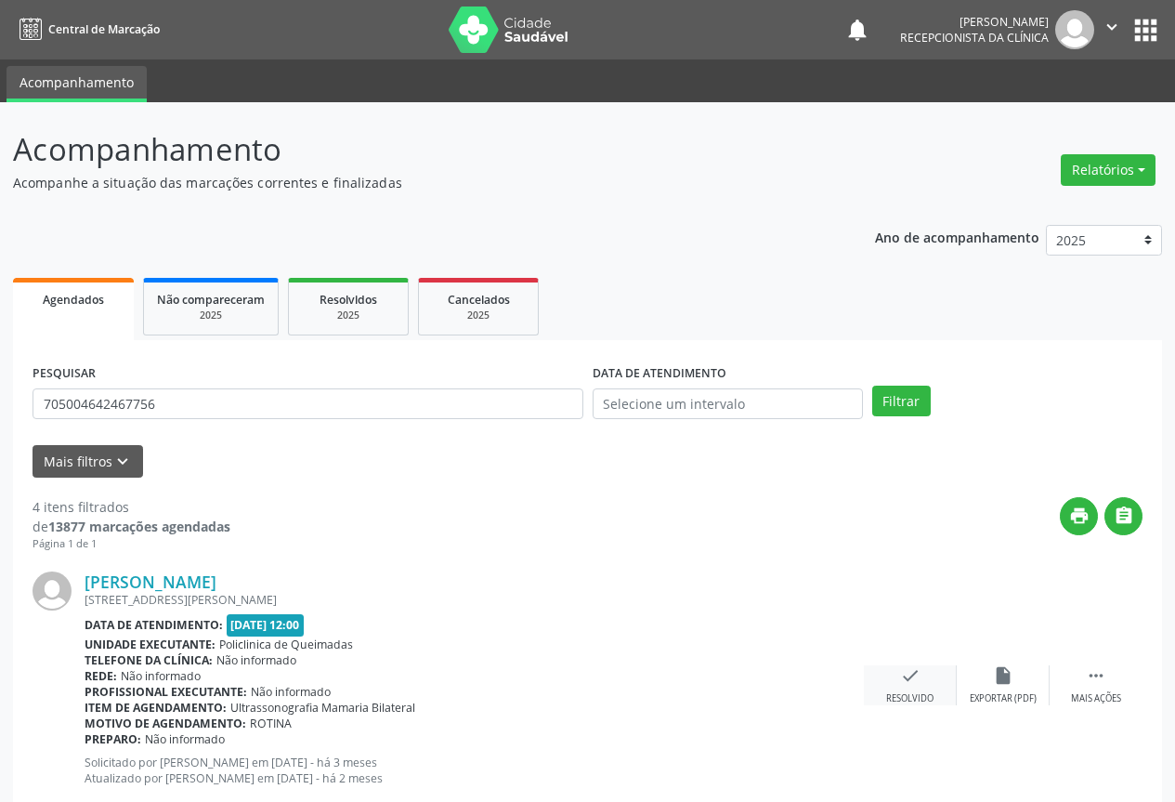
click at [908, 692] on div "Resolvido" at bounding box center [909, 698] width 47 height 13
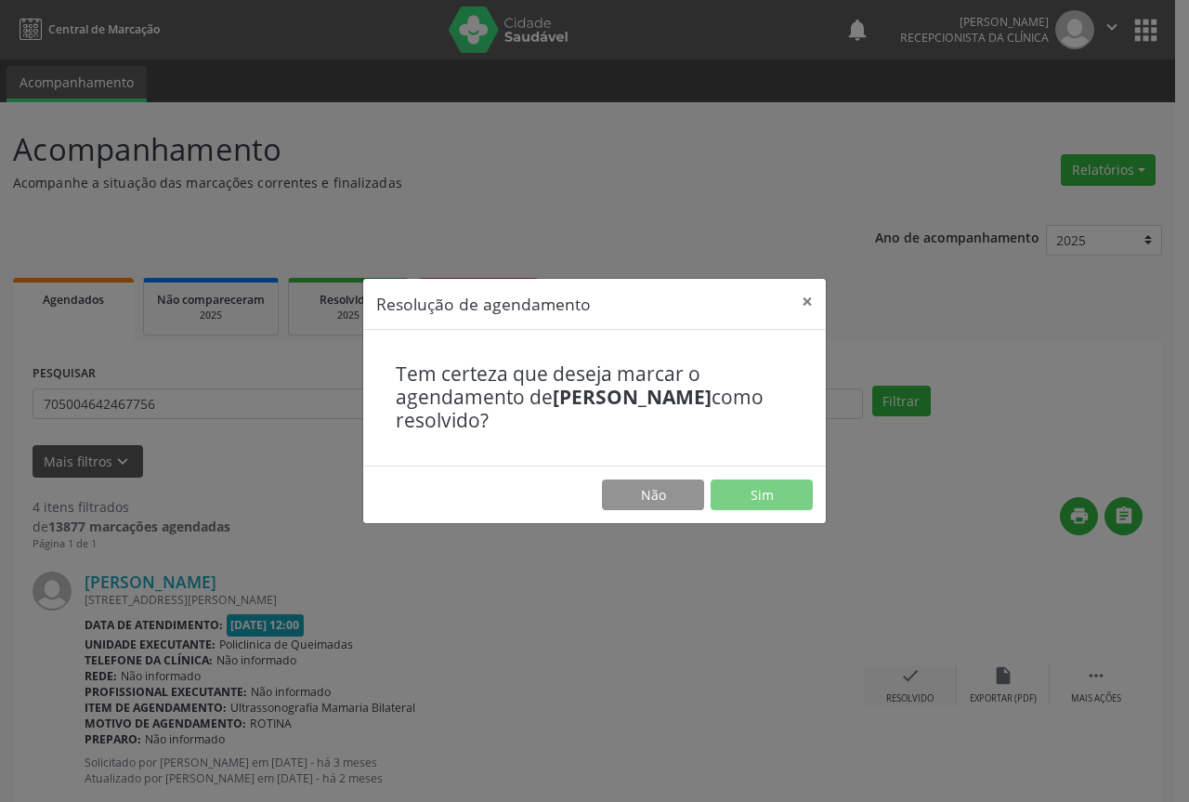
click at [907, 691] on div "Resolução de agendamento × Tem certeza que deseja marcar o agendamento de [PERS…" at bounding box center [594, 401] width 1189 height 802
click at [785, 484] on button "Sim" at bounding box center [762, 495] width 102 height 32
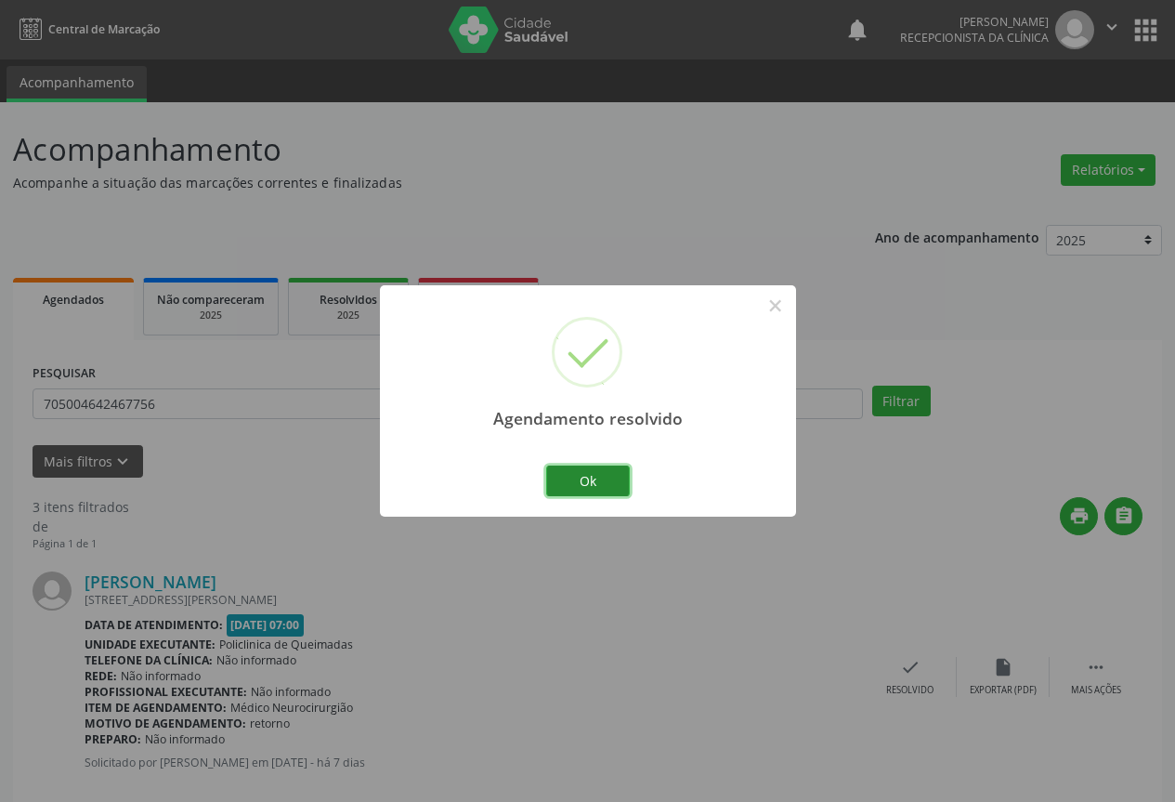
click at [603, 479] on button "Ok" at bounding box center [588, 481] width 84 height 32
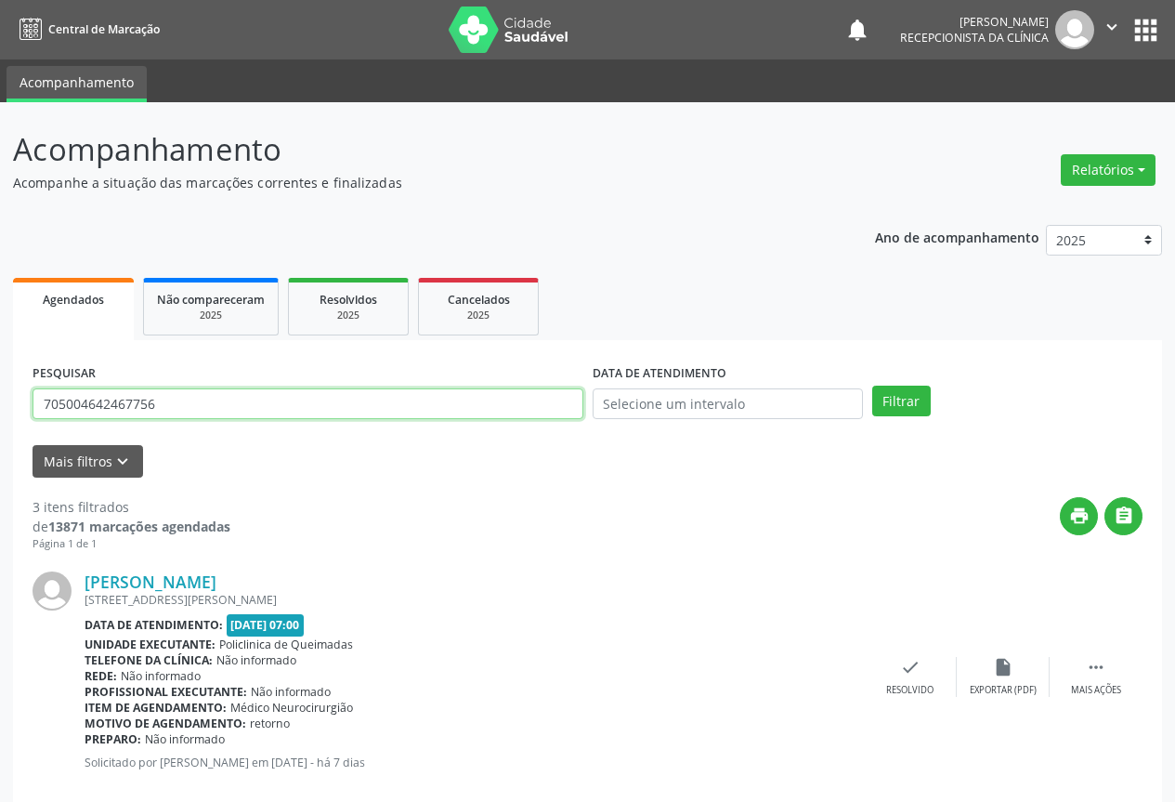
click at [412, 401] on input "705004642467756" at bounding box center [308, 404] width 551 height 32
click at [872, 386] on button "Filtrar" at bounding box center [901, 402] width 59 height 32
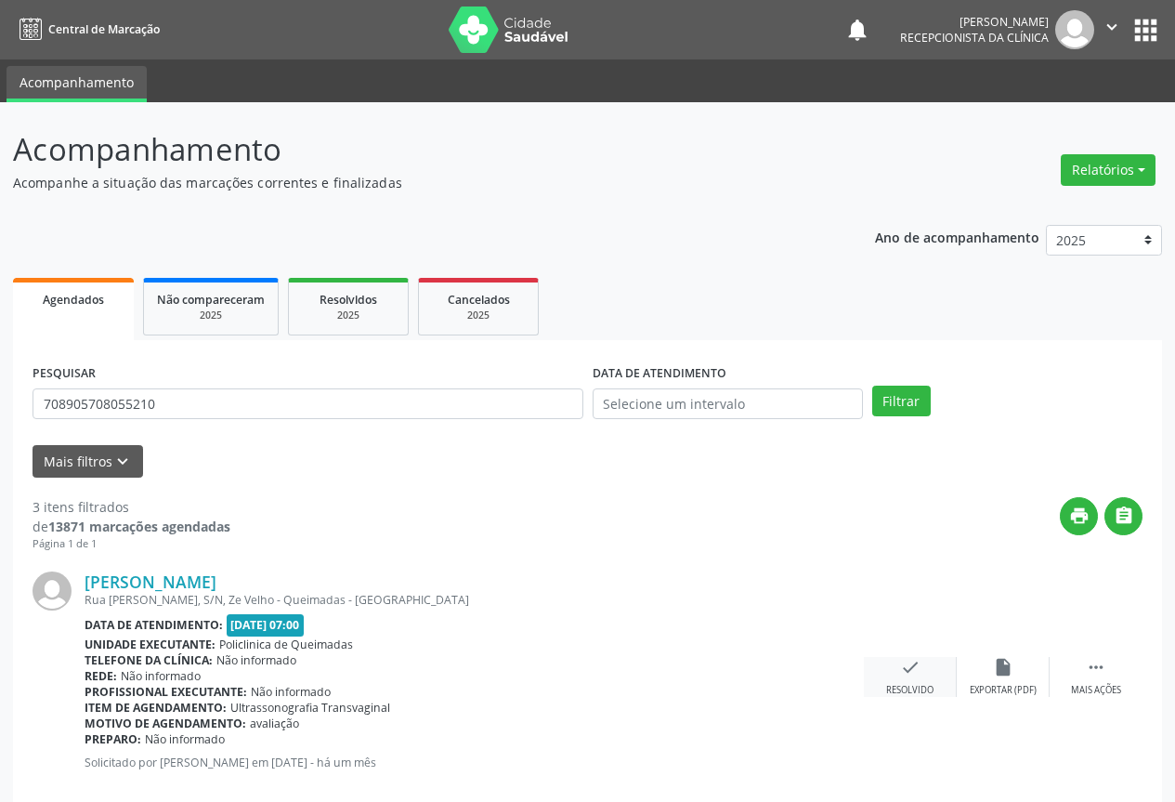
click at [901, 677] on icon "check" at bounding box center [910, 667] width 20 height 20
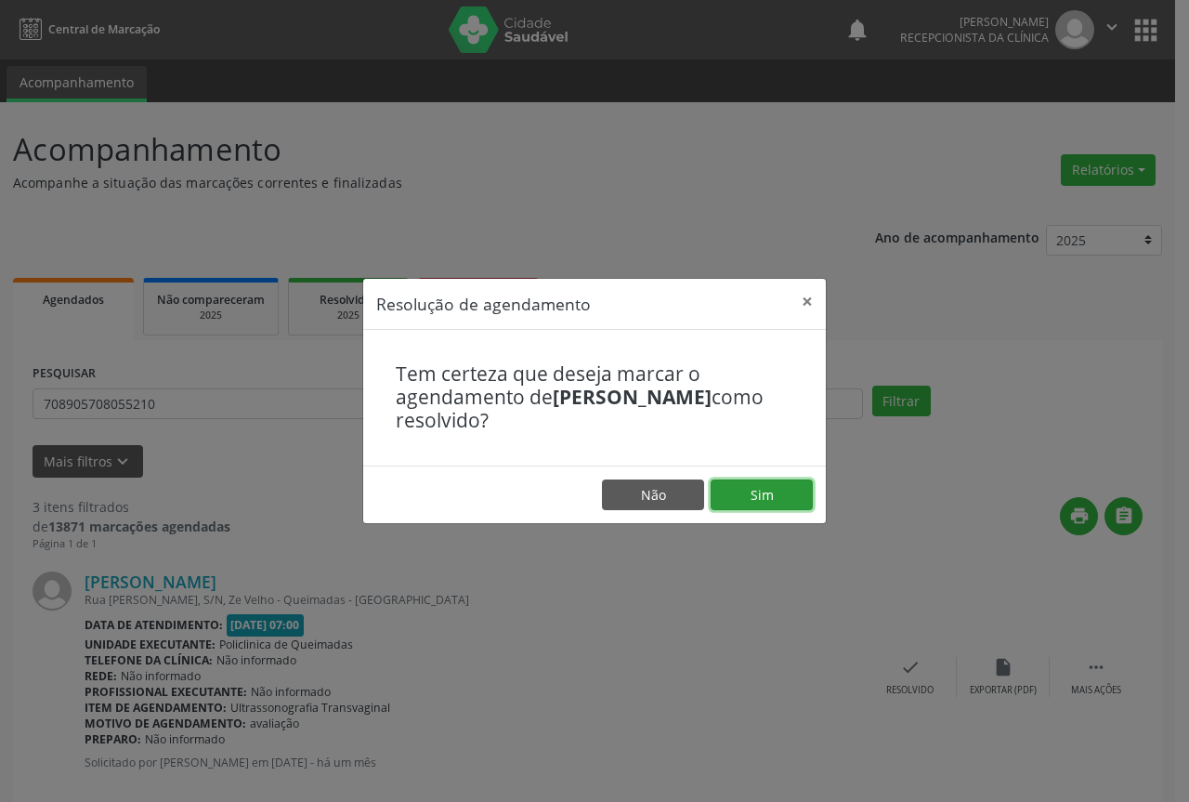
click at [782, 498] on button "Sim" at bounding box center [762, 495] width 102 height 32
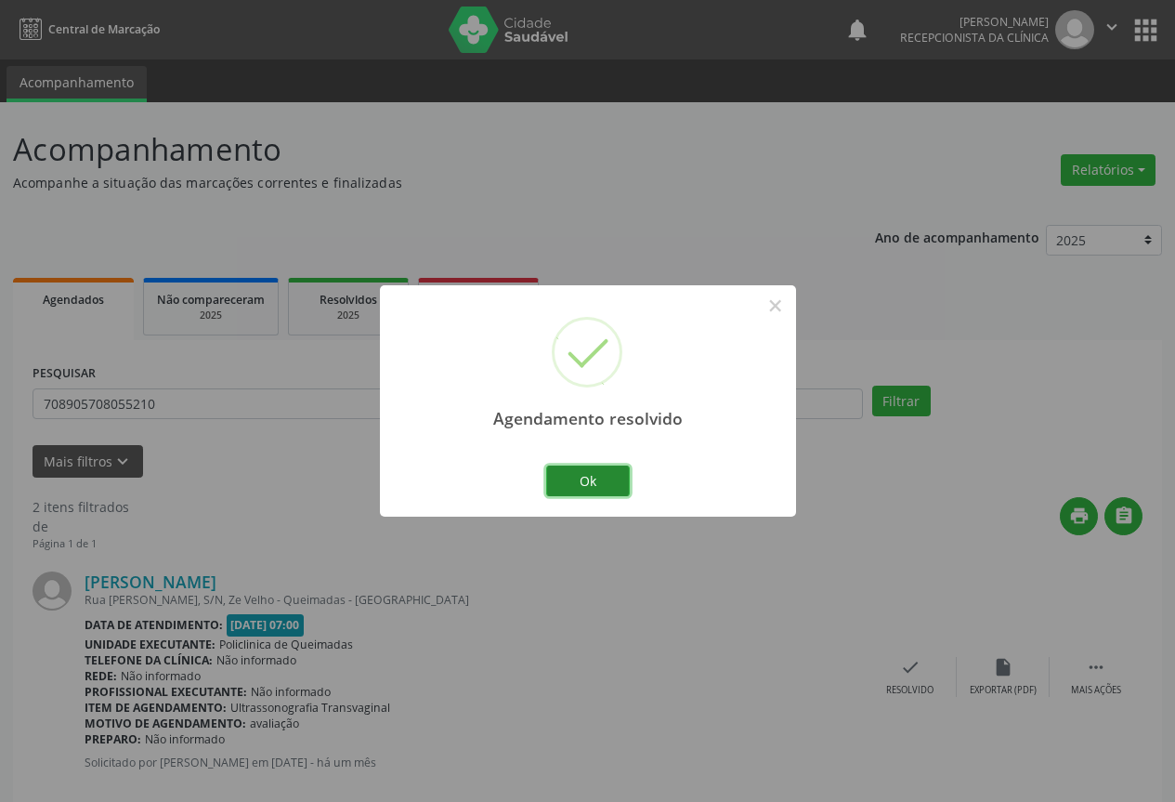
click at [616, 471] on button "Ok" at bounding box center [588, 481] width 84 height 32
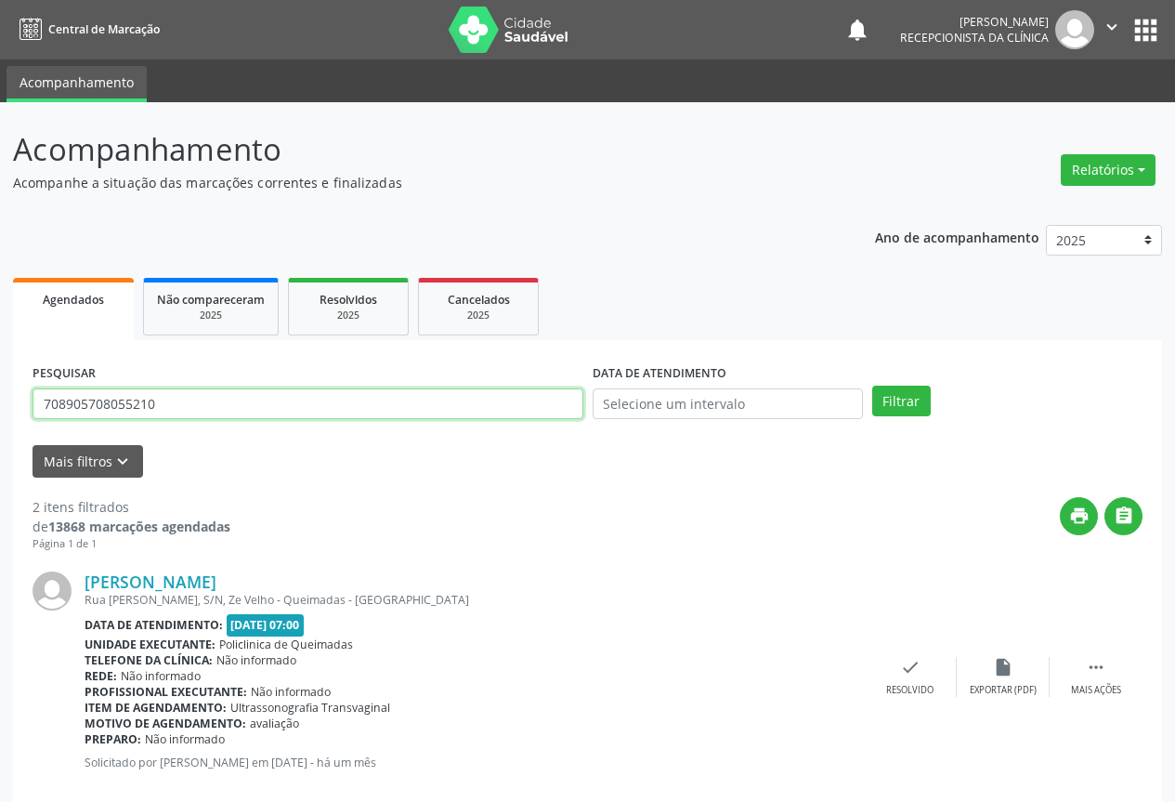
click at [308, 397] on input "708905708055210" at bounding box center [308, 404] width 551 height 32
click at [872, 386] on button "Filtrar" at bounding box center [901, 402] width 59 height 32
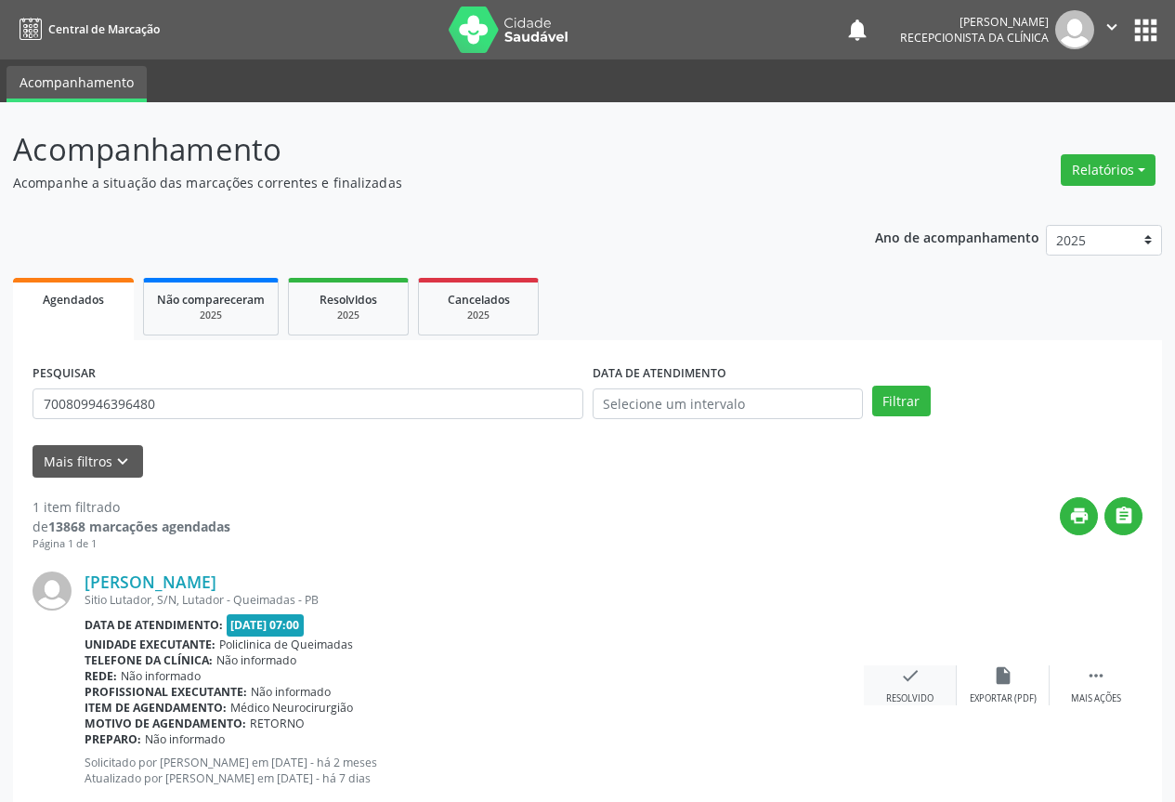
click at [907, 680] on icon "check" at bounding box center [910, 675] width 20 height 20
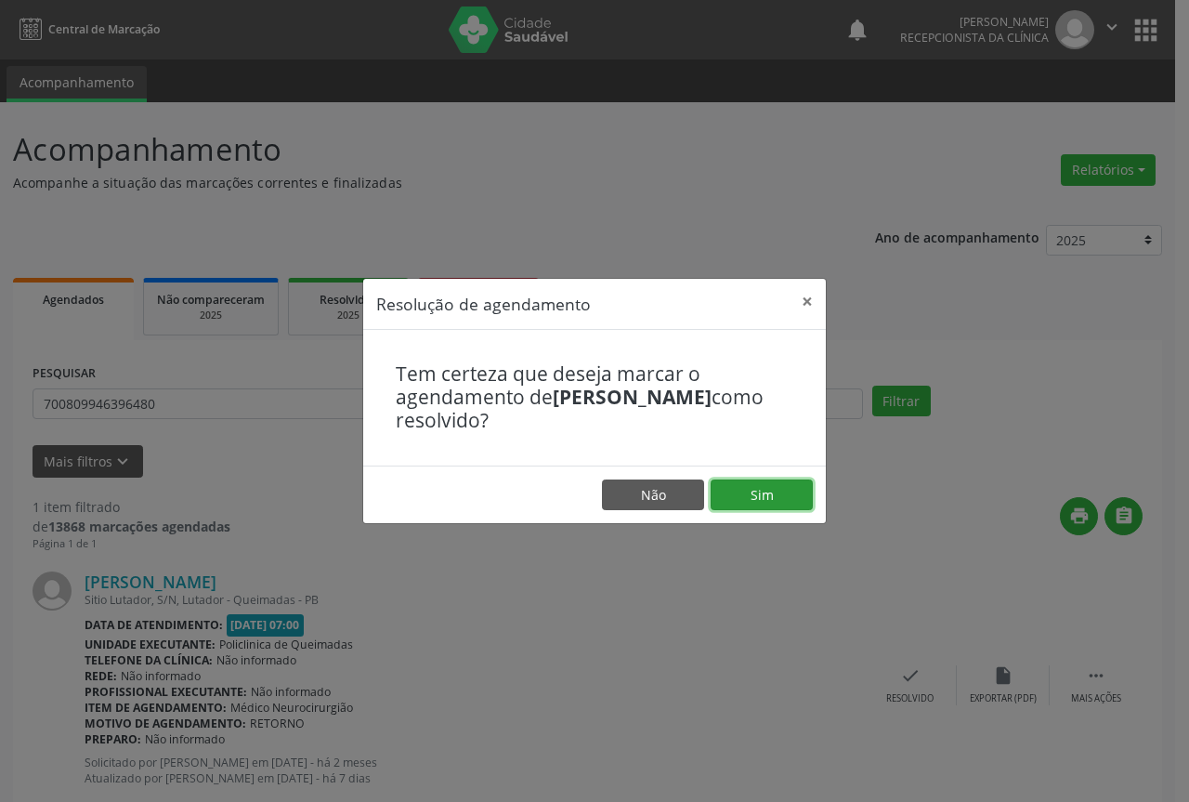
click at [767, 494] on button "Sim" at bounding box center [762, 495] width 102 height 32
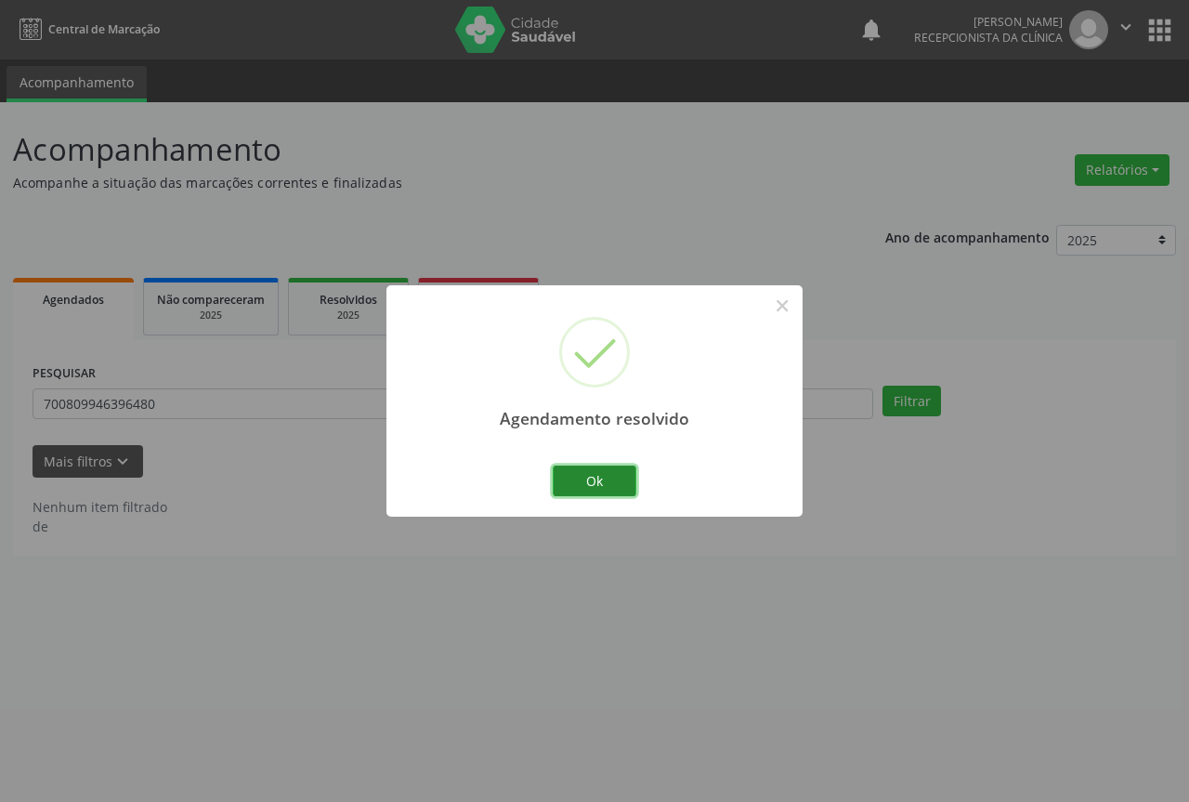
click at [586, 478] on button "Ok" at bounding box center [595, 481] width 84 height 32
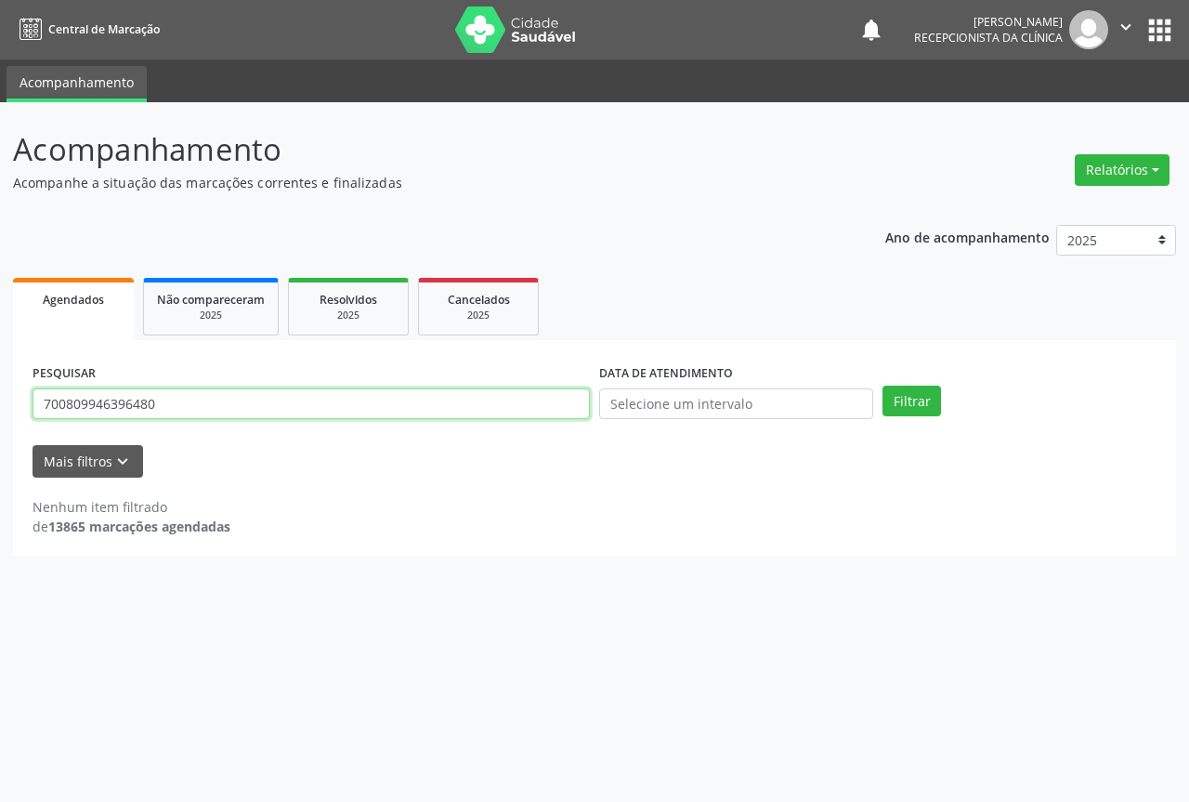
click at [374, 403] on input "700809946396480" at bounding box center [311, 404] width 557 height 32
click at [374, 404] on input "700809946396480" at bounding box center [311, 404] width 557 height 32
click at [883, 386] on button "Filtrar" at bounding box center [912, 402] width 59 height 32
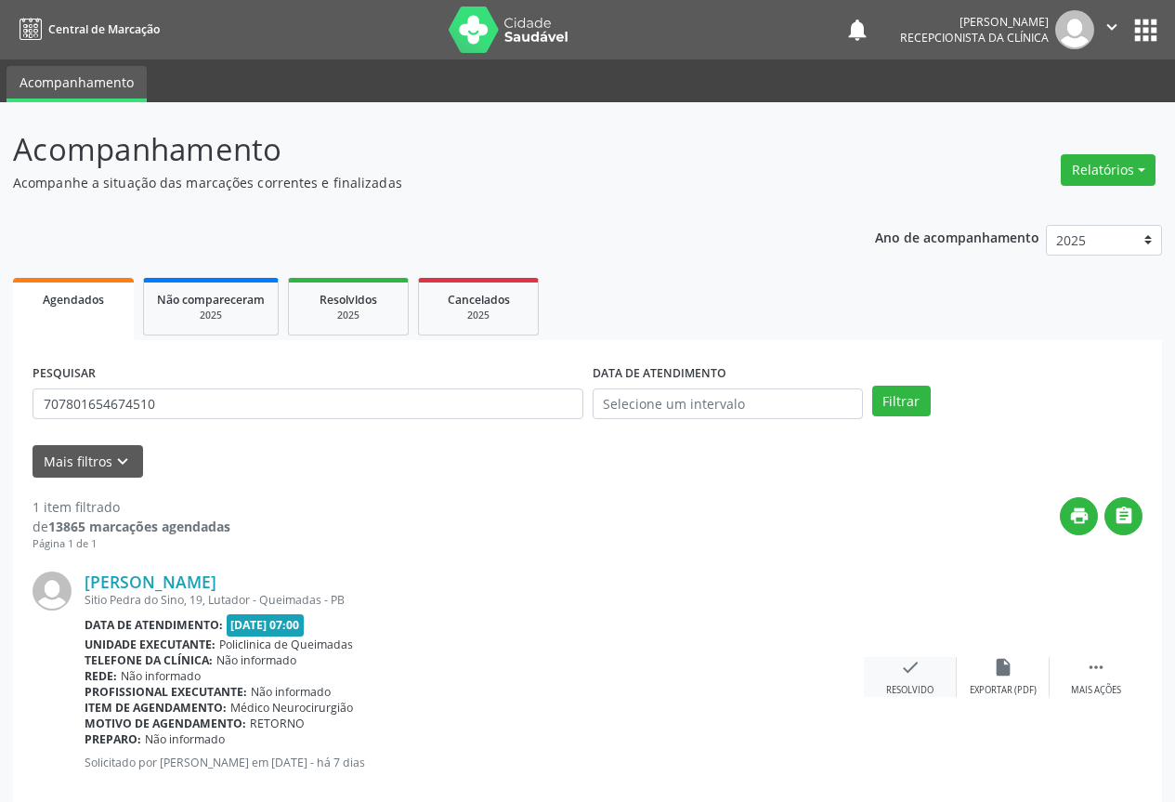
click at [912, 677] on icon "check" at bounding box center [910, 667] width 20 height 20
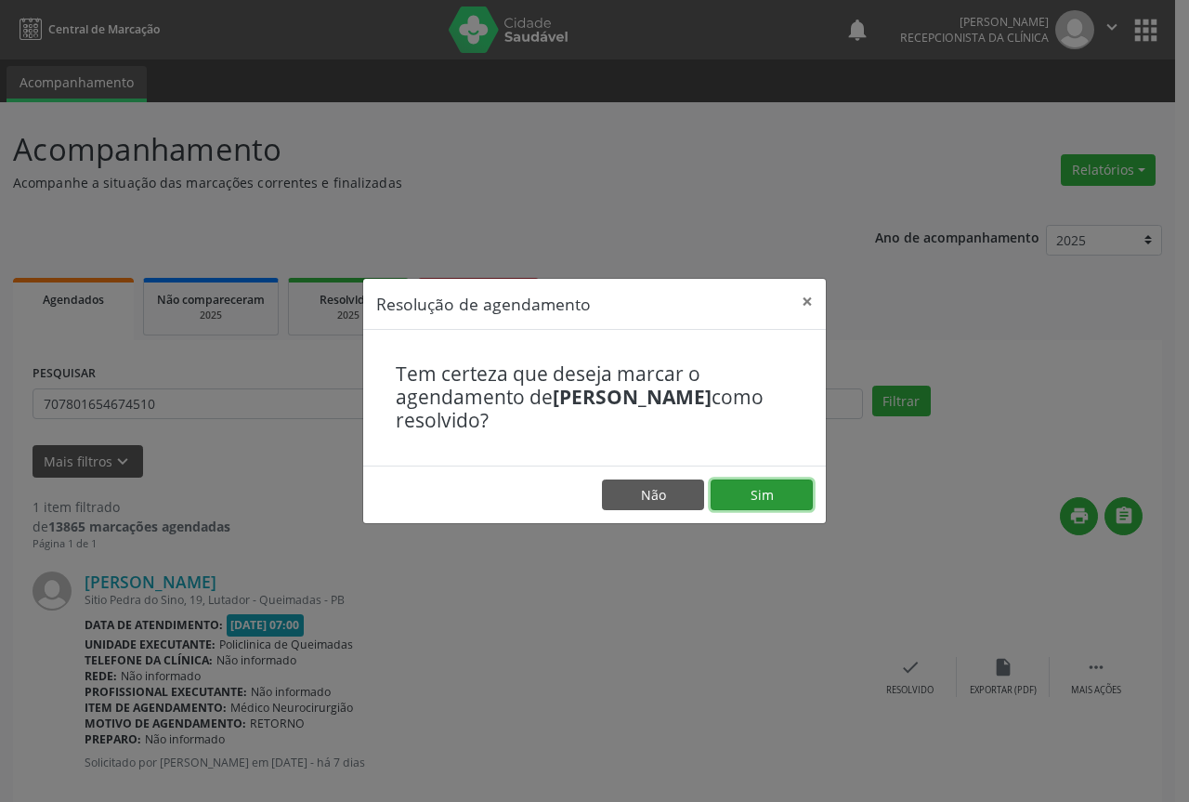
click at [734, 491] on button "Sim" at bounding box center [762, 495] width 102 height 32
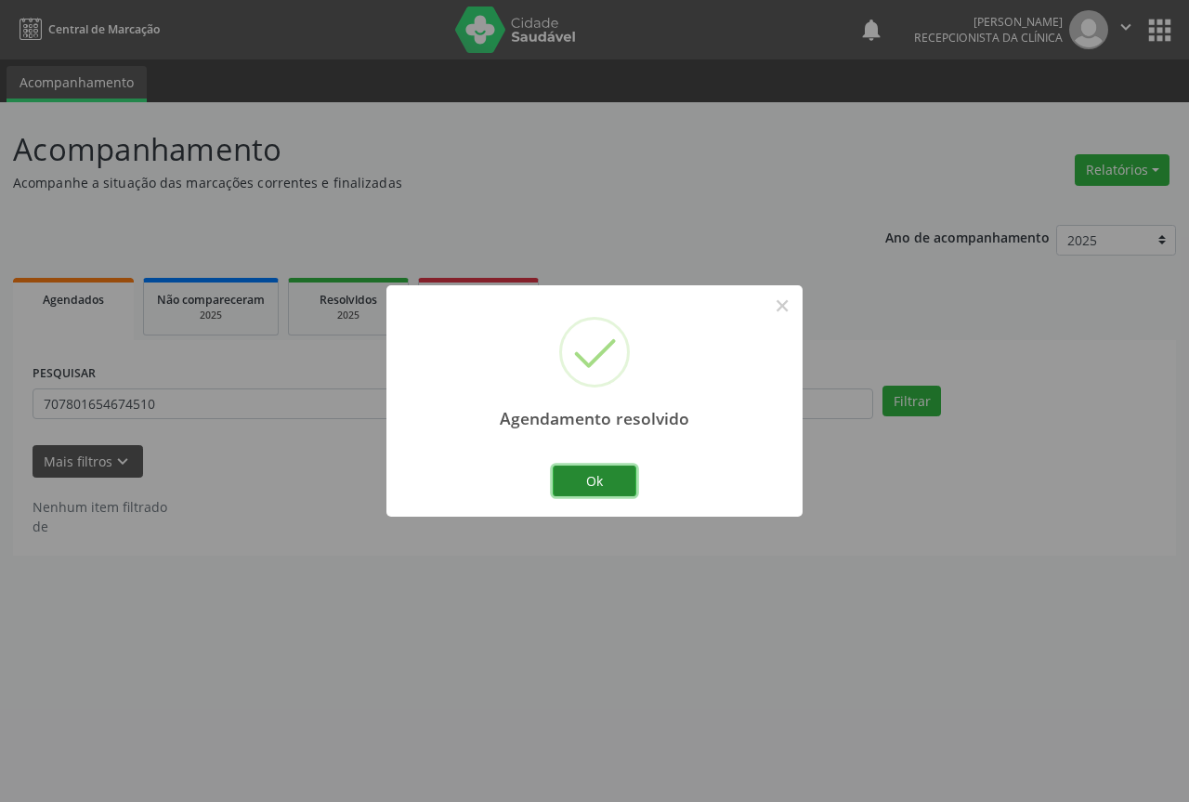
click at [581, 485] on button "Ok" at bounding box center [595, 481] width 84 height 32
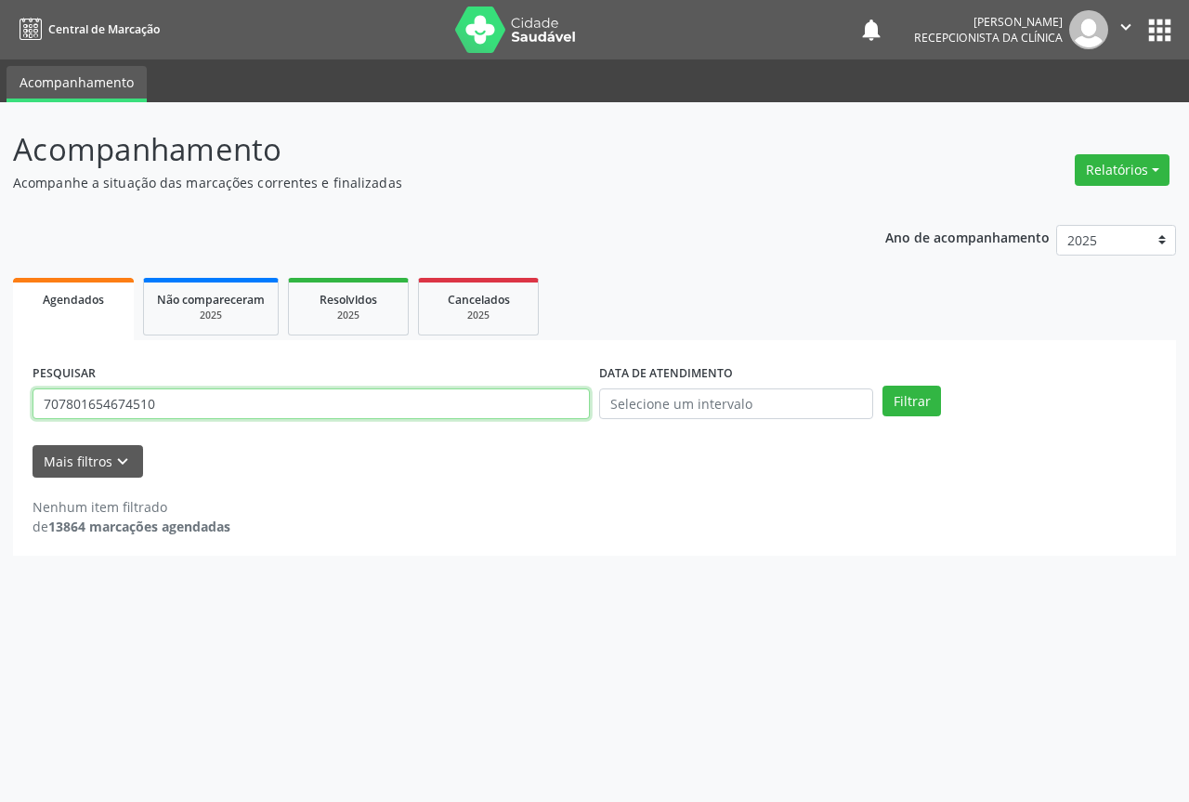
click at [546, 396] on input "707801654674510" at bounding box center [311, 404] width 557 height 32
click at [883, 386] on button "Filtrar" at bounding box center [912, 402] width 59 height 32
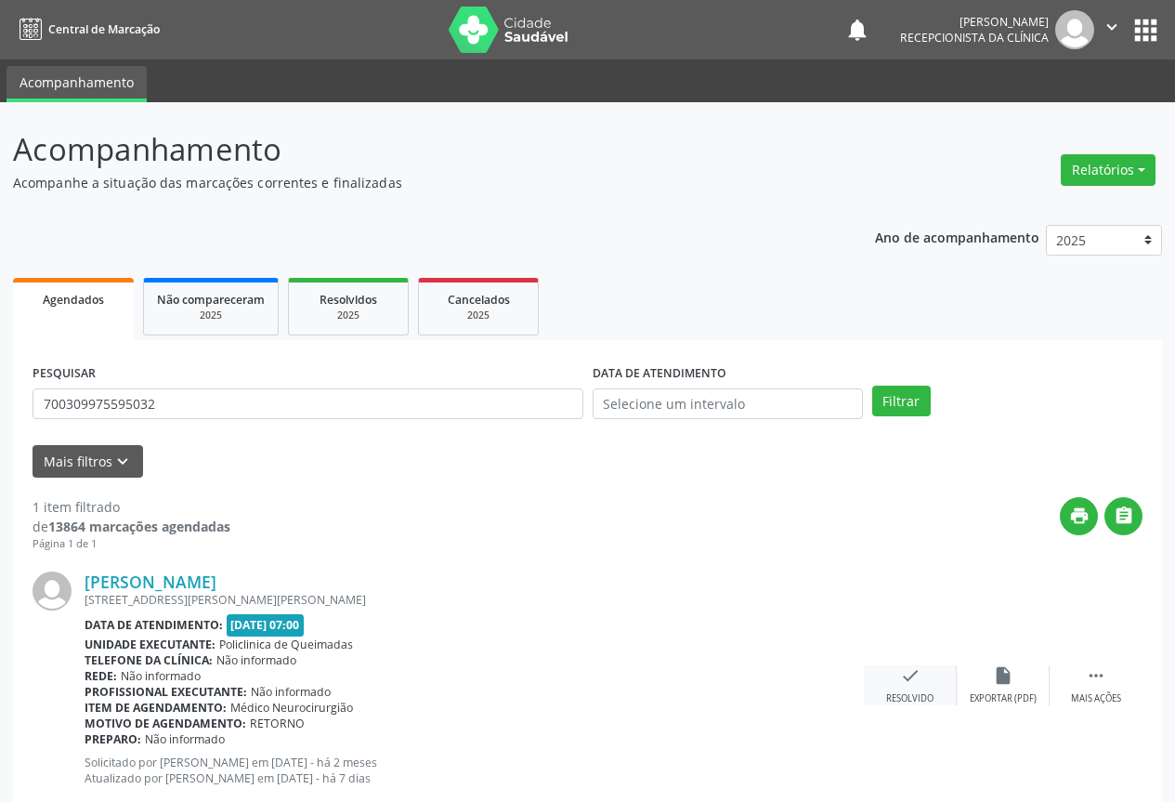
click at [903, 685] on icon "check" at bounding box center [910, 675] width 20 height 20
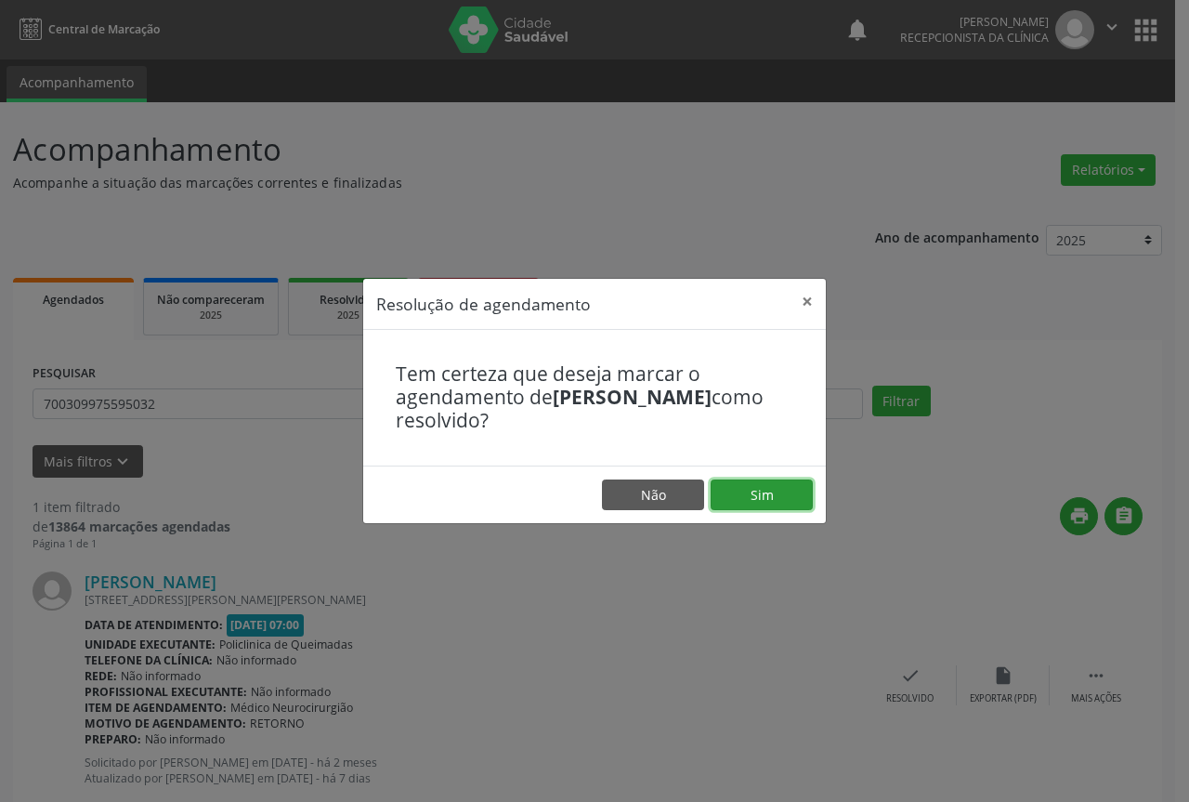
click at [770, 504] on button "Sim" at bounding box center [762, 495] width 102 height 32
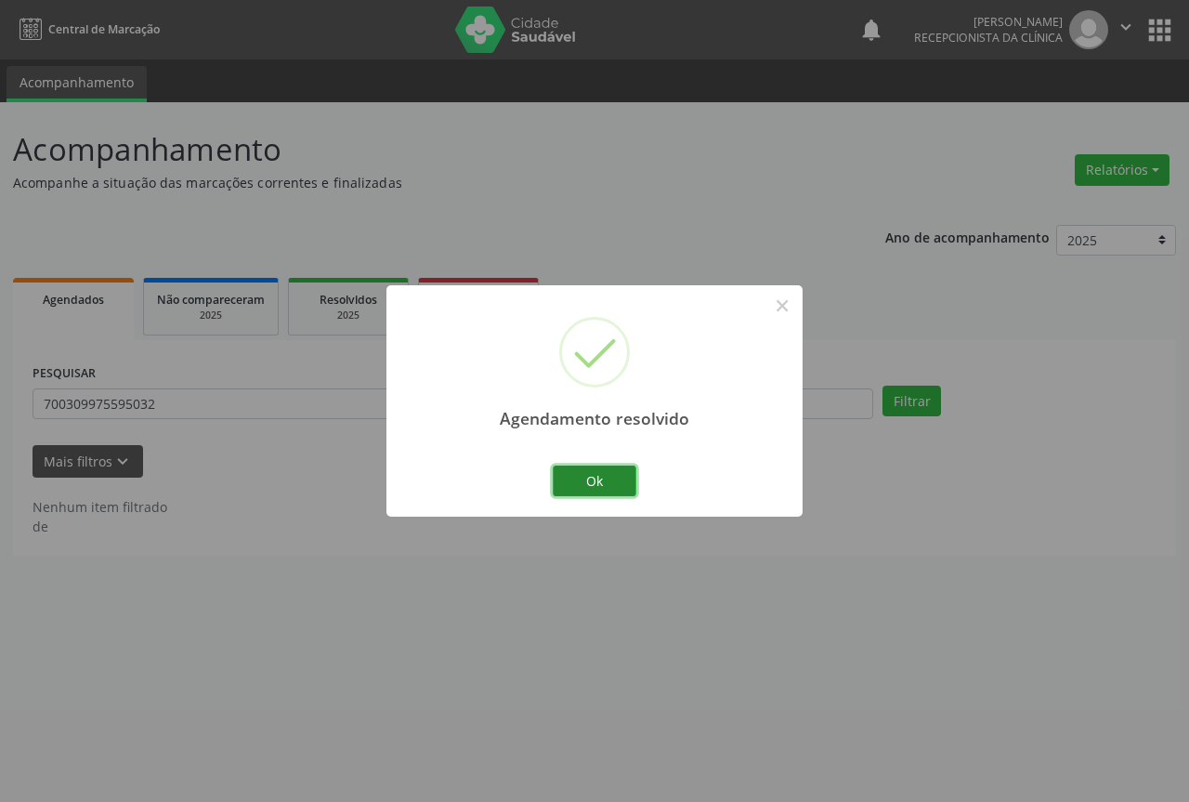
click at [575, 469] on button "Ok" at bounding box center [595, 481] width 84 height 32
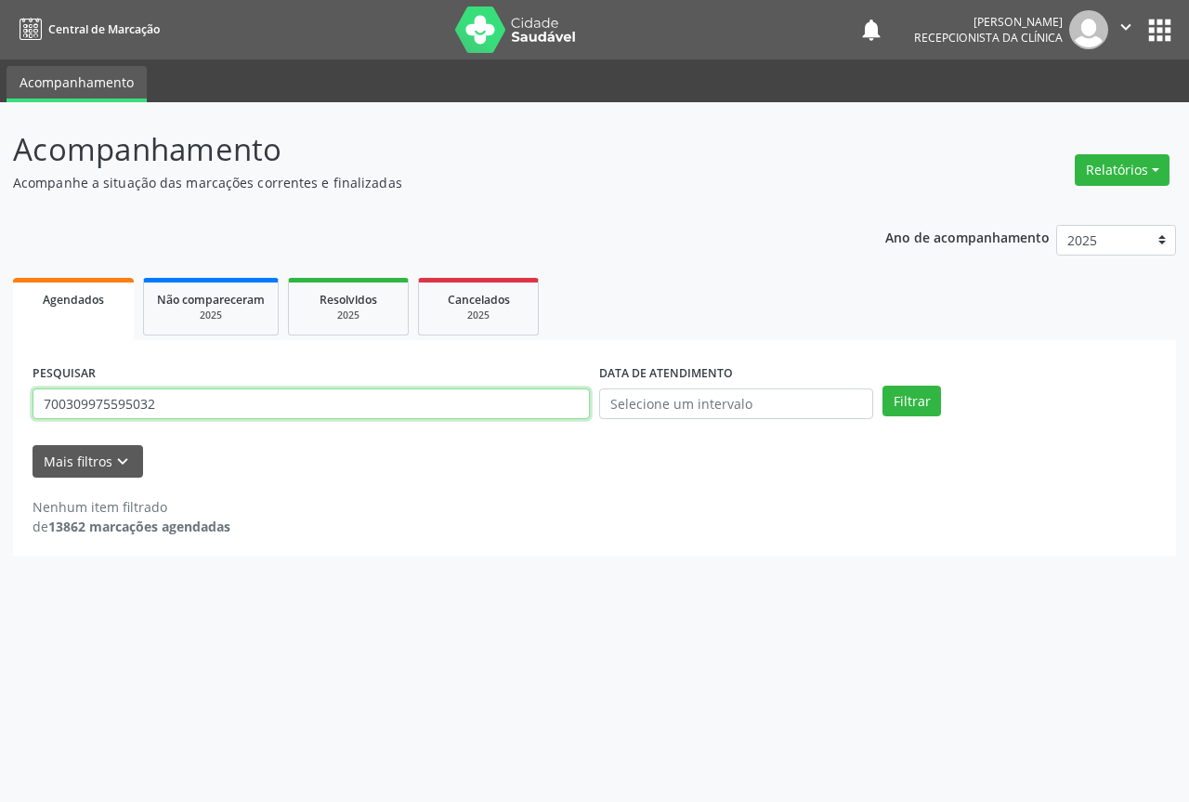
click at [545, 408] on input "700309975595032" at bounding box center [311, 404] width 557 height 32
click at [883, 386] on button "Filtrar" at bounding box center [912, 402] width 59 height 32
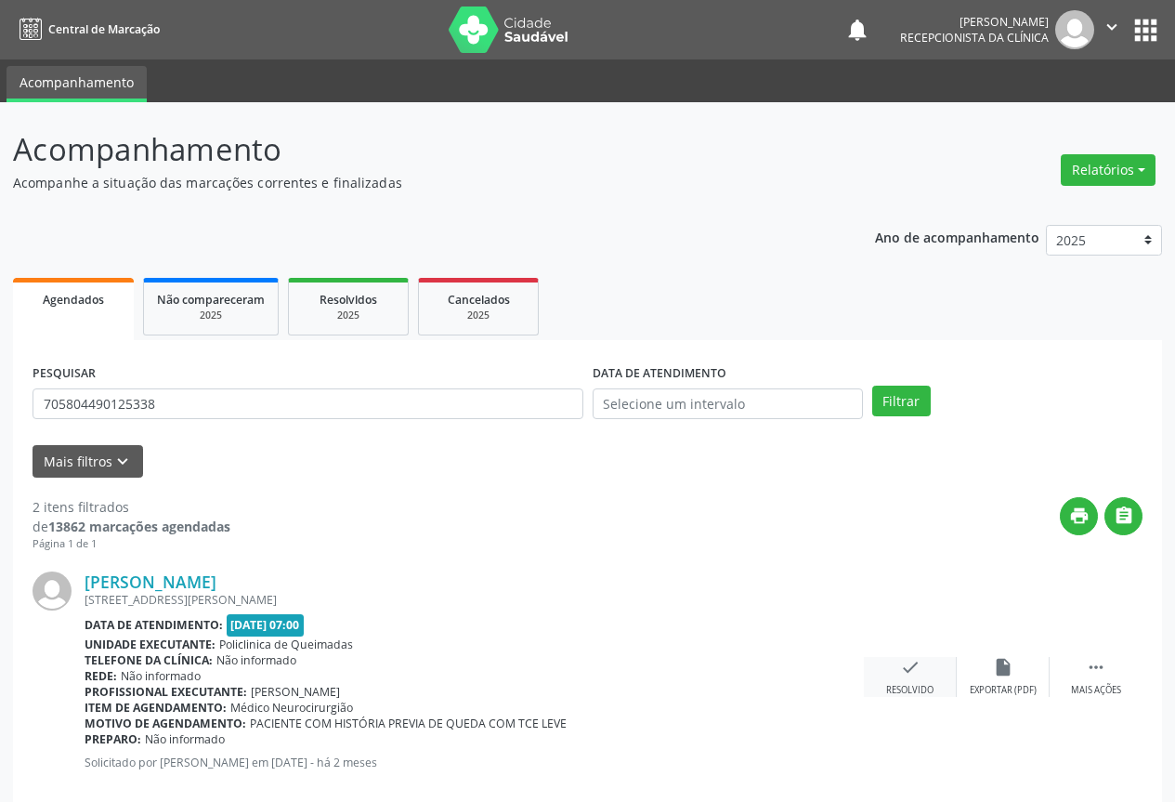
click at [911, 675] on icon "check" at bounding box center [910, 667] width 20 height 20
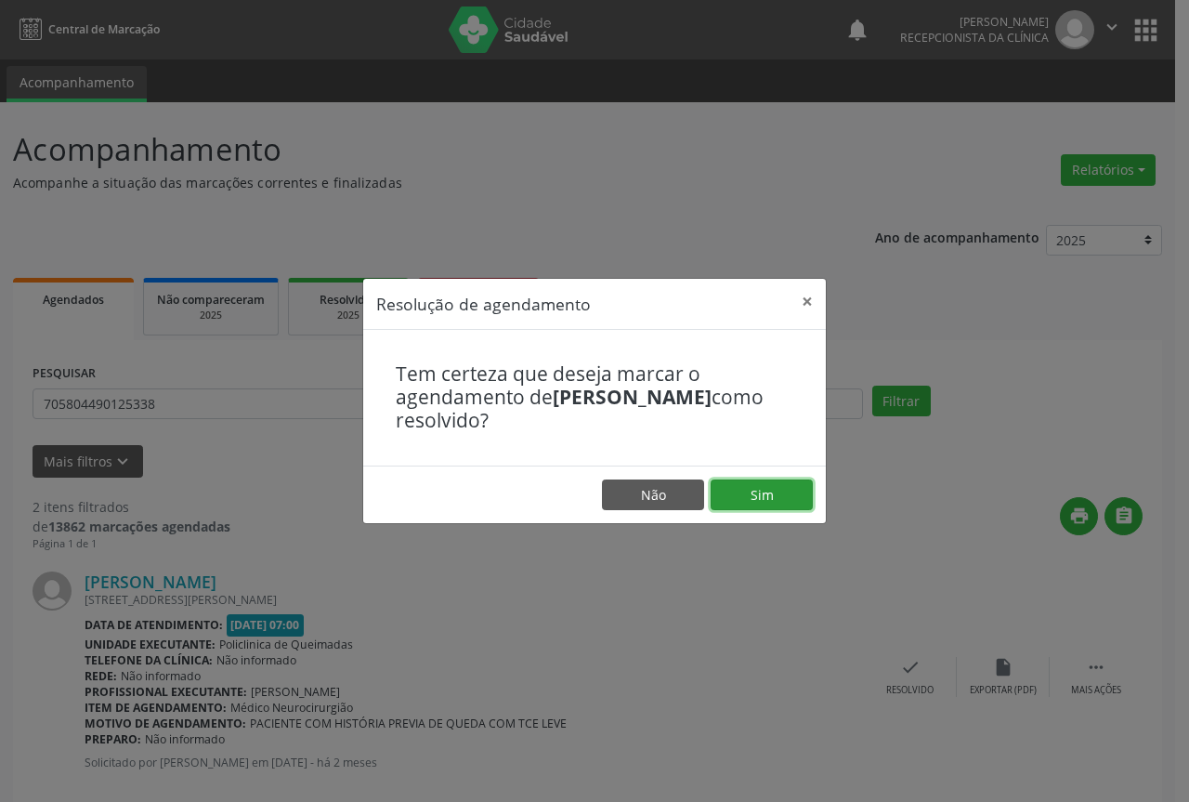
click at [759, 496] on button "Sim" at bounding box center [762, 495] width 102 height 32
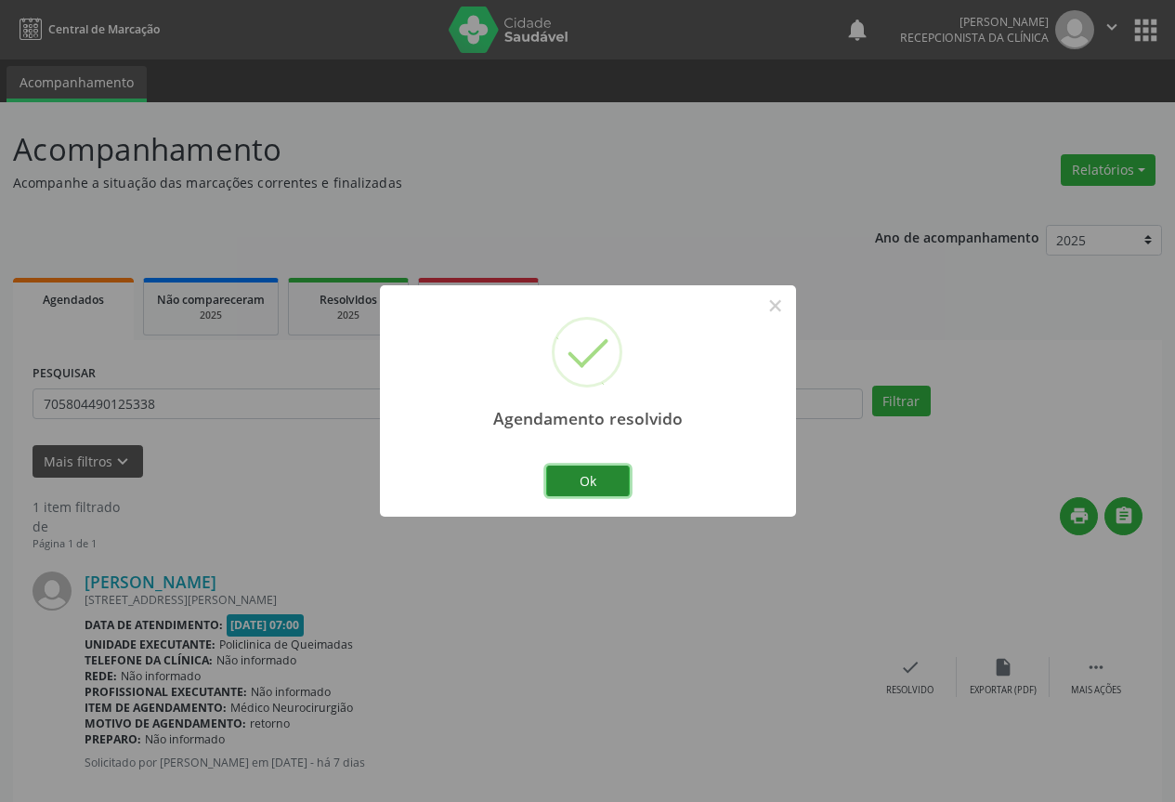
click at [567, 476] on button "Ok" at bounding box center [588, 481] width 84 height 32
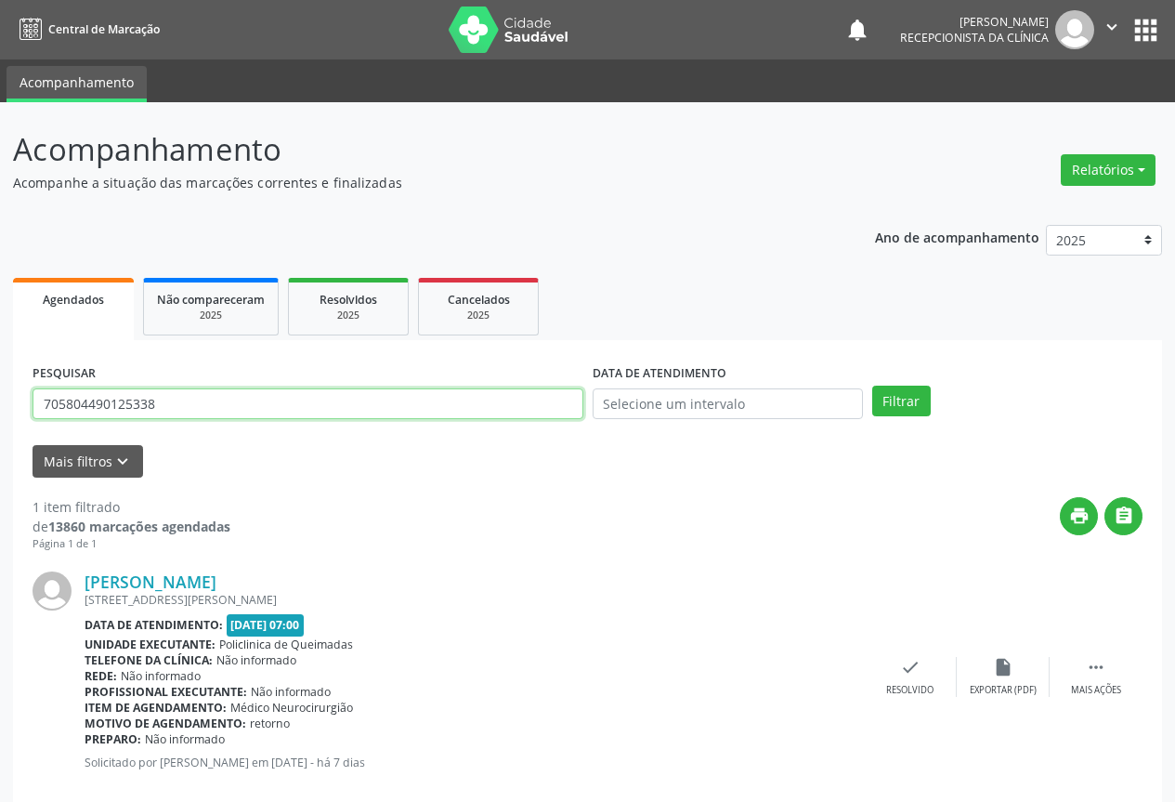
click at [379, 400] on input "705804490125338" at bounding box center [308, 404] width 551 height 32
click at [872, 386] on button "Filtrar" at bounding box center [901, 402] width 59 height 32
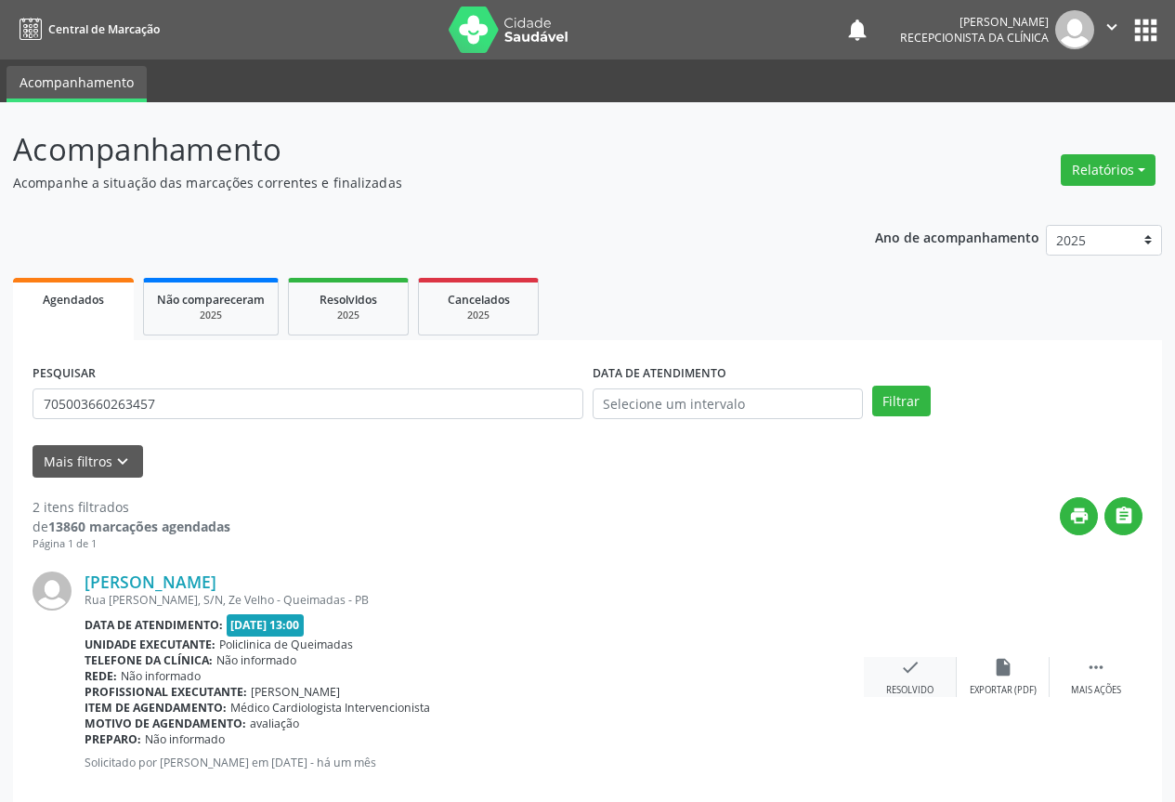
click at [901, 680] on div "check Resolvido" at bounding box center [910, 677] width 93 height 40
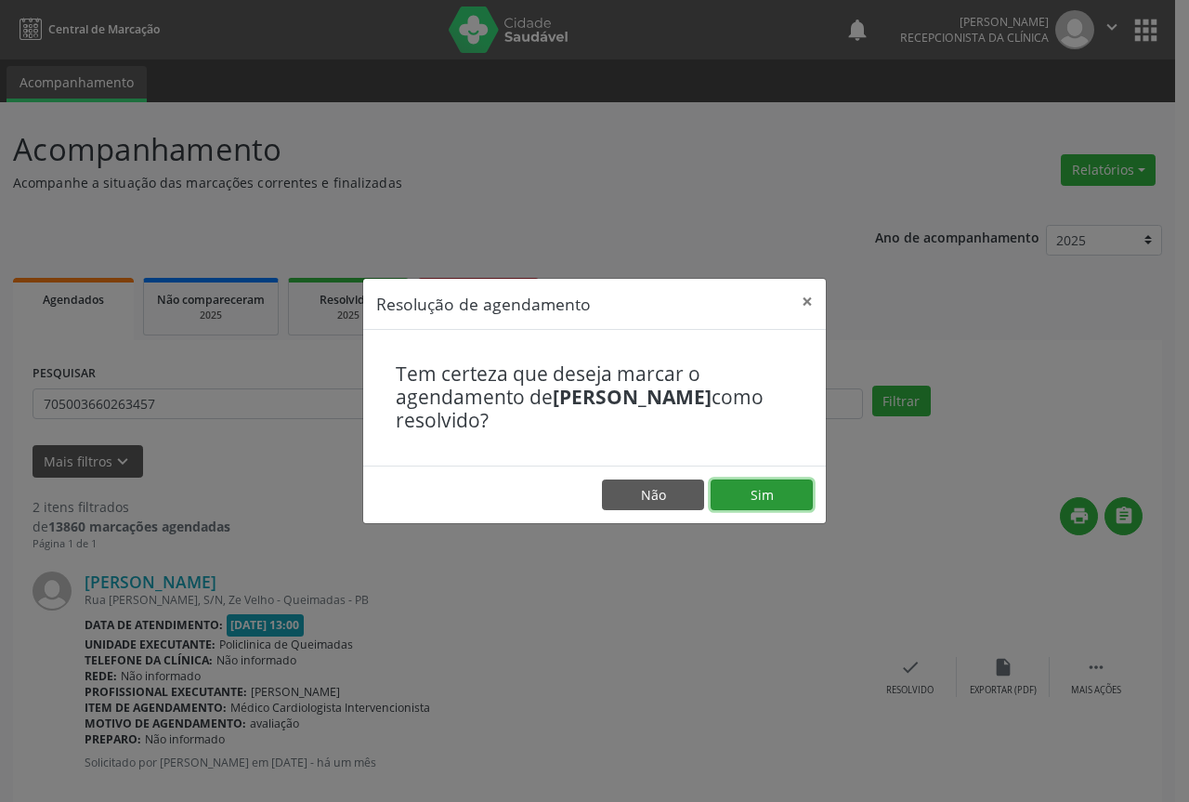
click at [760, 486] on button "Sim" at bounding box center [762, 495] width 102 height 32
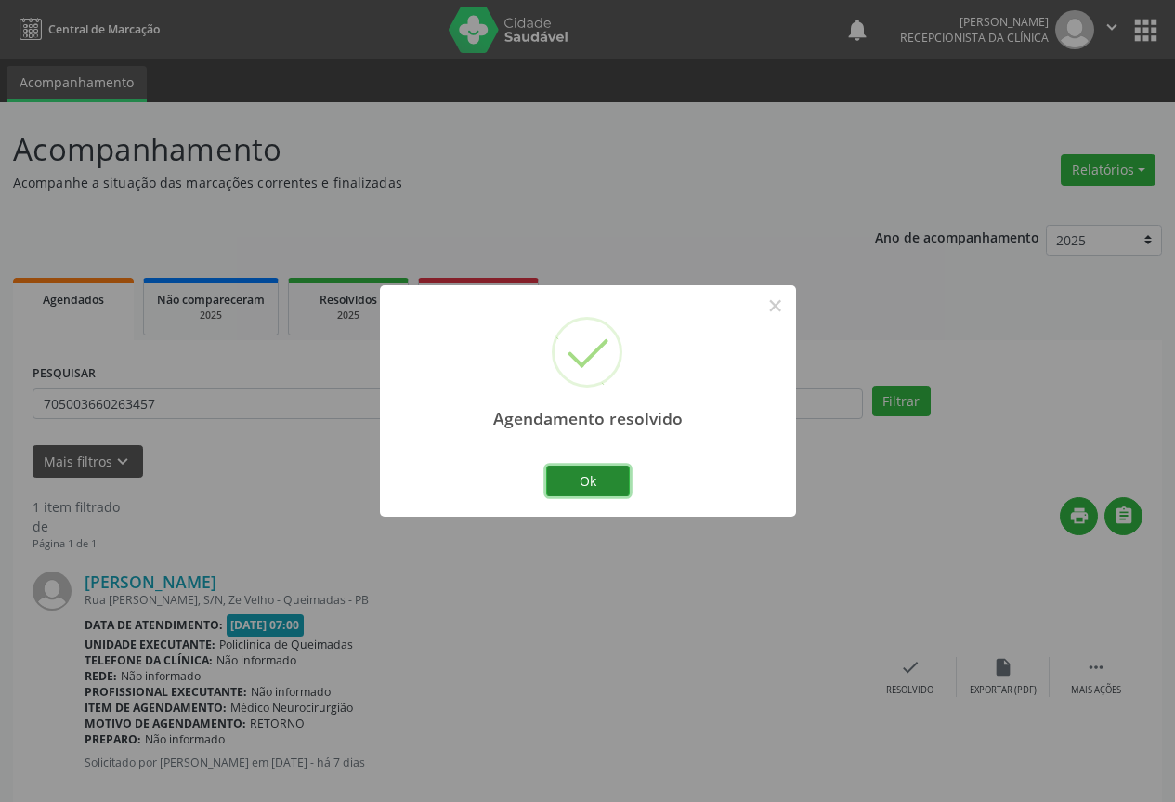
click at [612, 483] on button "Ok" at bounding box center [588, 481] width 84 height 32
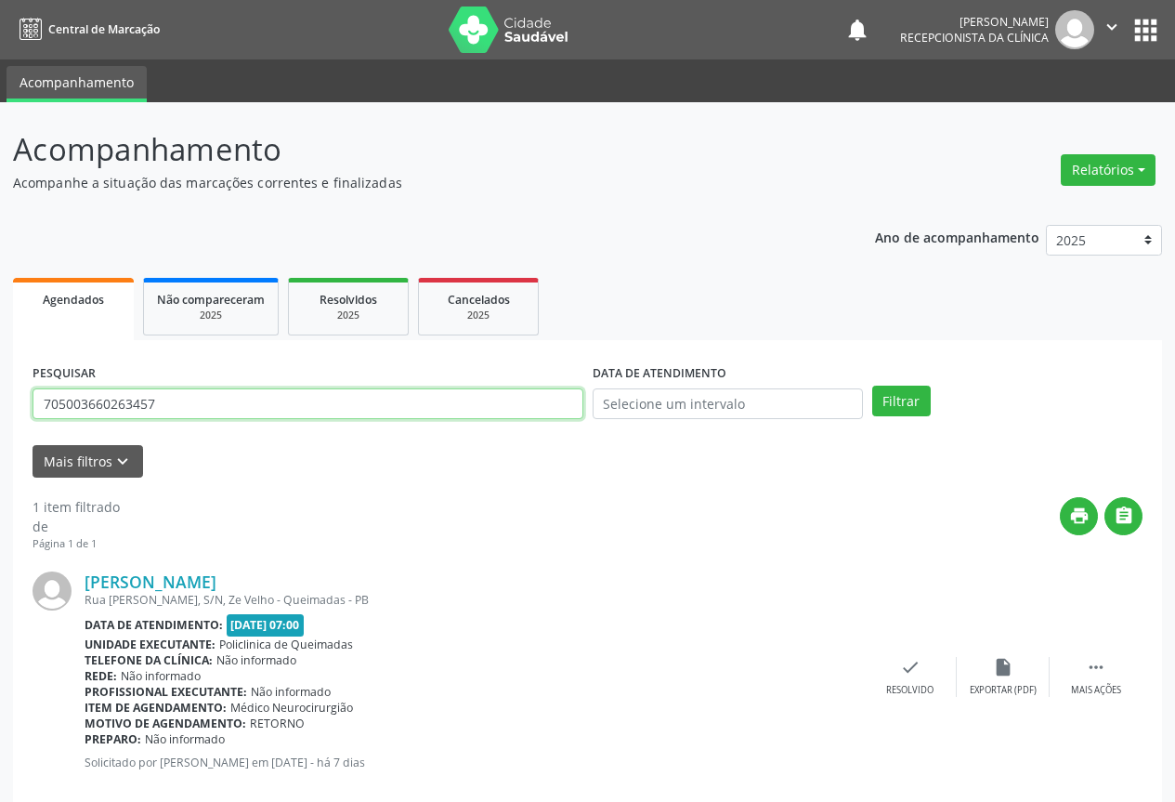
click at [413, 396] on input "705003660263457" at bounding box center [308, 404] width 551 height 32
click at [872, 386] on button "Filtrar" at bounding box center [901, 402] width 59 height 32
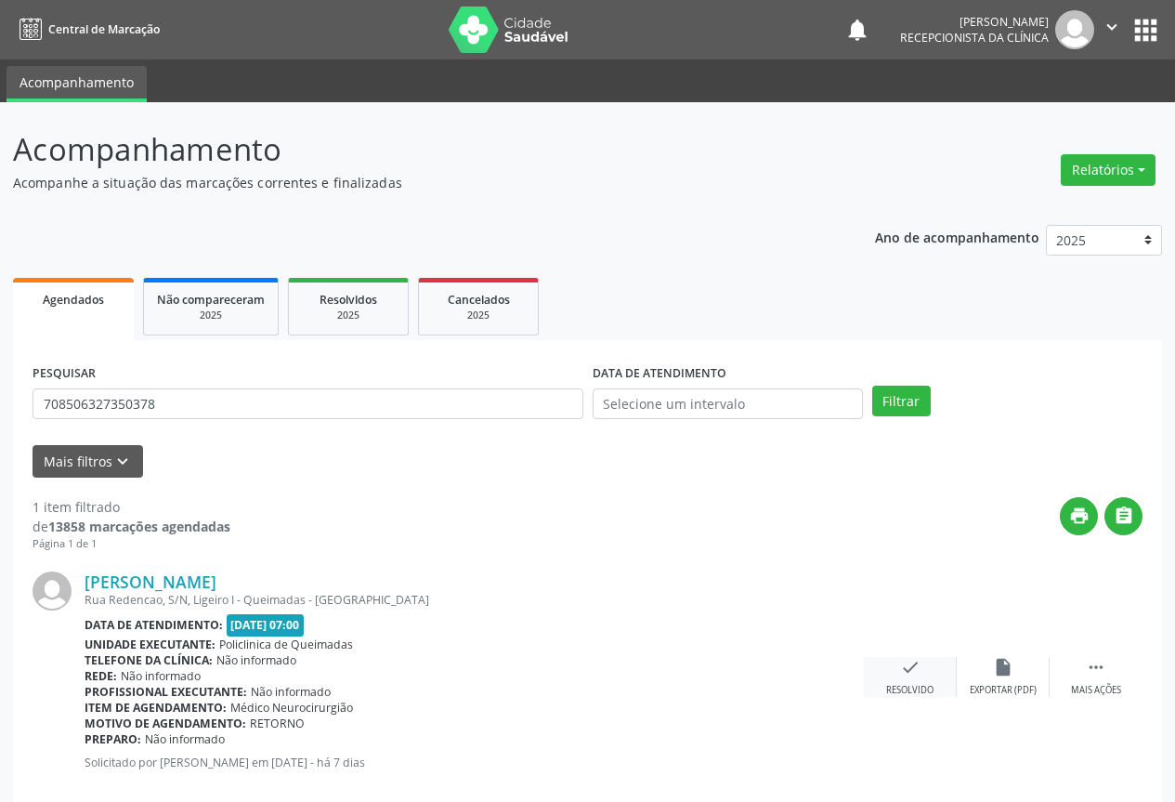
click at [917, 667] on icon "check" at bounding box center [910, 667] width 20 height 20
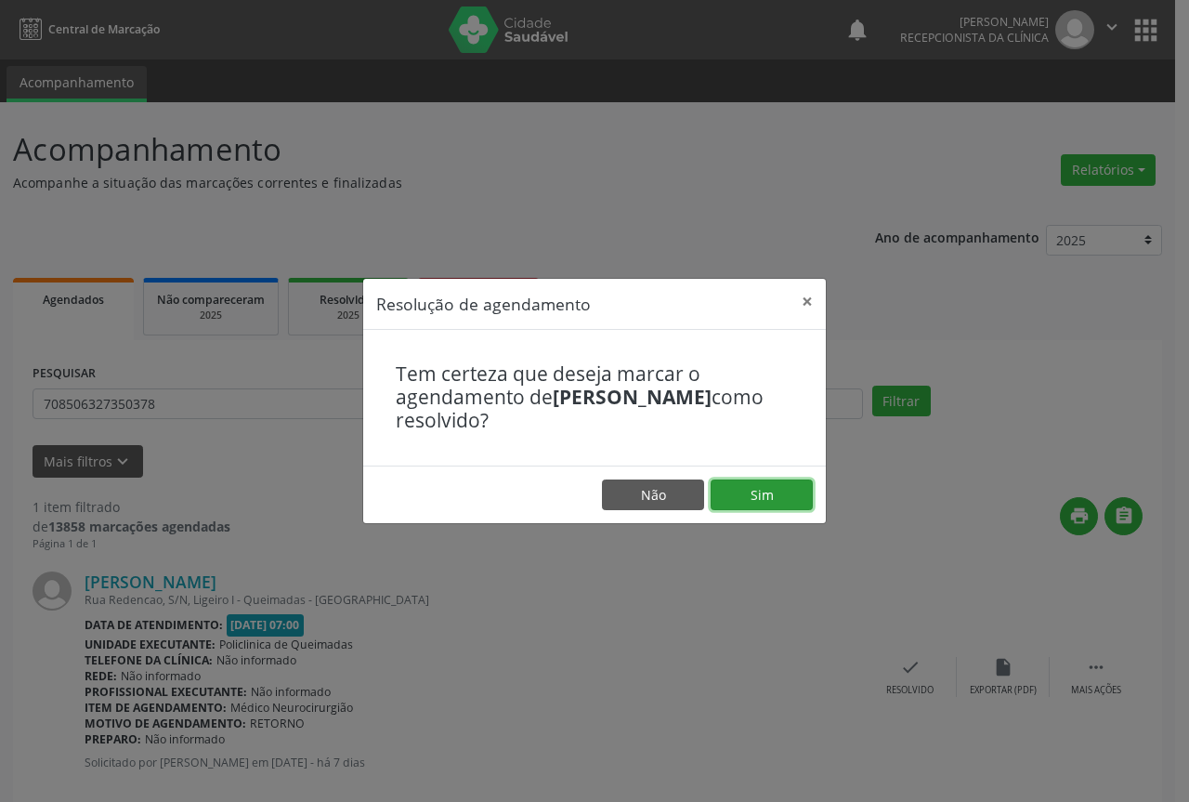
click at [779, 503] on button "Sim" at bounding box center [762, 495] width 102 height 32
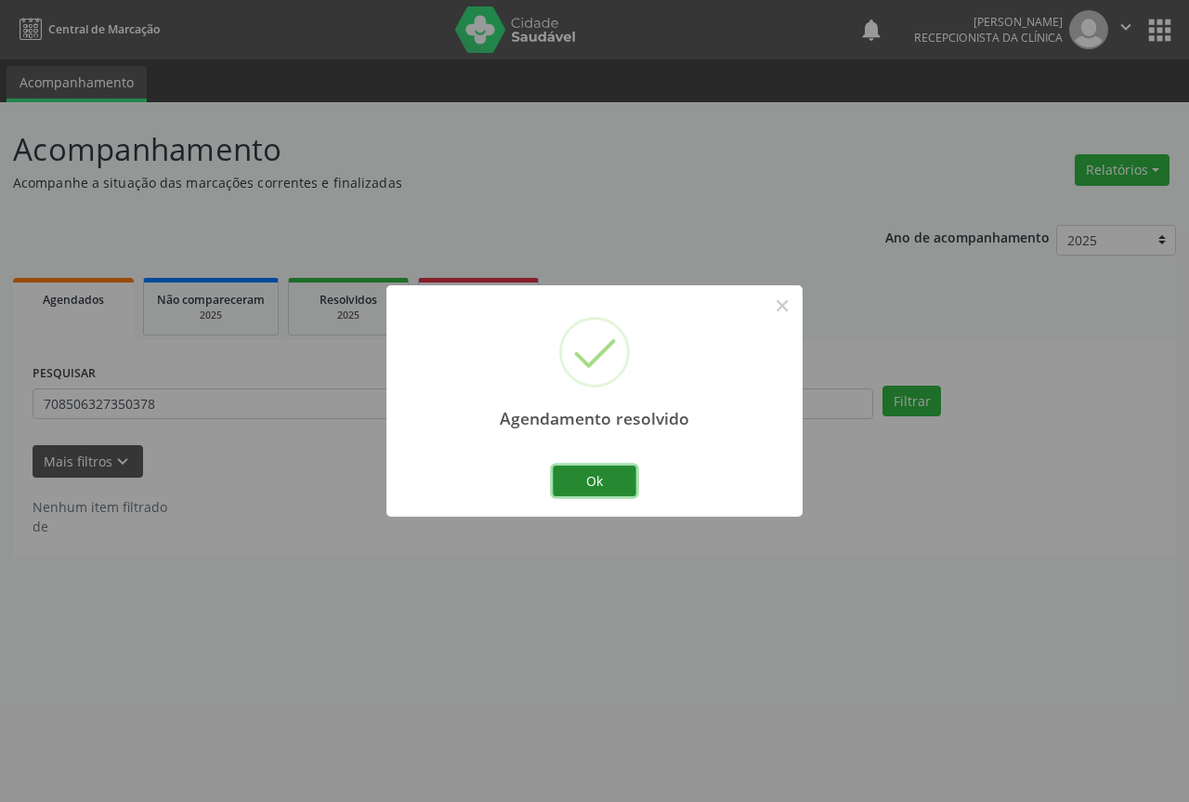
click at [606, 479] on button "Ok" at bounding box center [595, 481] width 84 height 32
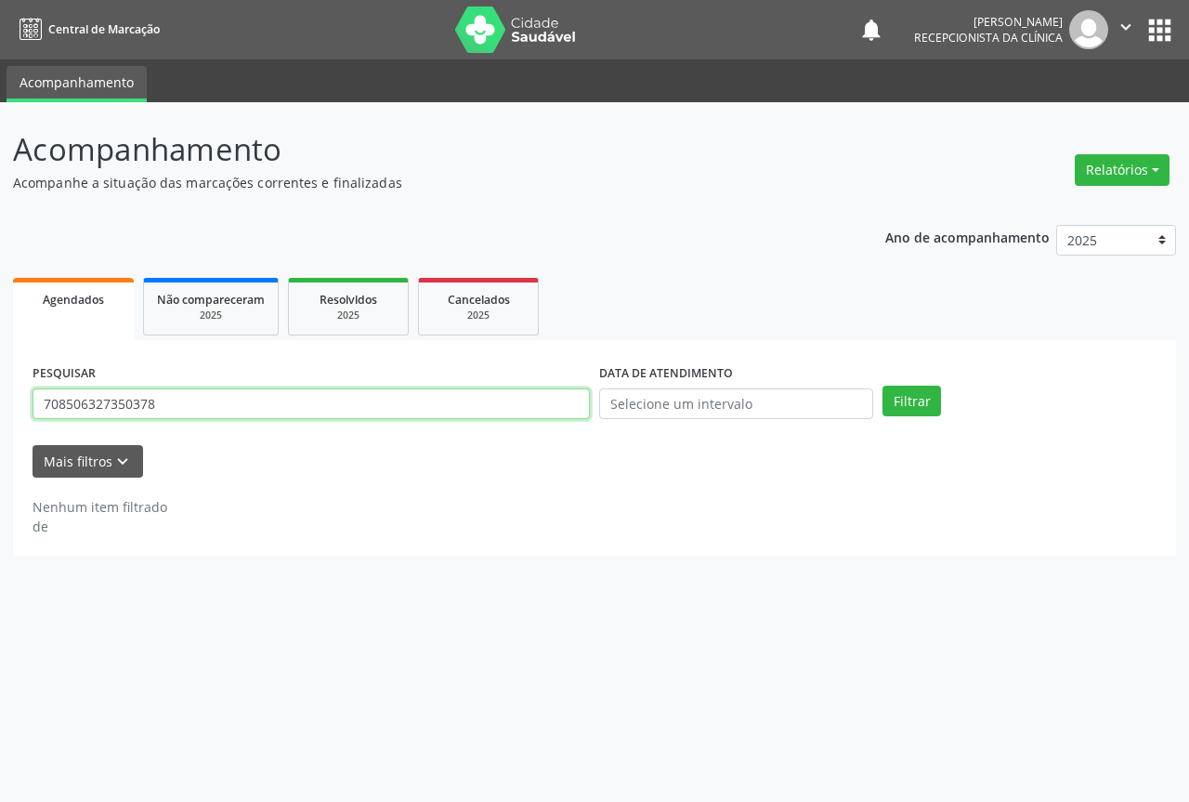
click at [550, 412] on input "708506327350378" at bounding box center [311, 404] width 557 height 32
click at [883, 386] on button "Filtrar" at bounding box center [912, 402] width 59 height 32
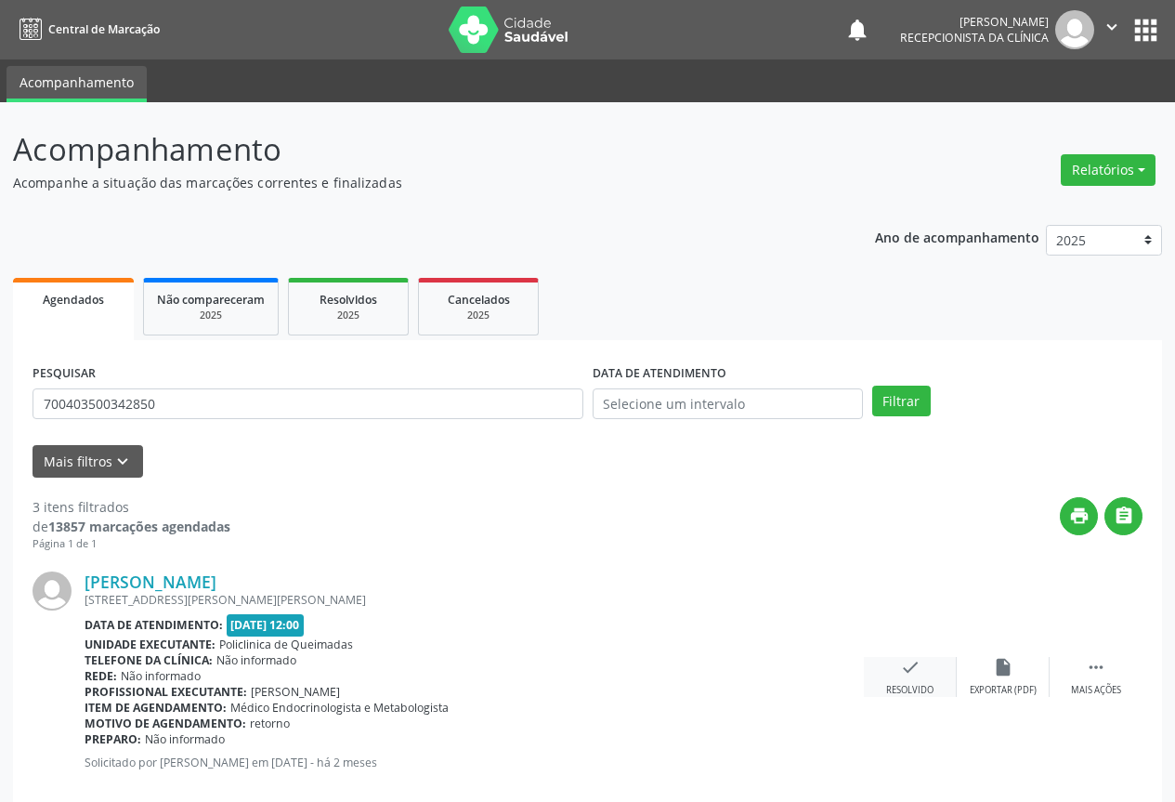
click at [908, 665] on icon "check" at bounding box center [910, 667] width 20 height 20
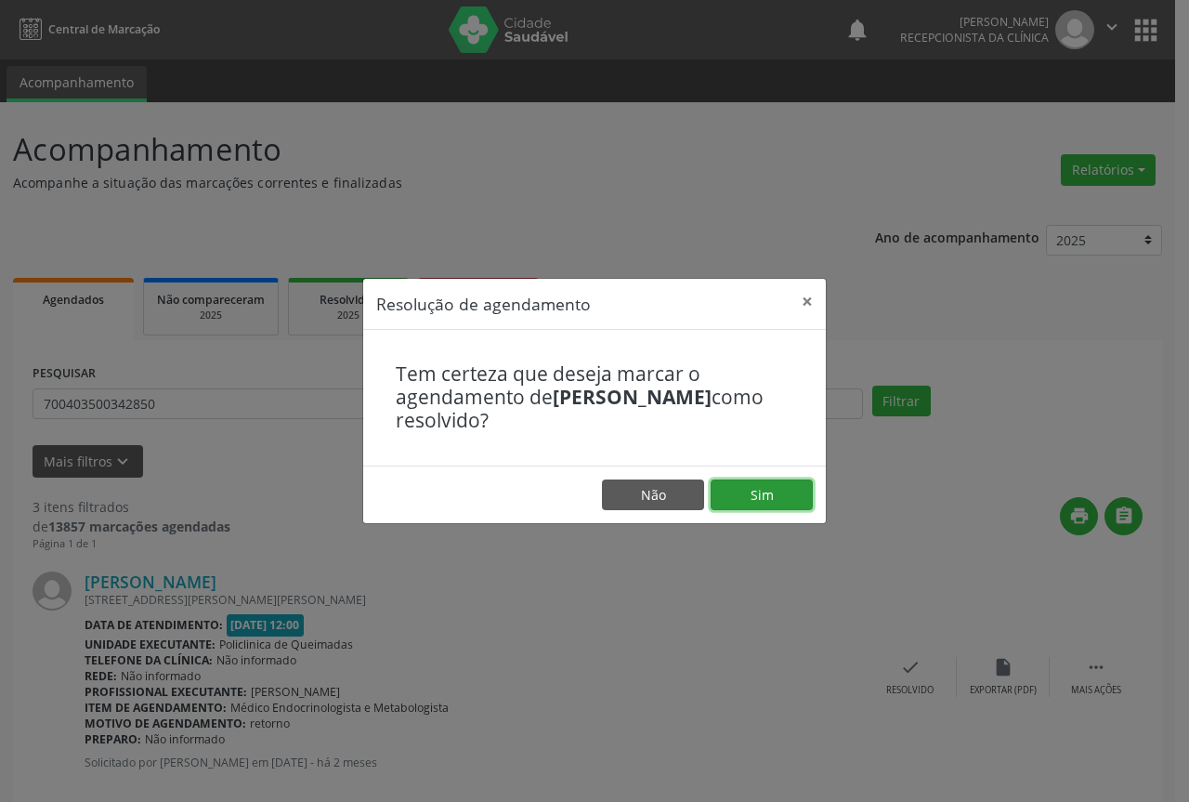
click at [751, 493] on button "Sim" at bounding box center [762, 495] width 102 height 32
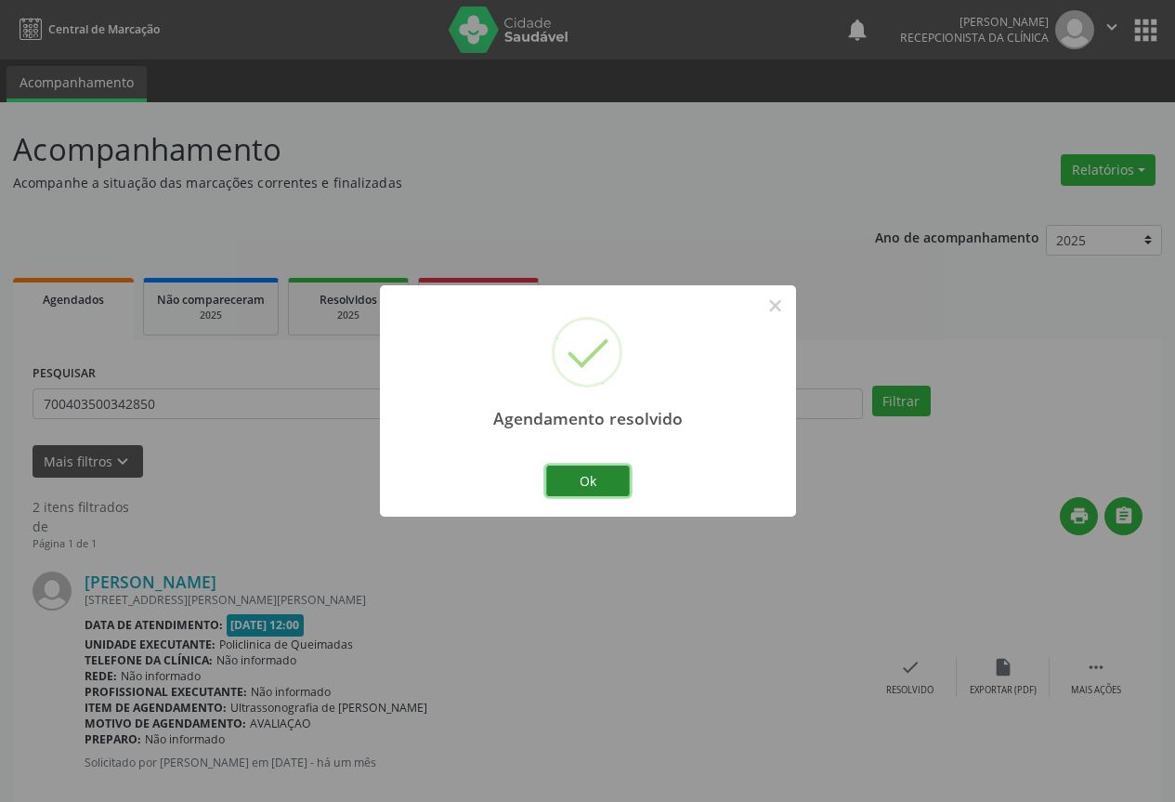
click at [615, 474] on button "Ok" at bounding box center [588, 481] width 84 height 32
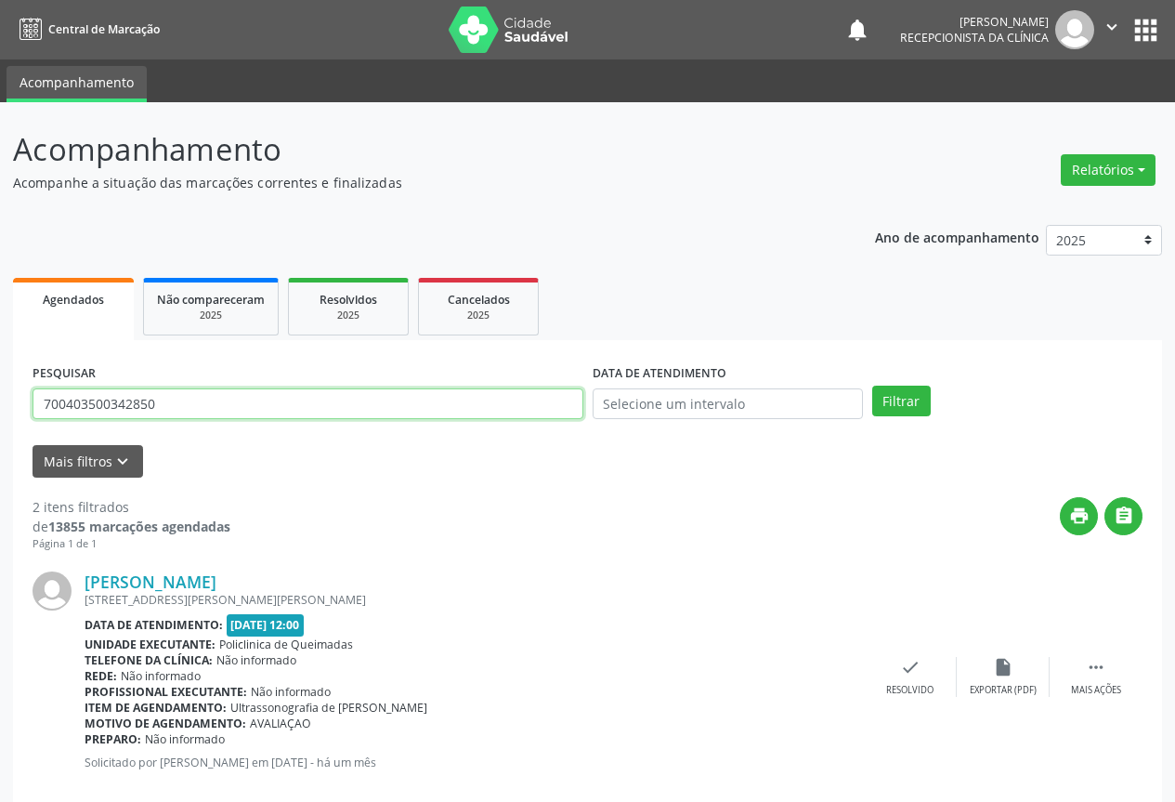
click at [439, 397] on input "700403500342850" at bounding box center [308, 404] width 551 height 32
click at [872, 386] on button "Filtrar" at bounding box center [901, 402] width 59 height 32
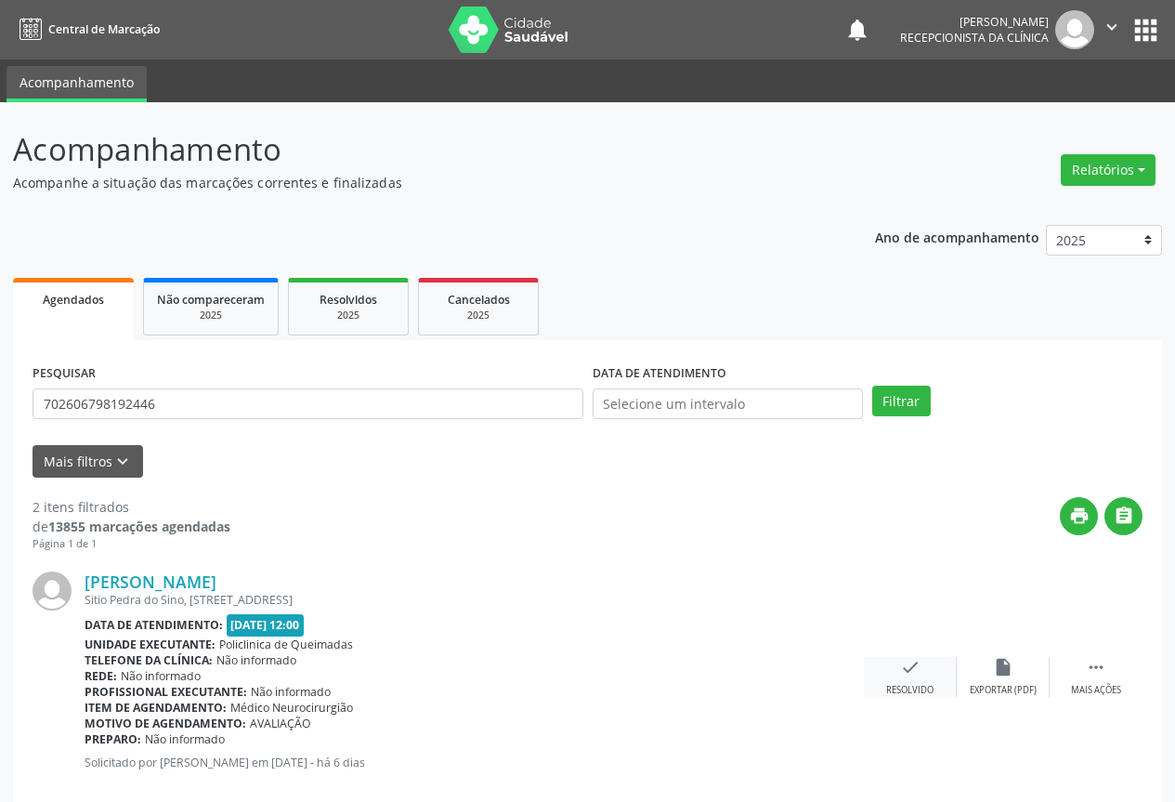
click at [911, 687] on div "Resolvido" at bounding box center [909, 690] width 47 height 13
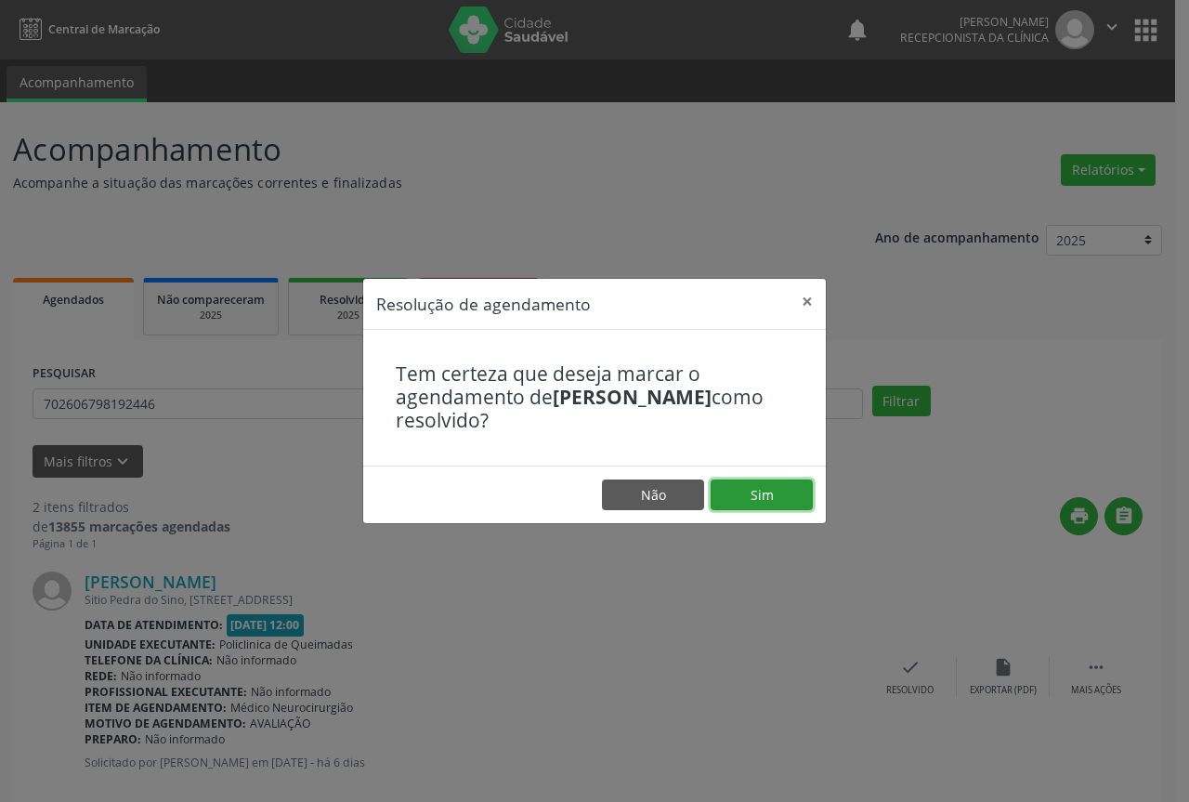
click at [764, 503] on button "Sim" at bounding box center [762, 495] width 102 height 32
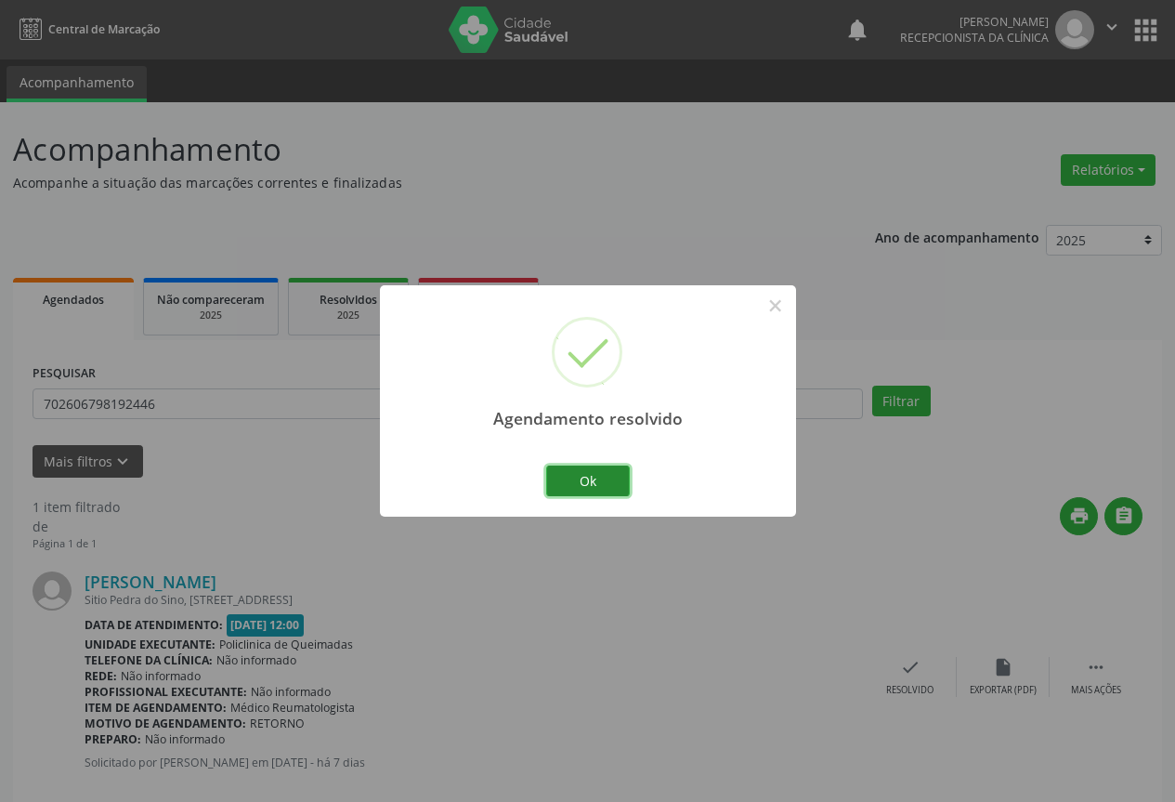
click at [584, 473] on button "Ok" at bounding box center [588, 481] width 84 height 32
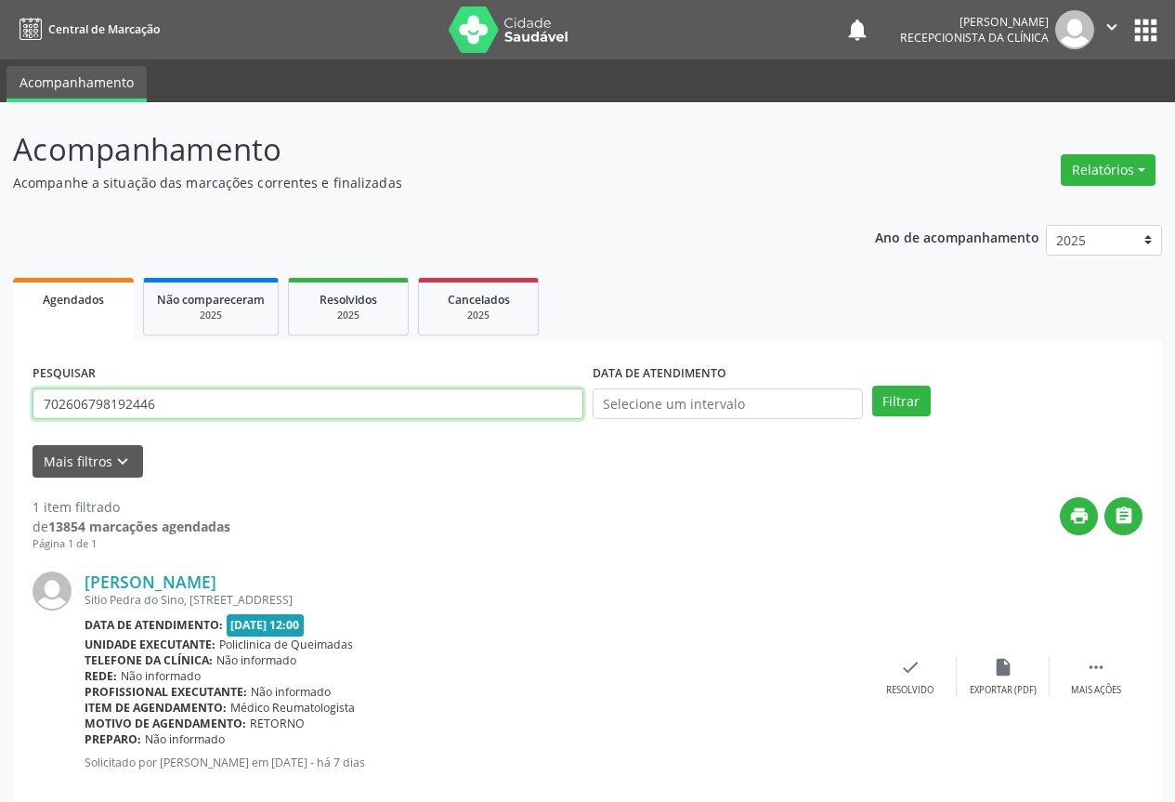
click at [376, 406] on input "702606798192446" at bounding box center [308, 404] width 551 height 32
click at [872, 386] on button "Filtrar" at bounding box center [901, 402] width 59 height 32
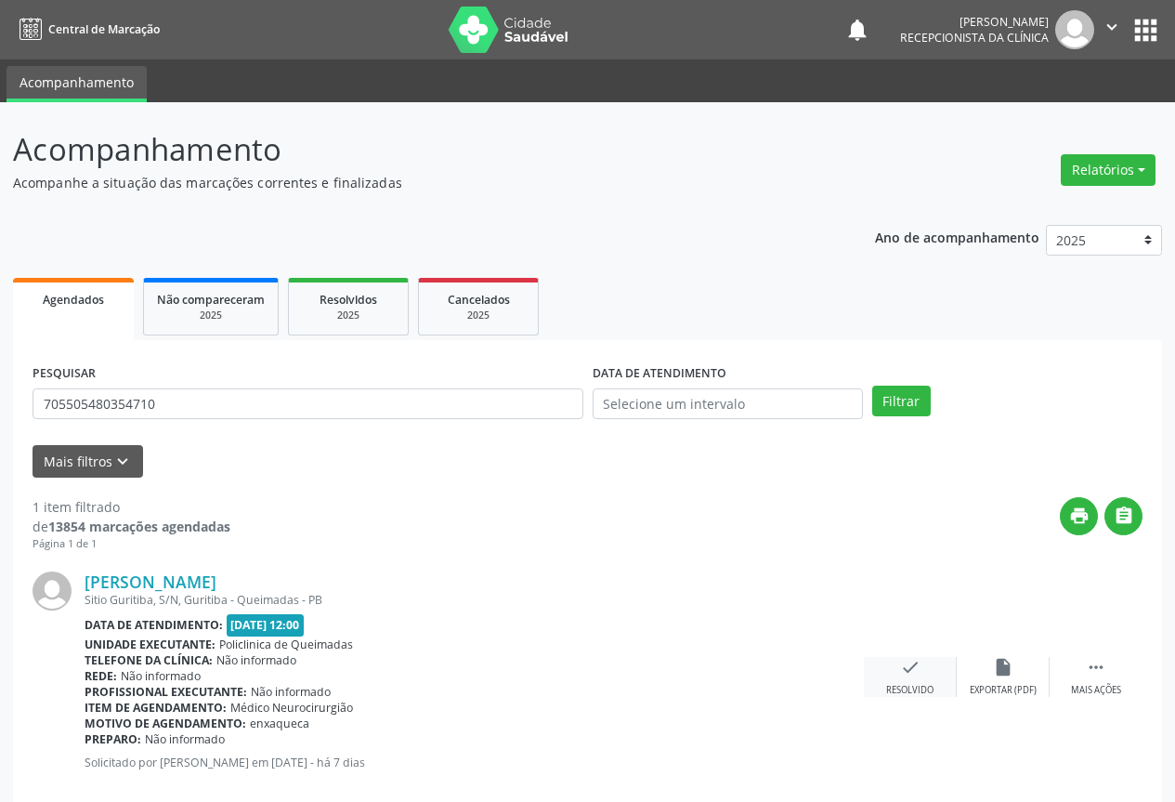
click at [906, 673] on icon "check" at bounding box center [910, 667] width 20 height 20
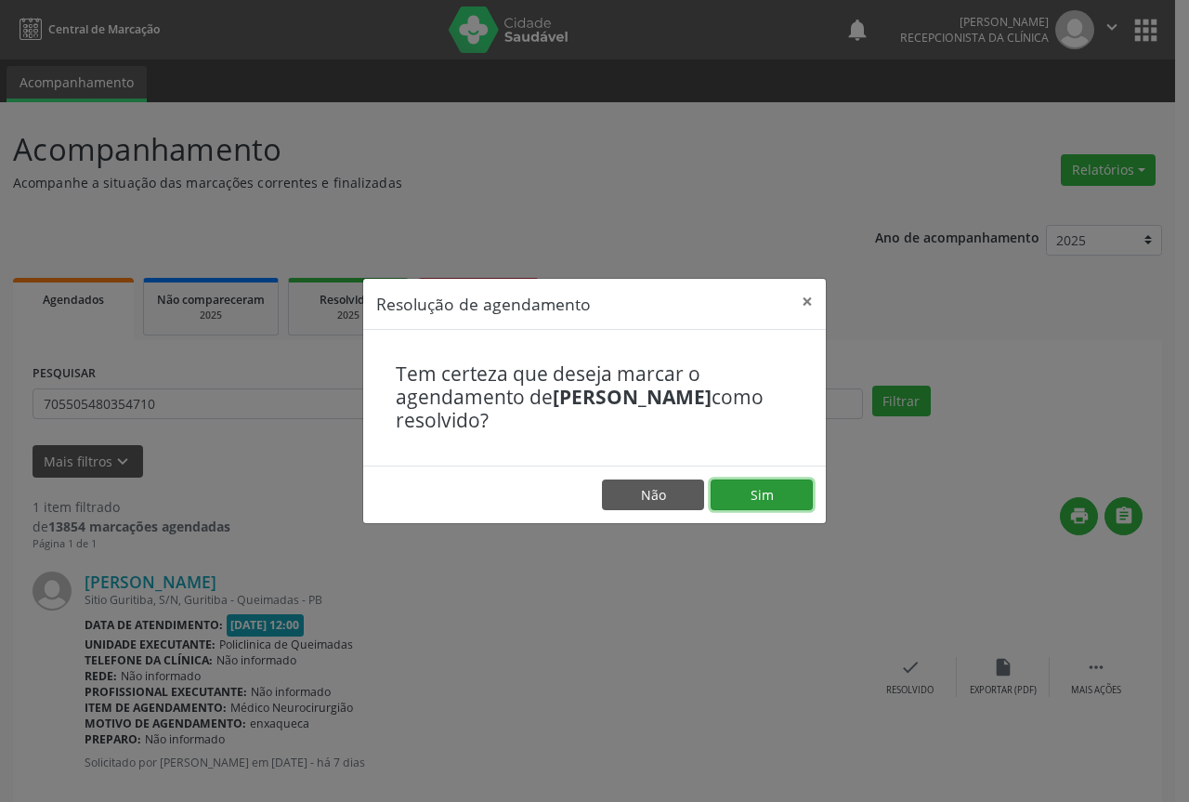
click at [781, 484] on button "Sim" at bounding box center [762, 495] width 102 height 32
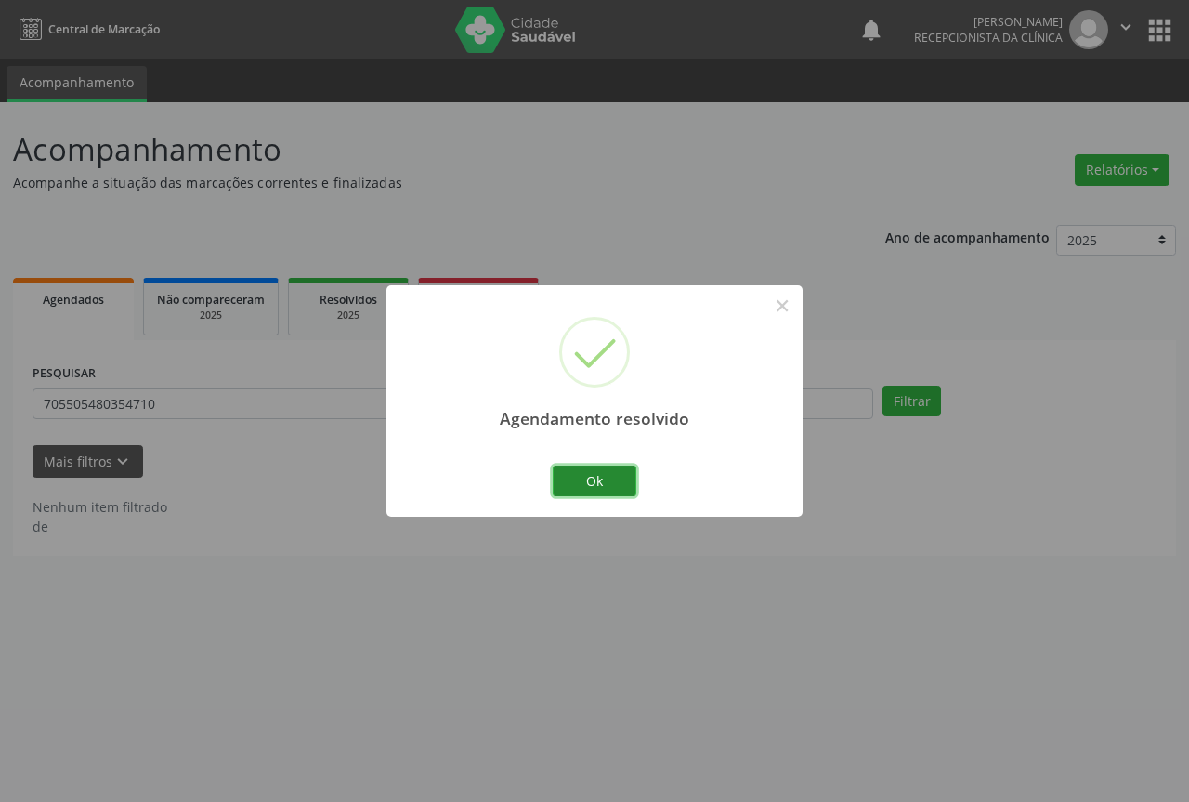
click at [609, 481] on button "Ok" at bounding box center [595, 481] width 84 height 32
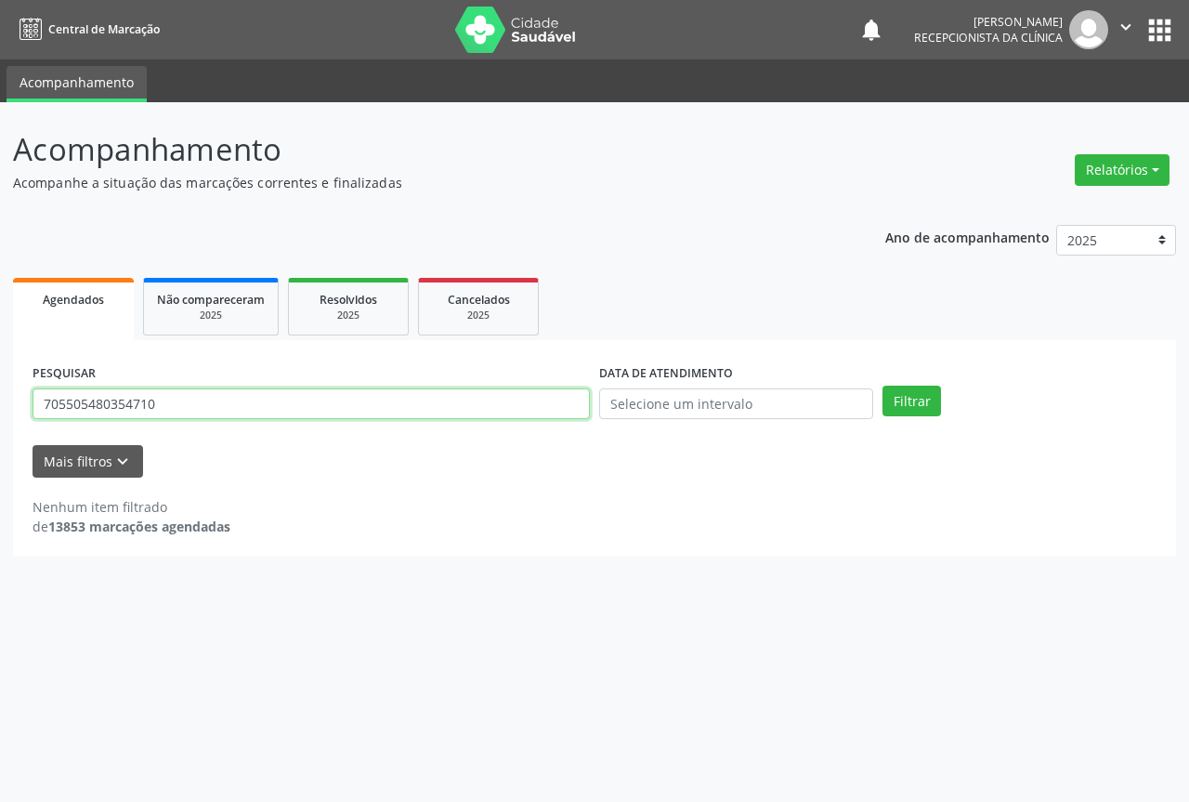
click at [173, 398] on input "705505480354710" at bounding box center [311, 404] width 557 height 32
type input "7"
click at [883, 386] on button "Filtrar" at bounding box center [912, 402] width 59 height 32
click at [281, 410] on input "705505480354710" at bounding box center [311, 404] width 557 height 32
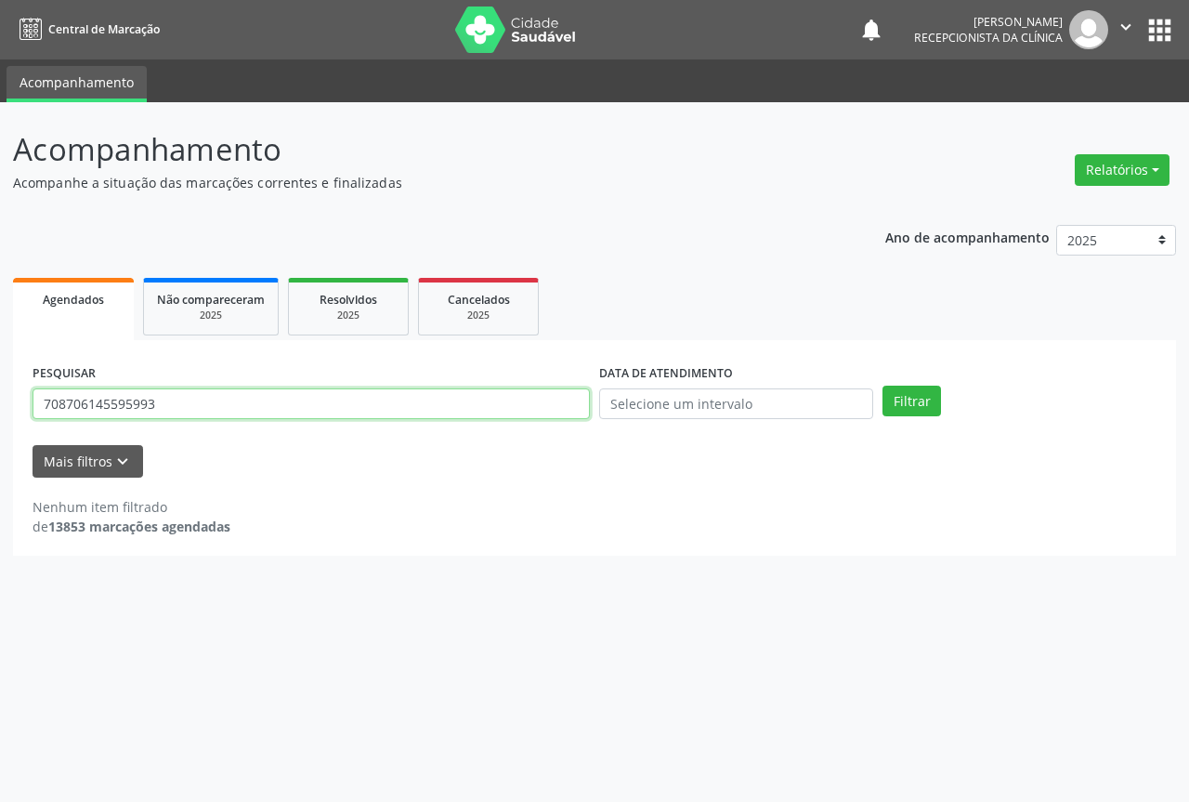
click at [883, 386] on button "Filtrar" at bounding box center [912, 402] width 59 height 32
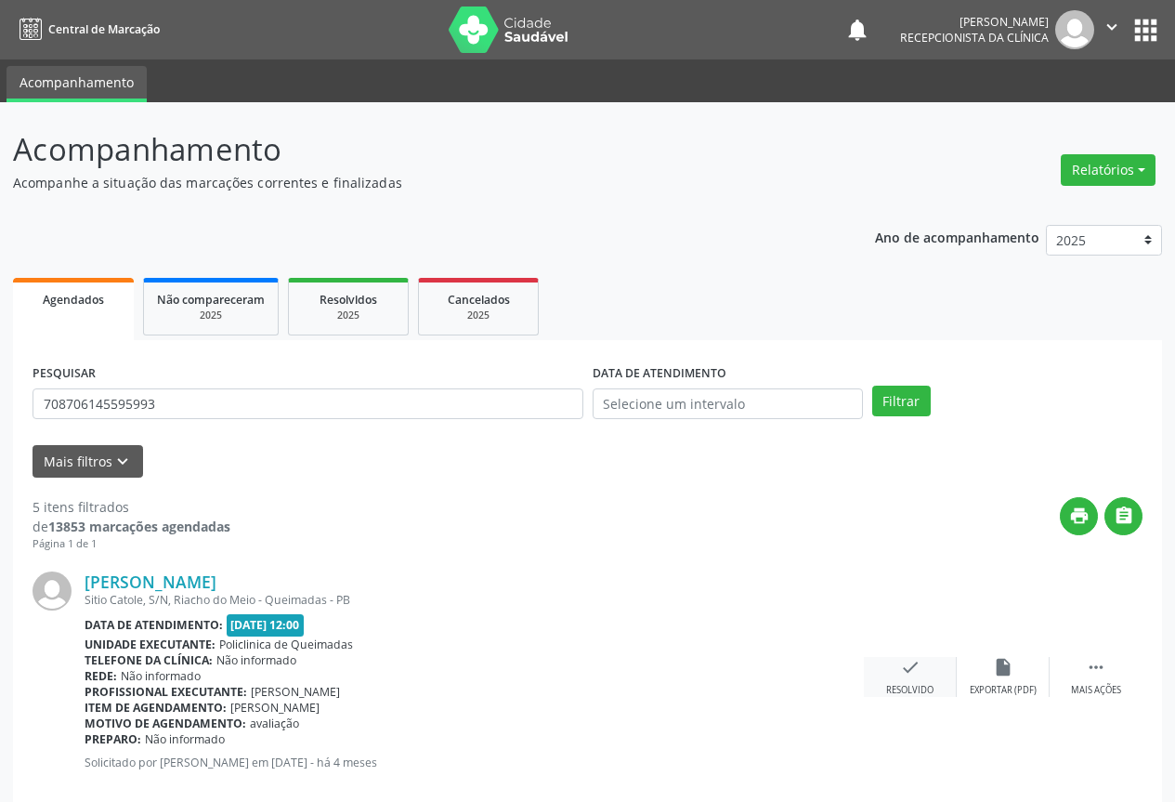
click at [907, 669] on icon "check" at bounding box center [910, 667] width 20 height 20
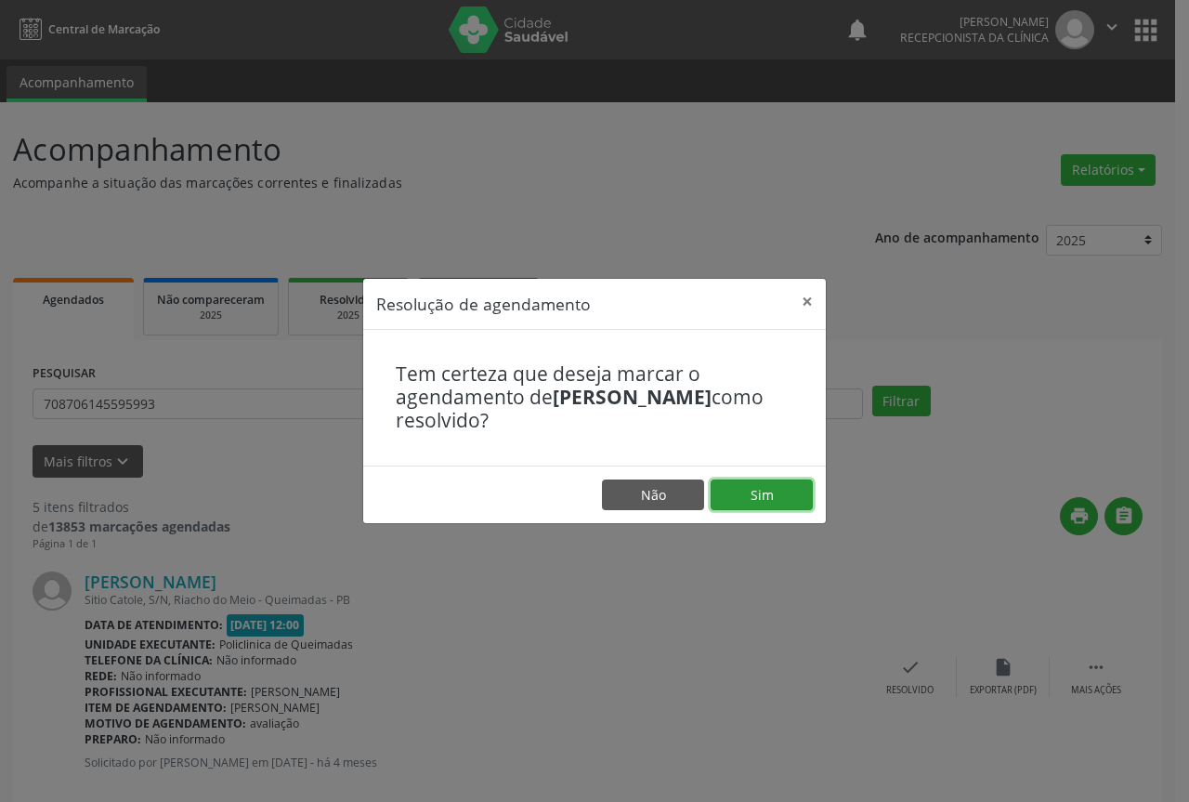
click at [751, 499] on button "Sim" at bounding box center [762, 495] width 102 height 32
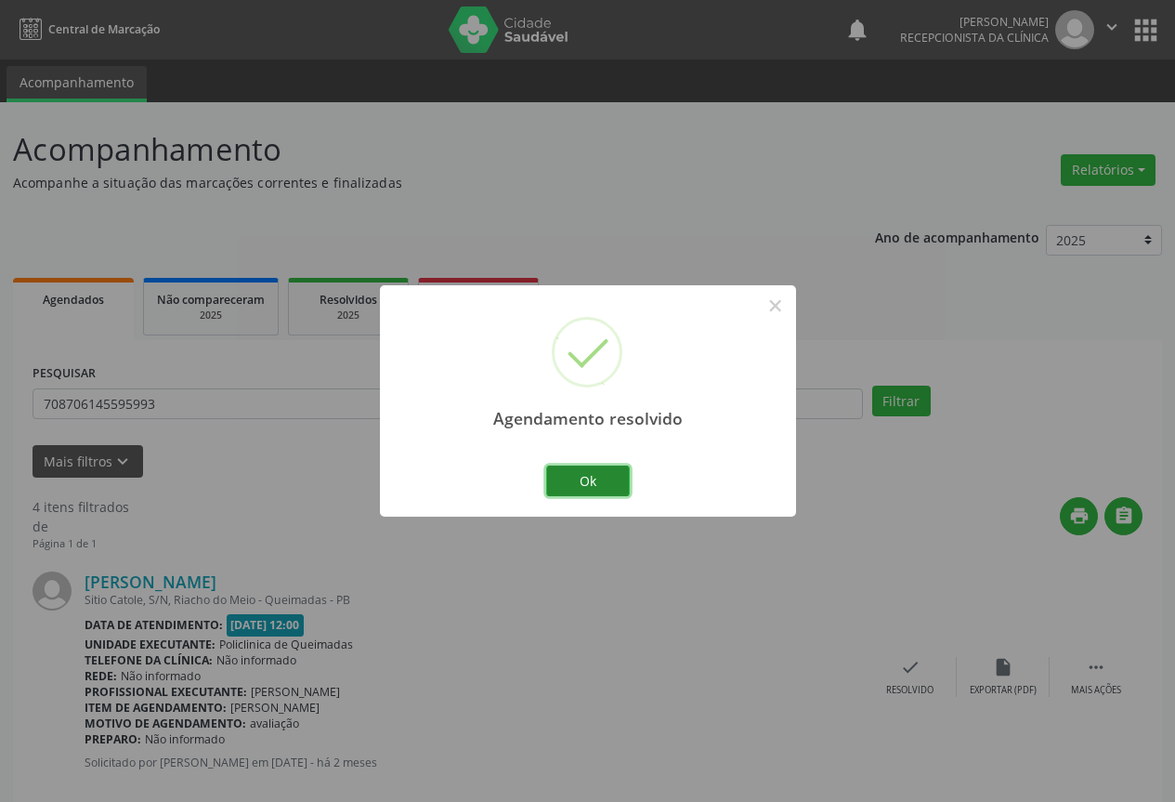
click at [584, 470] on button "Ok" at bounding box center [588, 481] width 84 height 32
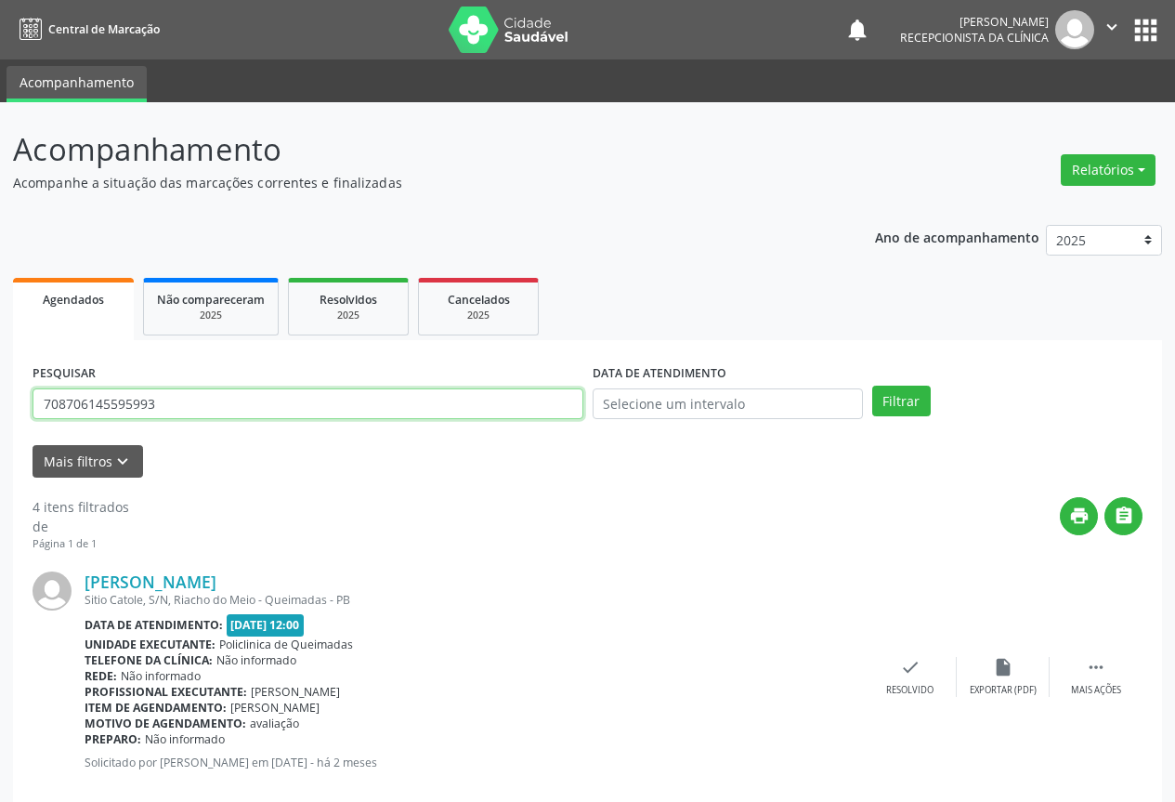
click at [484, 409] on input "708706145595993" at bounding box center [308, 404] width 551 height 32
click at [872, 386] on button "Filtrar" at bounding box center [901, 402] width 59 height 32
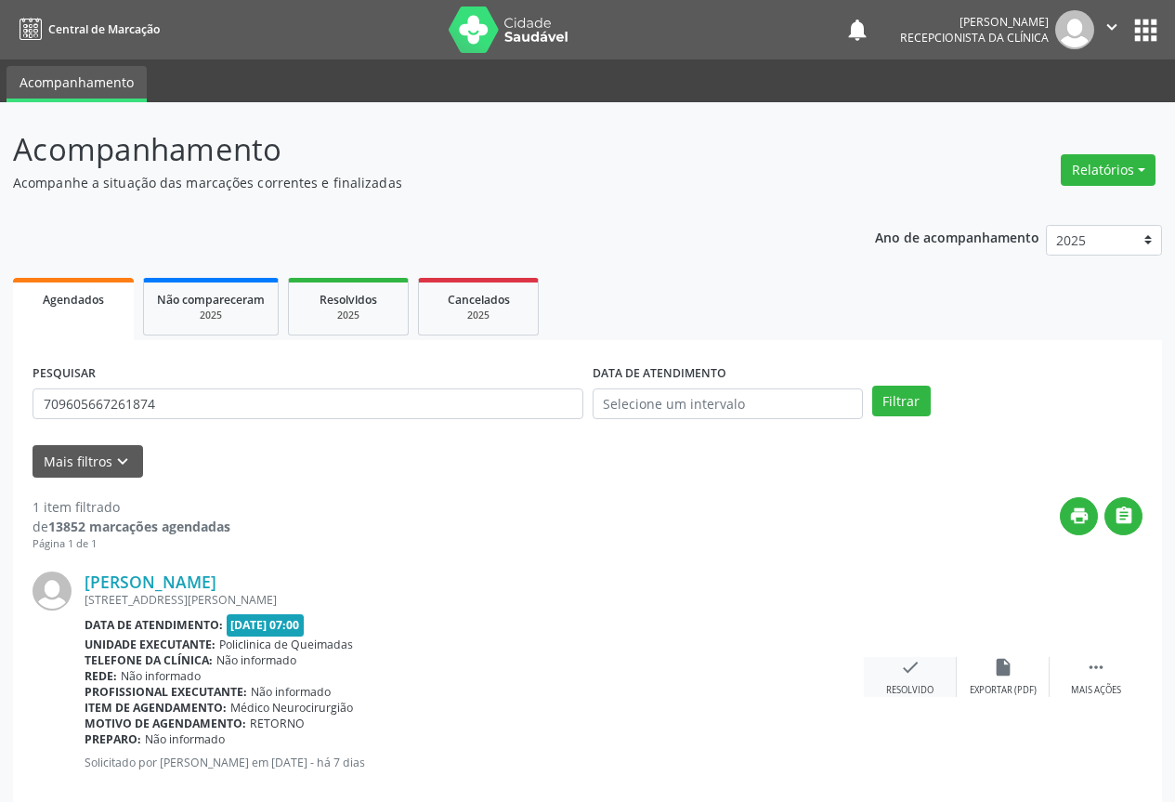
click at [907, 688] on div "Resolvido" at bounding box center [909, 690] width 47 height 13
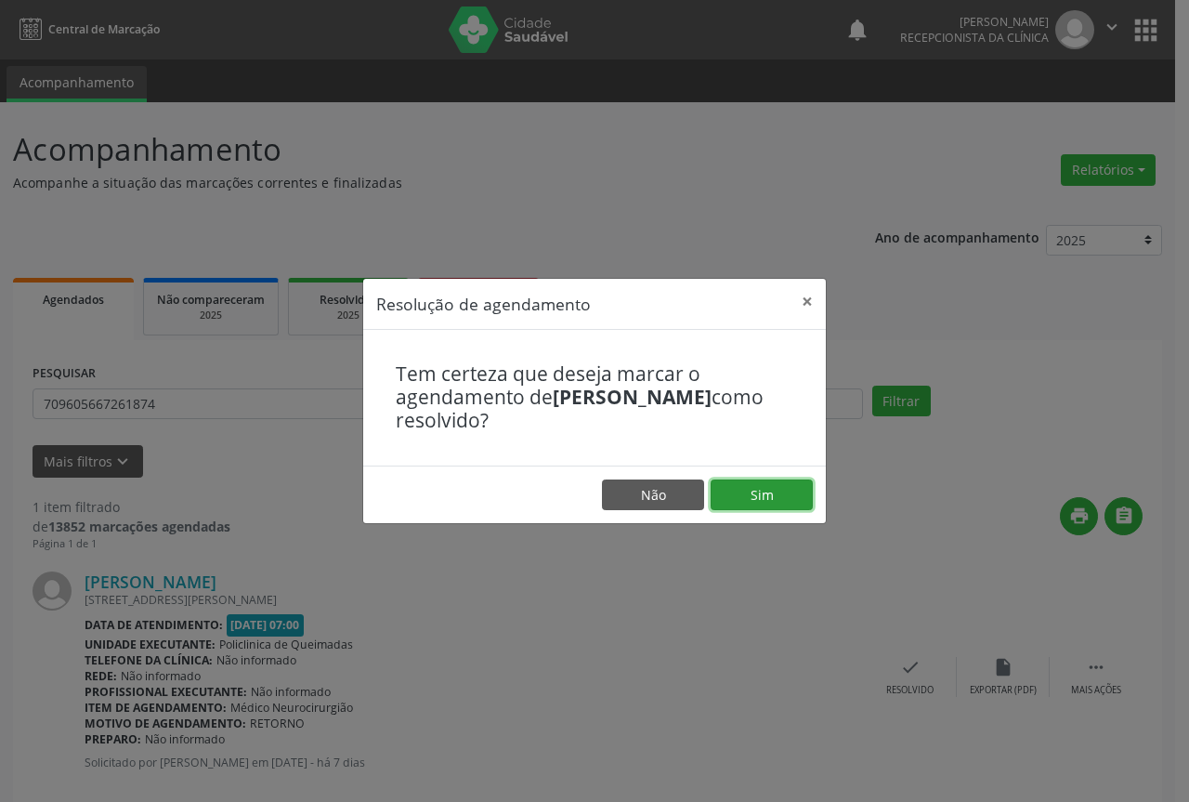
click at [748, 494] on button "Sim" at bounding box center [762, 495] width 102 height 32
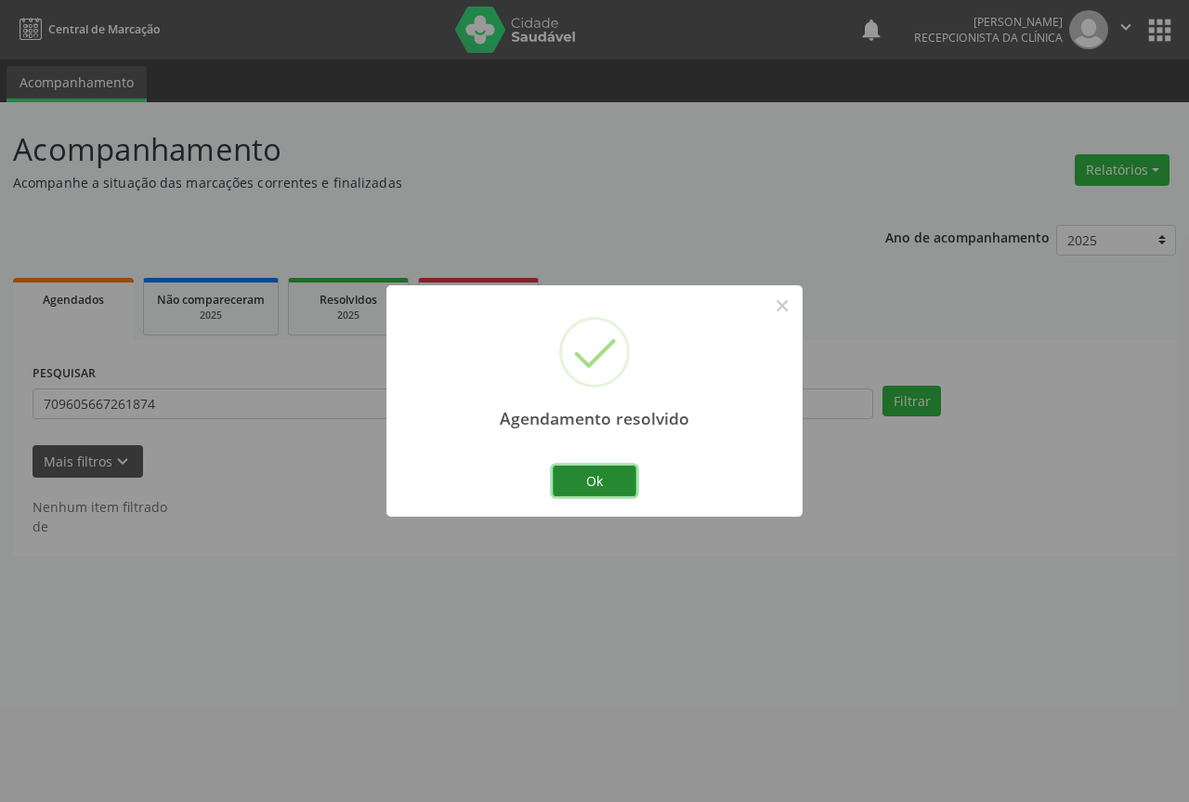
click at [613, 485] on button "Ok" at bounding box center [595, 481] width 84 height 32
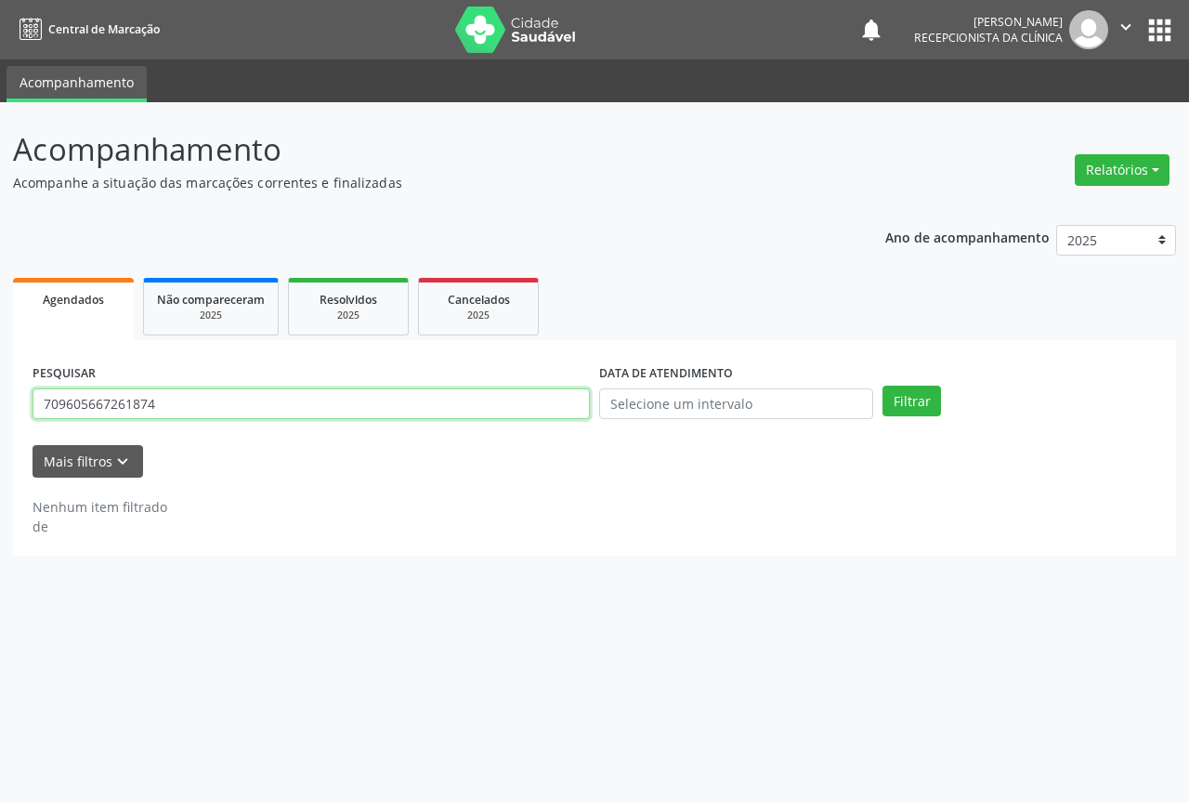
click at [486, 407] on input "709605667261874" at bounding box center [311, 404] width 557 height 32
click at [883, 386] on button "Filtrar" at bounding box center [912, 402] width 59 height 32
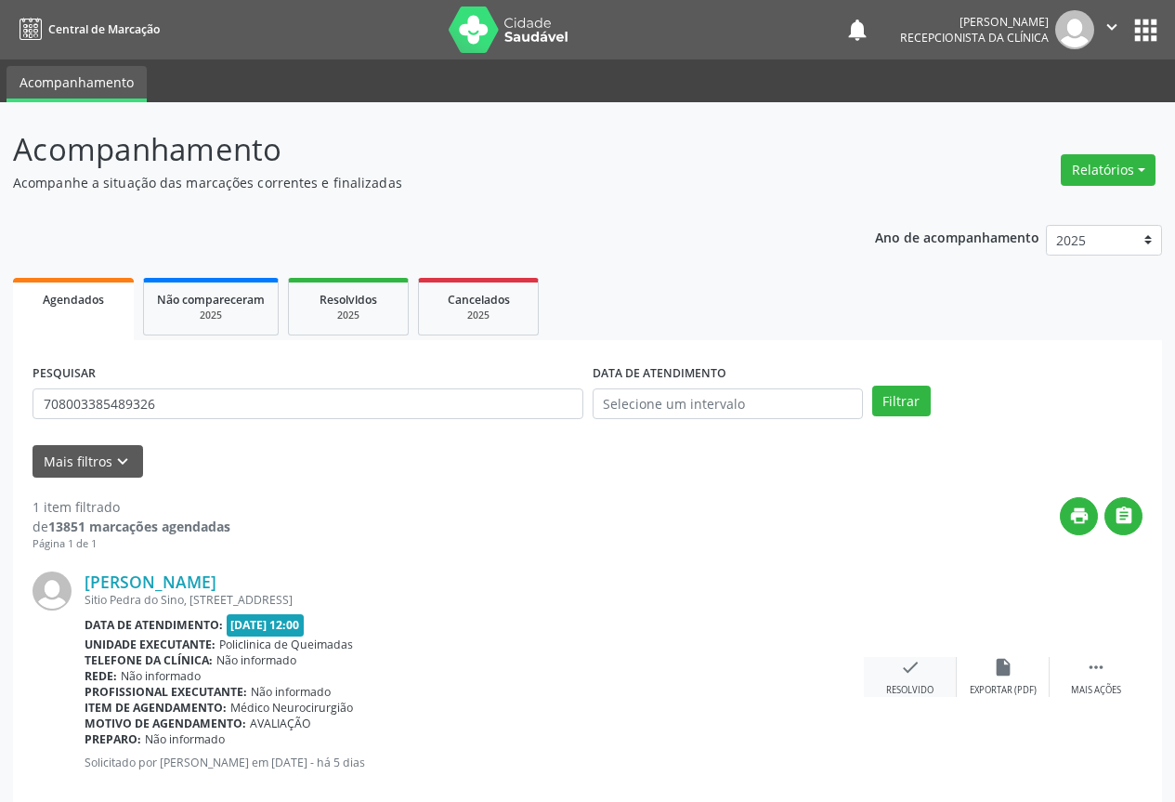
click at [917, 677] on icon "check" at bounding box center [910, 667] width 20 height 20
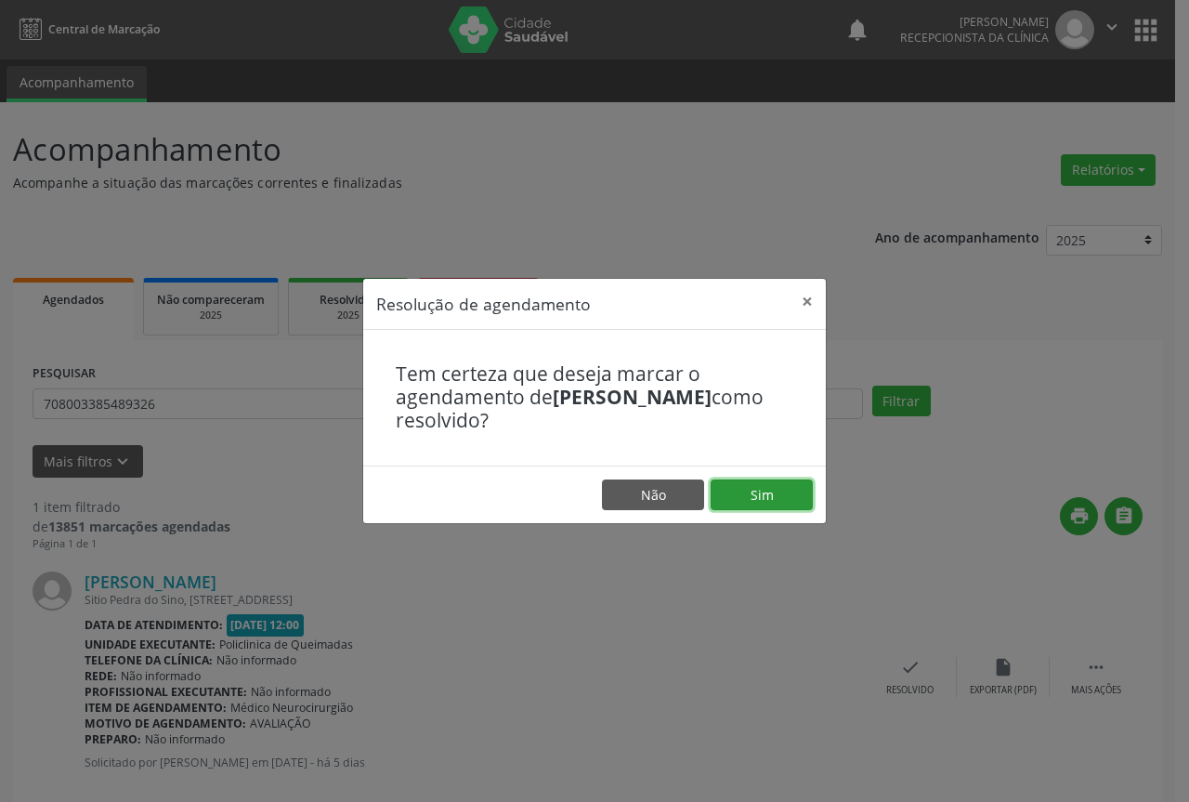
click at [776, 499] on button "Sim" at bounding box center [762, 495] width 102 height 32
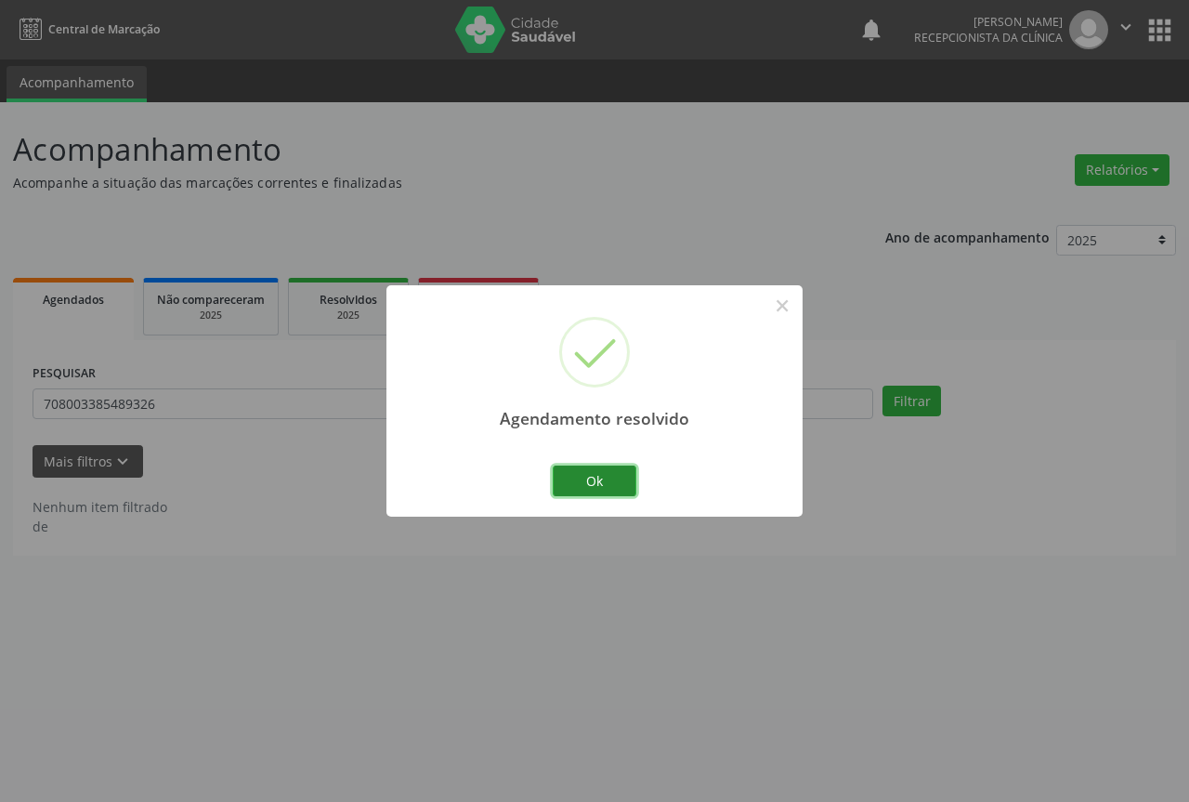
click at [613, 477] on button "Ok" at bounding box center [595, 481] width 84 height 32
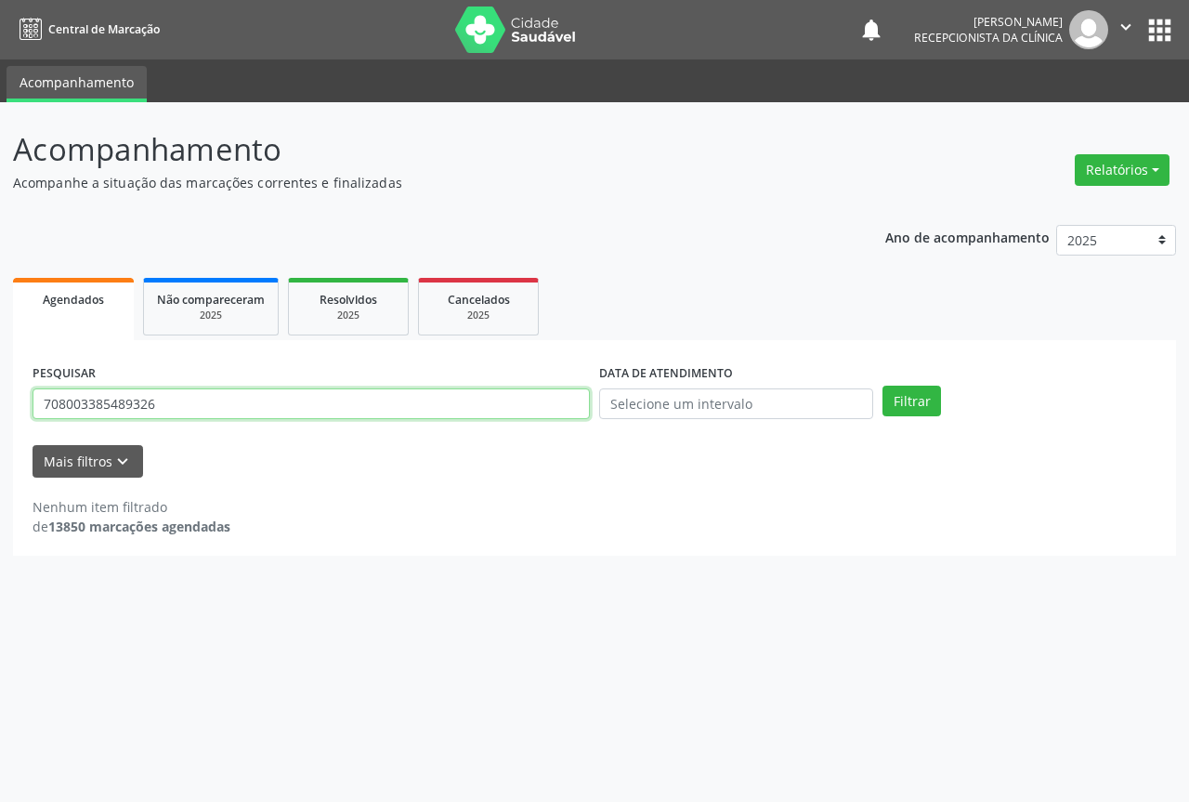
click at [310, 405] on input "708003385489326" at bounding box center [311, 404] width 557 height 32
type input "706307639362580"
click at [883, 386] on button "Filtrar" at bounding box center [912, 402] width 59 height 32
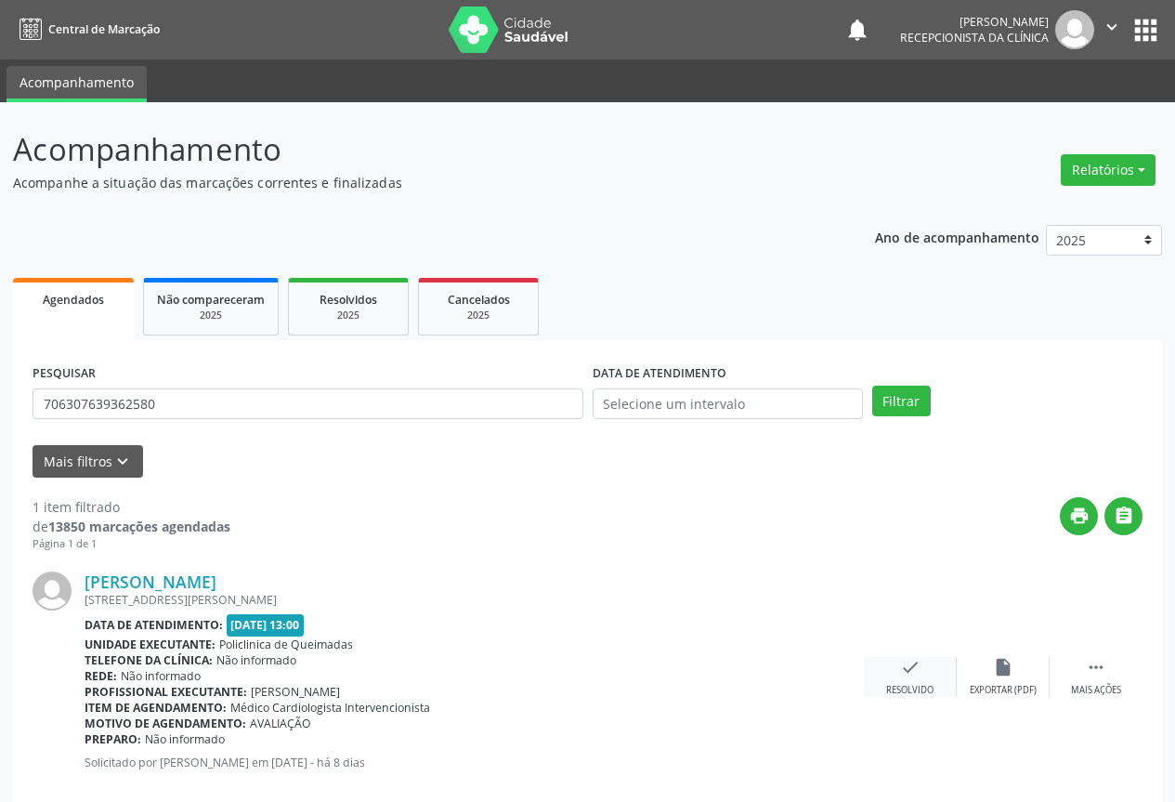
click at [906, 675] on icon "check" at bounding box center [910, 667] width 20 height 20
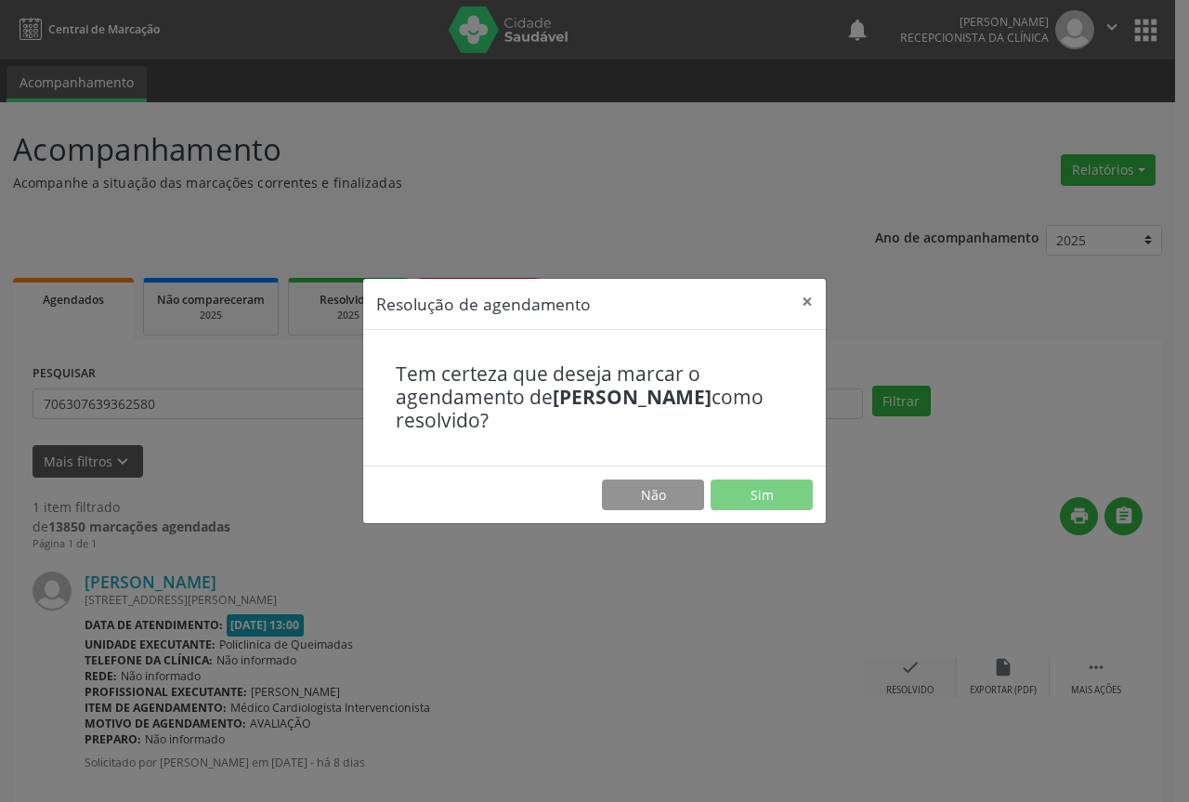
click at [906, 675] on div "Resolução de agendamento × Tem certeza que deseja marcar o agendamento de [PERS…" at bounding box center [594, 401] width 1189 height 802
click at [780, 497] on button "Sim" at bounding box center [762, 495] width 102 height 32
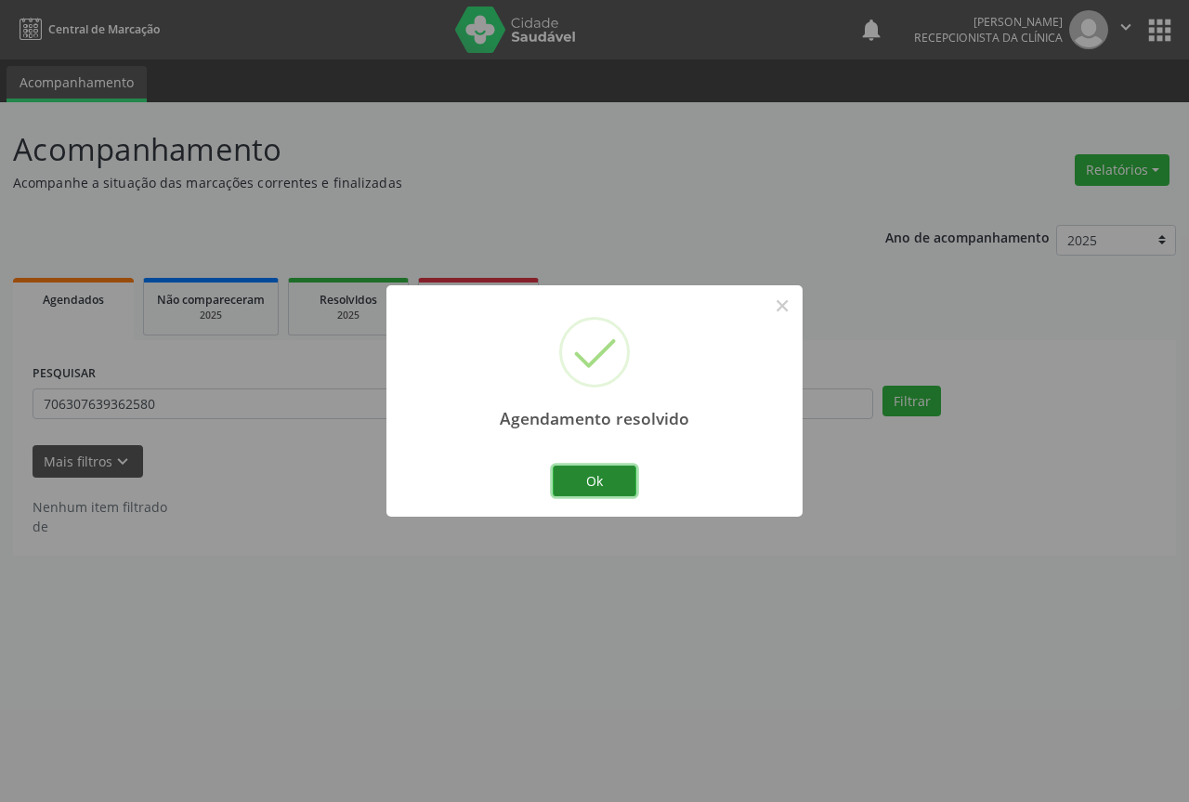
click at [589, 479] on button "Ok" at bounding box center [595, 481] width 84 height 32
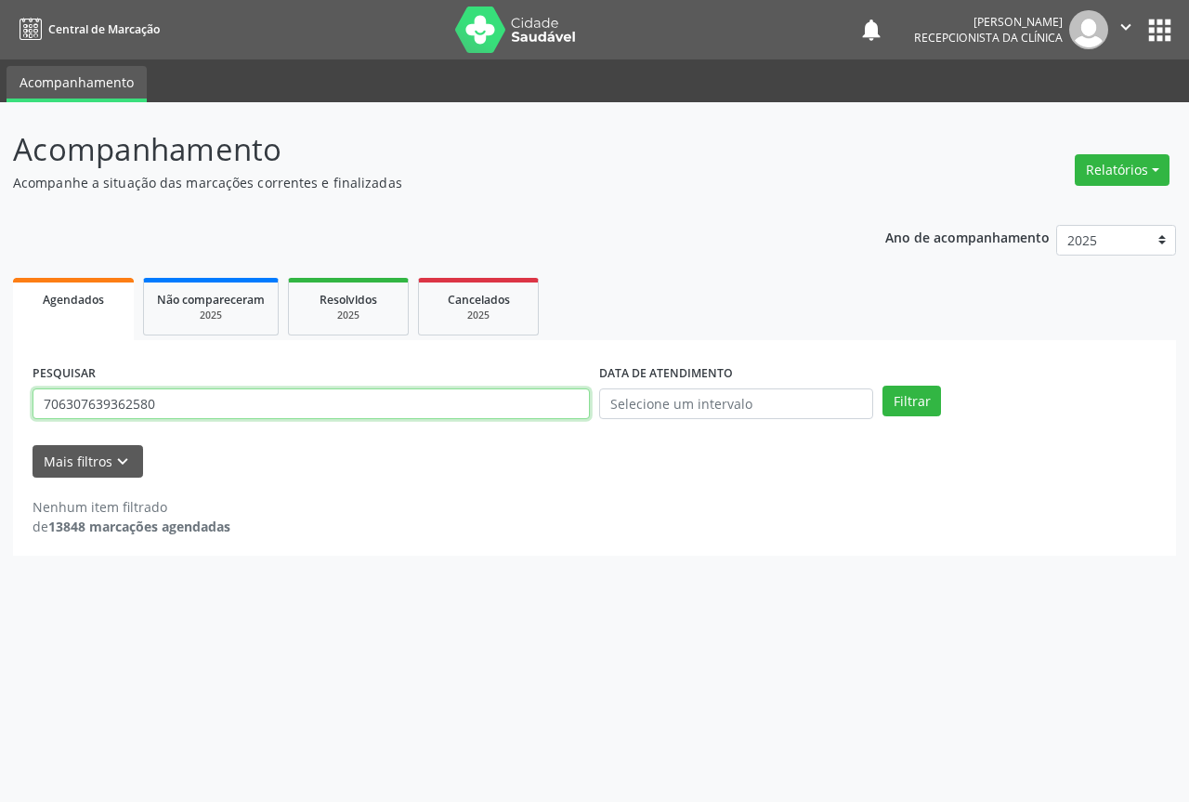
click at [392, 405] on input "706307639362580" at bounding box center [311, 404] width 557 height 32
click at [883, 386] on button "Filtrar" at bounding box center [912, 402] width 59 height 32
click at [392, 405] on input "700902926987494" at bounding box center [311, 404] width 557 height 32
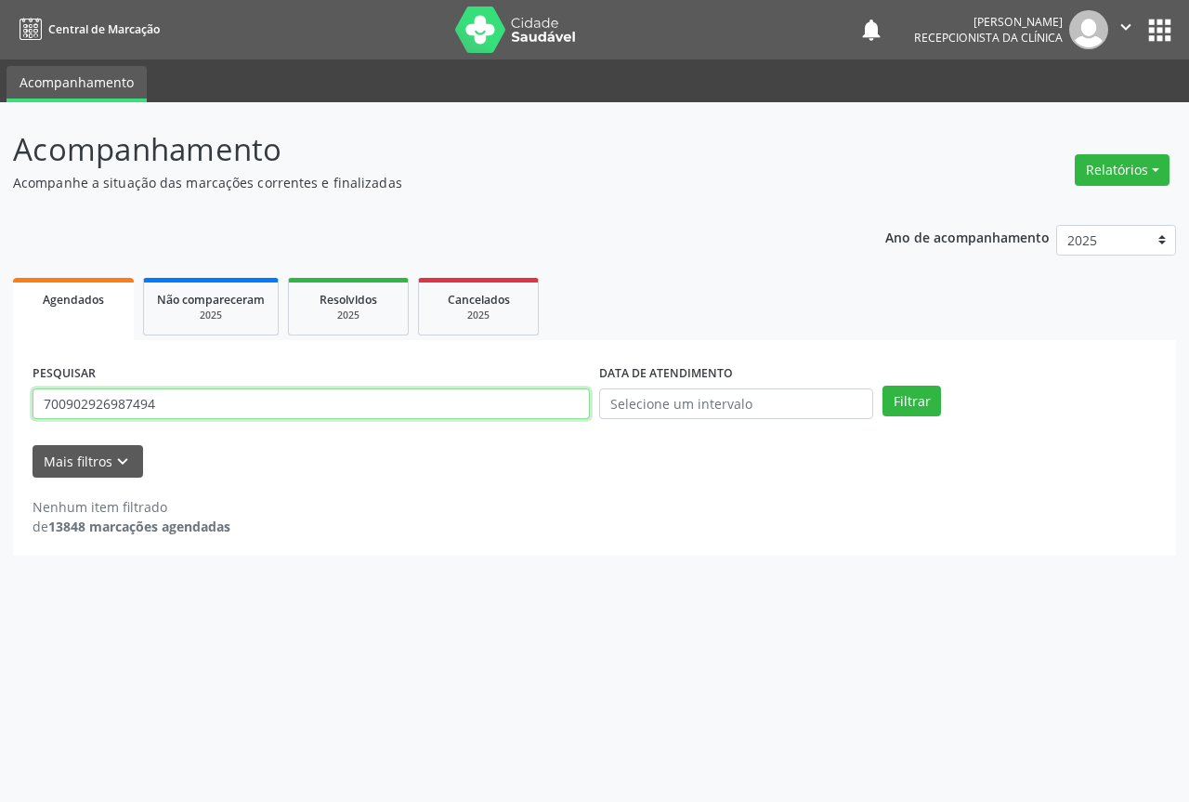
click at [392, 405] on input "700902926987494" at bounding box center [311, 404] width 557 height 32
click at [883, 386] on button "Filtrar" at bounding box center [912, 402] width 59 height 32
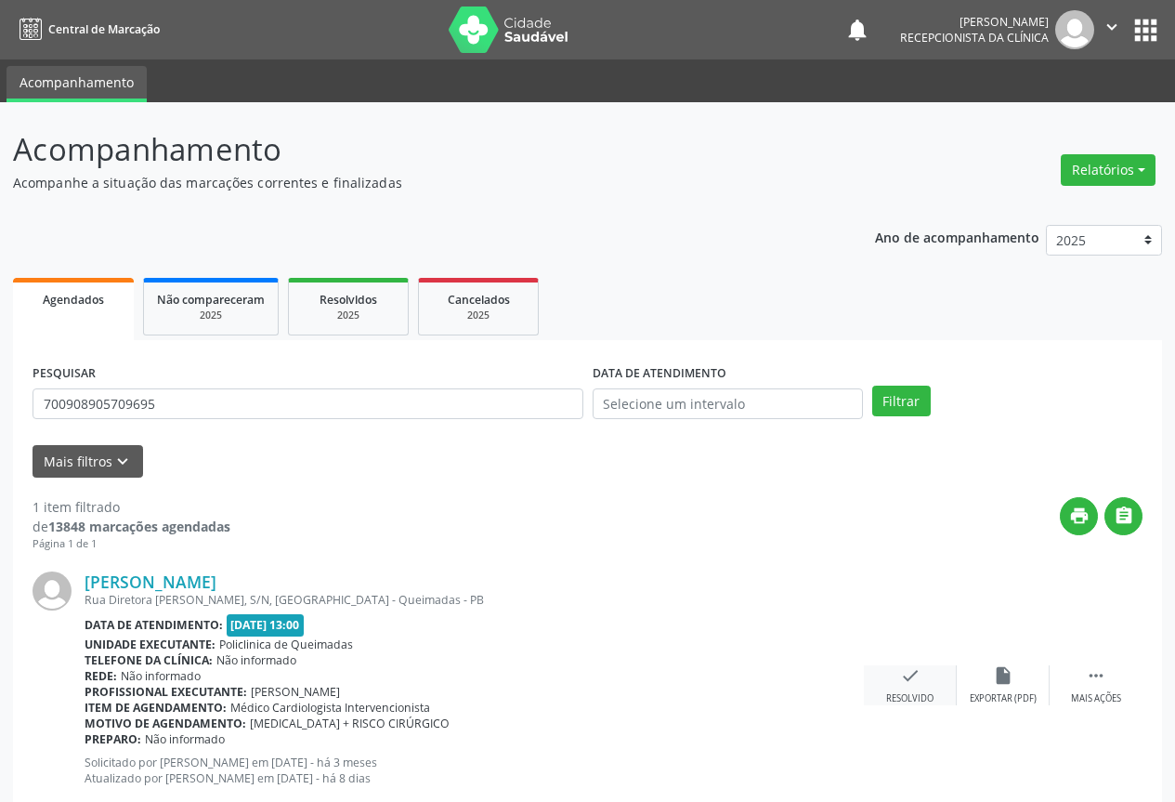
click at [906, 679] on icon "check" at bounding box center [910, 675] width 20 height 20
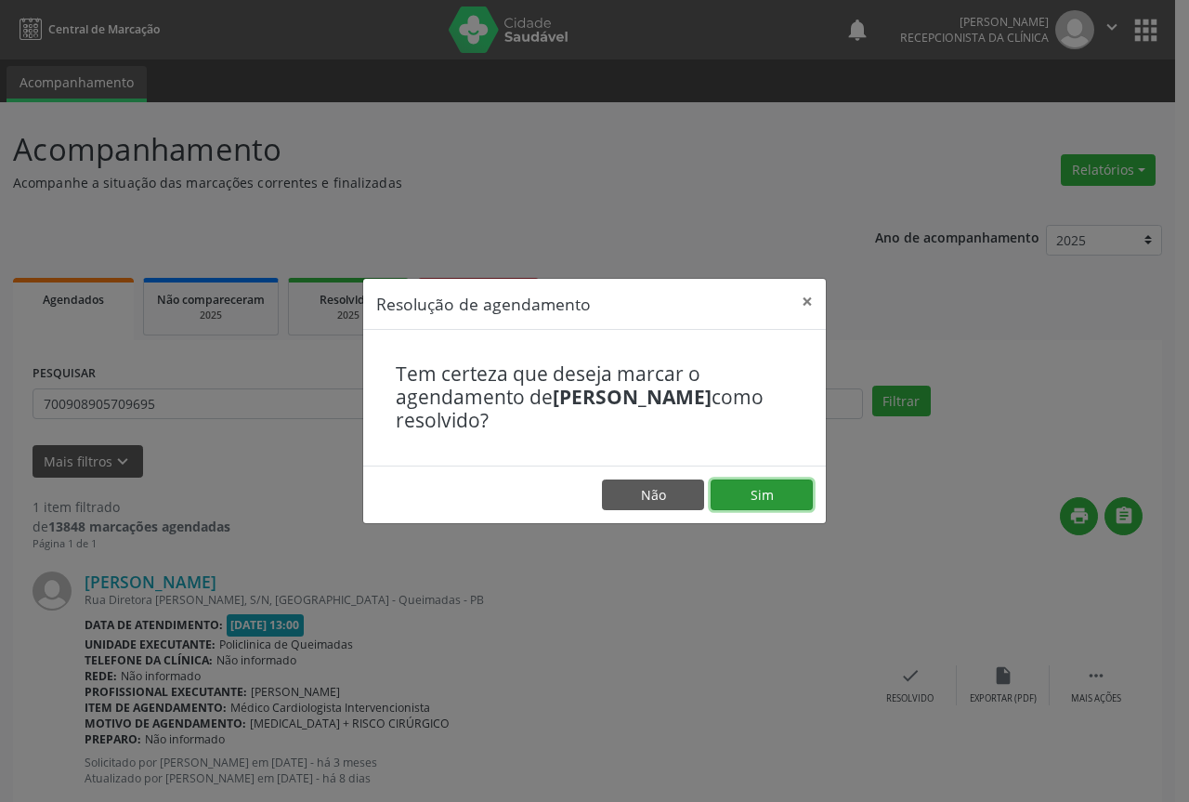
click at [770, 483] on button "Sim" at bounding box center [762, 495] width 102 height 32
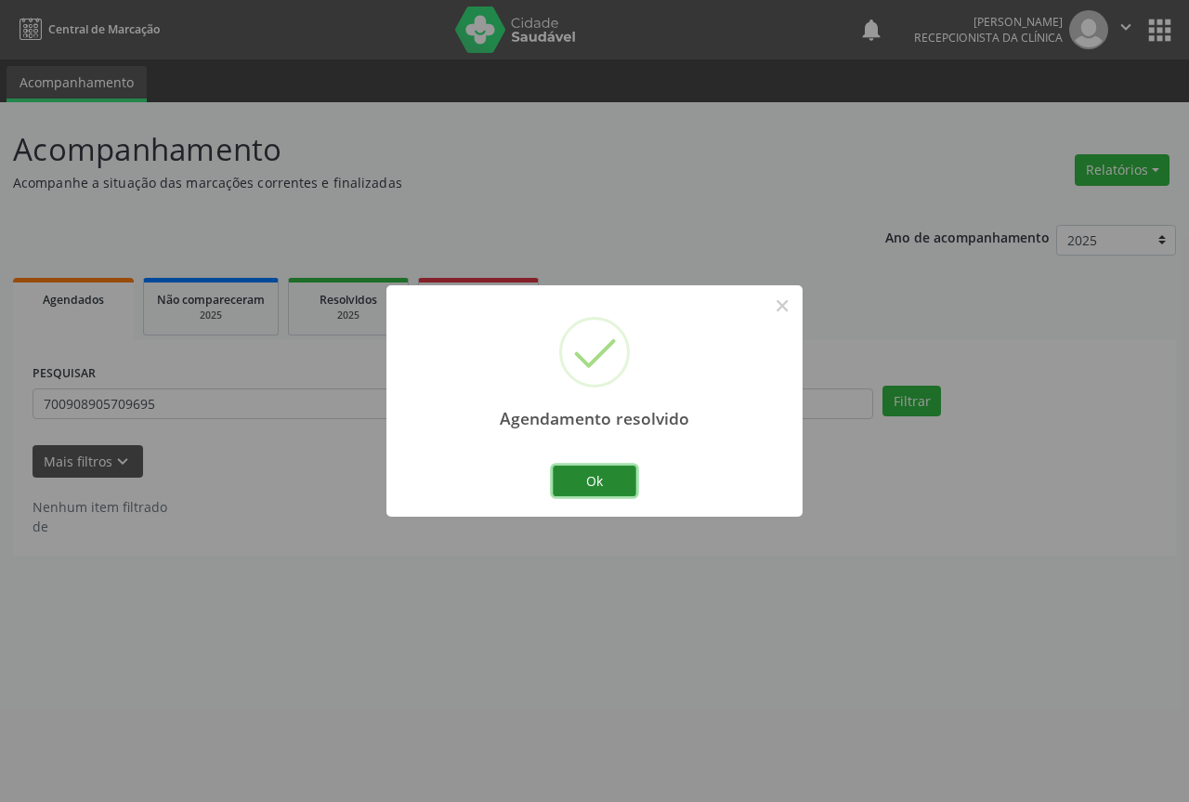
click at [621, 480] on button "Ok" at bounding box center [595, 481] width 84 height 32
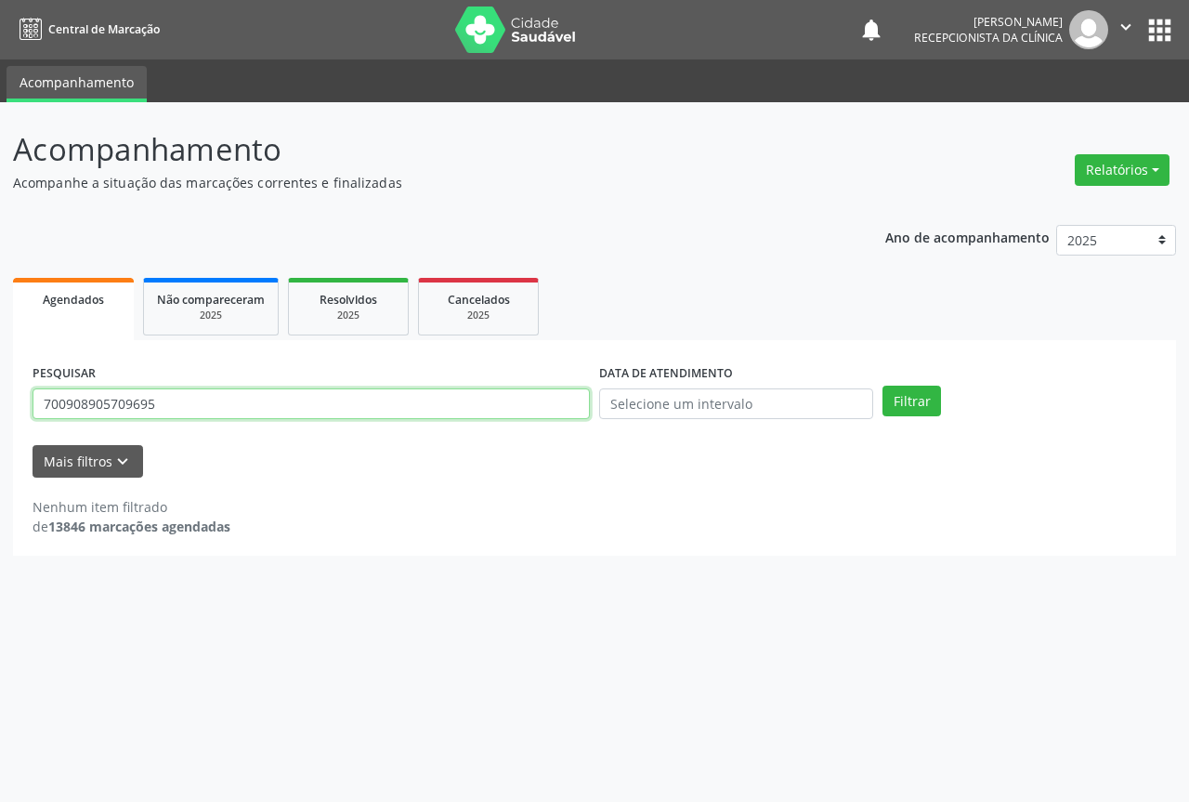
click at [543, 404] on input "700908905709695" at bounding box center [311, 404] width 557 height 32
click at [883, 386] on button "Filtrar" at bounding box center [912, 402] width 59 height 32
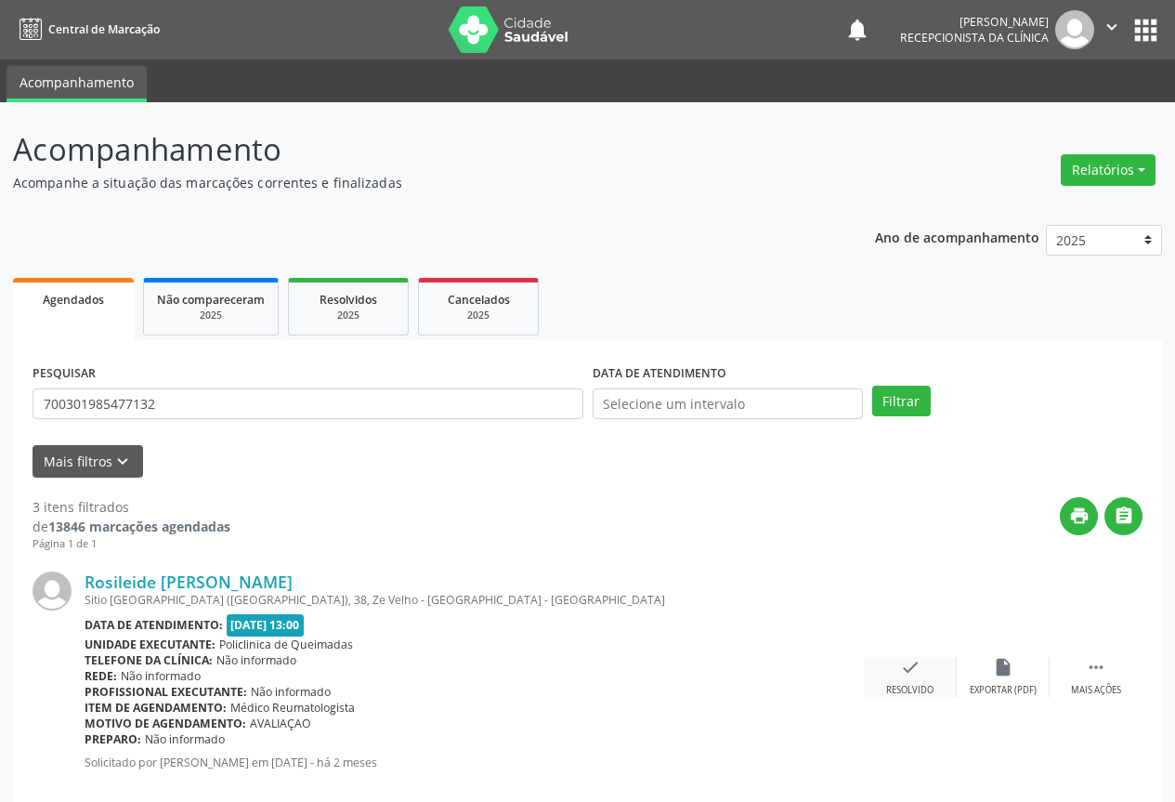
click at [909, 673] on icon "check" at bounding box center [910, 667] width 20 height 20
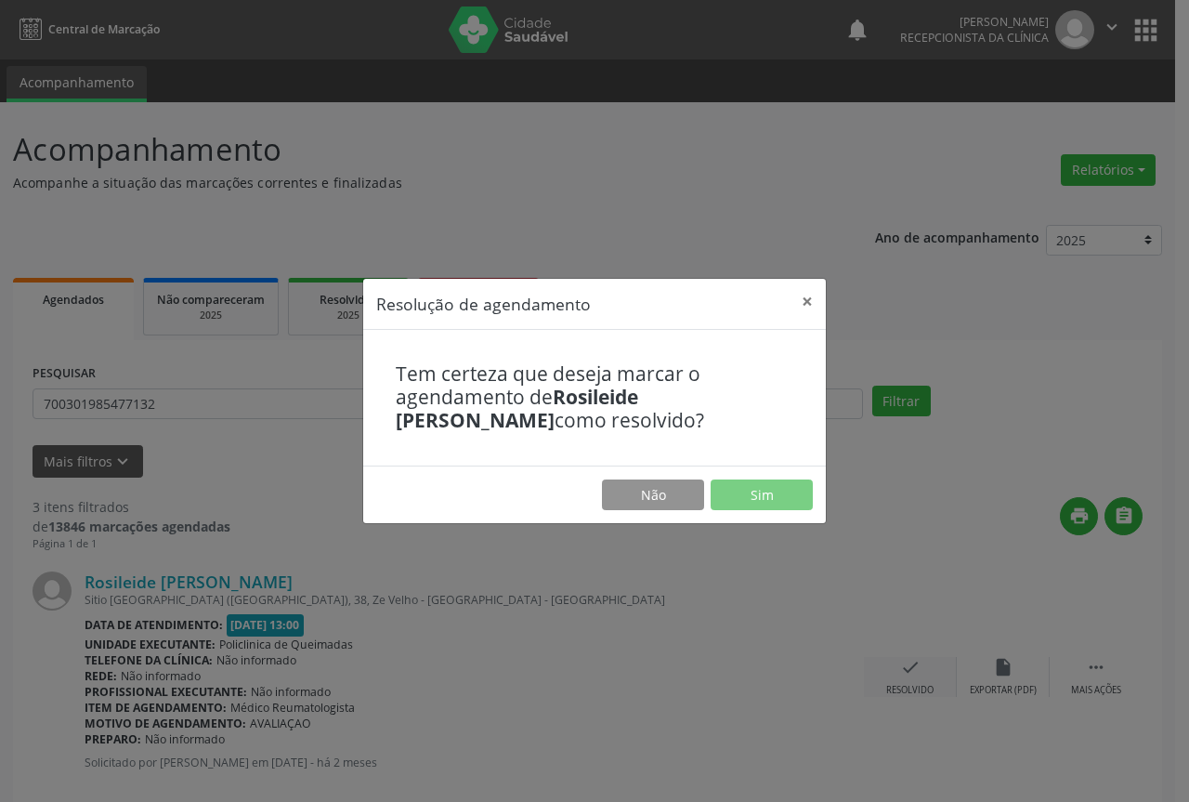
click at [909, 673] on div "Resolução de agendamento × Tem certeza que deseja marcar o agendamento de Rosil…" at bounding box center [594, 401] width 1189 height 802
click at [762, 499] on button "Sim" at bounding box center [762, 495] width 102 height 32
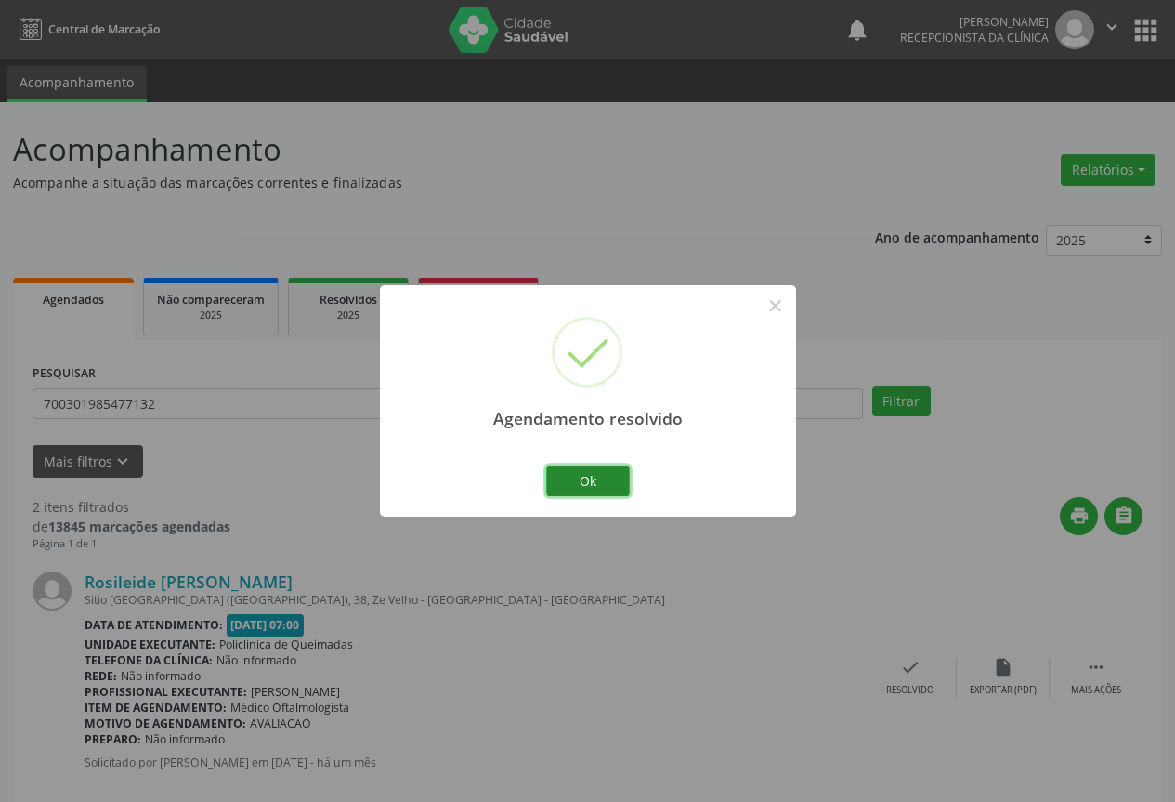
click at [607, 487] on button "Ok" at bounding box center [588, 481] width 84 height 32
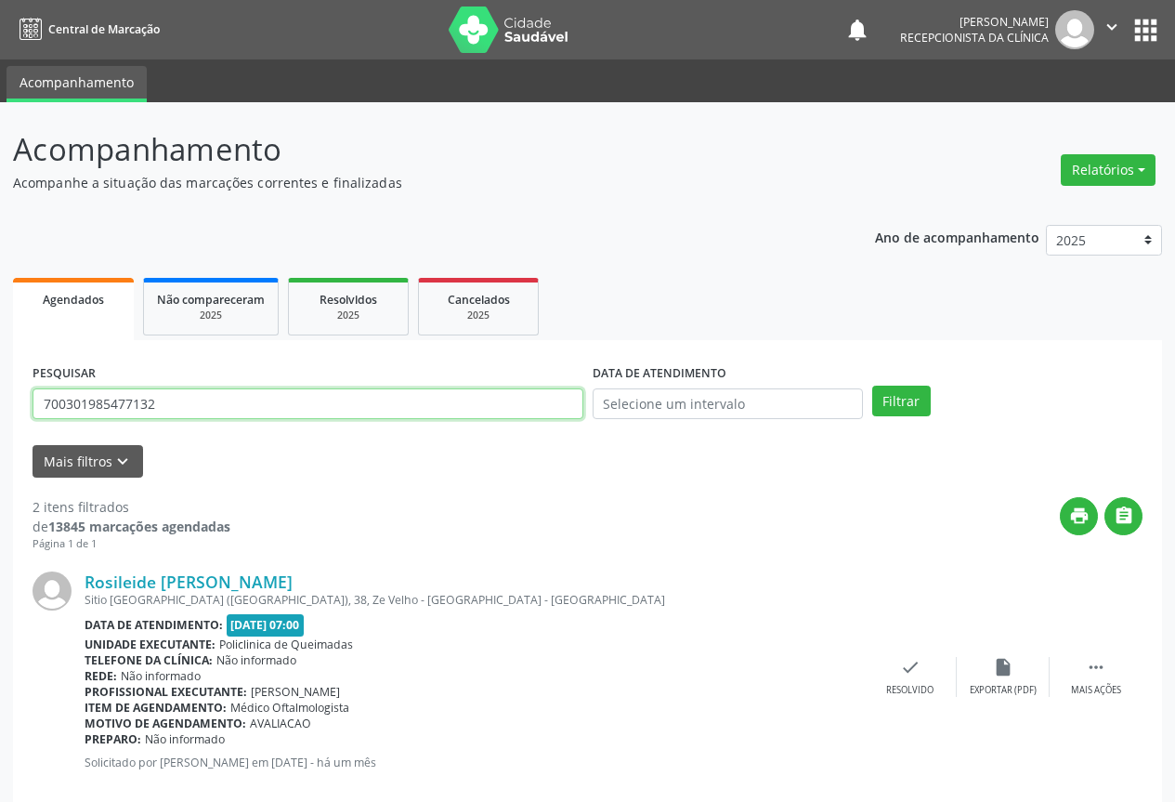
click at [427, 398] on input "700301985477132" at bounding box center [308, 404] width 551 height 32
click at [872, 386] on button "Filtrar" at bounding box center [901, 402] width 59 height 32
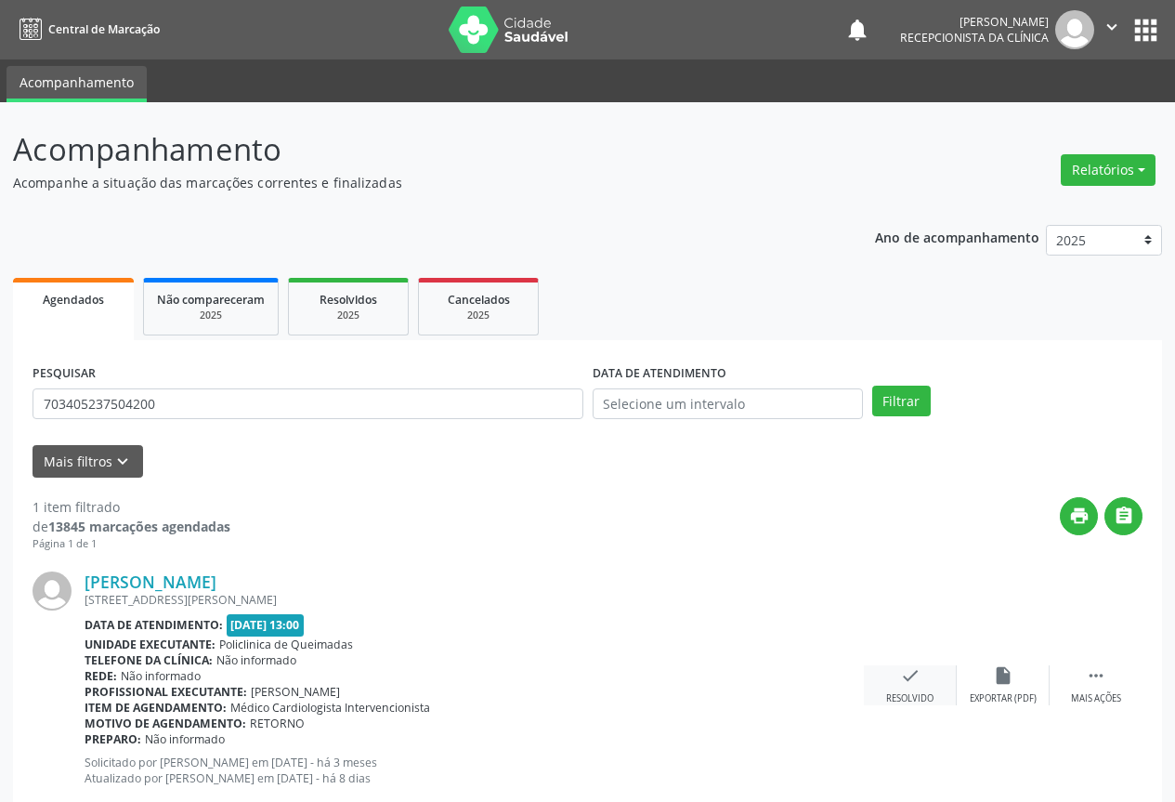
click at [913, 682] on icon "check" at bounding box center [910, 675] width 20 height 20
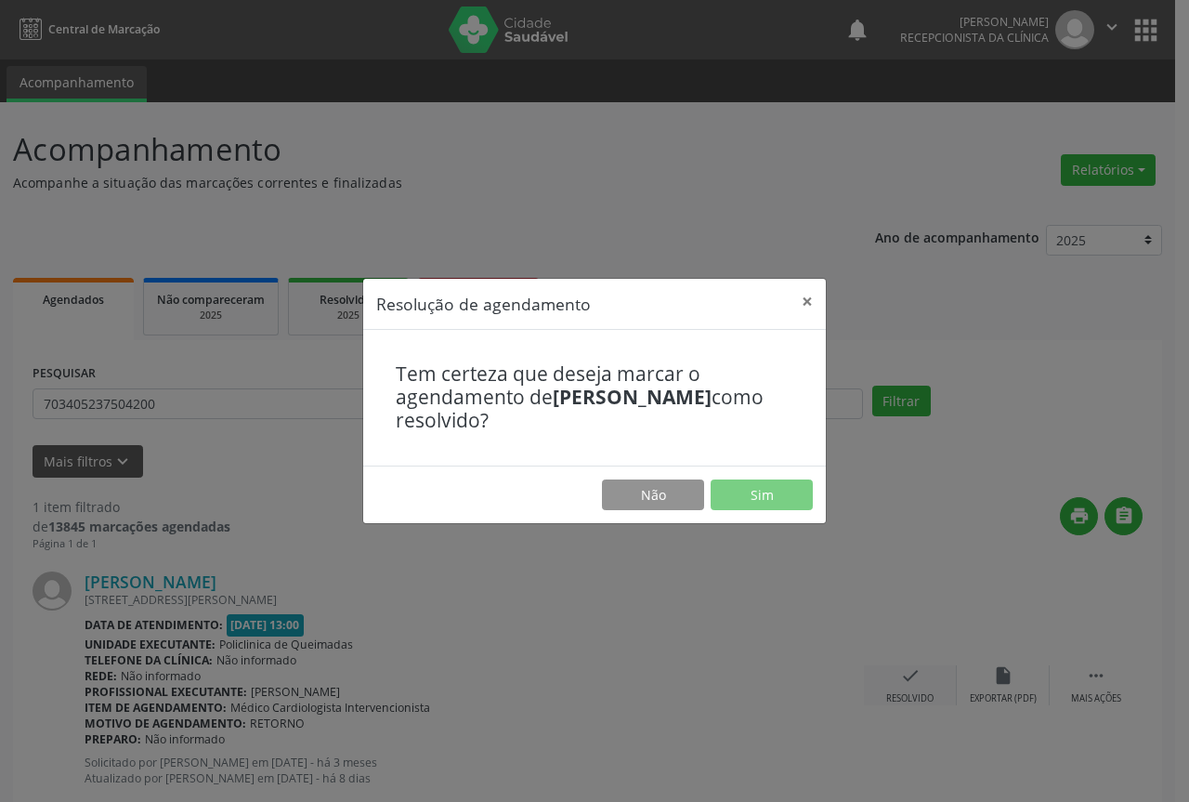
click at [913, 682] on div "Resolução de agendamento × Tem certeza que deseja marcar o agendamento de [PERS…" at bounding box center [594, 401] width 1189 height 802
click at [771, 503] on button "Sim" at bounding box center [762, 495] width 102 height 32
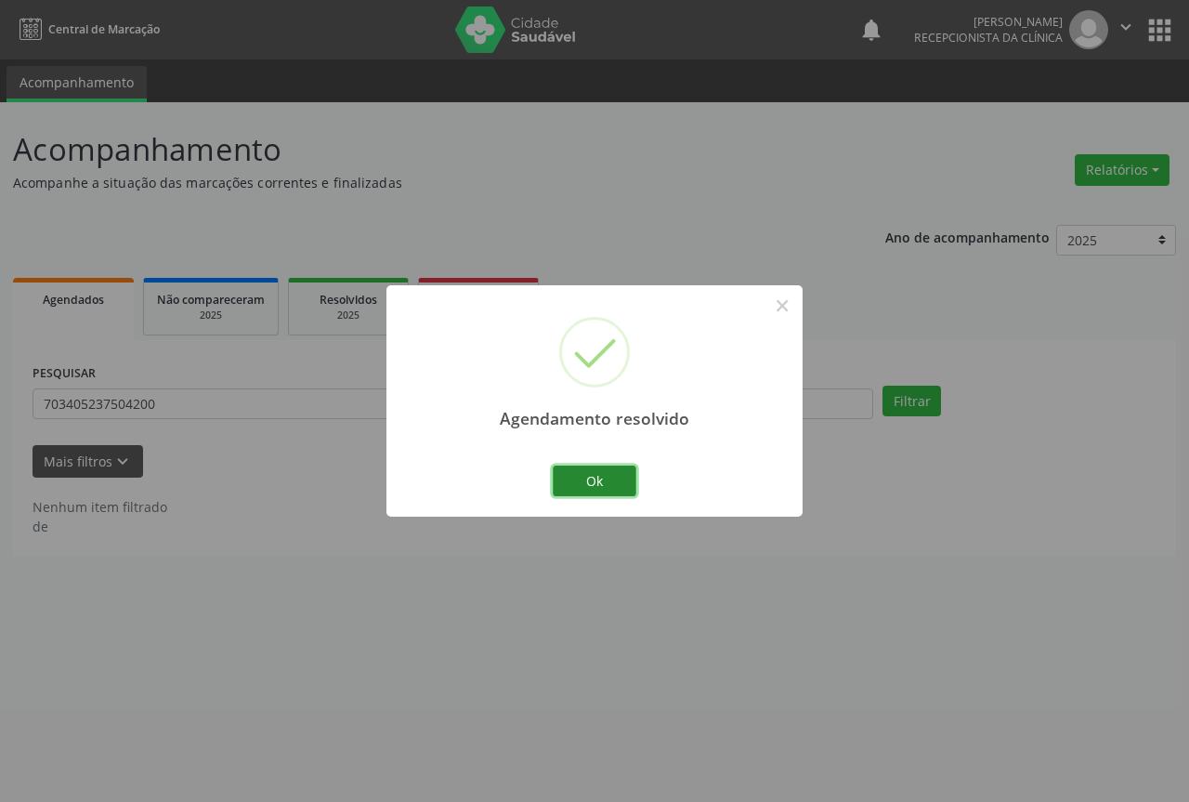
click at [613, 474] on button "Ok" at bounding box center [595, 481] width 84 height 32
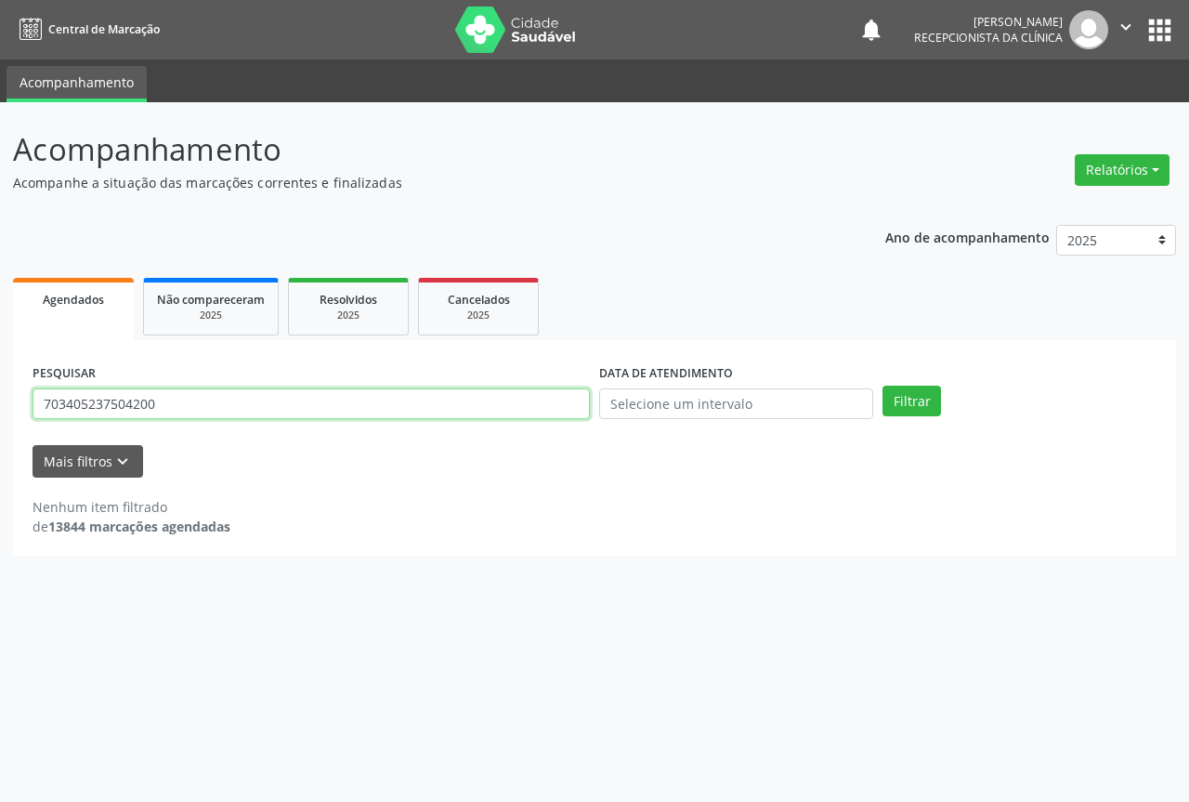
click at [526, 401] on input "703405237504200" at bounding box center [311, 404] width 557 height 32
click at [527, 402] on input "703405237504200" at bounding box center [311, 404] width 557 height 32
click at [519, 406] on input "703405237504200" at bounding box center [311, 404] width 557 height 32
click at [883, 386] on button "Filtrar" at bounding box center [912, 402] width 59 height 32
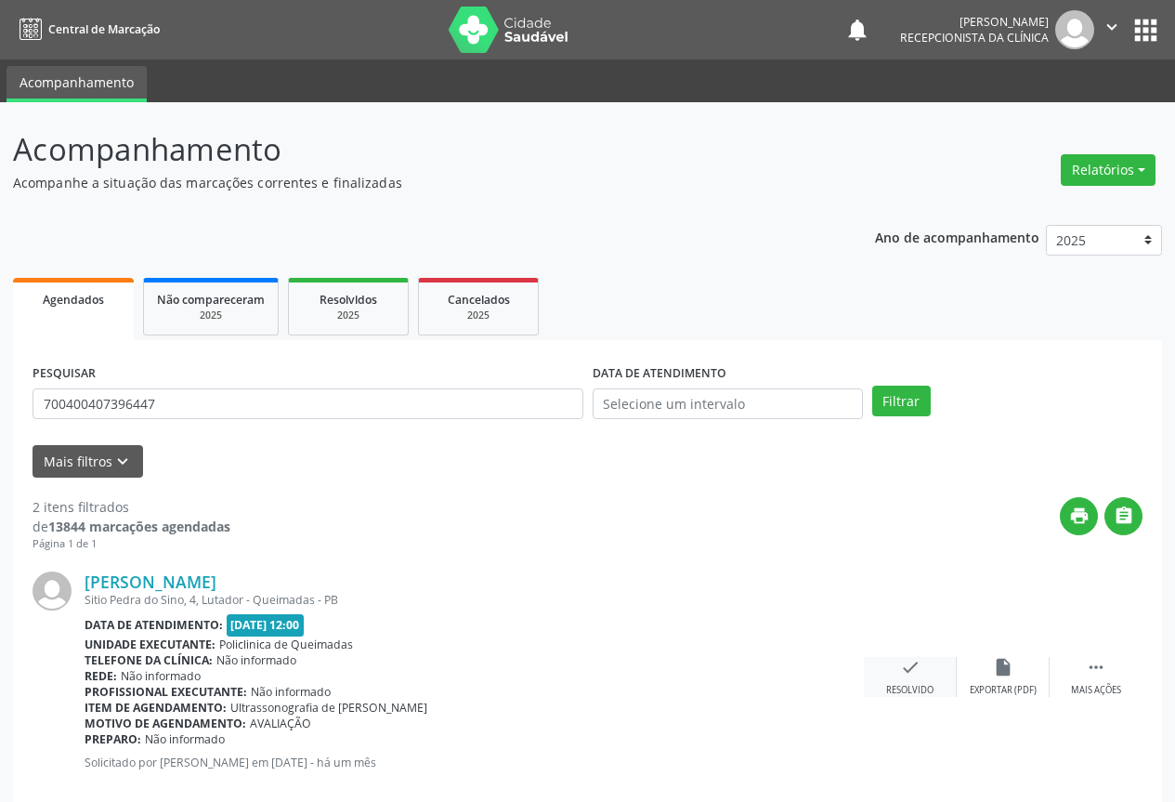
click at [912, 674] on icon "check" at bounding box center [910, 667] width 20 height 20
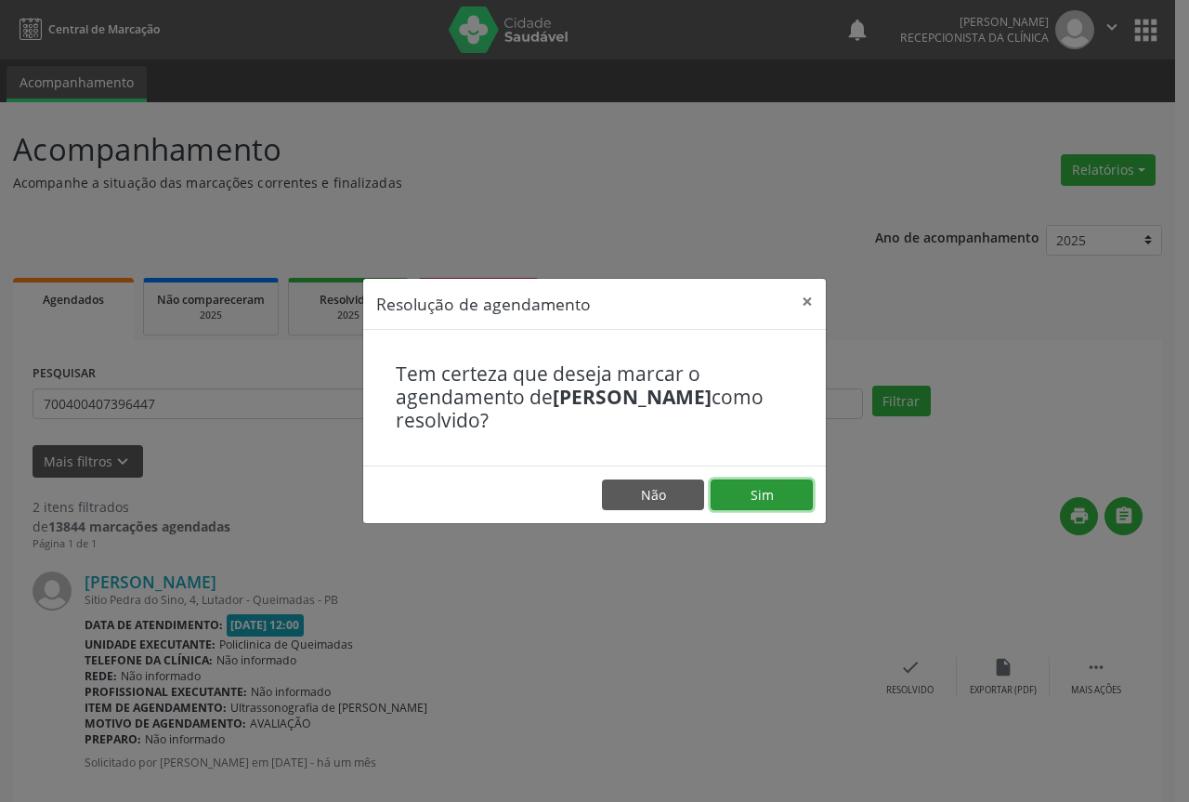
click at [767, 490] on button "Sim" at bounding box center [762, 495] width 102 height 32
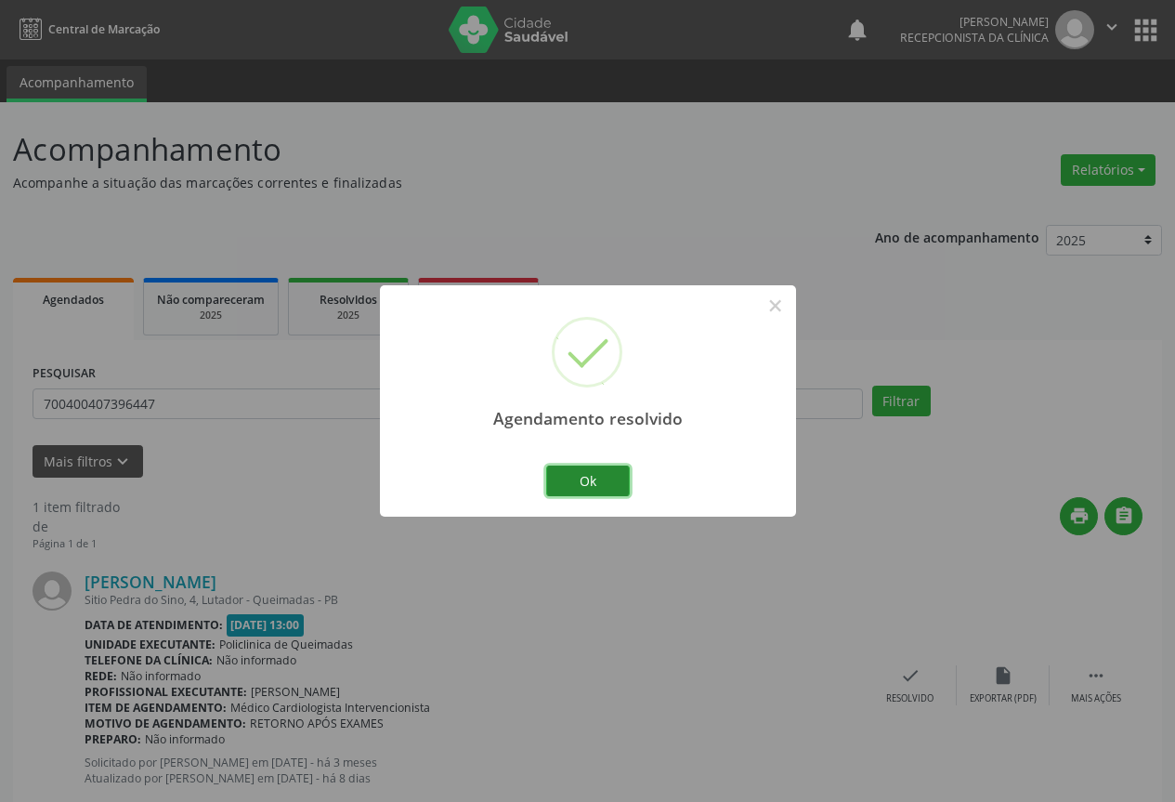
click at [609, 487] on button "Ok" at bounding box center [588, 481] width 84 height 32
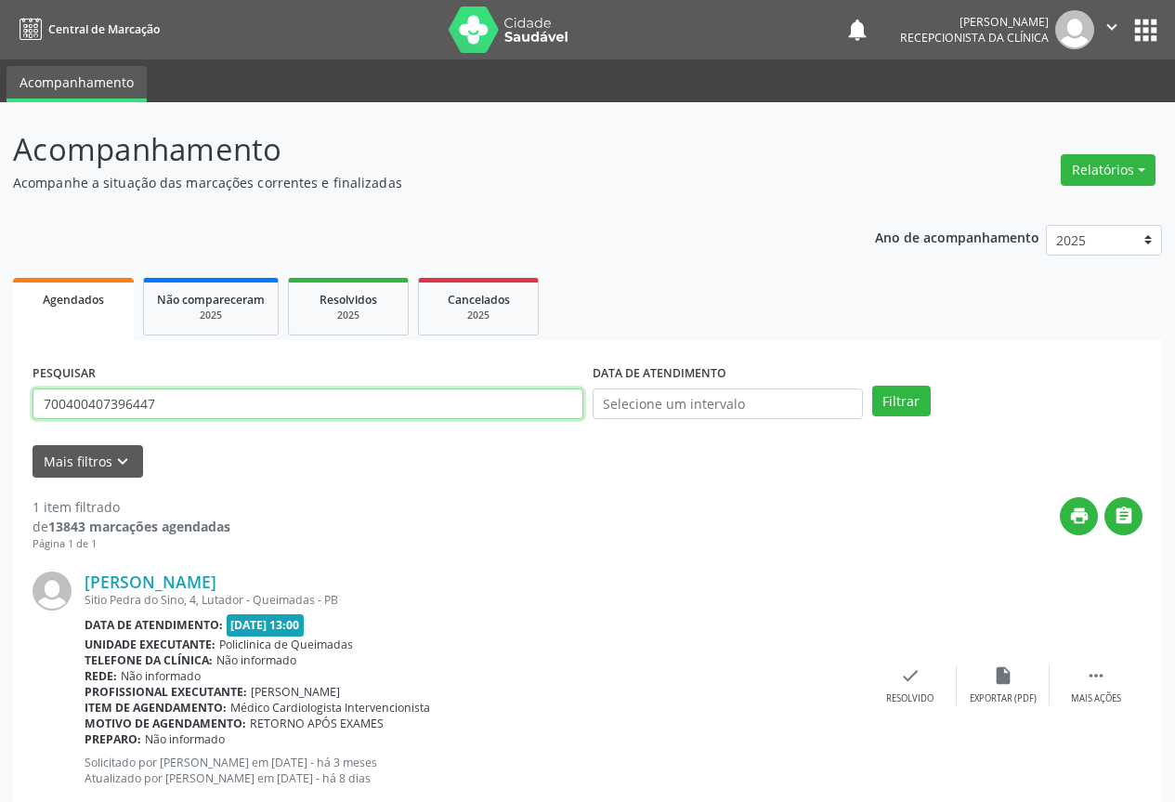
click at [483, 404] on input "700400407396447" at bounding box center [308, 404] width 551 height 32
click at [481, 405] on input "700400407396447" at bounding box center [308, 404] width 551 height 32
click at [872, 386] on button "Filtrar" at bounding box center [901, 402] width 59 height 32
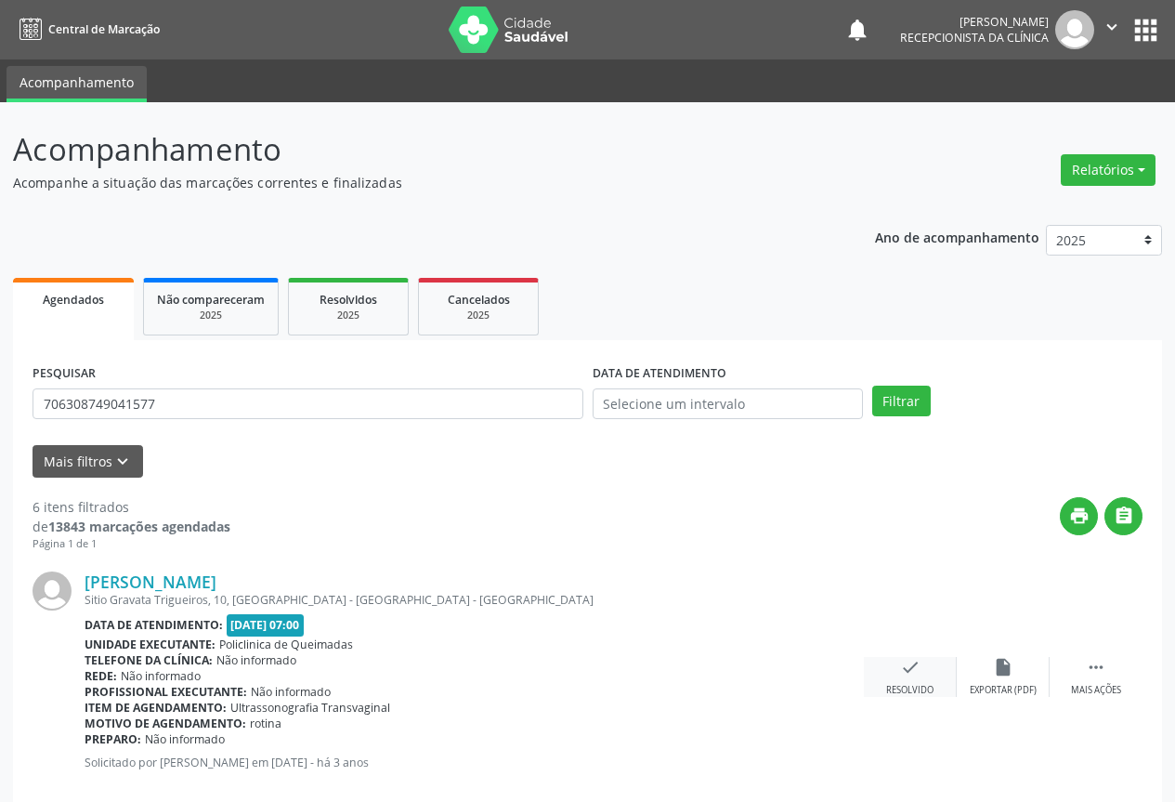
click at [918, 681] on div "check Resolvido" at bounding box center [910, 677] width 93 height 40
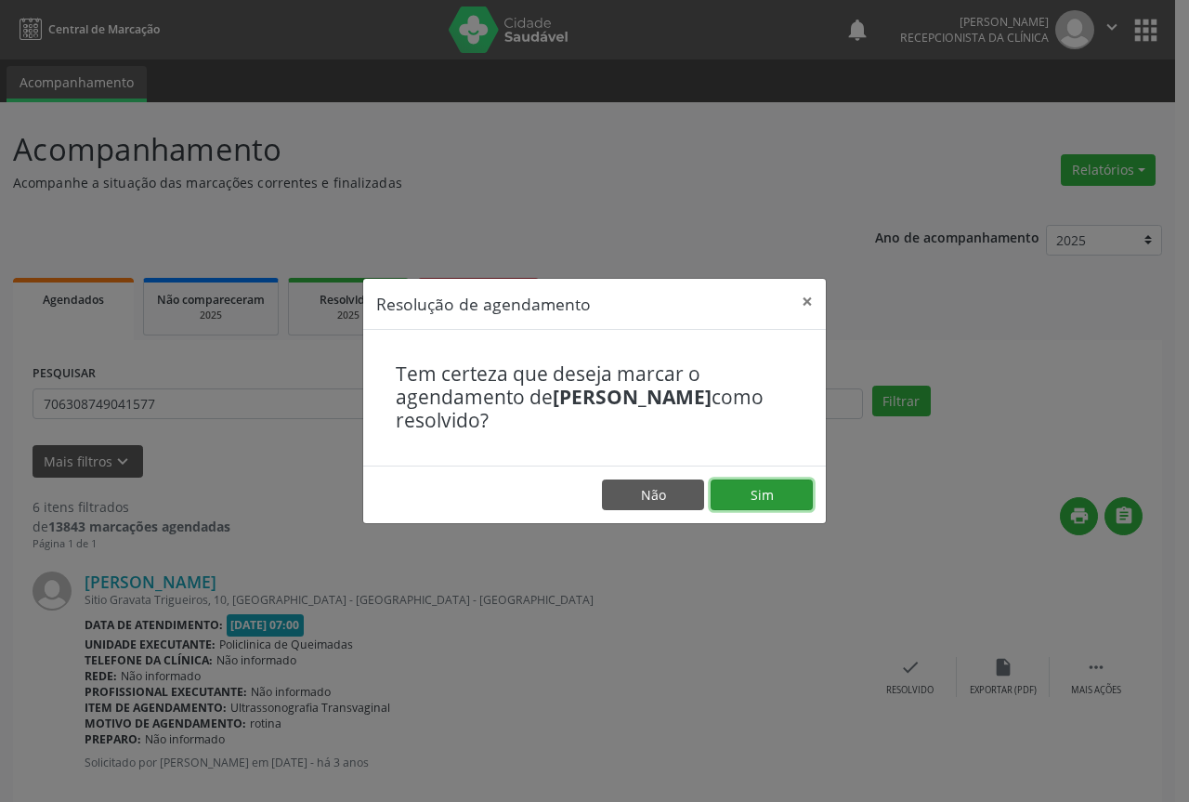
click at [787, 495] on button "Sim" at bounding box center [762, 495] width 102 height 32
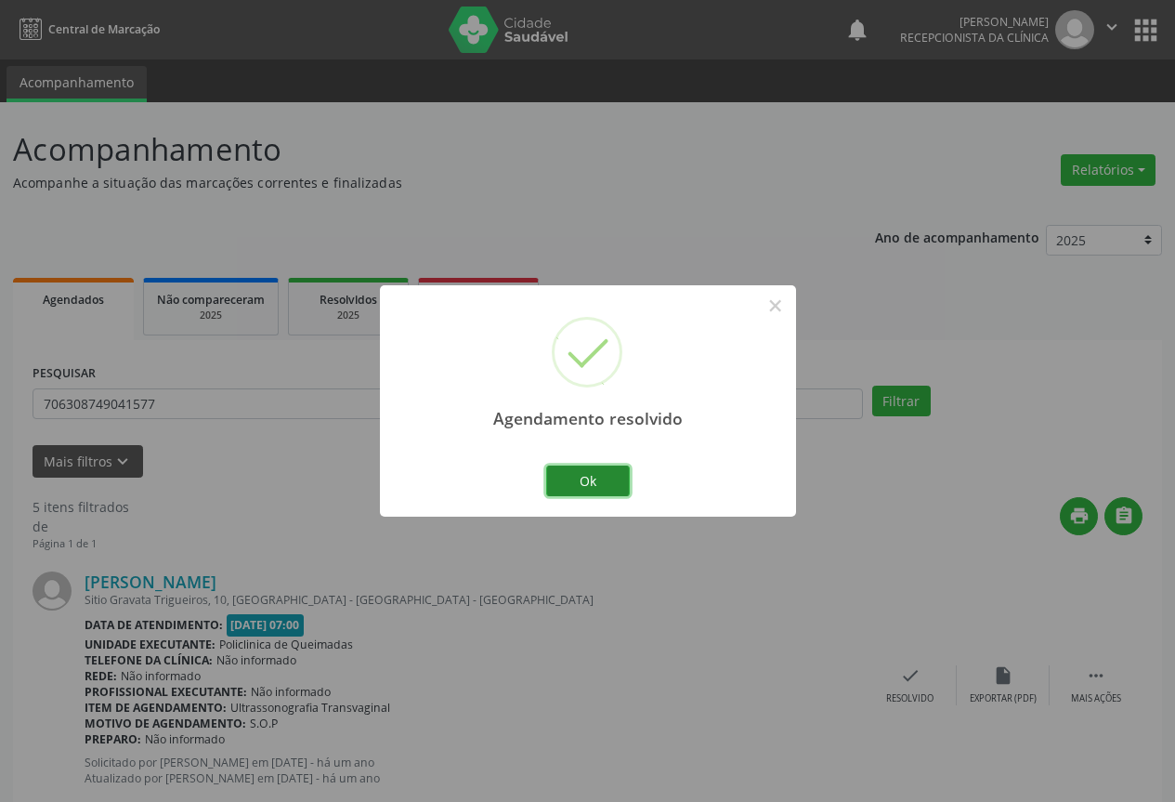
click at [610, 477] on button "Ok" at bounding box center [588, 481] width 84 height 32
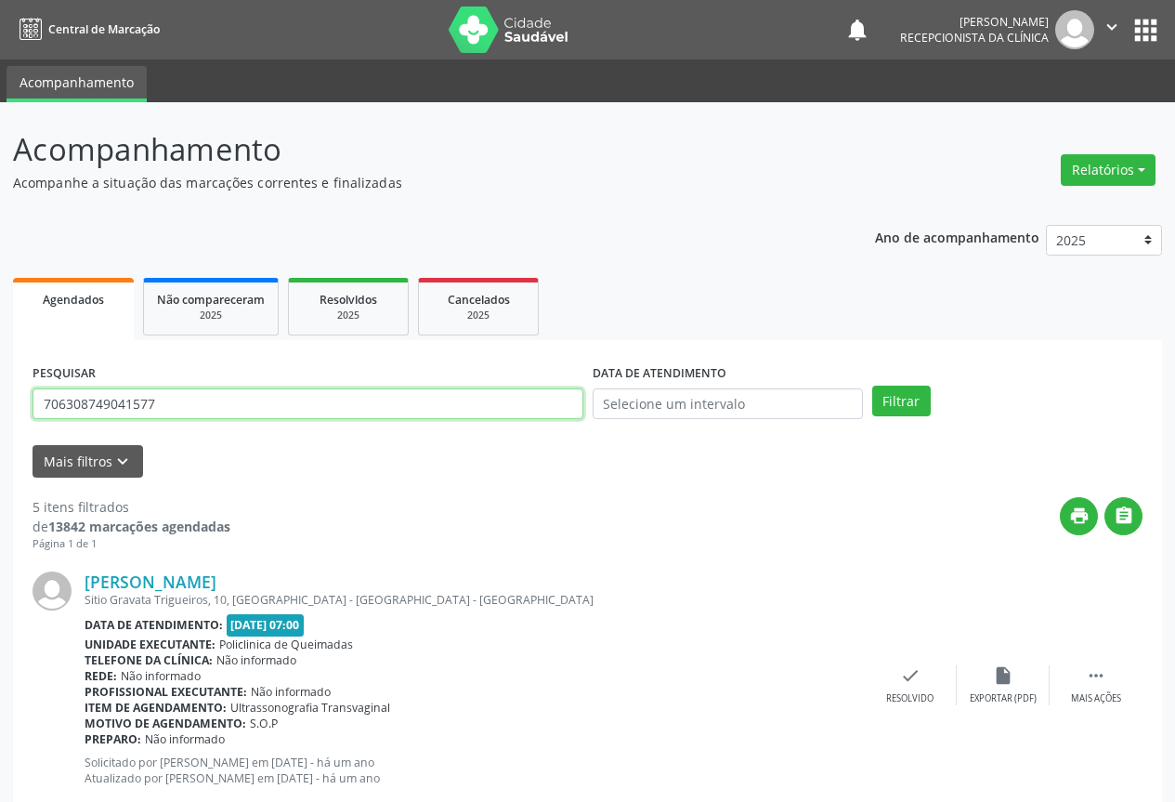
click at [230, 397] on input "706308749041577" at bounding box center [308, 404] width 551 height 32
click at [872, 386] on button "Filtrar" at bounding box center [901, 402] width 59 height 32
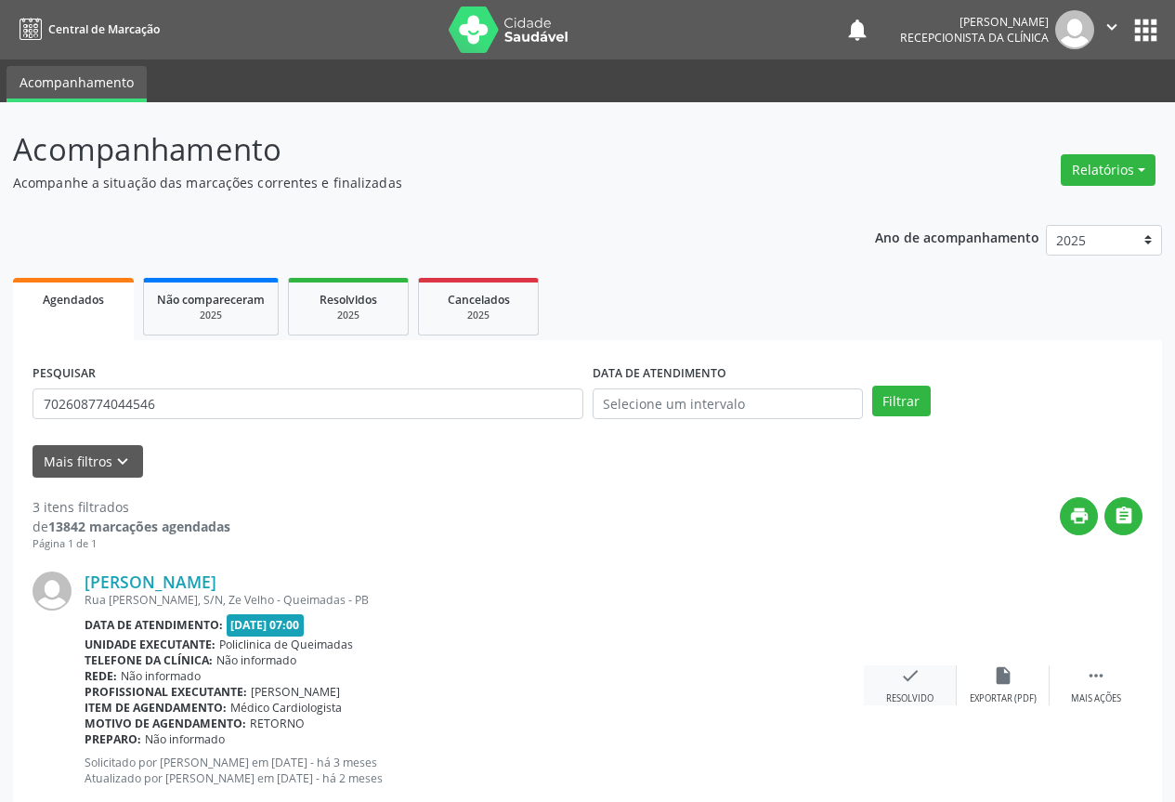
click at [910, 679] on icon "check" at bounding box center [910, 675] width 20 height 20
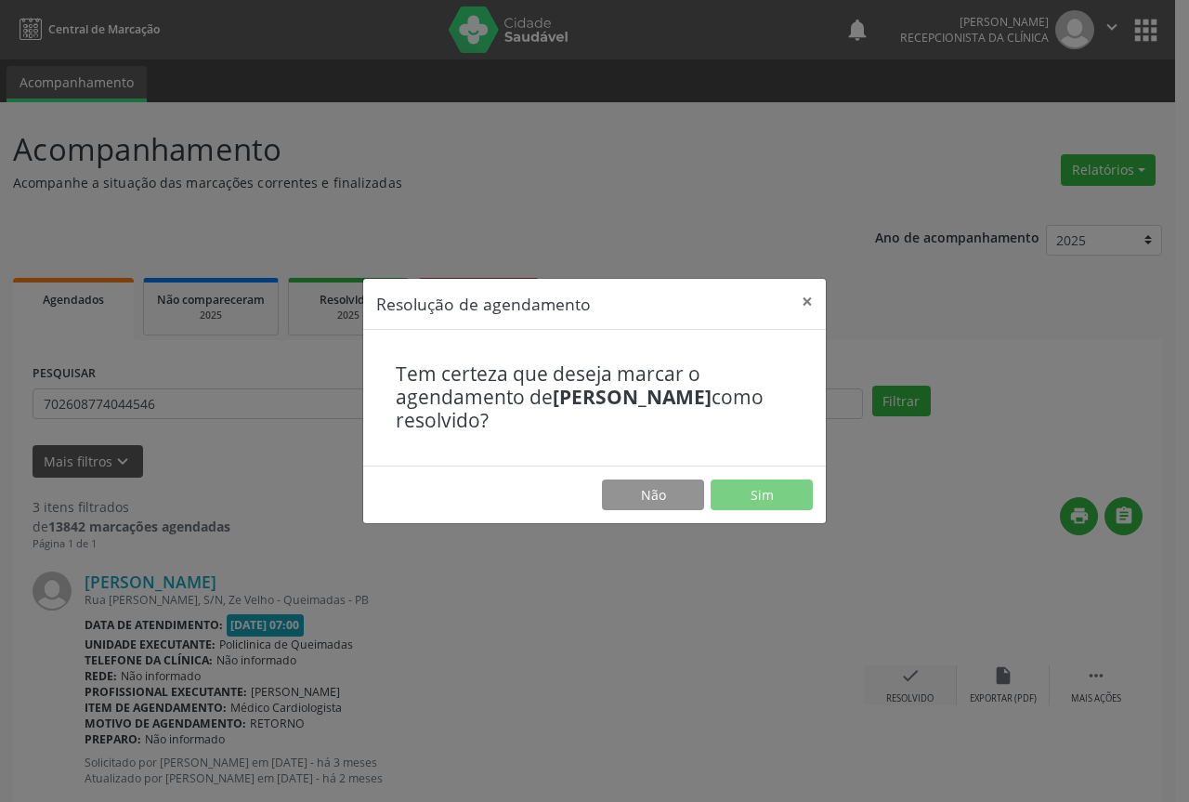
click at [910, 679] on div "Resolução de agendamento × Tem certeza que deseja marcar o agendamento de [PERS…" at bounding box center [594, 401] width 1189 height 802
click at [766, 491] on button "Sim" at bounding box center [762, 495] width 102 height 32
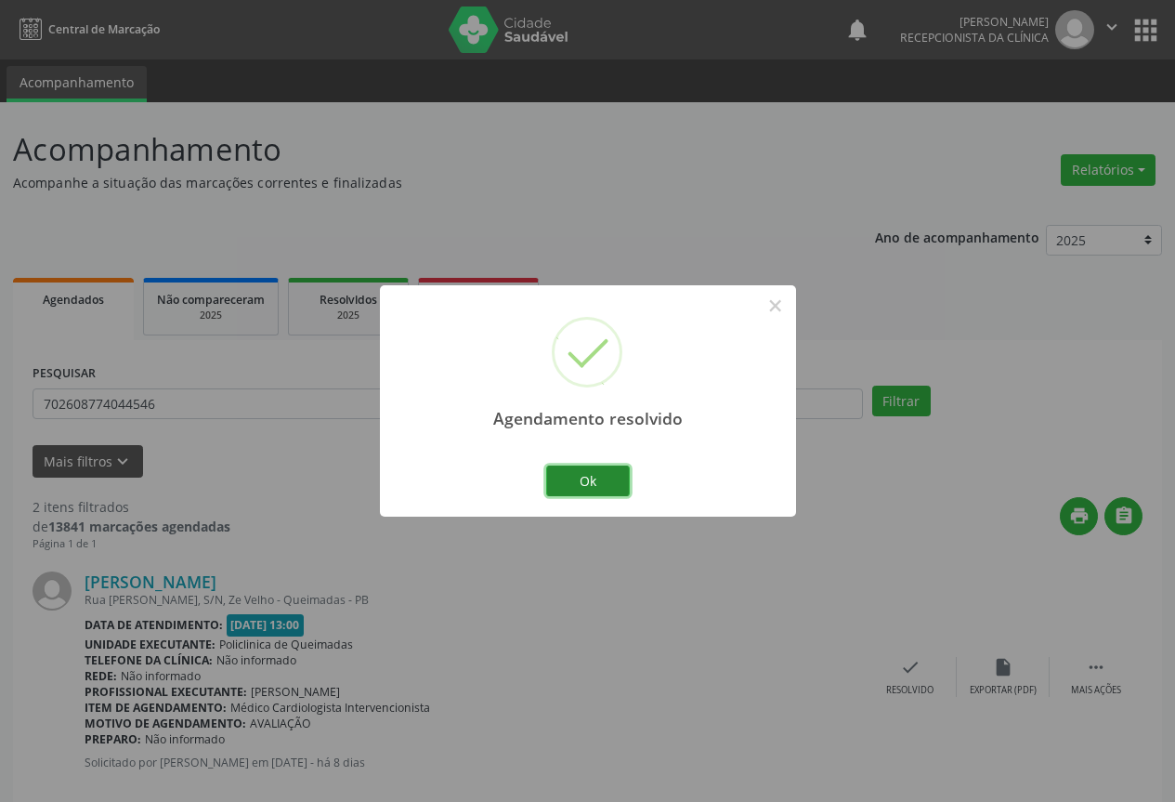
click at [570, 473] on button "Ok" at bounding box center [588, 481] width 84 height 32
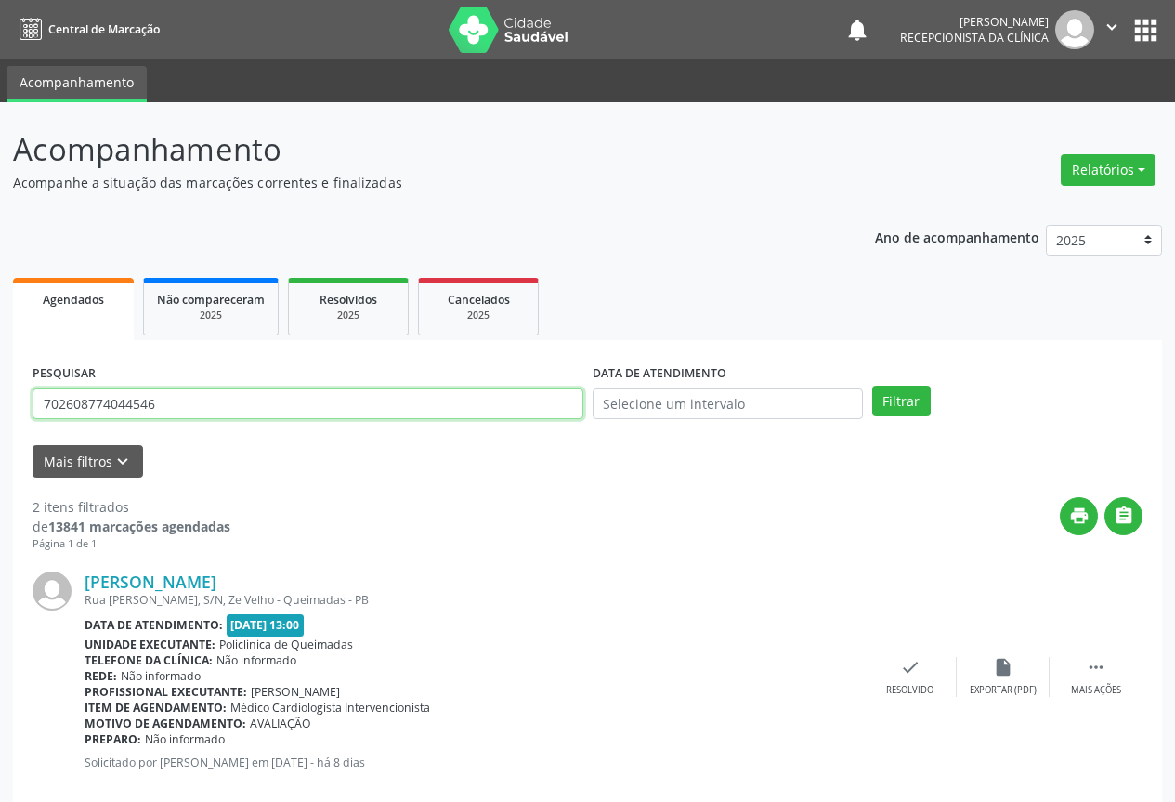
click at [508, 395] on input "702608774044546" at bounding box center [308, 404] width 551 height 32
click at [872, 386] on button "Filtrar" at bounding box center [901, 402] width 59 height 32
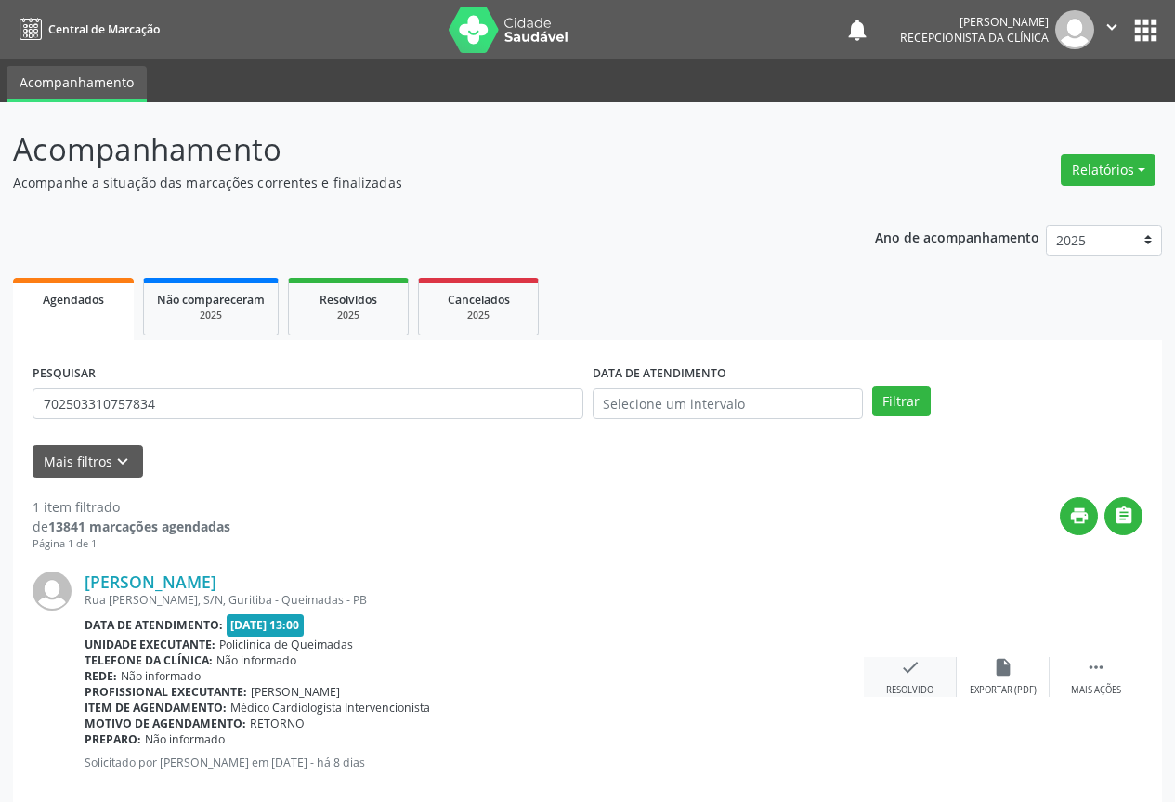
click at [911, 673] on icon "check" at bounding box center [910, 667] width 20 height 20
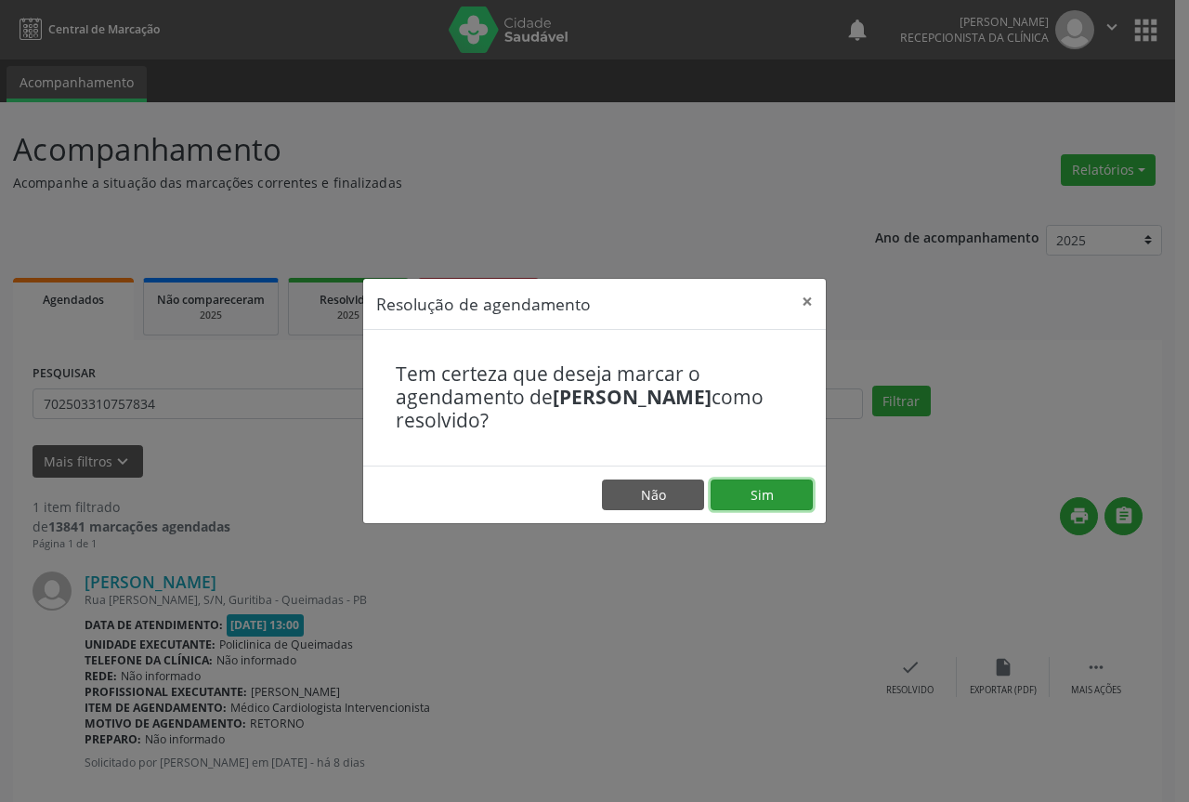
click at [770, 487] on button "Sim" at bounding box center [762, 495] width 102 height 32
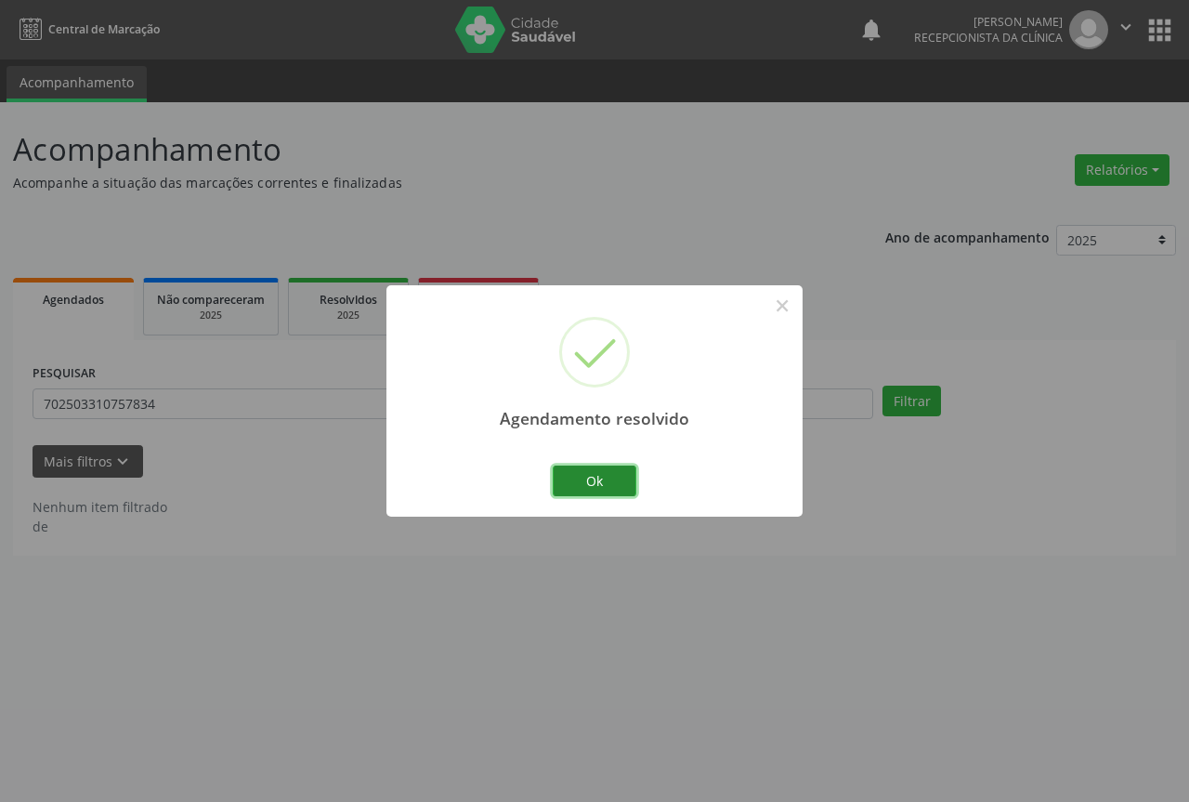
click at [588, 478] on button "Ok" at bounding box center [595, 481] width 84 height 32
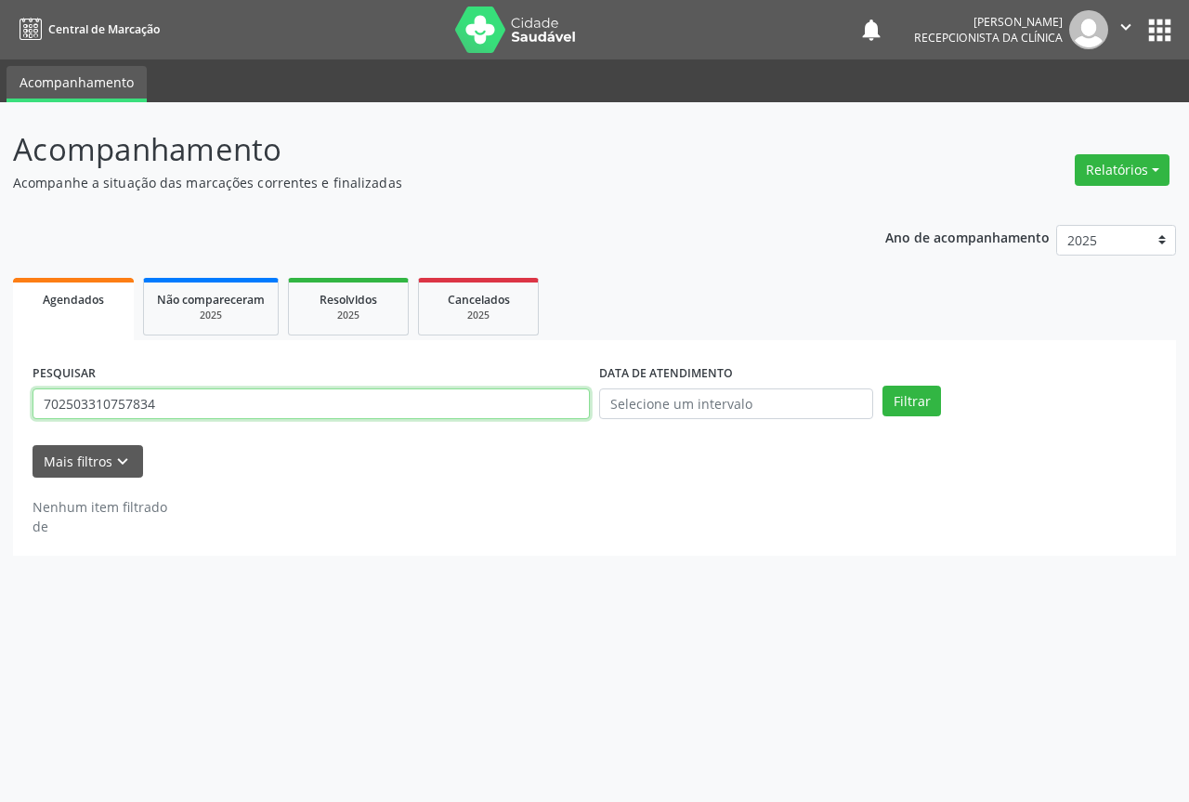
click at [512, 413] on input "702503310757834" at bounding box center [311, 404] width 557 height 32
click at [883, 386] on button "Filtrar" at bounding box center [912, 402] width 59 height 32
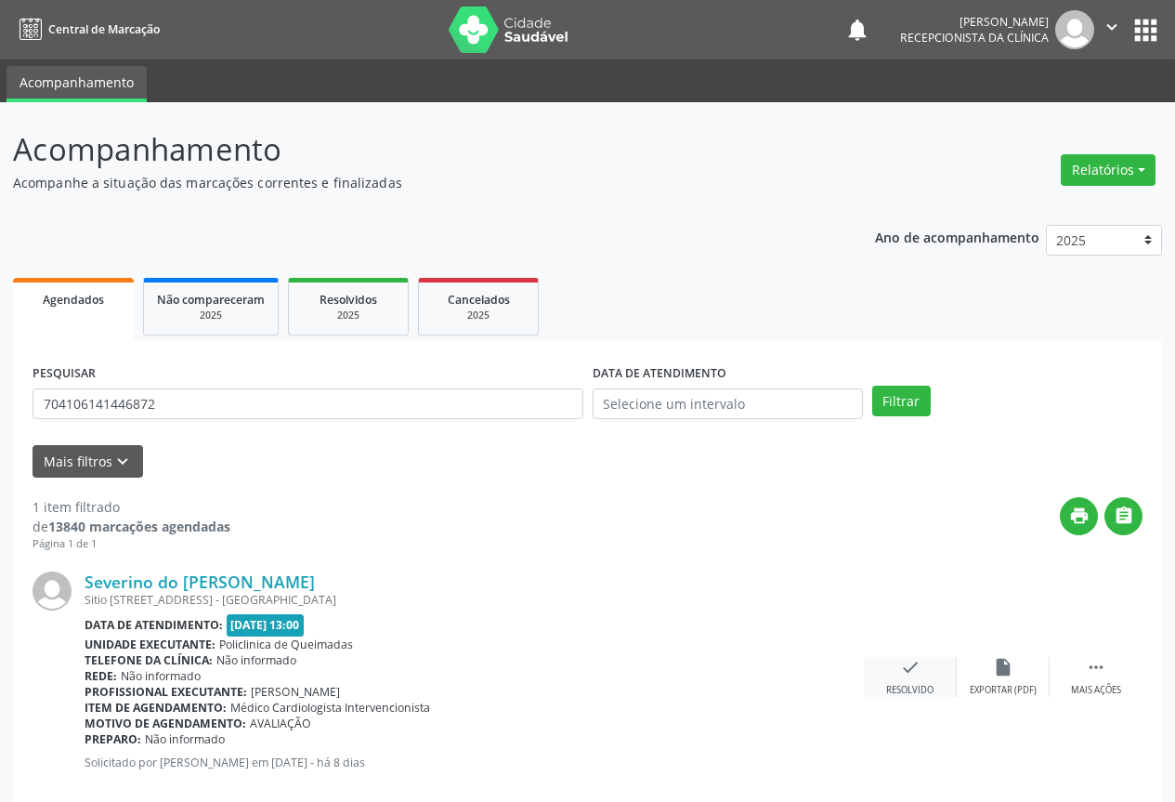
click at [907, 665] on icon "check" at bounding box center [910, 667] width 20 height 20
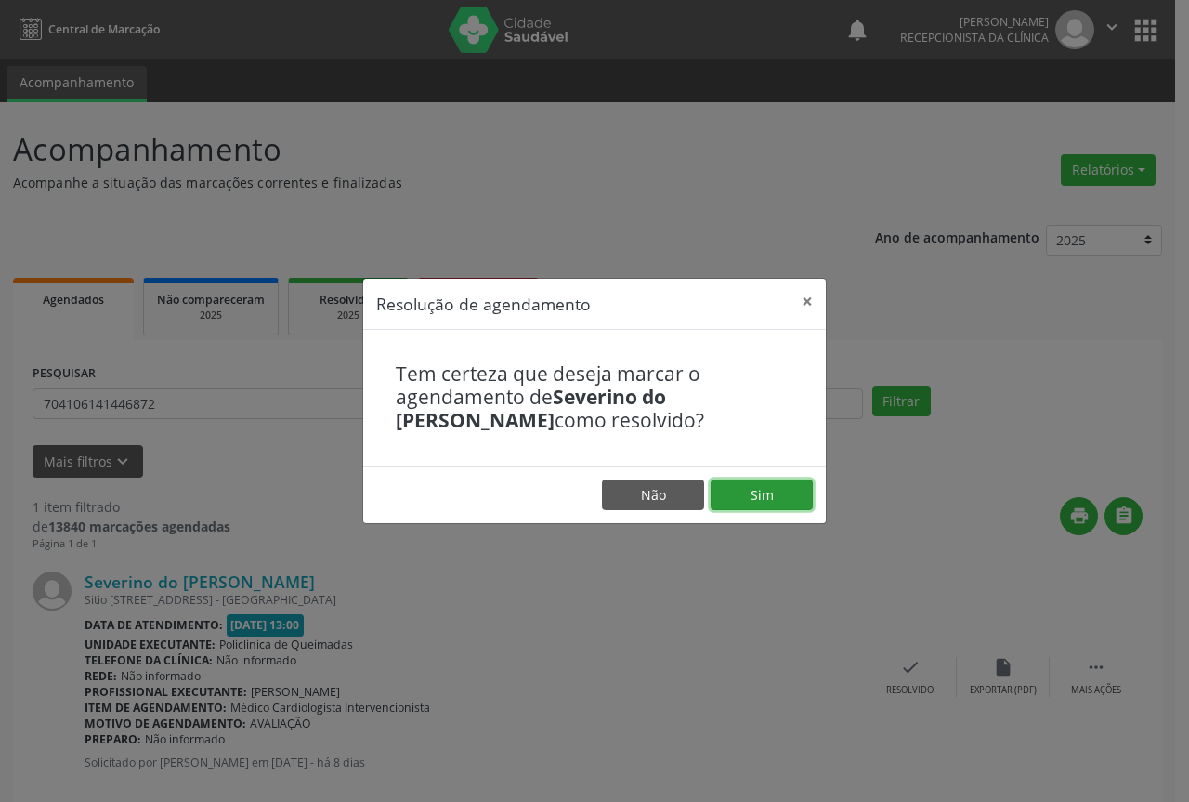
click at [790, 502] on button "Sim" at bounding box center [762, 495] width 102 height 32
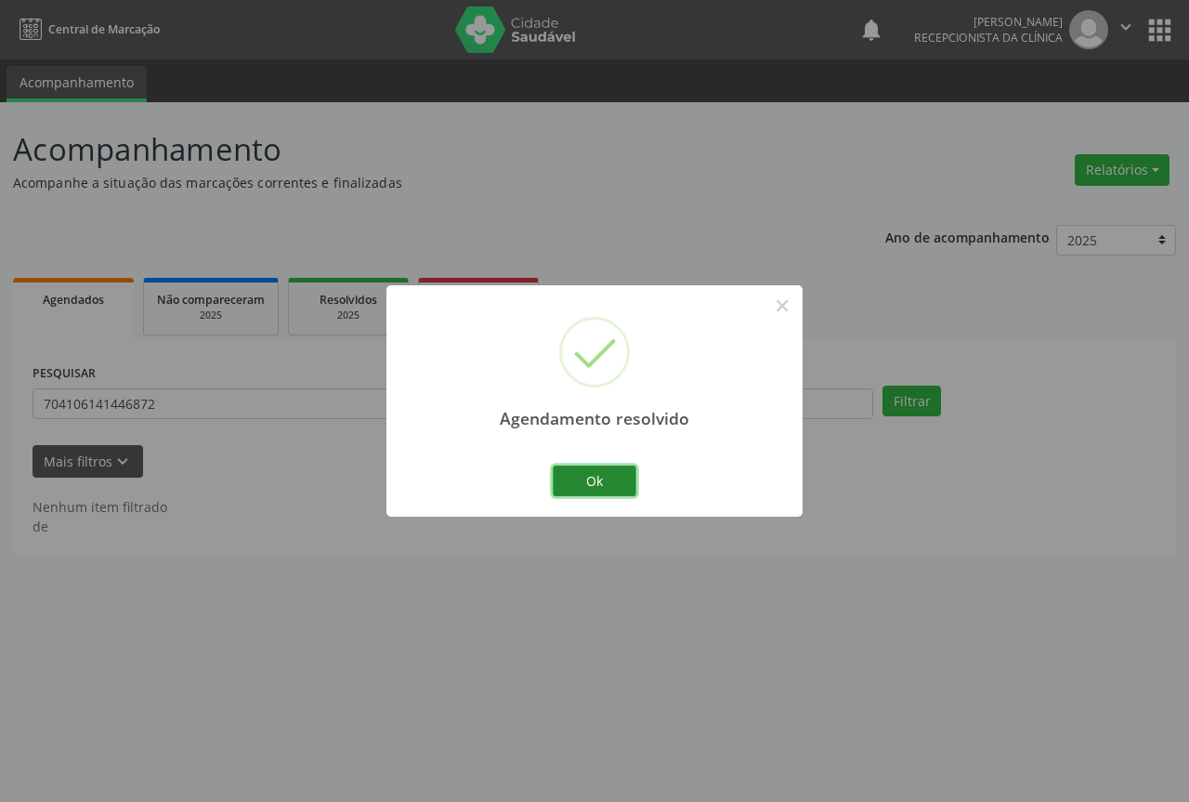
click at [606, 472] on button "Ok" at bounding box center [595, 481] width 84 height 32
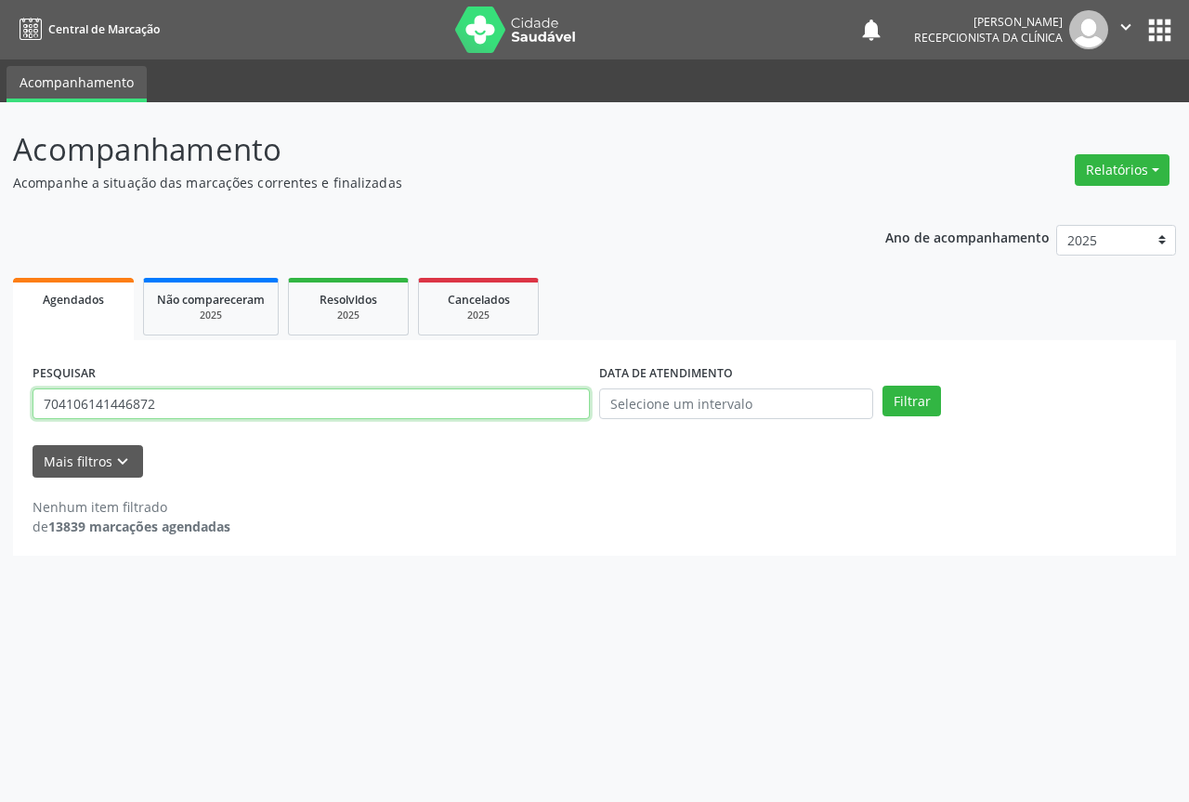
click at [536, 409] on input "704106141446872" at bounding box center [311, 404] width 557 height 32
click at [883, 386] on button "Filtrar" at bounding box center [912, 402] width 59 height 32
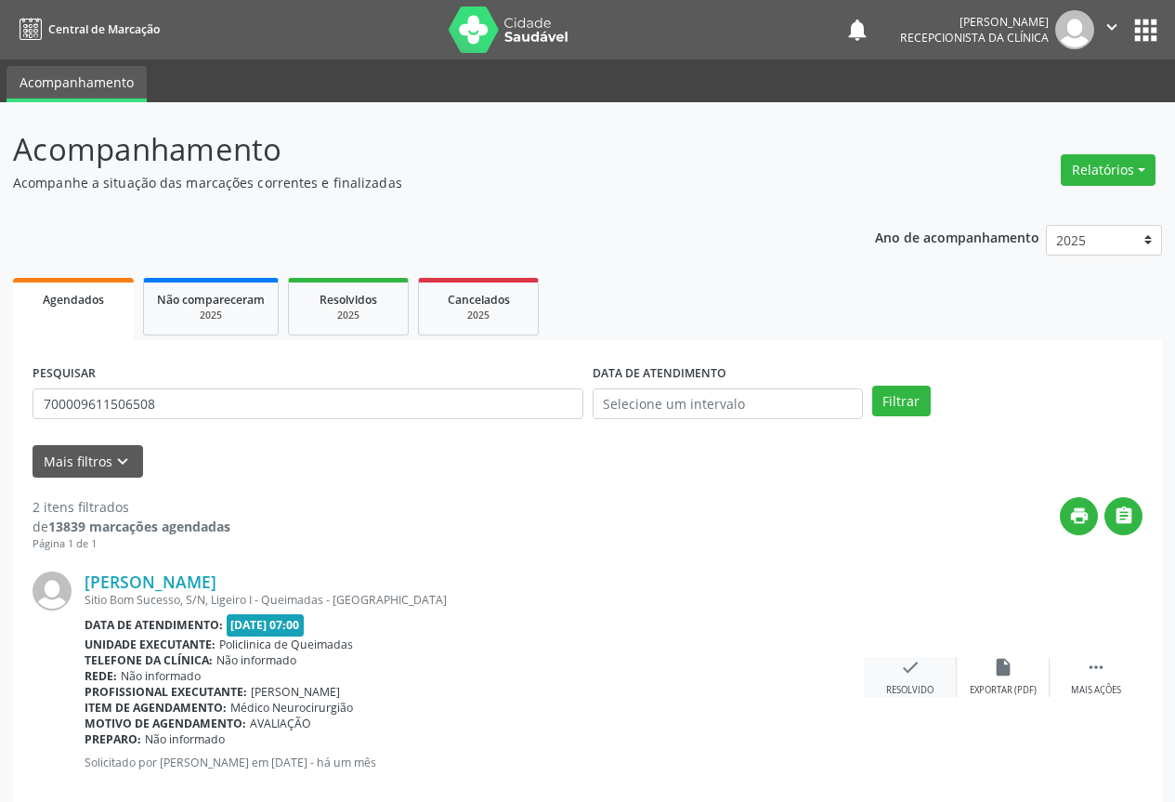
click at [916, 672] on icon "check" at bounding box center [910, 667] width 20 height 20
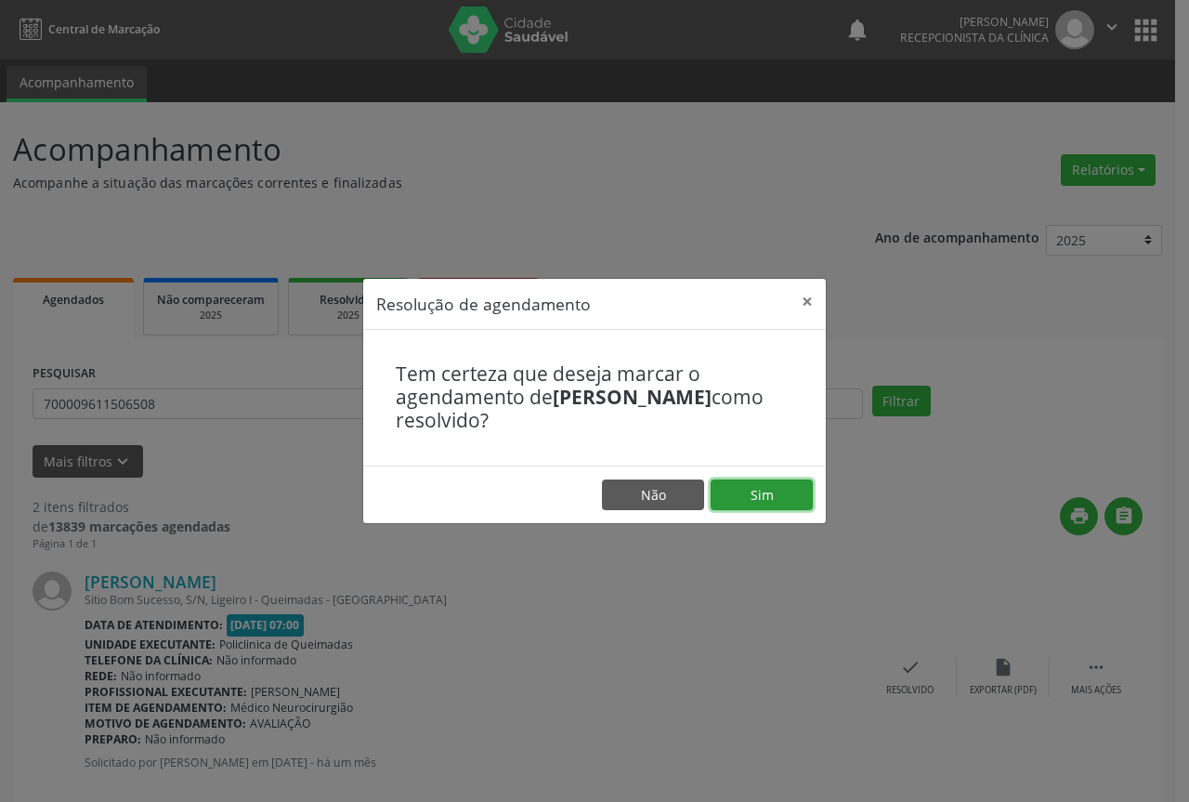
click at [779, 486] on button "Sim" at bounding box center [762, 495] width 102 height 32
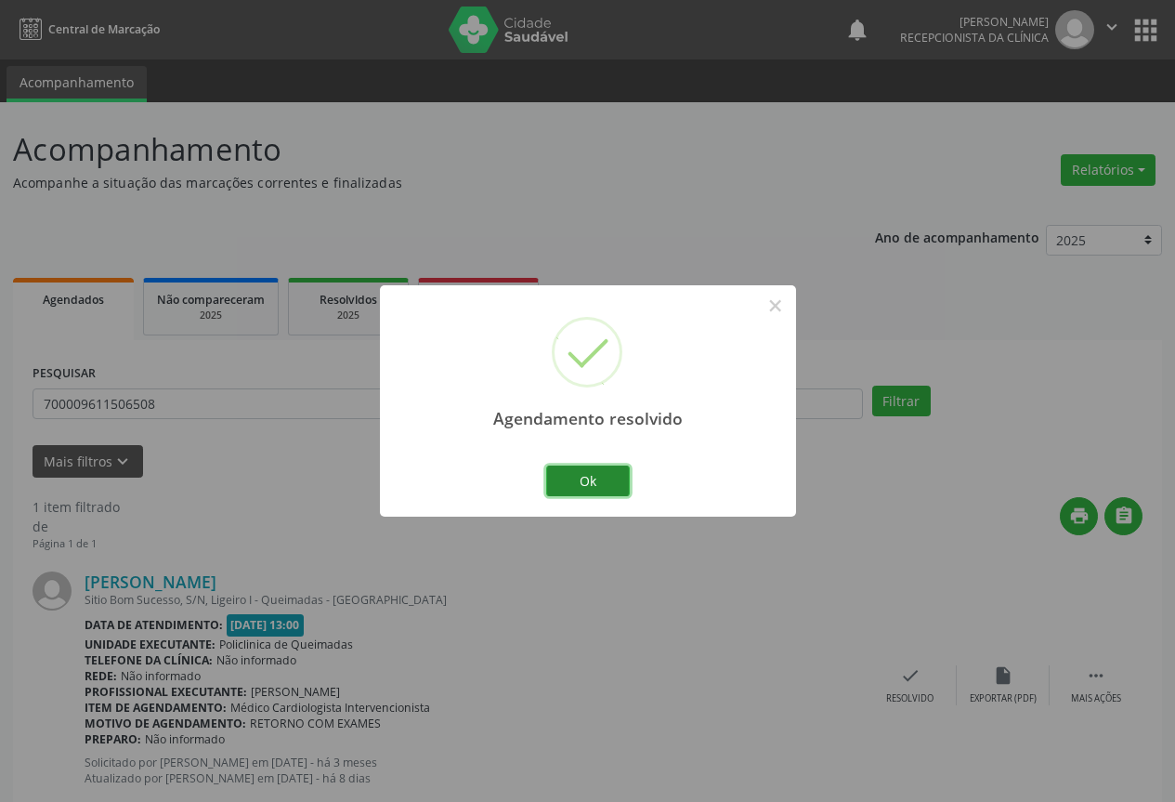
click at [587, 472] on button "Ok" at bounding box center [588, 481] width 84 height 32
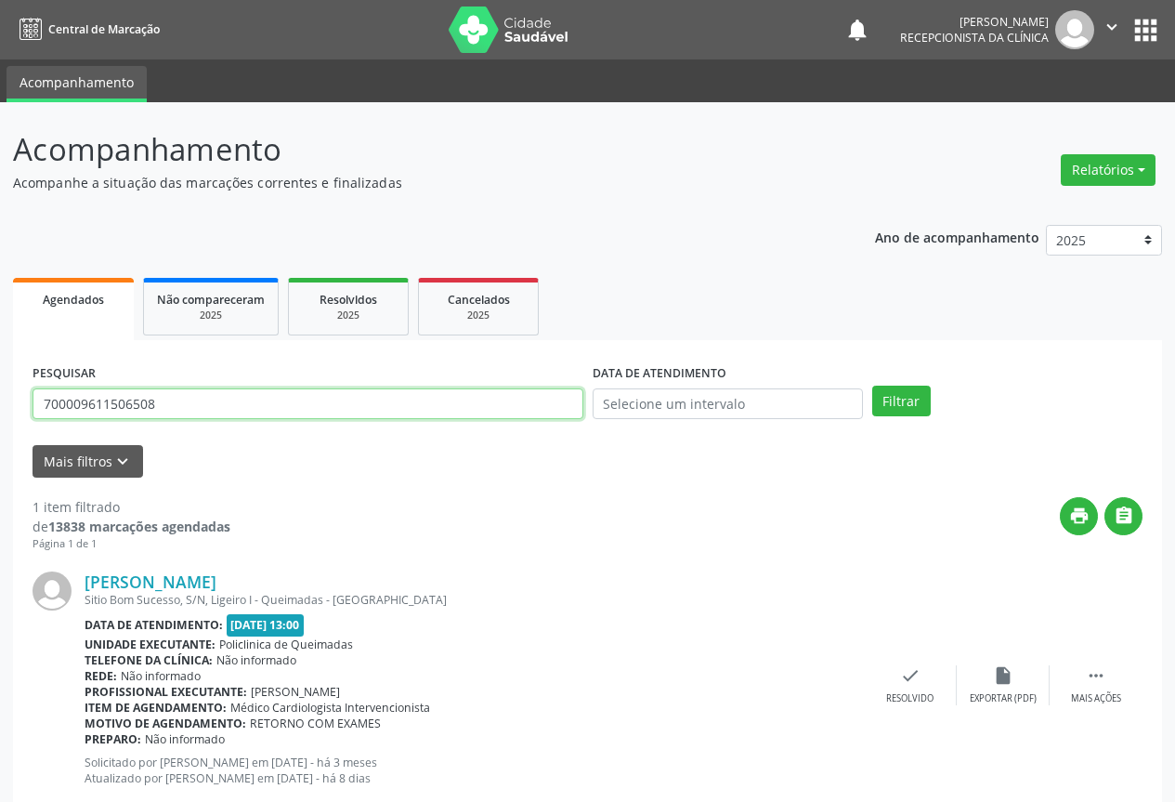
click at [427, 410] on input "700009611506508" at bounding box center [308, 404] width 551 height 32
click at [872, 386] on button "Filtrar" at bounding box center [901, 402] width 59 height 32
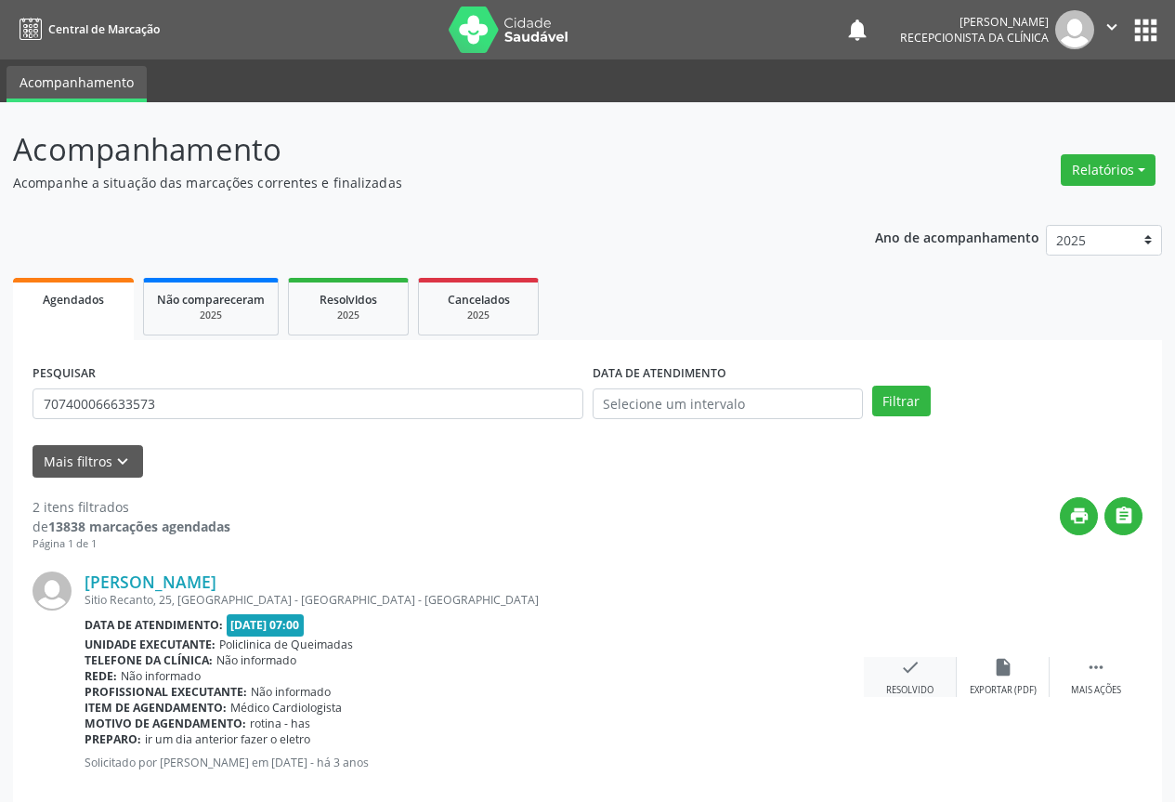
click at [910, 681] on div "check Resolvido" at bounding box center [910, 677] width 93 height 40
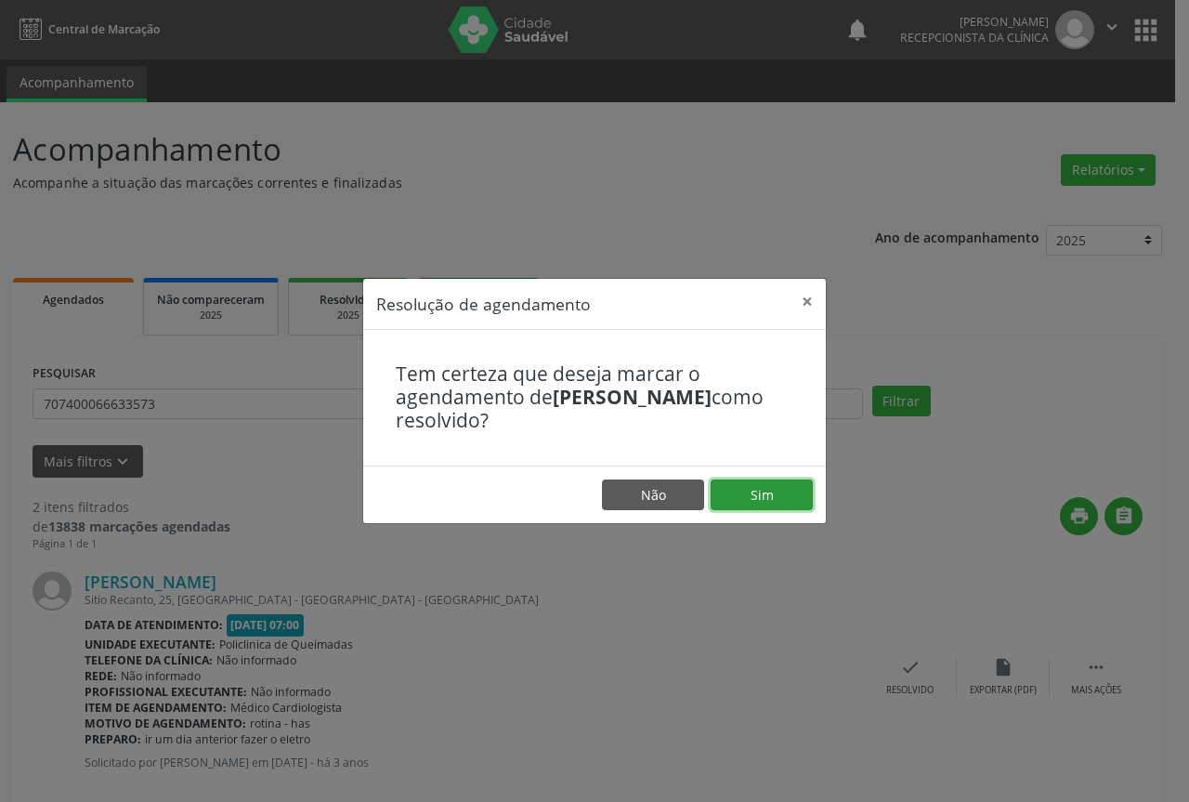
click at [772, 499] on button "Sim" at bounding box center [762, 495] width 102 height 32
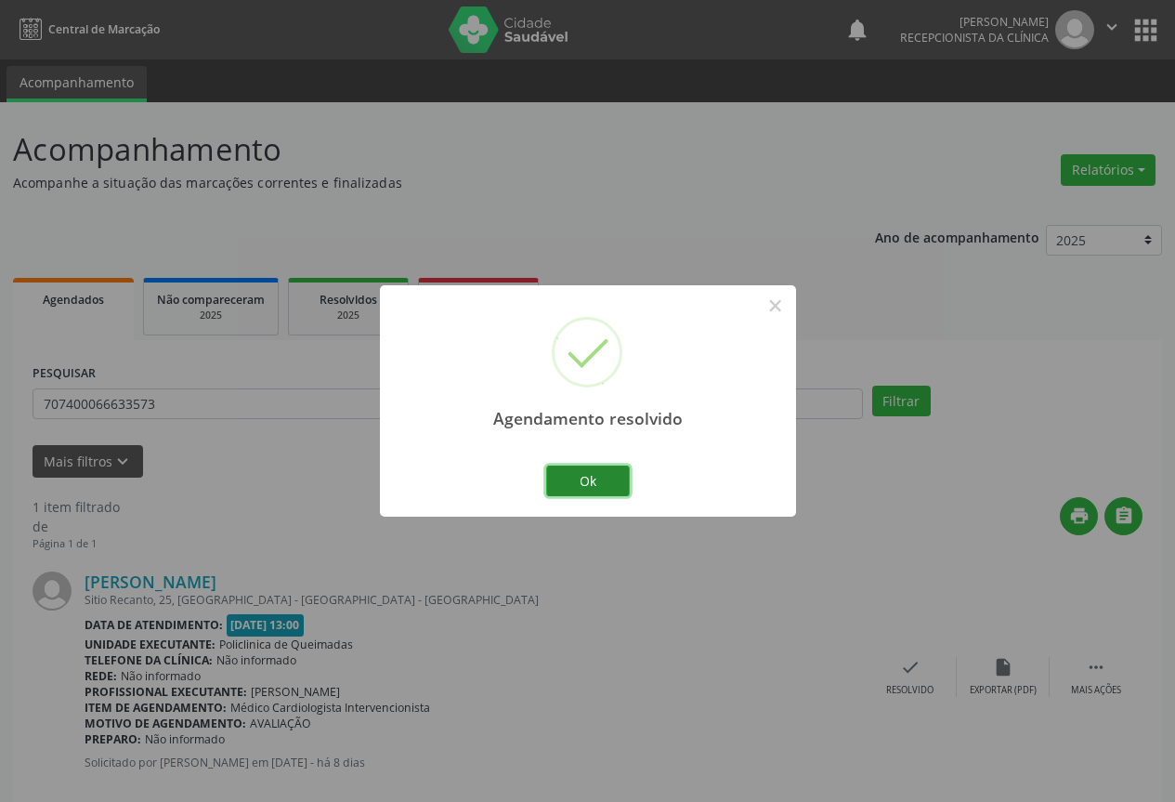
click at [582, 472] on button "Ok" at bounding box center [588, 481] width 84 height 32
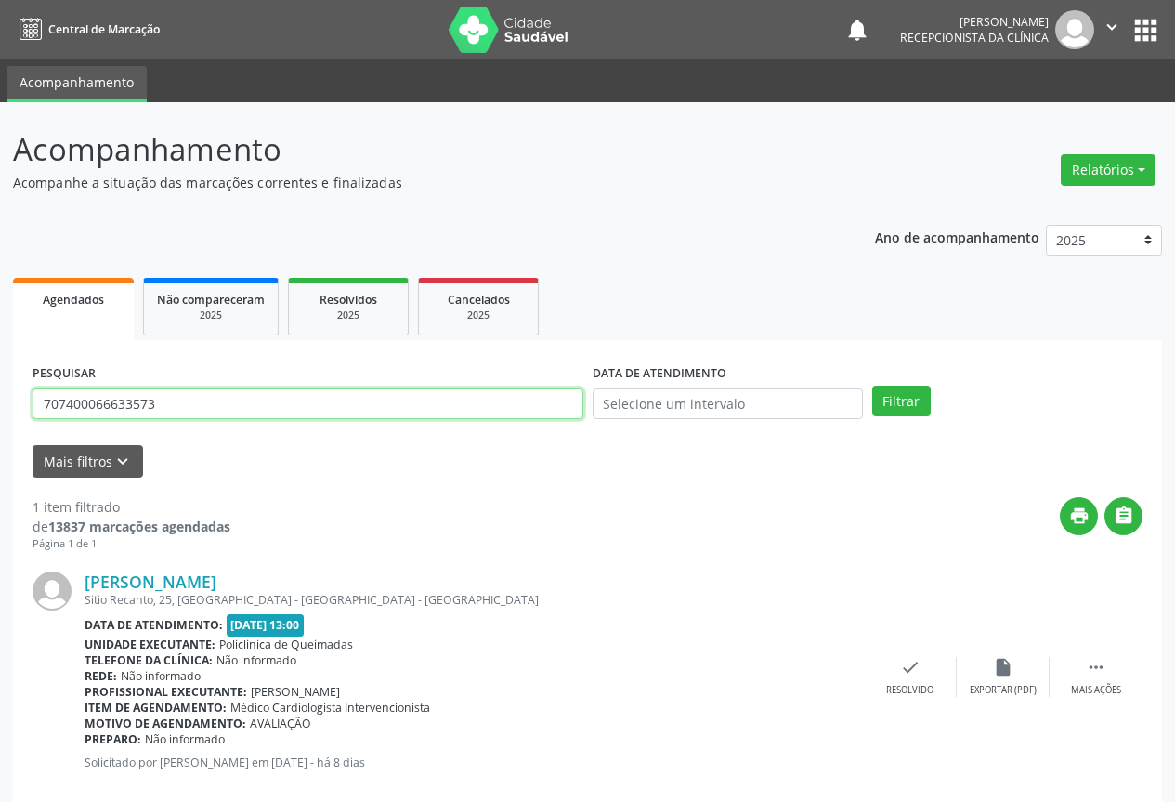
click at [517, 411] on input "707400066633573" at bounding box center [308, 404] width 551 height 32
click at [872, 386] on button "Filtrar" at bounding box center [901, 402] width 59 height 32
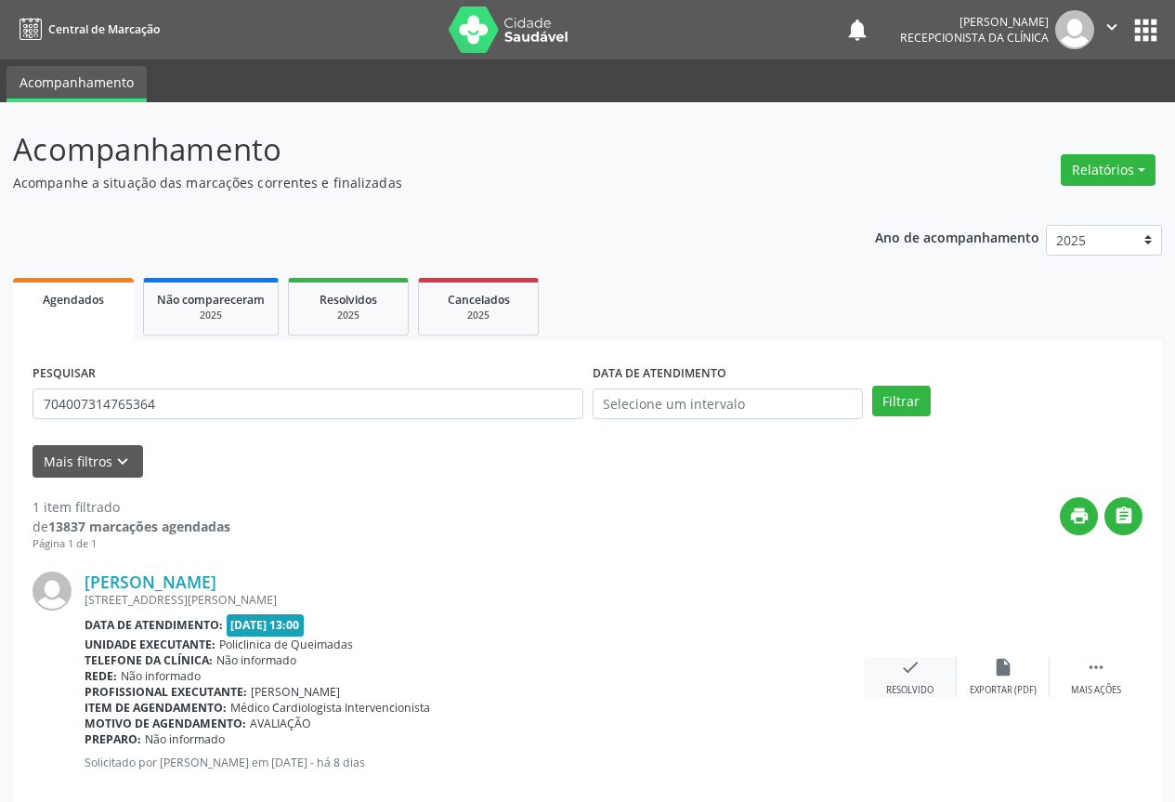
click at [909, 690] on div "Resolvido" at bounding box center [909, 690] width 47 height 13
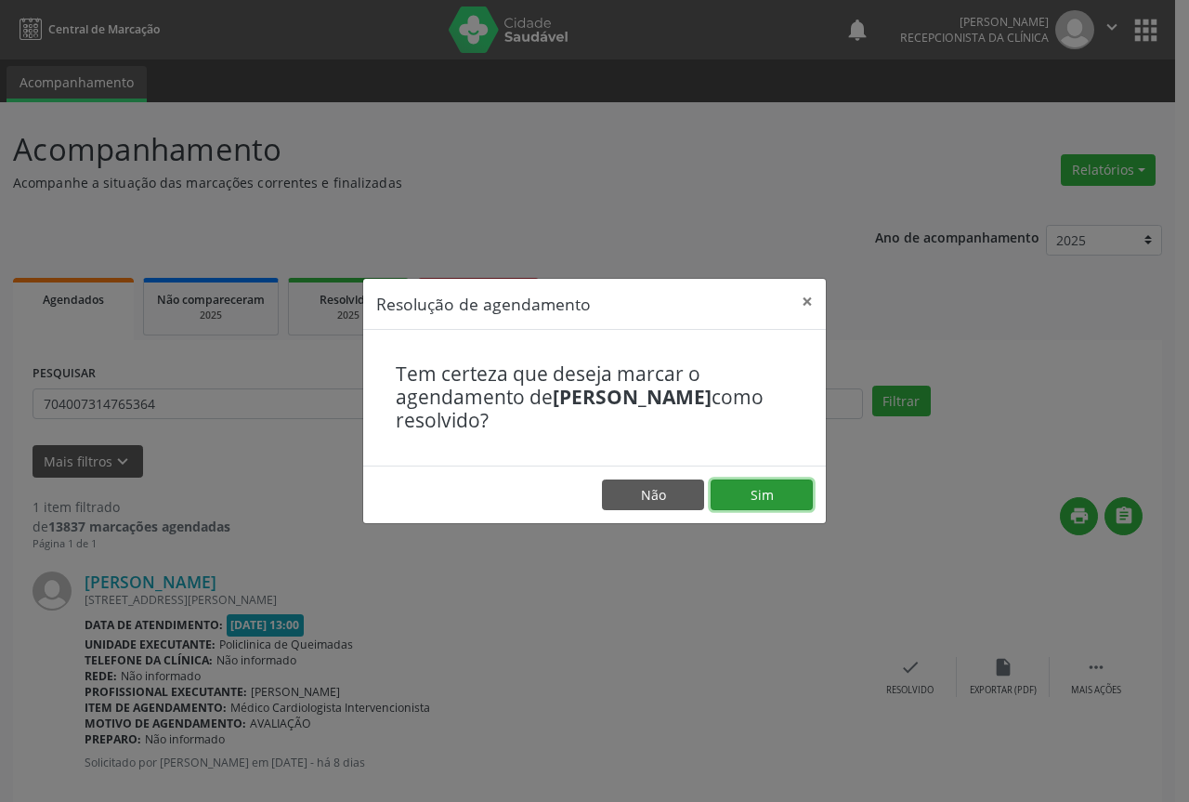
click at [756, 498] on button "Sim" at bounding box center [762, 495] width 102 height 32
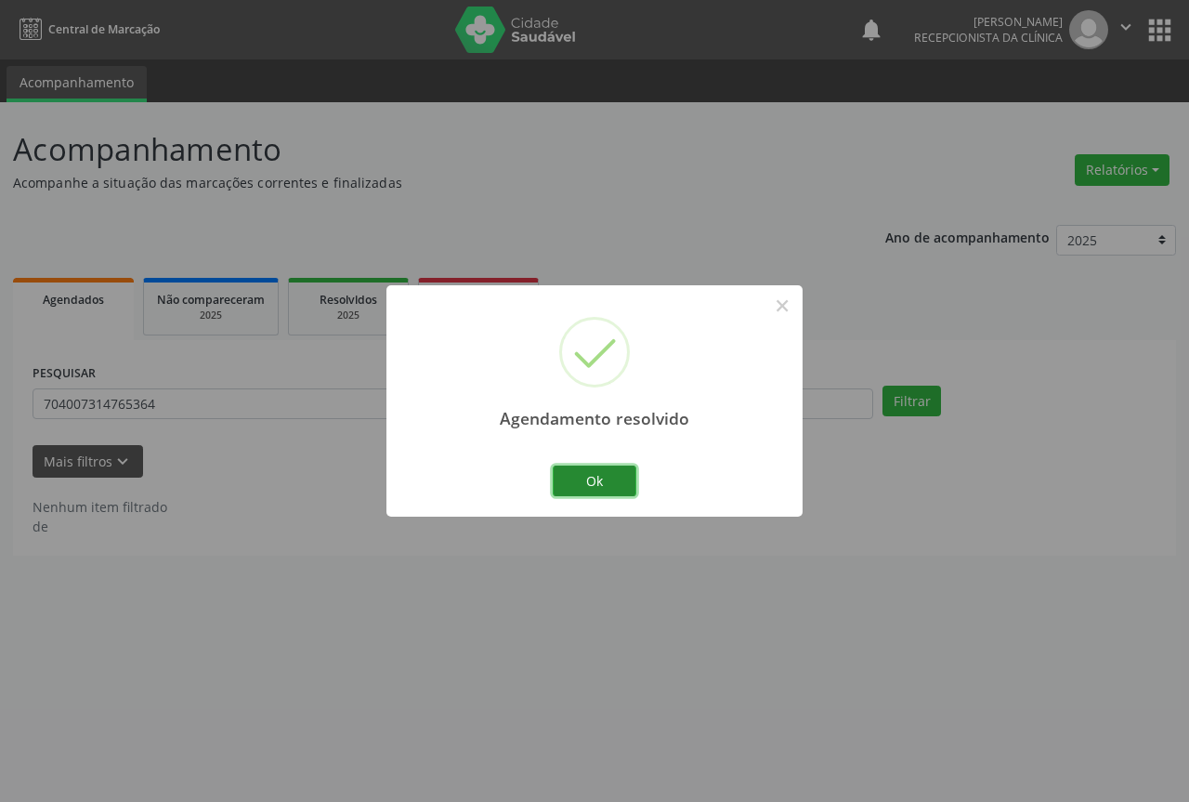
click at [622, 478] on button "Ok" at bounding box center [595, 481] width 84 height 32
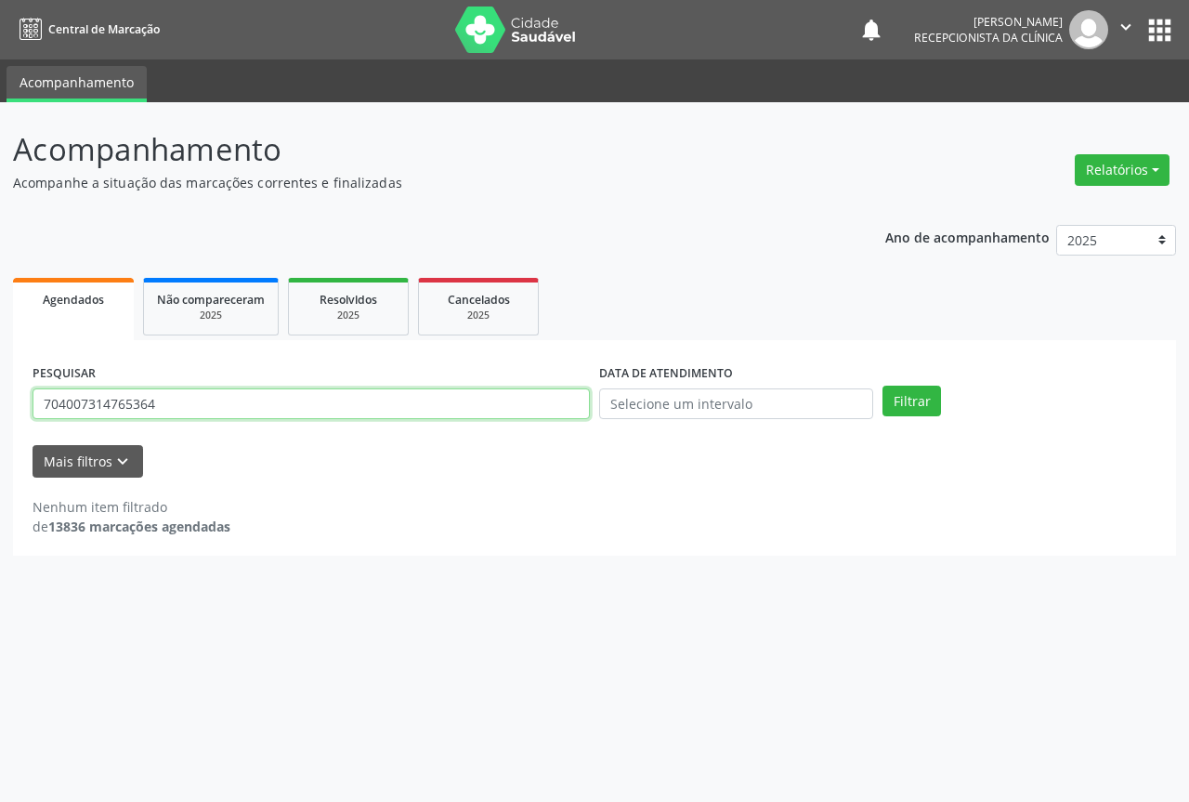
click at [531, 405] on input "704007314765364" at bounding box center [311, 404] width 557 height 32
click at [883, 386] on button "Filtrar" at bounding box center [912, 402] width 59 height 32
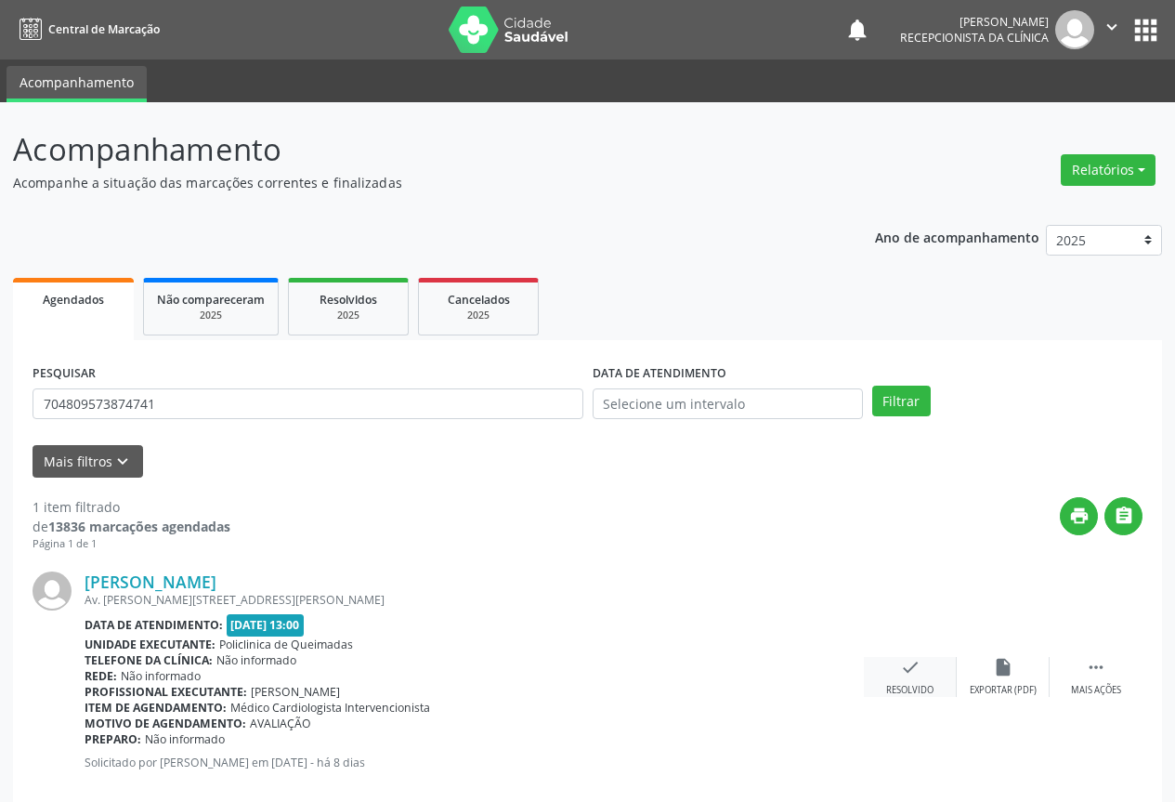
click at [911, 676] on icon "check" at bounding box center [910, 667] width 20 height 20
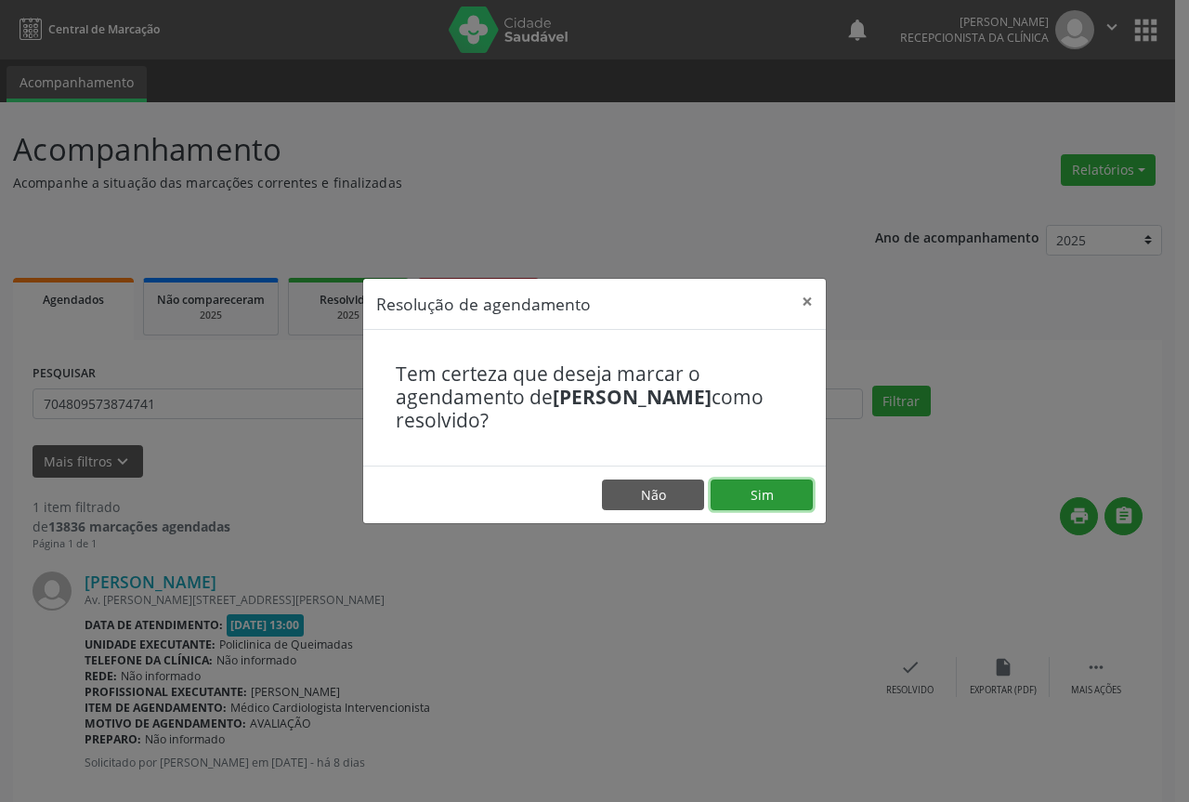
click at [757, 494] on button "Sim" at bounding box center [762, 495] width 102 height 32
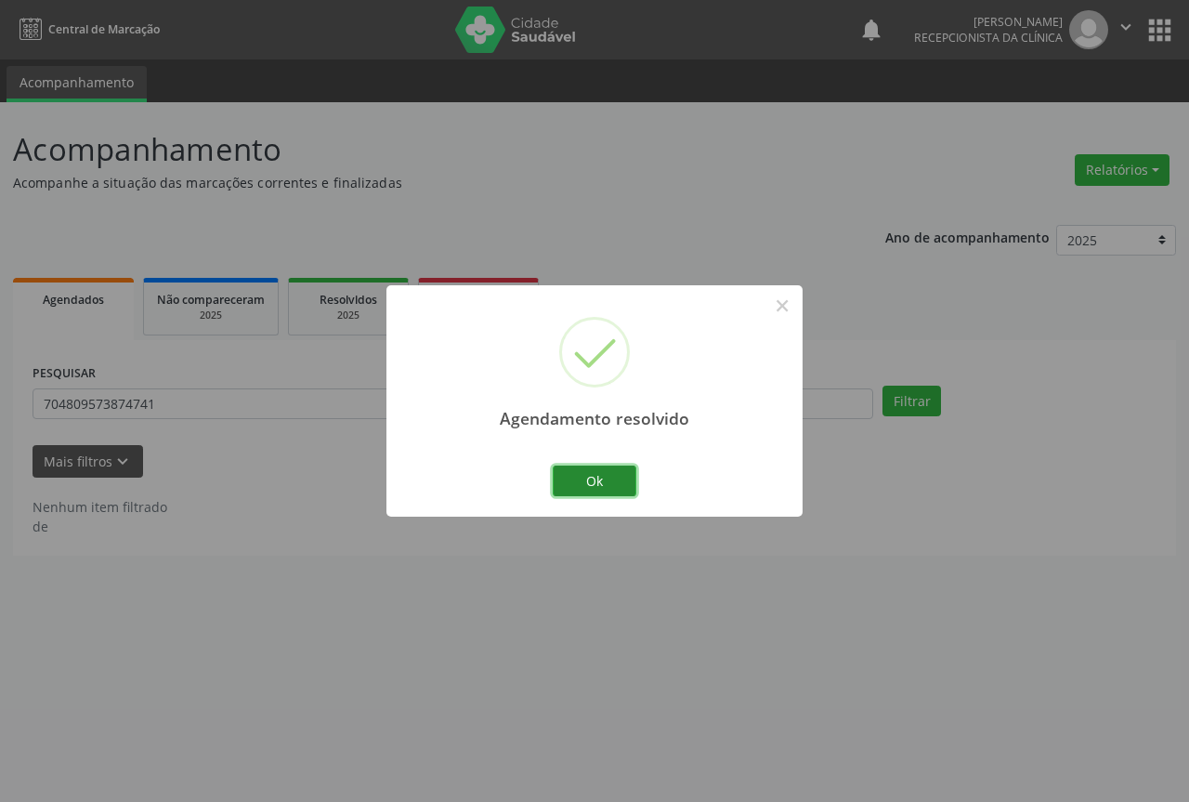
click at [590, 478] on button "Ok" at bounding box center [595, 481] width 84 height 32
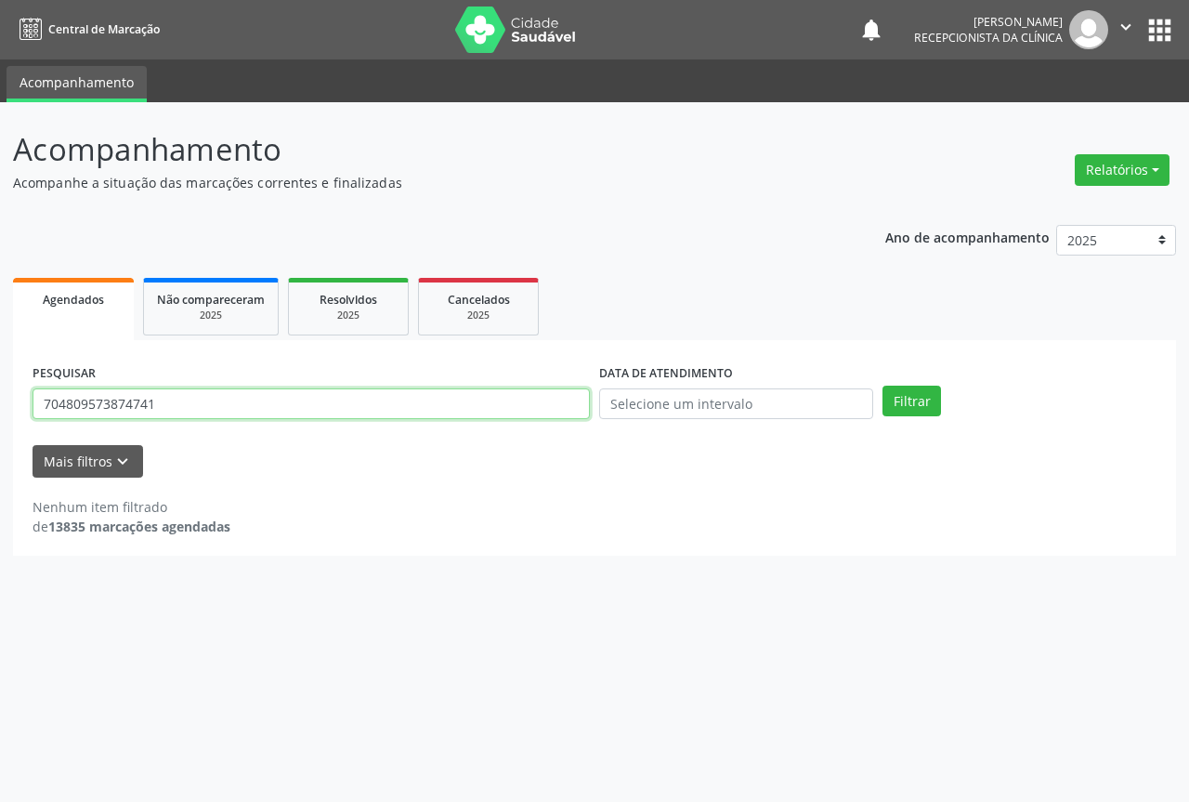
click at [534, 408] on input "704809573874741" at bounding box center [311, 404] width 557 height 32
click at [883, 386] on button "Filtrar" at bounding box center [912, 402] width 59 height 32
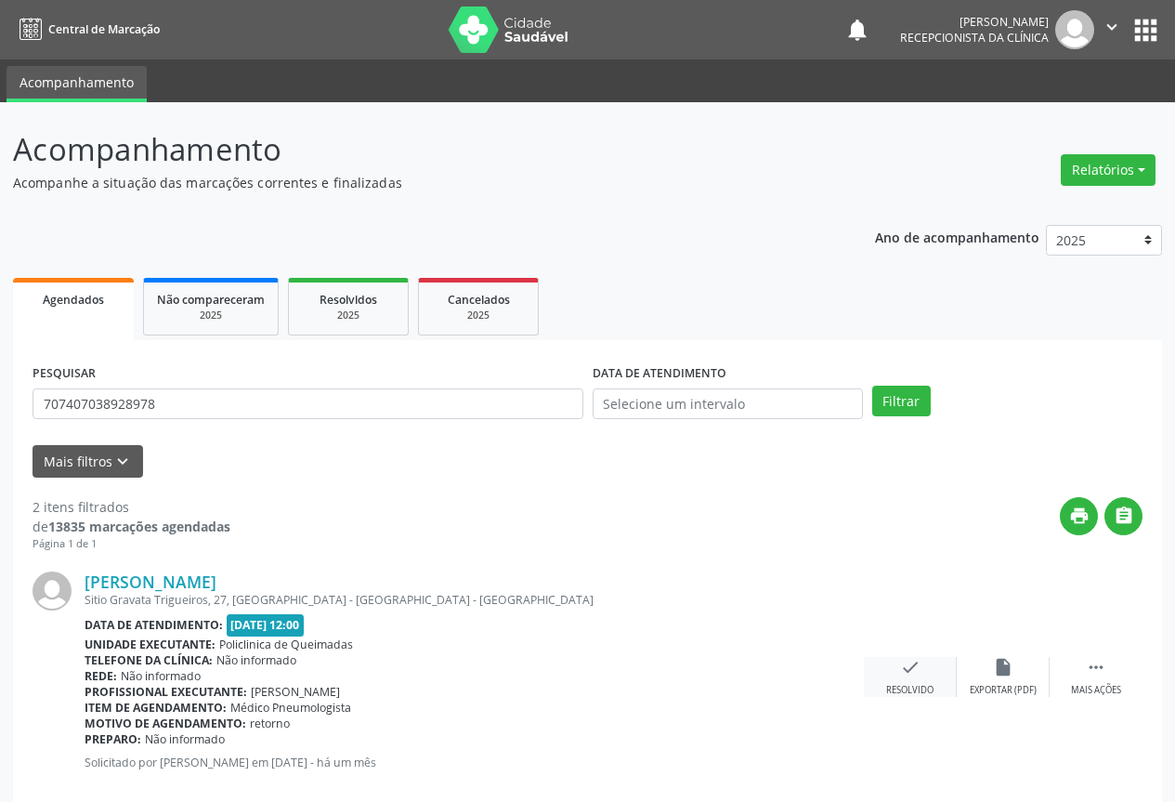
click at [900, 662] on icon "check" at bounding box center [910, 667] width 20 height 20
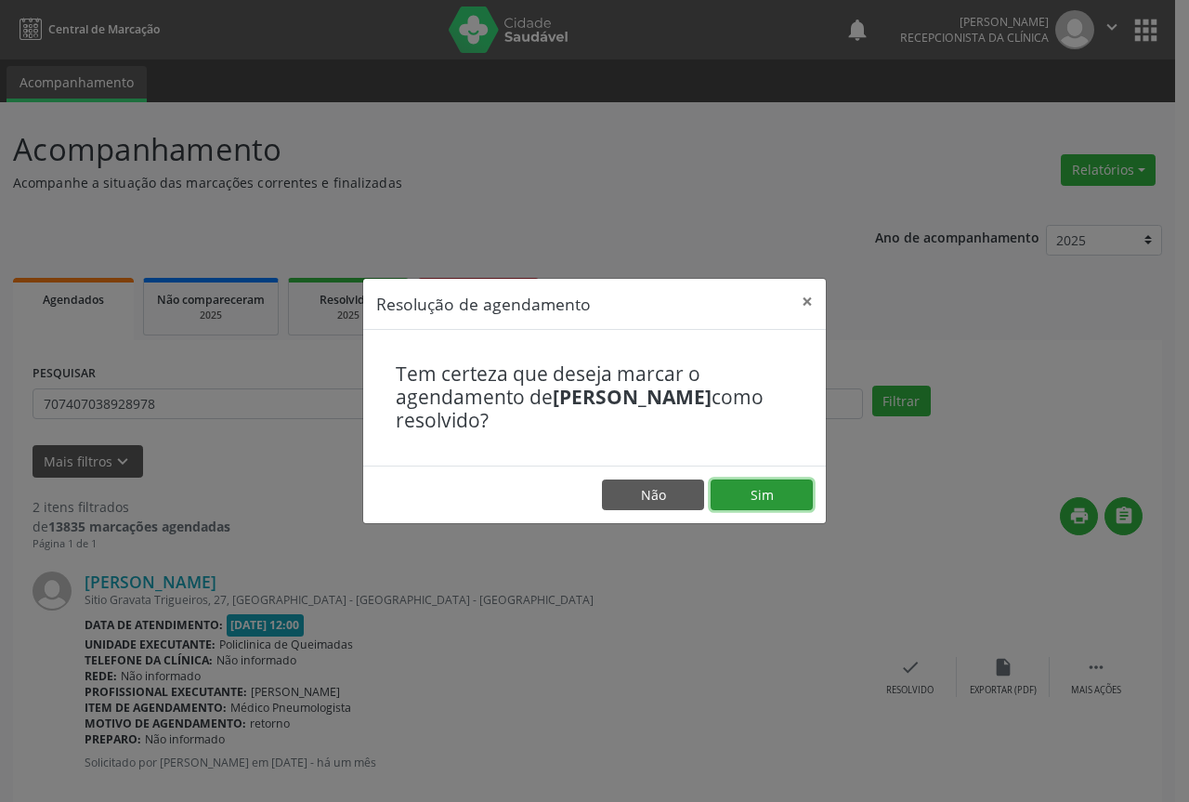
click at [782, 496] on button "Sim" at bounding box center [762, 495] width 102 height 32
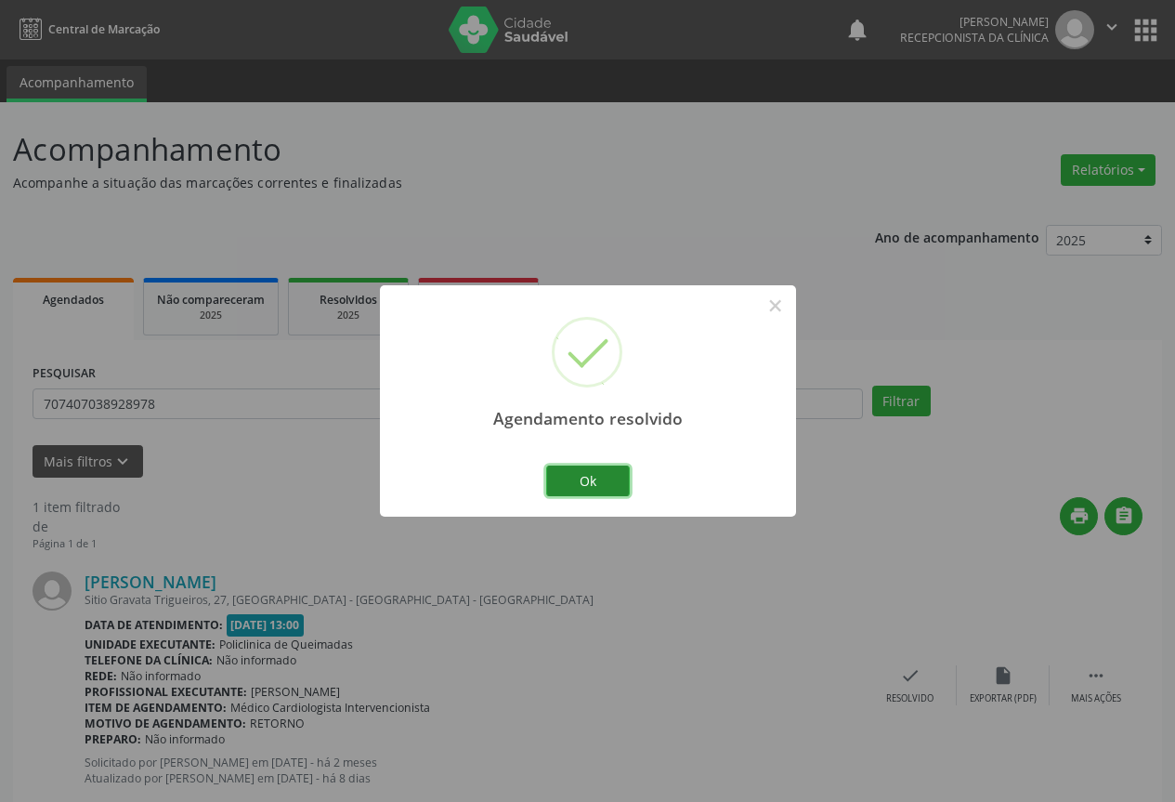
click at [609, 481] on button "Ok" at bounding box center [588, 481] width 84 height 32
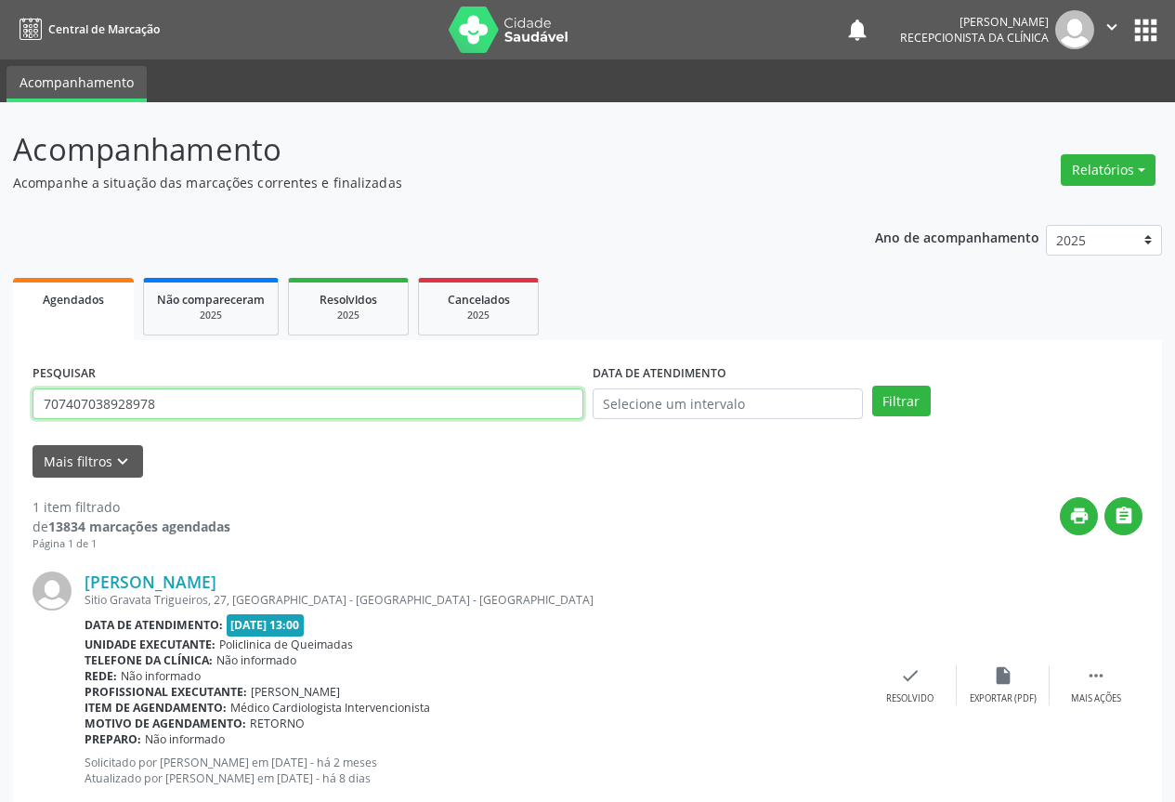
click at [527, 399] on input "707407038928978" at bounding box center [308, 404] width 551 height 32
click at [872, 386] on button "Filtrar" at bounding box center [901, 402] width 59 height 32
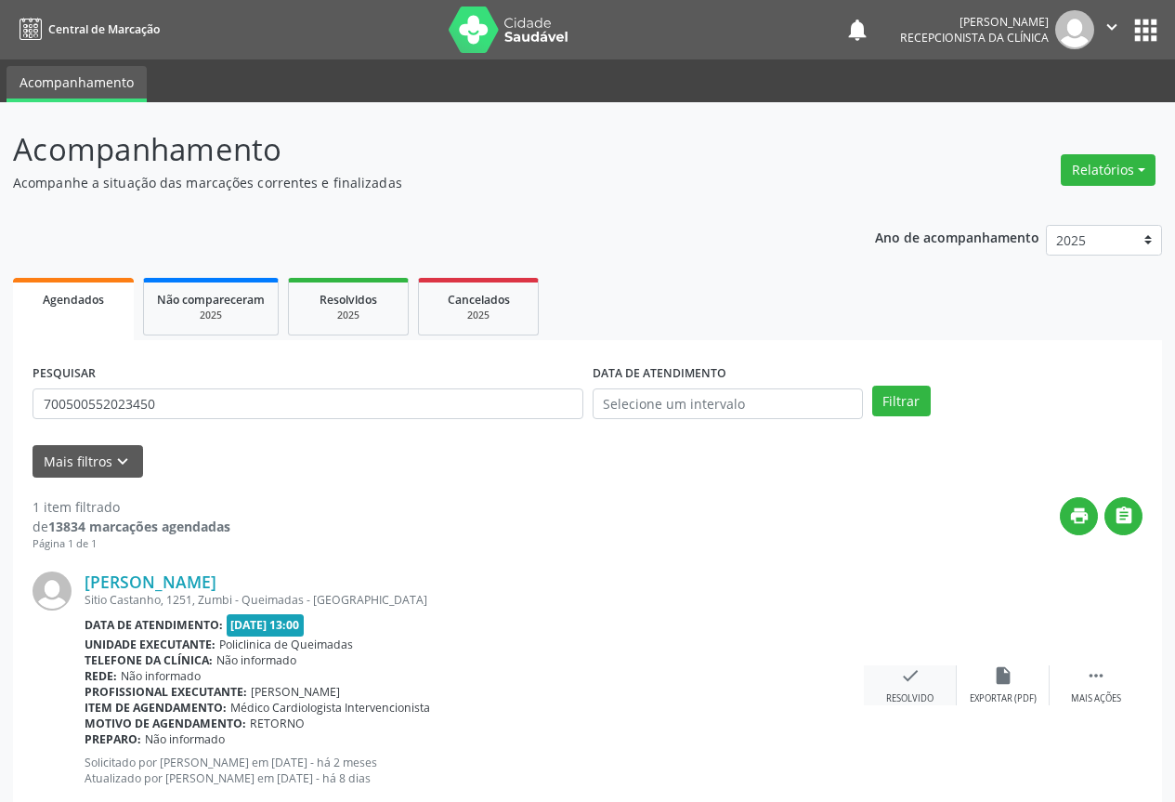
click at [909, 692] on div "Resolvido" at bounding box center [909, 698] width 47 height 13
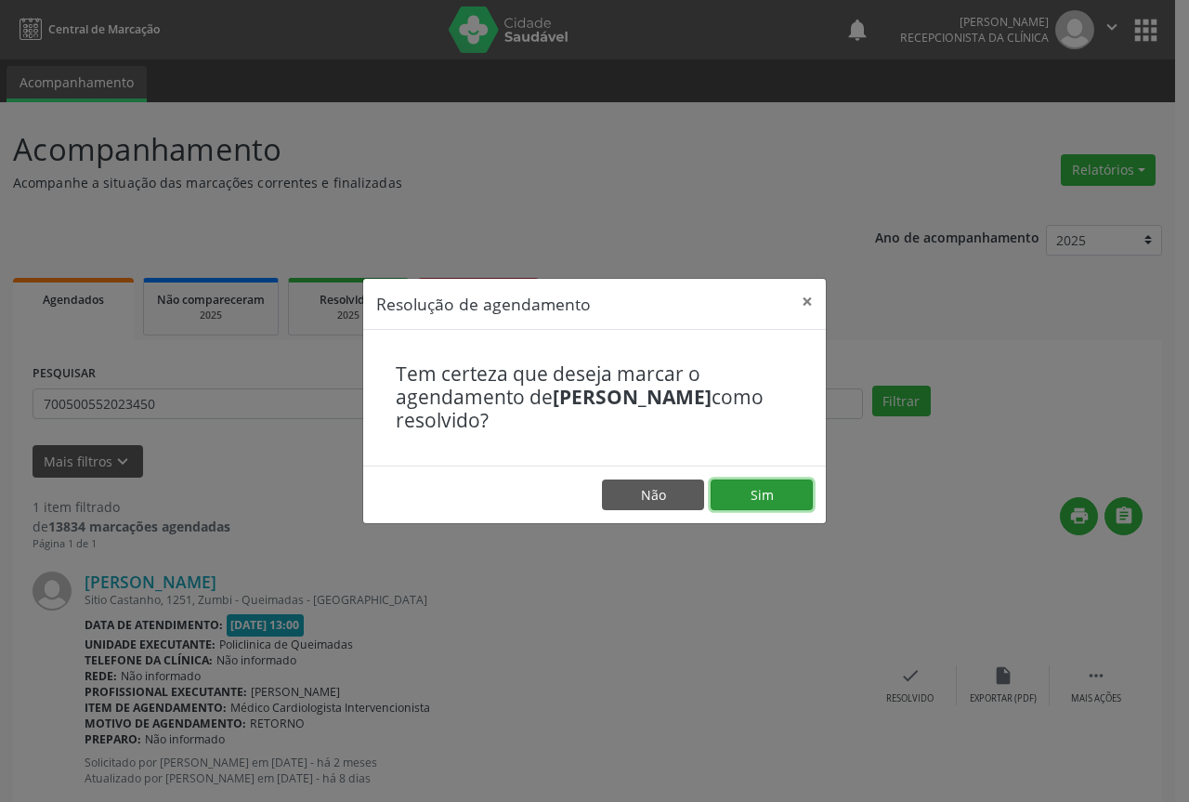
click at [788, 484] on button "Sim" at bounding box center [762, 495] width 102 height 32
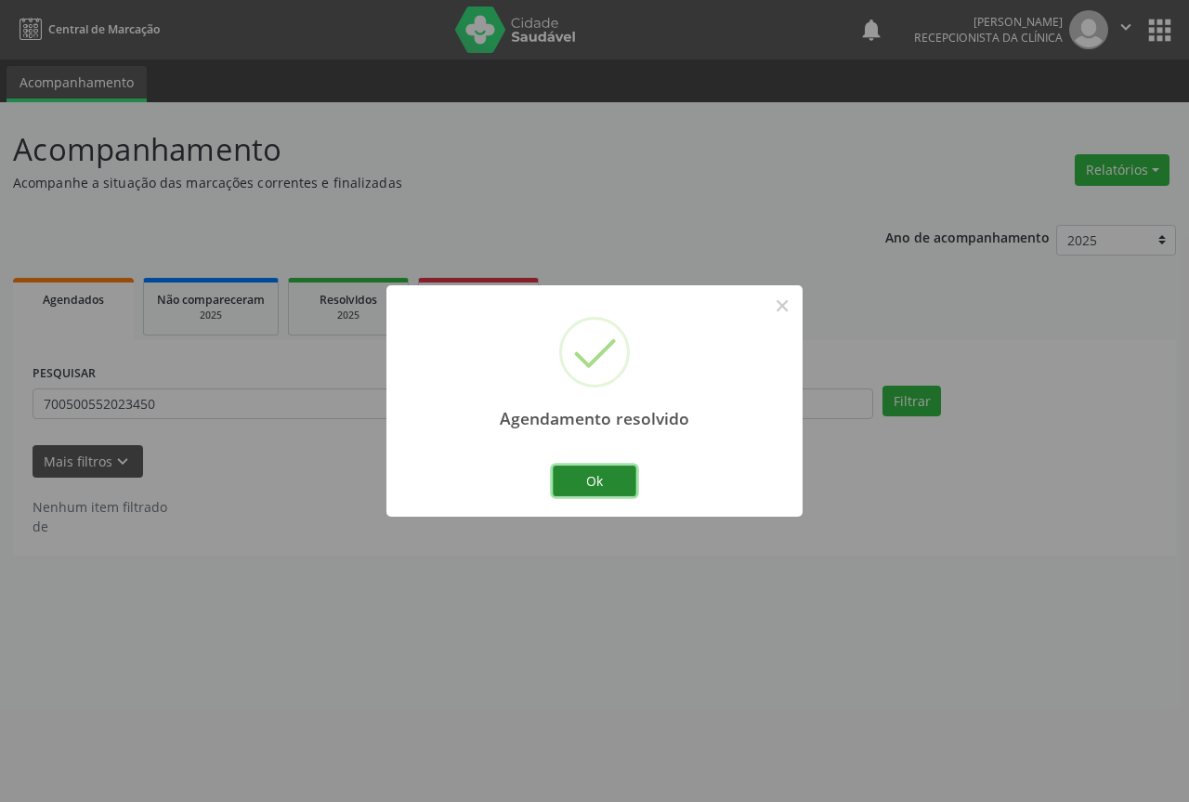
click at [602, 477] on button "Ok" at bounding box center [595, 481] width 84 height 32
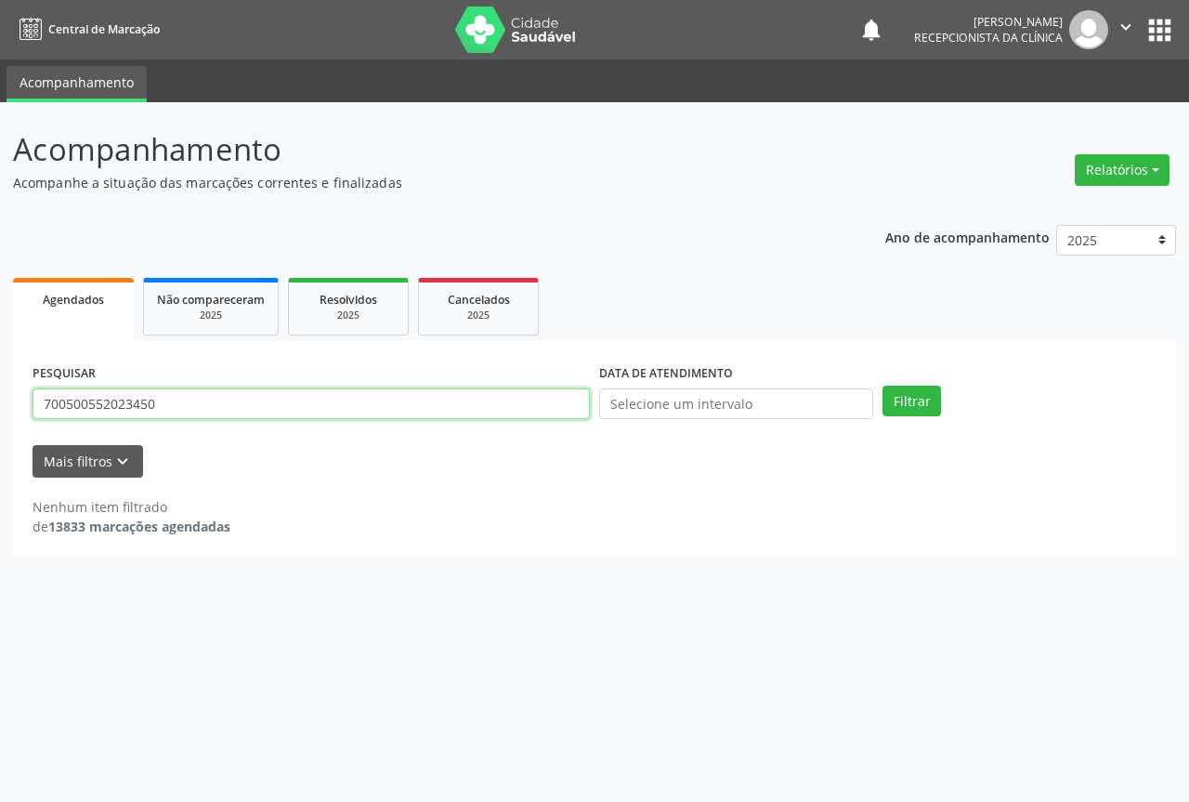
click at [399, 408] on input "700500552023450" at bounding box center [311, 404] width 557 height 32
click at [883, 386] on button "Filtrar" at bounding box center [912, 402] width 59 height 32
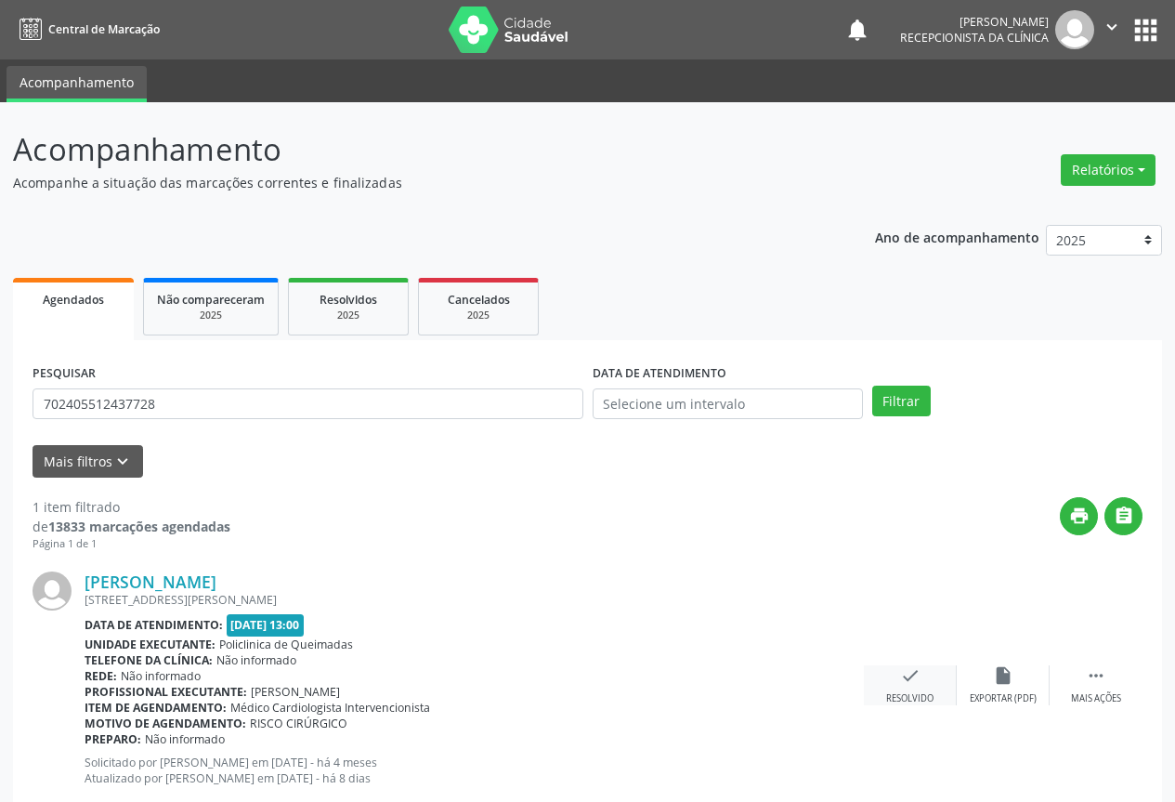
click at [912, 683] on icon "check" at bounding box center [910, 675] width 20 height 20
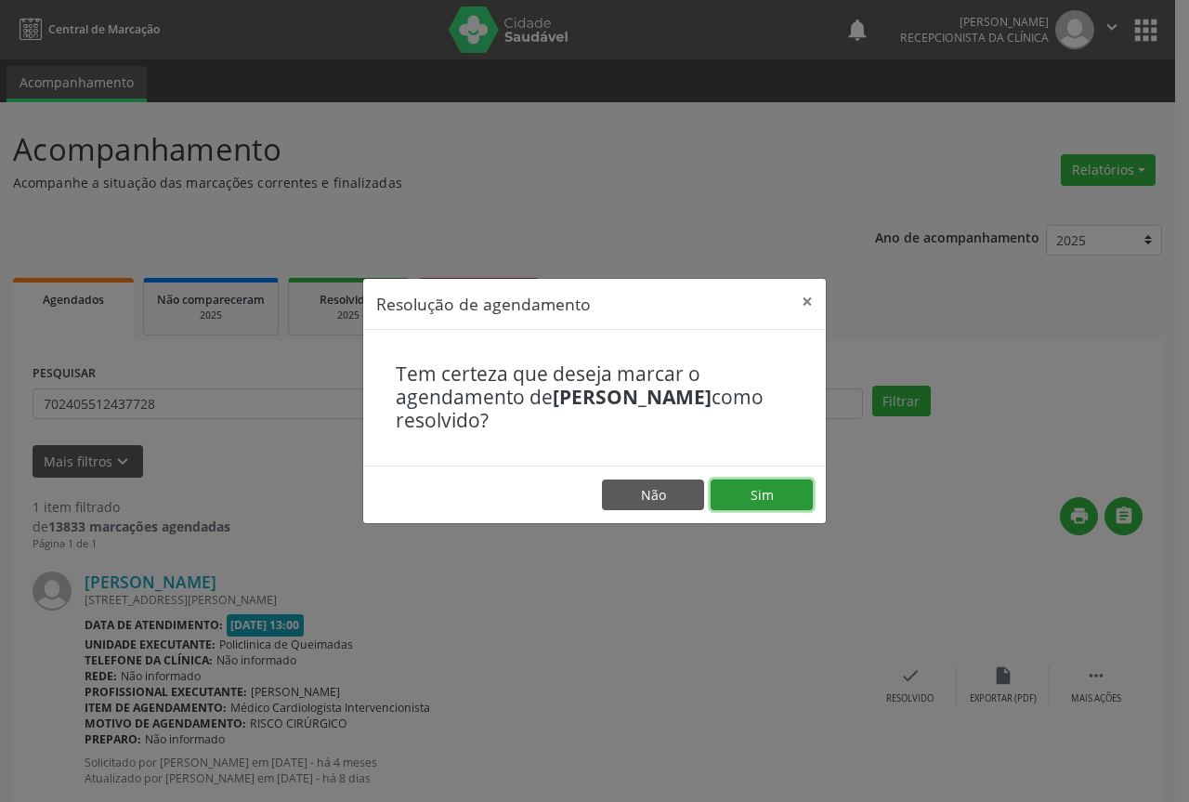
click at [772, 495] on button "Sim" at bounding box center [762, 495] width 102 height 32
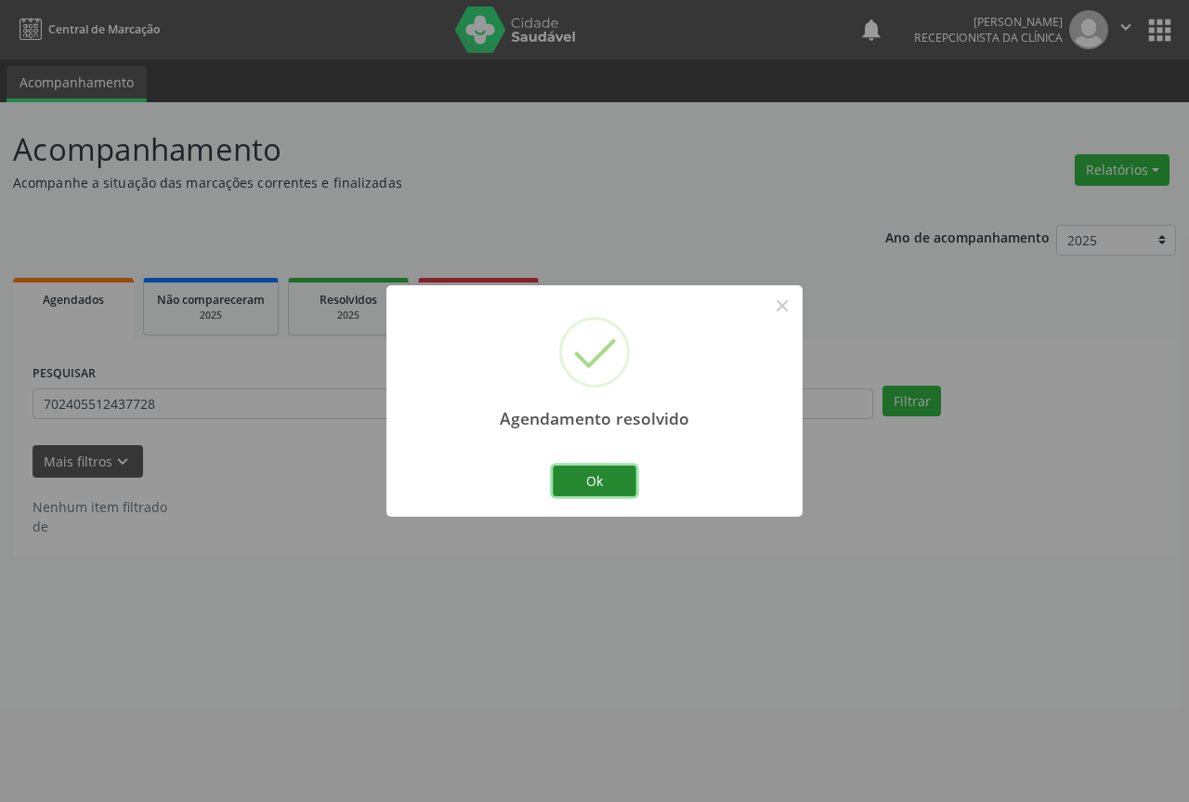
click at [603, 469] on button "Ok" at bounding box center [595, 481] width 84 height 32
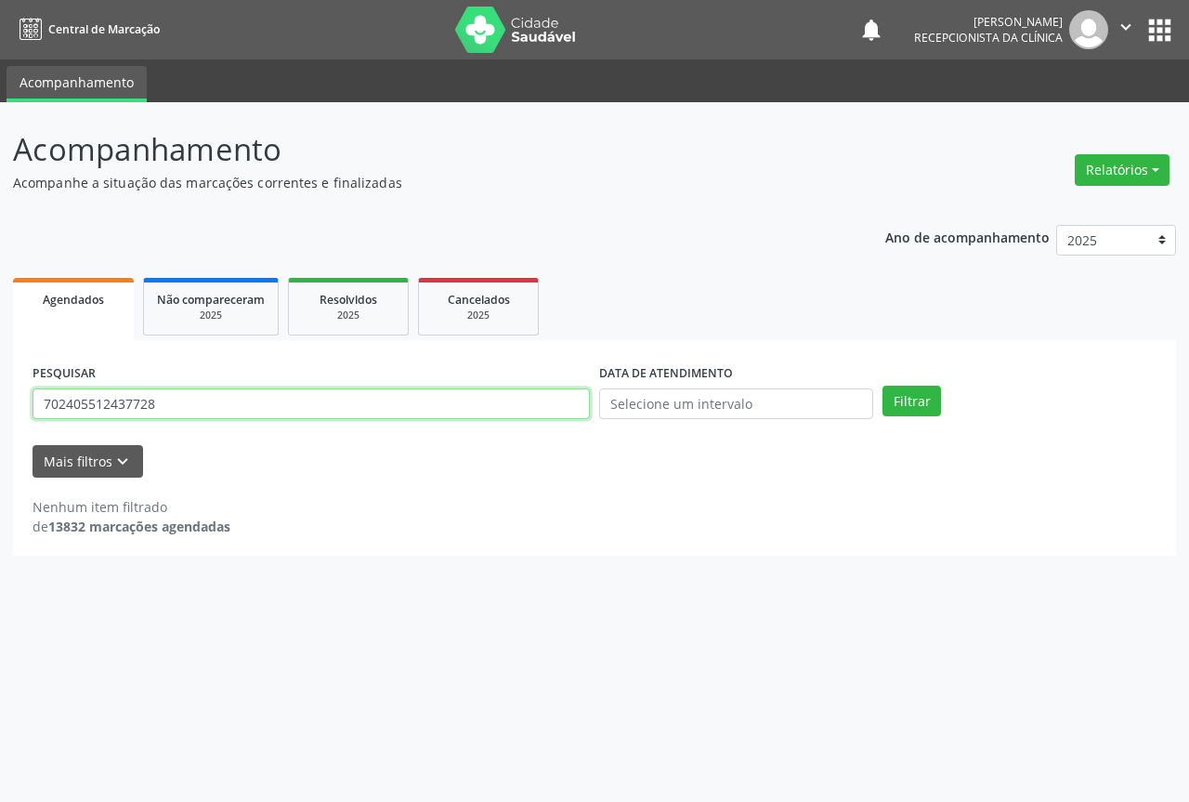
click at [503, 407] on input "702405512437728" at bounding box center [311, 404] width 557 height 32
click at [883, 386] on button "Filtrar" at bounding box center [912, 402] width 59 height 32
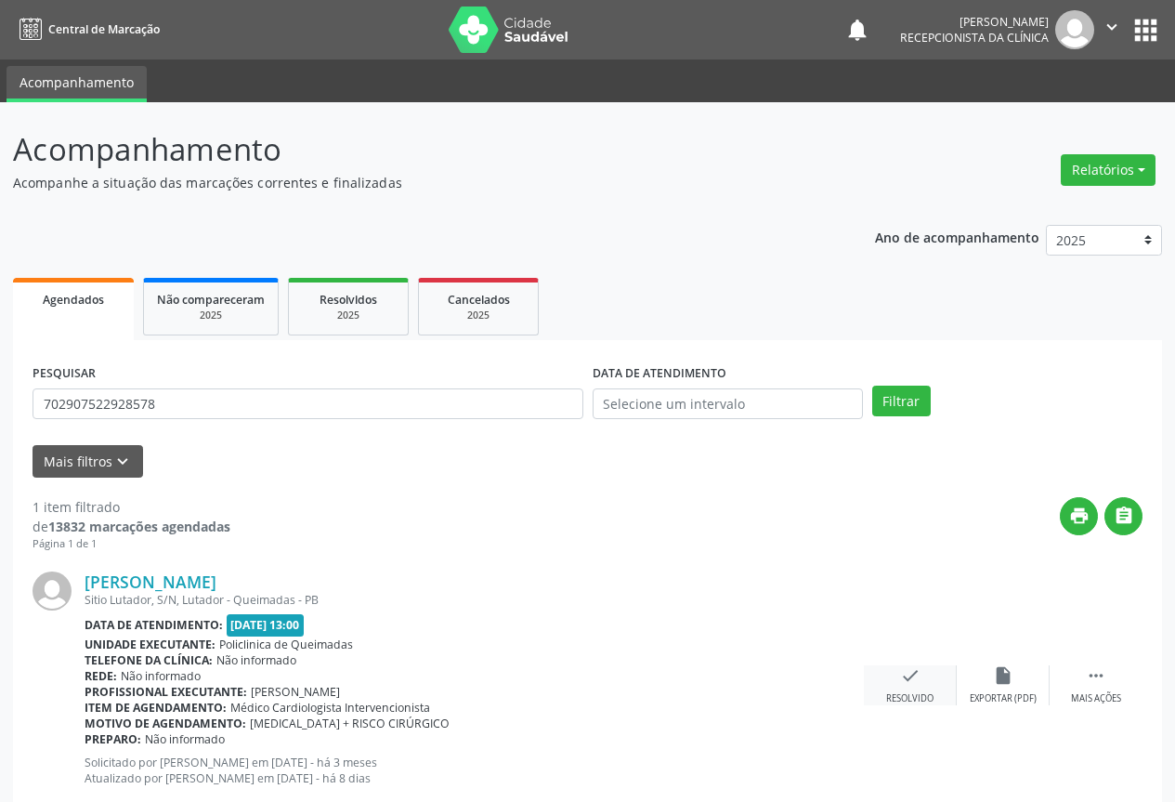
click at [911, 687] on div "check Resolvido" at bounding box center [910, 685] width 93 height 40
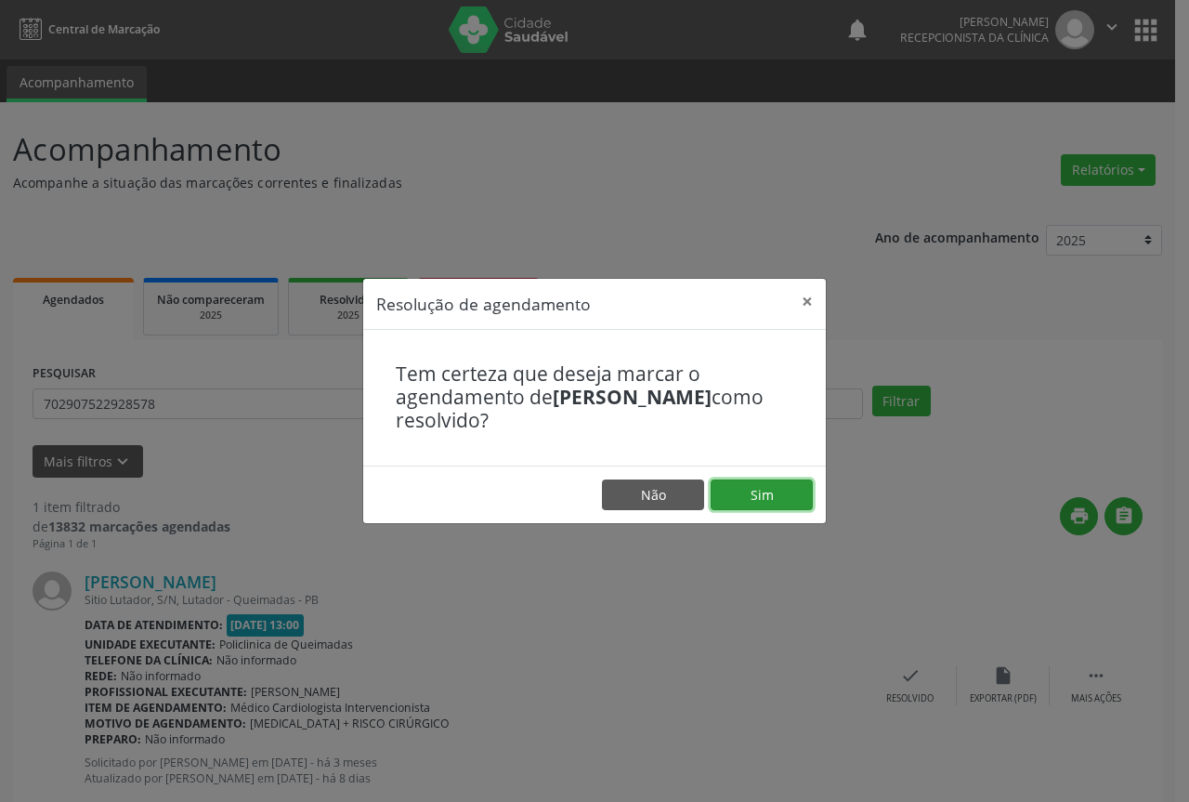
click at [778, 491] on button "Sim" at bounding box center [762, 495] width 102 height 32
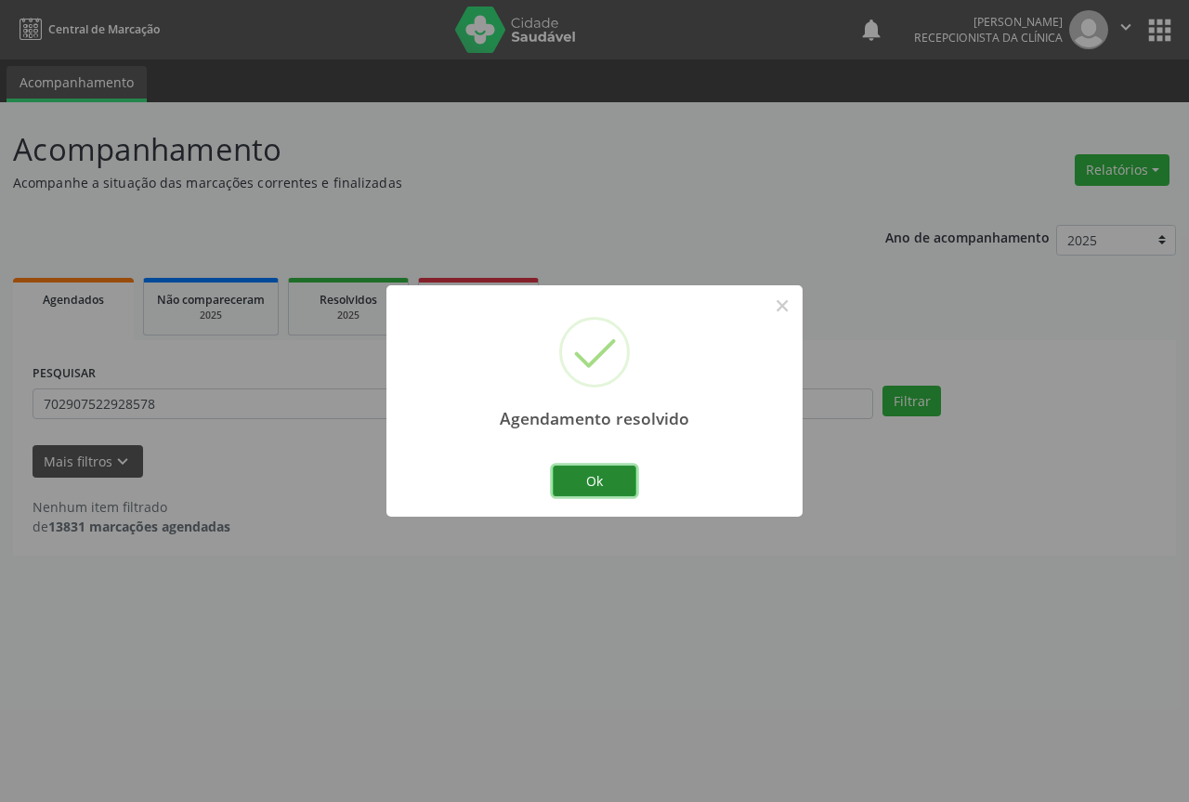
click at [609, 478] on button "Ok" at bounding box center [595, 481] width 84 height 32
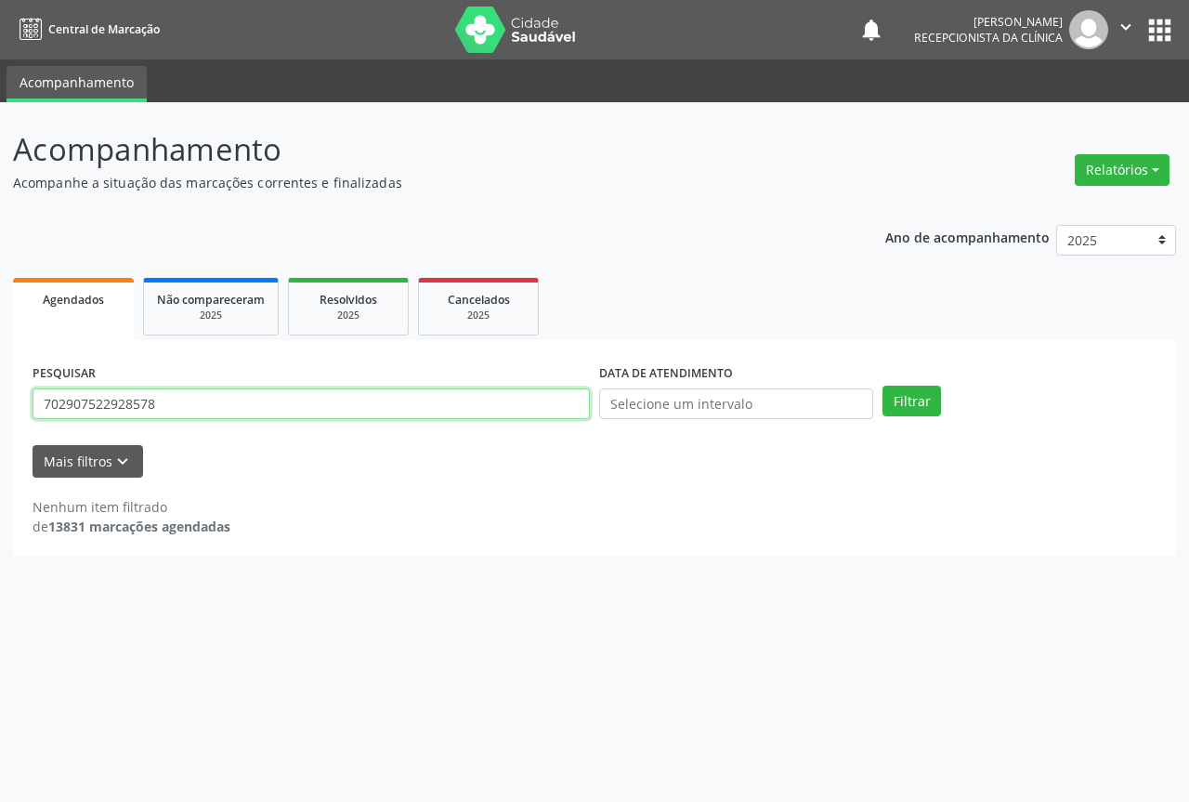
click at [532, 400] on input "702907522928578" at bounding box center [311, 404] width 557 height 32
click at [883, 386] on button "Filtrar" at bounding box center [912, 402] width 59 height 32
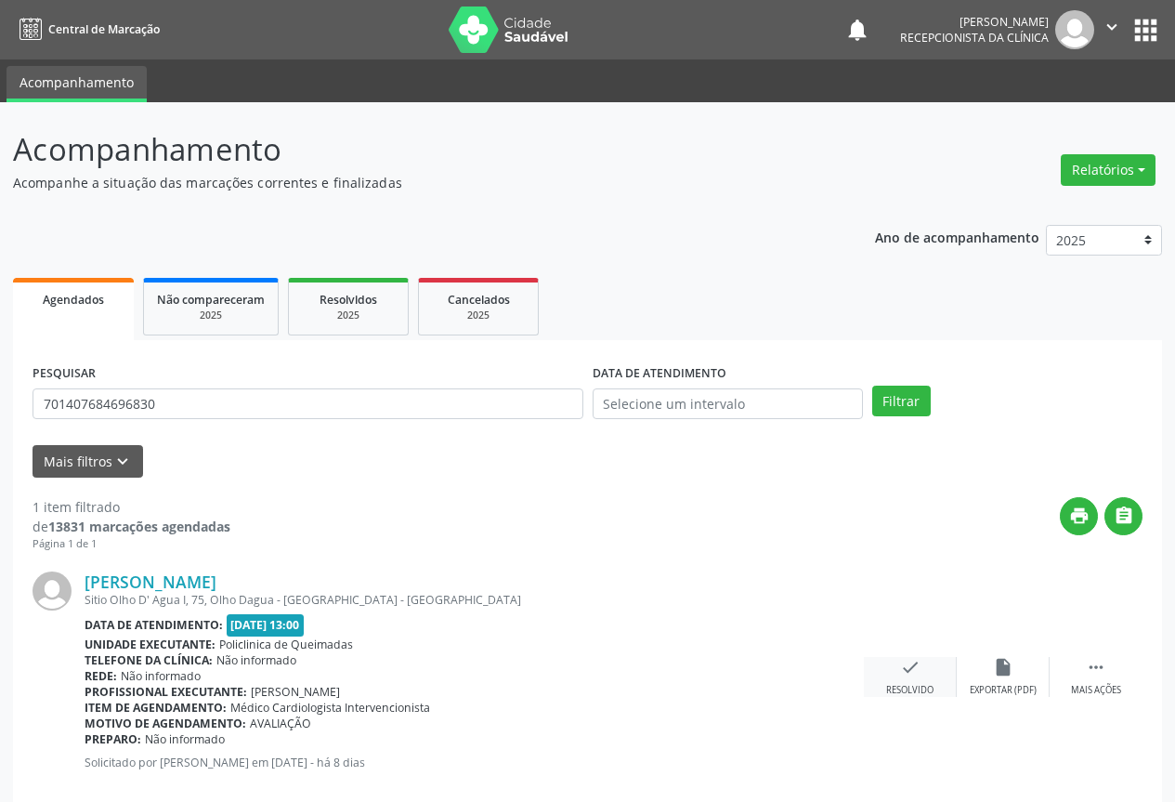
click at [924, 685] on div "Resolvido" at bounding box center [909, 690] width 47 height 13
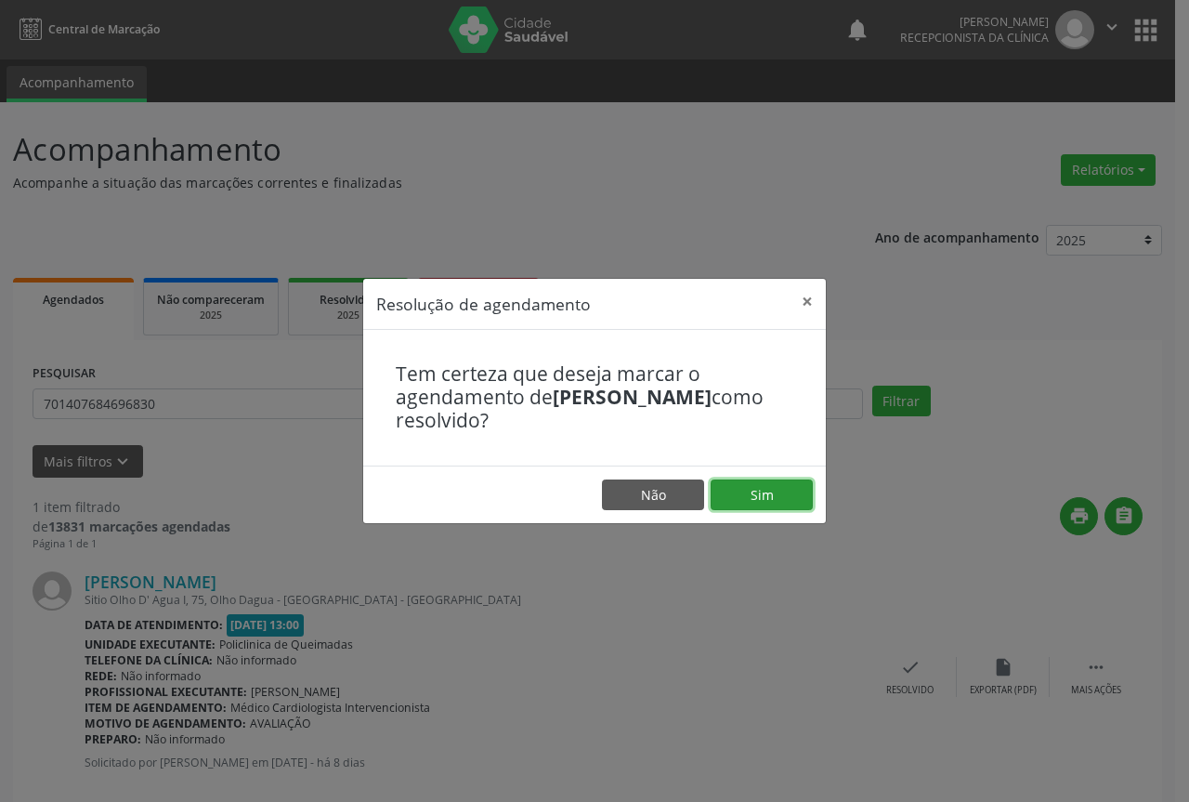
click at [788, 493] on button "Sim" at bounding box center [762, 495] width 102 height 32
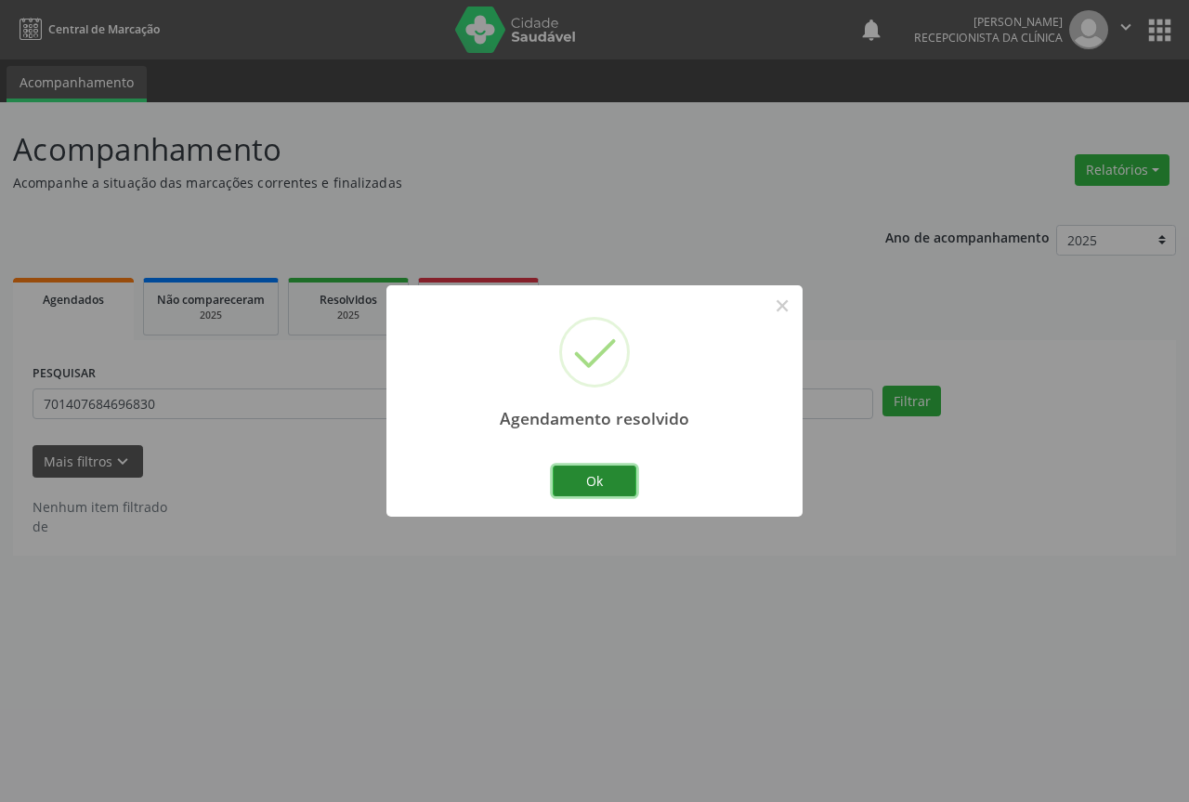
click at [584, 478] on button "Ok" at bounding box center [595, 481] width 84 height 32
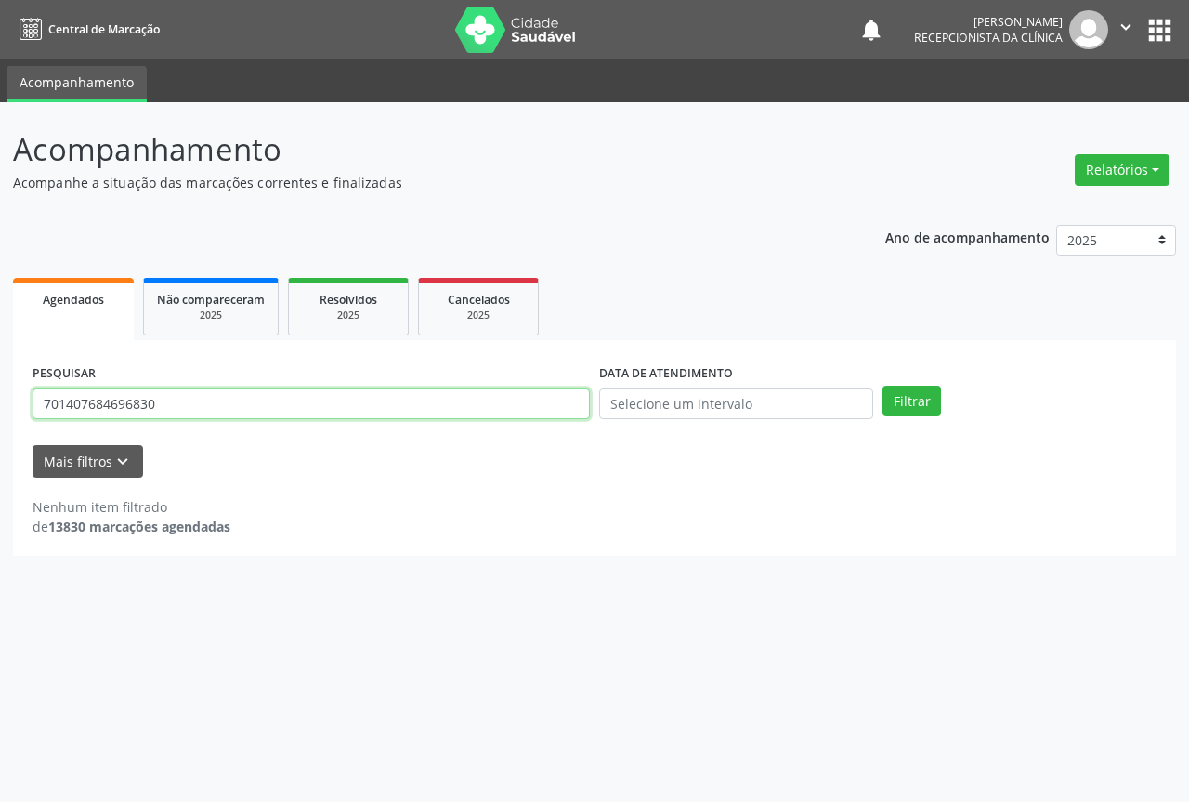
click at [513, 411] on input "701407684696830" at bounding box center [311, 404] width 557 height 32
click at [883, 386] on button "Filtrar" at bounding box center [912, 402] width 59 height 32
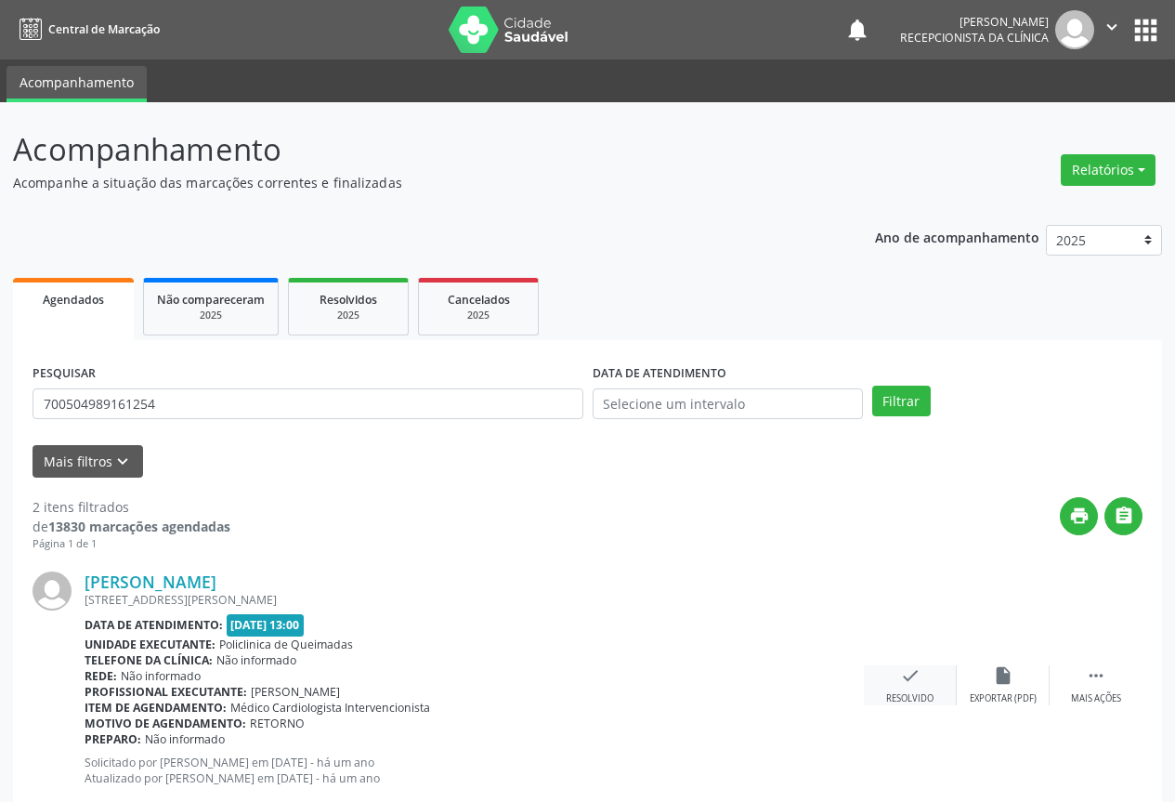
click at [915, 681] on icon "check" at bounding box center [910, 675] width 20 height 20
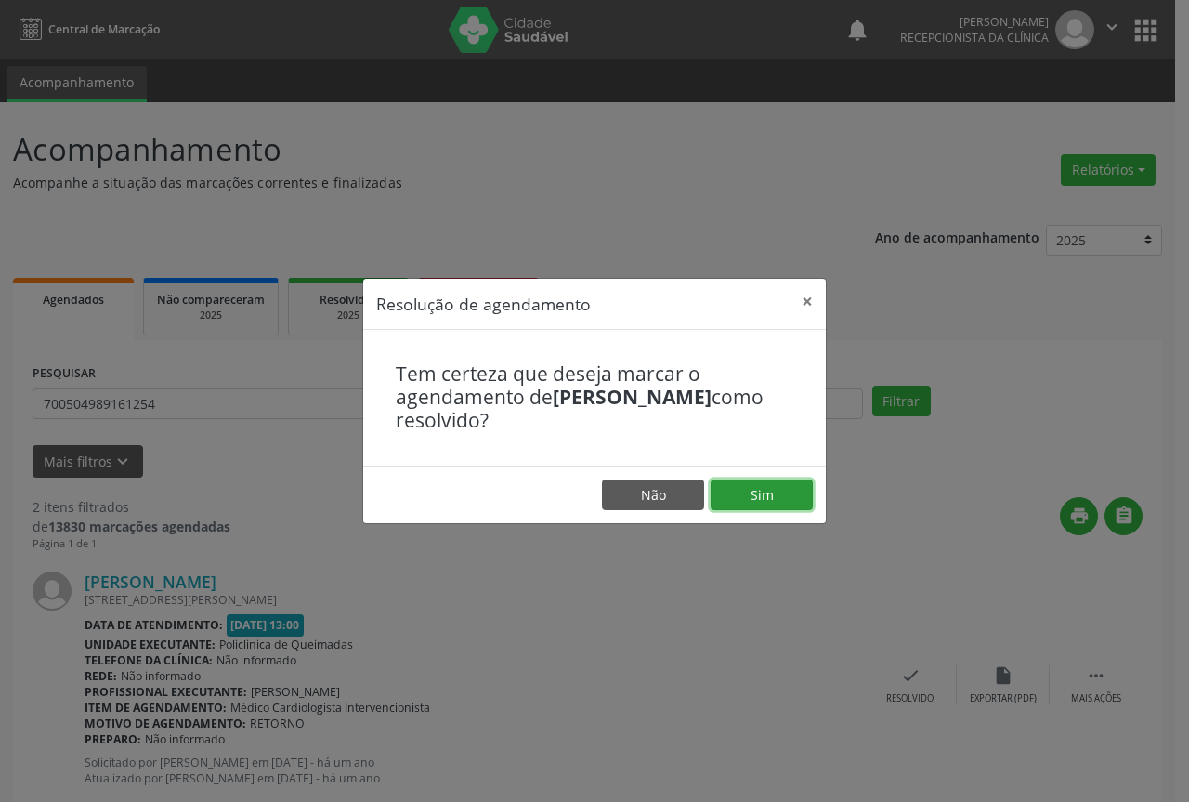
click at [772, 498] on button "Sim" at bounding box center [762, 495] width 102 height 32
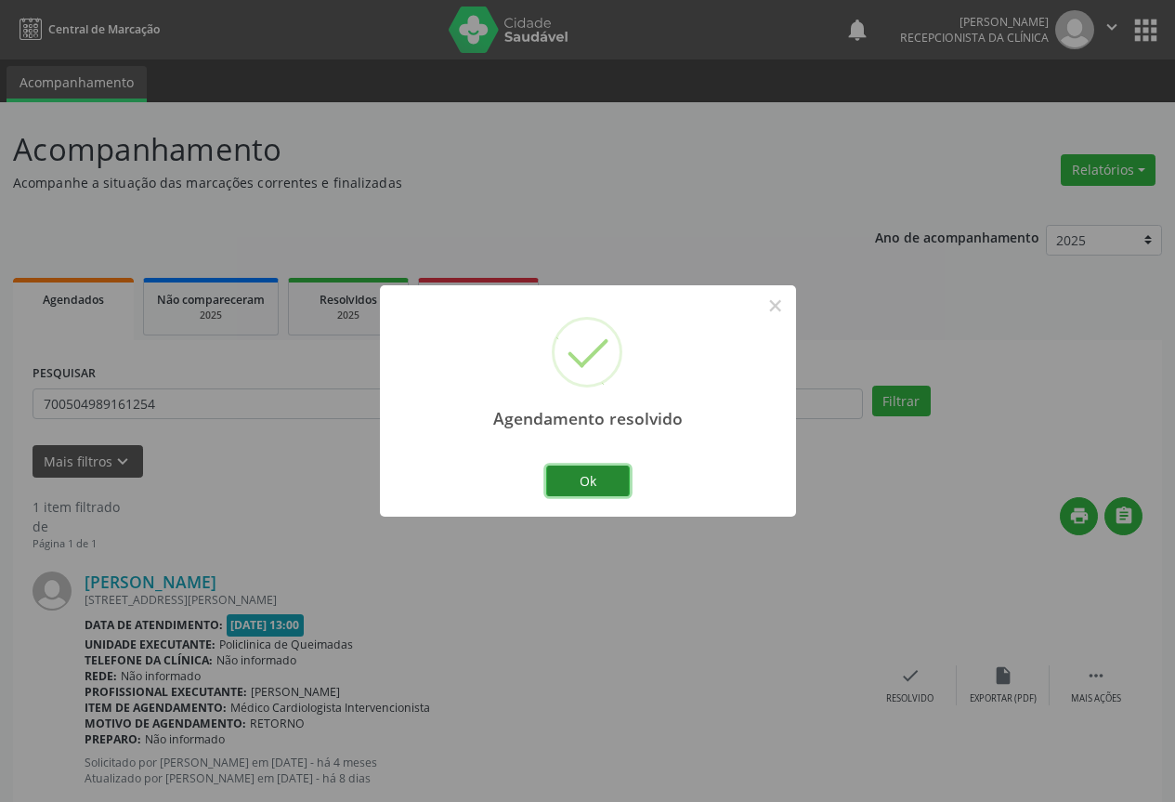
click at [599, 470] on button "Ok" at bounding box center [588, 481] width 84 height 32
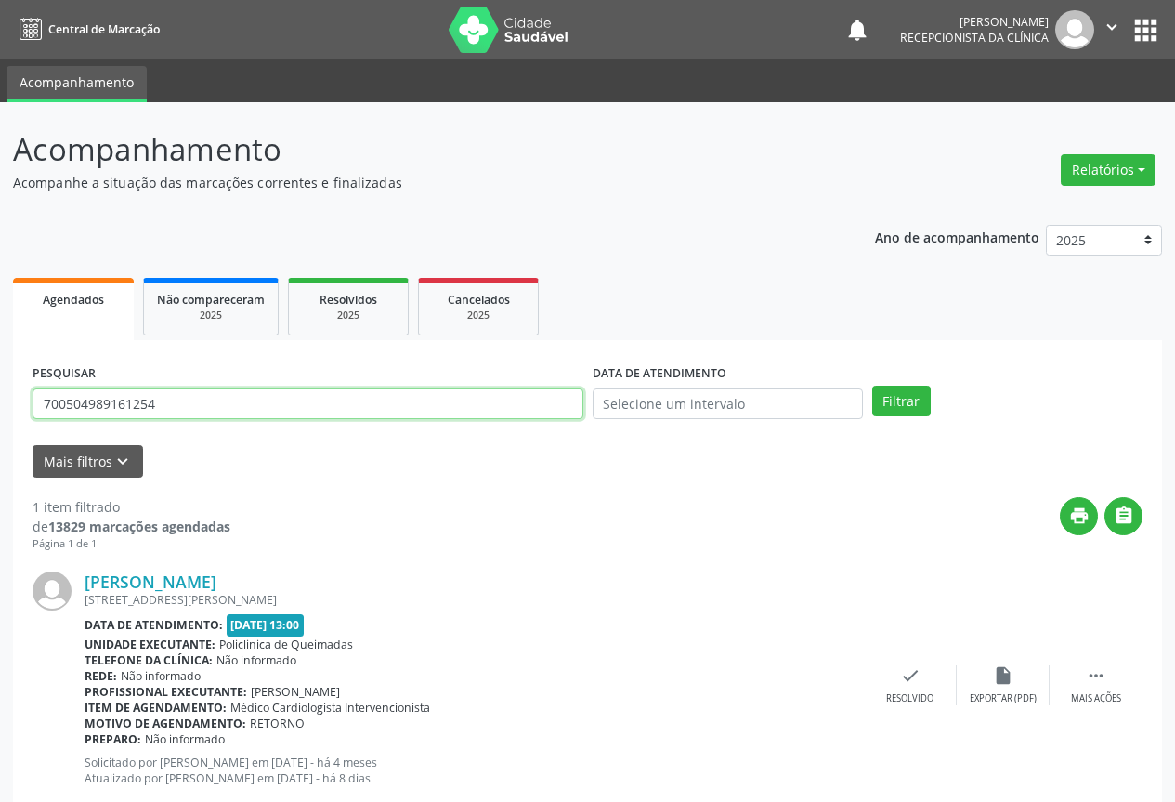
click at [465, 406] on input "700504989161254" at bounding box center [308, 404] width 551 height 32
click at [872, 386] on button "Filtrar" at bounding box center [901, 402] width 59 height 32
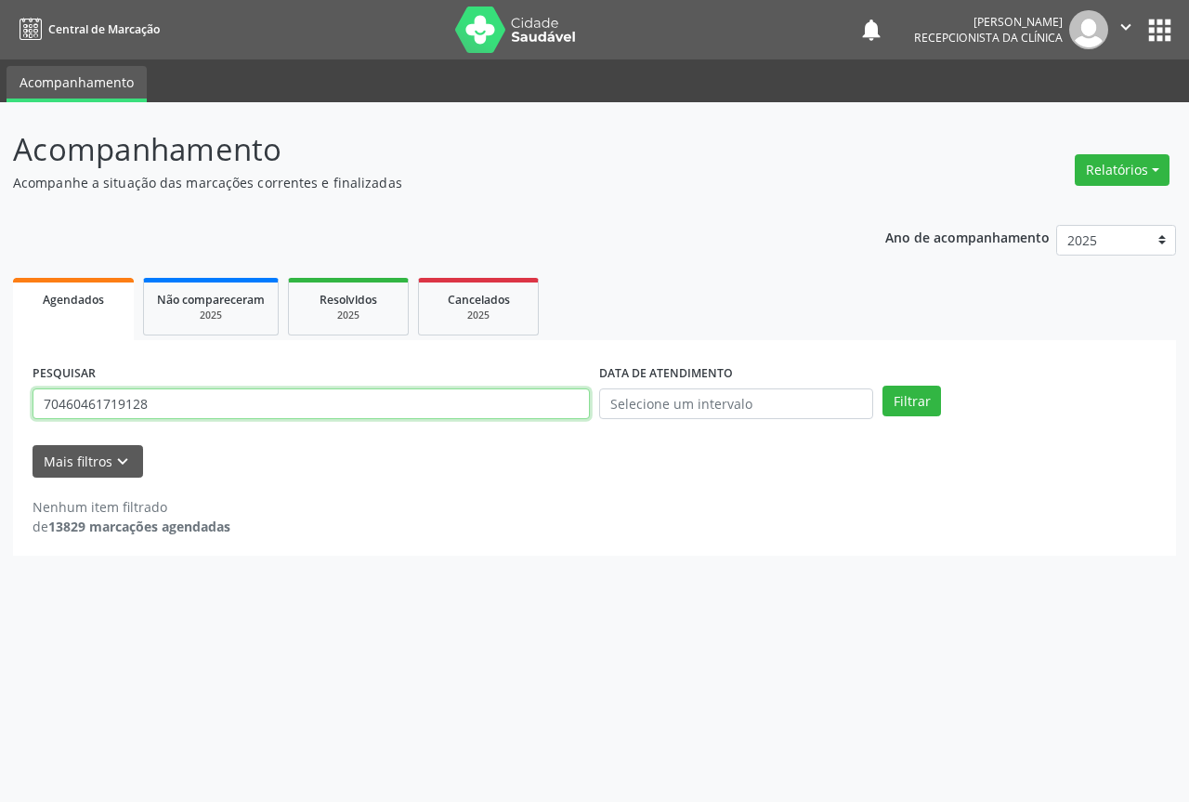
click at [367, 393] on input "70460461719128" at bounding box center [311, 404] width 557 height 32
type input "7"
click at [883, 386] on button "Filtrar" at bounding box center [912, 402] width 59 height 32
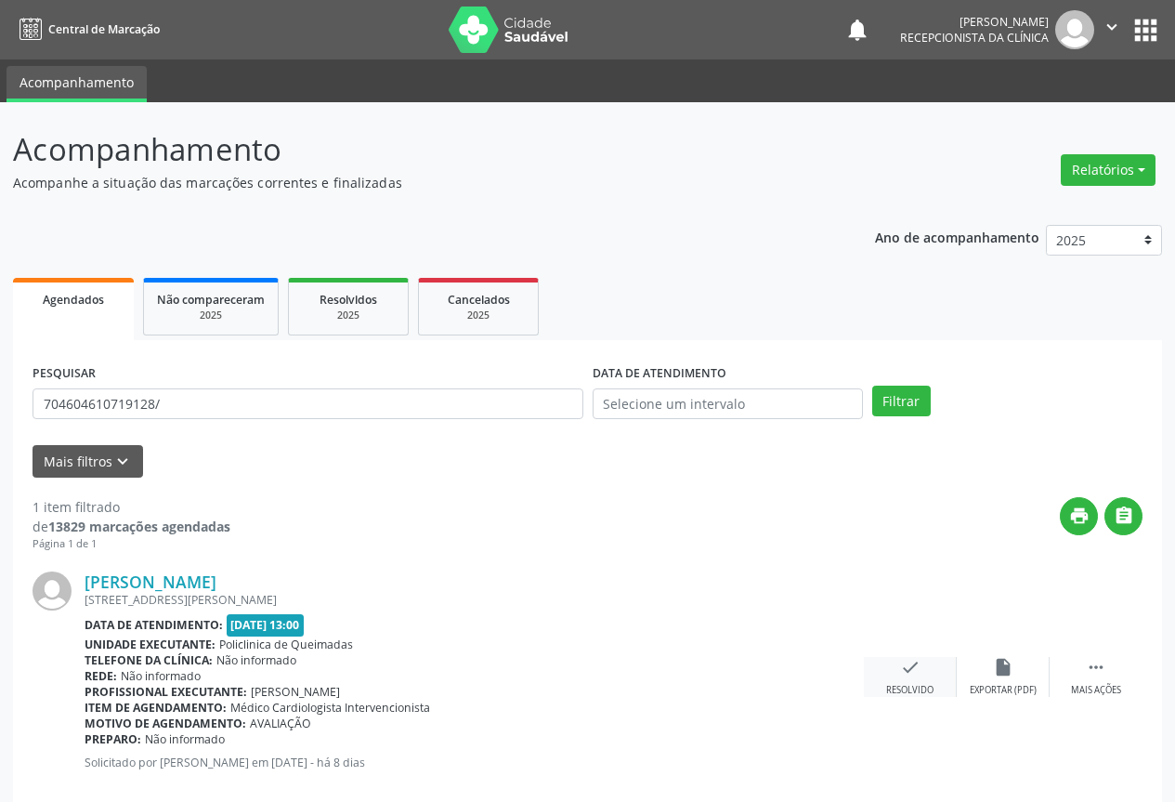
click at [916, 675] on icon "check" at bounding box center [910, 667] width 20 height 20
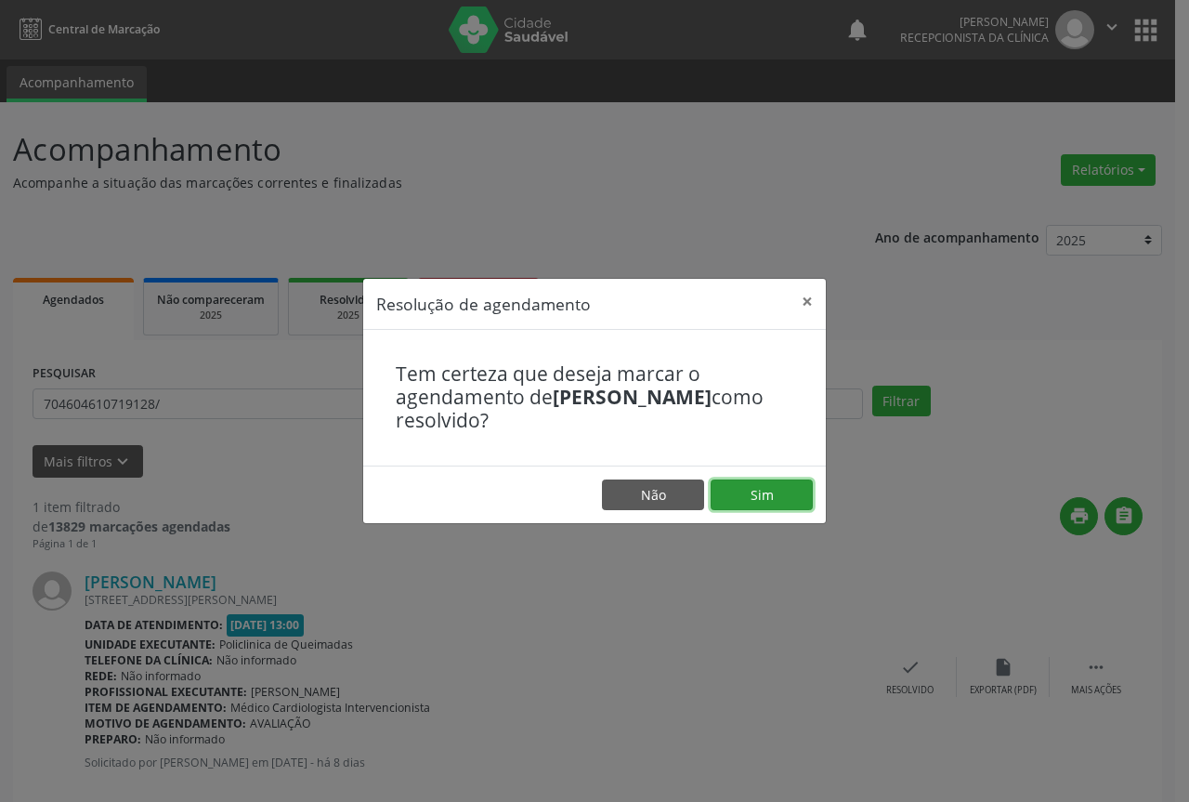
click at [742, 498] on button "Sim" at bounding box center [762, 495] width 102 height 32
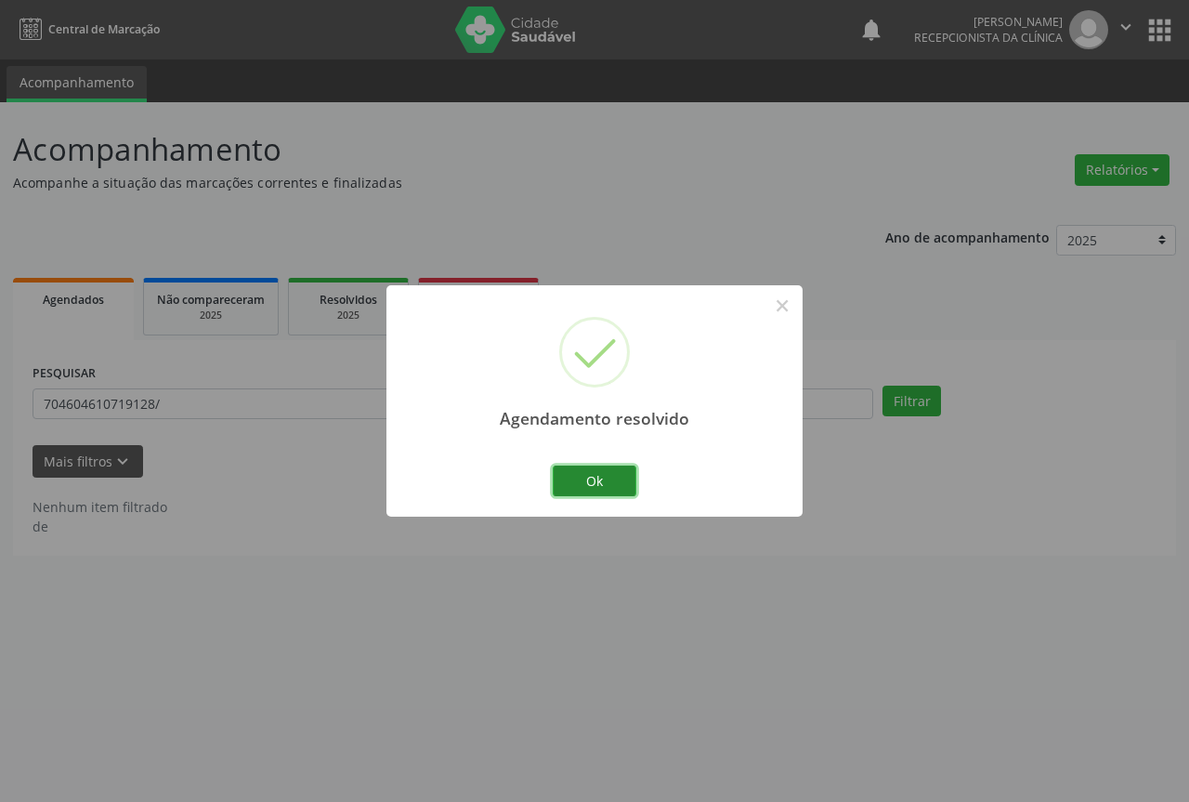
drag, startPoint x: 606, startPoint y: 477, endPoint x: 618, endPoint y: 477, distance: 12.1
click at [605, 478] on button "Ok" at bounding box center [595, 481] width 84 height 32
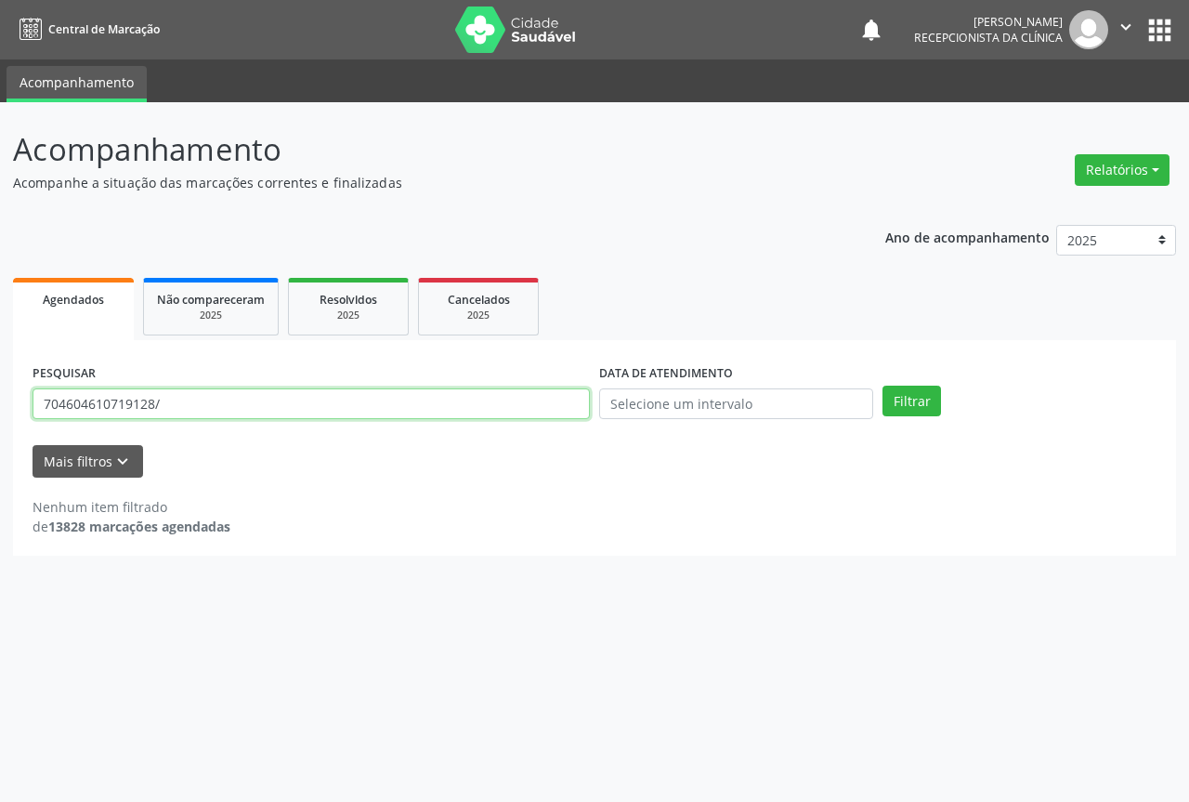
click at [429, 404] on input "704604610719128/" at bounding box center [311, 404] width 557 height 32
click at [429, 404] on input "704604610719128" at bounding box center [311, 404] width 557 height 32
type input "706909105128337"
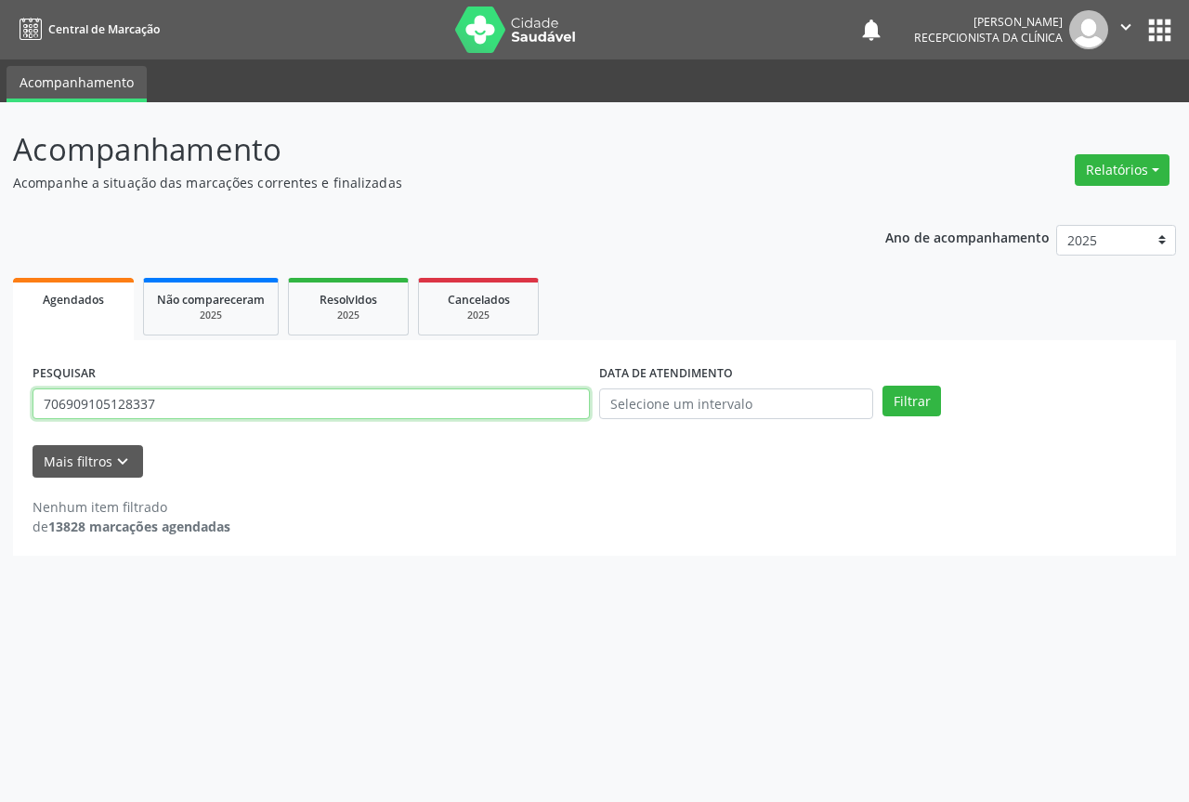
click at [883, 386] on button "Filtrar" at bounding box center [912, 402] width 59 height 32
click at [340, 400] on input "706909105128337" at bounding box center [311, 404] width 557 height 32
click at [883, 386] on button "Filtrar" at bounding box center [912, 402] width 59 height 32
click at [359, 402] on input "706909105128337" at bounding box center [311, 404] width 557 height 32
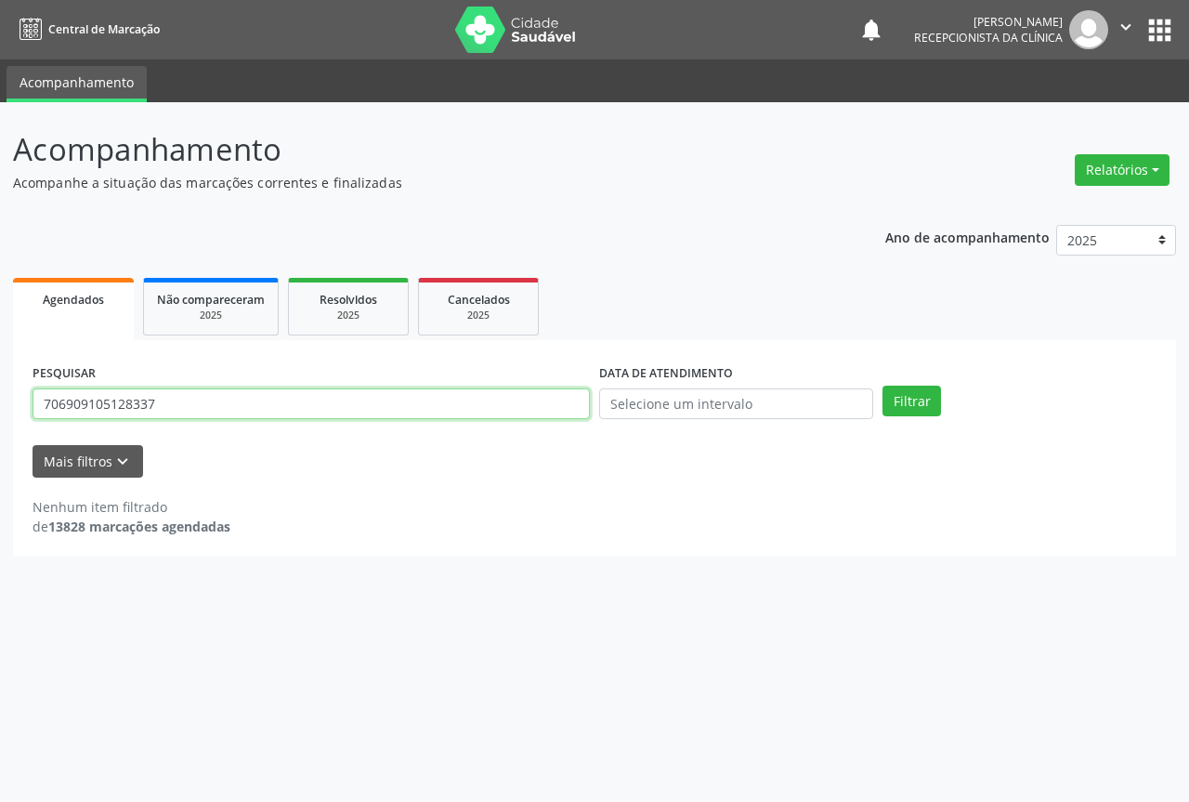
click at [359, 402] on input "706909105128337" at bounding box center [311, 404] width 557 height 32
type input "704006315752966"
click at [883, 386] on button "Filtrar" at bounding box center [912, 402] width 59 height 32
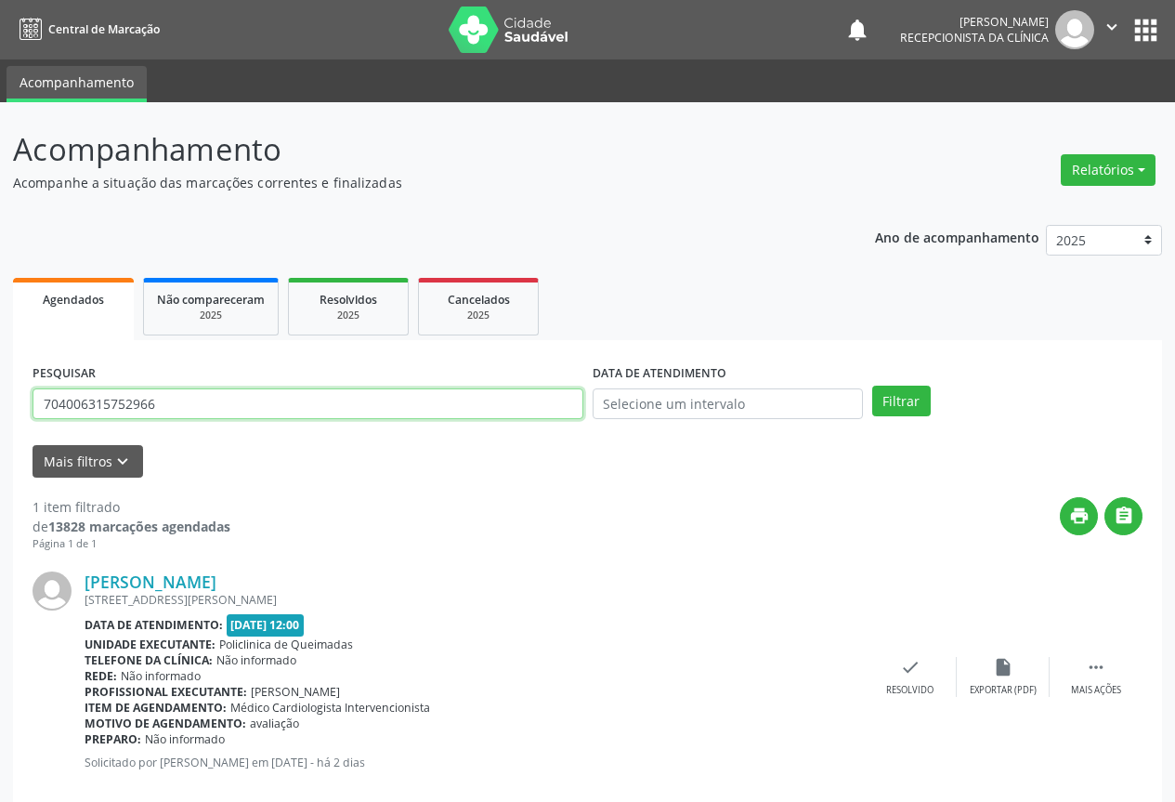
click at [373, 408] on input "704006315752966" at bounding box center [308, 404] width 551 height 32
click at [371, 406] on input "704006315752966" at bounding box center [308, 404] width 551 height 32
click at [872, 386] on button "Filtrar" at bounding box center [901, 402] width 59 height 32
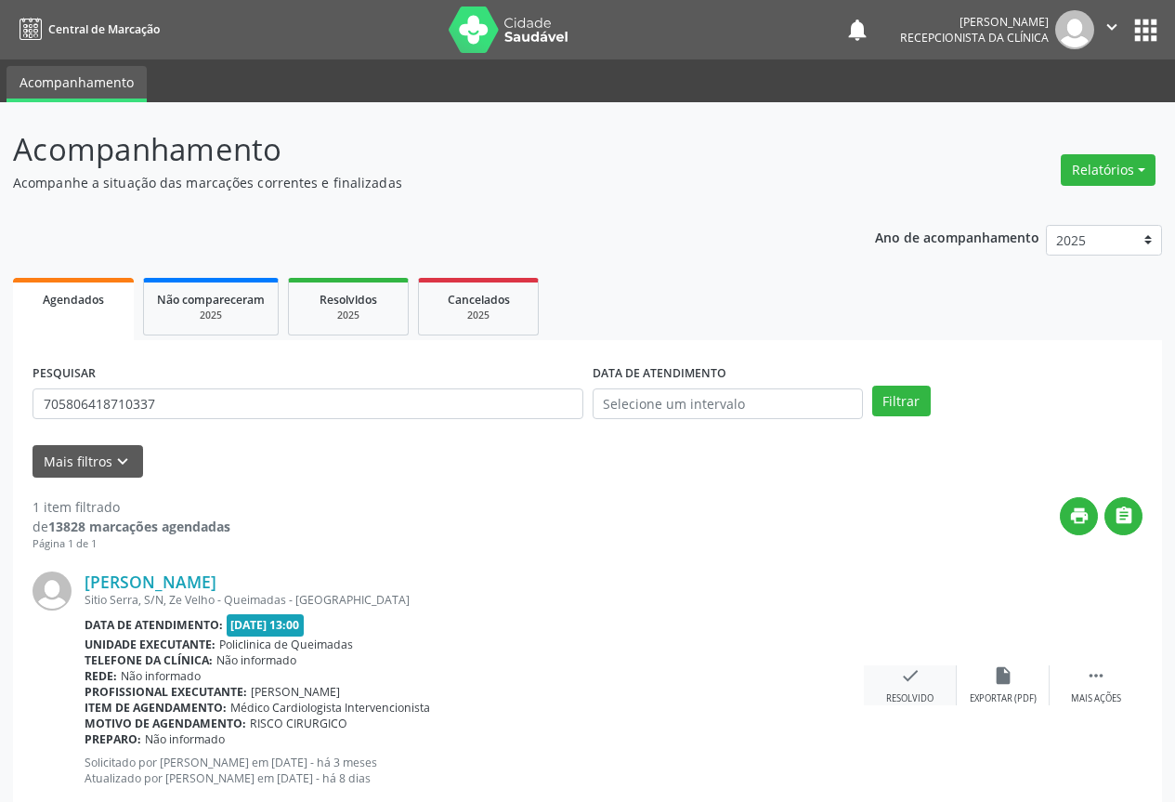
click at [909, 686] on div "check Resolvido" at bounding box center [910, 685] width 93 height 40
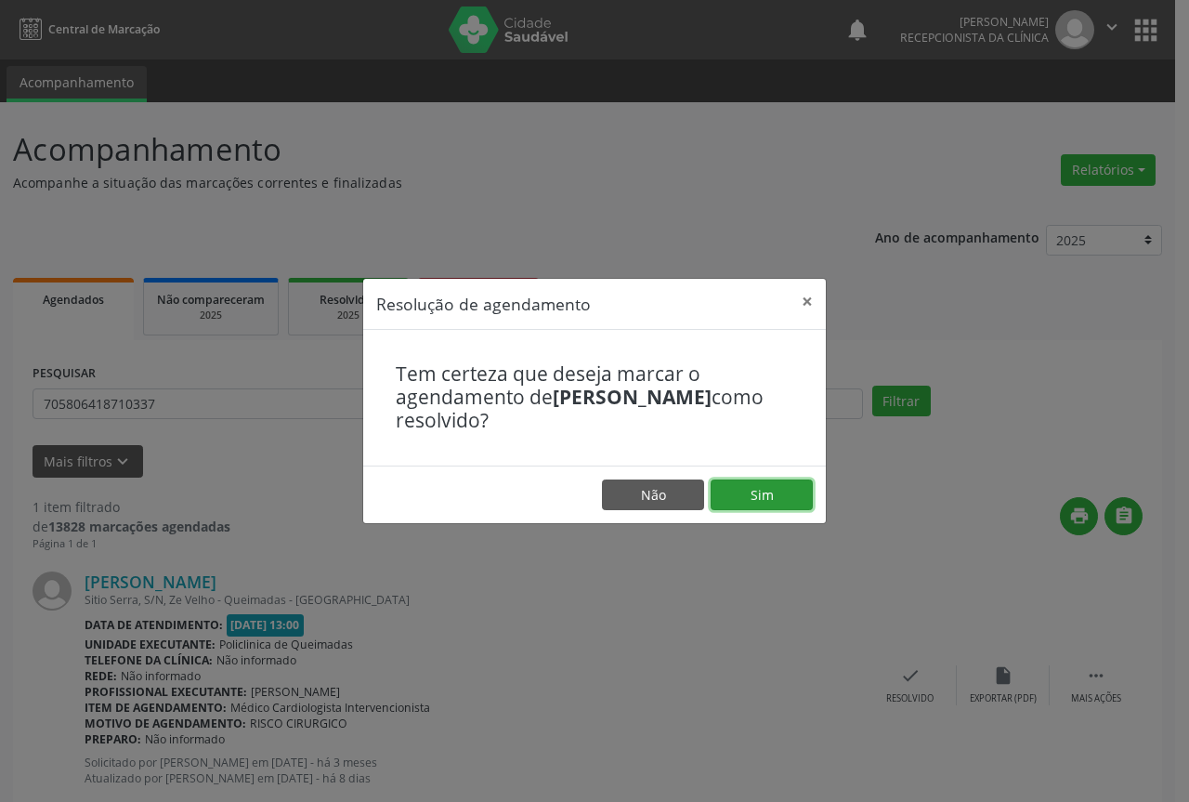
click at [736, 496] on button "Sim" at bounding box center [762, 495] width 102 height 32
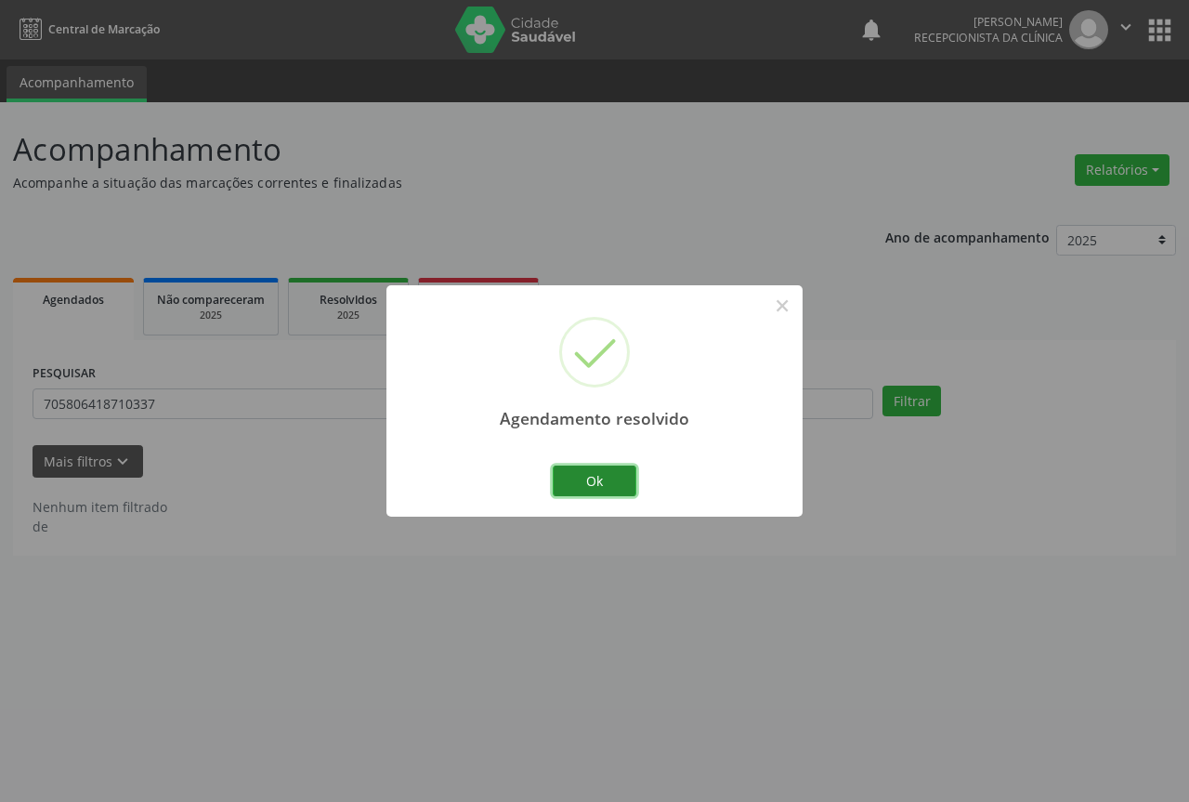
click at [596, 476] on button "Ok" at bounding box center [595, 481] width 84 height 32
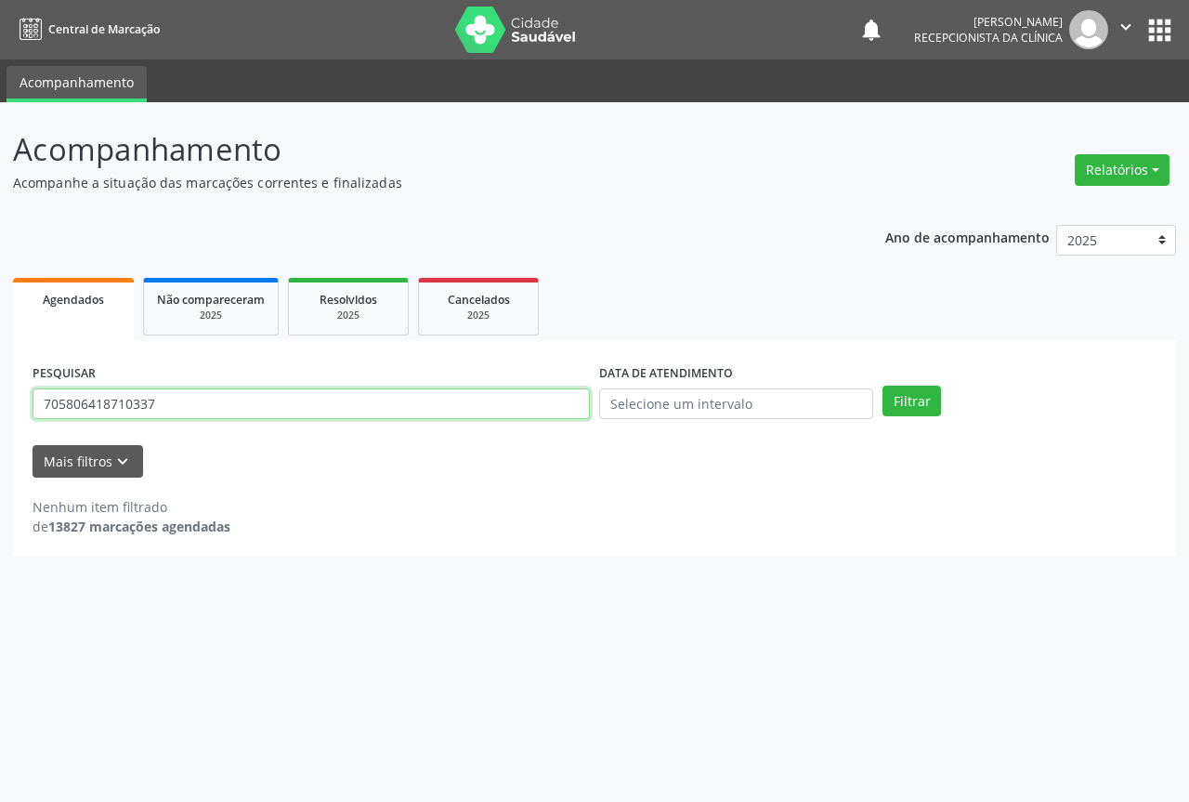
click at [532, 404] on input "705806418710337" at bounding box center [311, 404] width 557 height 32
type input "707403013189272"
click at [883, 386] on button "Filtrar" at bounding box center [912, 402] width 59 height 32
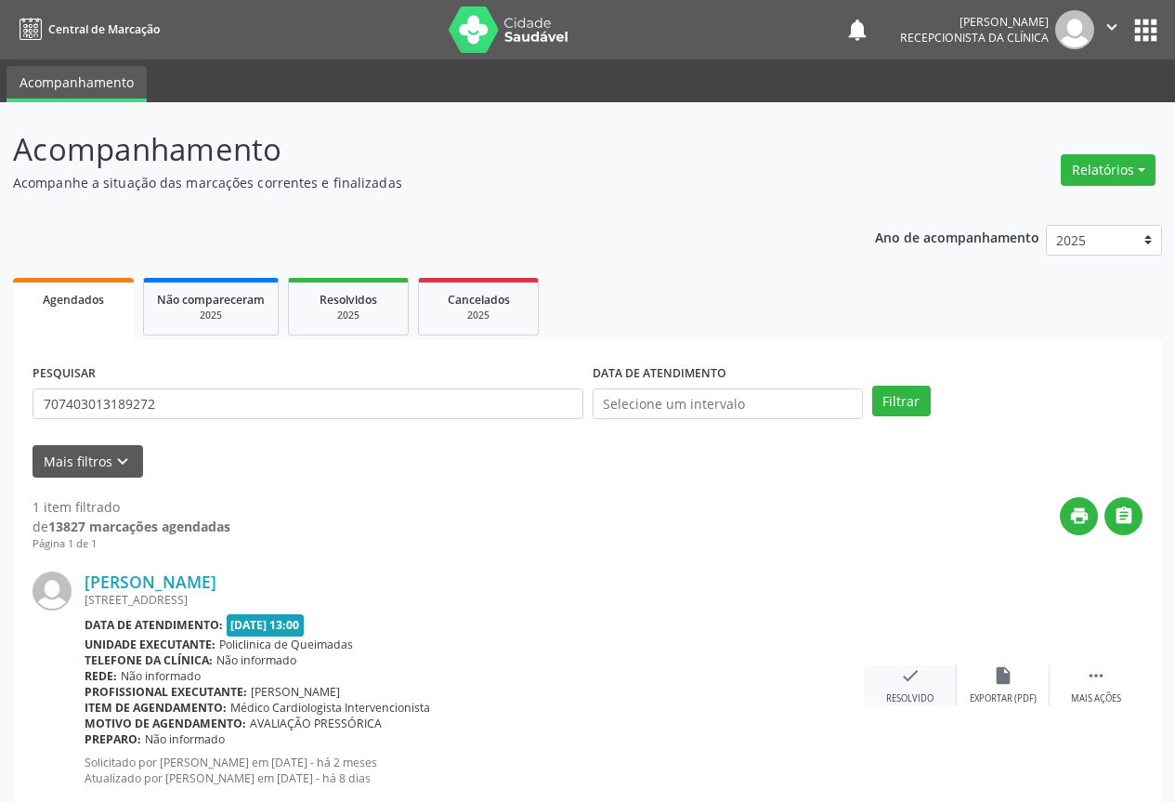
click at [920, 692] on div "Resolvido" at bounding box center [909, 698] width 47 height 13
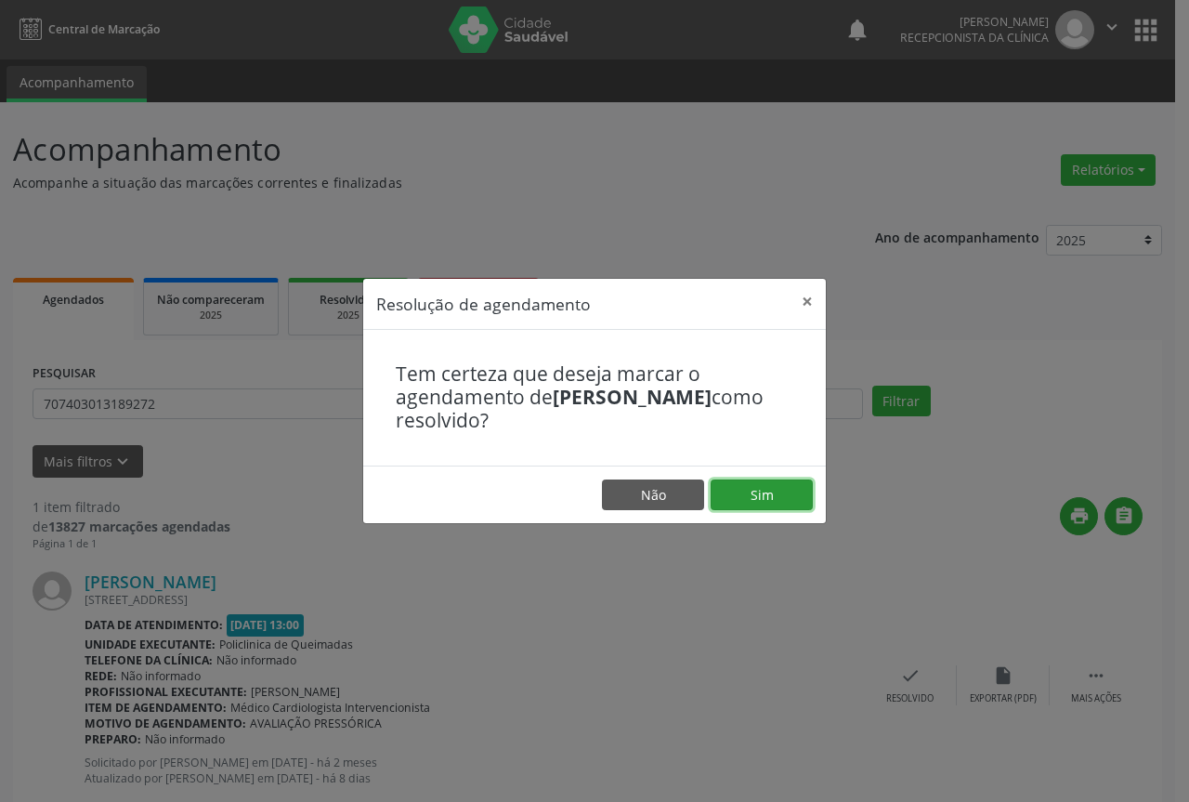
click at [754, 494] on button "Sim" at bounding box center [762, 495] width 102 height 32
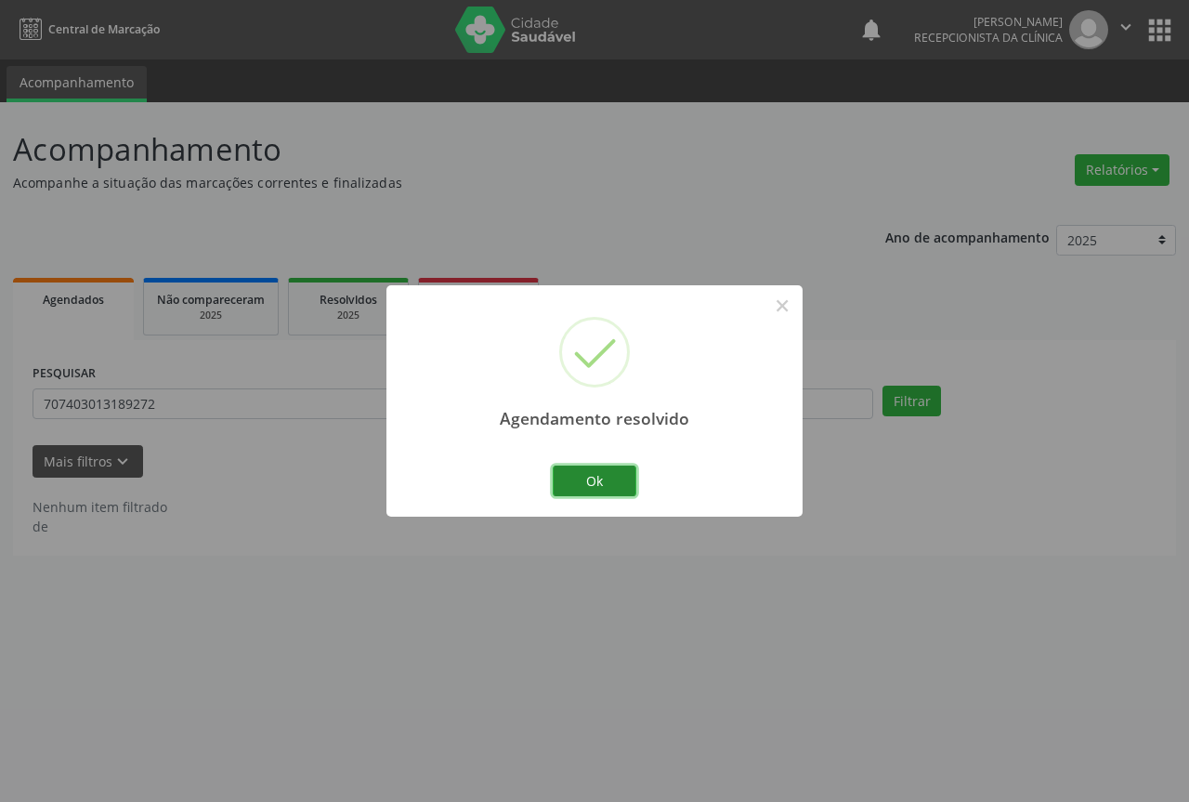
click at [616, 473] on button "Ok" at bounding box center [595, 481] width 84 height 32
